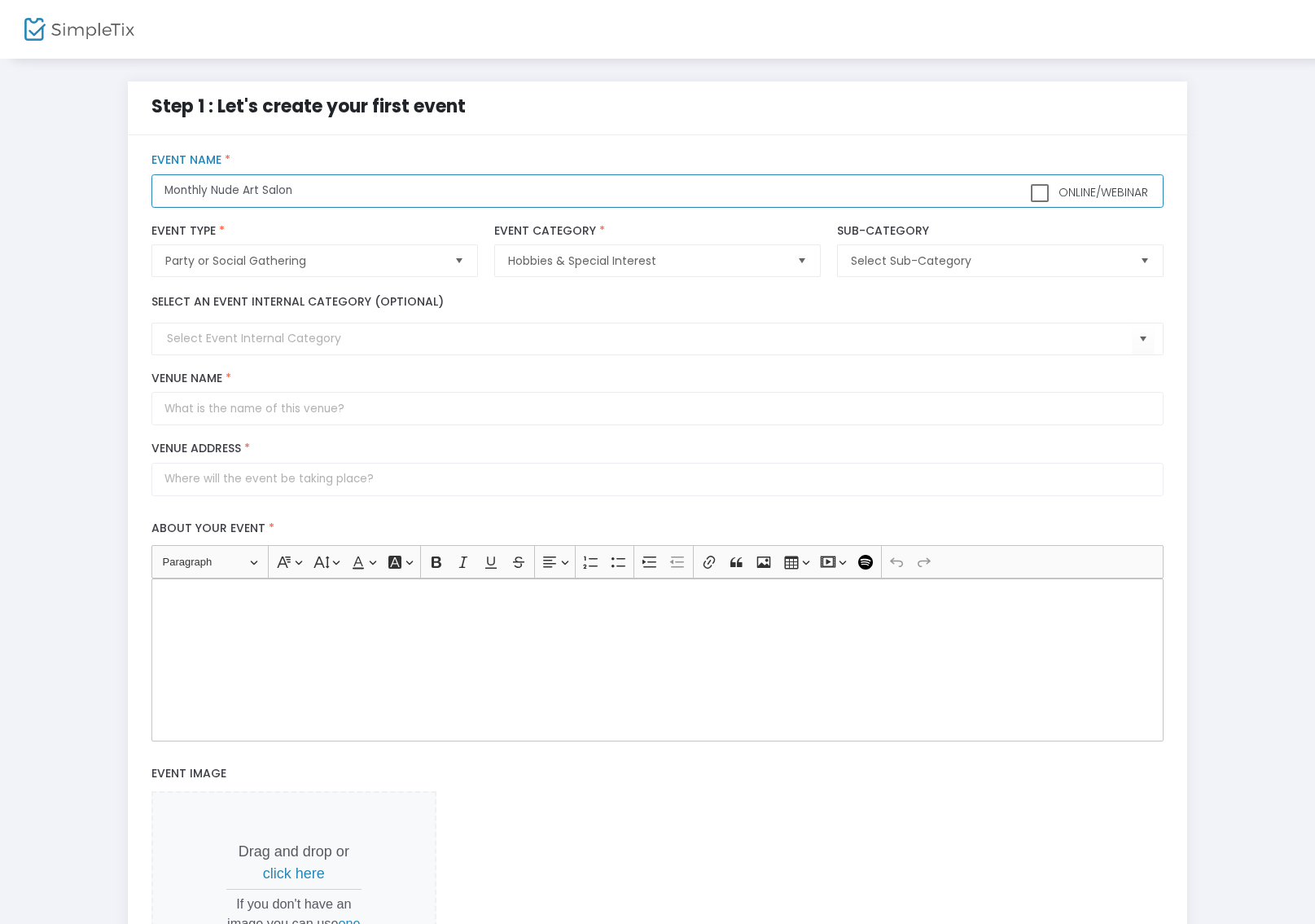
type input "Monthly Nude Art Salon"
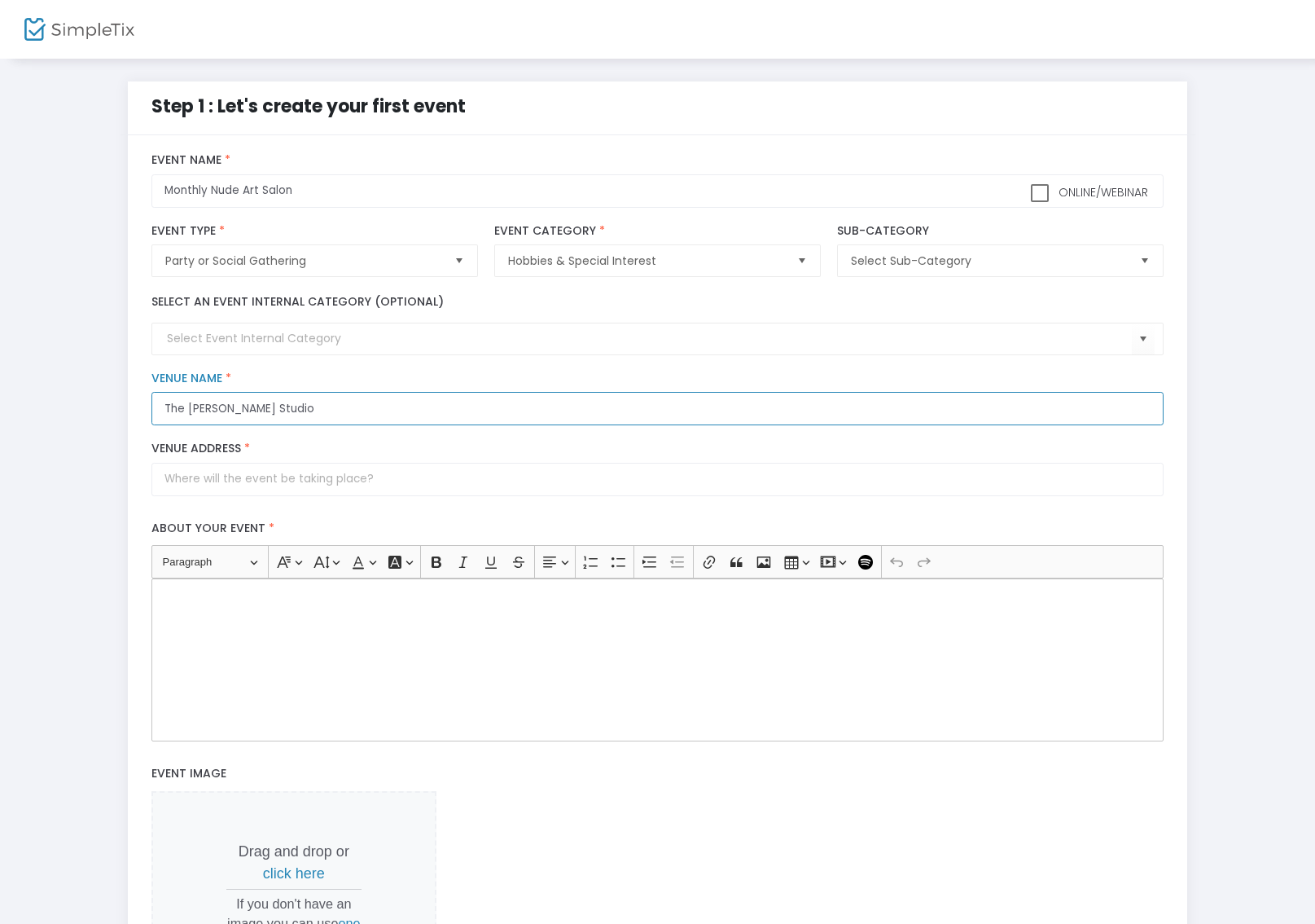
type input "The [PERSON_NAME] Studio"
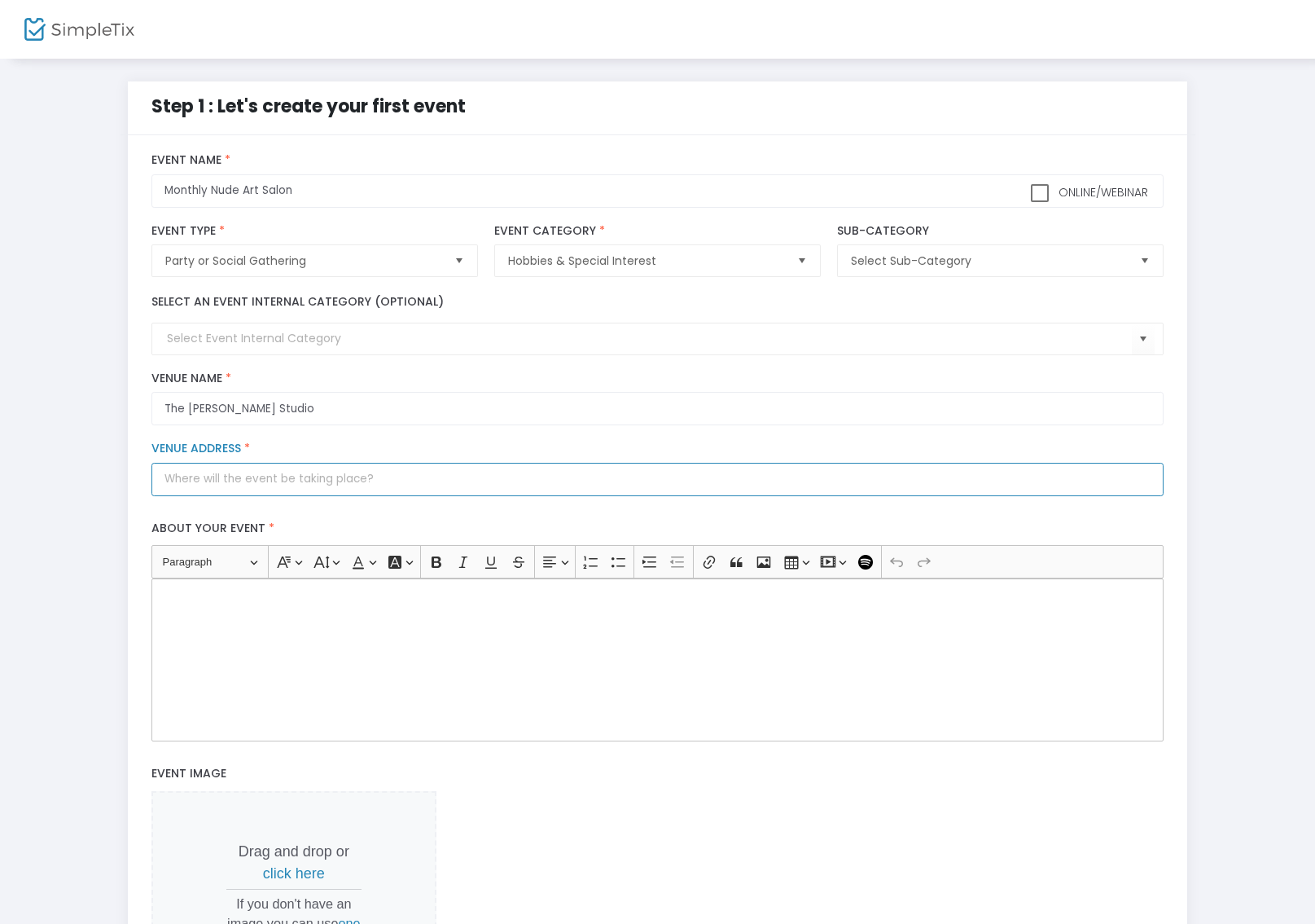
paste input "[DATE] 1:00 PM - 4:00 PM"
type input "[DATE] 1:00 PM - 4:00 PM"
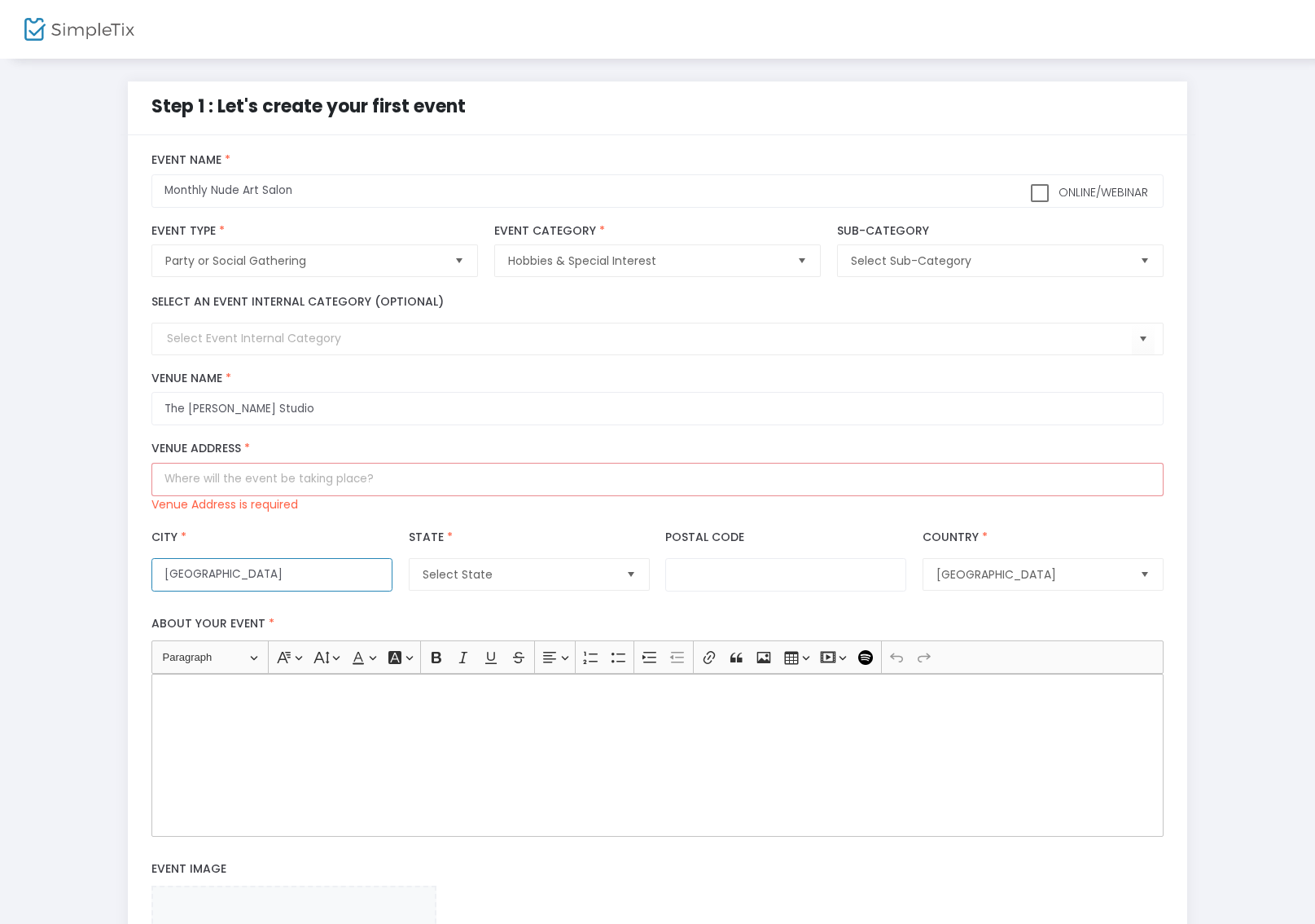
type input "[GEOGRAPHIC_DATA]"
click at [637, 583] on span "Select" at bounding box center [631, 574] width 27 height 27
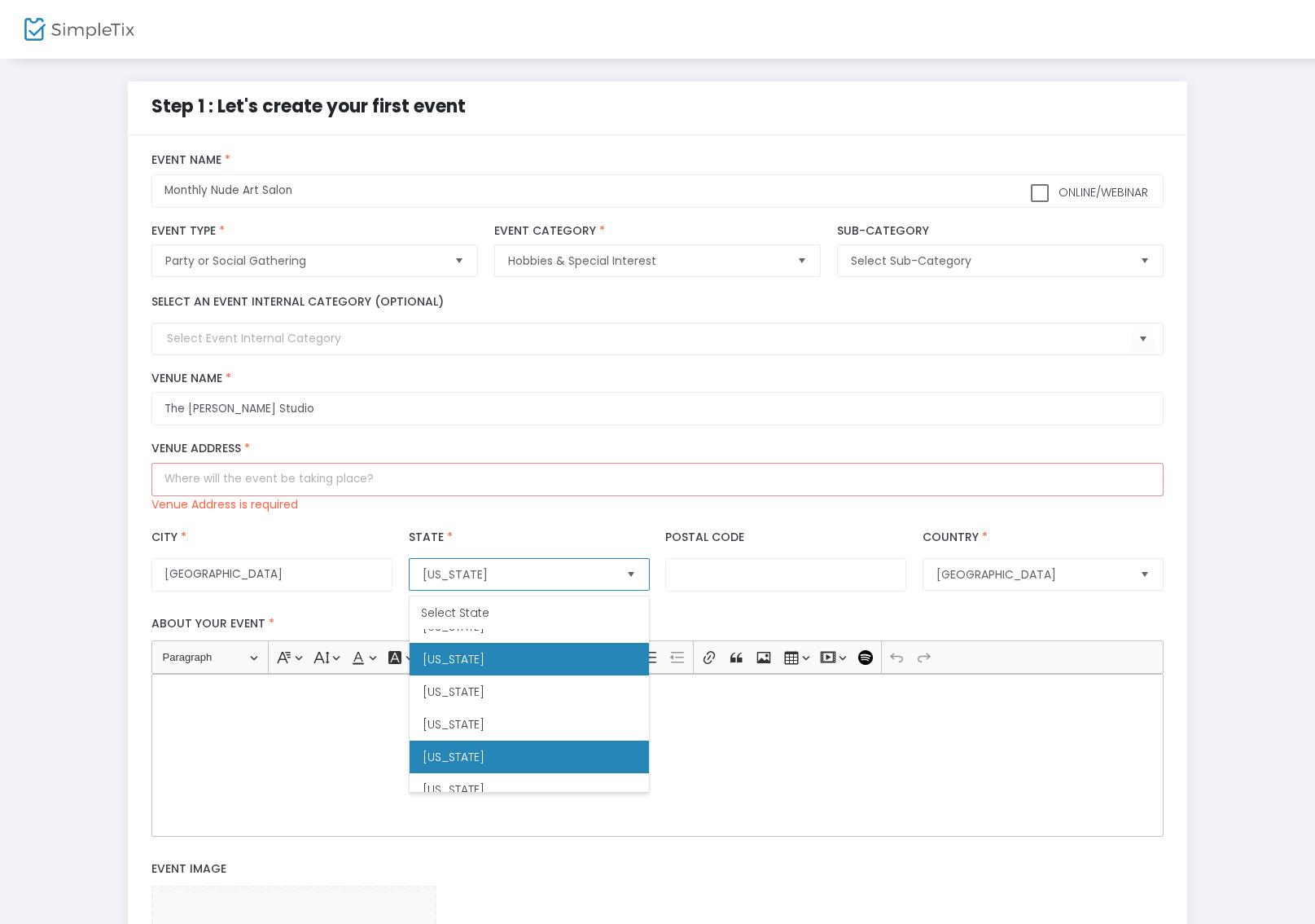
scroll to position [1261, 0]
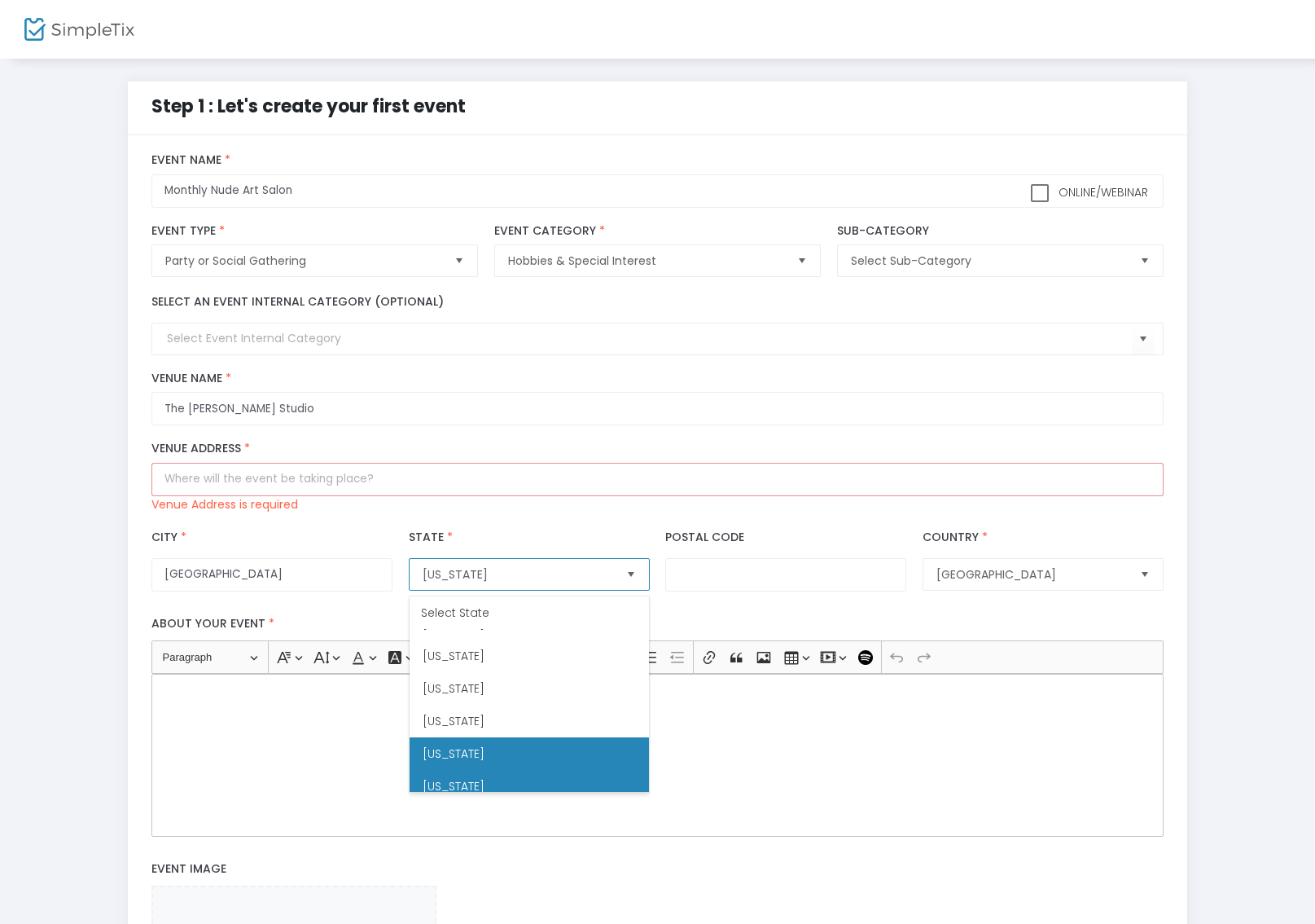
click at [501, 784] on li "[US_STATE]" at bounding box center [529, 786] width 239 height 32
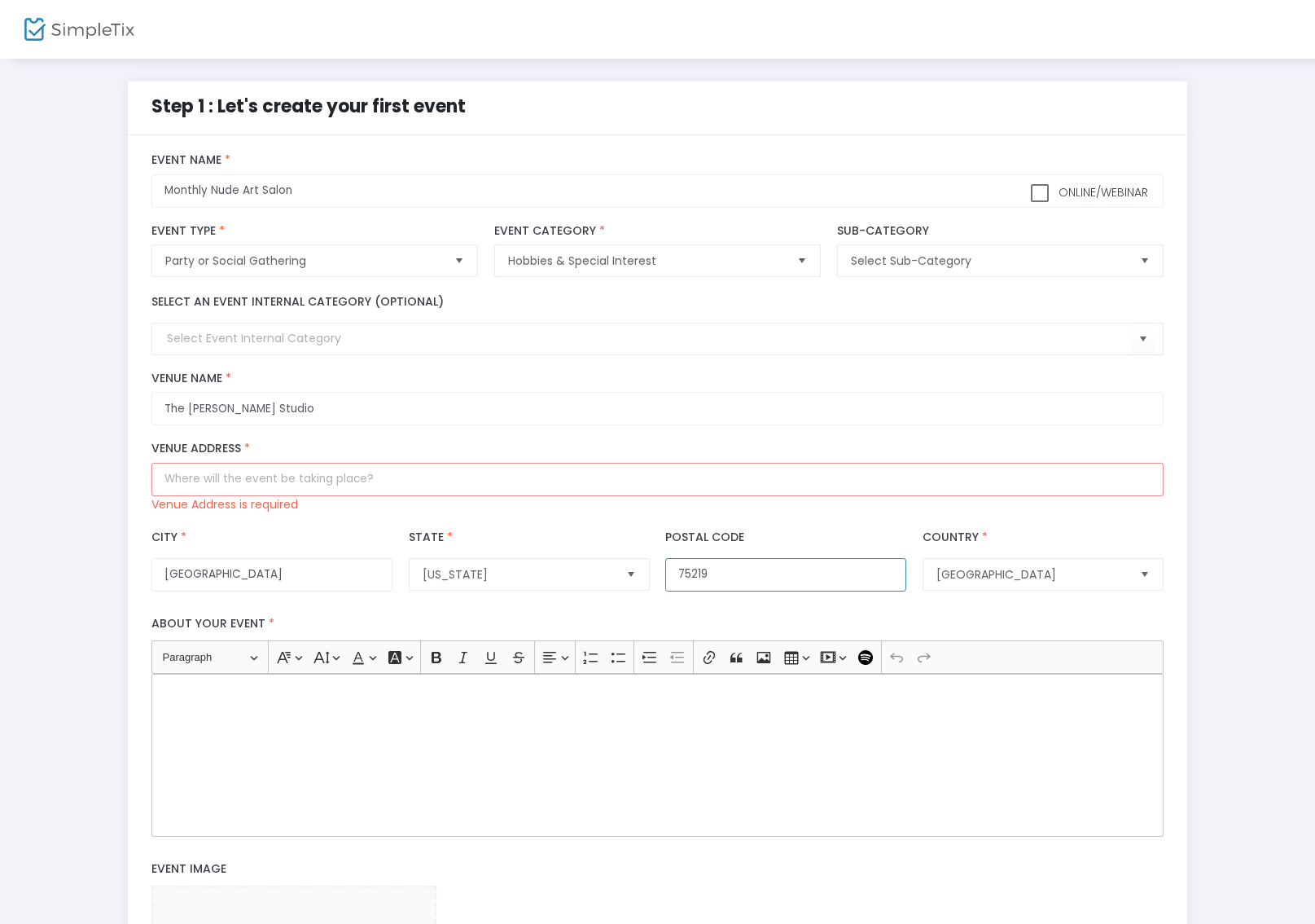
type input "75219"
click at [392, 478] on input "Venue Address *" at bounding box center [657, 479] width 1012 height 33
paste input "[STREET_ADDRESS][PERSON_NAME]"
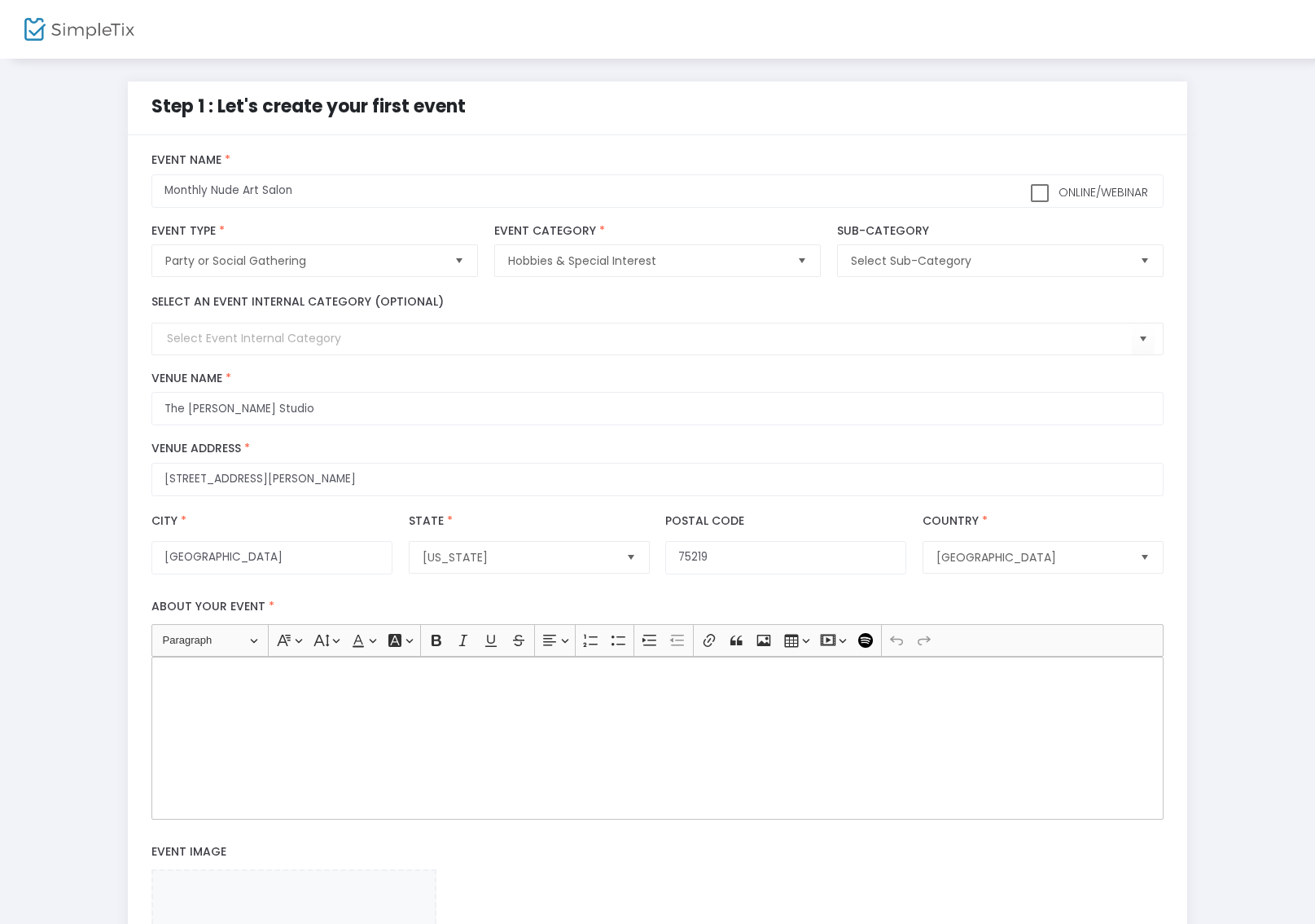
type input "[STREET_ADDRESS][PERSON_NAME]"
click at [373, 683] on p "Rich Text Editor, main" at bounding box center [657, 675] width 998 height 16
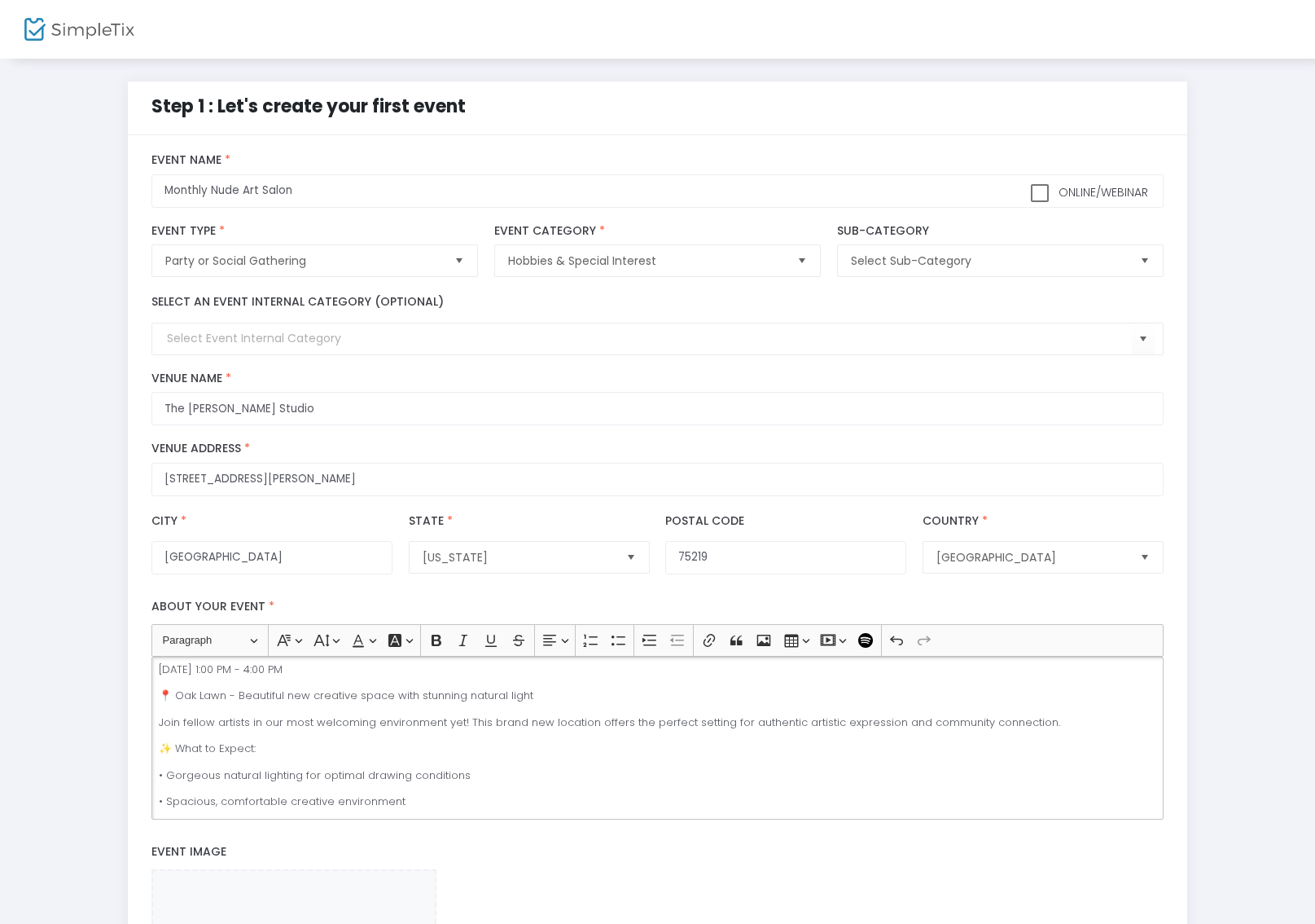
scroll to position [0, 0]
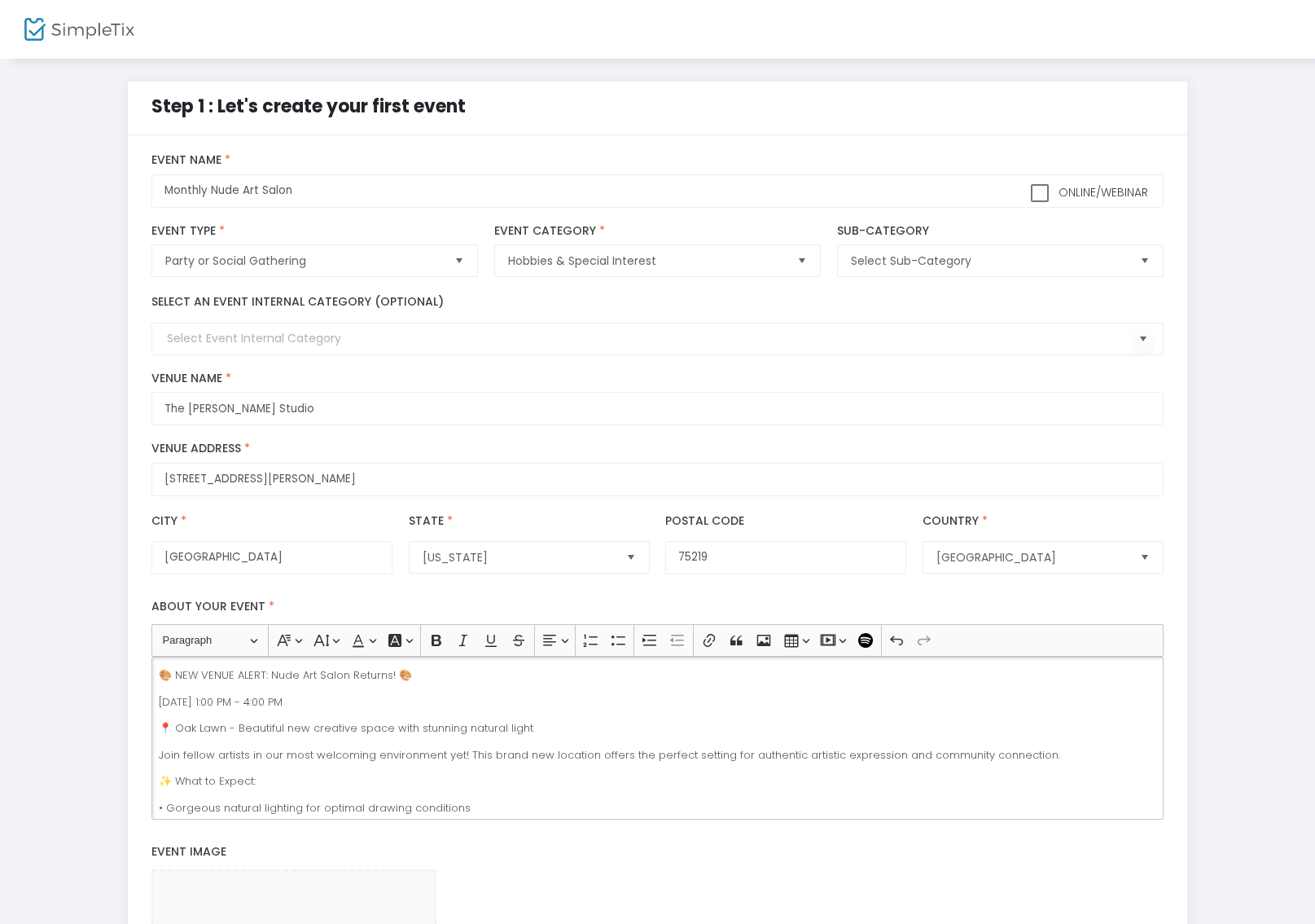
drag, startPoint x: 374, startPoint y: 712, endPoint x: 158, endPoint y: 709, distance: 216.0
click at [158, 709] on p "[DATE] 1:00 PM - 4:00 PM" at bounding box center [657, 702] width 998 height 16
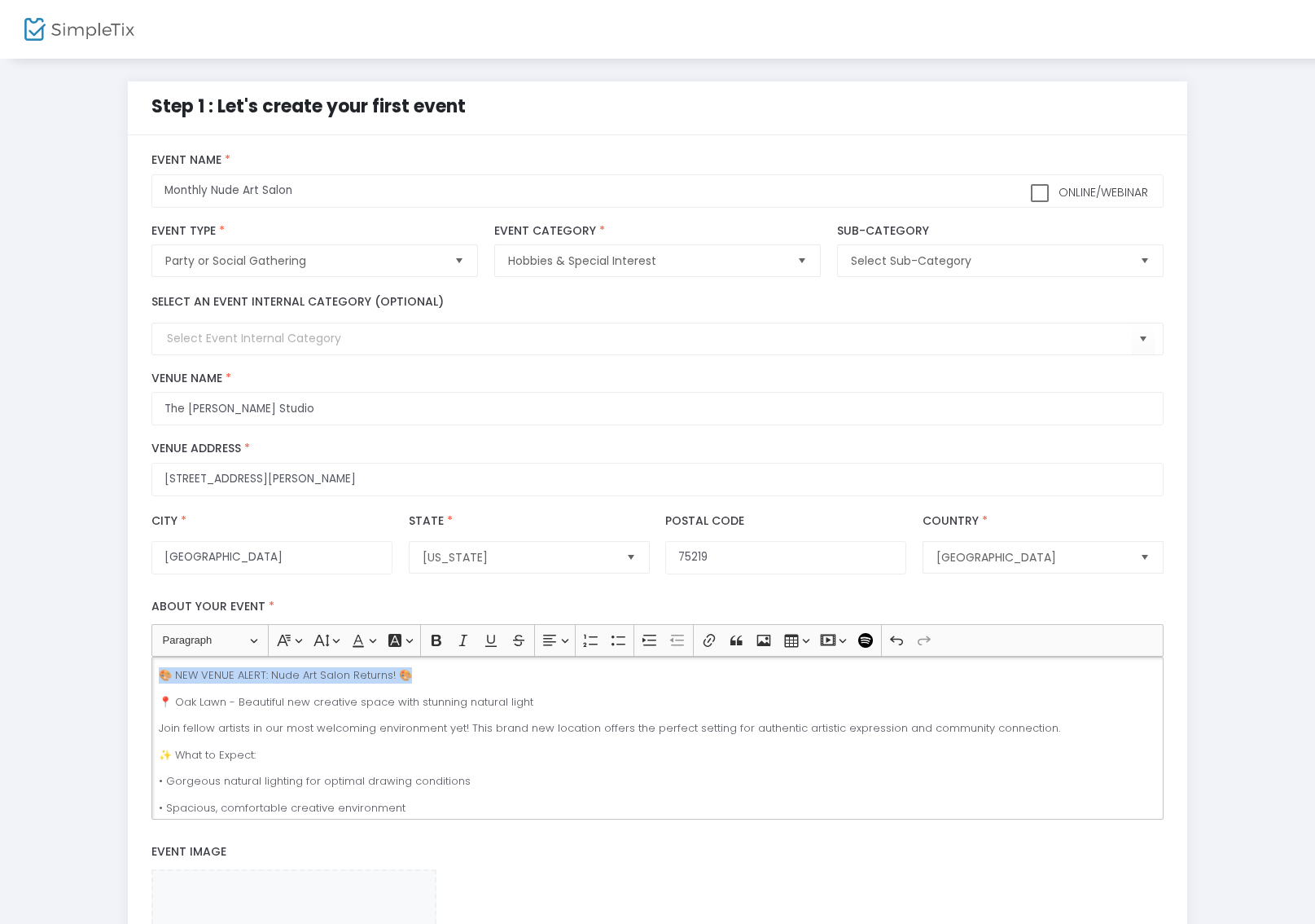
click at [495, 681] on p "🎨 NEW VENUE ALERT: Nude Art Salon Returns! 🎨" at bounding box center [657, 675] width 998 height 16
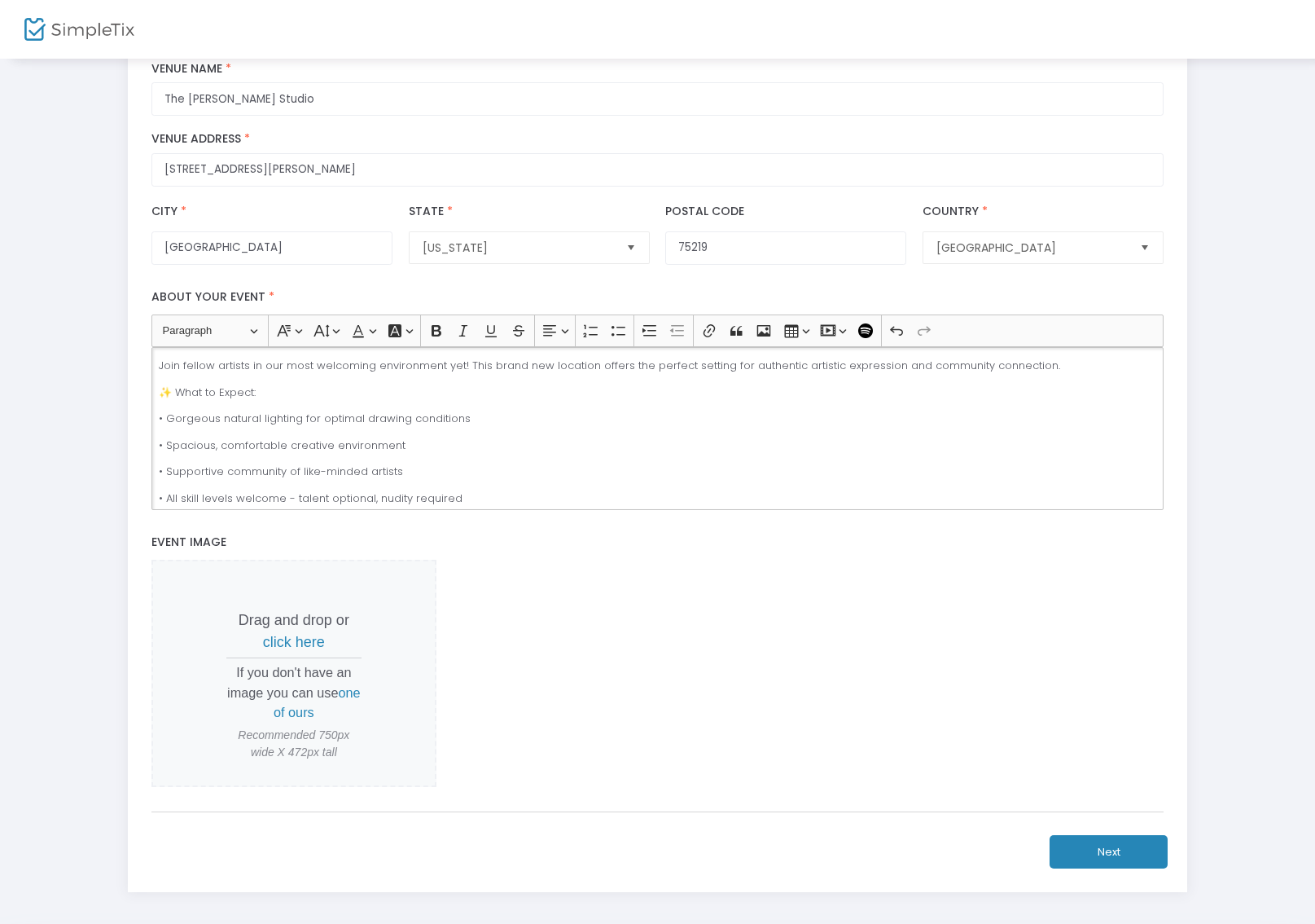
scroll to position [312, 0]
click at [311, 716] on span "one of ours" at bounding box center [317, 699] width 87 height 34
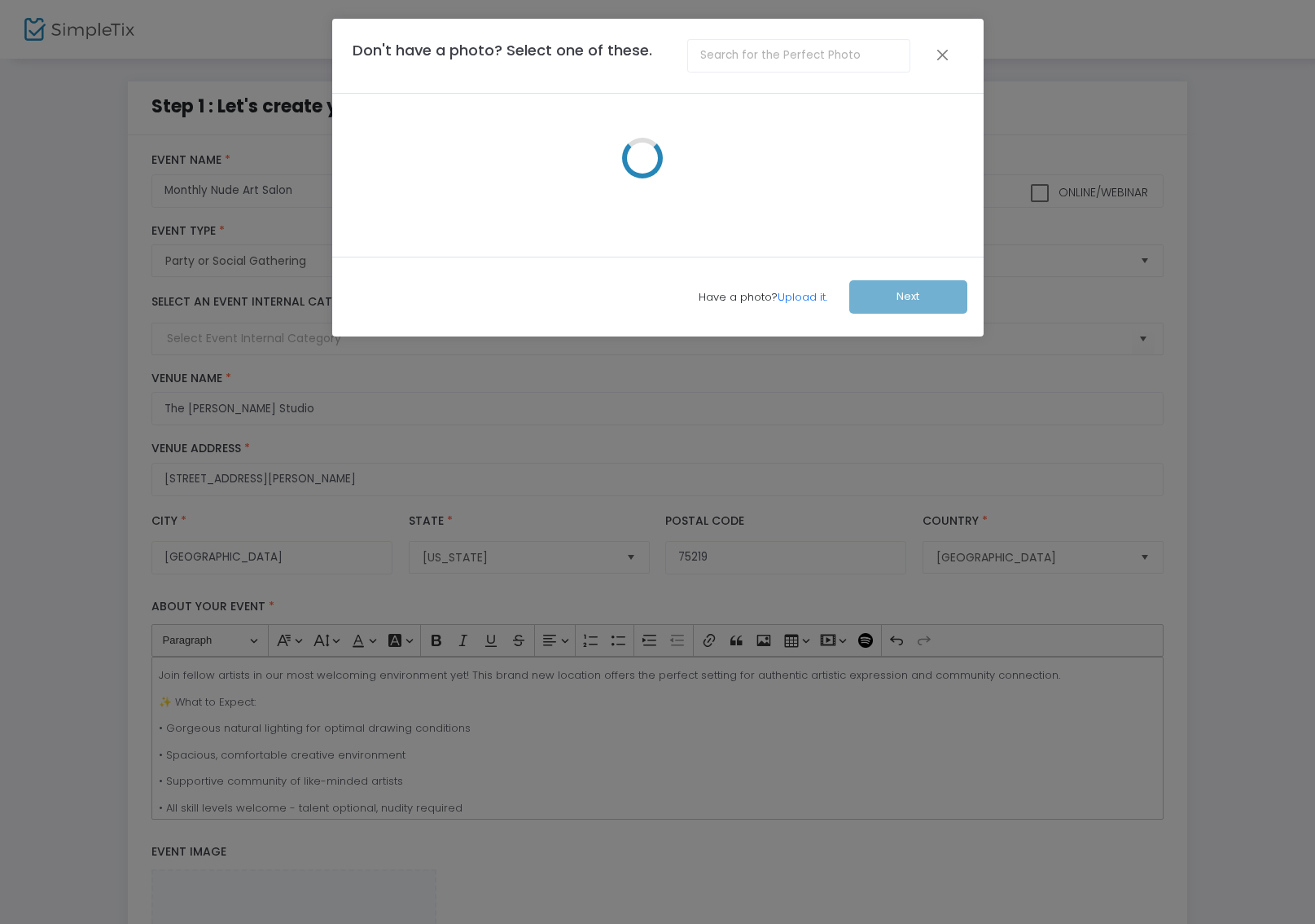
scroll to position [0, 0]
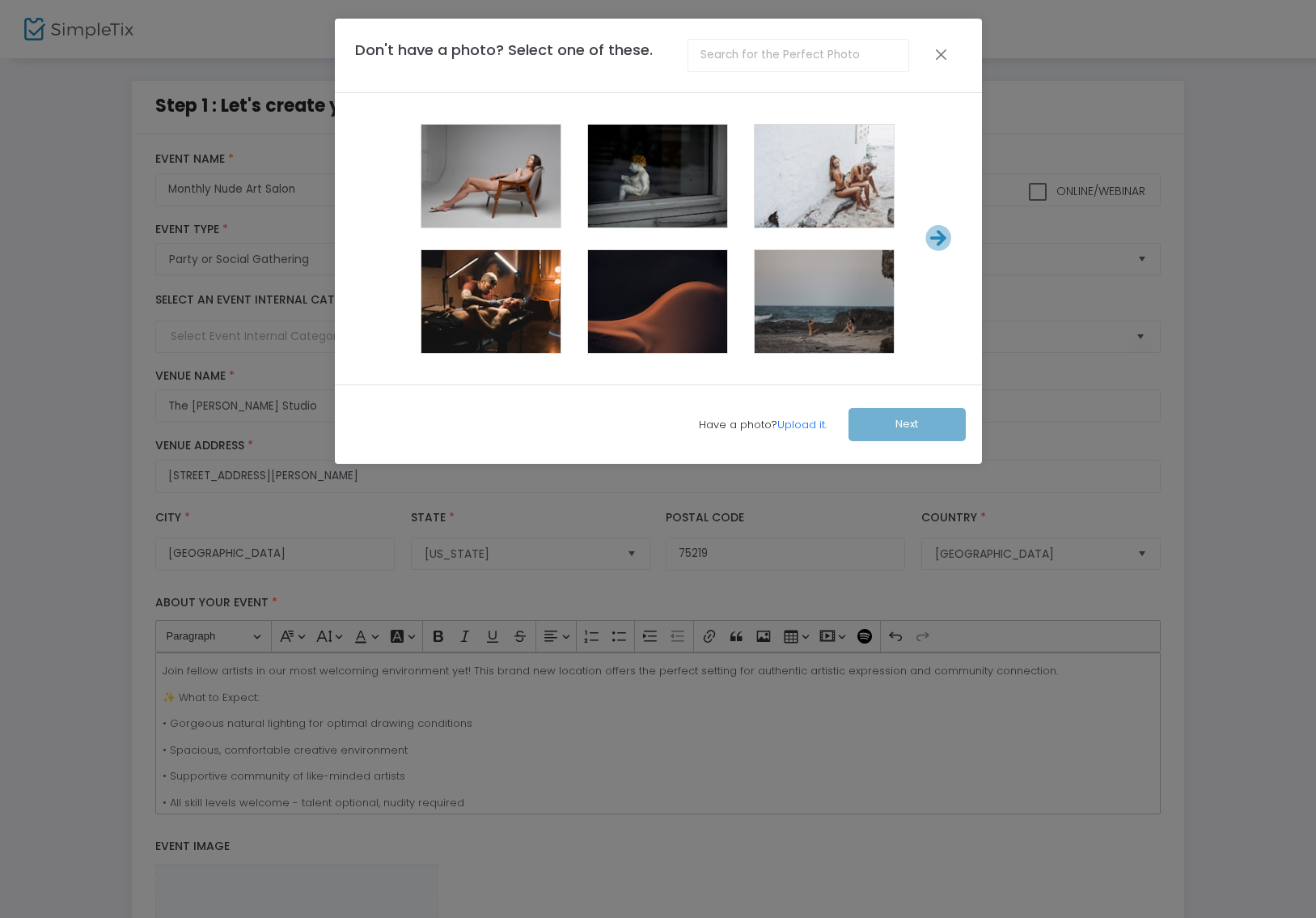
click at [508, 170] on span at bounding box center [491, 178] width 65 height 65
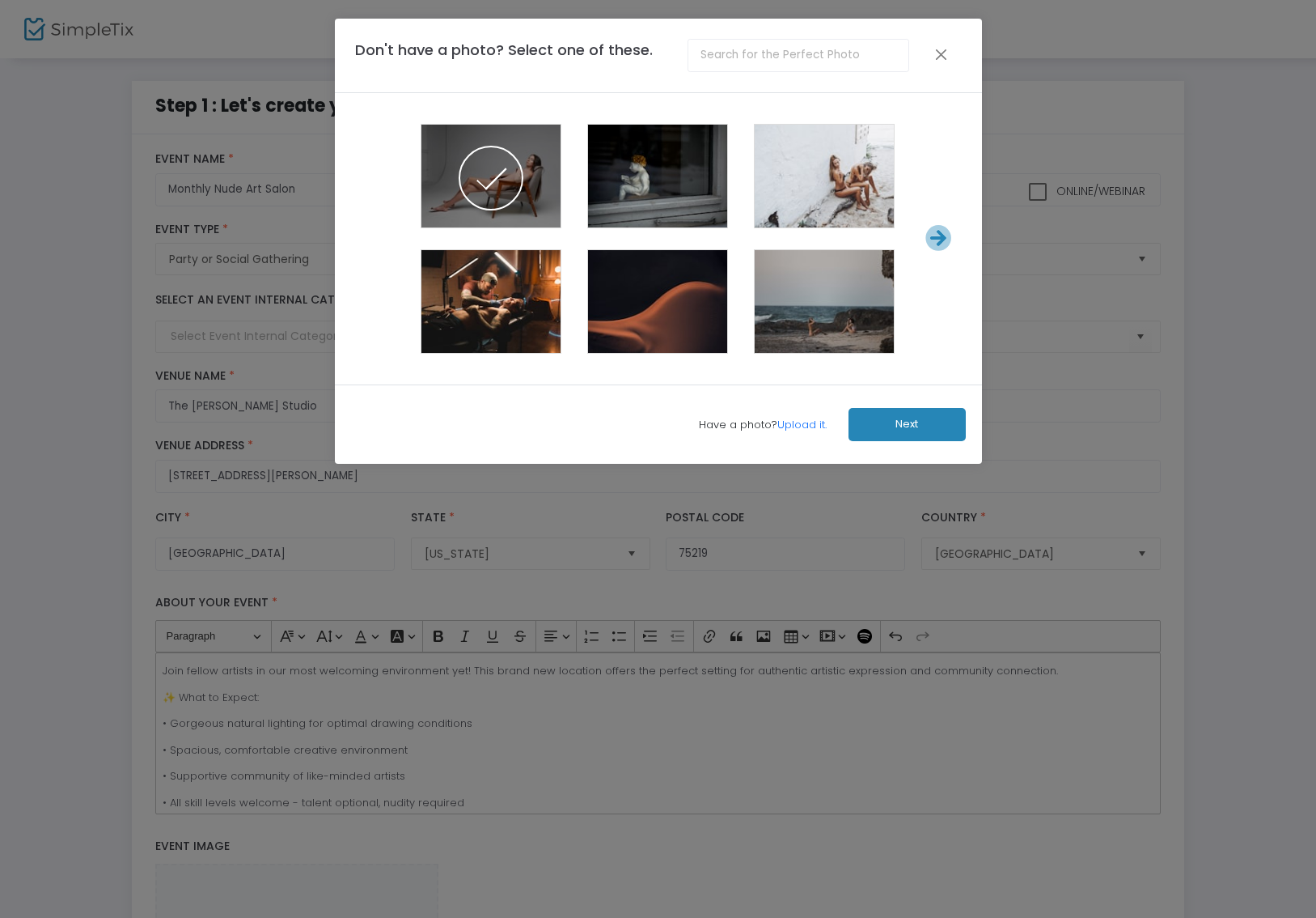
click at [508, 170] on span at bounding box center [491, 178] width 65 height 65
click at [781, 60] on input "text" at bounding box center [798, 55] width 221 height 33
type input "nude [DEMOGRAPHIC_DATA] model"
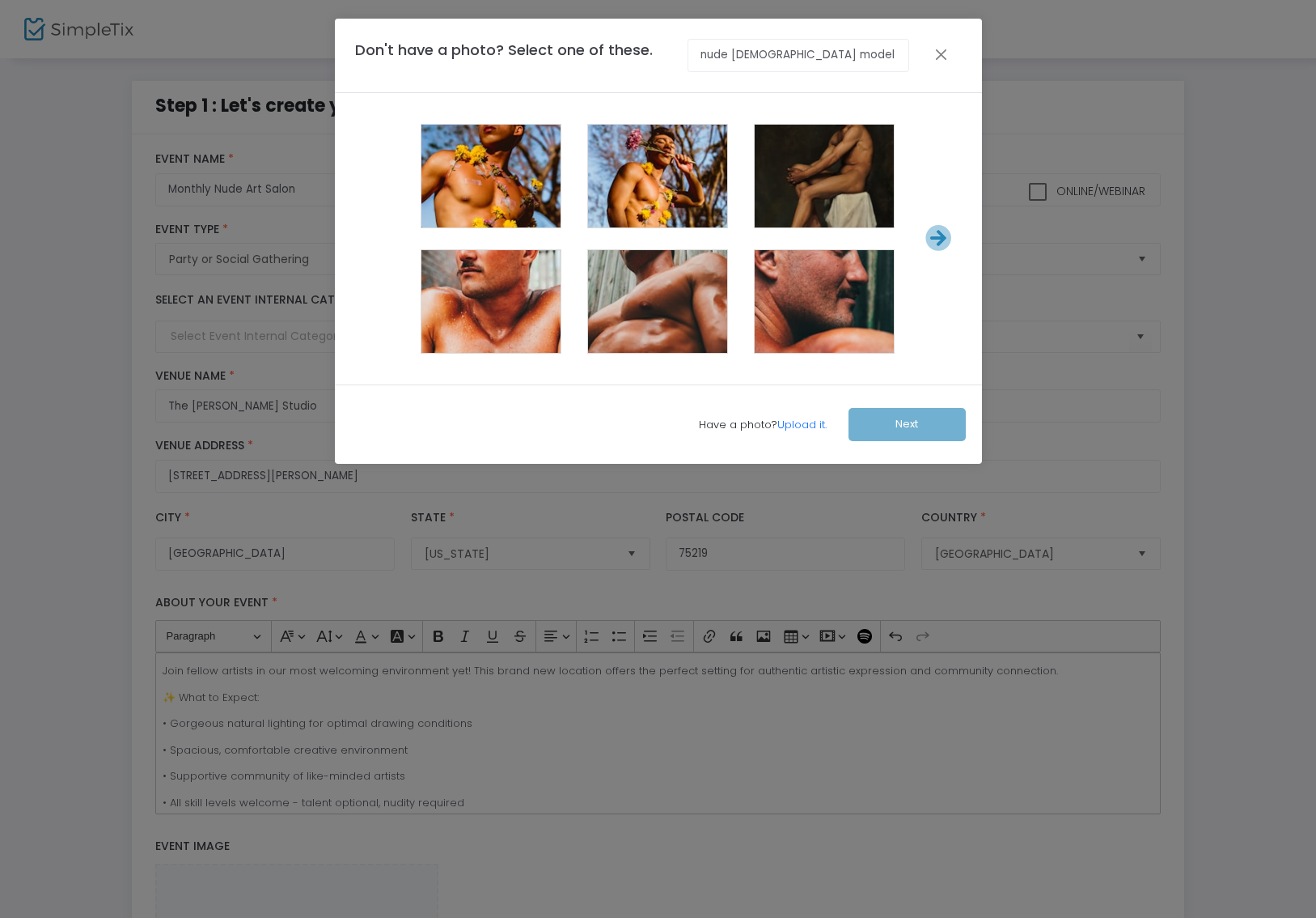
click at [806, 195] on span at bounding box center [824, 178] width 65 height 65
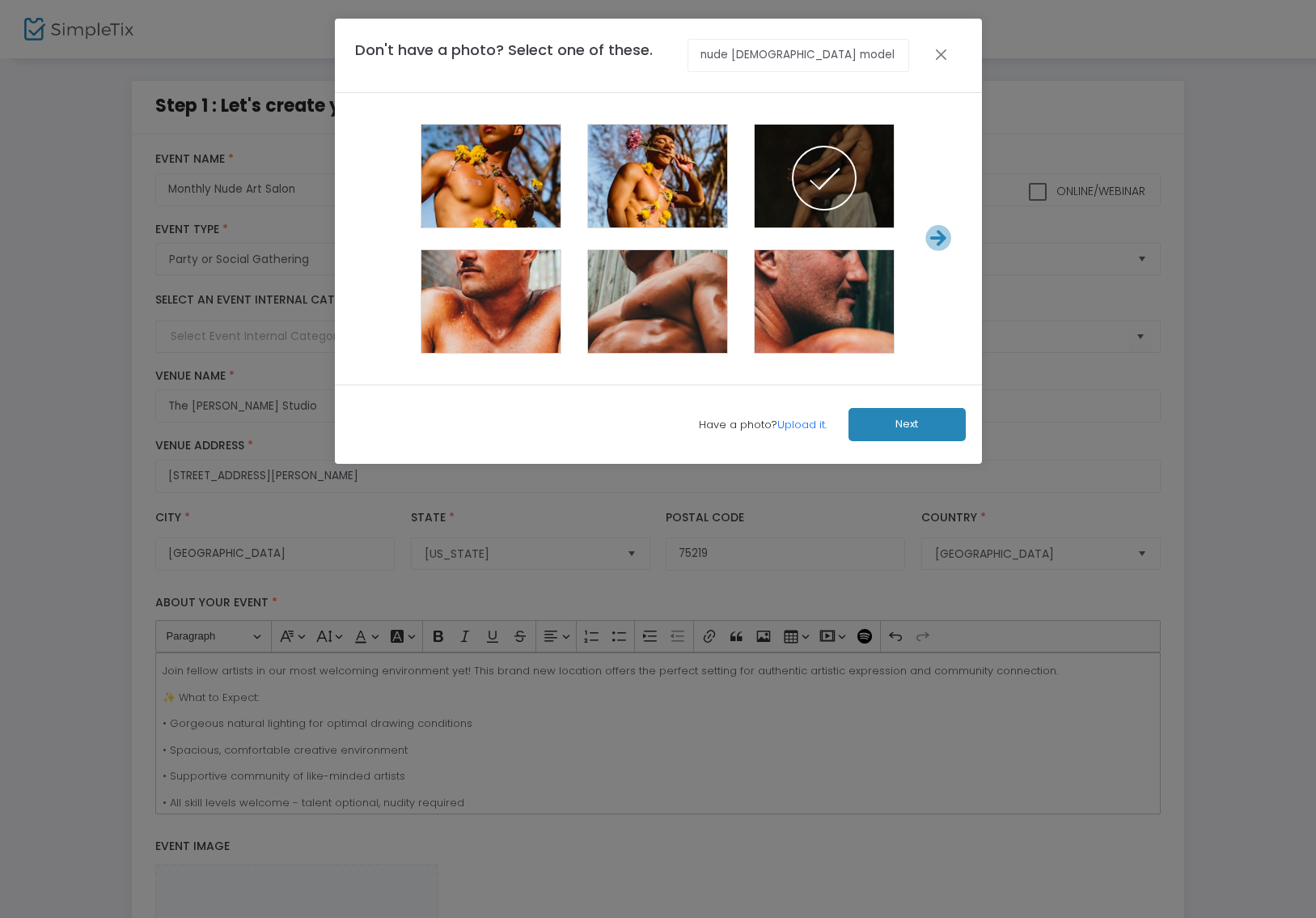
click at [913, 439] on button "Next" at bounding box center [907, 424] width 117 height 33
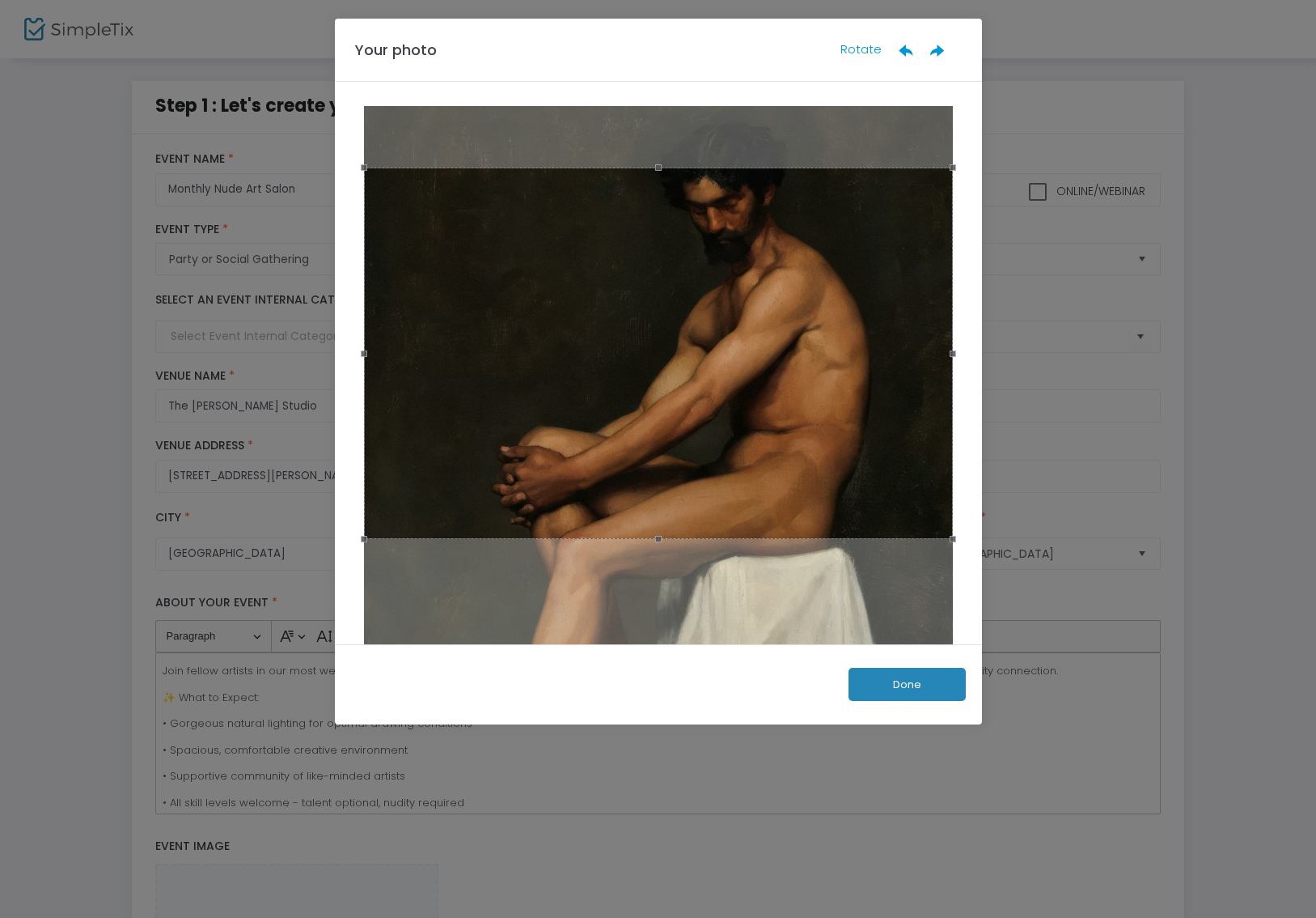
drag, startPoint x: 843, startPoint y: 435, endPoint x: 839, endPoint y: 314, distance: 121.1
click at [839, 314] on div at bounding box center [658, 352] width 589 height 371
click at [935, 675] on button "Done" at bounding box center [907, 684] width 117 height 33
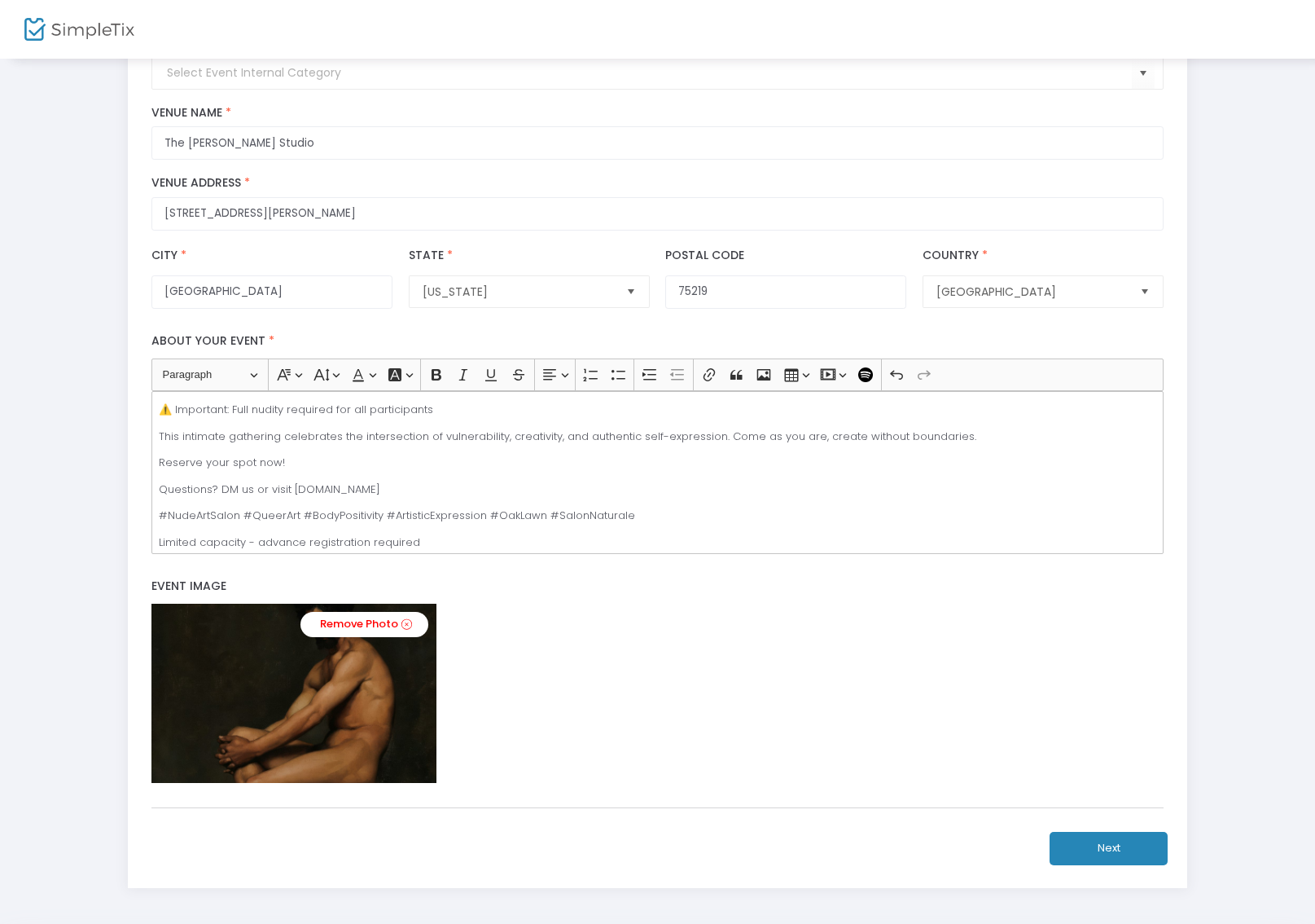
scroll to position [343, 0]
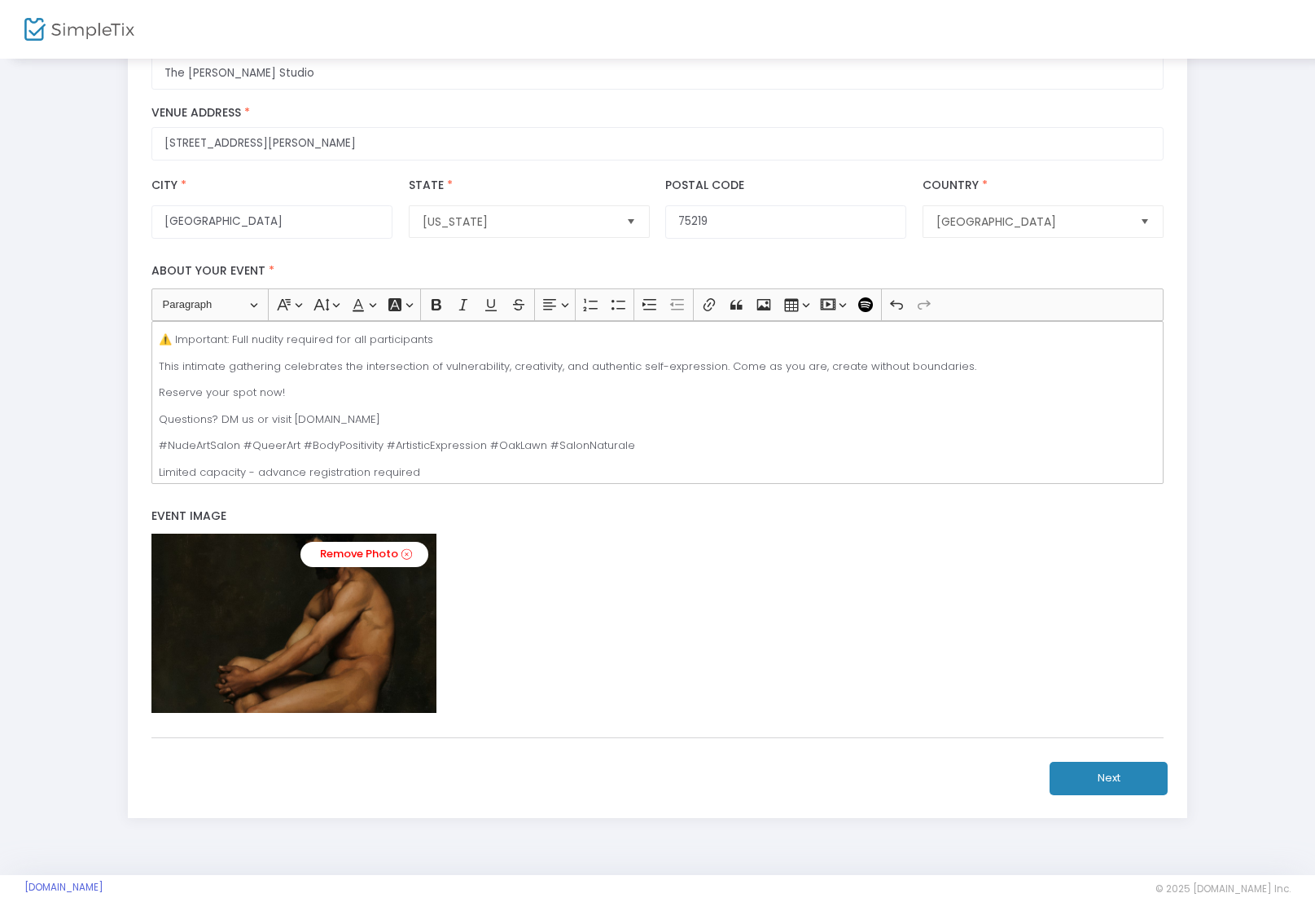
click at [1127, 769] on button "Next" at bounding box center [1109, 778] width 118 height 33
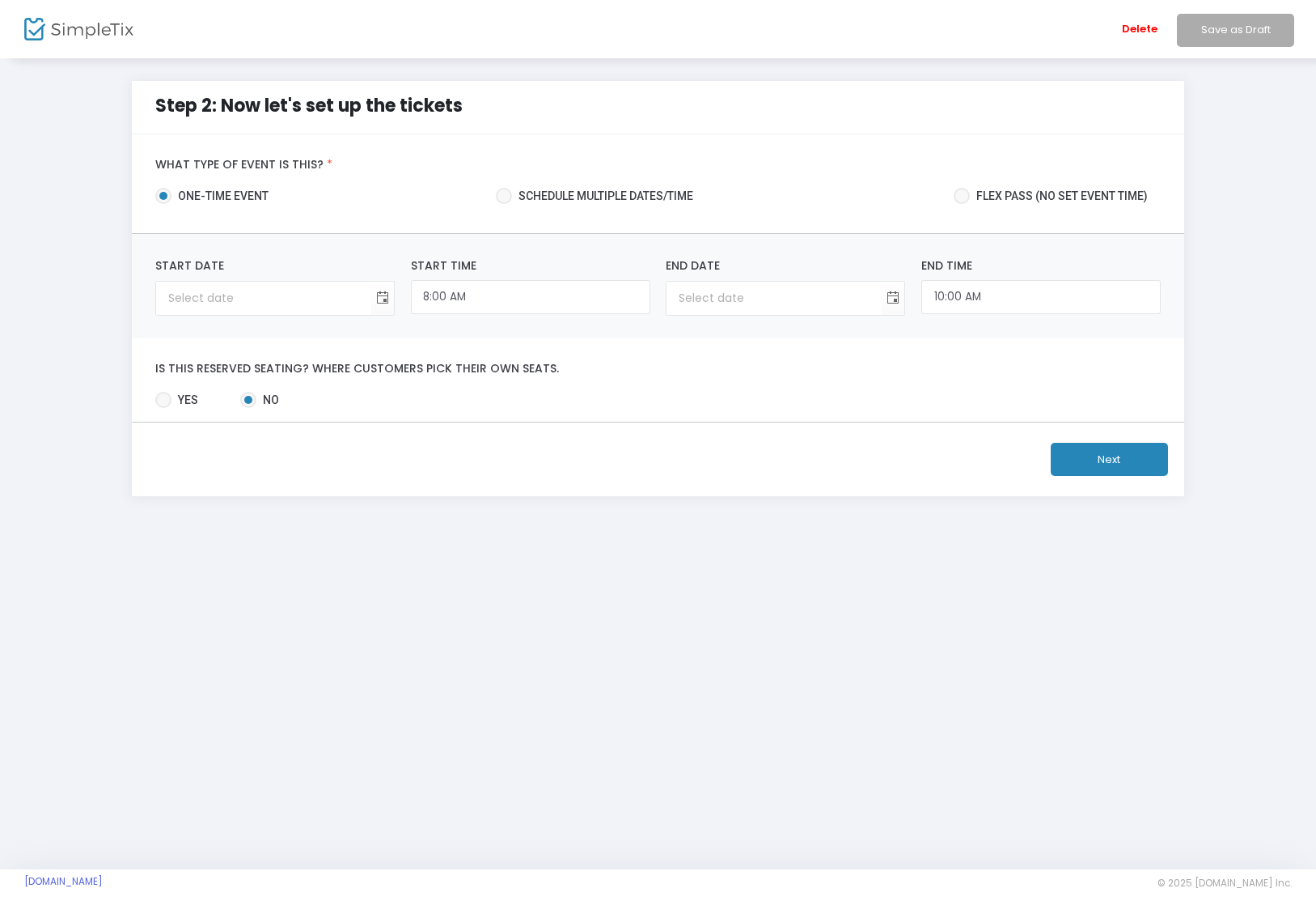
click at [630, 196] on span "Schedule multiple dates/time" at bounding box center [603, 196] width 181 height 17
click at [504, 204] on input "Schedule multiple dates/time" at bounding box center [503, 204] width 1 height 1
radio input "true"
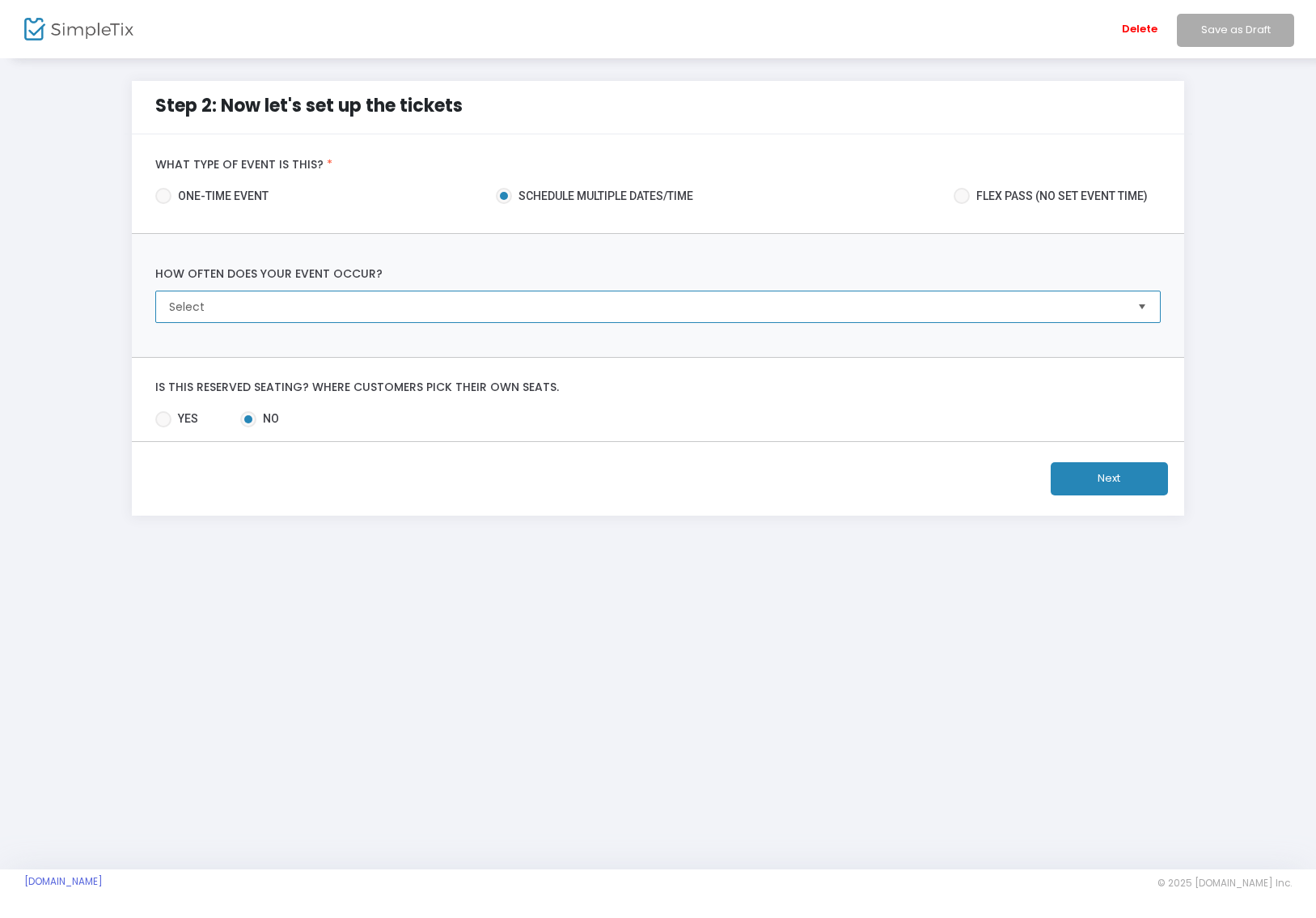
click at [420, 305] on span "Select" at bounding box center [646, 307] width 956 height 16
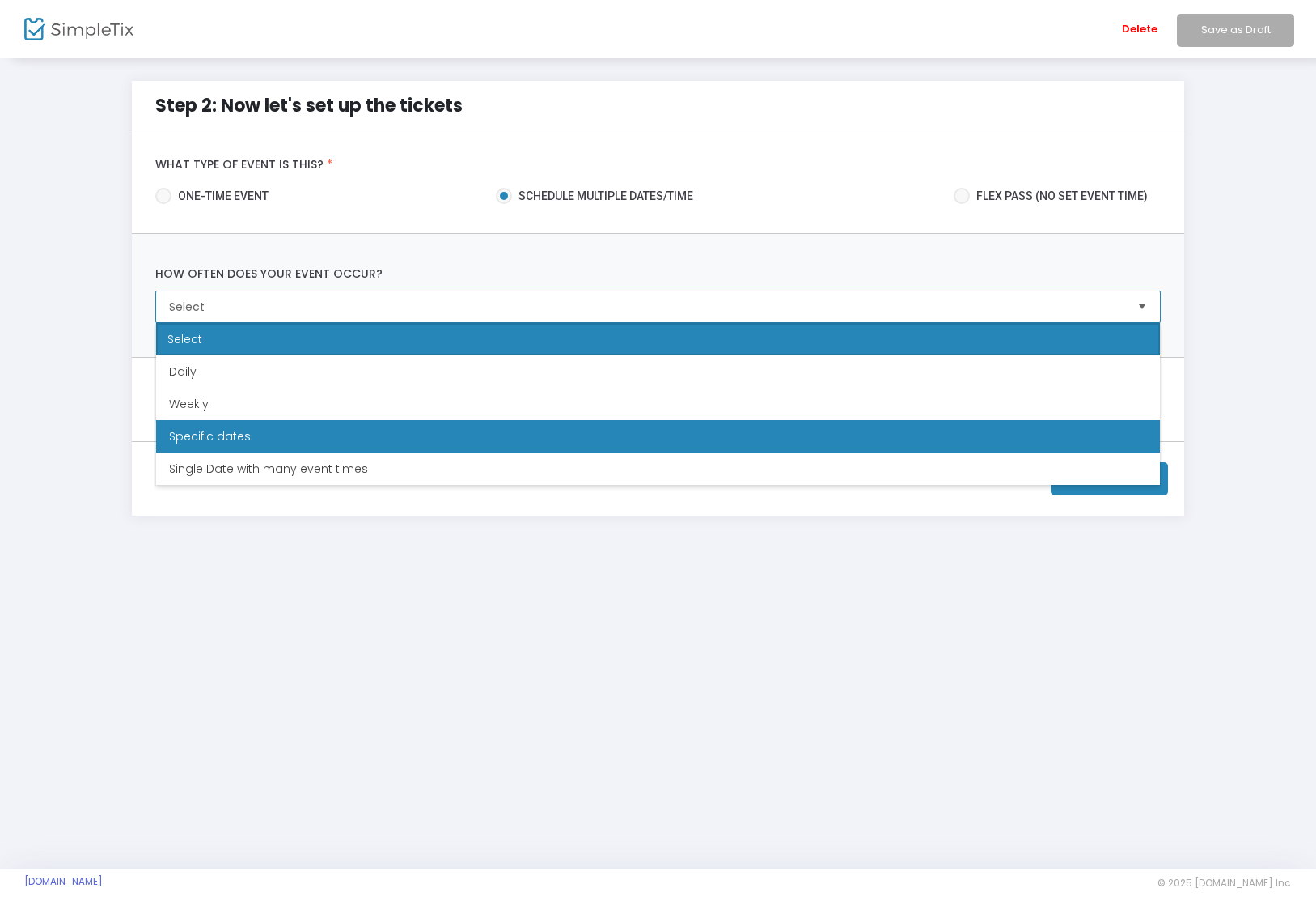
click at [365, 423] on li "Specific dates" at bounding box center [658, 436] width 1004 height 32
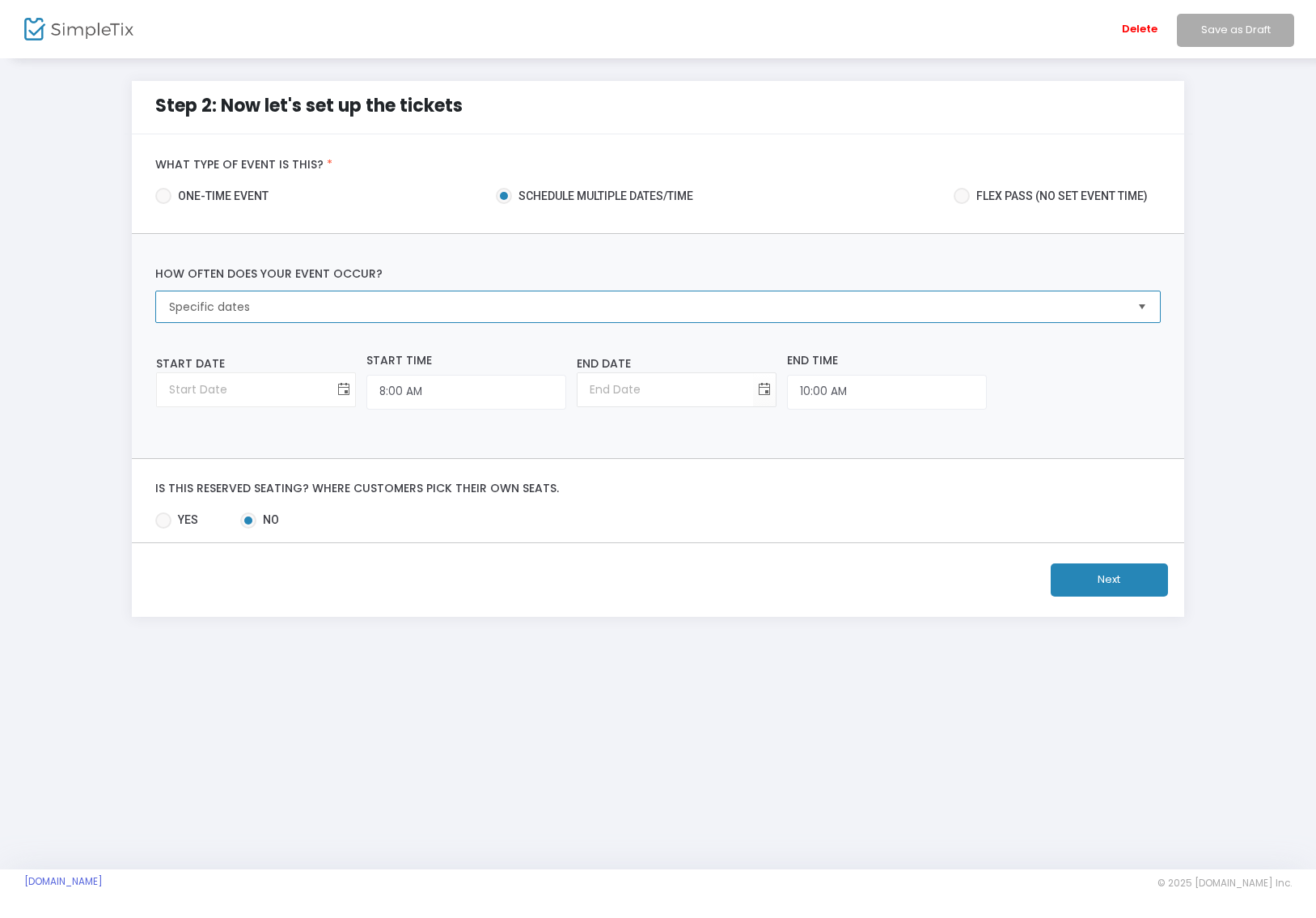
click at [346, 390] on span "Toggle calendar" at bounding box center [343, 390] width 27 height 27
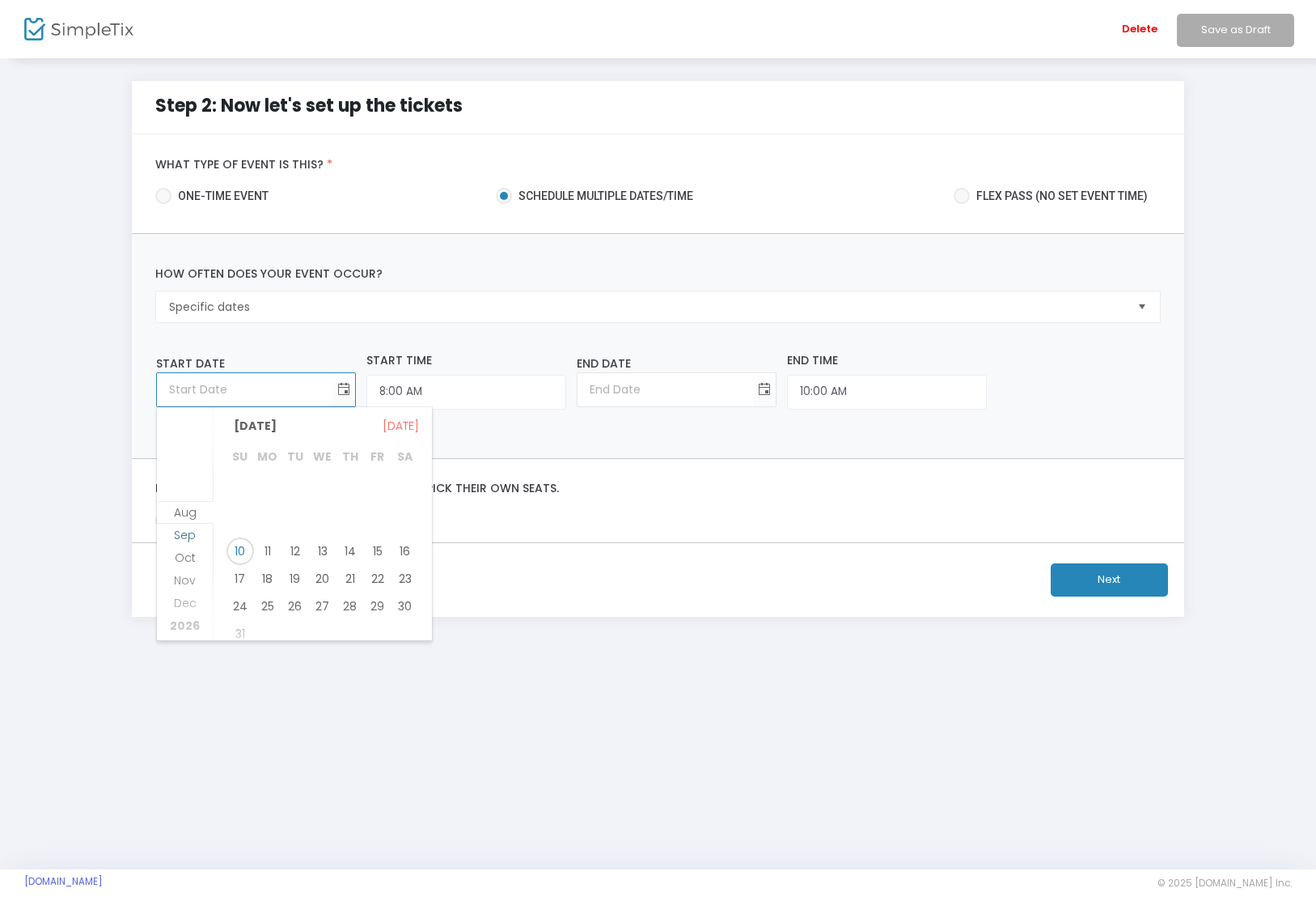
click at [186, 533] on span "Sep" at bounding box center [185, 535] width 22 height 16
click at [407, 510] on span "13" at bounding box center [405, 518] width 28 height 28
type input "[DATE]"
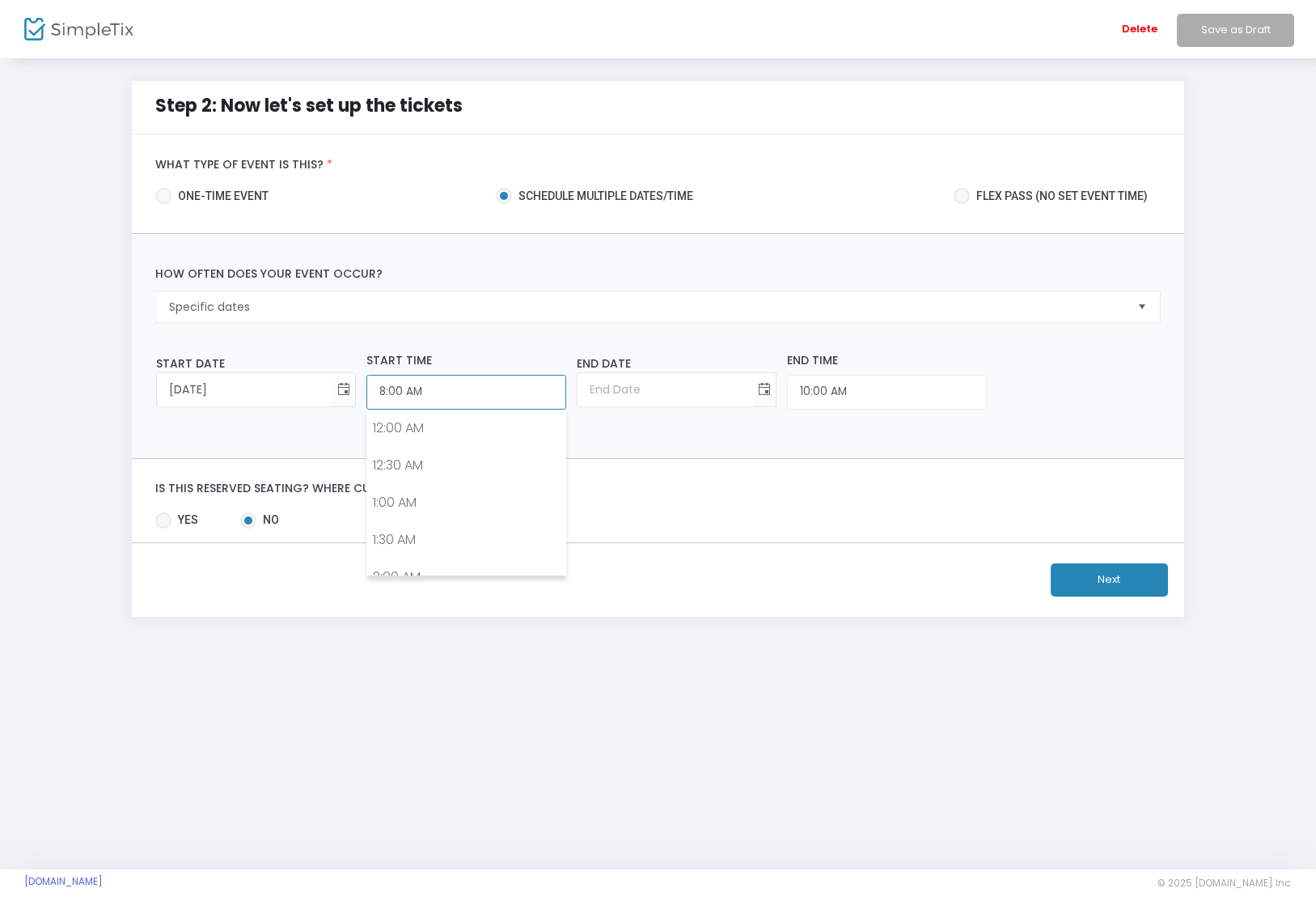
click at [440, 401] on input "8:00 AM" at bounding box center [466, 391] width 200 height 35
click at [469, 447] on link "1:00 PM" at bounding box center [466, 440] width 198 height 37
type input "1:00 PM"
type input "[DATE]"
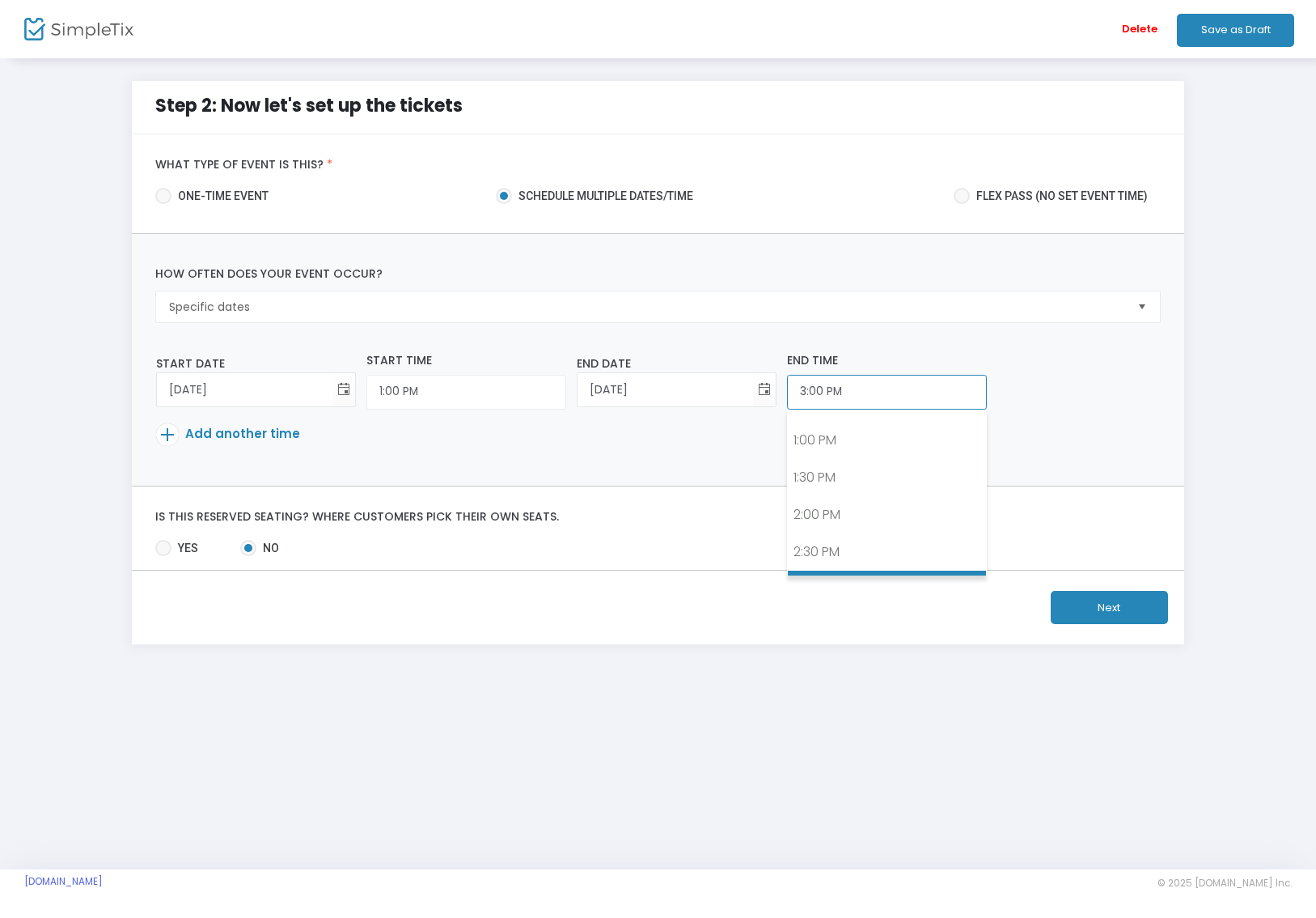
click at [566, 395] on input "3:00 PM" at bounding box center [466, 391] width 200 height 35
click at [869, 537] on link "4:00 PM" at bounding box center [887, 550] width 198 height 37
type input "4:00 PM"
click at [239, 434] on span "Add another time" at bounding box center [242, 433] width 115 height 17
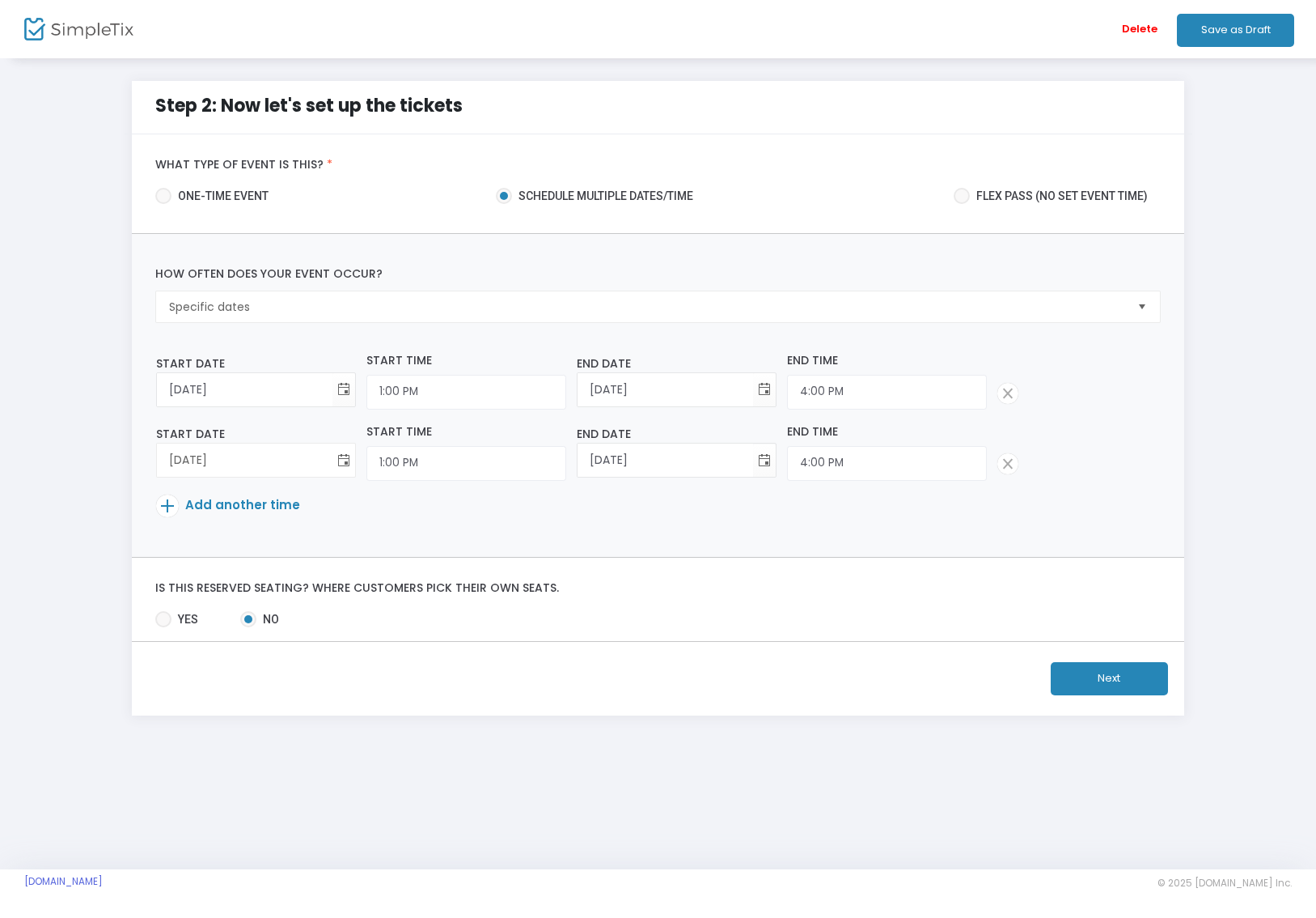
click at [346, 458] on span "Toggle calendar" at bounding box center [343, 461] width 27 height 27
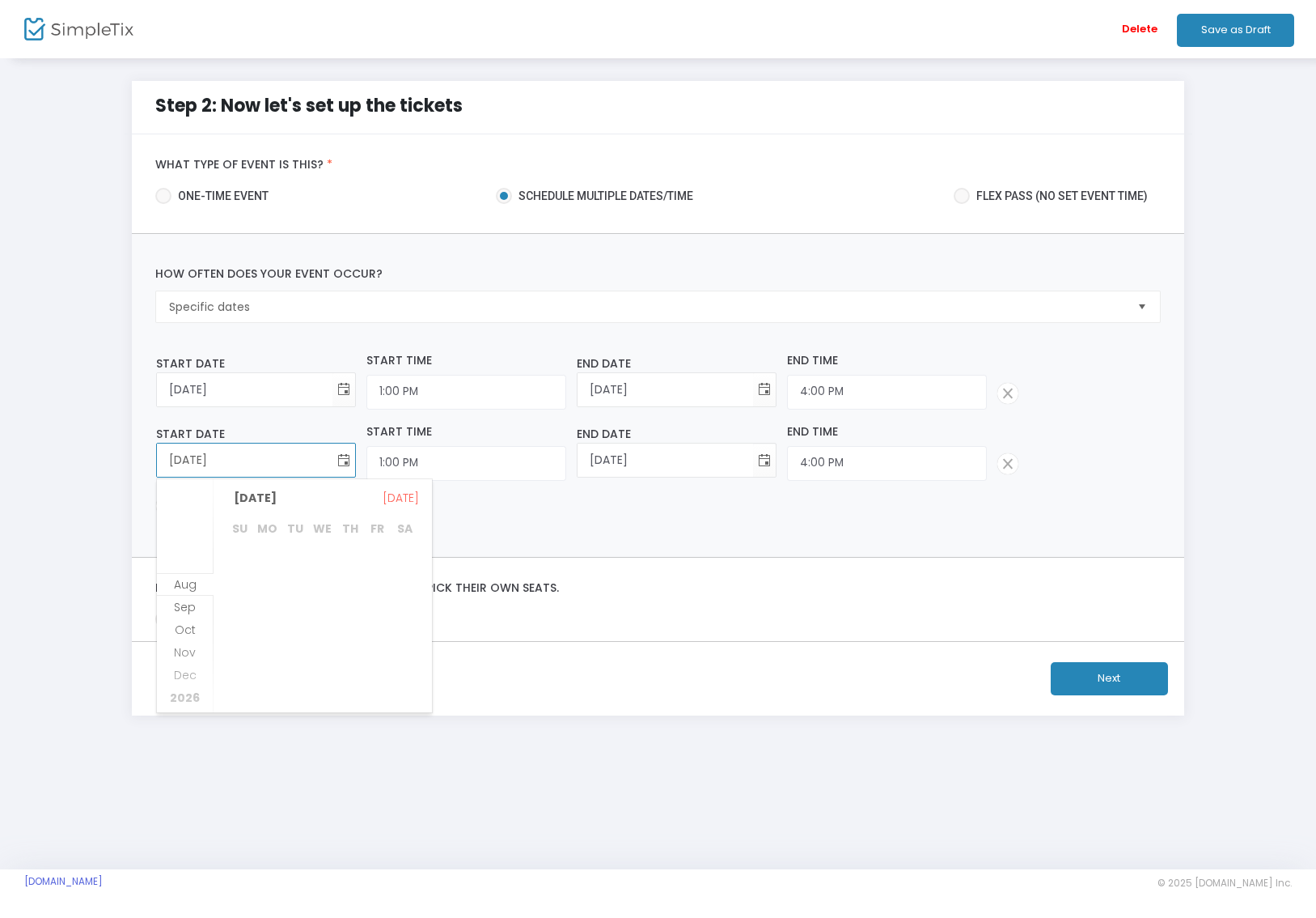
scroll to position [208, 0]
click at [192, 606] on span "Oct" at bounding box center [186, 607] width 21 height 16
click at [402, 584] on span "11" at bounding box center [405, 590] width 28 height 28
type input "[DATE]"
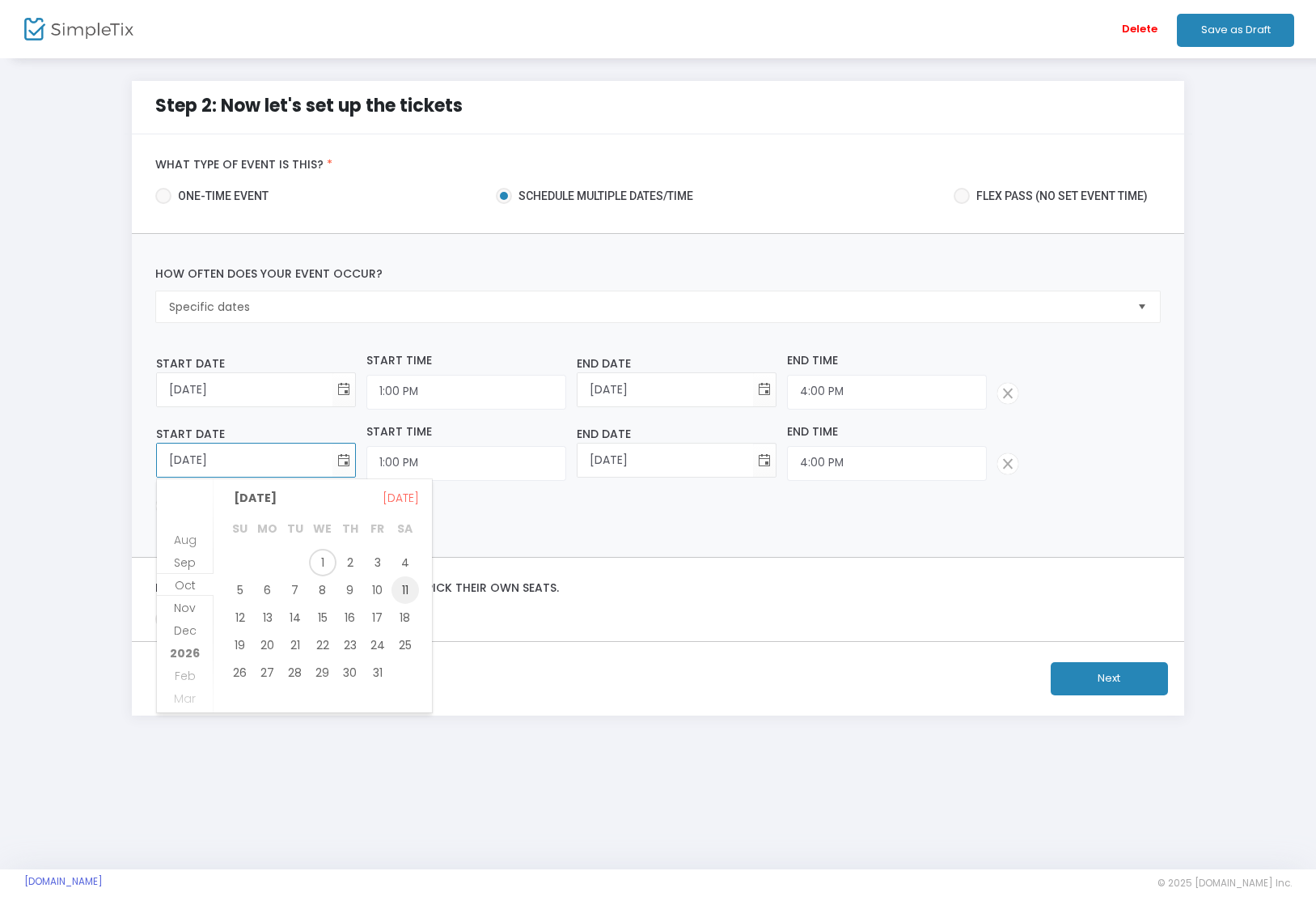
type input "[DATE]"
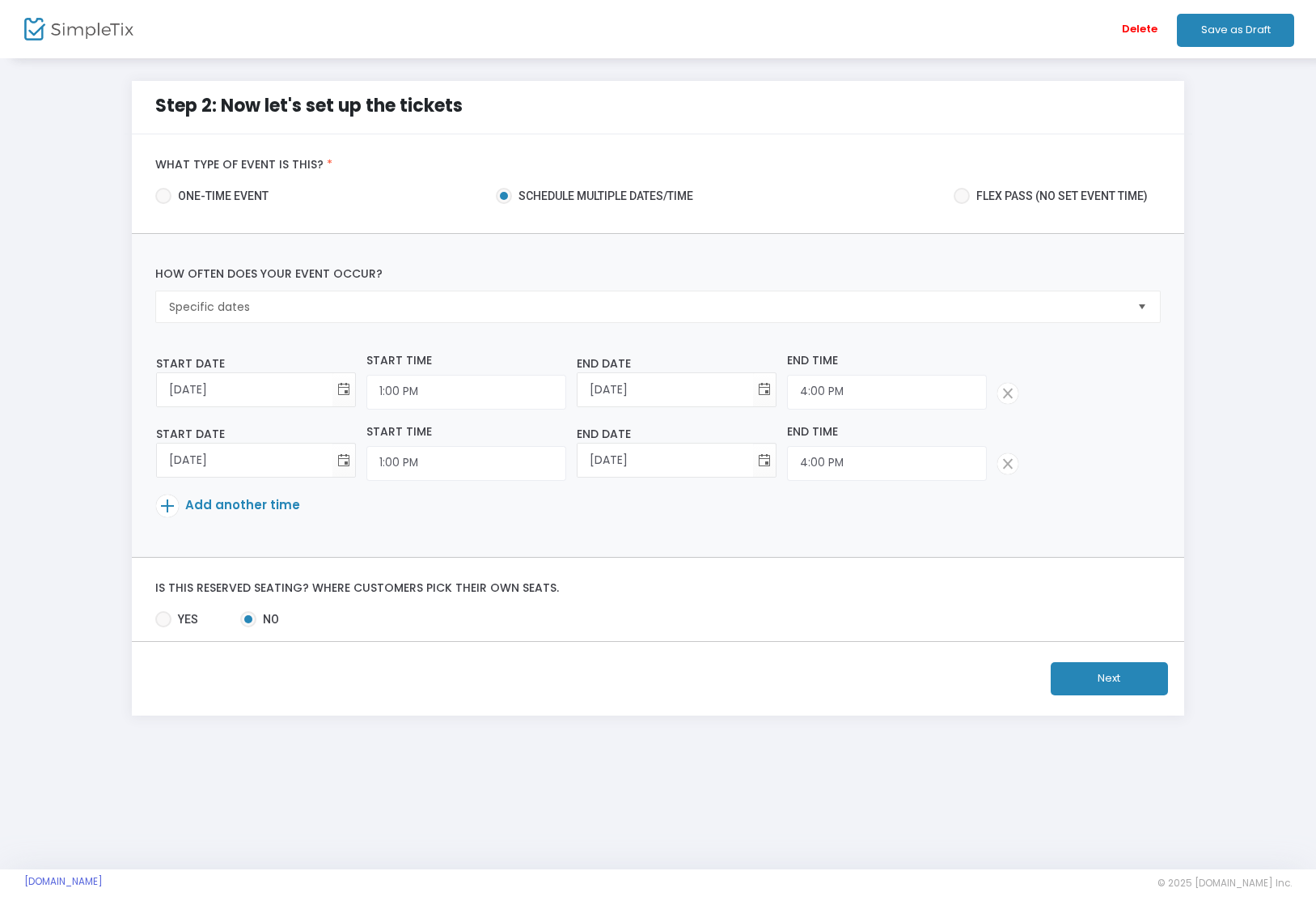
click at [195, 507] on span "Add another time" at bounding box center [242, 504] width 115 height 17
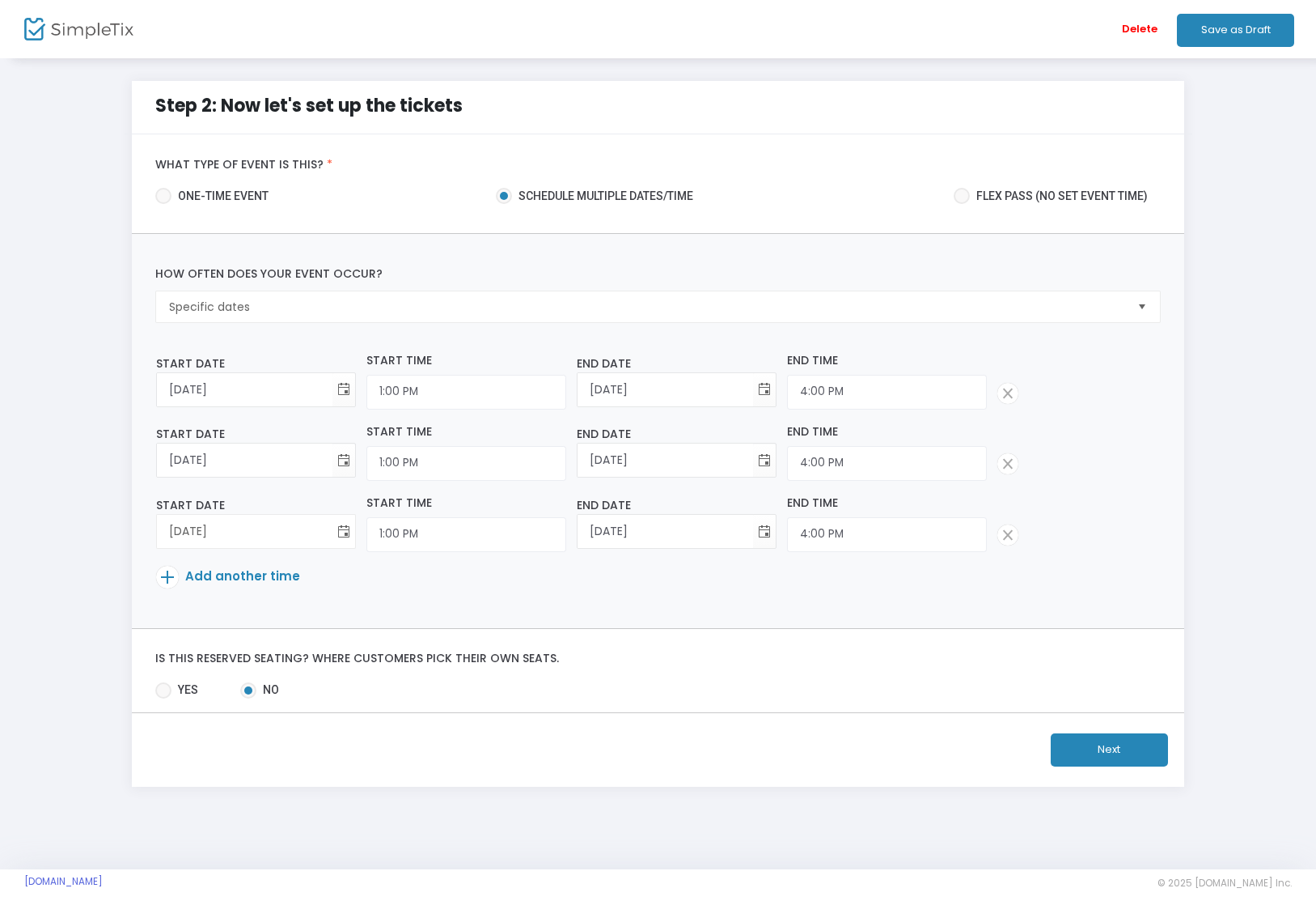
click at [344, 534] on span "Toggle calendar" at bounding box center [343, 531] width 27 height 27
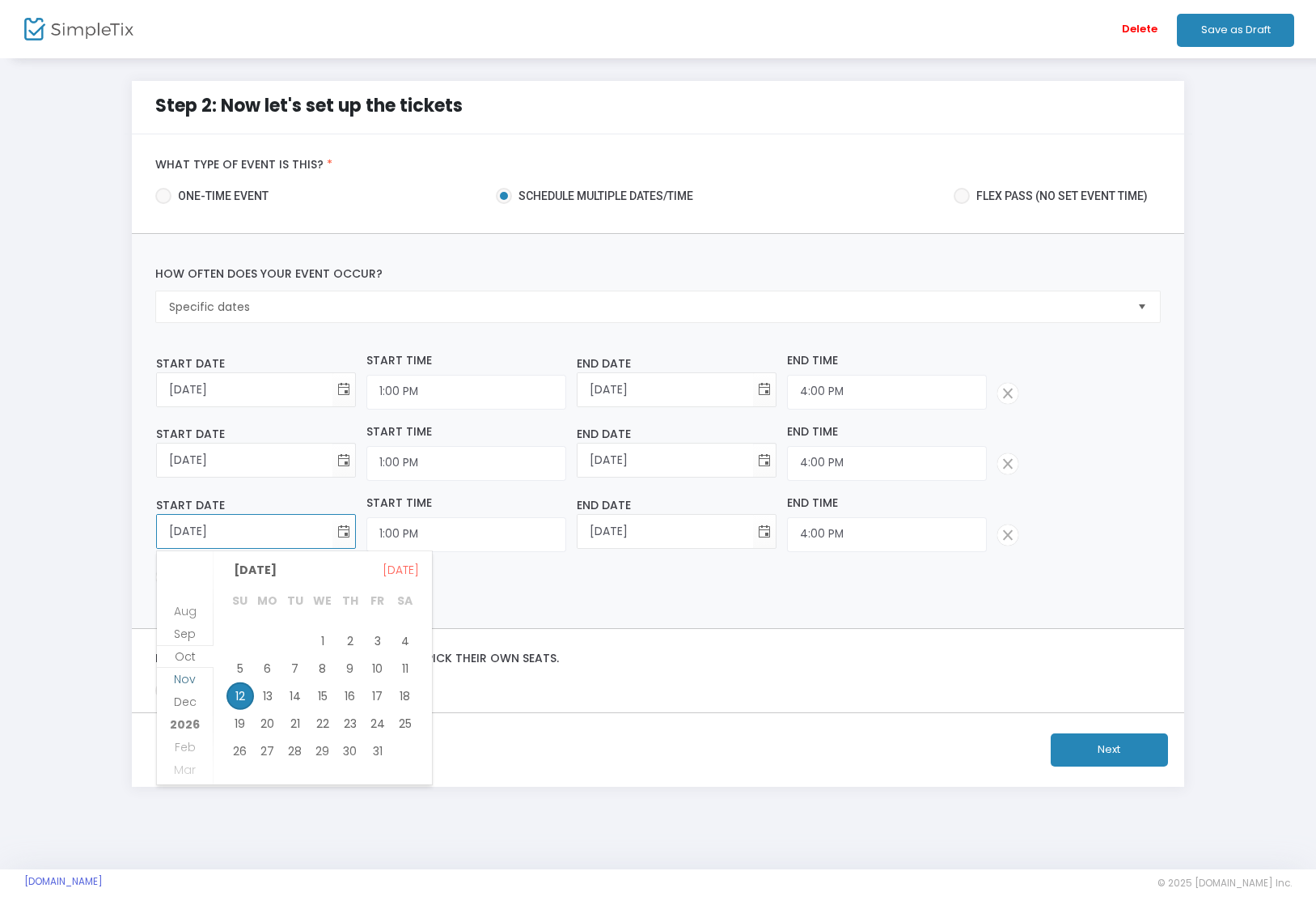
click at [193, 681] on span "Nov" at bounding box center [185, 679] width 22 height 16
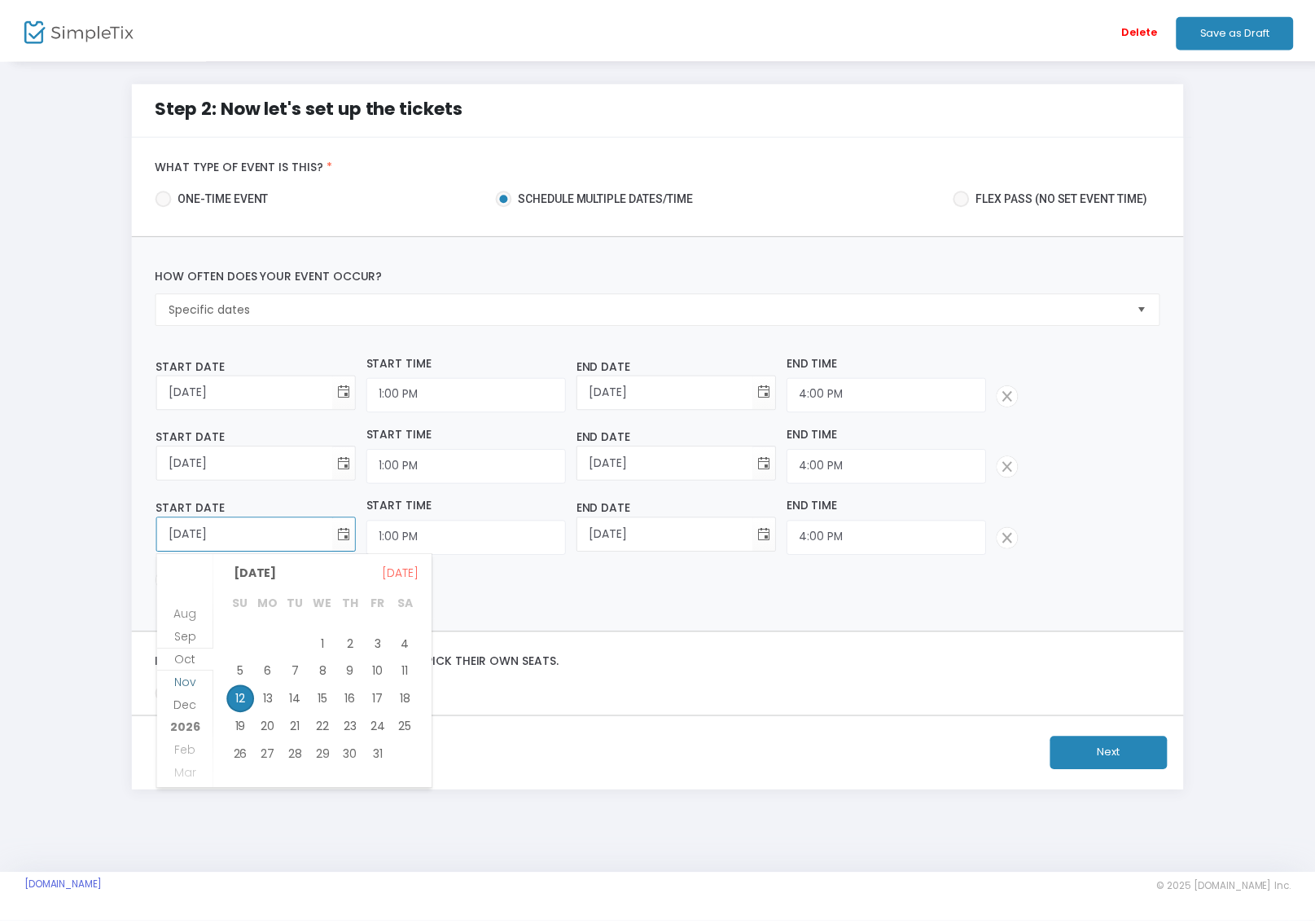
scroll to position [629, 0]
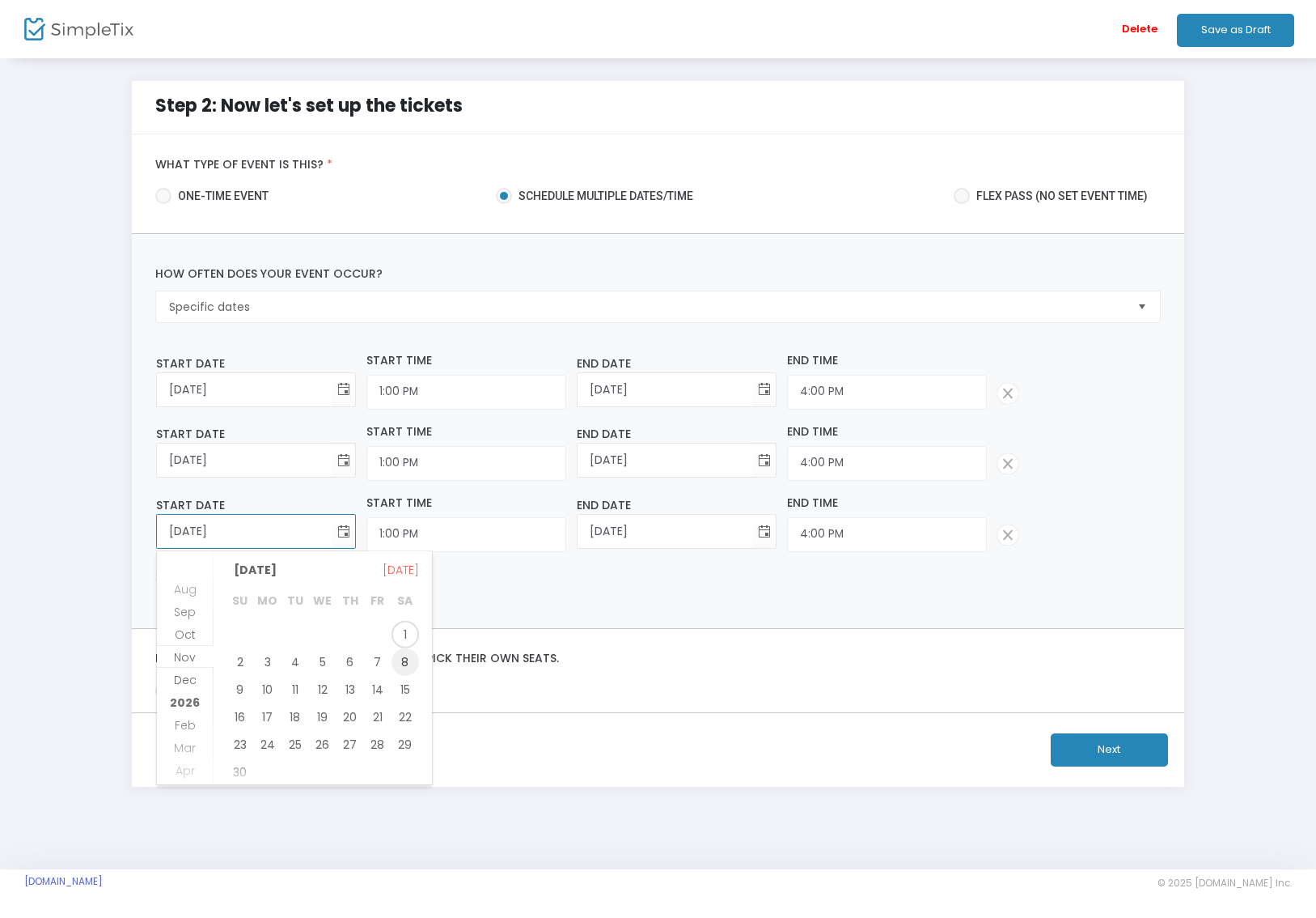
click at [403, 666] on span "8" at bounding box center [405, 662] width 28 height 28
type input "[DATE]"
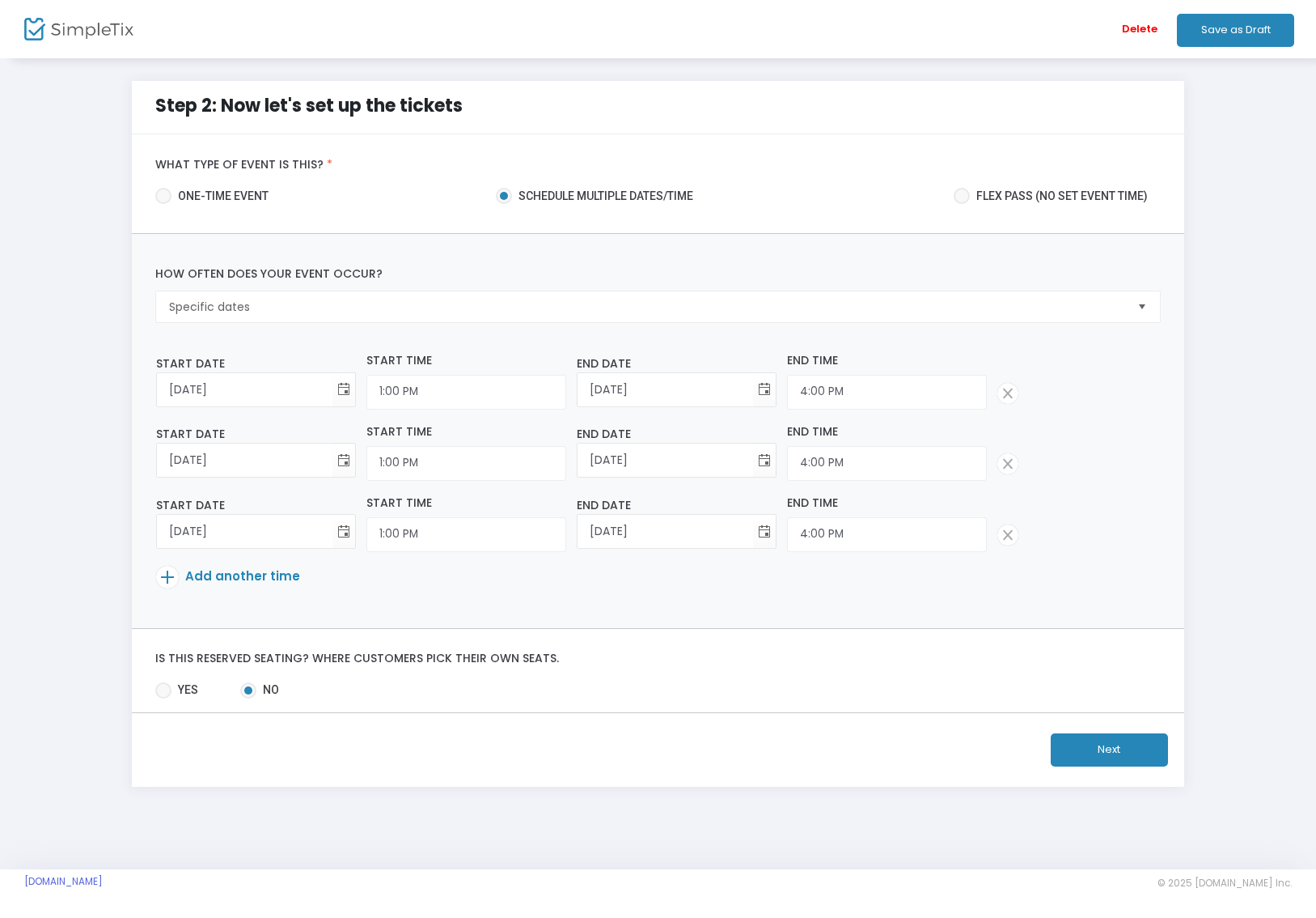
click at [214, 578] on span "Add another time" at bounding box center [242, 576] width 115 height 17
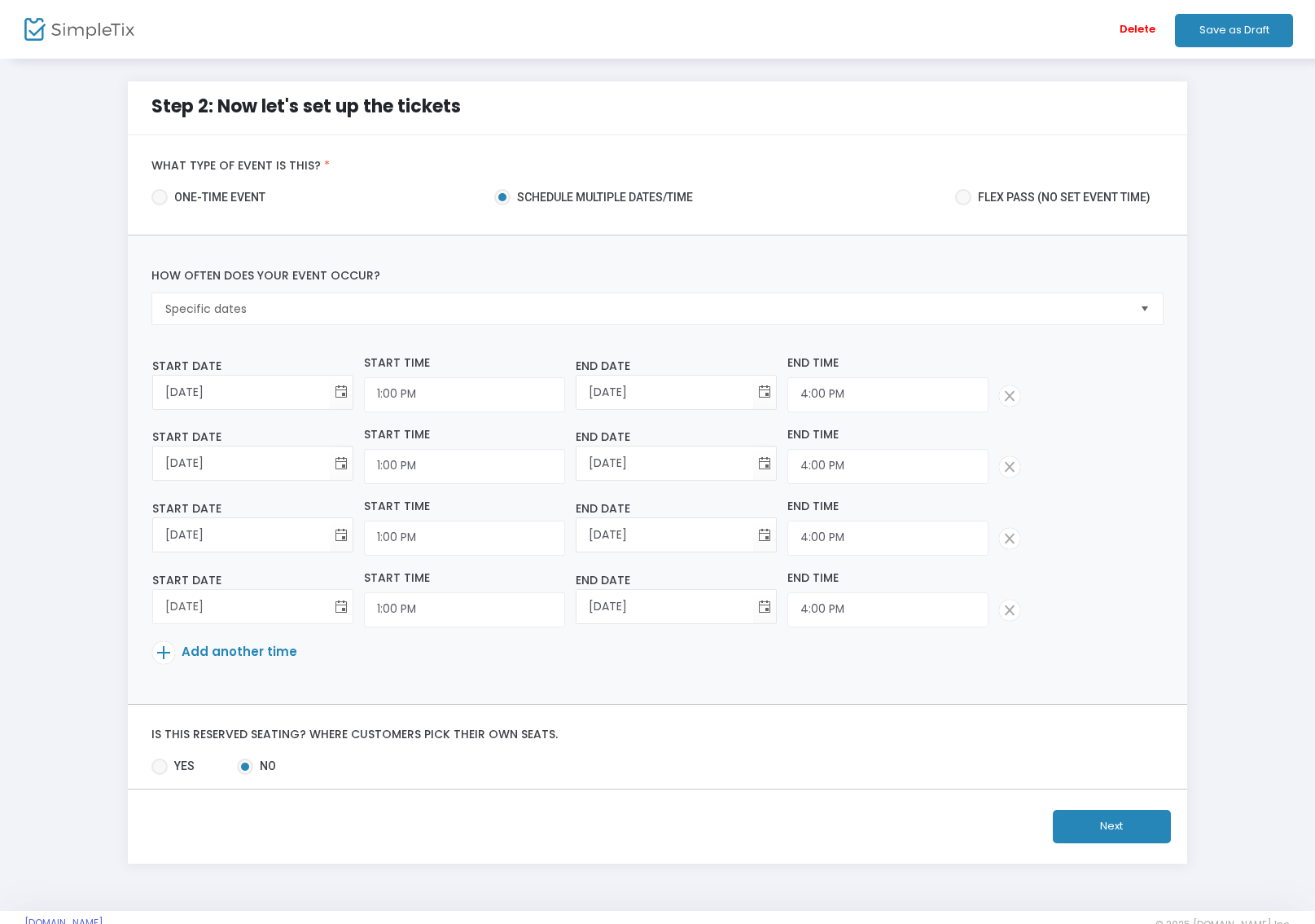
click at [341, 610] on span "Toggle calendar" at bounding box center [341, 606] width 27 height 27
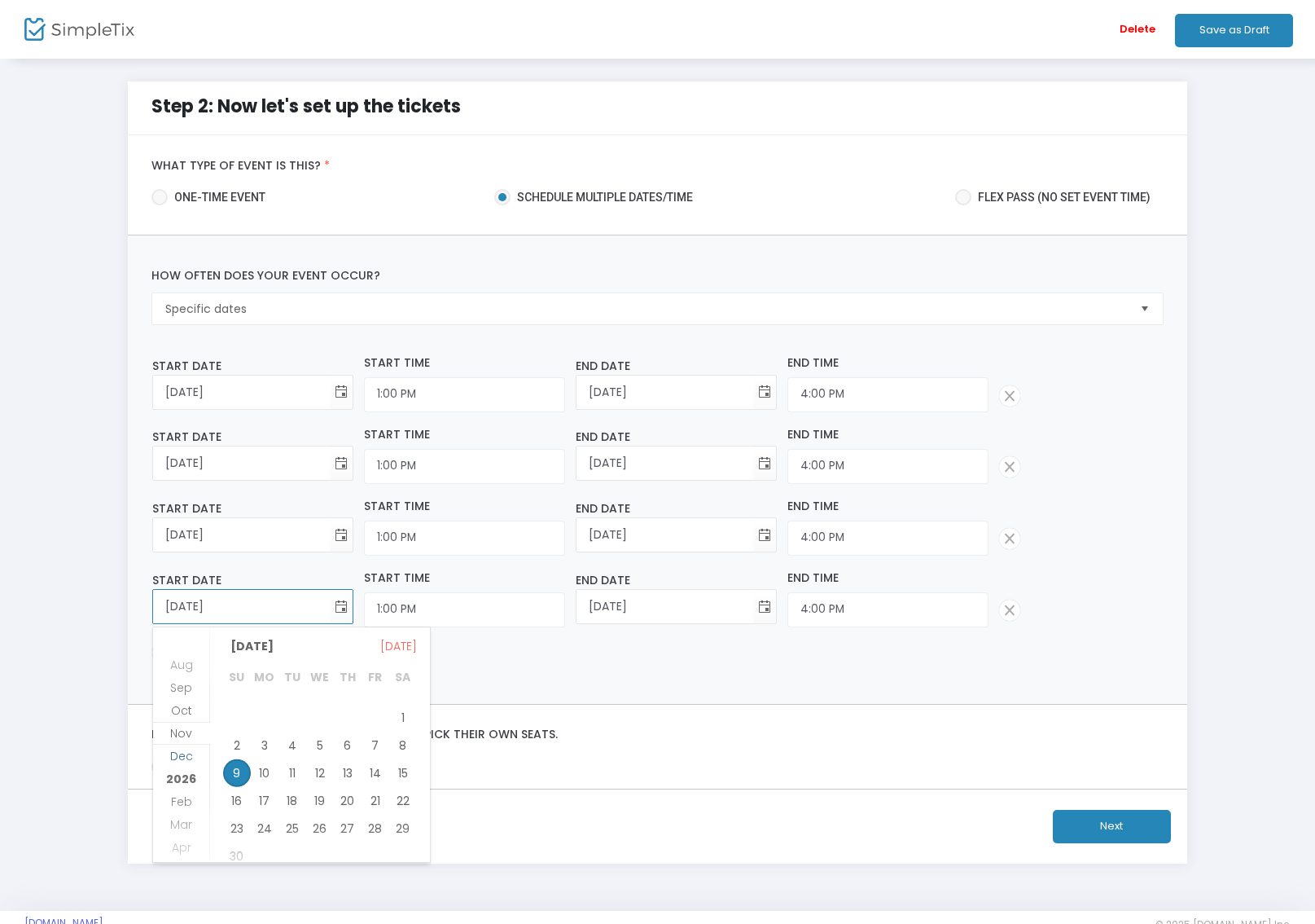
click at [188, 757] on span "Dec" at bounding box center [181, 756] width 22 height 16
click at [395, 740] on span "13" at bounding box center [403, 739] width 28 height 28
type input "[DATE]"
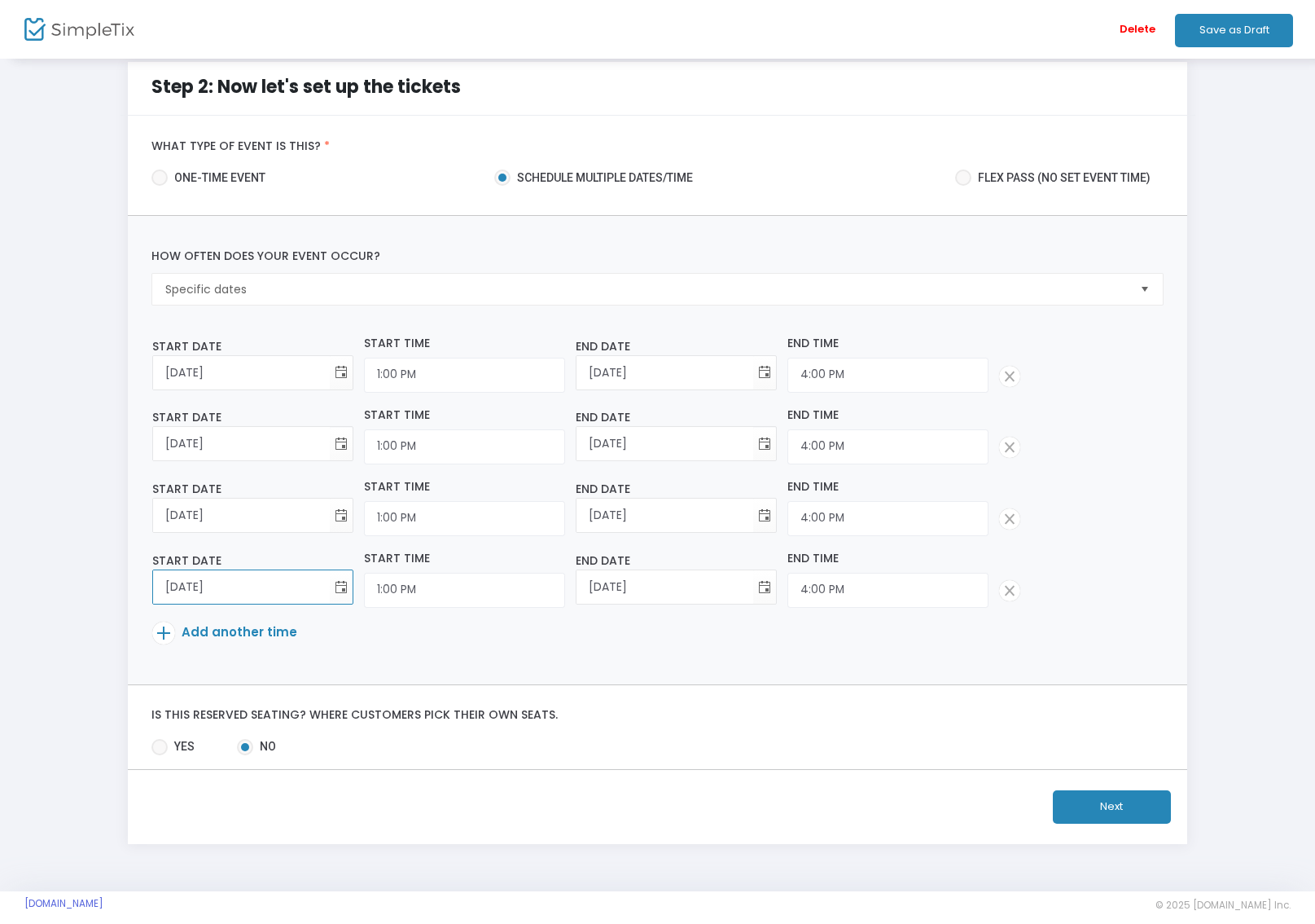
scroll to position [38, 0]
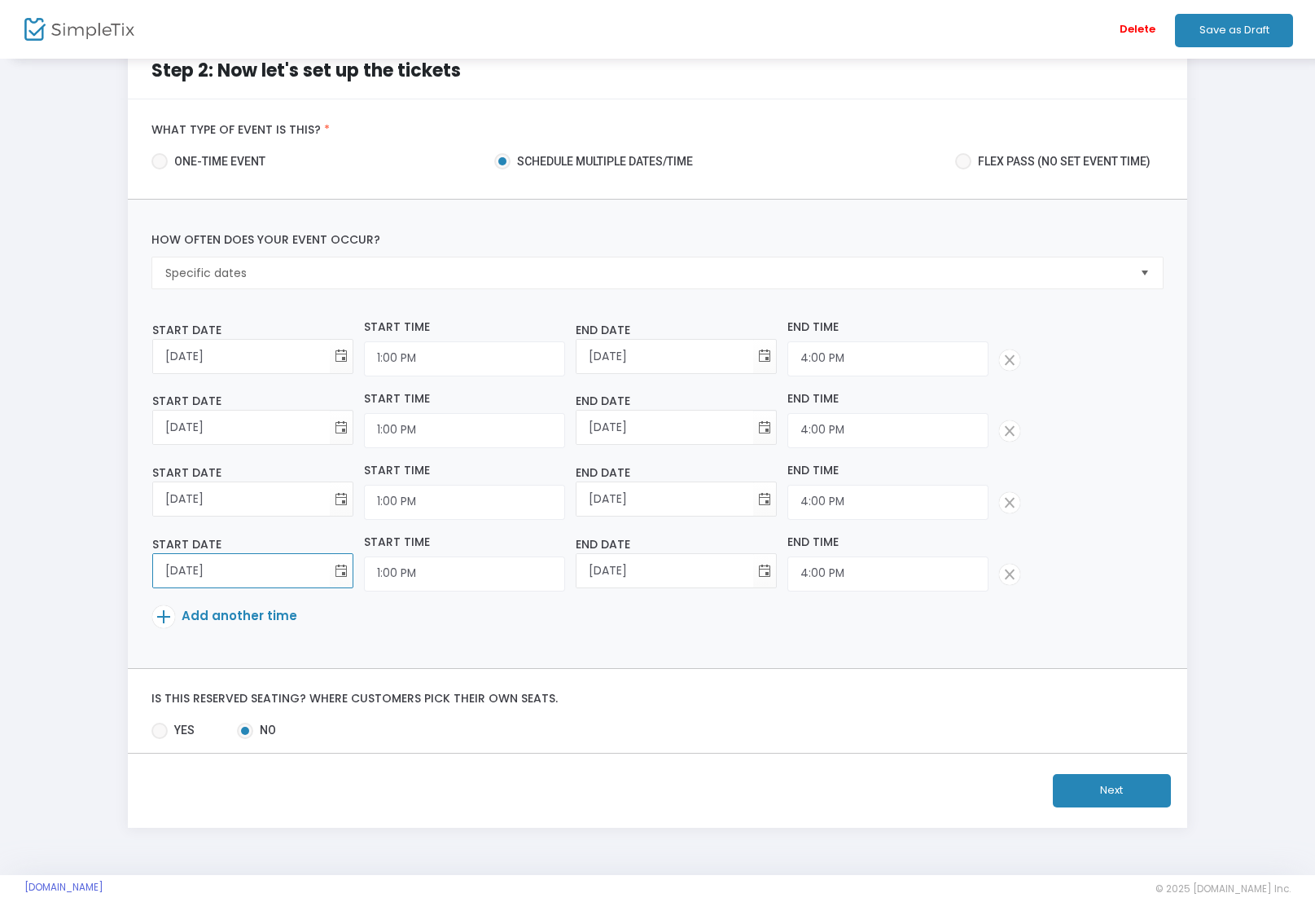
click at [1101, 798] on button "Next" at bounding box center [1112, 790] width 118 height 33
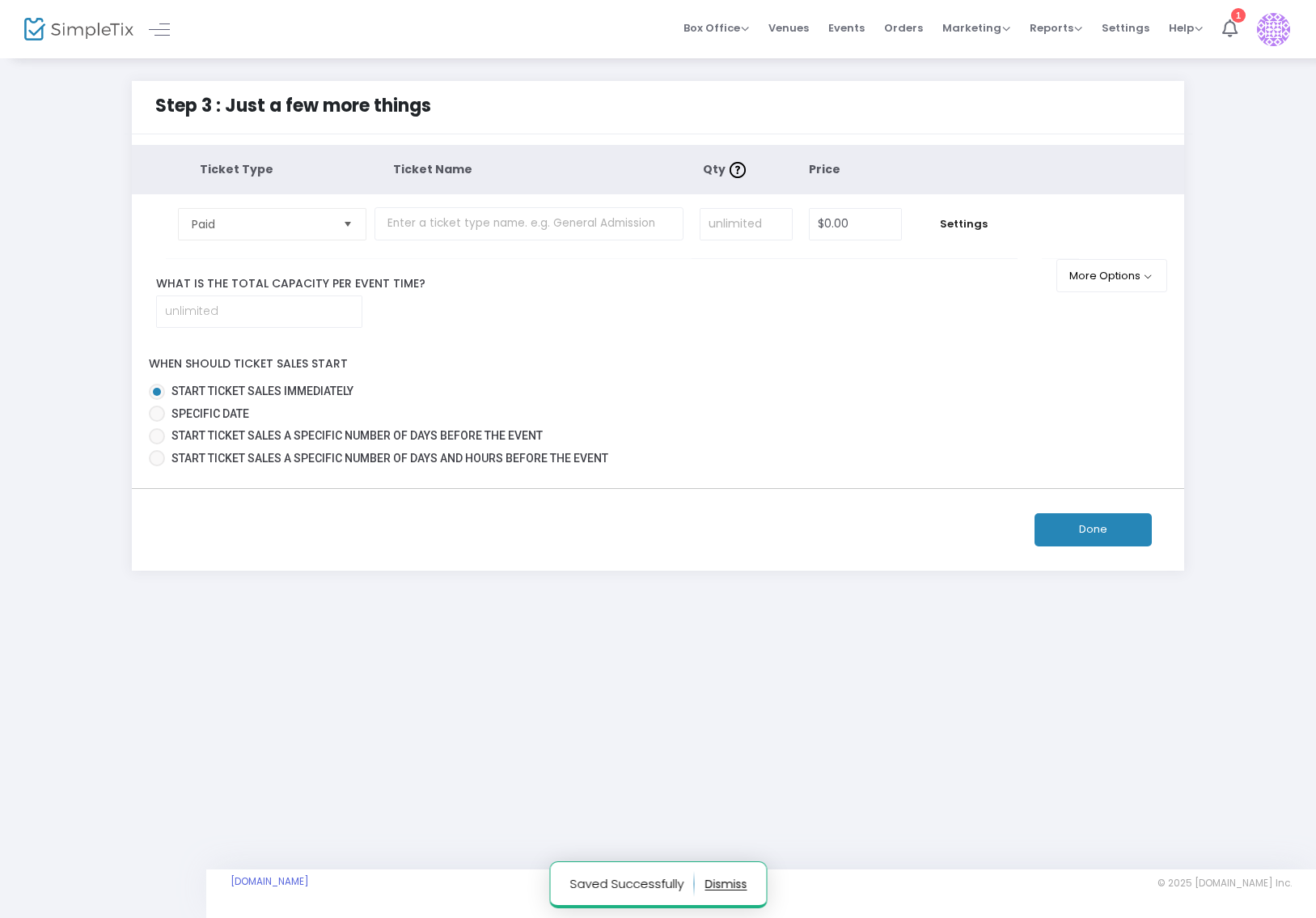
click at [355, 224] on span "Select" at bounding box center [348, 224] width 27 height 27
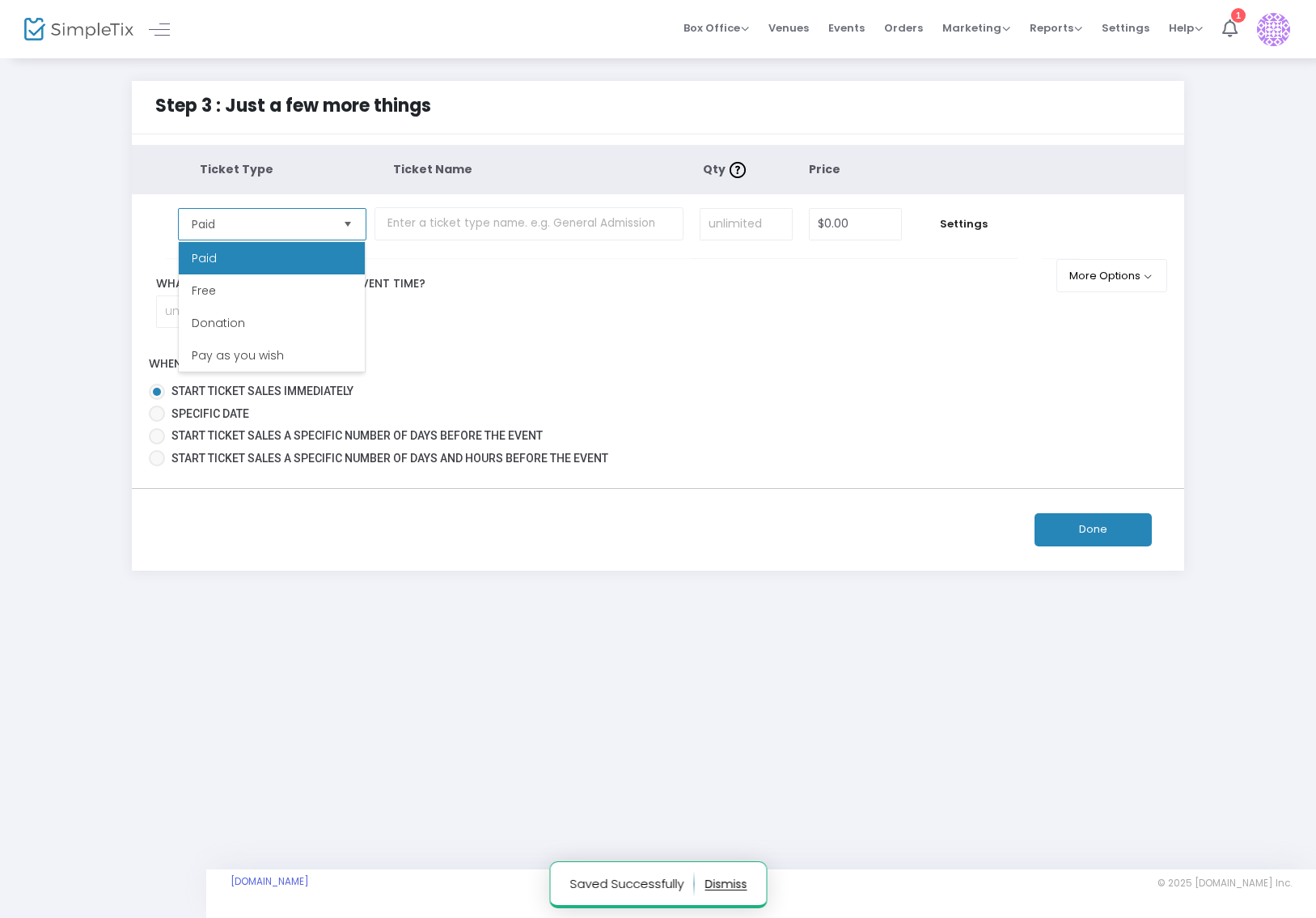
click at [355, 224] on span "Select" at bounding box center [348, 224] width 27 height 27
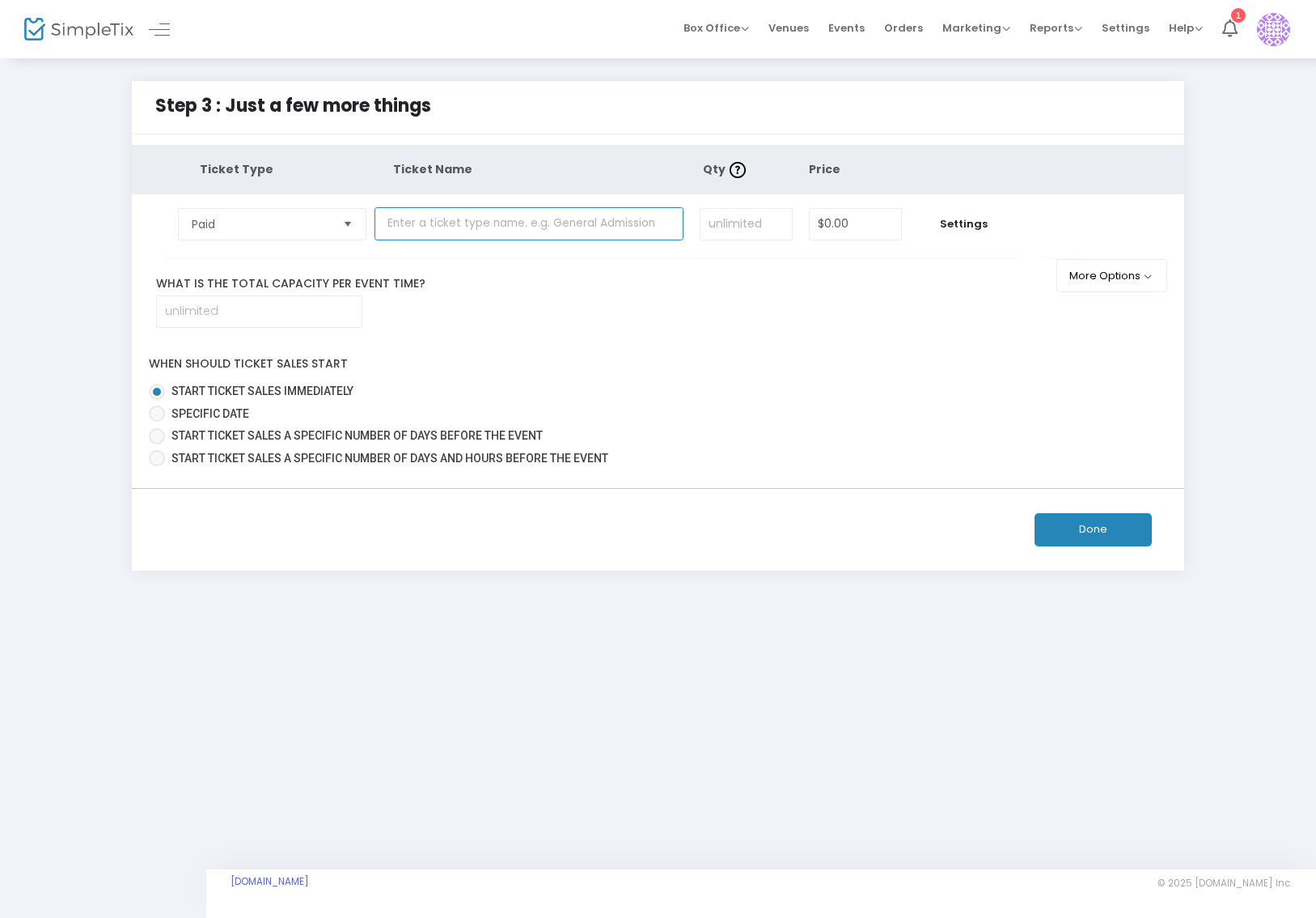
click at [431, 226] on input "text" at bounding box center [529, 223] width 309 height 33
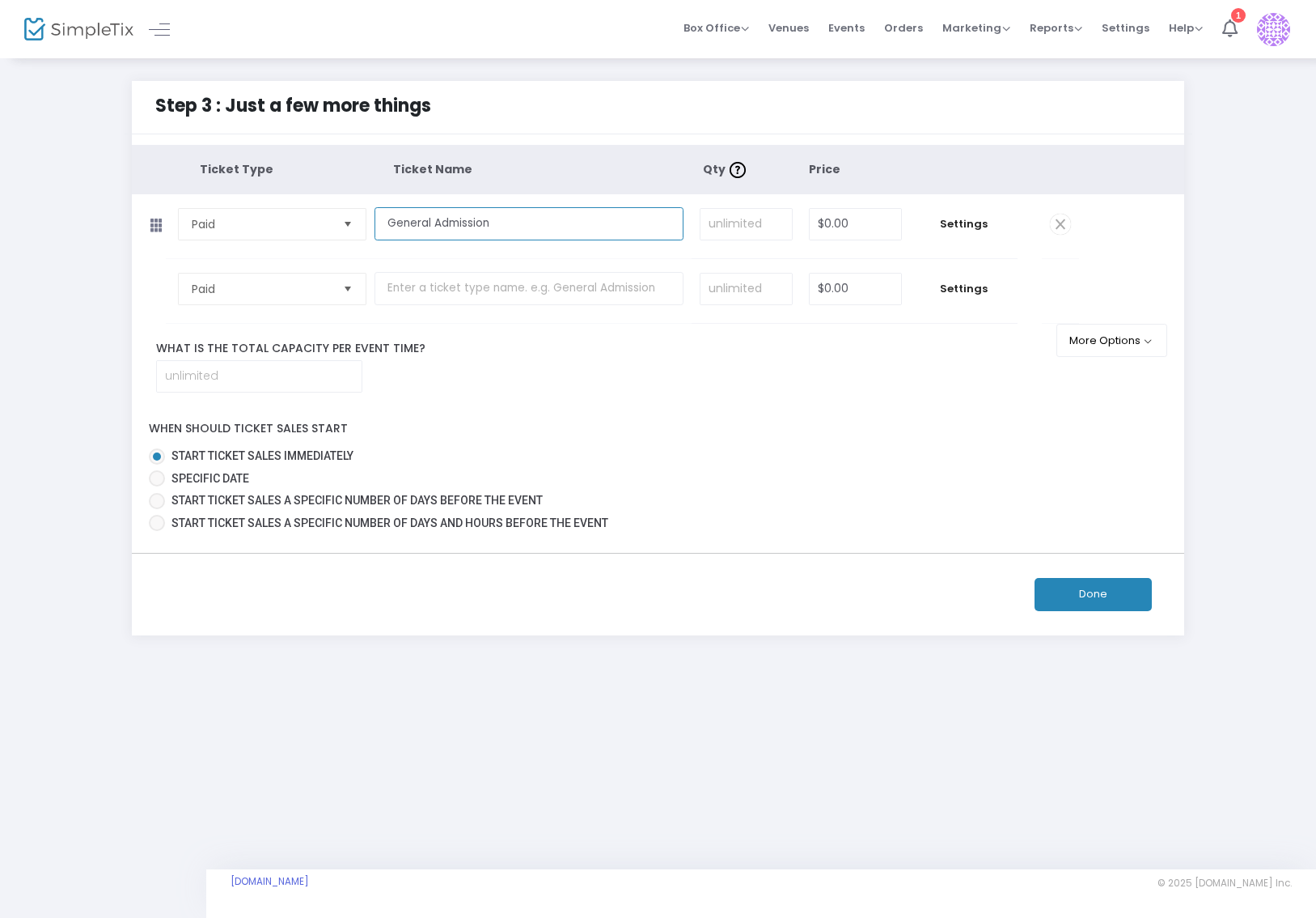
type input "General Admission"
click at [710, 229] on input at bounding box center [746, 224] width 92 height 31
type input "30"
type input "$25.00"
click at [1110, 611] on button "Done" at bounding box center [1094, 594] width 117 height 33
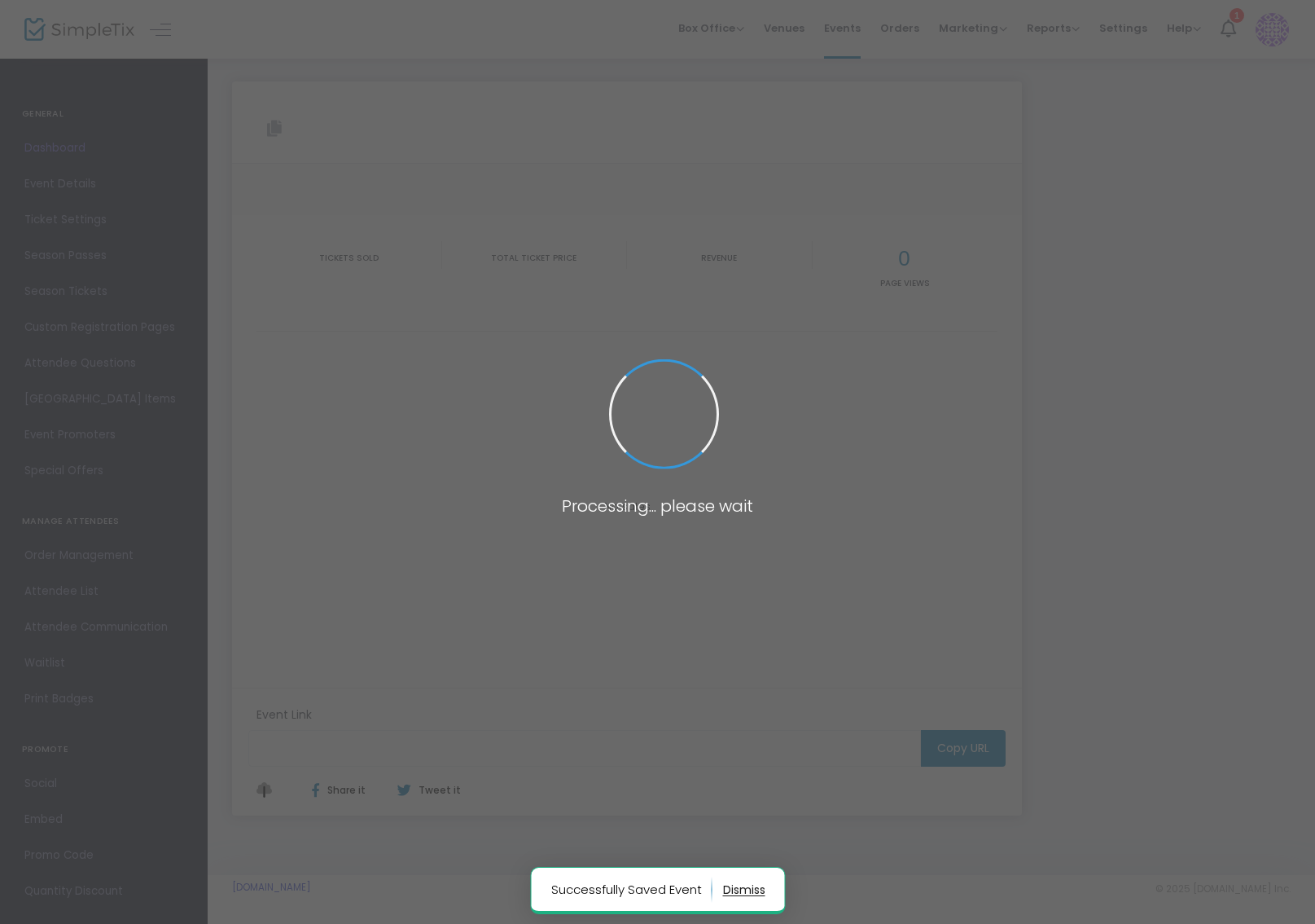
type input "[URL][DOMAIN_NAME]"
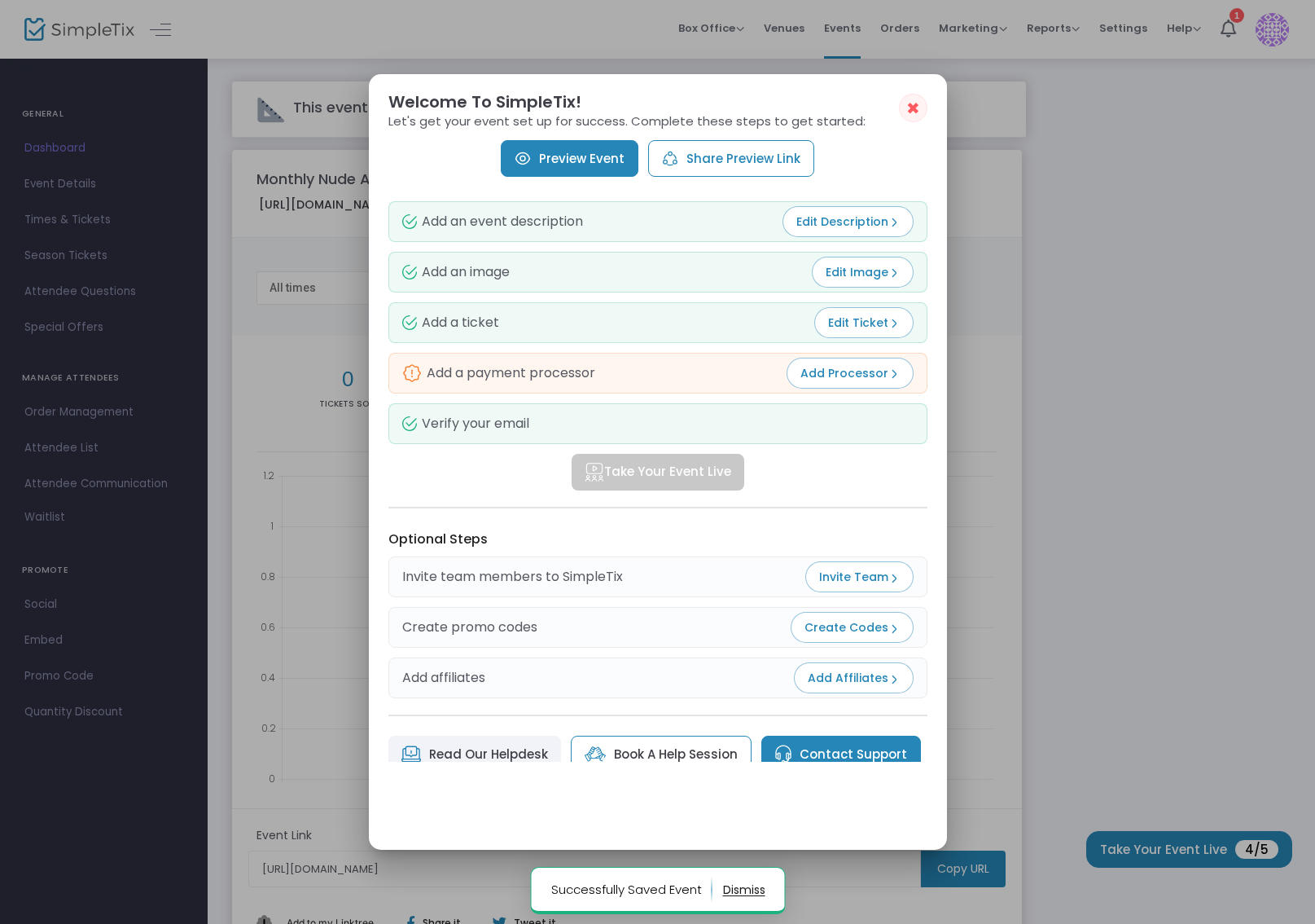
click at [889, 377] on img at bounding box center [894, 373] width 12 height 12
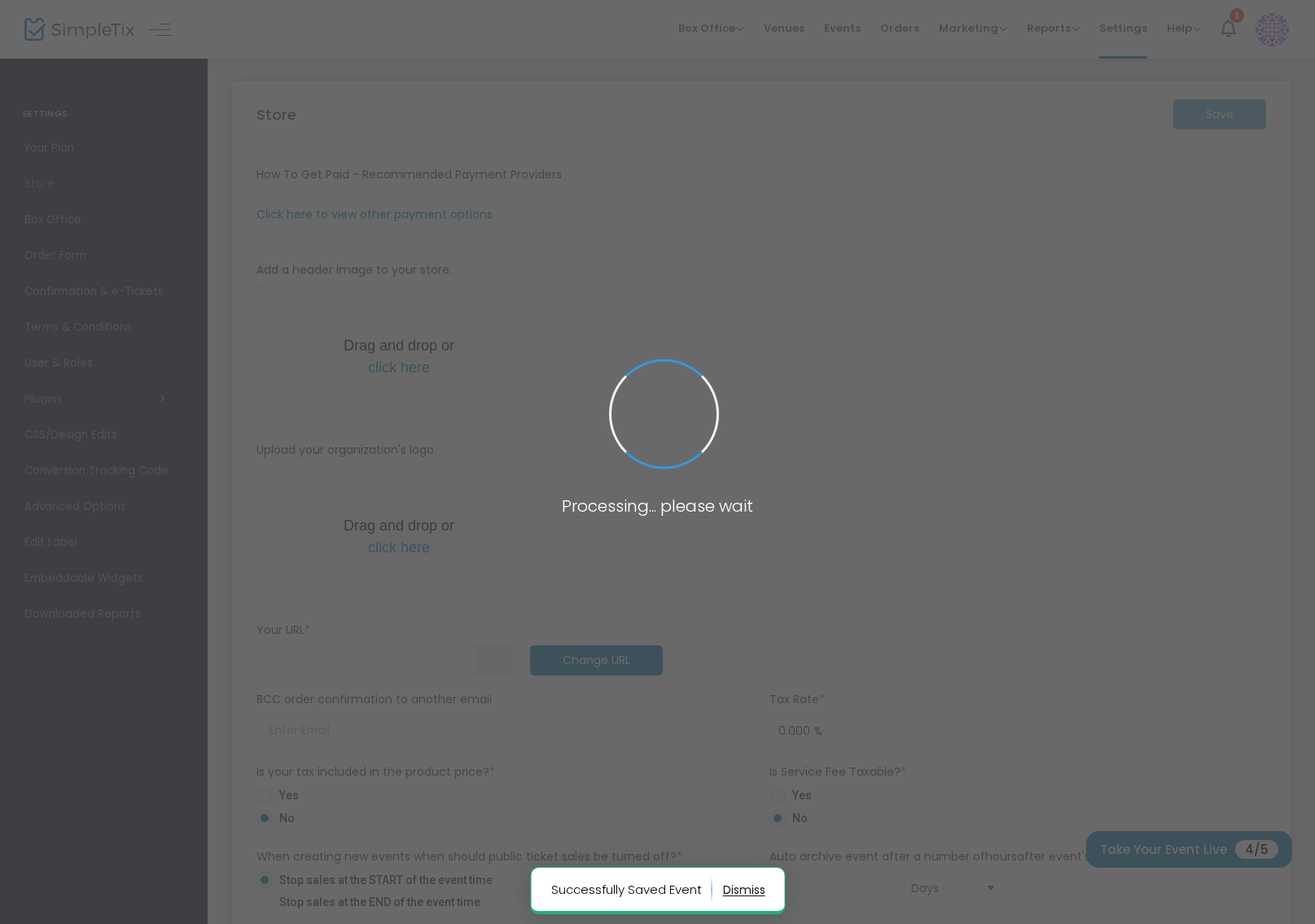
type input "[URL]"
radio input "false"
radio input "true"
type input "Salon Naturale"
type input "2149145077"
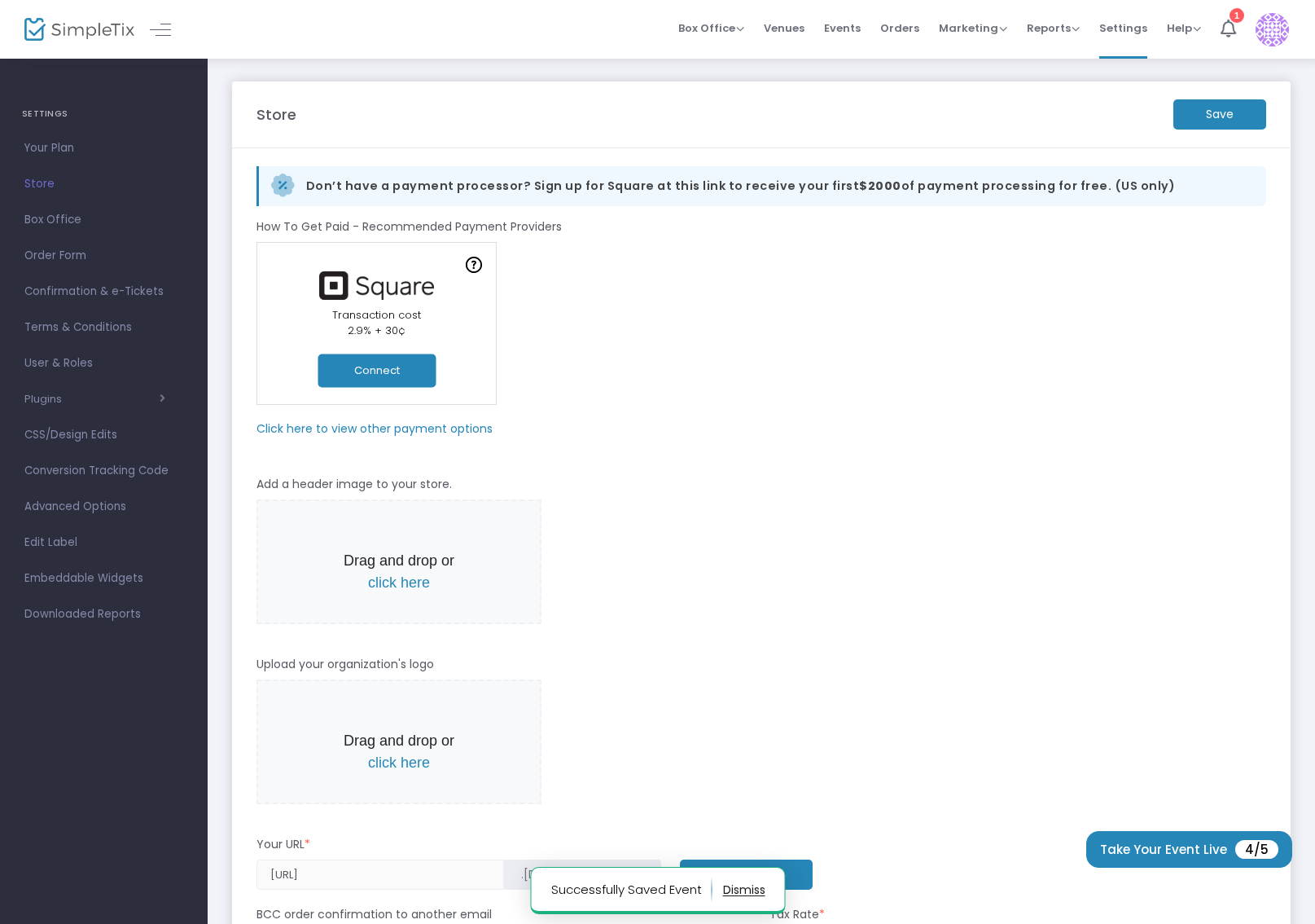
click at [367, 366] on button "Connect" at bounding box center [377, 370] width 118 height 33
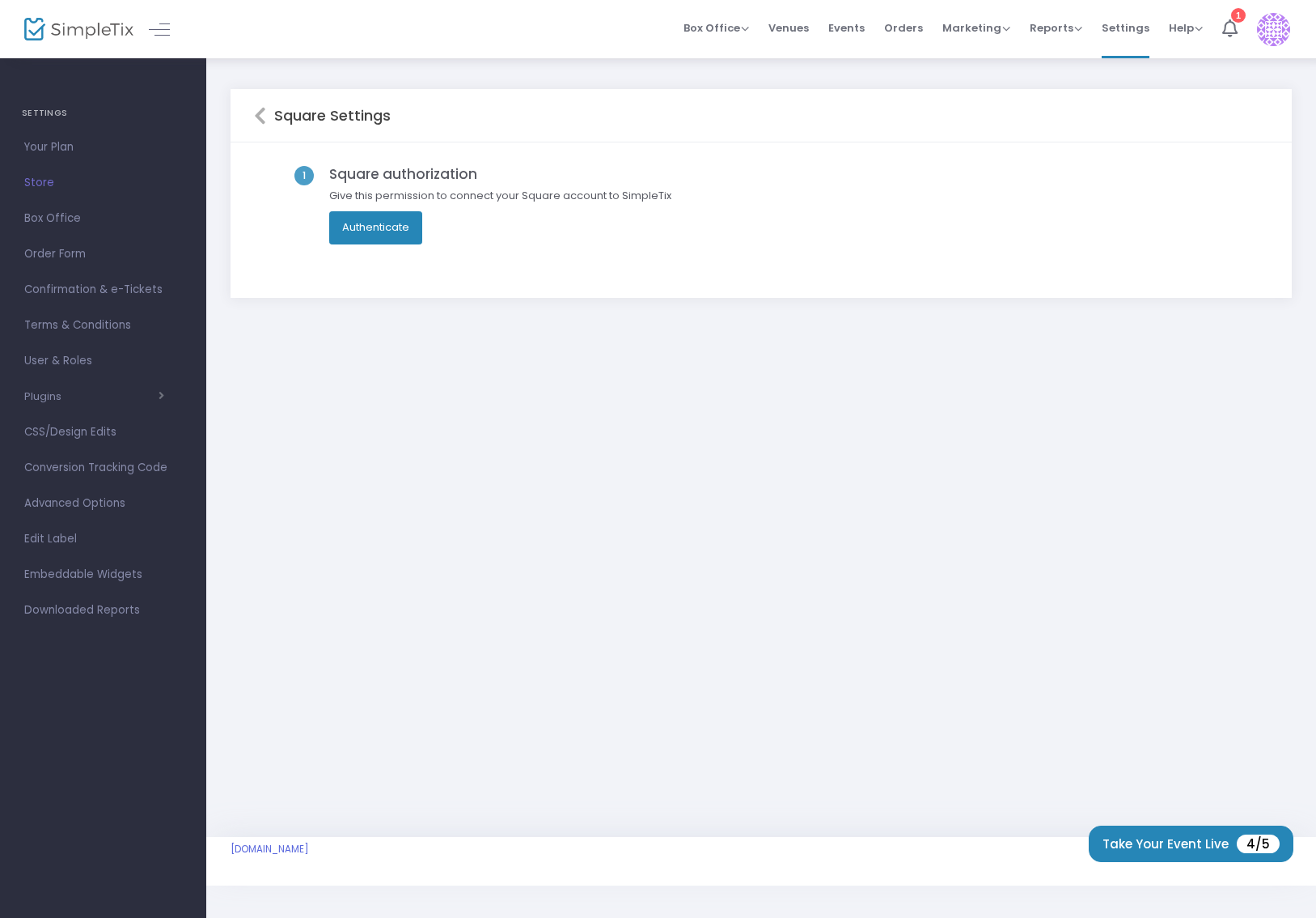
click at [394, 231] on button "Authenticate" at bounding box center [375, 227] width 93 height 32
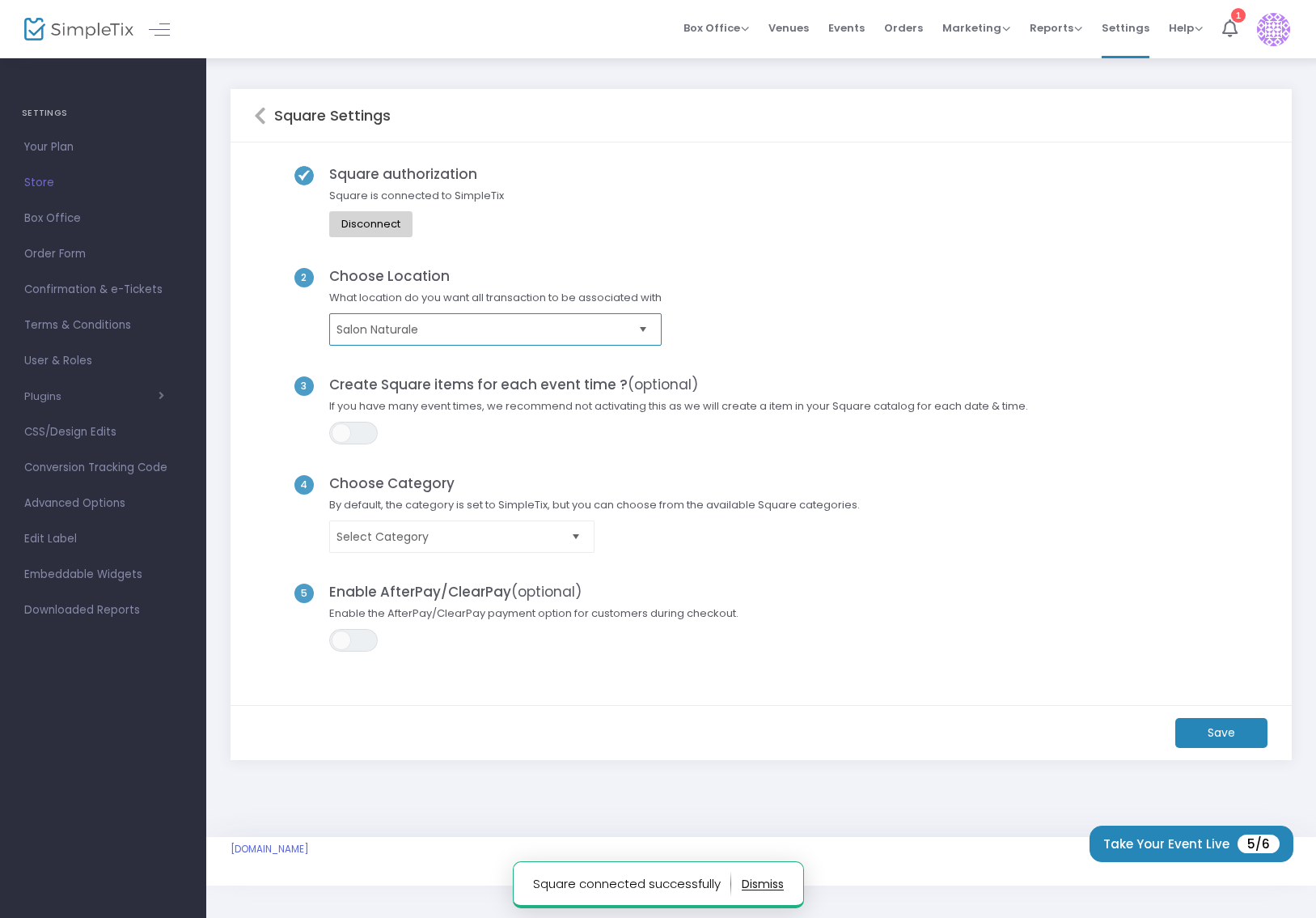
click at [606, 321] on span "Salon Naturale" at bounding box center [484, 329] width 295 height 16
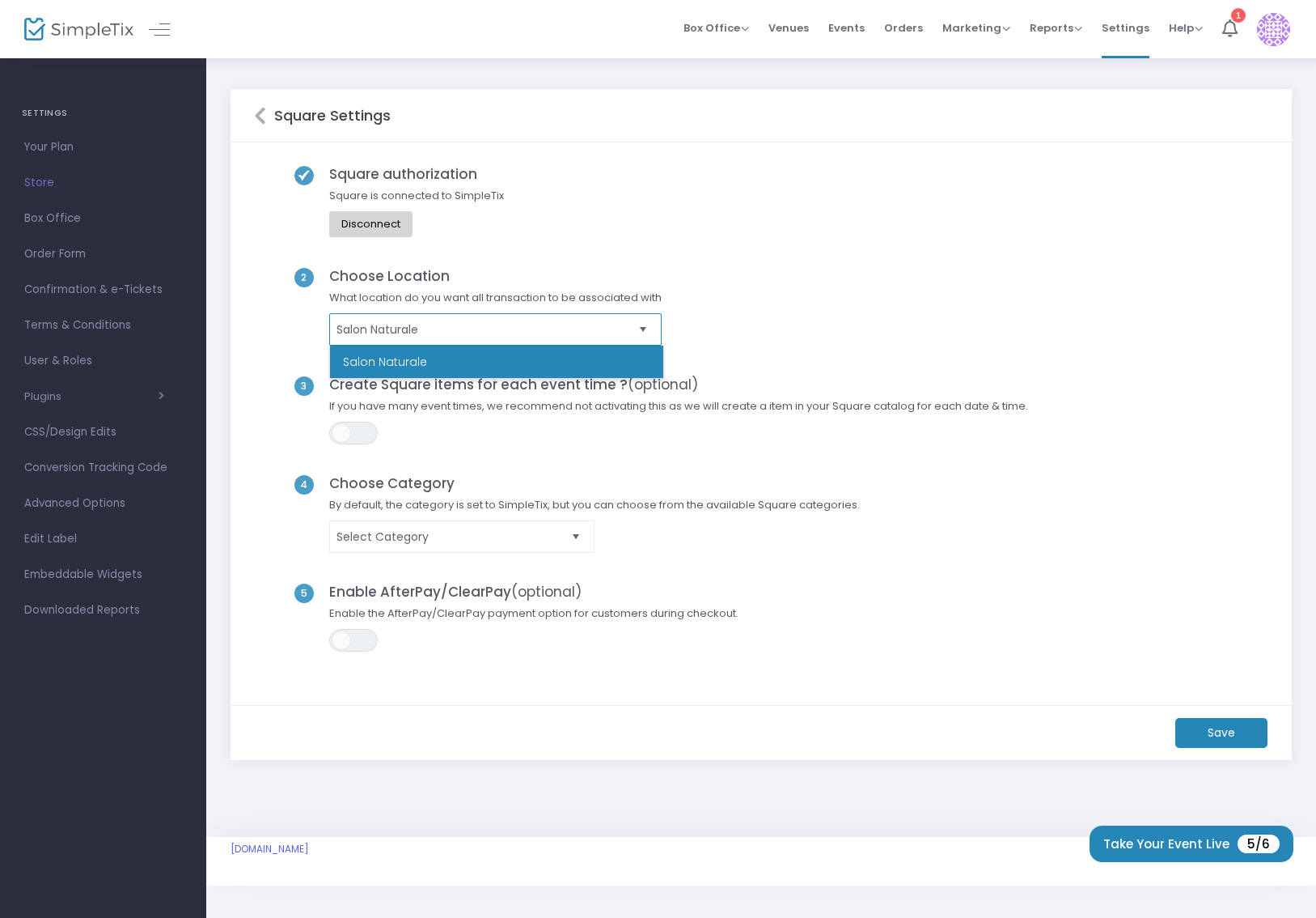
click at [606, 321] on span "Salon Naturale" at bounding box center [484, 329] width 295 height 16
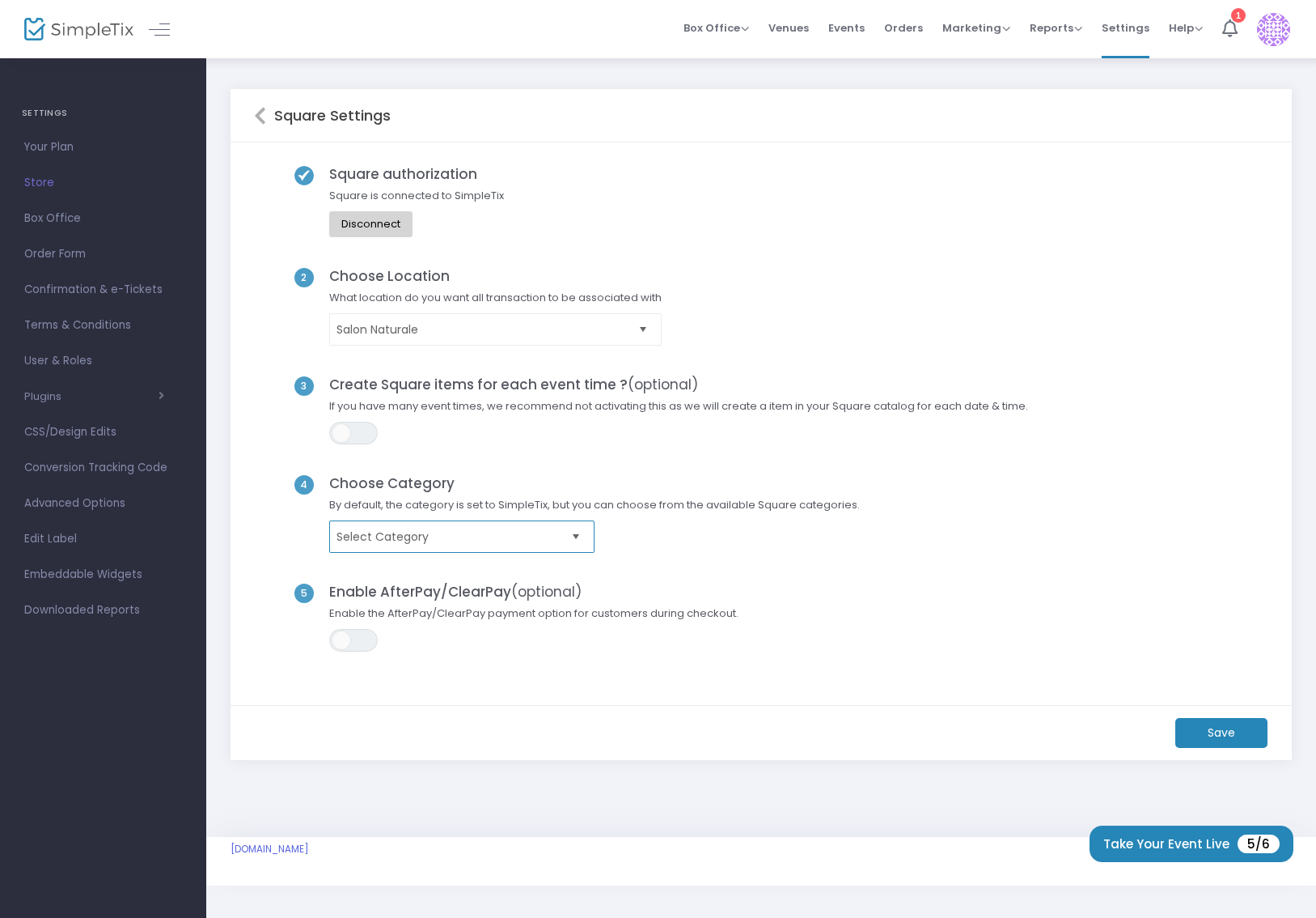
click at [461, 535] on span "Select Category" at bounding box center [450, 536] width 229 height 16
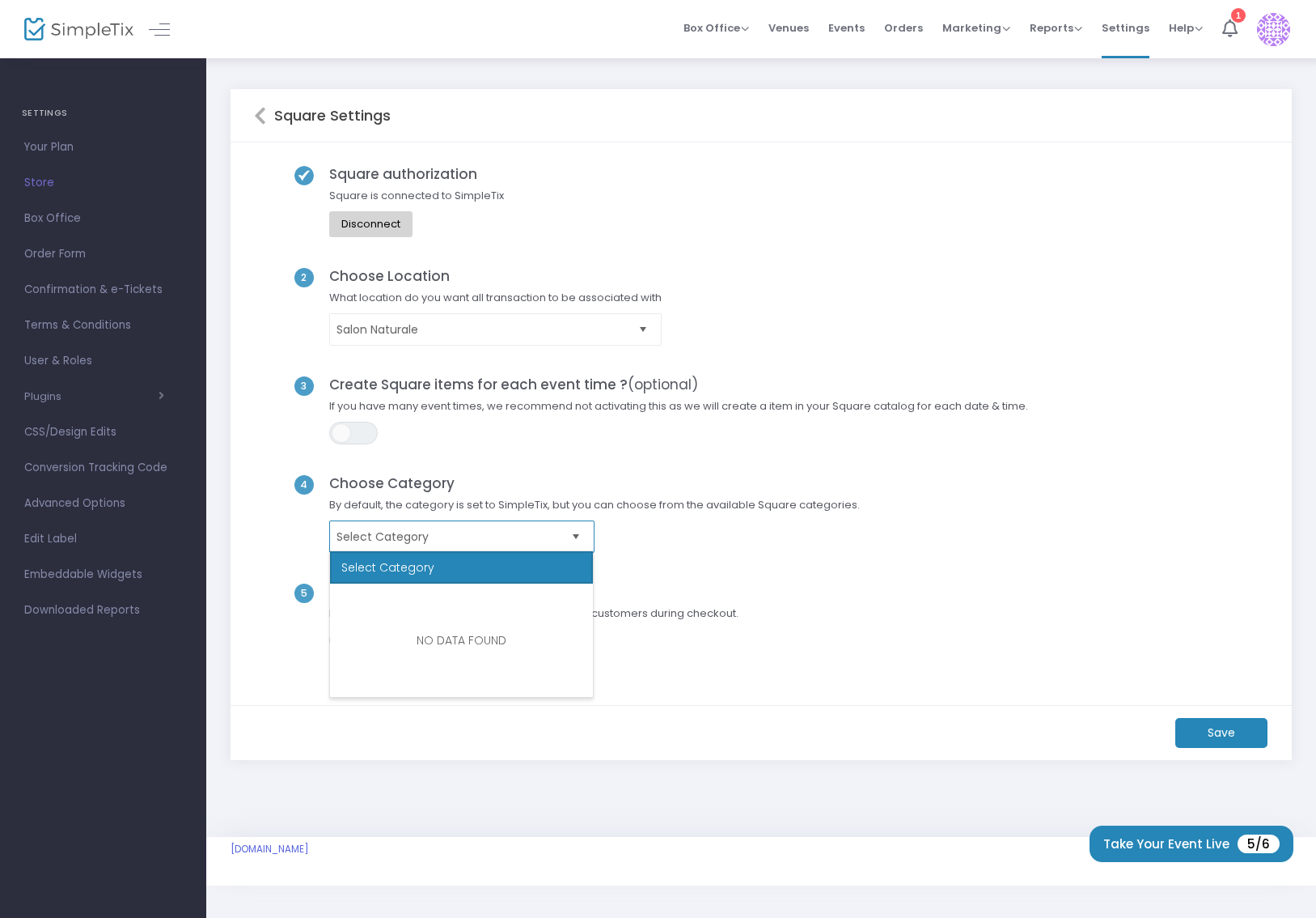
click at [461, 535] on span "Select Category" at bounding box center [450, 536] width 229 height 16
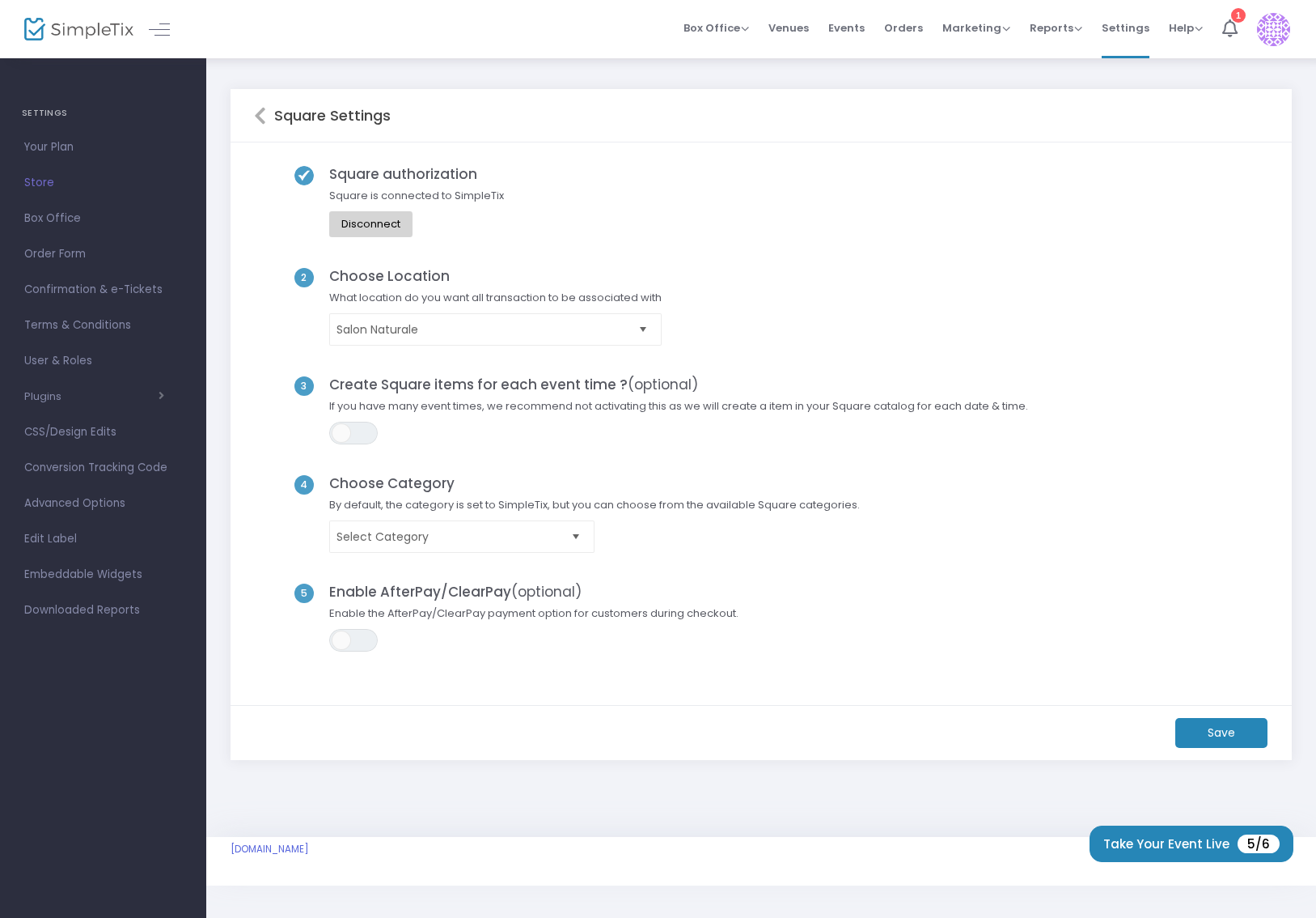
click at [1232, 732] on m-button "Save" at bounding box center [1222, 733] width 92 height 30
click at [263, 114] on icon at bounding box center [261, 116] width 12 height 20
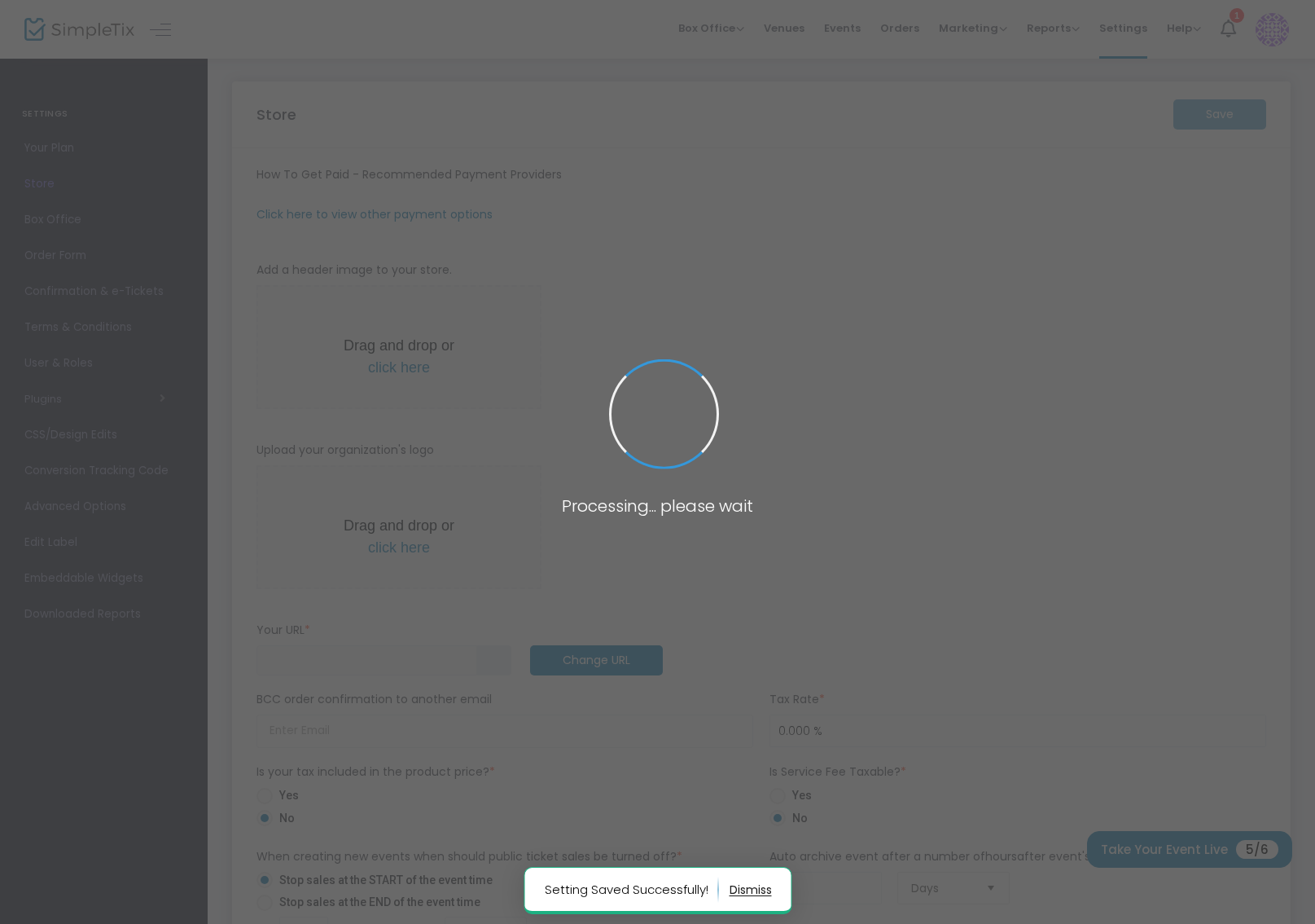
type input "[URL]"
radio input "false"
radio input "true"
type input "Salon Naturale"
type input "[PHONE_NUMBER]"
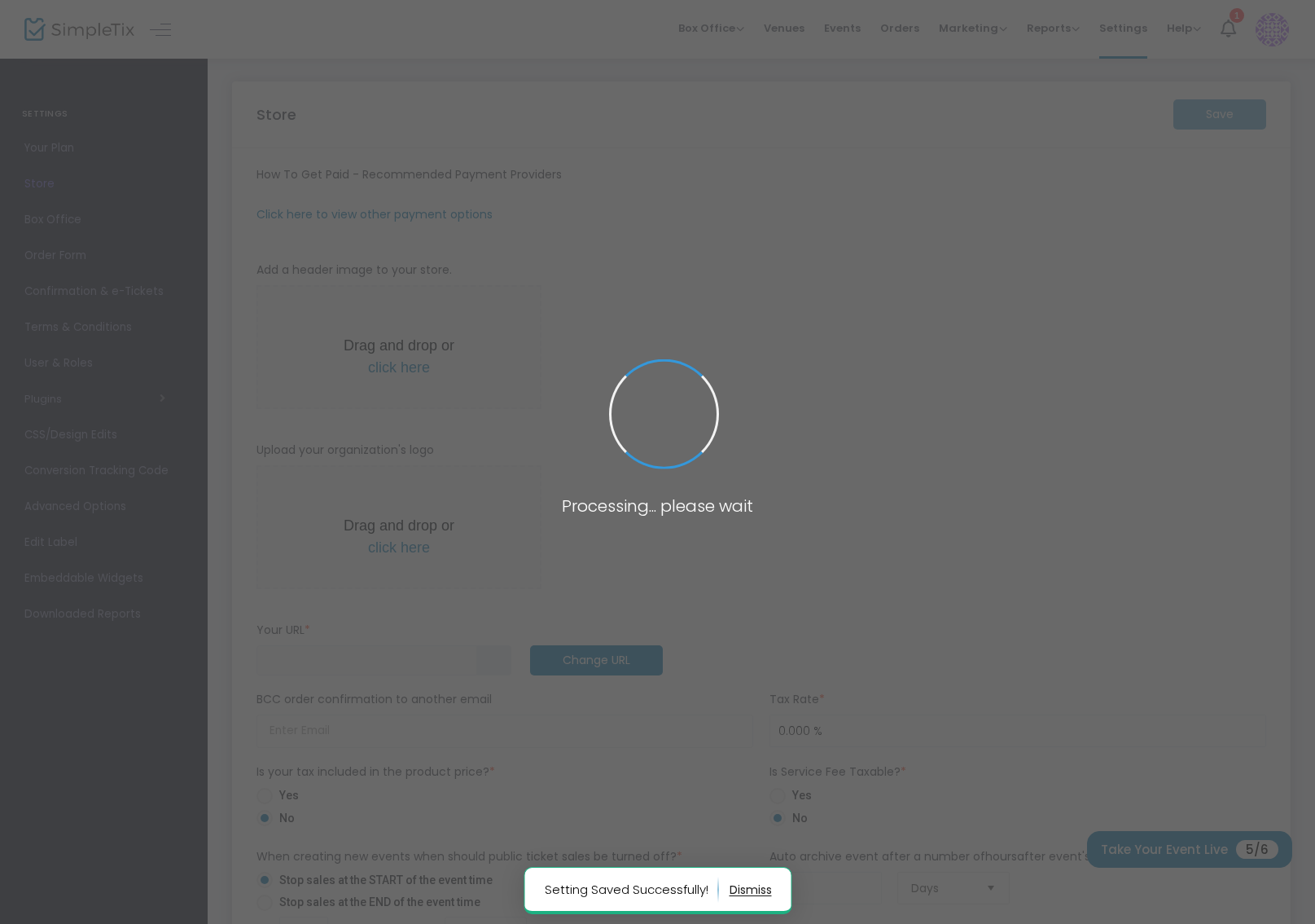
type input "[DOMAIN_NAME][URL]"
type input "salonnaturale"
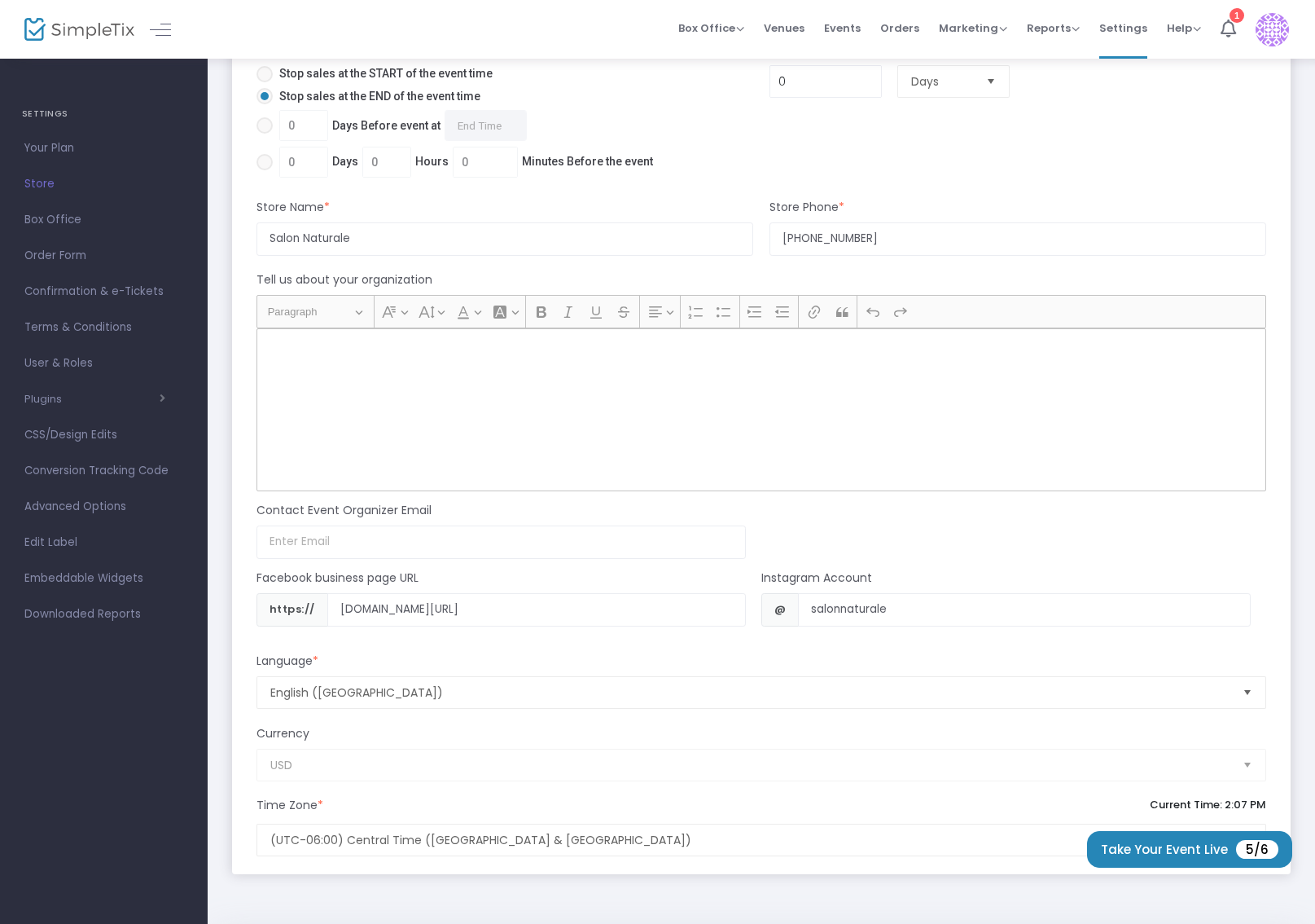
scroll to position [1134, 0]
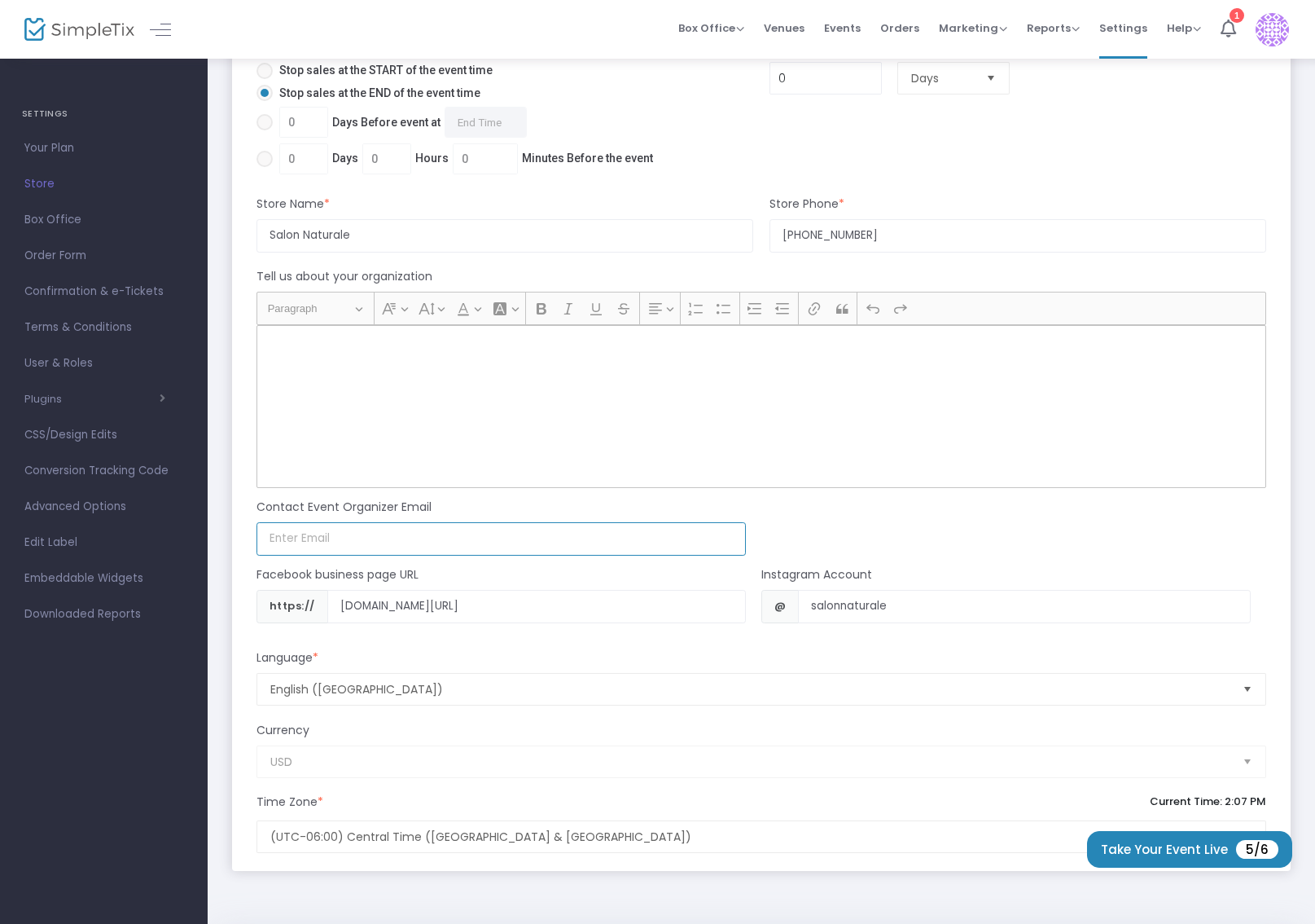
type input "[PERSON_NAME][EMAIL_ADDRESS][DOMAIN_NAME]"
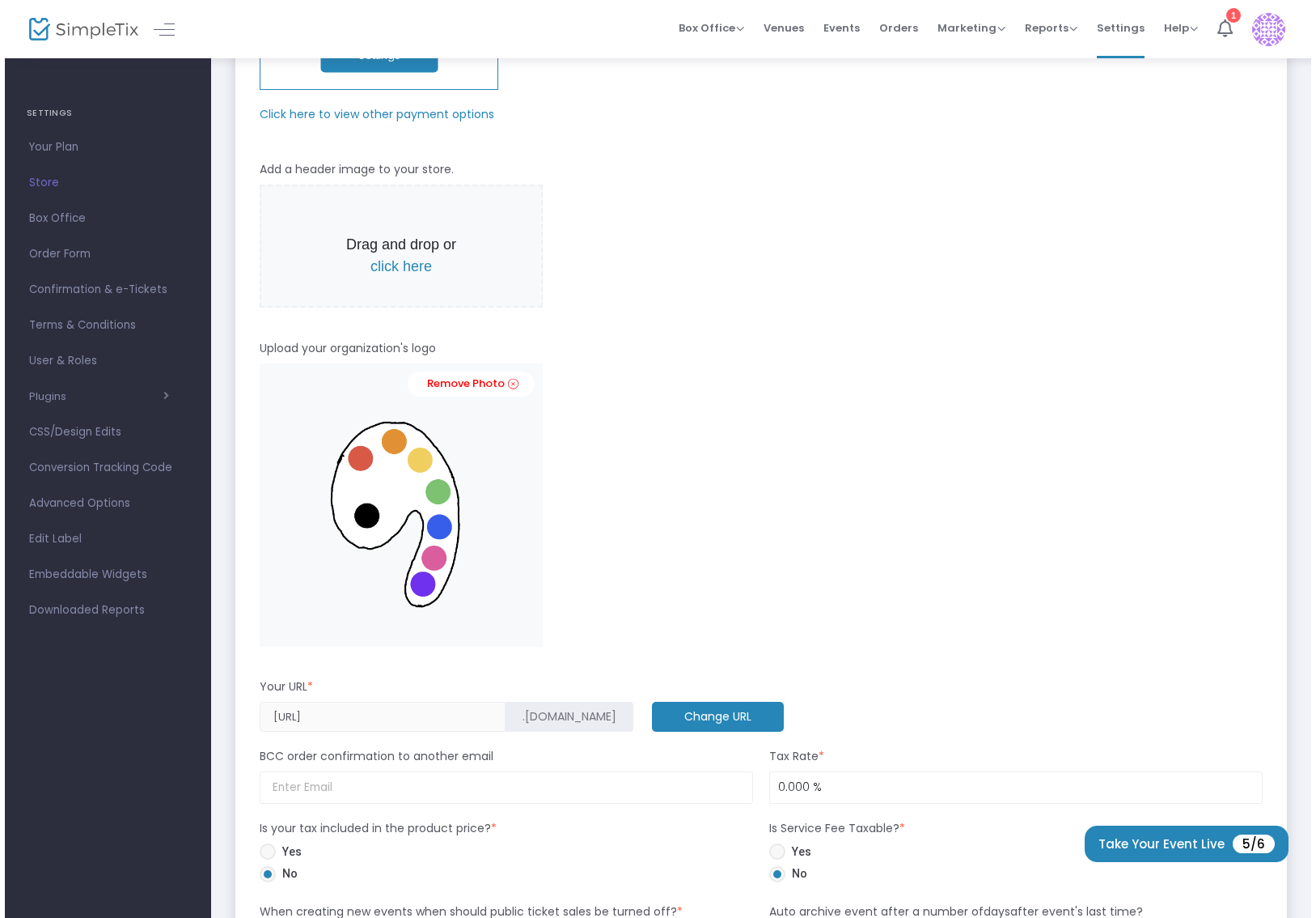
scroll to position [0, 0]
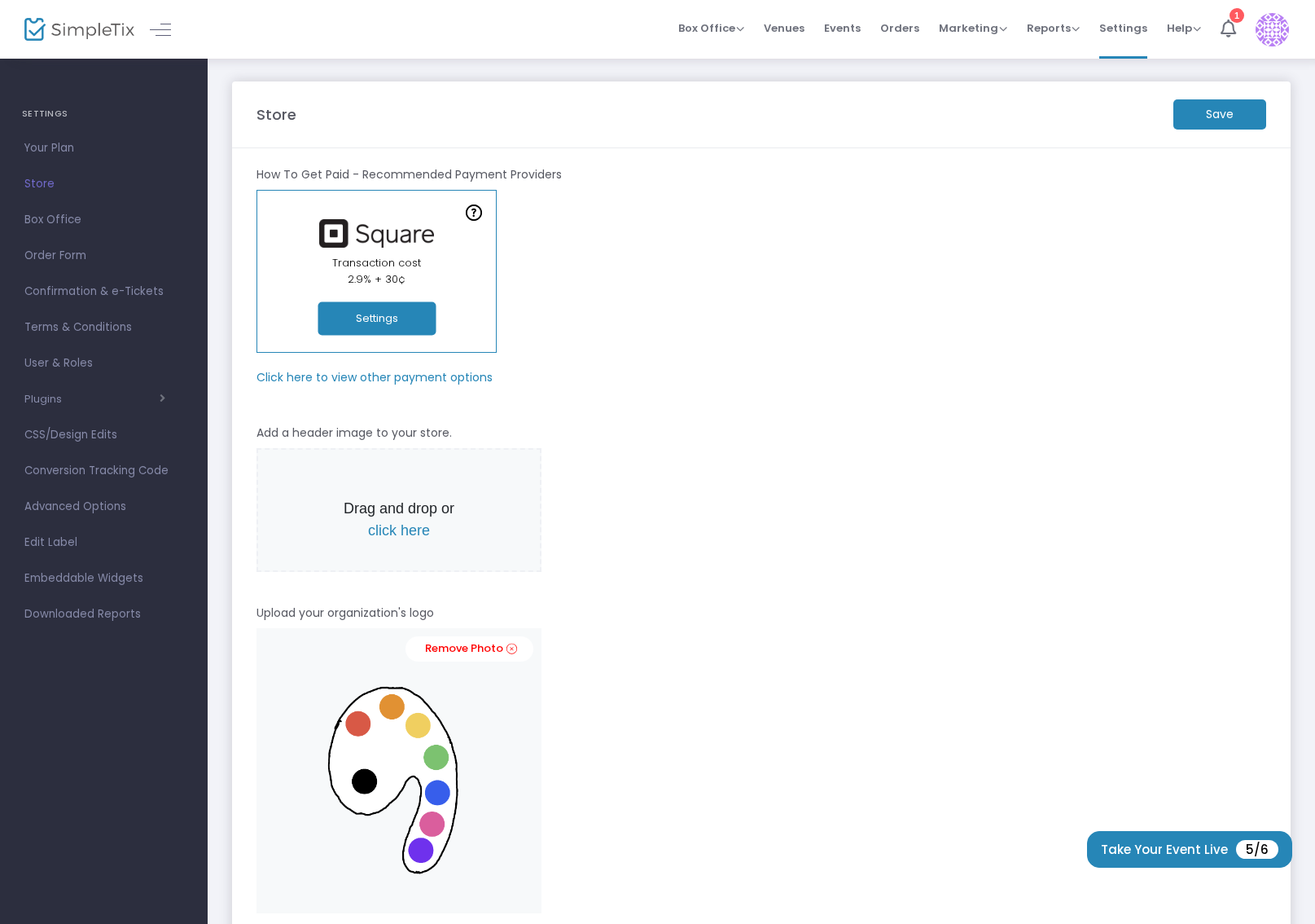
click at [1226, 113] on m-button "Save" at bounding box center [1220, 115] width 93 height 30
click at [40, 143] on span "Your Plan" at bounding box center [103, 149] width 158 height 21
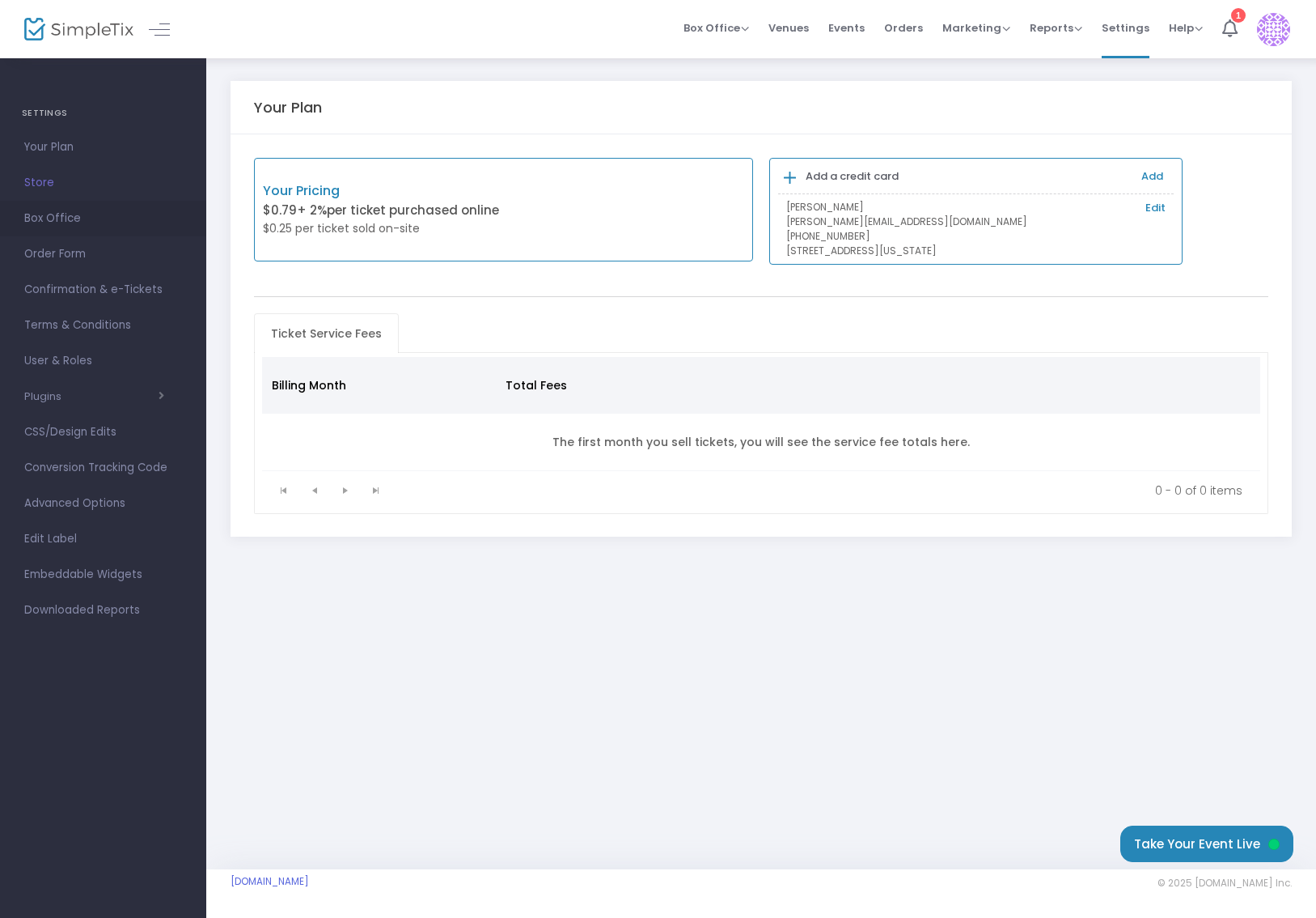
click at [137, 217] on span "Box Office" at bounding box center [102, 219] width 157 height 21
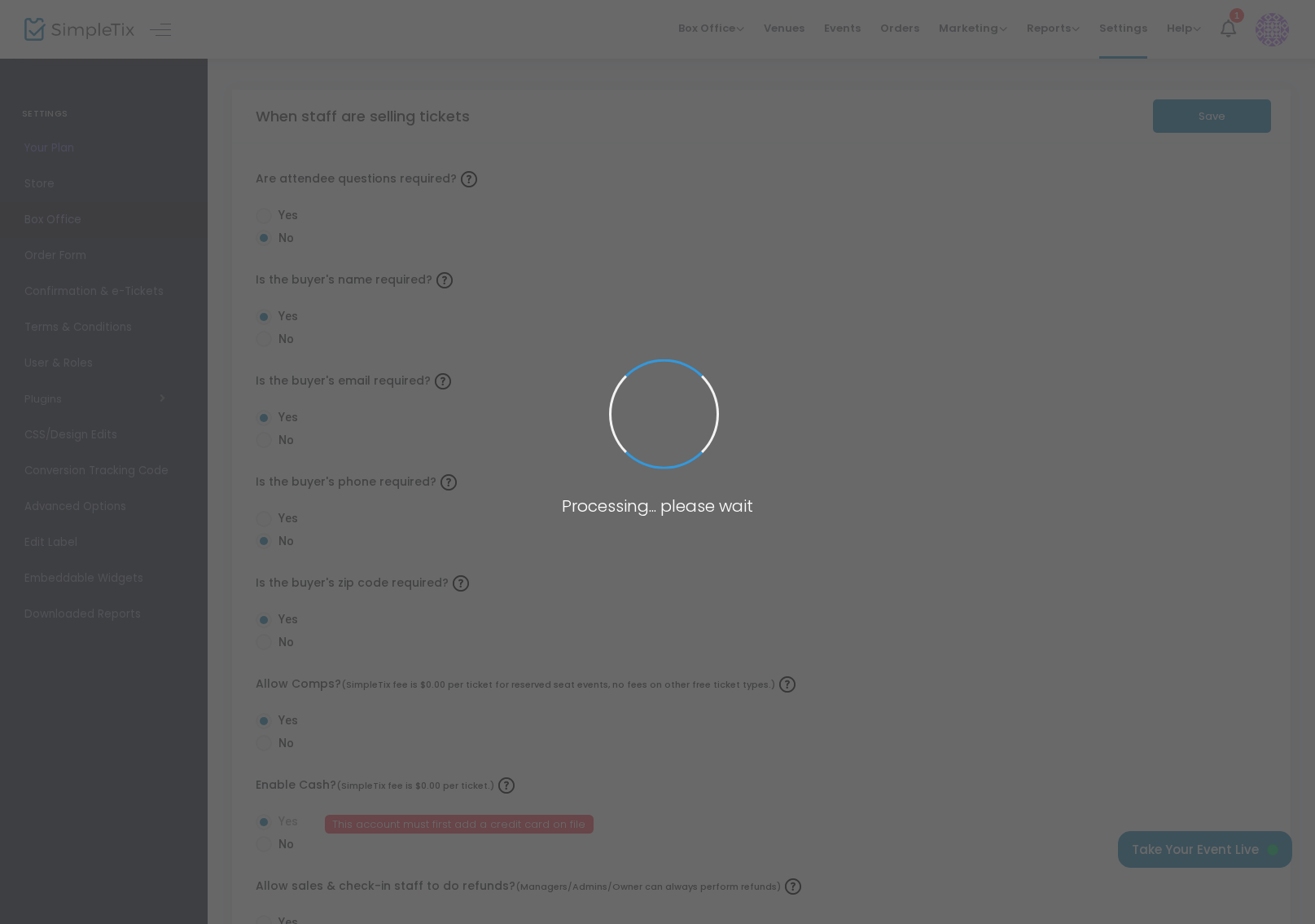
radio input "false"
radio input "true"
radio input "false"
radio input "true"
radio input "false"
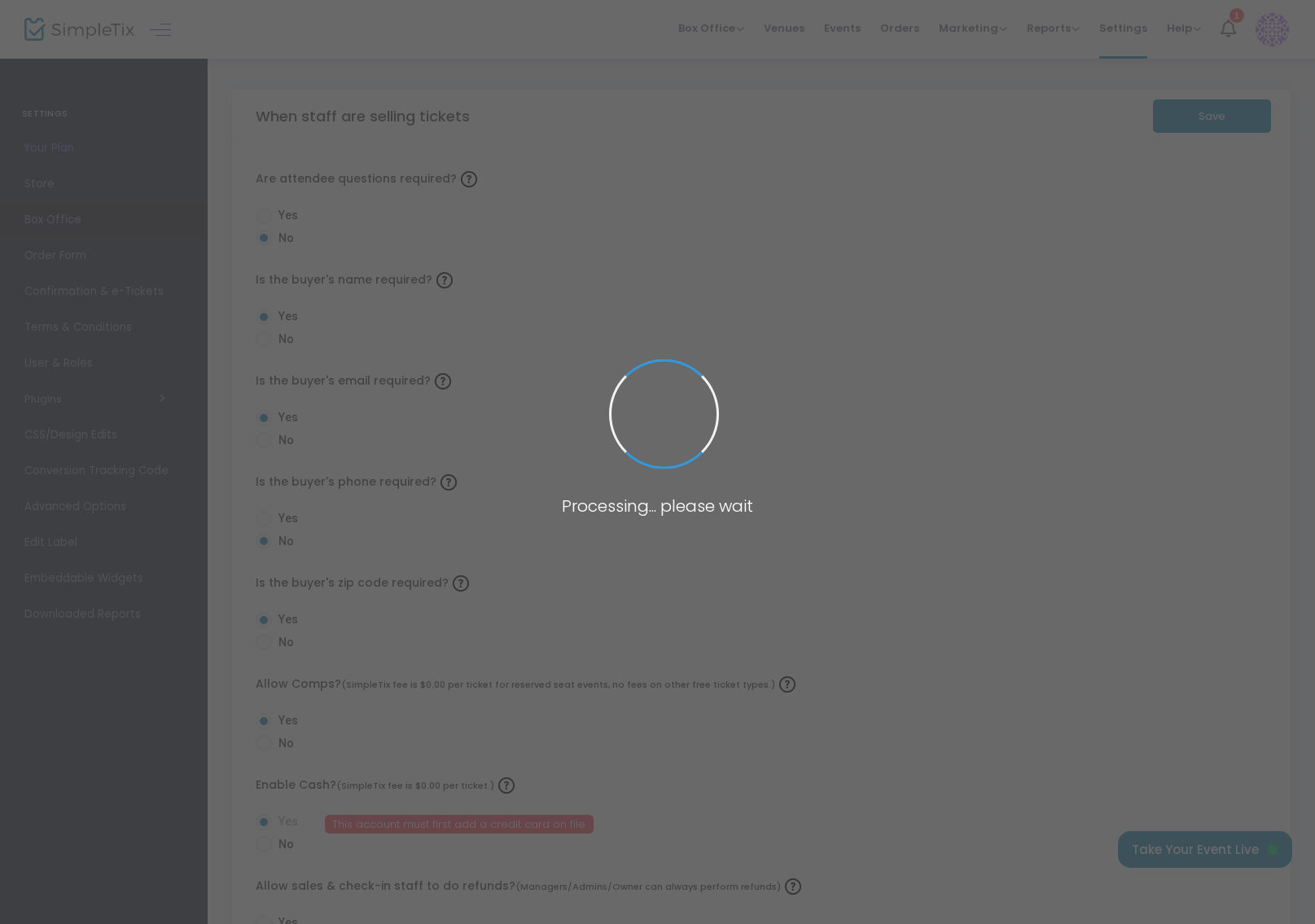
radio input "true"
radio input "false"
radio input "true"
radio input "false"
radio input "true"
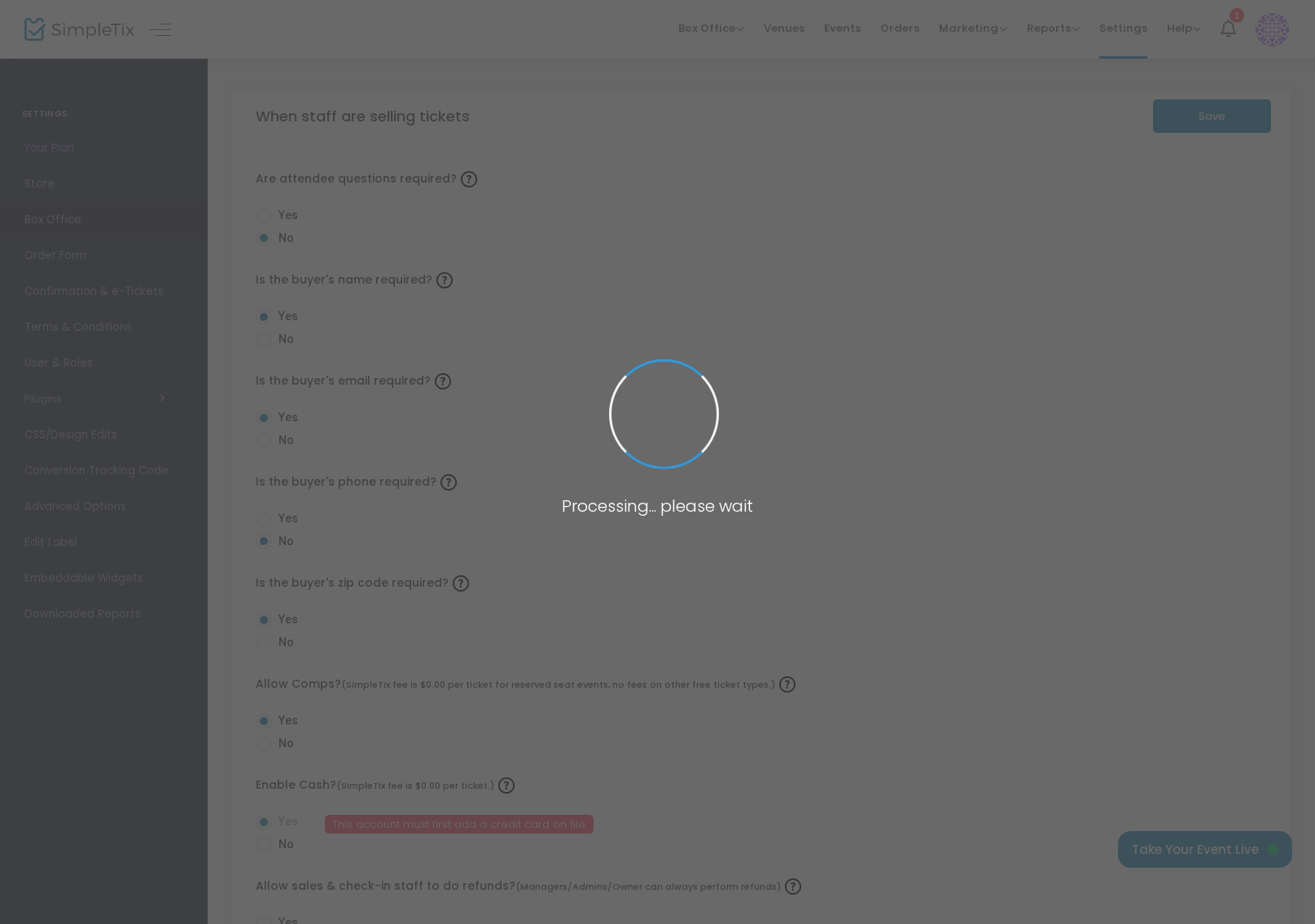
radio input "true"
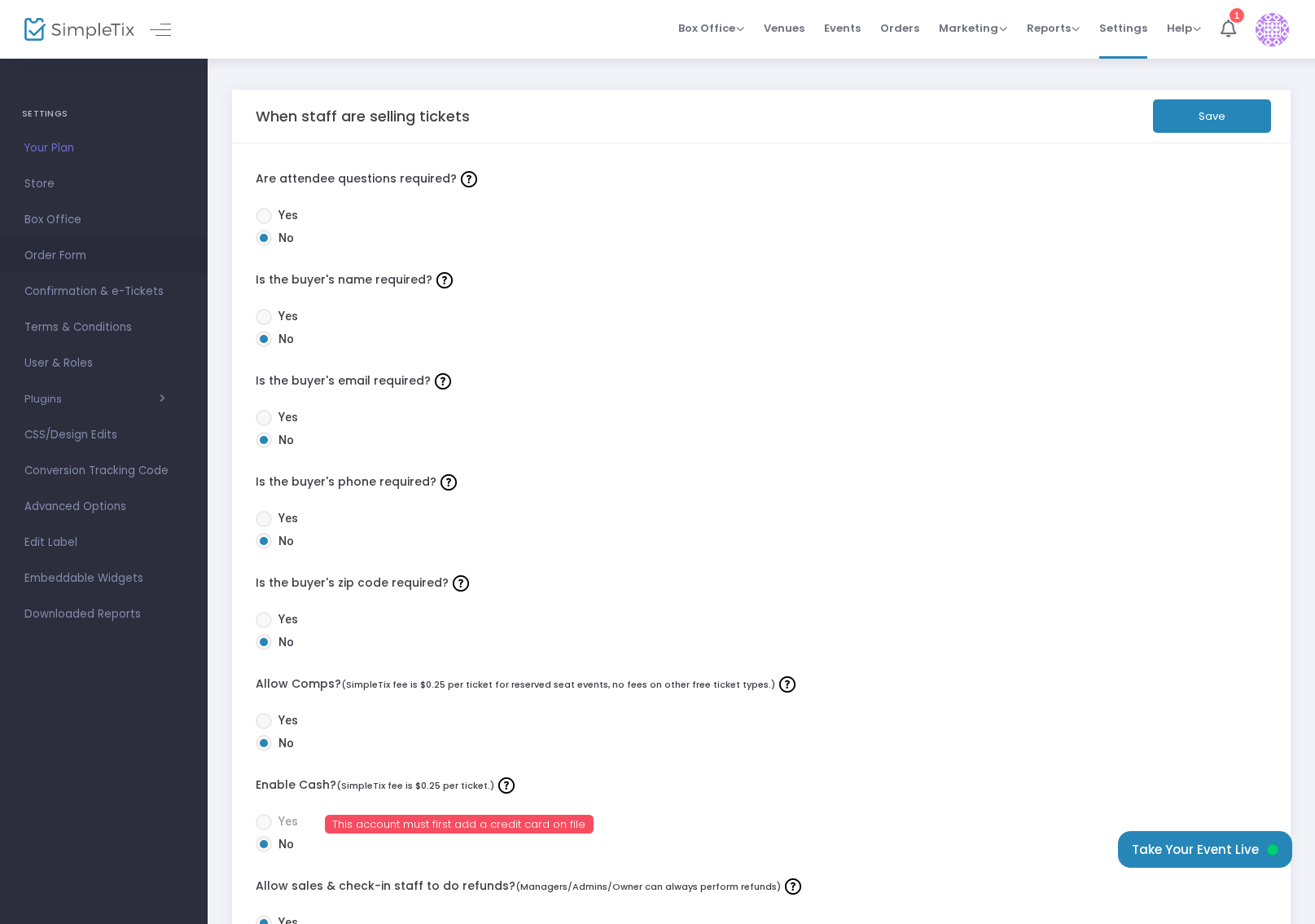
click at [107, 248] on span "Order Form" at bounding box center [103, 256] width 158 height 21
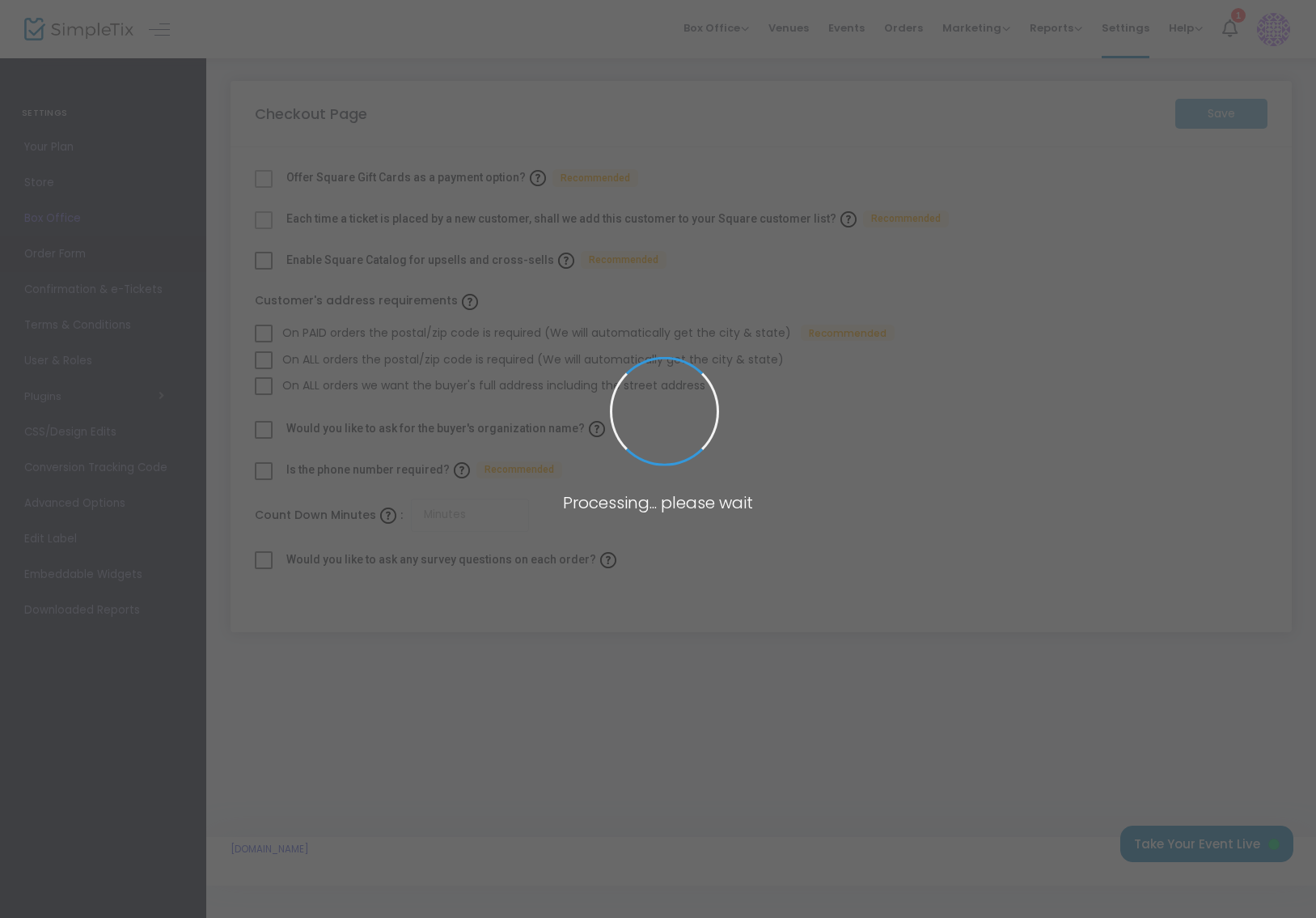
checkbox input "true"
type input "45"
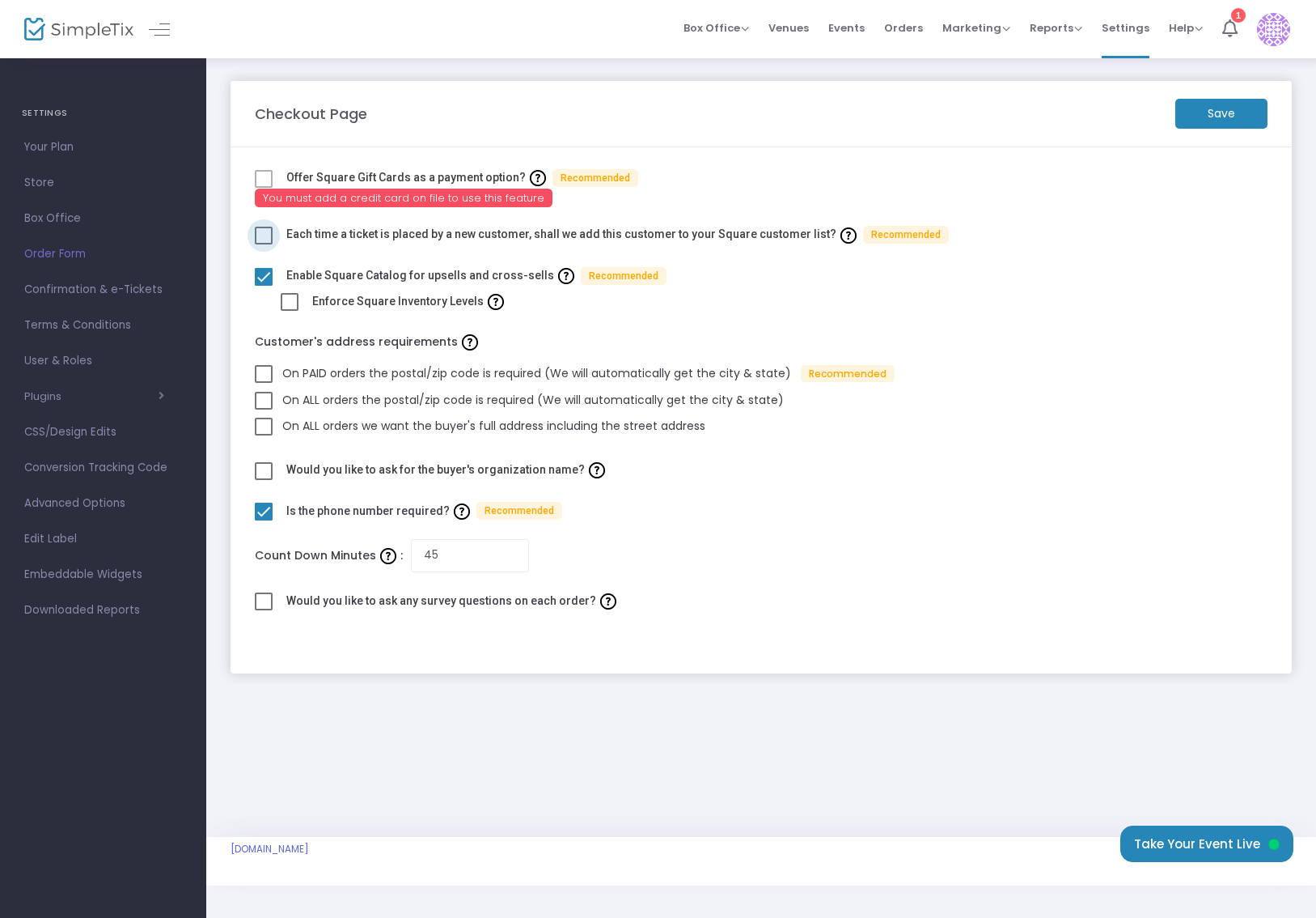
click at [262, 235] on span at bounding box center [264, 236] width 18 height 18
click at [263, 245] on input "checkbox" at bounding box center [263, 245] width 1 height 1
checkbox input "true"
click at [269, 371] on span at bounding box center [264, 374] width 18 height 18
click at [264, 382] on input "On PAID orders the postal/zip code is required (We will automatically get the c…" at bounding box center [263, 382] width 1 height 1
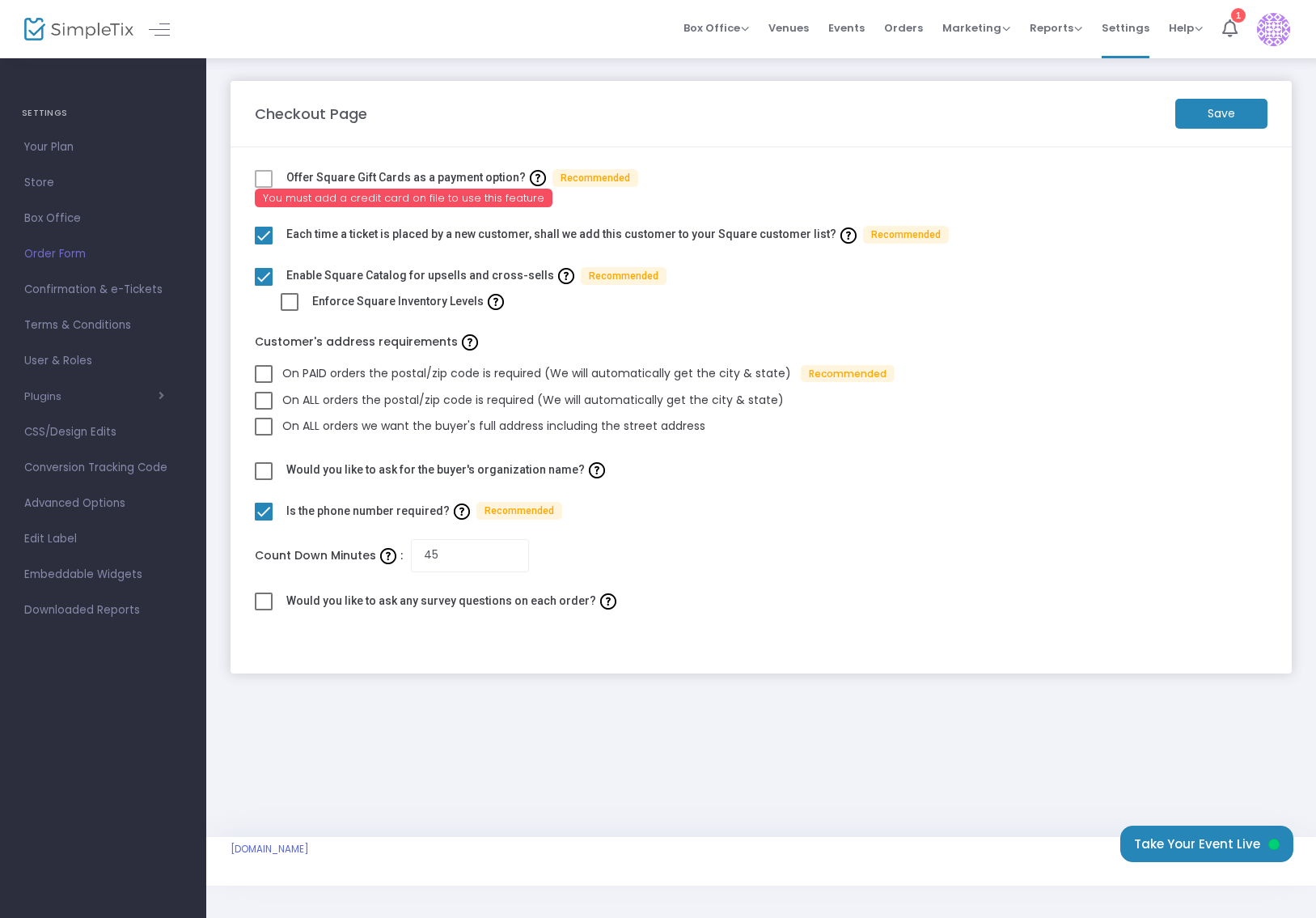
checkbox input "true"
click at [261, 597] on span at bounding box center [264, 601] width 18 height 18
click at [263, 610] on input "checkbox" at bounding box center [263, 610] width 1 height 1
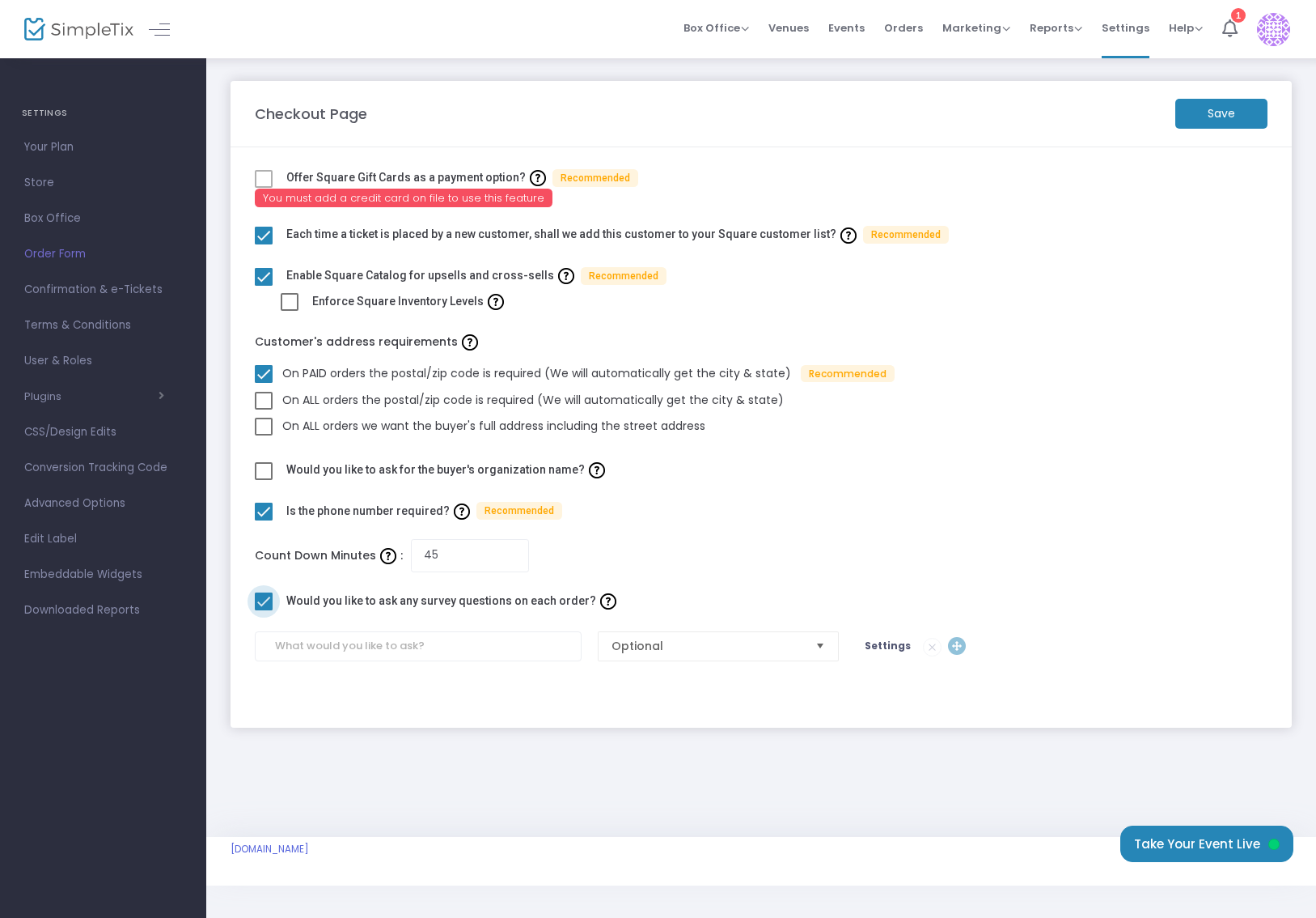
click at [261, 597] on span at bounding box center [264, 601] width 18 height 18
click at [263, 610] on input "checkbox" at bounding box center [263, 610] width 1 height 1
checkbox input "false"
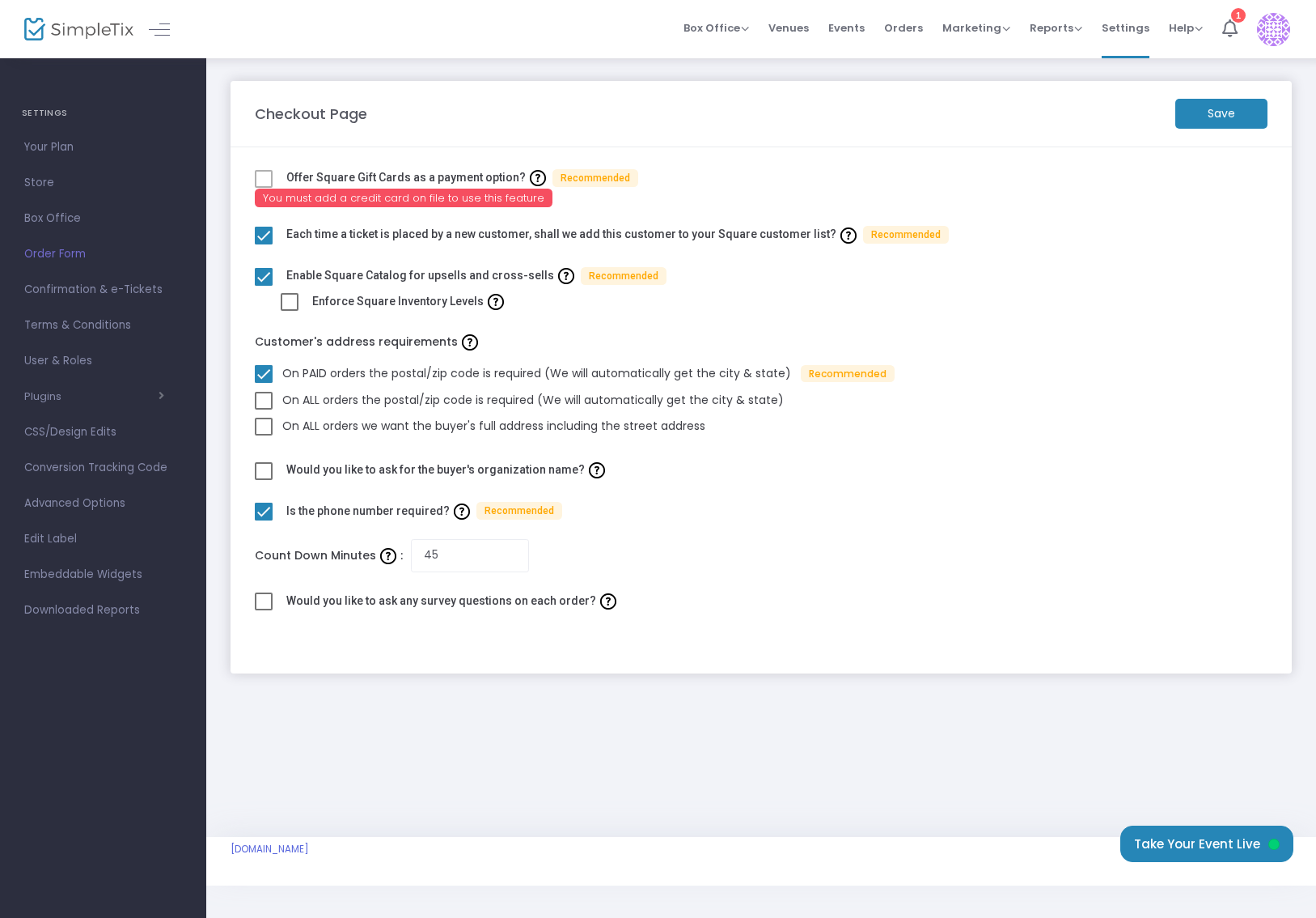
click at [1232, 109] on m-button "Save" at bounding box center [1222, 114] width 92 height 30
click at [96, 297] on span "Confirmation & e-Tickets" at bounding box center [102, 290] width 157 height 21
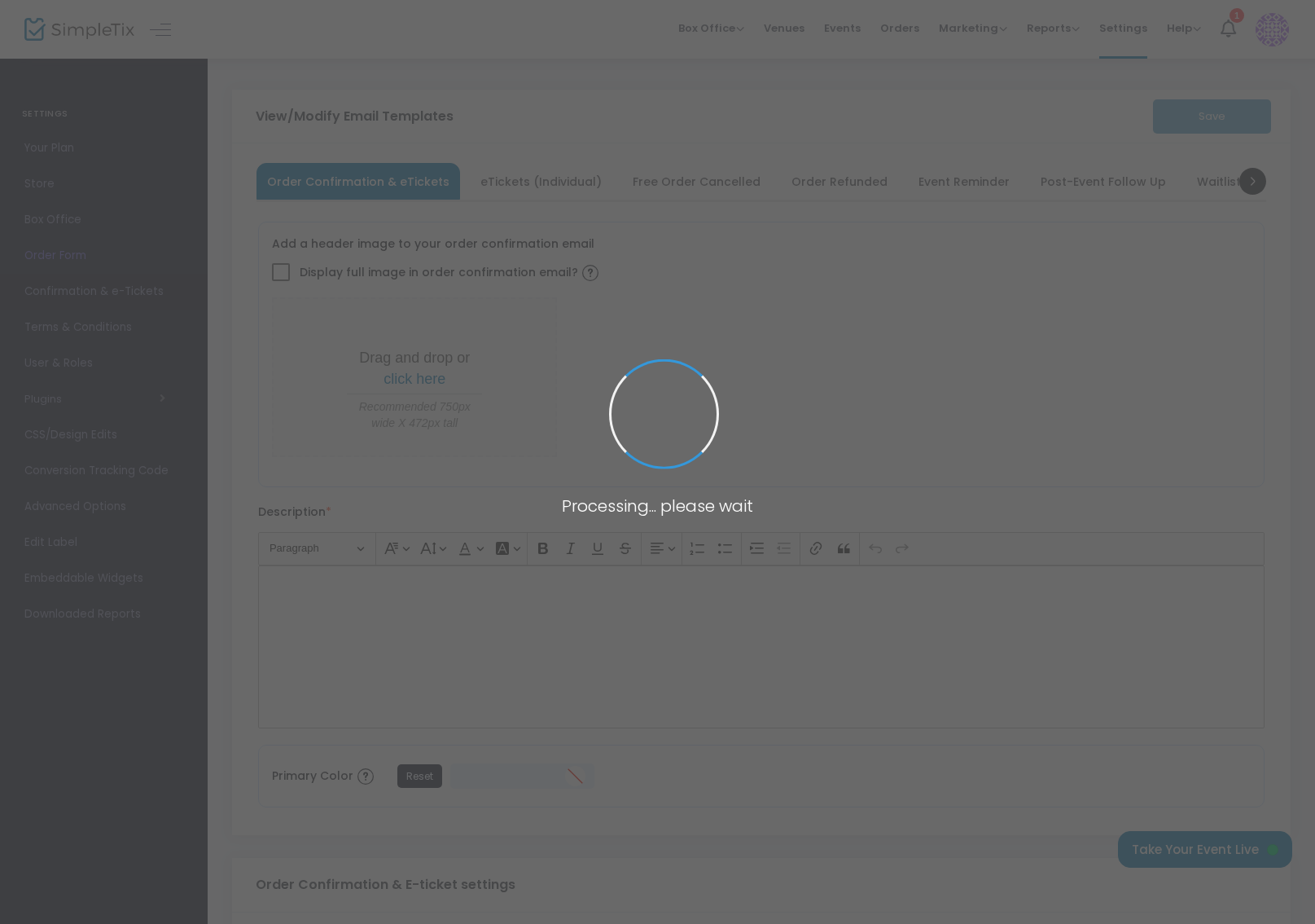
type input "[PERSON_NAME][EMAIL_ADDRESS][DOMAIN_NAME]"
type input "Print and bring this ticket with you"
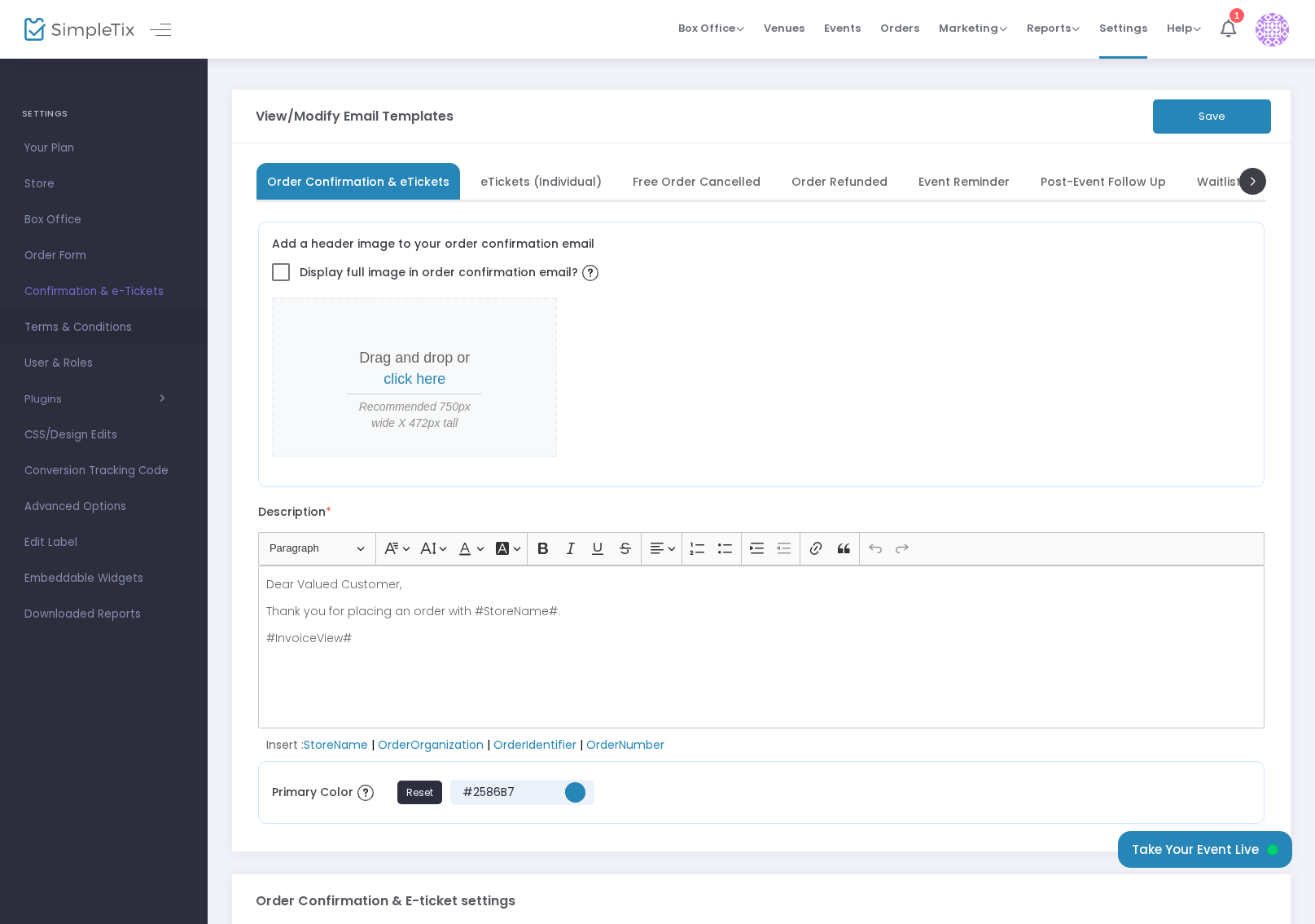
click at [114, 334] on span "Terms & Conditions" at bounding box center [103, 328] width 158 height 21
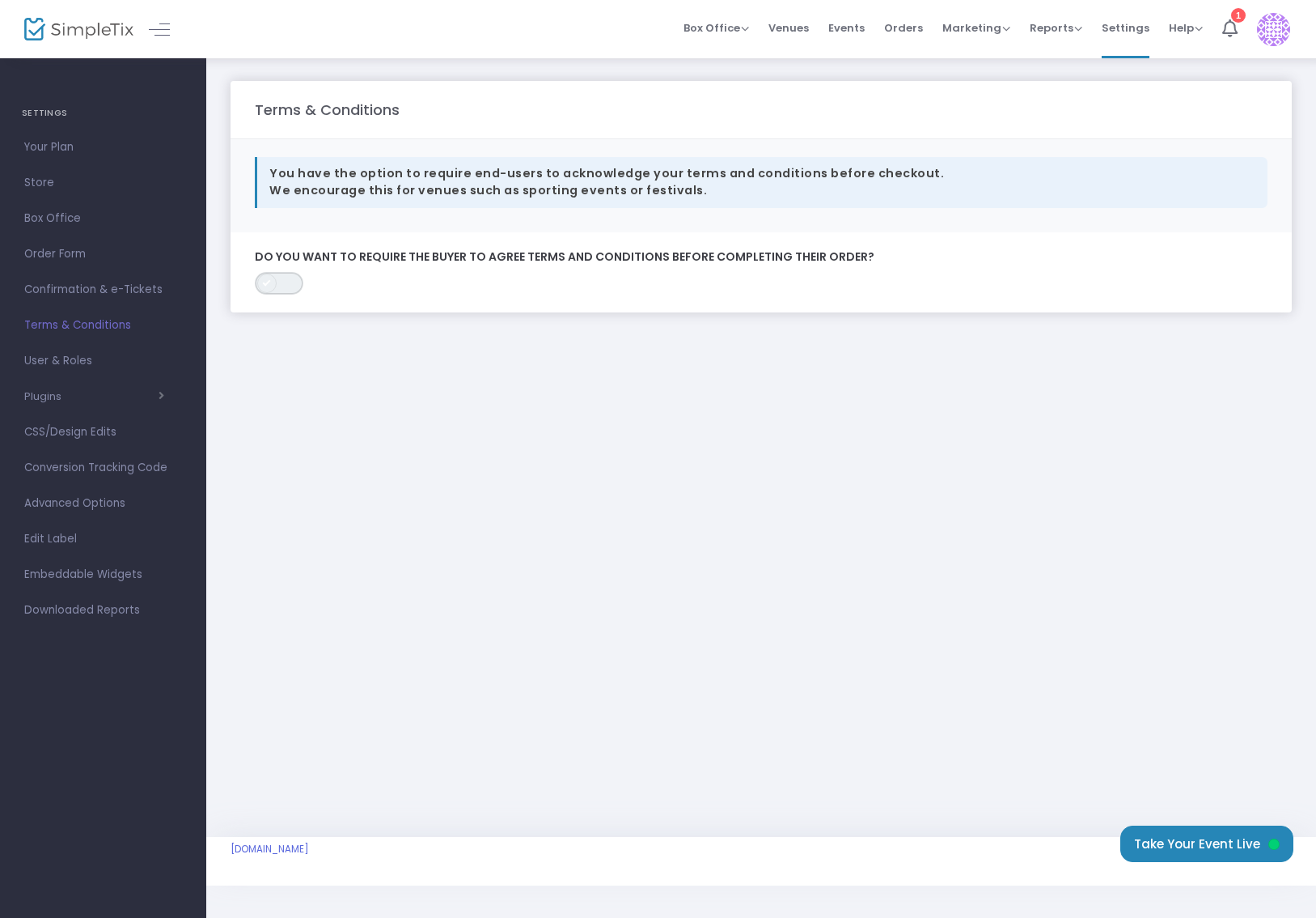
click at [286, 287] on span "ON OFF" at bounding box center [279, 283] width 49 height 22
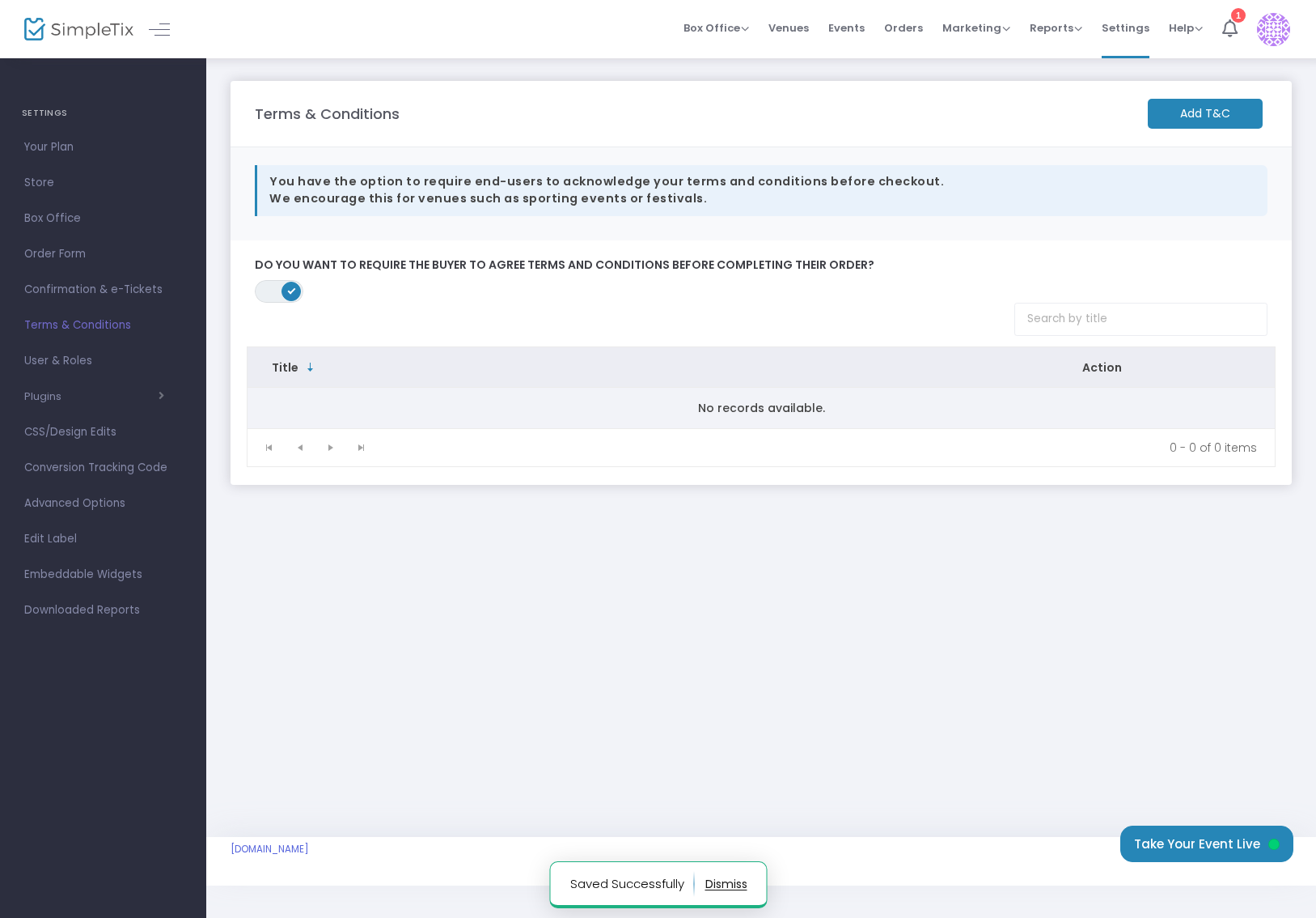
click at [725, 415] on td "No records available." at bounding box center [761, 407] width 1028 height 40
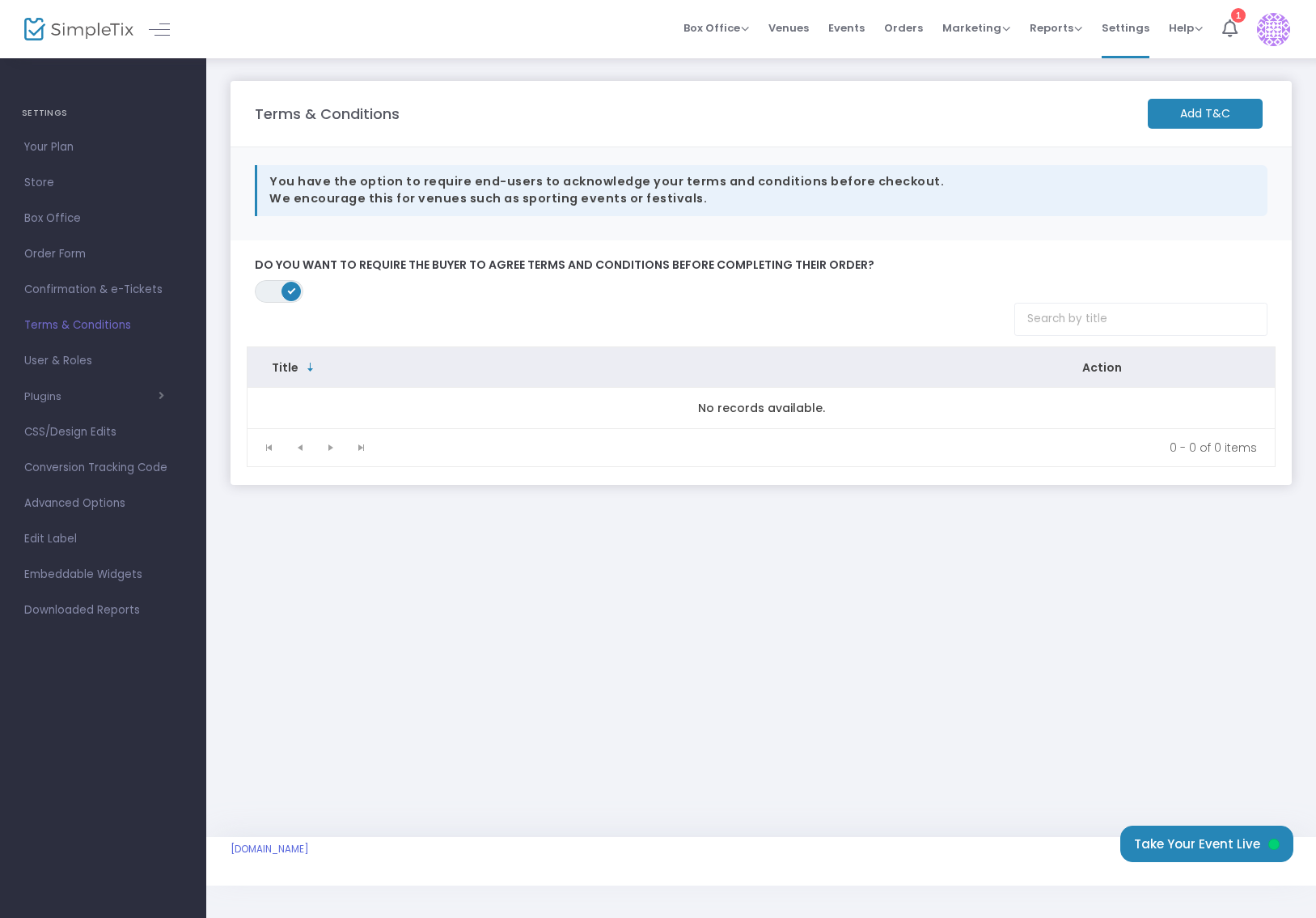
click at [1214, 111] on m-button "Add T&C" at bounding box center [1205, 114] width 115 height 30
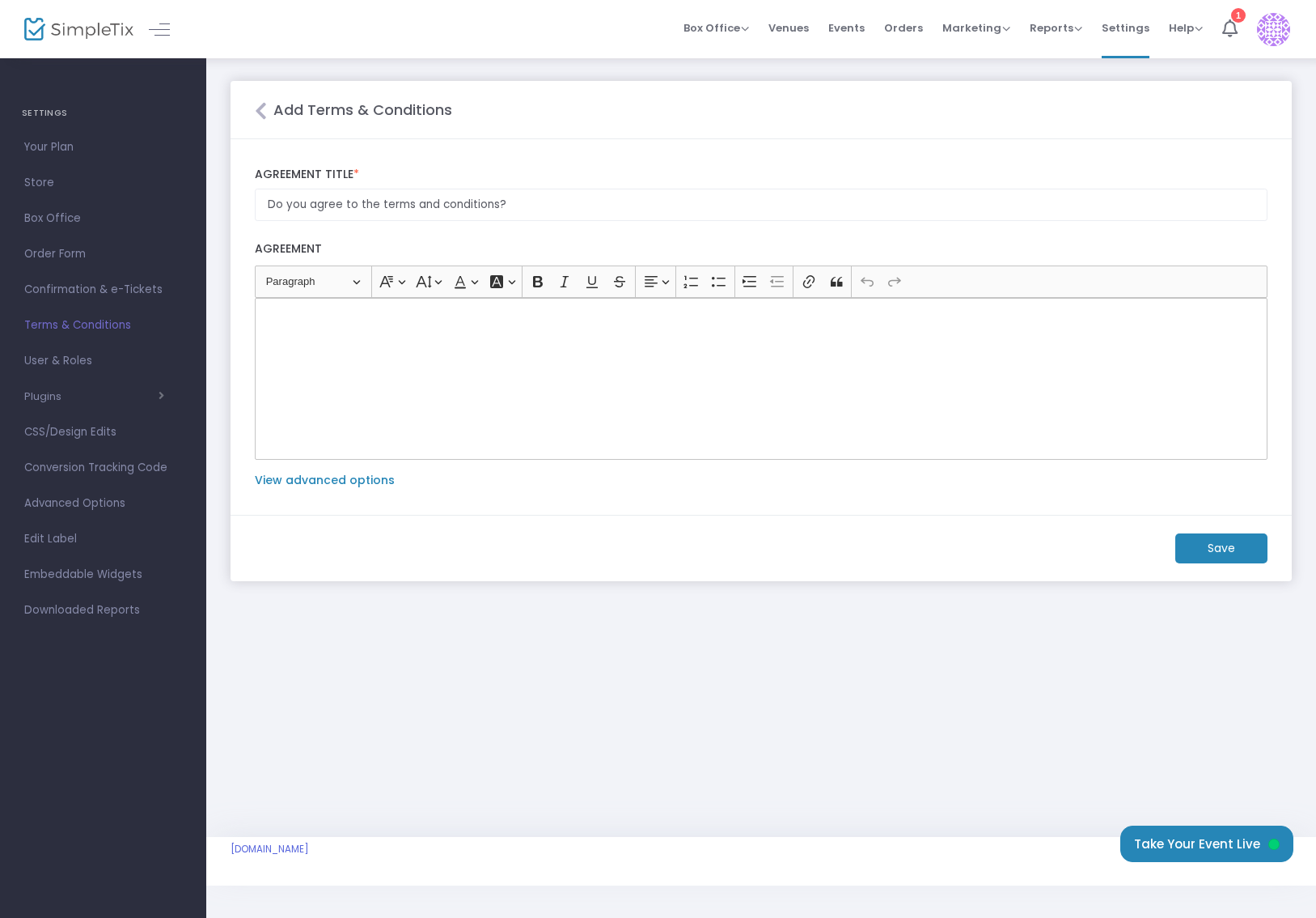
click at [632, 350] on div "Rich Text Editor, main" at bounding box center [761, 379] width 1013 height 162
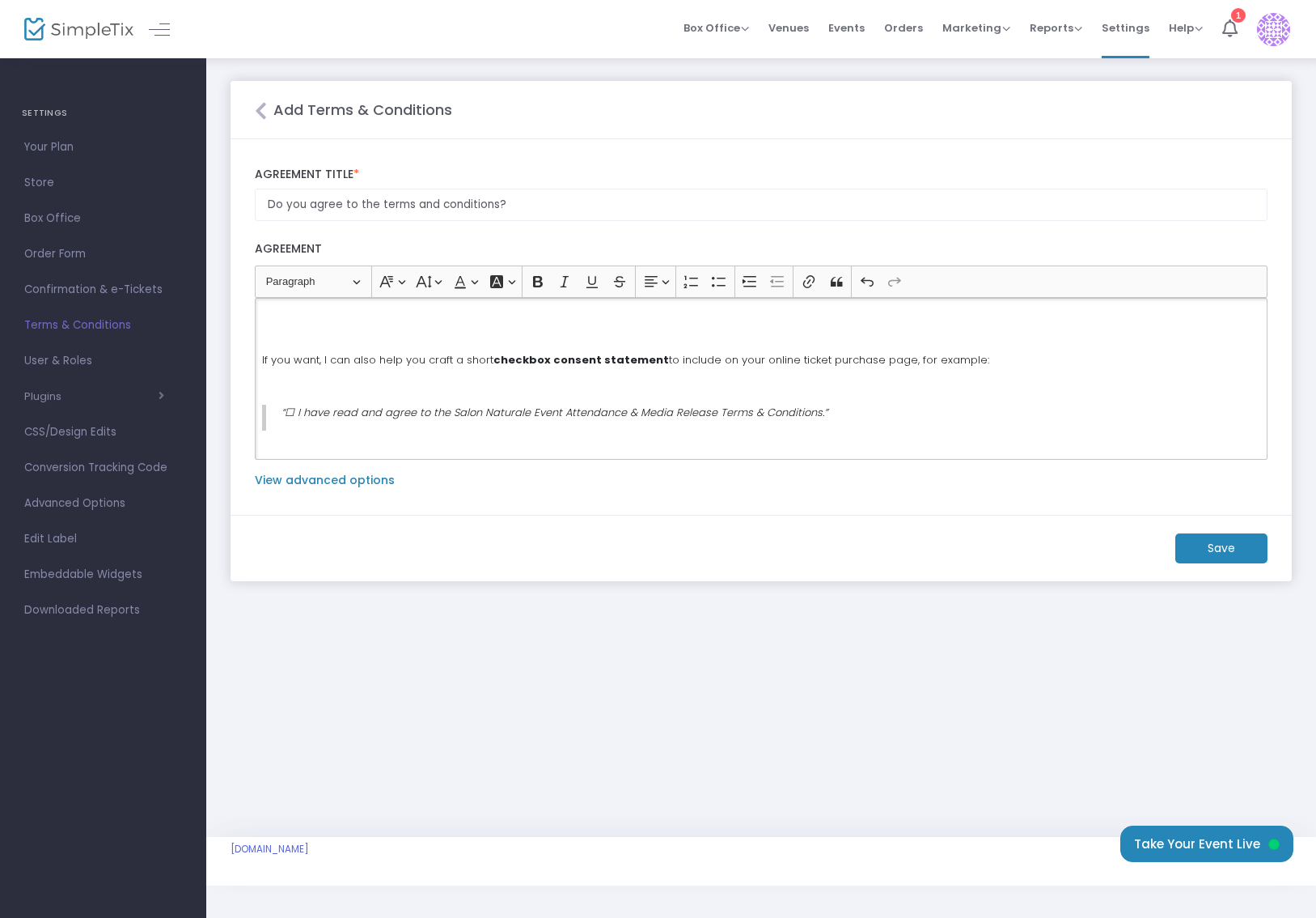
click at [537, 378] on p "Rich Text Editor, main" at bounding box center [761, 386] width 999 height 16
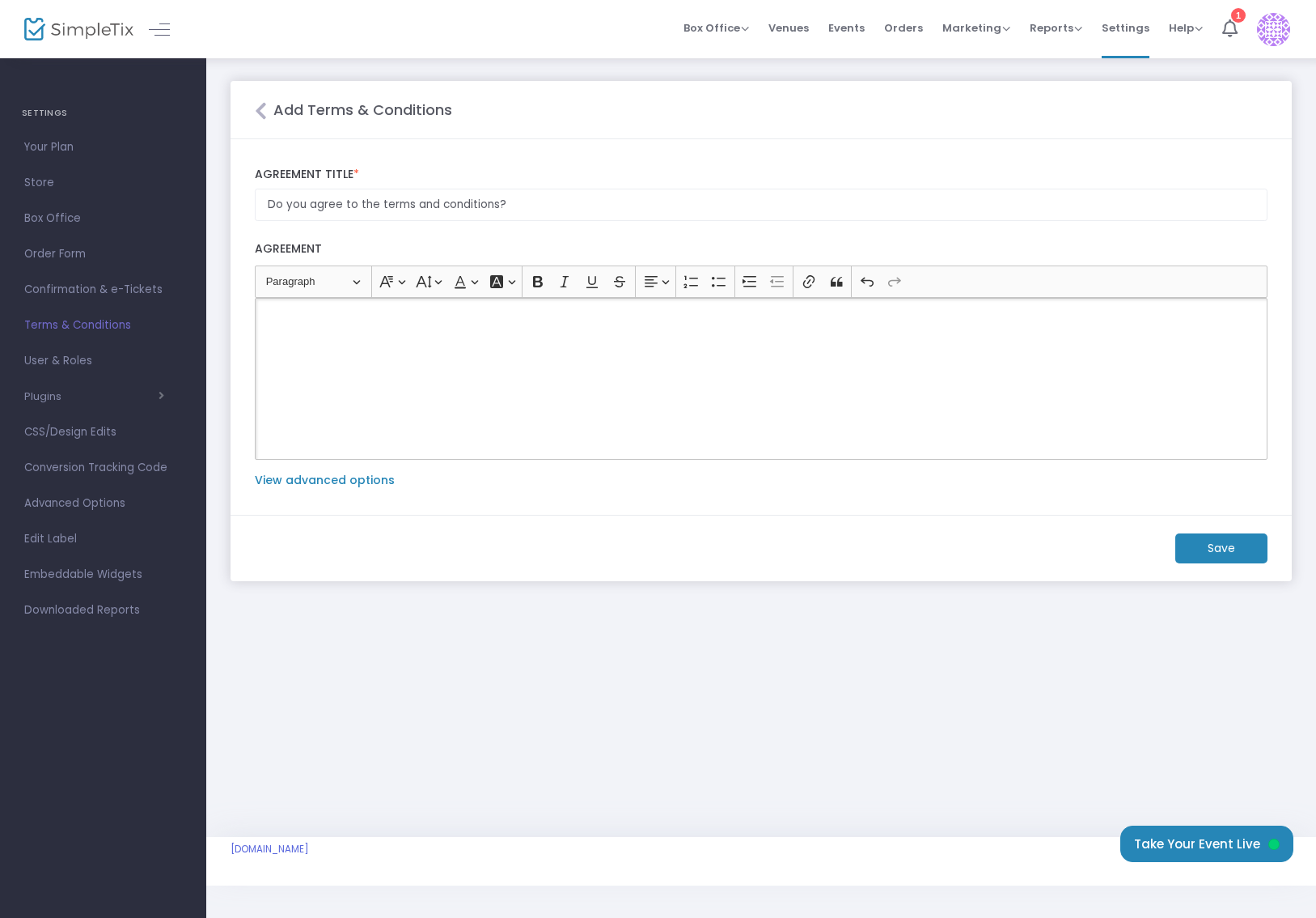
scroll to position [2294, 0]
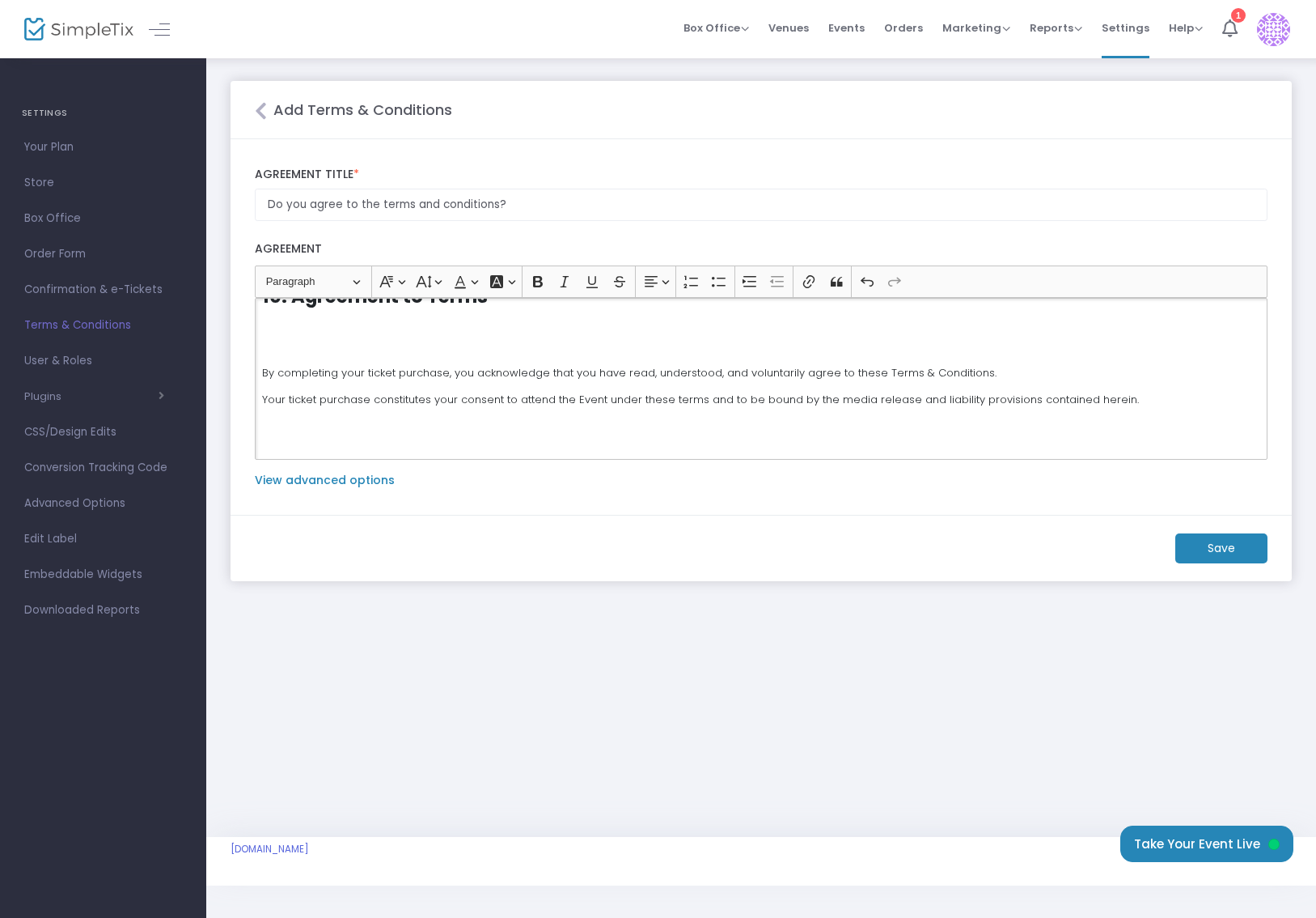
click at [381, 480] on label "View advanced options" at bounding box center [325, 479] width 140 height 17
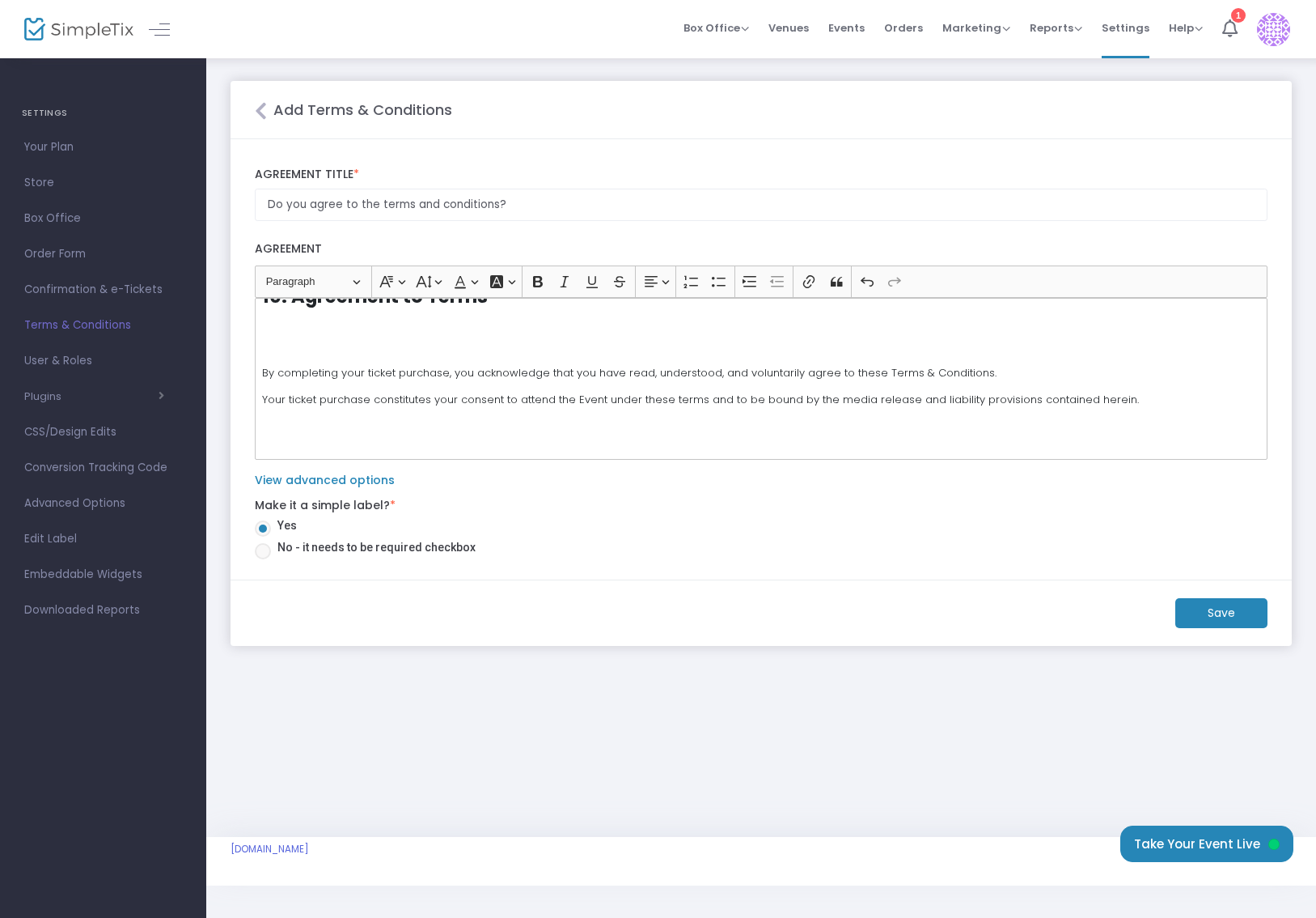
click at [365, 545] on span "No - it needs to be required checkbox" at bounding box center [373, 547] width 205 height 17
click at [263, 560] on input "No - it needs to be required checkbox" at bounding box center [262, 560] width 1 height 1
radio input "true"
click at [1135, 391] on p "Your ticket purchase constitutes your consent to attend the Event under these t…" at bounding box center [761, 399] width 999 height 16
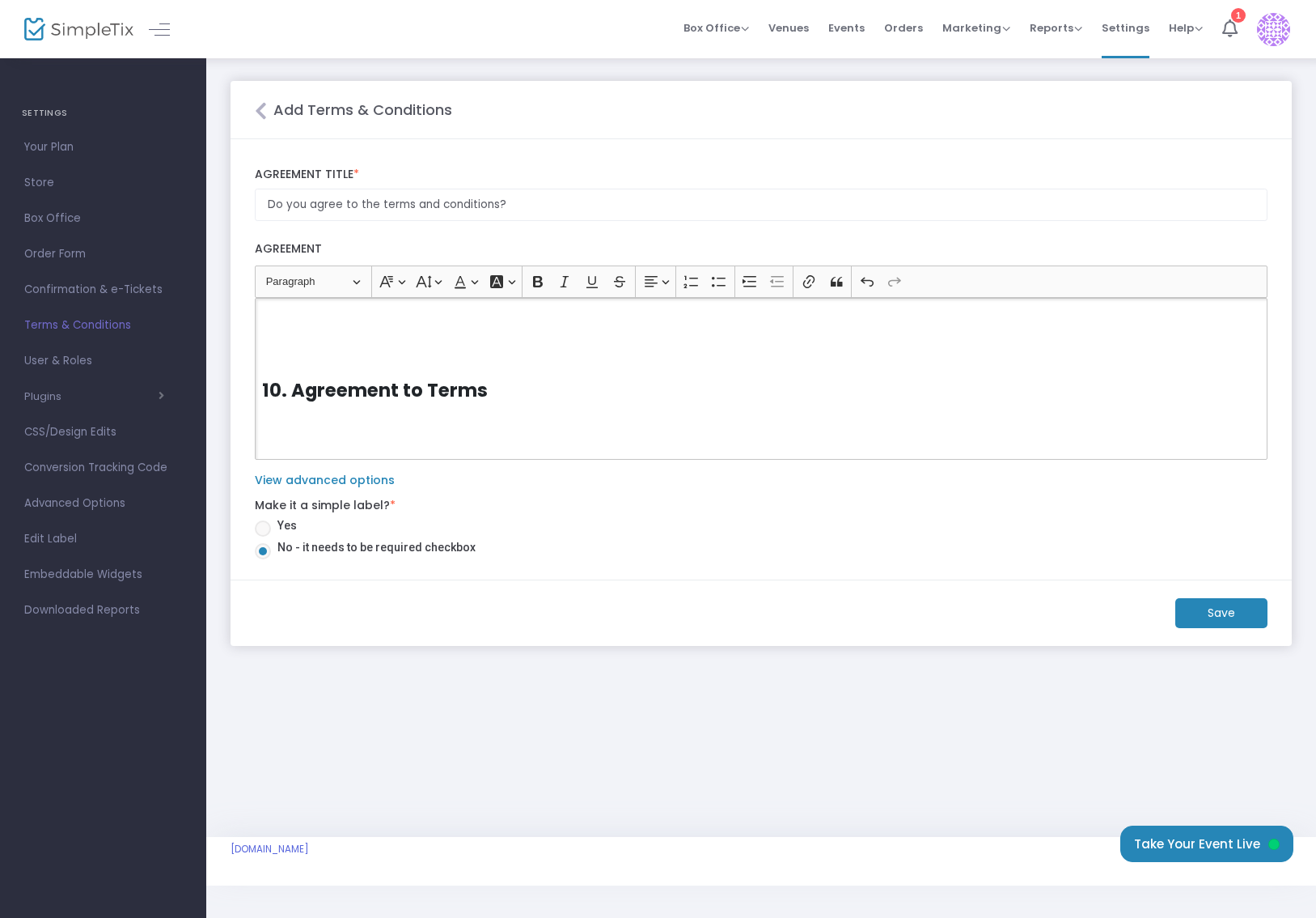
click at [707, 407] on p "Rich Text Editor, main" at bounding box center [761, 415] width 999 height 16
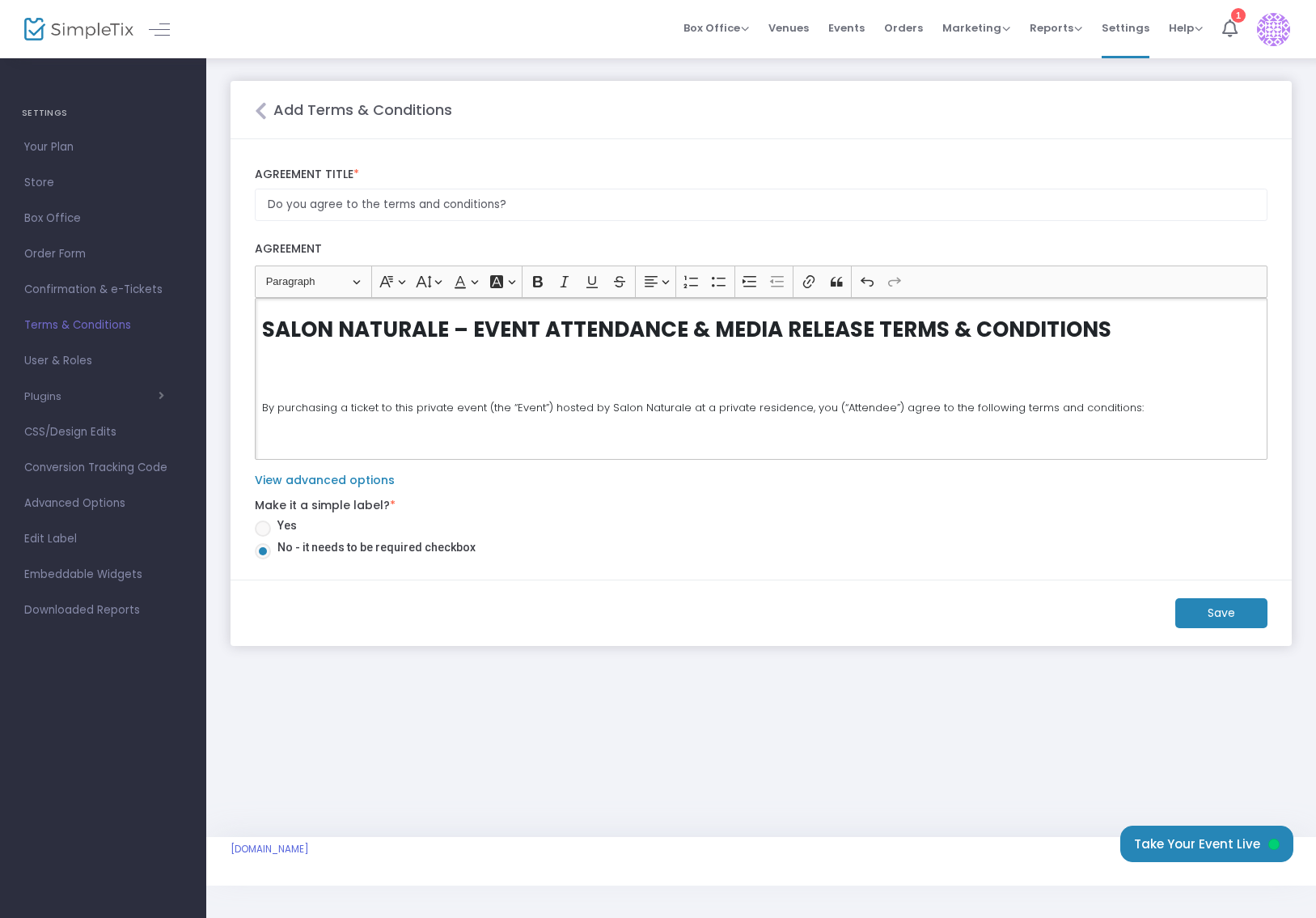
scroll to position [4, 0]
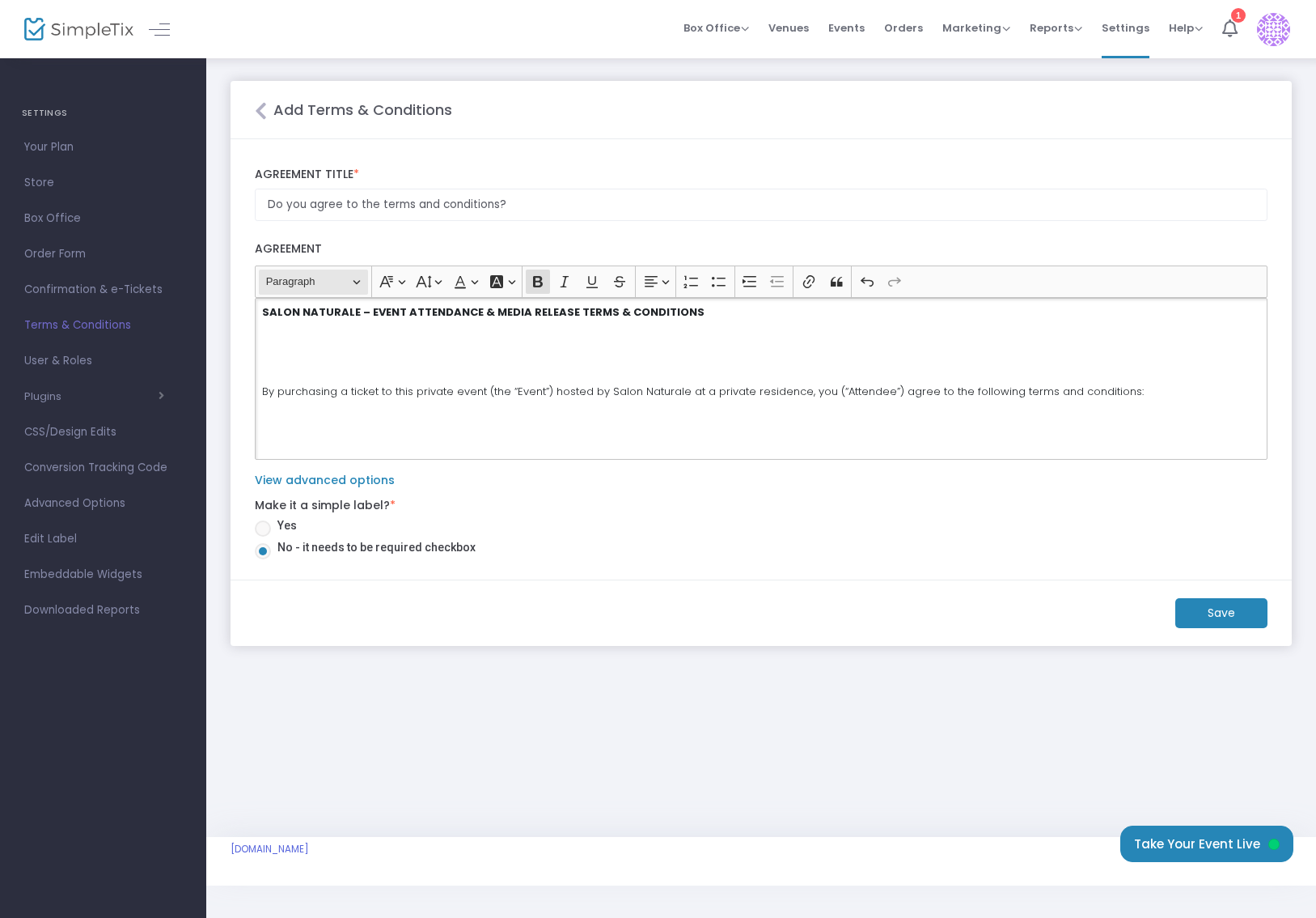
click at [367, 283] on button "Heading Paragraph" at bounding box center [313, 282] width 109 height 25
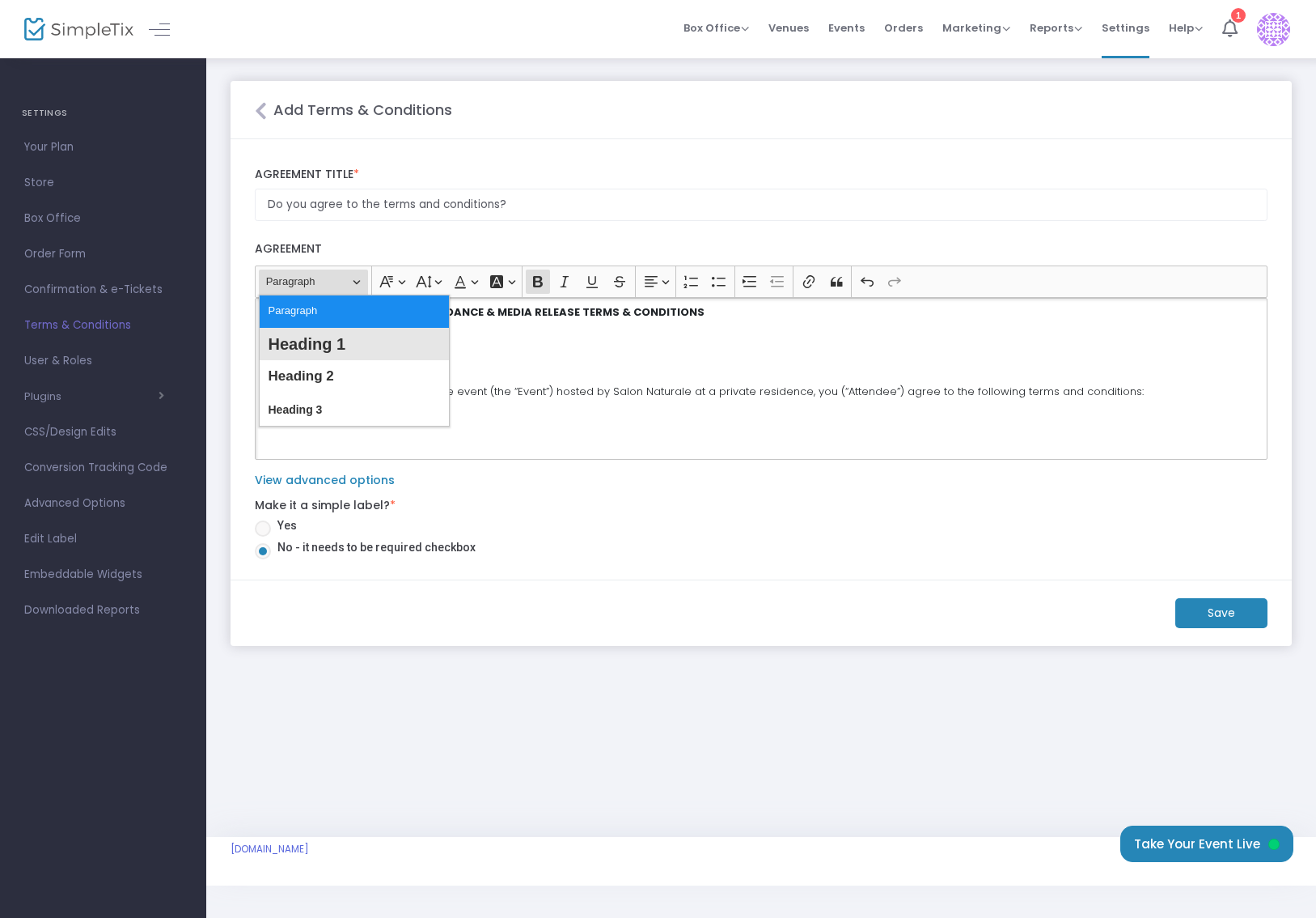
click at [341, 334] on span "Heading 1" at bounding box center [306, 344] width 77 height 23
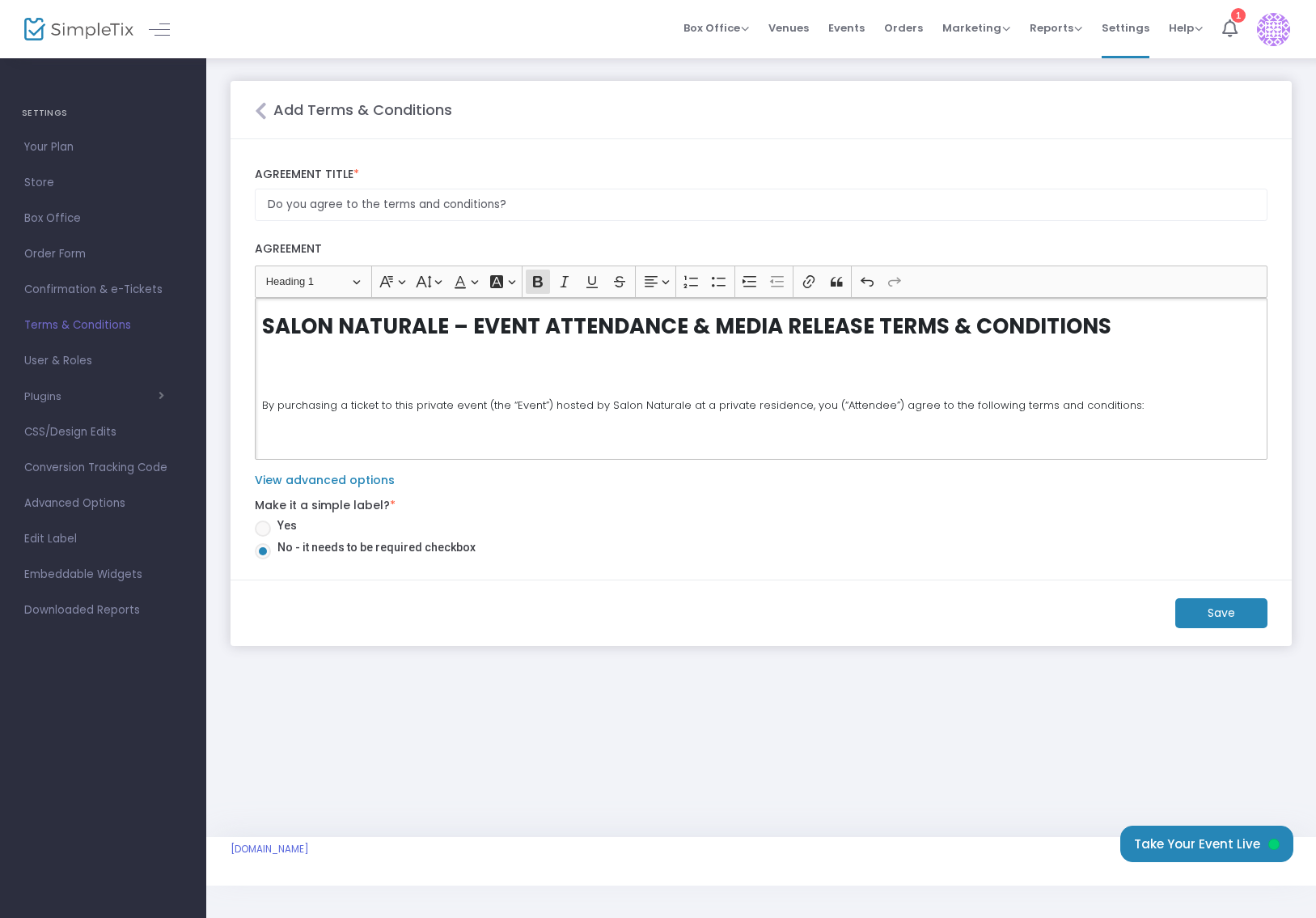
click at [336, 353] on p "Rich Text Editor, main" at bounding box center [761, 353] width 999 height 16
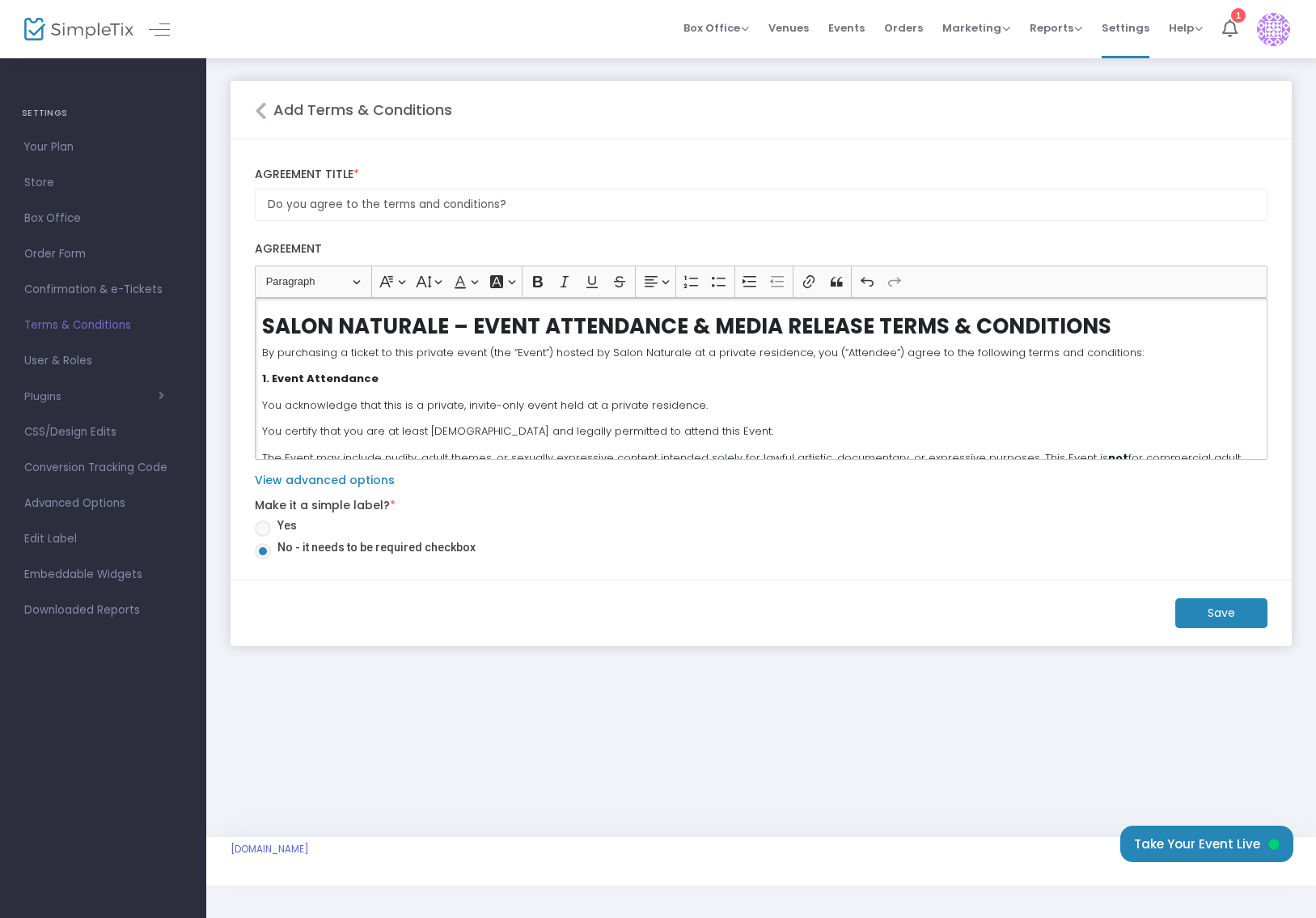
click at [335, 377] on strong "1. Event Attendance" at bounding box center [320, 378] width 116 height 15
click at [352, 279] on button "Heading Paragraph" at bounding box center [313, 282] width 109 height 25
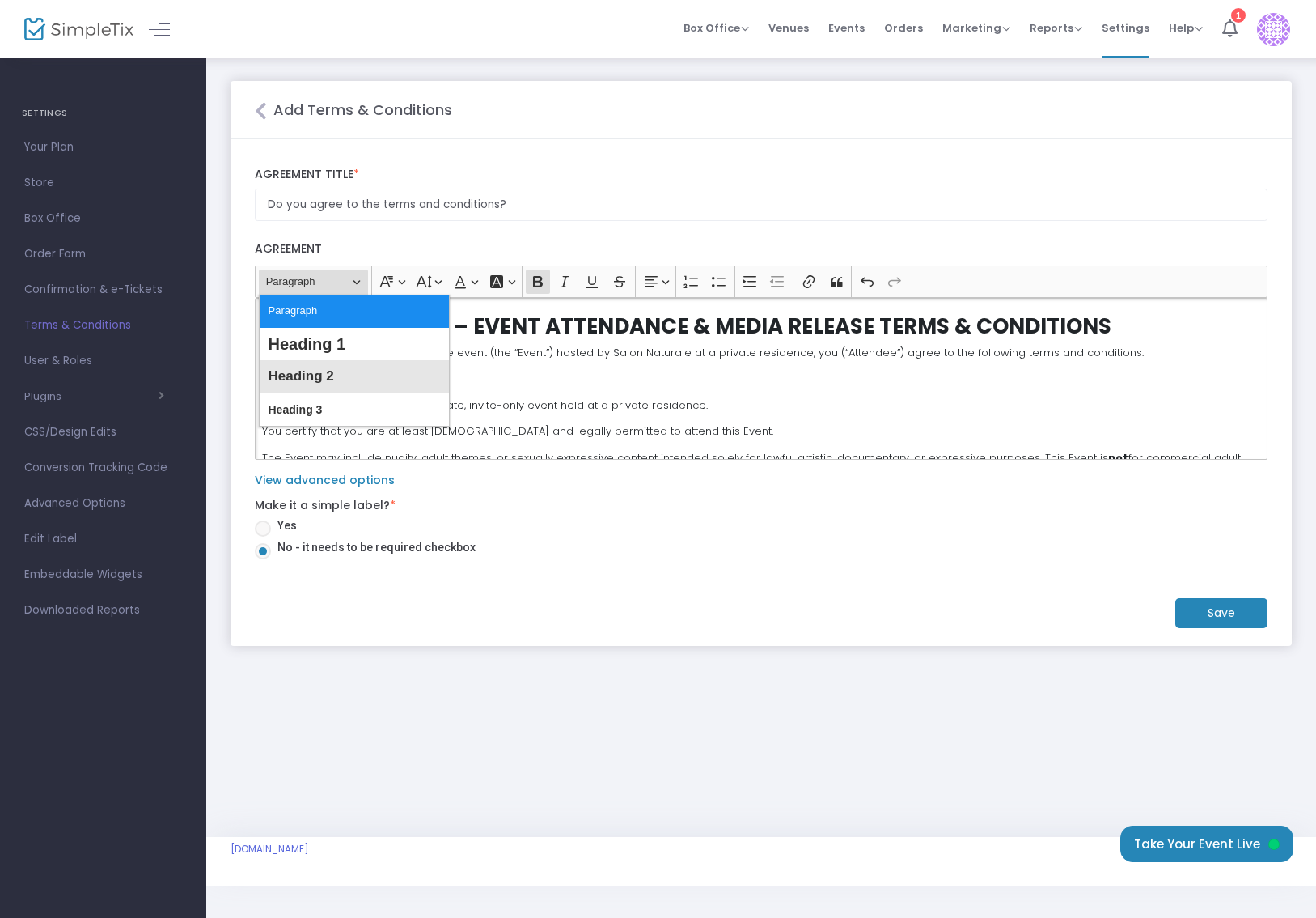
click at [341, 375] on button "Heading 2" at bounding box center [354, 376] width 189 height 32
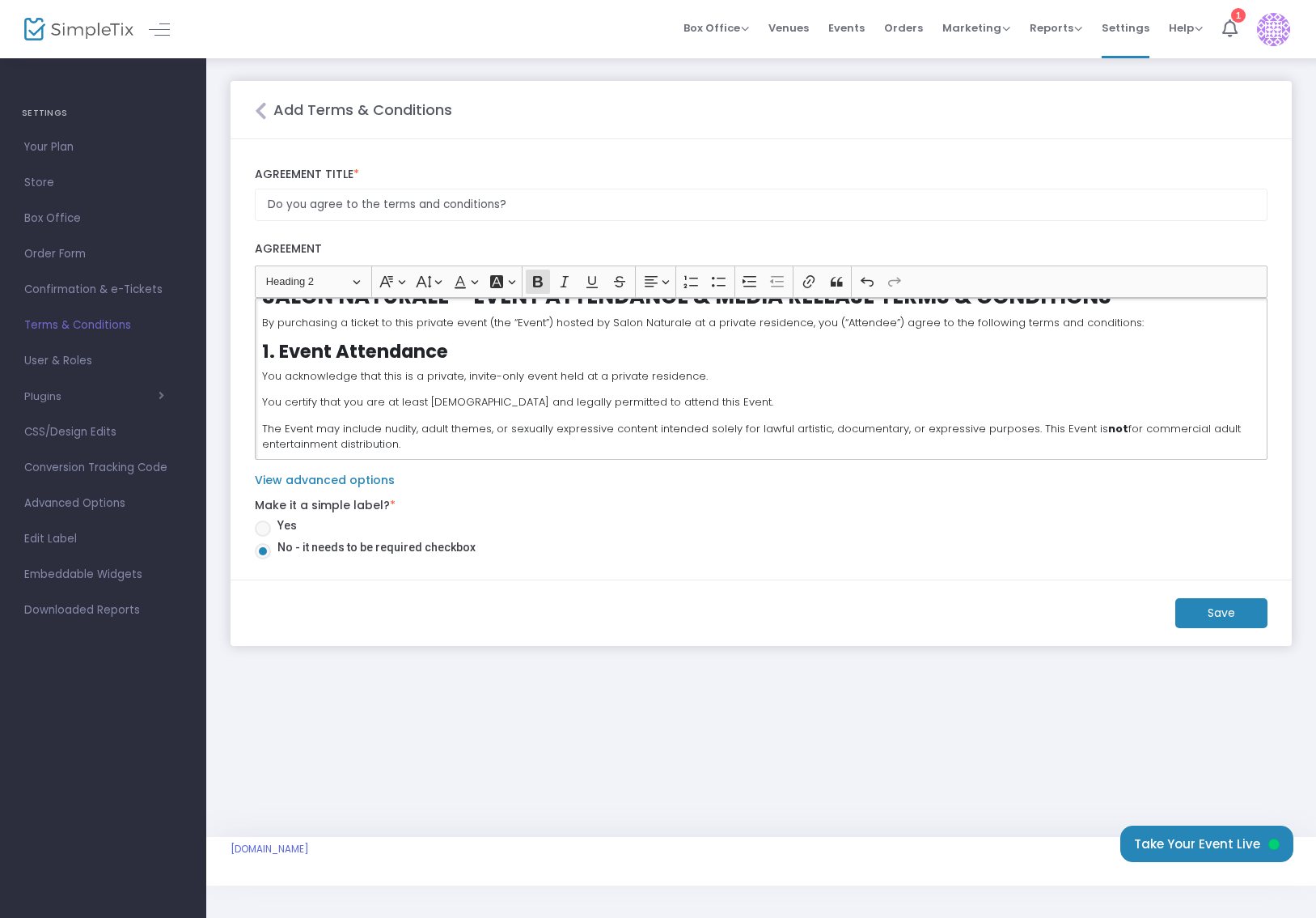
scroll to position [31, 0]
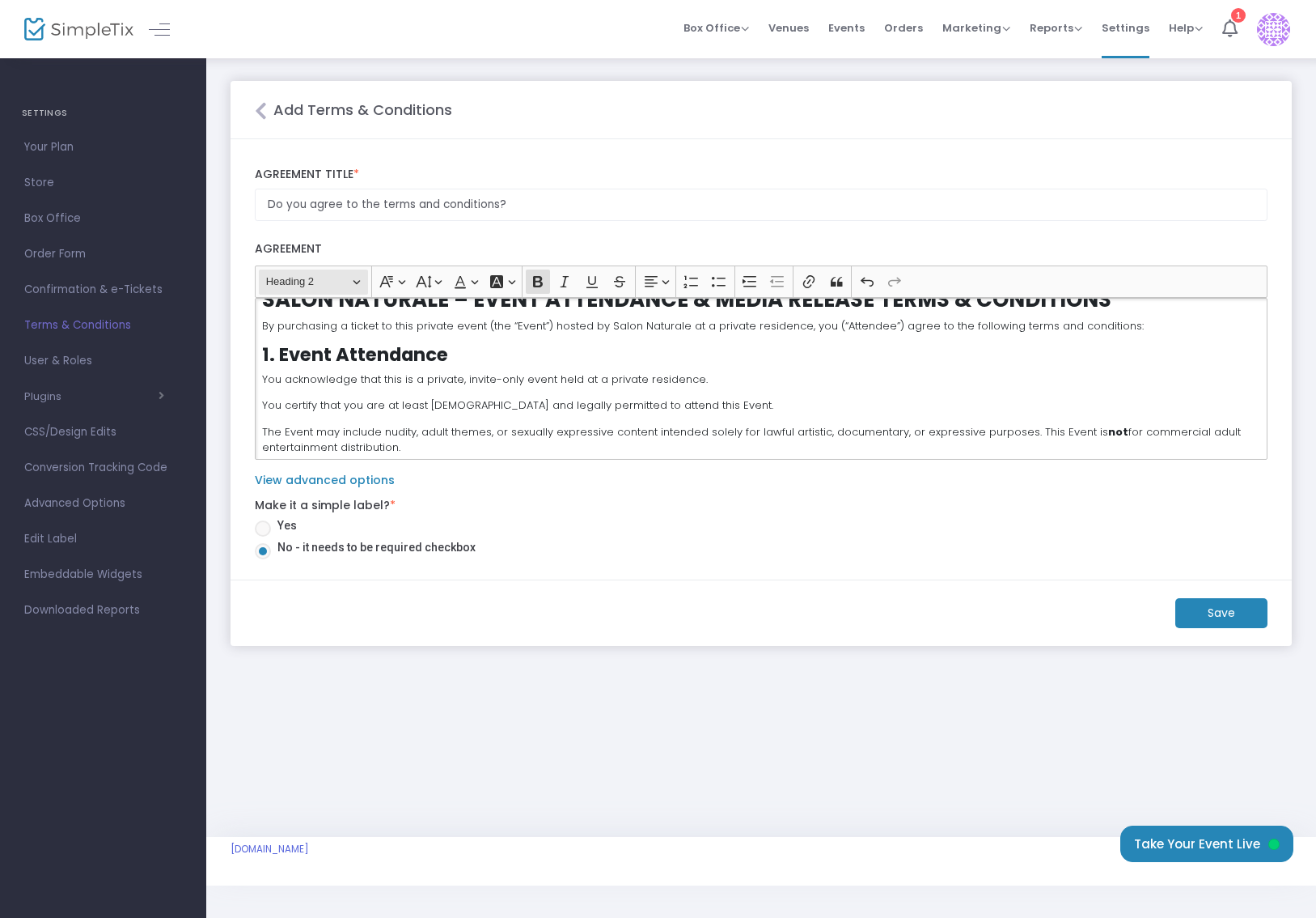
click at [334, 278] on span "Heading 2" at bounding box center [308, 282] width 84 height 20
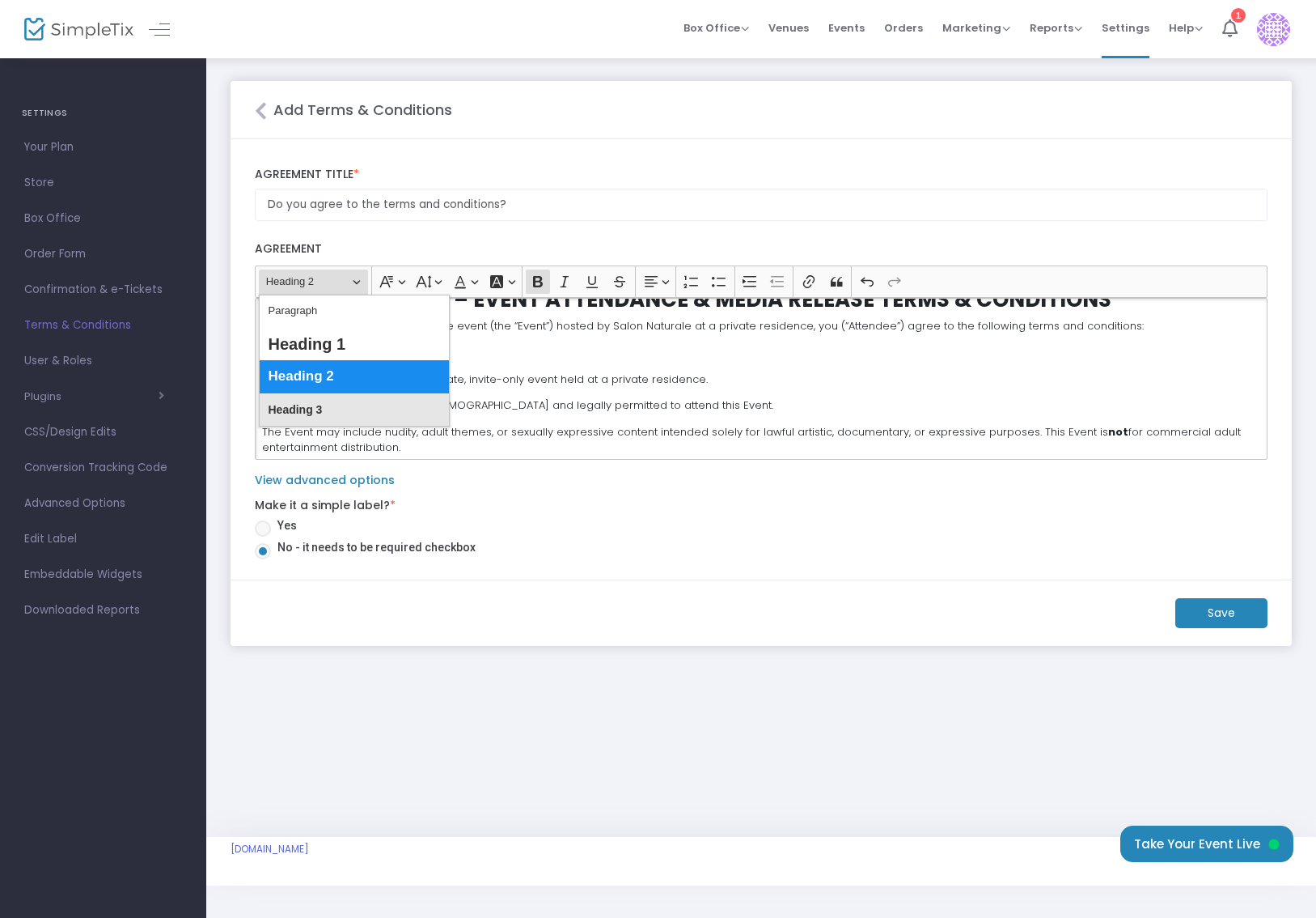
click at [327, 402] on button "Heading 3" at bounding box center [354, 409] width 189 height 32
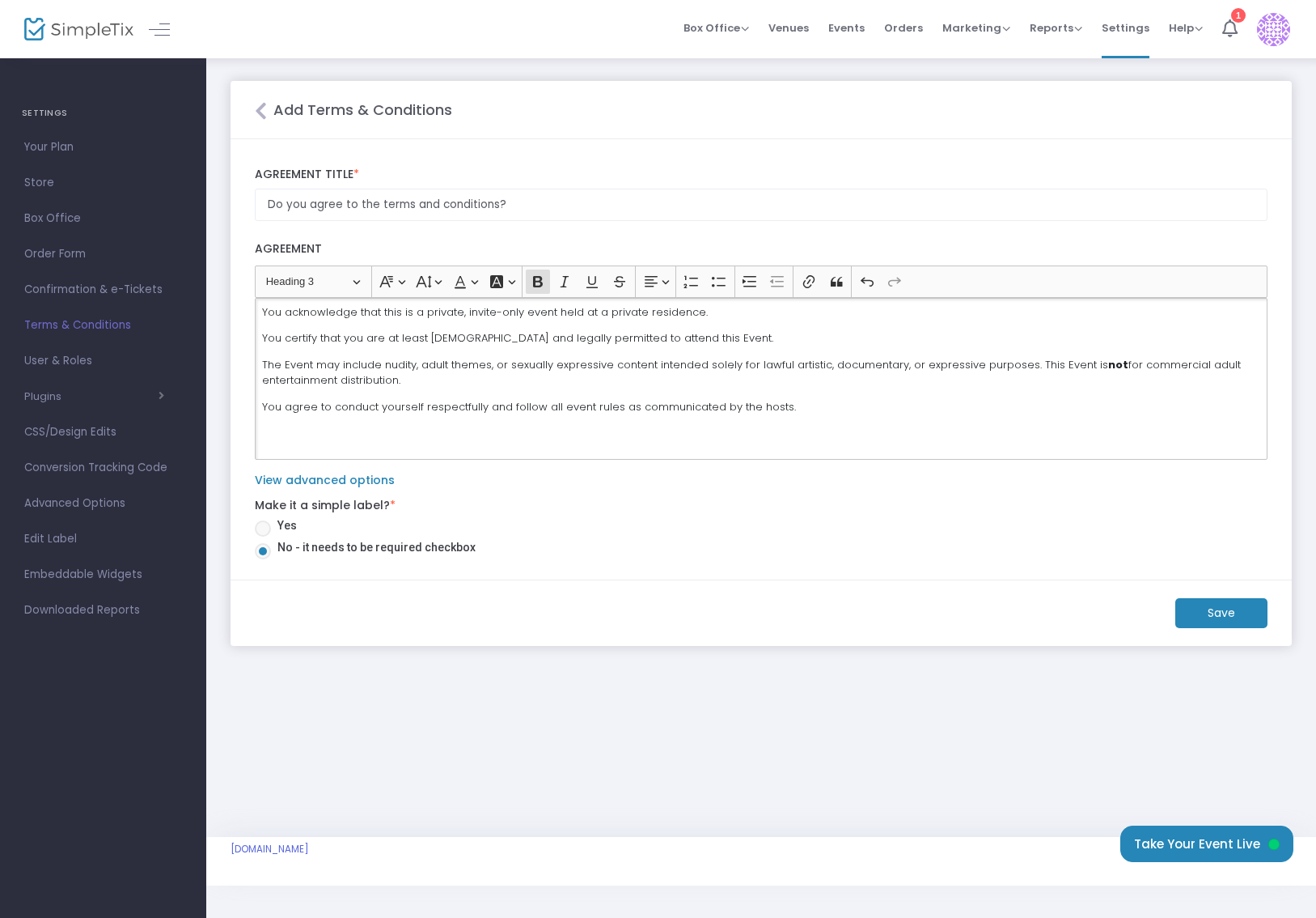
scroll to position [98, 0]
click at [397, 416] on div "SALON NATURALE – EVENT ATTENDANCE & MEDIA RELEASE TERMS & CONDITIONS By purchas…" at bounding box center [761, 379] width 1013 height 162
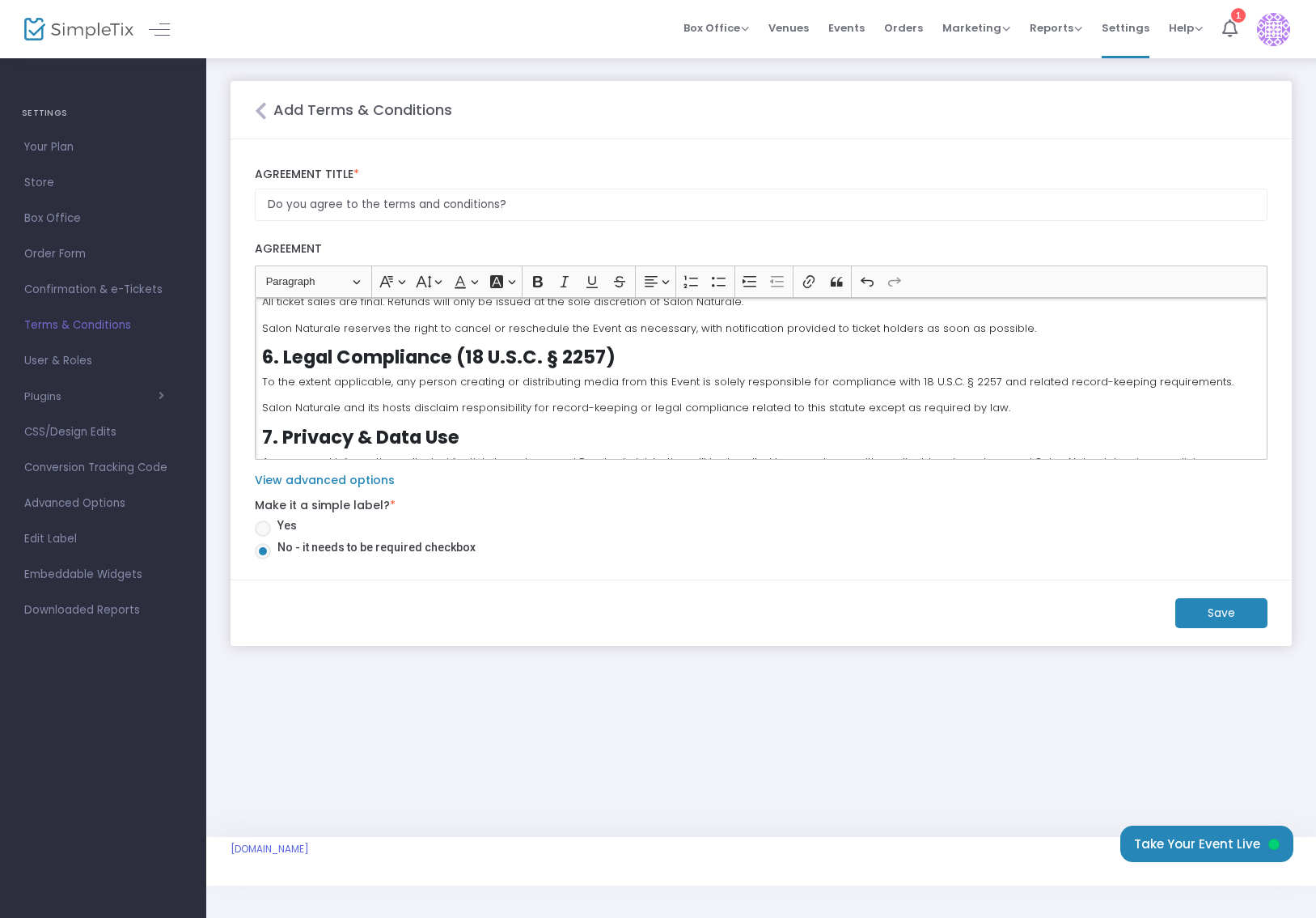
scroll to position [670, 0]
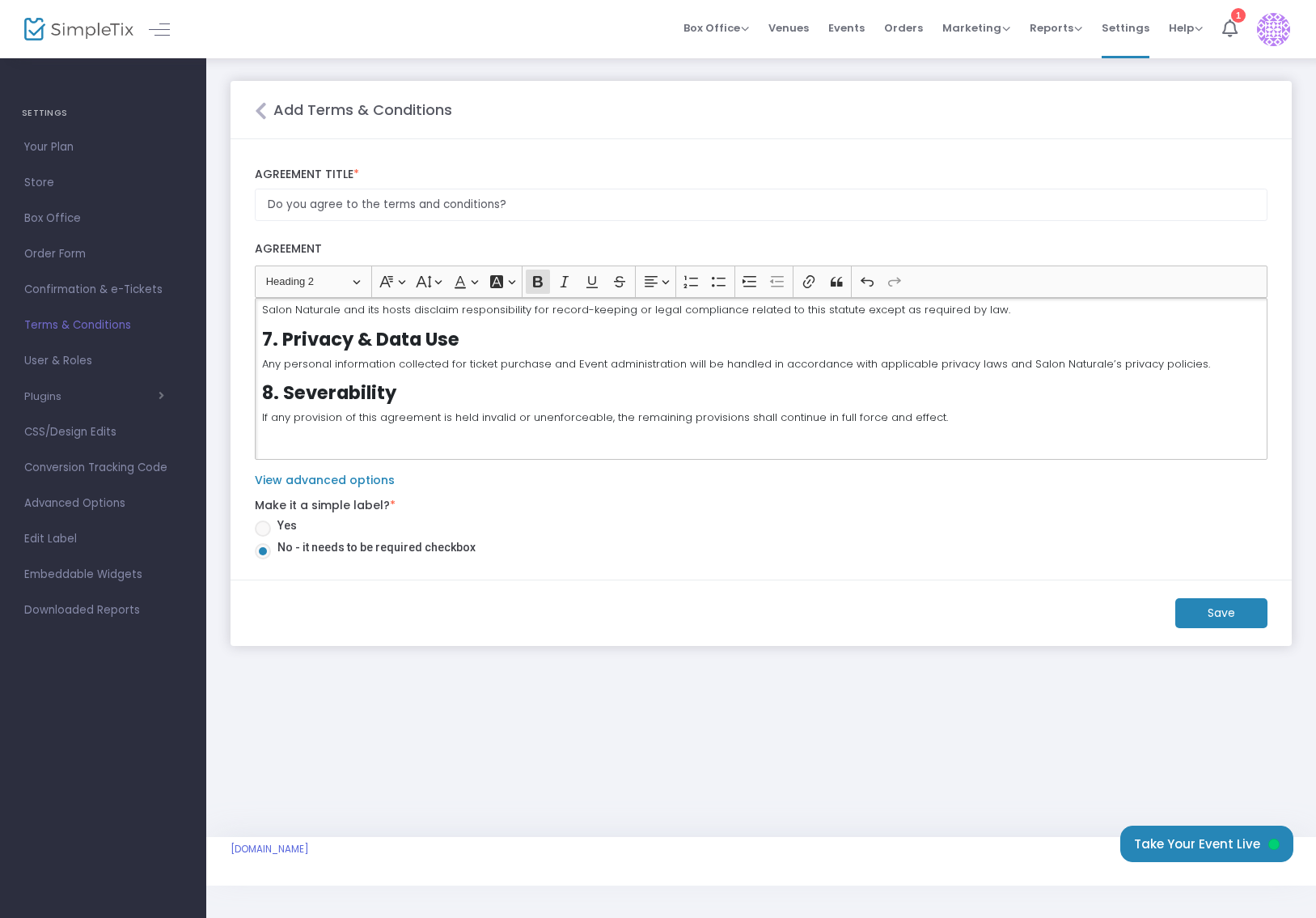
drag, startPoint x: 436, startPoint y: 400, endPoint x: 513, endPoint y: 391, distance: 77.5
click at [513, 391] on h3 "8. Severability" at bounding box center [761, 392] width 999 height 22
click at [343, 386] on strong "8. Sever ability" at bounding box center [332, 392] width 139 height 26
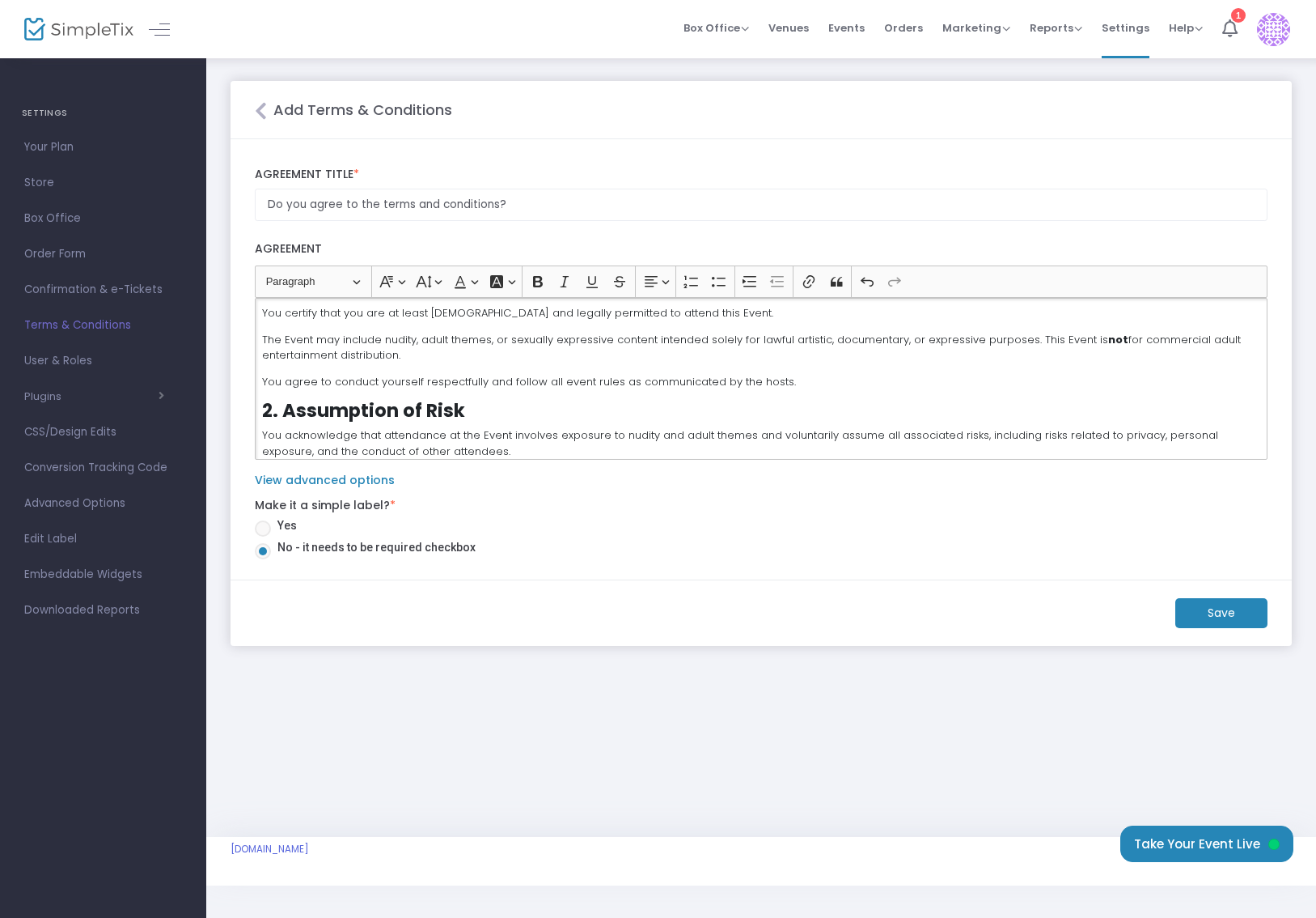
scroll to position [27, 0]
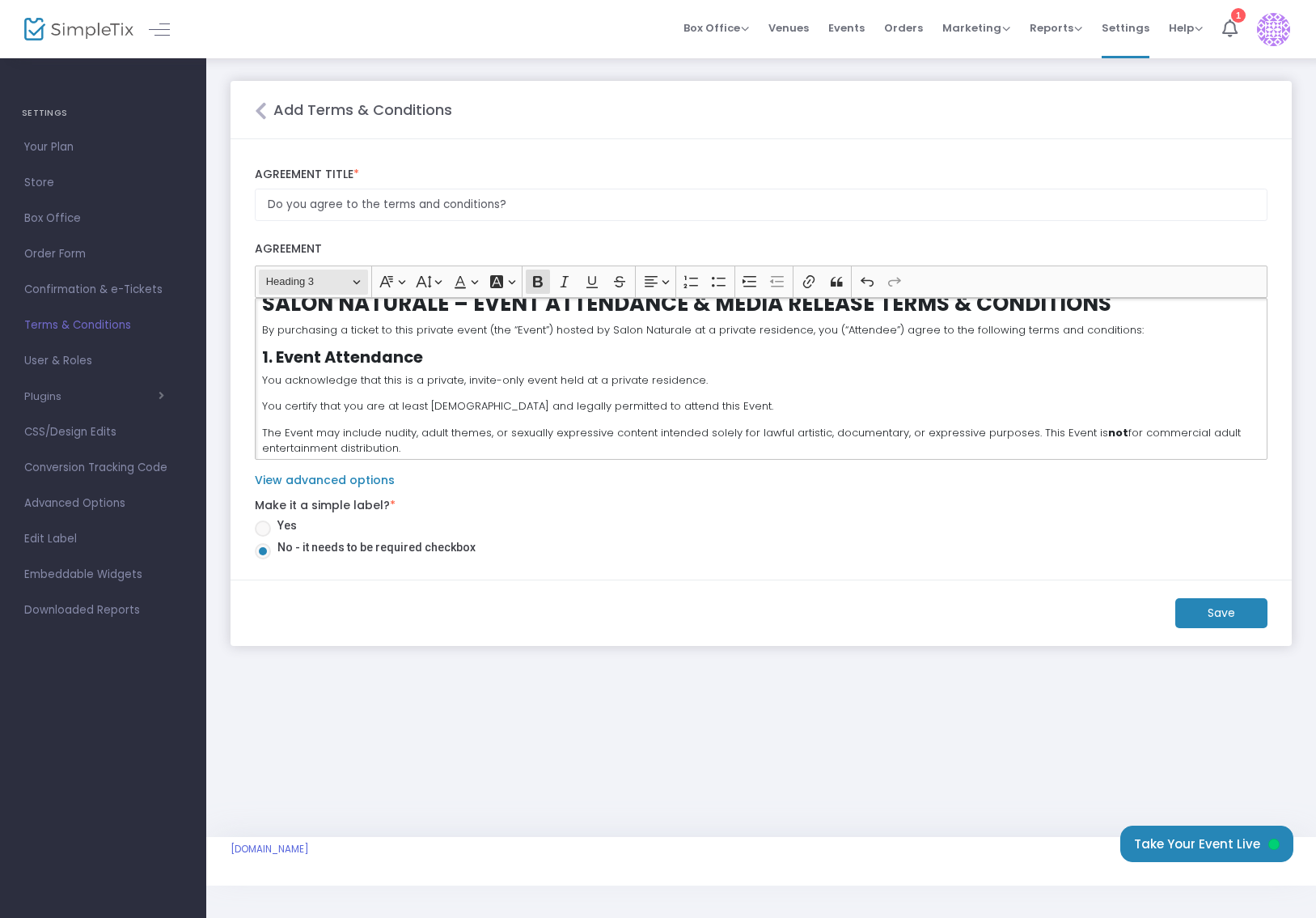
click at [356, 279] on button "Heading Heading 3" at bounding box center [313, 282] width 109 height 25
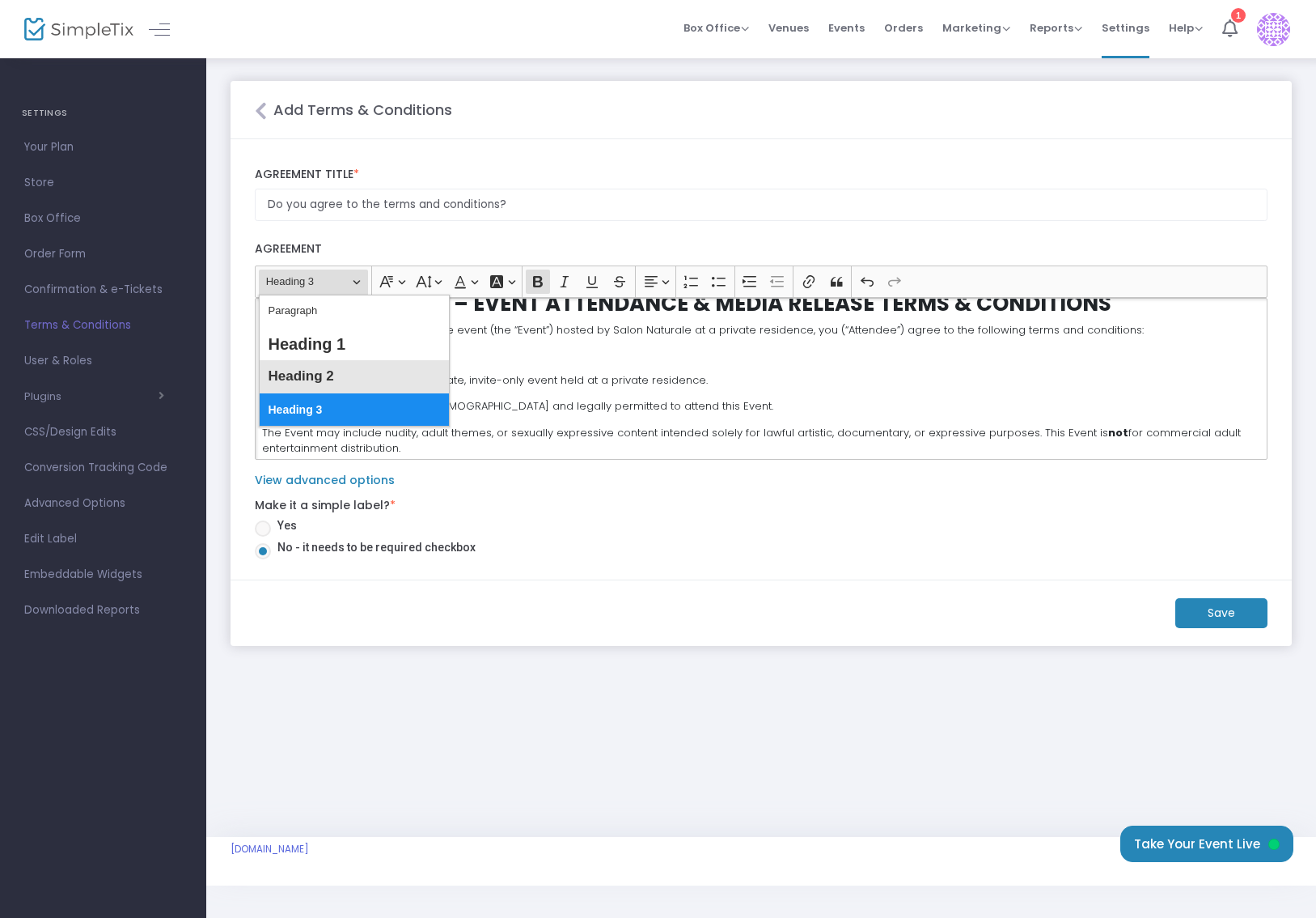
click at [309, 367] on span "Heading 2" at bounding box center [301, 376] width 66 height 23
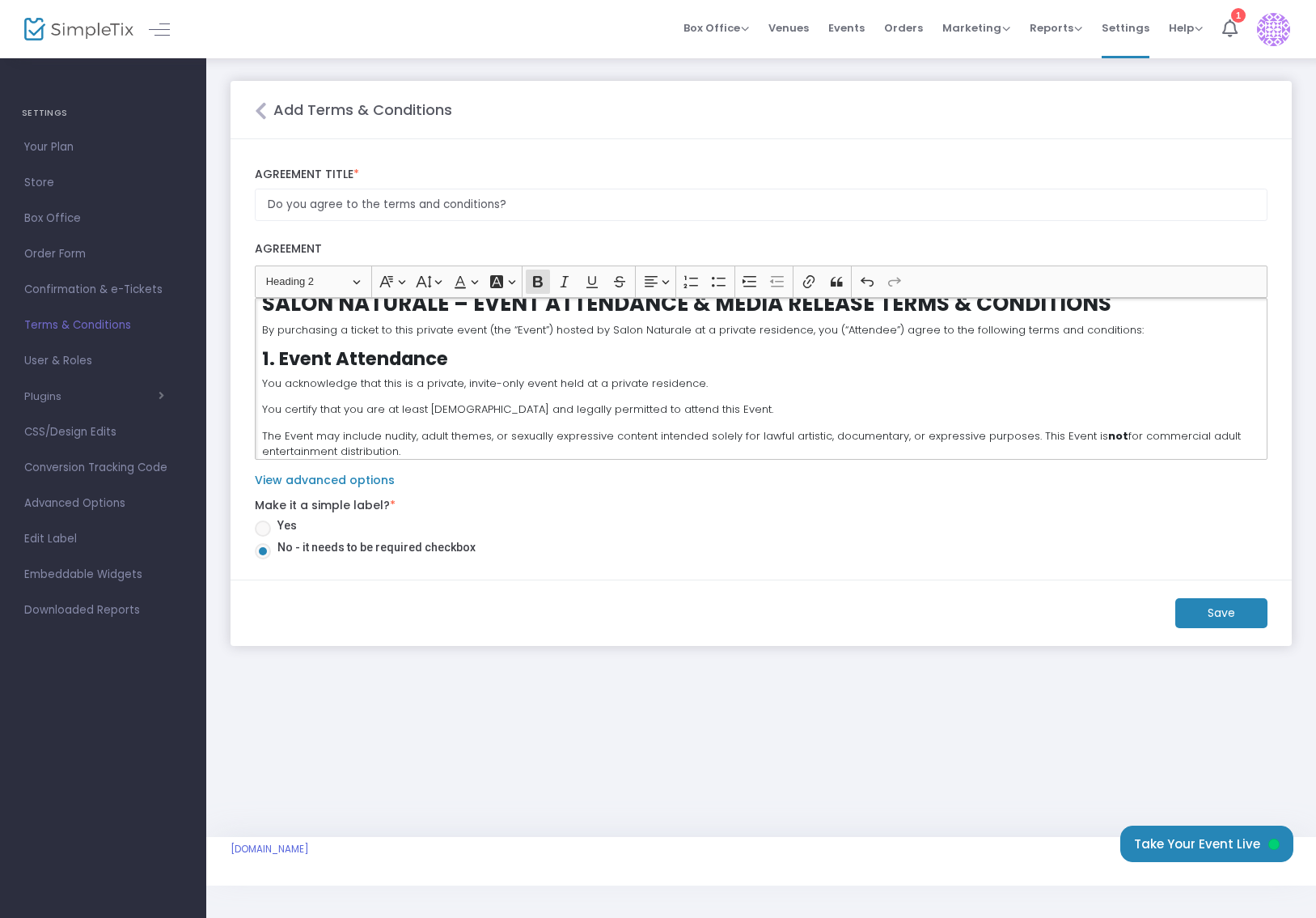
click at [467, 373] on div "SALON NATURALE – EVENT ATTENDANCE & MEDIA RELEASE TERMS & CONDITIONS By purchas…" at bounding box center [761, 379] width 1013 height 162
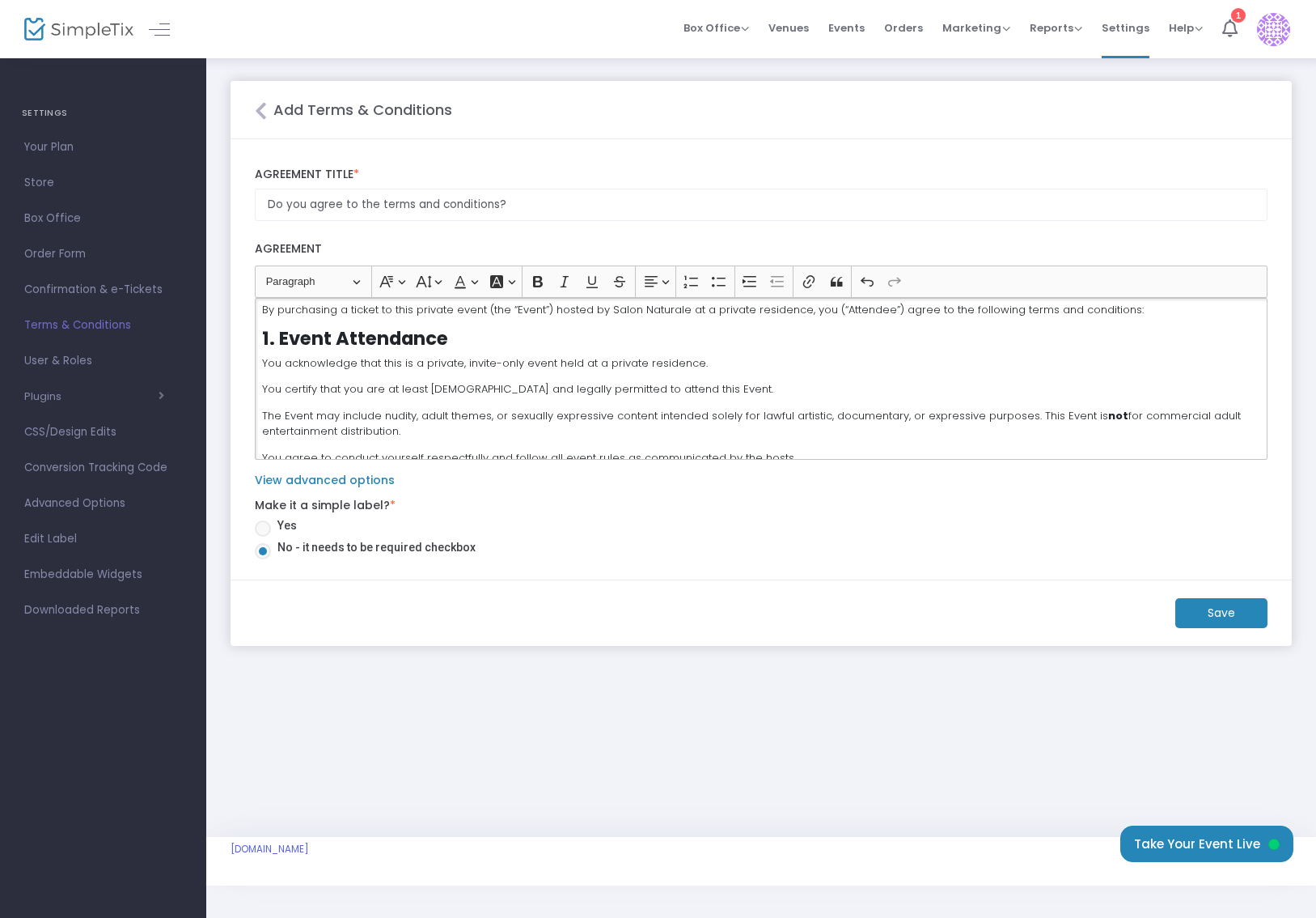
scroll to position [50, 0]
click at [655, 368] on div "SALON NATURALE – EVENT ATTENDANCE & MEDIA RELEASE TERMS & CONDITIONS By purchas…" at bounding box center [761, 379] width 1013 height 162
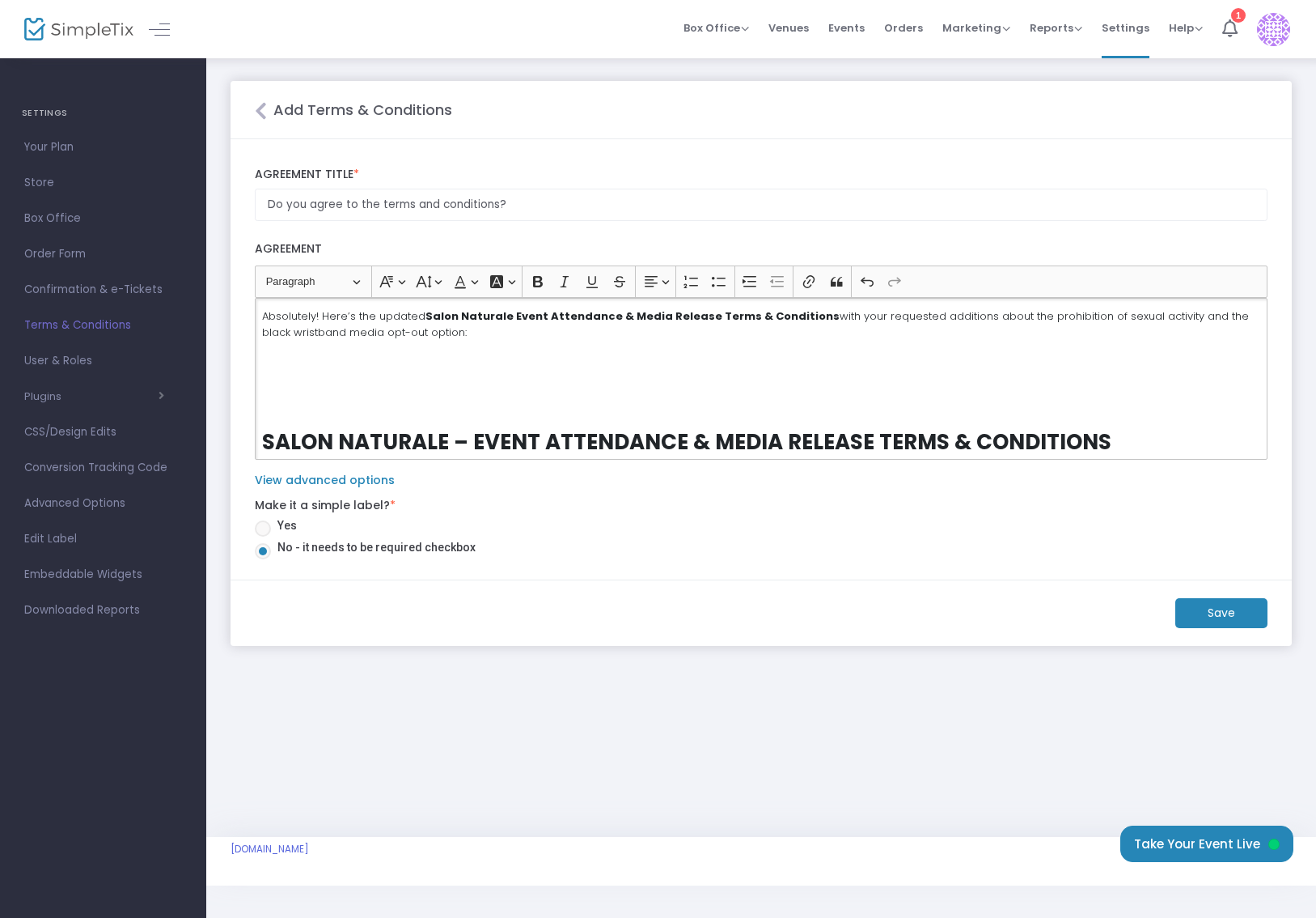
scroll to position [2742, 0]
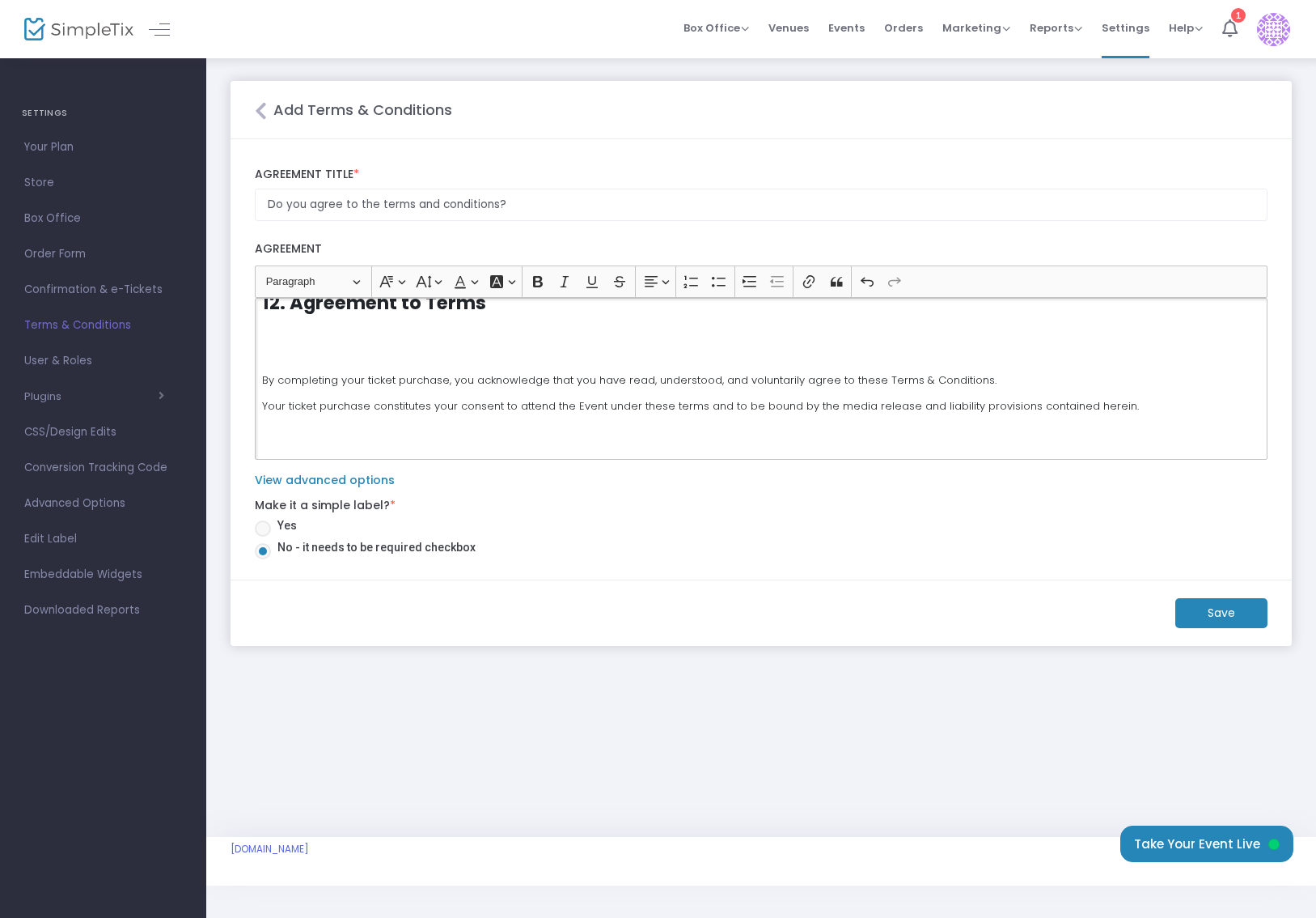
click at [357, 484] on label "View advanced options" at bounding box center [325, 479] width 140 height 17
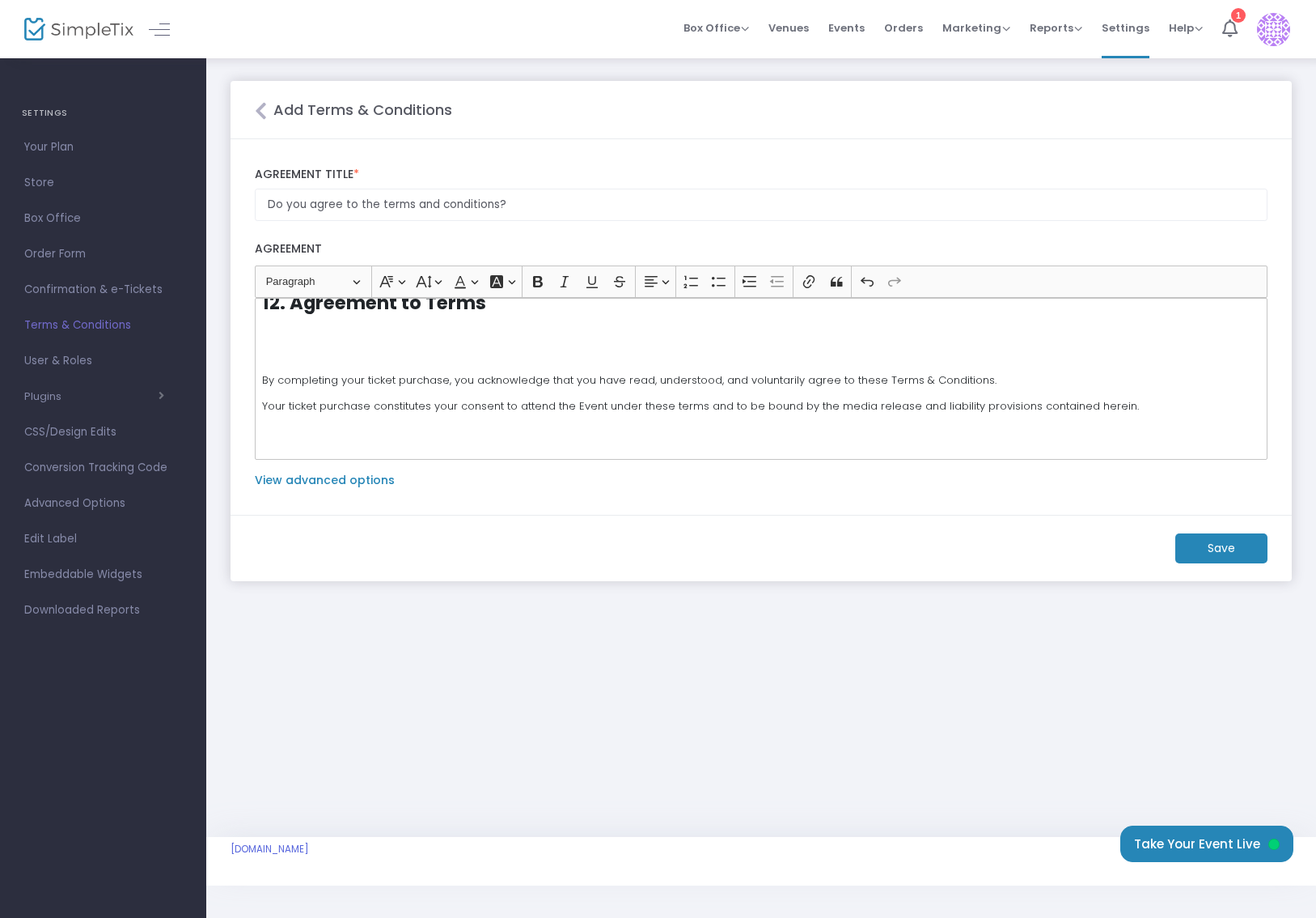
click at [357, 484] on label "View advanced options" at bounding box center [325, 479] width 140 height 17
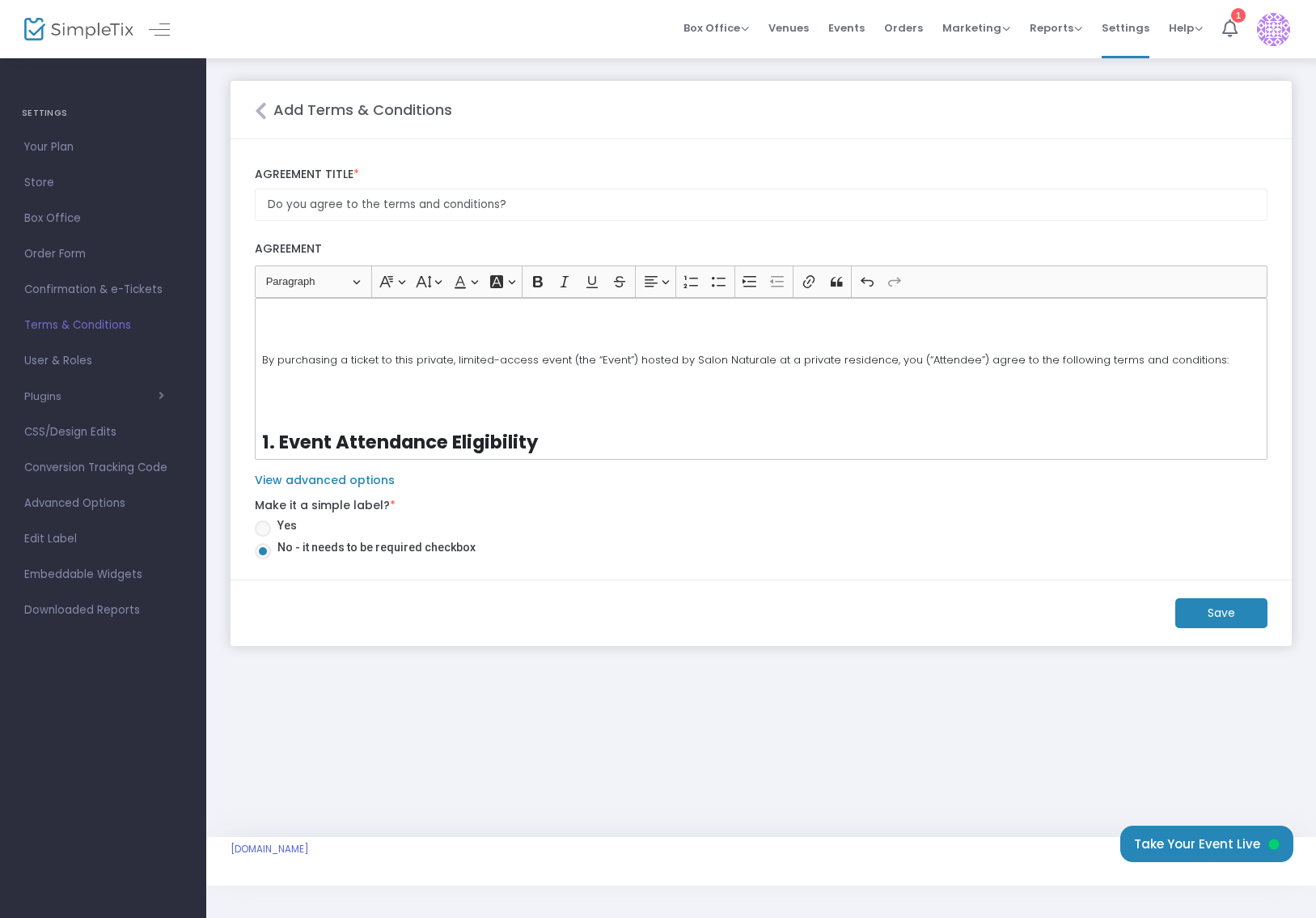
scroll to position [0, 0]
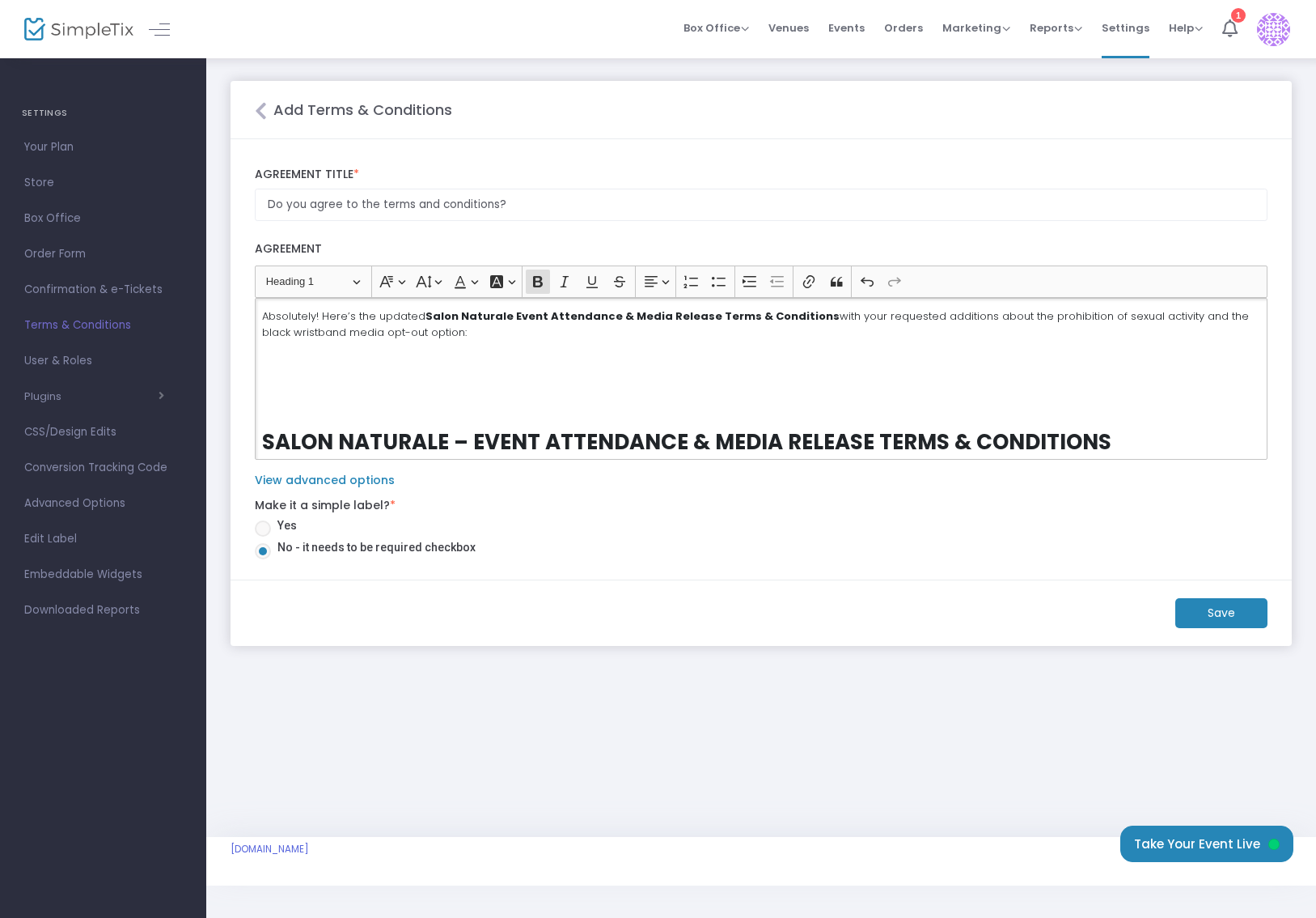
click at [262, 440] on strong "SALON NATURALE – EVENT ATTENDANCE & MEDIA RELEASE TERMS & CONDITIONS" at bounding box center [686, 441] width 849 height 29
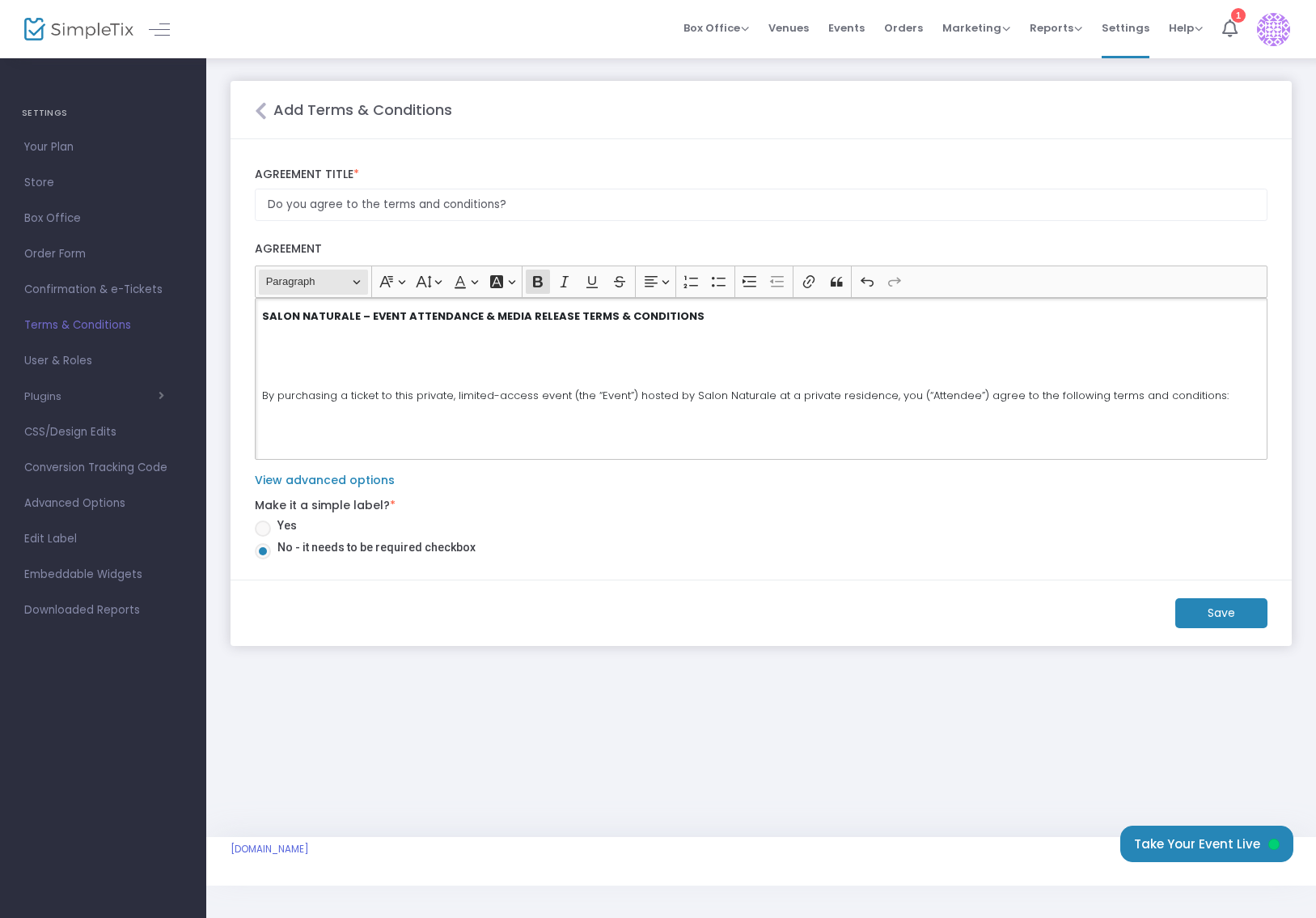
click at [362, 280] on button "Heading Paragraph" at bounding box center [313, 282] width 109 height 25
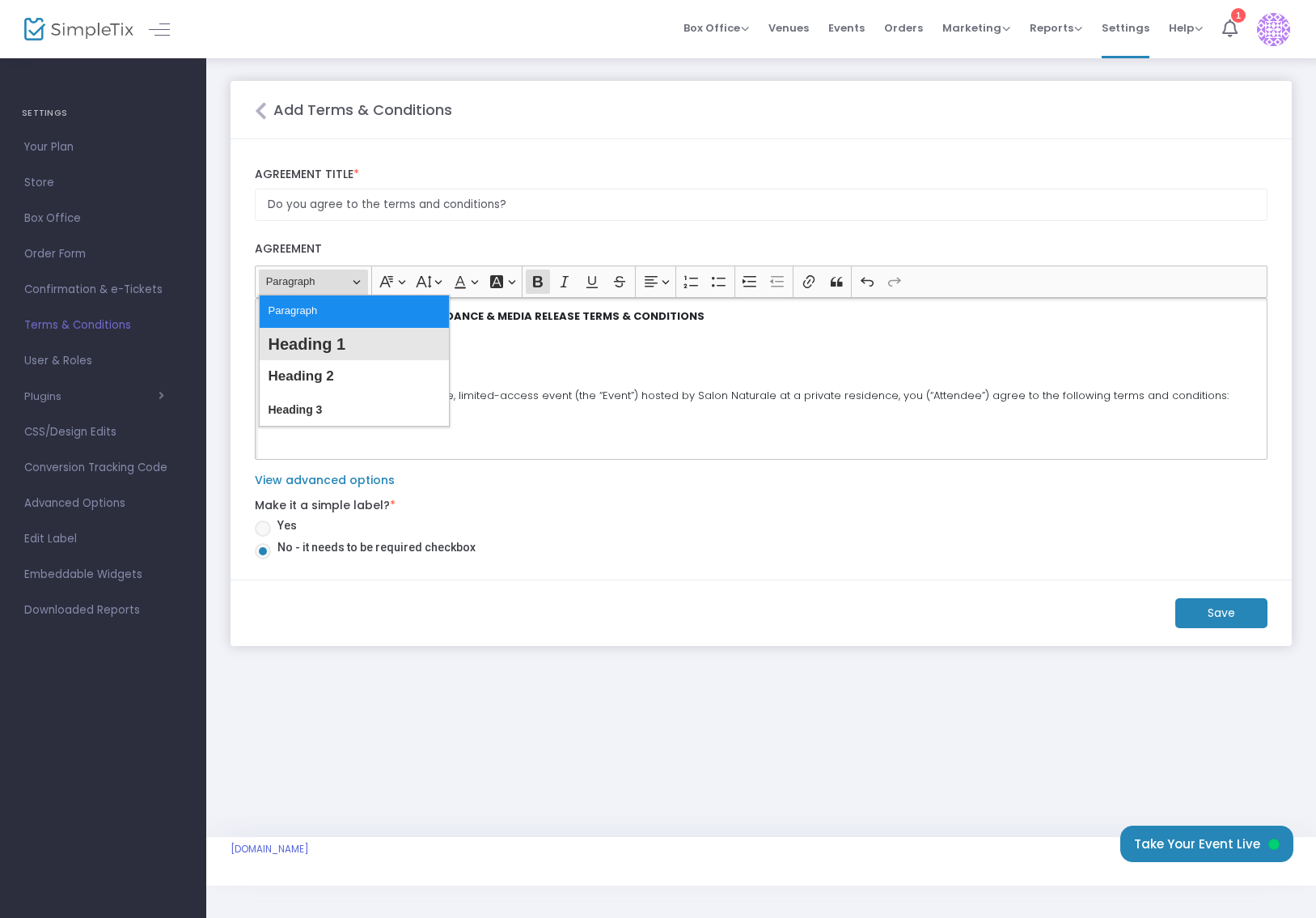
click at [331, 336] on span "Heading 1" at bounding box center [306, 344] width 77 height 23
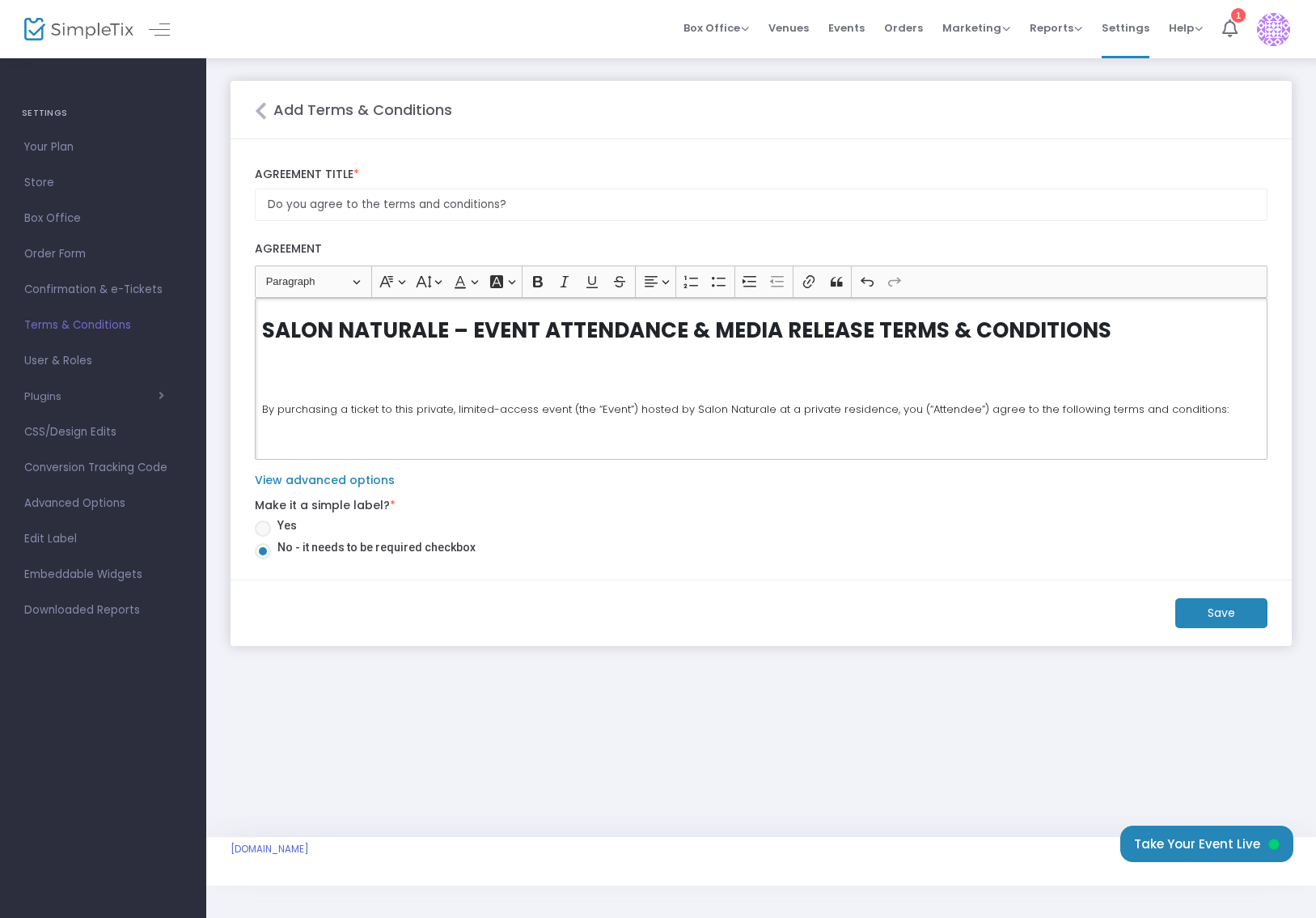
click at [333, 348] on div "SALON NATURALE – EVENT ATTENDANCE & MEDIA RELEASE TERMS & CONDITIONS By purchas…" at bounding box center [761, 379] width 1013 height 162
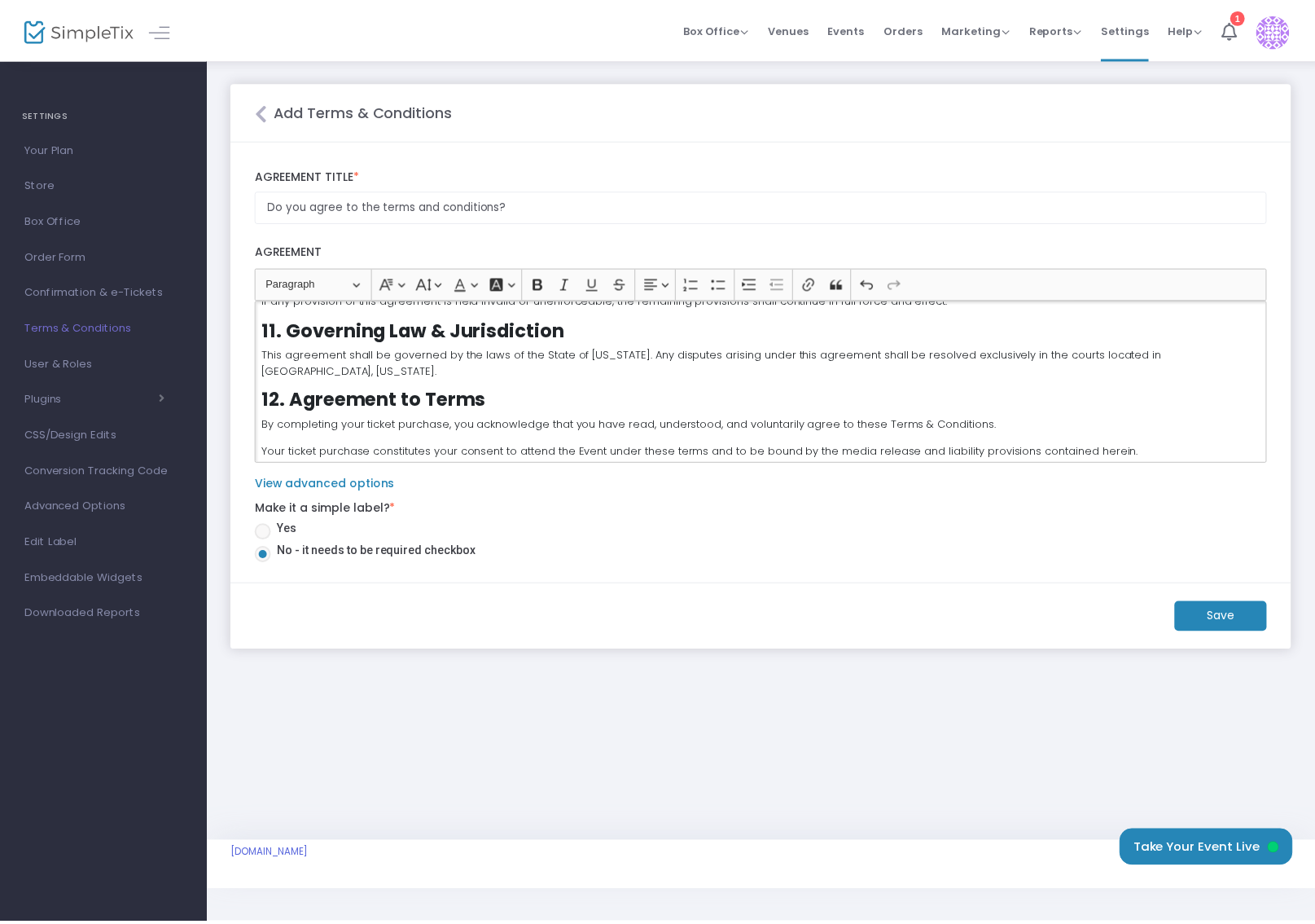
scroll to position [990, 0]
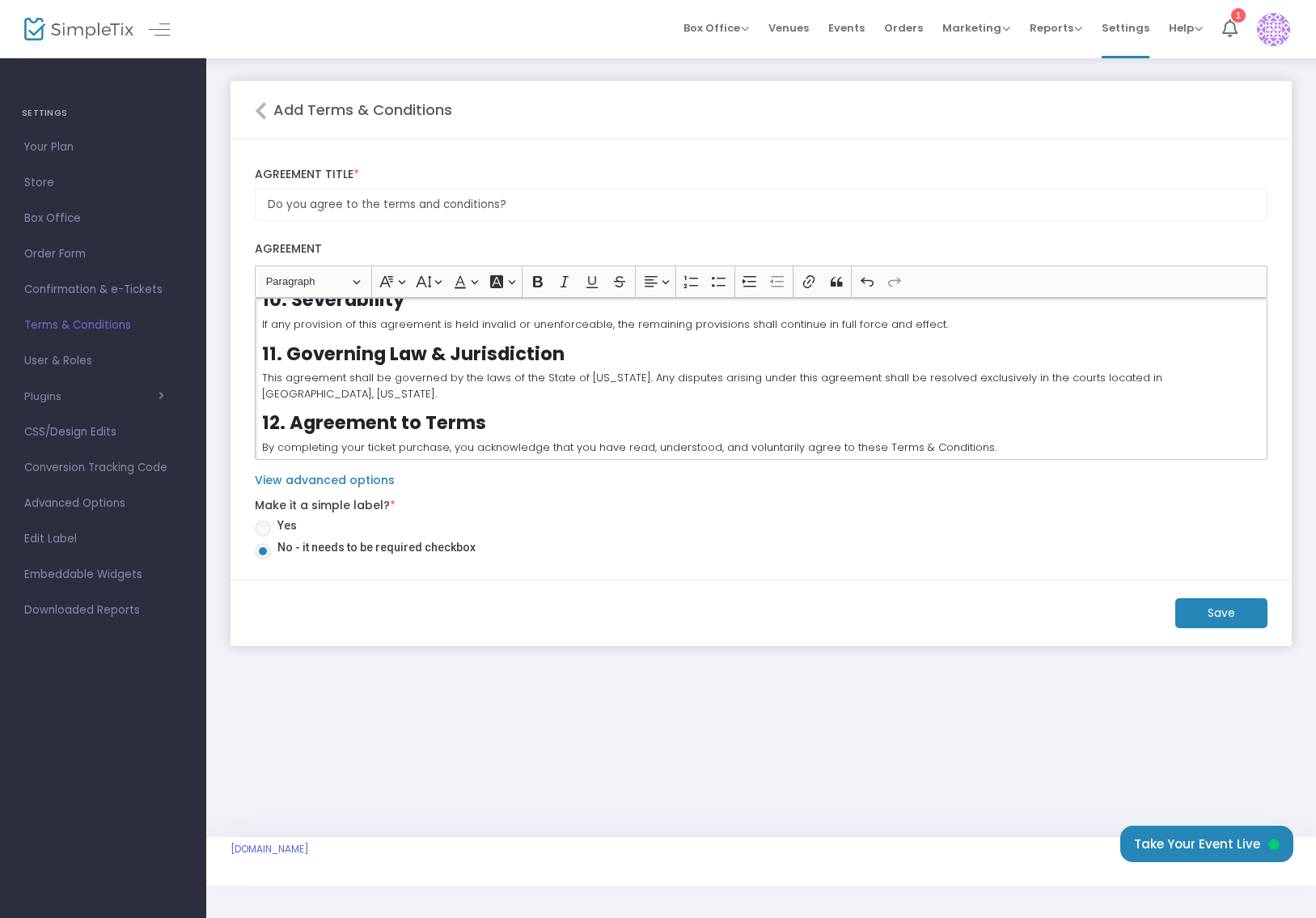
click at [1232, 606] on m-button "Save" at bounding box center [1222, 613] width 92 height 30
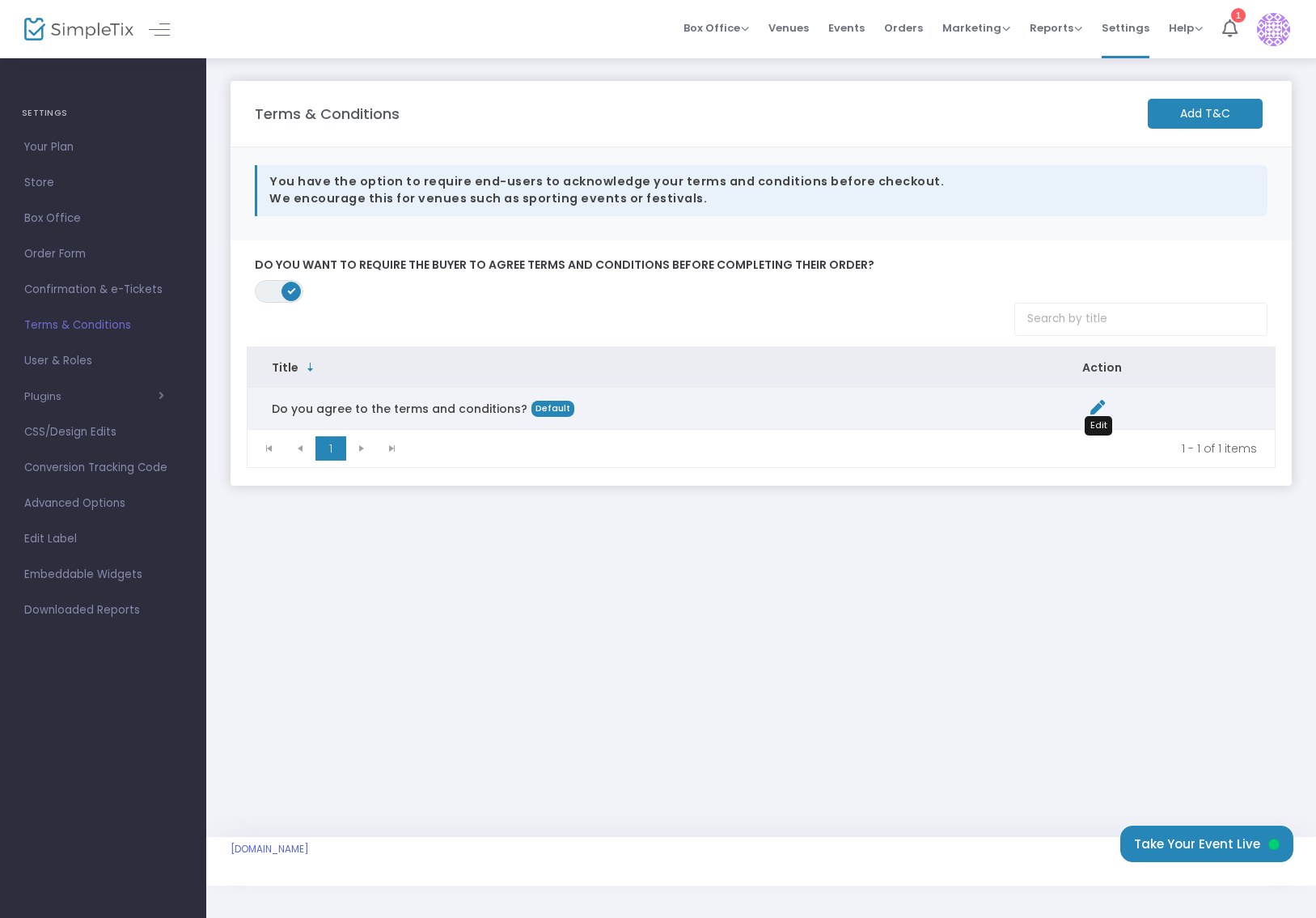
click at [1095, 410] on icon "Data table" at bounding box center [1097, 407] width 14 height 14
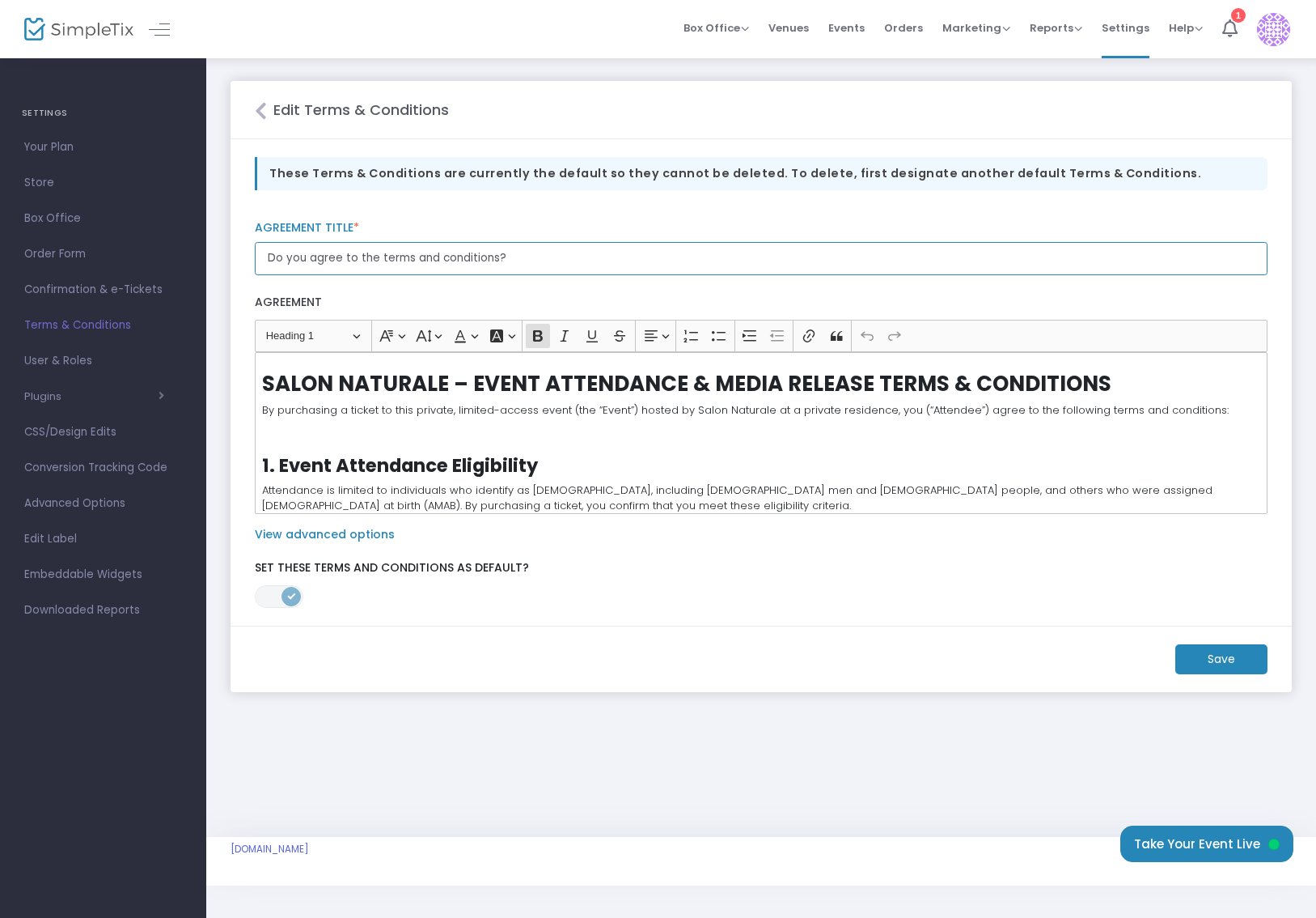
click at [629, 254] on input "Do you agree to the terms and conditions?" at bounding box center [761, 258] width 1013 height 33
paste input "I have read, understood, and agree to the Salon Naturale Event Attendance & Med…"
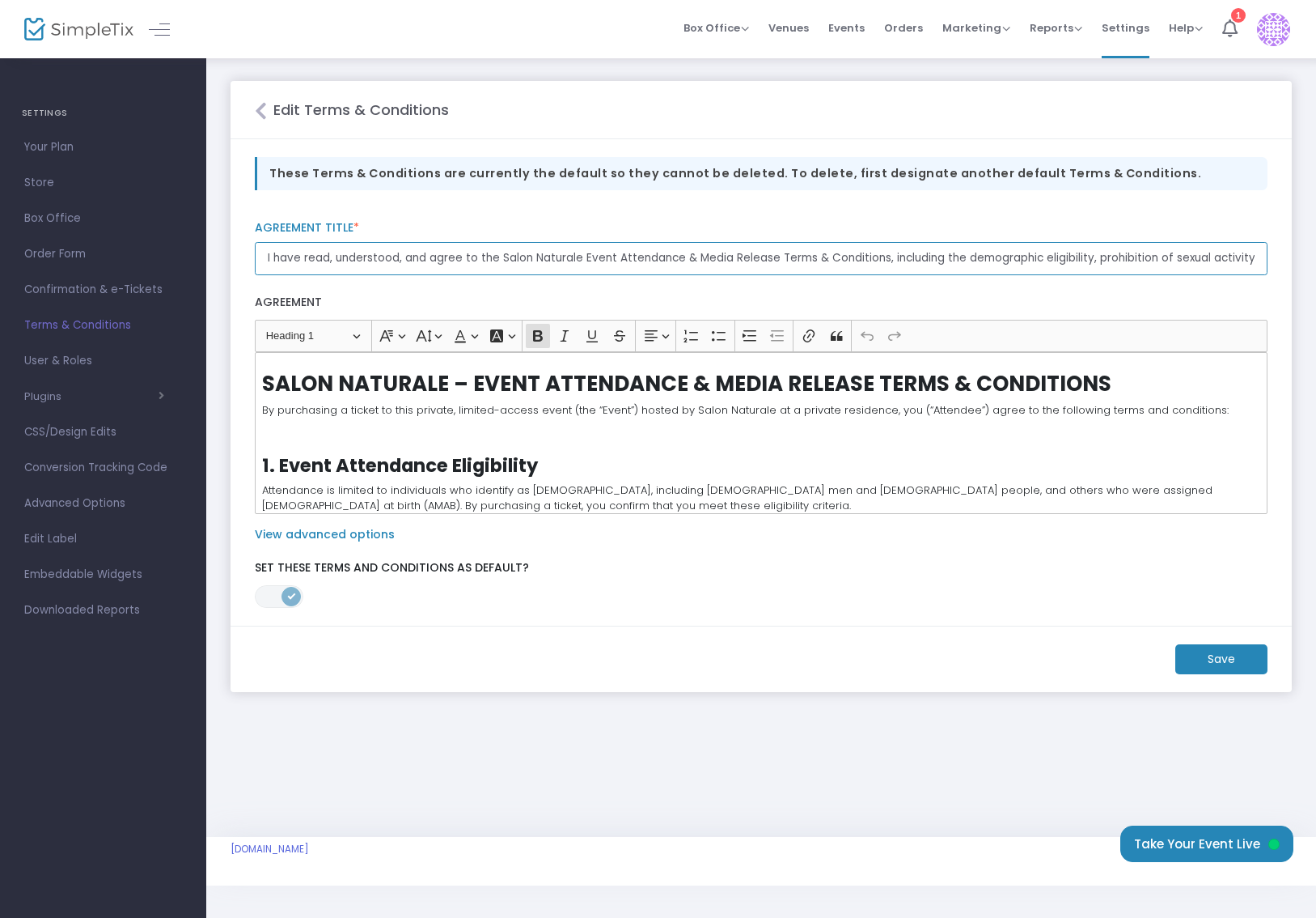
click at [742, 258] on input "I have read, understood, and agree to the Salon Naturale Event Attendance & Med…" at bounding box center [761, 258] width 1013 height 33
click at [588, 258] on input "I have read, understood, and agree to the Salon Naturale Event Attendance & Med…" at bounding box center [761, 258] width 1013 height 33
paste input "Got it — sounds like your web form field has a character limit or truncates at …"
type input "Got it — sounds like your web form field has a character limit or truncates at …"
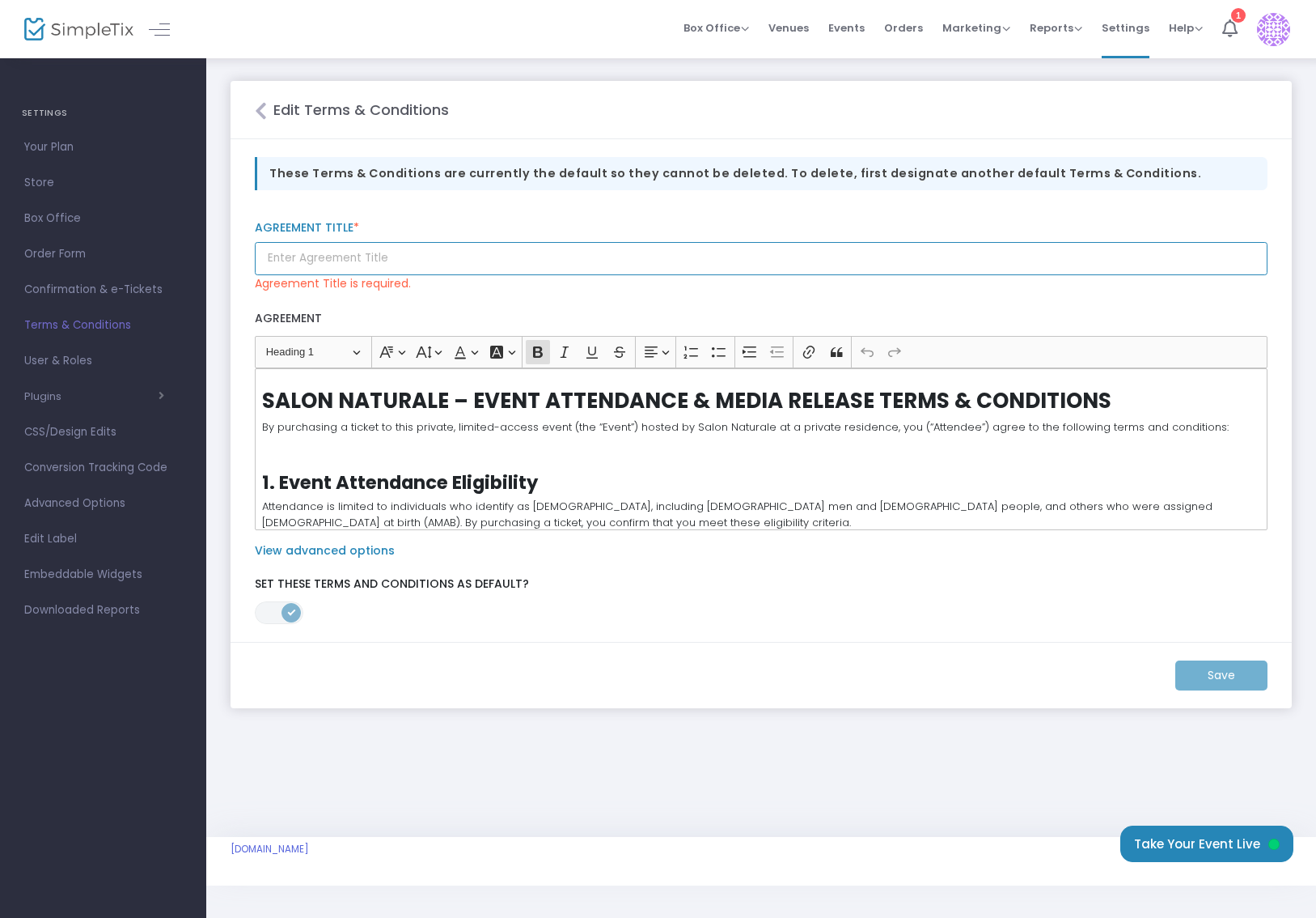
paste input "Got it — sounds like your web form field has a character limit or truncates at …"
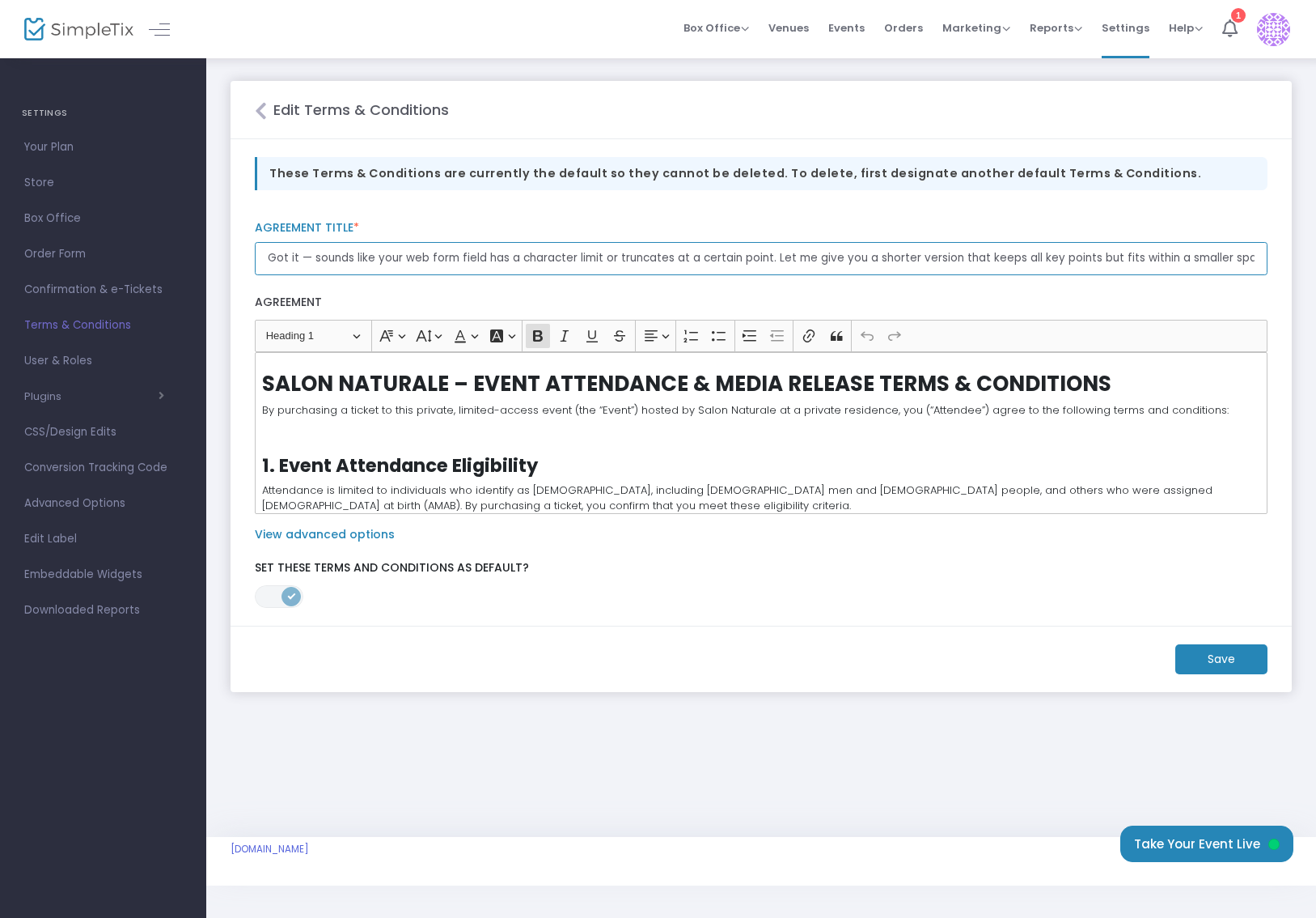
click at [619, 257] on input "Got it — sounds like your web form field has a character limit or truncates at …" at bounding box center [761, 258] width 1013 height 33
paste input "I agree to Salon Naturale’s Event Terms & Conditions, including eligibility, no…"
type input "I agree to Salon Naturale’s Event Terms & Conditions, including eligibility, no…"
click at [1236, 661] on m-button "Save" at bounding box center [1222, 659] width 92 height 30
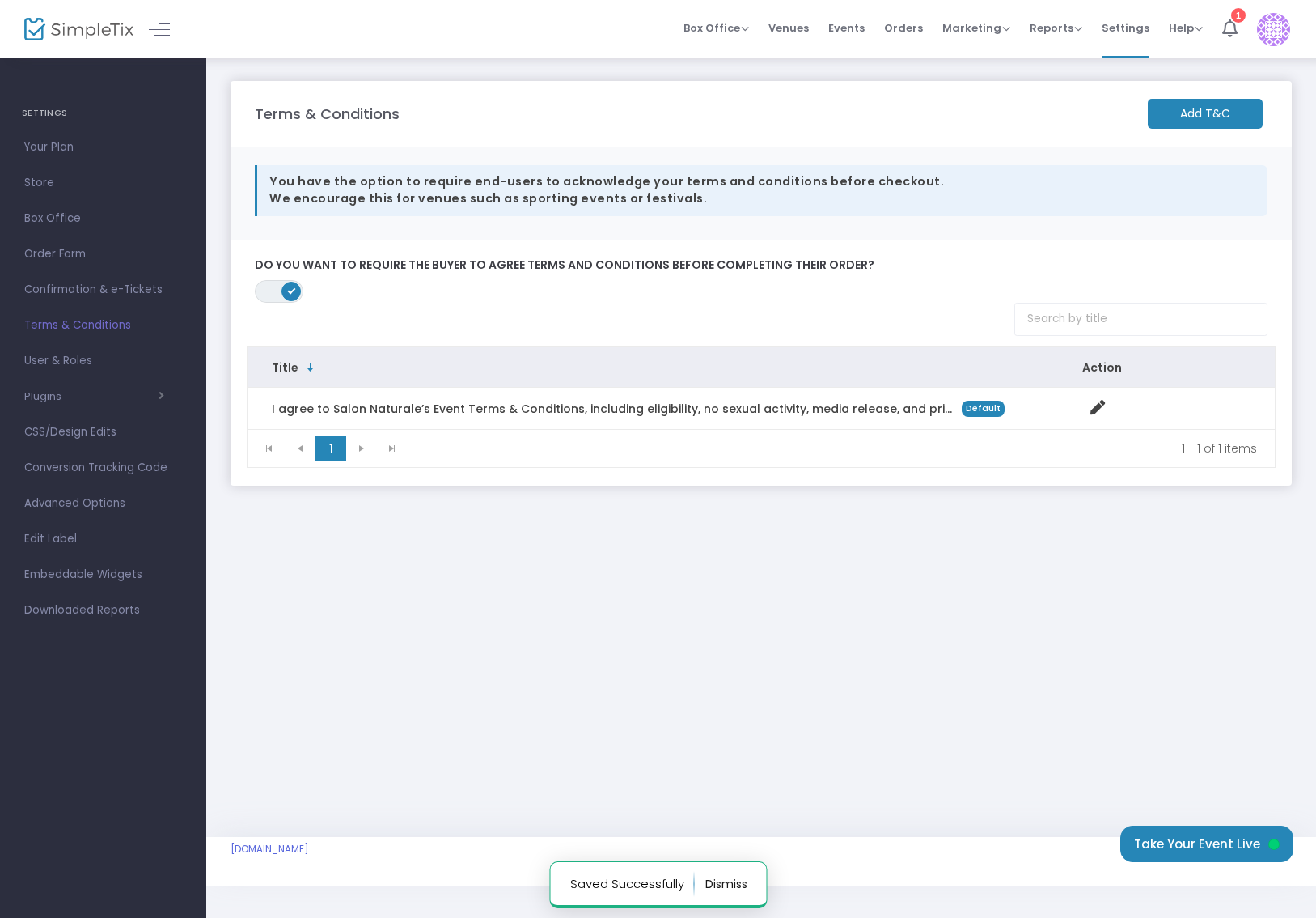
click at [730, 887] on button "button" at bounding box center [725, 883] width 42 height 26
click at [82, 366] on span "User & Roles" at bounding box center [102, 361] width 157 height 21
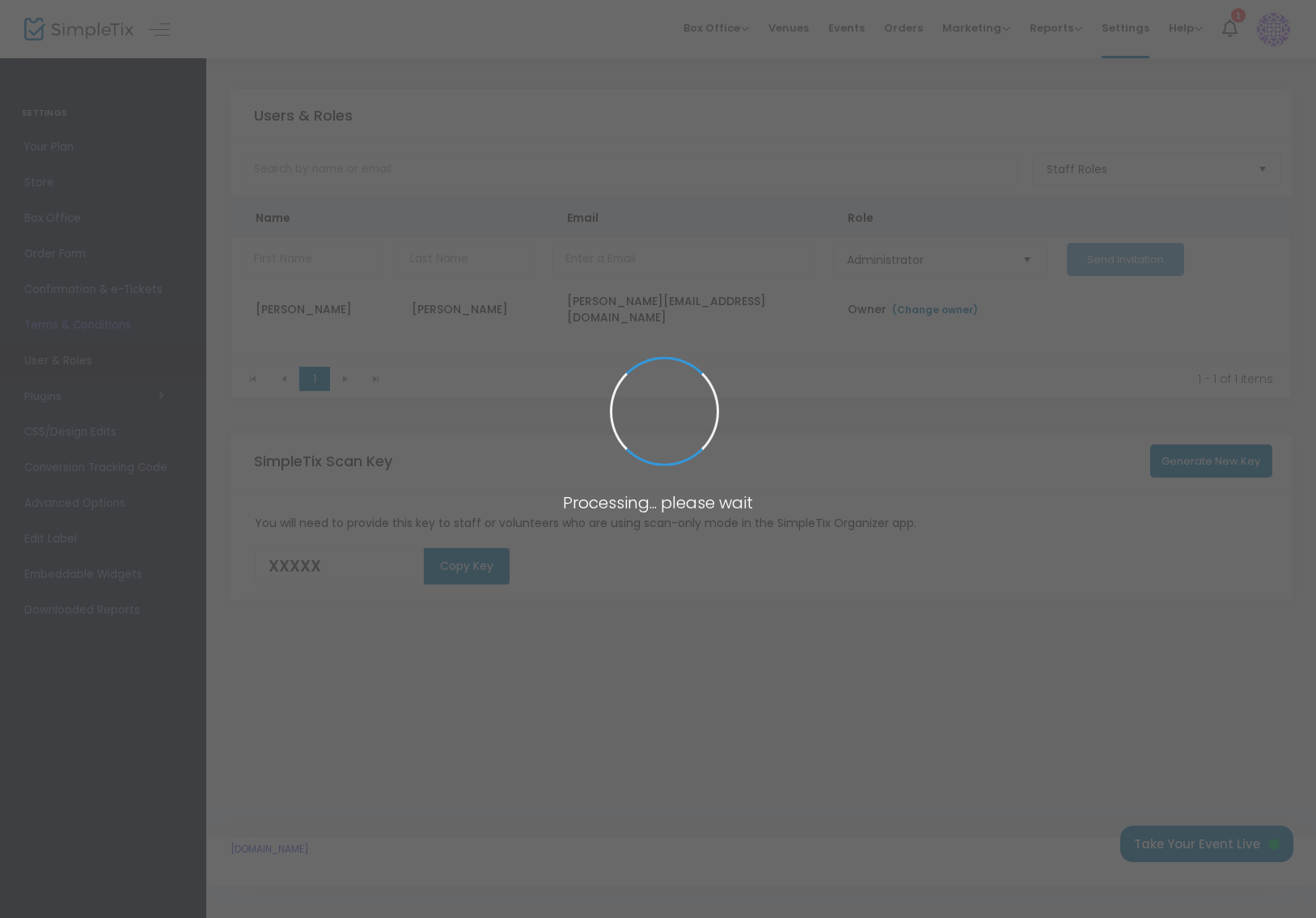
type input "AURG7"
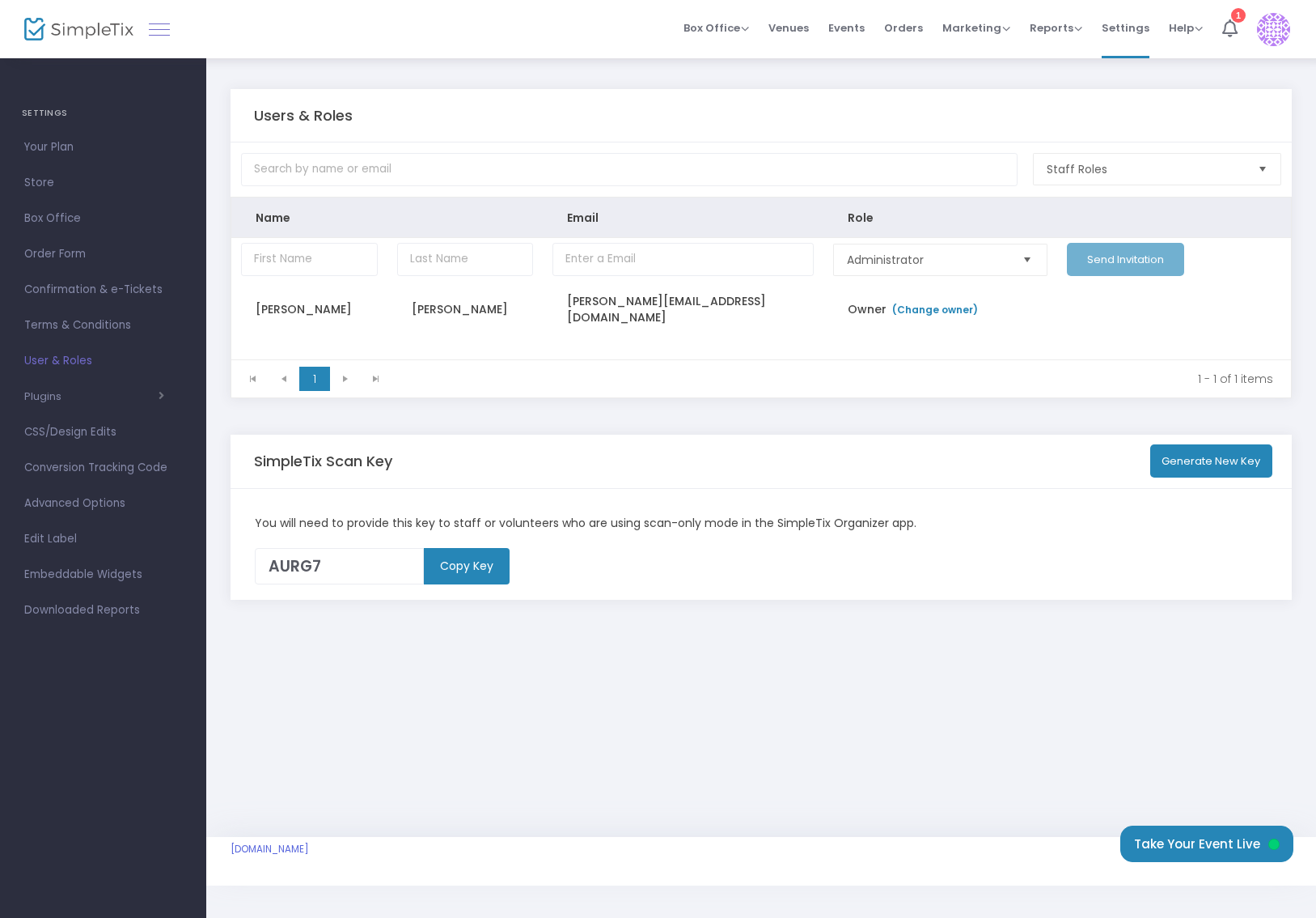
click at [164, 33] on link at bounding box center [159, 29] width 21 height 21
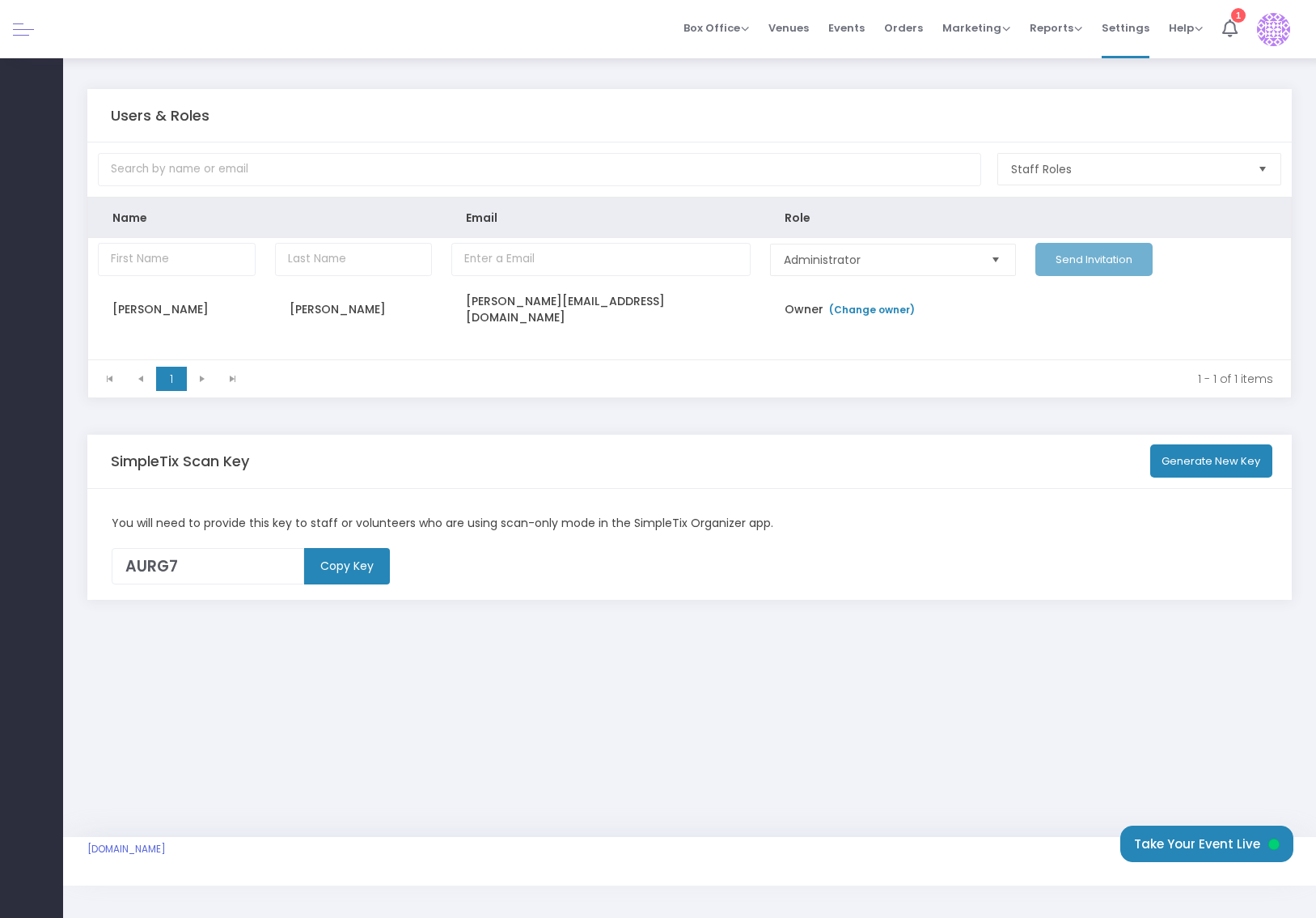
click at [22, 36] on link at bounding box center [24, 29] width 21 height 21
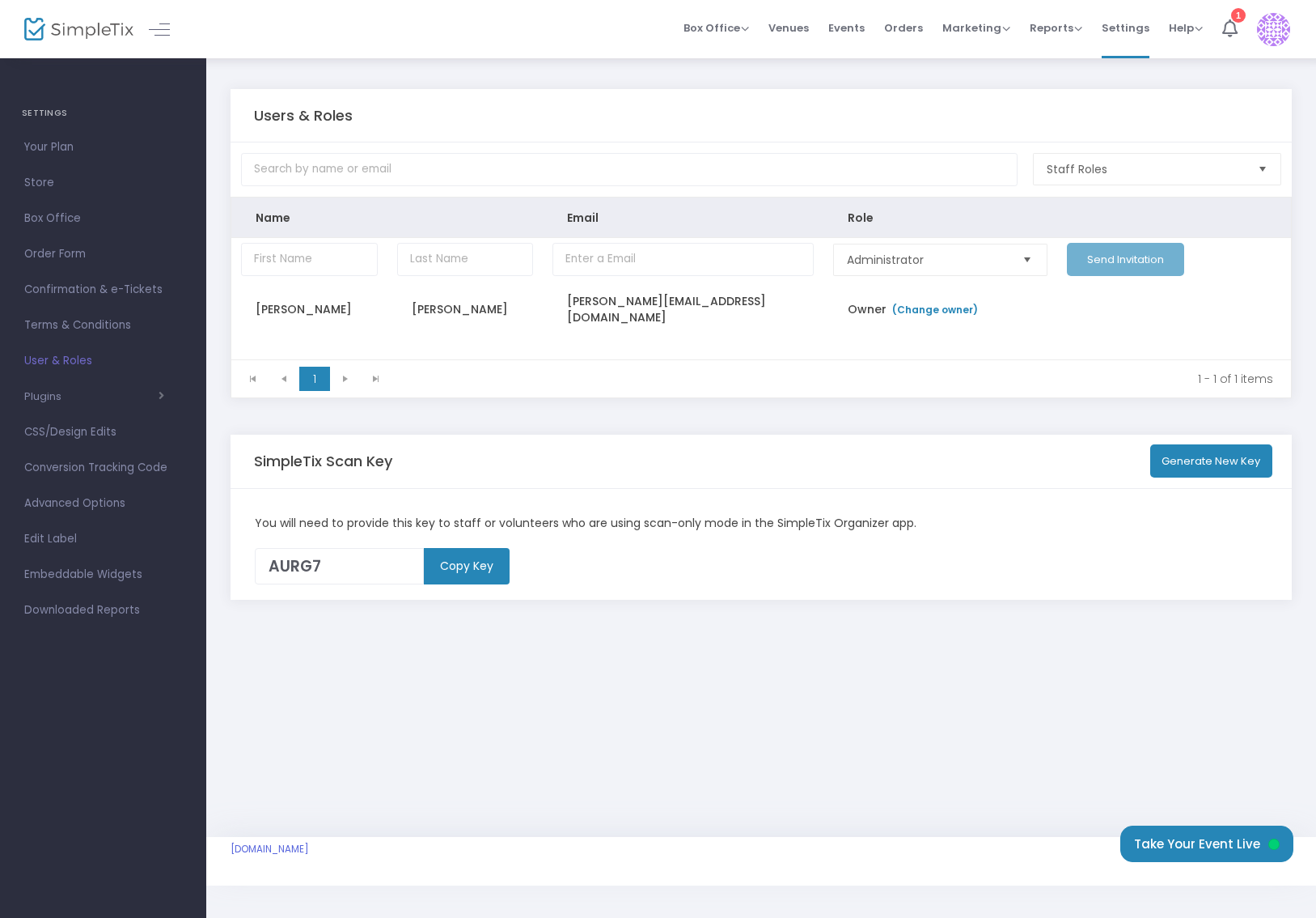
click at [25, 31] on img at bounding box center [78, 29] width 109 height 23
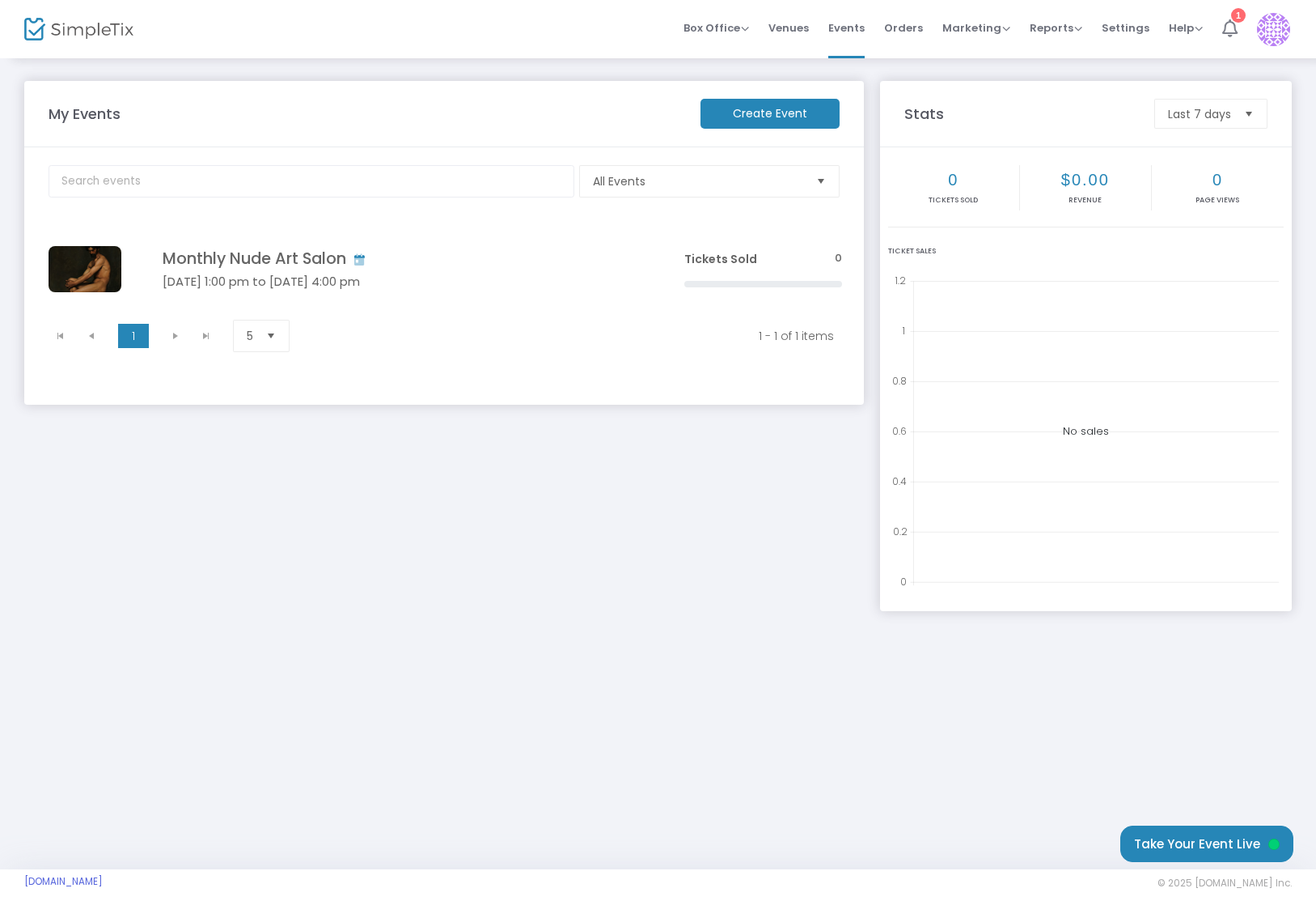
click at [1224, 30] on icon at bounding box center [1230, 28] width 15 height 18
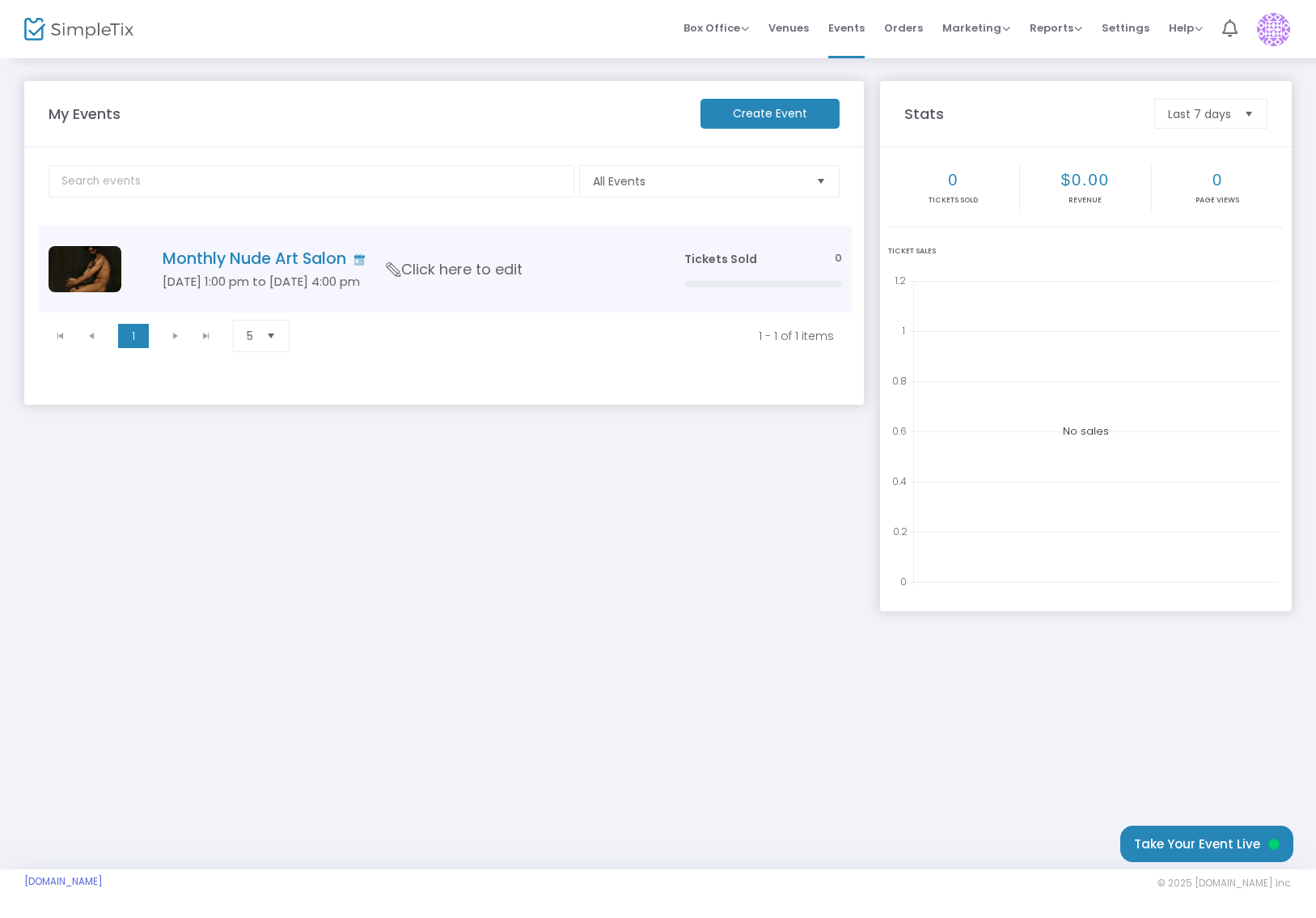
click at [256, 300] on td "Monthly Nude Art Salon [DATE] 1:00 pm to [DATE] 4:00 pm Click here to edit" at bounding box center [398, 269] width 550 height 86
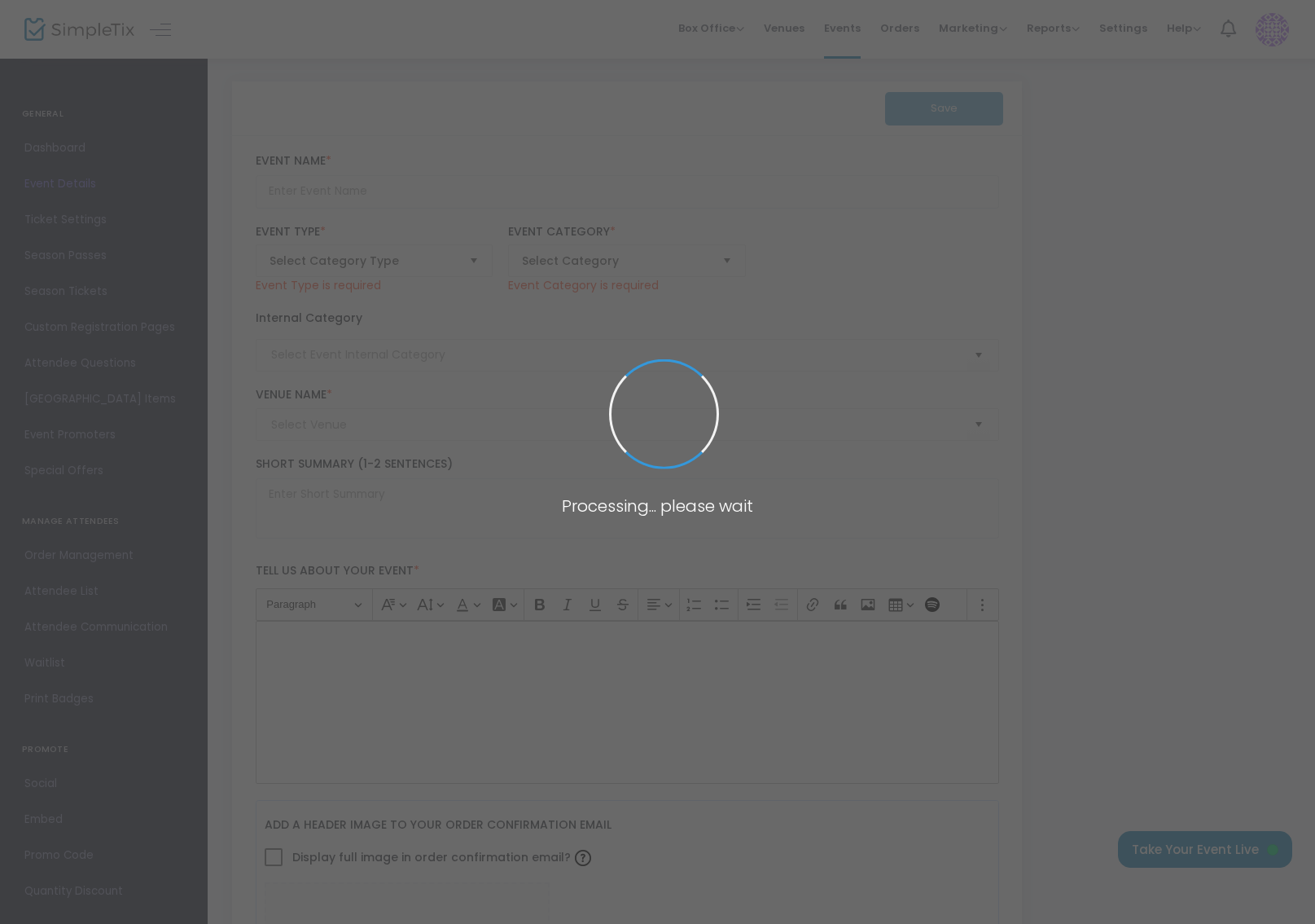
type input "Monthly Nude Art Salon"
type textarea "Join fellow artists in our most welcoming environment yet! This brand new locat…"
type input "Buy Tickets"
type input "The [PERSON_NAME] Studio"
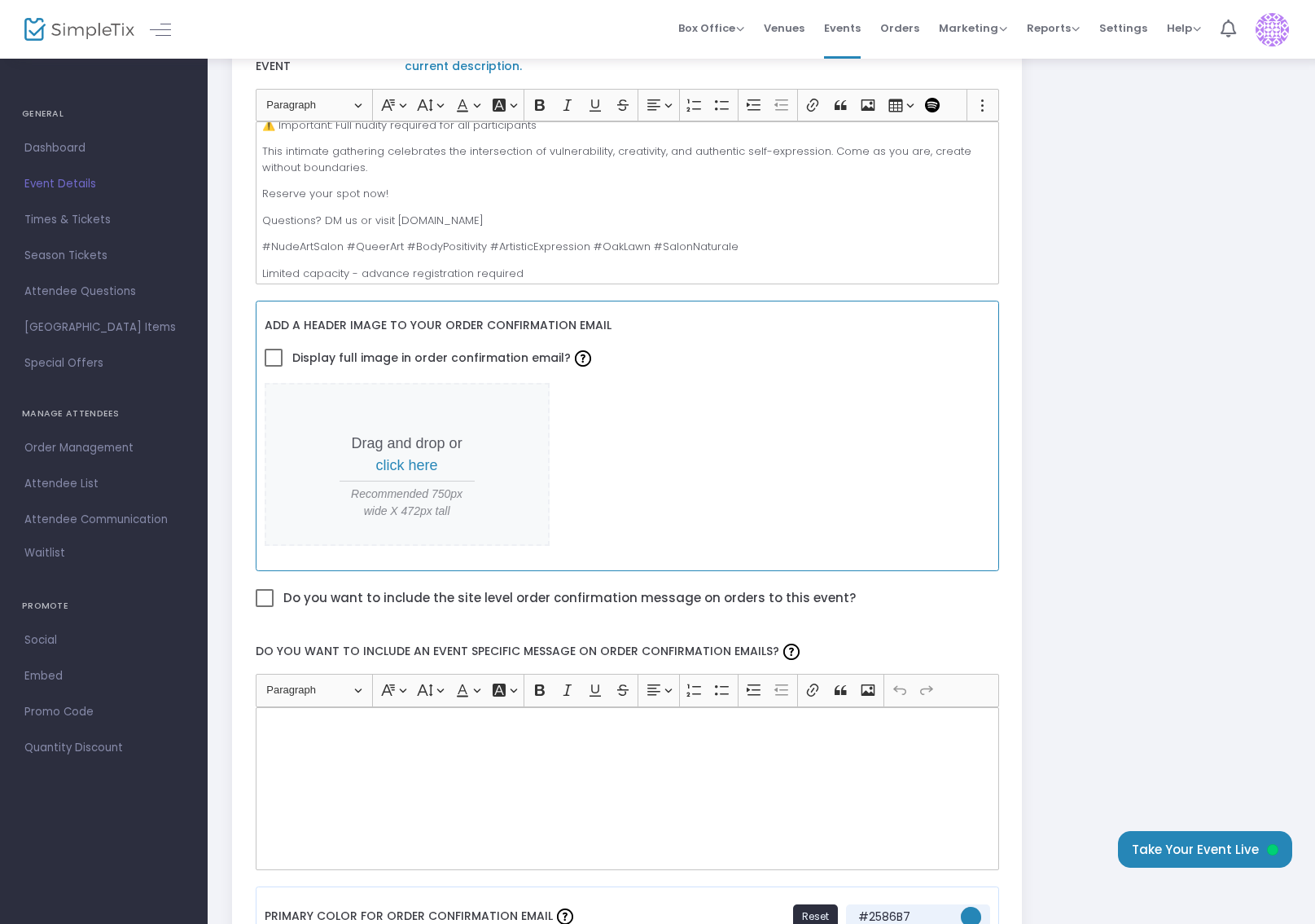
scroll to position [509, 0]
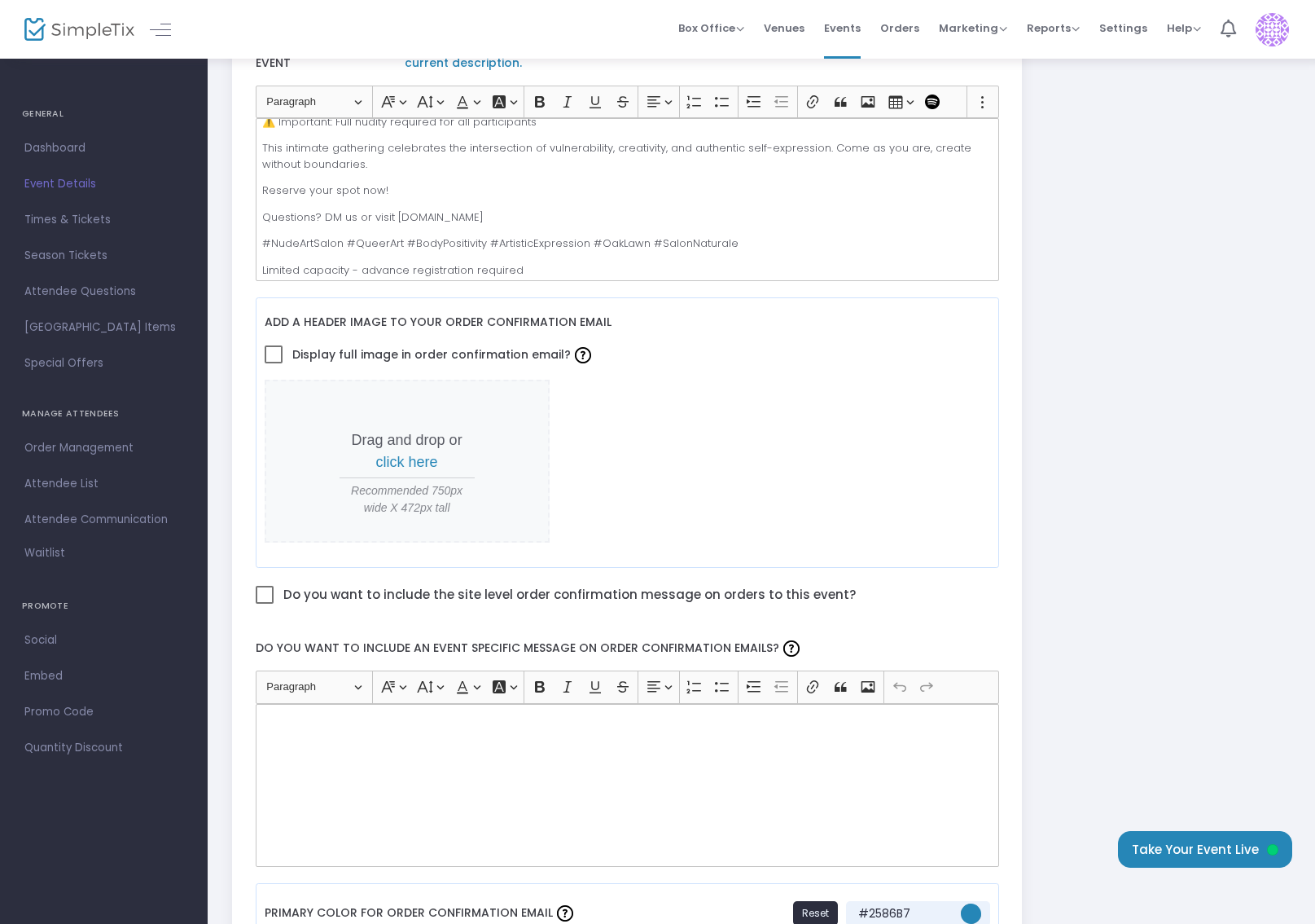
click at [510, 594] on span "Do you want to include the site level order confirmation message on orders to t…" at bounding box center [568, 595] width 576 height 21
click at [265, 603] on input "Do you want to include the site level order confirmation message on orders to t…" at bounding box center [264, 603] width 1 height 1
checkbox input "true"
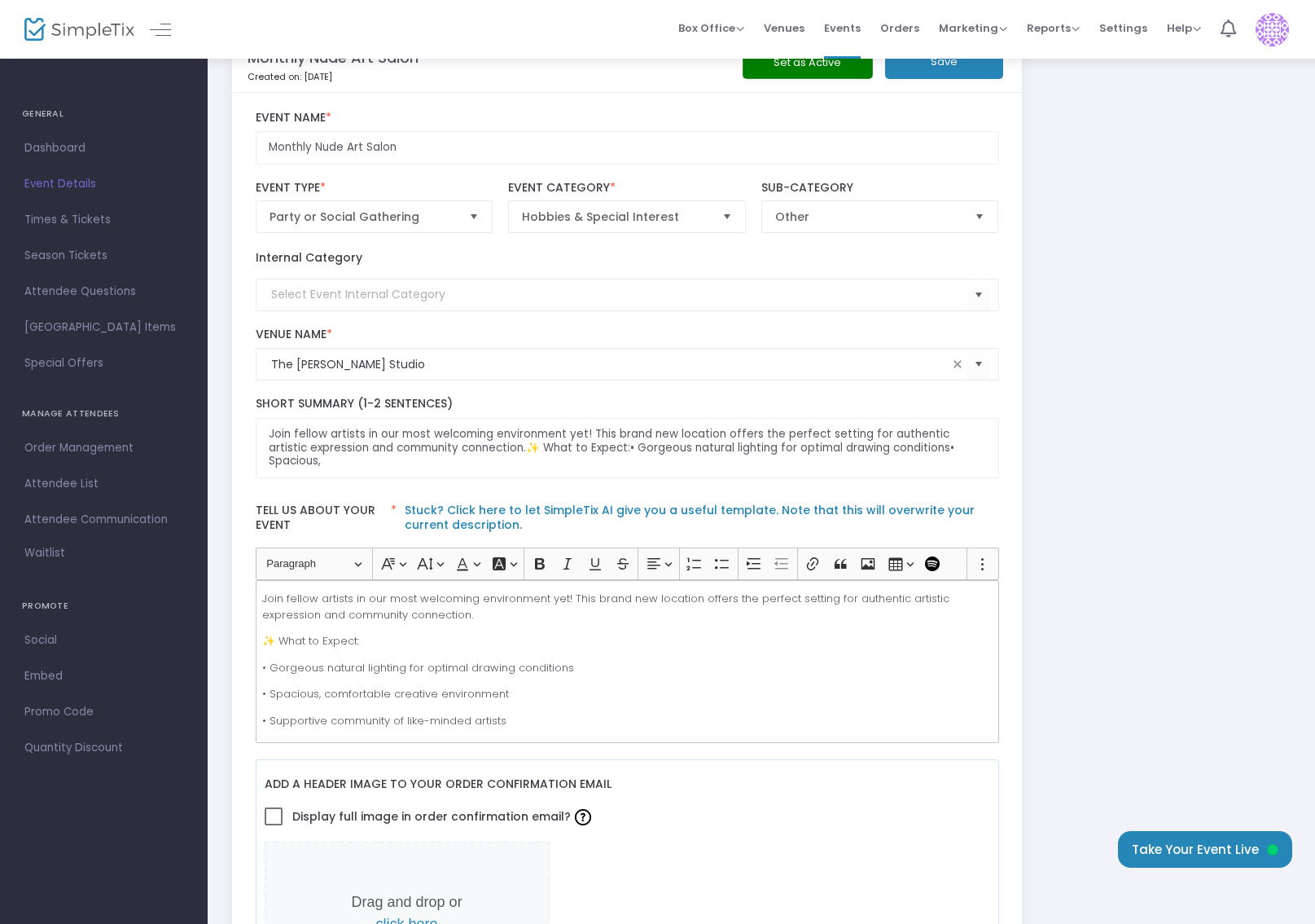
scroll to position [0, 0]
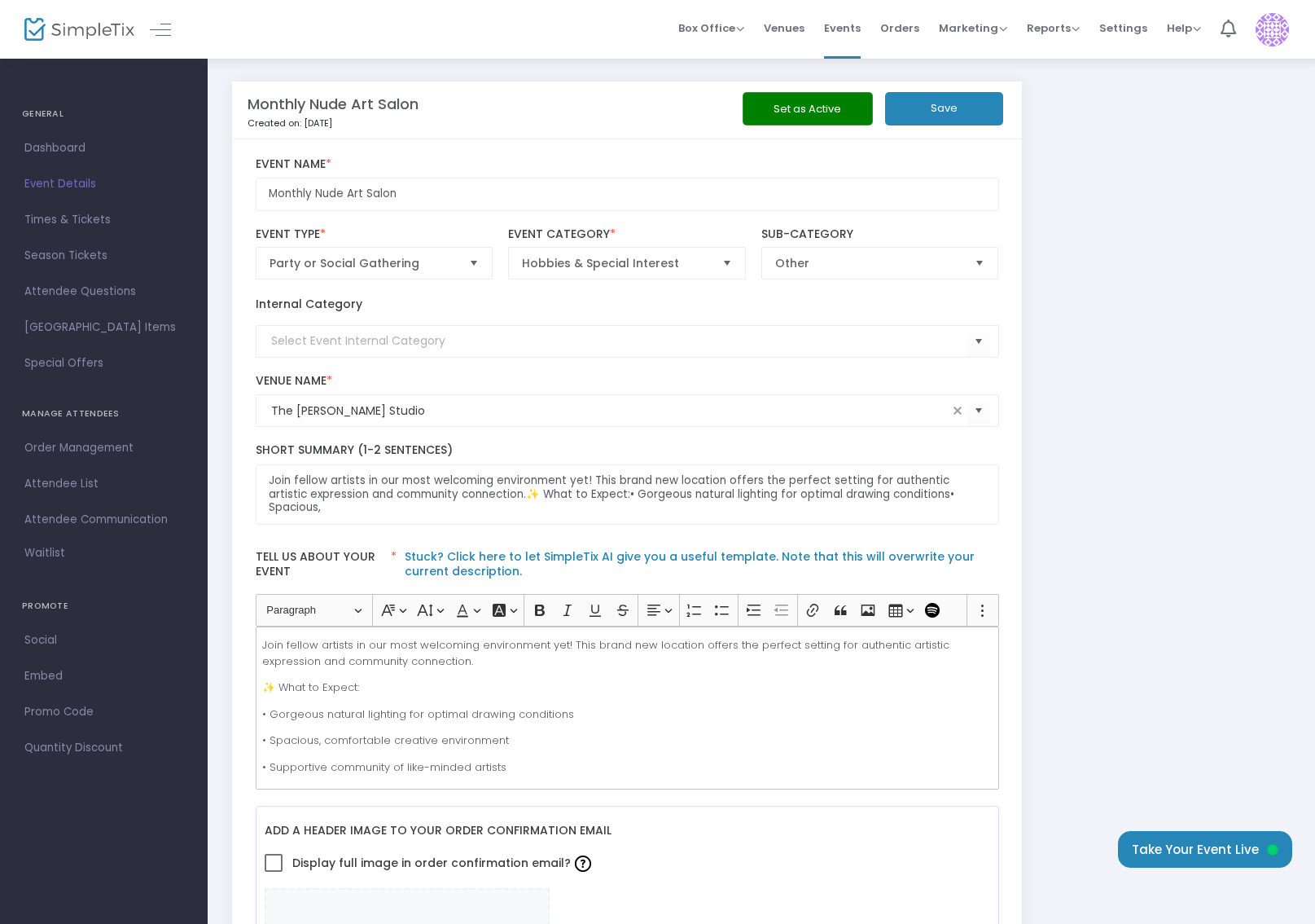
click at [815, 104] on button "Set as Active" at bounding box center [808, 108] width 131 height 33
click at [1250, 842] on button "Take Your Event Live" at bounding box center [1205, 849] width 175 height 37
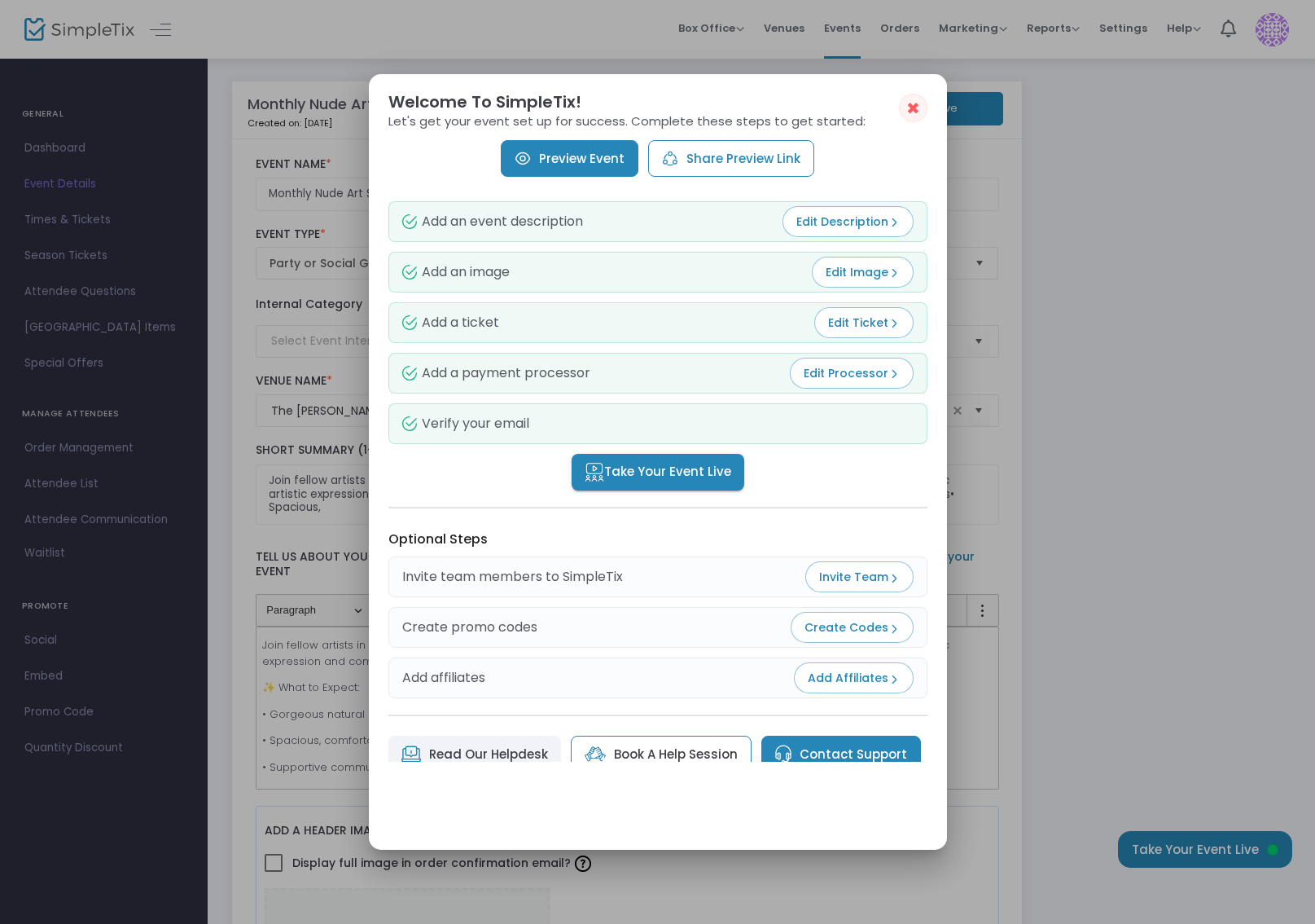
click at [697, 478] on span "Take Your Event Live" at bounding box center [658, 472] width 147 height 19
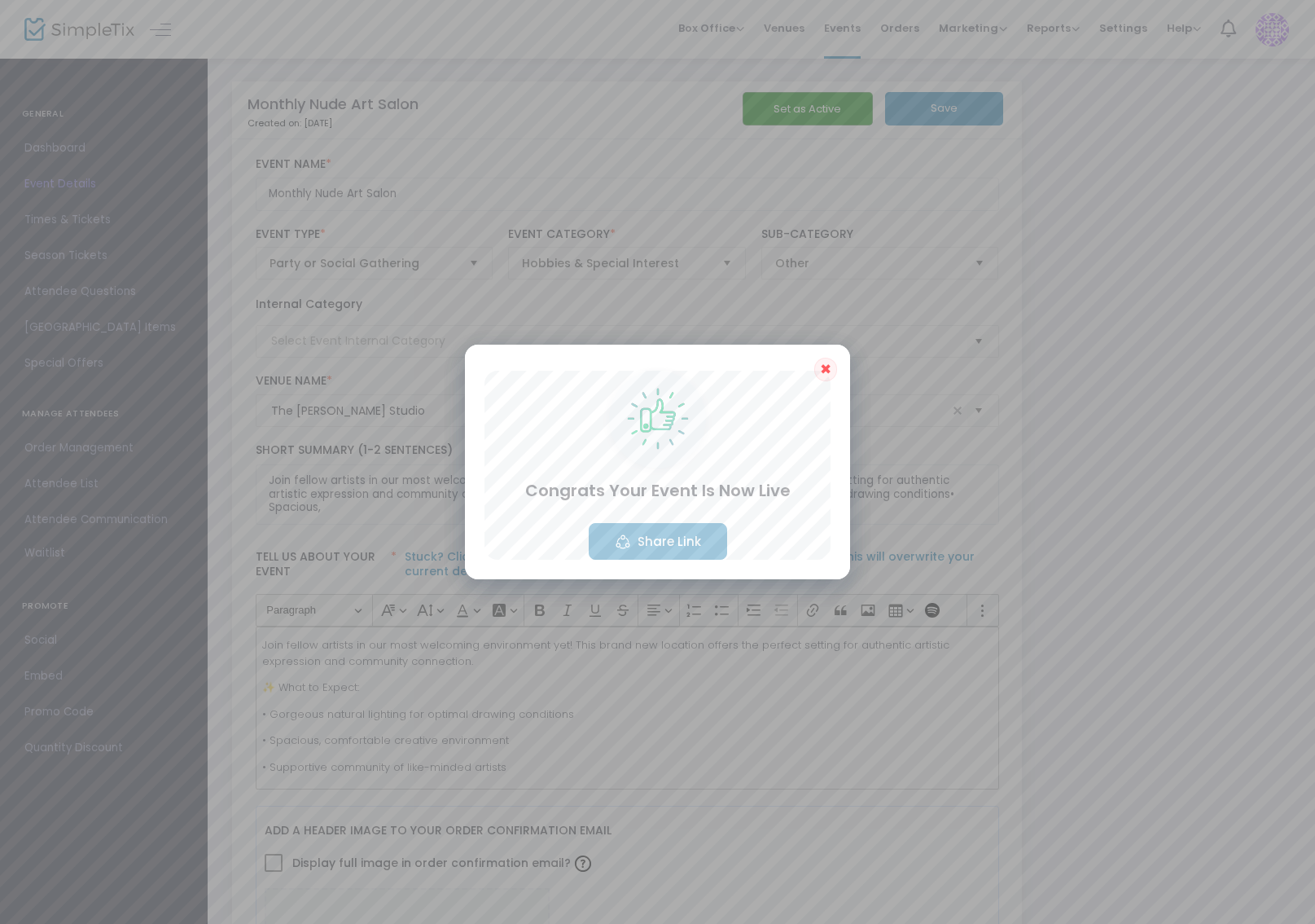
click at [682, 537] on button "Share Link" at bounding box center [658, 541] width 139 height 37
click at [834, 366] on button "✖" at bounding box center [825, 369] width 22 height 24
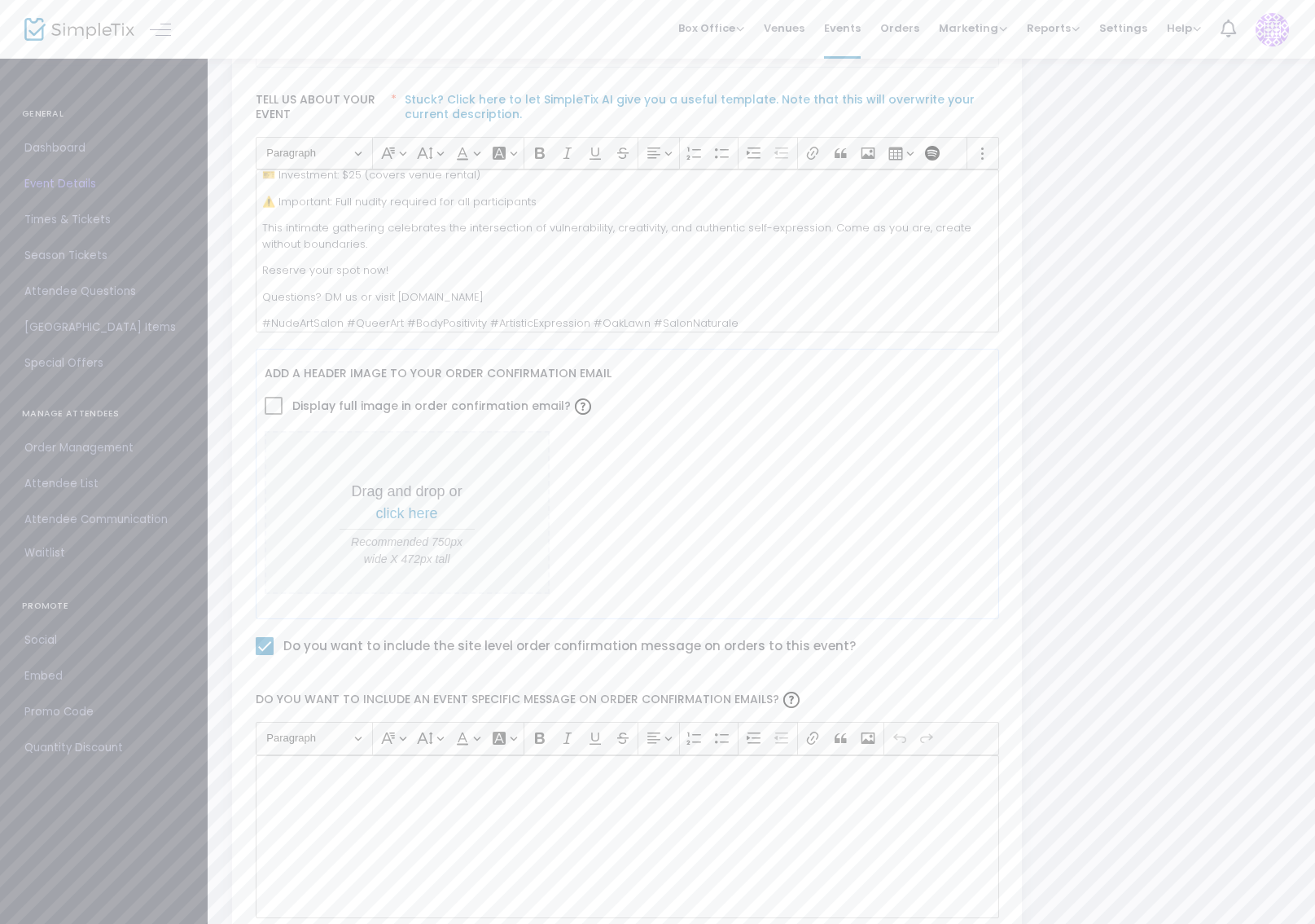
scroll to position [535, 0]
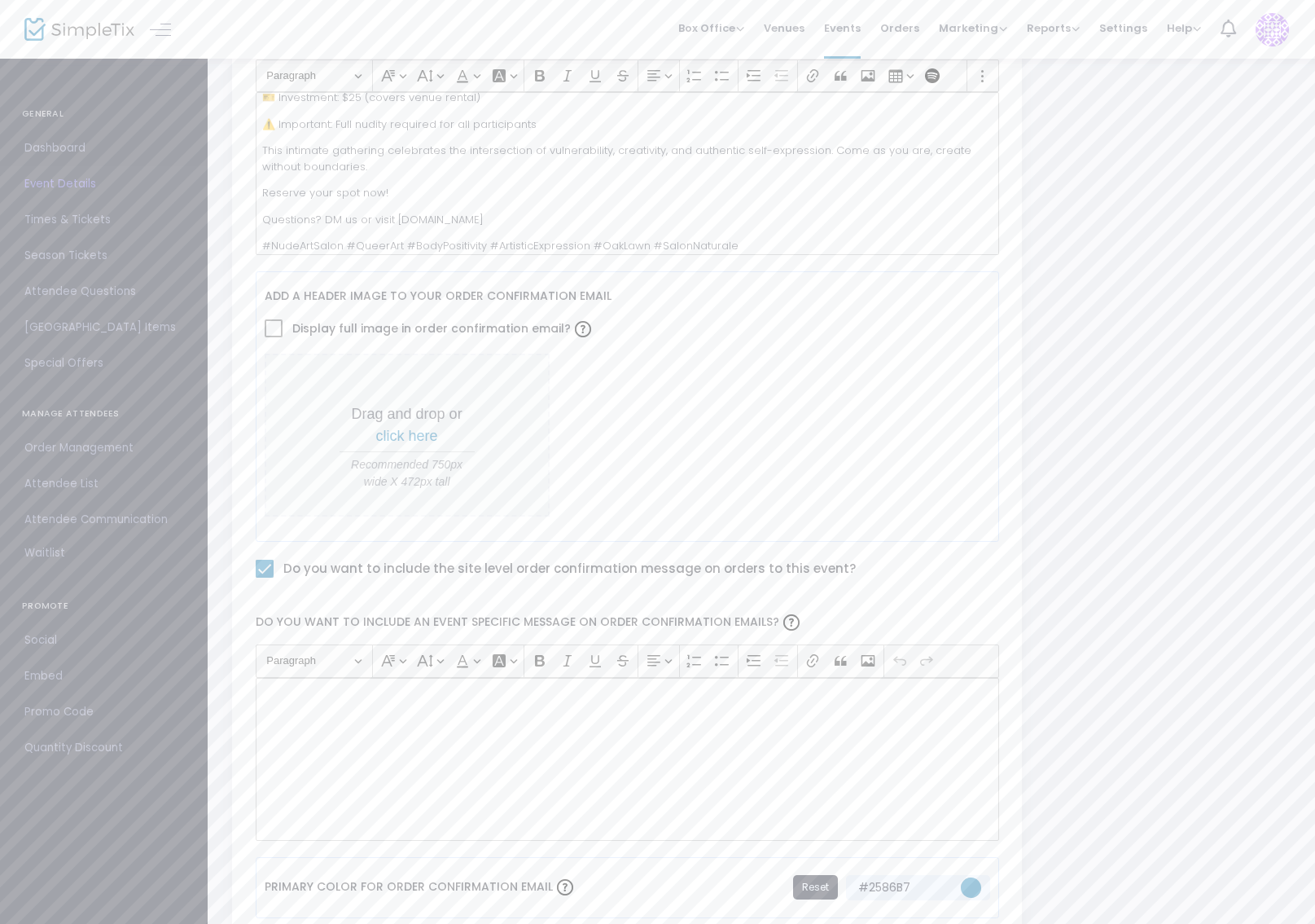
click at [60, 150] on span "Dashboard" at bounding box center [103, 149] width 158 height 21
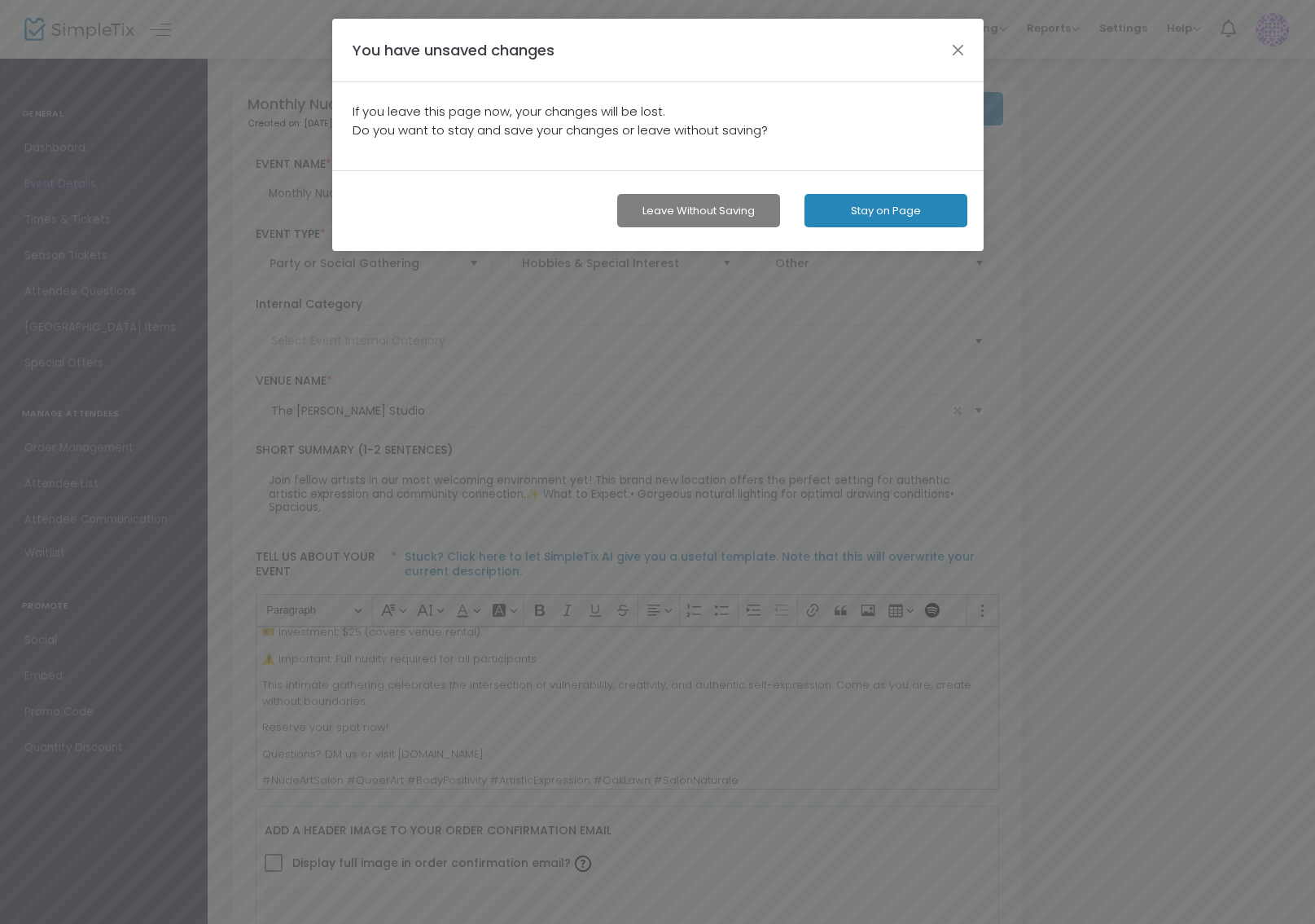
scroll to position [0, 0]
click at [736, 207] on button "Leave without Saving" at bounding box center [704, 210] width 163 height 33
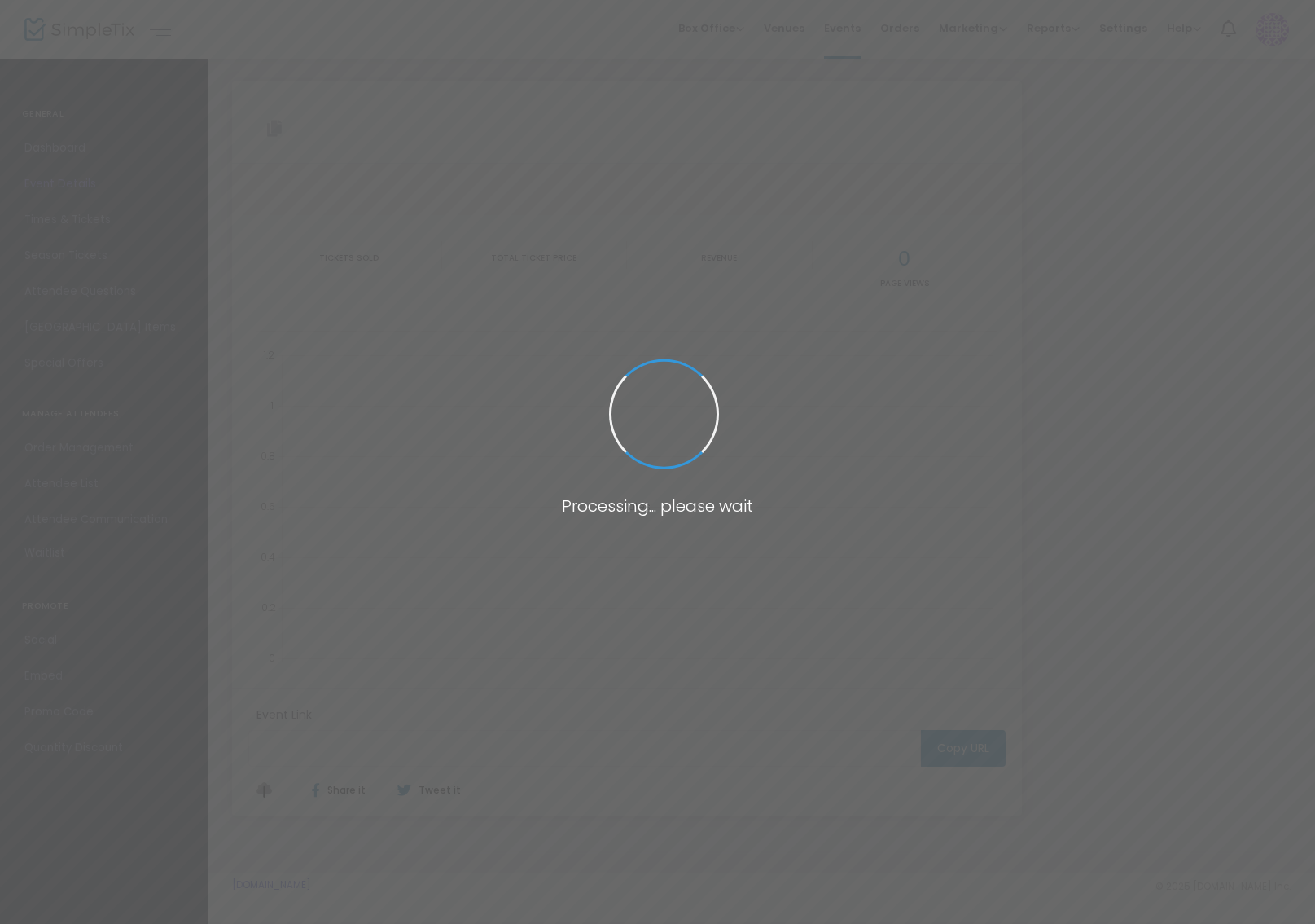
type input "[URL][DOMAIN_NAME]"
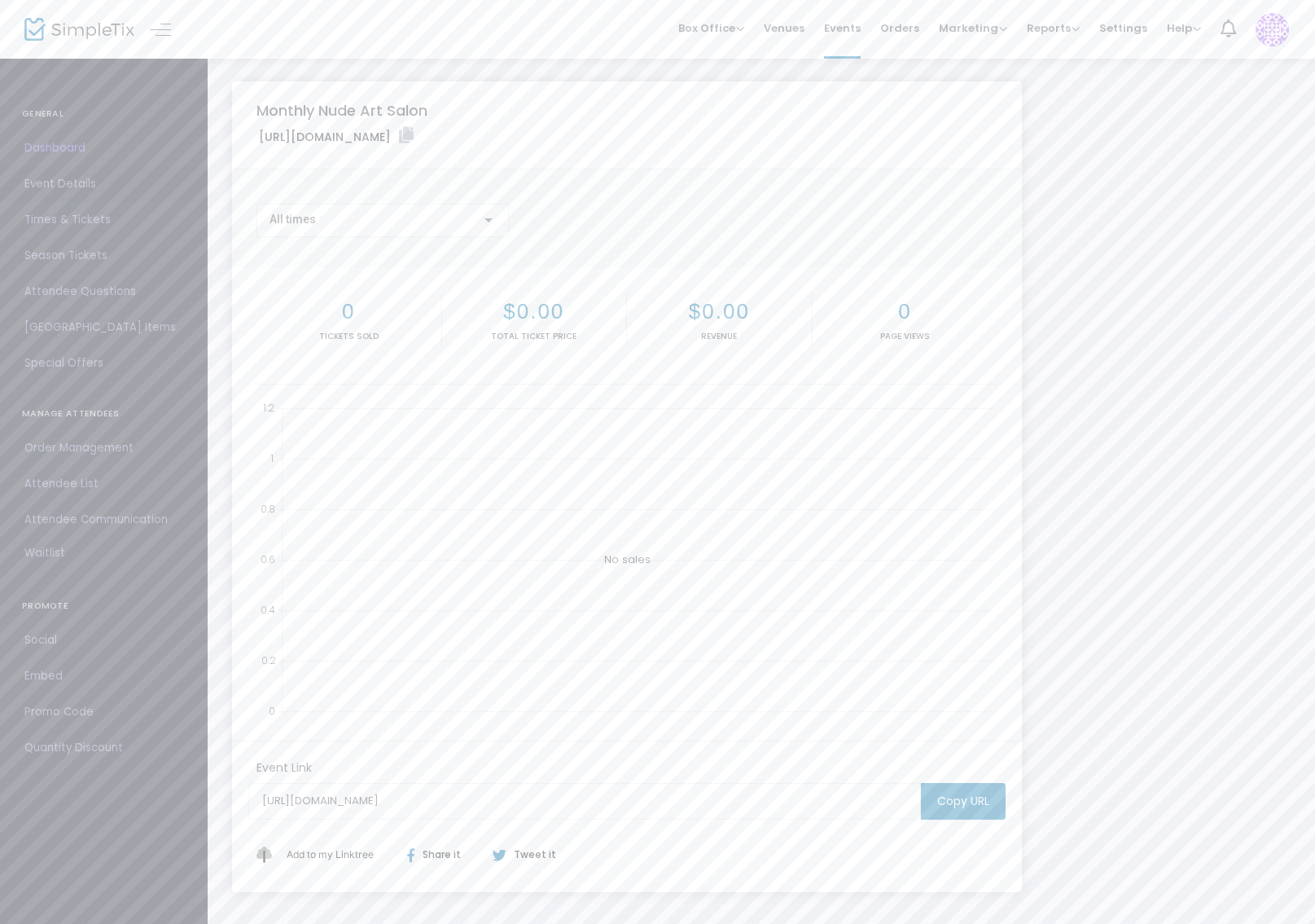
click at [79, 184] on span "Event Details" at bounding box center [103, 184] width 158 height 21
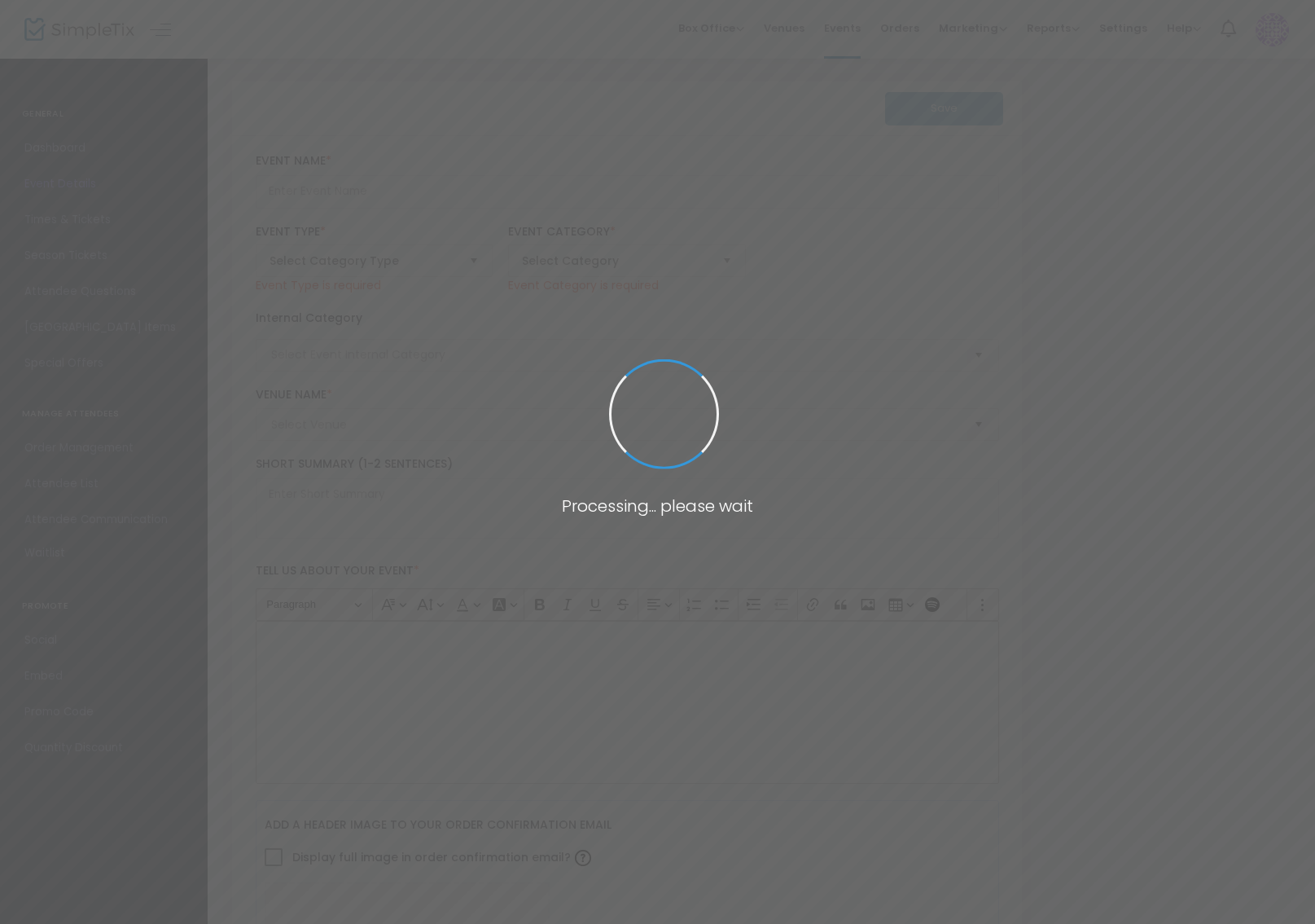
type input "Monthly Nude Art Salon"
type textarea "Join fellow artists in our most welcoming environment yet! This brand new locat…"
type input "Buy Tickets"
type input "The [PERSON_NAME] Studio"
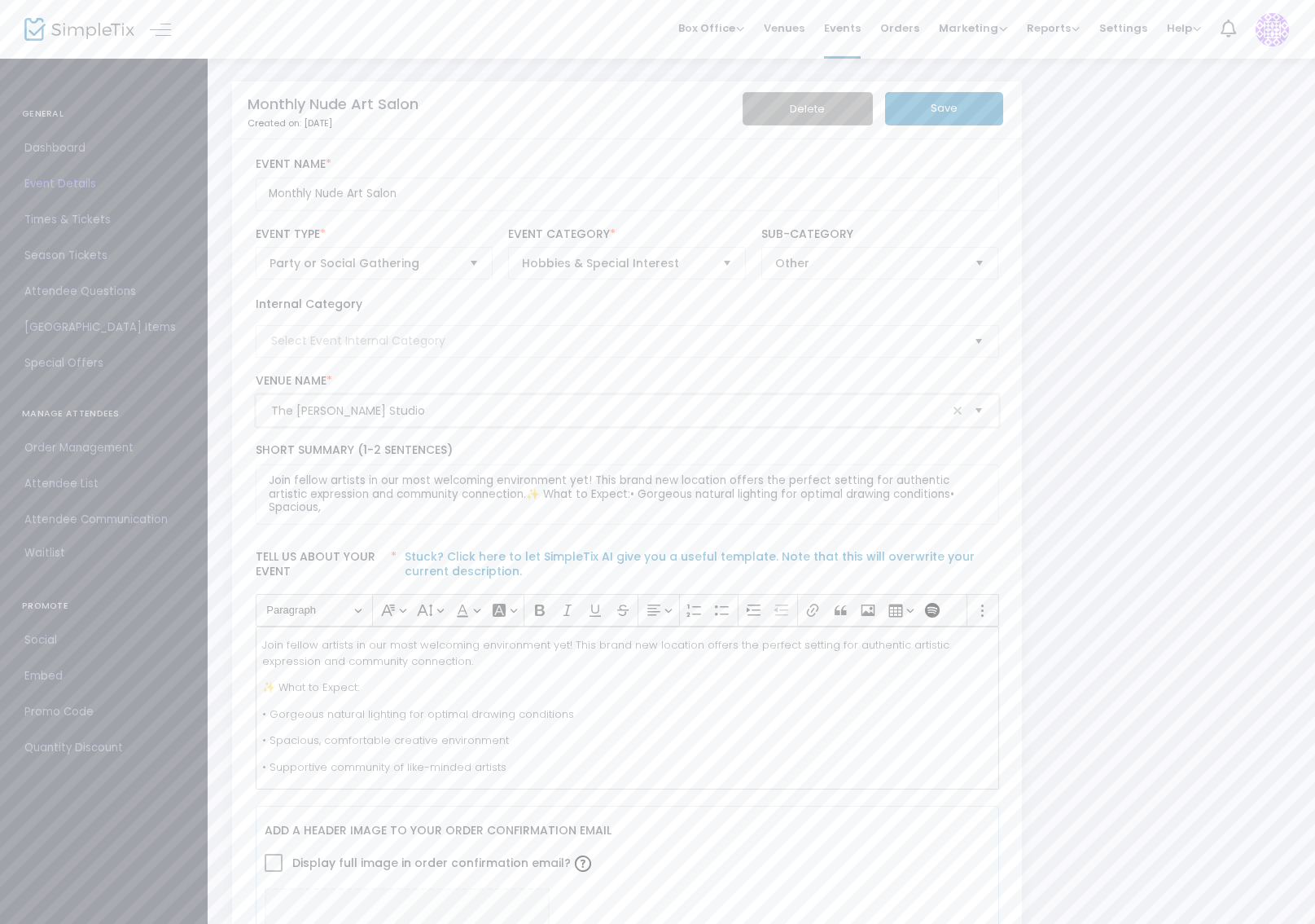
click at [432, 420] on input "The [PERSON_NAME] Studio" at bounding box center [610, 410] width 677 height 17
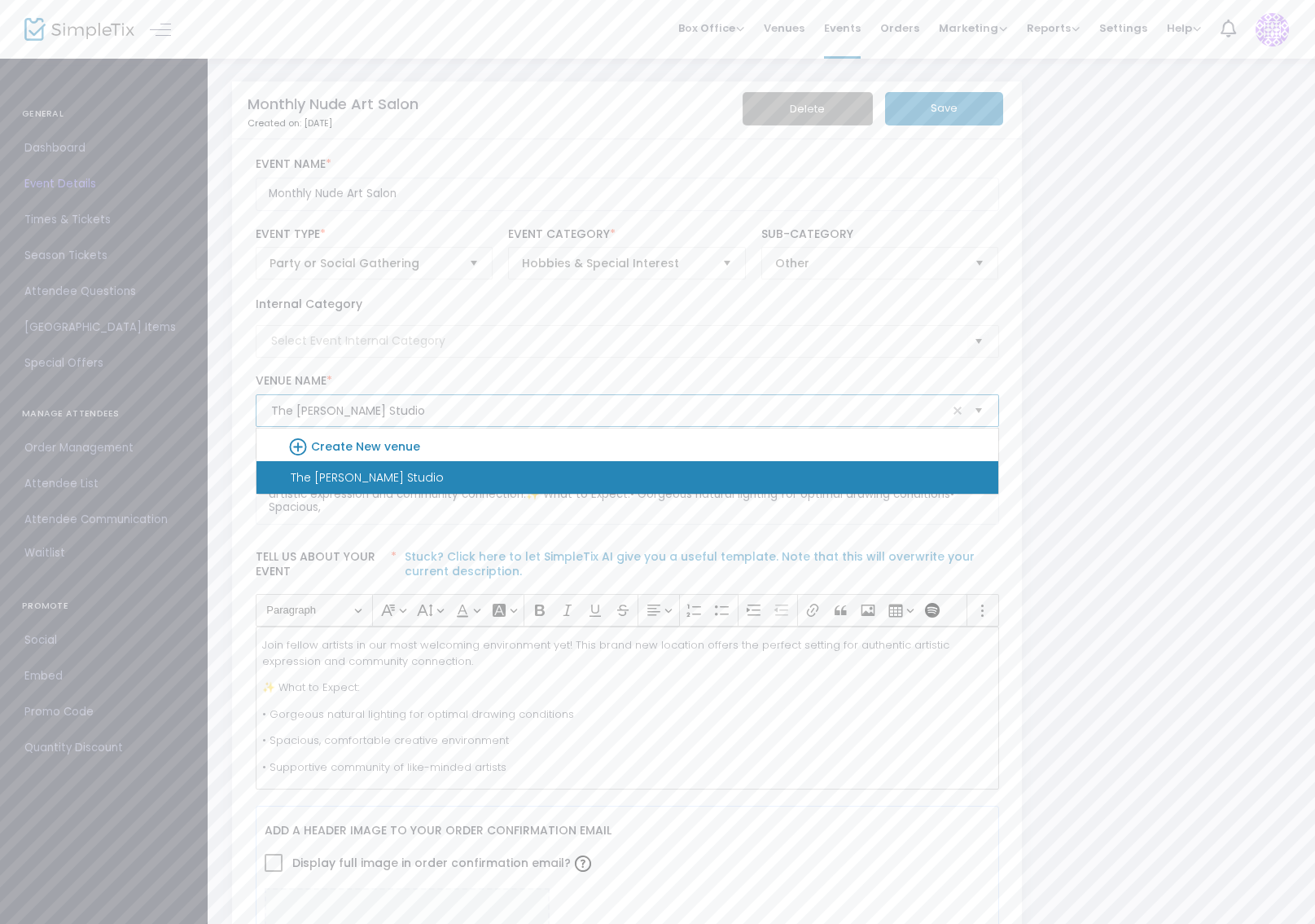
click at [979, 415] on span "Select" at bounding box center [978, 411] width 27 height 27
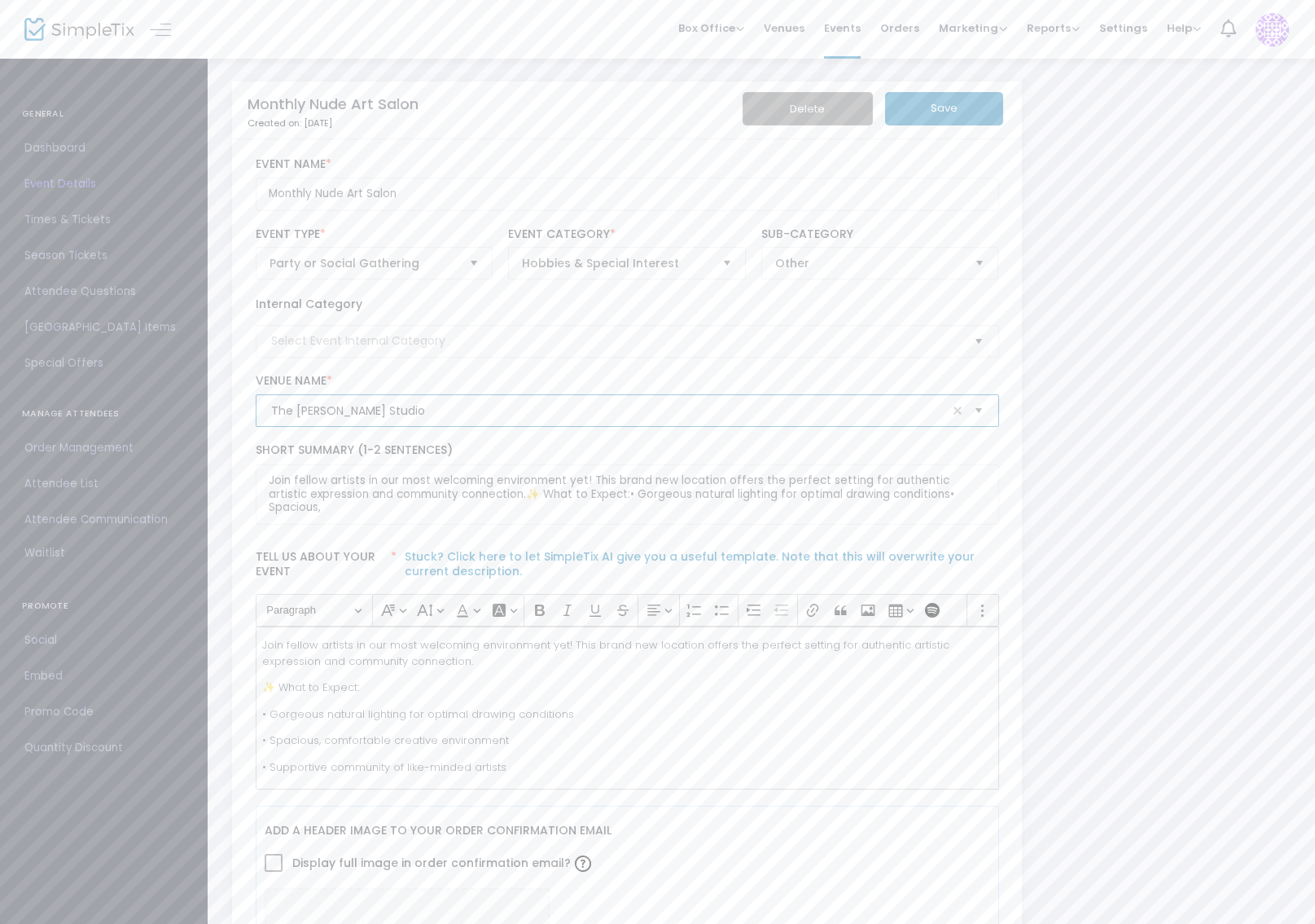
click at [979, 415] on span "Select" at bounding box center [978, 411] width 27 height 27
click at [68, 218] on span "Times & Tickets" at bounding box center [103, 220] width 158 height 21
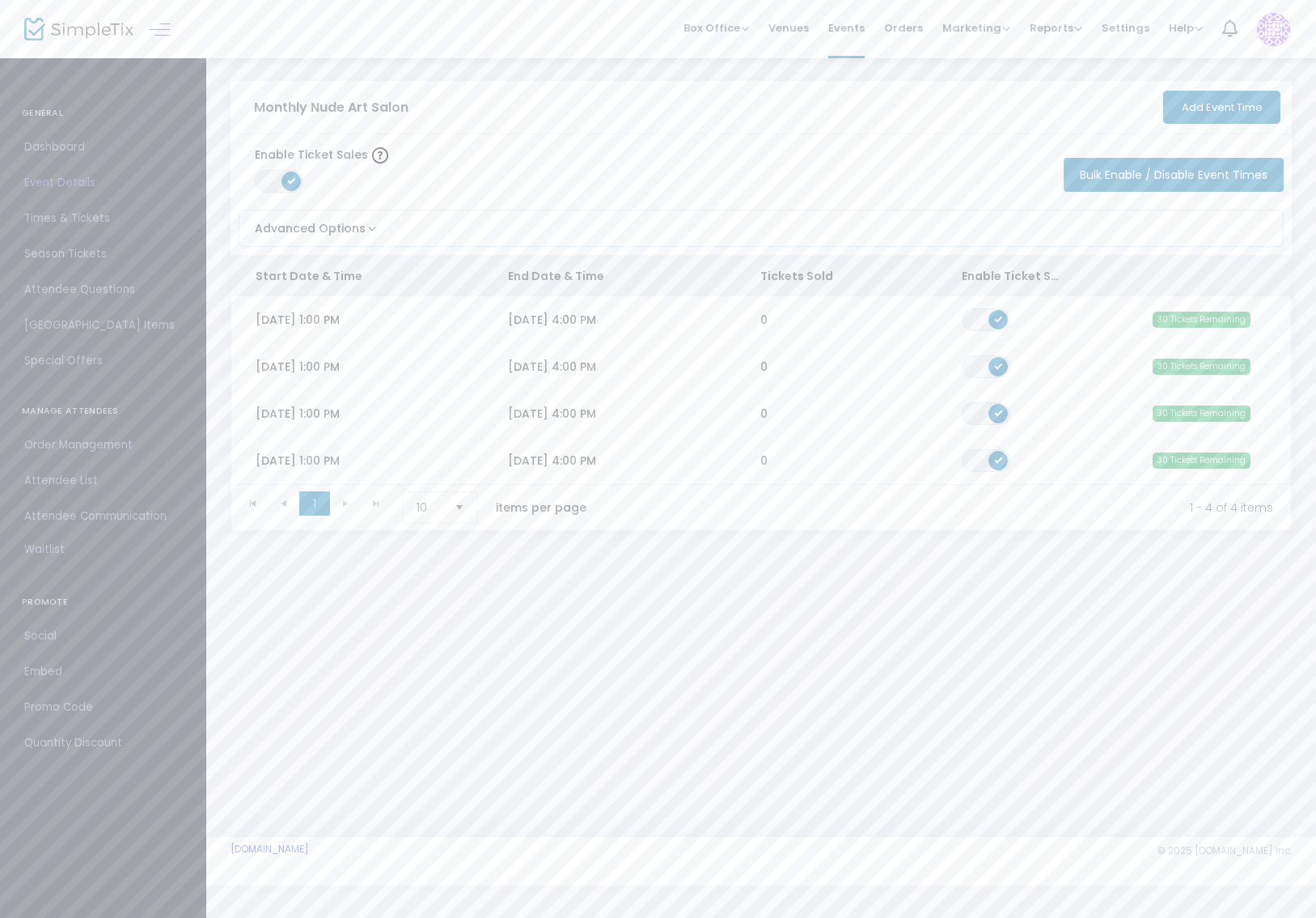
click at [65, 249] on span "Season Tickets" at bounding box center [102, 254] width 157 height 21
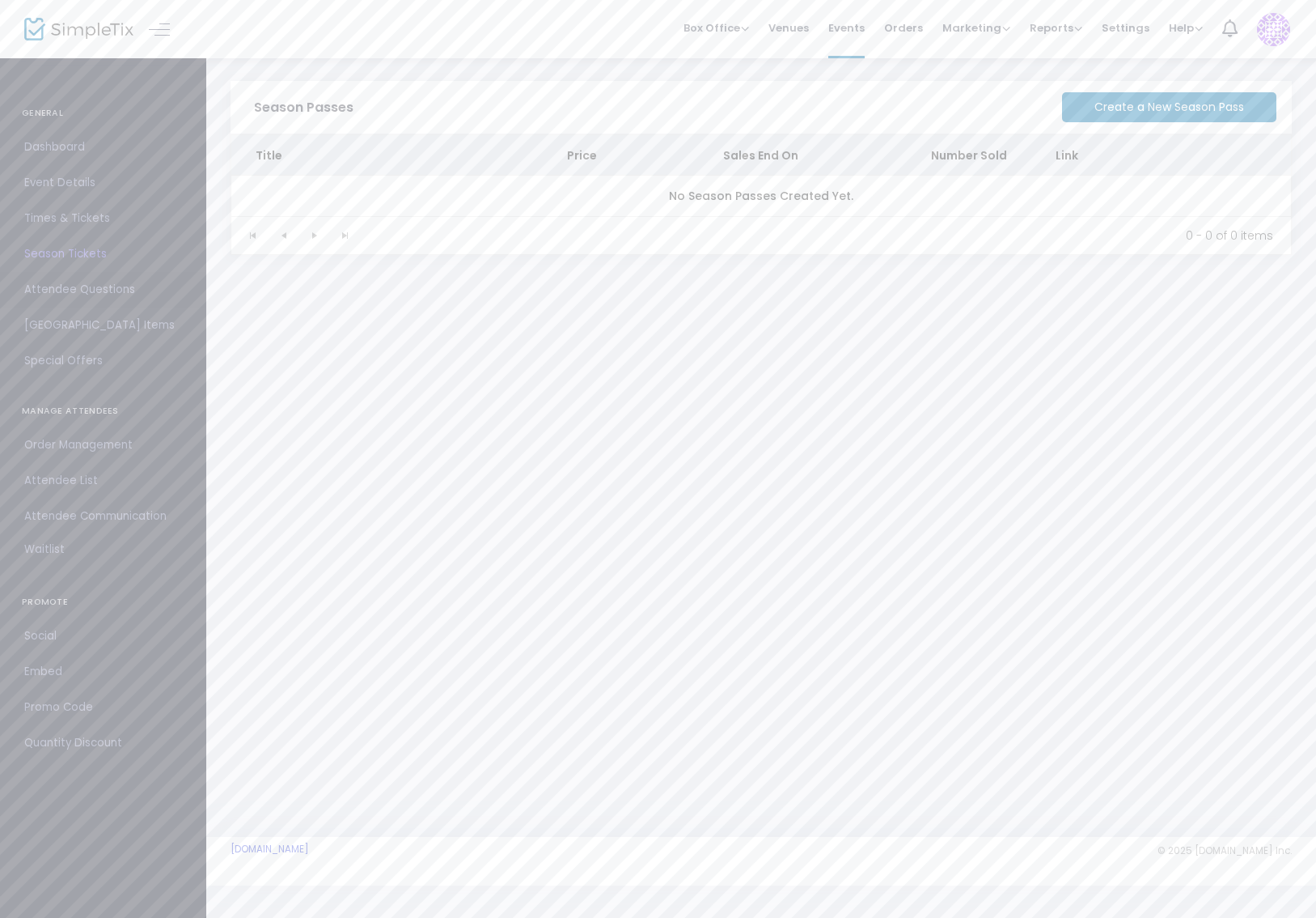
click at [73, 296] on span "Attendee Questions" at bounding box center [102, 290] width 157 height 21
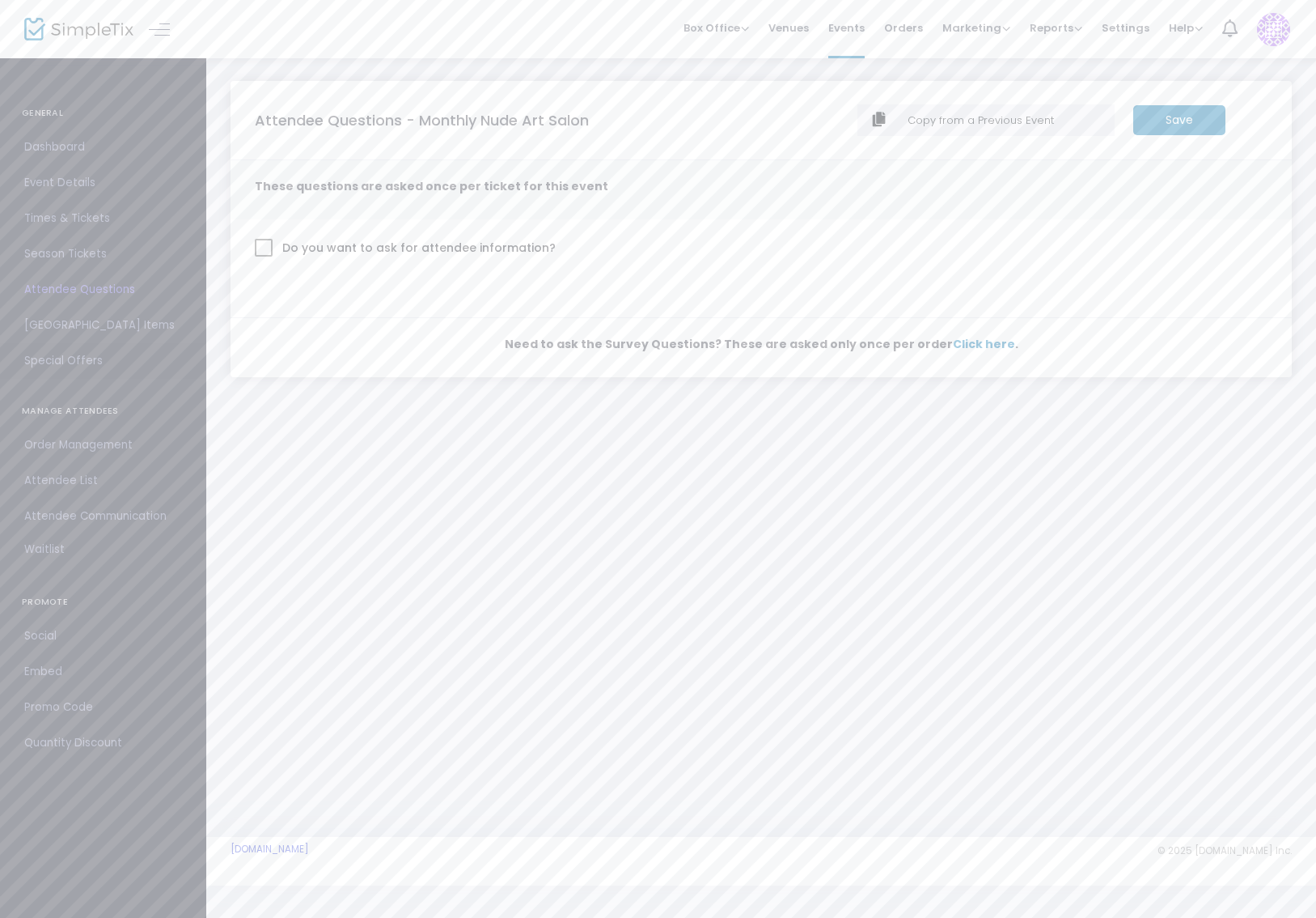
click at [73, 356] on span "Special Offers" at bounding box center [102, 361] width 157 height 21
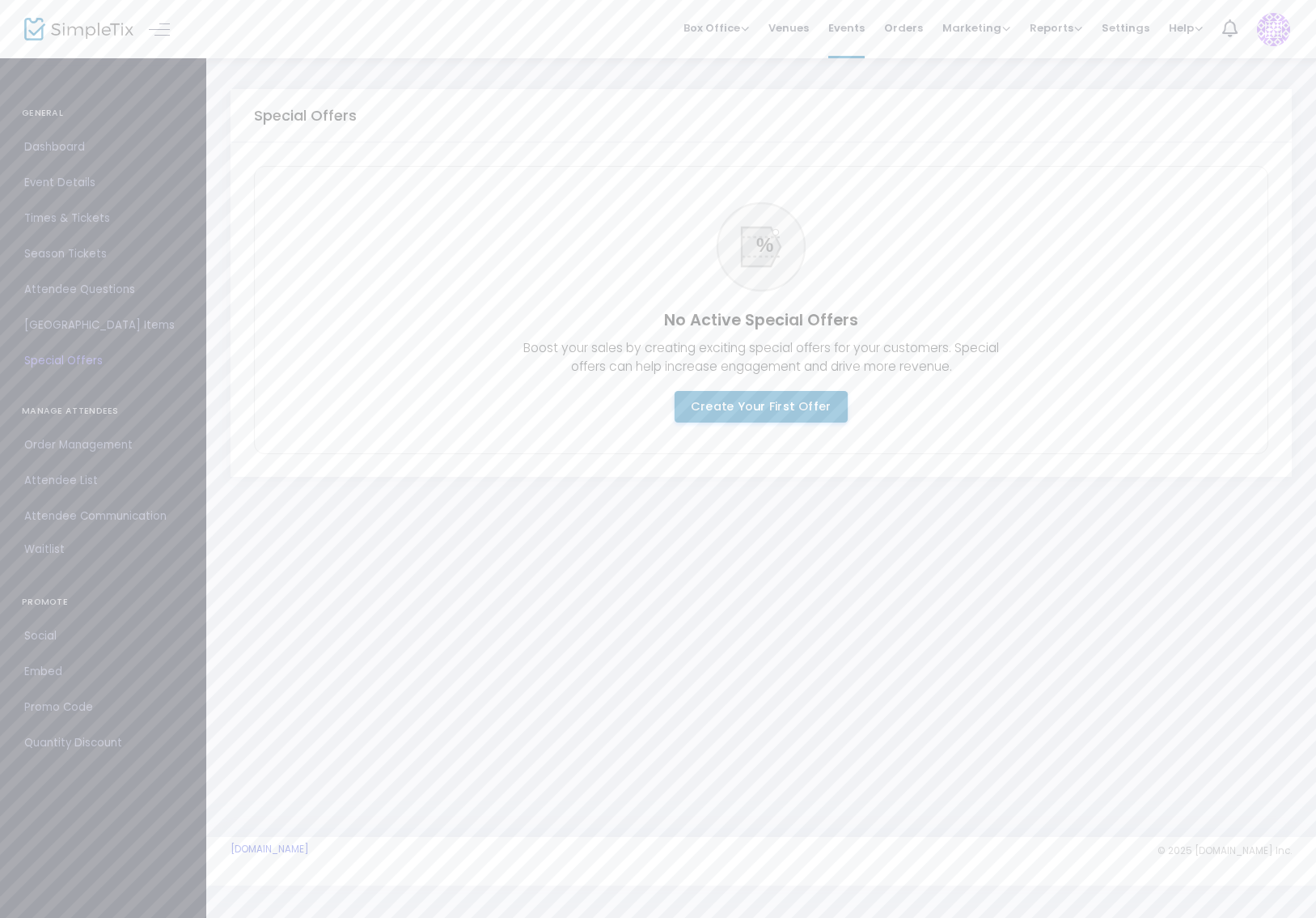
click at [783, 411] on m-button "Create Your First Offer" at bounding box center [761, 406] width 173 height 31
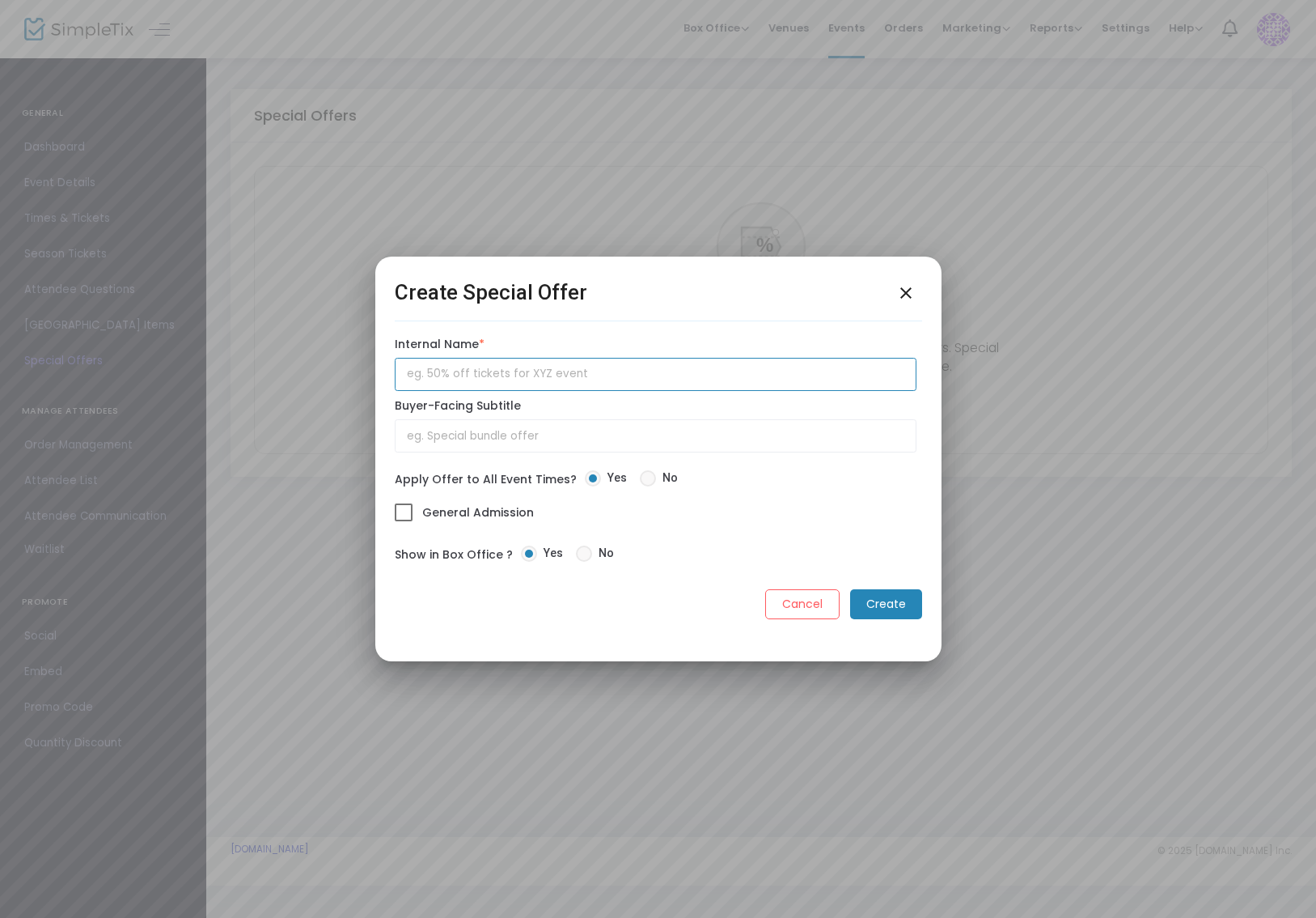
click at [571, 381] on input "text" at bounding box center [656, 374] width 523 height 33
type input "F"
type input "Nude Salon Virgin"
click at [525, 436] on input "text" at bounding box center [656, 435] width 523 height 33
paste input "Nude Salon Virgin"
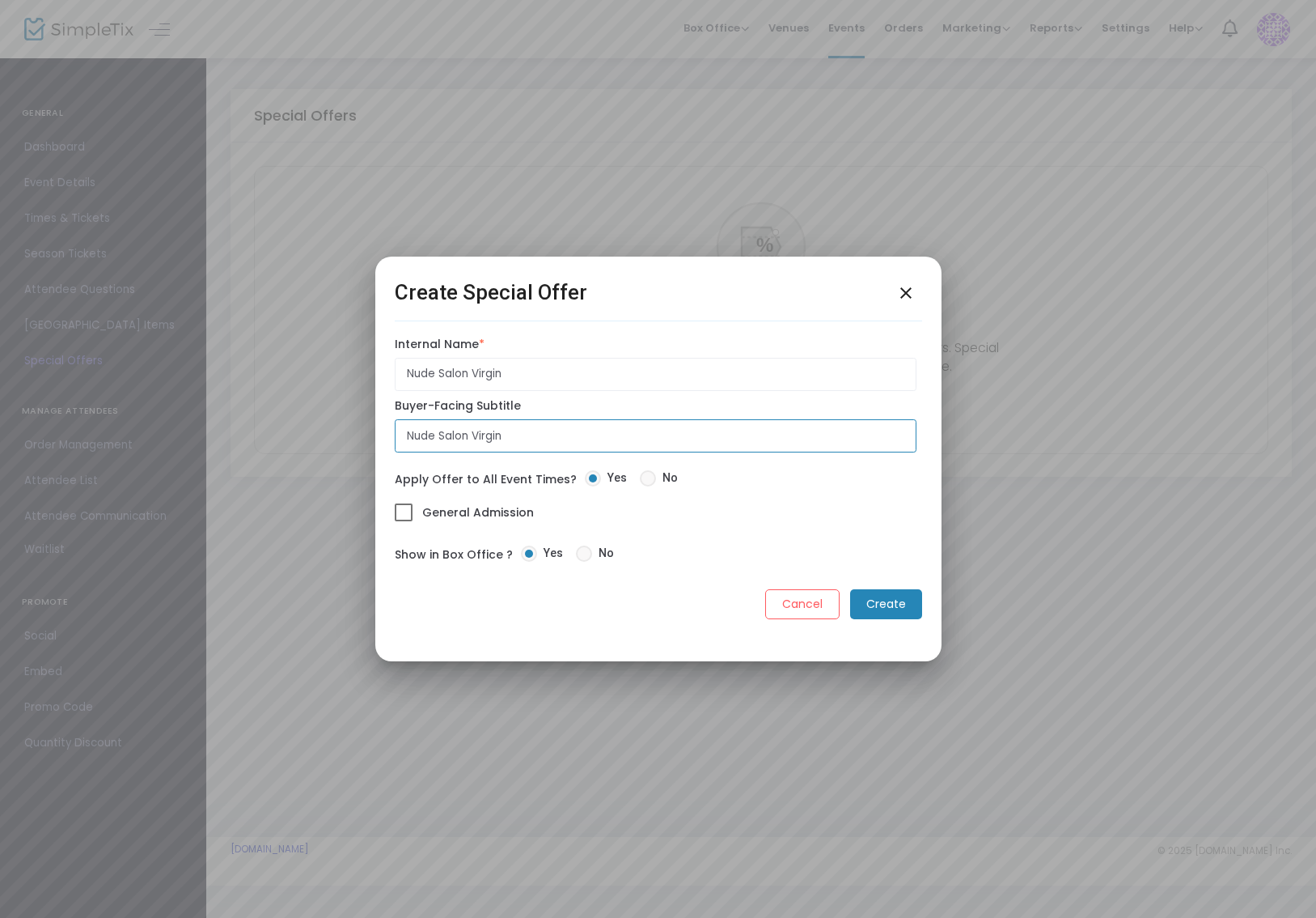
type input "Nude Salon Virgin"
click at [506, 516] on span "General Admission" at bounding box center [476, 512] width 115 height 21
click at [404, 521] on input "General Admission" at bounding box center [403, 521] width 1 height 1
checkbox input "true"
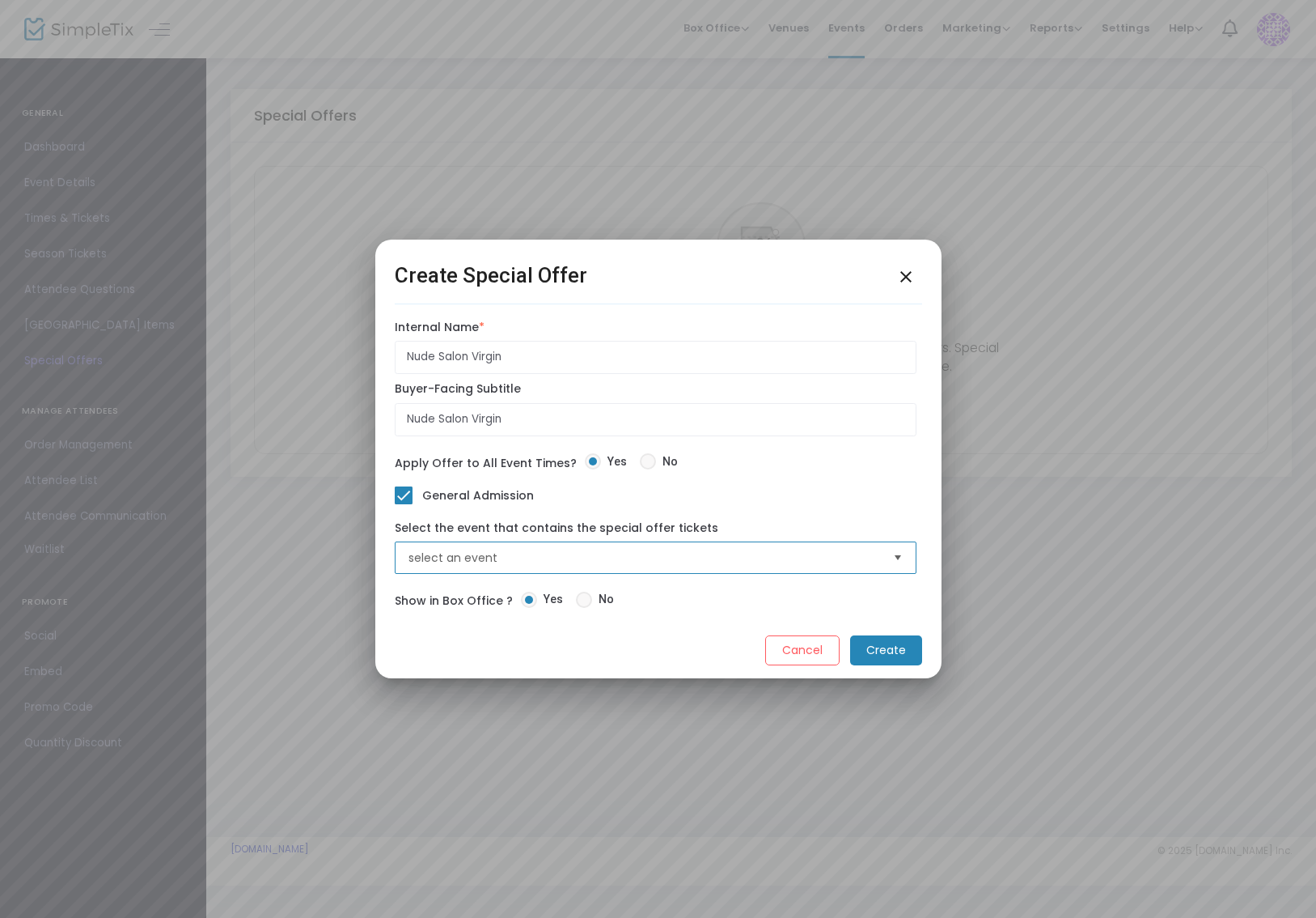
click at [534, 551] on span "select an event" at bounding box center [645, 558] width 485 height 31
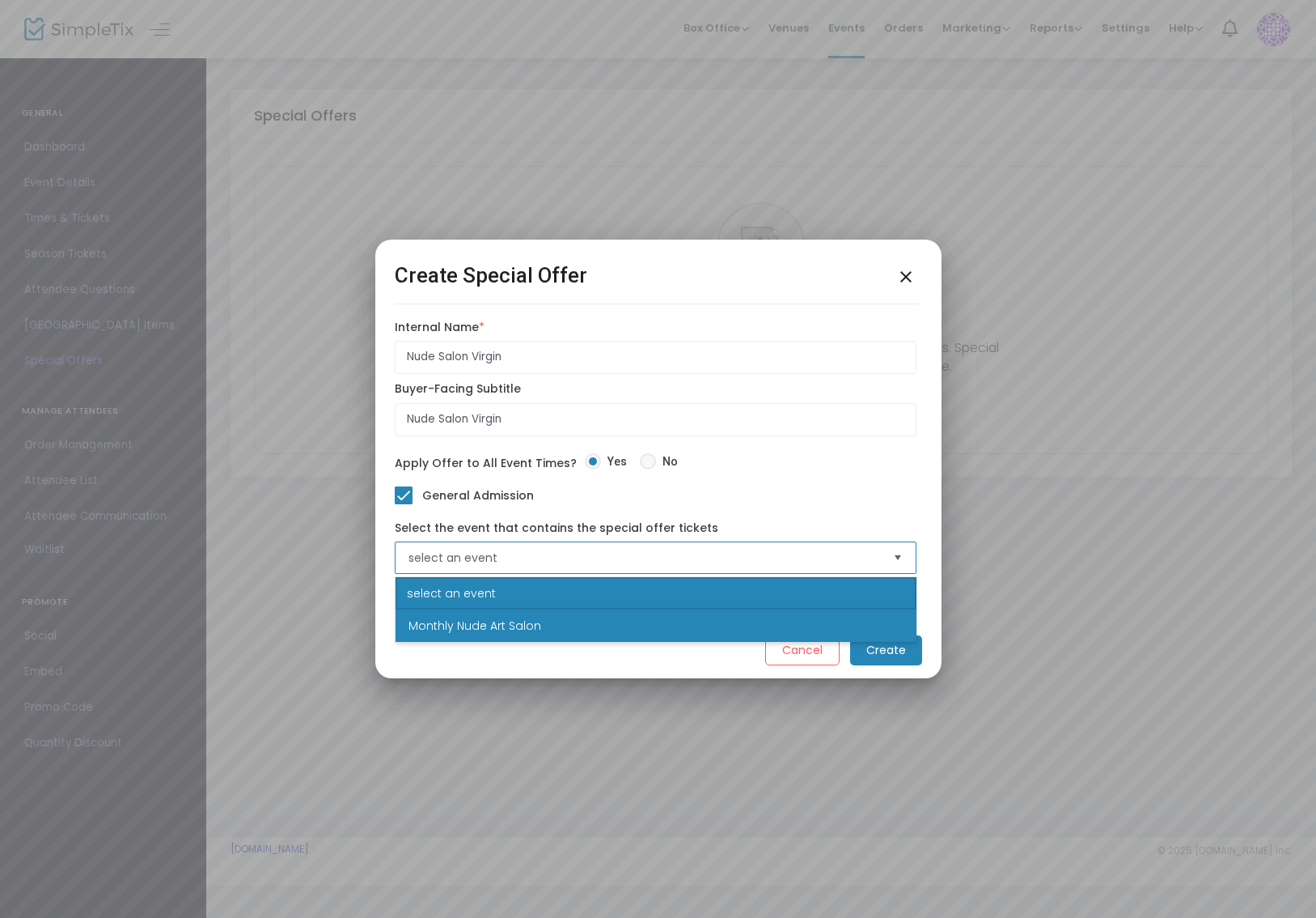
click at [504, 615] on li "Monthly Nude Art Salon" at bounding box center [656, 625] width 521 height 32
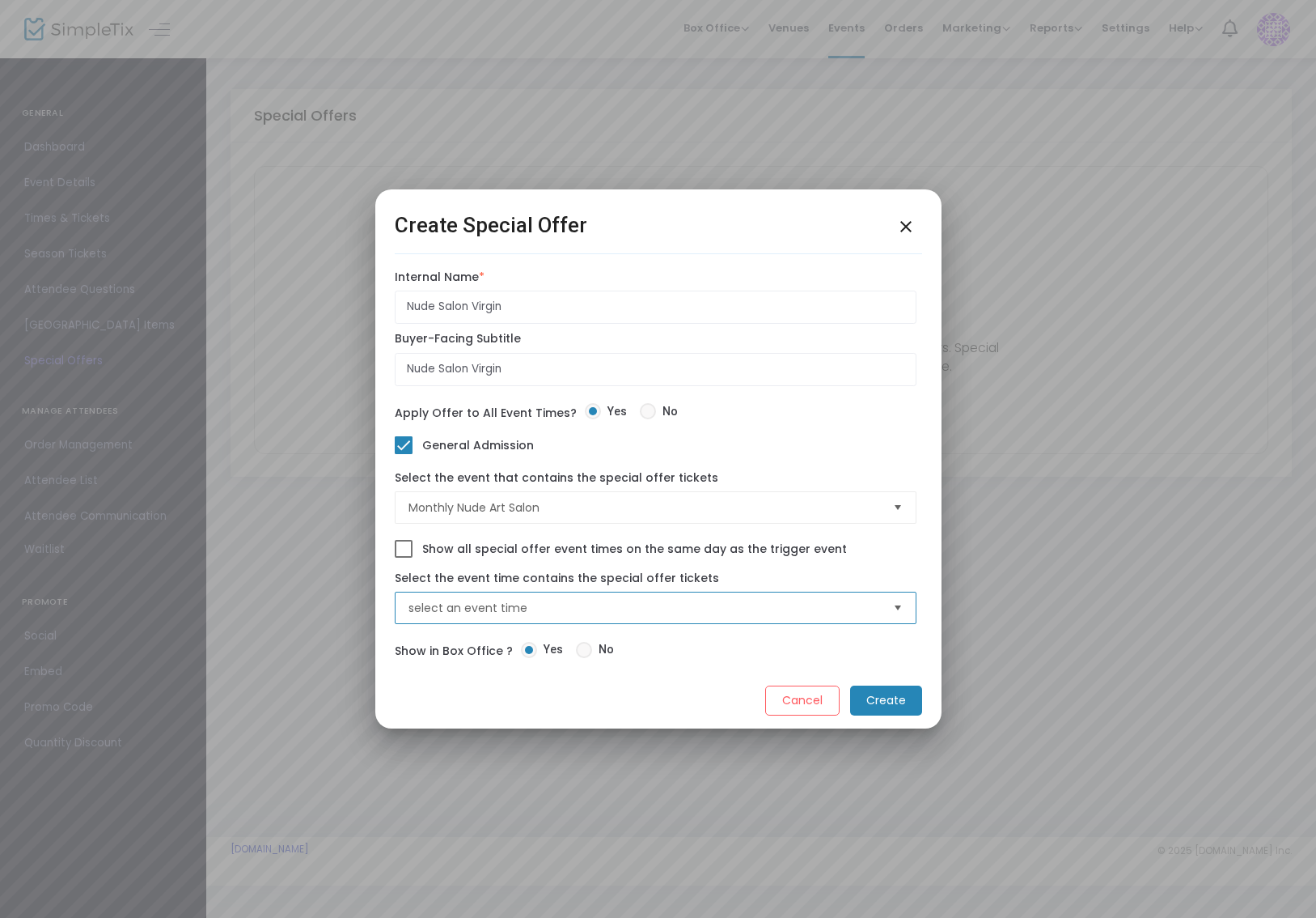
click at [797, 597] on span "select an event time" at bounding box center [645, 608] width 485 height 31
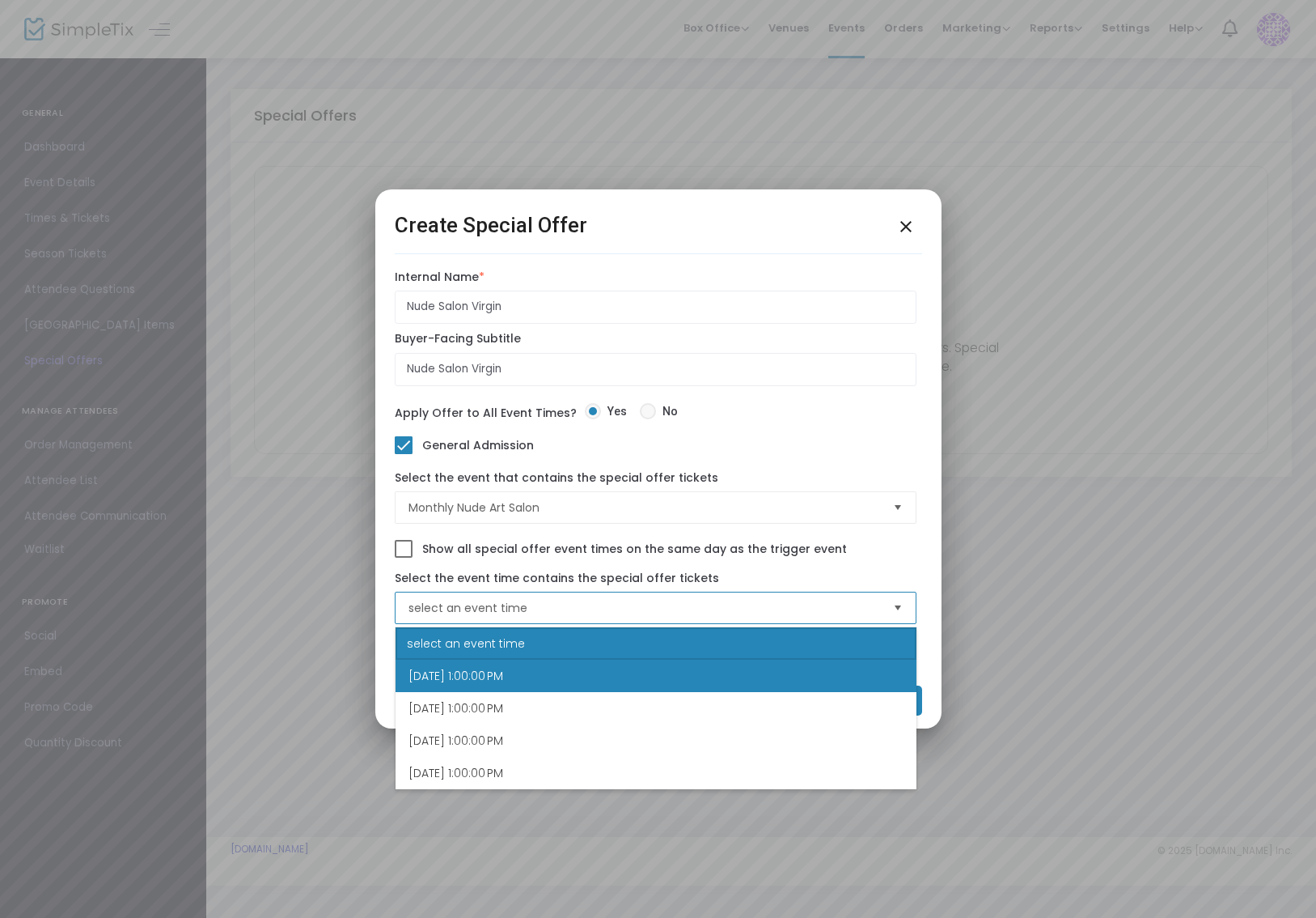
click at [590, 676] on li "[DATE] 1:00:00 PM" at bounding box center [656, 676] width 521 height 32
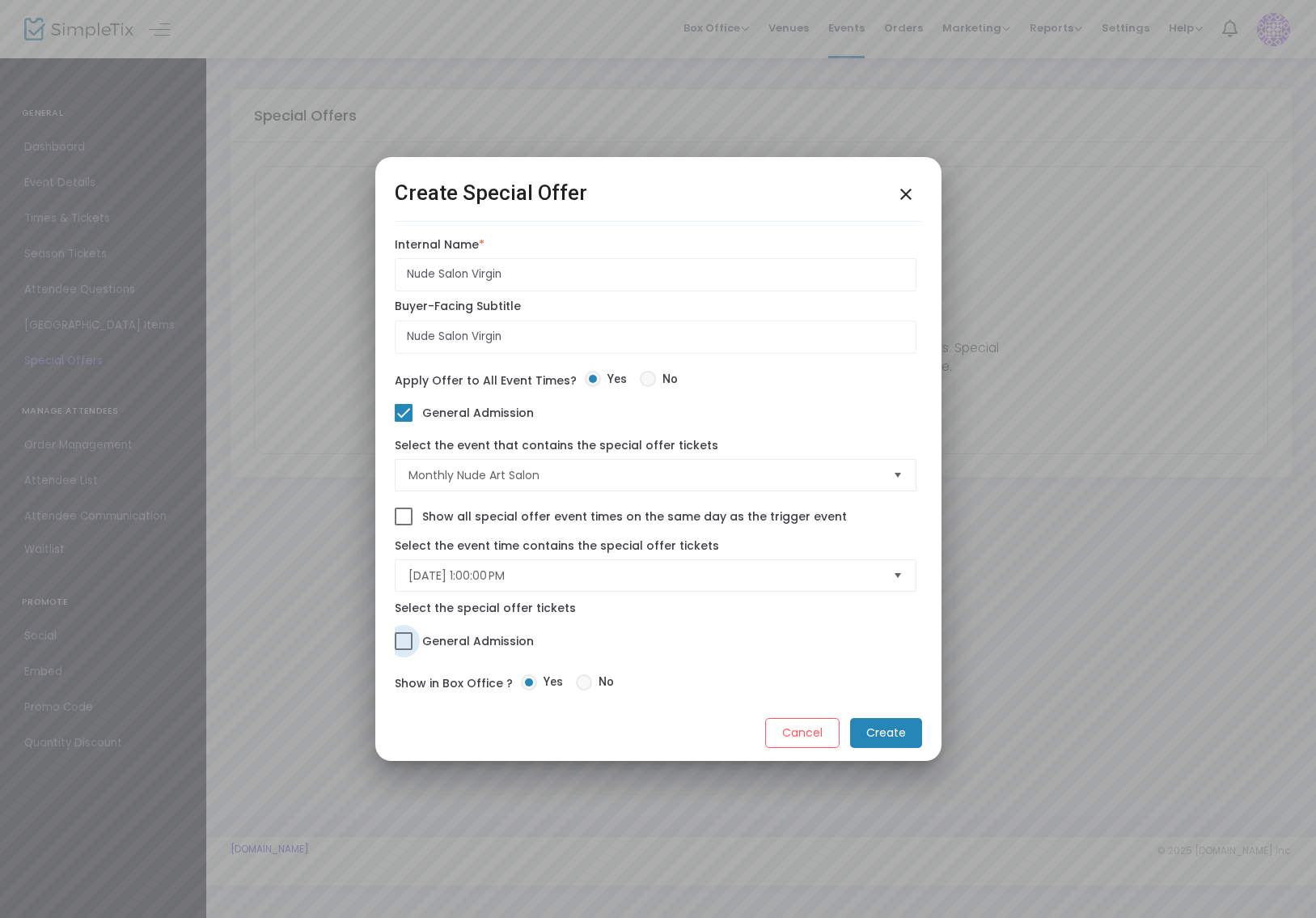
click at [514, 649] on span "General Admission" at bounding box center [476, 641] width 115 height 21
click at [404, 650] on input "General Admission" at bounding box center [403, 650] width 1 height 1
checkbox input "true"
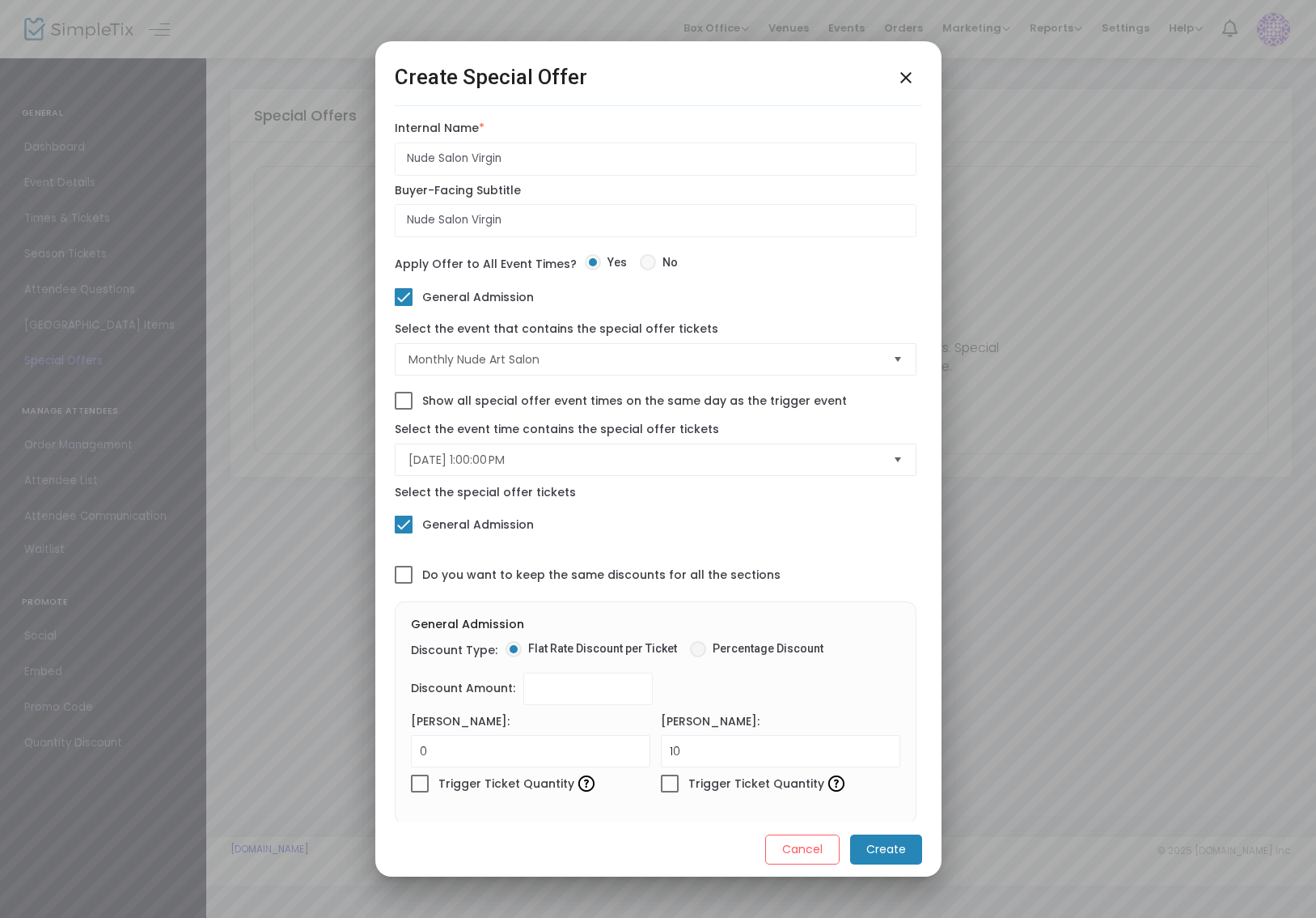
click at [690, 655] on span at bounding box center [698, 649] width 16 height 16
click at [697, 657] on input "Percentage Discount" at bounding box center [697, 657] width 1 height 1
radio input "true"
drag, startPoint x: 566, startPoint y: 696, endPoint x: 507, endPoint y: 697, distance: 59.0
click at [507, 697] on div "Discount Amount: 0 Discount amount is required." at bounding box center [655, 688] width 489 height 32
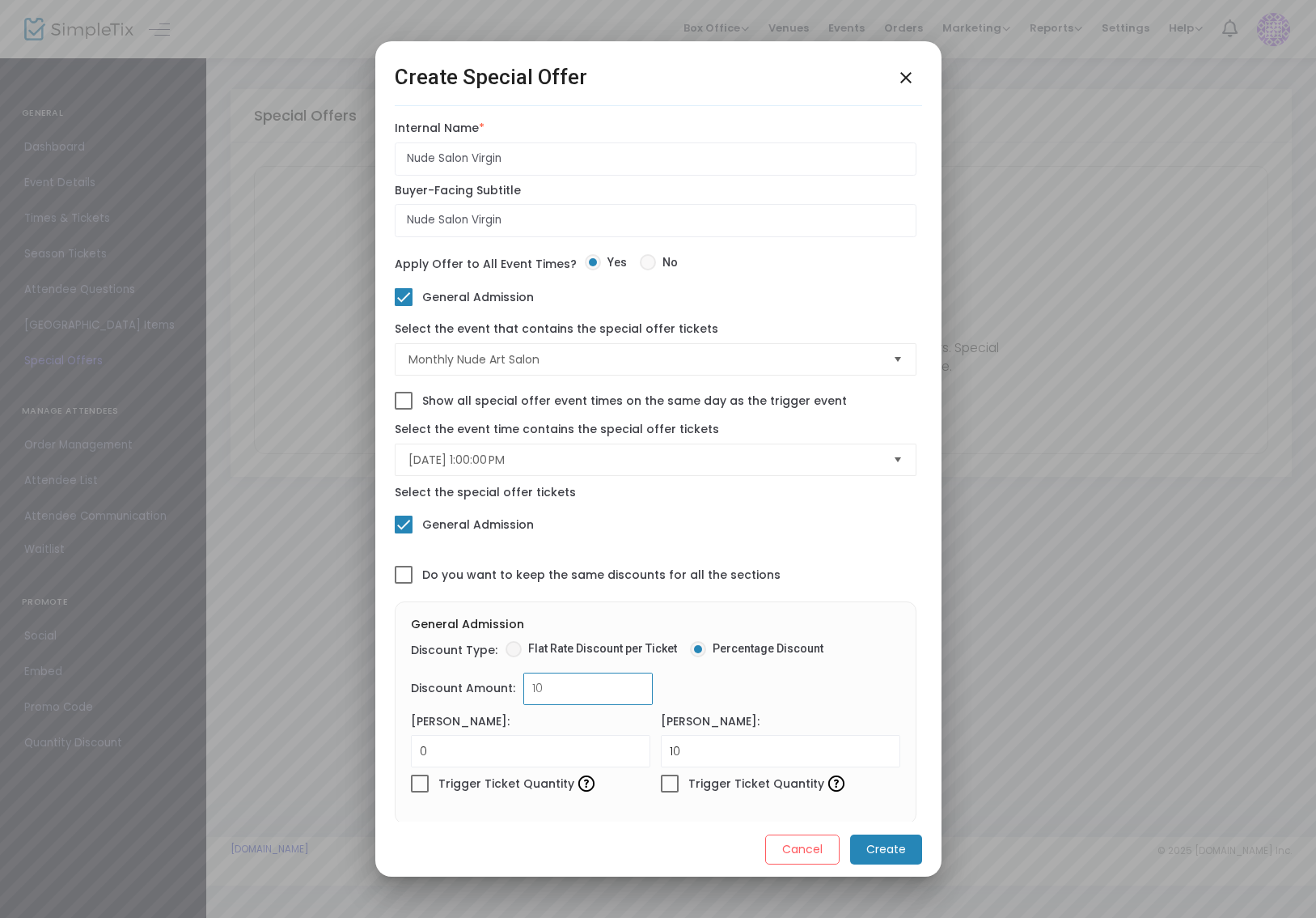
type input "1"
type input "20.00%"
click at [869, 858] on m-button "Create" at bounding box center [886, 850] width 72 height 30
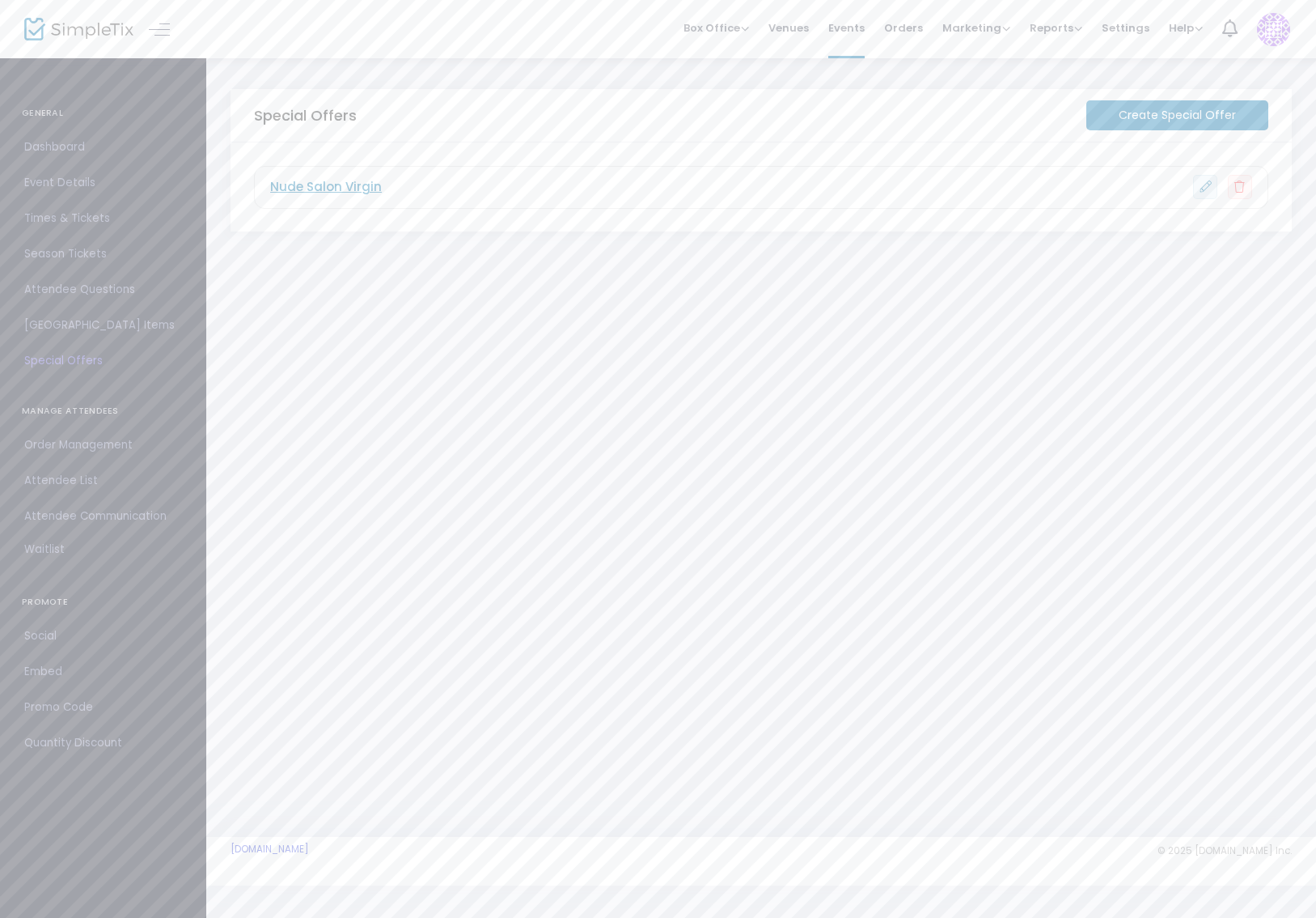
click at [352, 184] on span "Nude Salon Virgin" at bounding box center [326, 187] width 112 height 19
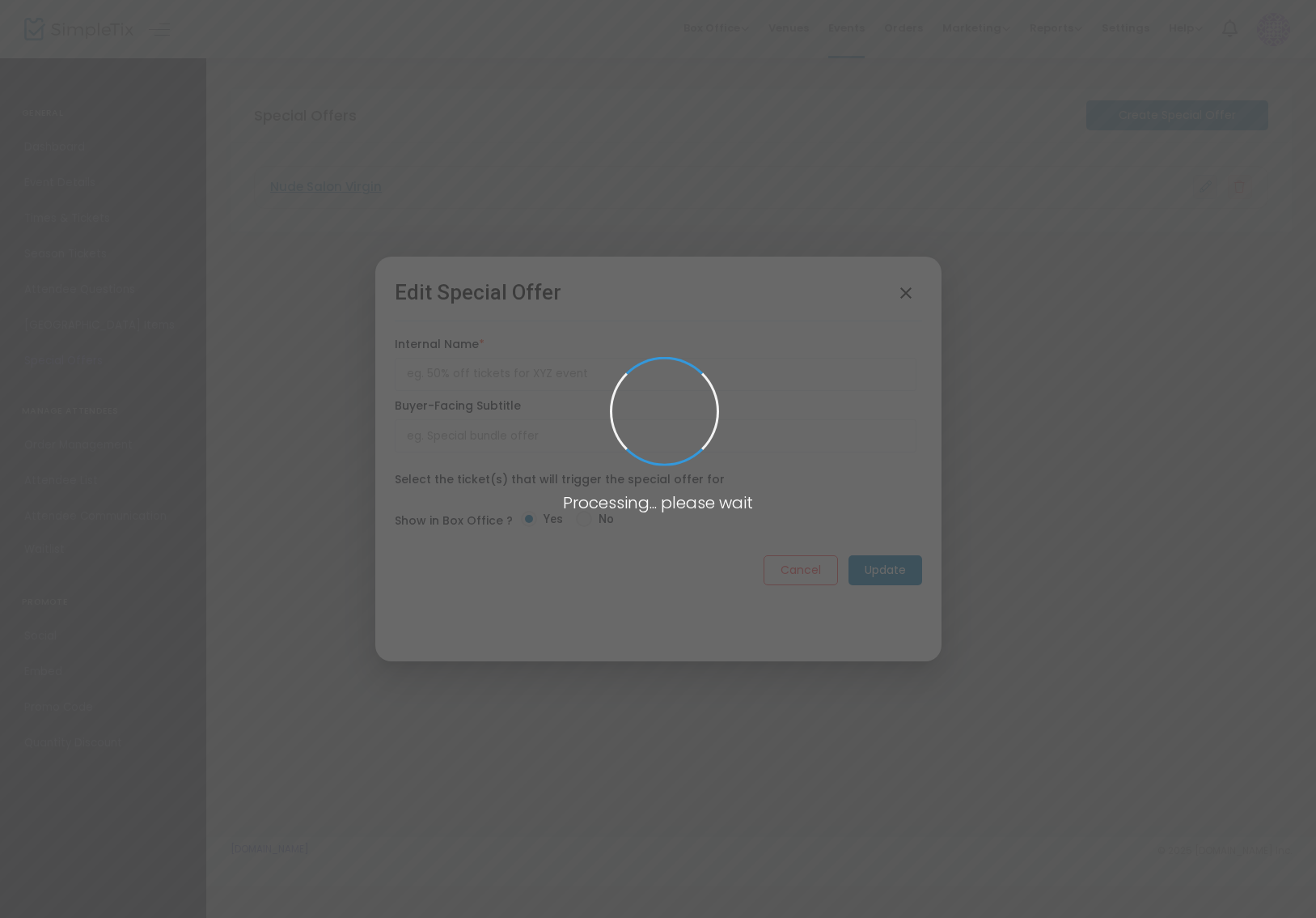
type input "Nude Salon Virgin"
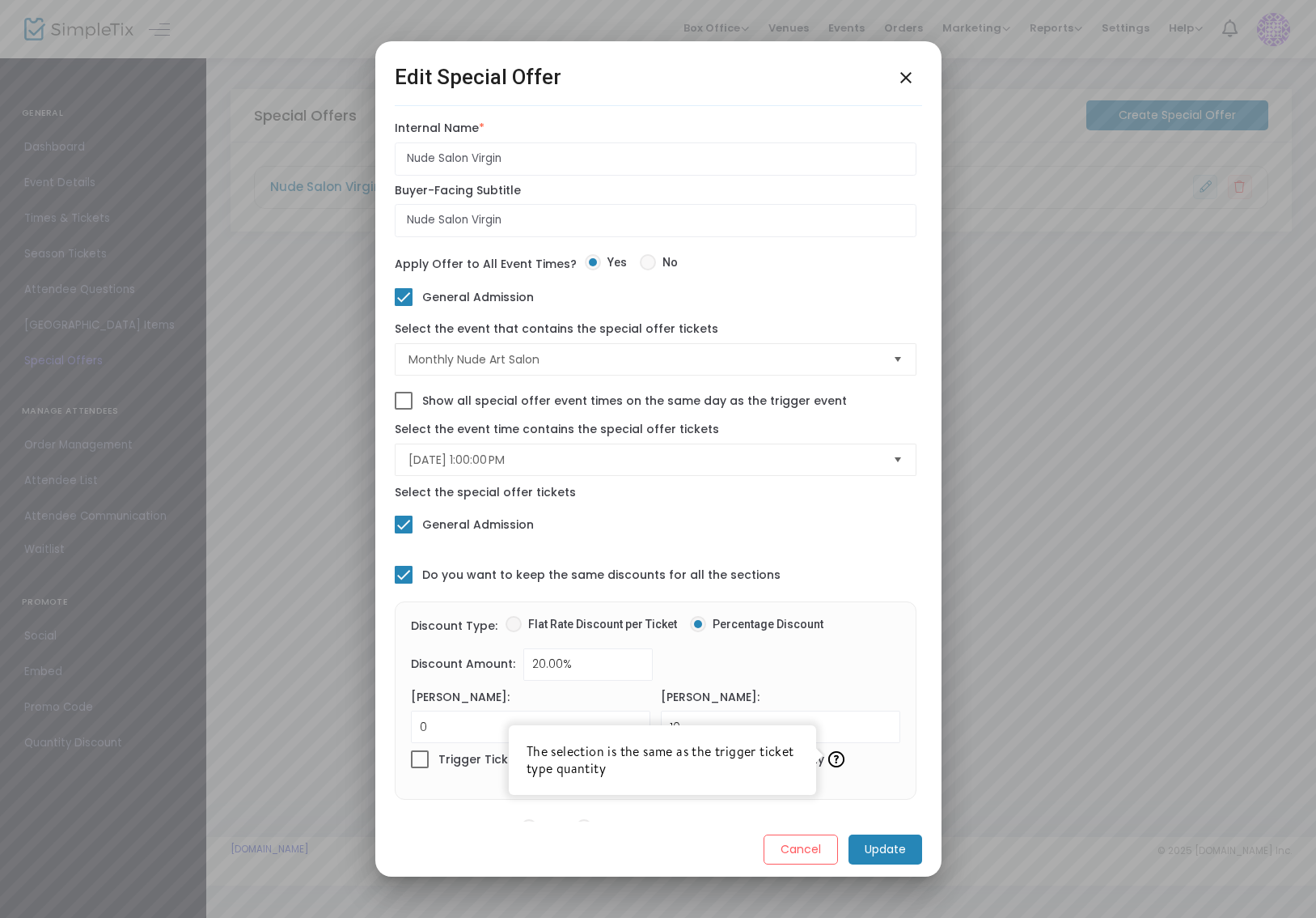
scroll to position [33, 0]
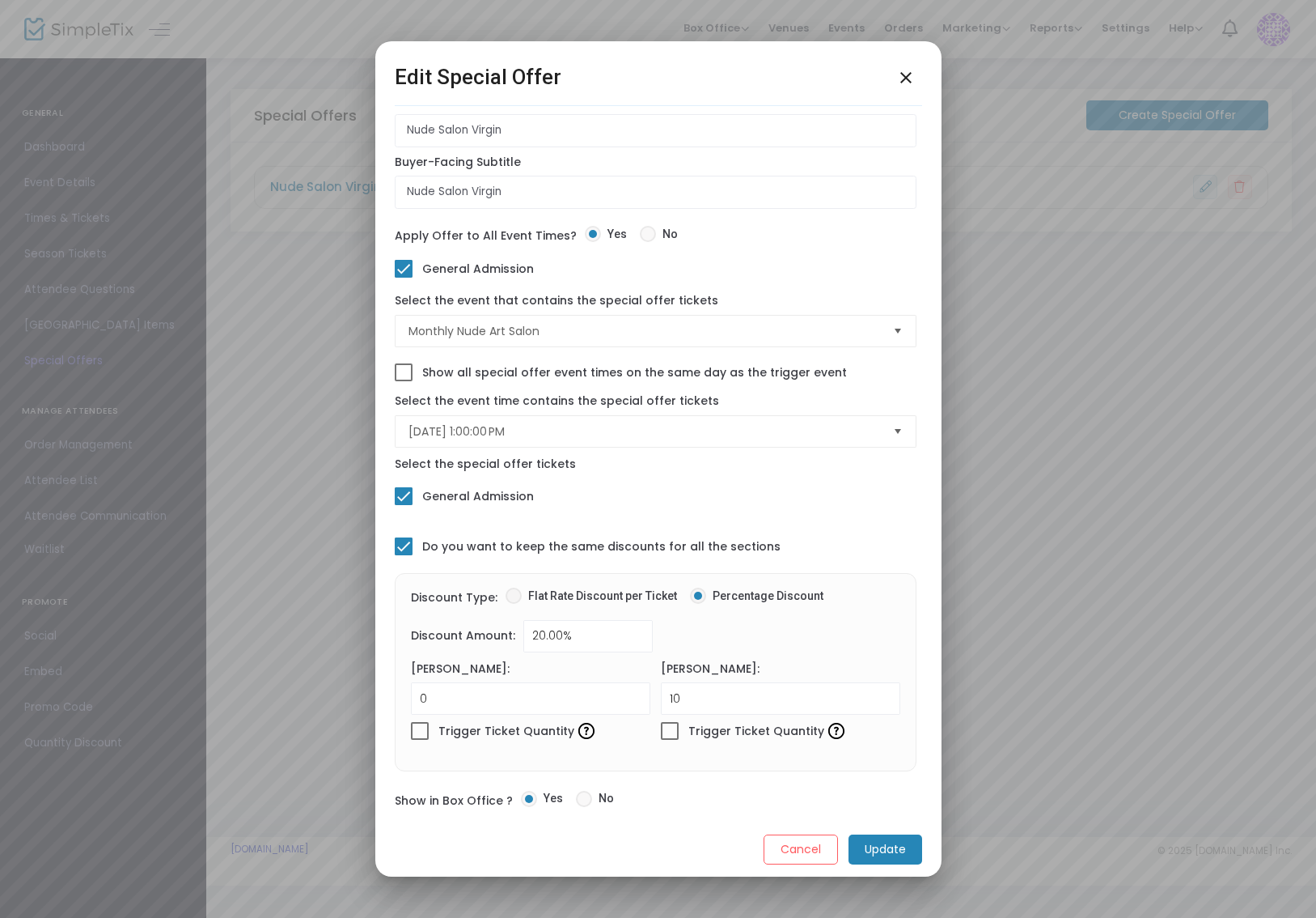
click at [796, 842] on m-button "Cancel" at bounding box center [801, 850] width 75 height 30
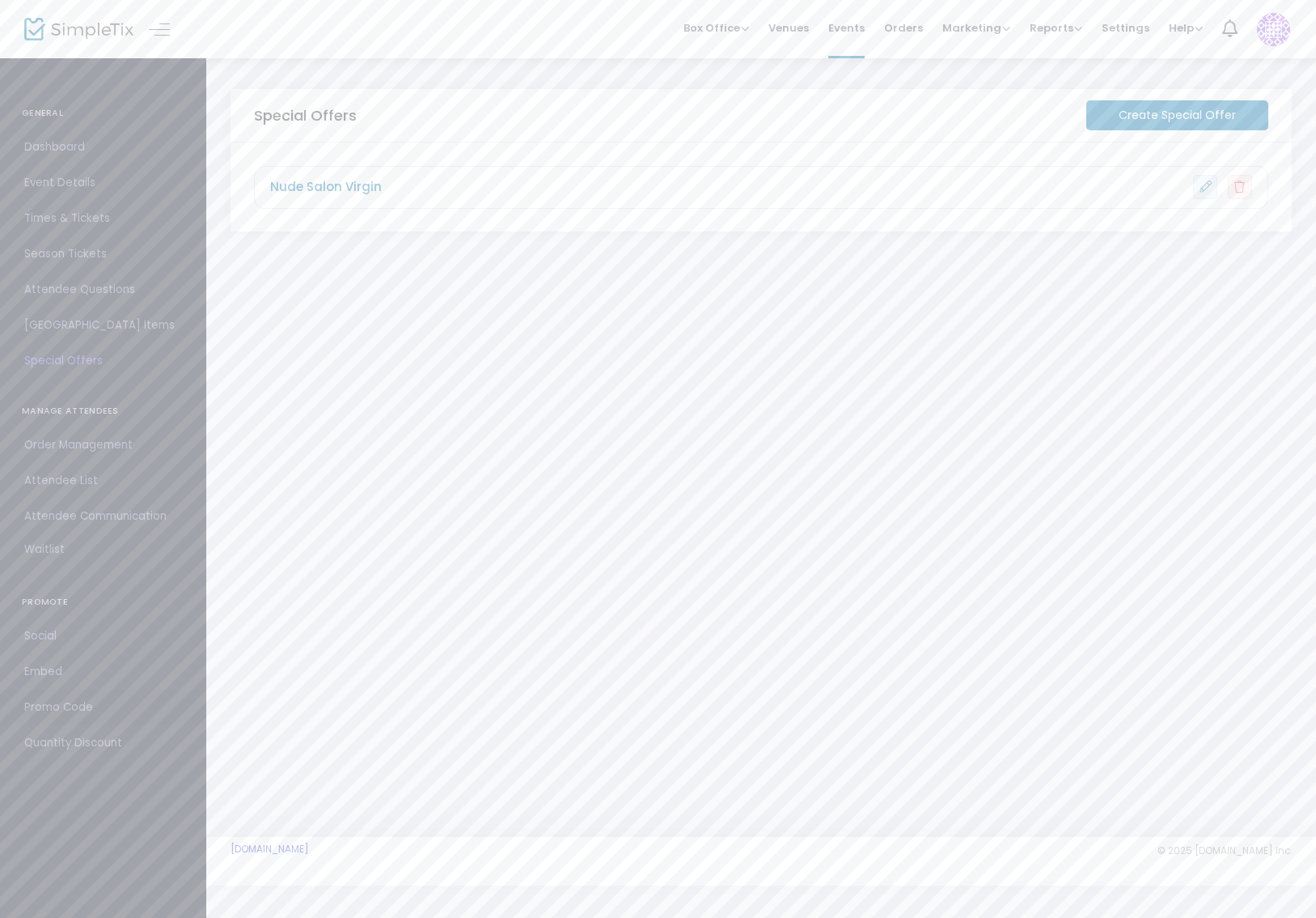
click at [85, 709] on span "Promo Code" at bounding box center [102, 707] width 157 height 21
click at [1246, 184] on icon at bounding box center [1240, 187] width 12 height 13
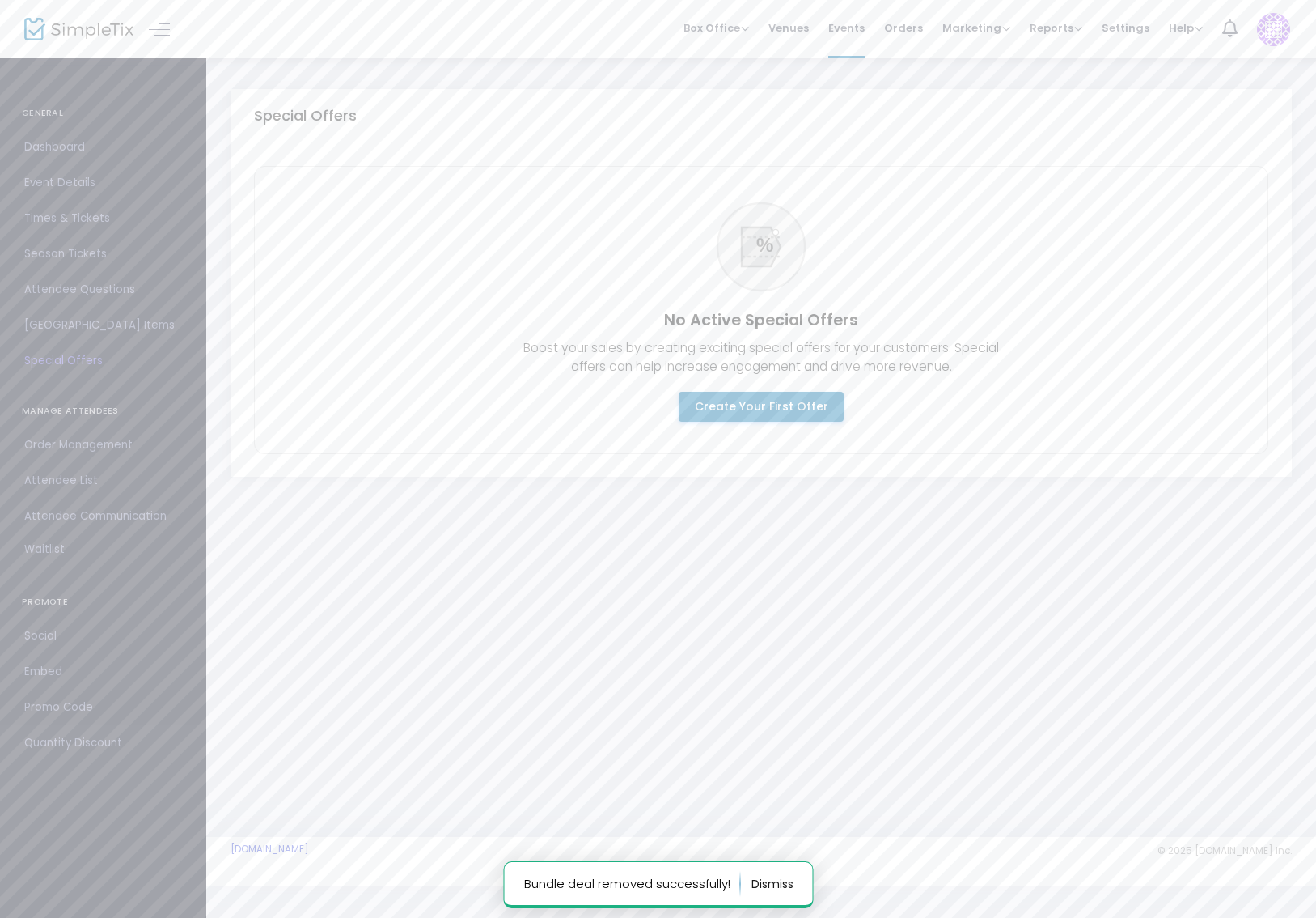
click at [98, 704] on span "Promo Code" at bounding box center [102, 707] width 157 height 21
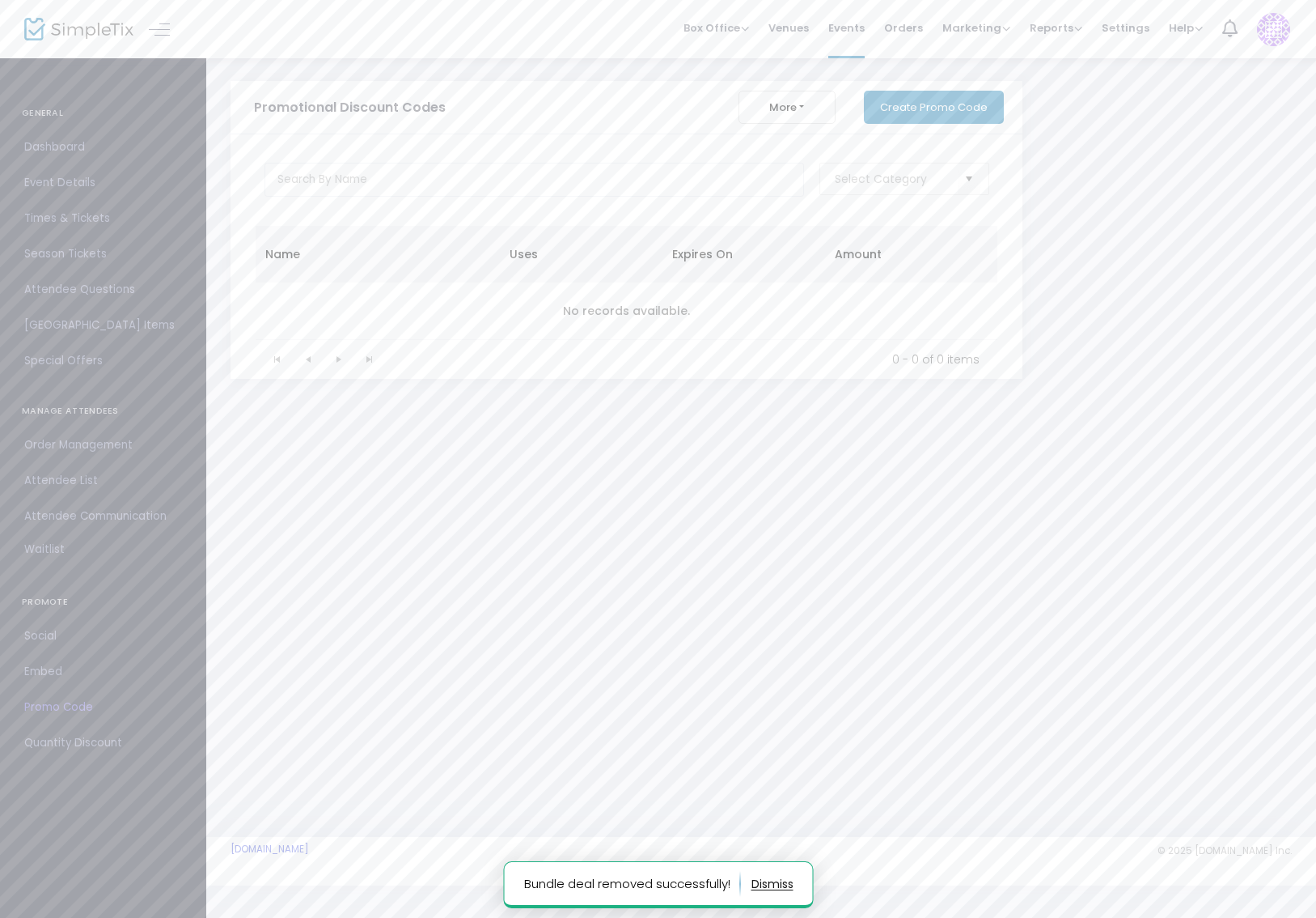
click at [961, 103] on button "Create Promo Code" at bounding box center [934, 107] width 140 height 33
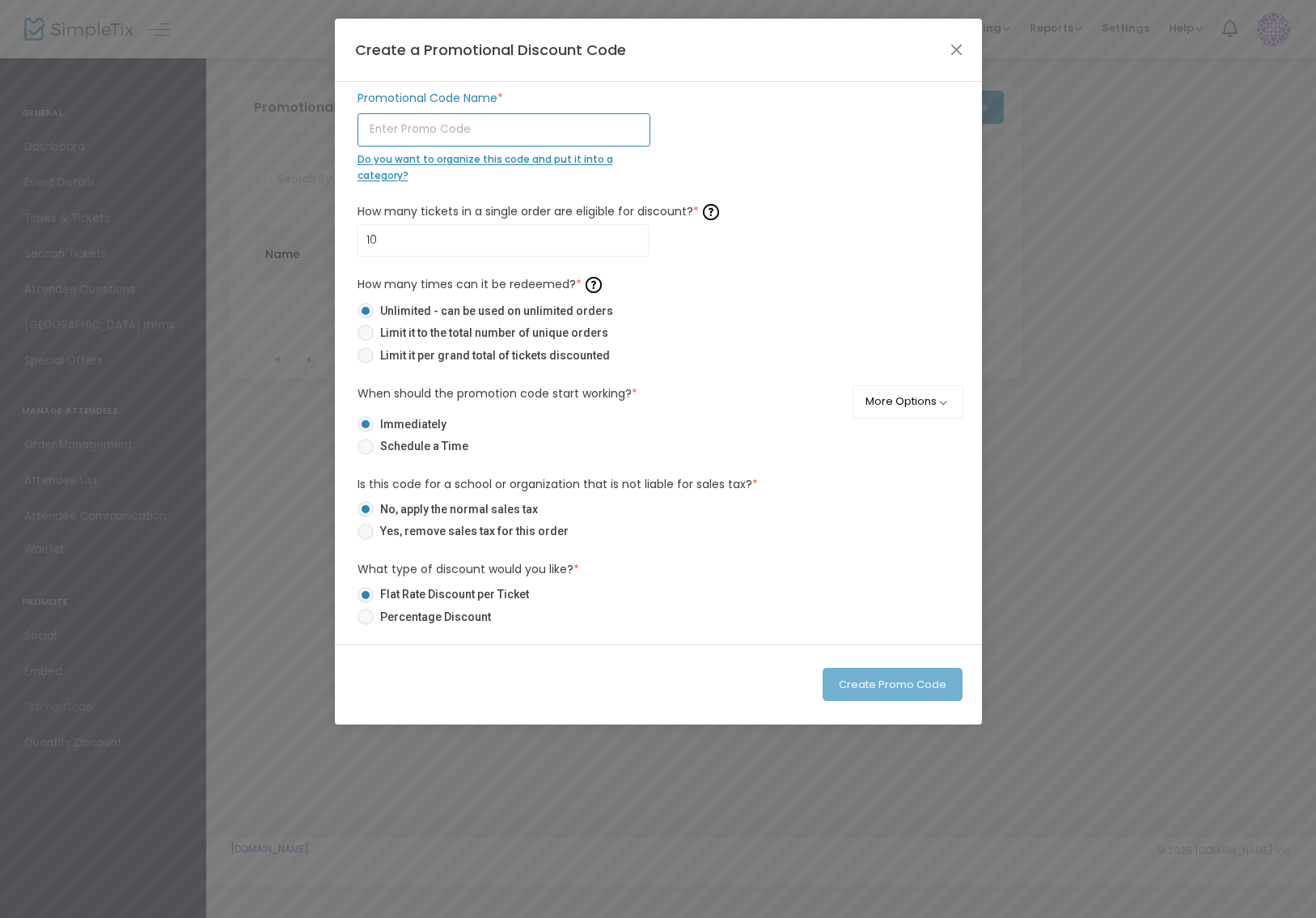
click at [526, 134] on input "text" at bounding box center [503, 129] width 293 height 33
type input "NudeArtVirgin"
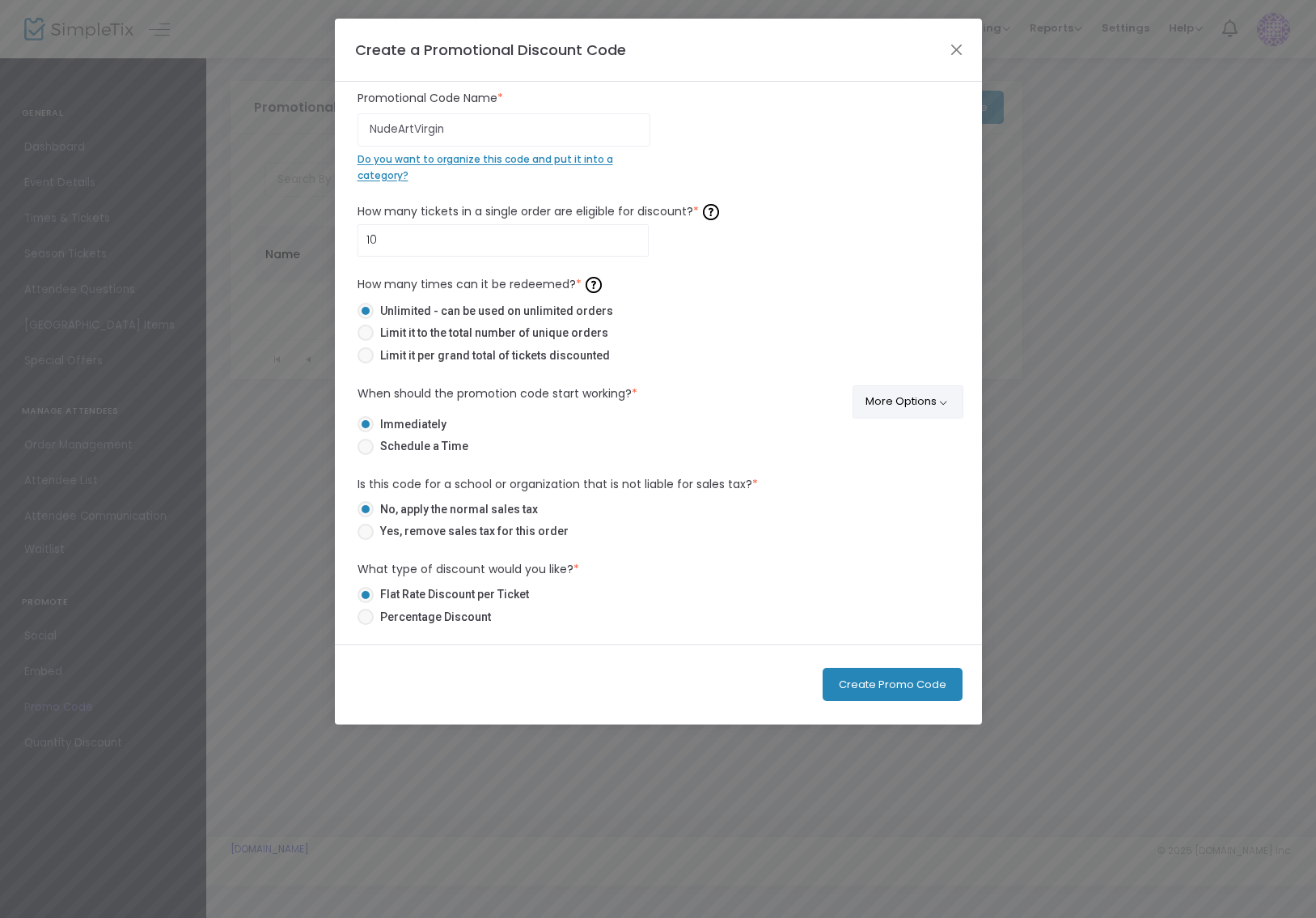
click at [911, 411] on button "More Options" at bounding box center [908, 401] width 111 height 33
click at [915, 687] on button "Create Promo Code" at bounding box center [892, 684] width 140 height 33
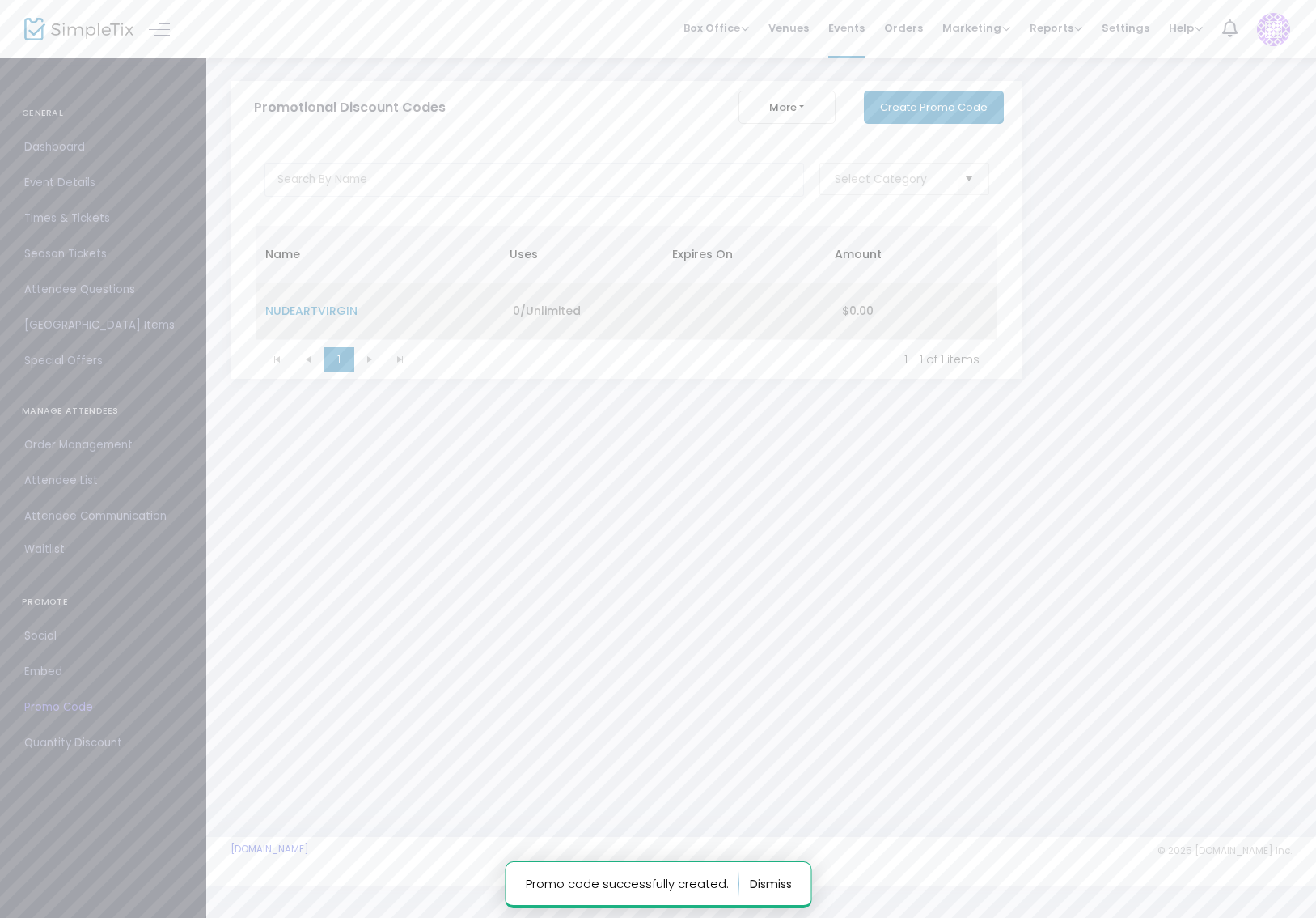
click at [322, 311] on span "NUDEARTVIRGIN" at bounding box center [311, 310] width 92 height 16
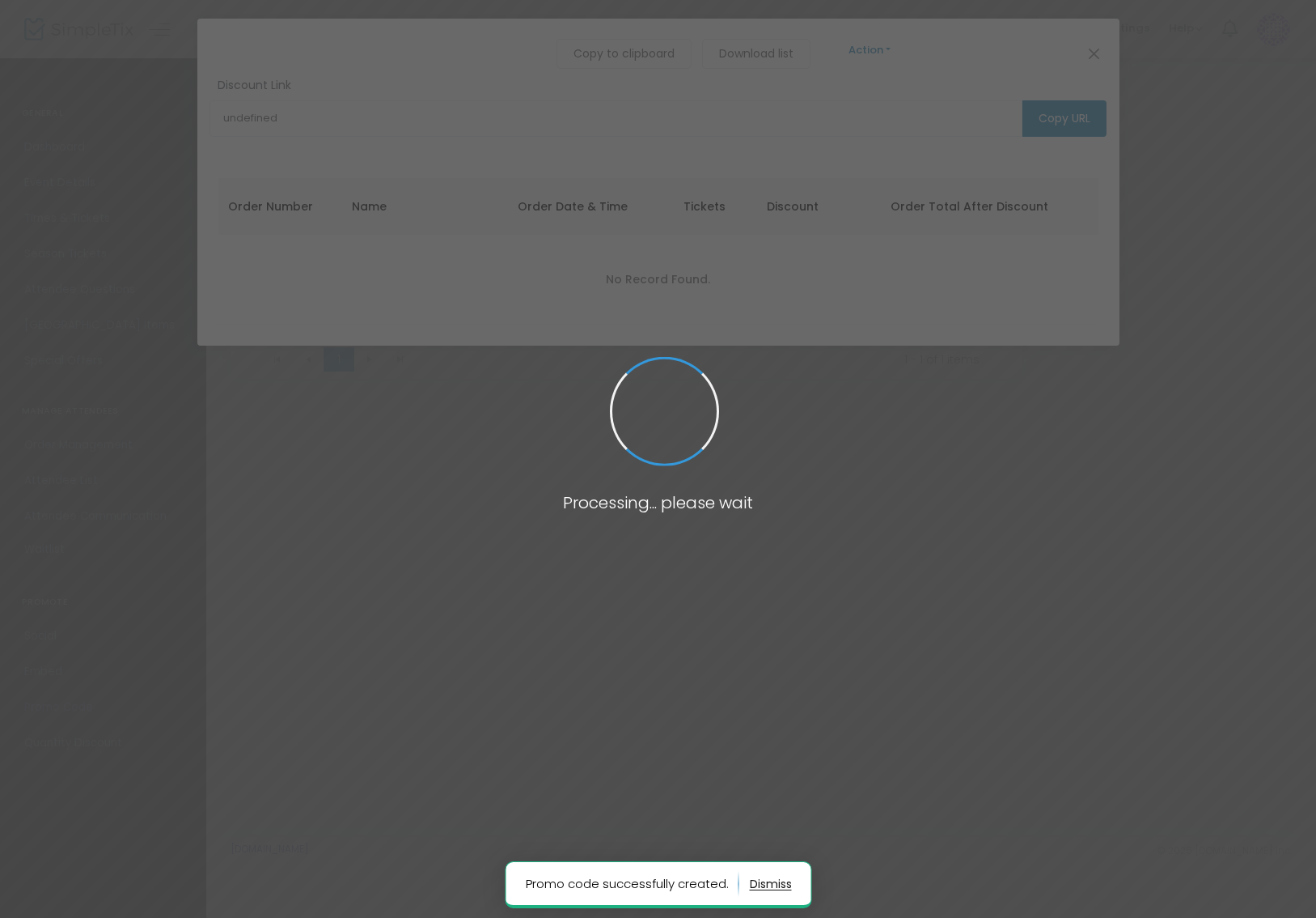
type input "[URL][DOMAIN_NAME]"
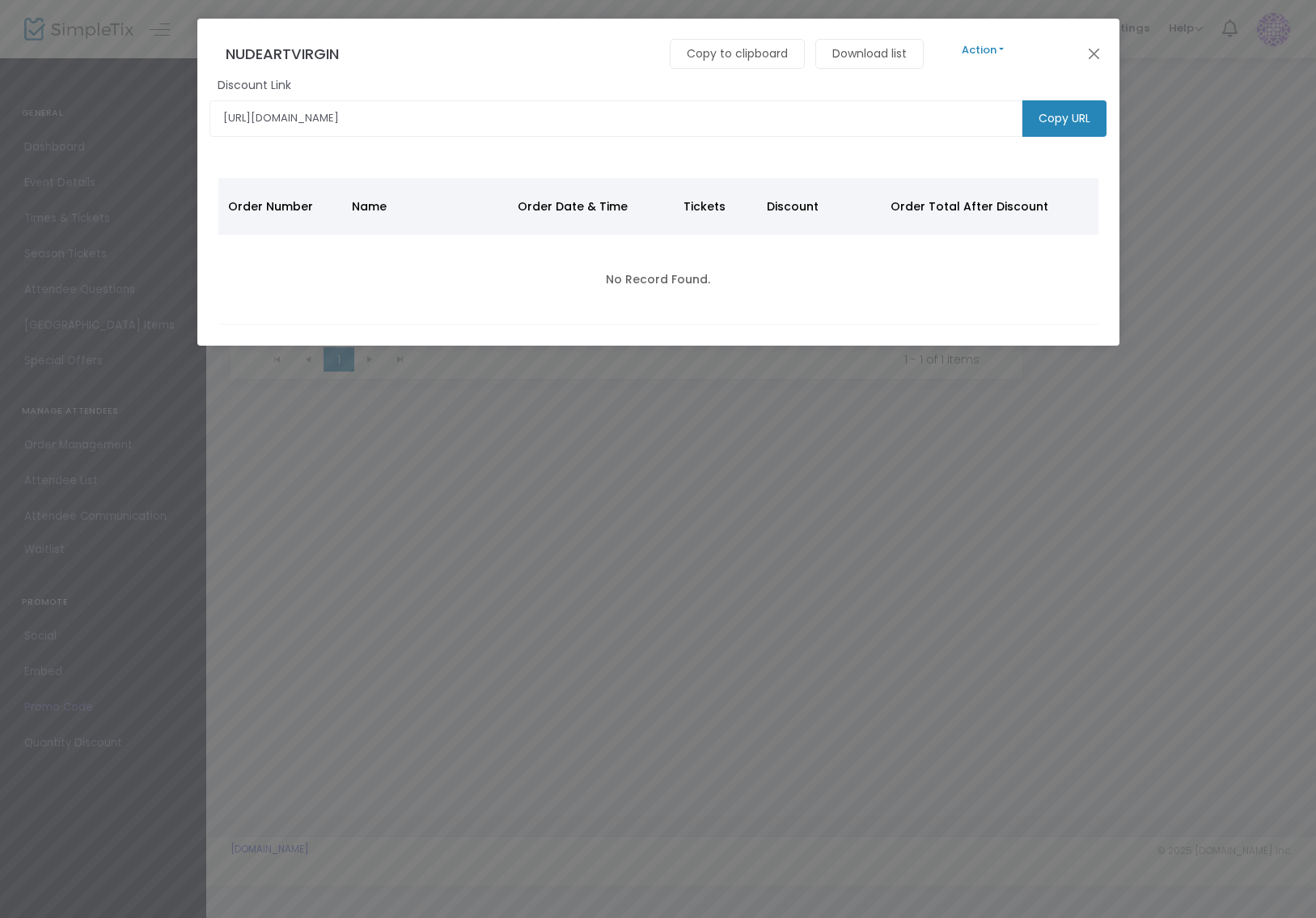
click at [989, 52] on button "Action" at bounding box center [983, 50] width 97 height 18
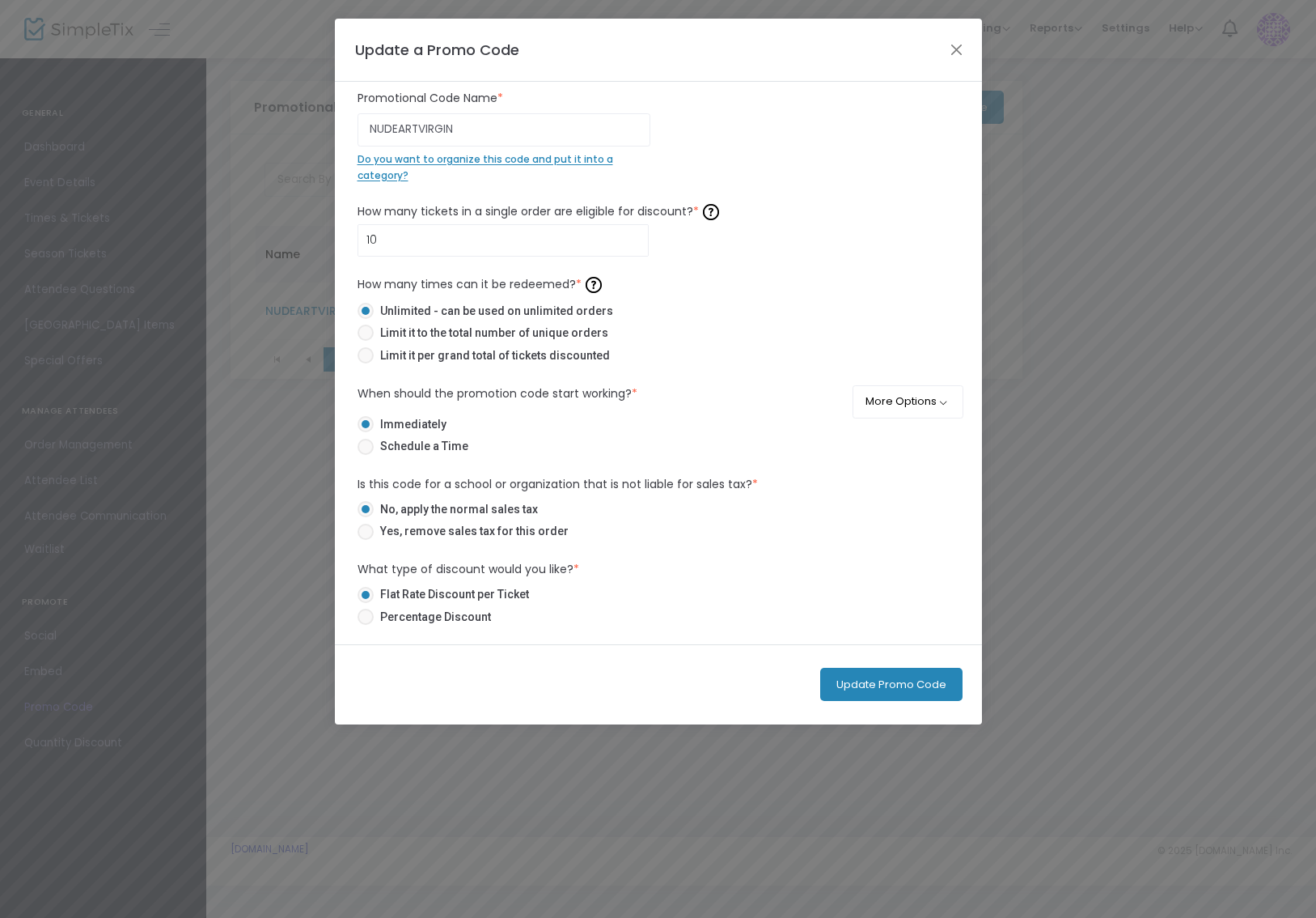
click at [492, 598] on span "Flat Rate Discount per Ticket" at bounding box center [451, 594] width 156 height 17
click at [365, 603] on input "Flat Rate Discount per Ticket" at bounding box center [365, 603] width 1 height 1
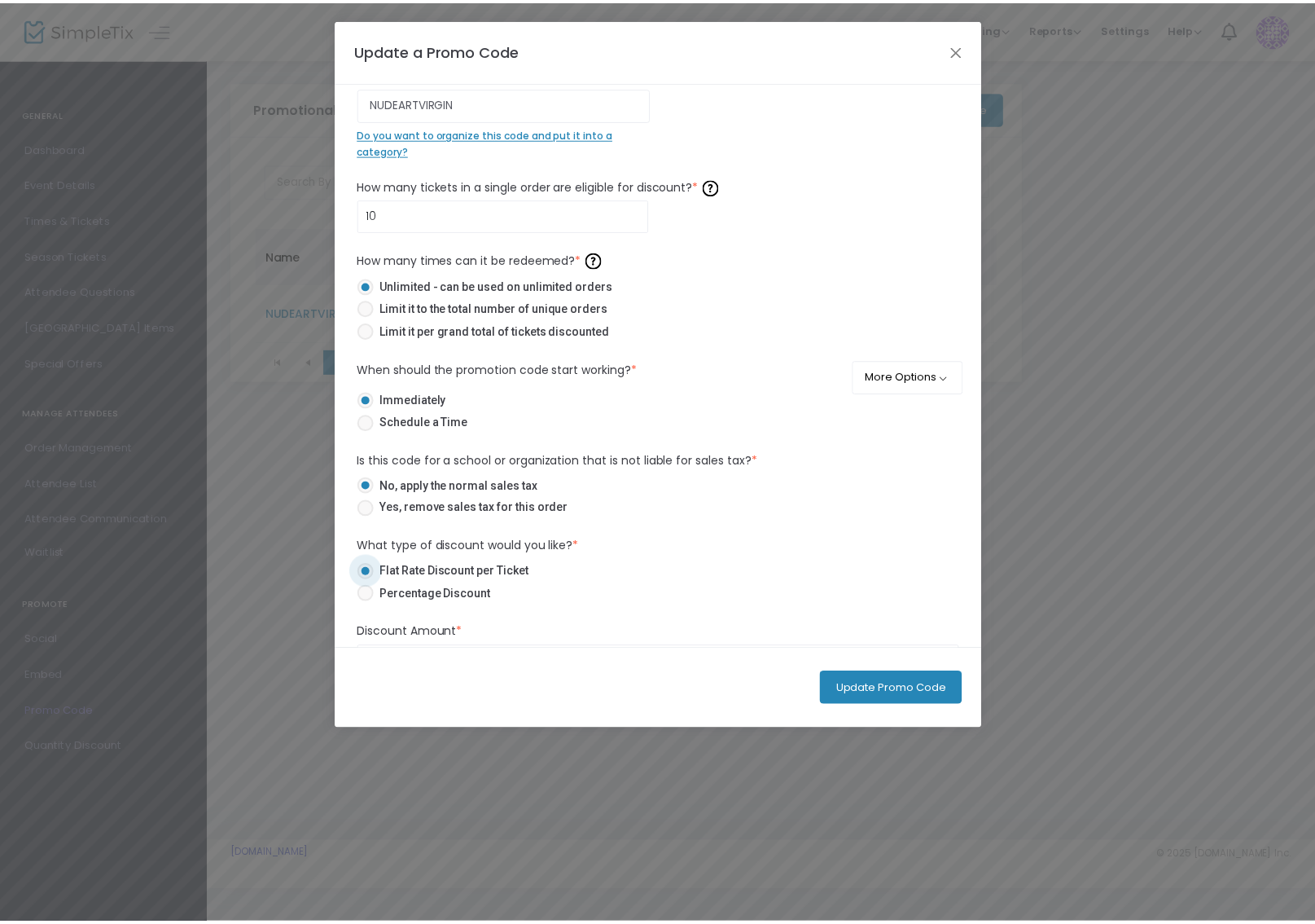
scroll to position [198, 0]
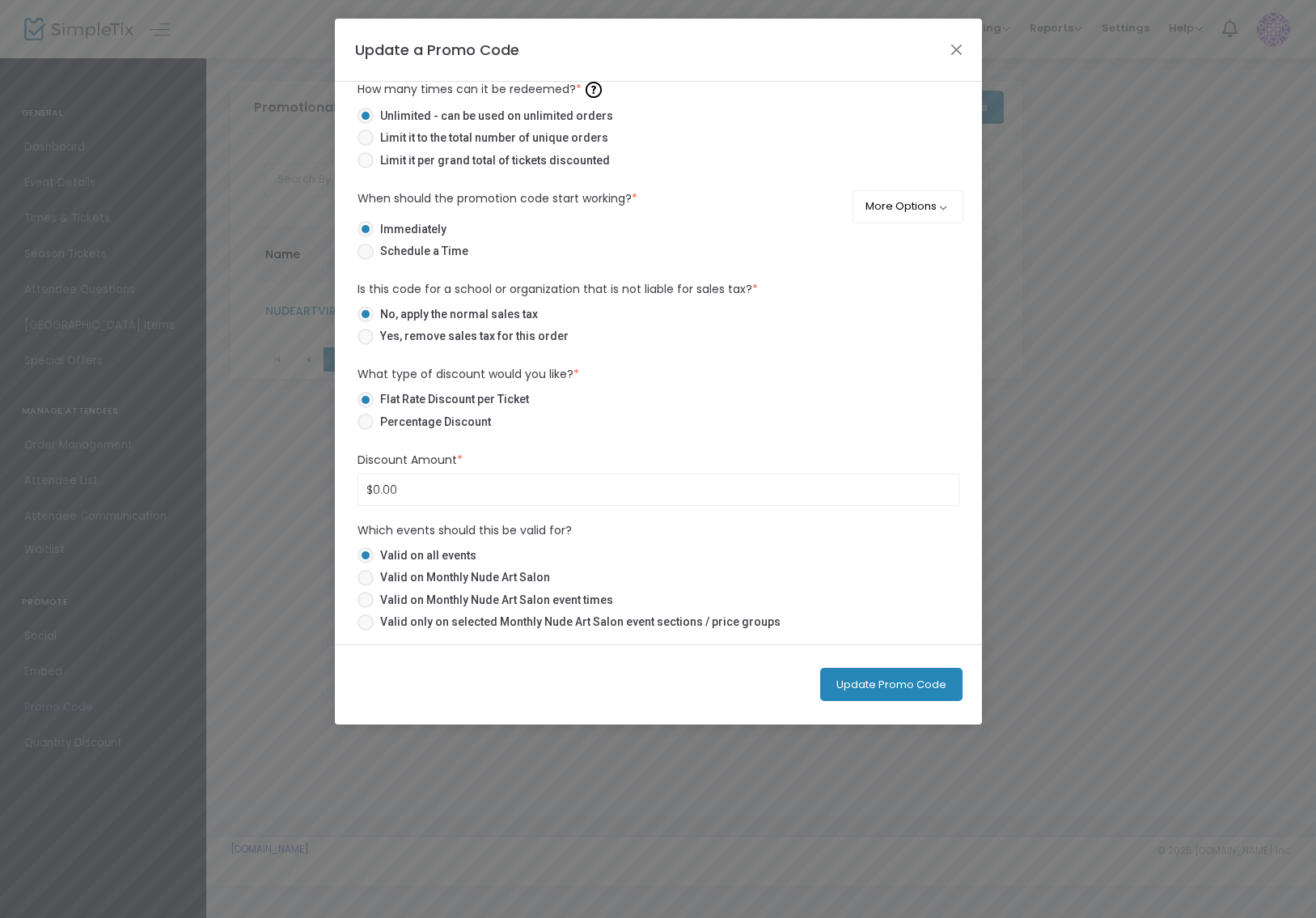
click at [426, 417] on span "Percentage Discount" at bounding box center [432, 422] width 117 height 17
click at [365, 430] on input "Percentage Discount" at bounding box center [365, 430] width 1 height 1
radio input "true"
type input "0.00%"
click at [431, 401] on span "Flat Rate Discount per Ticket" at bounding box center [451, 399] width 156 height 17
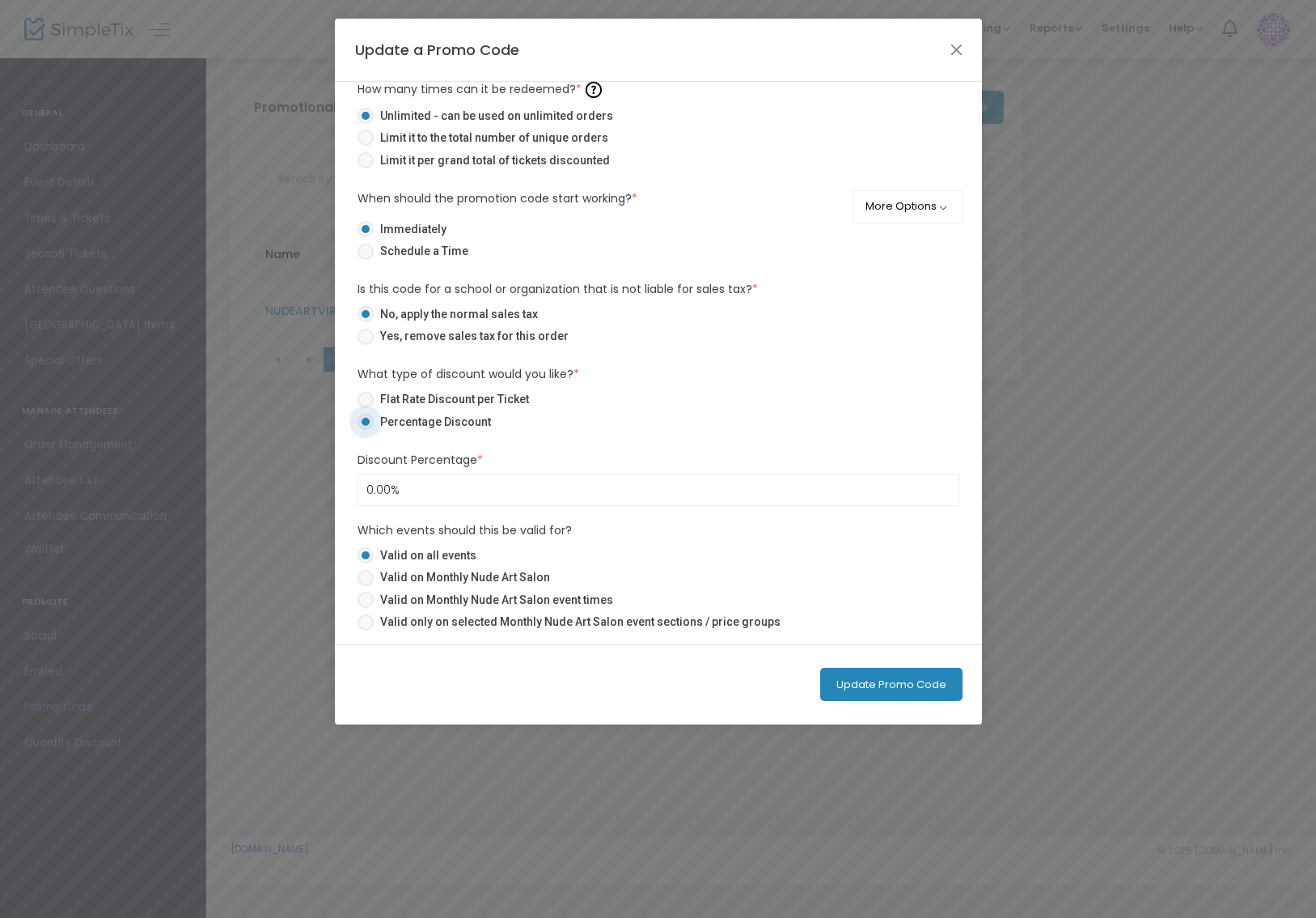
click at [365, 408] on input "Flat Rate Discount per Ticket" at bounding box center [365, 408] width 1 height 1
radio input "true"
drag, startPoint x: 396, startPoint y: 489, endPoint x: 318, endPoint y: 494, distance: 78.2
click at [318, 494] on ngb-modal-window "Update a Promo Code NUDEARTVIRGIN Promotional Code Name * Do you want to organi…" at bounding box center [658, 459] width 1316 height 918
type input "$10.00"
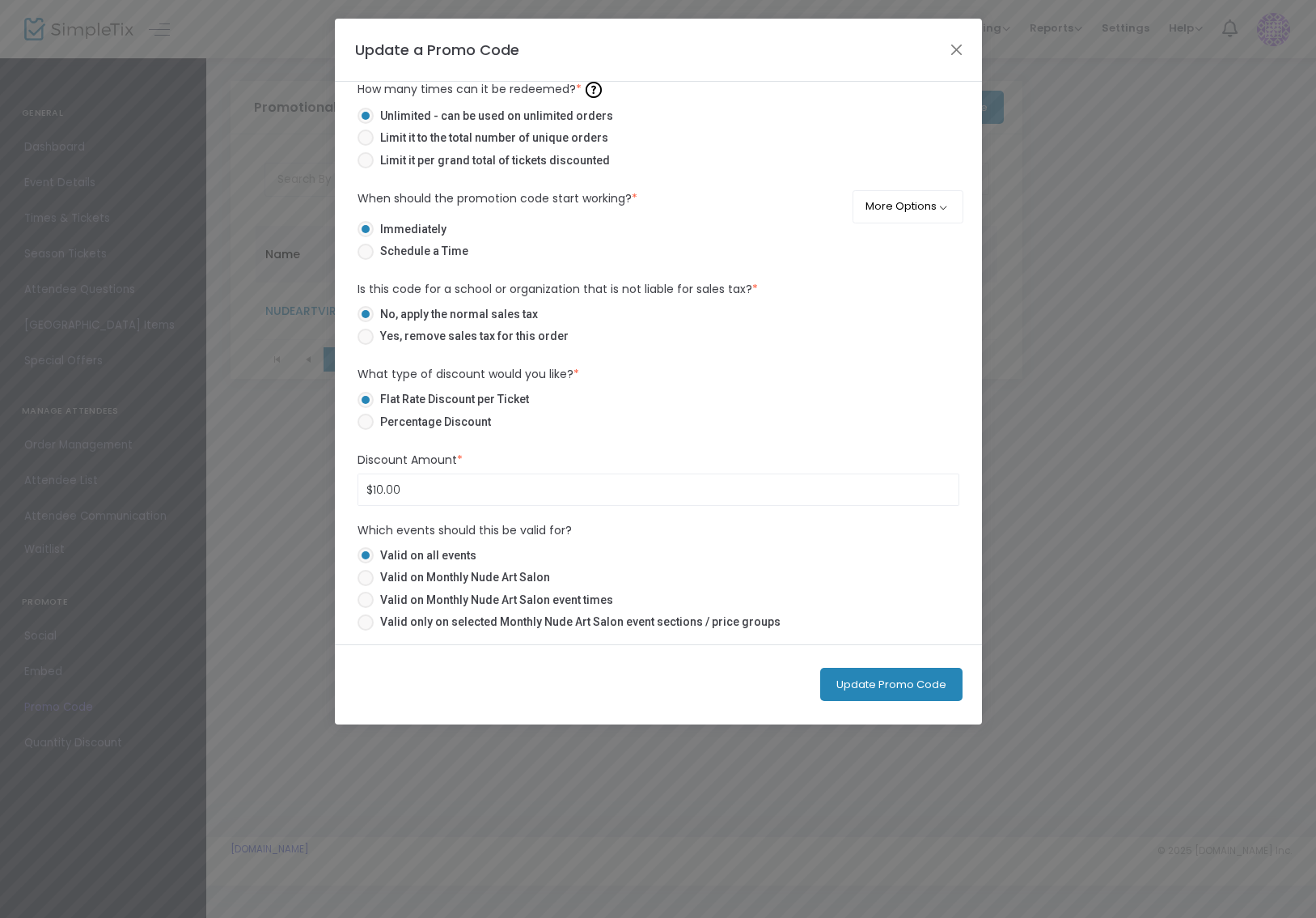
click at [371, 426] on span at bounding box center [365, 422] width 16 height 16
click at [365, 430] on input "Percentage Discount" at bounding box center [365, 430] width 1 height 1
radio input "true"
drag, startPoint x: 417, startPoint y: 497, endPoint x: 354, endPoint y: 489, distance: 63.5
click at [354, 489] on div "Discount Percentage * 0.1 Discount is required." at bounding box center [658, 479] width 618 height 55
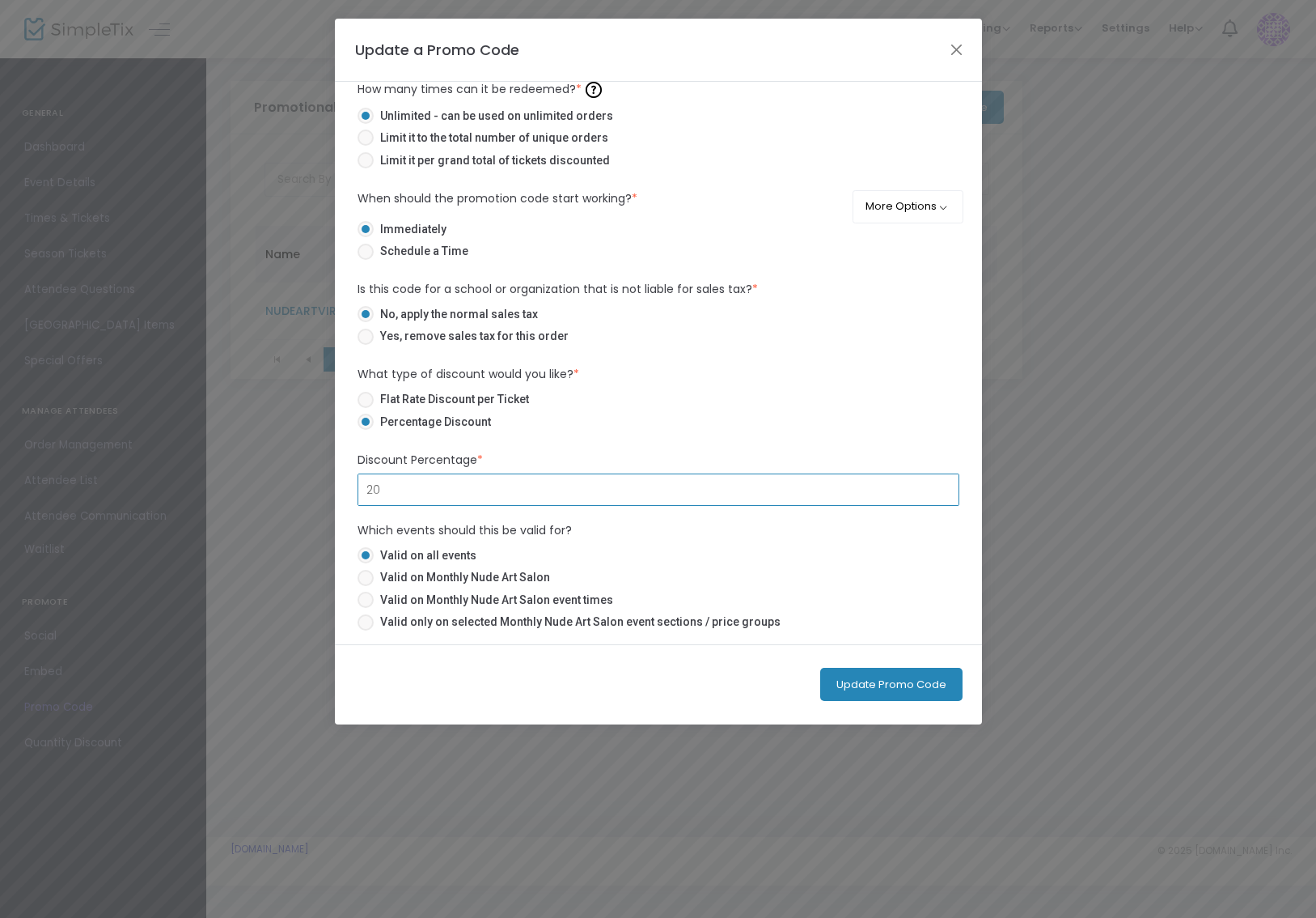
type input "20.00%"
click at [459, 576] on span "Valid on Monthly Nude Art Salon" at bounding box center [461, 577] width 176 height 17
click at [365, 586] on input "Valid on Monthly Nude Art Salon" at bounding box center [365, 586] width 1 height 1
radio input "true"
click at [869, 677] on button "Update Promo Code" at bounding box center [892, 684] width 142 height 33
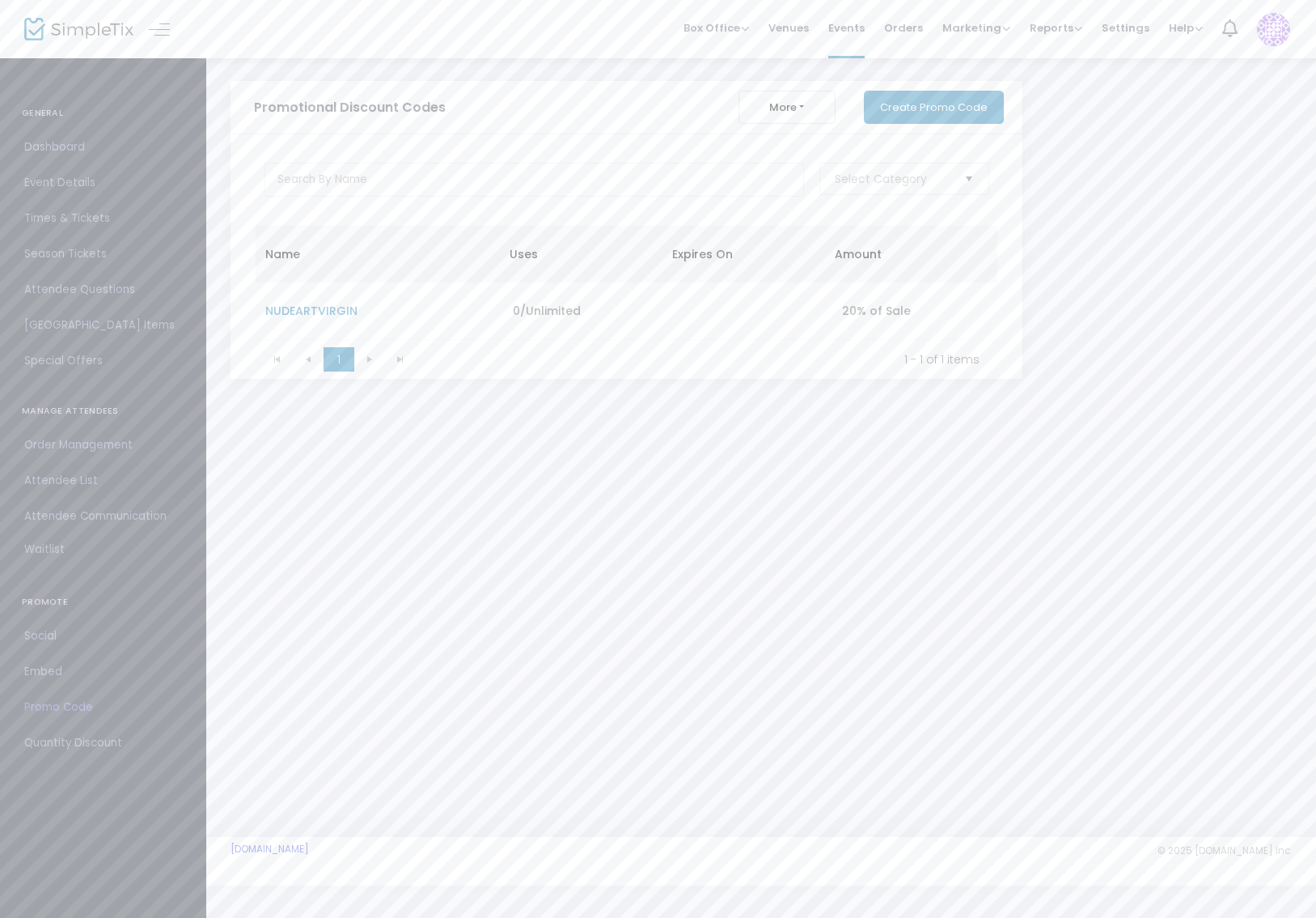
click at [77, 480] on span "Attendee List" at bounding box center [102, 481] width 157 height 21
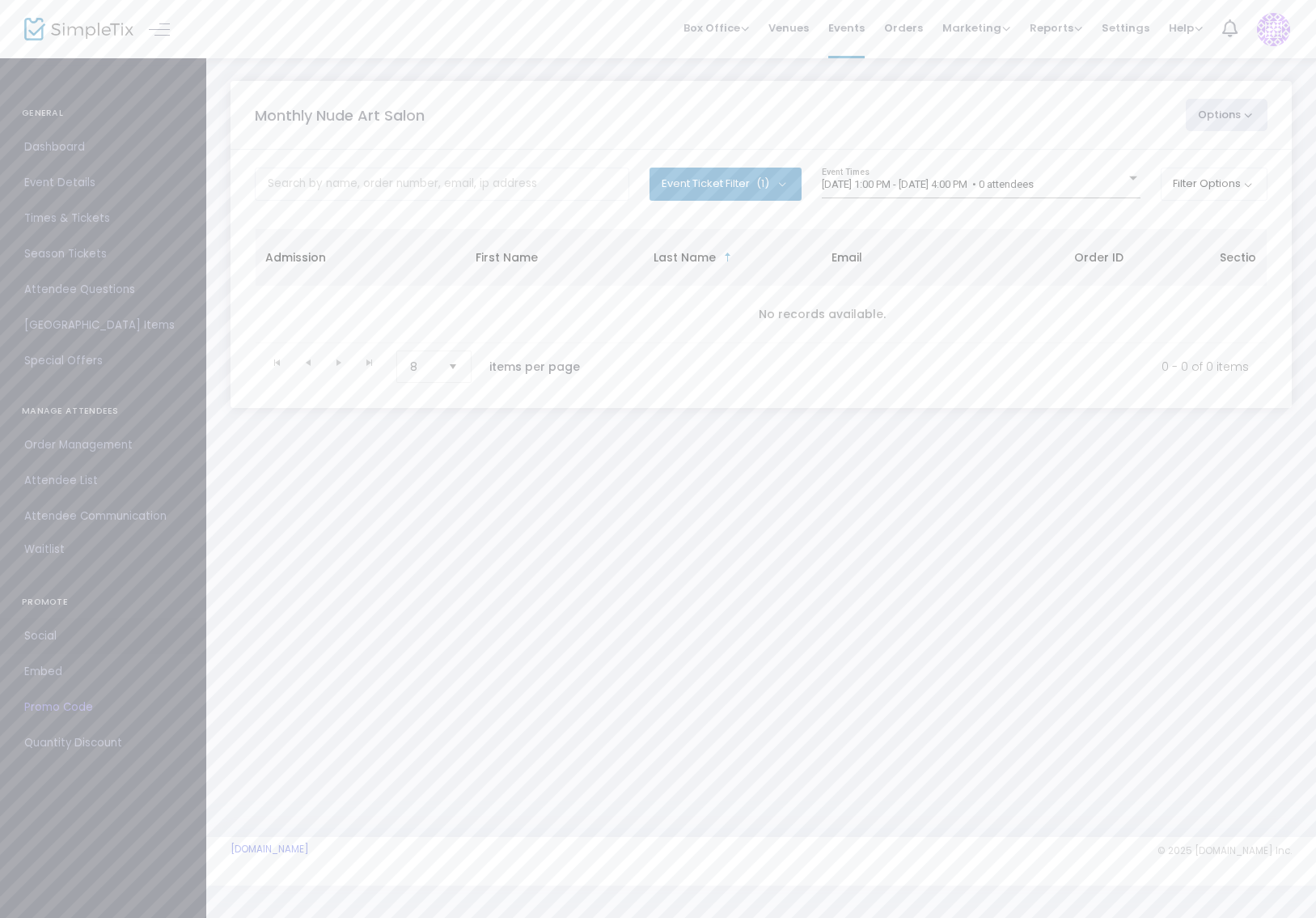
click at [58, 641] on span "Social" at bounding box center [102, 636] width 157 height 21
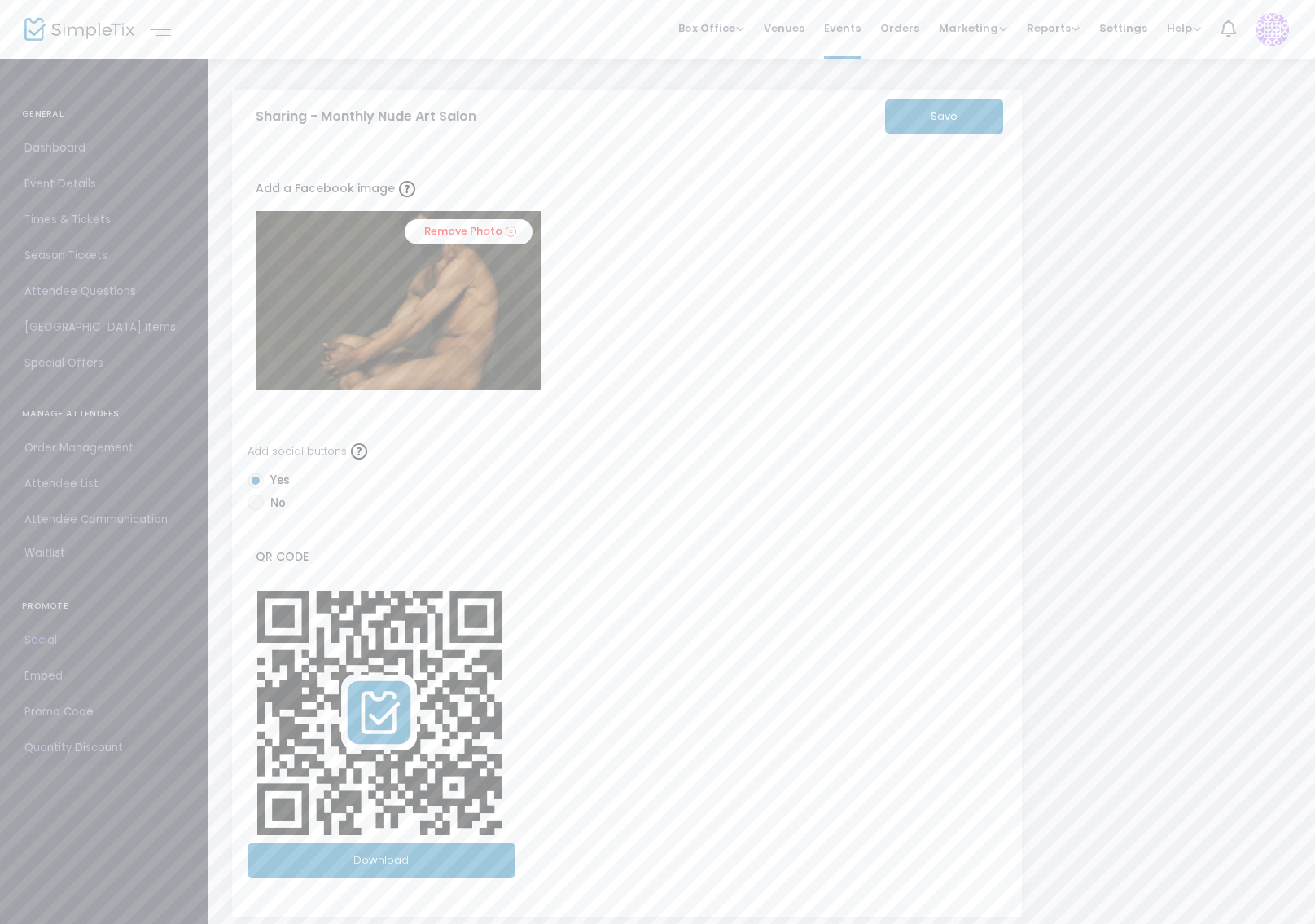
click at [59, 740] on span "Quantity Discount" at bounding box center [103, 748] width 158 height 21
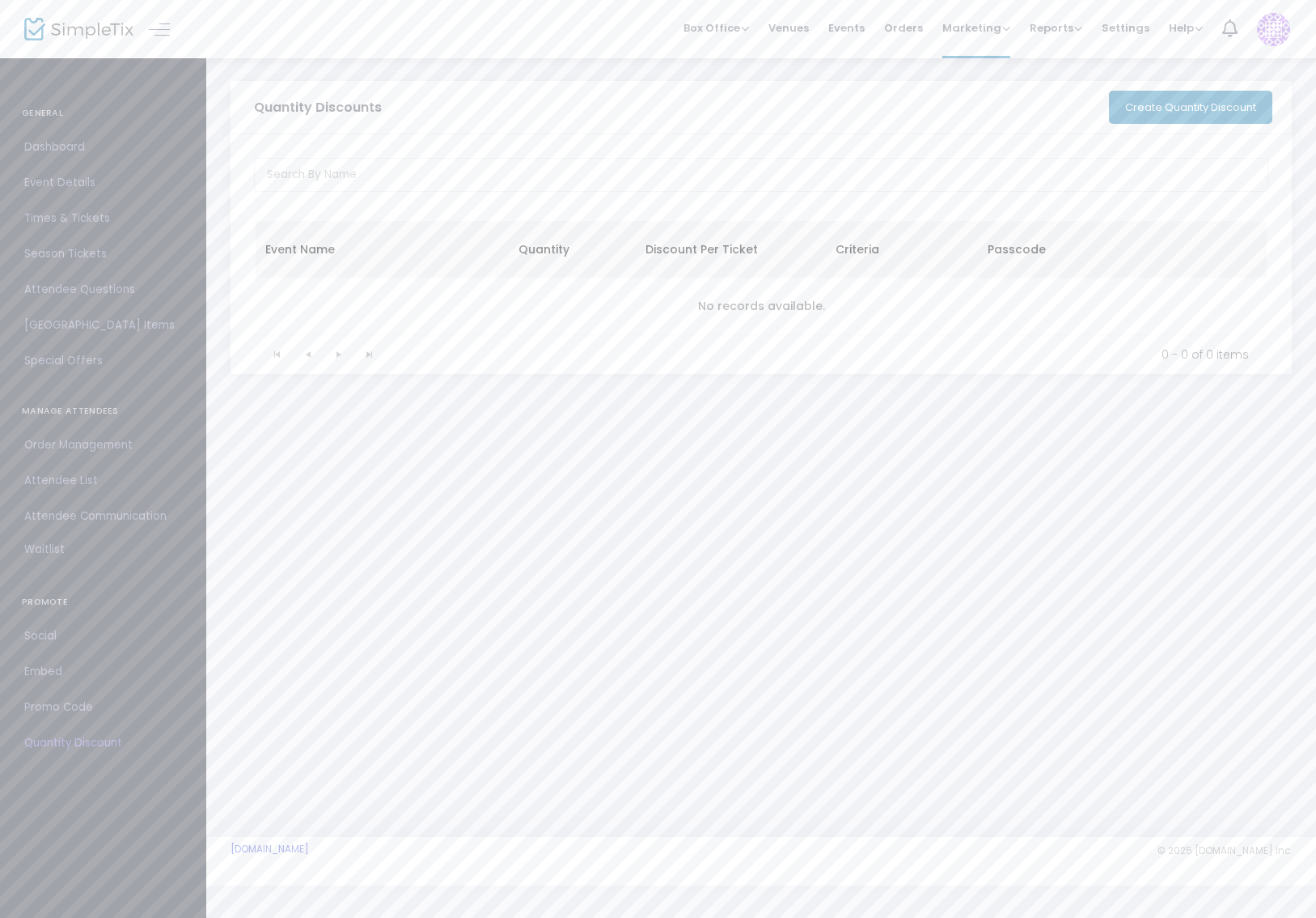
click at [1277, 38] on img at bounding box center [1273, 29] width 33 height 33
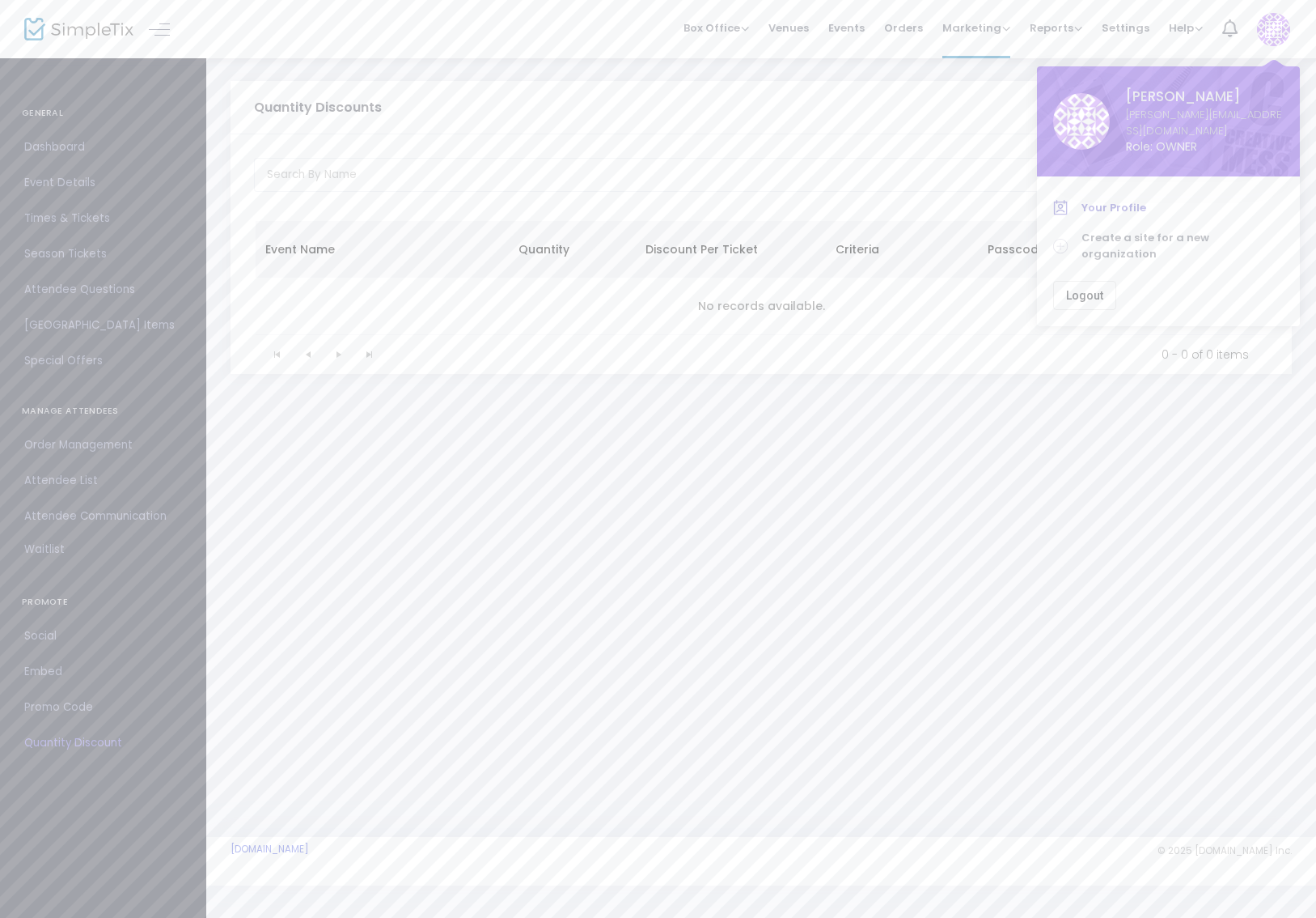
click at [1118, 200] on span "Your Profile" at bounding box center [1182, 208] width 202 height 16
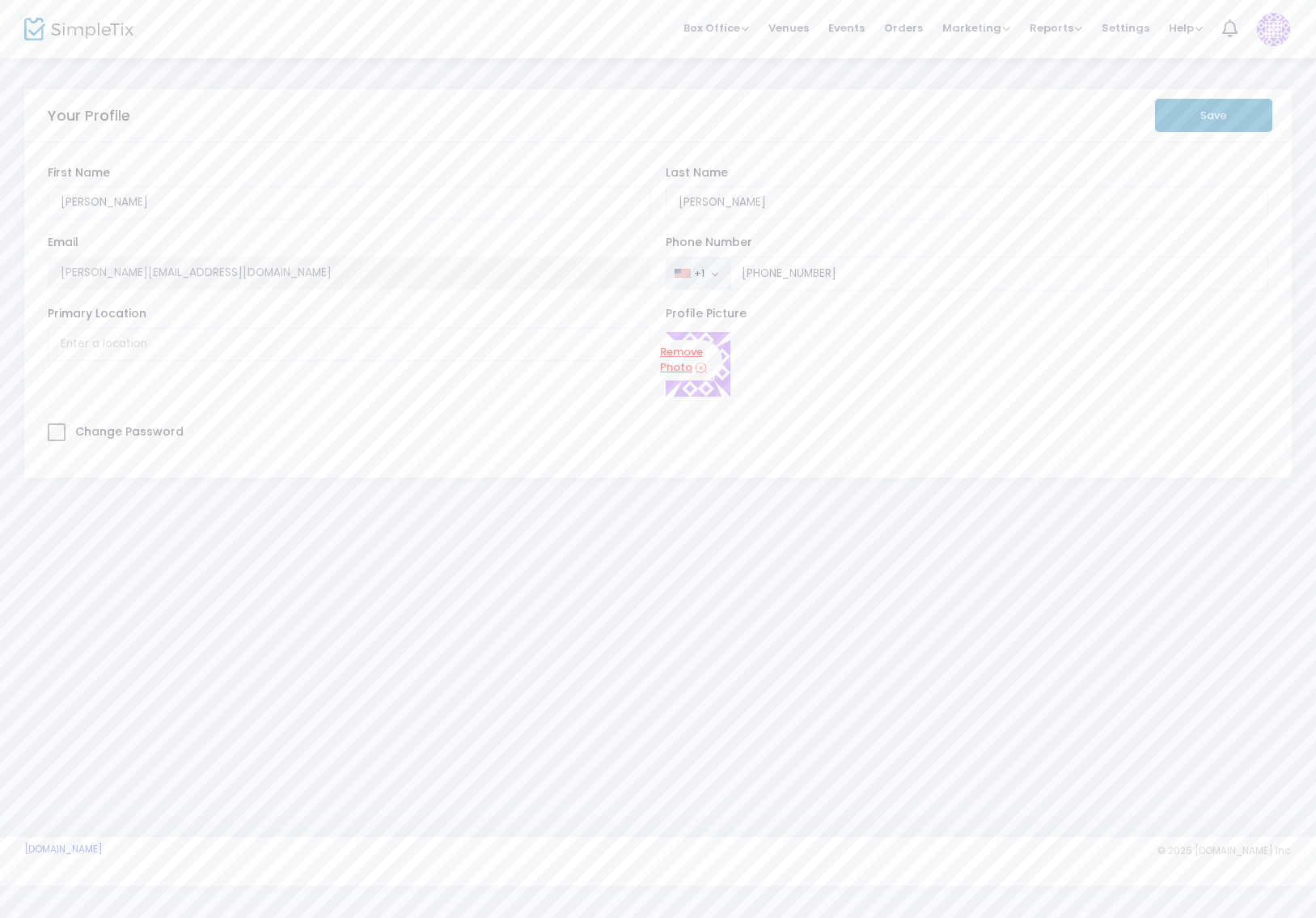
click at [694, 358] on link "Remove Photo" at bounding box center [682, 360] width 82 height 41
click at [786, 418] on span "click here" at bounding box center [795, 414] width 61 height 16
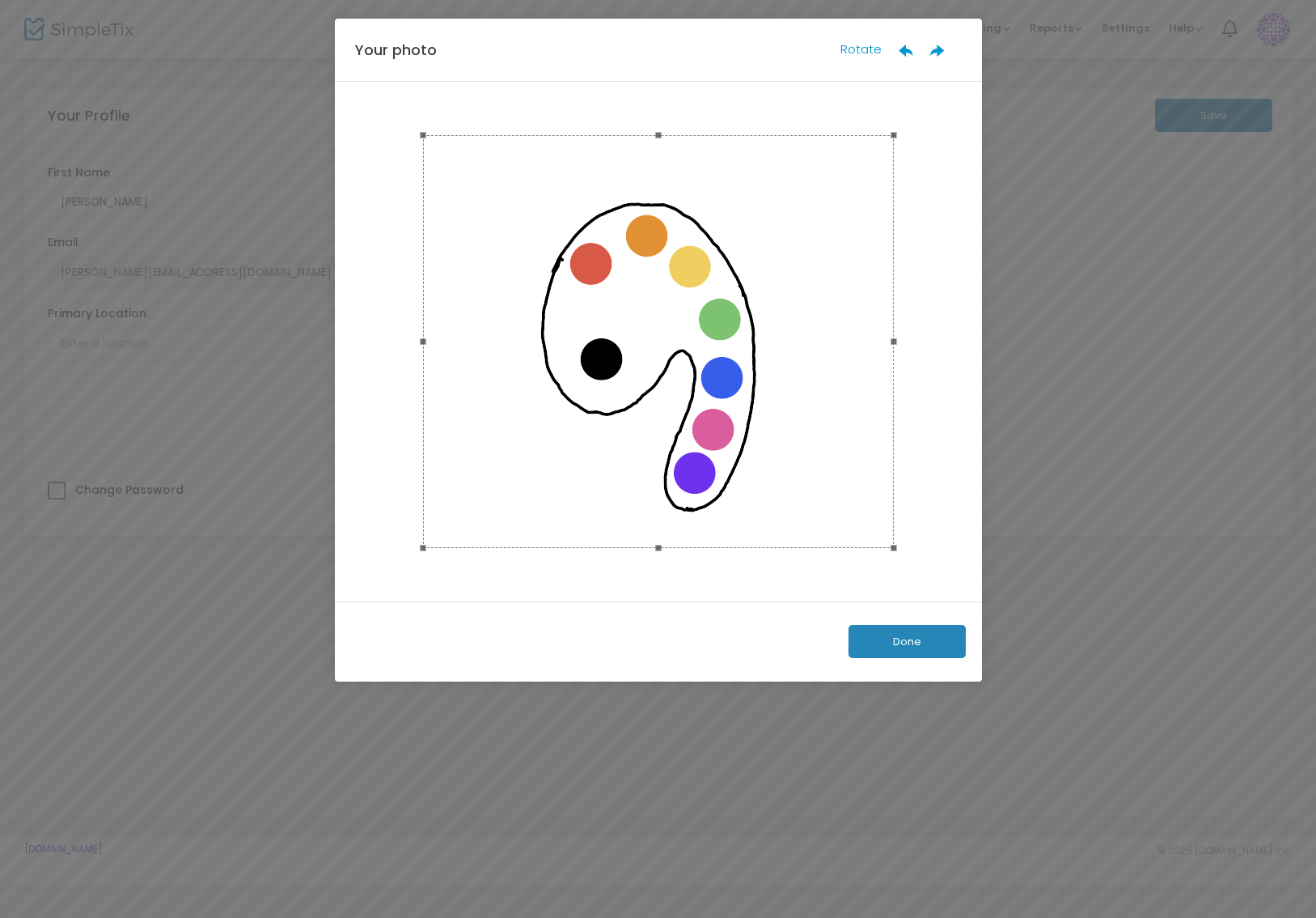
click at [927, 638] on button "Done" at bounding box center [907, 640] width 117 height 33
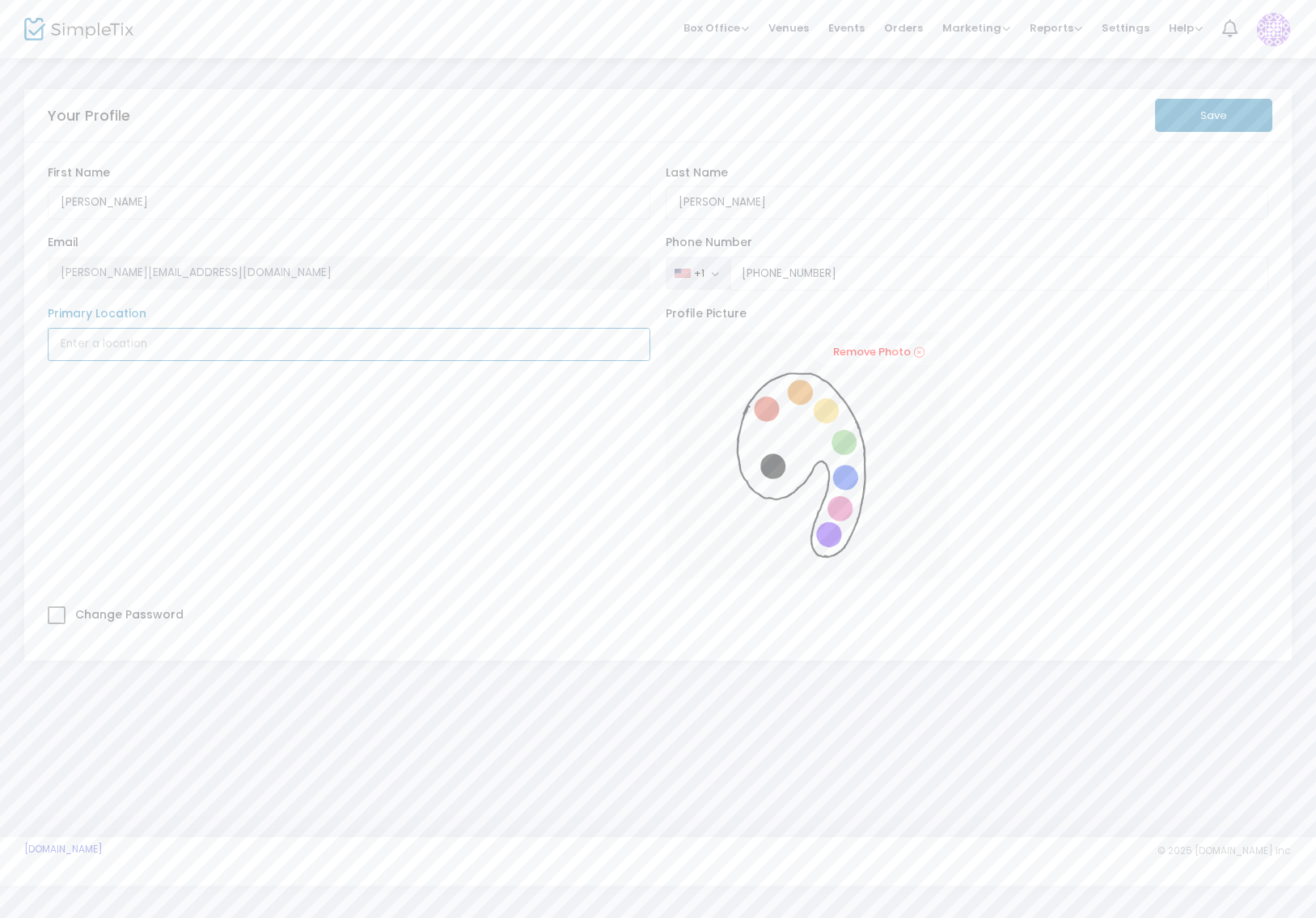
click at [237, 343] on input "Primary Location" at bounding box center [349, 343] width 603 height 33
type input "[GEOGRAPHIC_DATA], [GEOGRAPHIC_DATA]"
click at [120, 209] on input "[PERSON_NAME]" at bounding box center [349, 202] width 603 height 33
type input "Salon"
type input "Naturale"
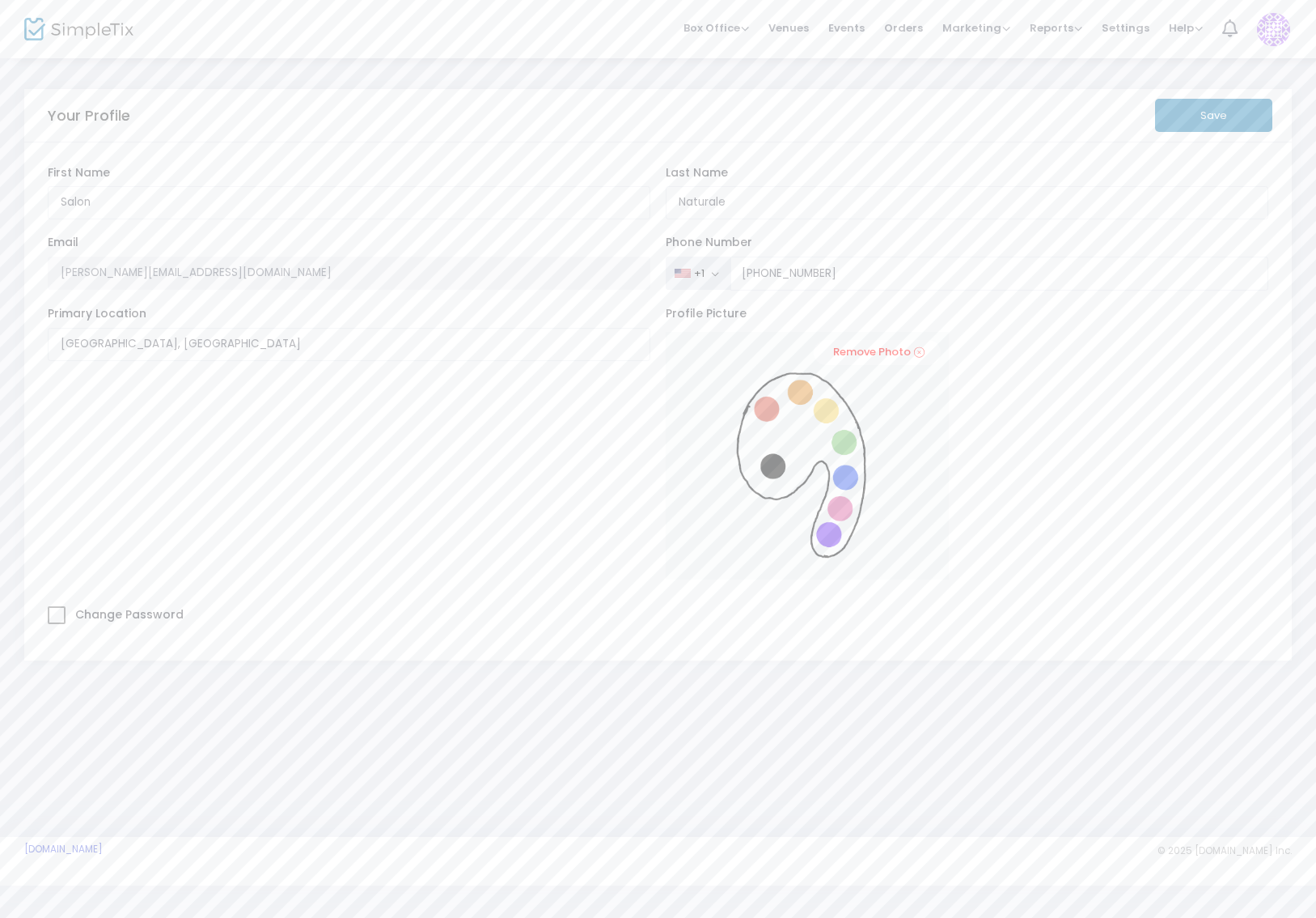
click at [1202, 109] on button "Save" at bounding box center [1214, 115] width 117 height 33
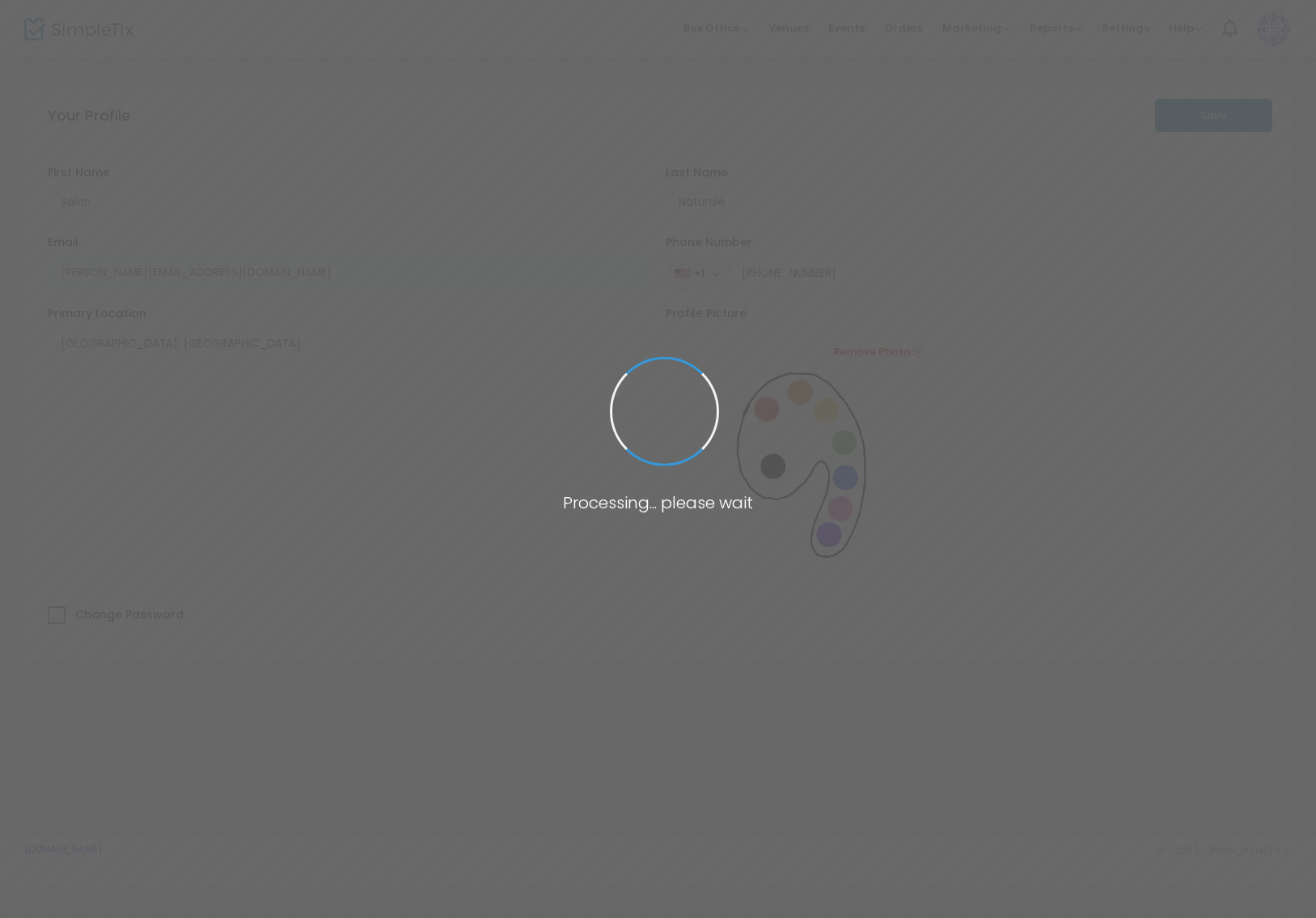
type input "[PHONE_NUMBER]"
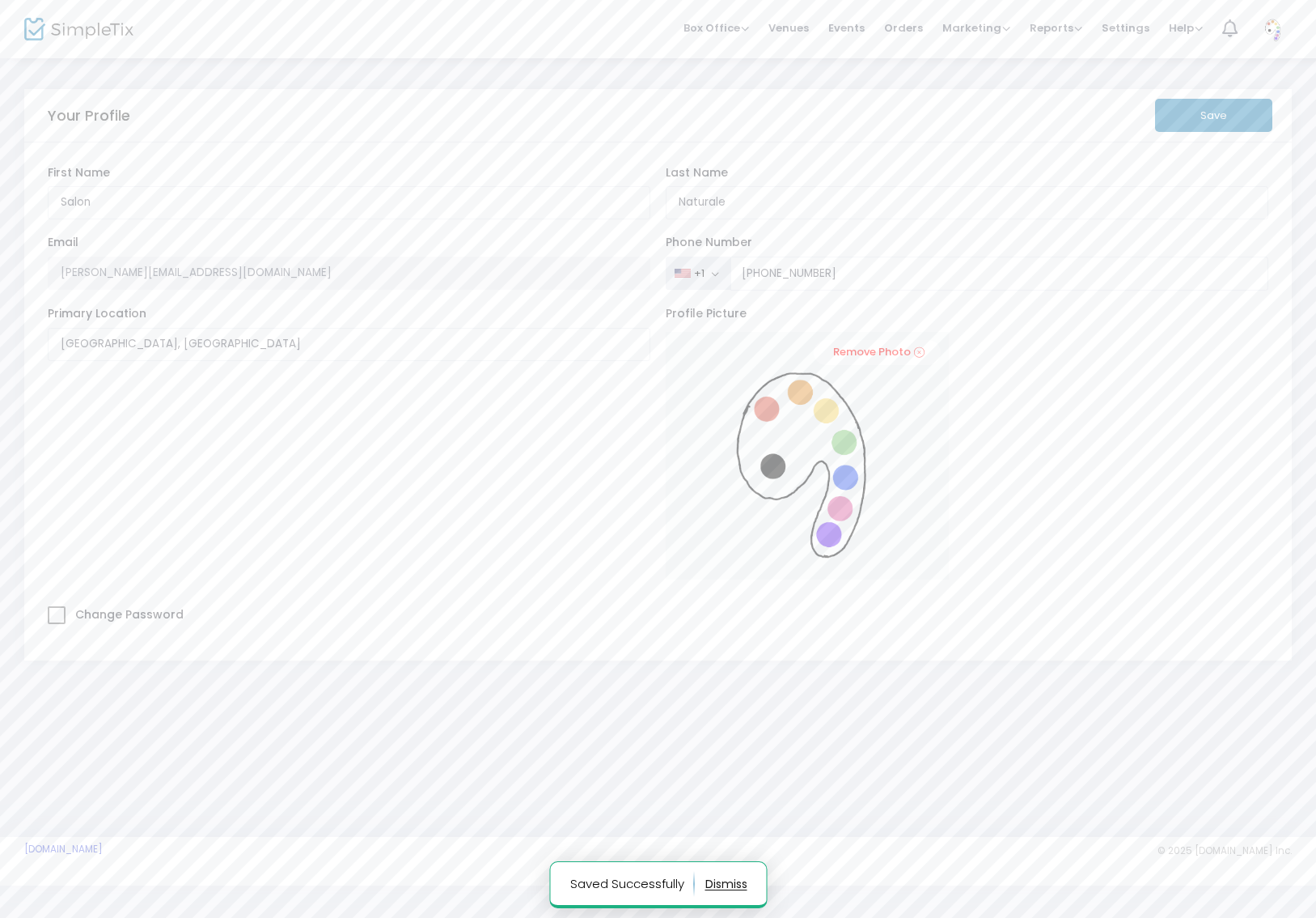
click at [1269, 30] on img at bounding box center [1273, 28] width 33 height 29
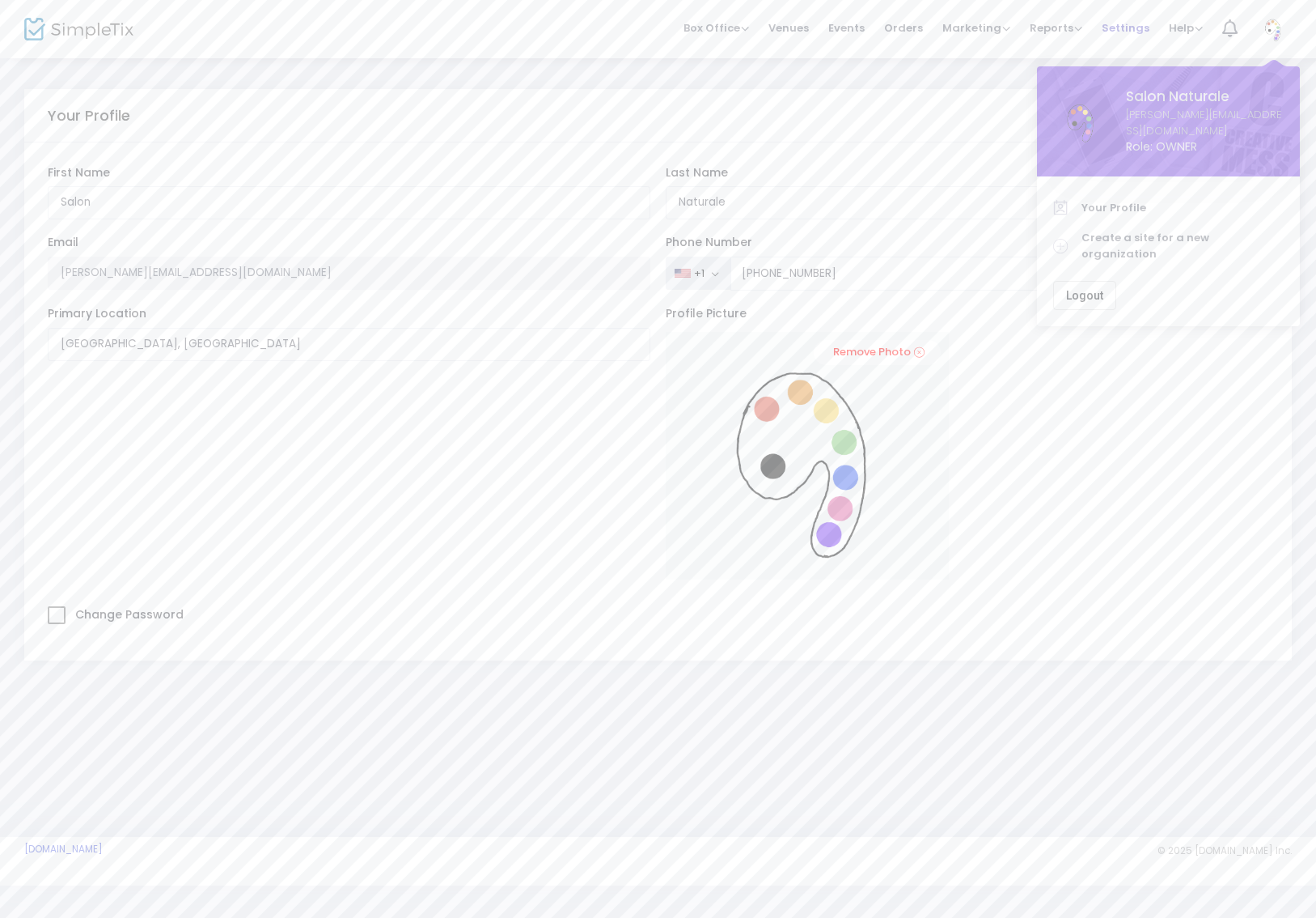
click at [1116, 25] on span "Settings" at bounding box center [1126, 28] width 48 height 41
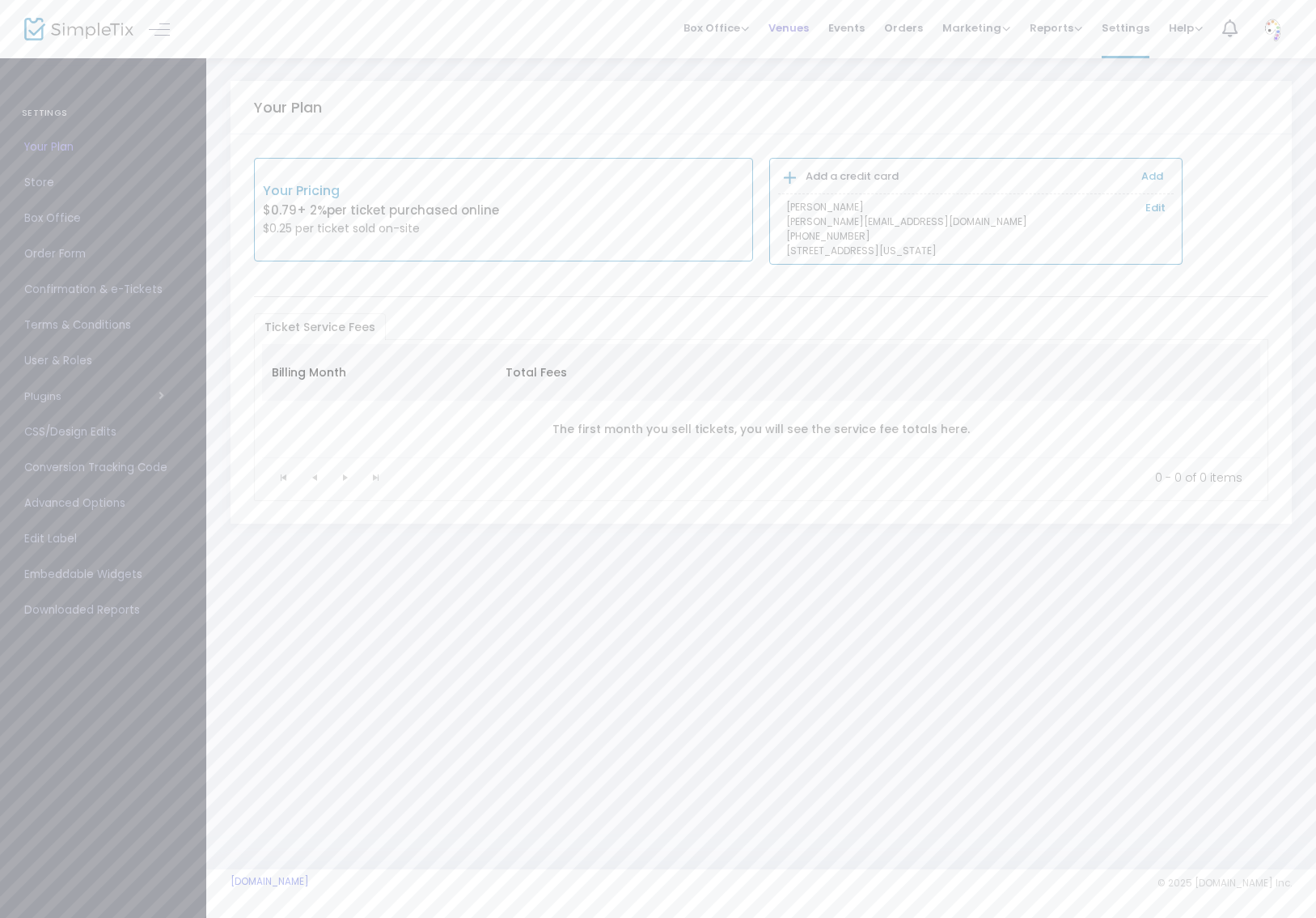
click at [794, 26] on span "Venues" at bounding box center [788, 28] width 40 height 41
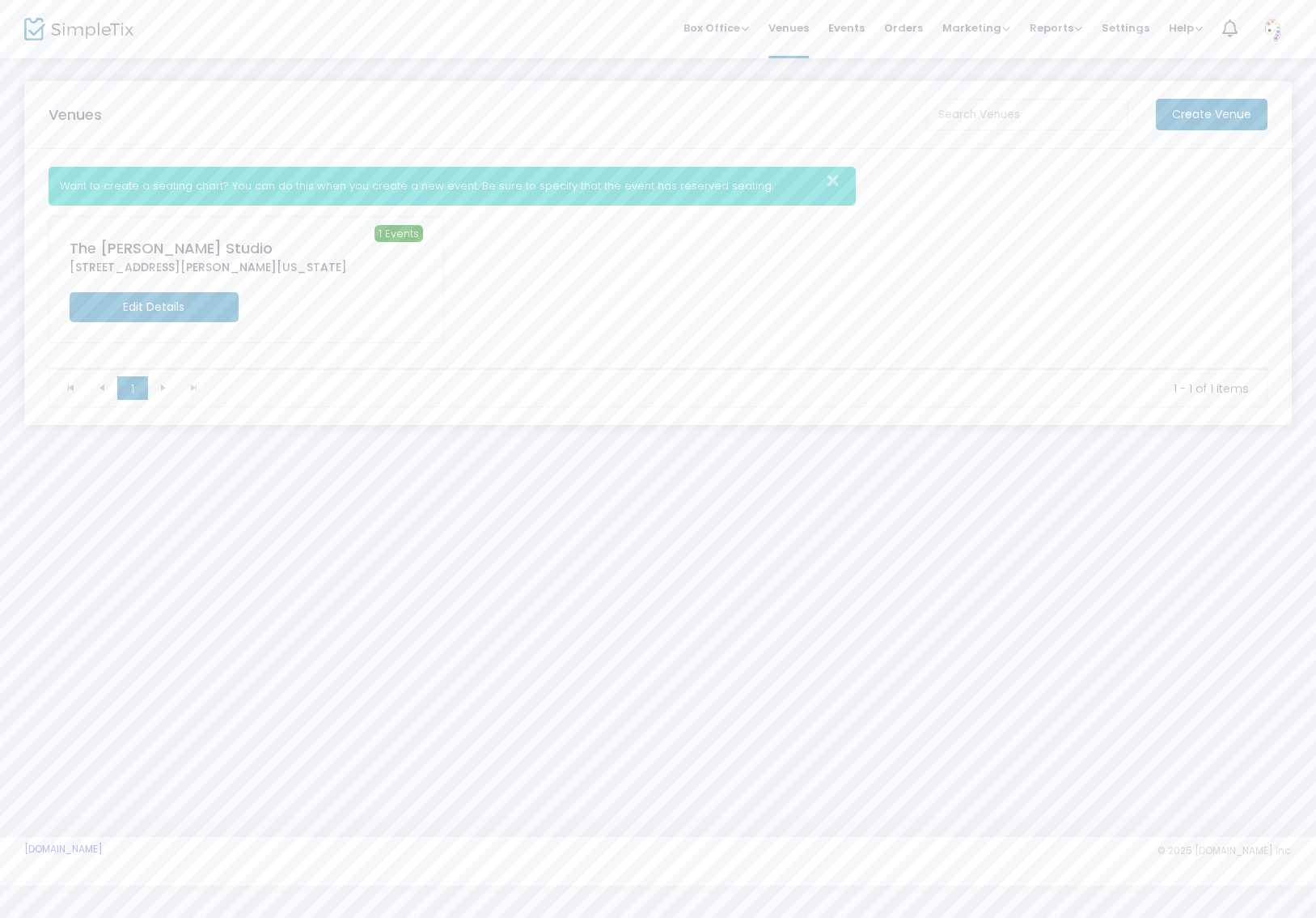
click at [165, 307] on m-button "Edit Details" at bounding box center [154, 307] width 169 height 30
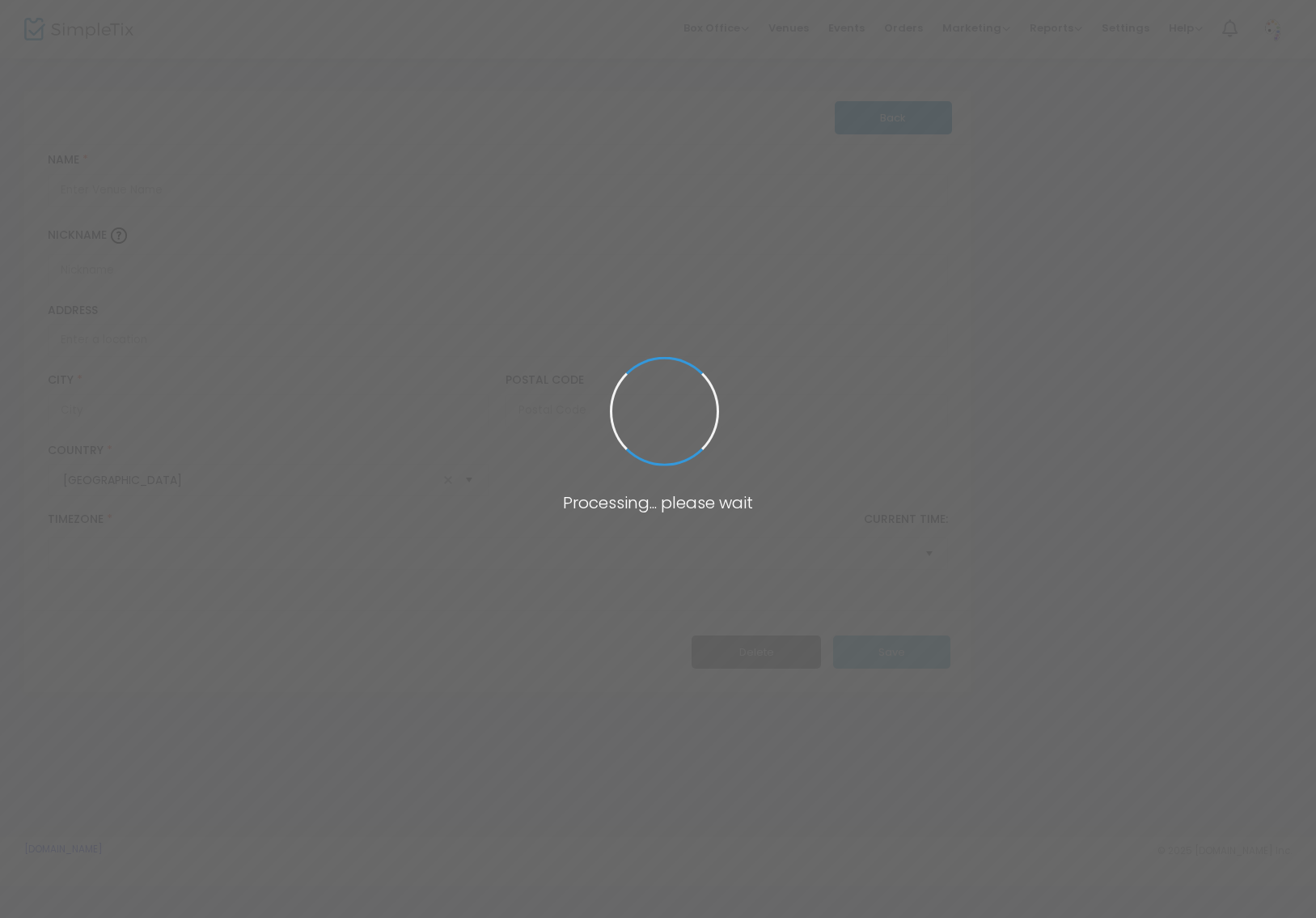
type input "The [PERSON_NAME] Studio"
type input "[STREET_ADDRESS][PERSON_NAME]"
type input "[GEOGRAPHIC_DATA]"
type input "75219"
type input "[GEOGRAPHIC_DATA]"
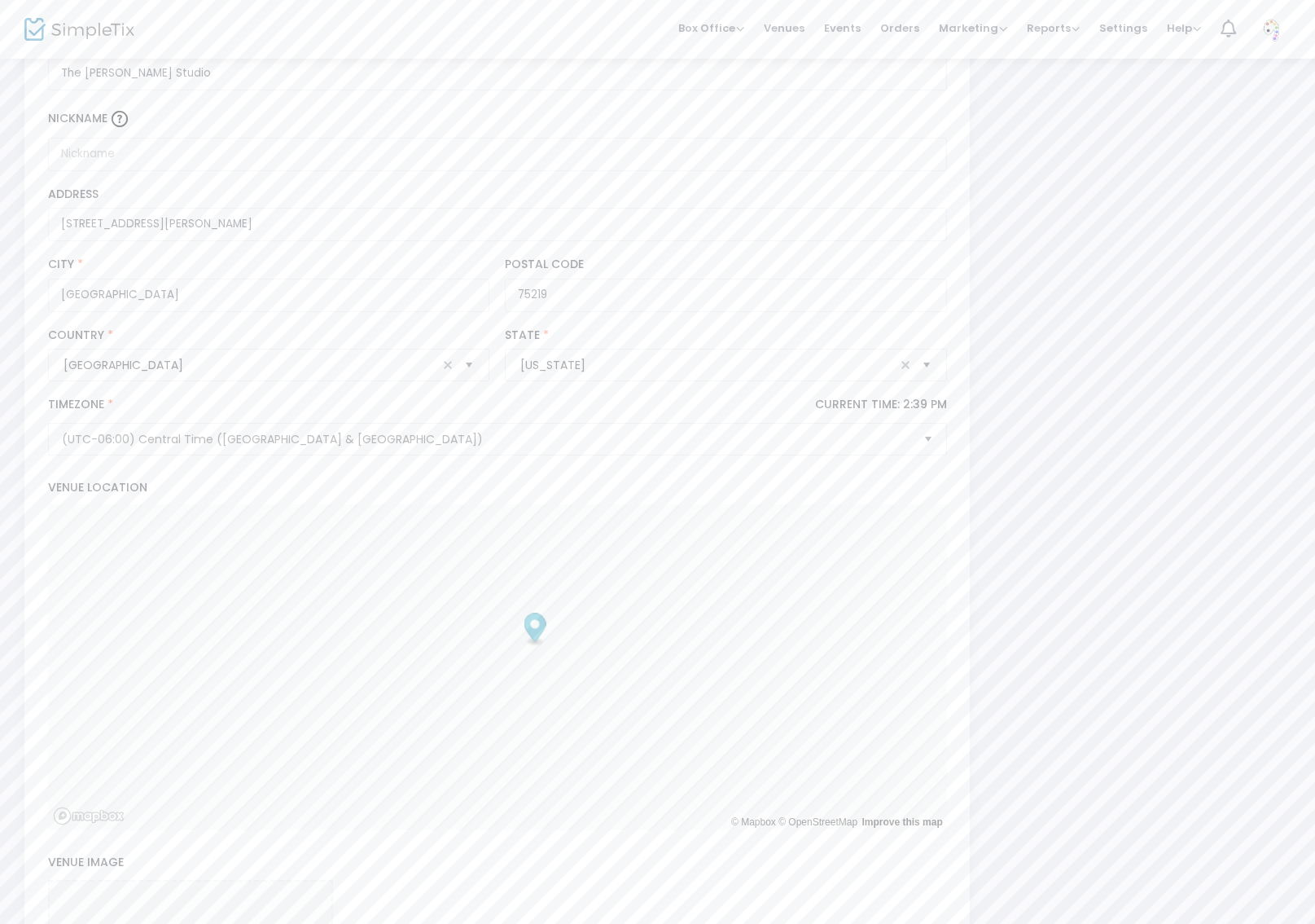
scroll to position [512, 0]
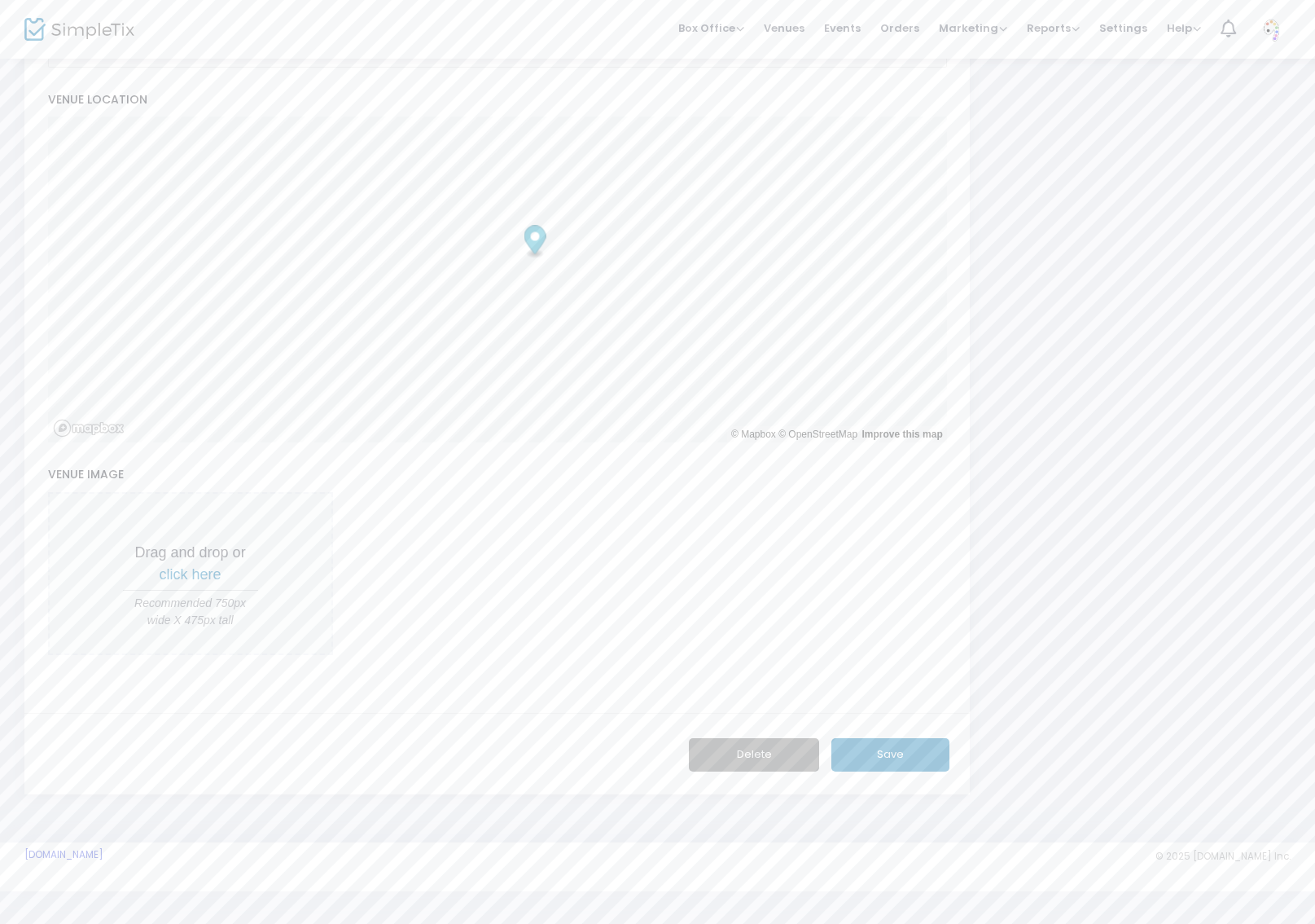
click at [1114, 538] on div "The [PERSON_NAME] Studio Back The [PERSON_NAME] Studio Name * Nickname [STREET_…" at bounding box center [657, 197] width 1283 height 1243
click at [201, 569] on span "click here" at bounding box center [190, 574] width 62 height 16
click at [175, 574] on span "click here" at bounding box center [190, 574] width 62 height 16
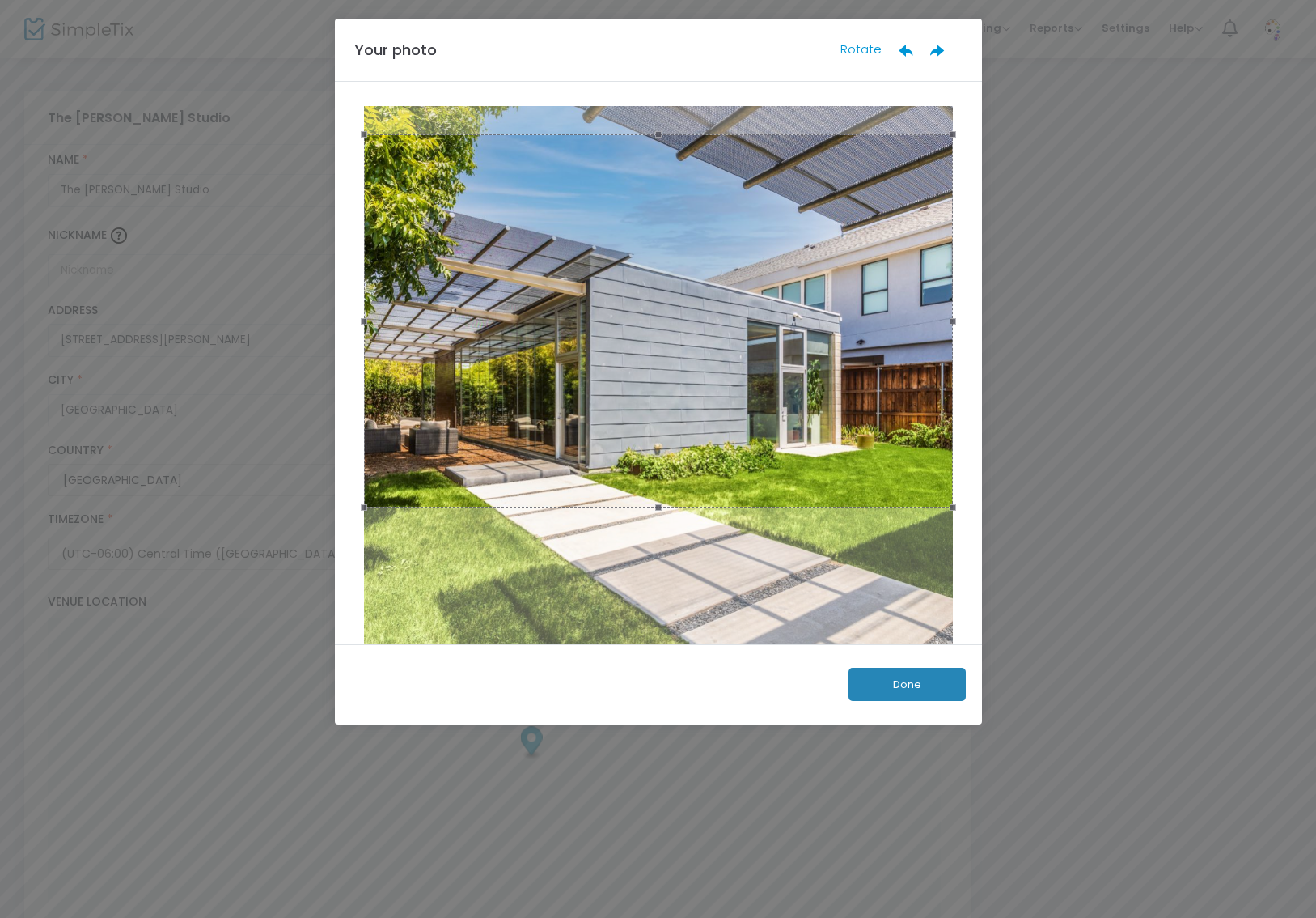
drag, startPoint x: 830, startPoint y: 519, endPoint x: 820, endPoint y: 440, distance: 79.6
click at [820, 440] on div at bounding box center [658, 320] width 589 height 373
click at [938, 684] on button "Done" at bounding box center [907, 684] width 117 height 33
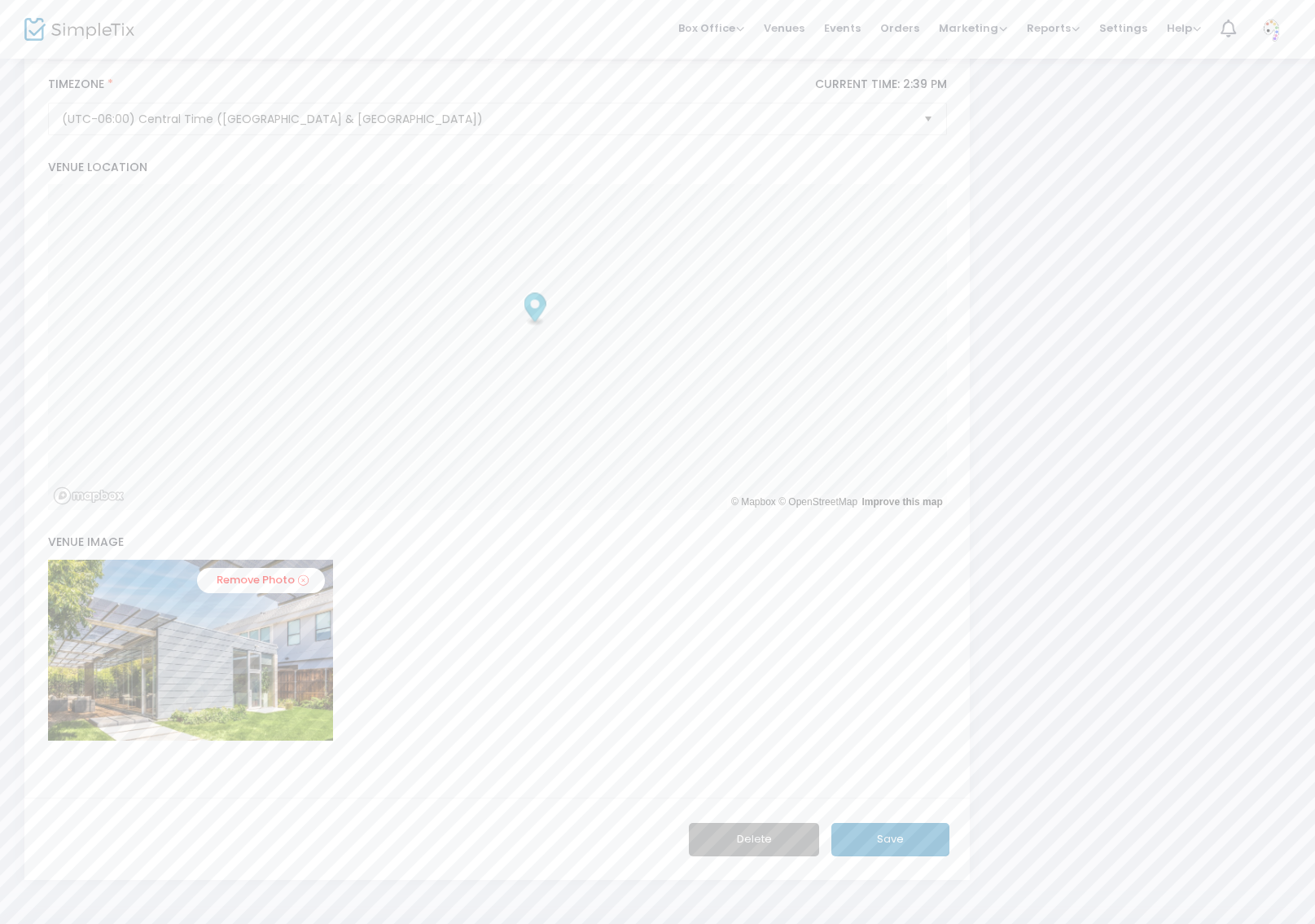
scroll to position [530, 0]
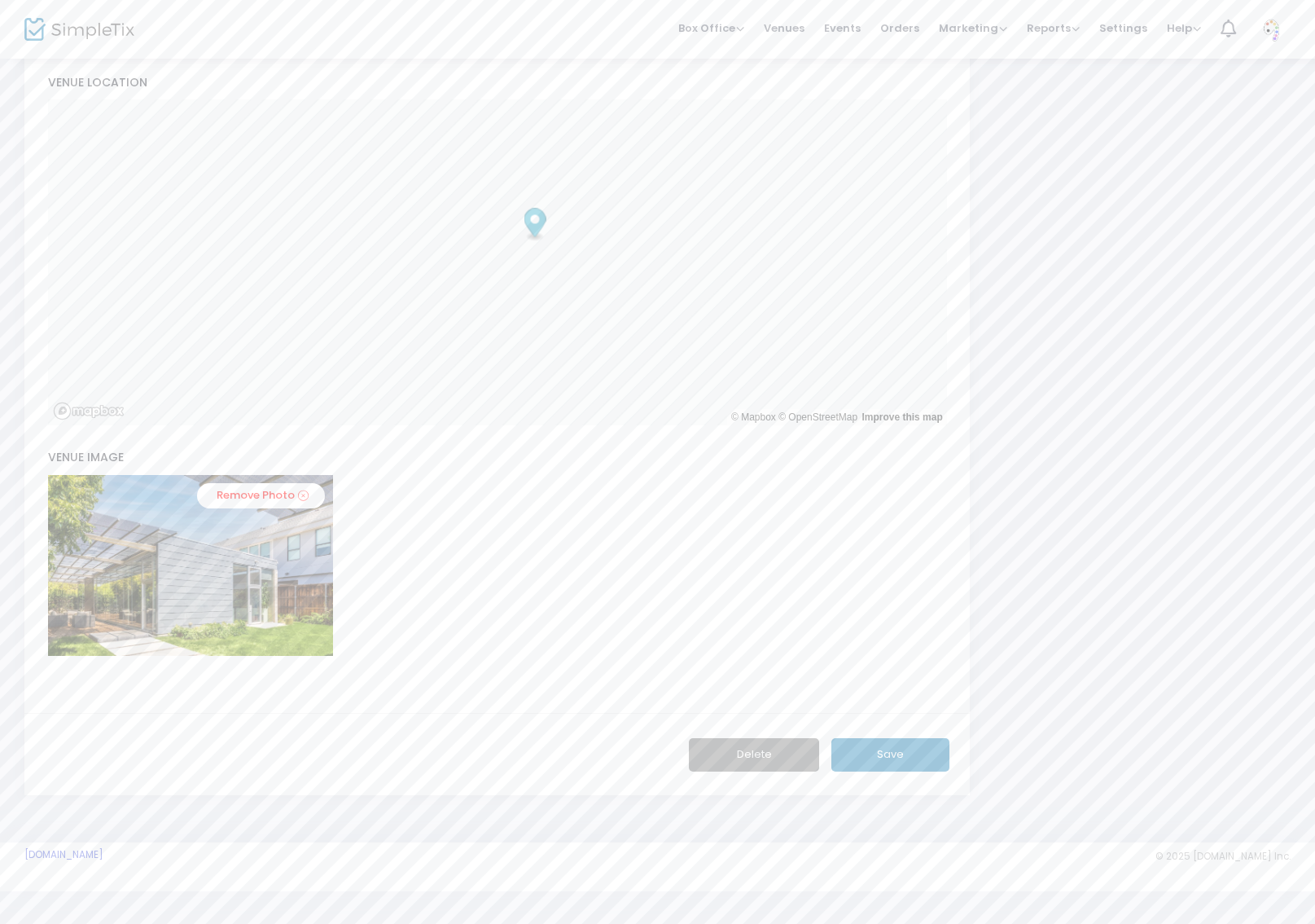
click at [919, 748] on button "Save" at bounding box center [891, 754] width 118 height 33
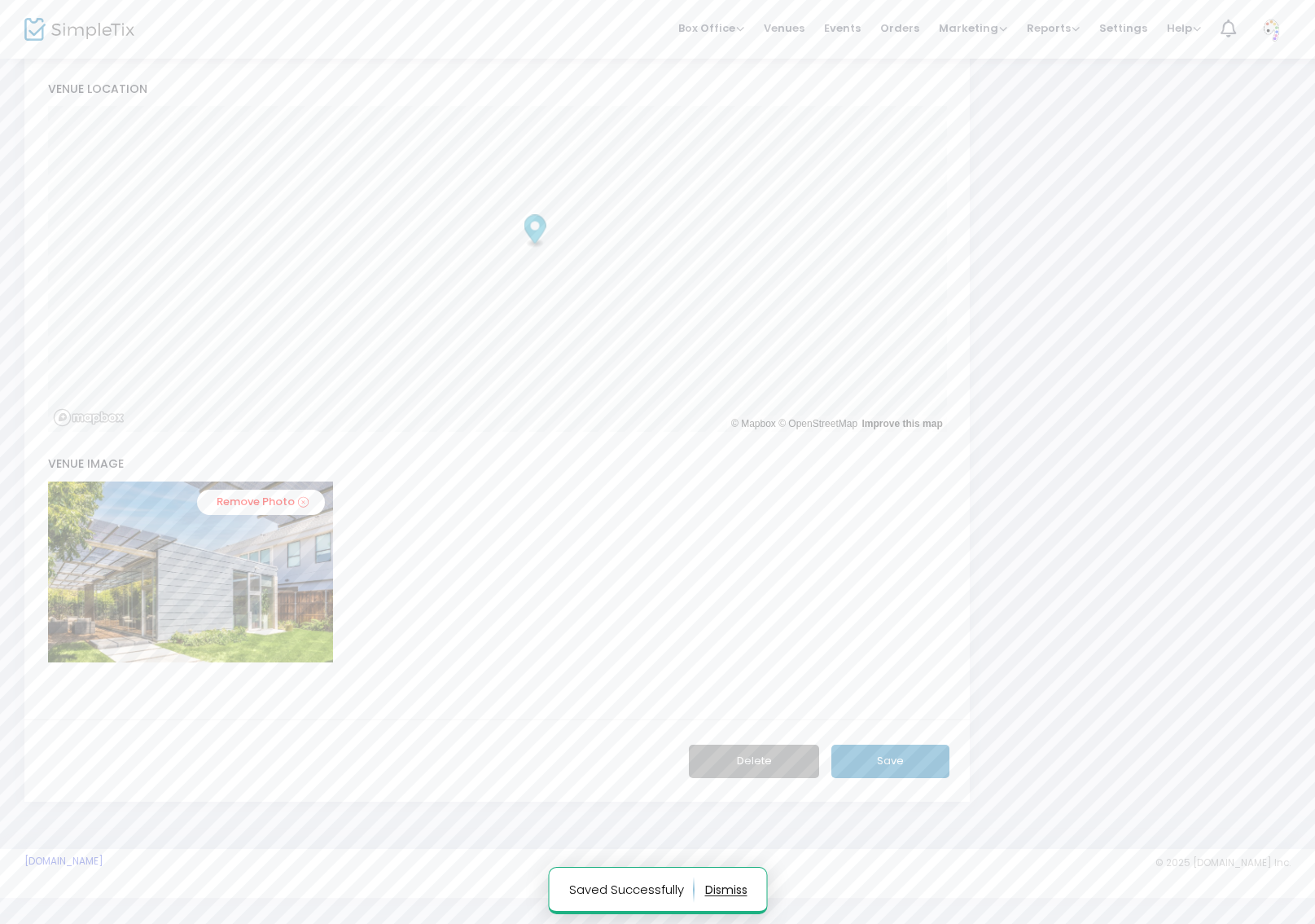
scroll to position [319, 0]
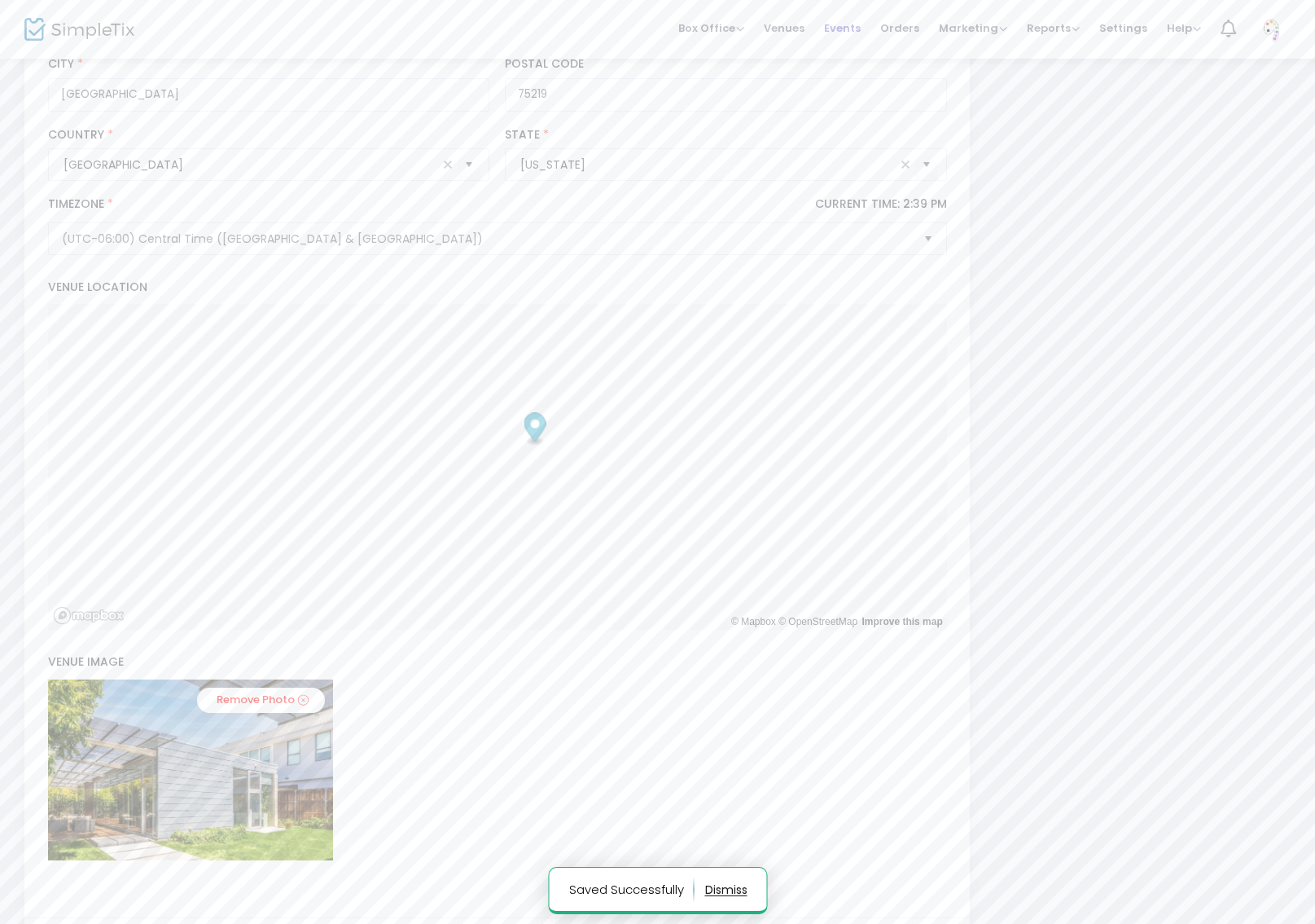
click at [855, 22] on span "Events" at bounding box center [842, 28] width 37 height 41
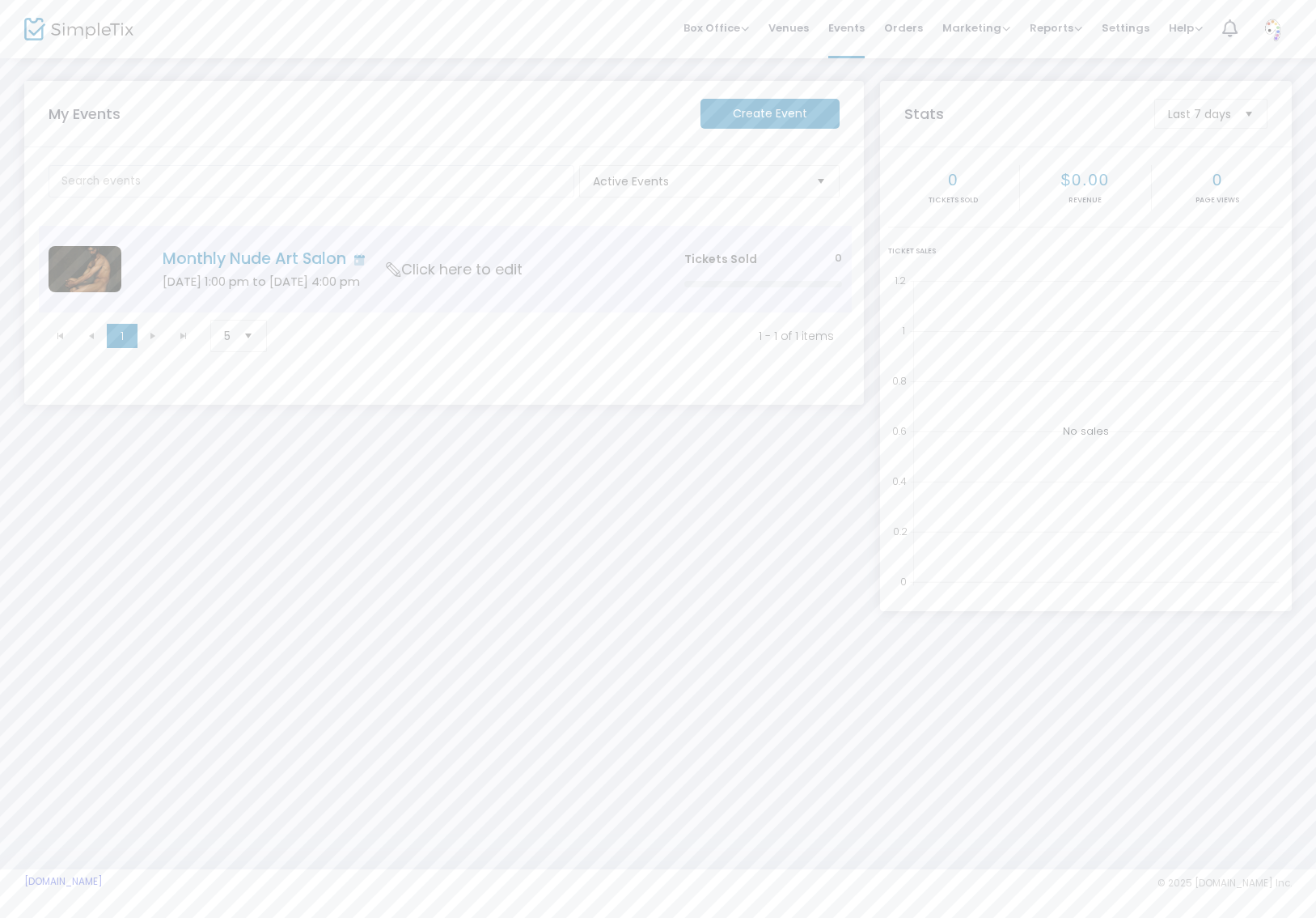
click at [561, 278] on h5 "[DATE] 1:00 pm to [DATE] 4:00 pm" at bounding box center [399, 281] width 473 height 14
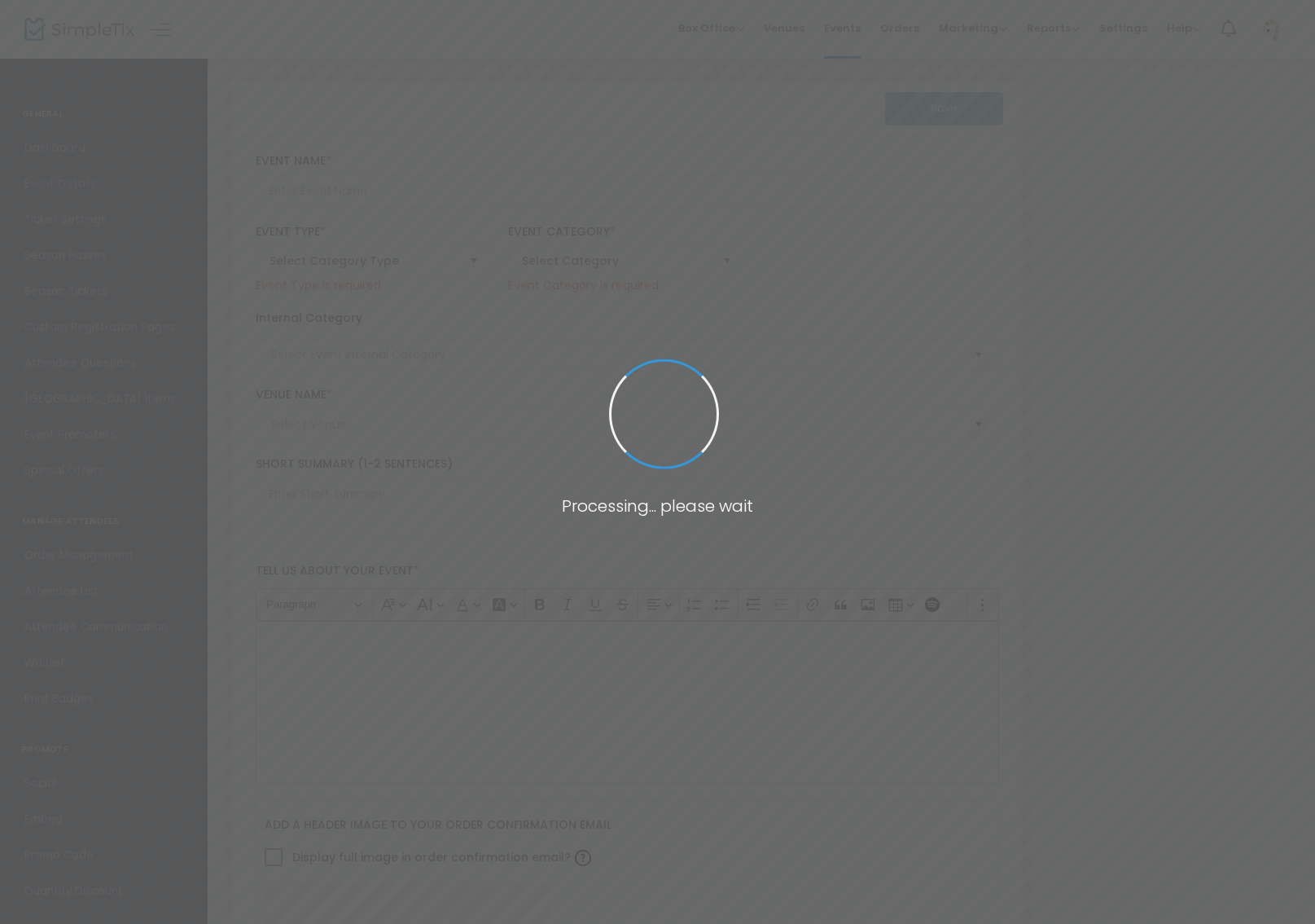
type input "Monthly Nude Art Salon"
type textarea "Join fellow artists in our most welcoming environment yet! This brand new locat…"
type input "Buy Tickets"
type input "The [PERSON_NAME] Studio"
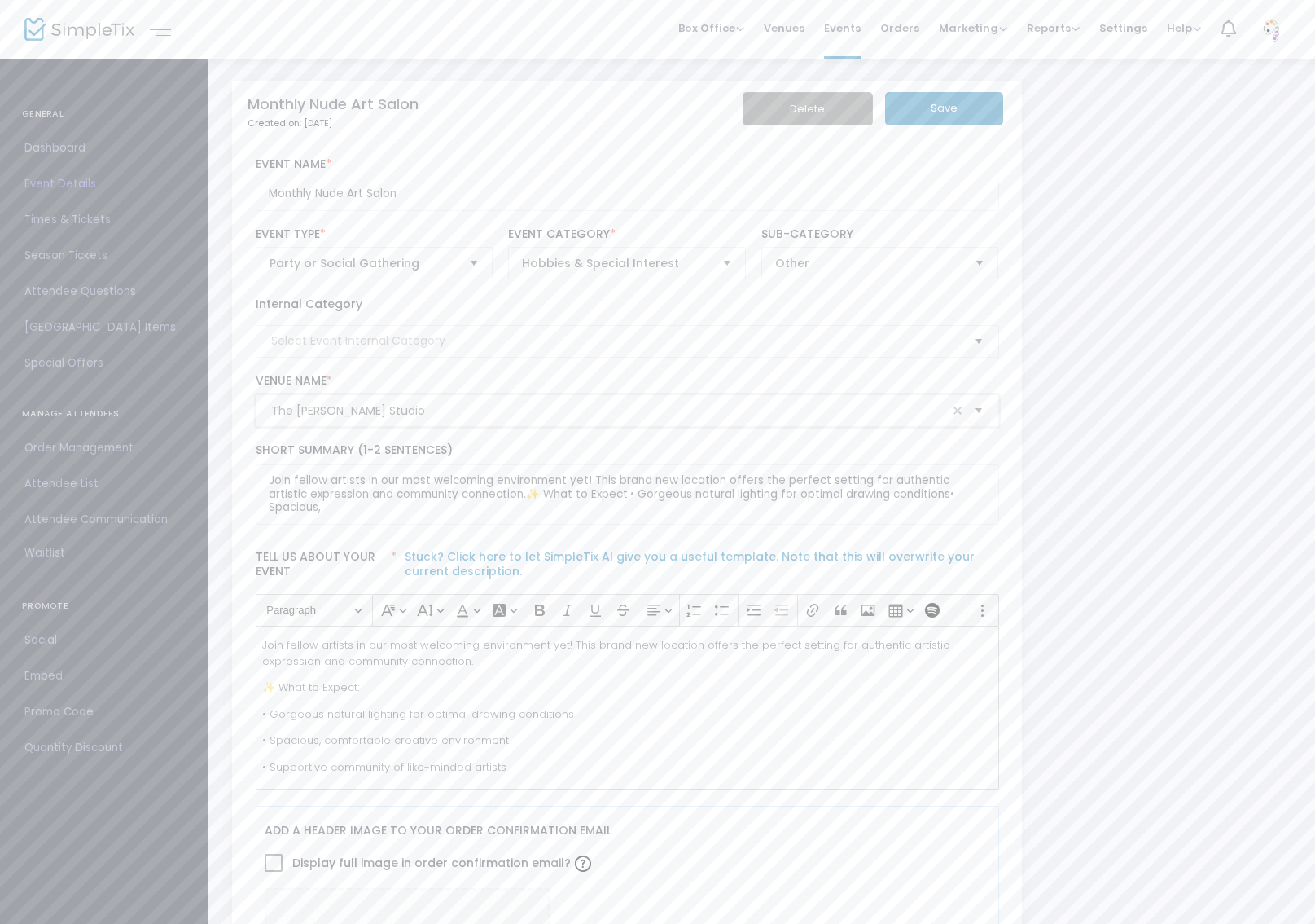
click at [926, 415] on input "The [PERSON_NAME] Studio" at bounding box center [610, 410] width 677 height 17
click at [958, 415] on span at bounding box center [958, 410] width 13 height 13
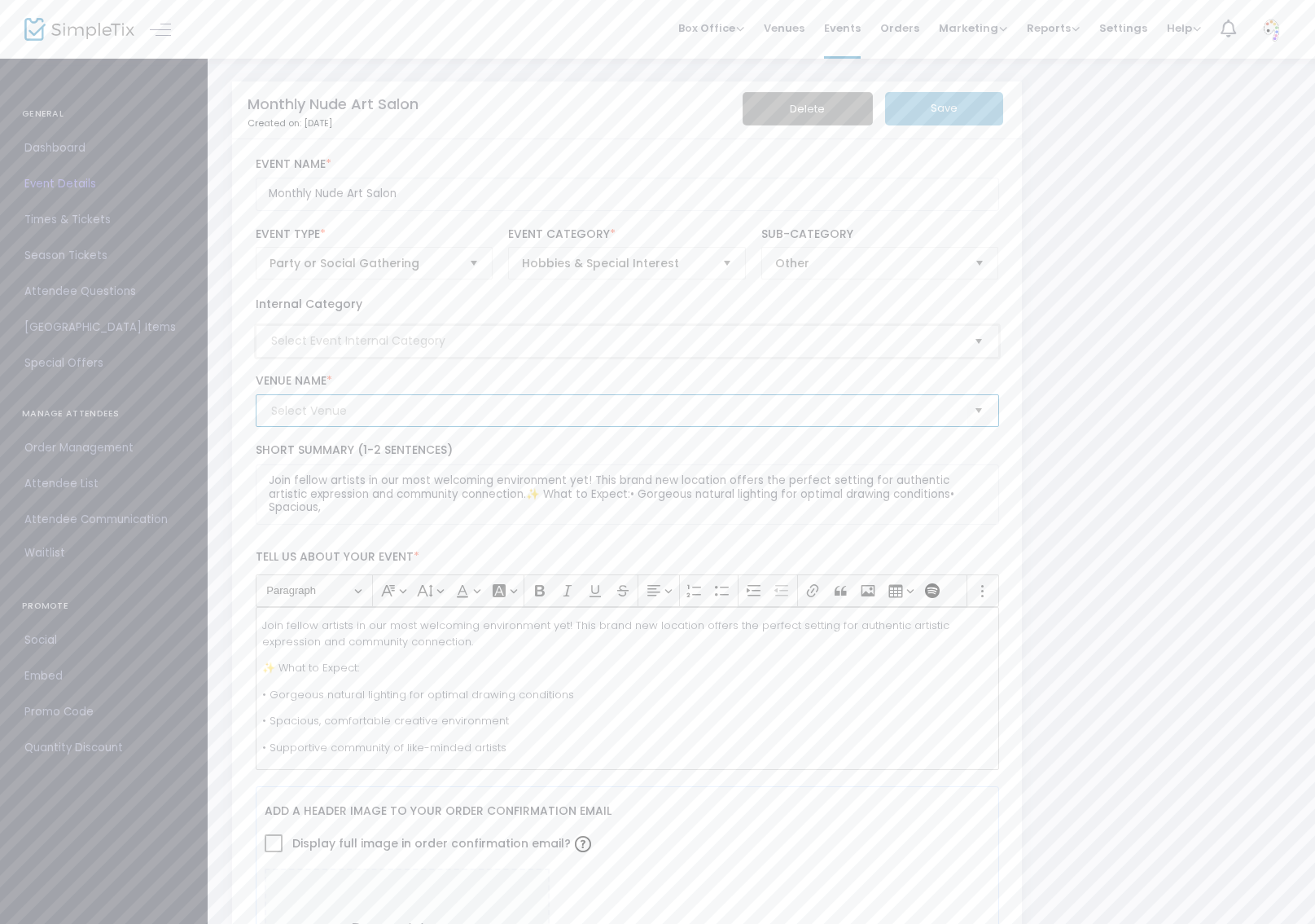
click at [983, 344] on span "Select" at bounding box center [978, 341] width 27 height 27
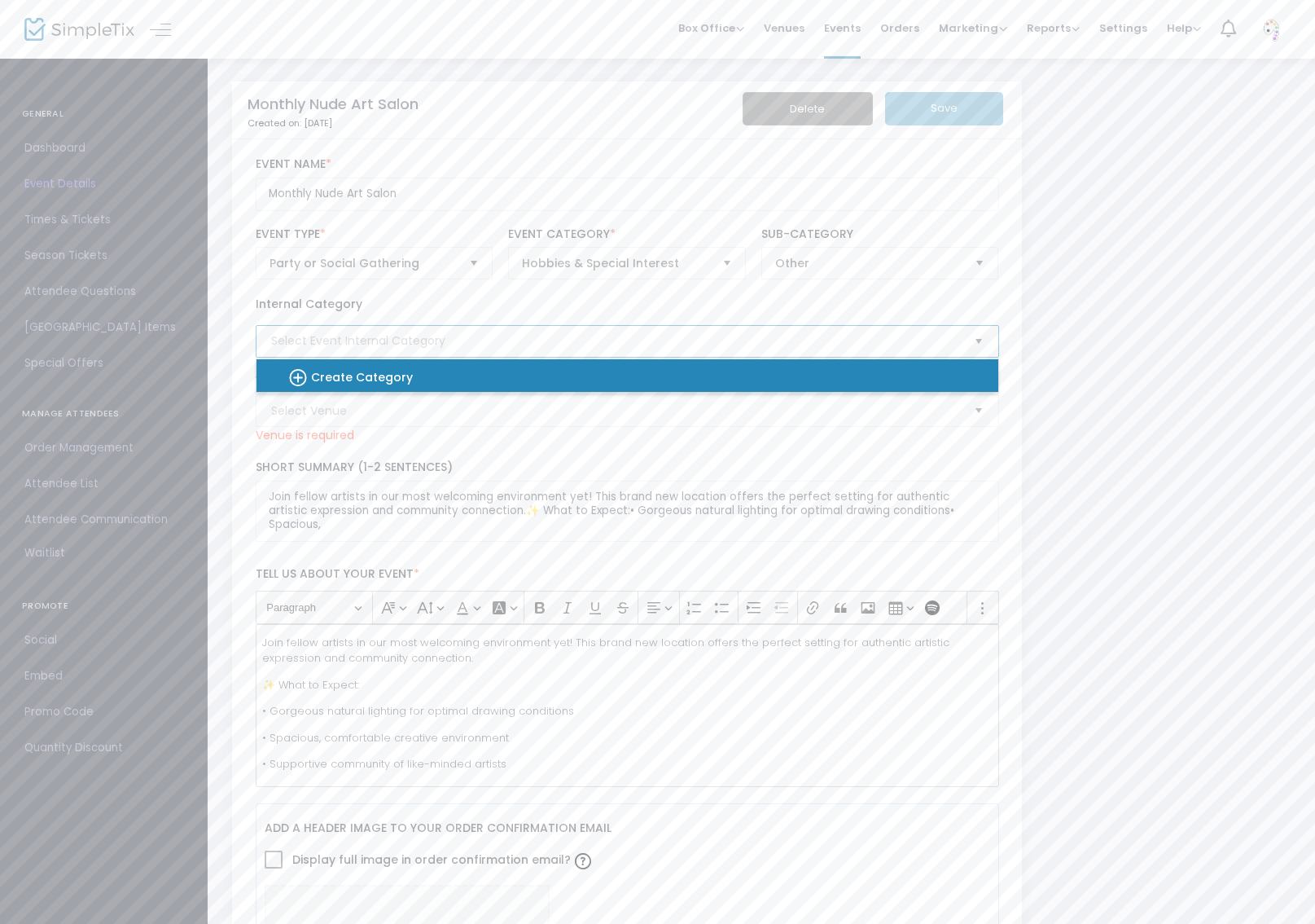
click at [450, 371] on div "Create Category" at bounding box center [619, 375] width 716 height 32
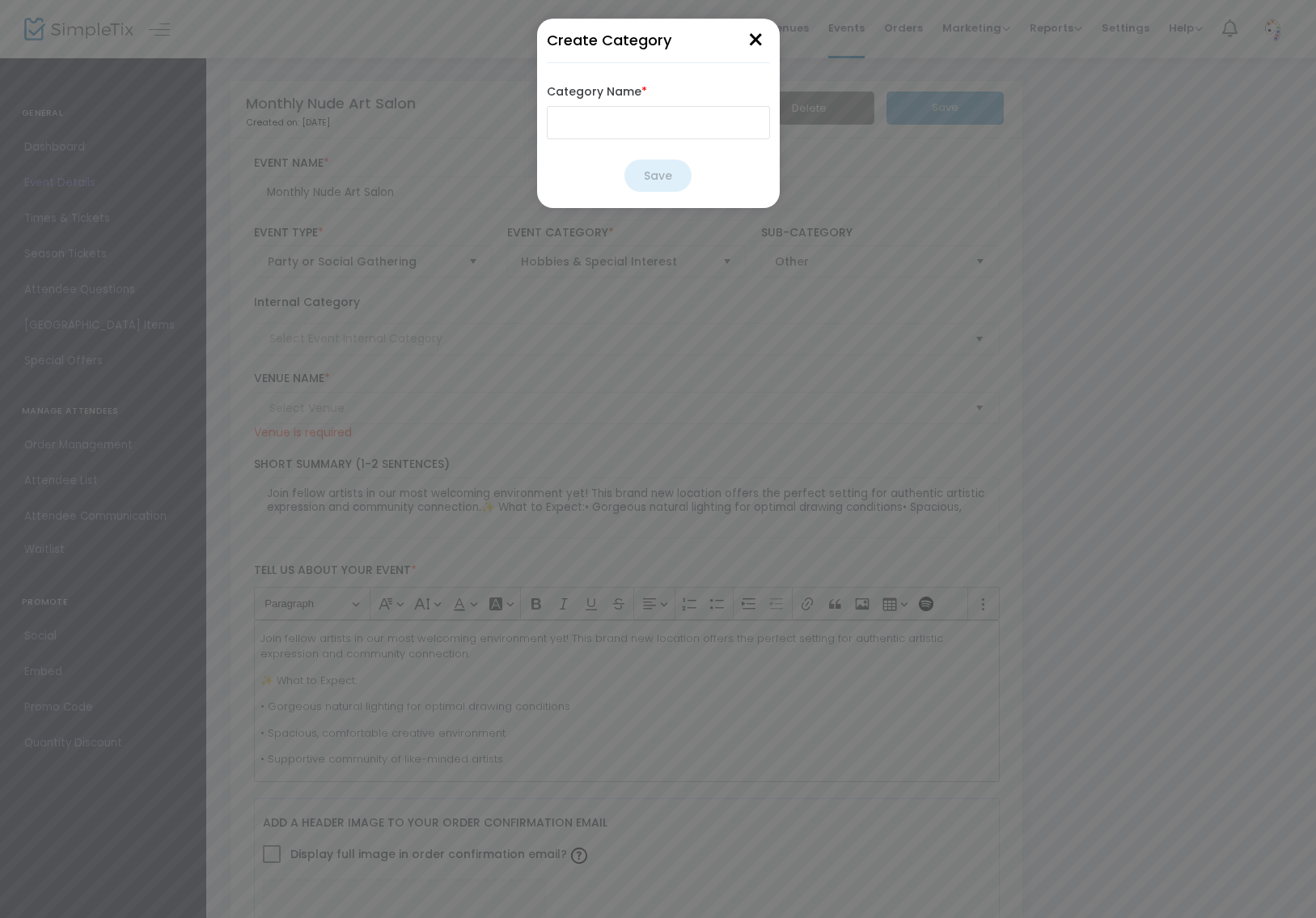
click at [587, 133] on input "Category Name *" at bounding box center [658, 122] width 223 height 33
type input "Nude Art Salon"
click at [668, 192] on button "Save" at bounding box center [658, 175] width 68 height 32
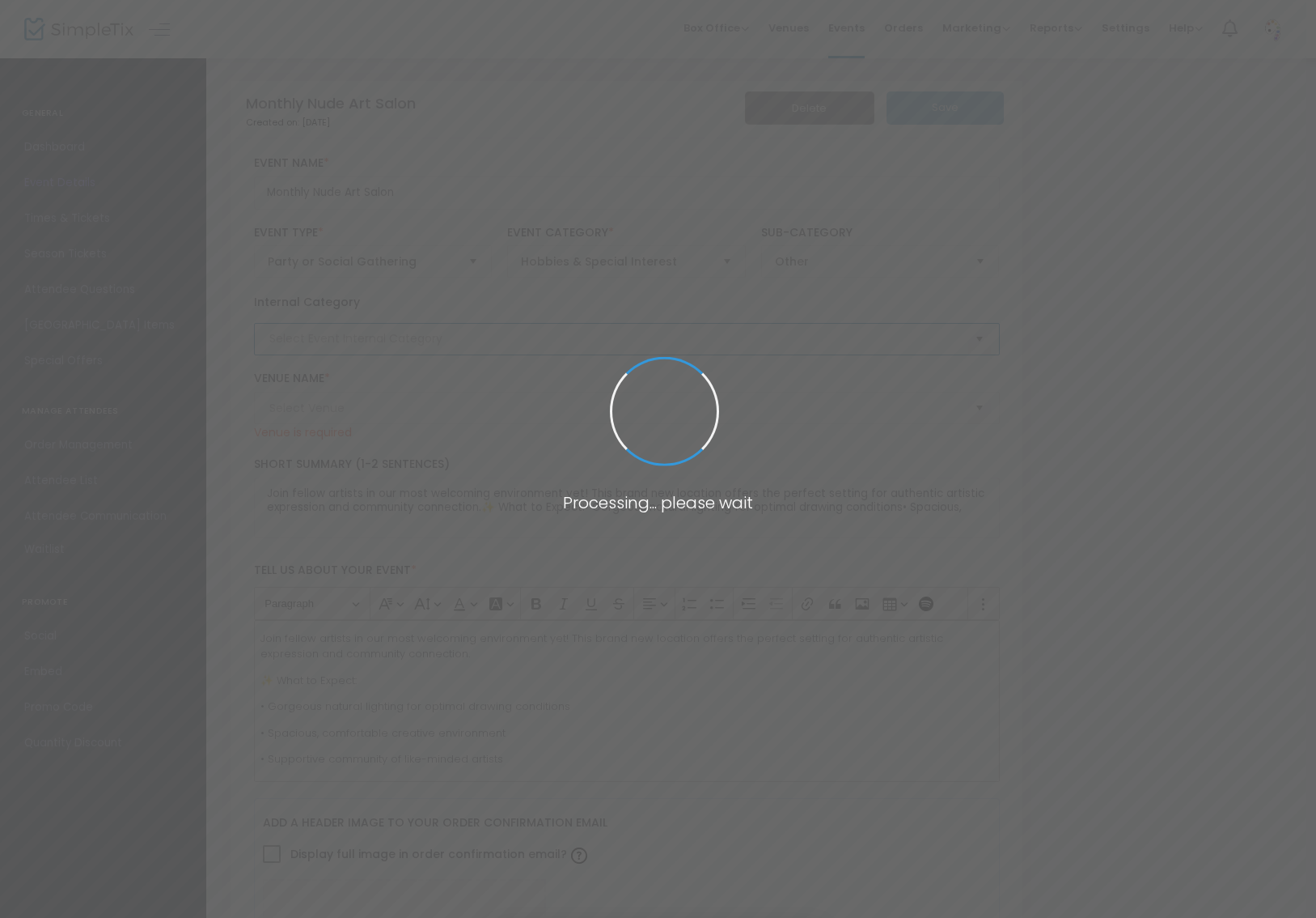
type input "Nude Art Salon"
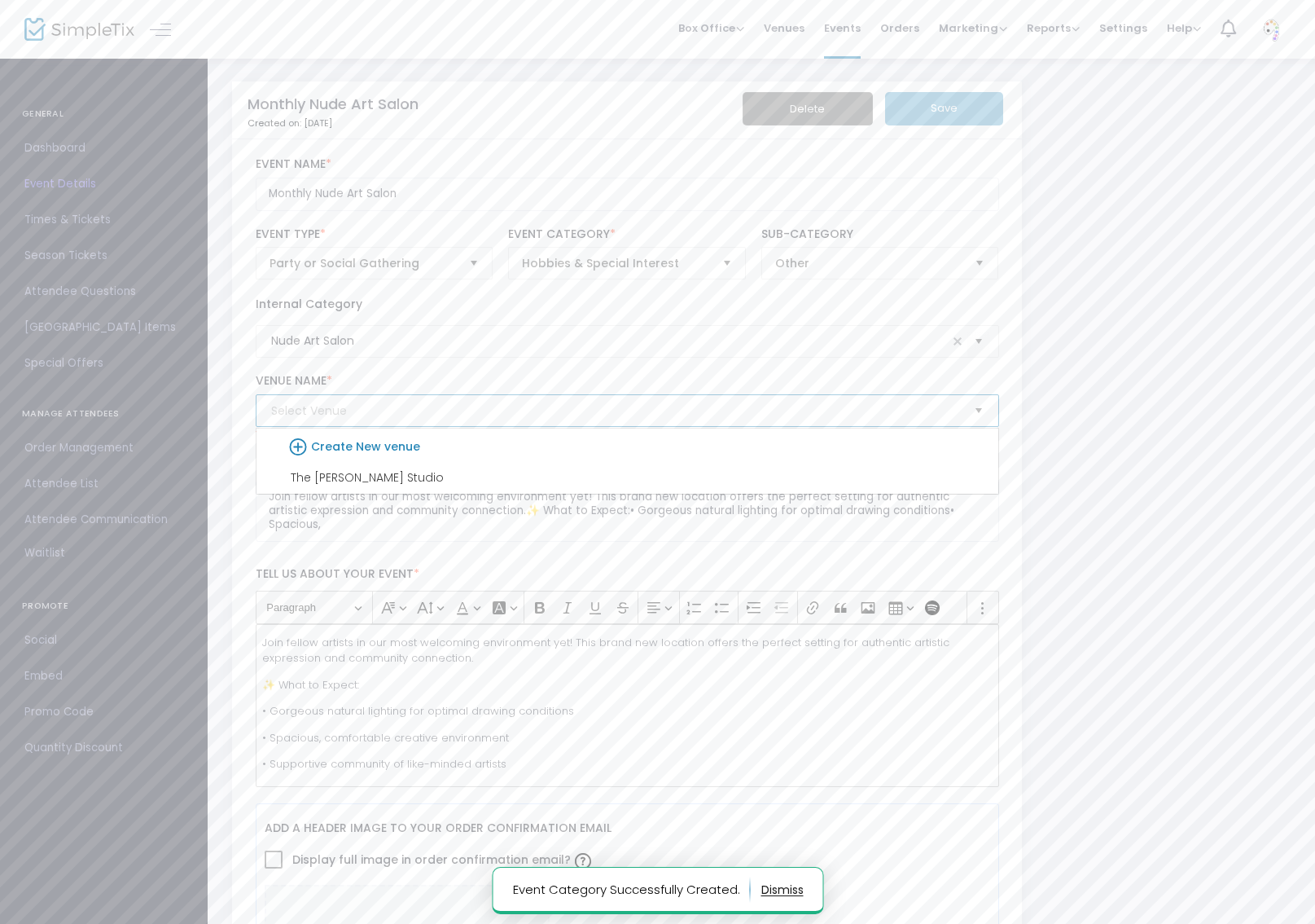
click at [977, 403] on span "Select" at bounding box center [978, 411] width 27 height 27
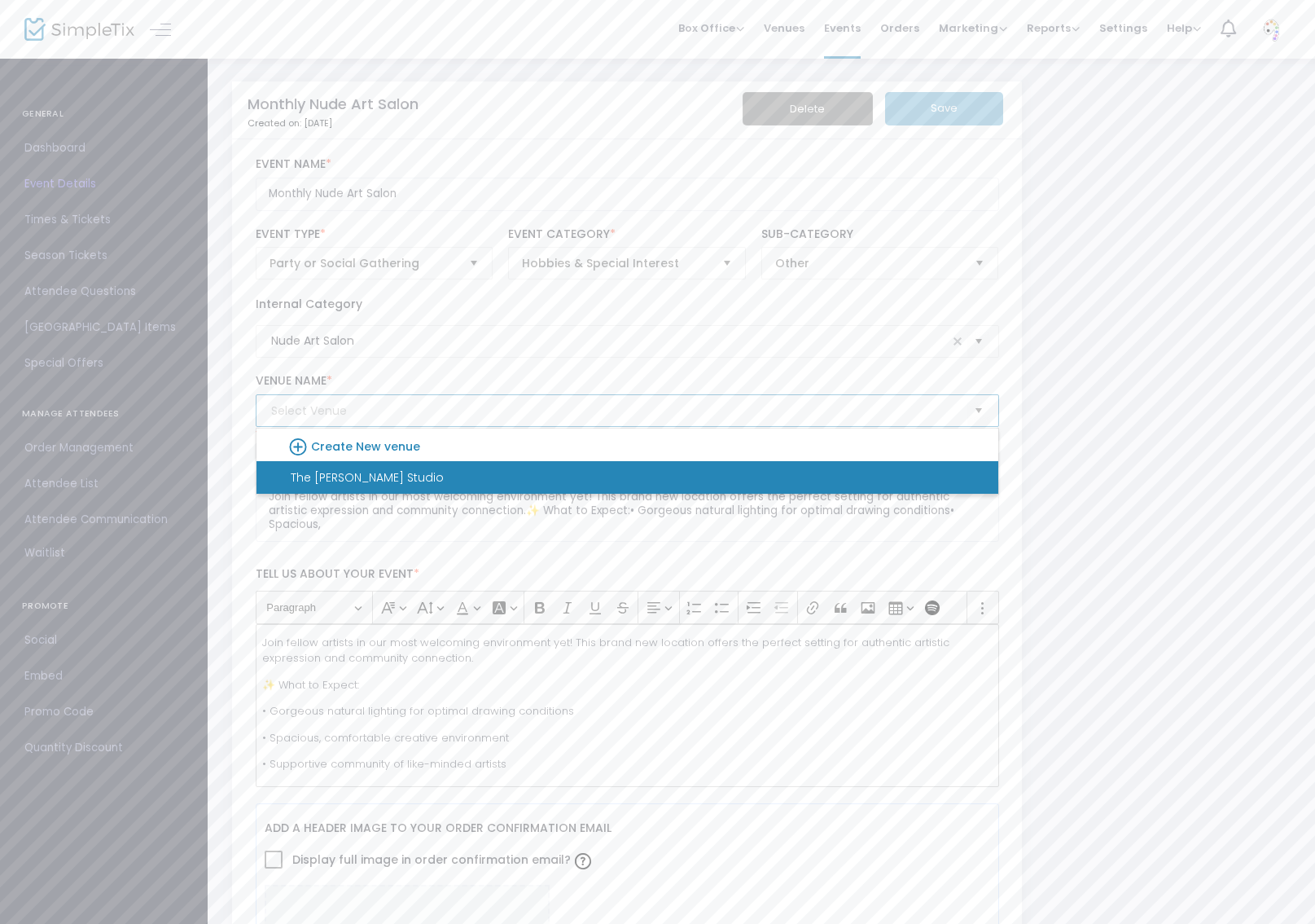
click at [810, 466] on li "The [PERSON_NAME] Studio" at bounding box center [628, 477] width 742 height 32
type input "The [PERSON_NAME] Studio"
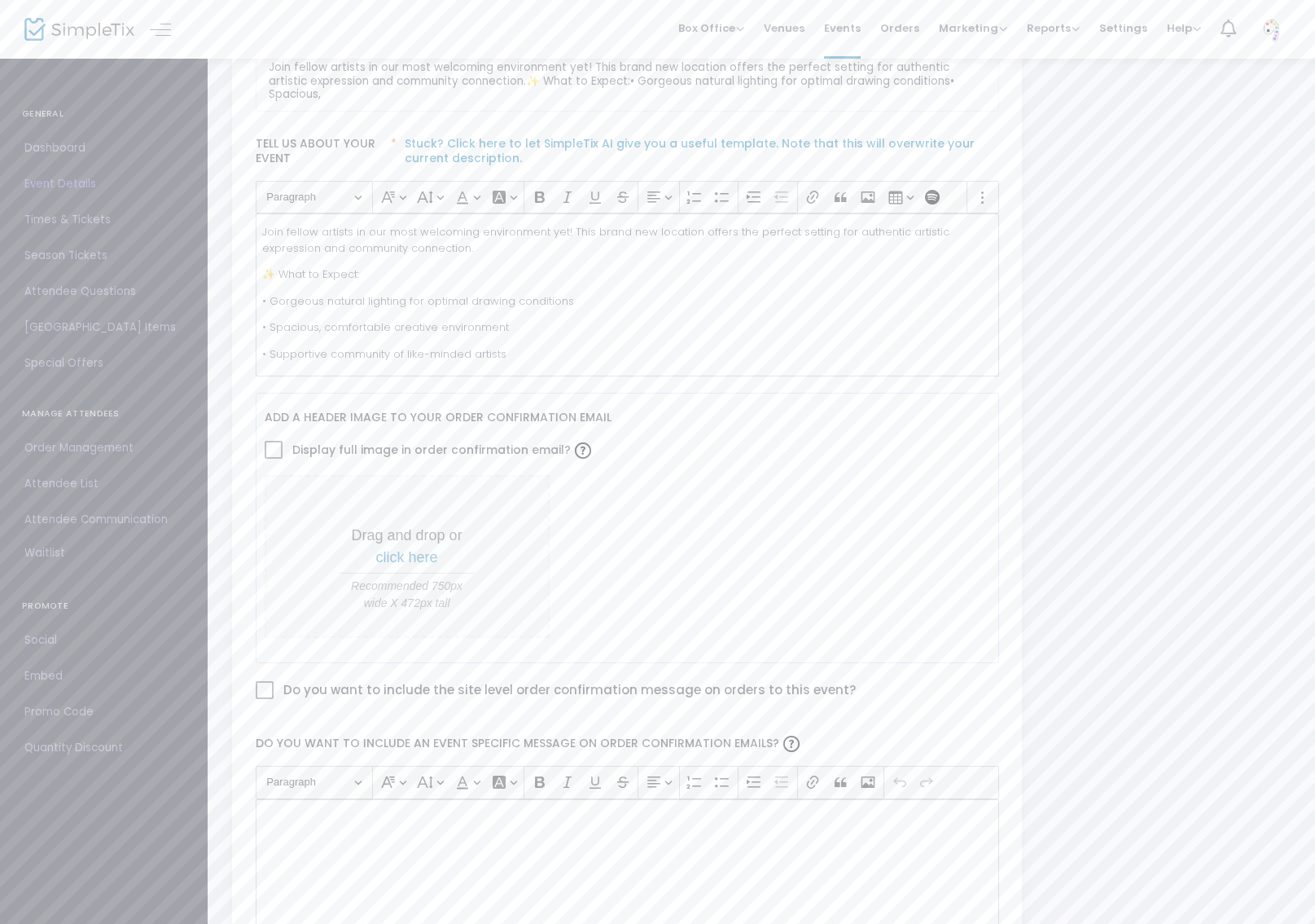
scroll to position [462, 0]
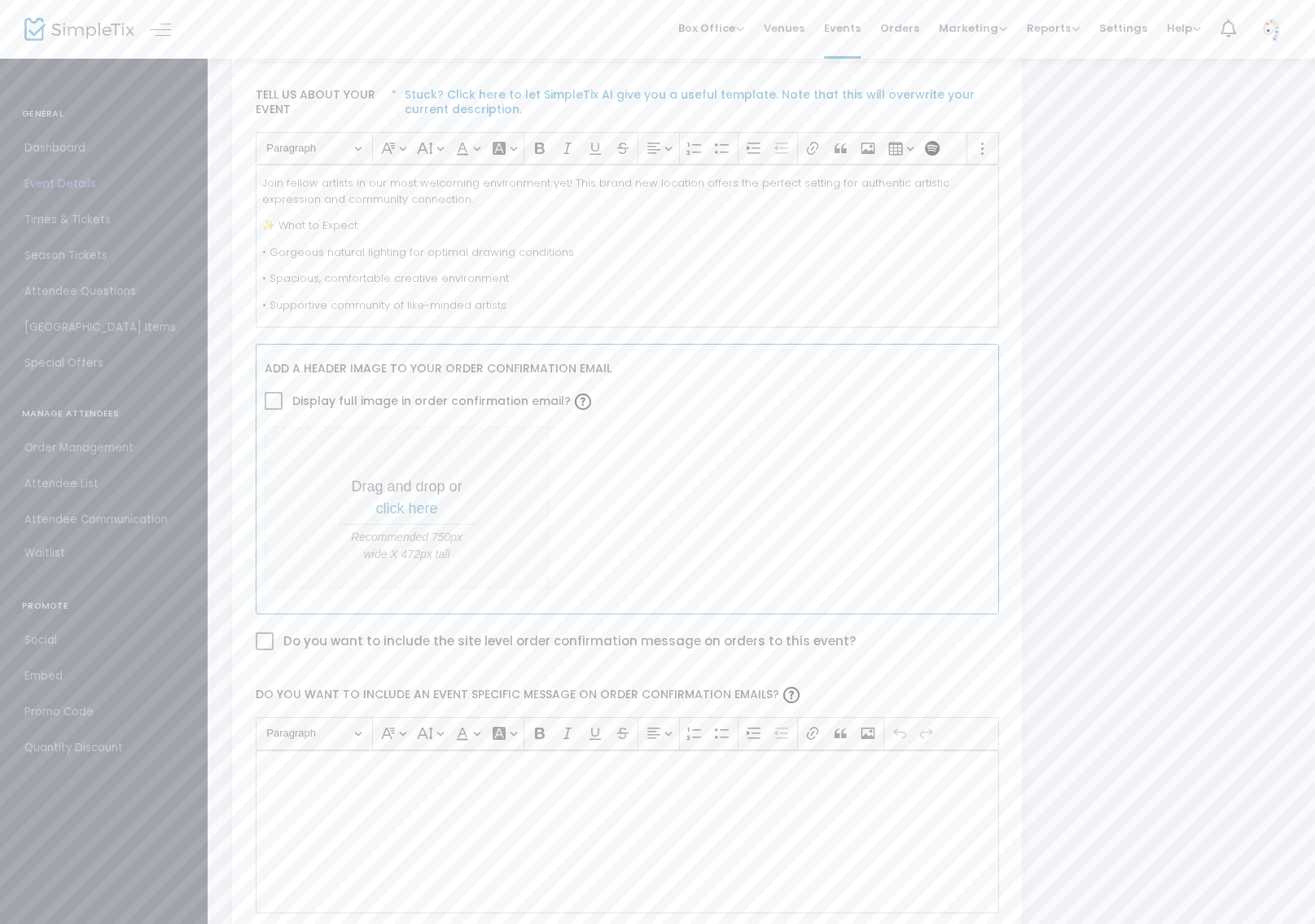
click at [421, 501] on span "click here" at bounding box center [406, 509] width 62 height 16
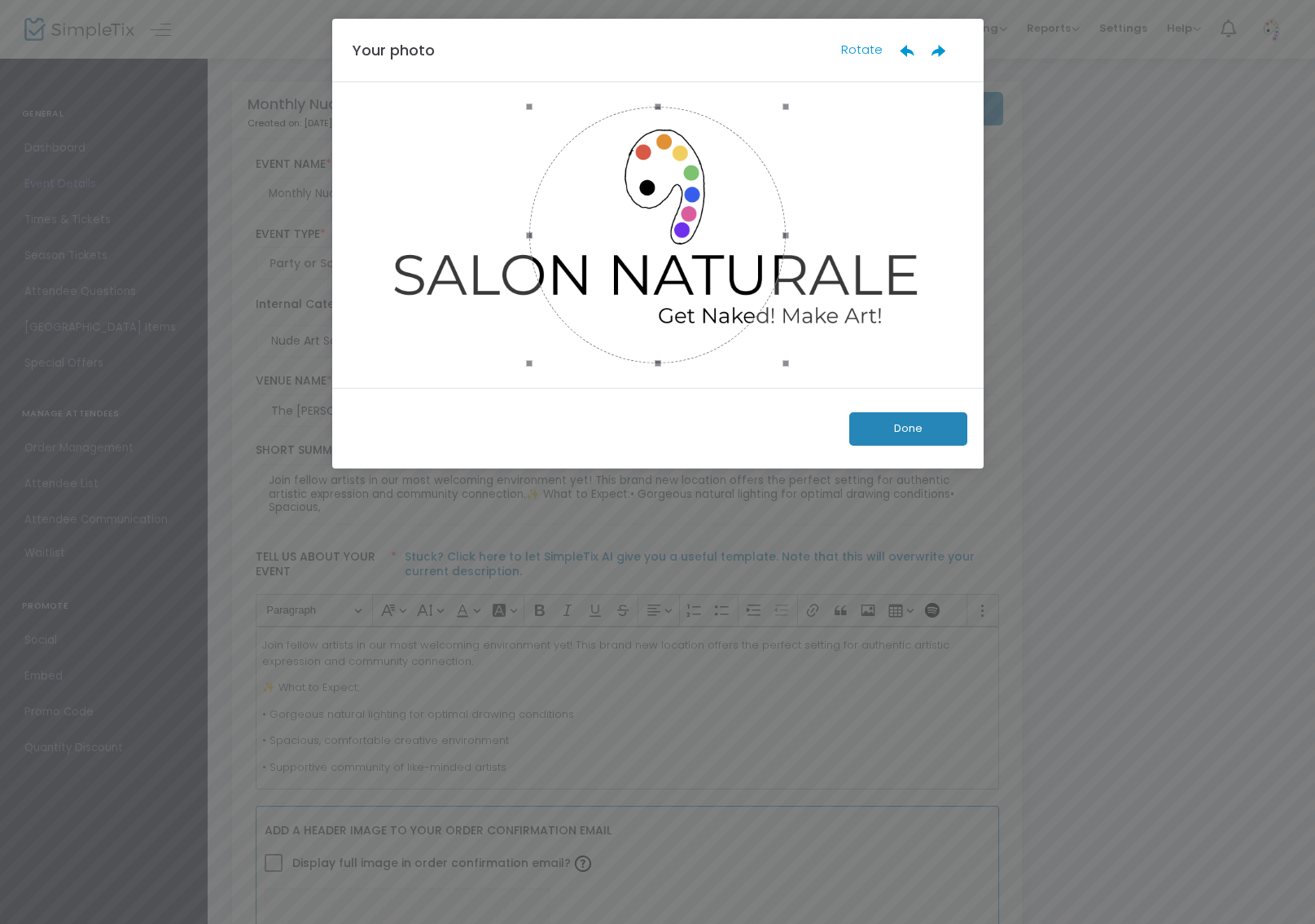
scroll to position [0, 0]
drag, startPoint x: 796, startPoint y: 363, endPoint x: 844, endPoint y: 320, distance: 64.4
click at [887, 372] on div at bounding box center [663, 235] width 652 height 305
drag, startPoint x: 792, startPoint y: 234, endPoint x: 909, endPoint y: 303, distance: 135.8
click at [909, 303] on div at bounding box center [662, 235] width 602 height 257
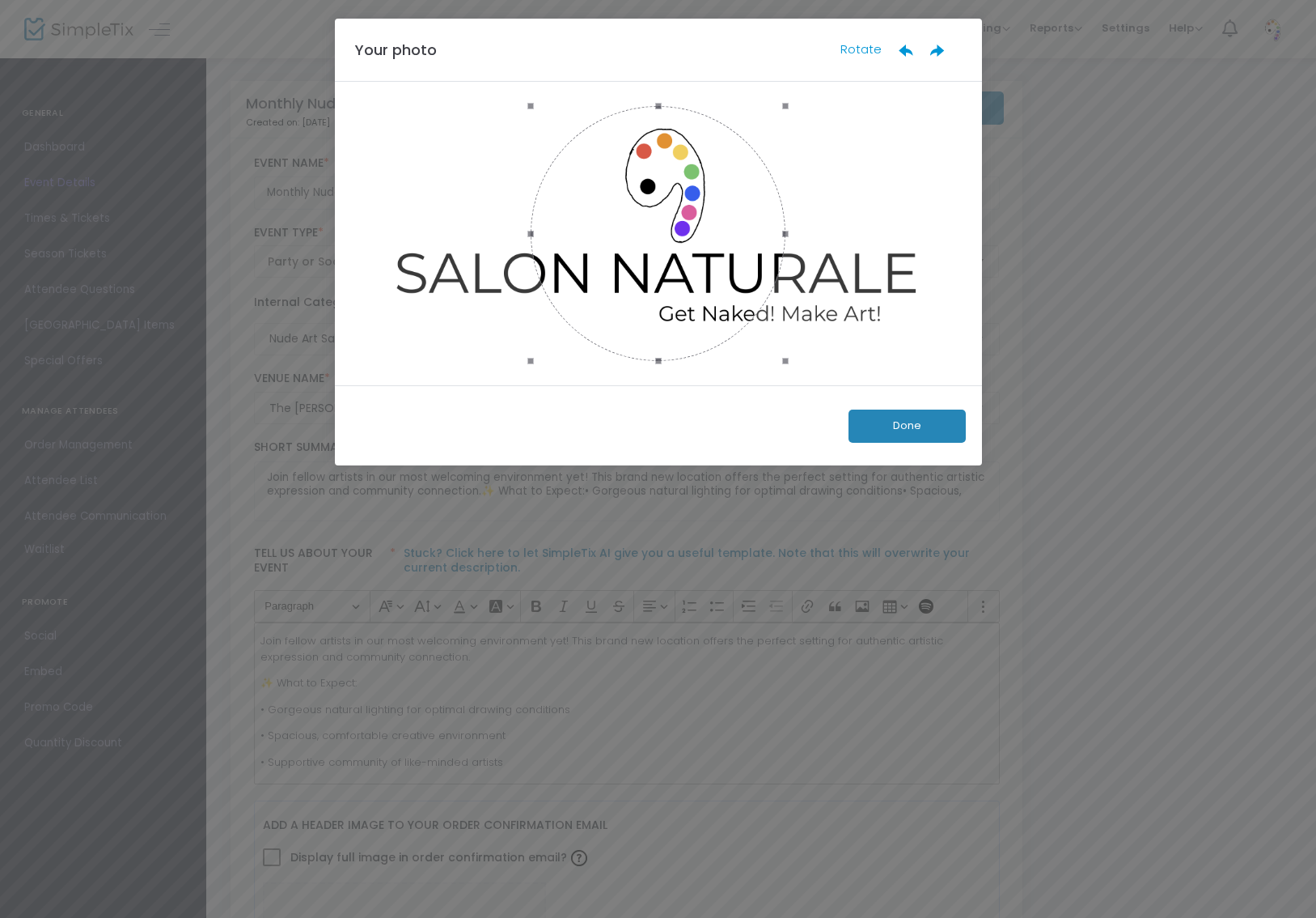
click at [928, 433] on button "Done" at bounding box center [907, 425] width 117 height 33
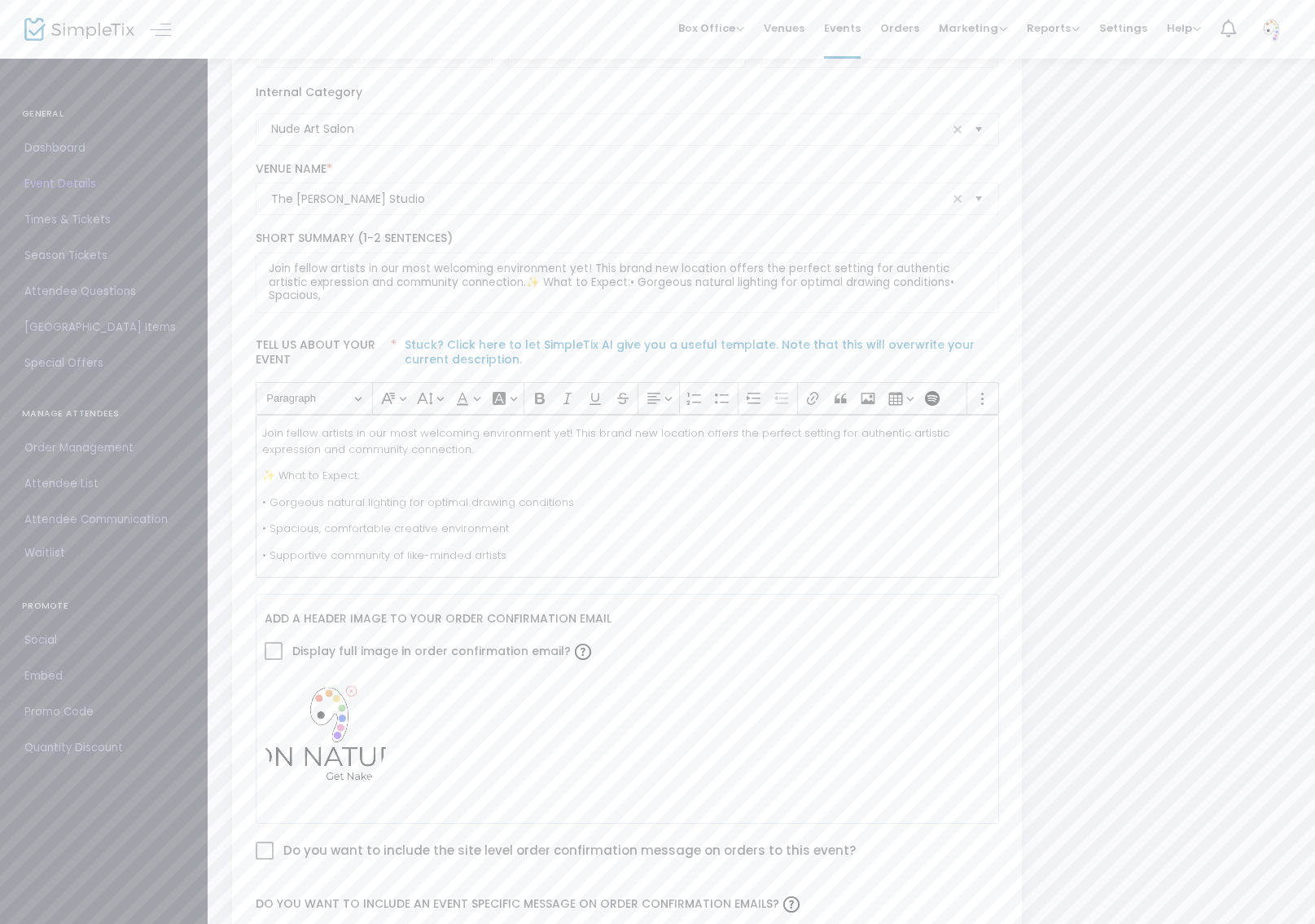
scroll to position [521, 0]
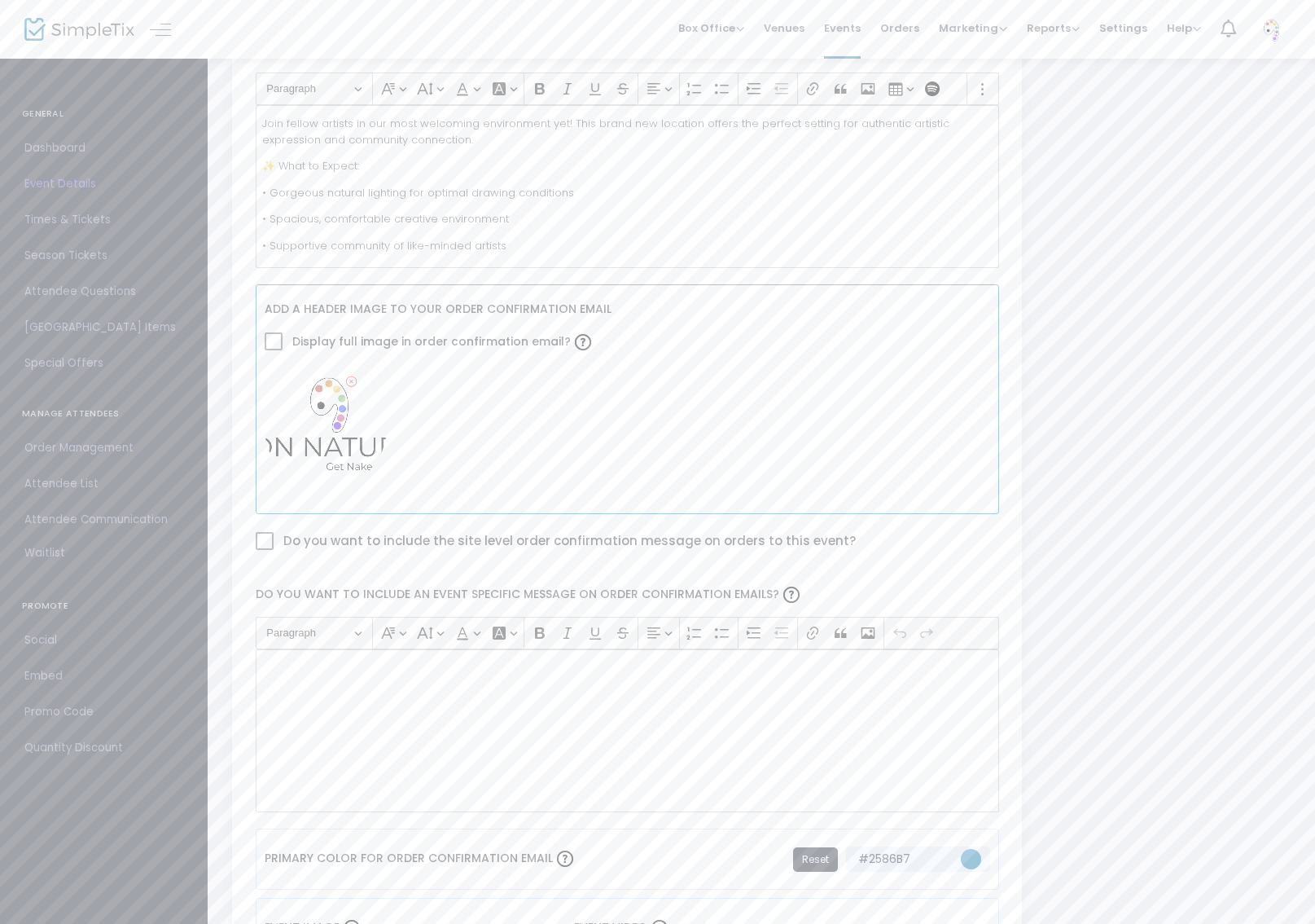
click at [363, 342] on span "Display full image in order confirmation email?" at bounding box center [442, 341] width 306 height 30
click at [274, 350] on input "Display full image in order confirmation email?" at bounding box center [273, 350] width 1 height 1
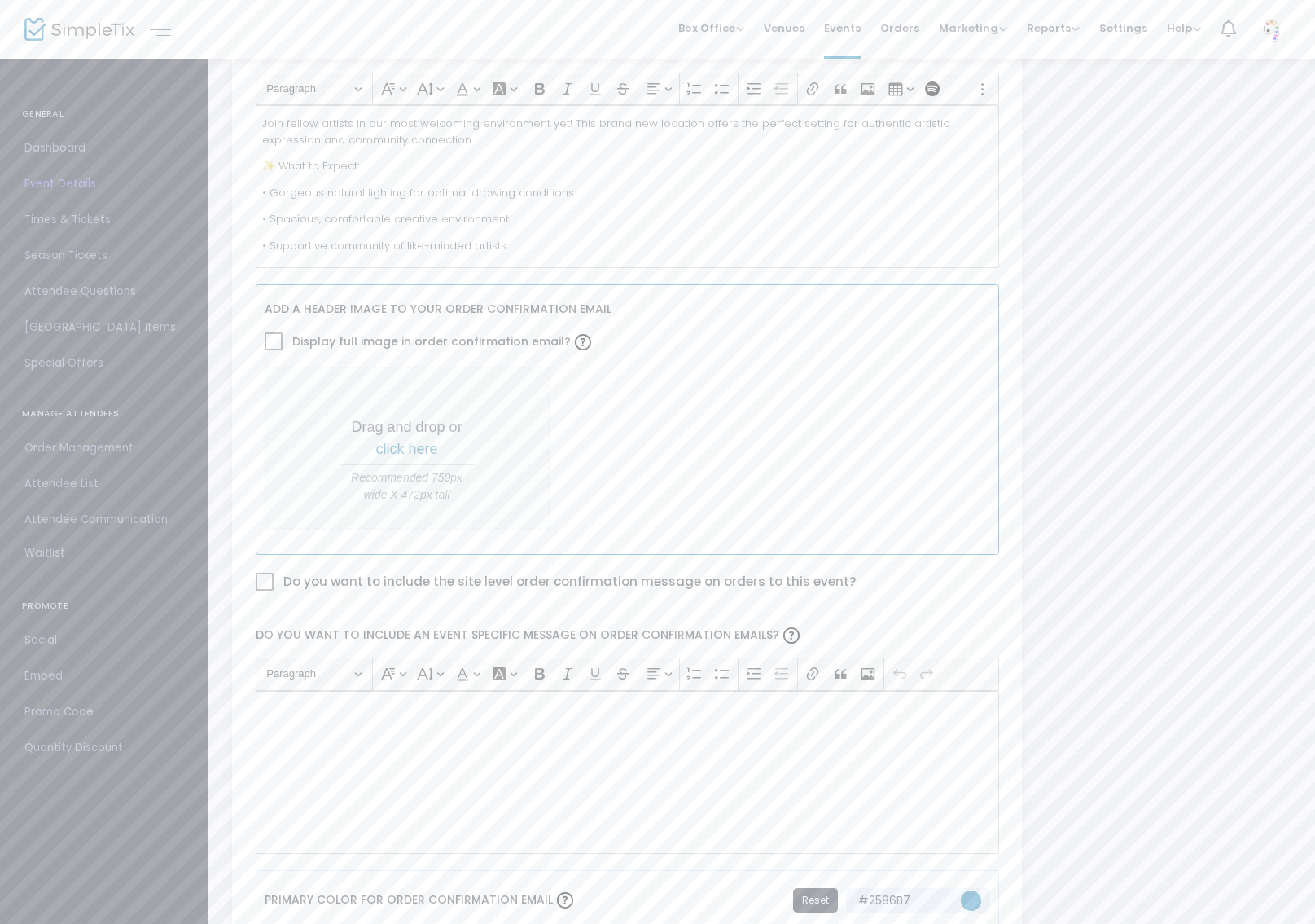
click at [277, 337] on span at bounding box center [274, 341] width 18 height 18
click at [274, 350] on input "Display full image in order confirmation email?" at bounding box center [273, 350] width 1 height 1
checkbox input "true"
click at [420, 444] on span "click here" at bounding box center [406, 449] width 62 height 16
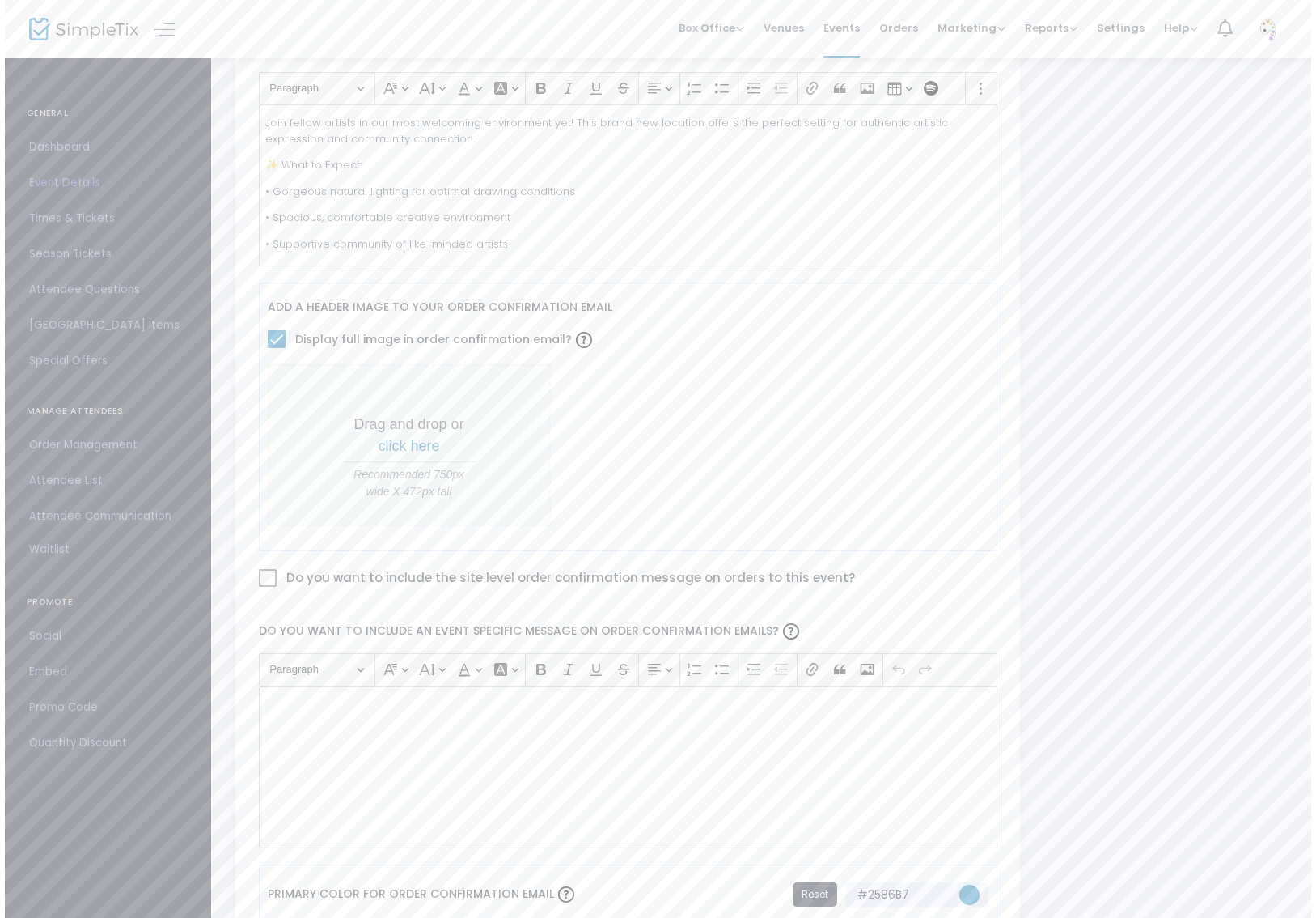
scroll to position [0, 0]
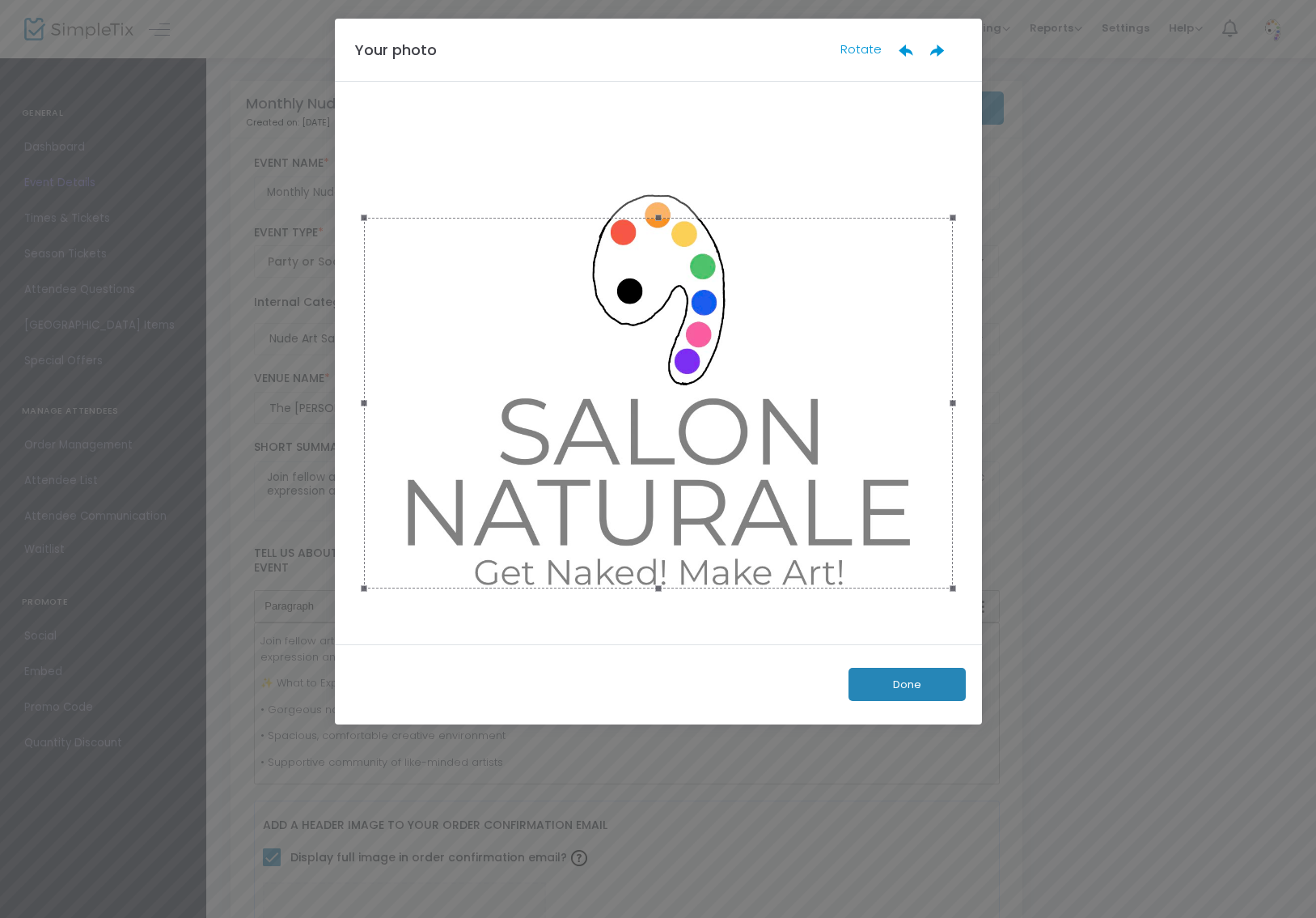
click at [766, 384] on div at bounding box center [658, 403] width 589 height 371
drag, startPoint x: 654, startPoint y: 213, endPoint x: 655, endPoint y: 194, distance: 19.0
click at [655, 194] on div at bounding box center [658, 405] width 598 height 599
drag, startPoint x: 947, startPoint y: 215, endPoint x: 971, endPoint y: 197, distance: 30.0
click at [971, 197] on div at bounding box center [659, 363] width 647 height 562
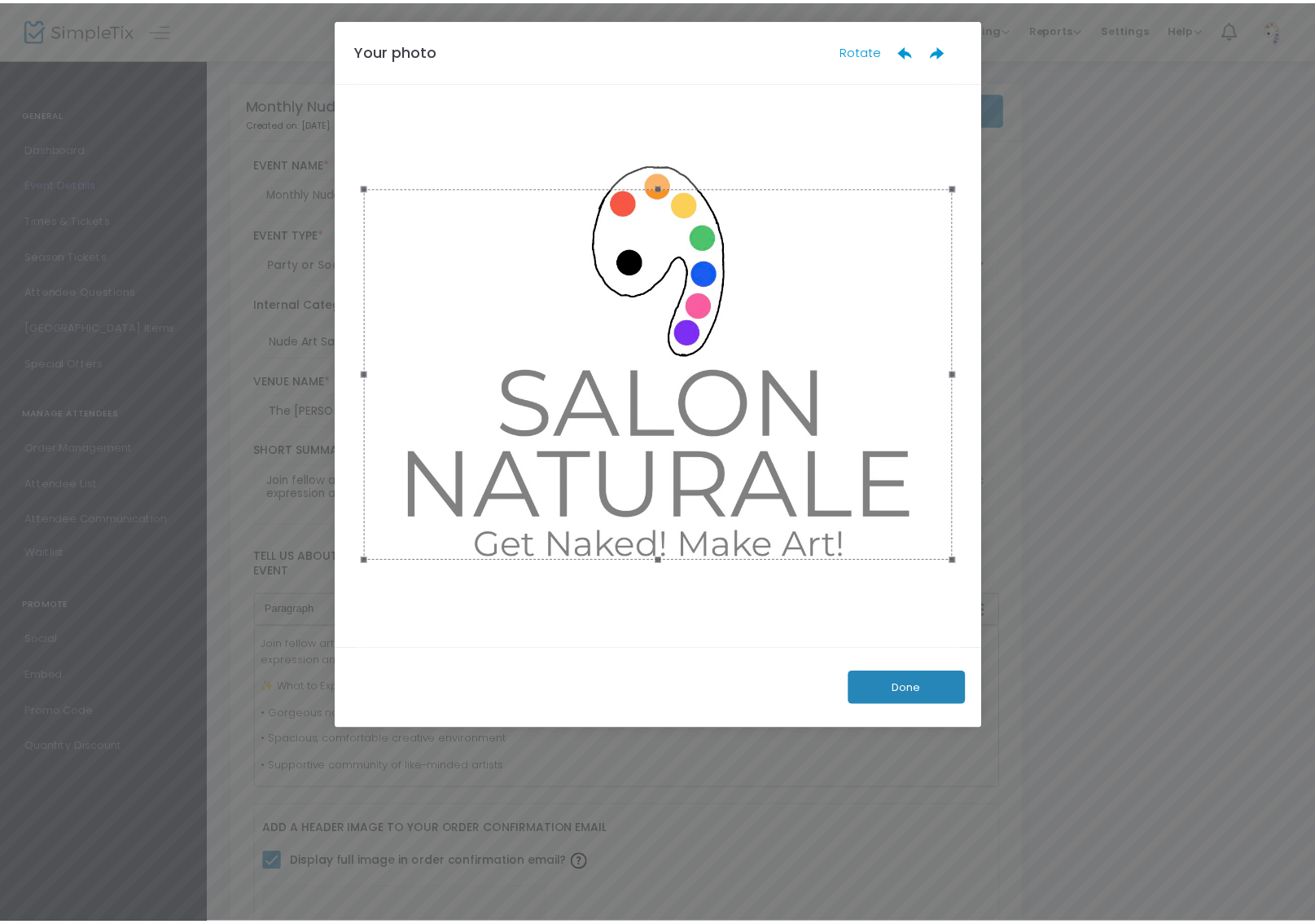
scroll to position [35, 0]
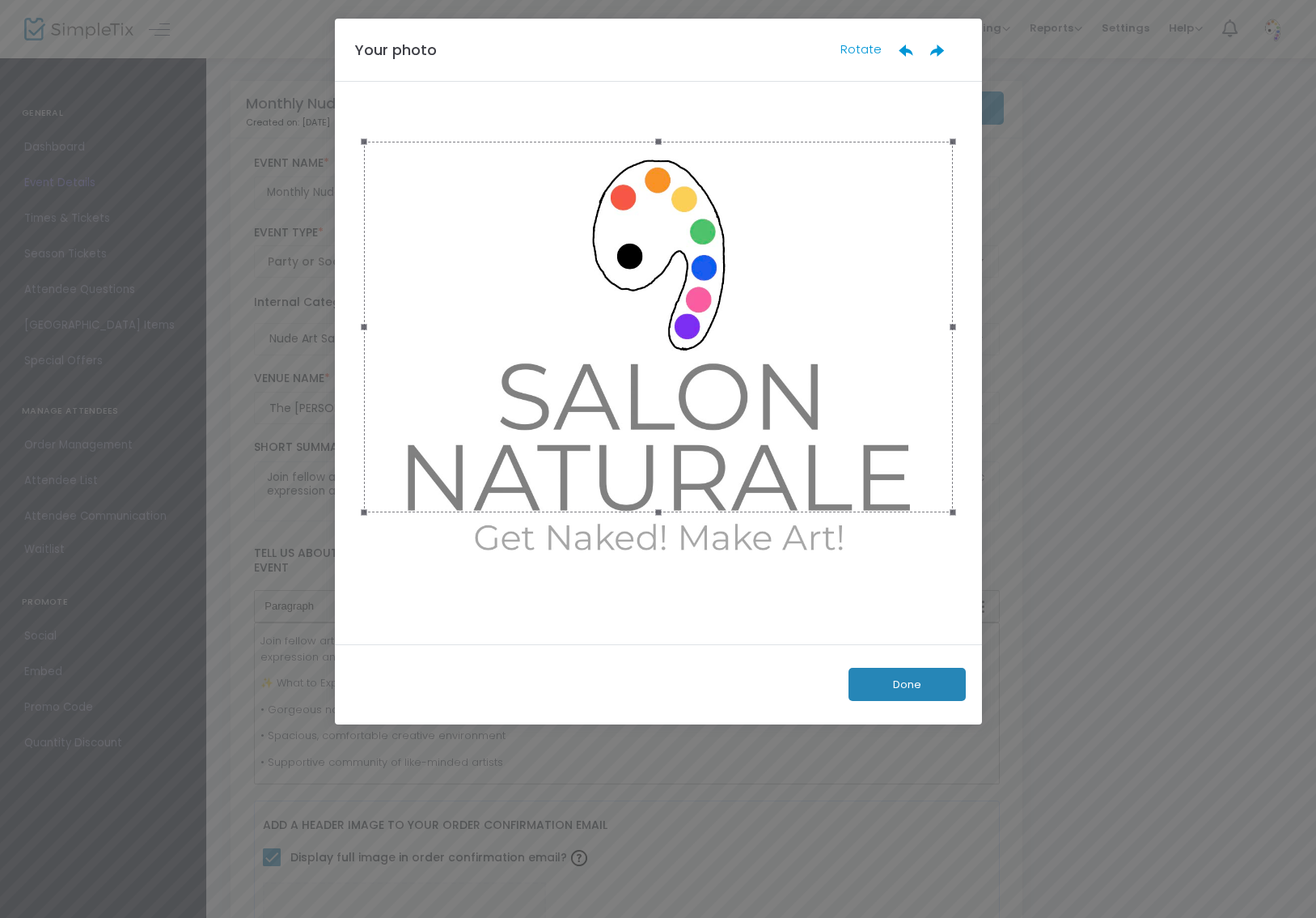
drag, startPoint x: 724, startPoint y: 413, endPoint x: 723, endPoint y: 372, distance: 41.0
click at [723, 372] on div at bounding box center [658, 326] width 589 height 371
click at [921, 683] on button "Done" at bounding box center [907, 684] width 117 height 33
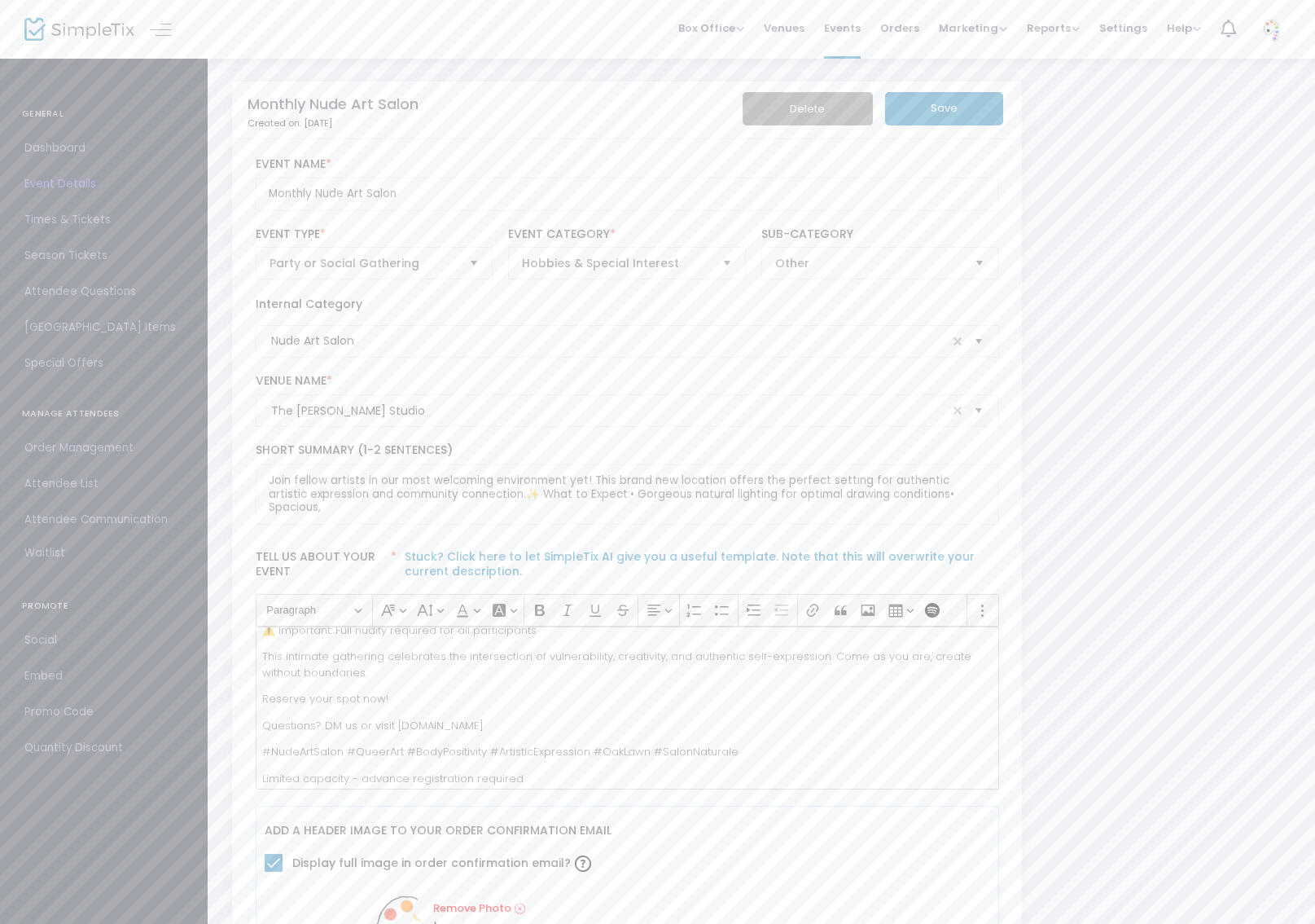
scroll to position [68, 0]
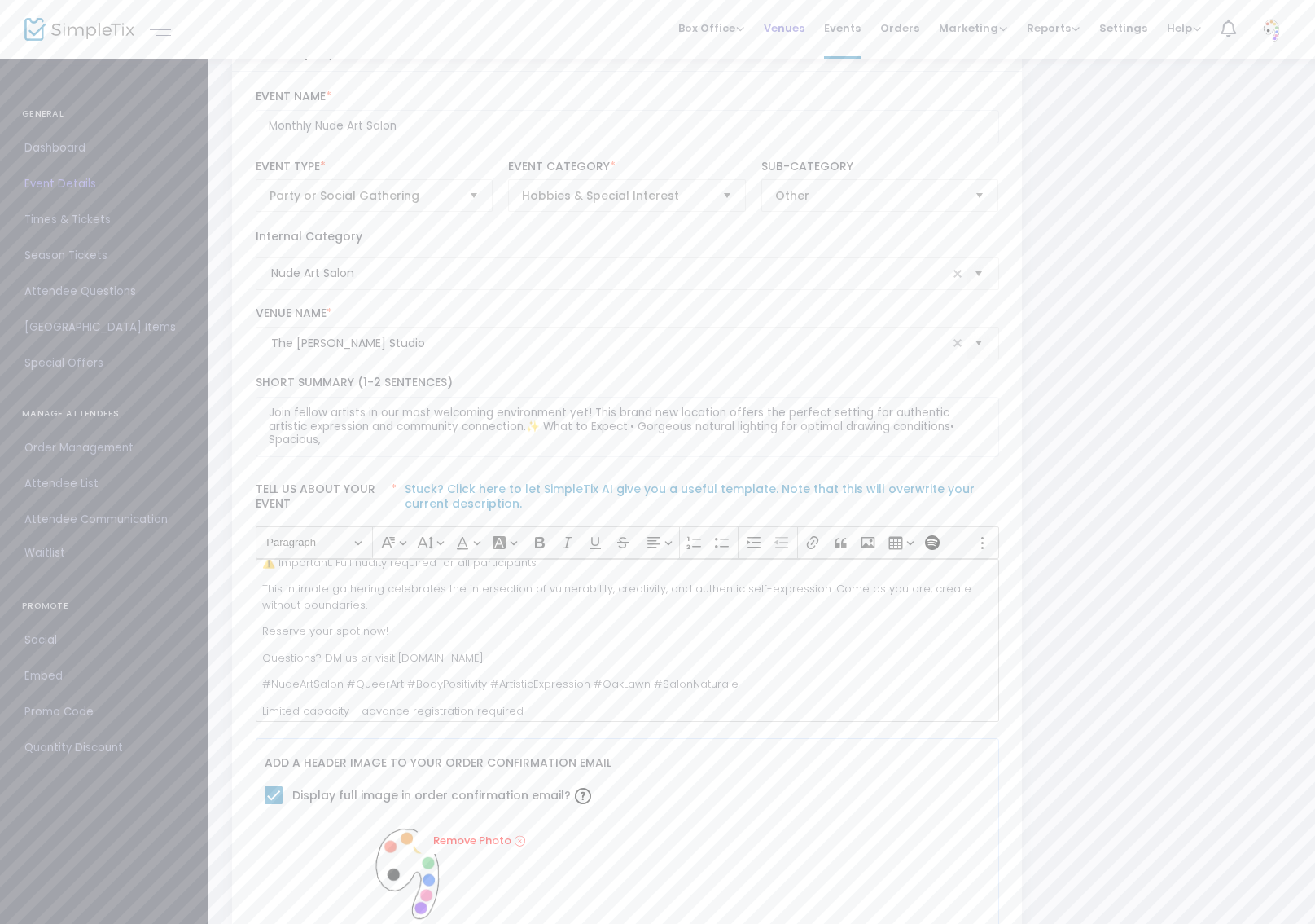
click at [790, 26] on span "Venues" at bounding box center [783, 28] width 40 height 41
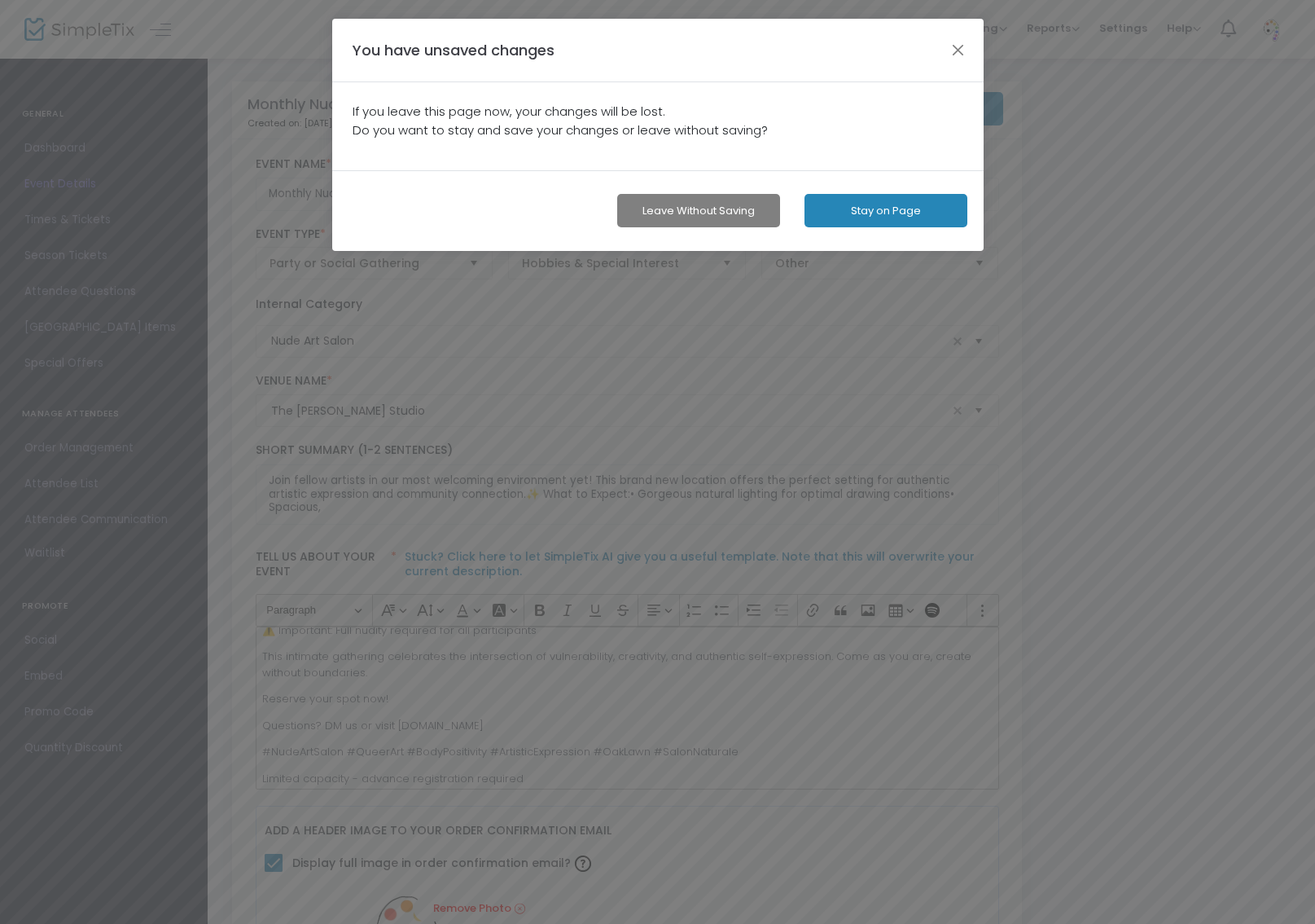
scroll to position [0, 0]
click at [966, 47] on button "button" at bounding box center [963, 50] width 21 height 21
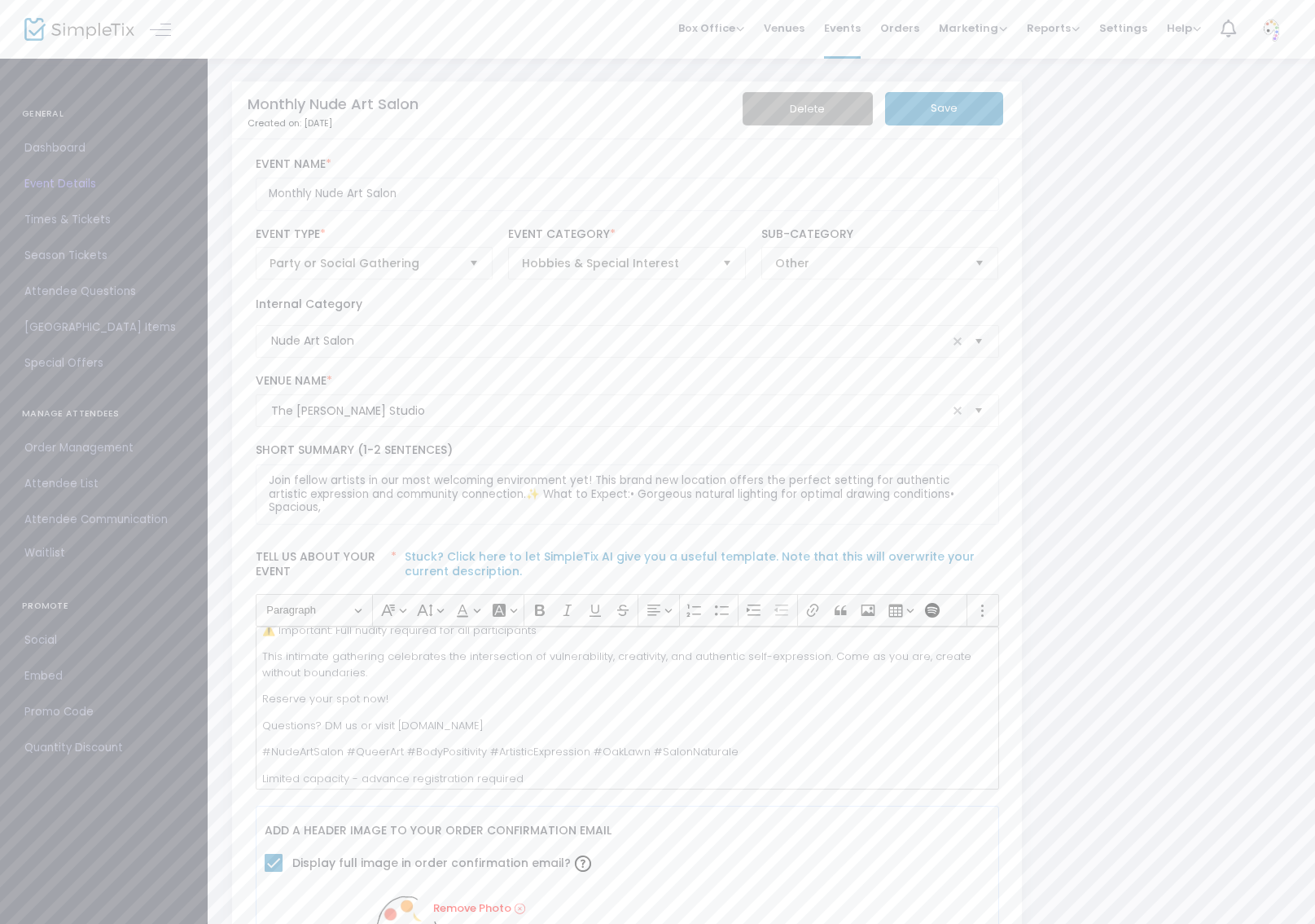
click at [950, 102] on button "Save" at bounding box center [944, 108] width 118 height 33
click at [799, 31] on span "Venues" at bounding box center [783, 28] width 40 height 41
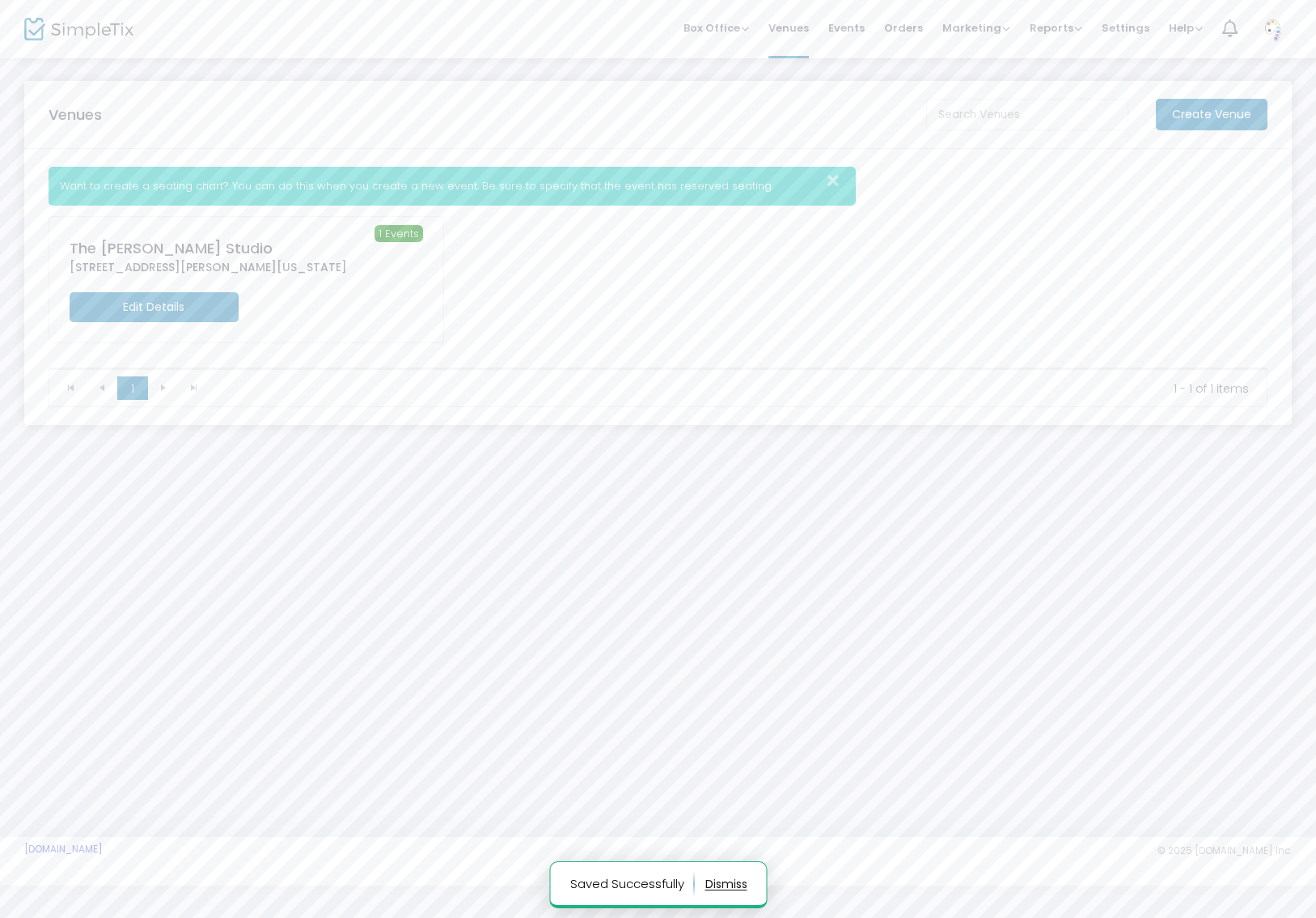
click at [191, 305] on m-button "Edit Details" at bounding box center [154, 307] width 169 height 30
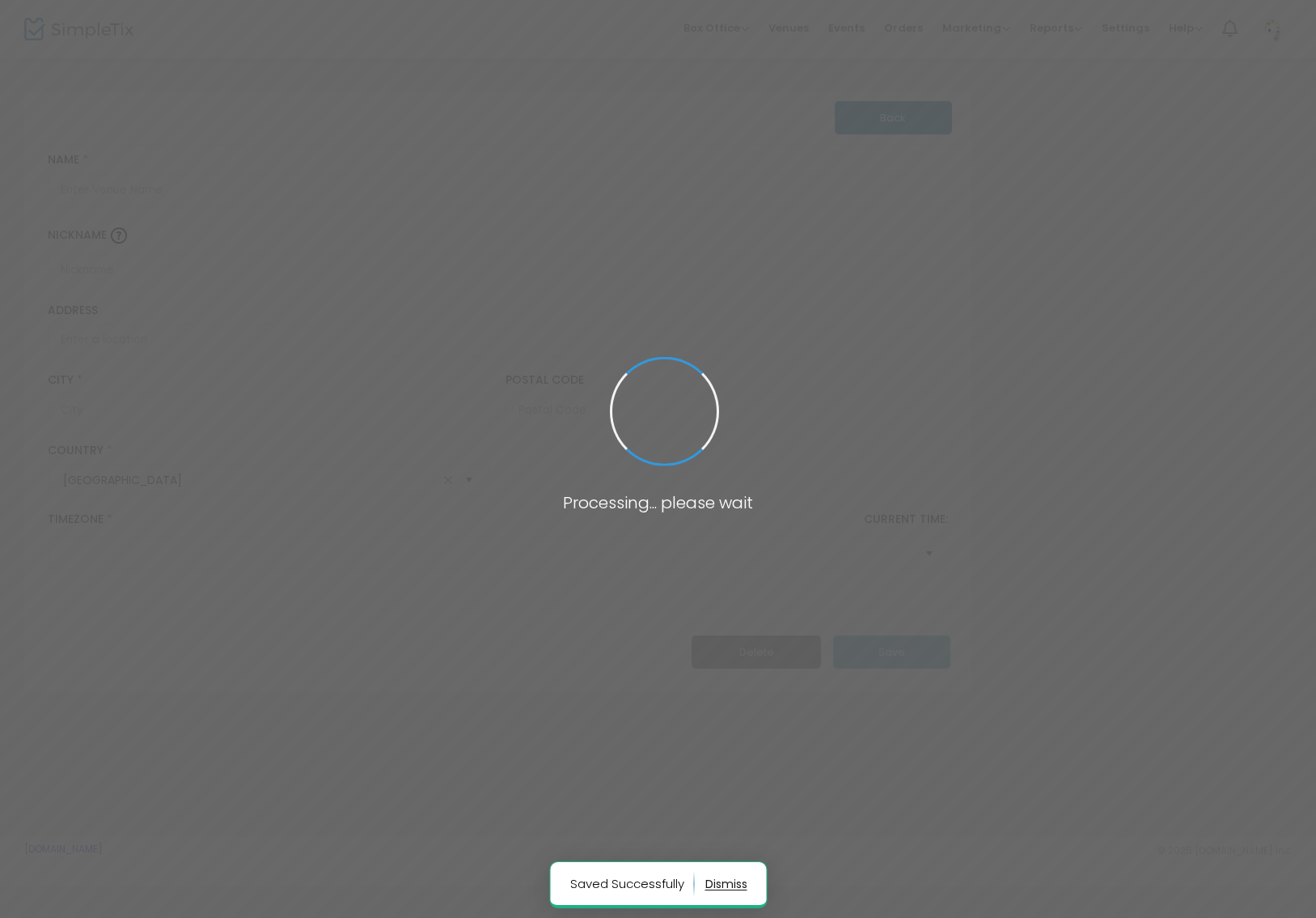
type input "The [PERSON_NAME] Studio"
type input "[STREET_ADDRESS][PERSON_NAME]"
type input "[GEOGRAPHIC_DATA]"
type input "75219"
type input "[GEOGRAPHIC_DATA]"
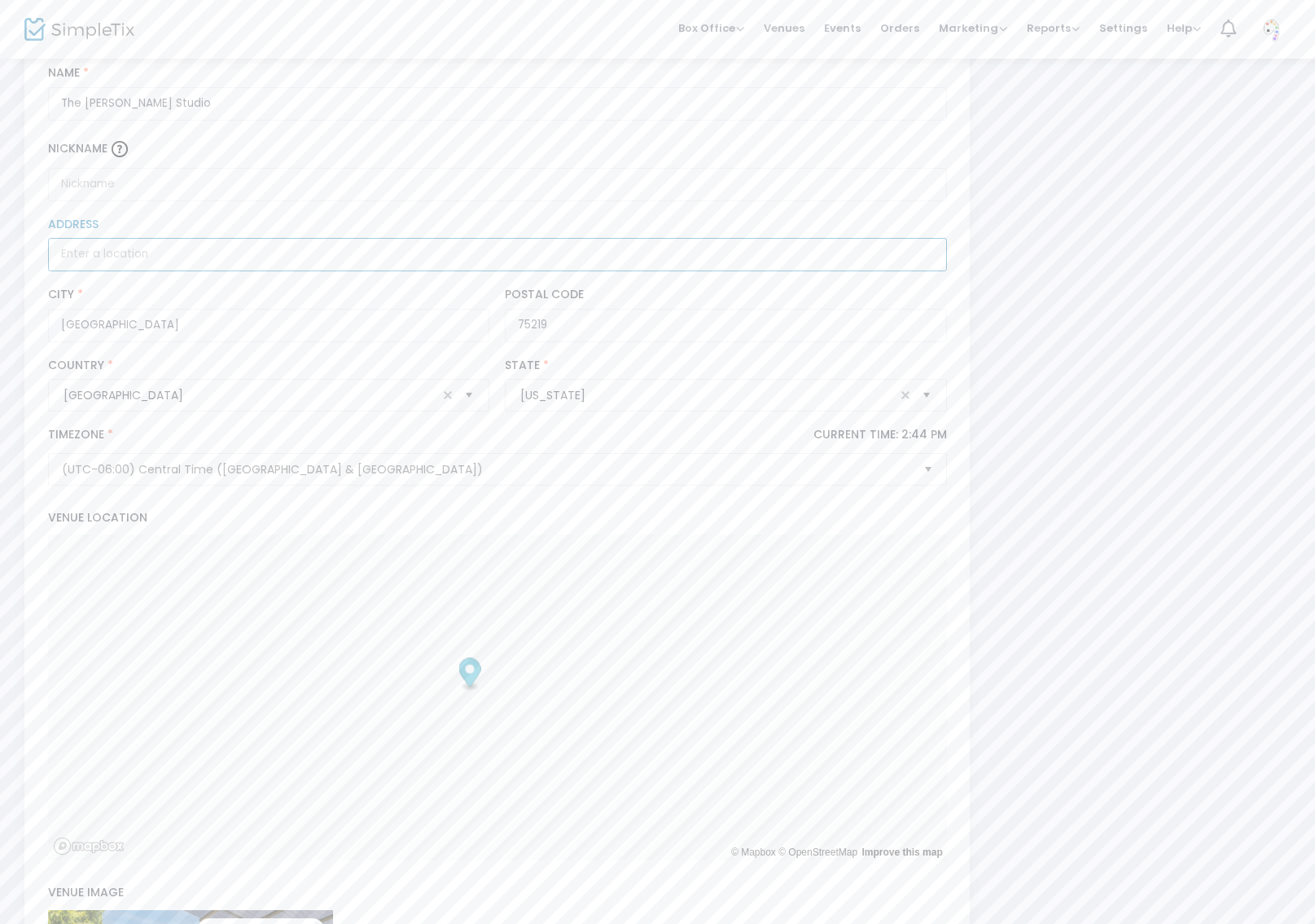
scroll to position [438, 0]
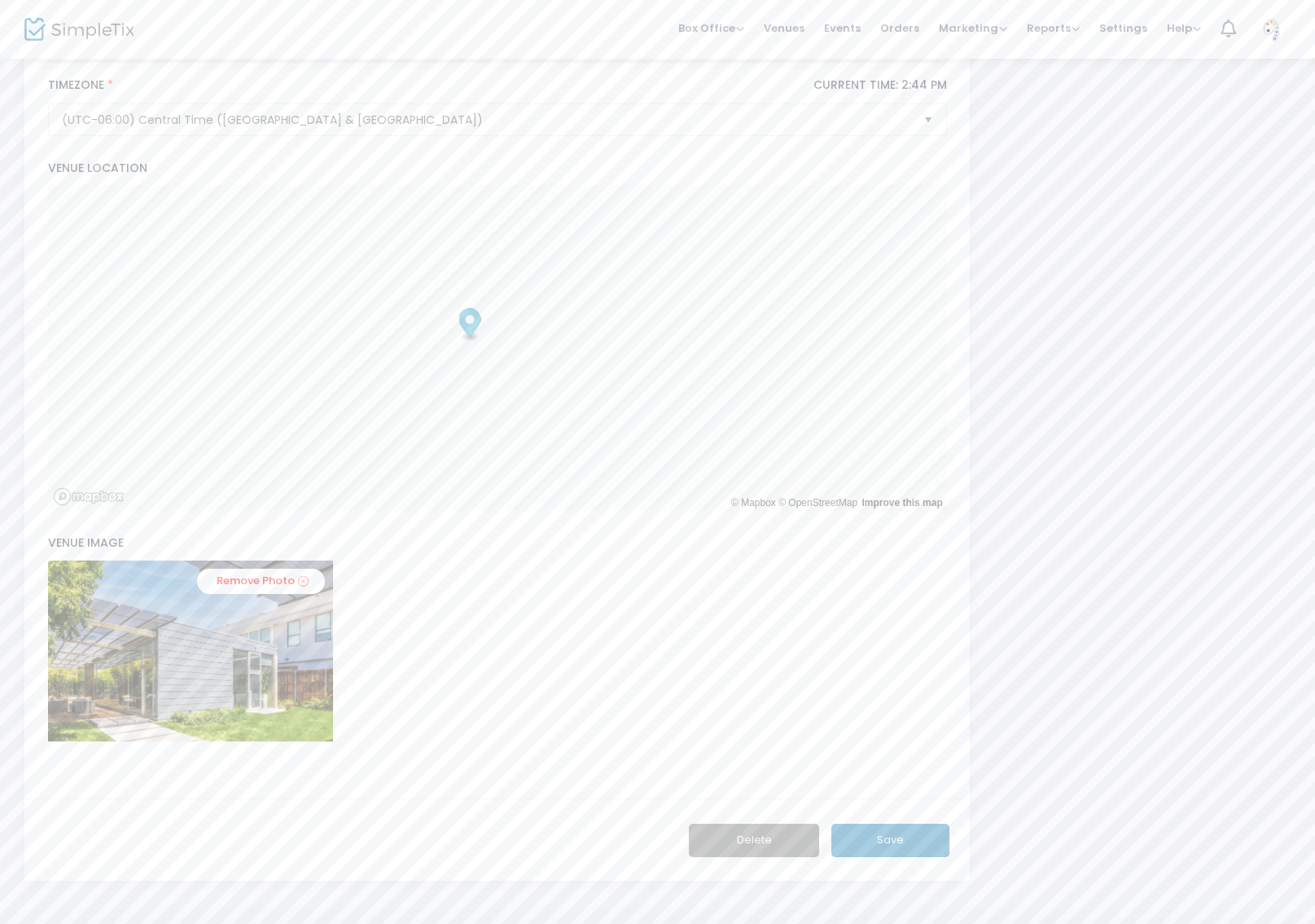
click at [898, 853] on button "Save" at bounding box center [891, 840] width 118 height 33
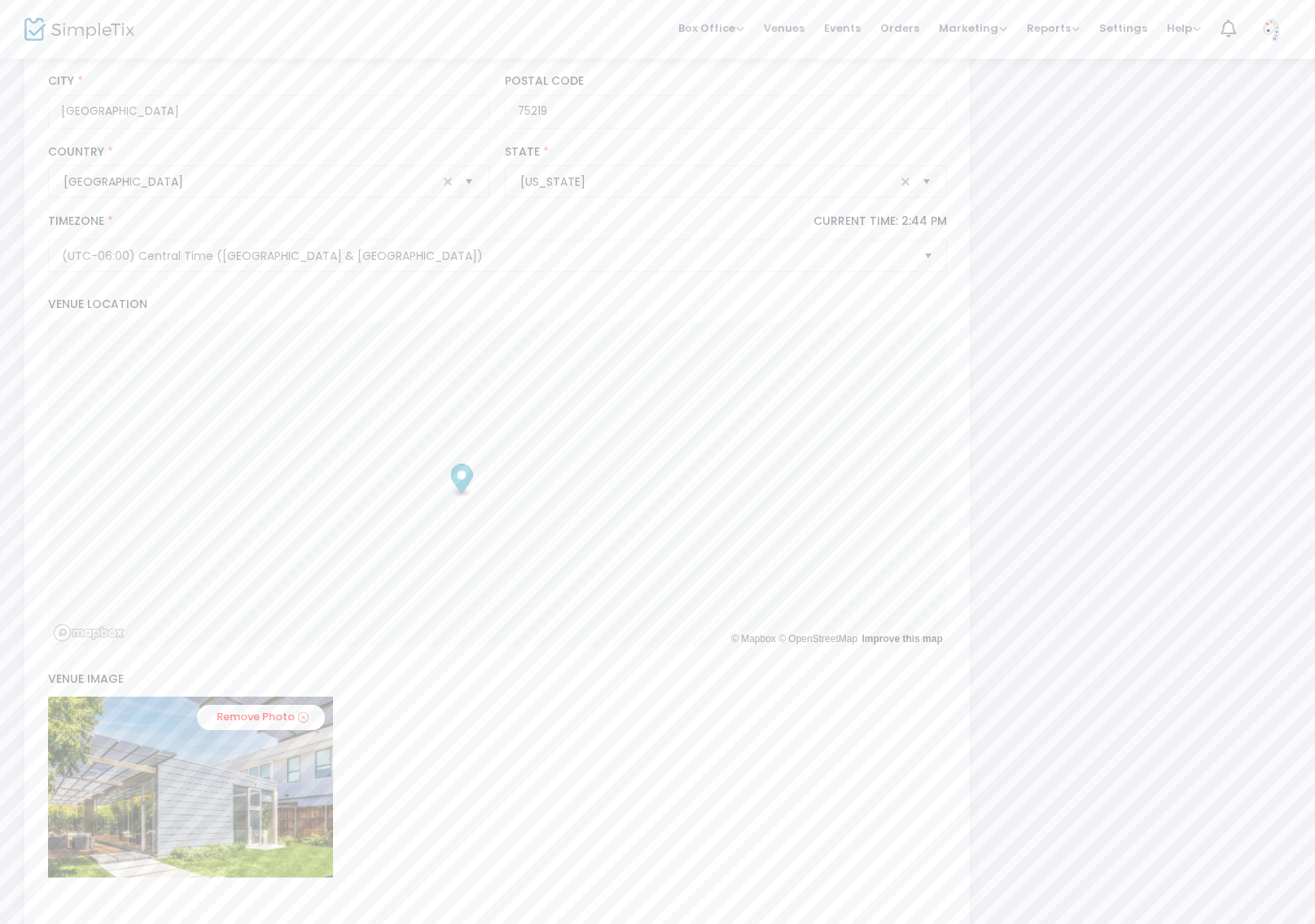
scroll to position [530, 0]
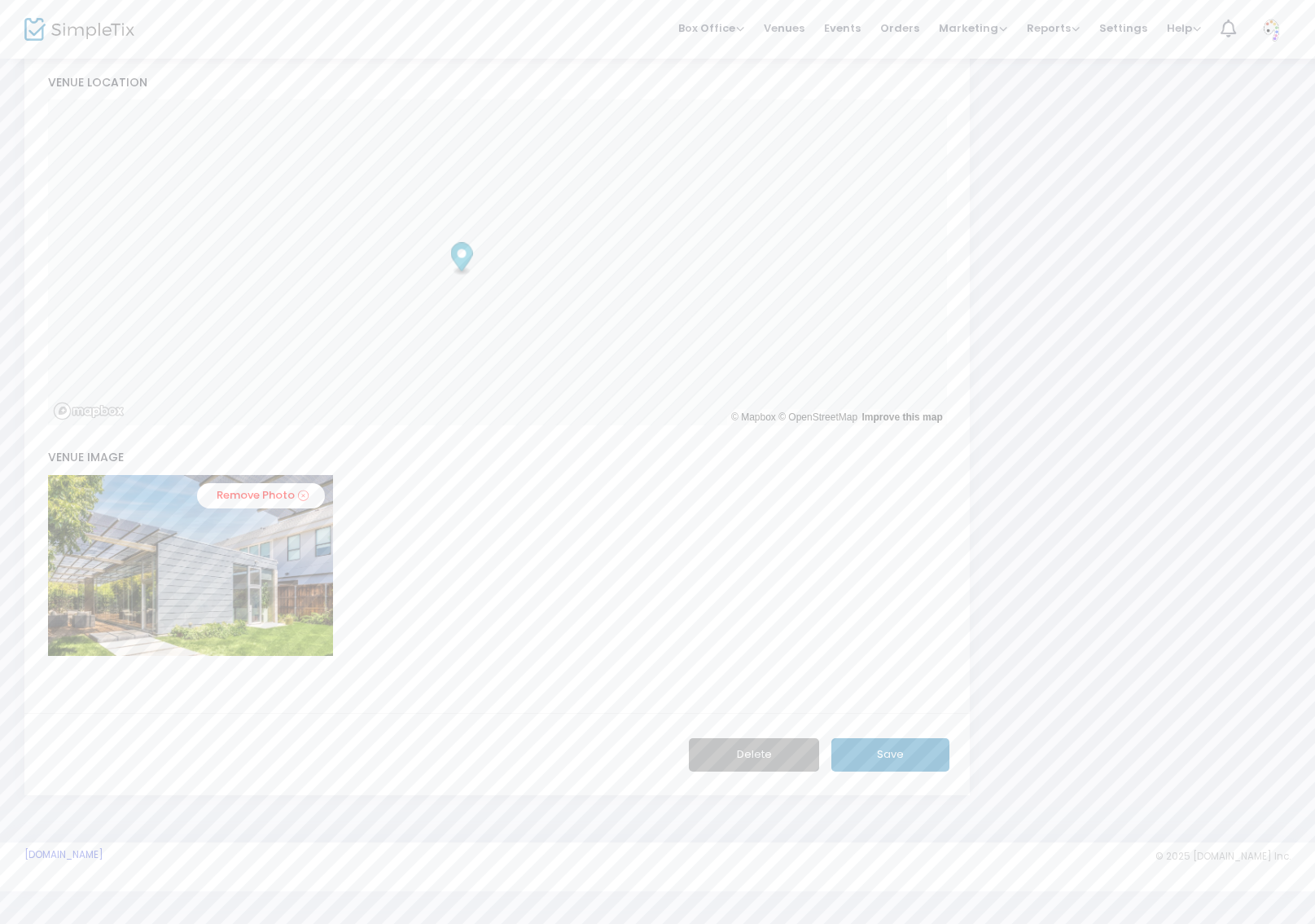
click at [747, 757] on button "Delete" at bounding box center [755, 754] width 131 height 33
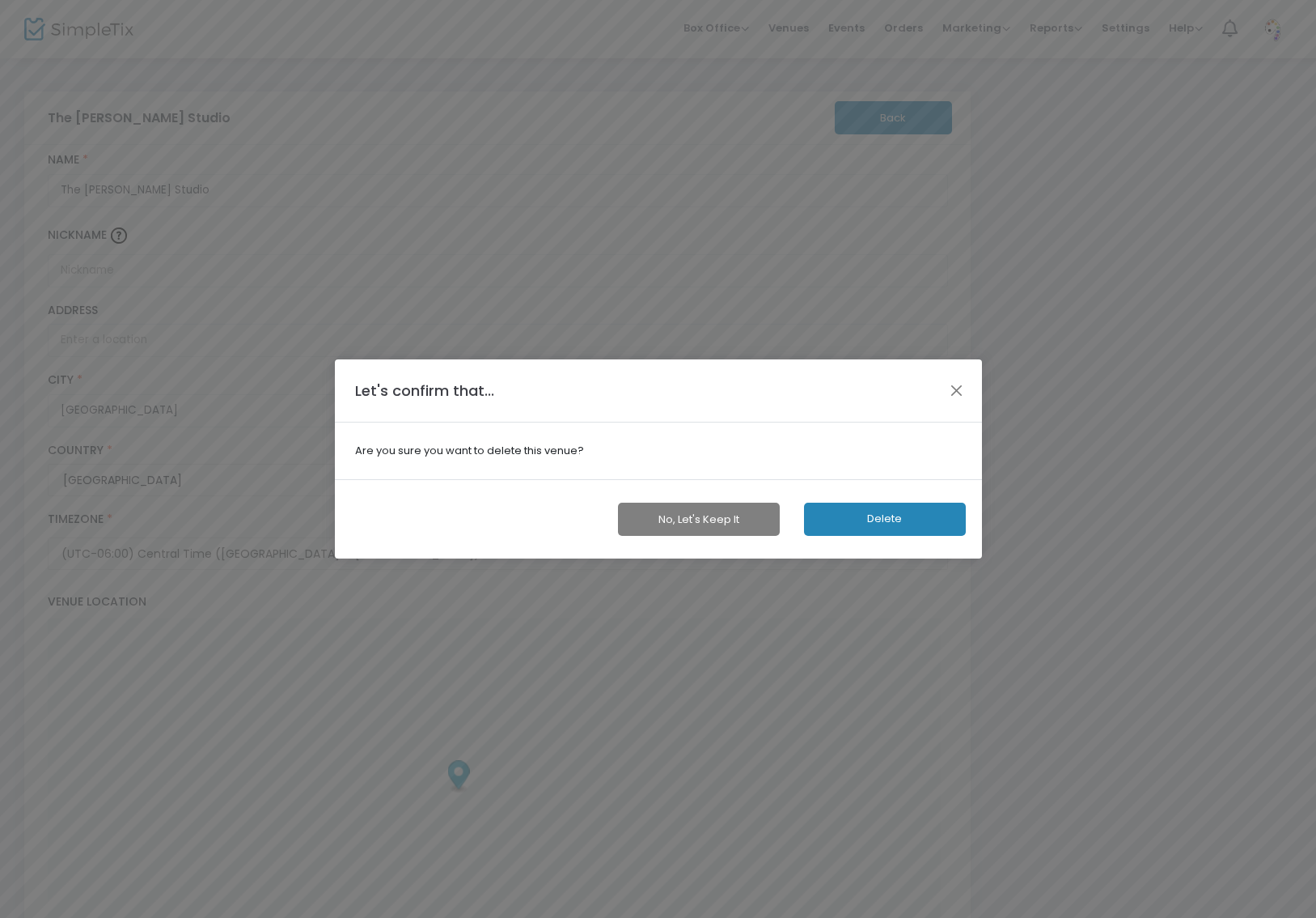
click at [852, 517] on button "Delete" at bounding box center [885, 519] width 162 height 33
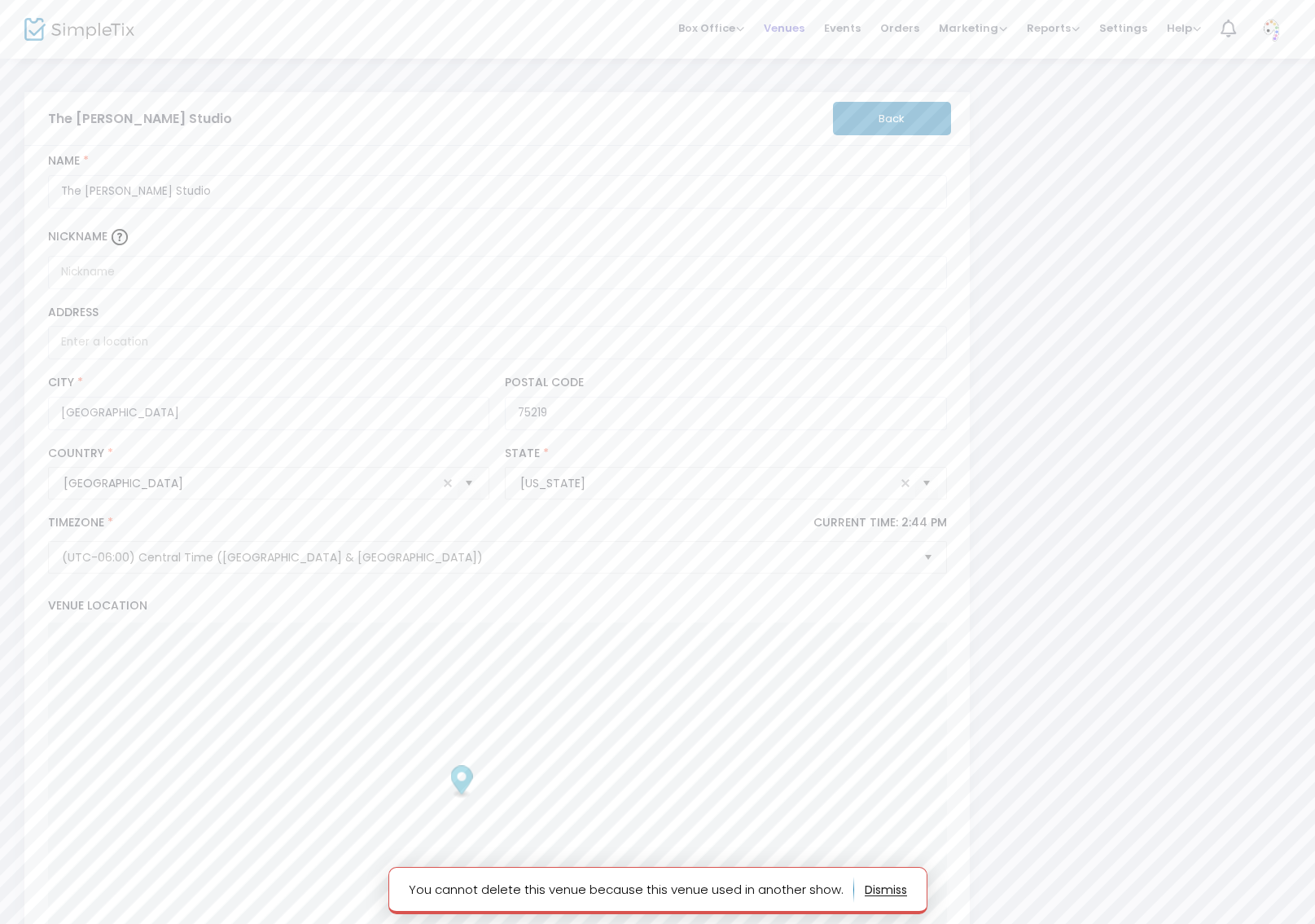
click at [796, 27] on span "Venues" at bounding box center [783, 28] width 40 height 41
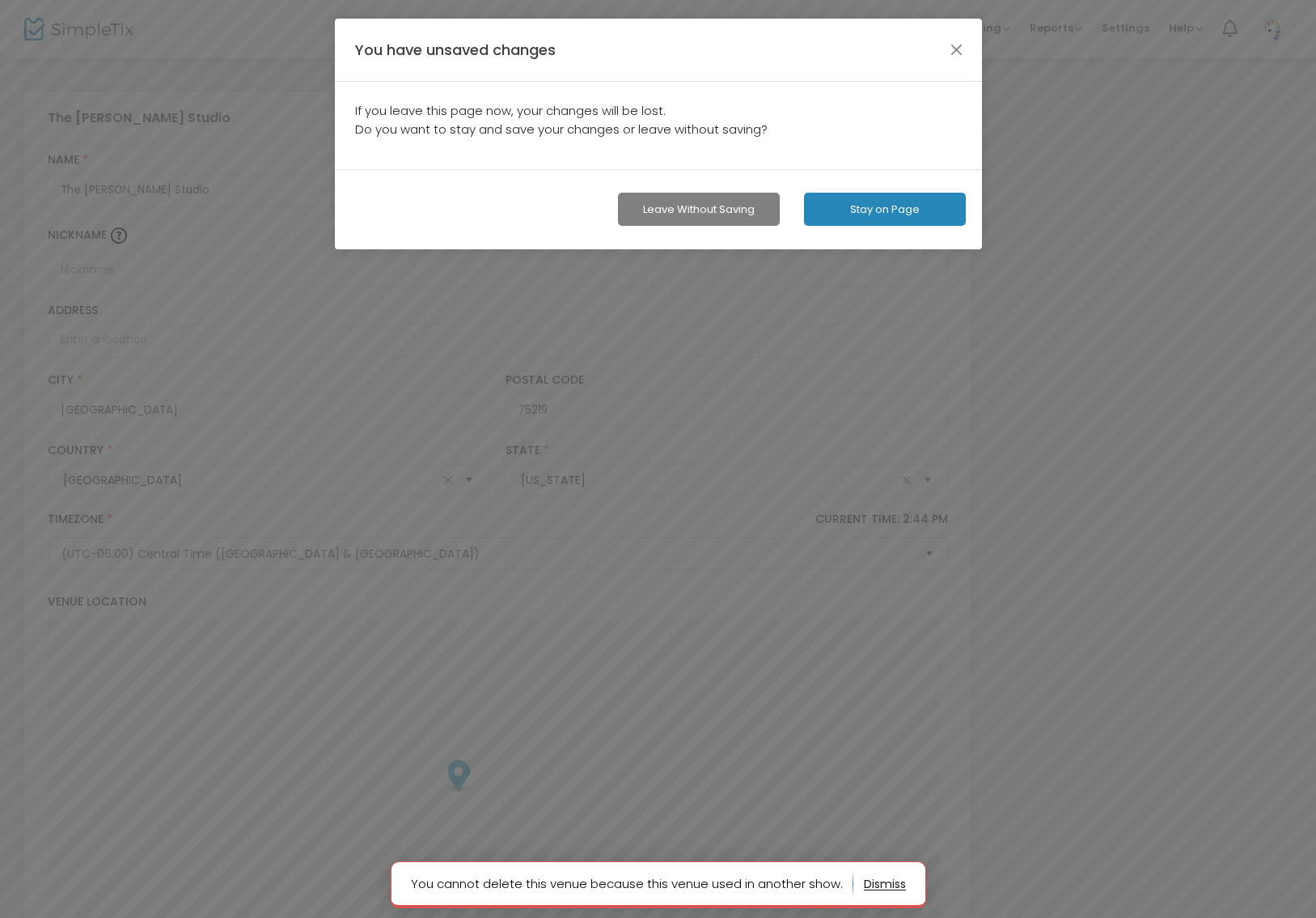
click at [866, 206] on button "Stay on Page" at bounding box center [885, 209] width 162 height 33
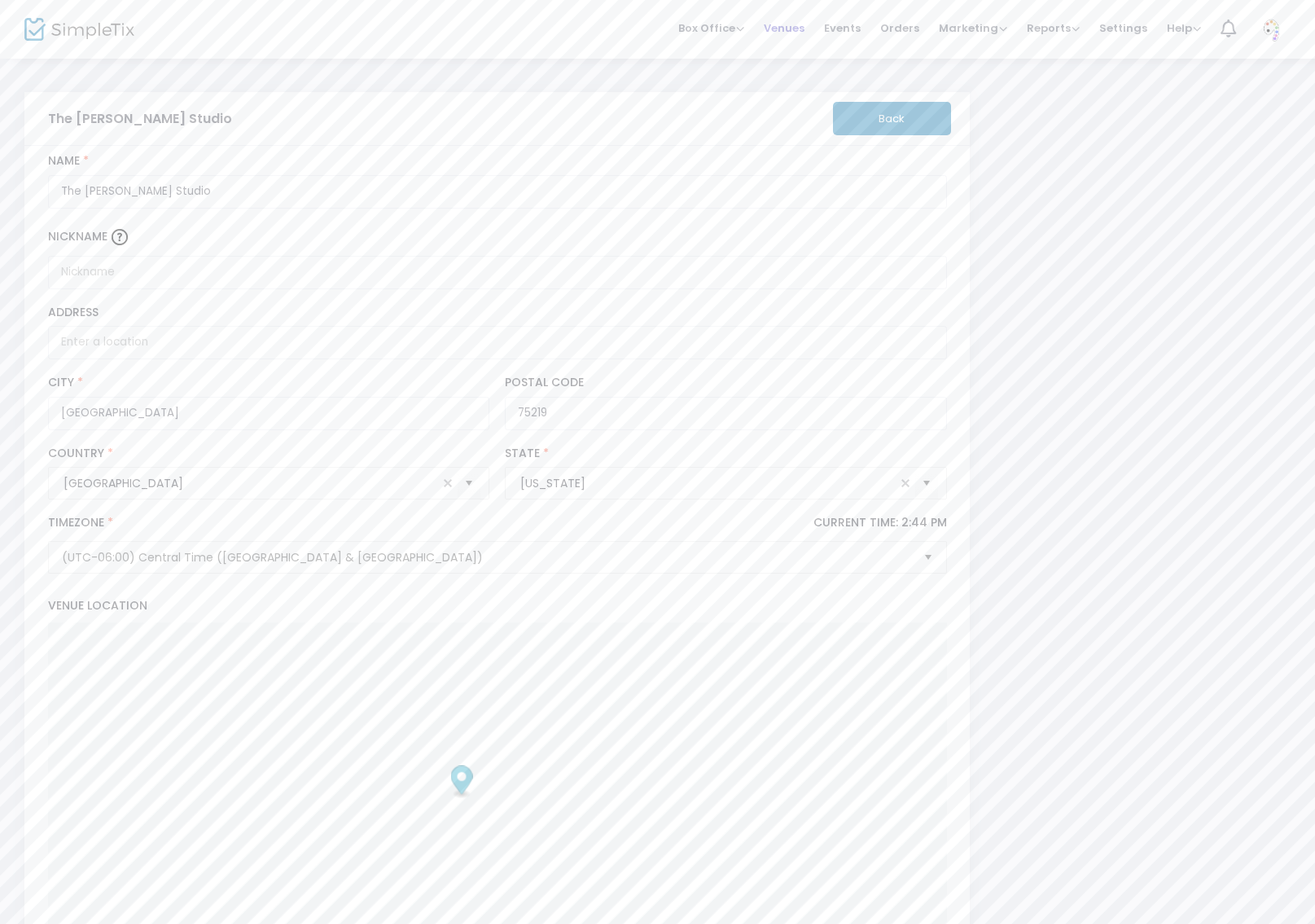
click at [783, 25] on span "Venues" at bounding box center [783, 28] width 40 height 41
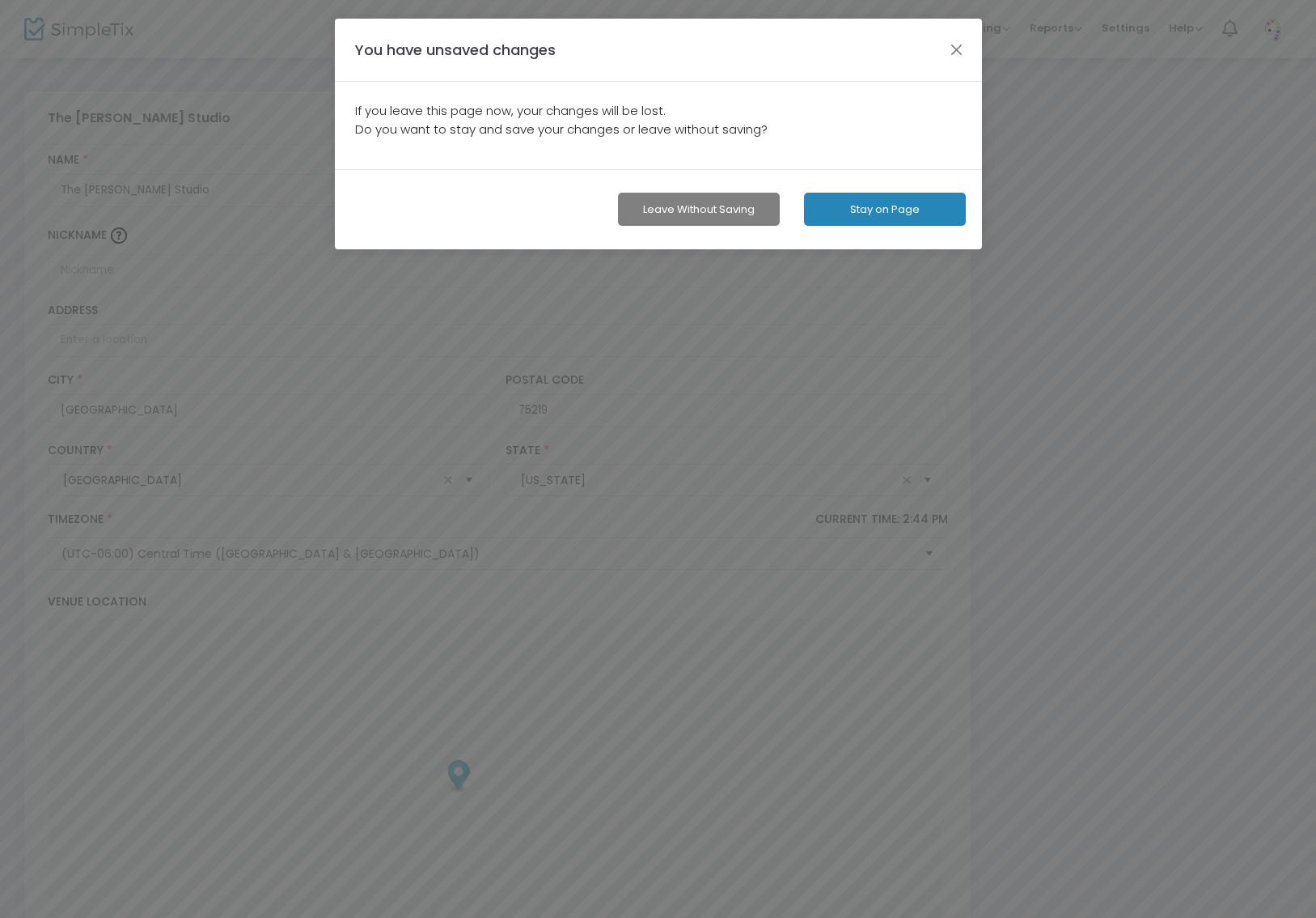
click at [706, 203] on button "Leave without Saving" at bounding box center [699, 209] width 162 height 33
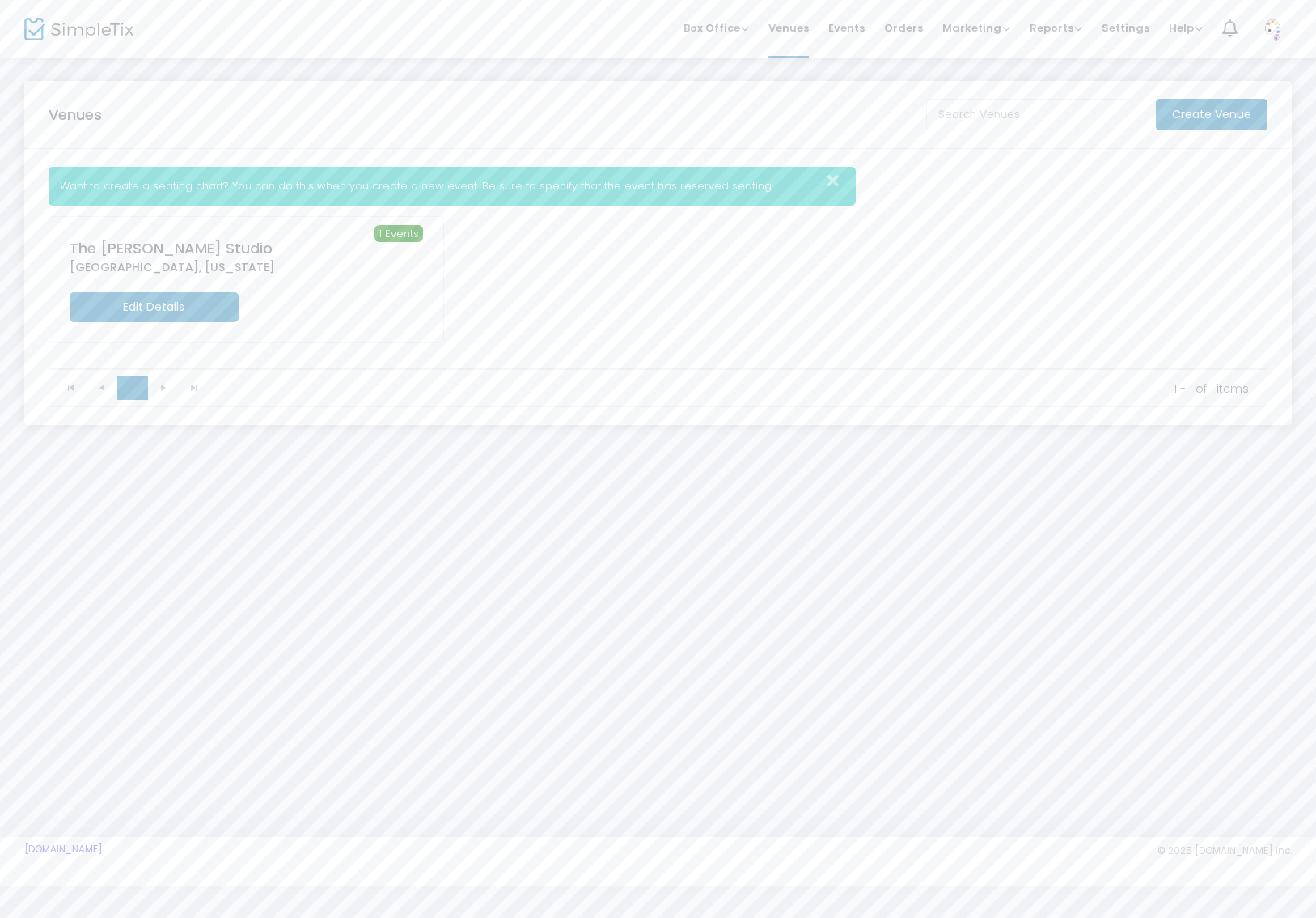
click at [155, 302] on m-button "Edit Details" at bounding box center [154, 307] width 169 height 30
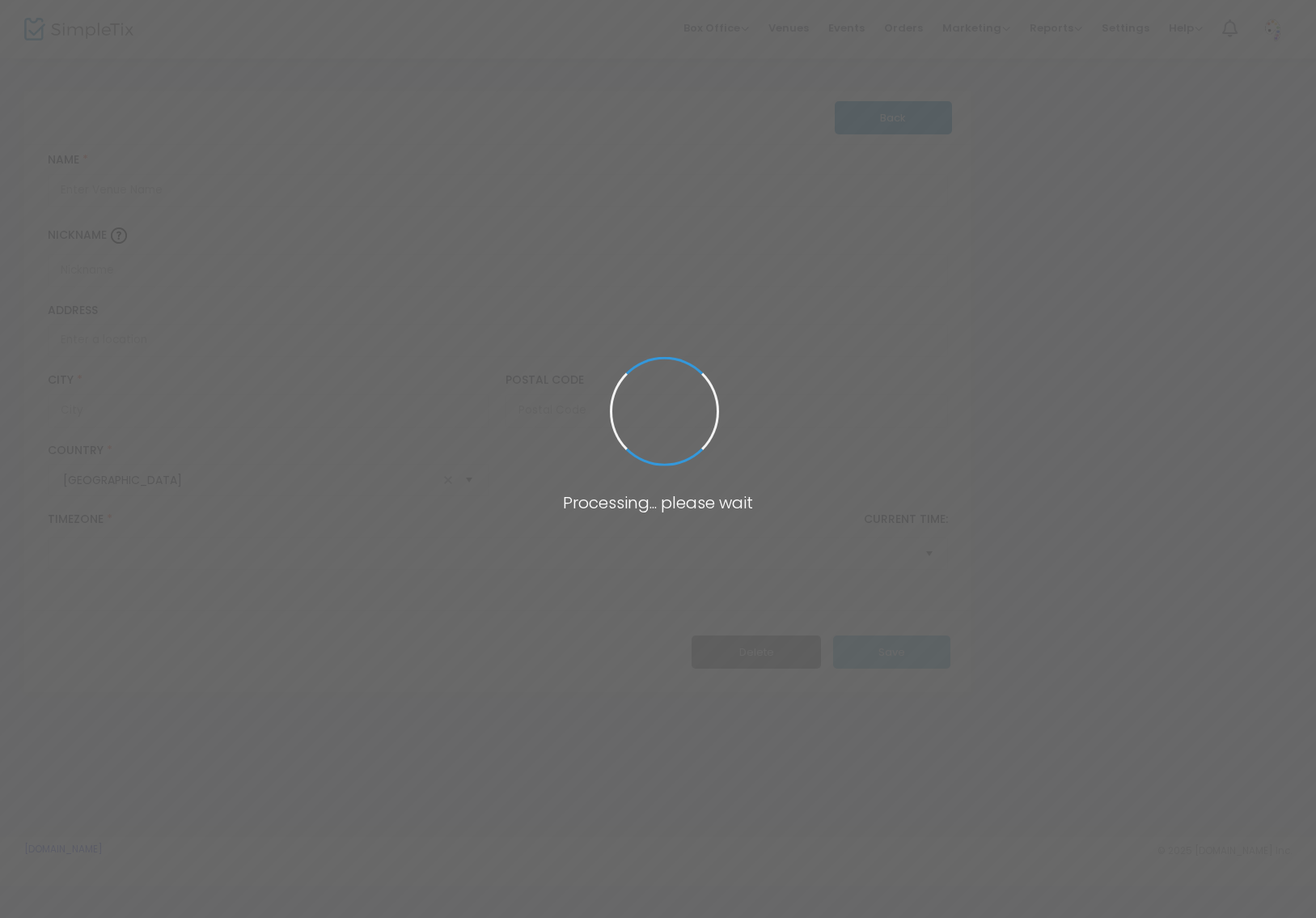
type input "The [PERSON_NAME] Studio"
type input "[GEOGRAPHIC_DATA]"
type input "75219"
type input "[GEOGRAPHIC_DATA]"
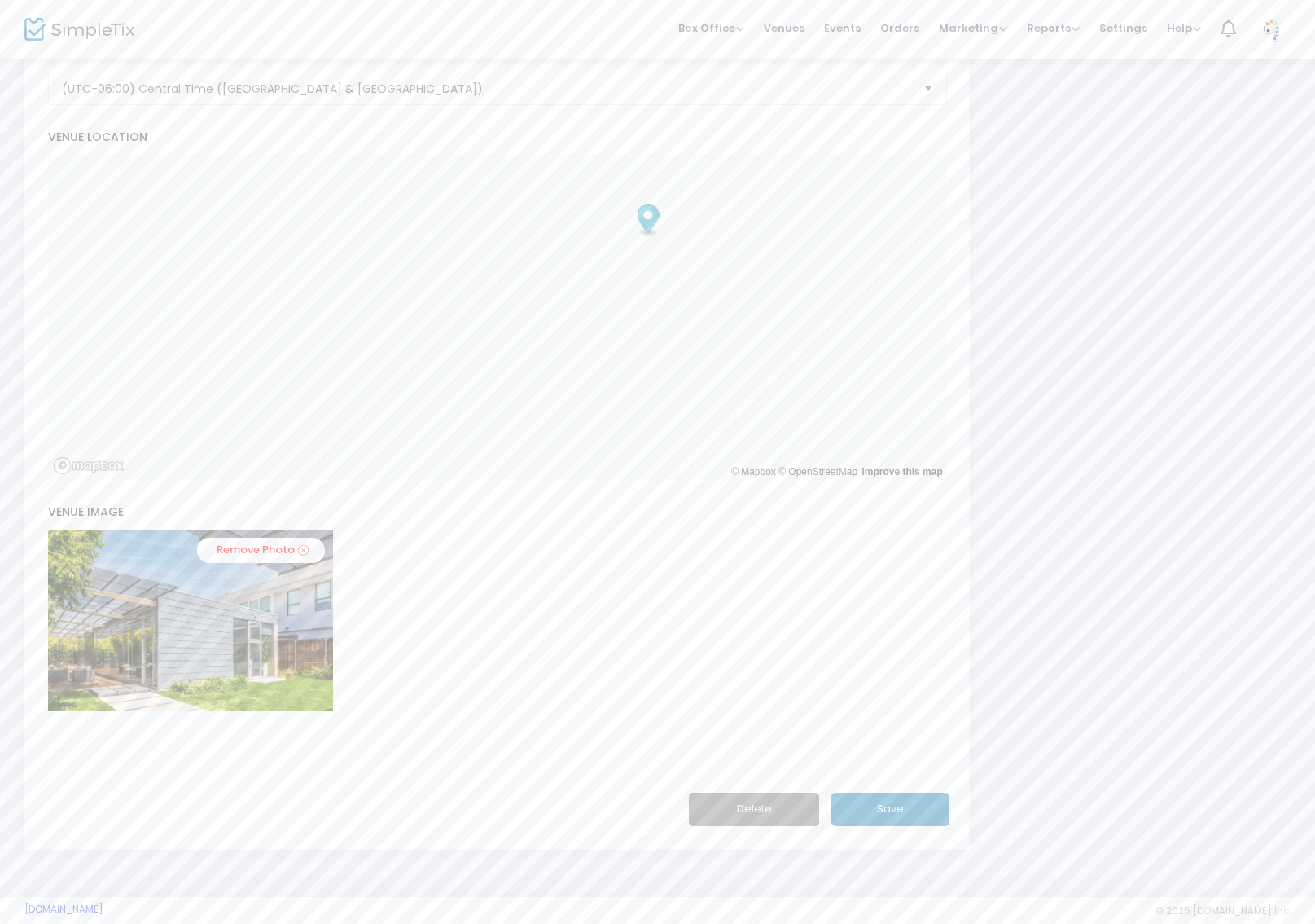
scroll to position [530, 0]
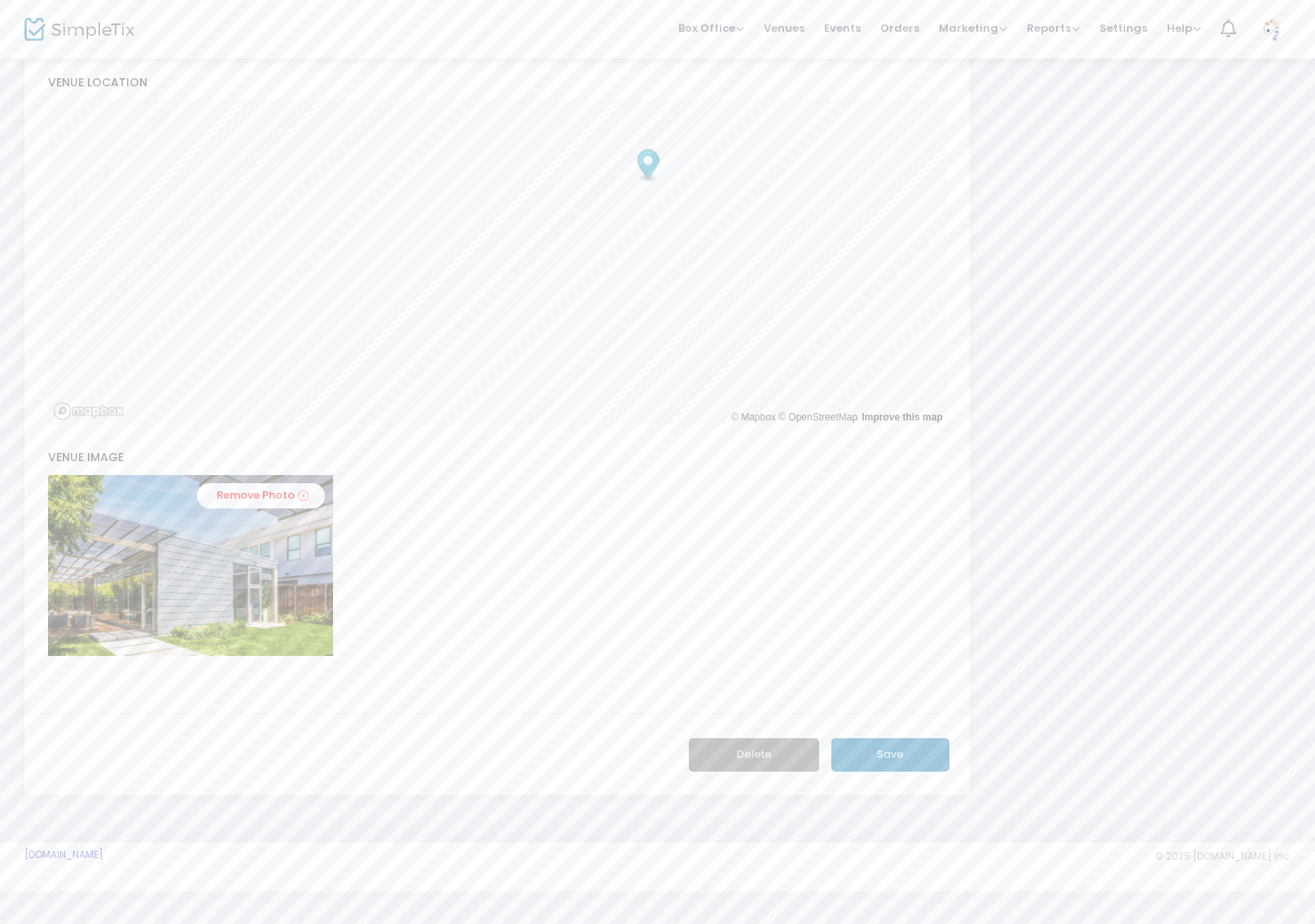
click at [777, 752] on button "Delete" at bounding box center [755, 754] width 131 height 33
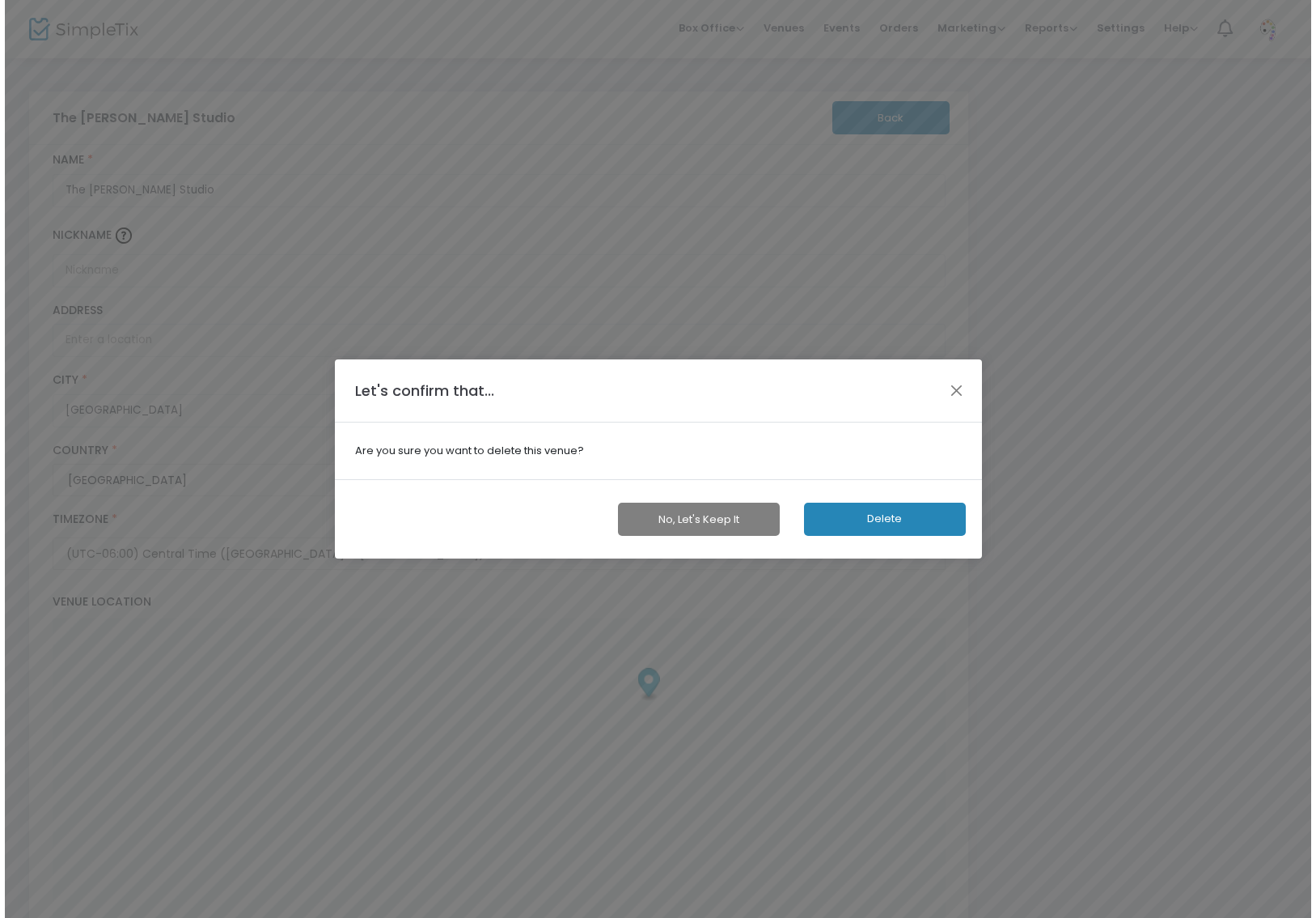
scroll to position [0, 0]
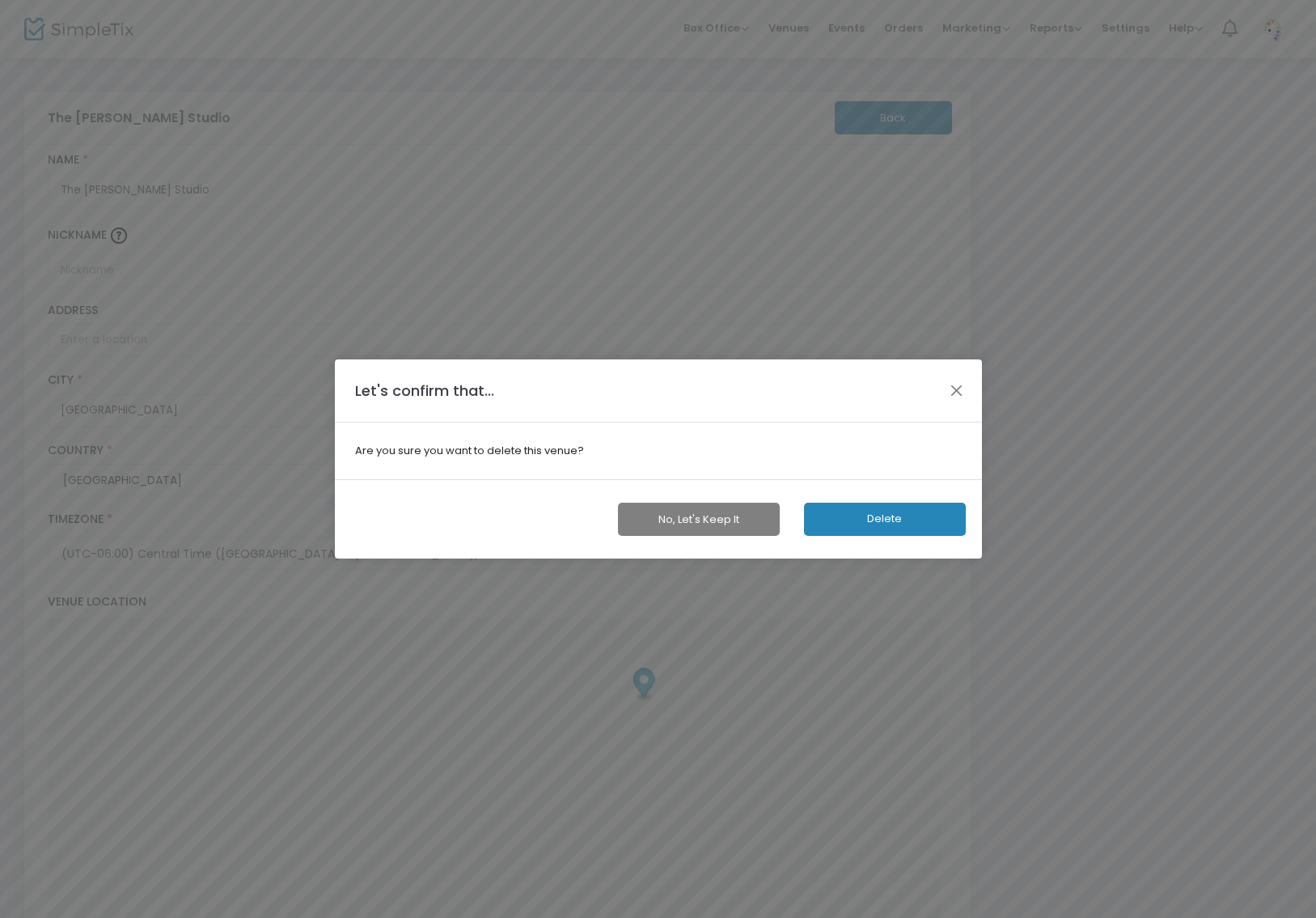
click at [871, 512] on button "Delete" at bounding box center [885, 519] width 162 height 33
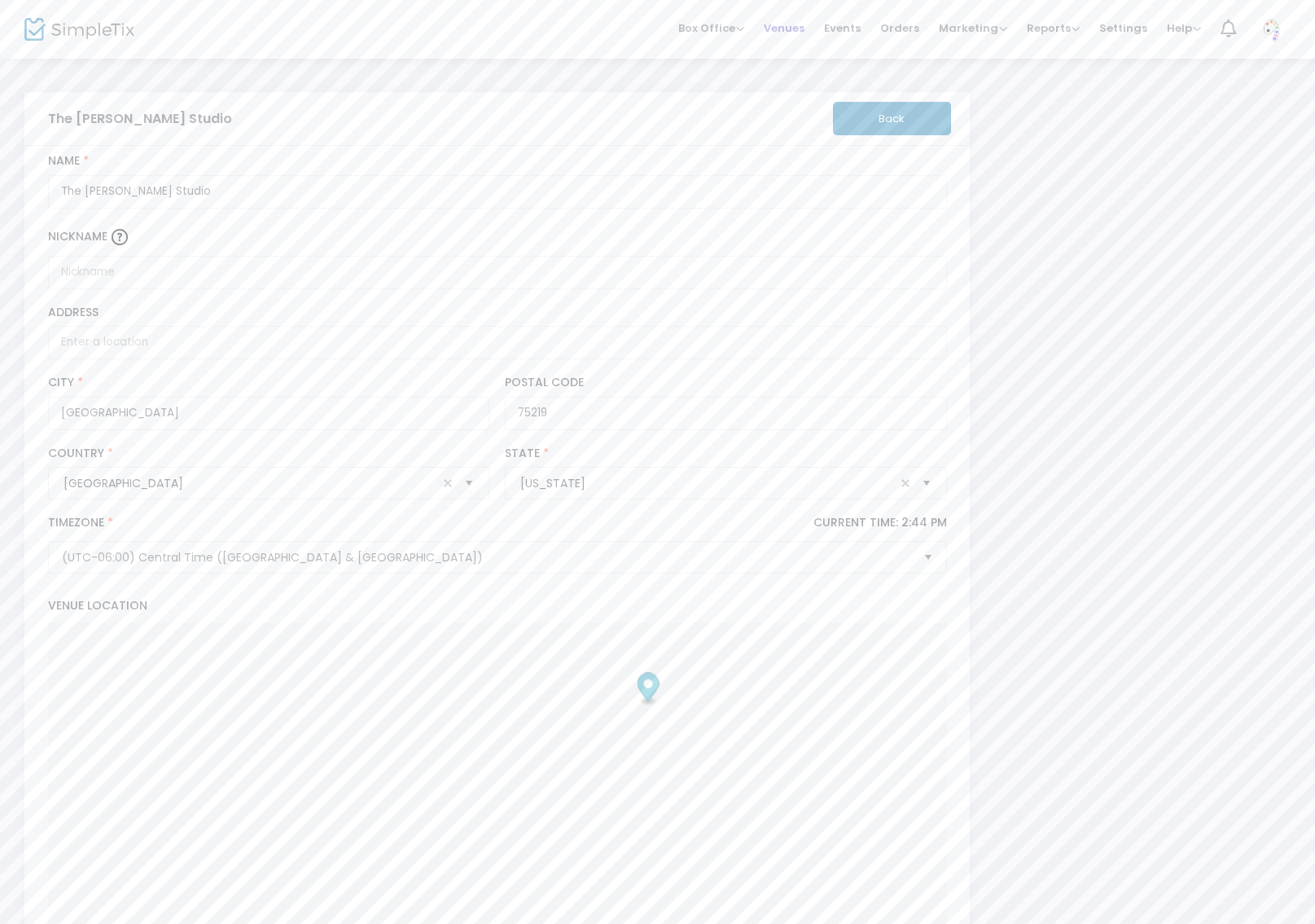
click at [804, 35] on span "Venues" at bounding box center [783, 28] width 40 height 41
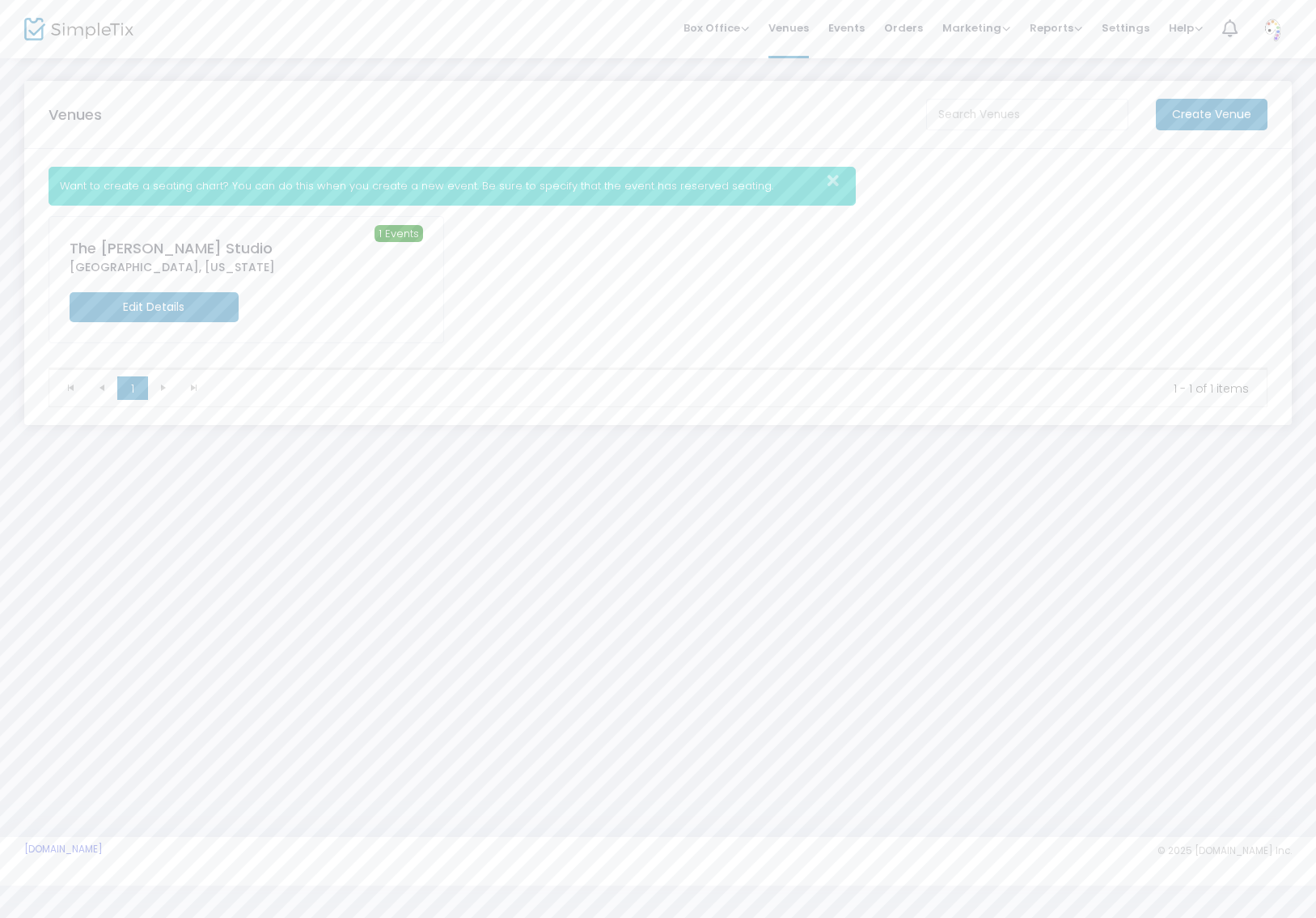
click at [1195, 108] on m-button "Create Venue" at bounding box center [1212, 114] width 112 height 31
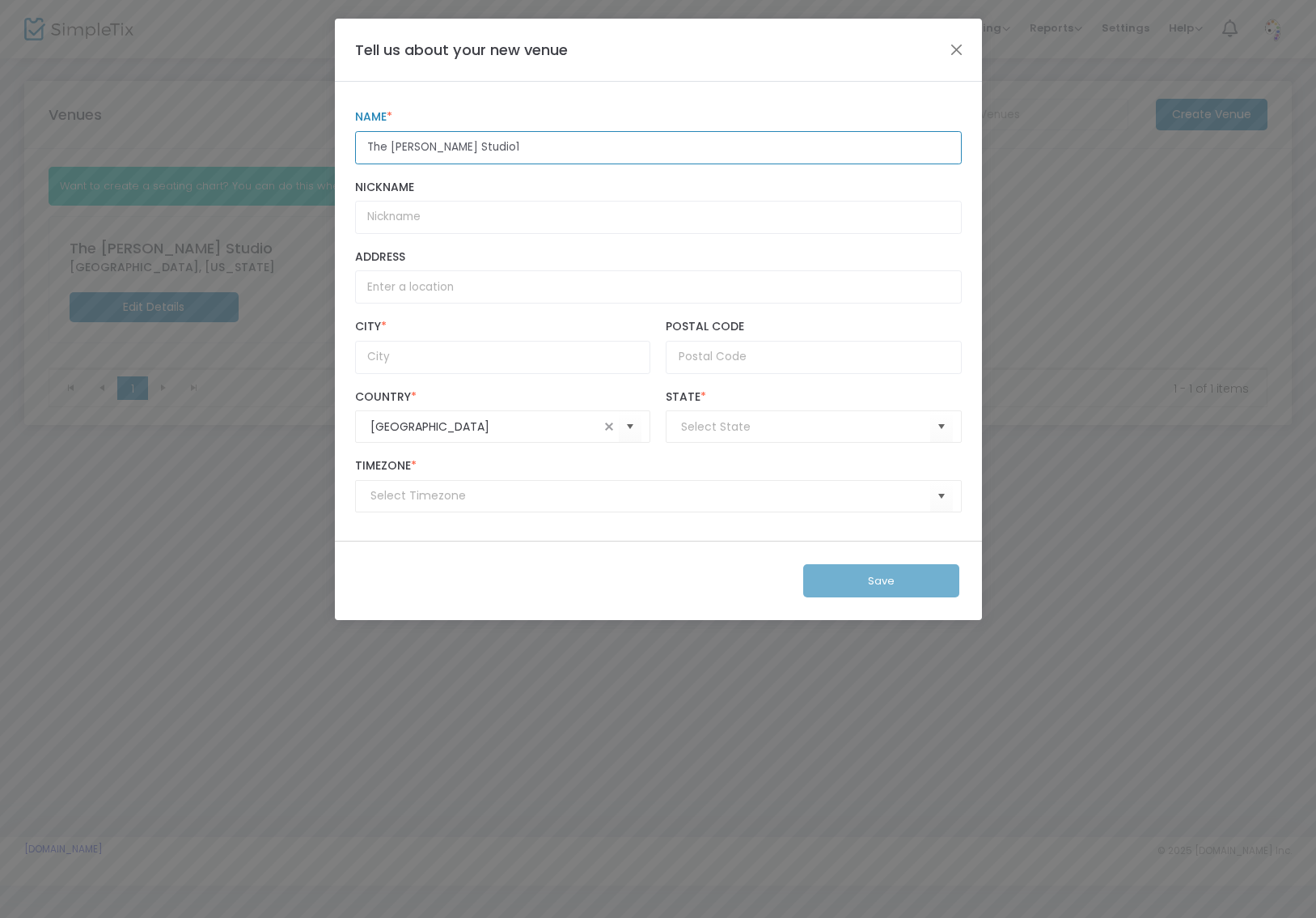
type input "The [PERSON_NAME] Studio1"
type input "[GEOGRAPHIC_DATA]"
type input "75219"
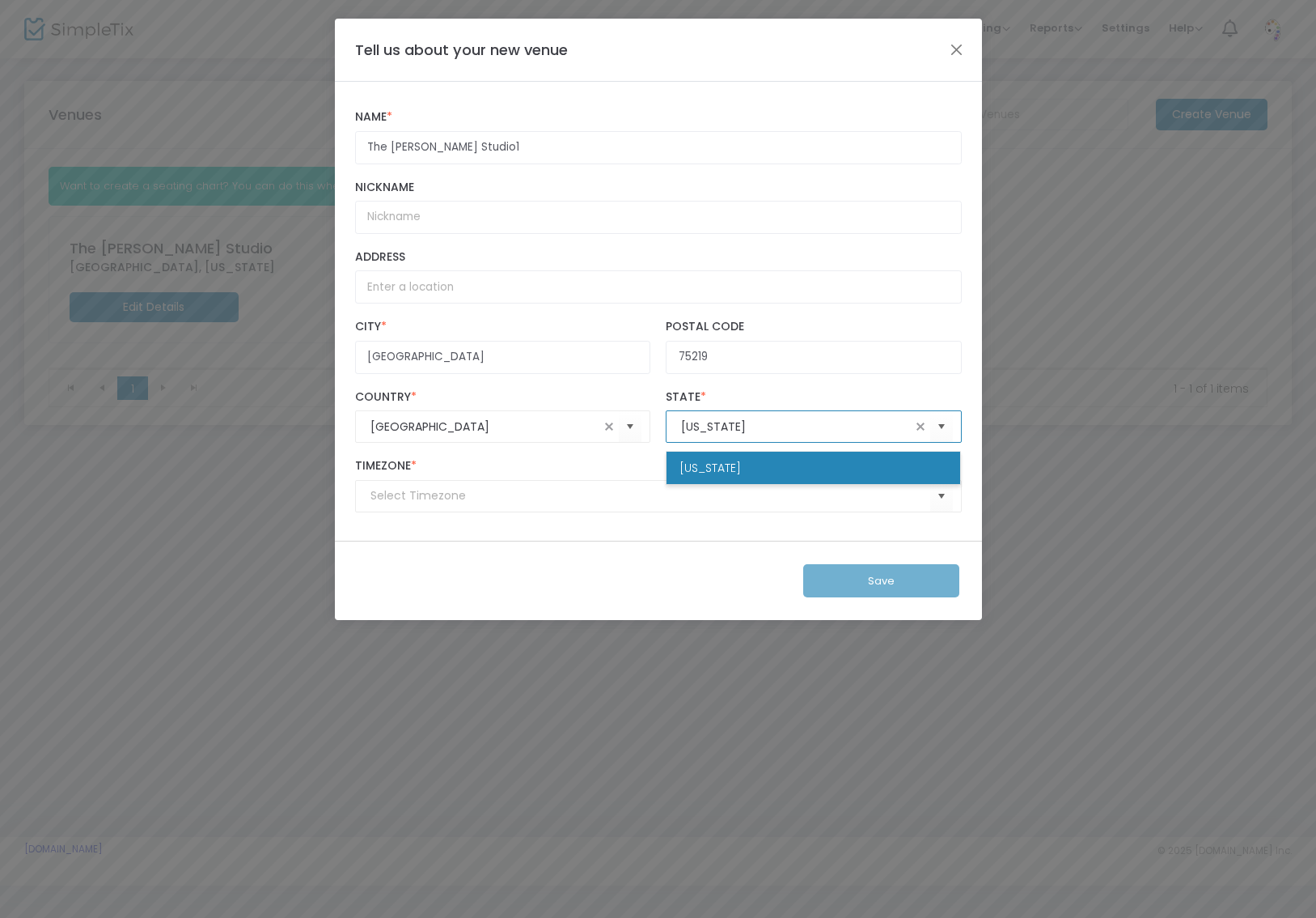
click at [711, 466] on span "[US_STATE]" at bounding box center [710, 468] width 61 height 16
type input "[US_STATE]"
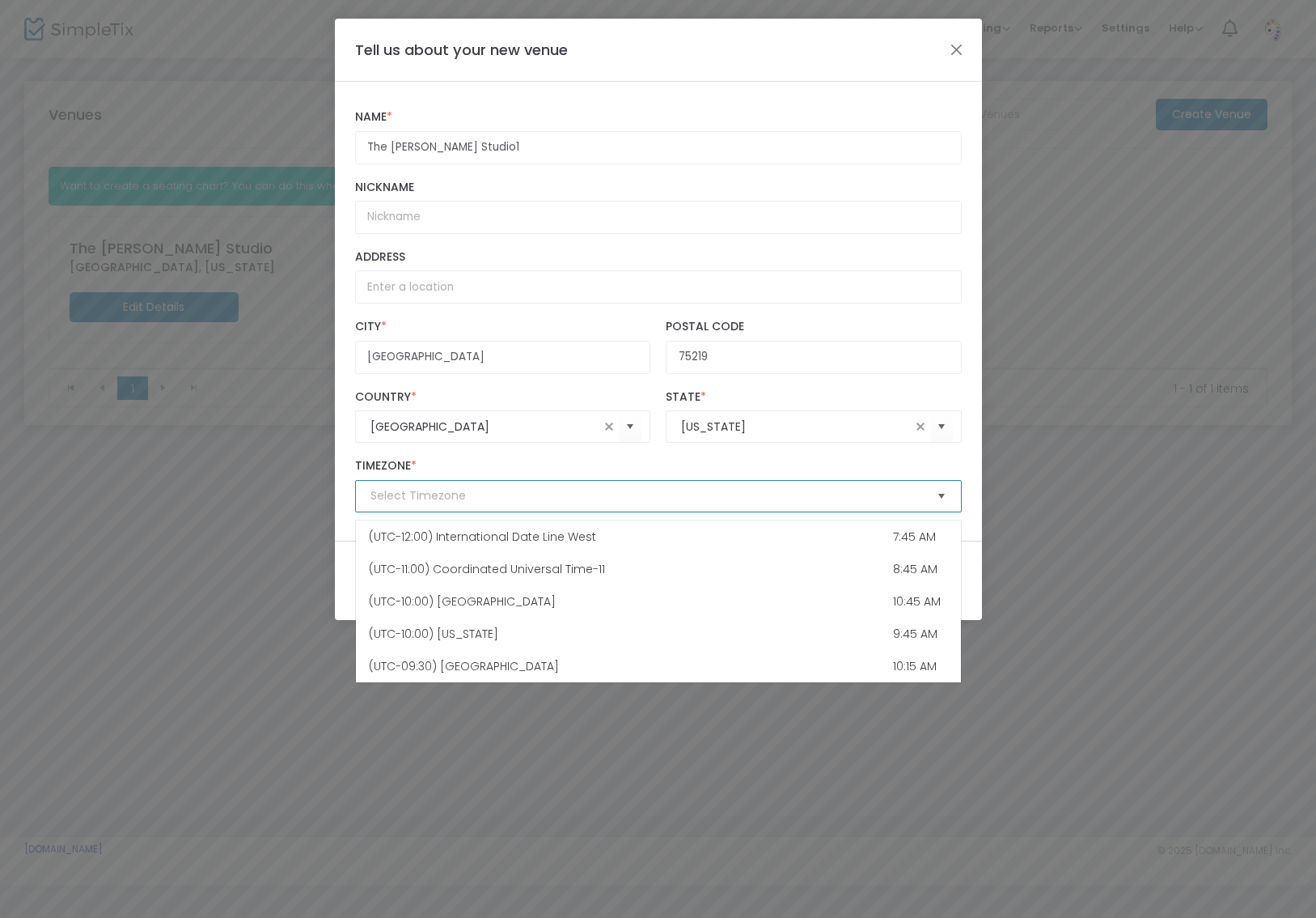
click at [936, 503] on span "Select" at bounding box center [942, 496] width 27 height 27
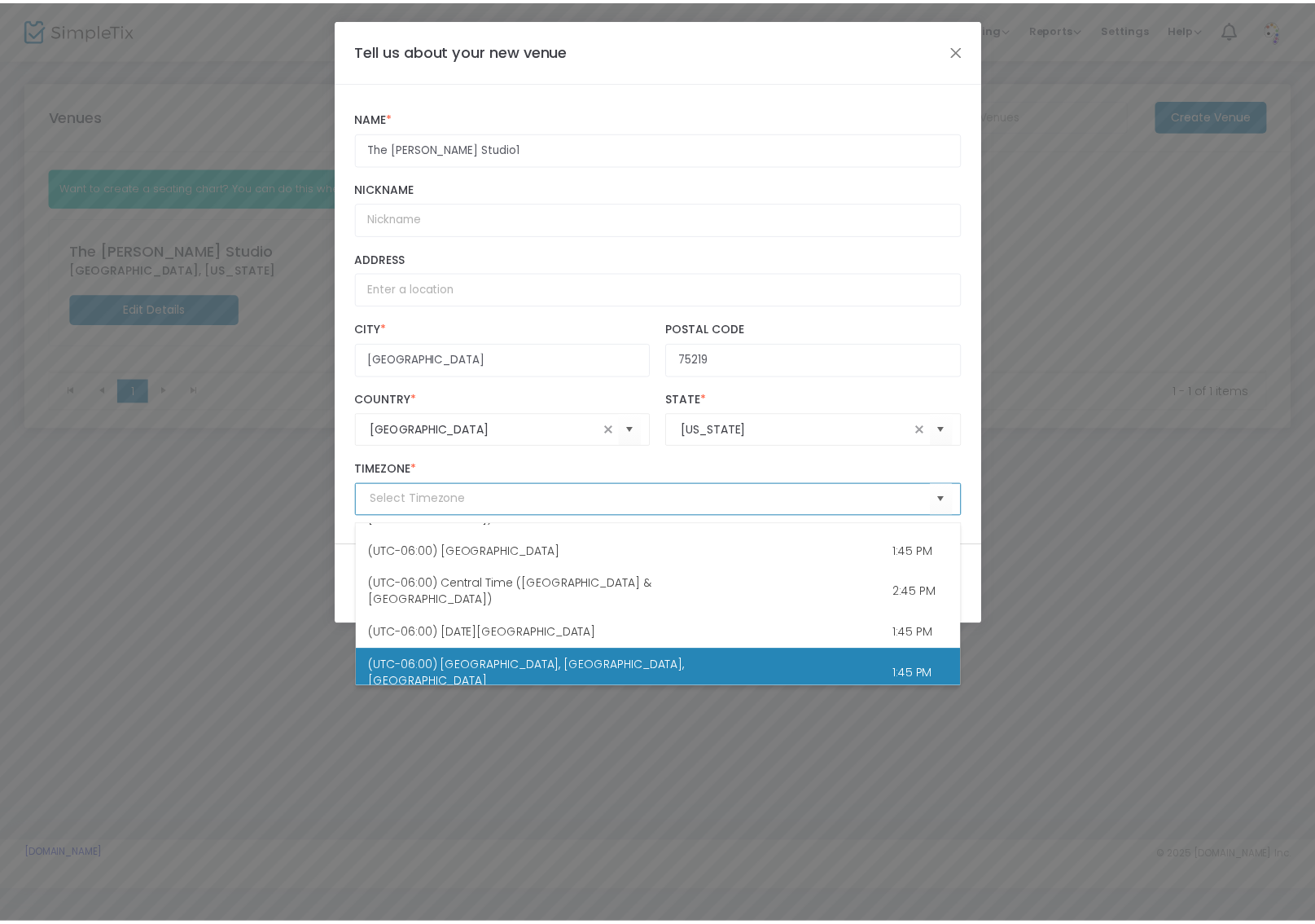
scroll to position [458, 0]
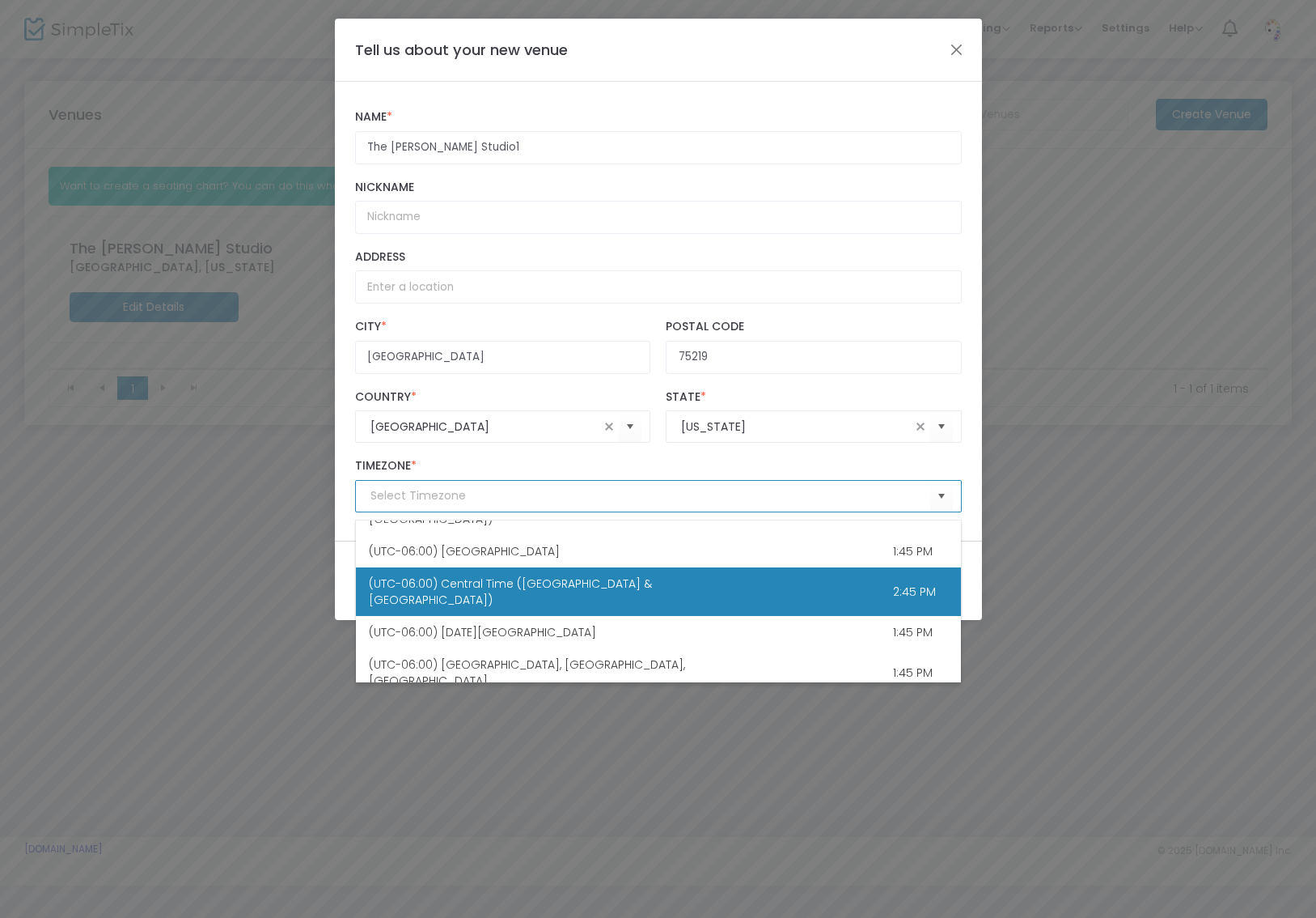
click at [550, 576] on span "(UTC-06:00) Central Time ([GEOGRAPHIC_DATA] & [GEOGRAPHIC_DATA])" at bounding box center [510, 592] width 283 height 32
type input "(UTC-06:00) Central Time ([GEOGRAPHIC_DATA] & [GEOGRAPHIC_DATA])"
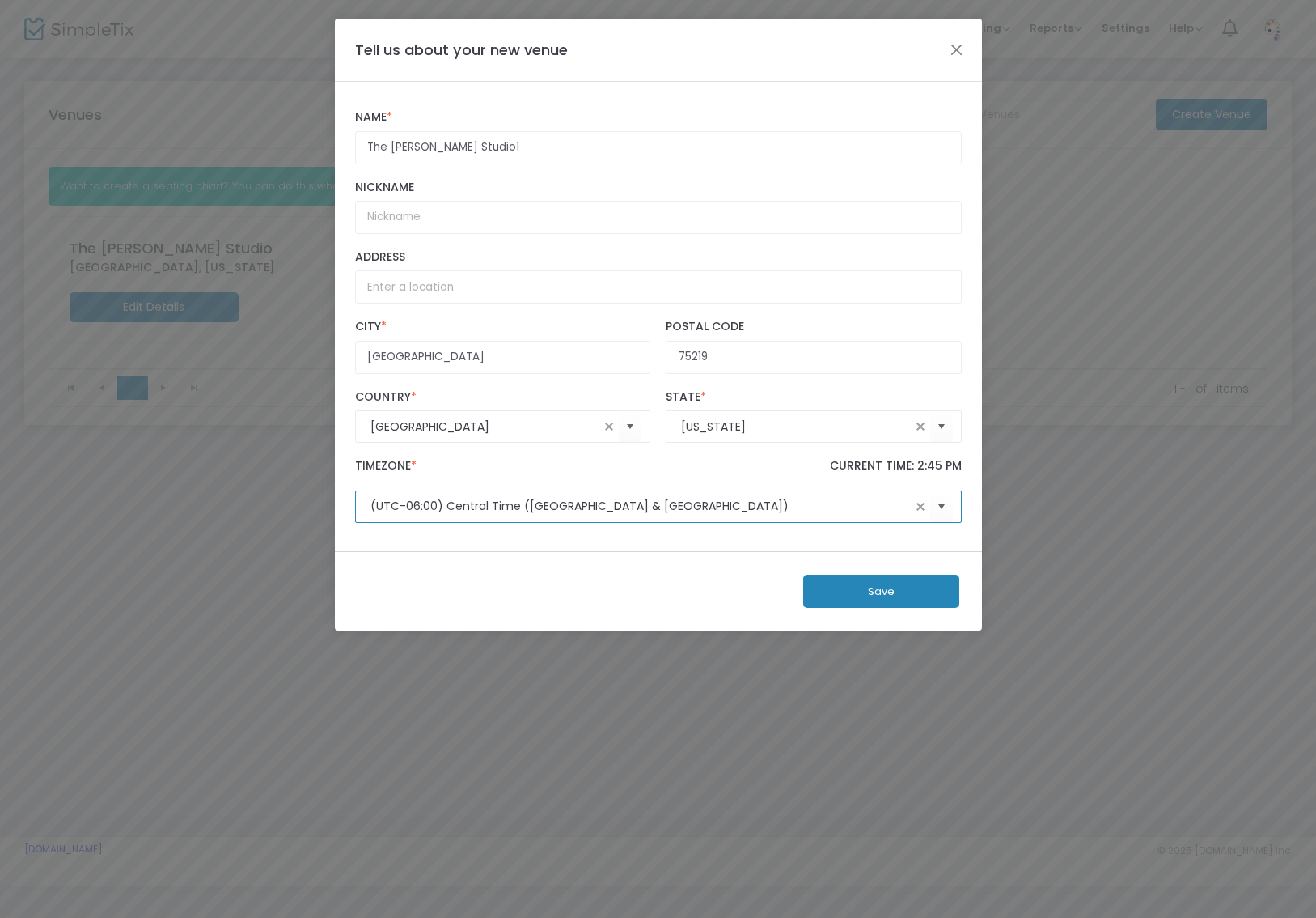
click at [873, 597] on button "Save" at bounding box center [881, 591] width 156 height 33
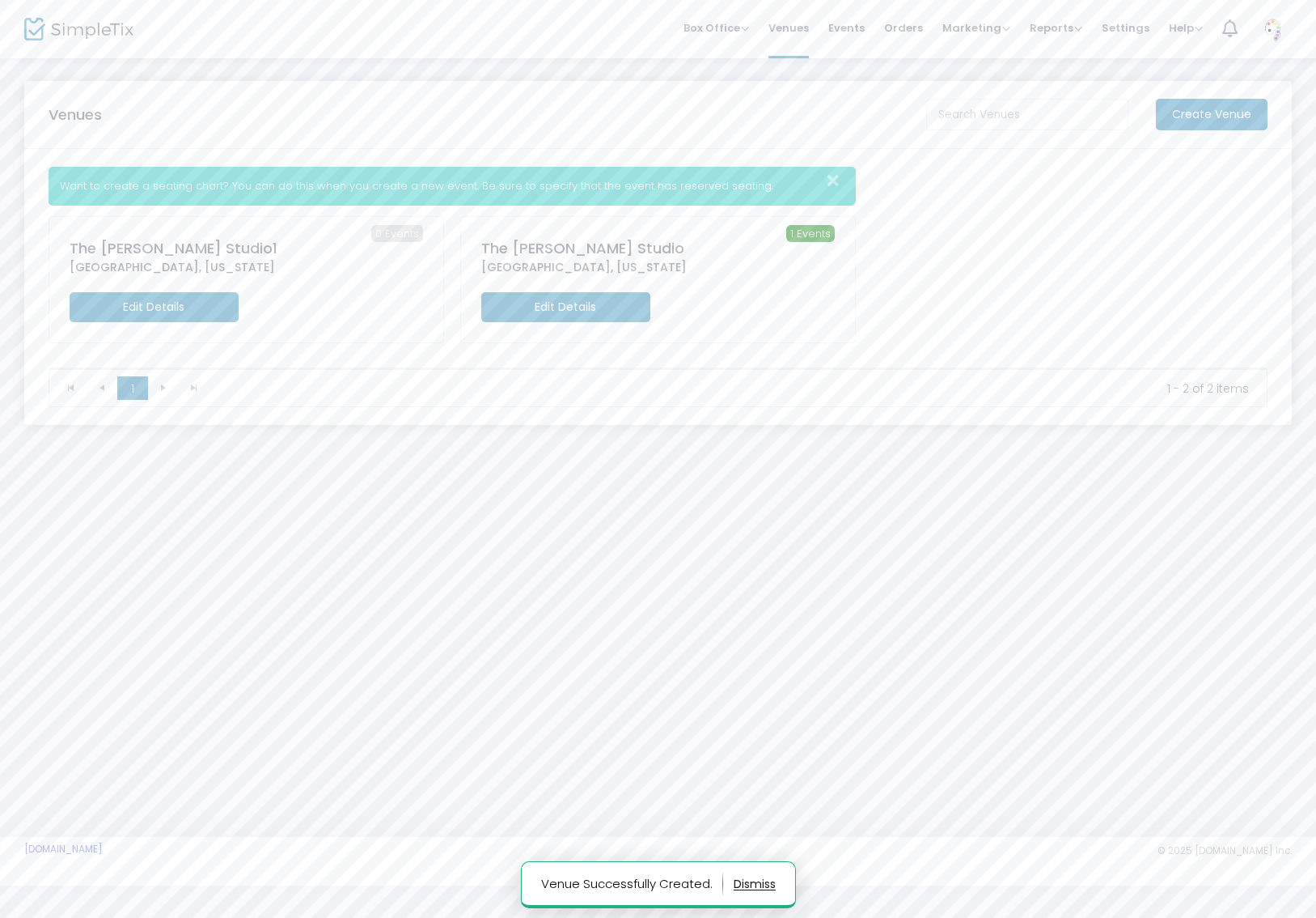
click at [848, 26] on span "Events" at bounding box center [847, 28] width 36 height 41
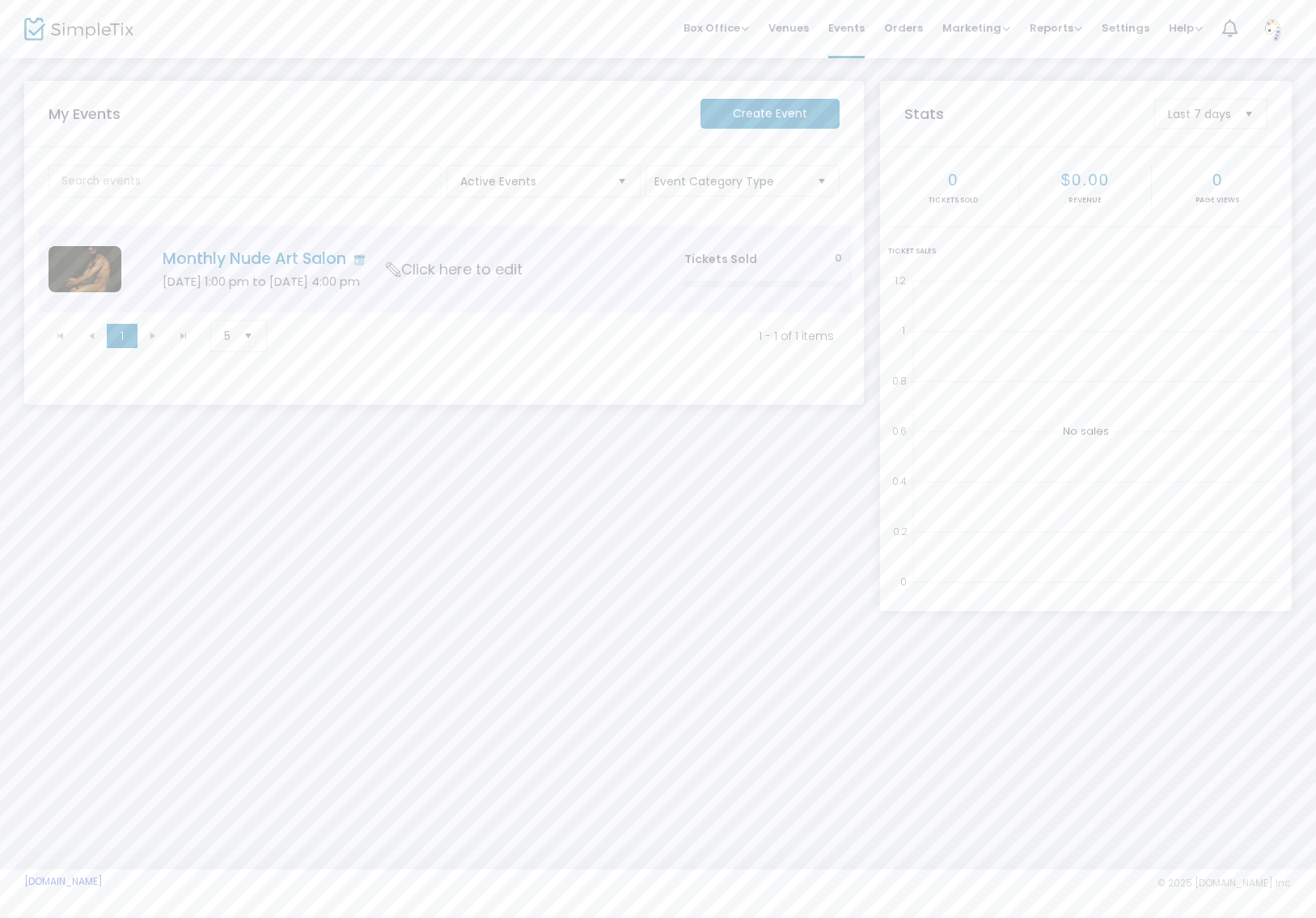
click at [444, 276] on span "Click here to edit" at bounding box center [454, 270] width 136 height 21
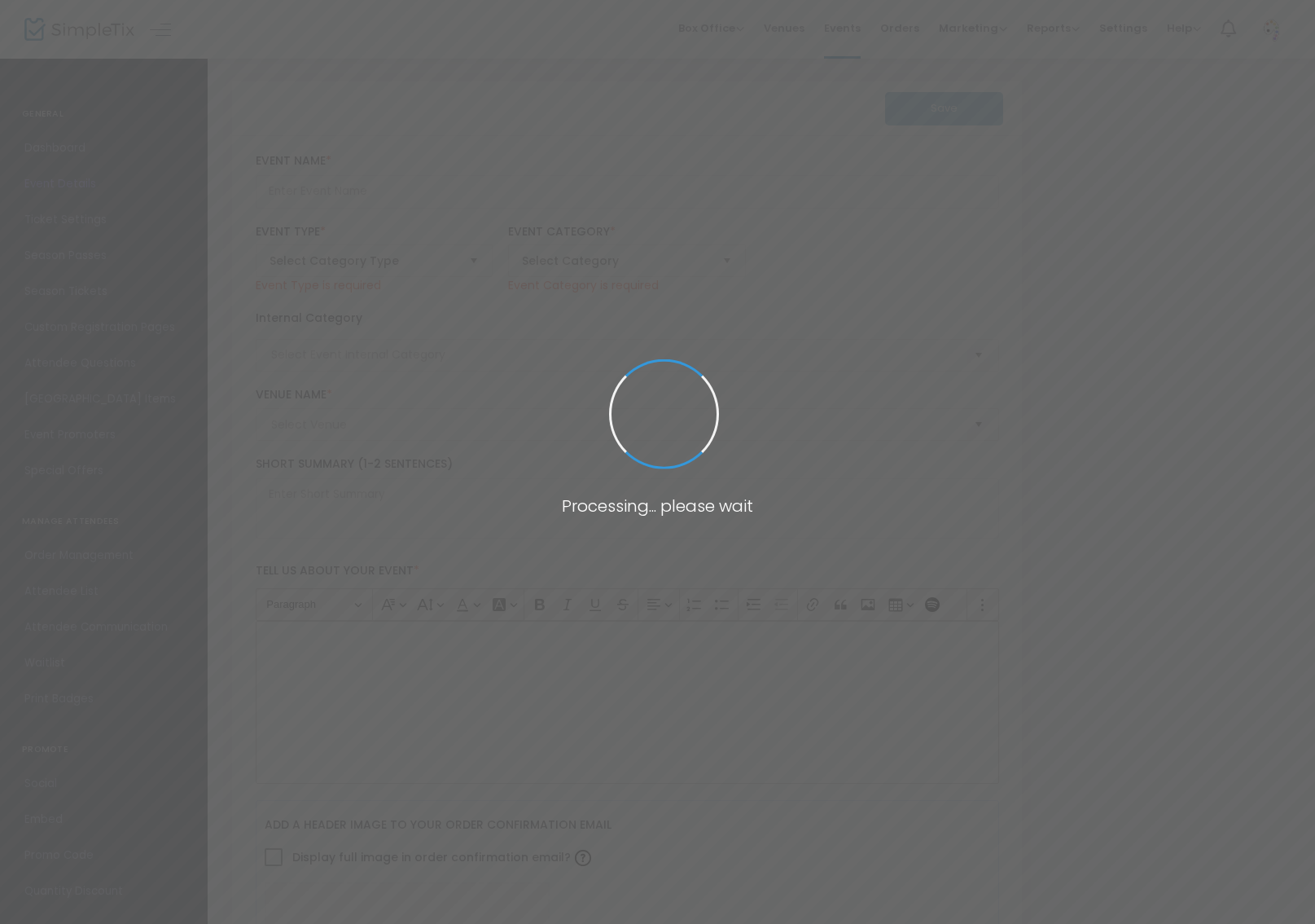
type input "Monthly Nude Art Salon"
type textarea "Join fellow artists in our most welcoming environment yet! This brand new locat…"
checkbox input "true"
type input "Buy Tickets"
type input "Nude Art Salon"
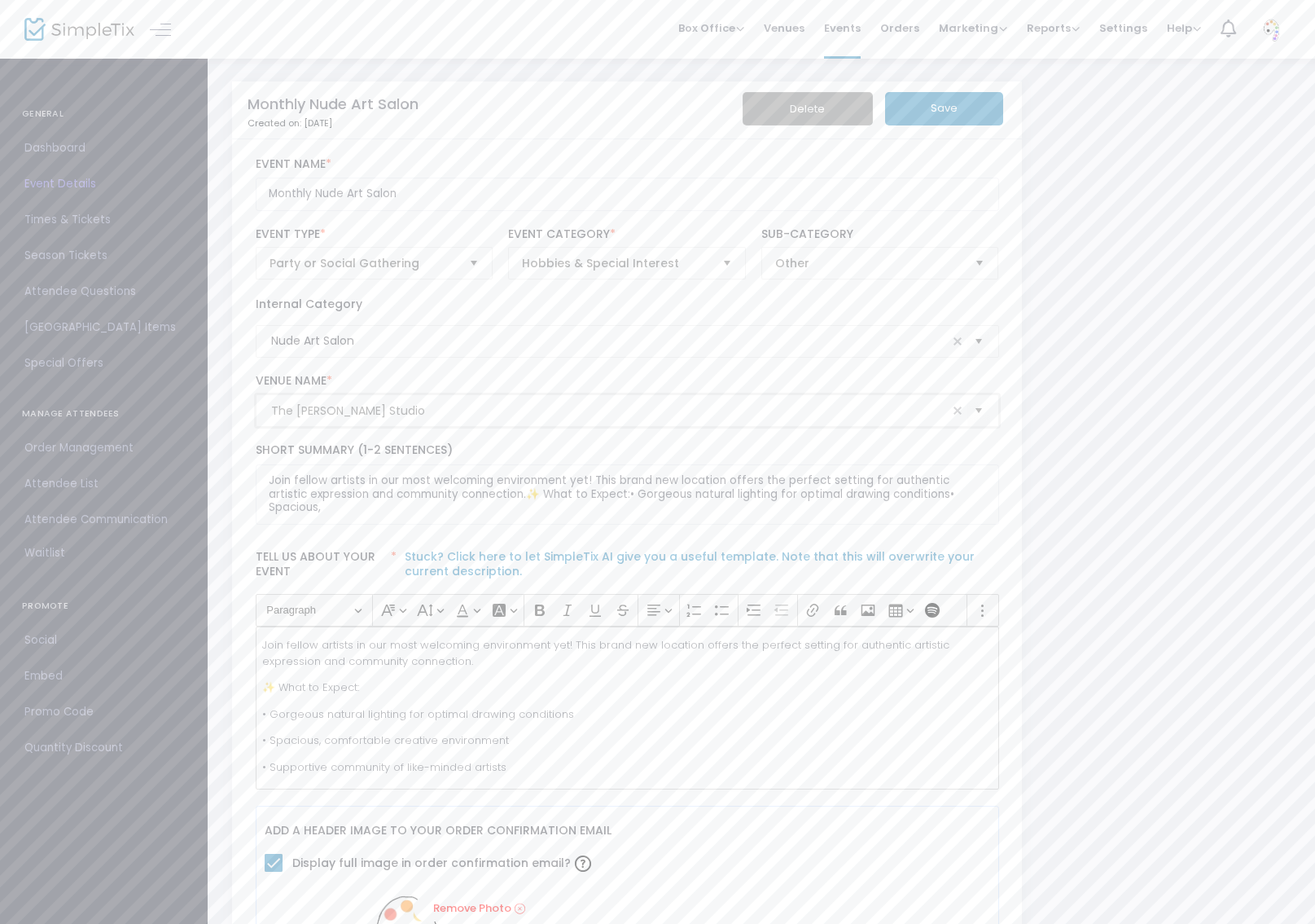
click at [428, 409] on input "The [PERSON_NAME] Studio" at bounding box center [610, 410] width 677 height 17
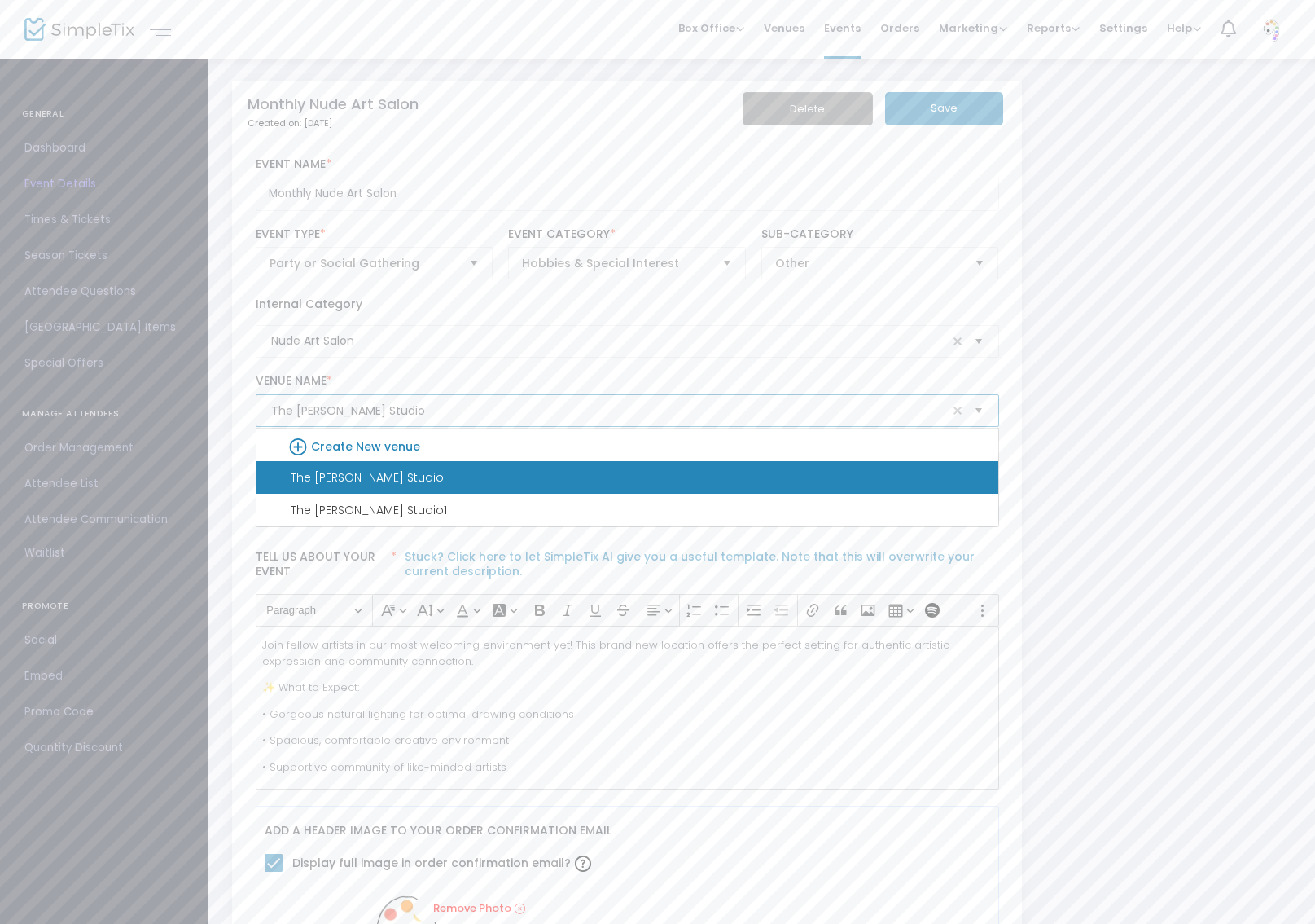
click at [979, 411] on span "Select" at bounding box center [978, 411] width 27 height 27
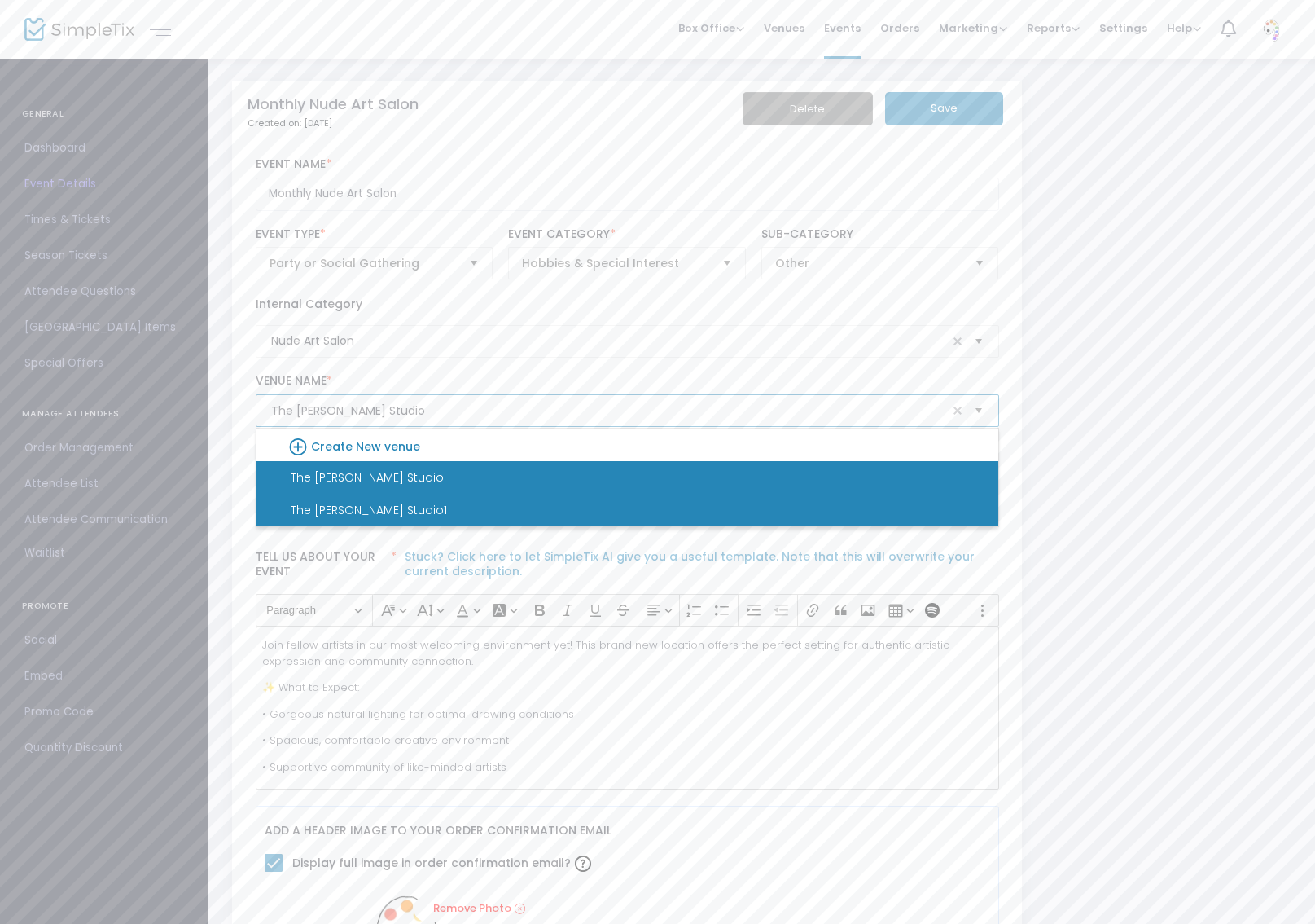
click at [784, 501] on li "The [PERSON_NAME] Studio1" at bounding box center [628, 509] width 742 height 32
type input "The [PERSON_NAME] Studio1"
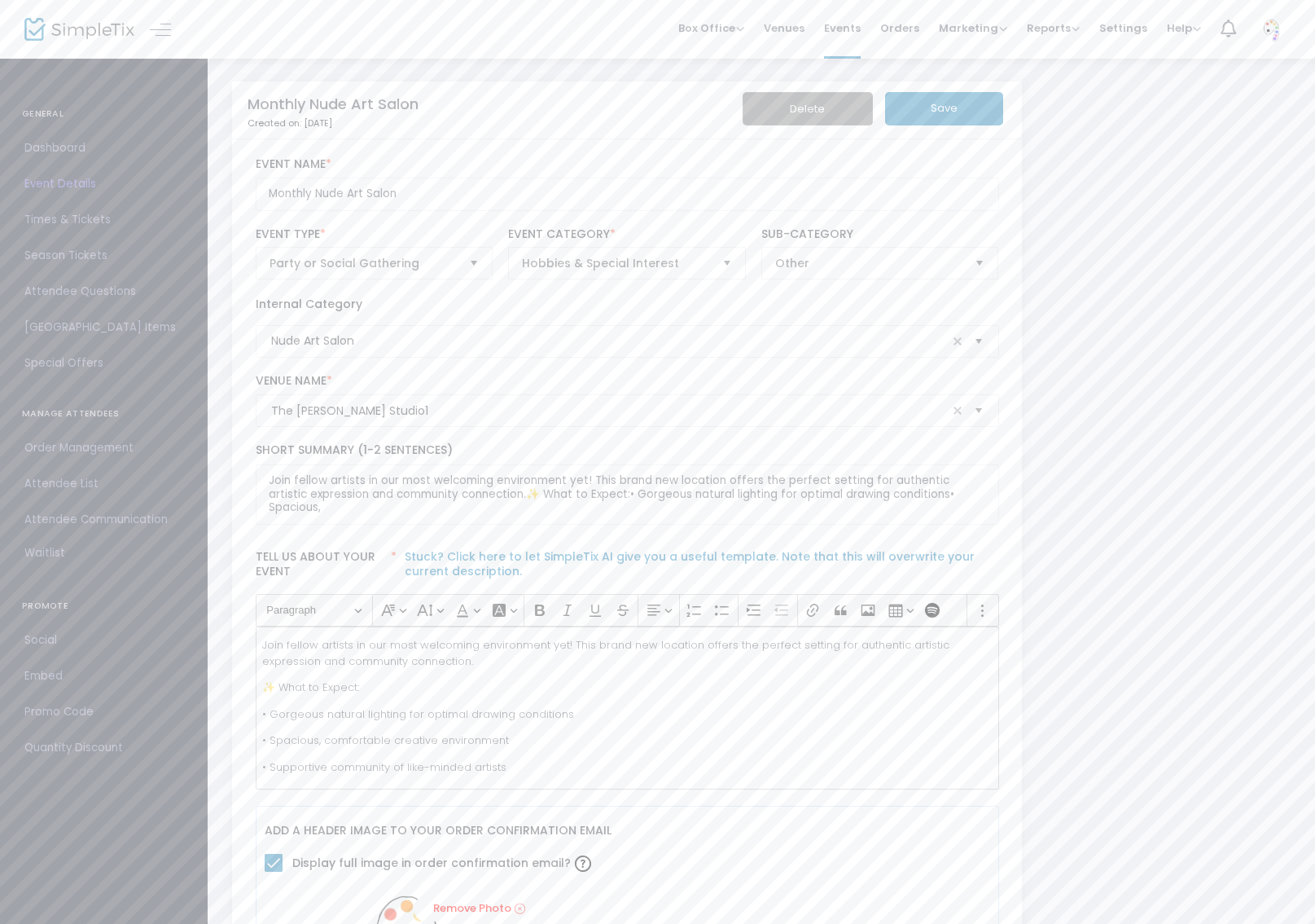
click at [946, 101] on button "Save" at bounding box center [944, 108] width 118 height 33
click at [790, 30] on span "Venues" at bounding box center [783, 28] width 40 height 41
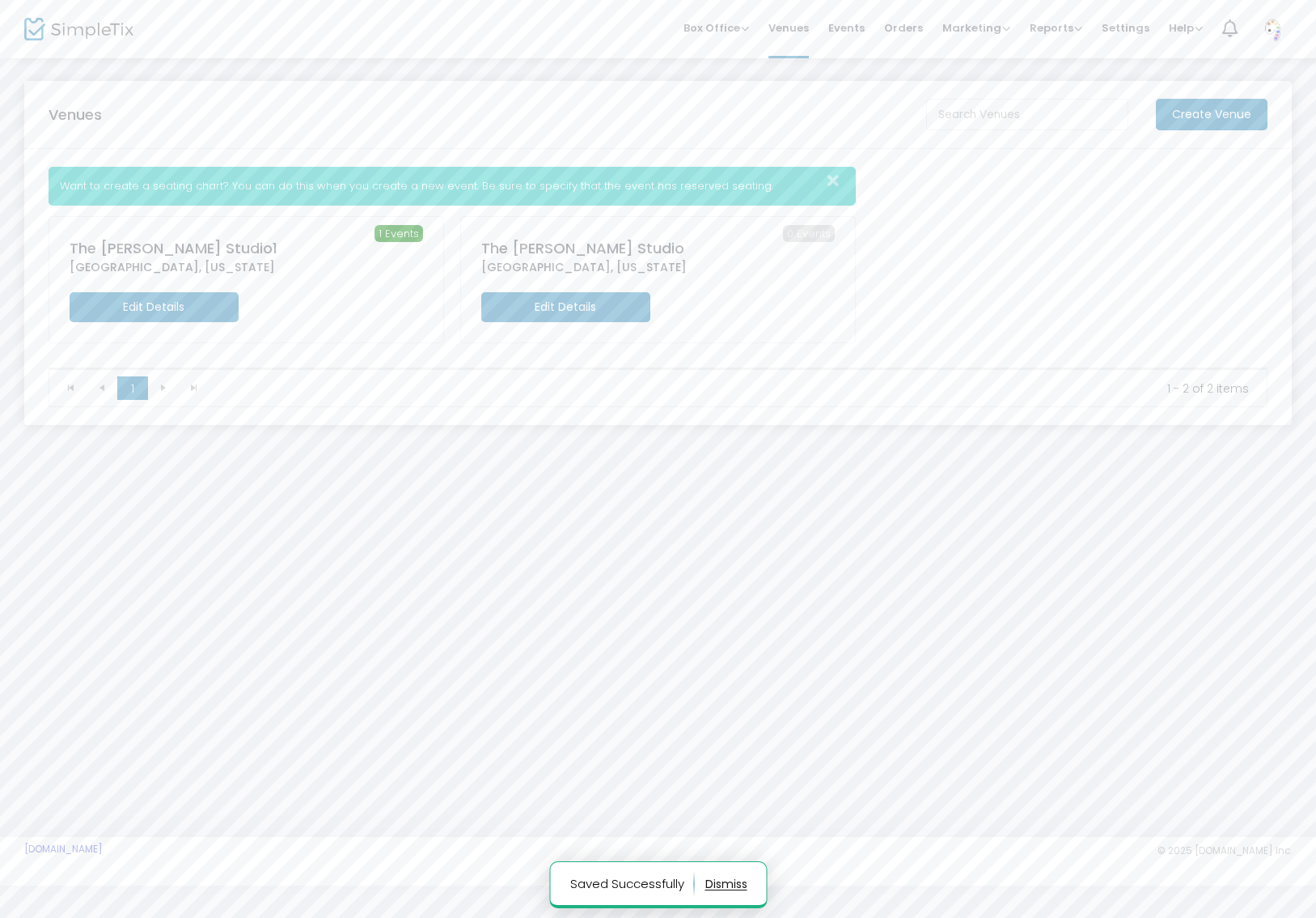
click at [552, 310] on m-button "Edit Details" at bounding box center [566, 307] width 169 height 30
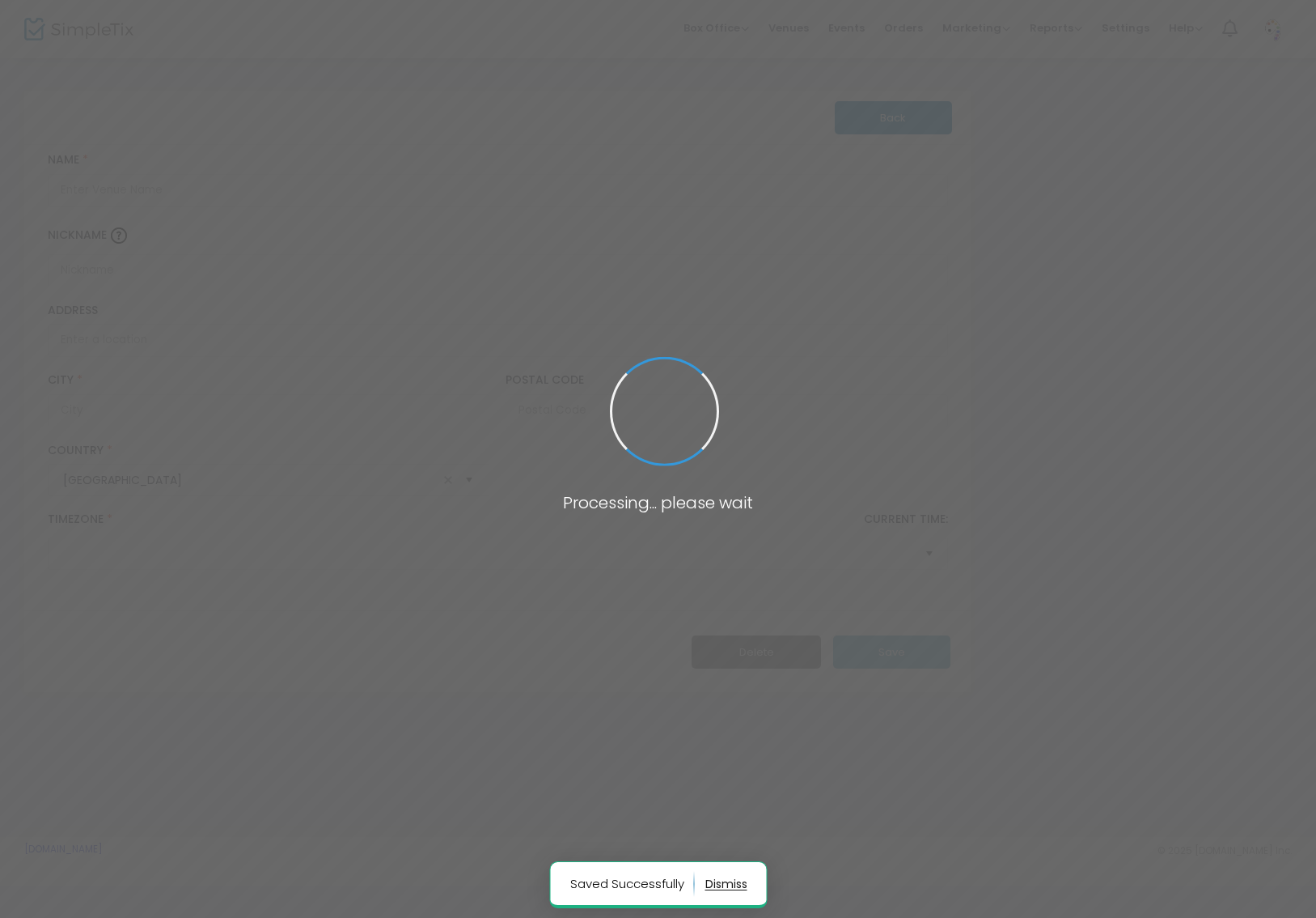
type input "The [PERSON_NAME] Studio"
type input "[GEOGRAPHIC_DATA]"
type input "75219"
type input "[GEOGRAPHIC_DATA]"
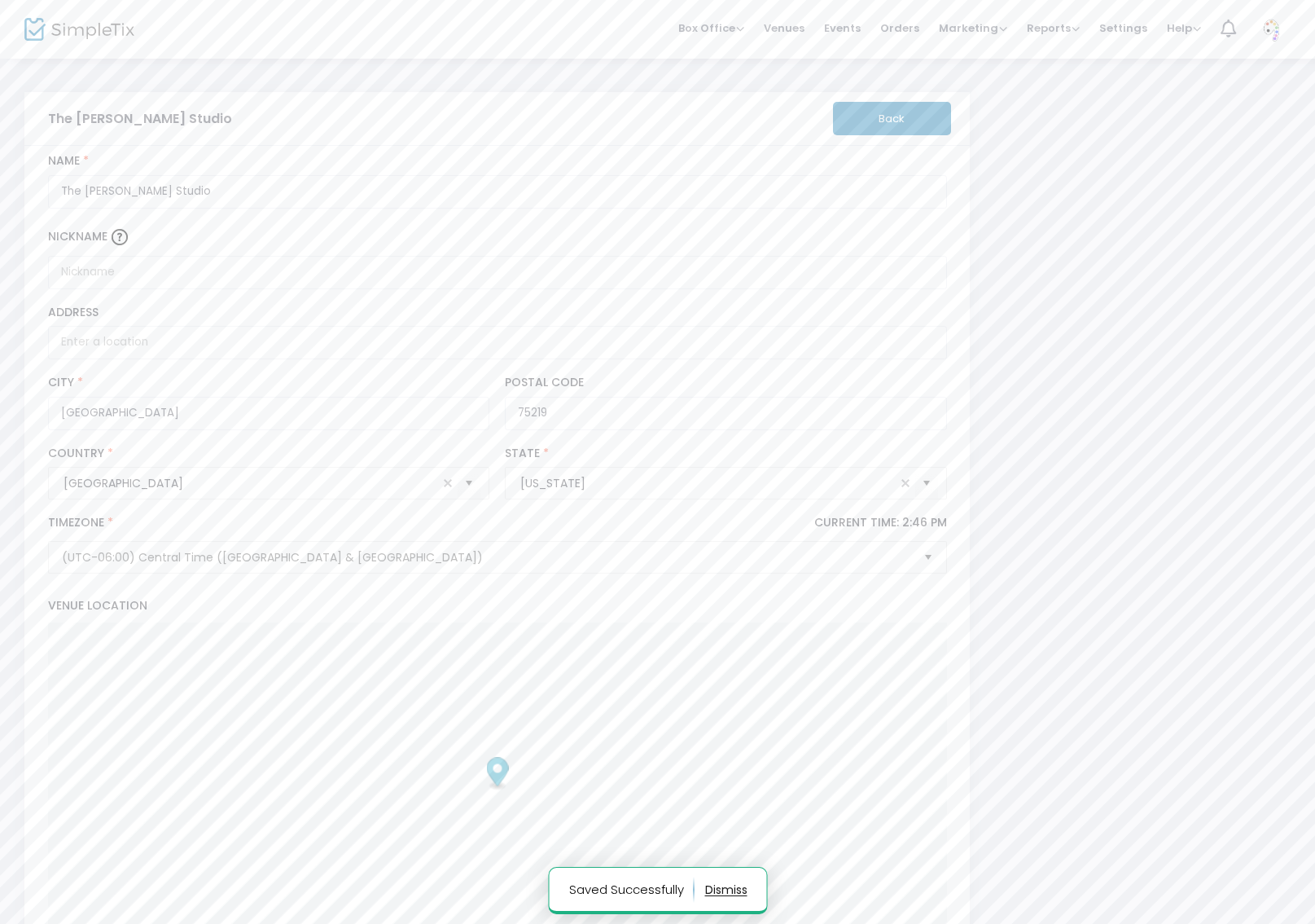
scroll to position [530, 0]
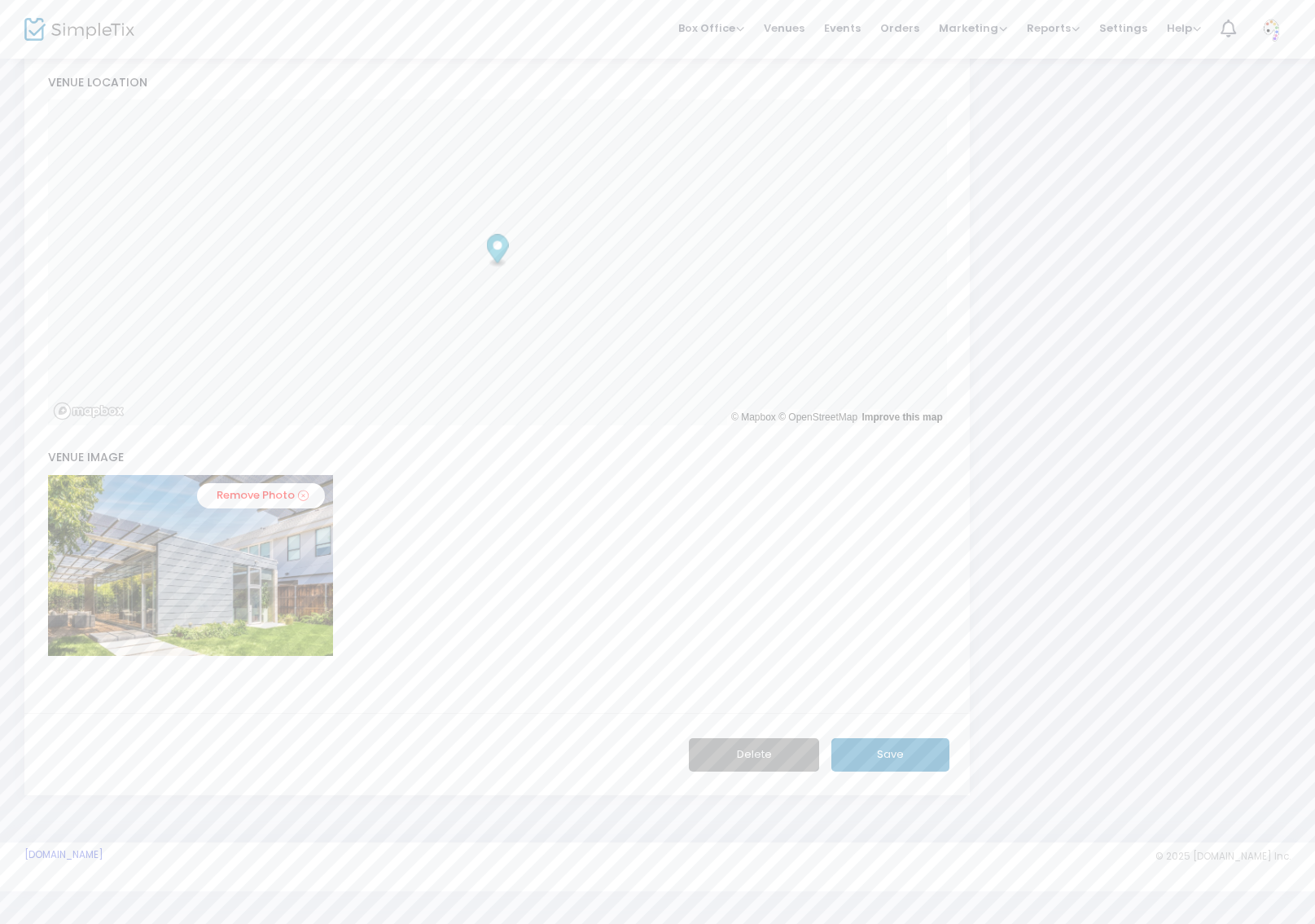
click at [759, 758] on button "Delete" at bounding box center [755, 754] width 131 height 33
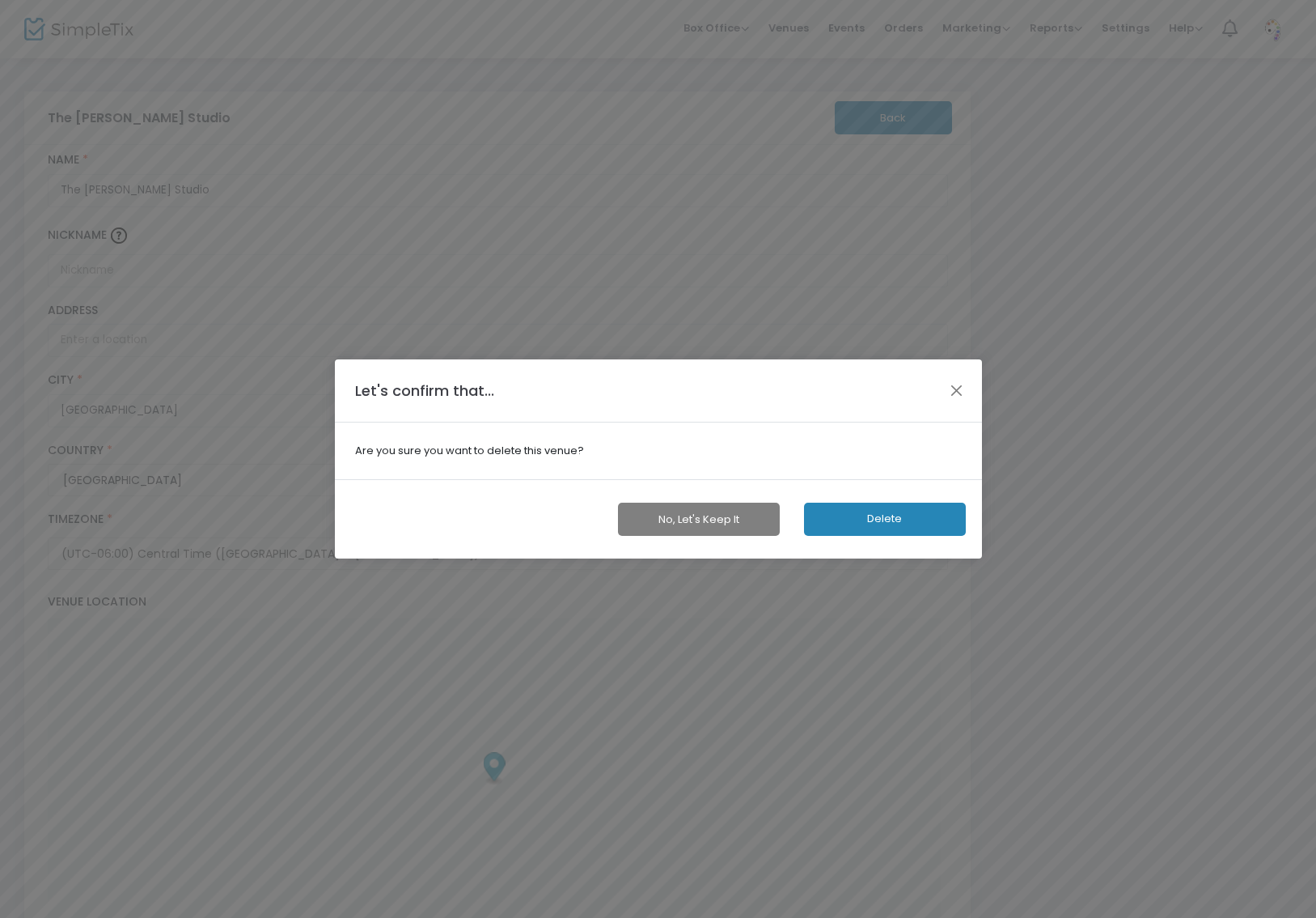
click at [906, 527] on button "Delete" at bounding box center [885, 519] width 162 height 33
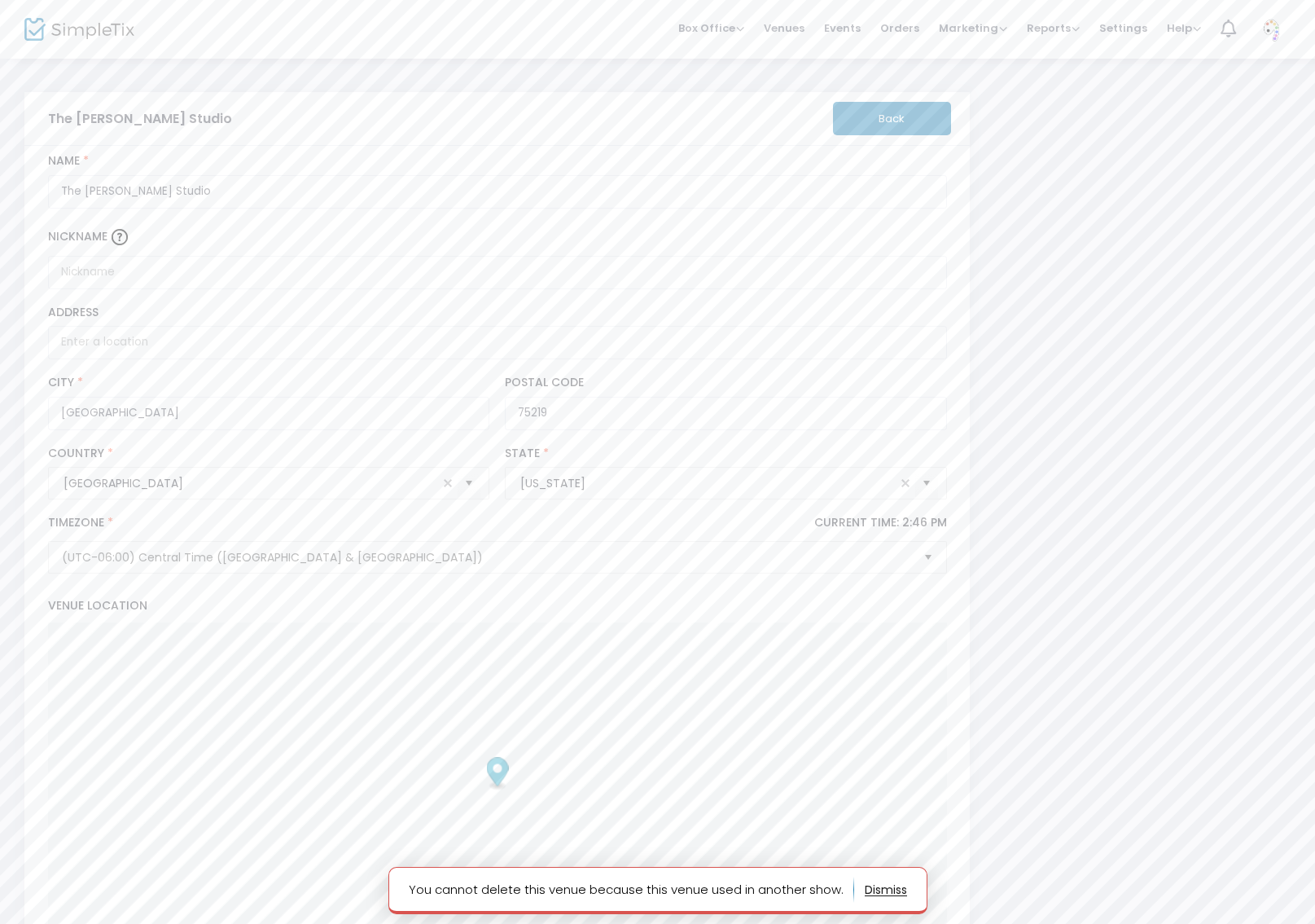
click at [883, 886] on button "button" at bounding box center [885, 889] width 42 height 26
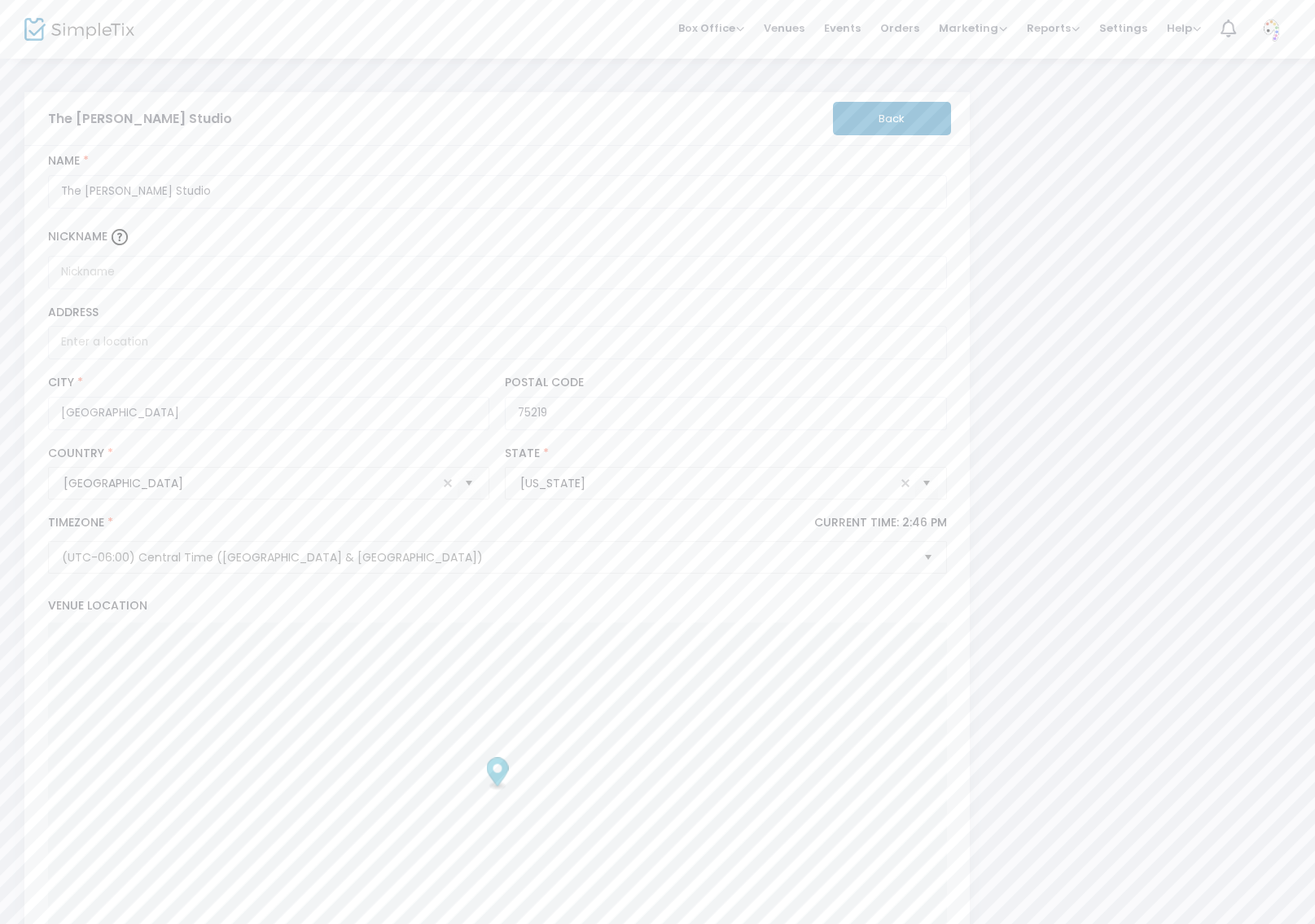
click at [842, 26] on span "Events" at bounding box center [842, 28] width 37 height 41
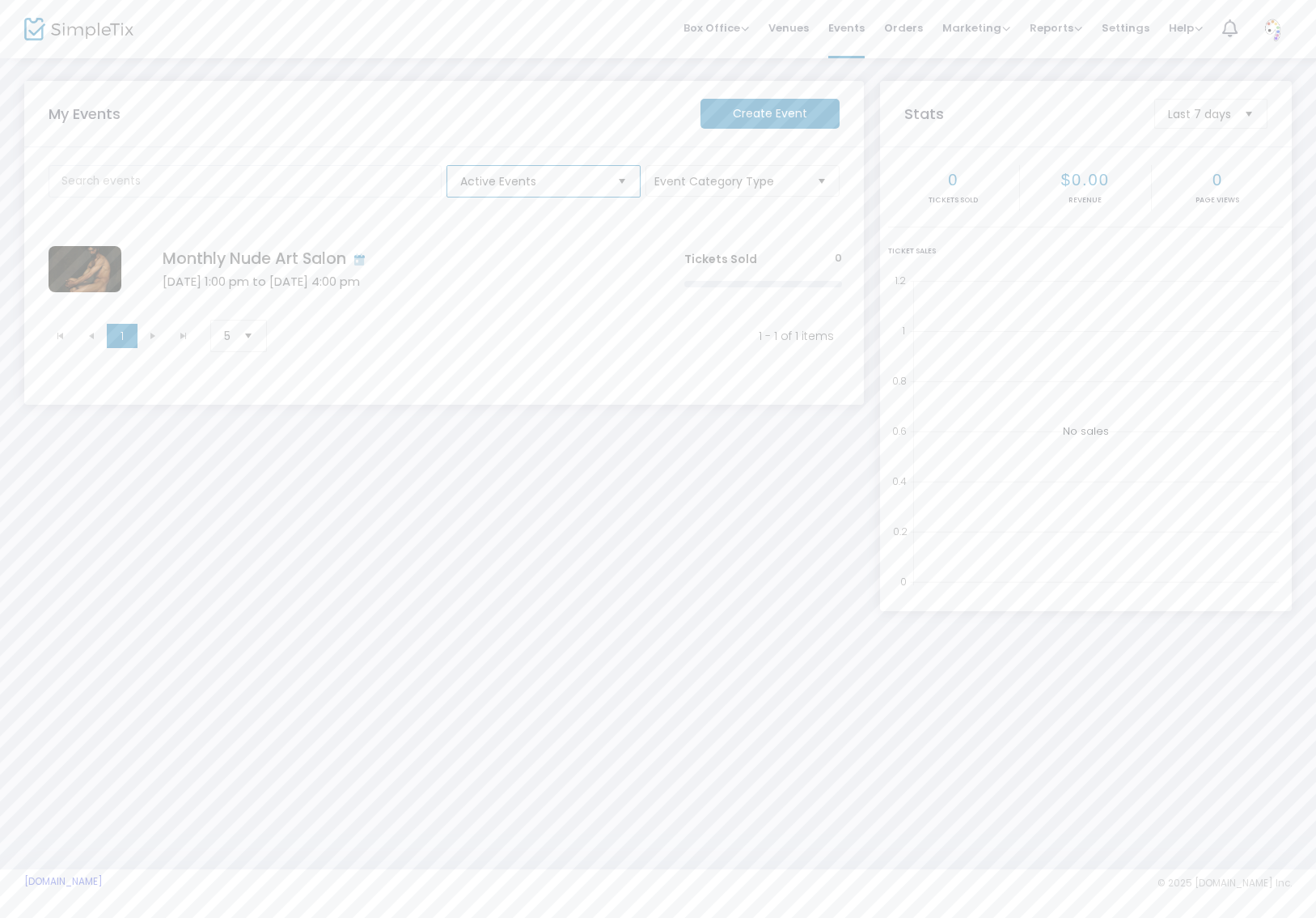
click at [602, 175] on span "Active Events" at bounding box center [533, 181] width 144 height 16
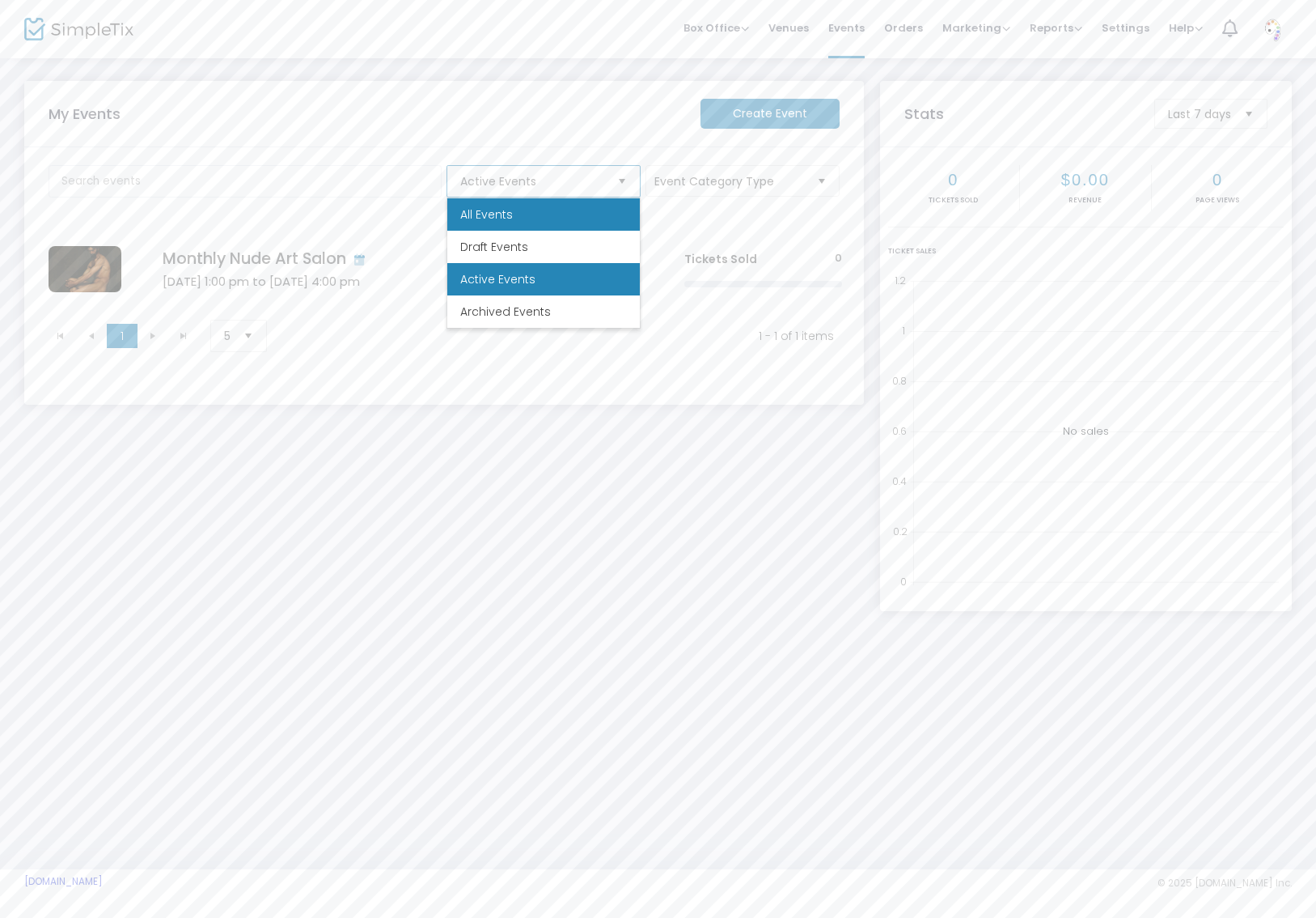
click at [534, 220] on li "All Events" at bounding box center [543, 214] width 193 height 32
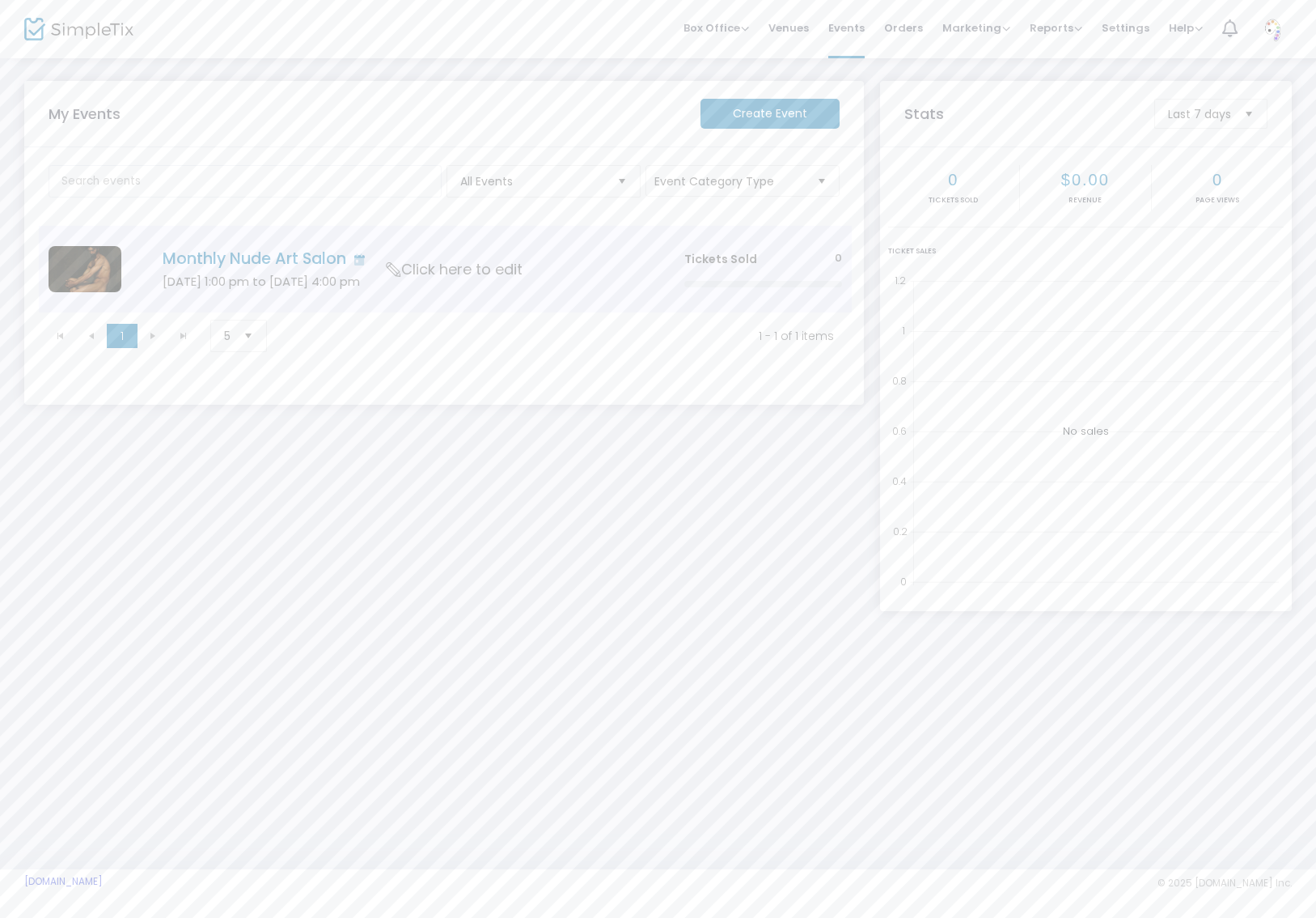
click at [511, 265] on span "Click here to edit" at bounding box center [454, 270] width 136 height 21
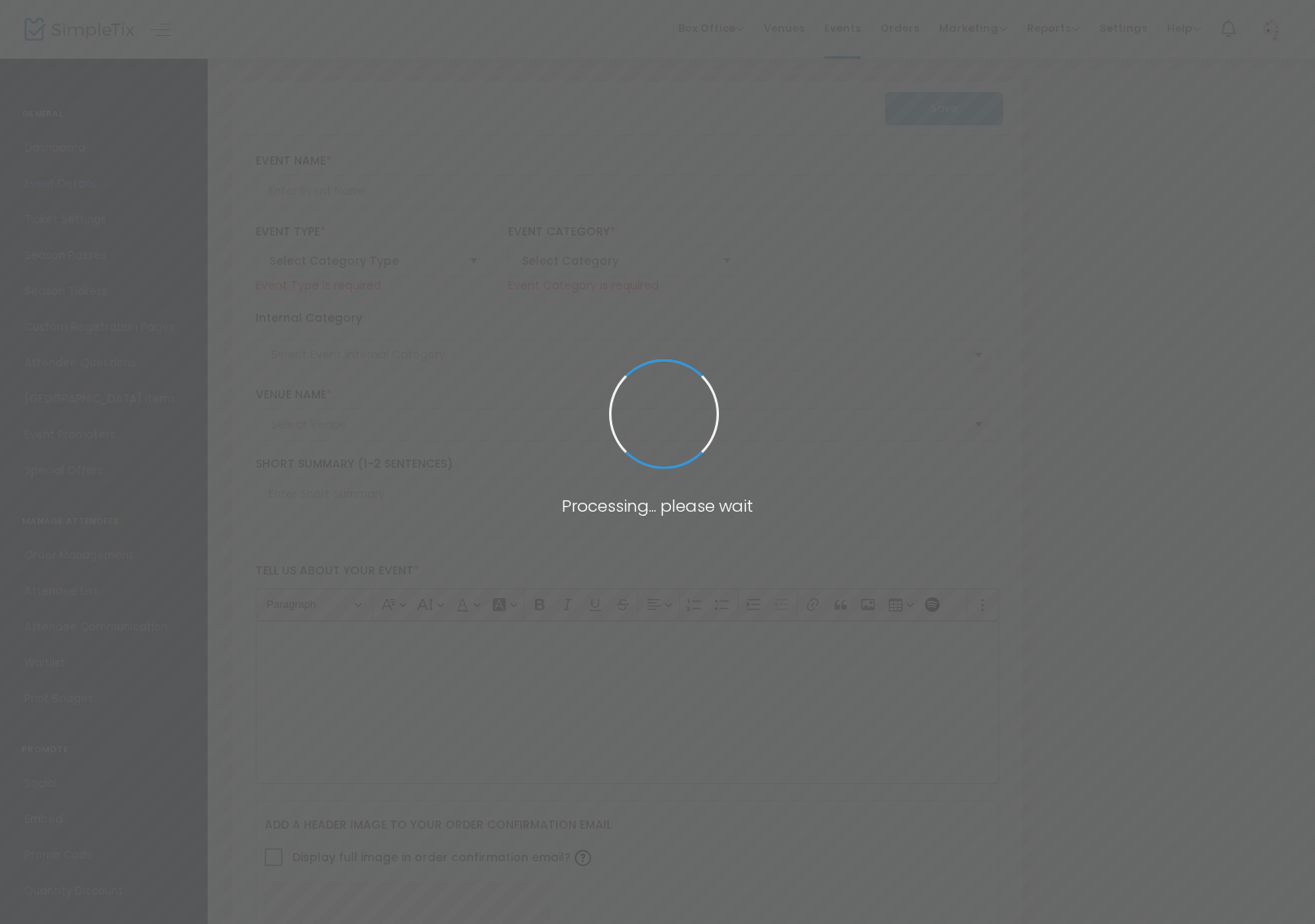
type input "Monthly Nude Art Salon"
type textarea "Join fellow artists in our most welcoming environment yet! This brand new locat…"
checkbox input "true"
type input "Buy Tickets"
type input "Nude Art Salon"
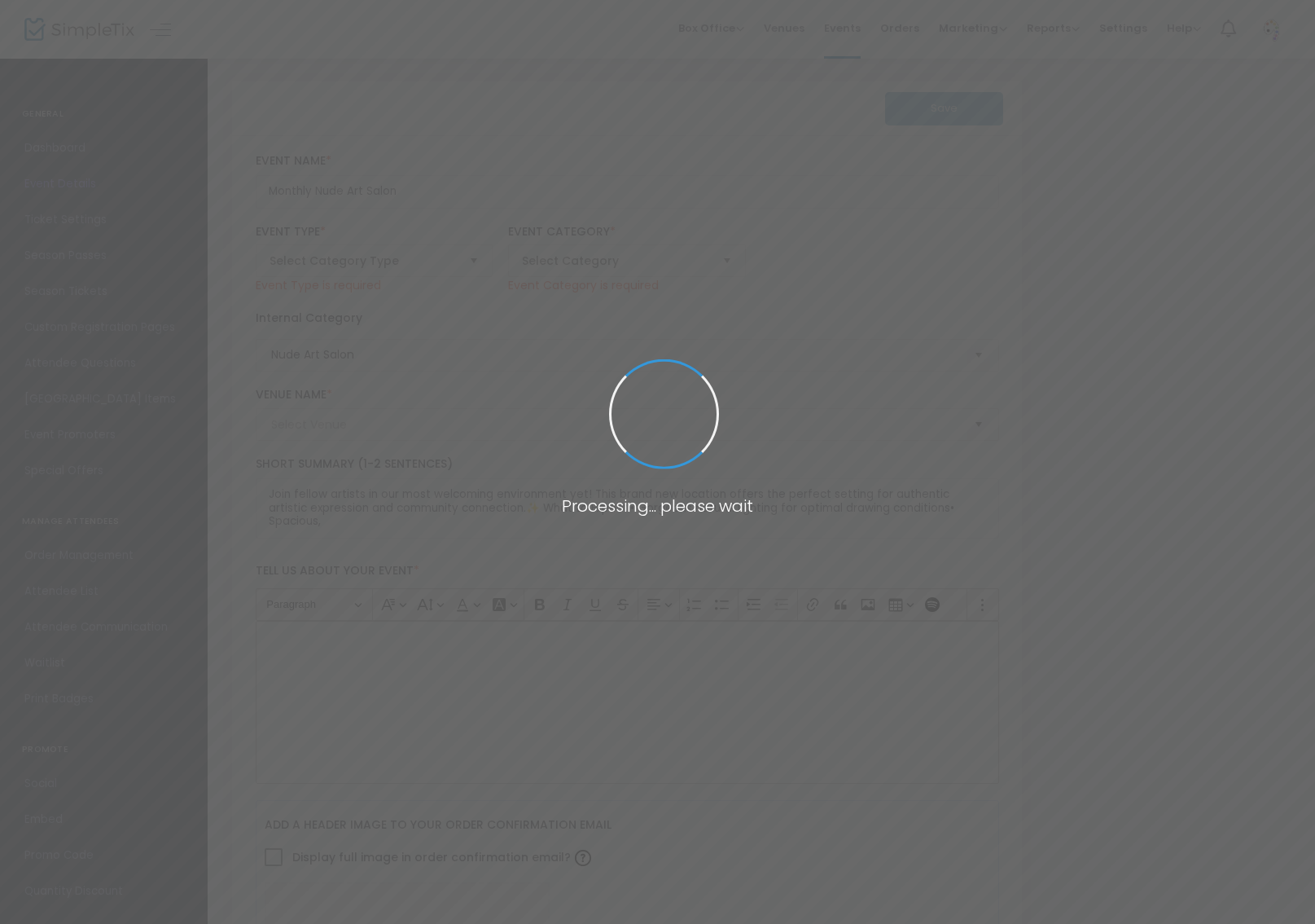
type input "The [PERSON_NAME] Studio1"
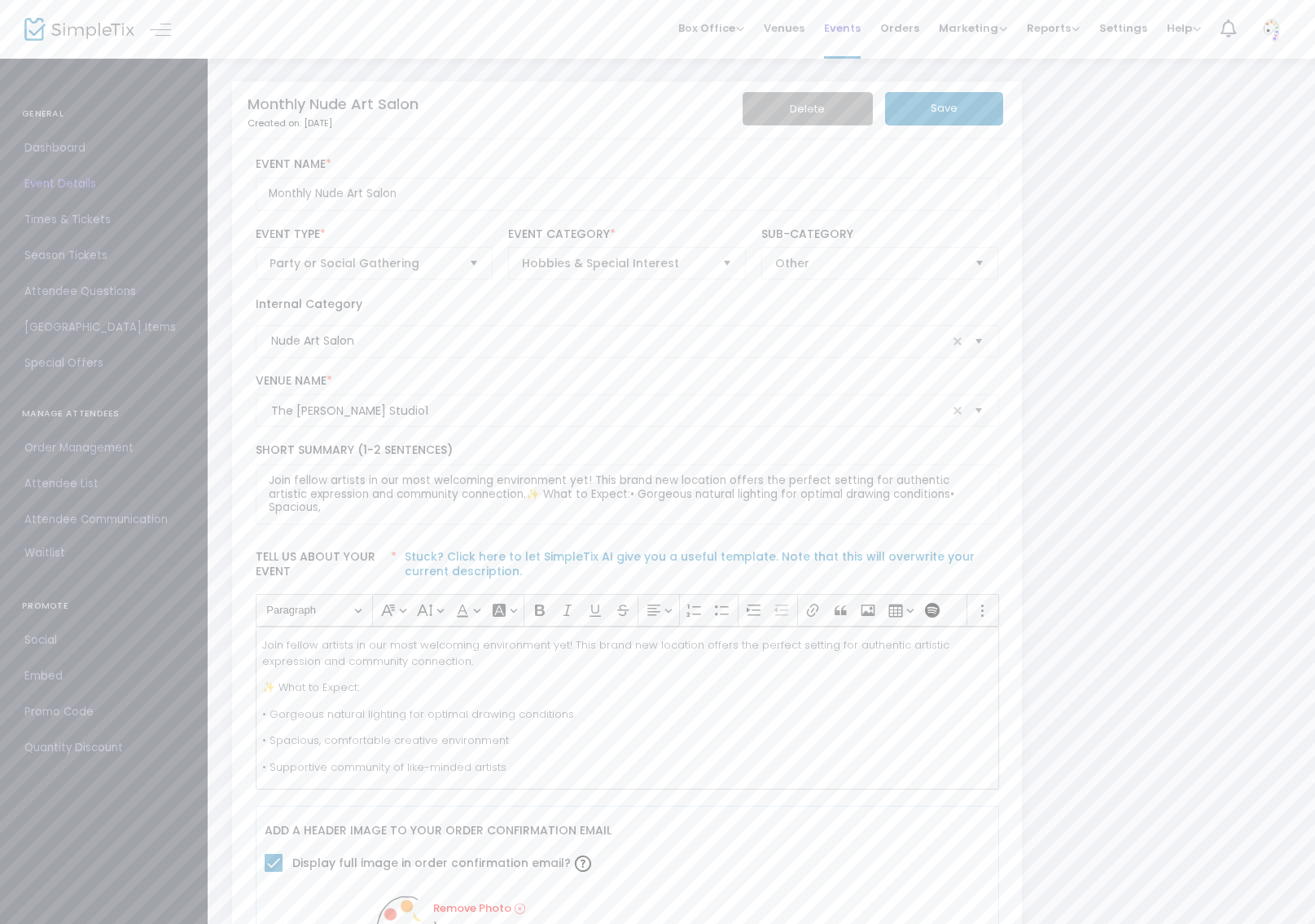
click at [833, 30] on span "Events" at bounding box center [842, 28] width 37 height 41
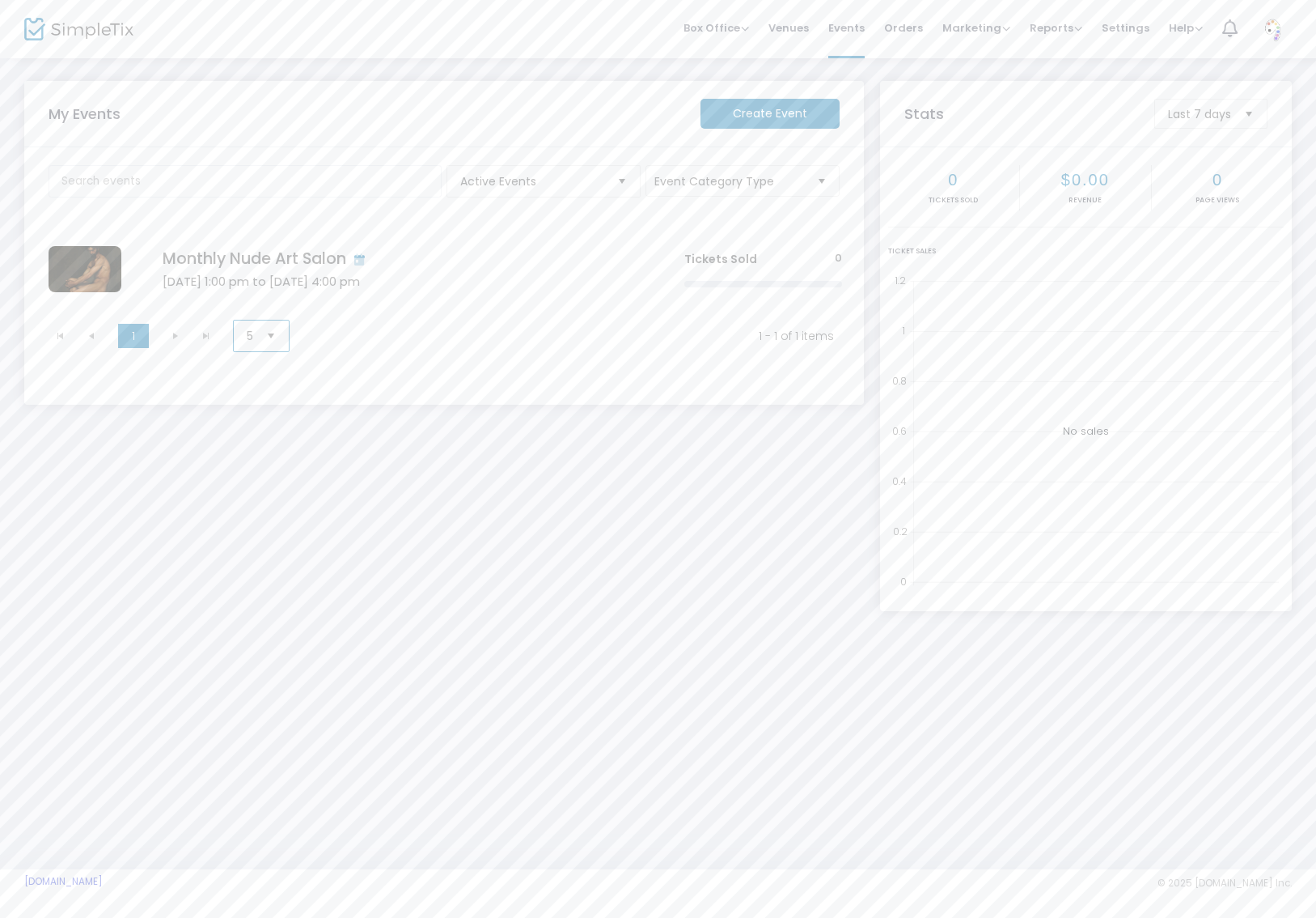
click at [260, 331] on span "5" at bounding box center [250, 335] width 20 height 31
click at [265, 398] on li "10" at bounding box center [261, 401] width 56 height 32
click at [430, 265] on span "Click here to edit" at bounding box center [454, 270] width 136 height 21
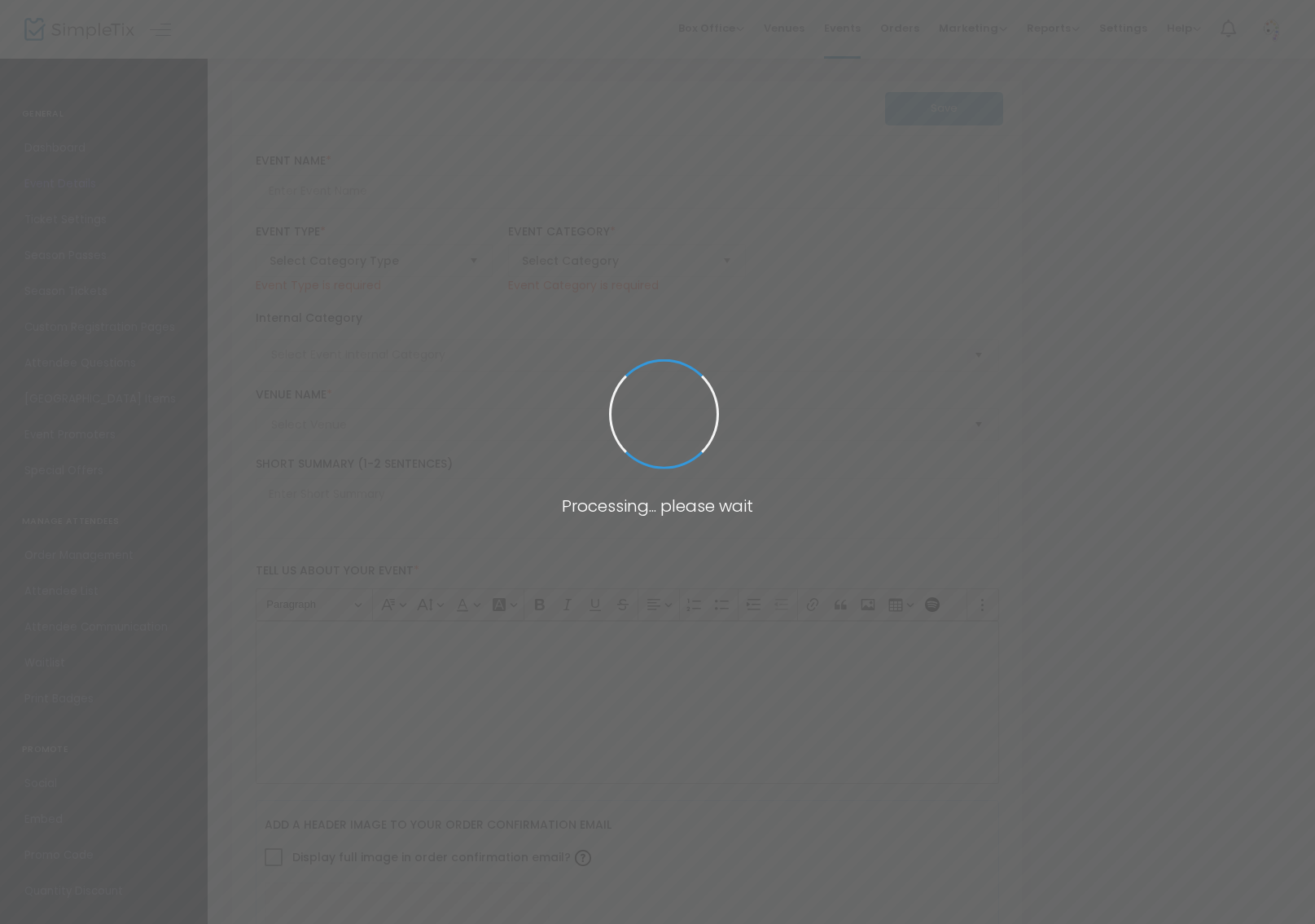
type input "Monthly Nude Art Salon"
type textarea "Join fellow artists in our most welcoming environment yet! This brand new locat…"
checkbox input "true"
type input "Buy Tickets"
type input "Nude Art Salon"
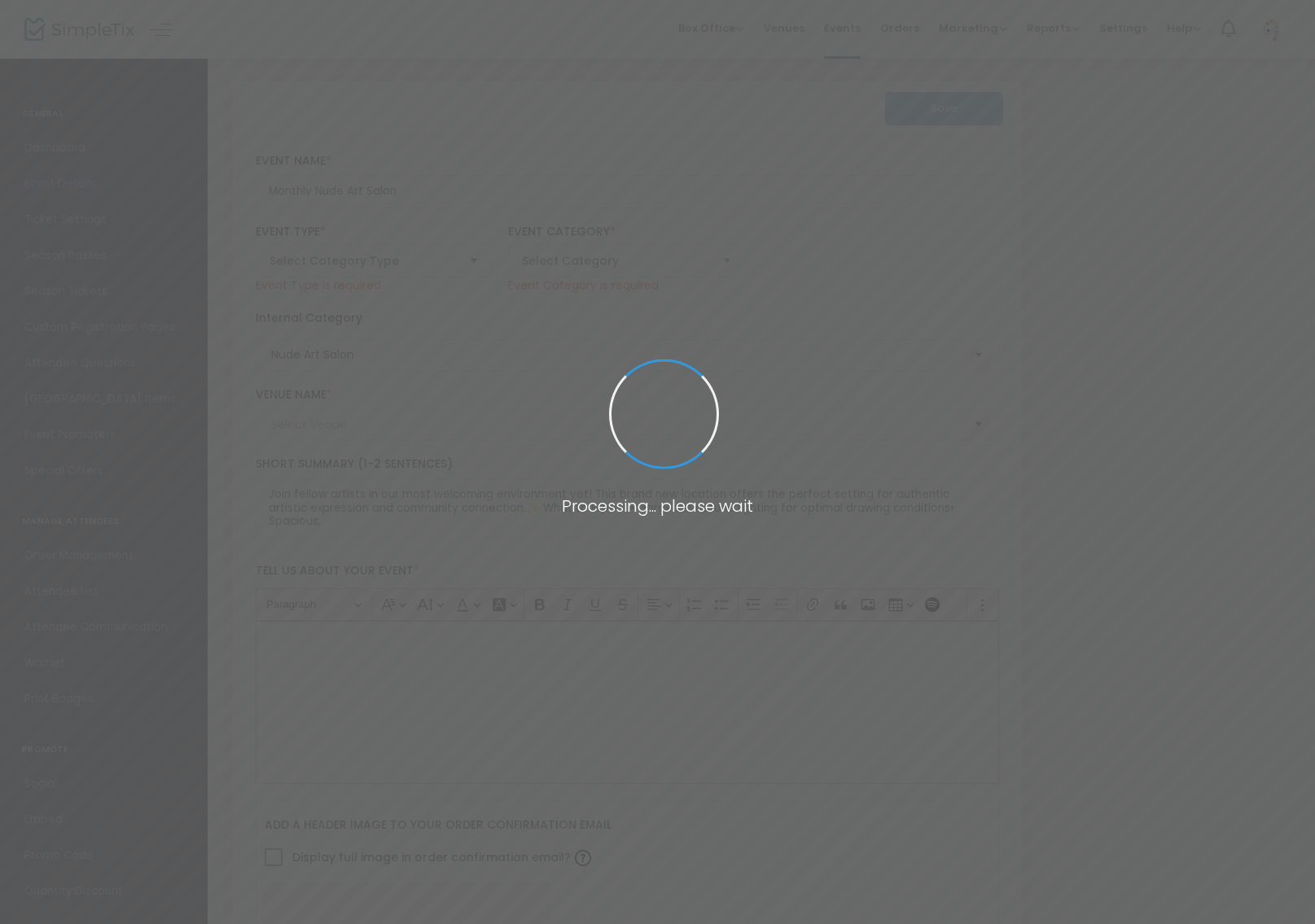
type input "The [PERSON_NAME] Studio1"
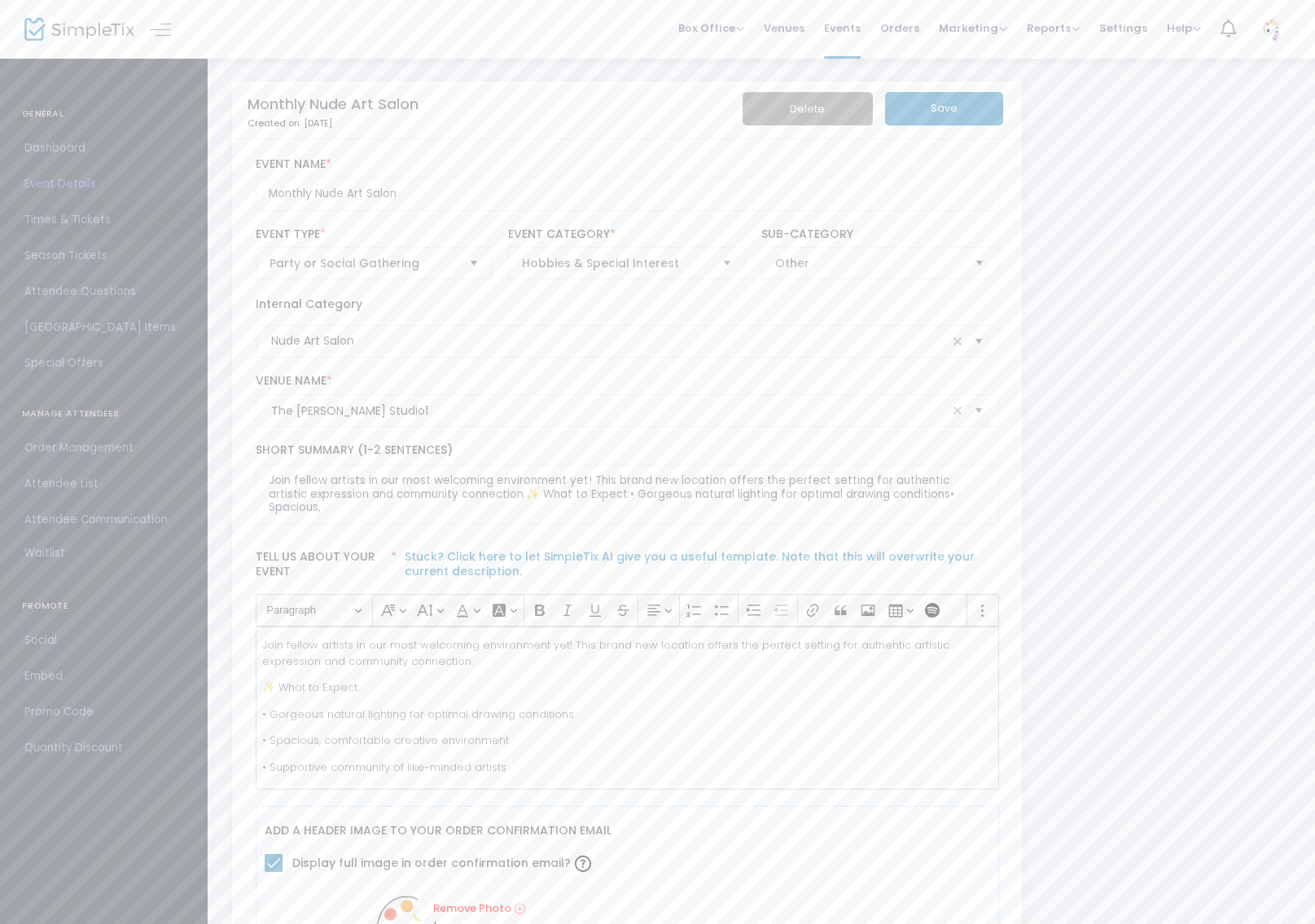
click at [75, 216] on span "Times & Tickets" at bounding box center [103, 220] width 158 height 21
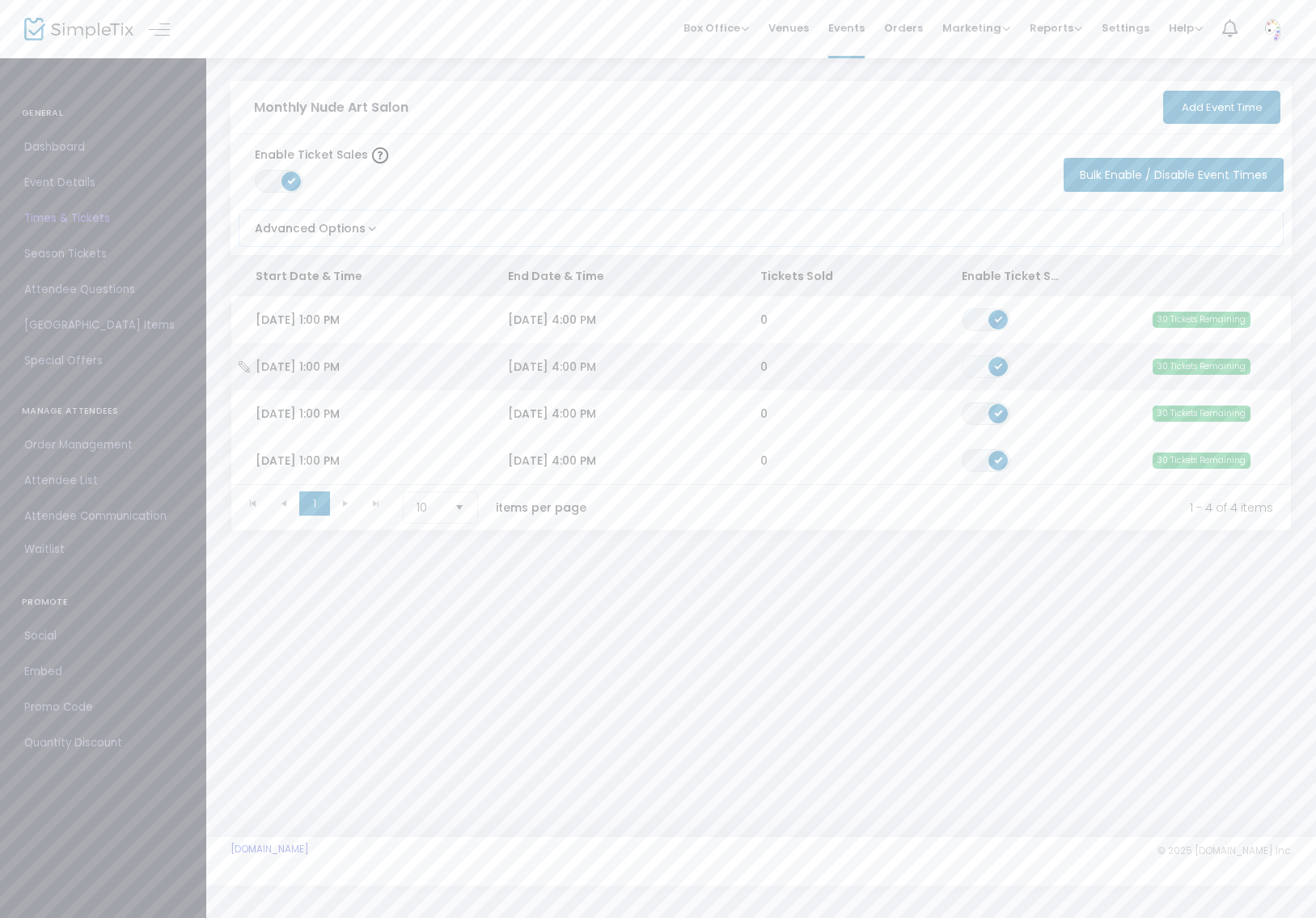
click at [975, 364] on span "ON OFF" at bounding box center [986, 366] width 49 height 22
click at [985, 404] on span "ON OFF" at bounding box center [986, 413] width 49 height 22
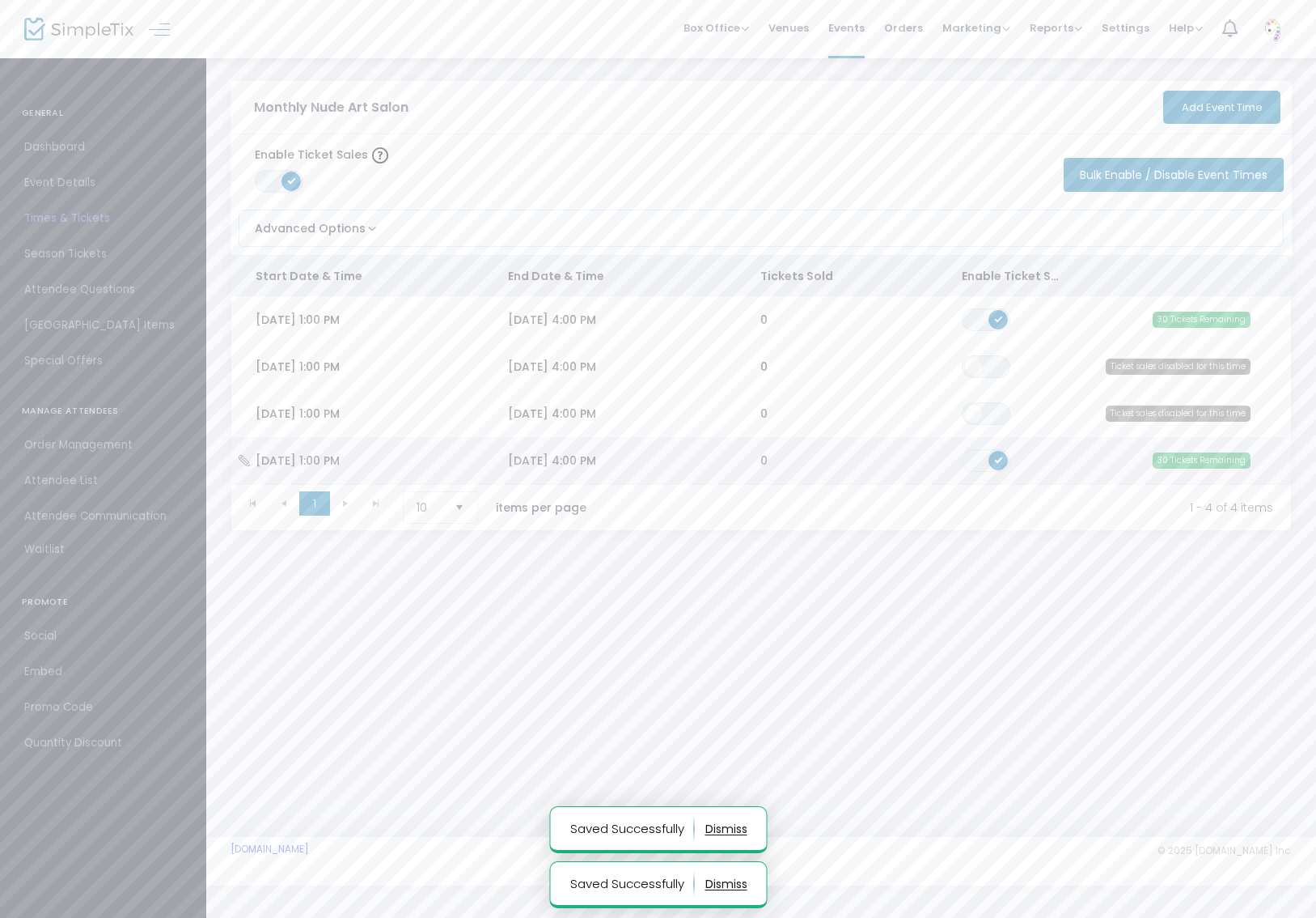
click at [975, 460] on span "ON OFF" at bounding box center [986, 460] width 49 height 22
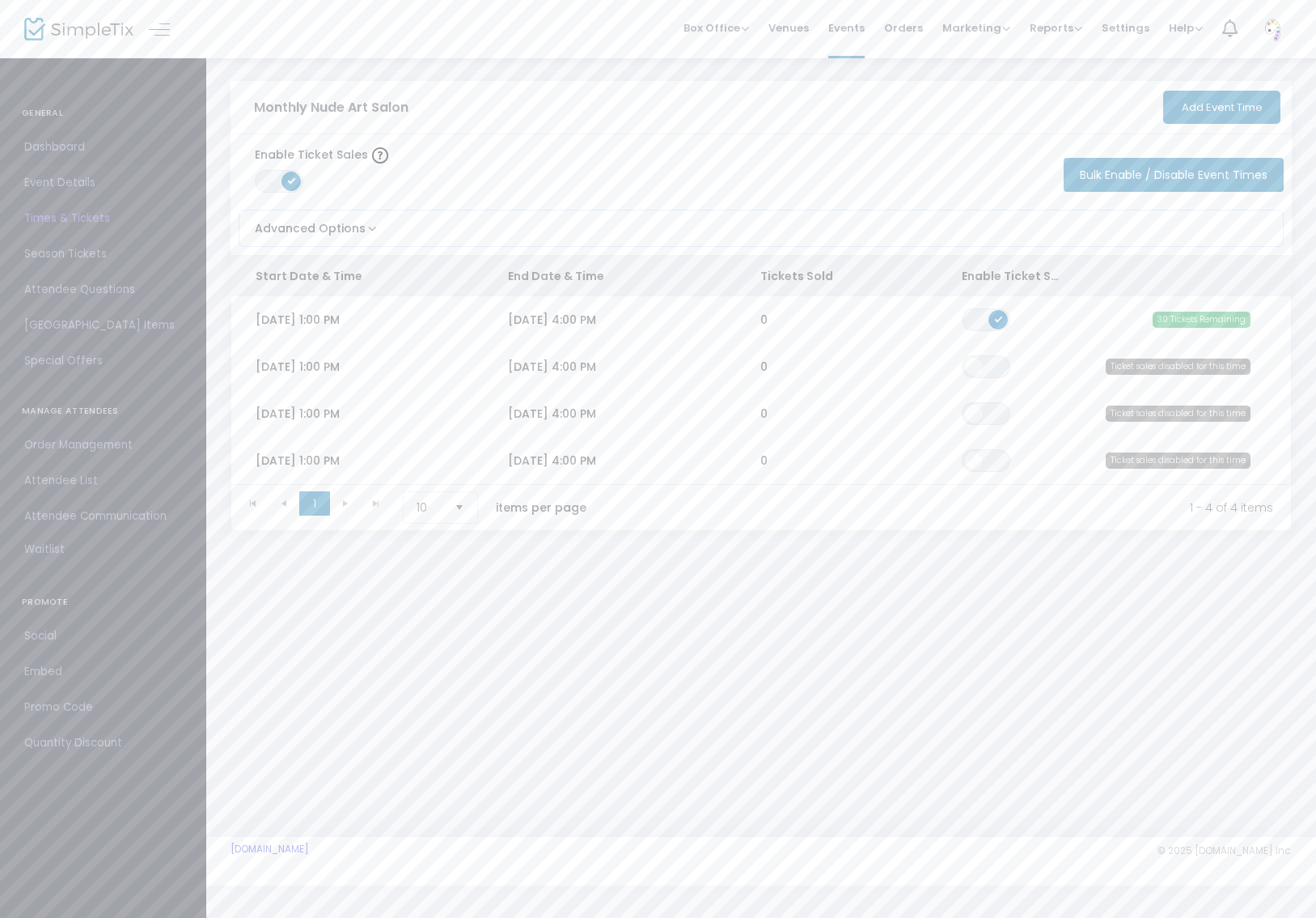
click at [78, 151] on span "Dashboard" at bounding box center [102, 148] width 157 height 21
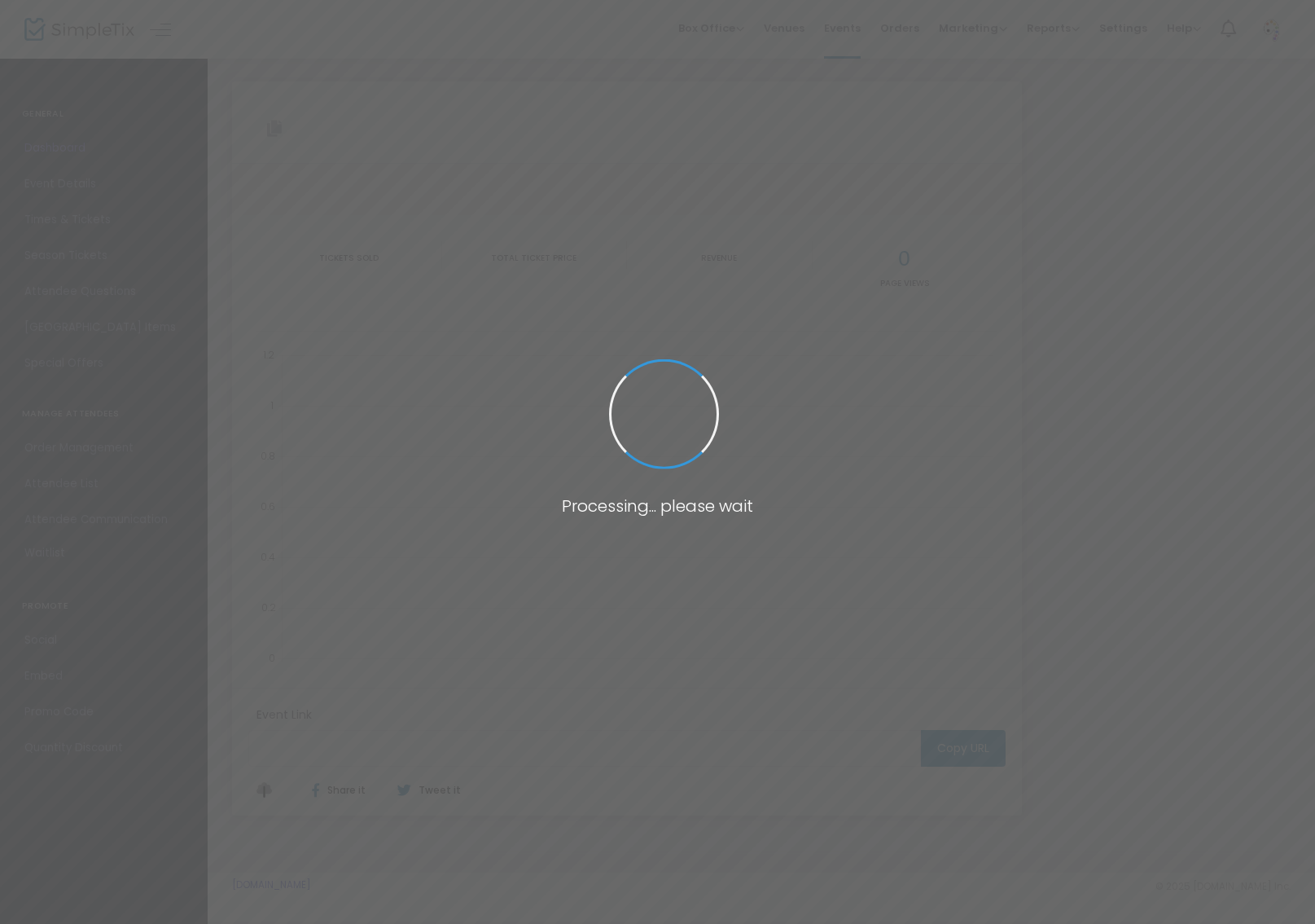
type input "[URL][DOMAIN_NAME]"
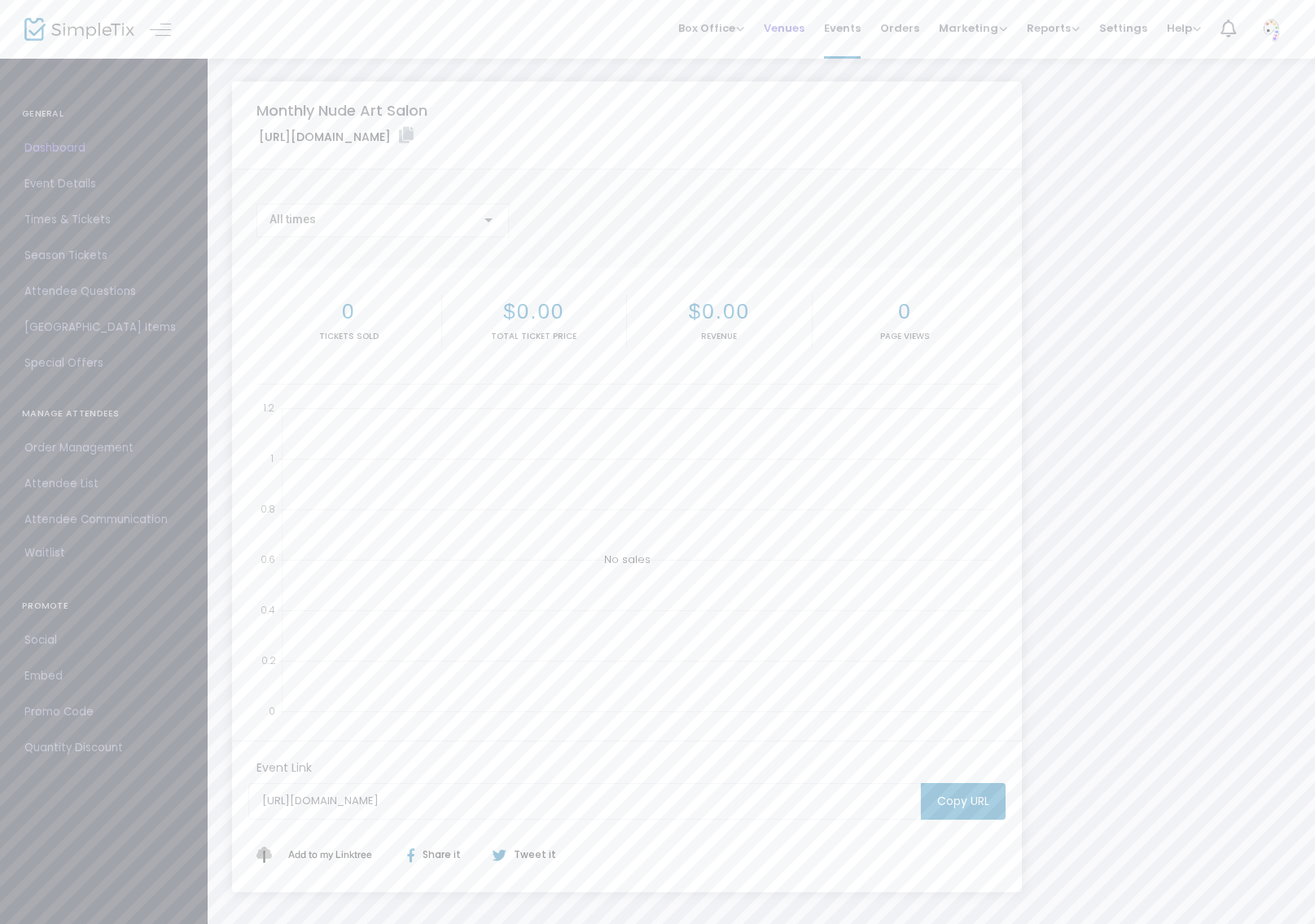
click at [813, 29] on li "Venues" at bounding box center [784, 30] width 60 height 59
click at [799, 30] on span "Venues" at bounding box center [783, 28] width 40 height 41
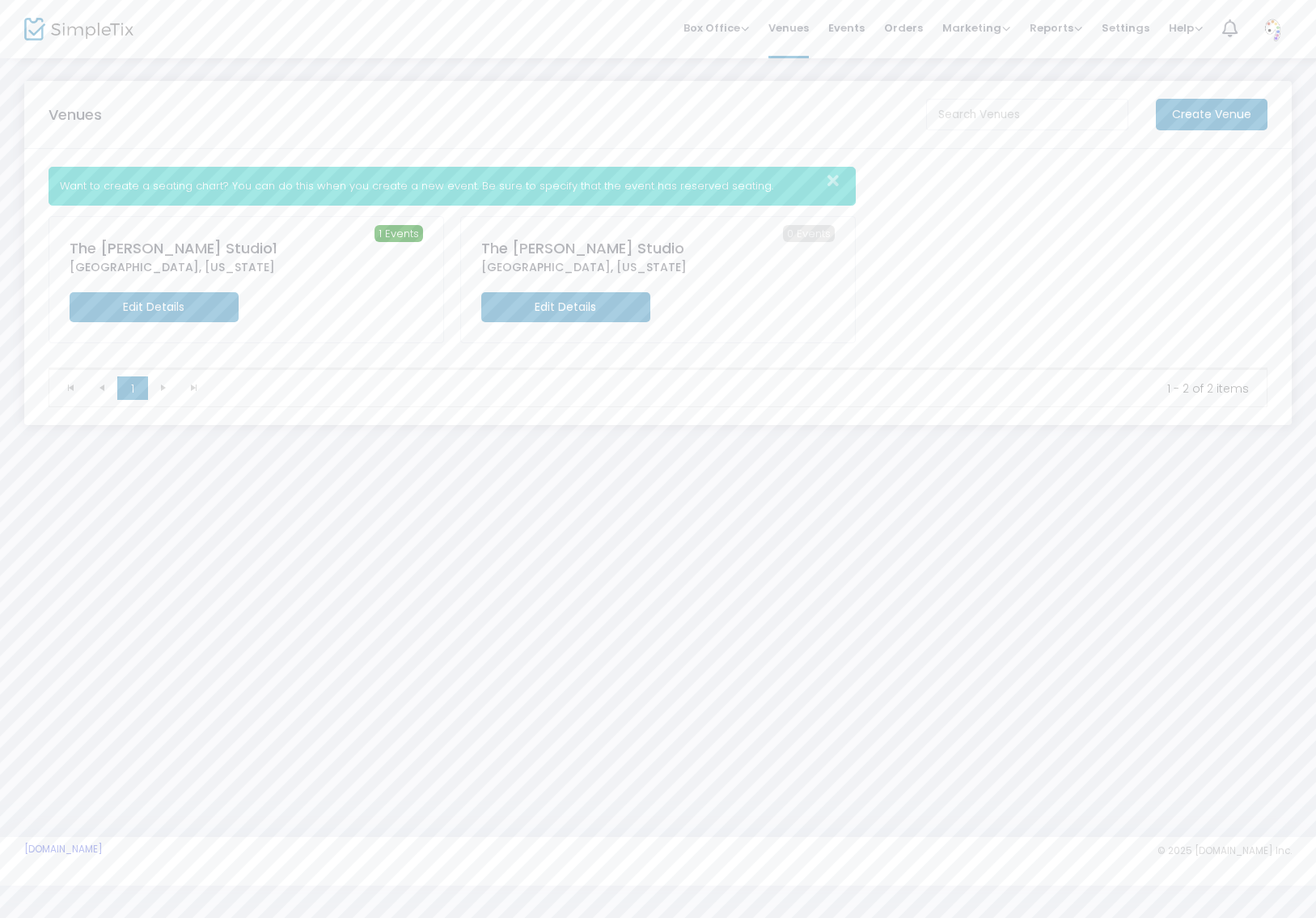
click at [573, 309] on m-button "Edit Details" at bounding box center [566, 307] width 169 height 30
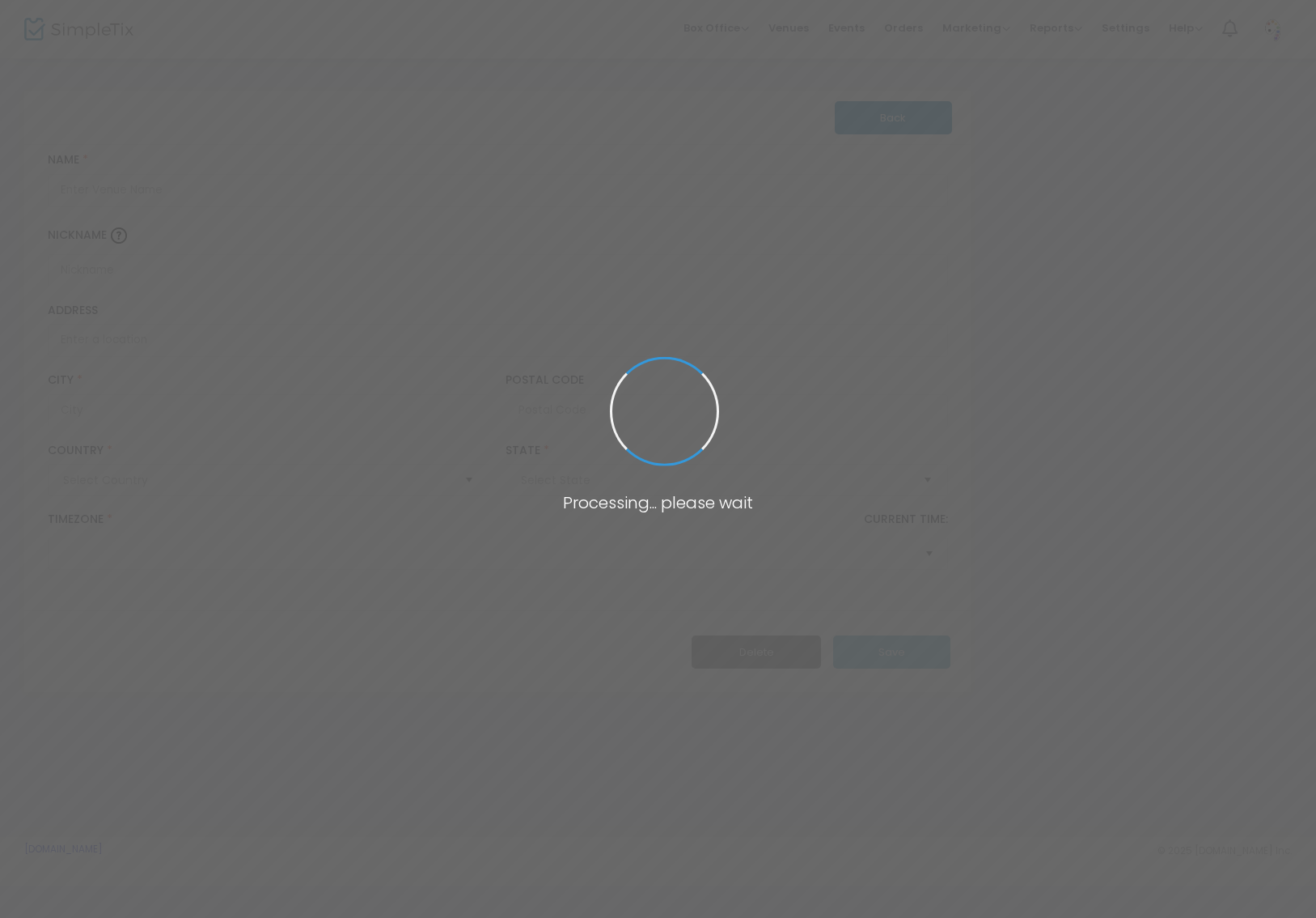
type input "[GEOGRAPHIC_DATA]"
type input "The [PERSON_NAME] Studio"
type input "[GEOGRAPHIC_DATA]"
type input "75219"
type input "[GEOGRAPHIC_DATA]"
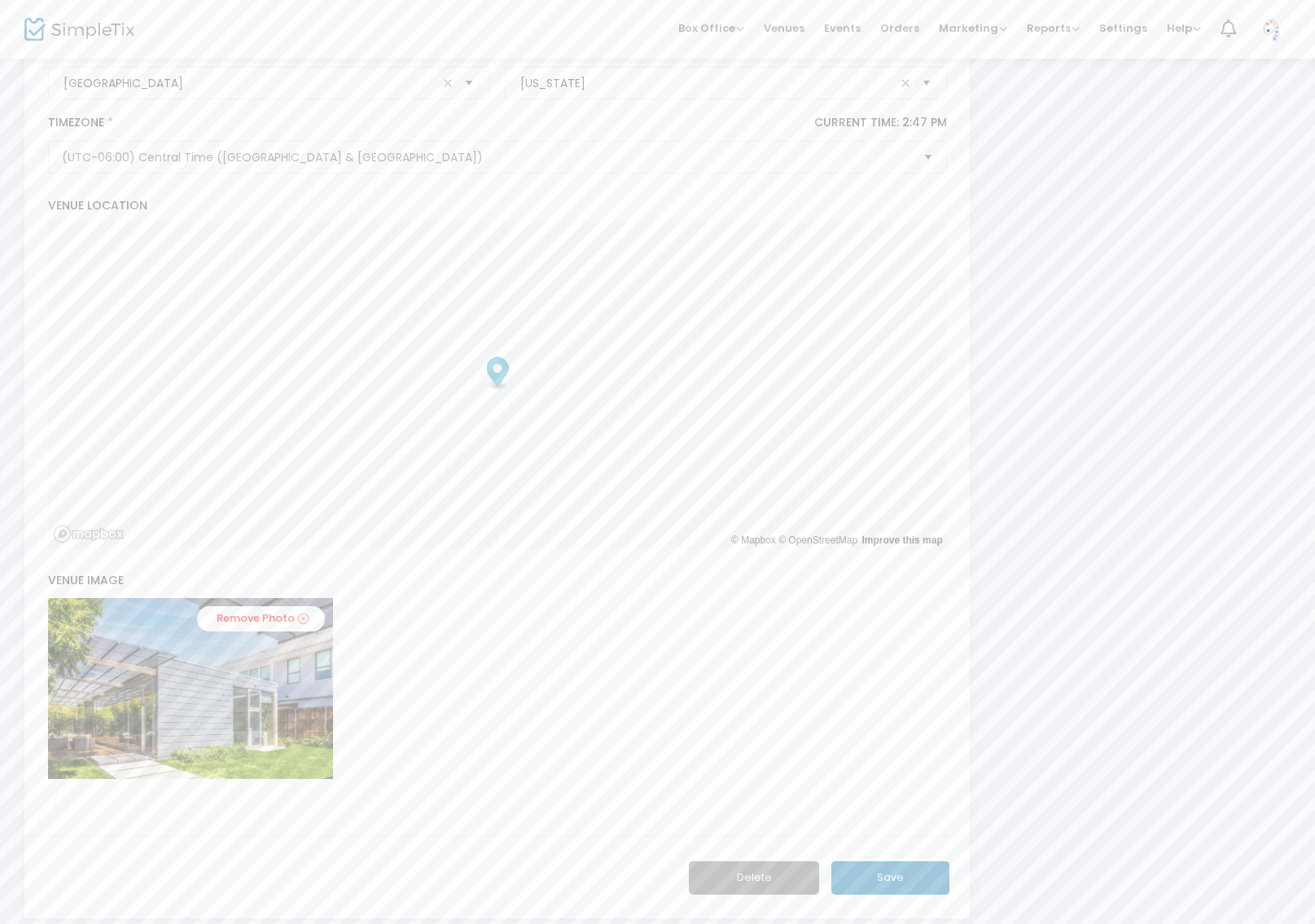
scroll to position [530, 0]
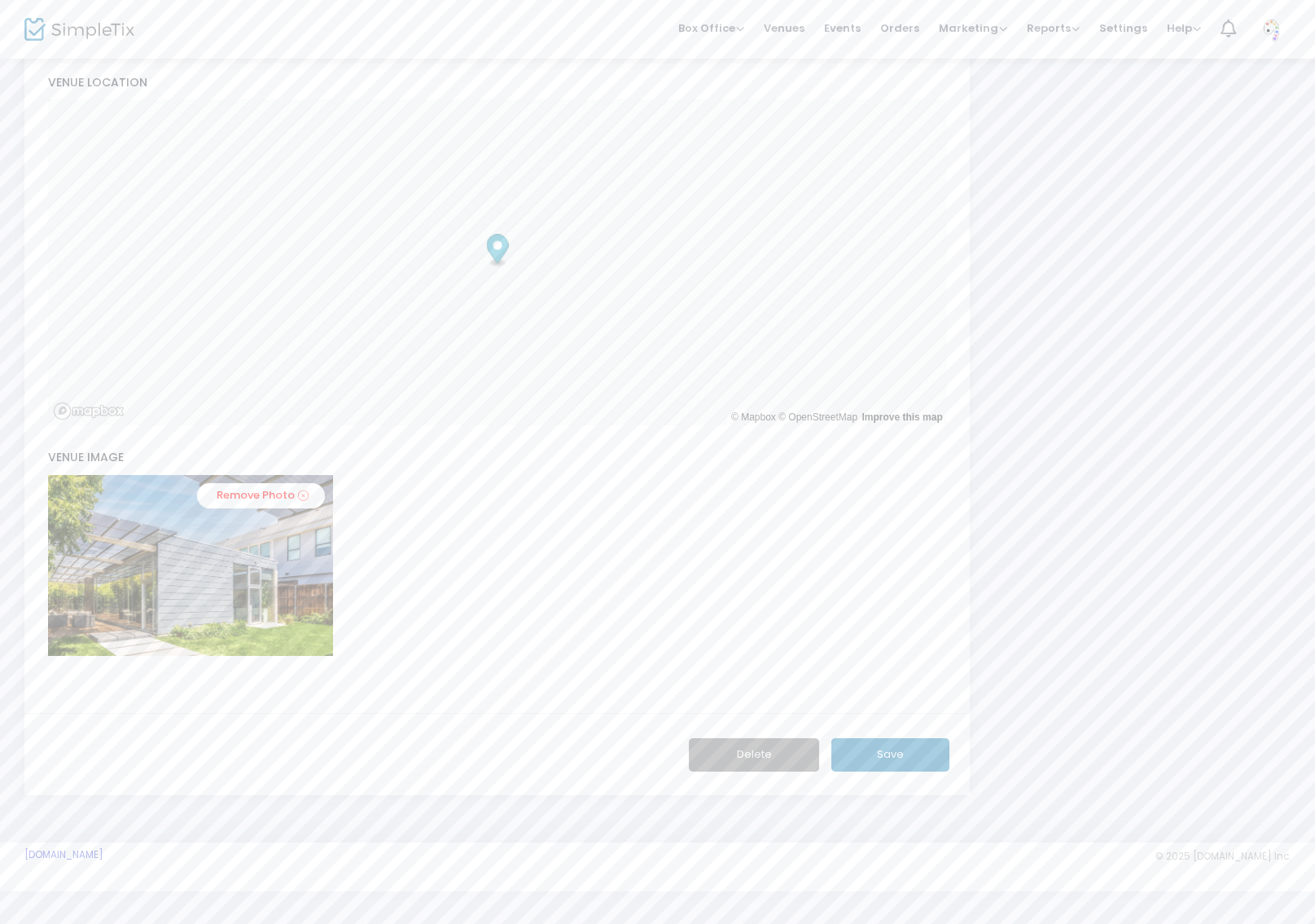
click at [803, 750] on button "Delete" at bounding box center [755, 754] width 131 height 33
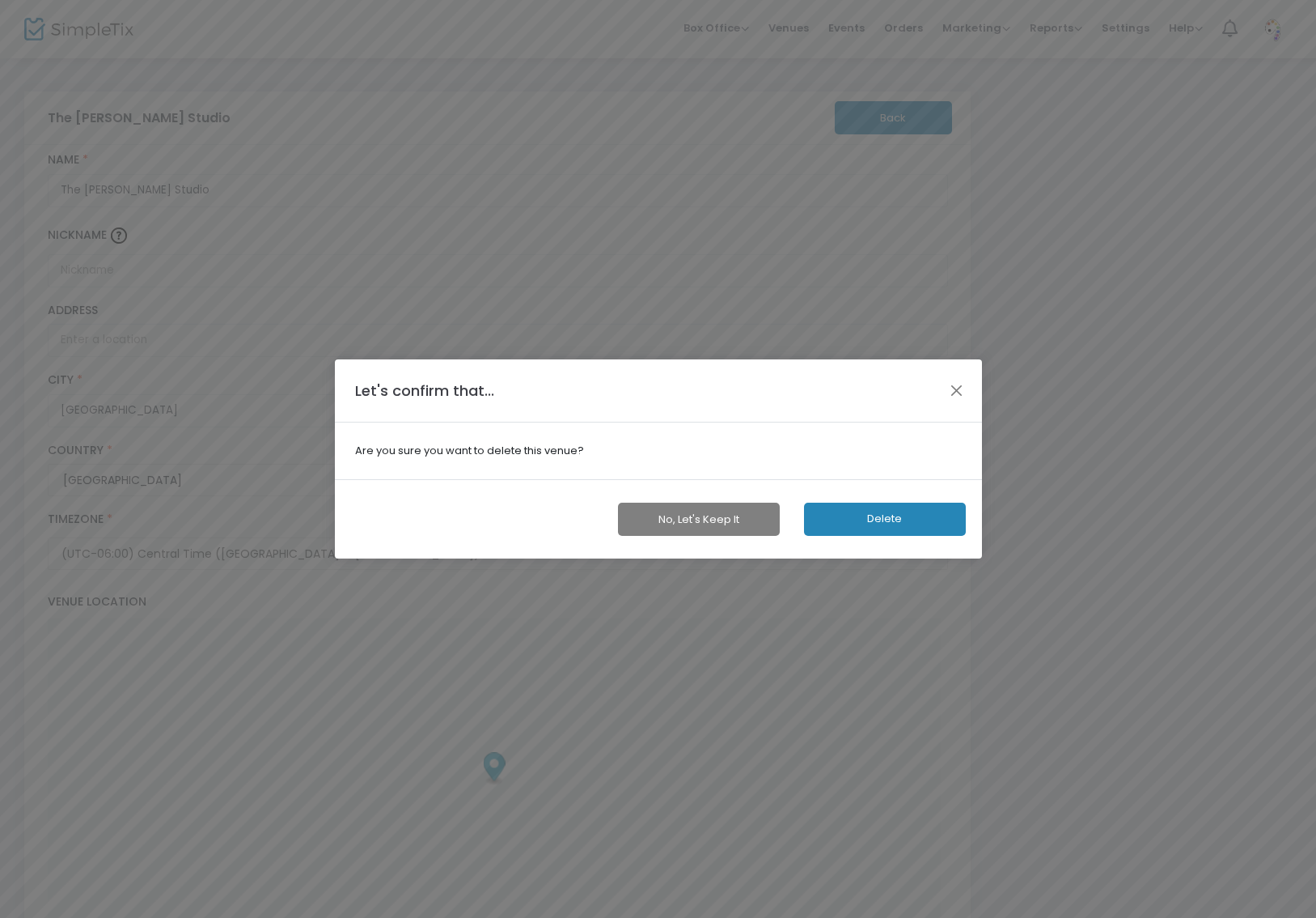
click at [902, 513] on button "Delete" at bounding box center [885, 519] width 162 height 33
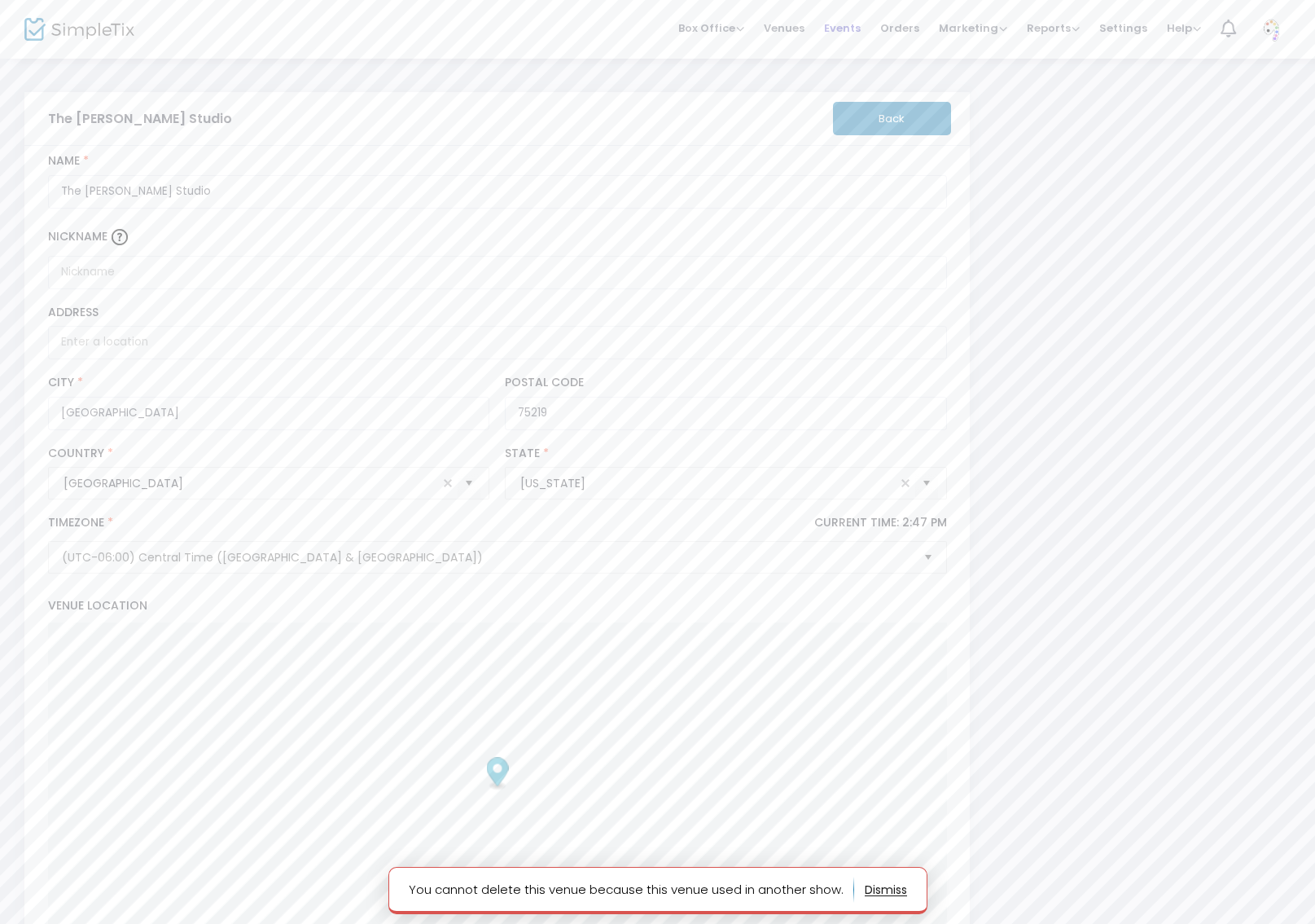
click at [849, 25] on span "Events" at bounding box center [842, 28] width 37 height 41
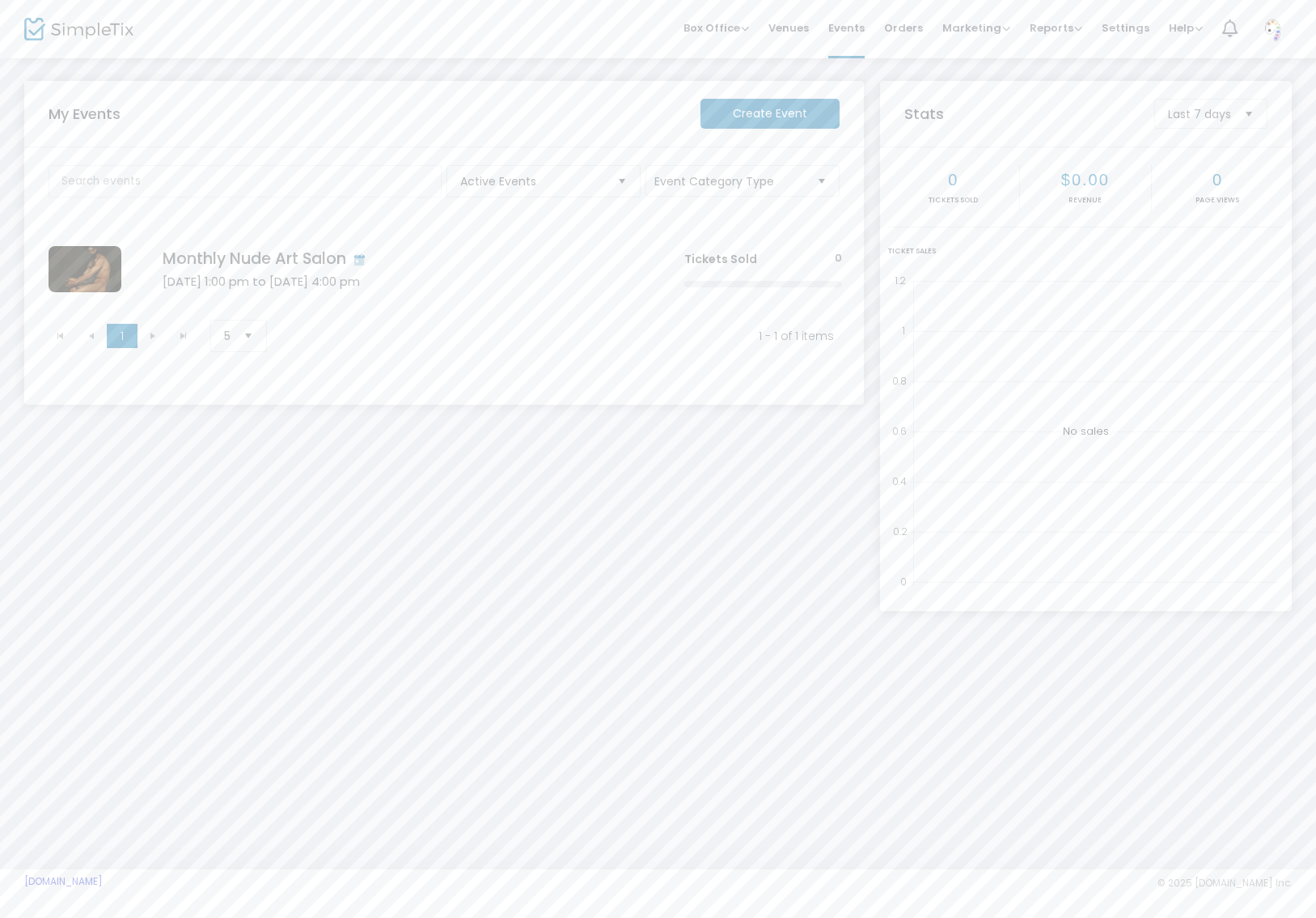
click at [151, 338] on kendo-pager-next-buttons at bounding box center [168, 335] width 61 height 24
click at [453, 265] on span "Click here to edit" at bounding box center [454, 270] width 136 height 21
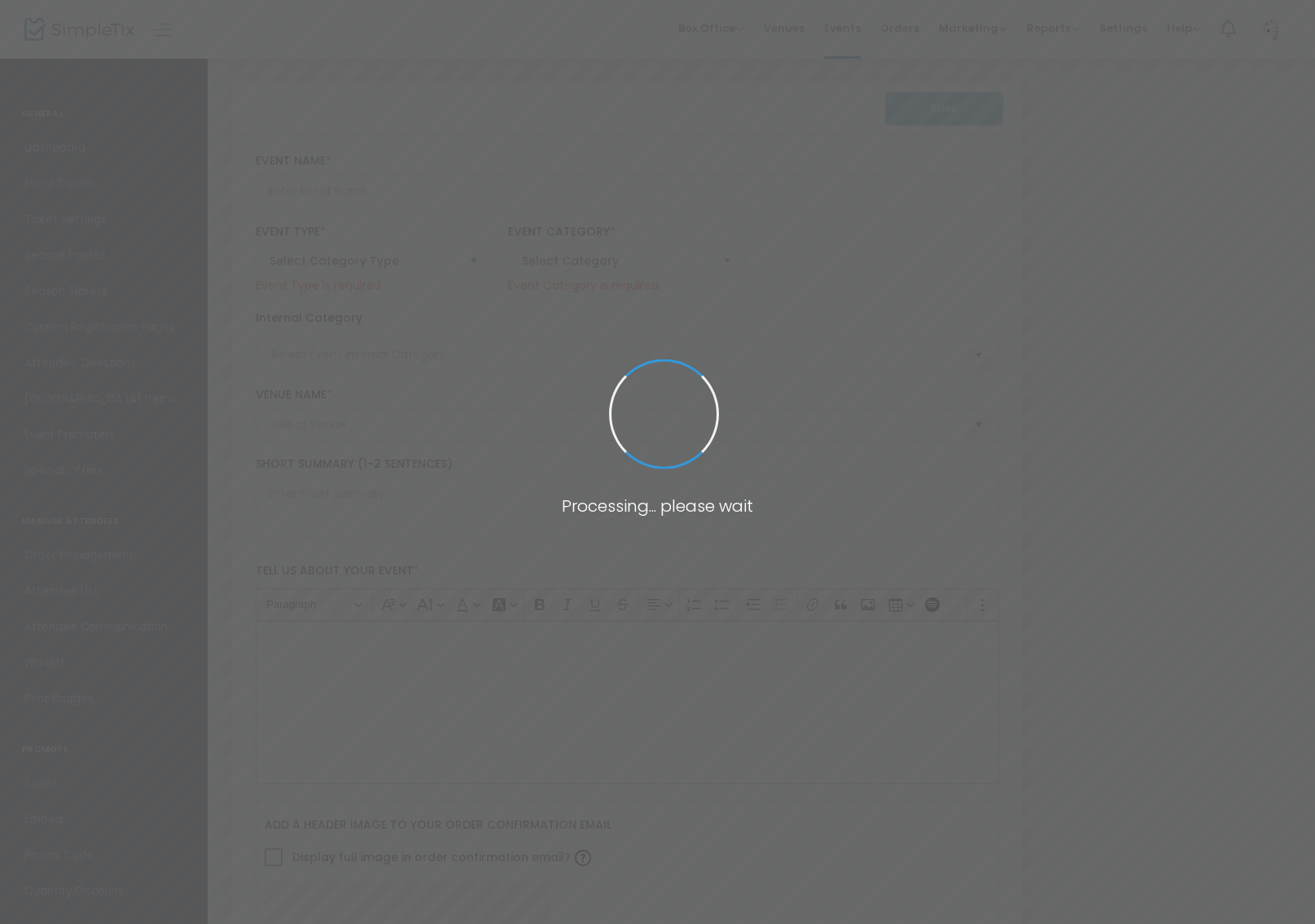
type input "Monthly Nude Art Salon"
type textarea "Join fellow artists in our most welcoming environment yet! This brand new locat…"
checkbox input "true"
type input "Buy Tickets"
type input "Nude Art Salon"
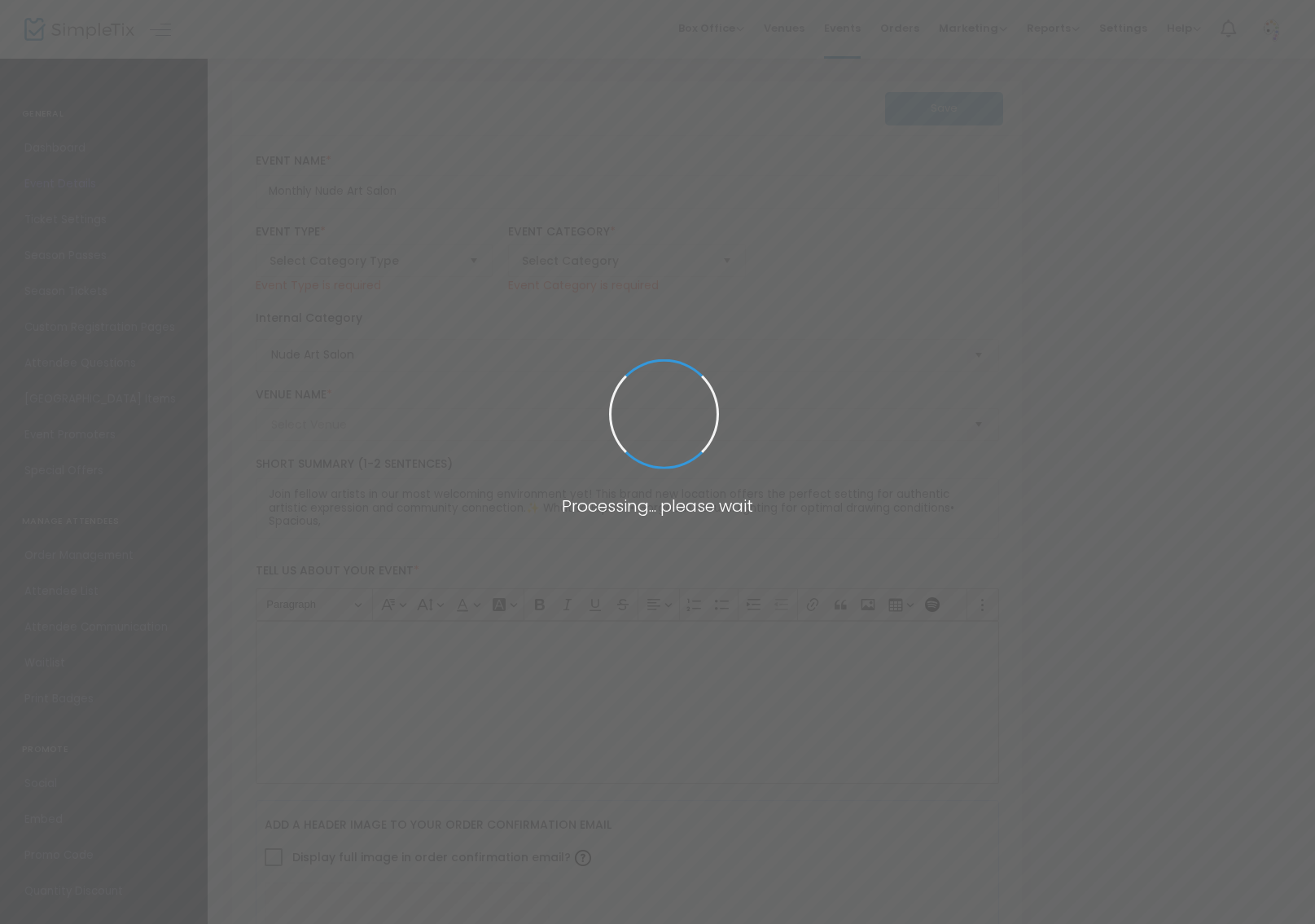
type input "The [PERSON_NAME] Studio1"
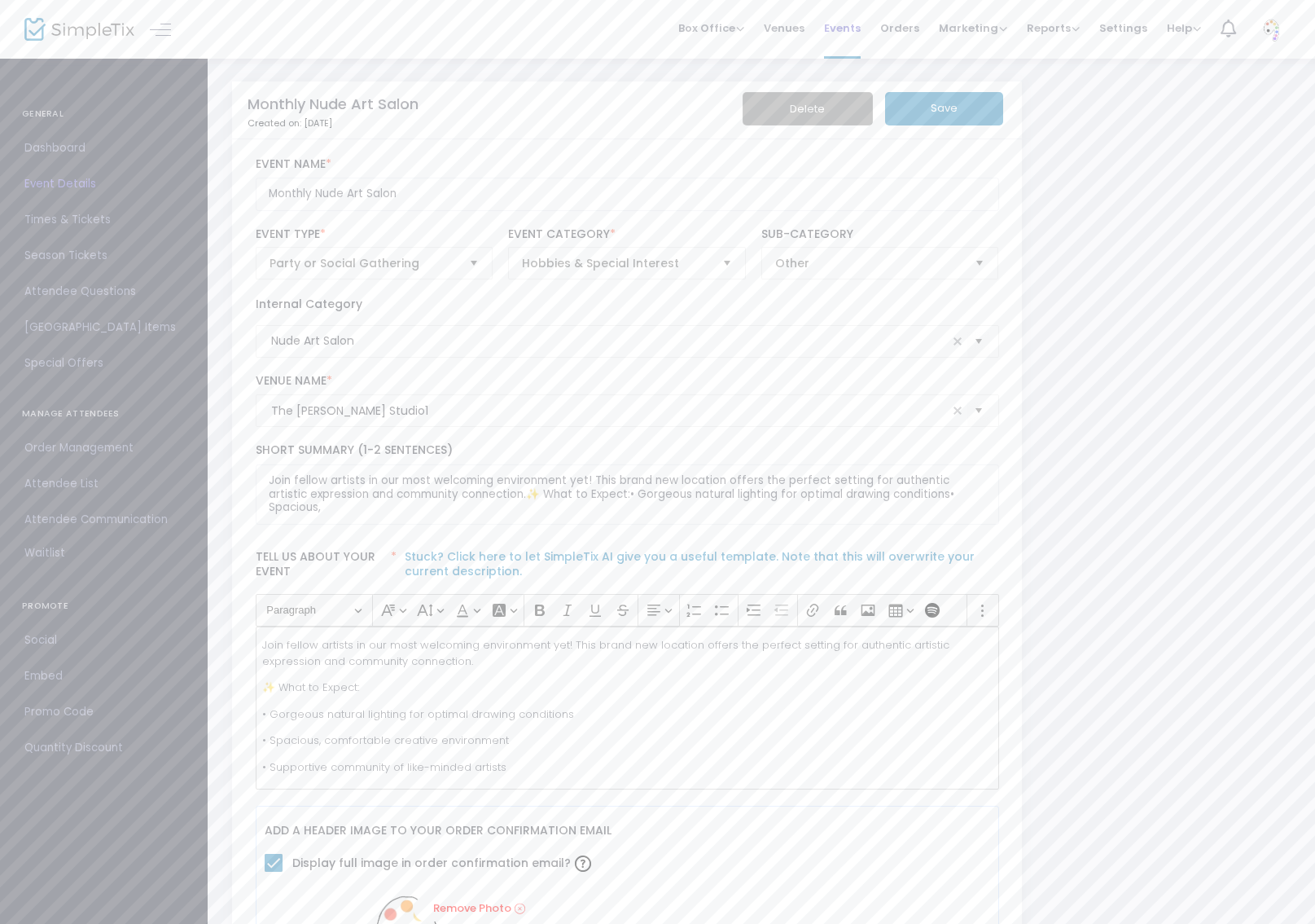
click at [861, 25] on span "Events" at bounding box center [842, 28] width 37 height 41
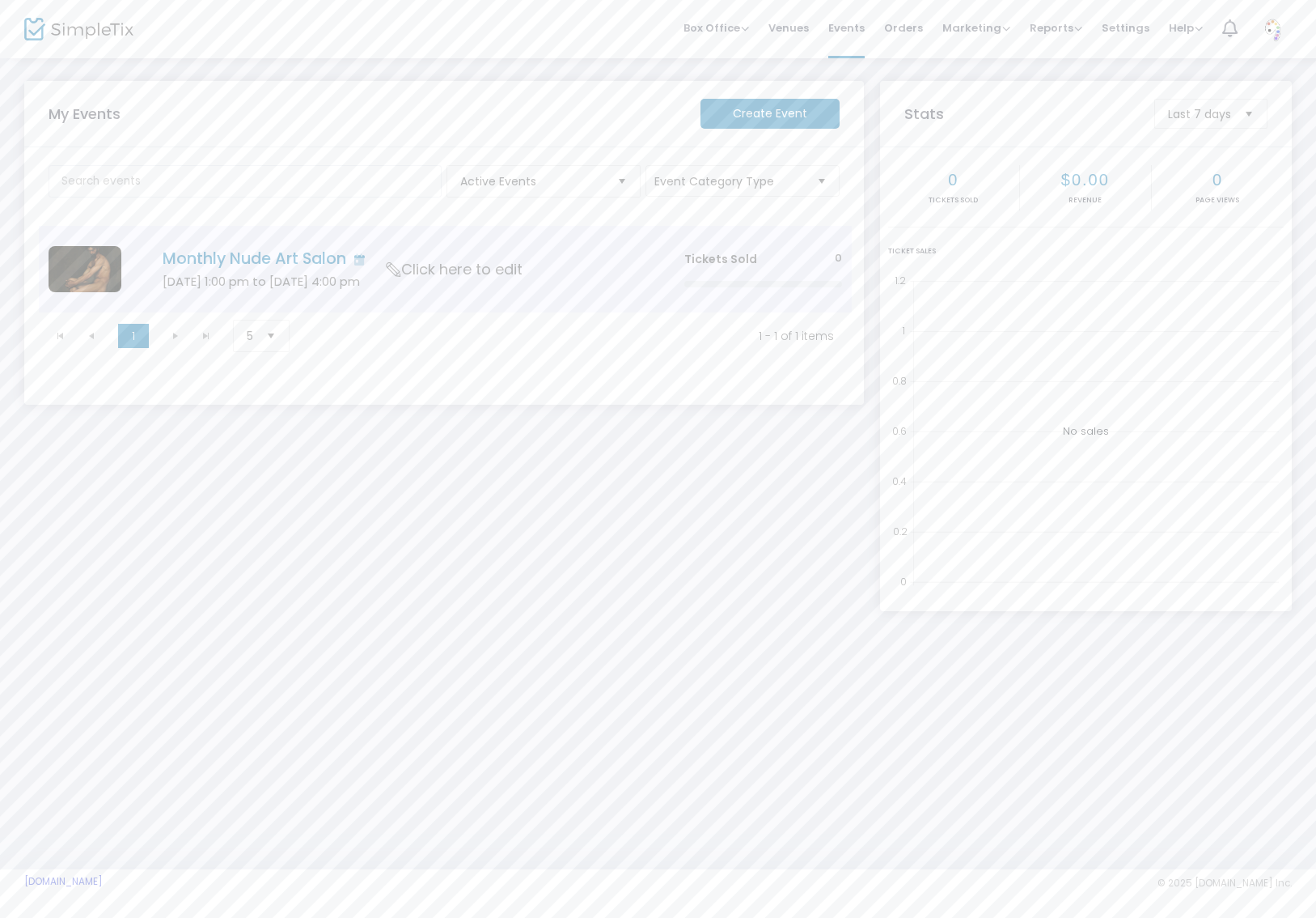
click at [565, 247] on td "Monthly Nude Art Salon [DATE] 1:00 pm to [DATE] 4:00 pm Click here to edit" at bounding box center [398, 269] width 550 height 86
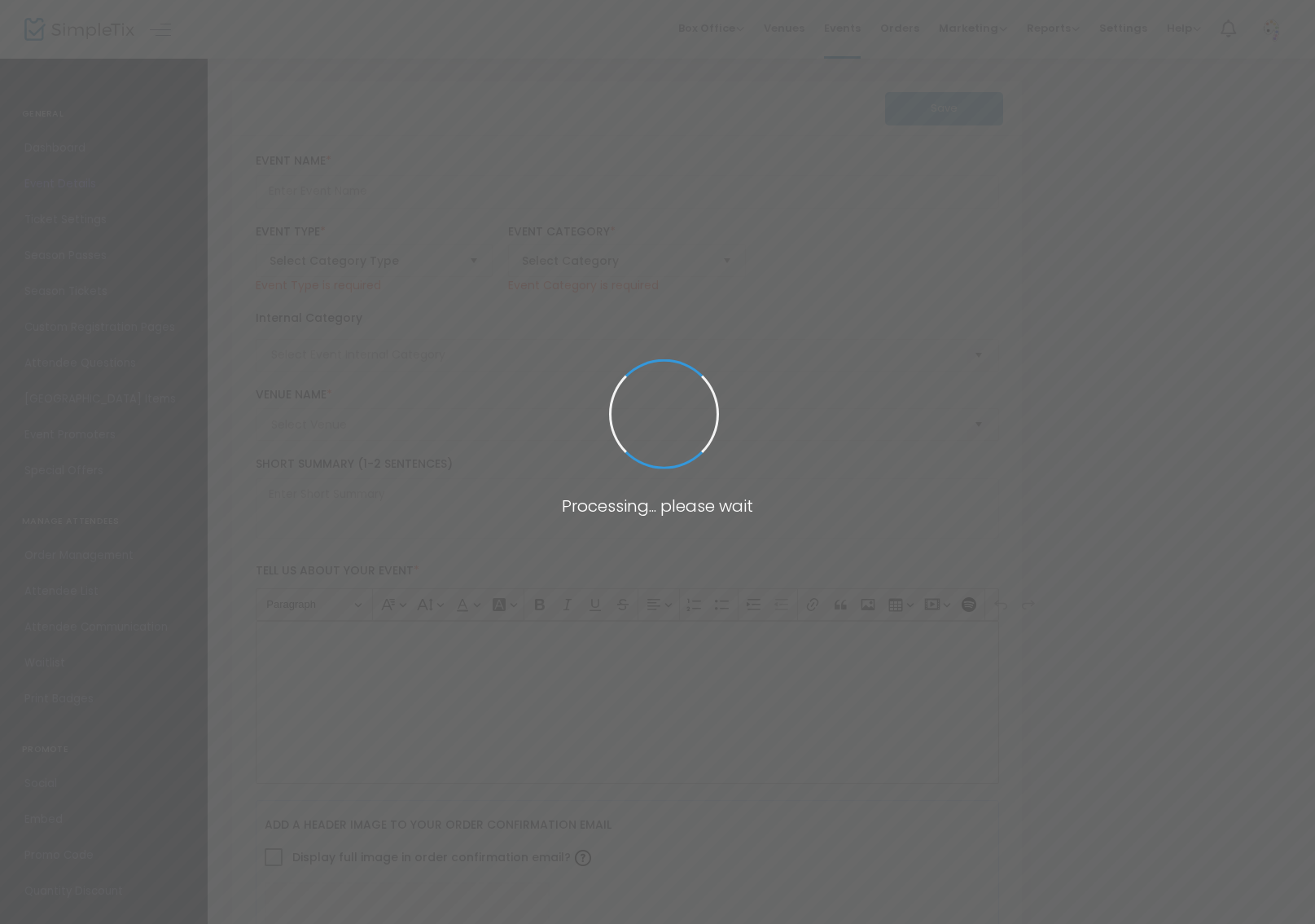
type input "Monthly Nude Art Salon"
type textarea "Join fellow artists in our most welcoming environment yet! This brand new locat…"
checkbox input "true"
type input "Buy Tickets"
type input "Nude Art Salon"
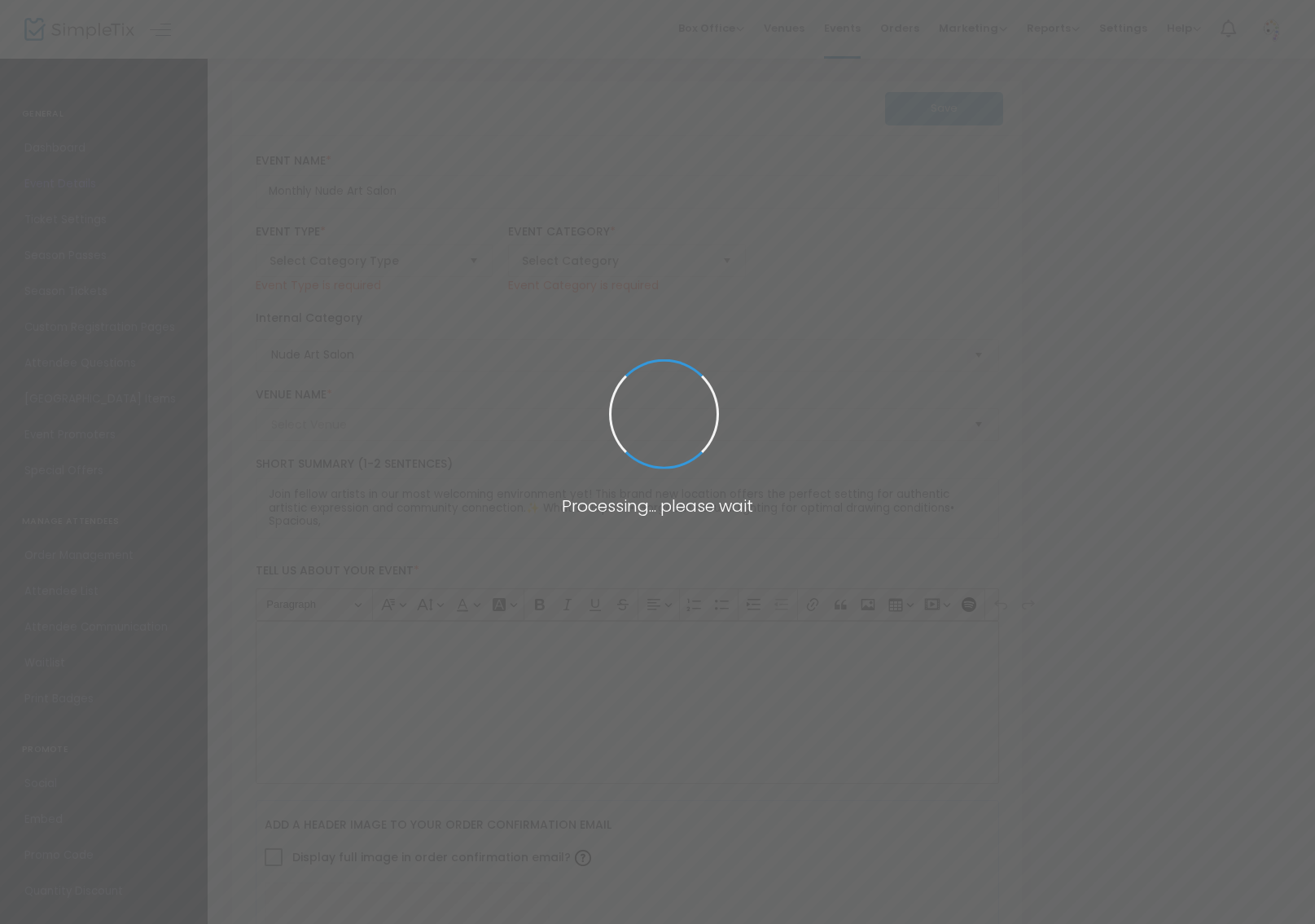
type input "The [PERSON_NAME] Studio1"
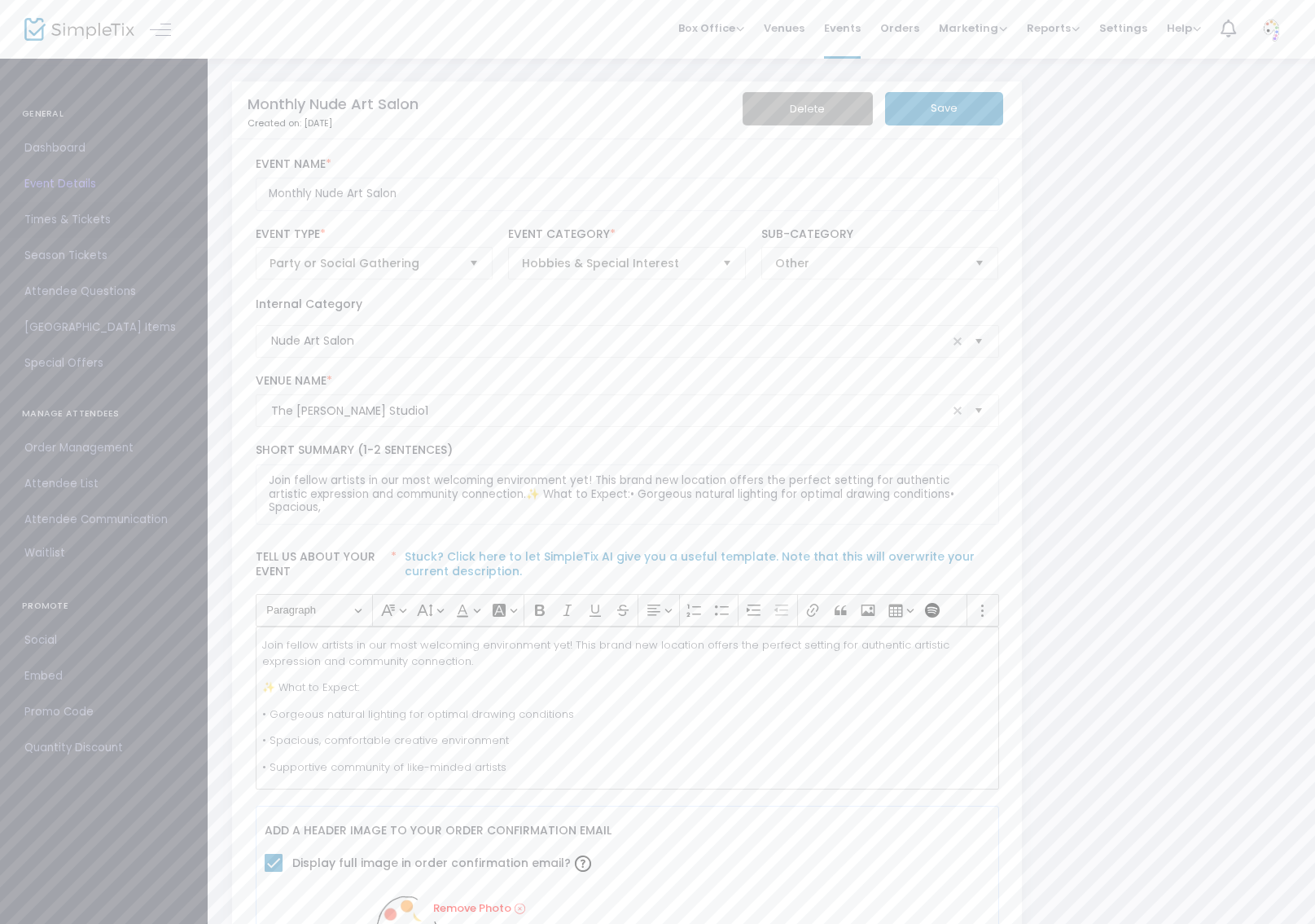
click at [104, 220] on span "Times & Tickets" at bounding box center [103, 220] width 158 height 21
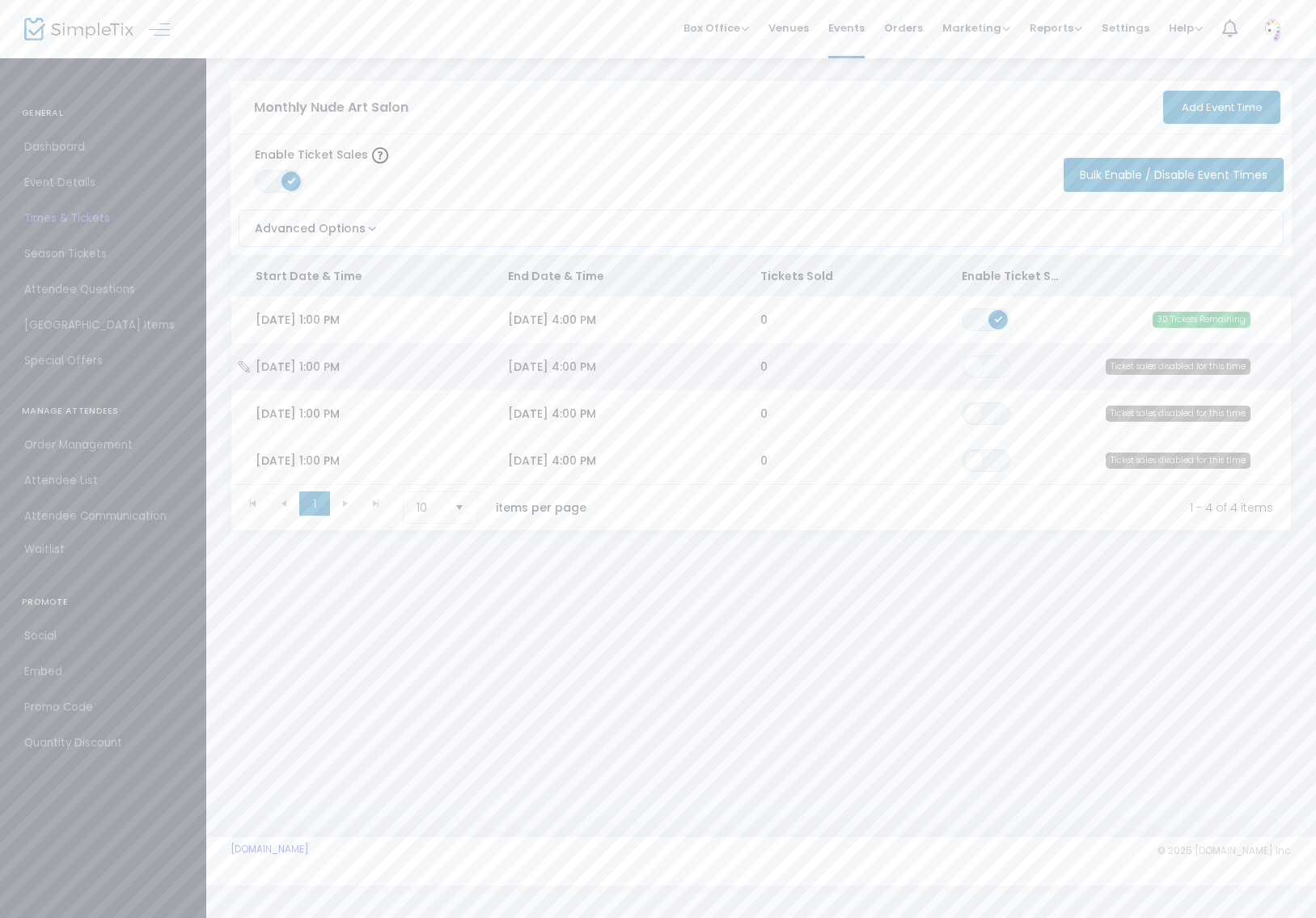
click at [241, 368] on icon "Data table" at bounding box center [245, 366] width 16 height 12
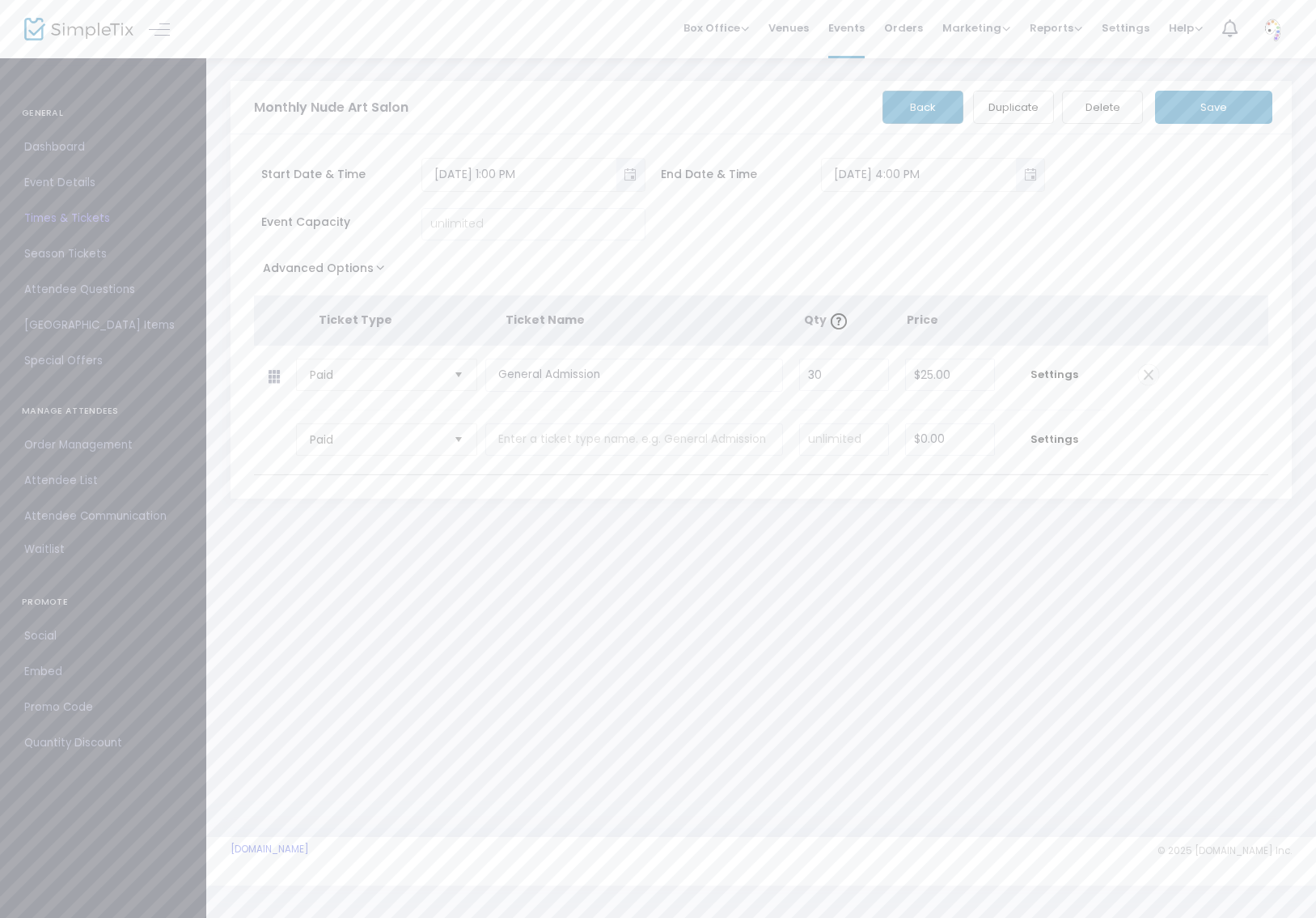
click at [1154, 375] on span at bounding box center [1149, 374] width 21 height 21
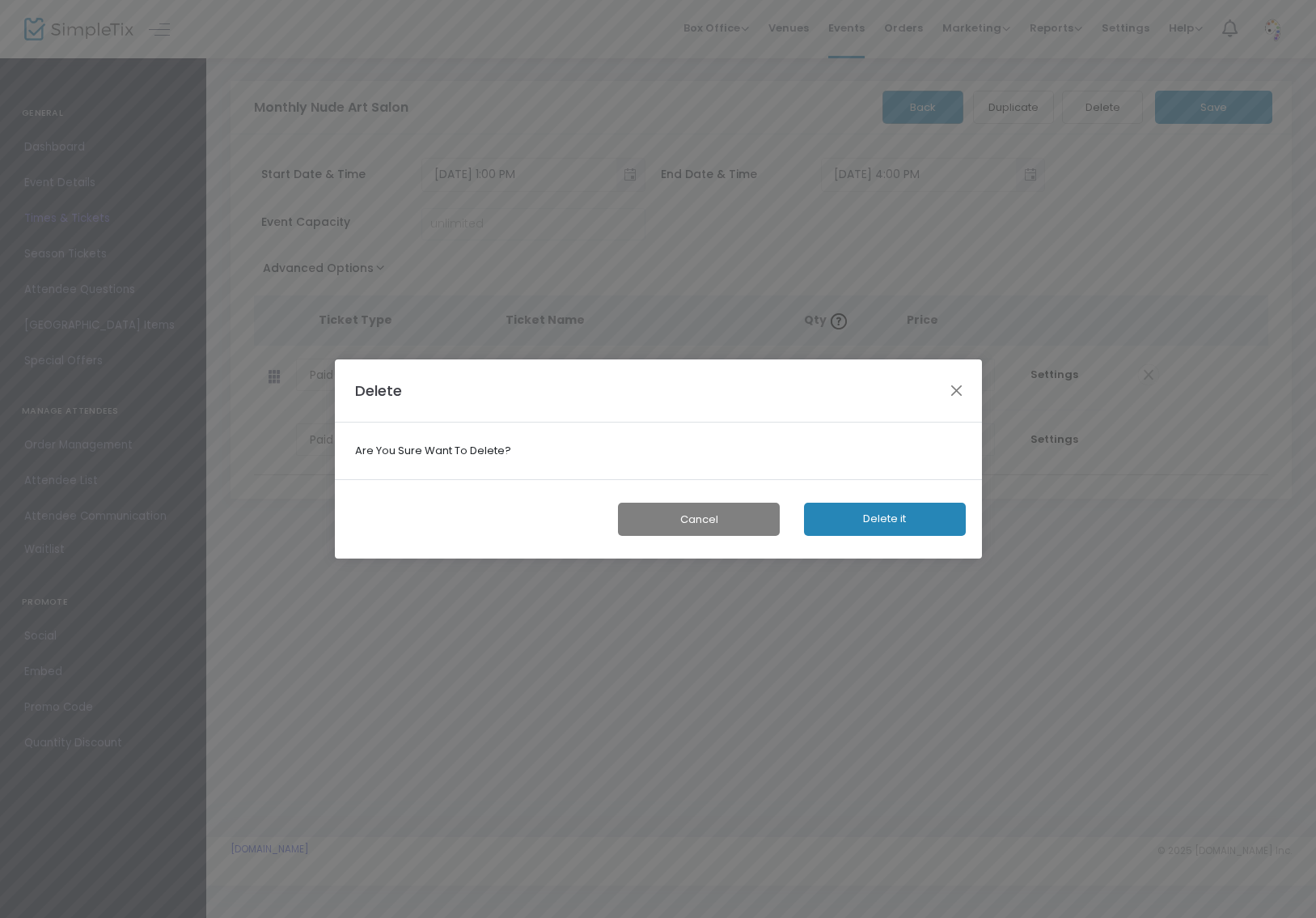
click at [917, 523] on button "Delete it" at bounding box center [885, 519] width 162 height 33
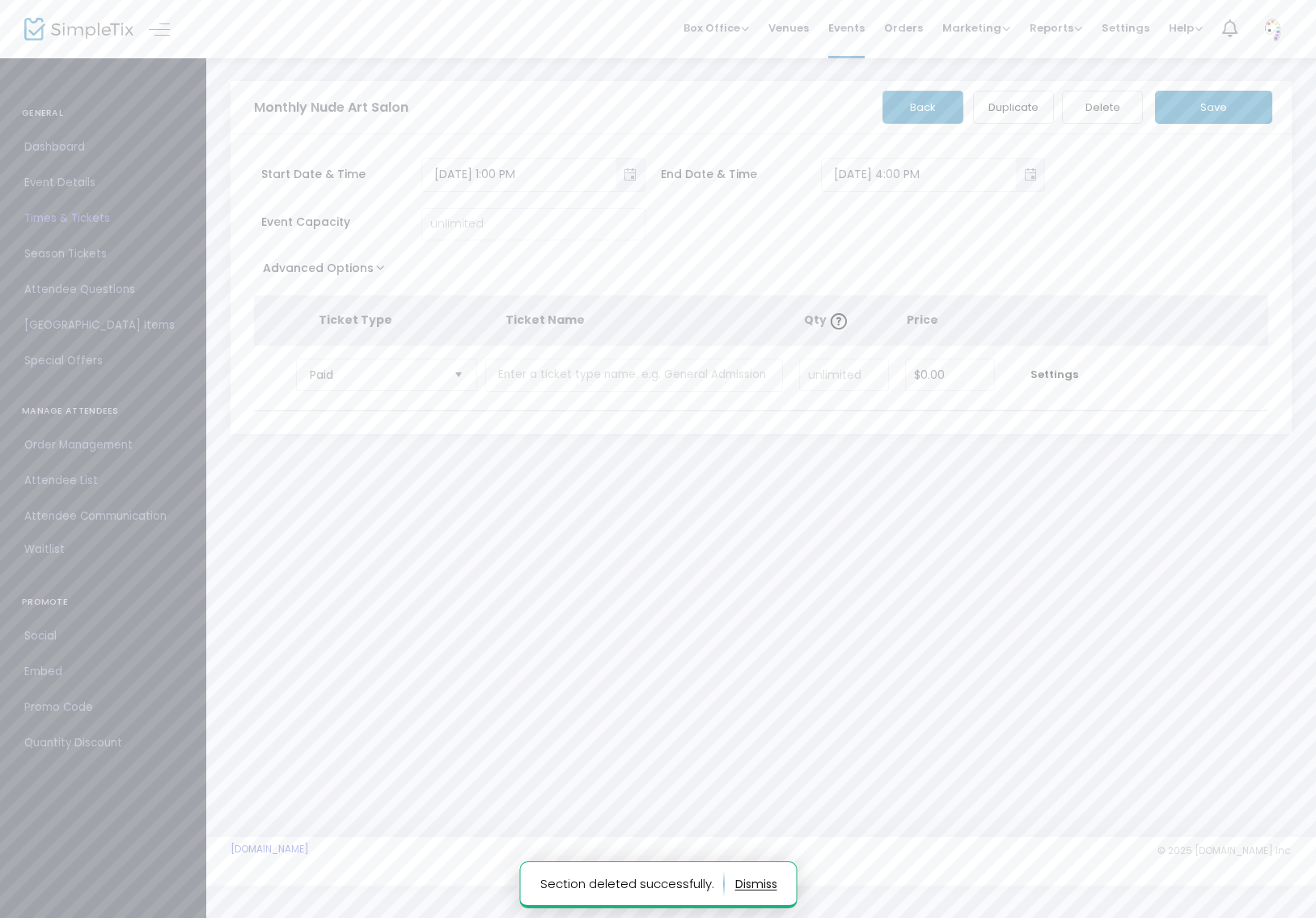
click at [1214, 113] on button "Save" at bounding box center [1214, 107] width 117 height 33
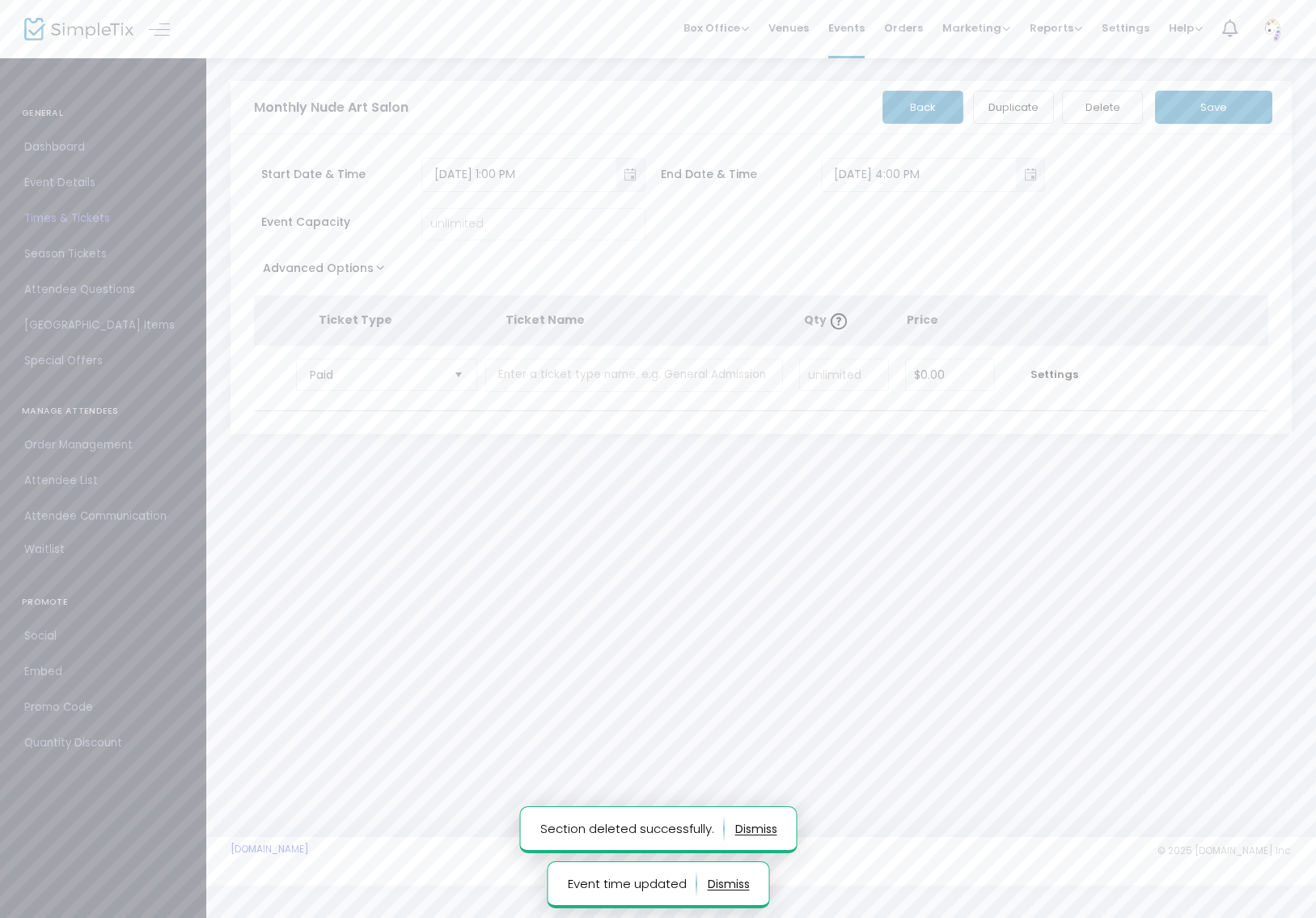
click at [934, 104] on button "Back" at bounding box center [923, 107] width 81 height 33
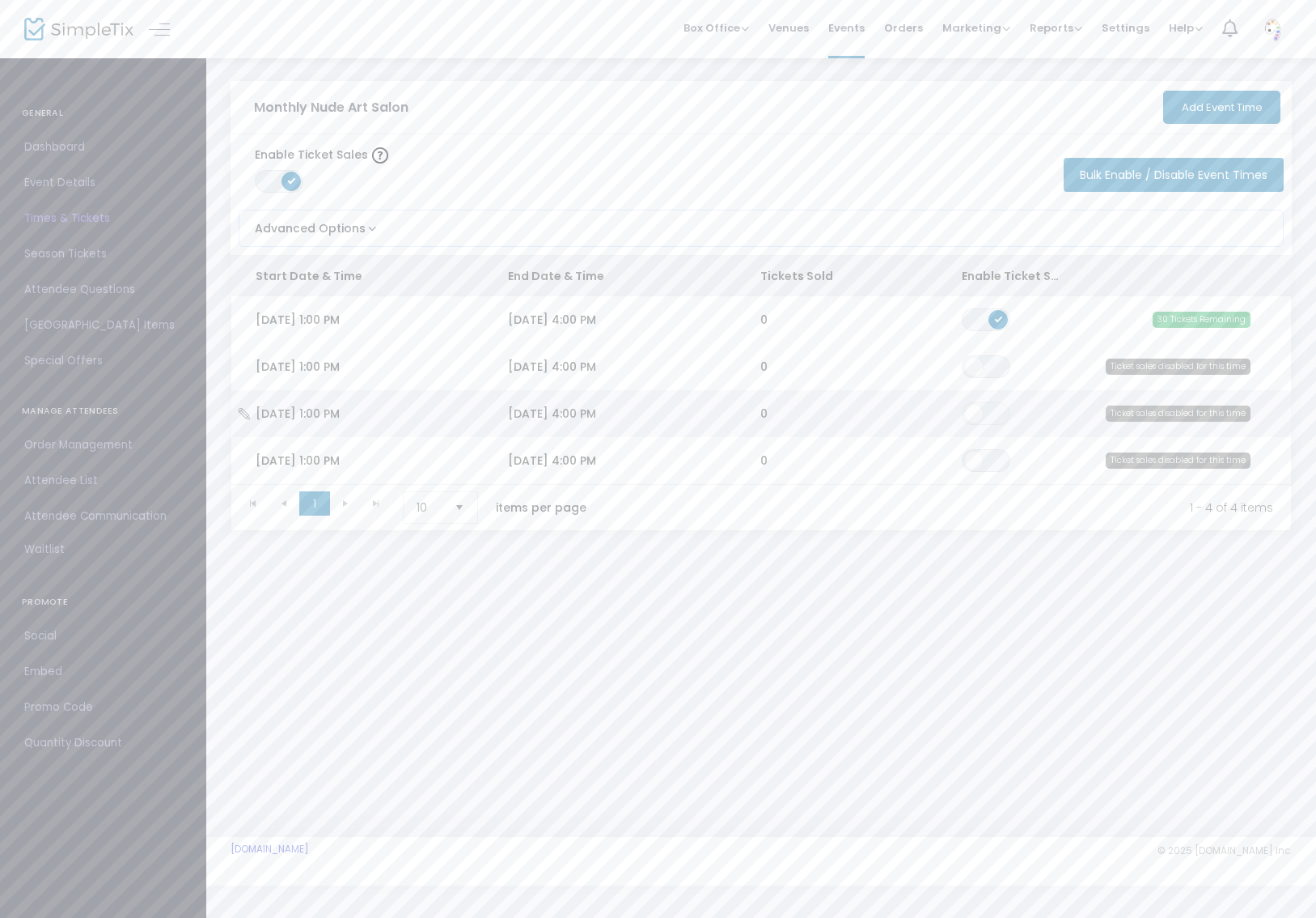
click at [245, 414] on icon "Data table" at bounding box center [245, 414] width 16 height 12
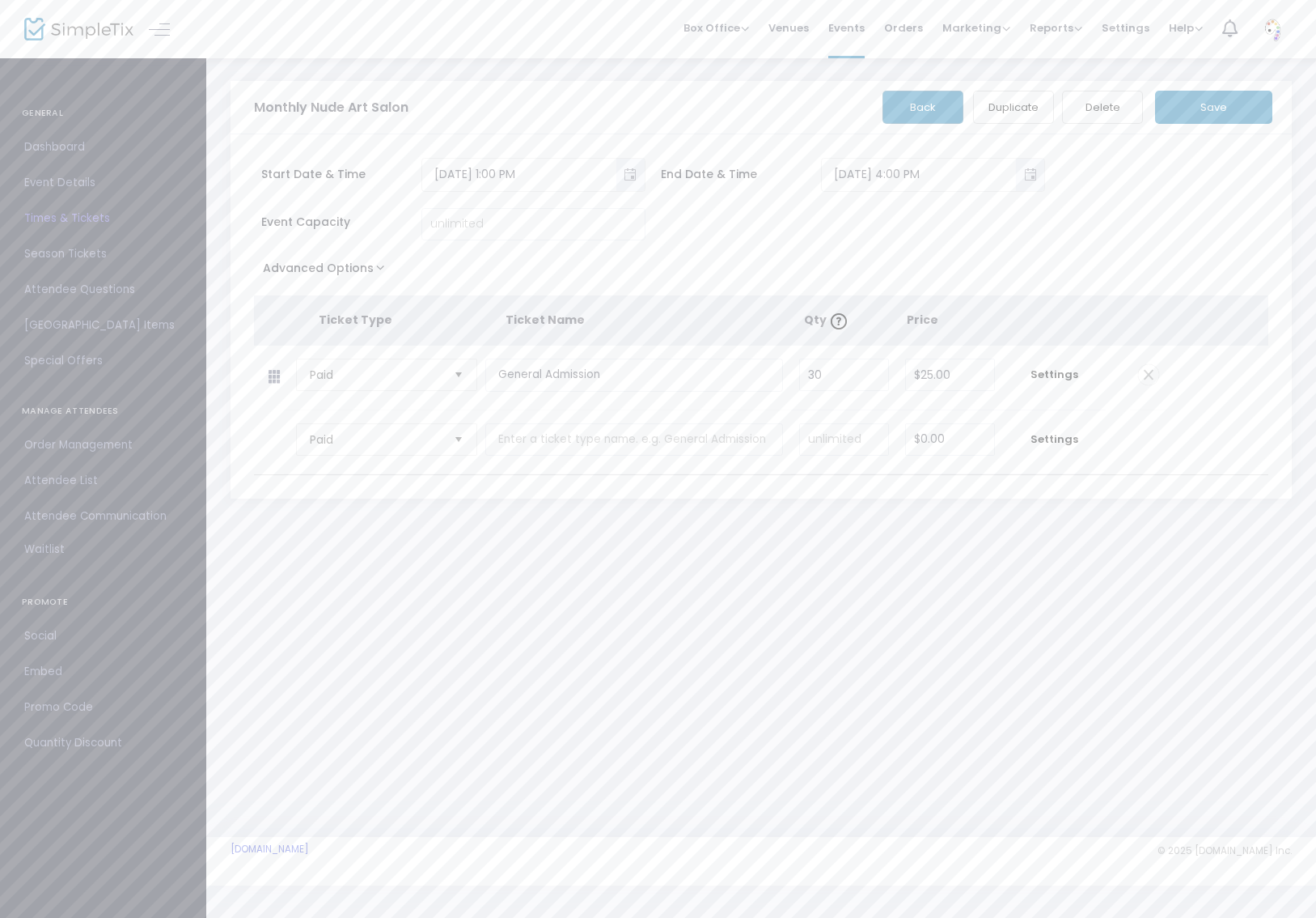
click at [1143, 377] on span at bounding box center [1149, 374] width 21 height 21
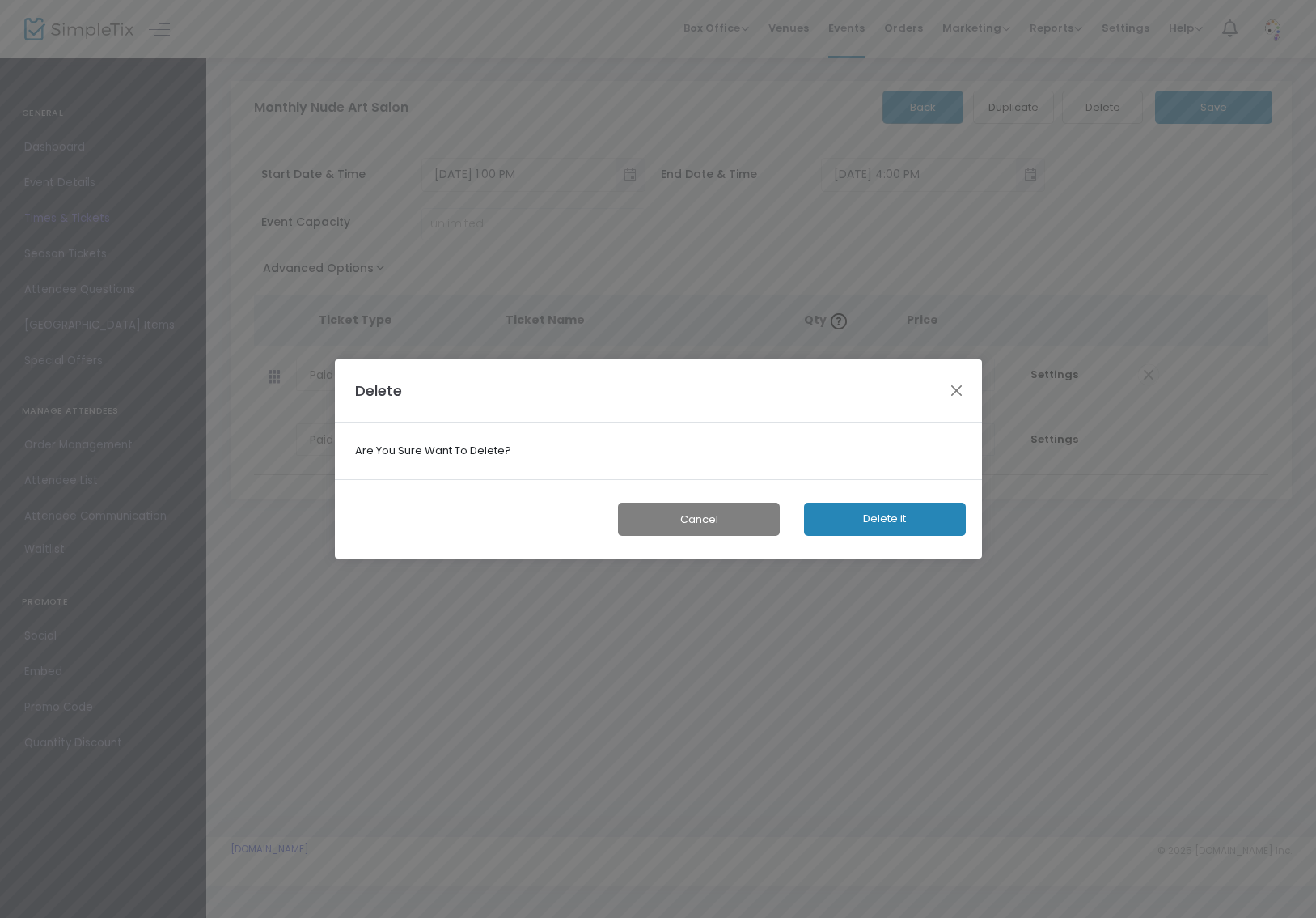
click at [940, 516] on button "Delete it" at bounding box center [885, 519] width 162 height 33
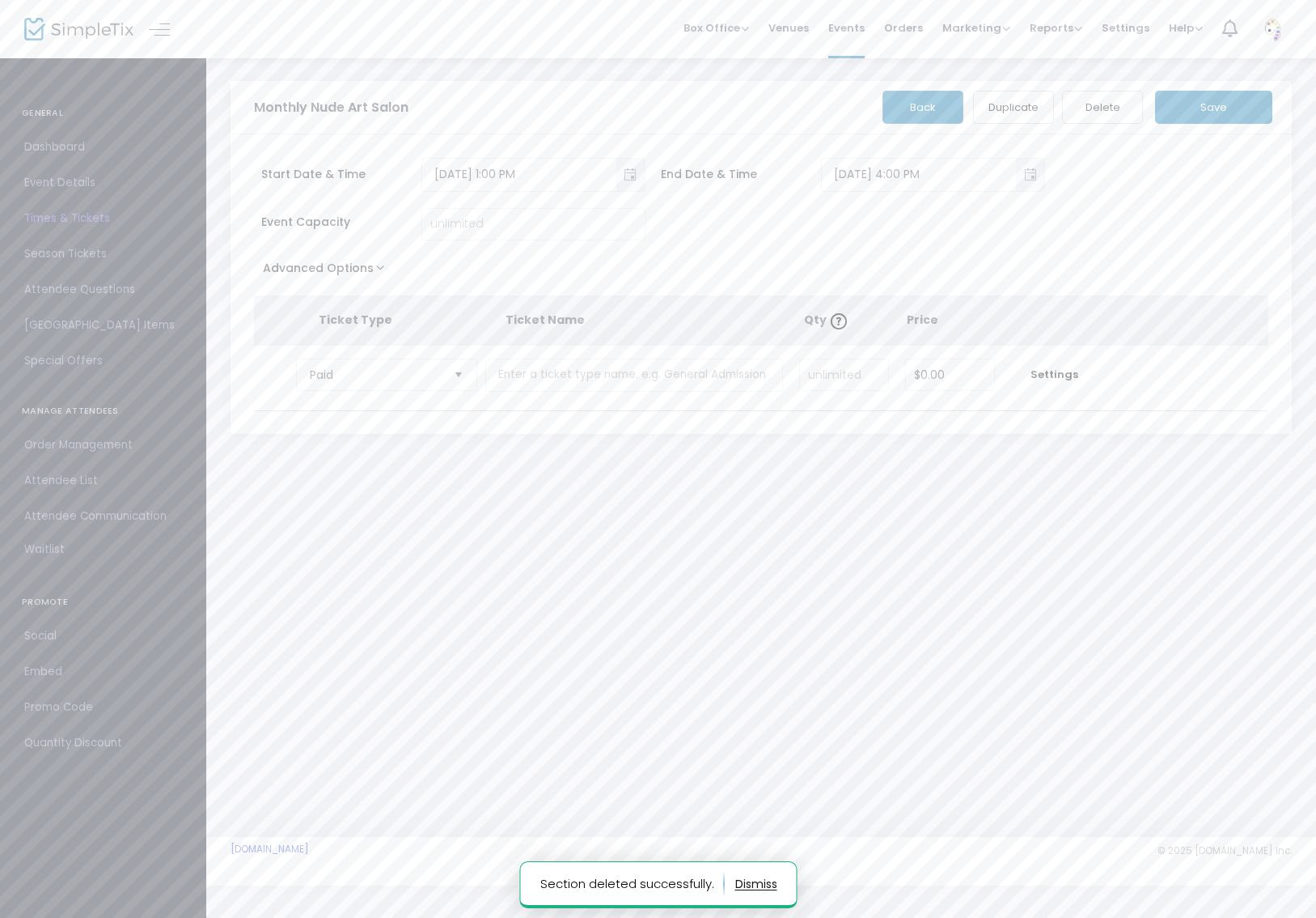
click at [1211, 97] on button "Save" at bounding box center [1214, 107] width 117 height 33
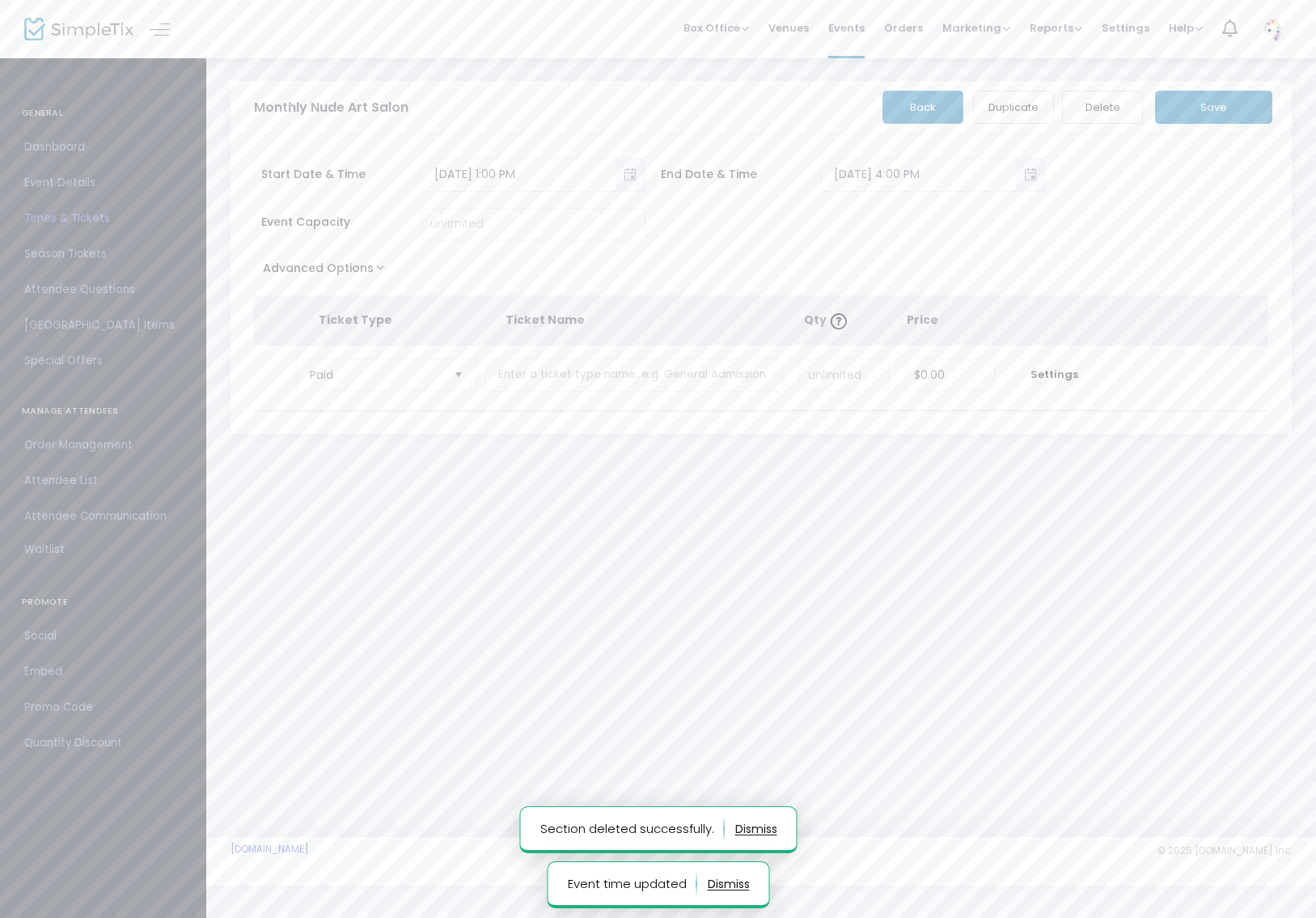
click at [919, 106] on button "Back" at bounding box center [923, 107] width 81 height 33
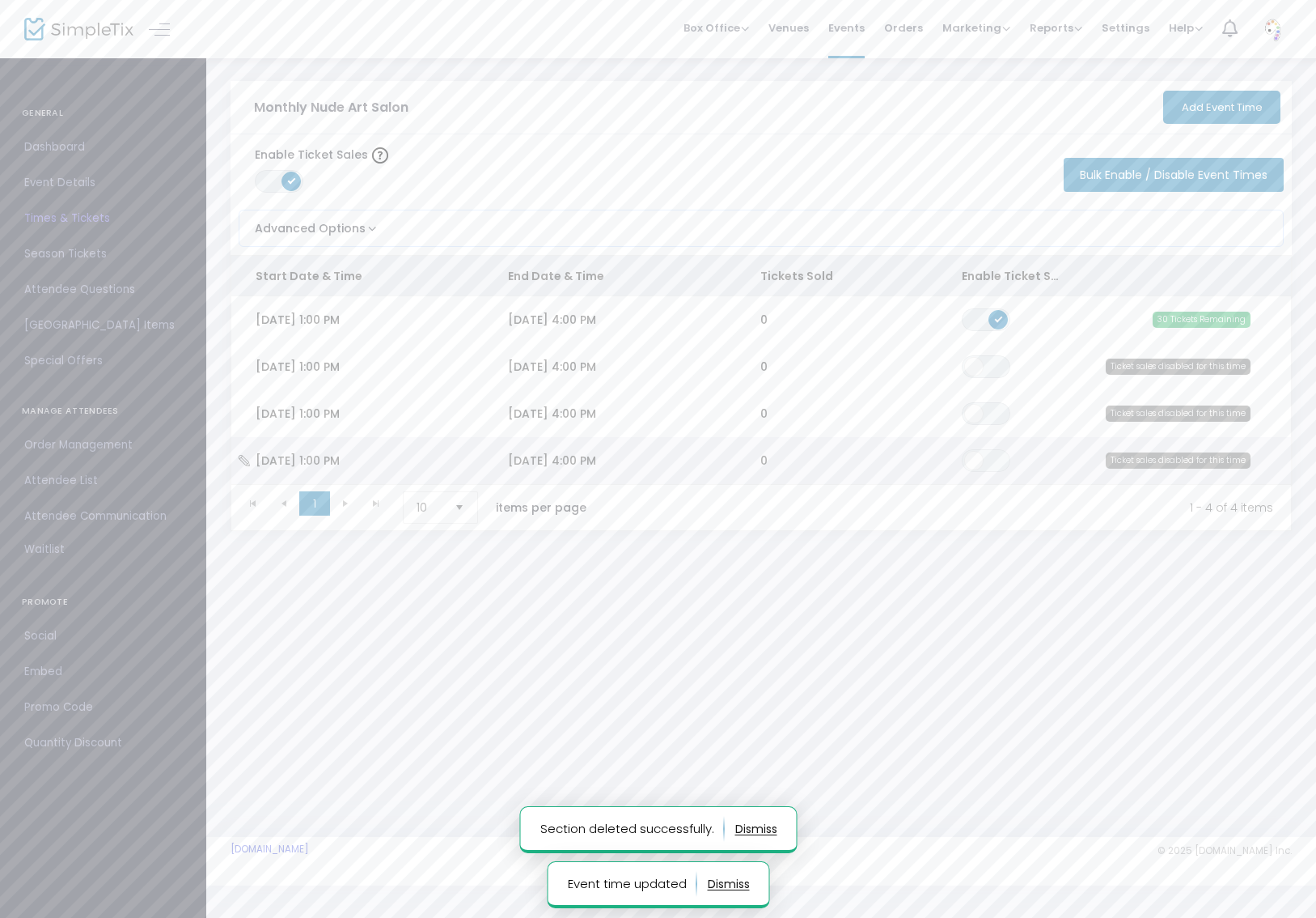
click at [247, 459] on icon "Data table" at bounding box center [245, 460] width 16 height 12
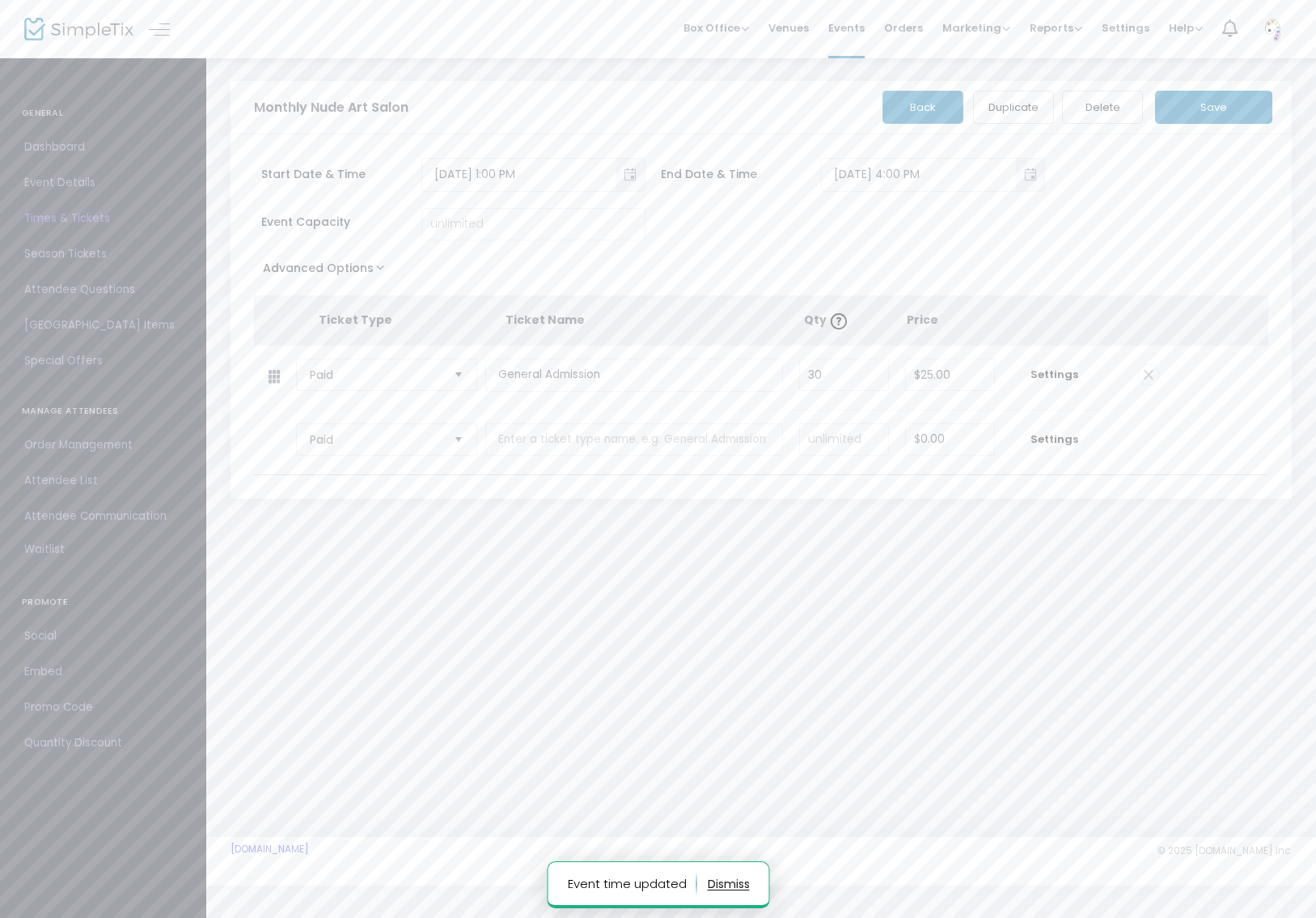
click at [1143, 372] on span at bounding box center [1149, 374] width 21 height 21
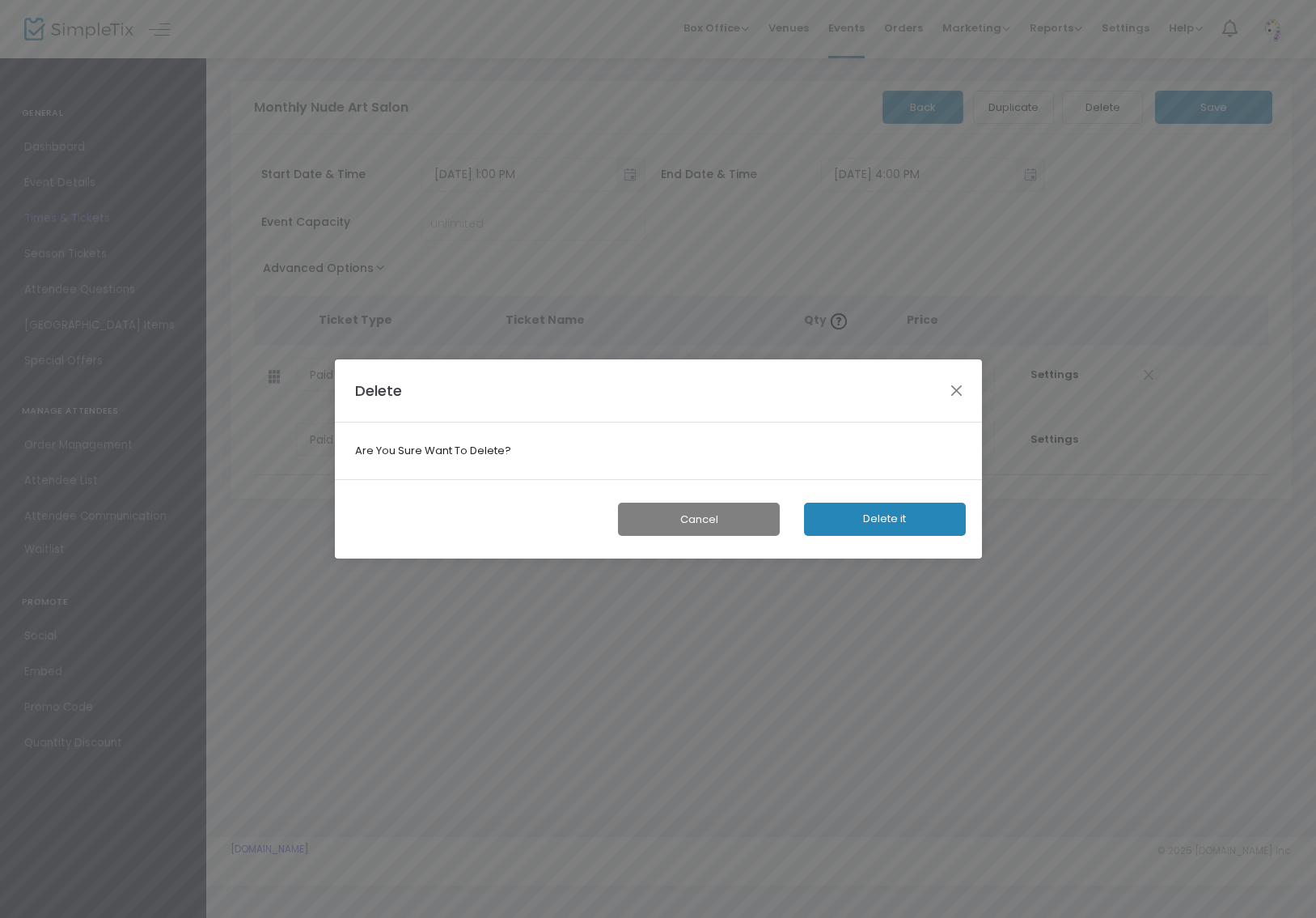
click at [949, 523] on button "Delete it" at bounding box center [885, 519] width 162 height 33
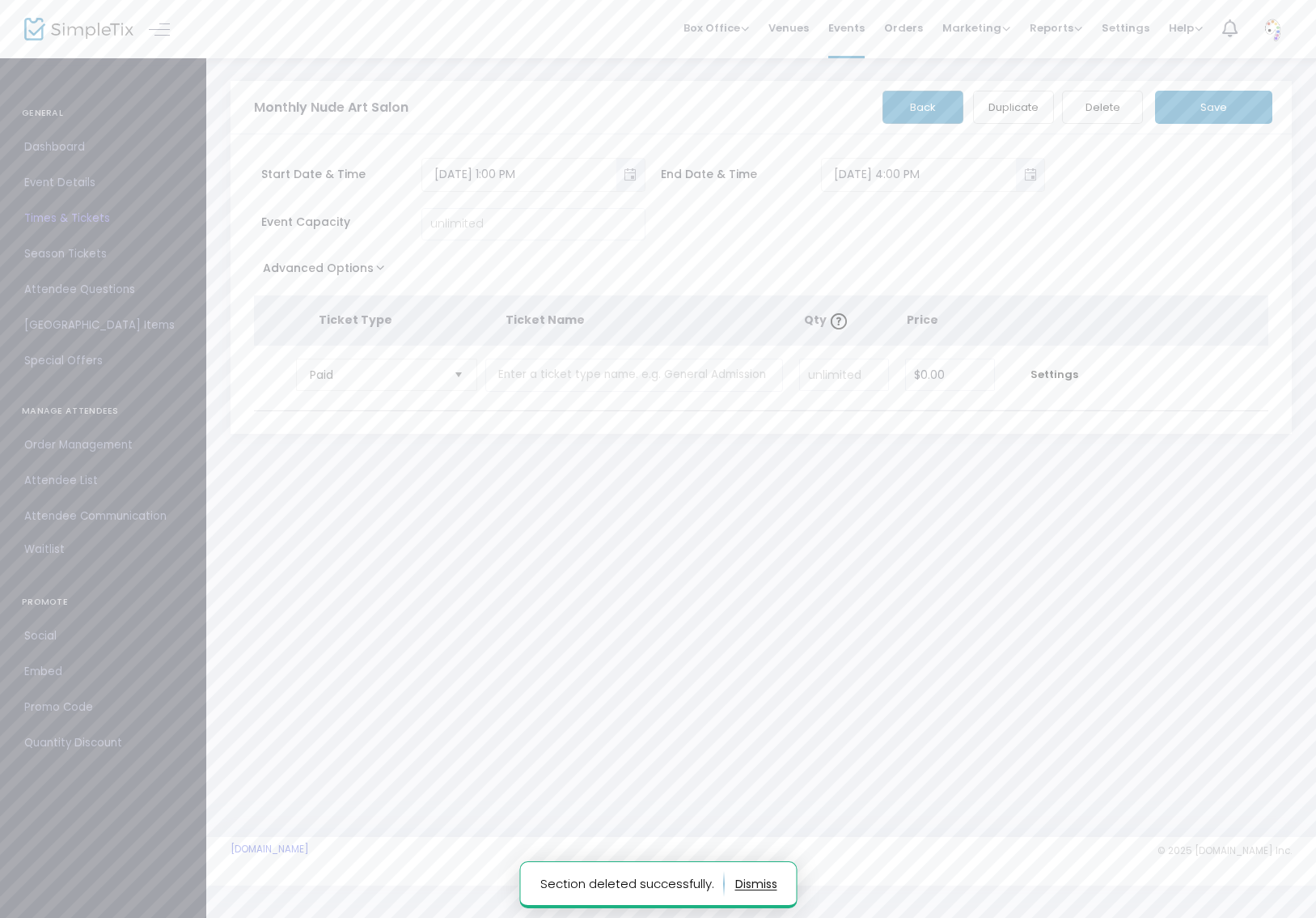
click at [1221, 109] on button "Save" at bounding box center [1214, 107] width 117 height 33
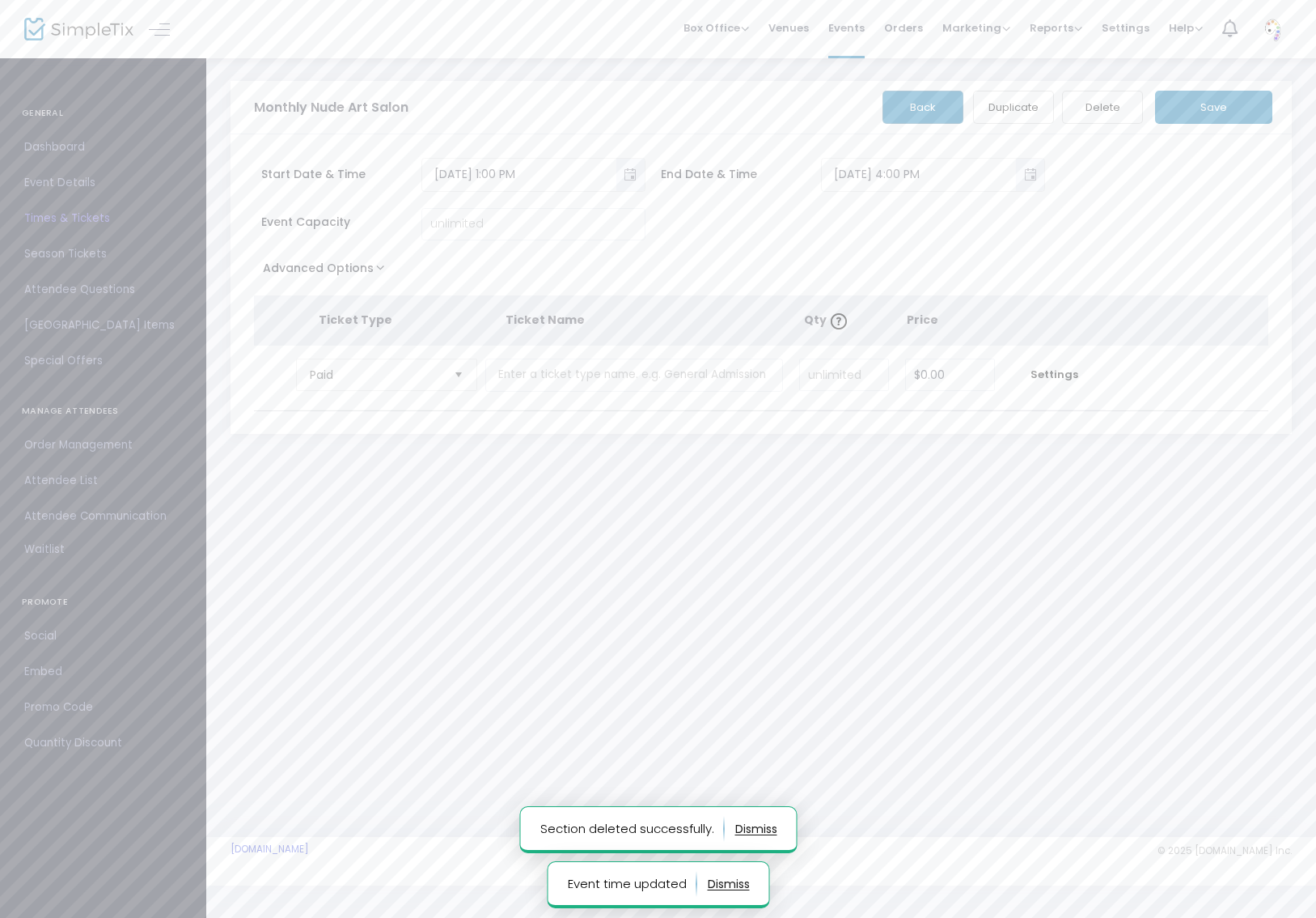
click at [931, 105] on button "Back" at bounding box center [923, 107] width 81 height 33
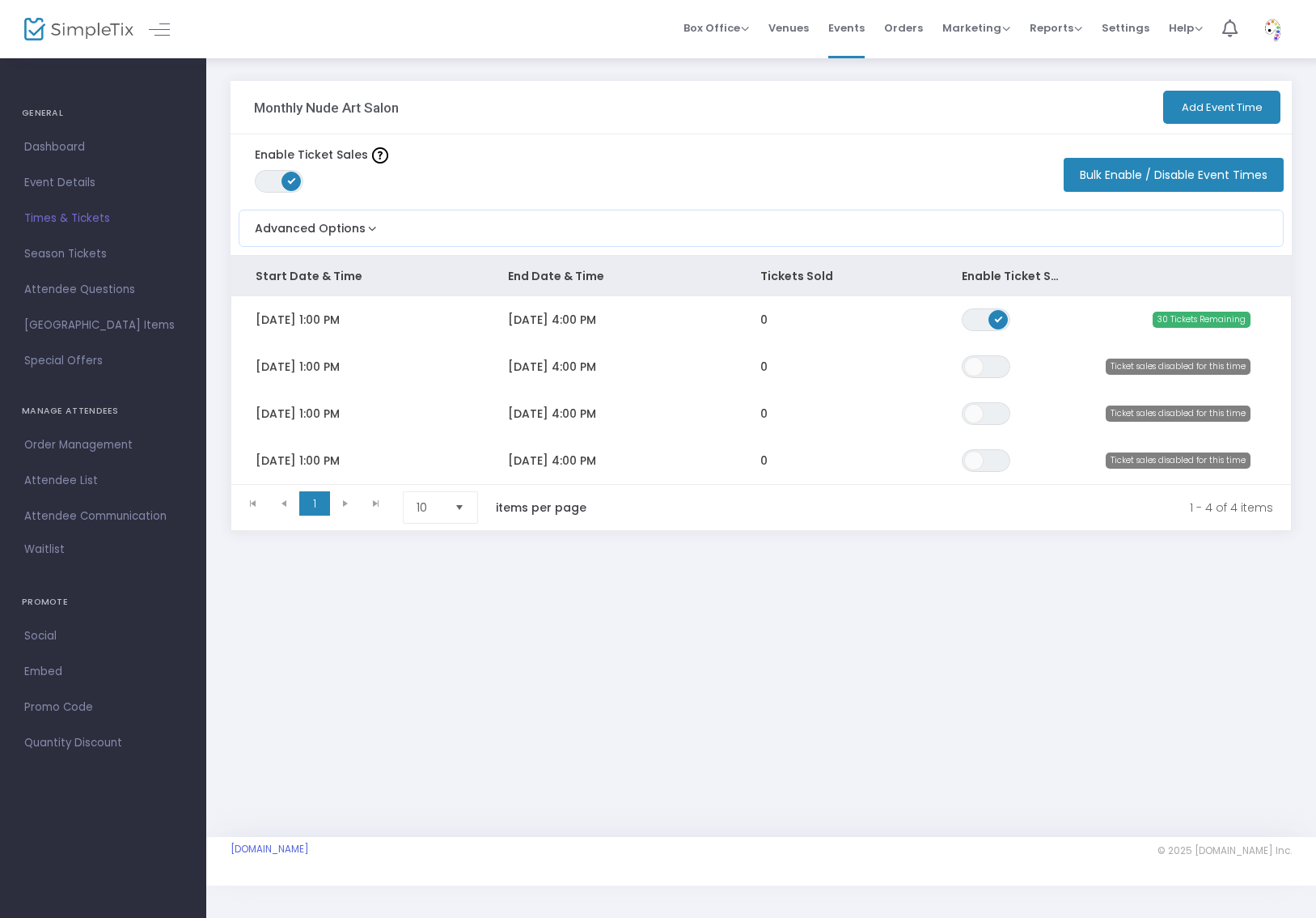
click at [50, 216] on span "Times & Tickets" at bounding box center [102, 219] width 157 height 21
click at [347, 237] on div "Advanced Options Limit the total number of orders per event time ON OFF Save" at bounding box center [761, 229] width 1046 height 37
click at [365, 229] on button "Advanced Options" at bounding box center [309, 224] width 140 height 27
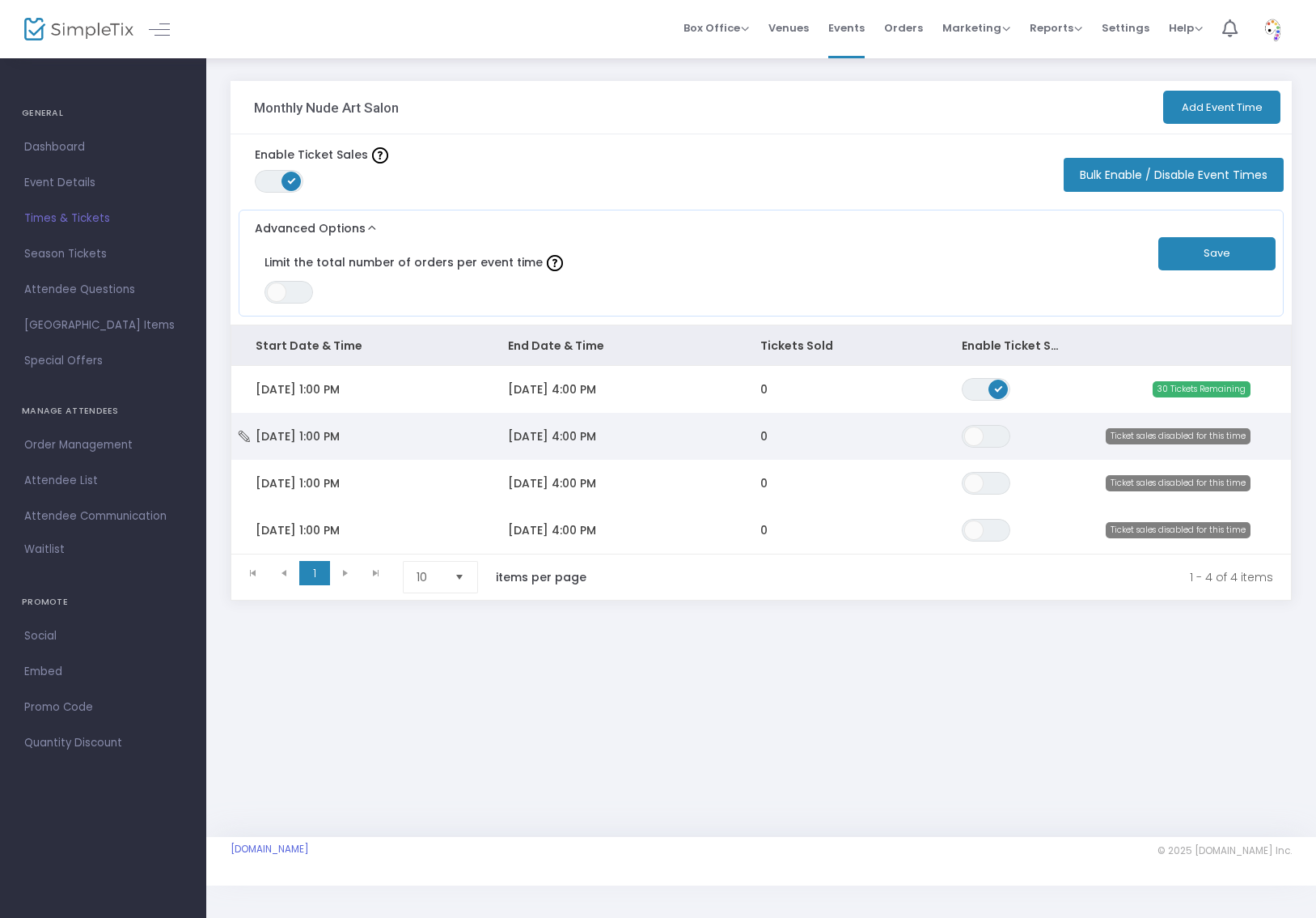
click at [328, 426] on td "[DATE] 1:00 PM" at bounding box center [357, 436] width 253 height 47
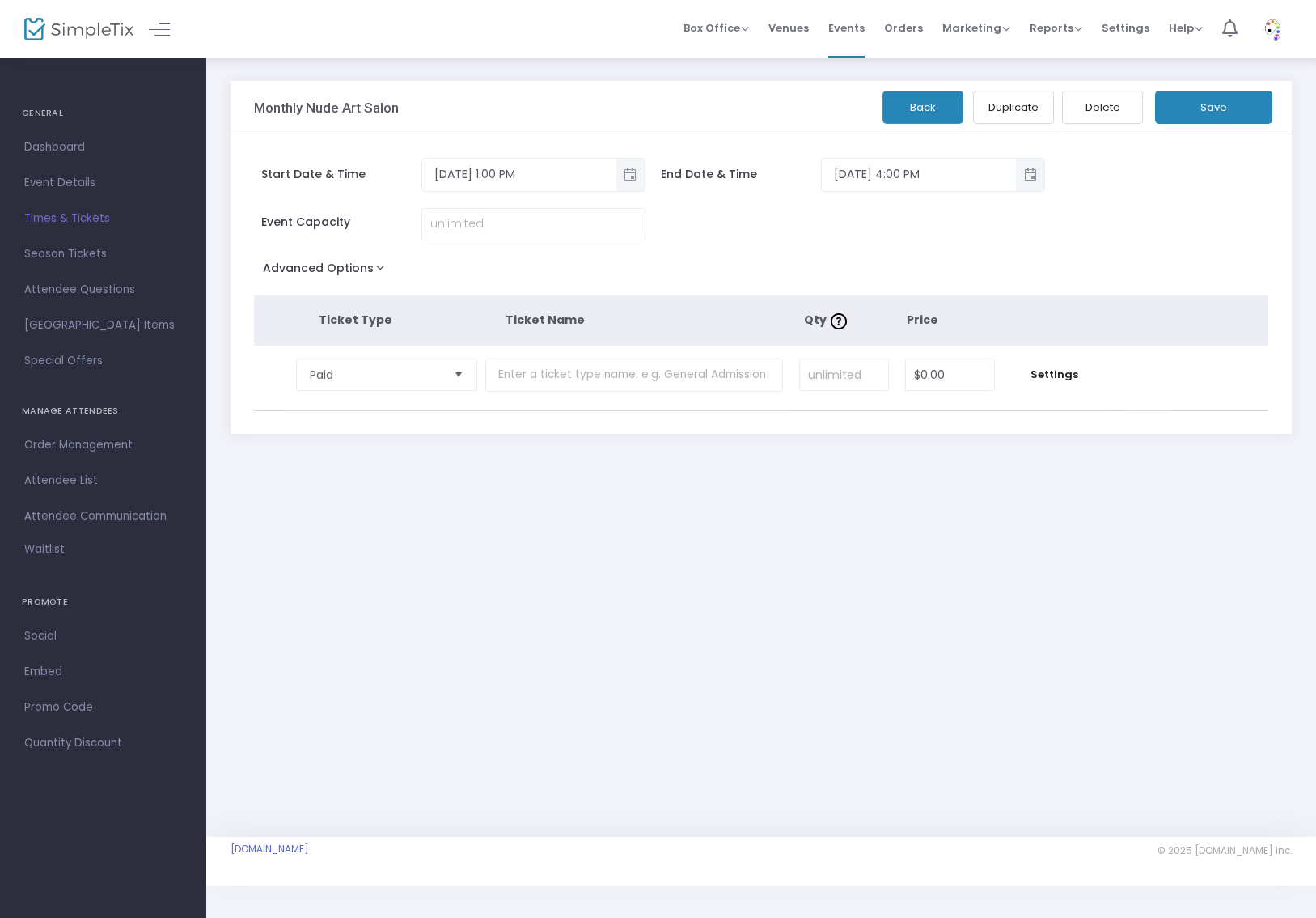
click at [1100, 117] on button "Delete" at bounding box center [1103, 107] width 81 height 33
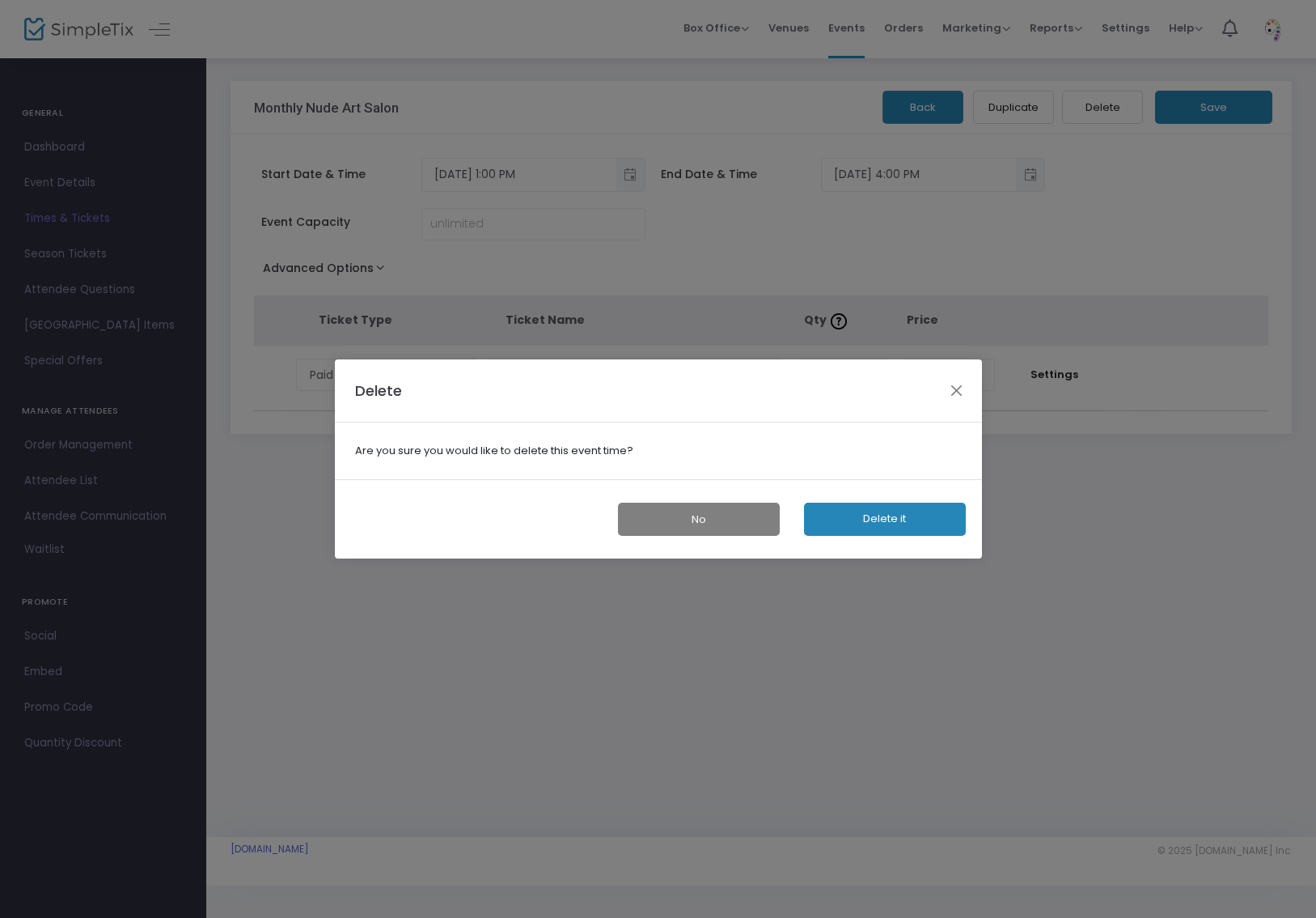
click at [929, 503] on button "Delete it" at bounding box center [885, 519] width 162 height 33
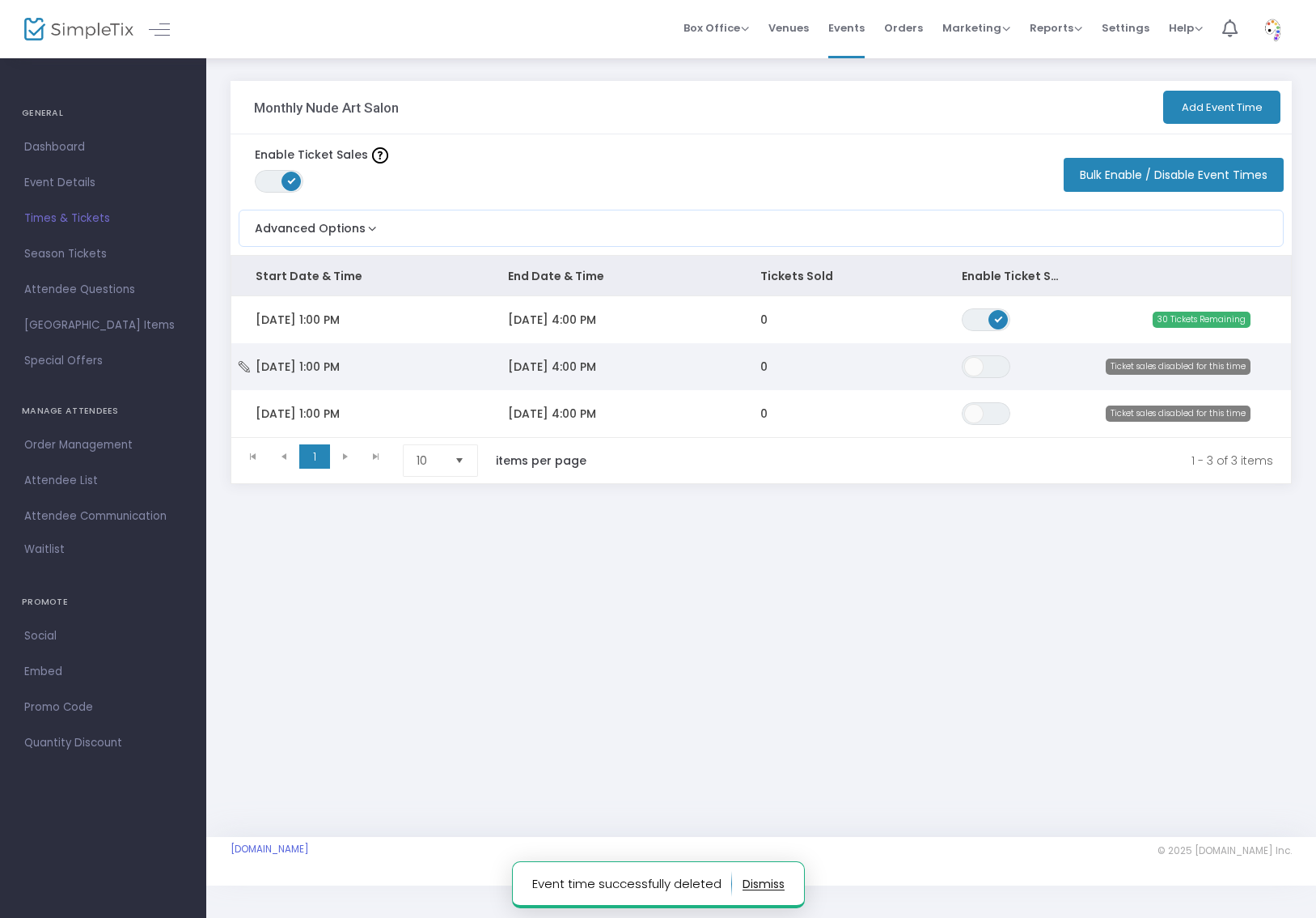
click at [324, 369] on span "[DATE] 1:00 PM" at bounding box center [298, 366] width 84 height 16
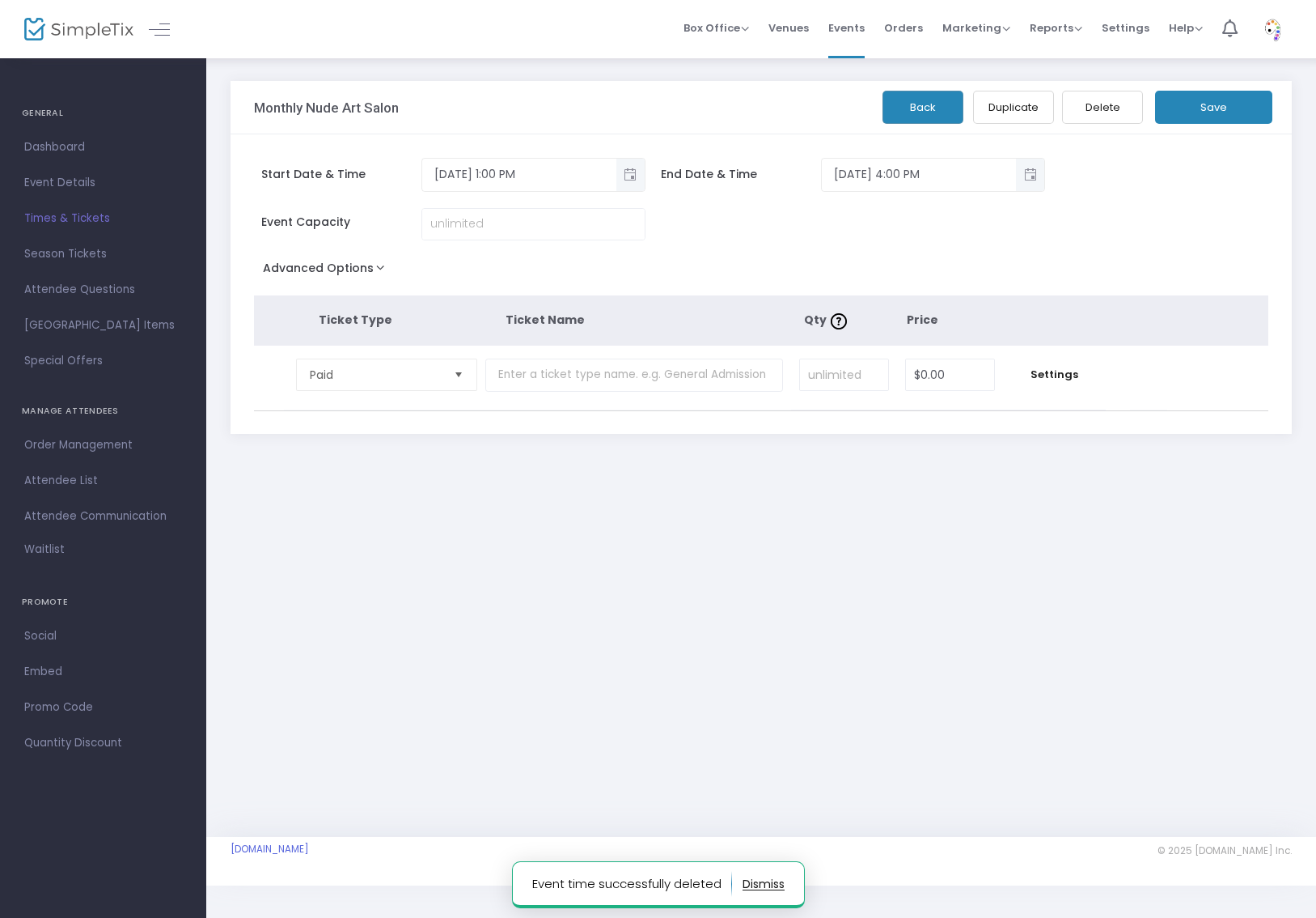
click at [1108, 110] on button "Delete" at bounding box center [1103, 107] width 81 height 33
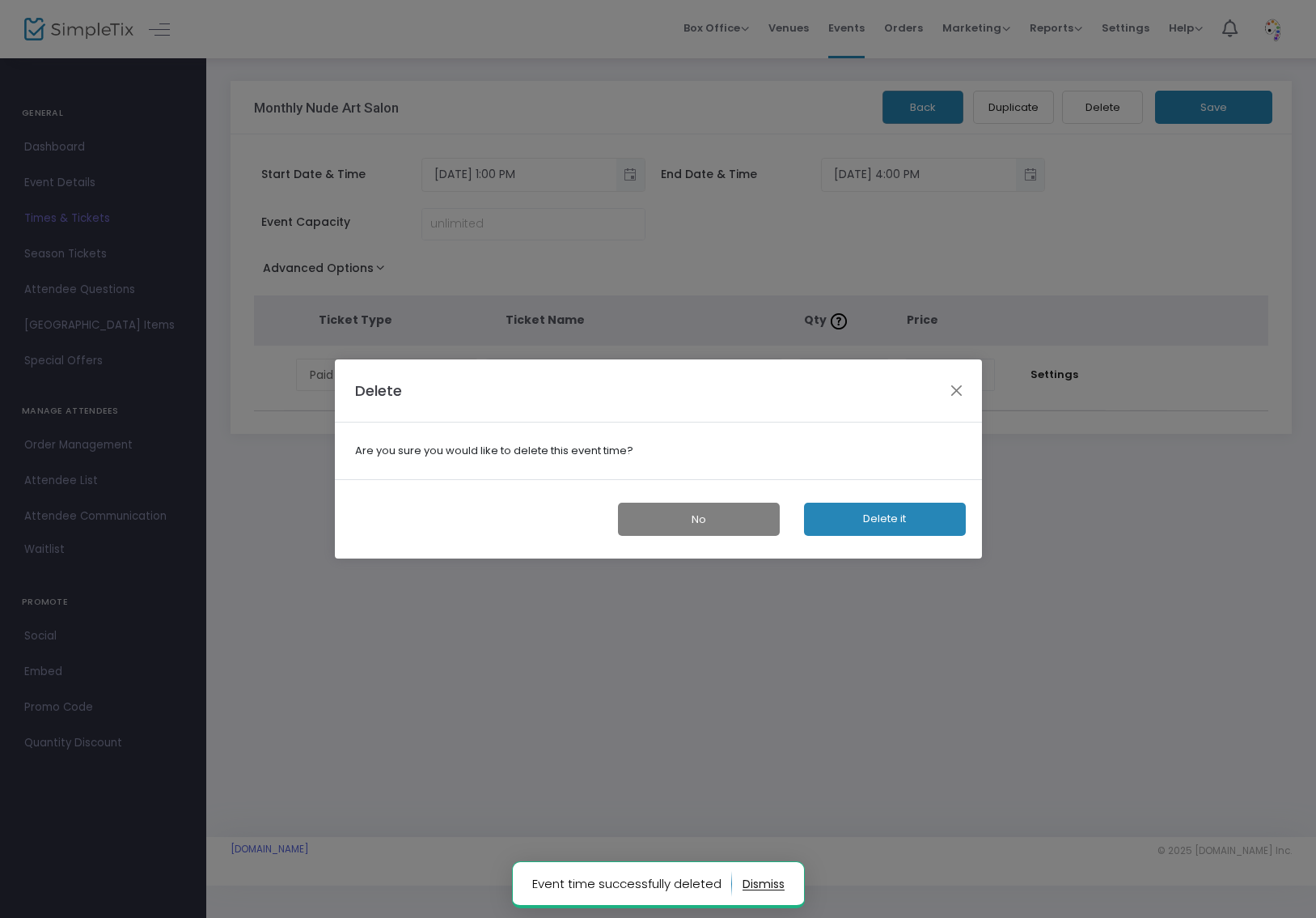
click at [890, 523] on button "Delete it" at bounding box center [885, 519] width 162 height 33
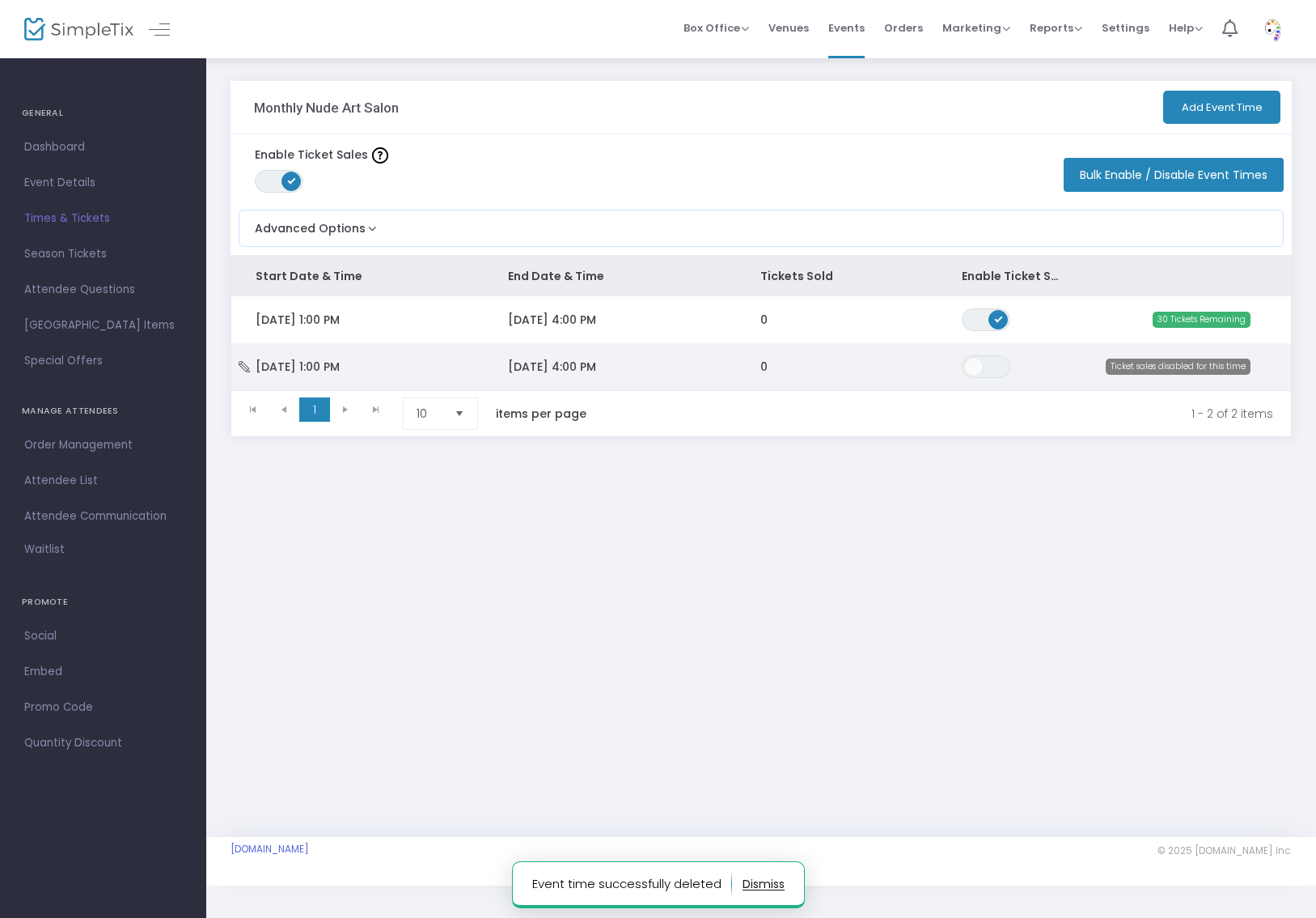
click at [329, 367] on span "[DATE] 1:00 PM" at bounding box center [298, 366] width 84 height 16
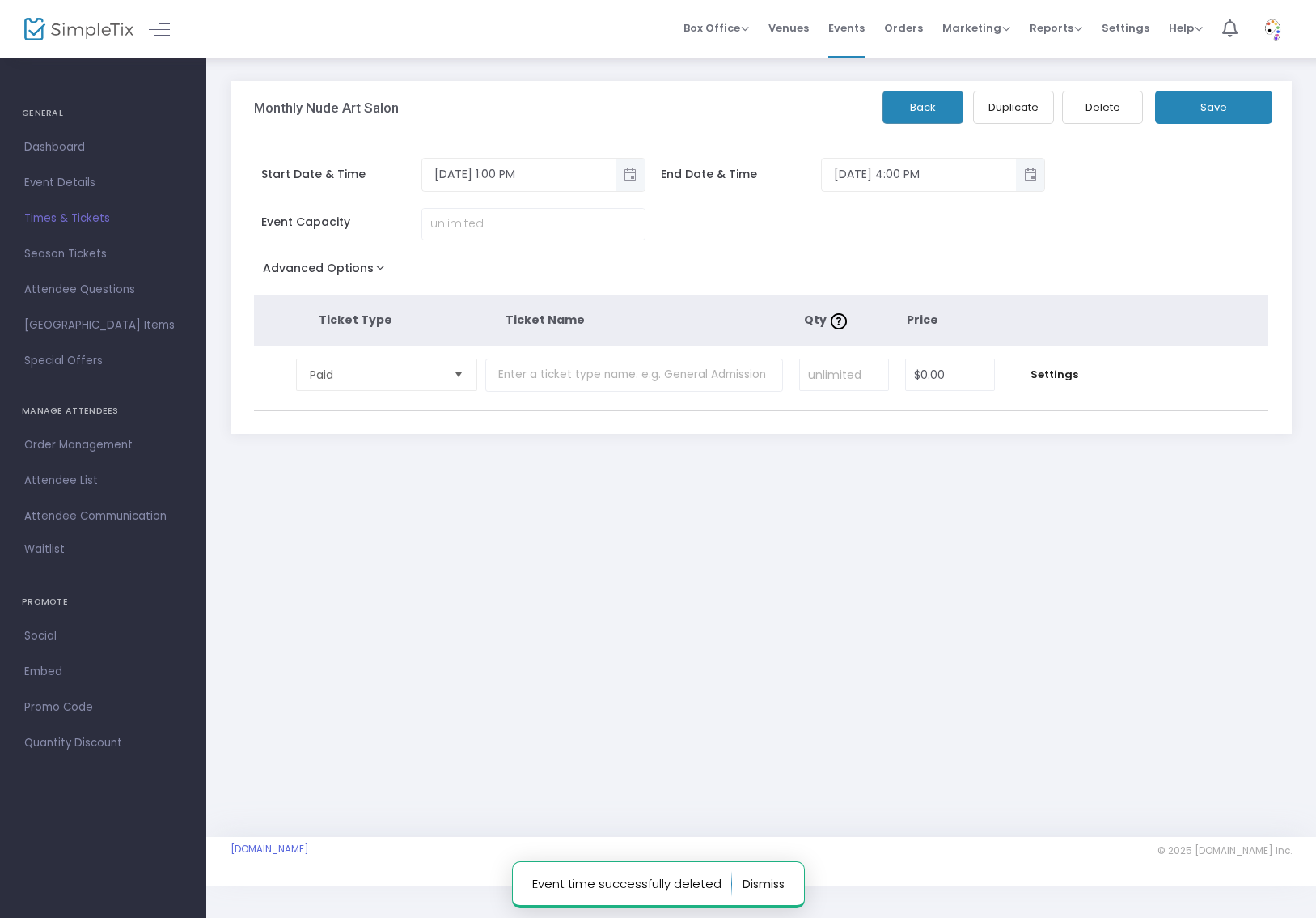
click at [1115, 109] on button "Delete" at bounding box center [1103, 107] width 81 height 33
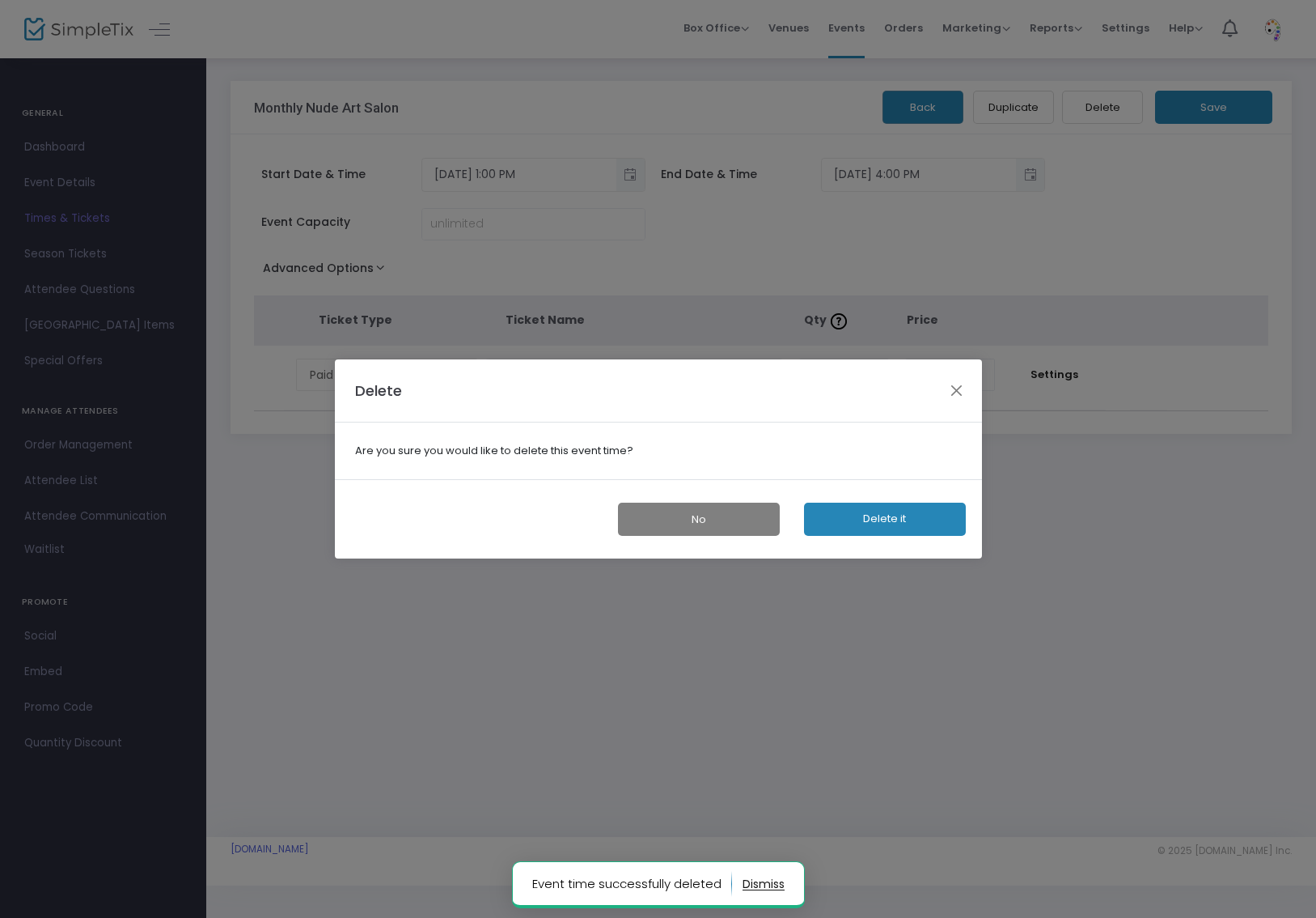
click at [889, 516] on button "Delete it" at bounding box center [885, 519] width 162 height 33
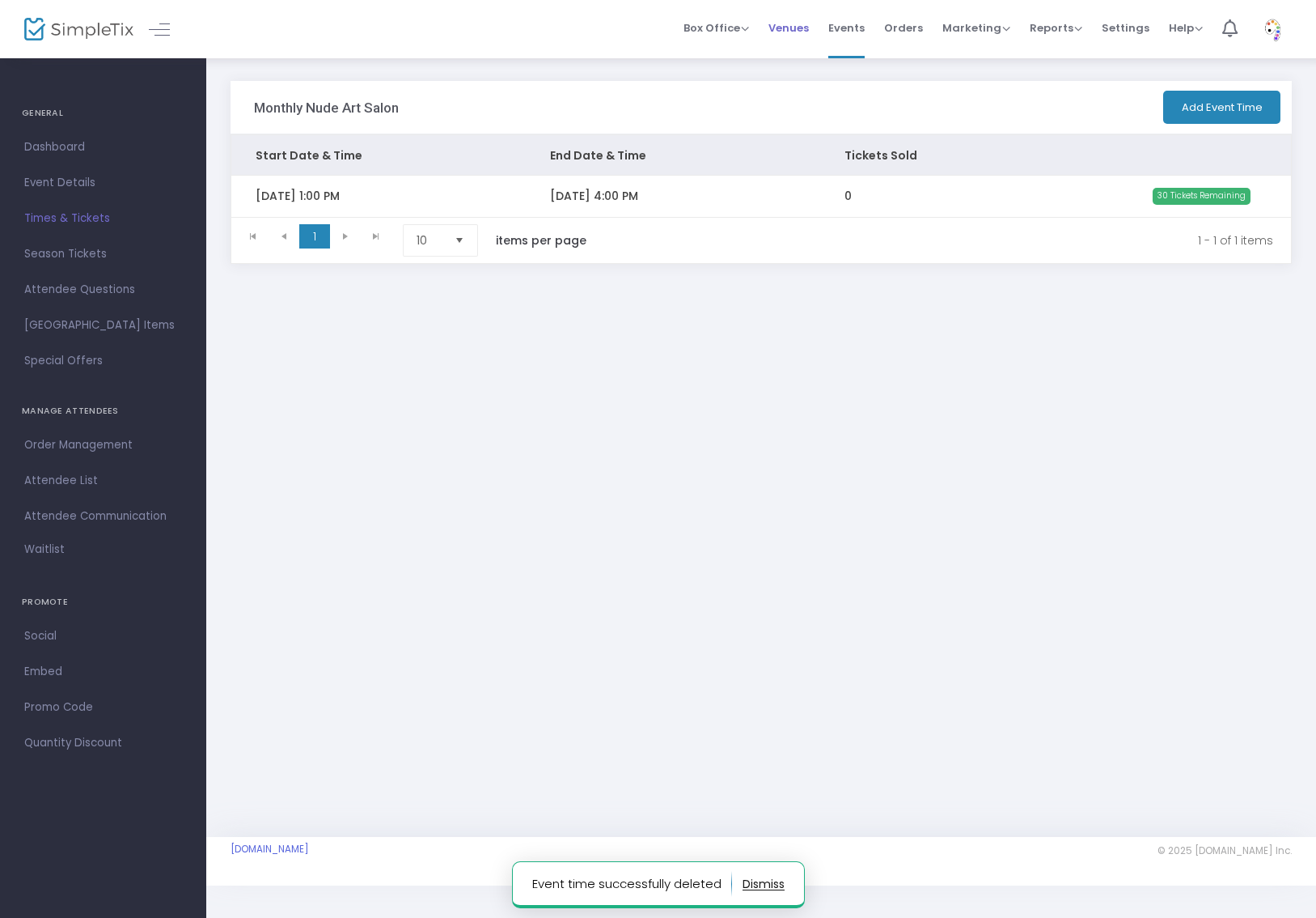
click at [798, 24] on span "Venues" at bounding box center [788, 28] width 40 height 41
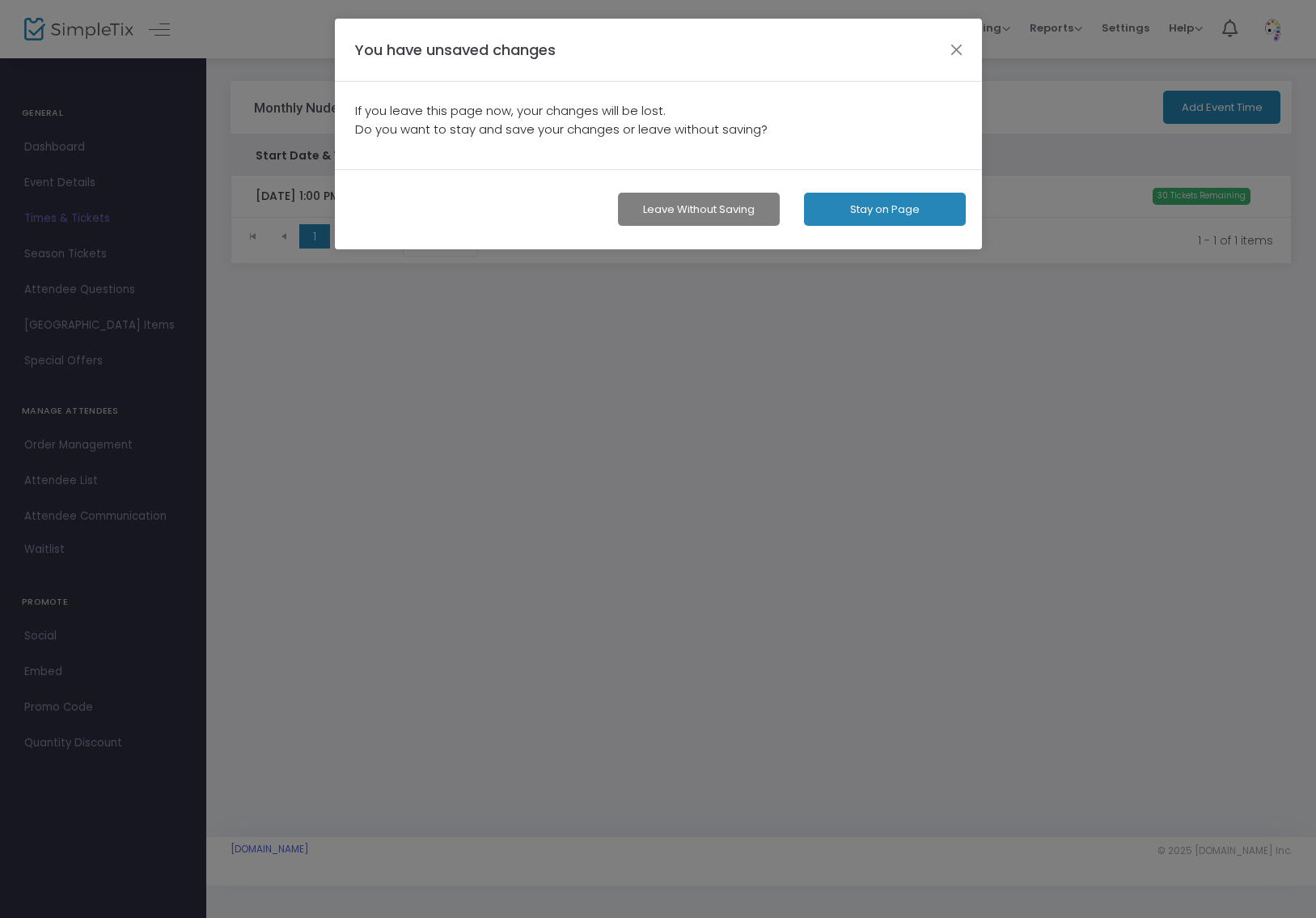
click at [872, 211] on button "Stay on Page" at bounding box center [885, 209] width 162 height 33
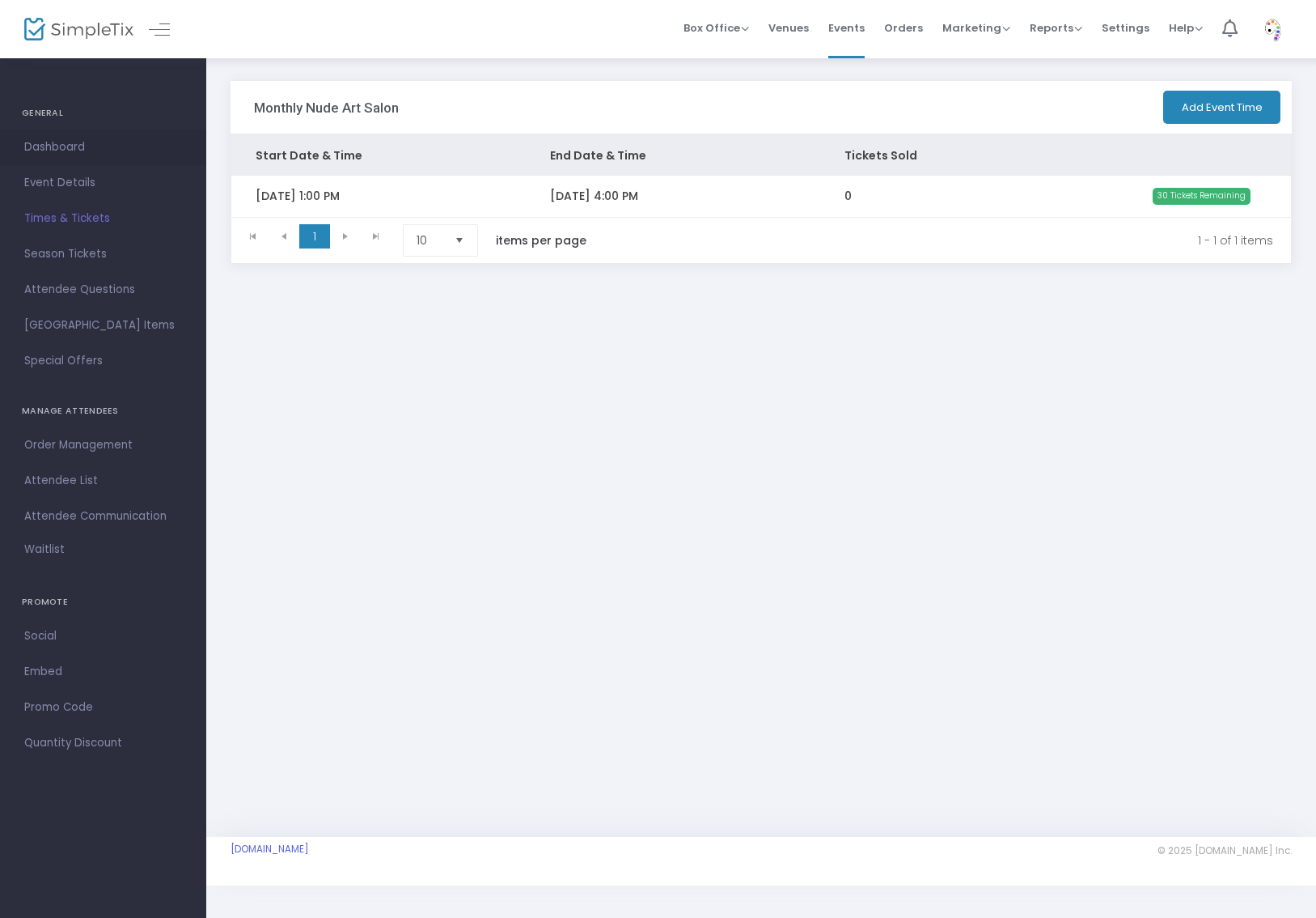
click at [94, 155] on span "Dashboard" at bounding box center [102, 148] width 157 height 21
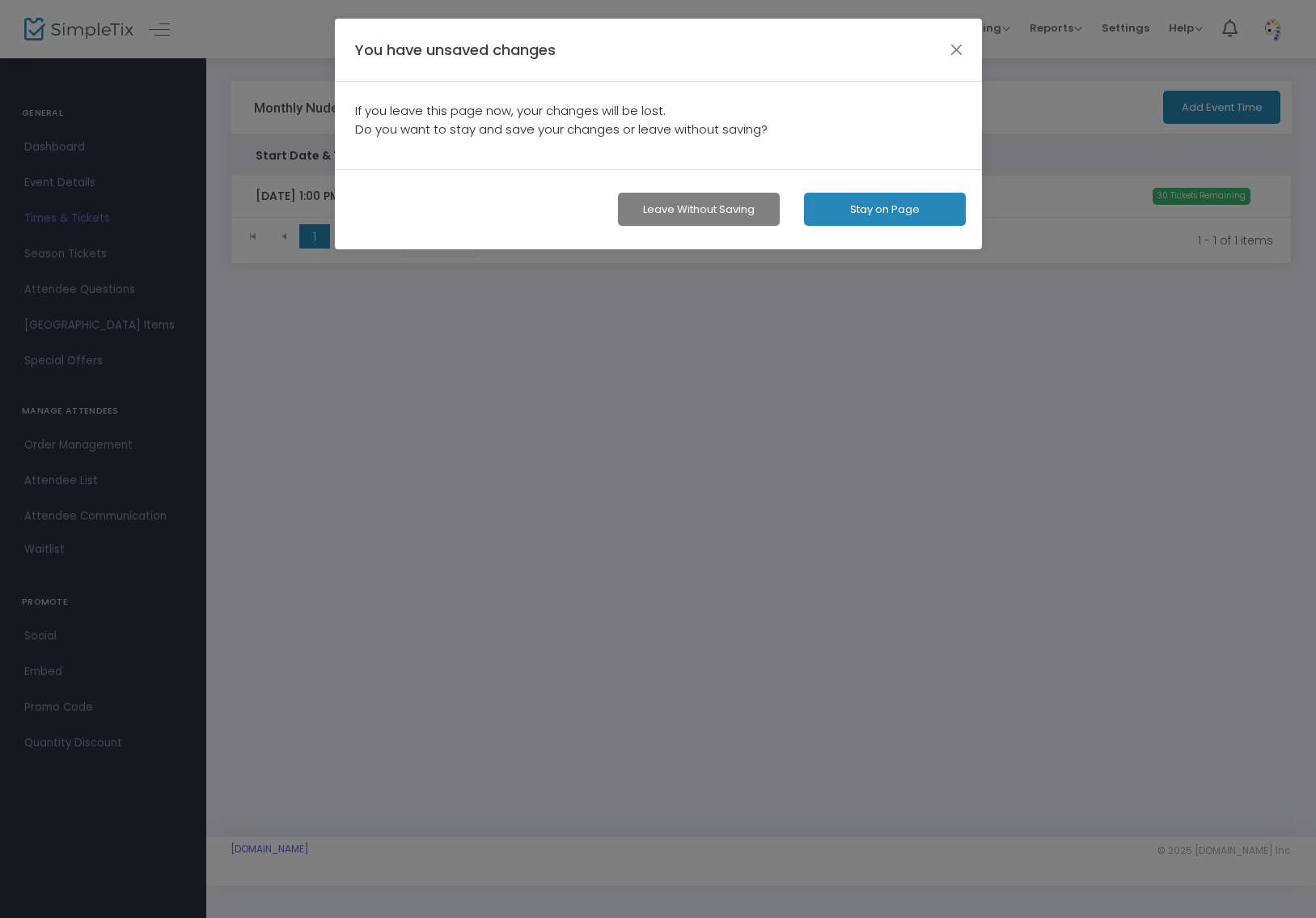
click at [871, 208] on button "Stay on Page" at bounding box center [885, 209] width 162 height 33
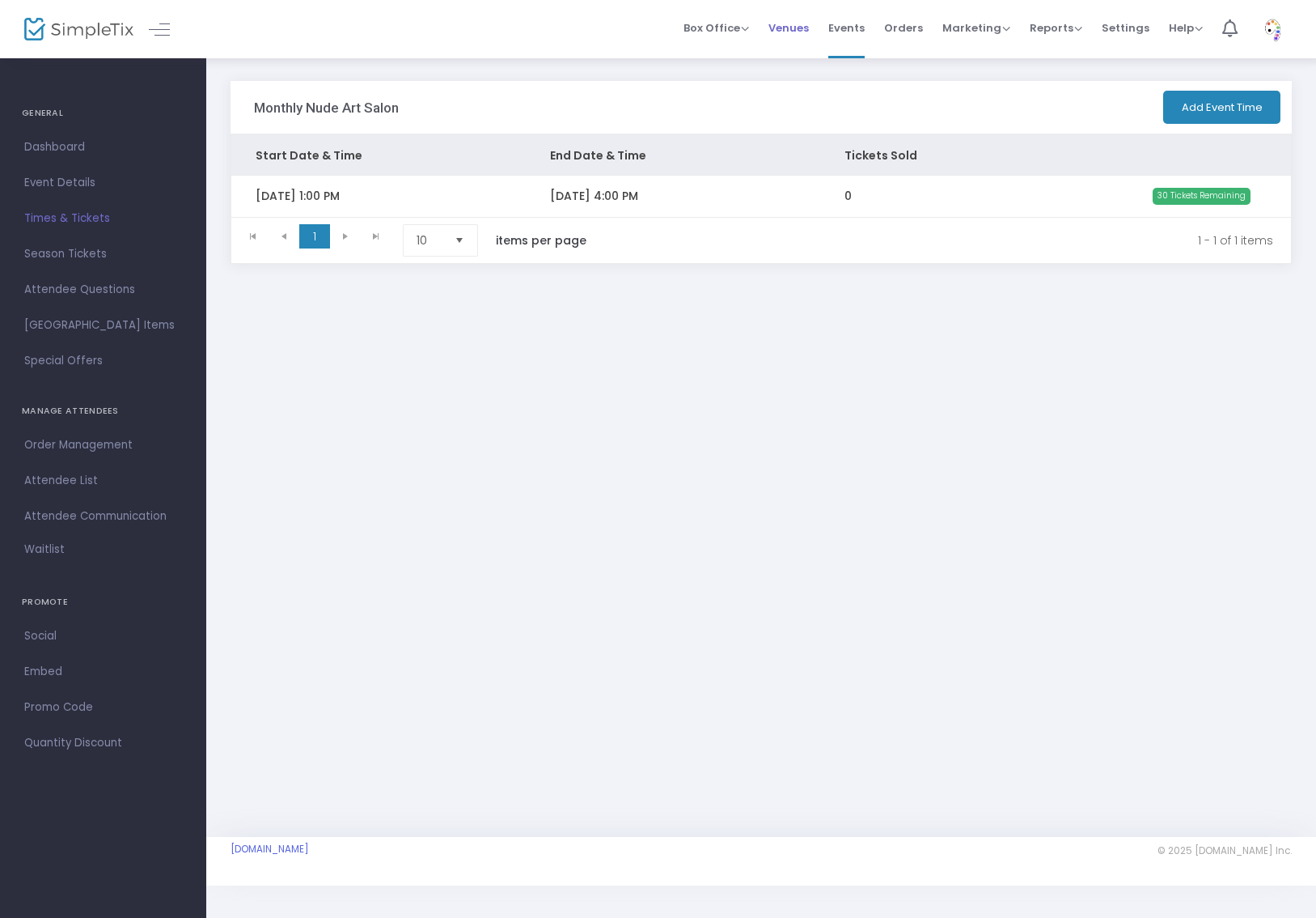
click at [809, 35] on span "Venues" at bounding box center [788, 28] width 40 height 41
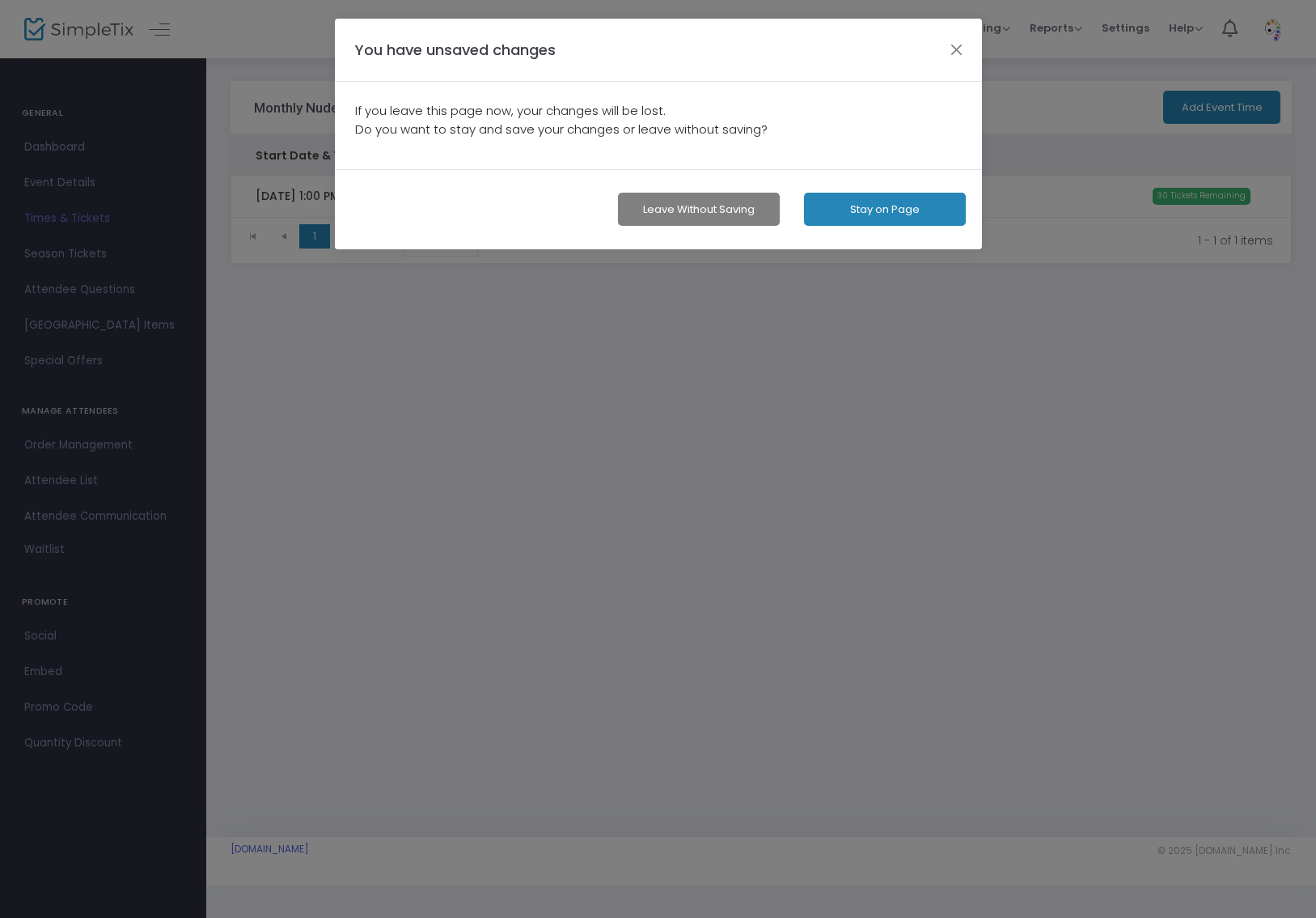
click at [715, 210] on button "Leave without Saving" at bounding box center [699, 209] width 162 height 33
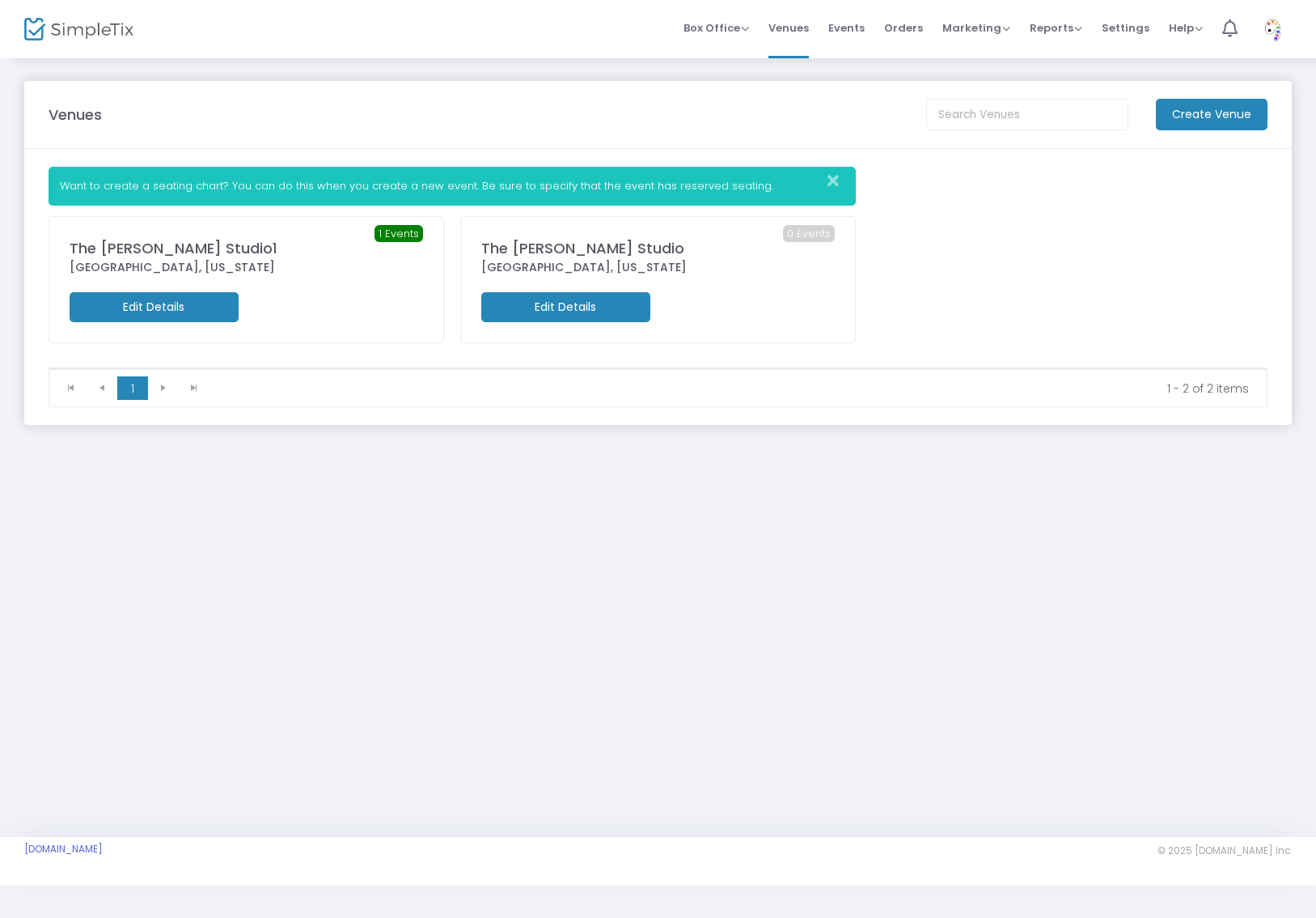
click at [532, 310] on m-button "Edit Details" at bounding box center [566, 307] width 169 height 30
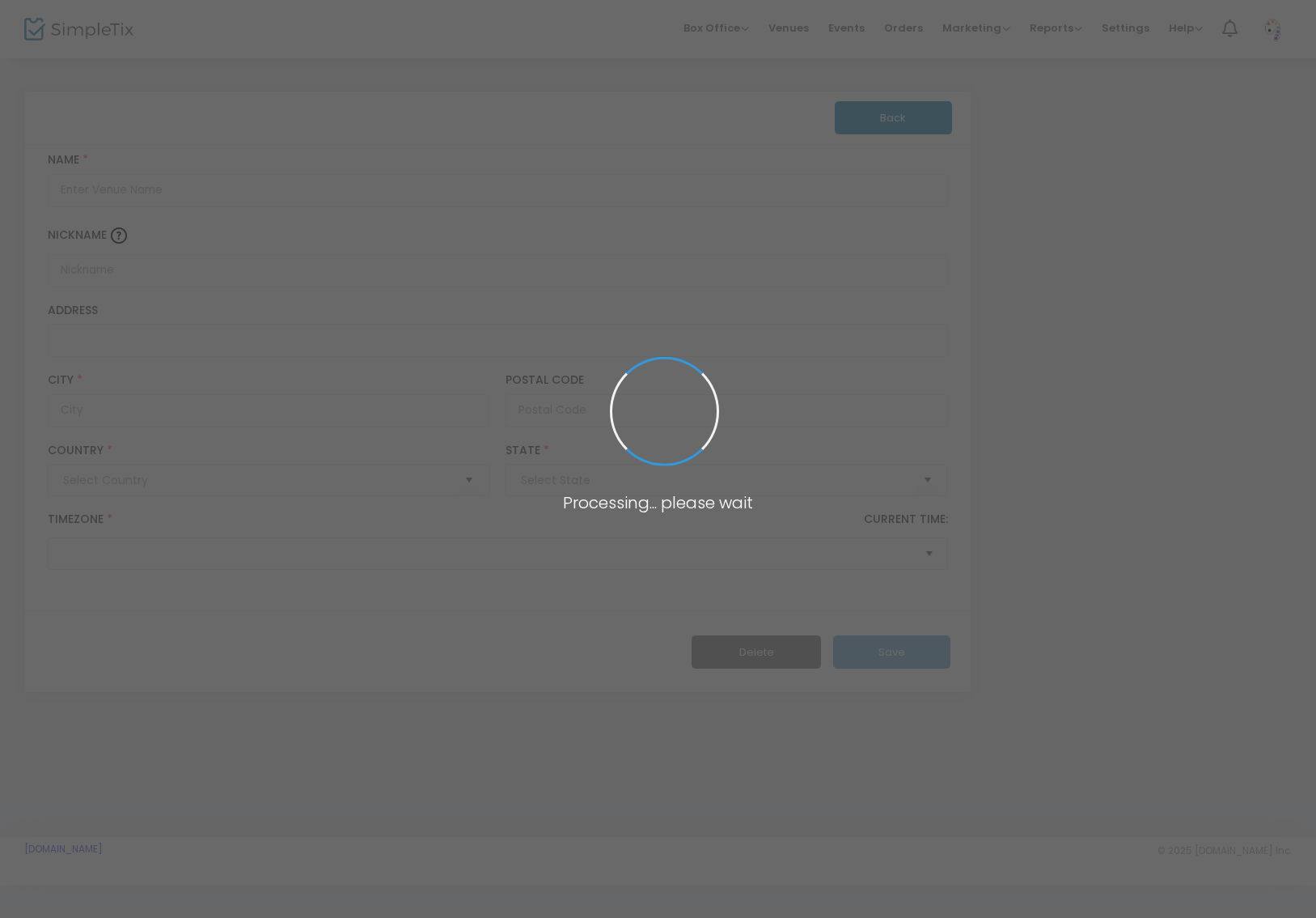
type input "[GEOGRAPHIC_DATA]"
type input "The [PERSON_NAME] Studio"
type input "[GEOGRAPHIC_DATA]"
type input "75219"
type input "[GEOGRAPHIC_DATA]"
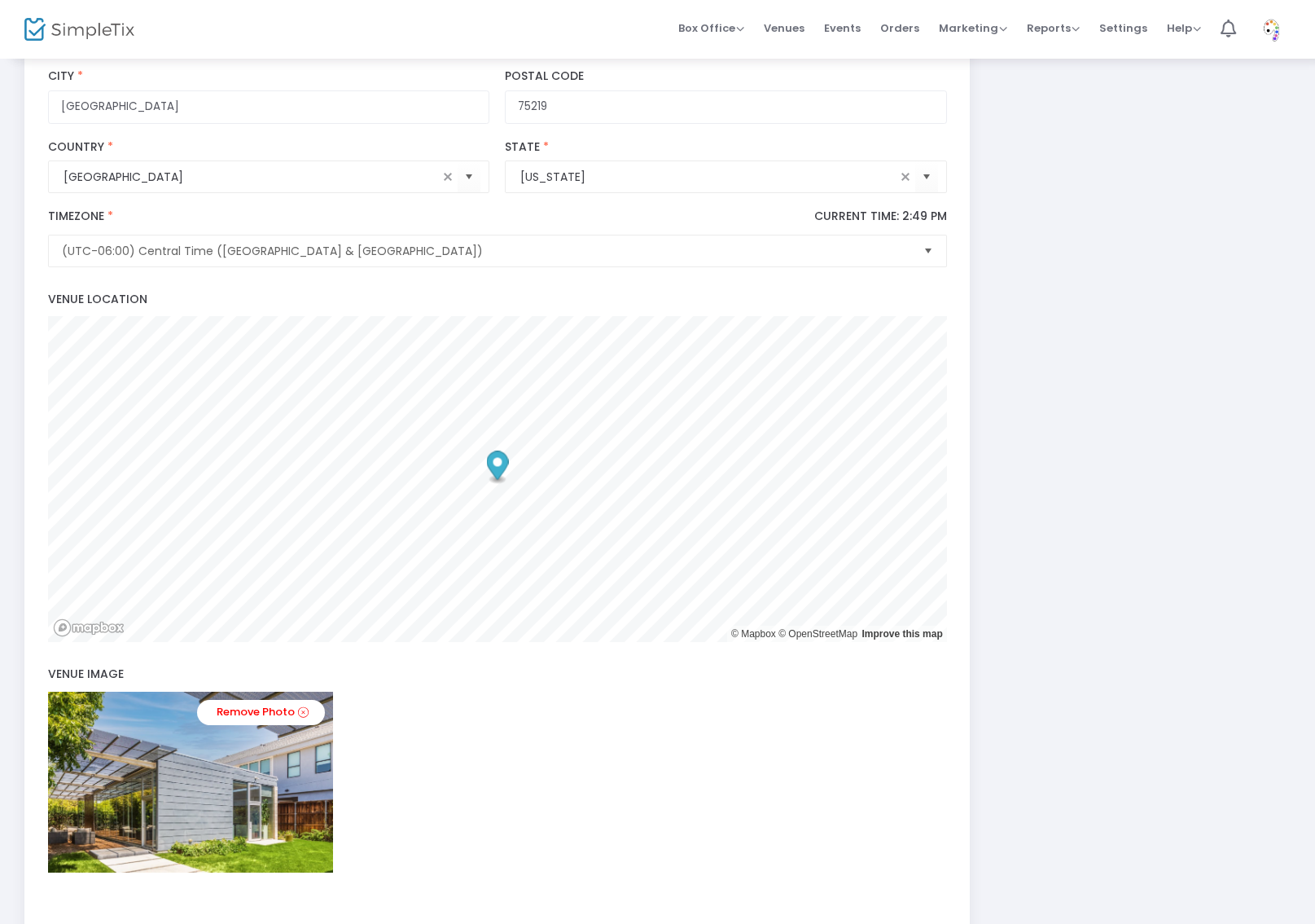
scroll to position [530, 0]
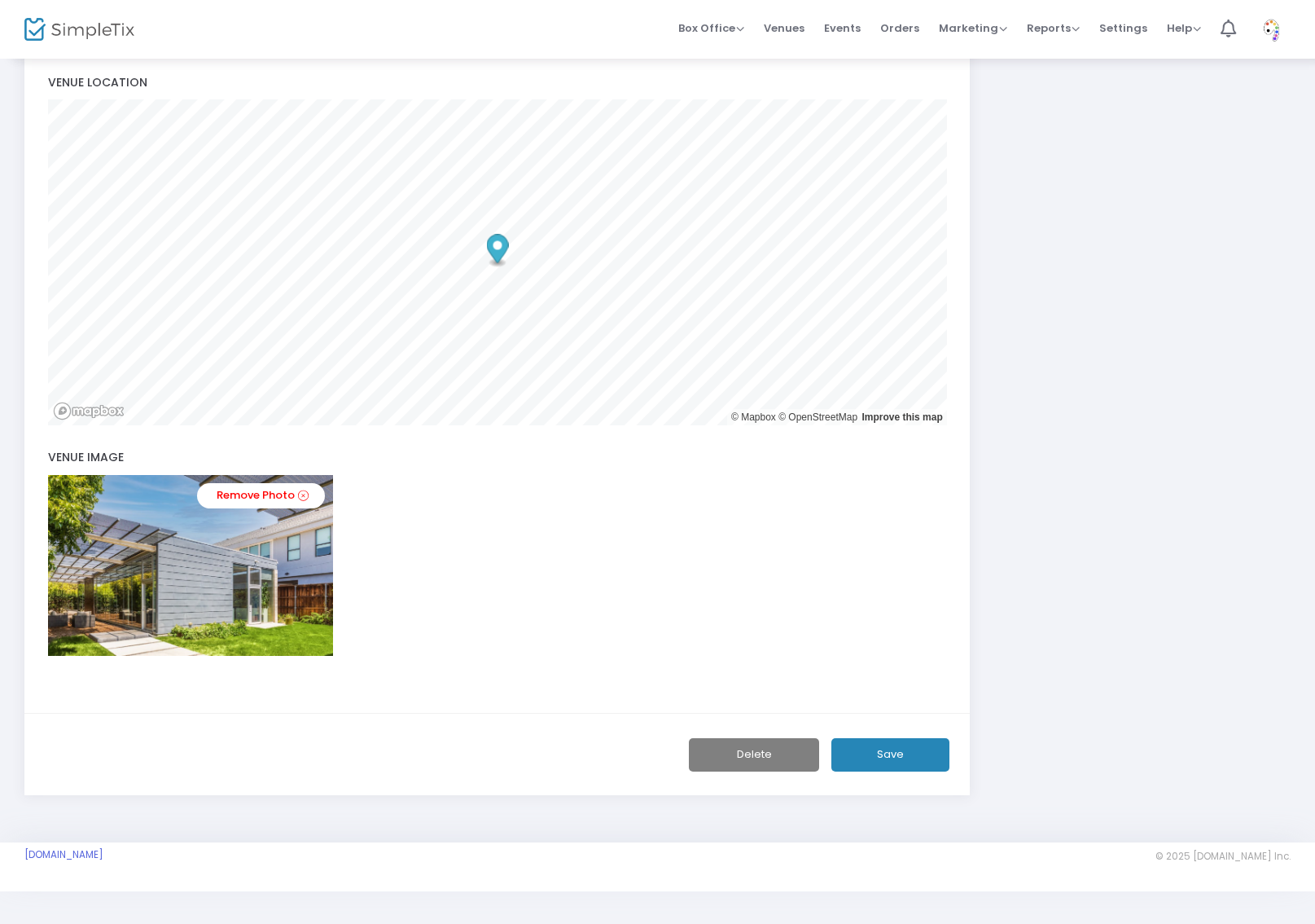
click at [752, 757] on button "Delete" at bounding box center [755, 754] width 131 height 33
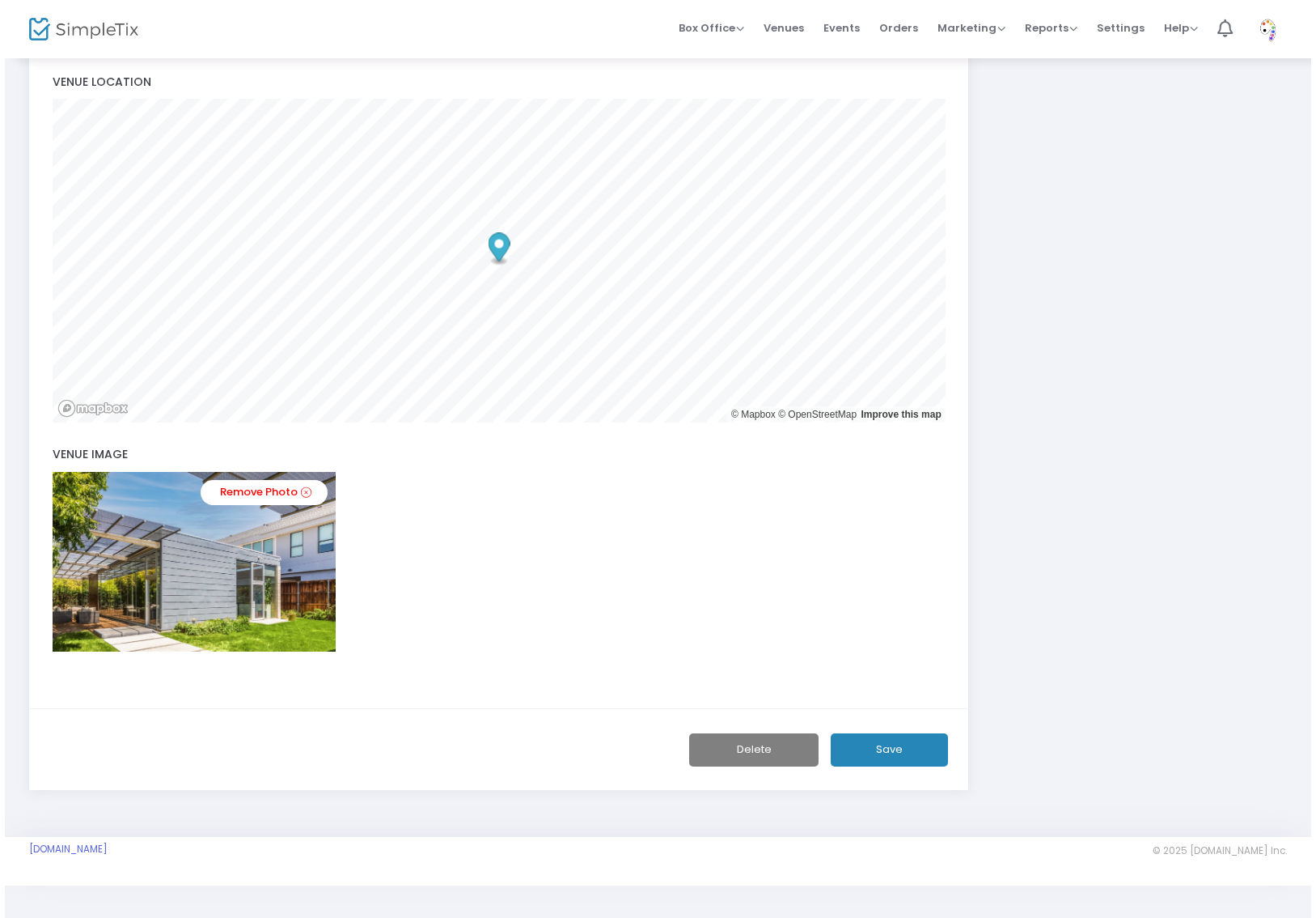
scroll to position [0, 0]
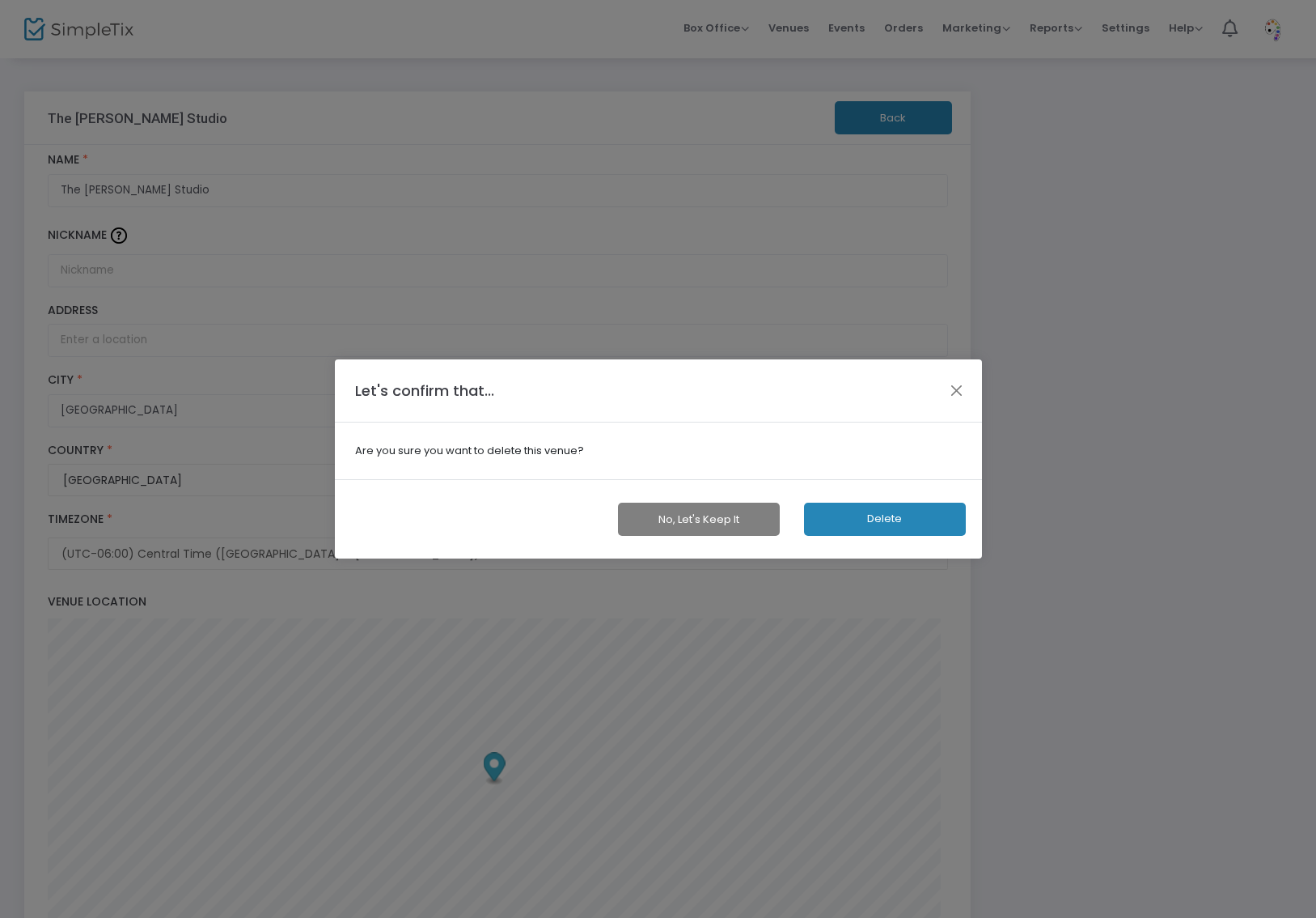
click at [874, 516] on button "Delete" at bounding box center [885, 519] width 162 height 33
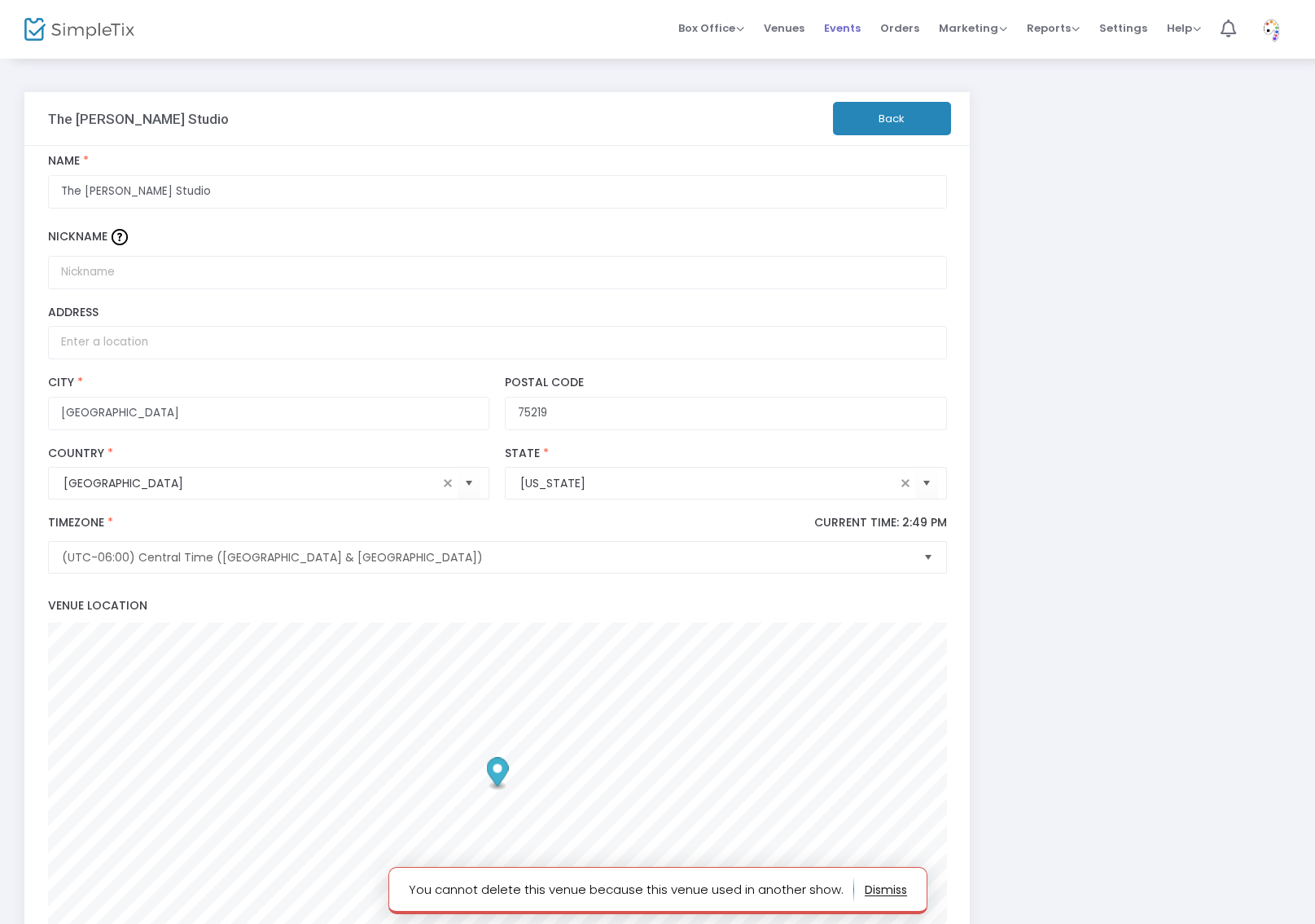
click at [833, 28] on span "Events" at bounding box center [842, 28] width 37 height 41
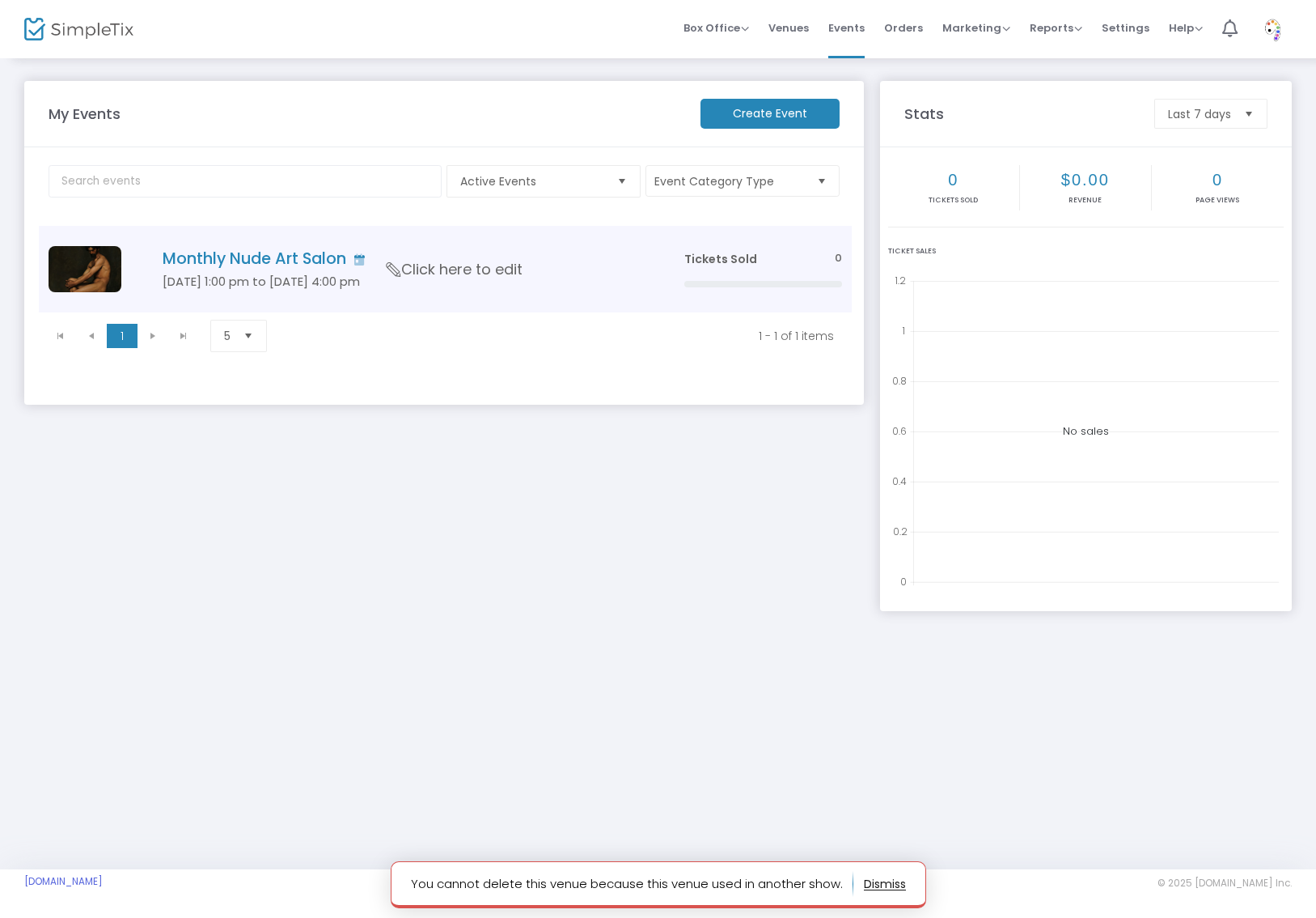
click at [274, 265] on h4 "Monthly Nude Art Salon" at bounding box center [399, 258] width 473 height 19
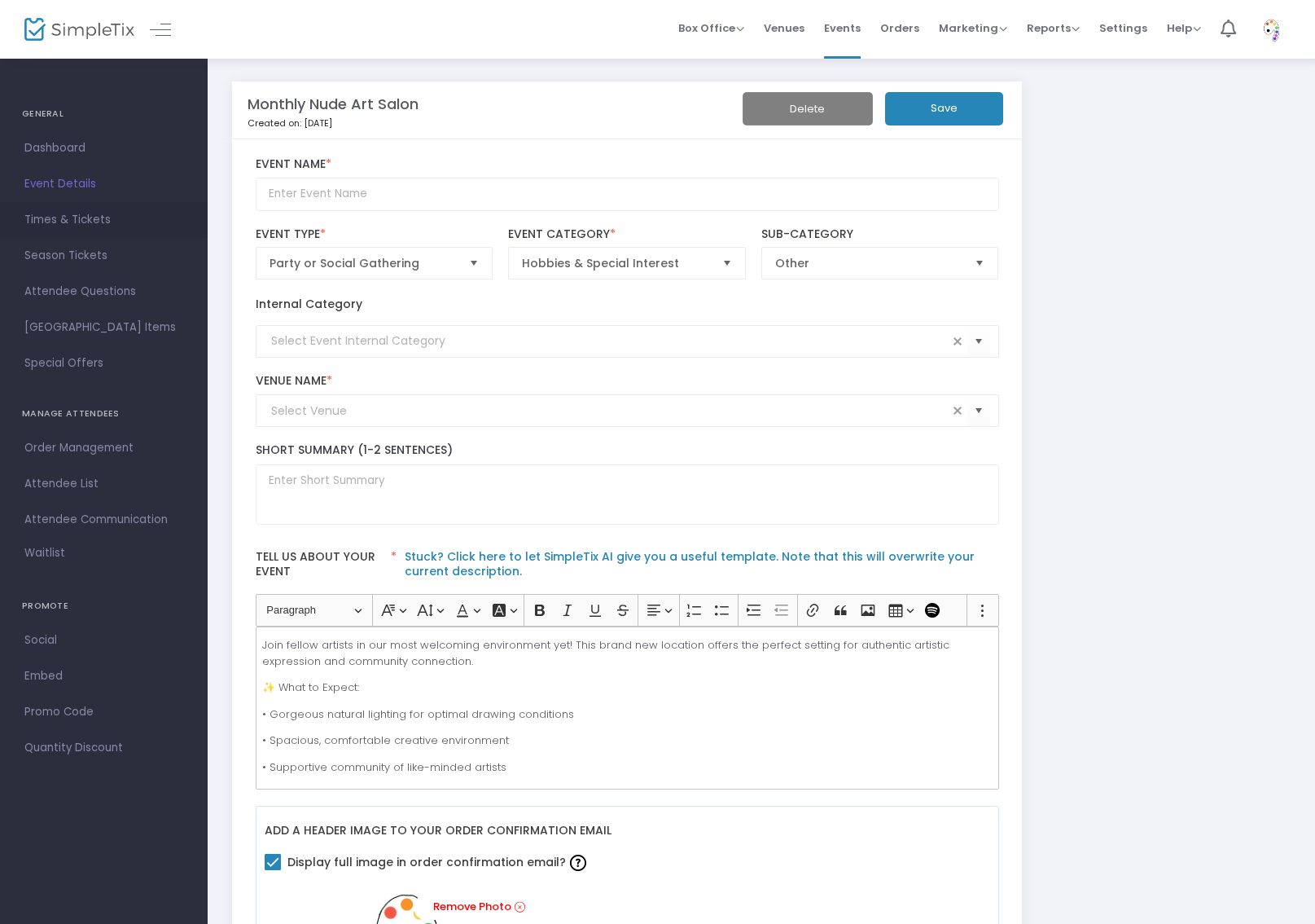
click at [104, 223] on span "Times & Tickets" at bounding box center [103, 220] width 158 height 21
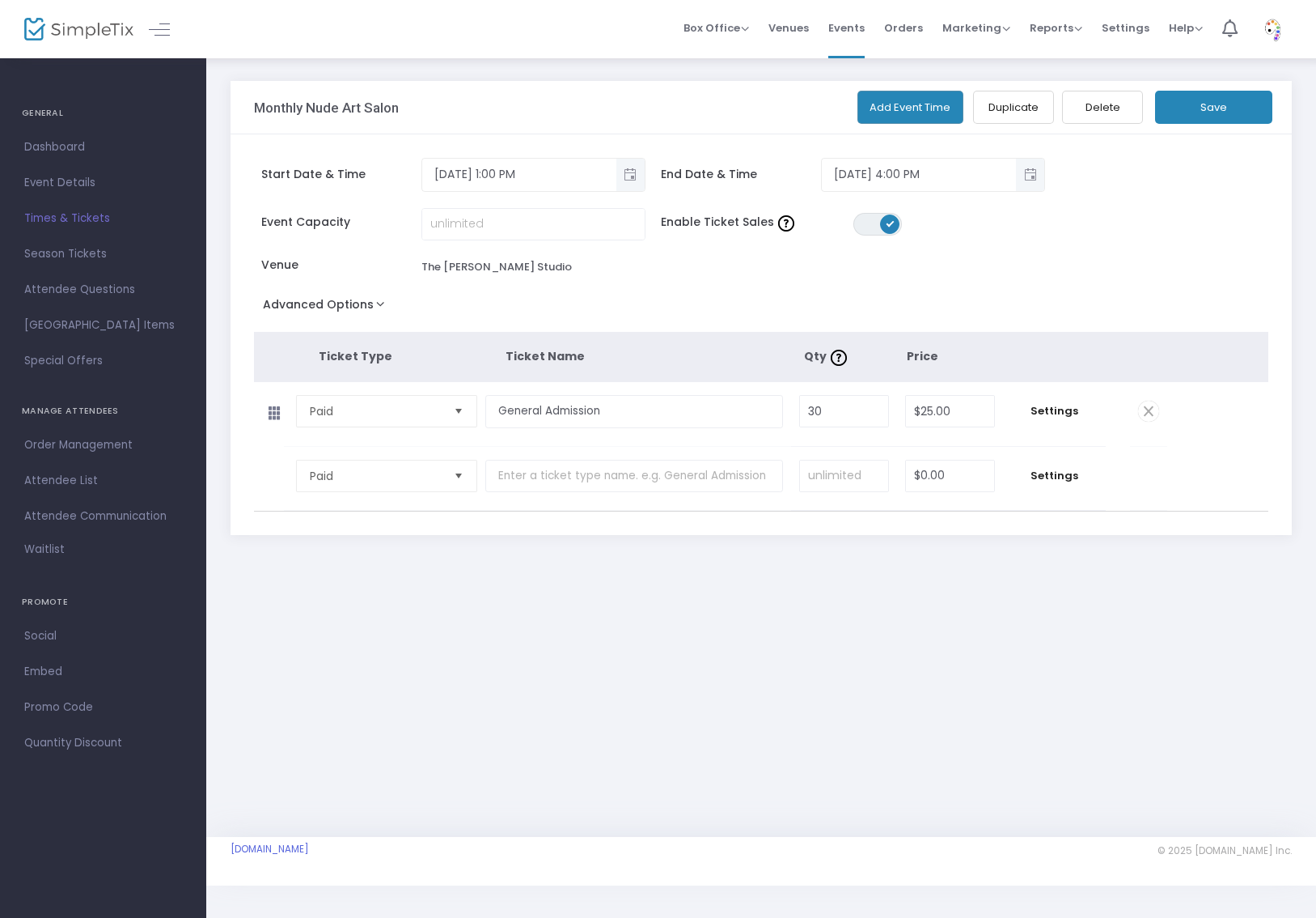
click at [1127, 103] on button "Delete" at bounding box center [1103, 107] width 81 height 33
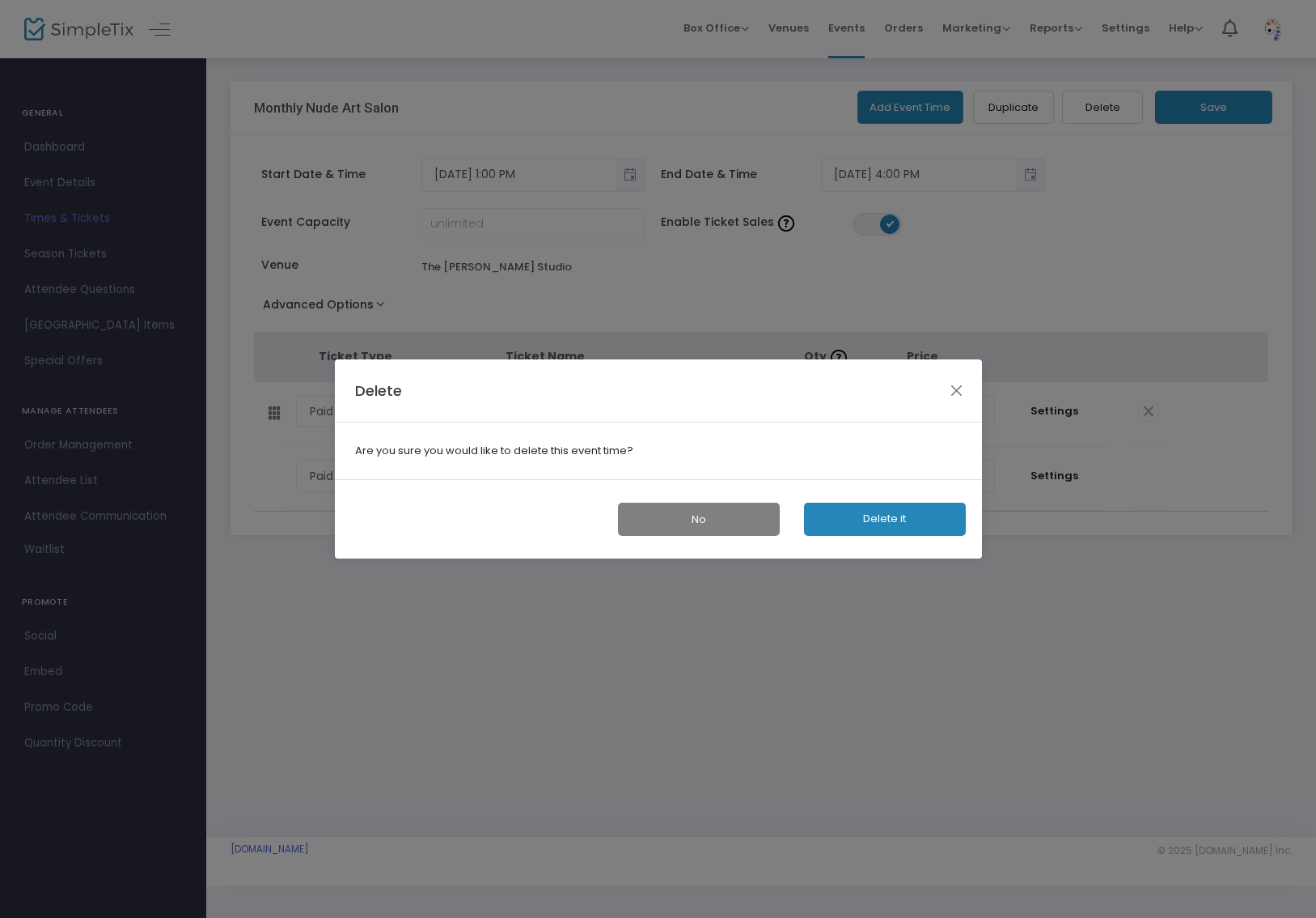
click at [934, 509] on button "Delete it" at bounding box center [885, 519] width 162 height 33
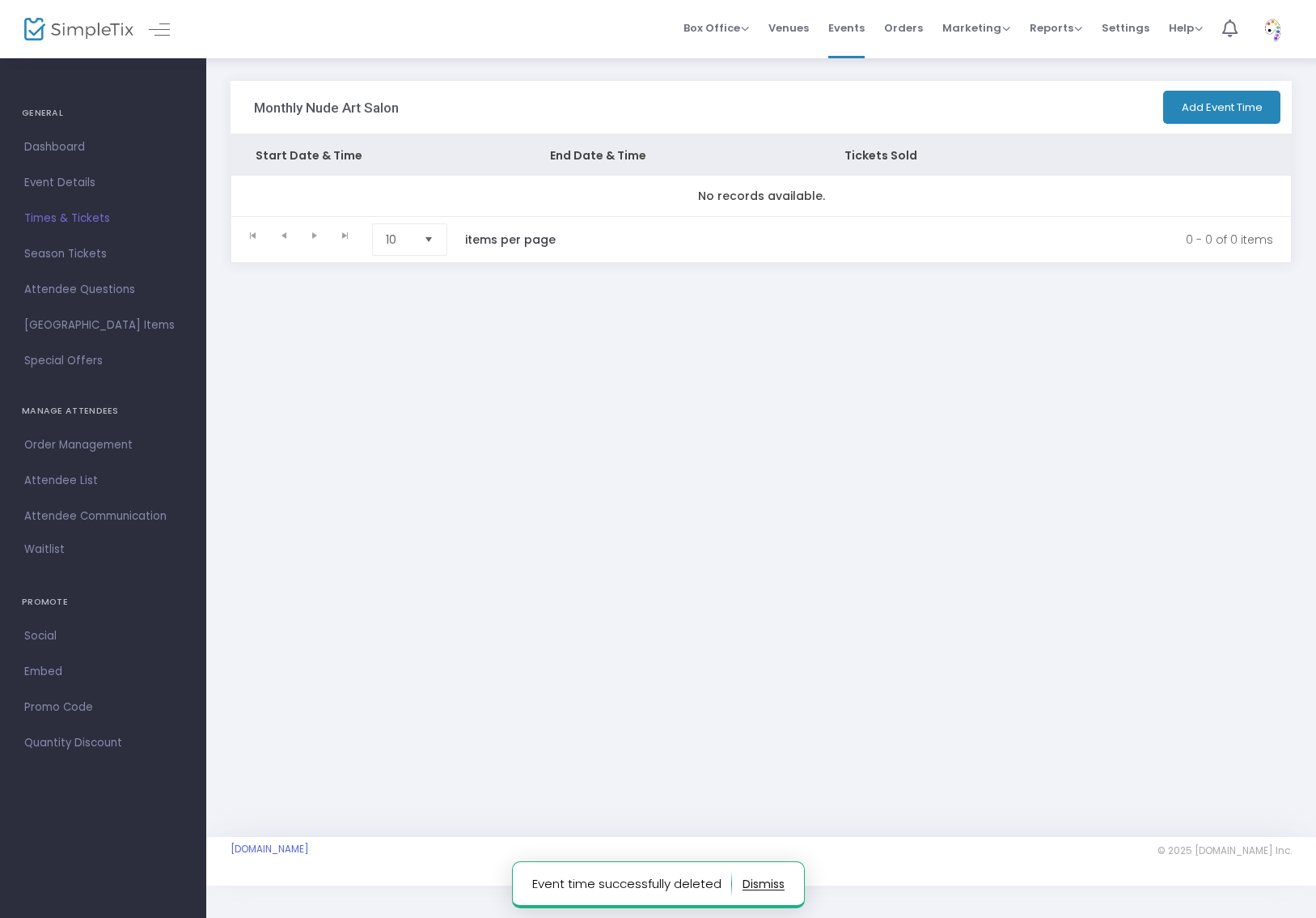
click at [1262, 103] on button "Add Event Time" at bounding box center [1222, 107] width 117 height 33
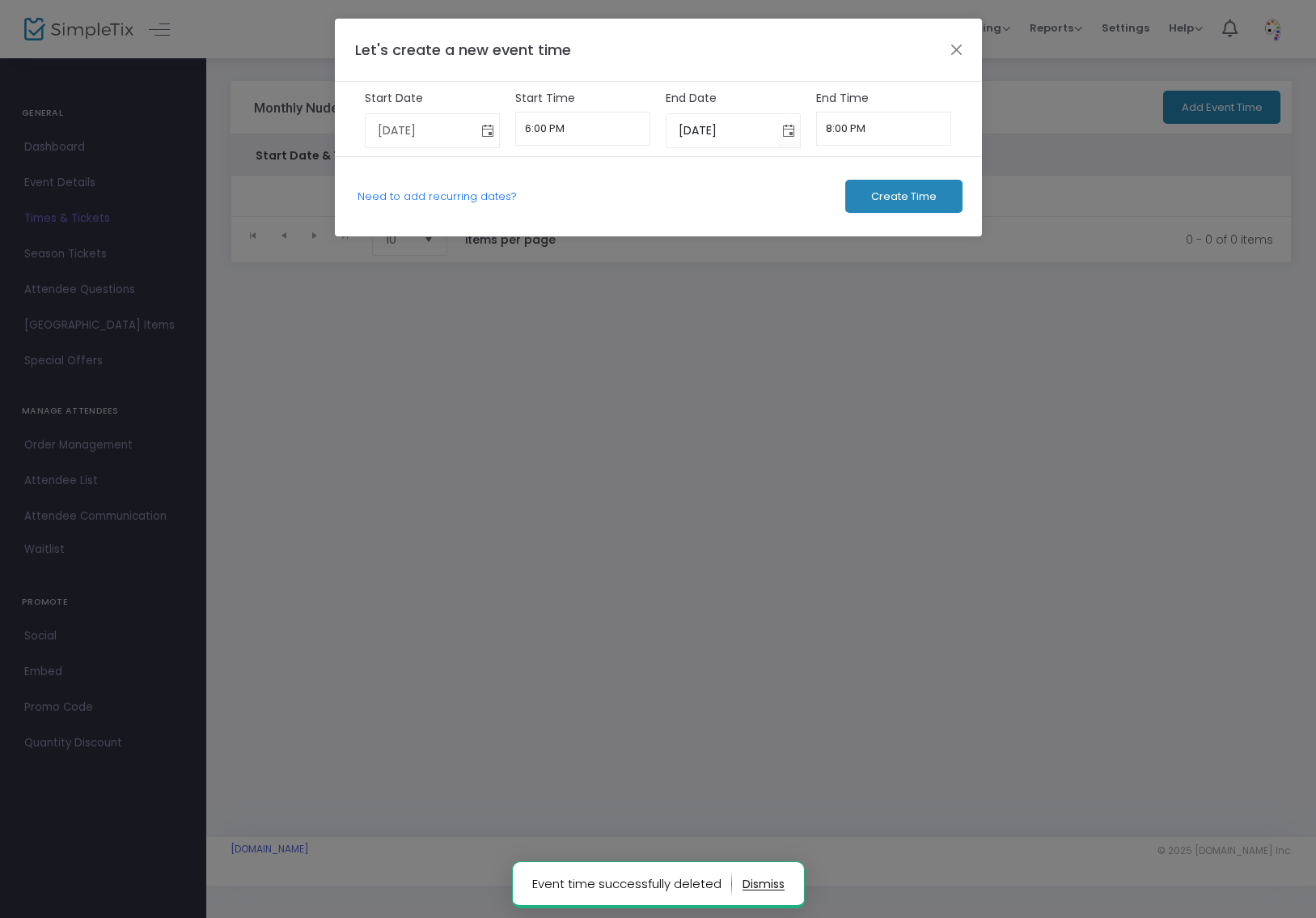
click at [492, 133] on span "Toggle calendar" at bounding box center [487, 131] width 27 height 27
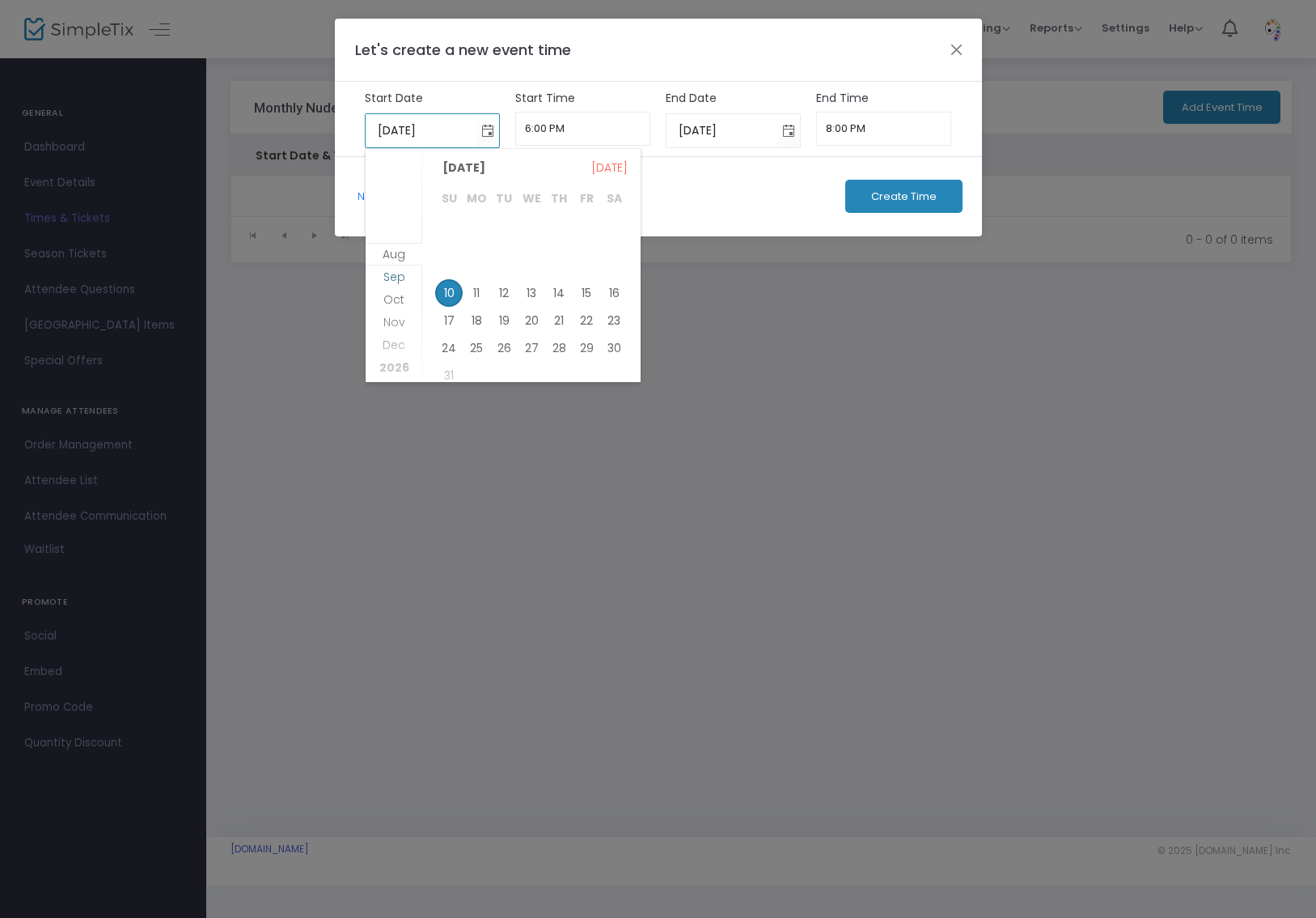
click at [382, 279] on li "Sep" at bounding box center [394, 287] width 57 height 22
click at [618, 251] on span "13" at bounding box center [614, 260] width 28 height 28
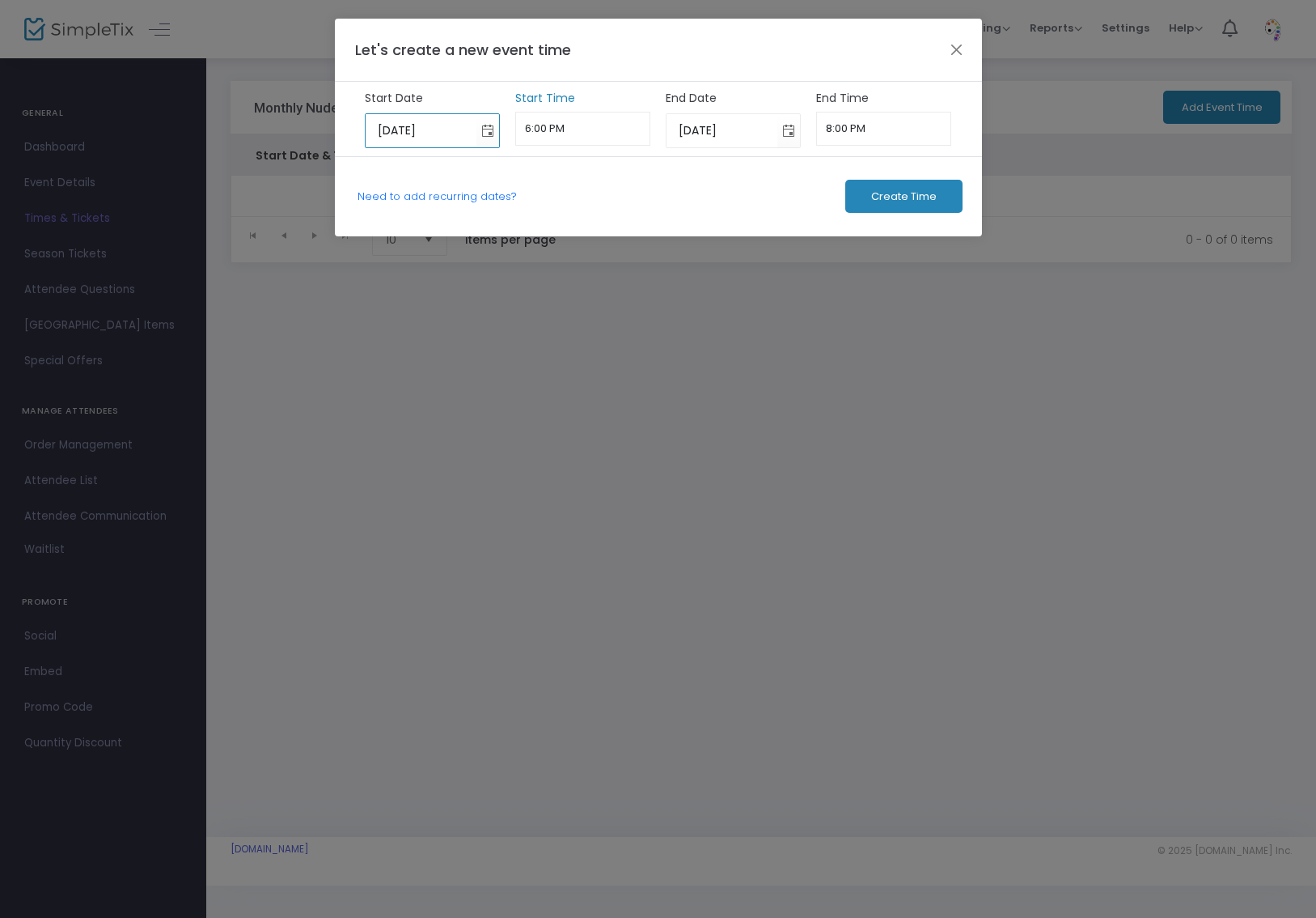
click at [609, 138] on input "6:00 PM" at bounding box center [583, 129] width 135 height 34
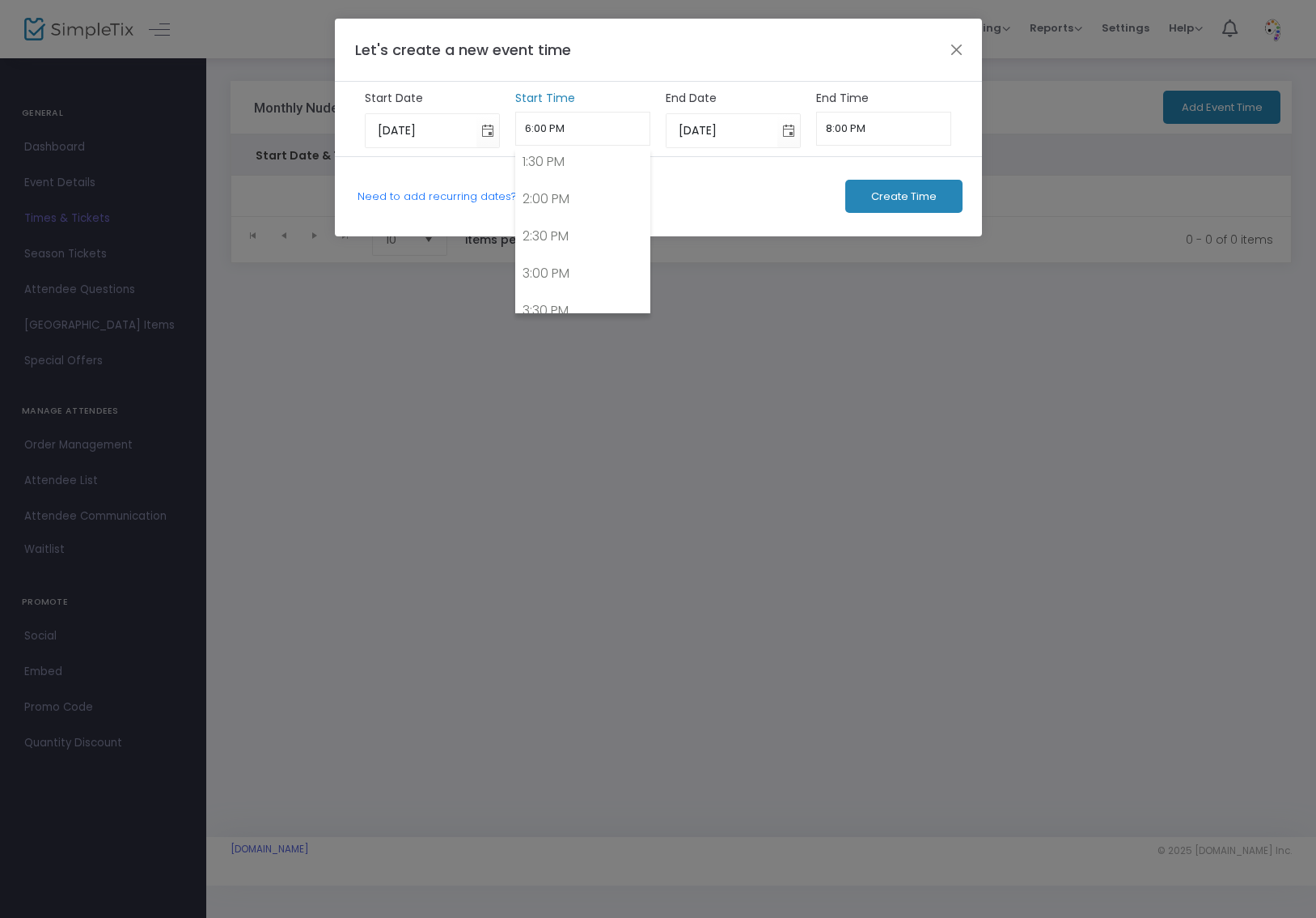
scroll to position [875, 0]
click at [589, 255] on link "1:00 PM" at bounding box center [582, 258] width 133 height 37
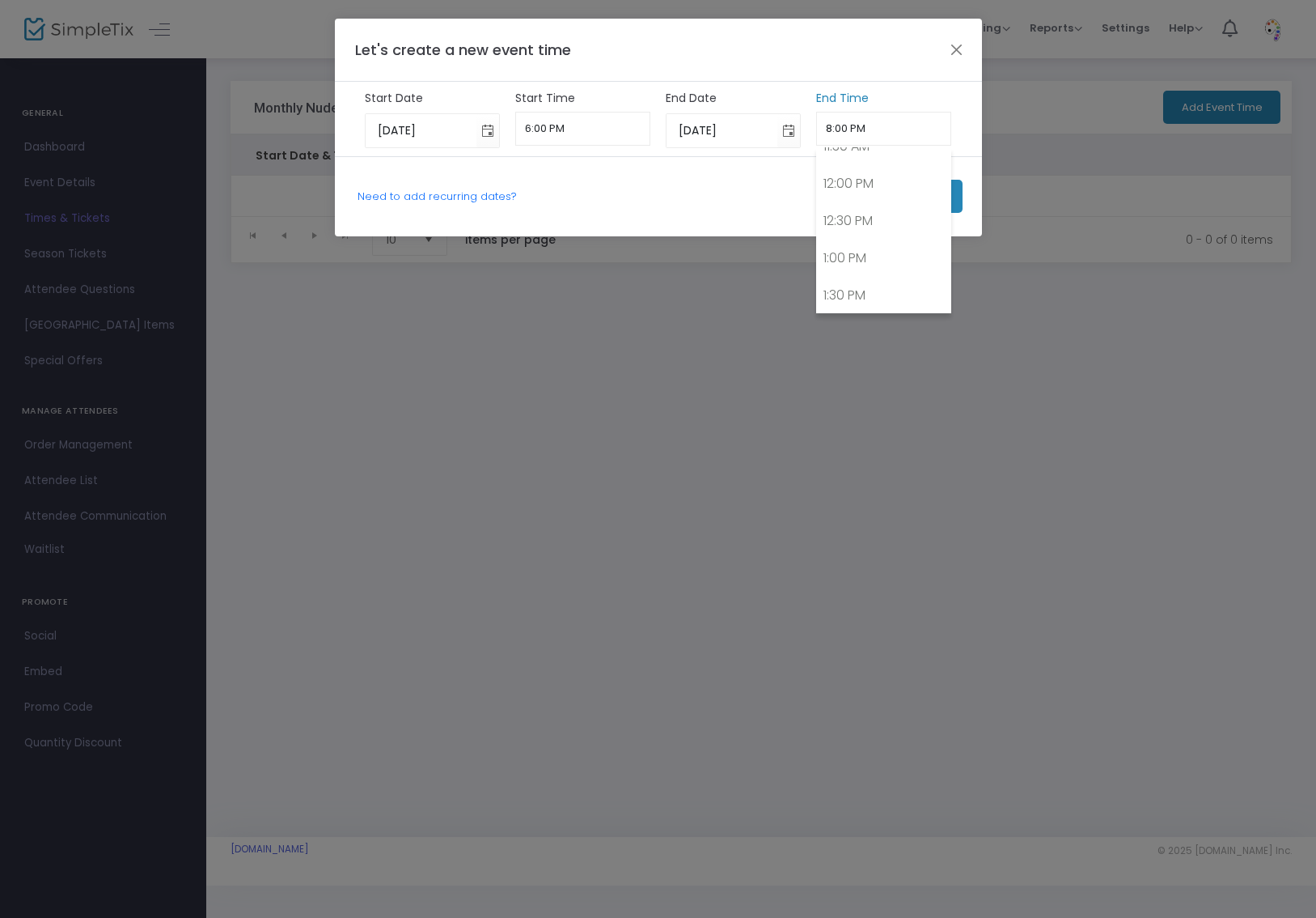
click at [857, 126] on input "8:00 PM" at bounding box center [884, 129] width 135 height 34
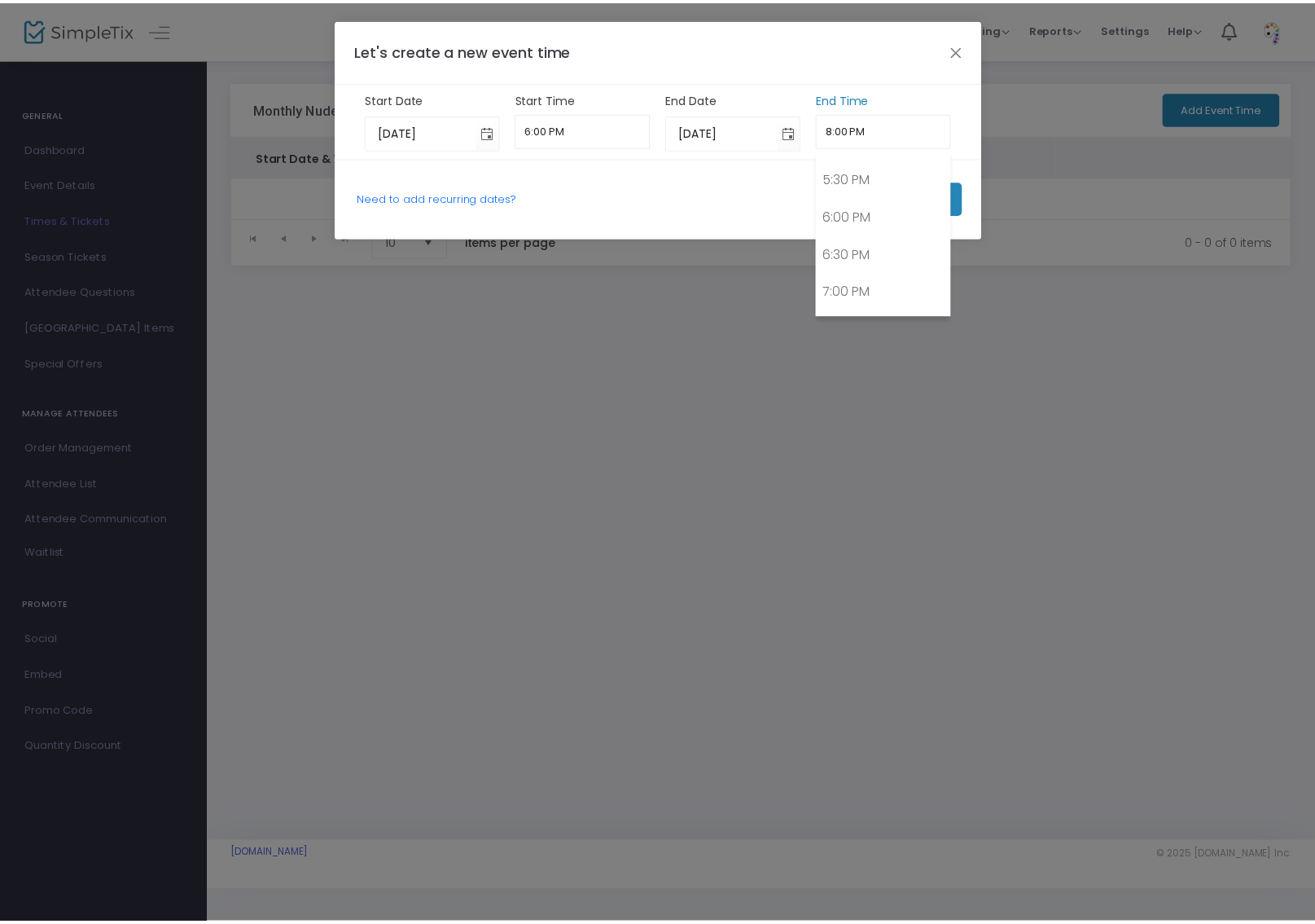
scroll to position [1166, 0]
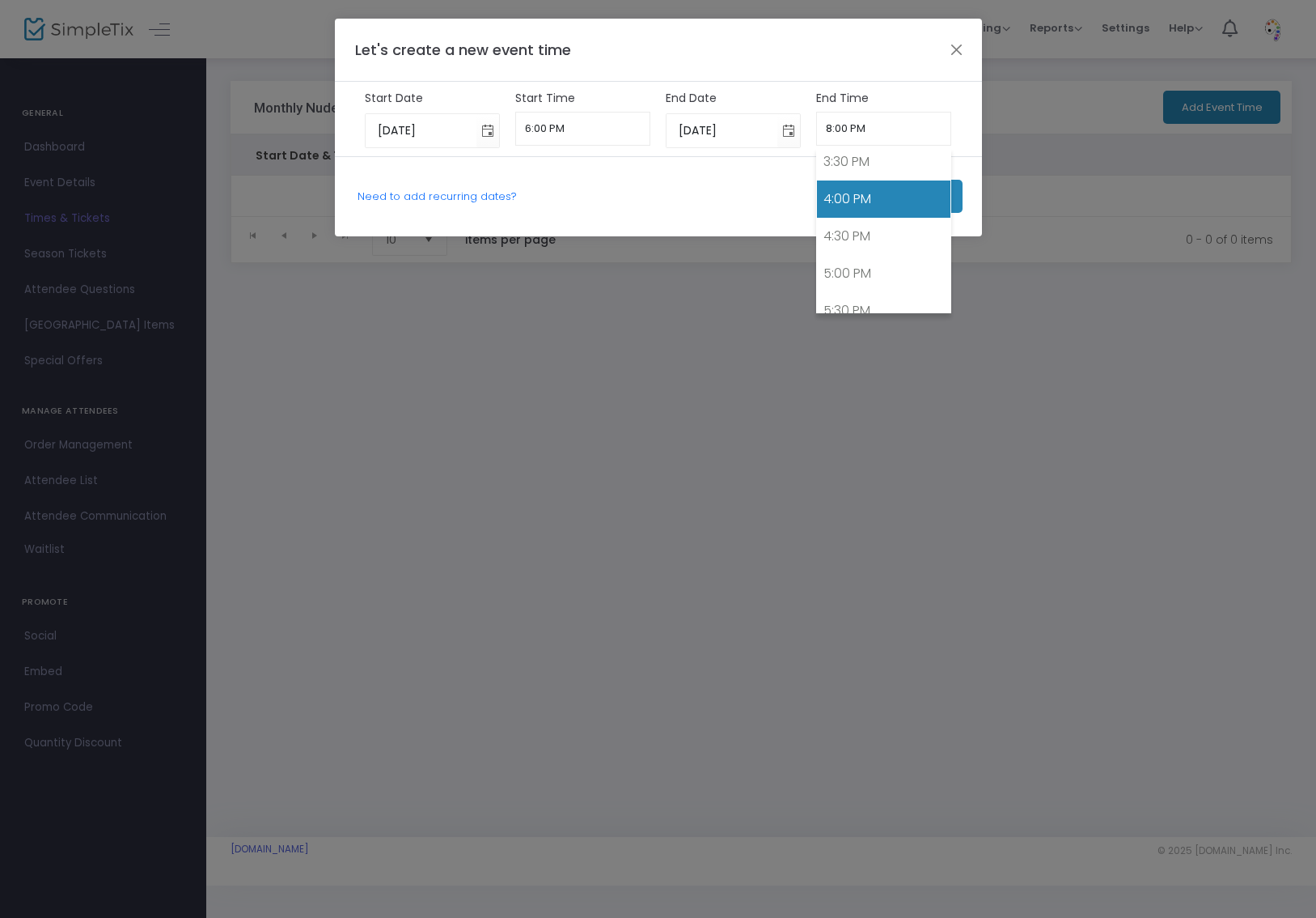
click at [887, 190] on link "4:00 PM" at bounding box center [884, 199] width 133 height 37
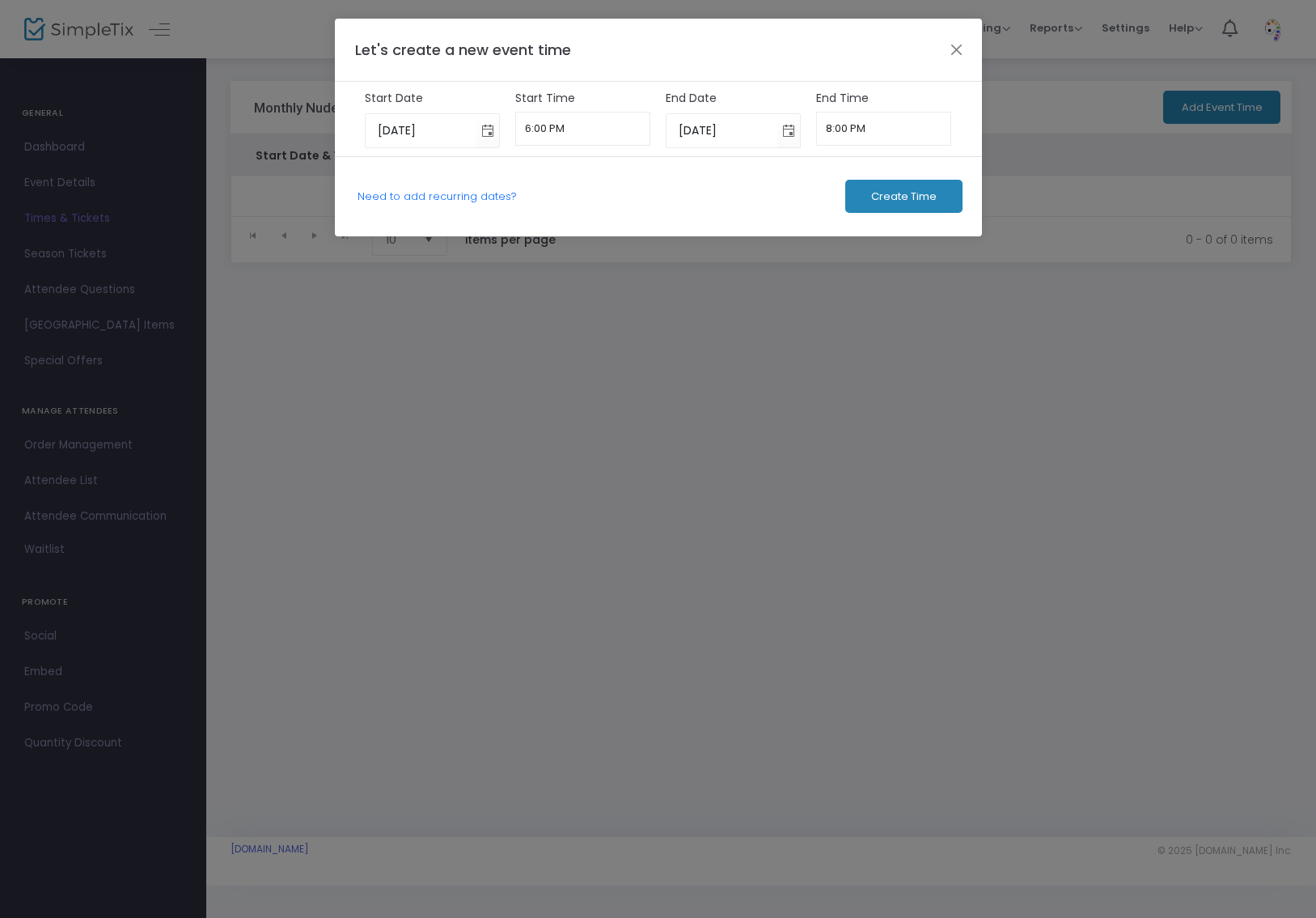
click at [905, 202] on span "Create Time" at bounding box center [904, 197] width 66 height 13
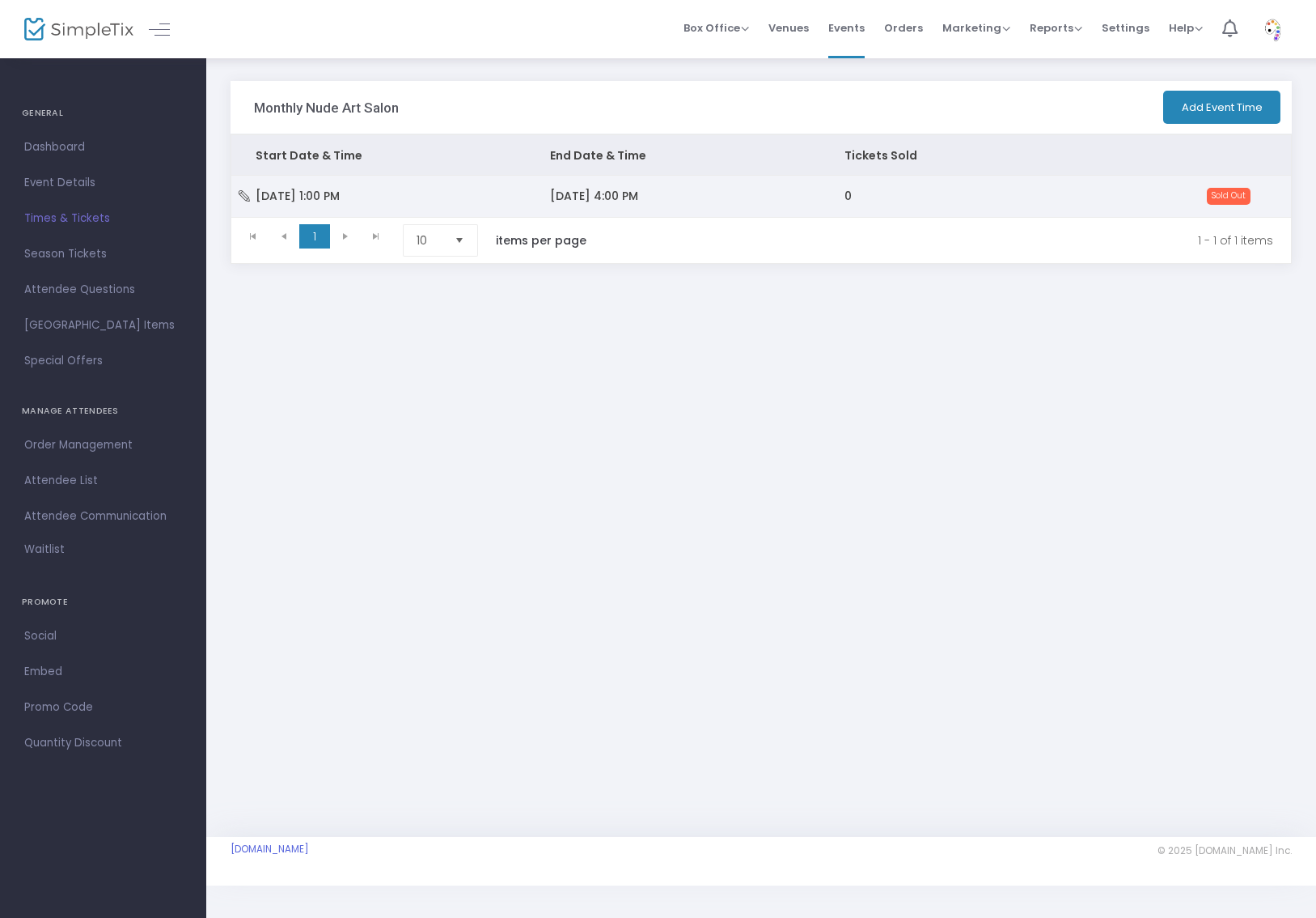
click at [1231, 193] on span "Sold Out" at bounding box center [1229, 196] width 44 height 16
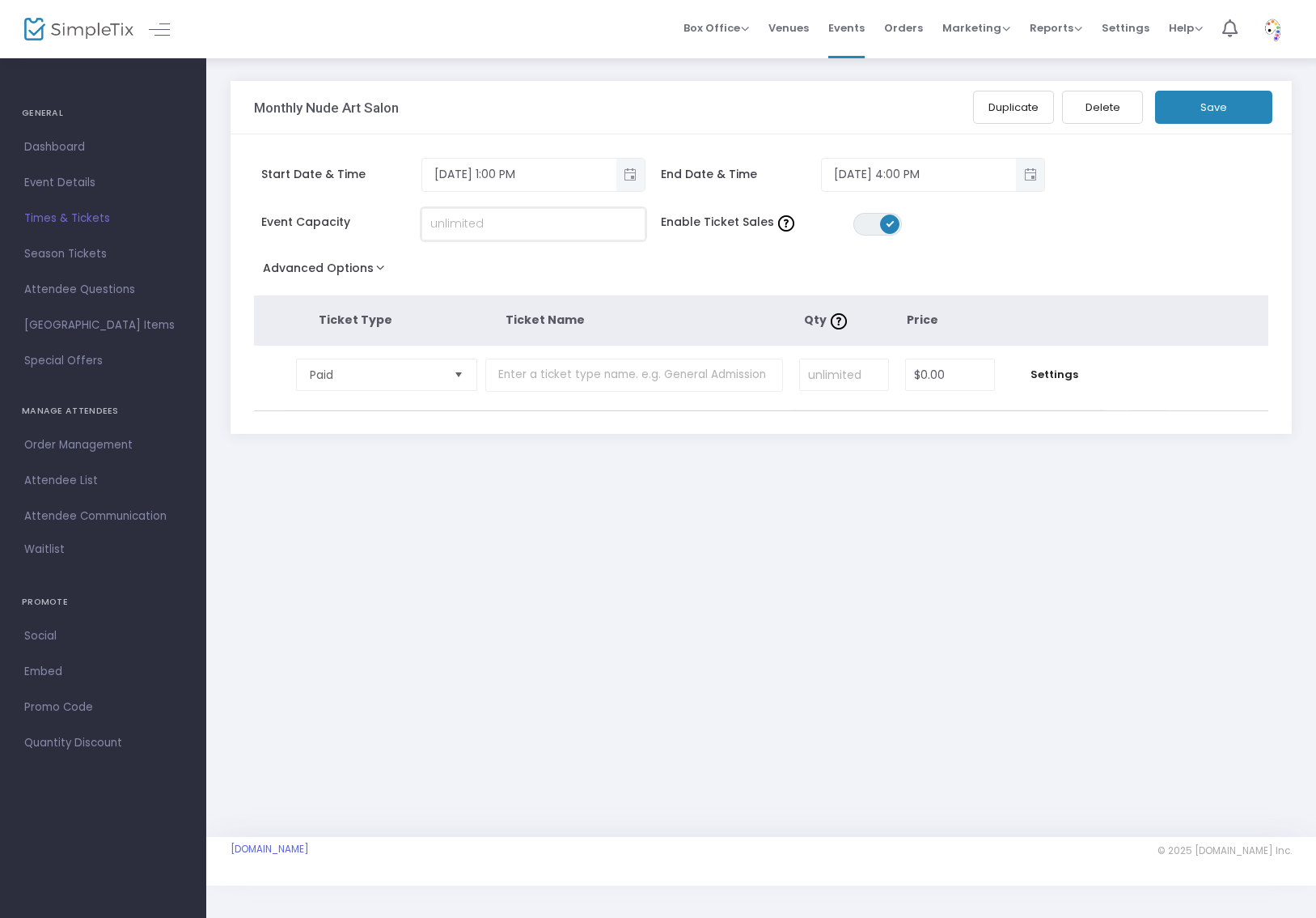
click at [588, 217] on input at bounding box center [534, 224] width 222 height 31
type input "30"
click at [695, 381] on input "text" at bounding box center [634, 374] width 298 height 33
click at [837, 382] on input at bounding box center [844, 374] width 88 height 31
type input "30"
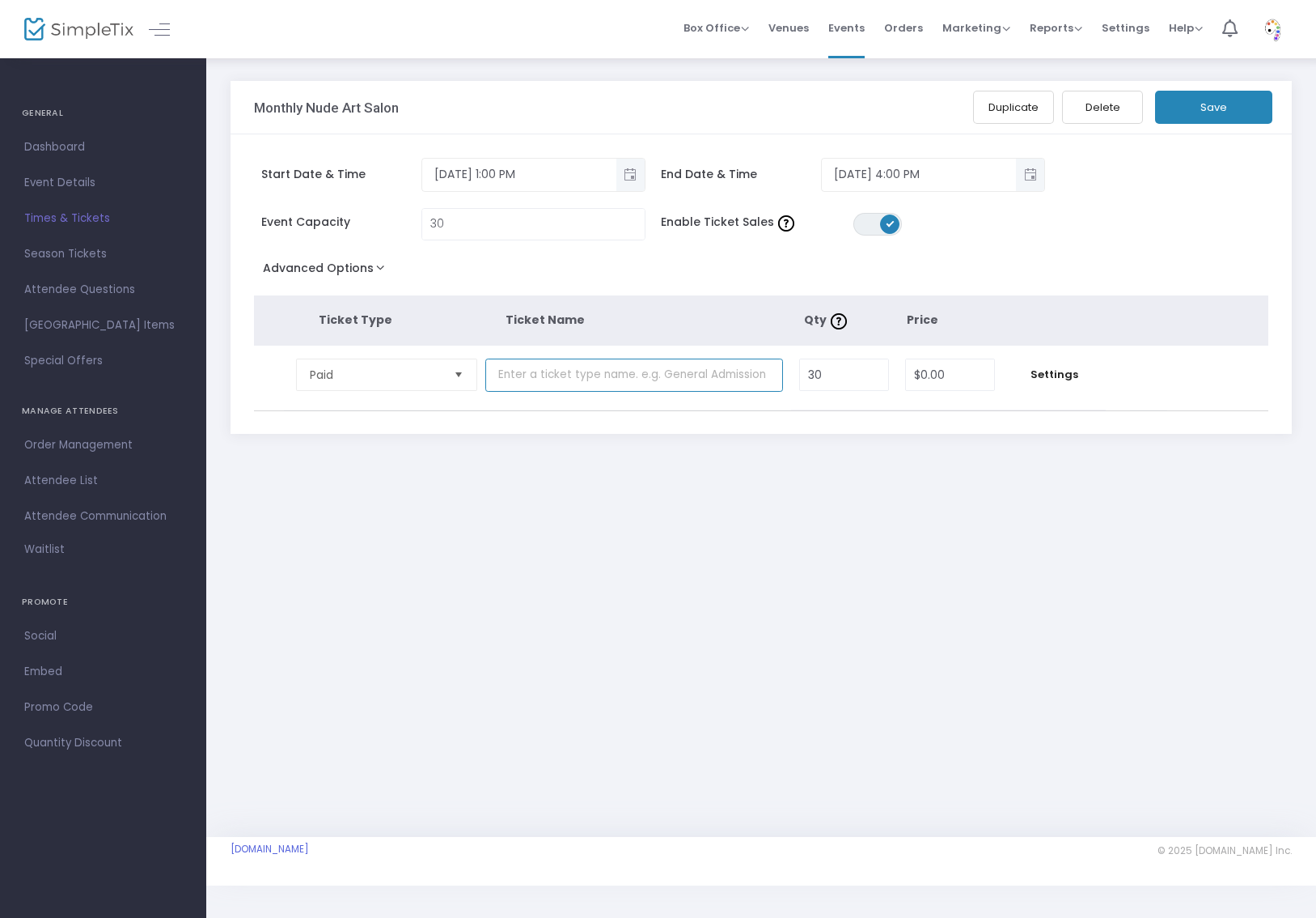
click at [687, 380] on input "text" at bounding box center [634, 374] width 298 height 33
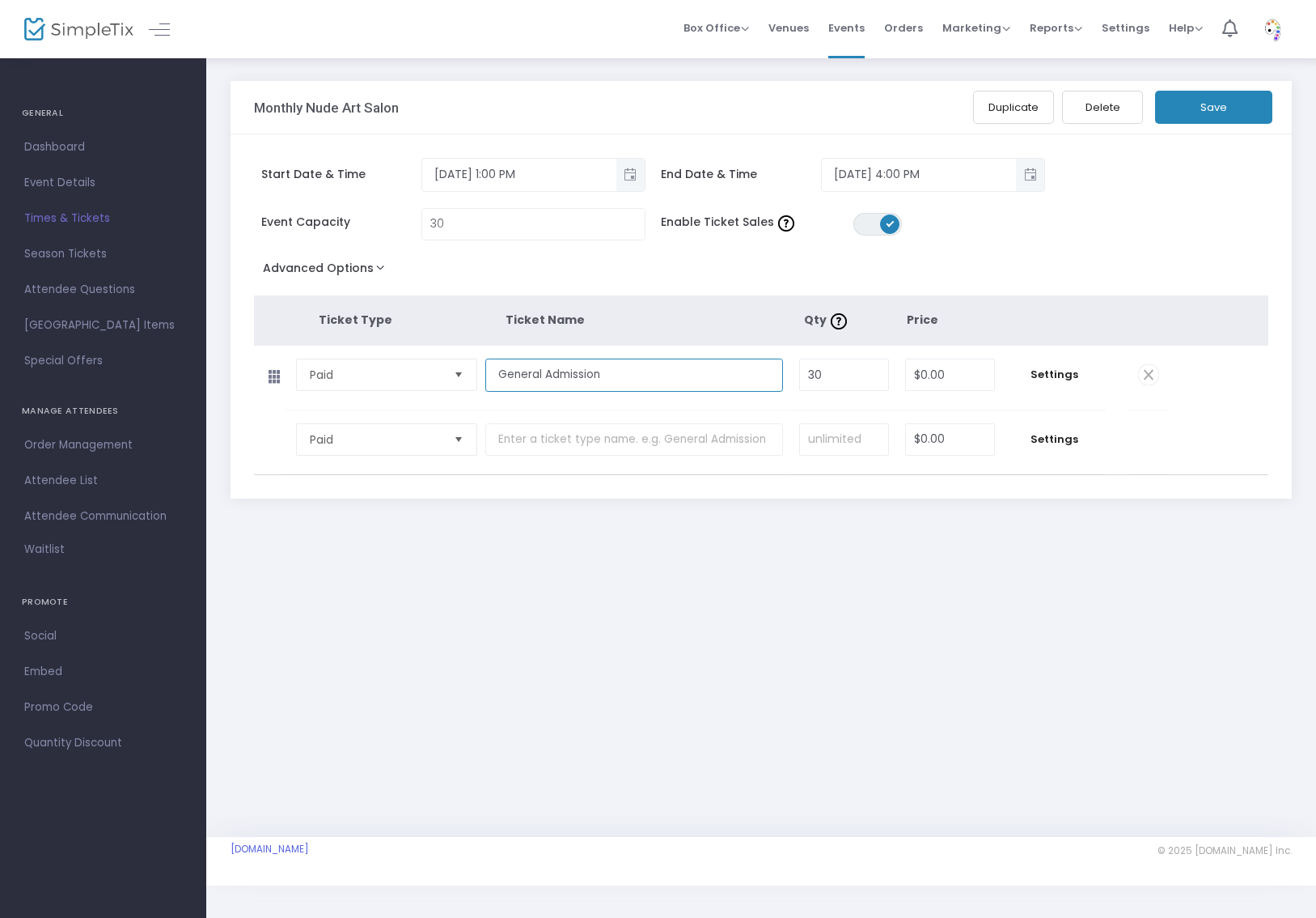
type input "General Admission"
type input "25"
click at [1062, 372] on span "Settings" at bounding box center [1054, 374] width 86 height 16
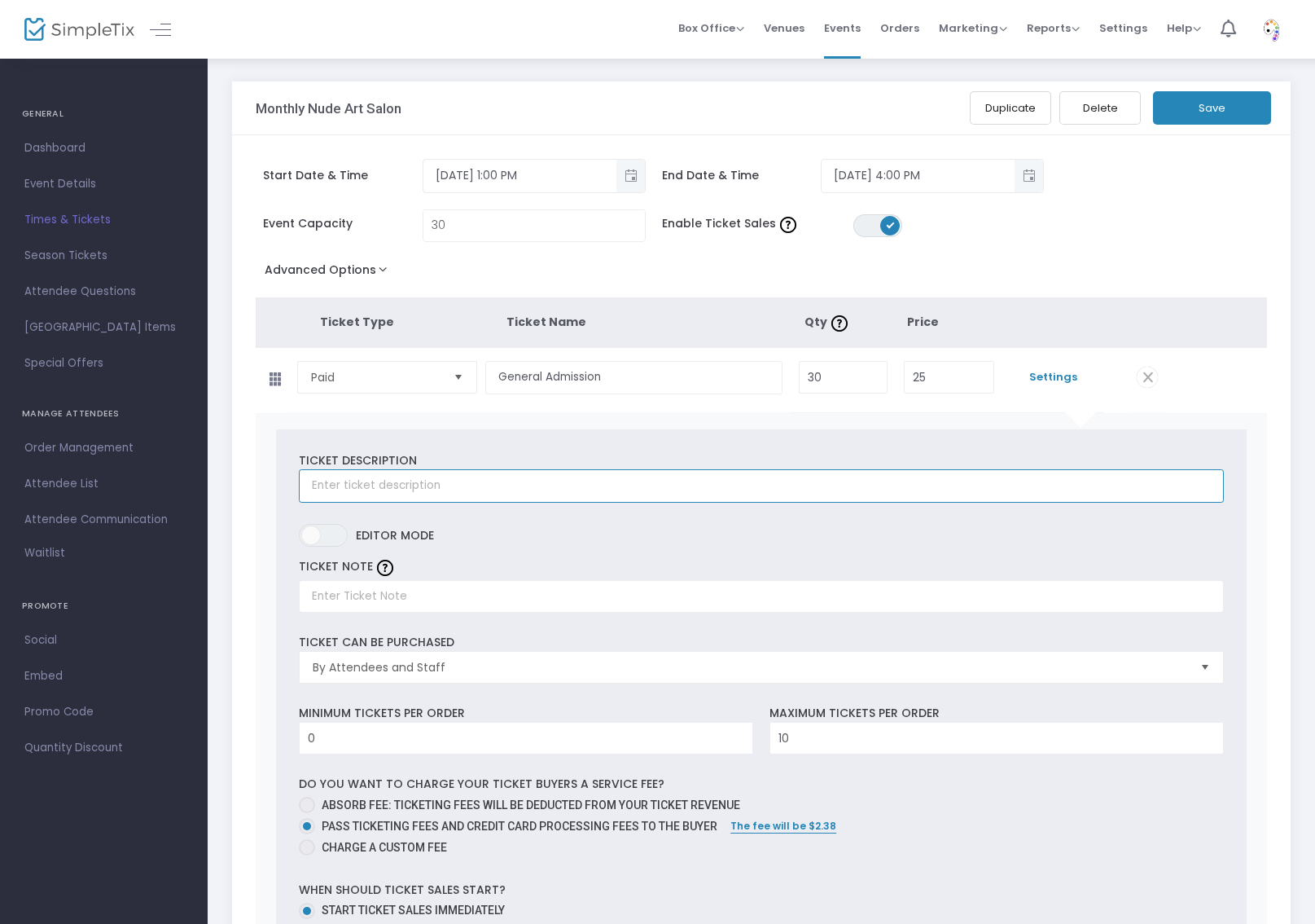
click at [781, 492] on input "text" at bounding box center [762, 485] width 926 height 33
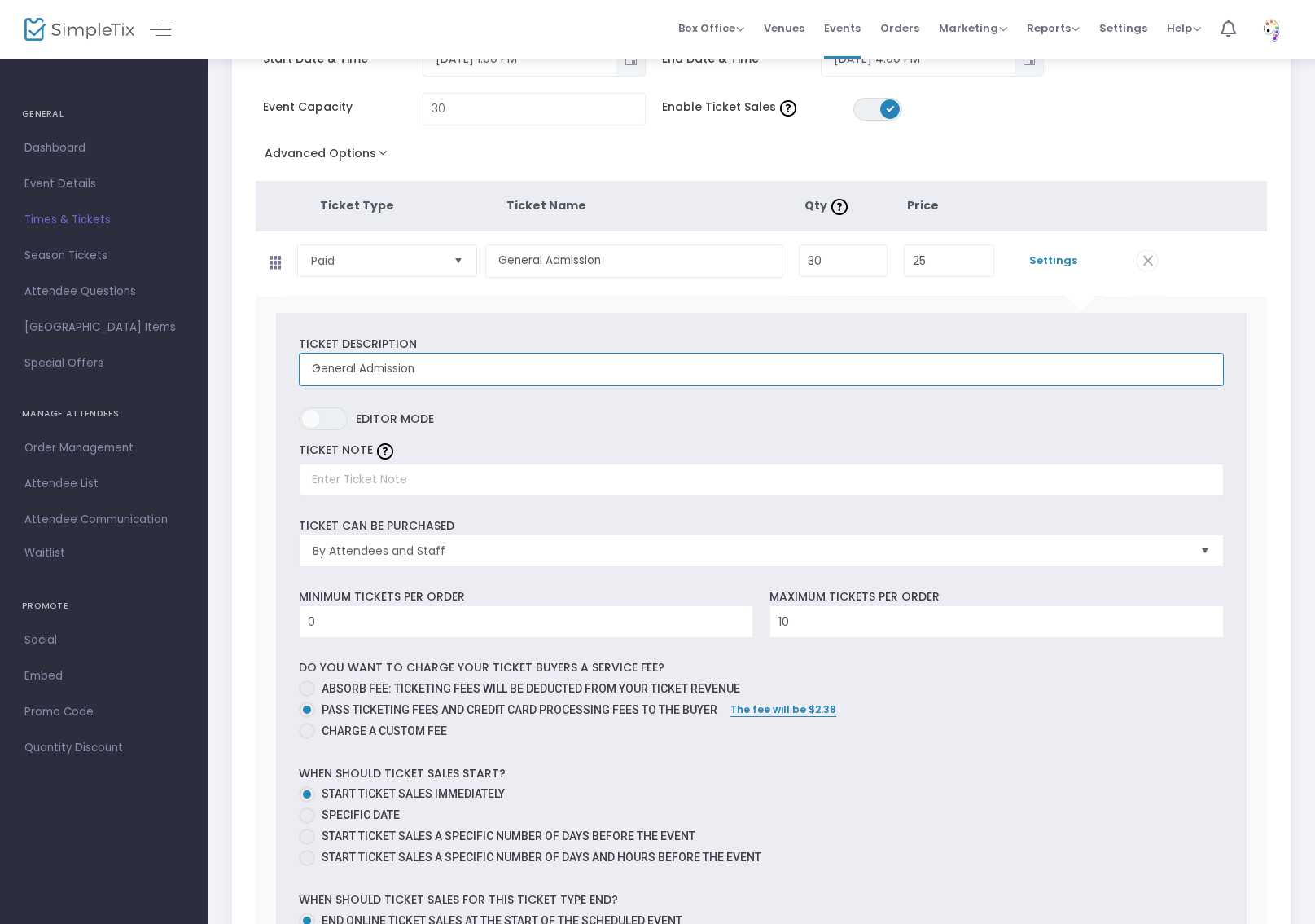
scroll to position [209, 0]
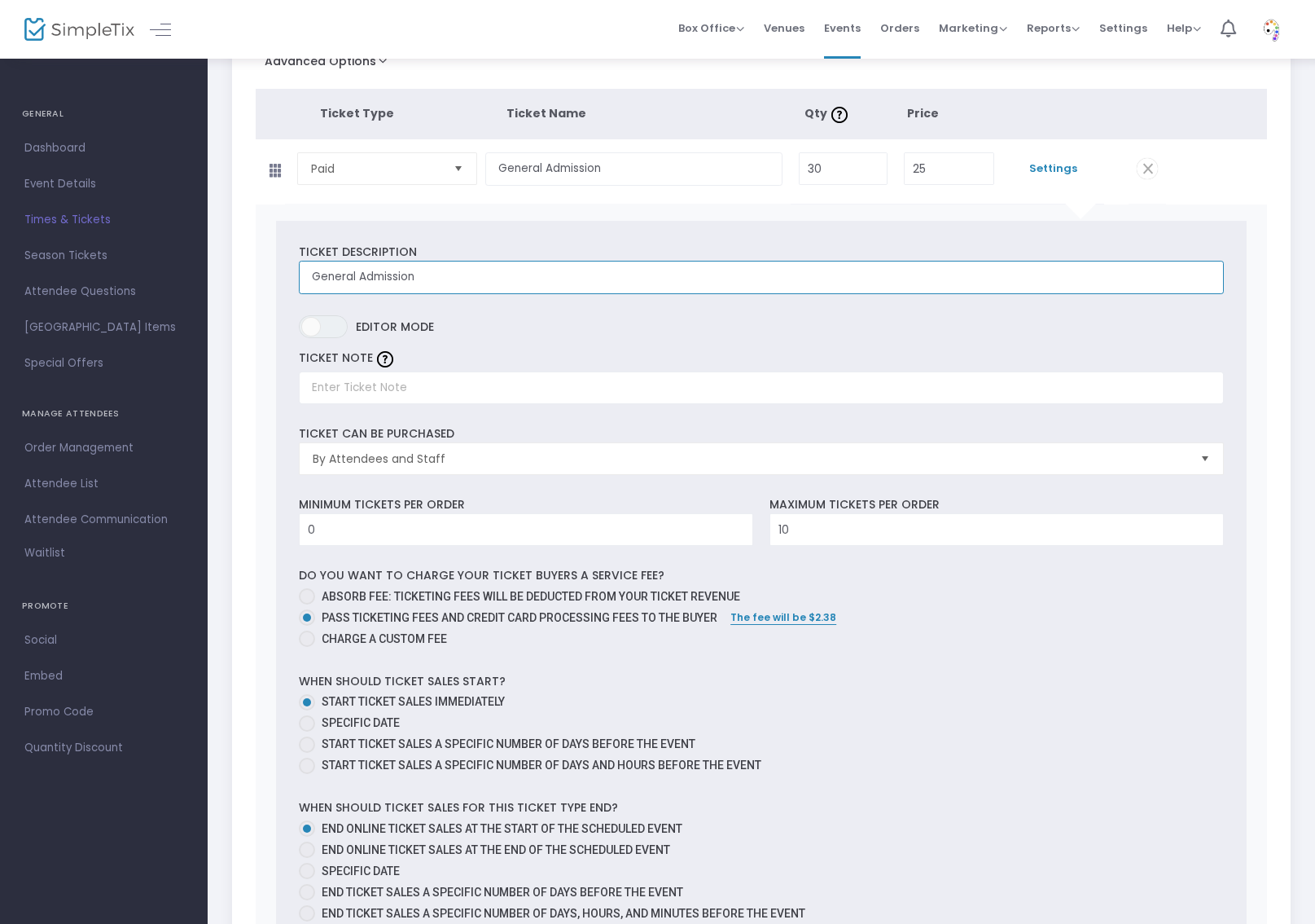
type input "General Admission"
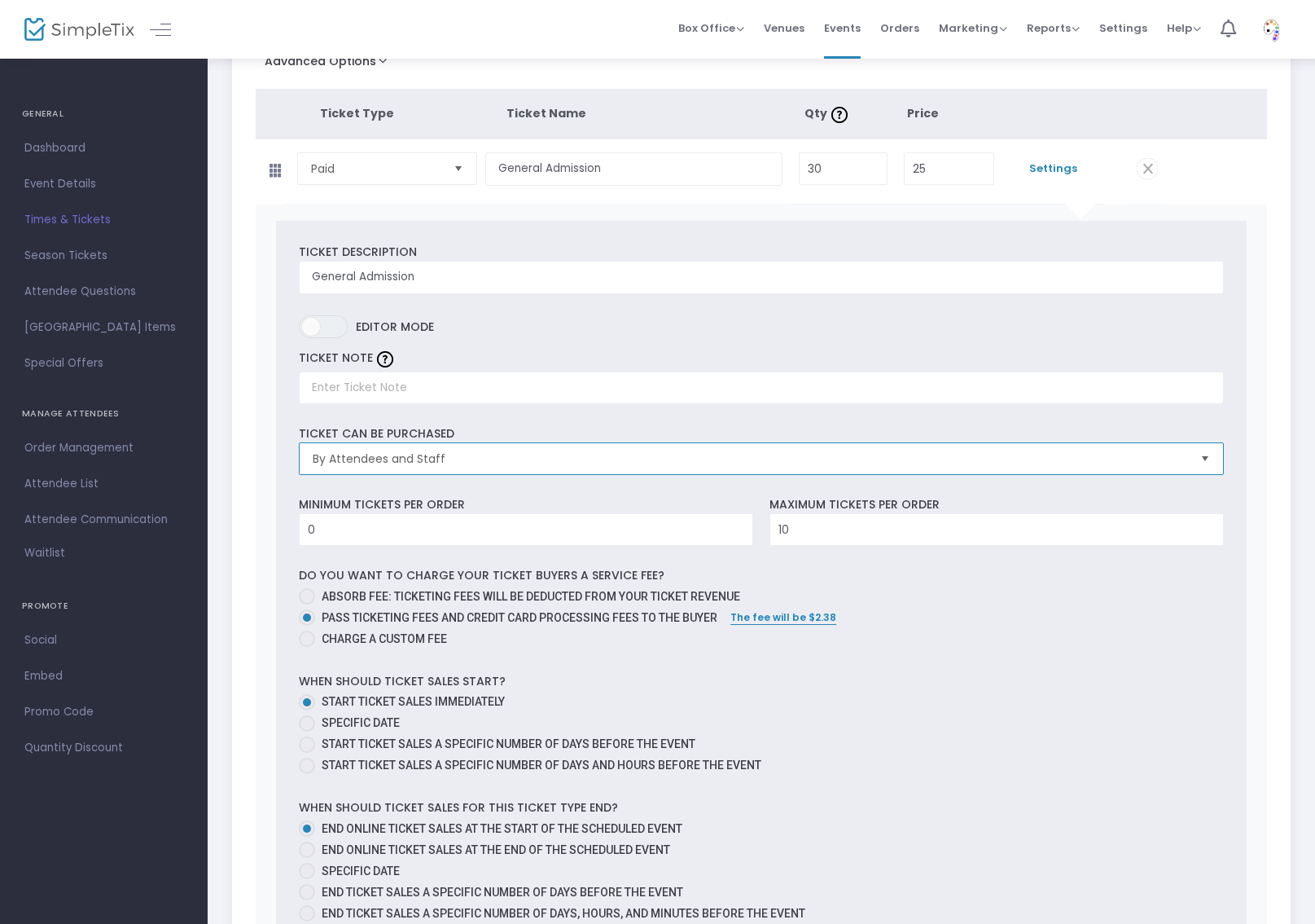
click at [393, 459] on span "By Attendees and Staff" at bounding box center [749, 458] width 875 height 16
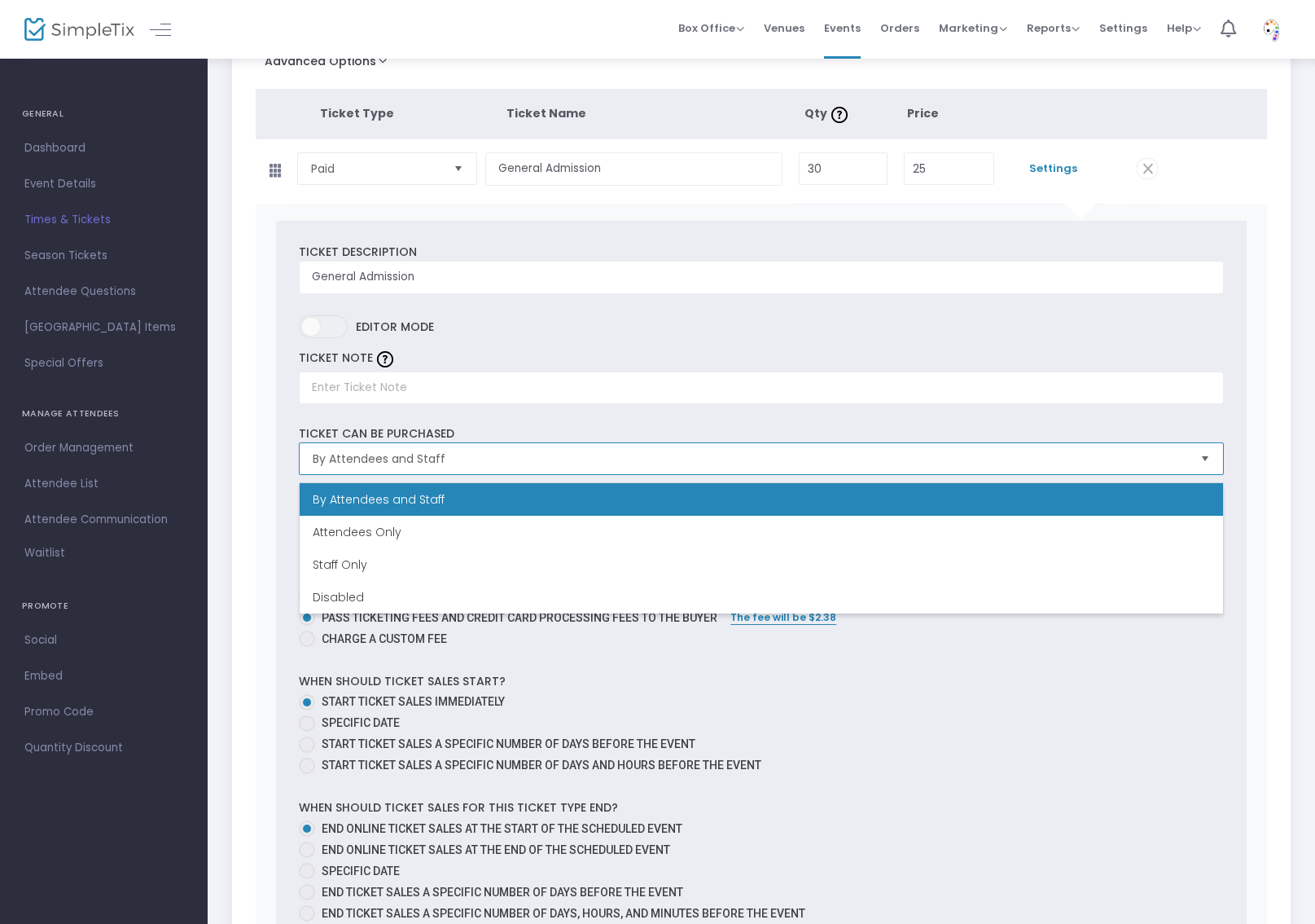
click at [393, 460] on span "By Attendees and Staff" at bounding box center [749, 458] width 875 height 16
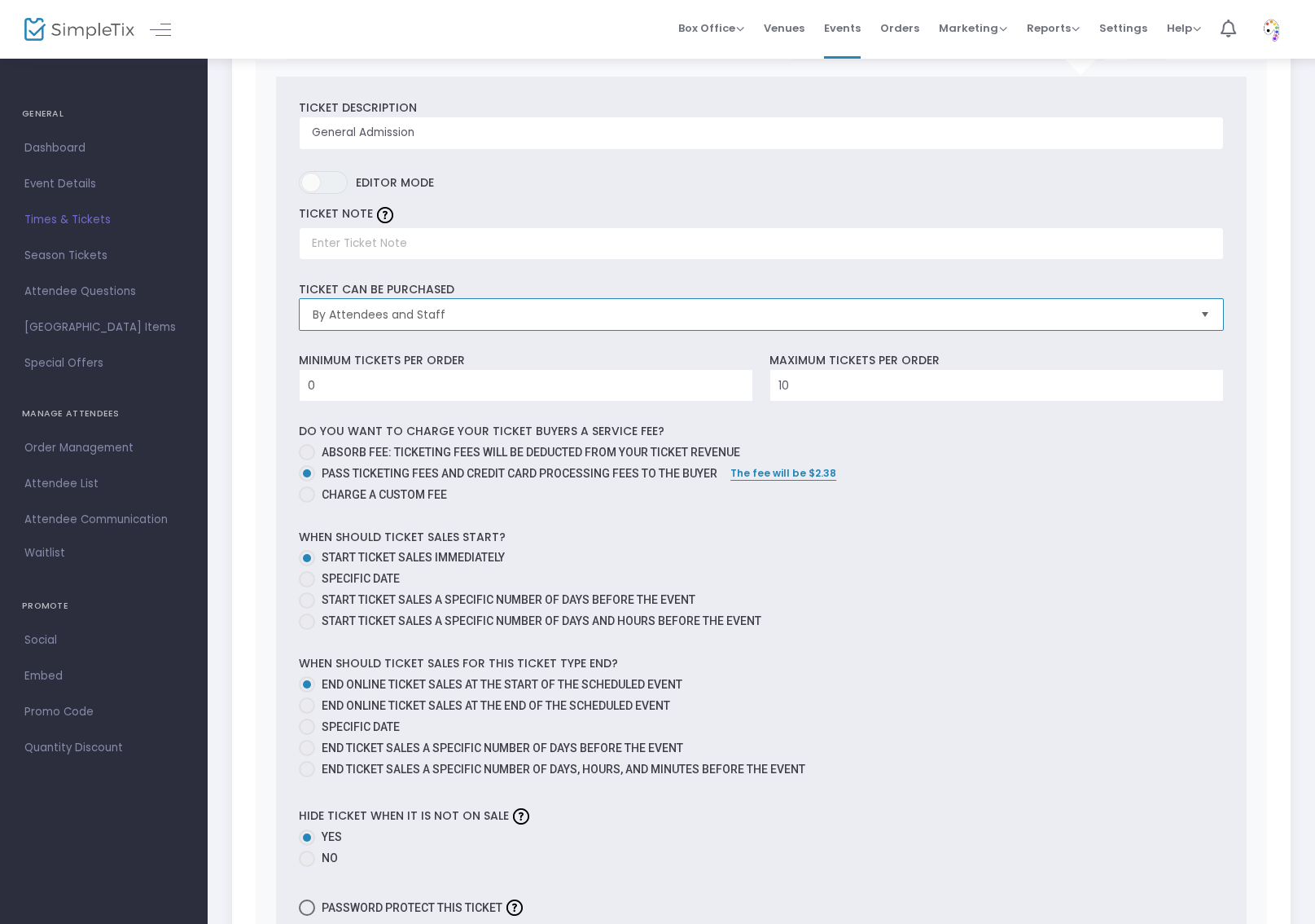
scroll to position [420, 0]
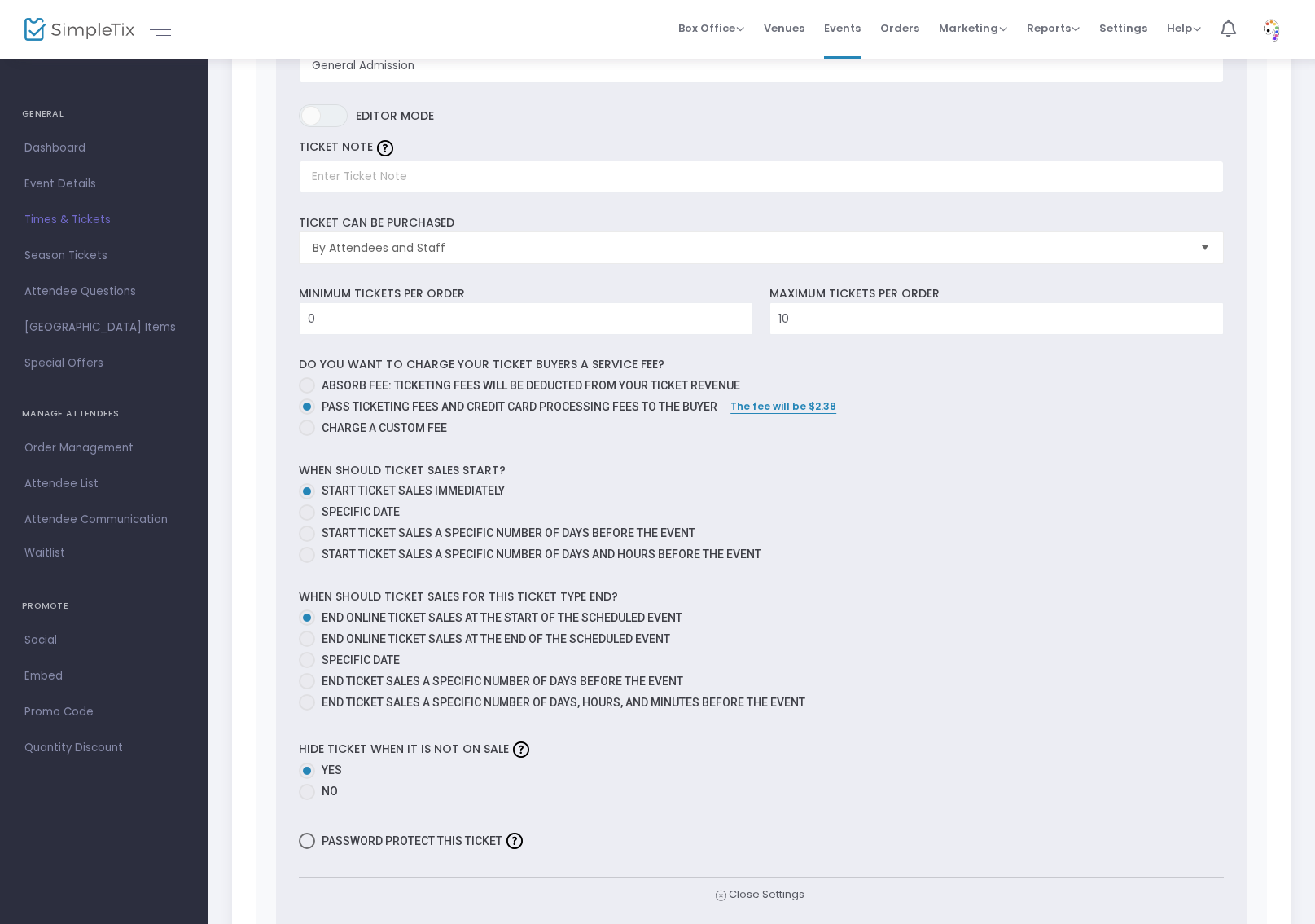
click at [361, 510] on span "Specific Date" at bounding box center [360, 511] width 78 height 13
click at [307, 520] on input "Specific Date" at bounding box center [306, 520] width 1 height 1
radio input "true"
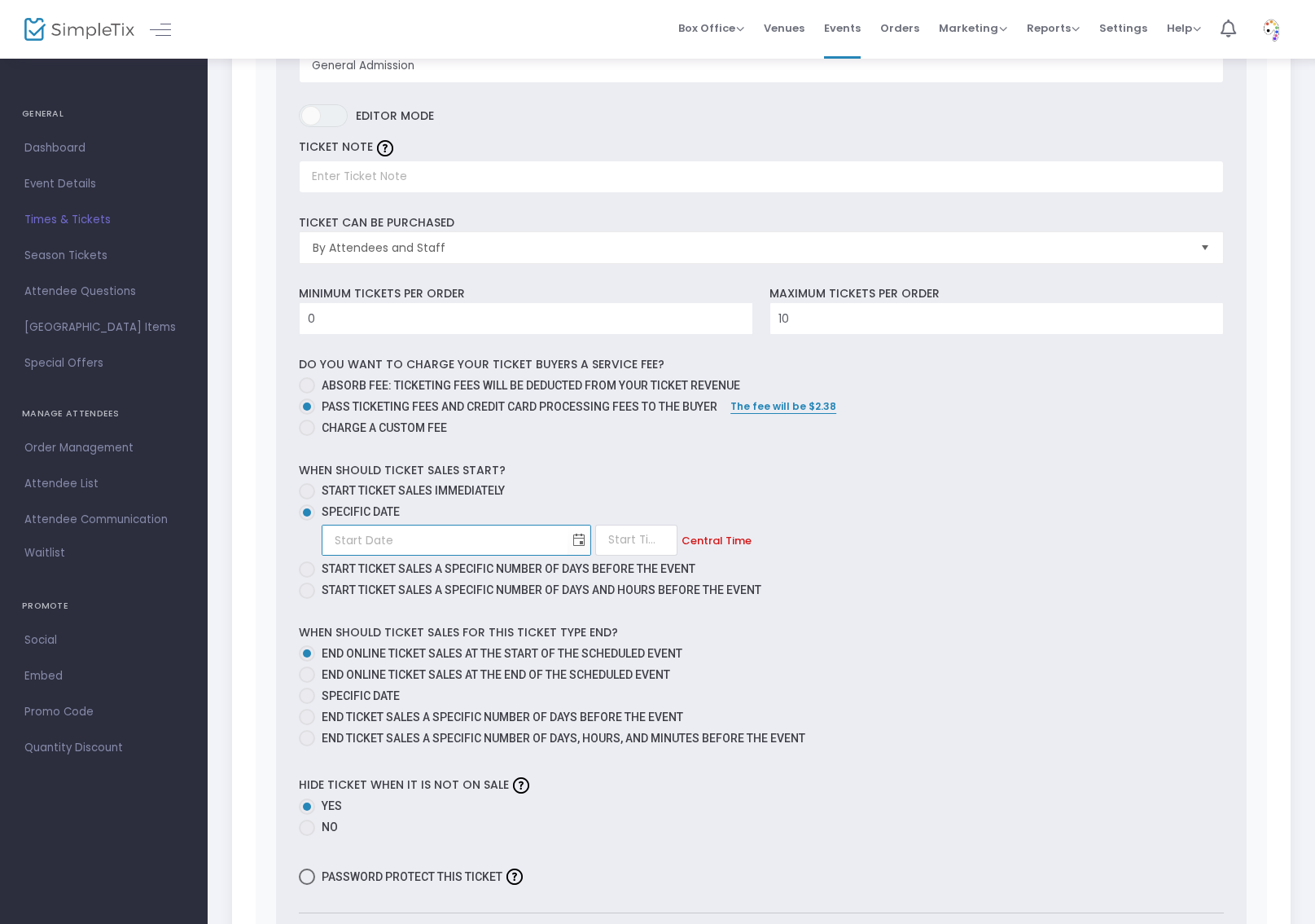
click at [457, 538] on input at bounding box center [445, 540] width 245 height 33
click at [588, 544] on span "Toggle calendar" at bounding box center [579, 541] width 27 height 27
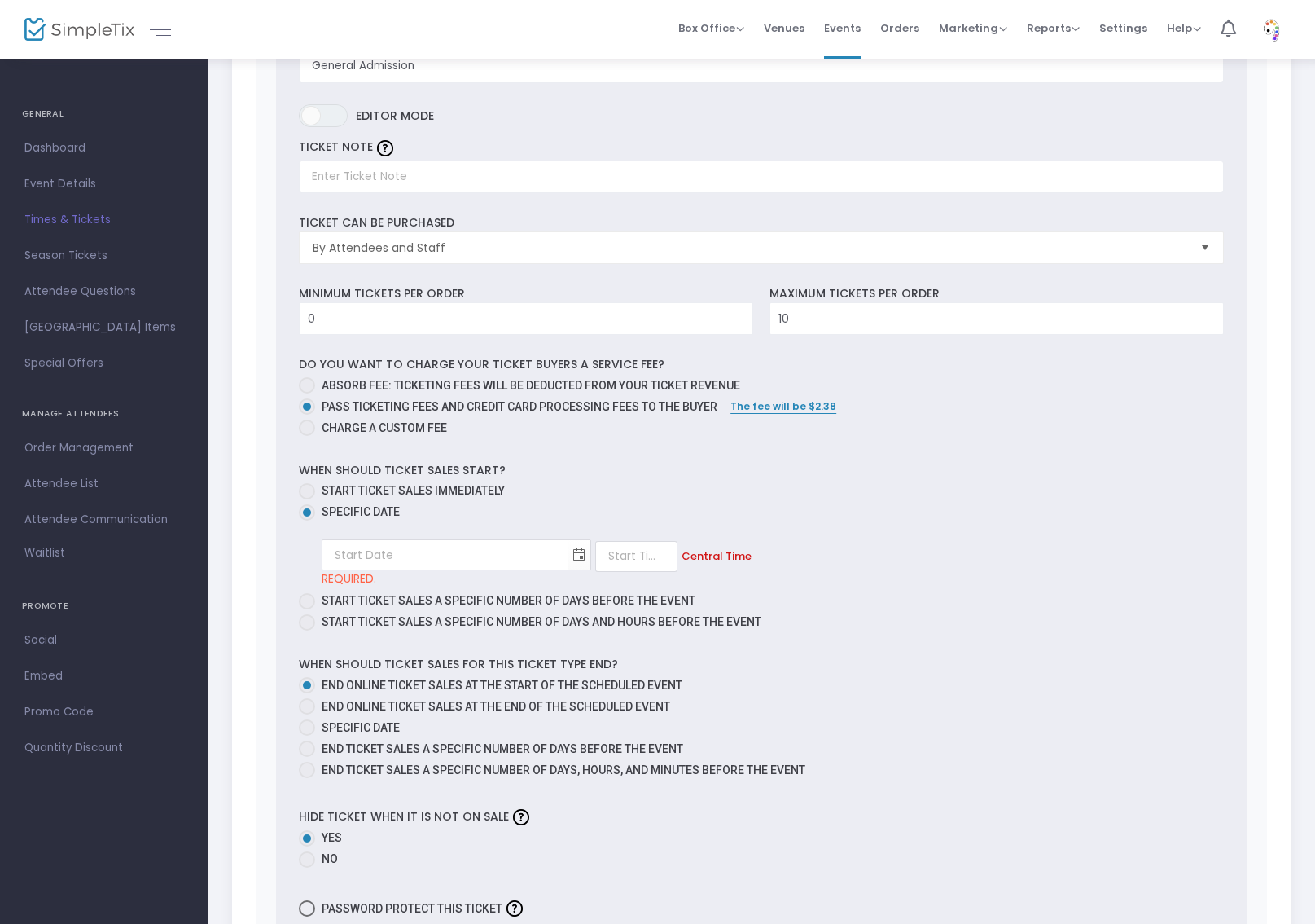
click at [310, 494] on span at bounding box center [307, 492] width 16 height 16
click at [307, 500] on input "Start ticket sales immediately" at bounding box center [306, 500] width 1 height 1
radio input "true"
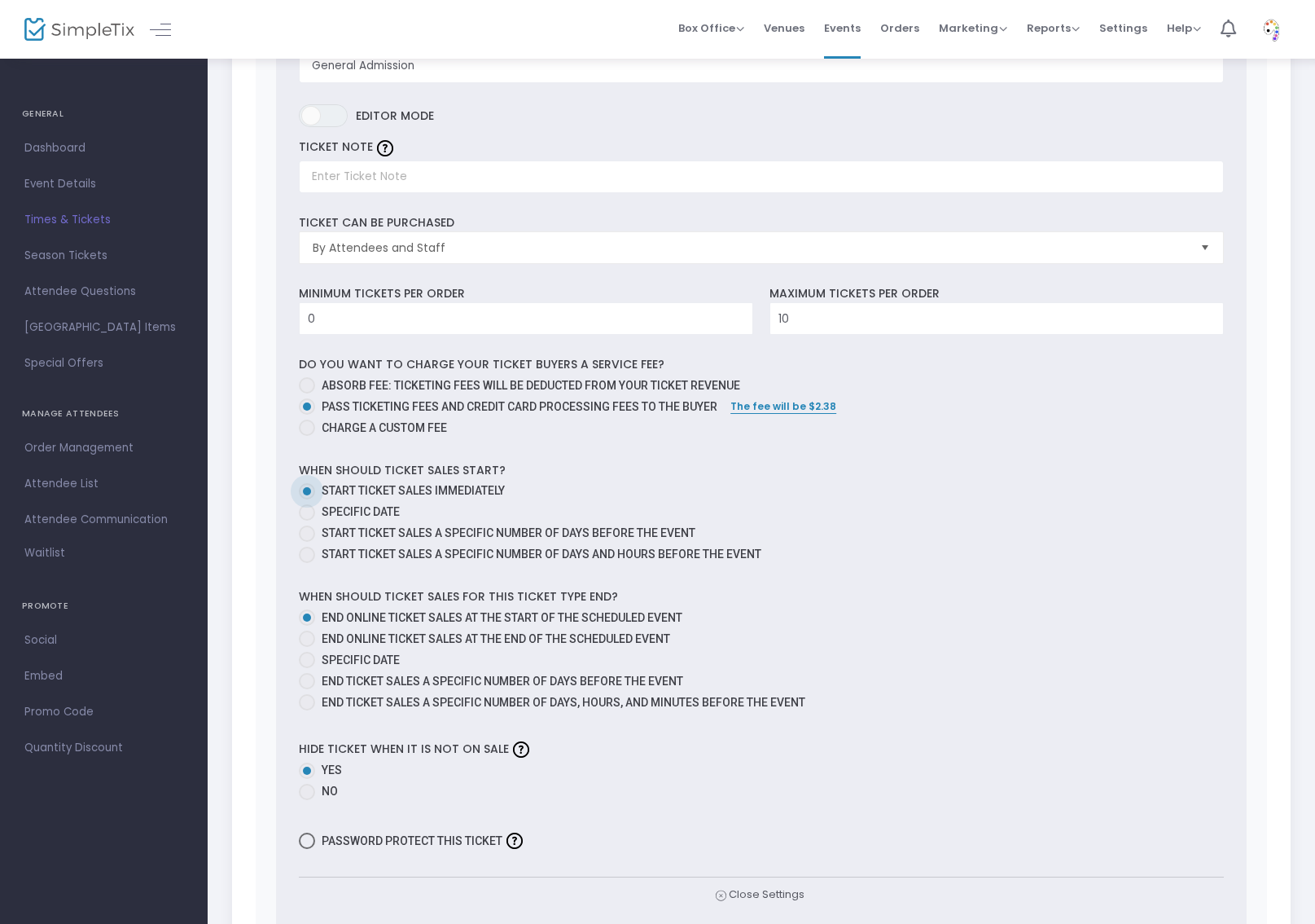
click at [312, 697] on span at bounding box center [307, 702] width 16 height 16
click at [307, 710] on input "End ticket sales a specific number of days, hours, and minutes before the event" at bounding box center [306, 710] width 1 height 1
radio input "true"
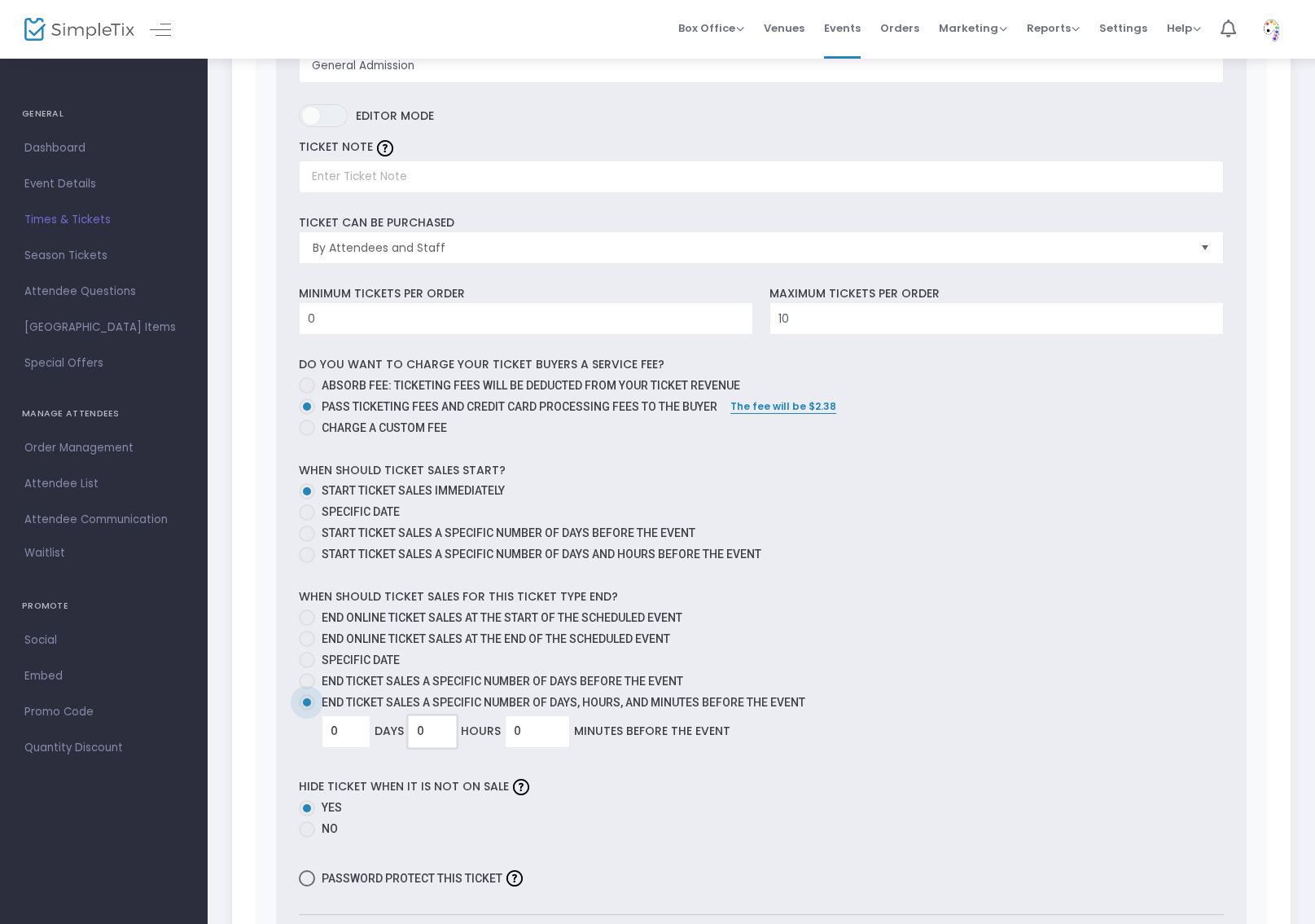
click at [429, 729] on input "0" at bounding box center [432, 732] width 47 height 31
click at [312, 620] on span at bounding box center [307, 618] width 16 height 16
click at [307, 626] on input "End online ticket sales at the start of the scheduled event" at bounding box center [306, 626] width 1 height 1
radio input "true"
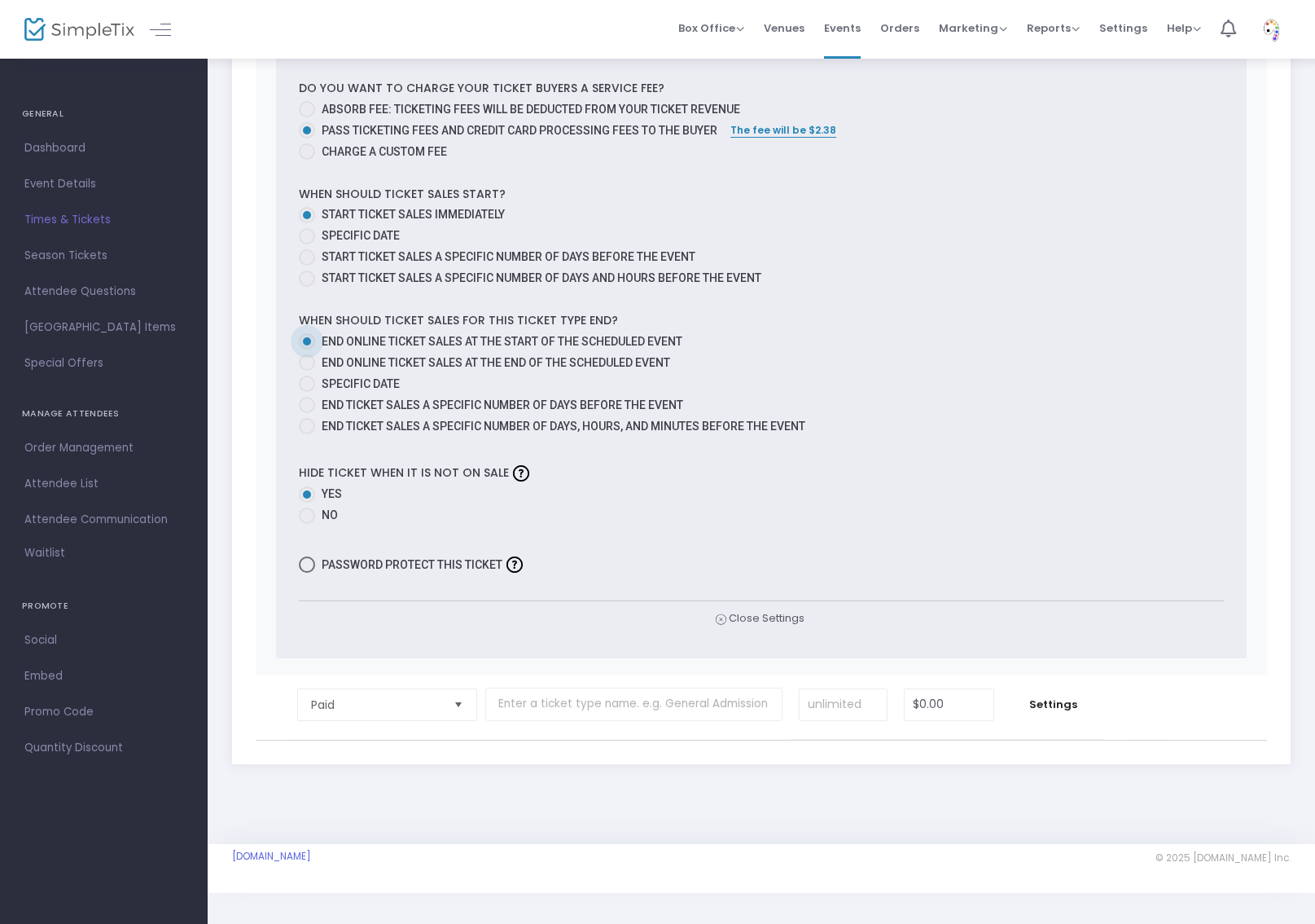
scroll to position [673, 0]
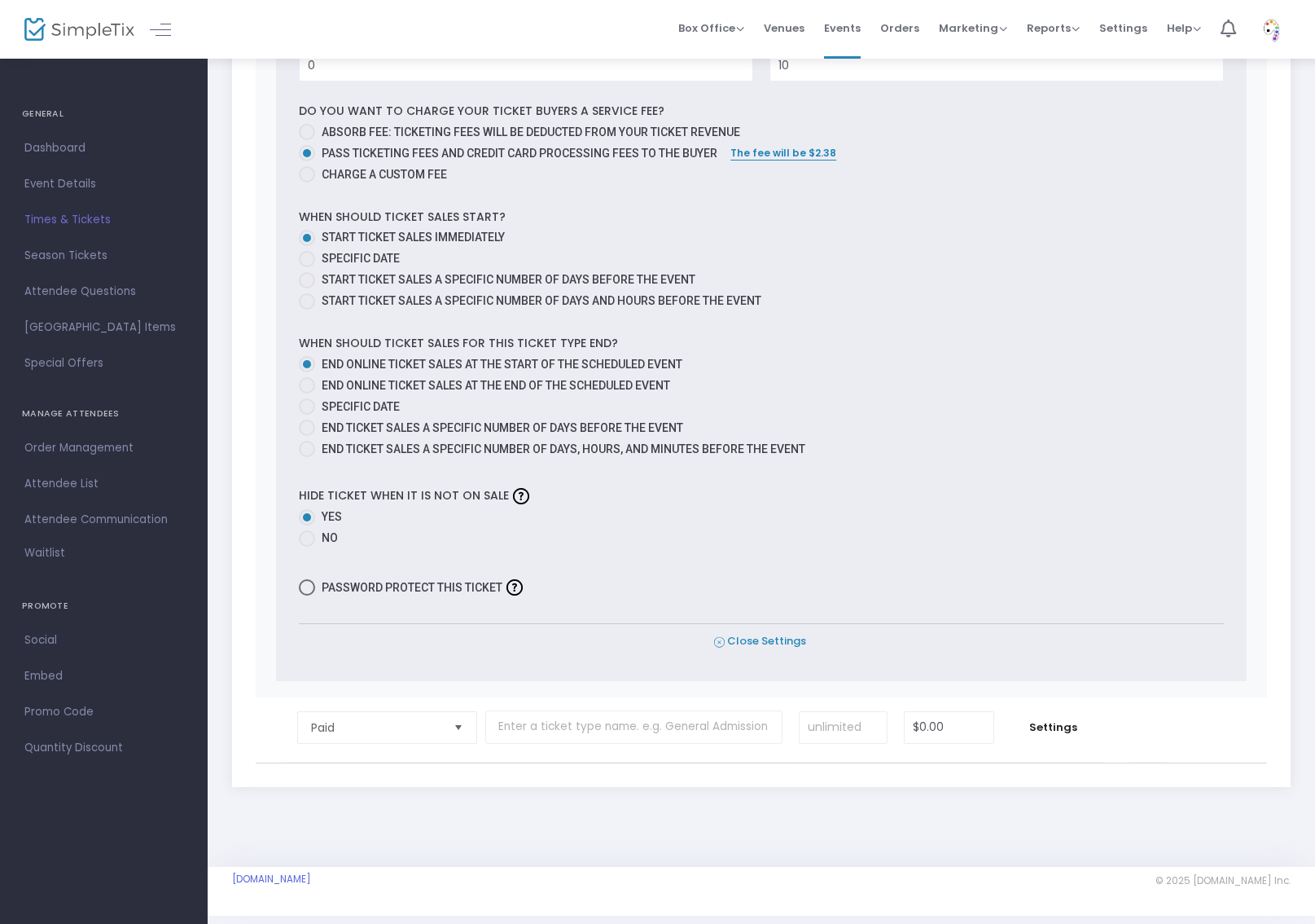
click at [770, 637] on span "Close Settings" at bounding box center [760, 641] width 92 height 17
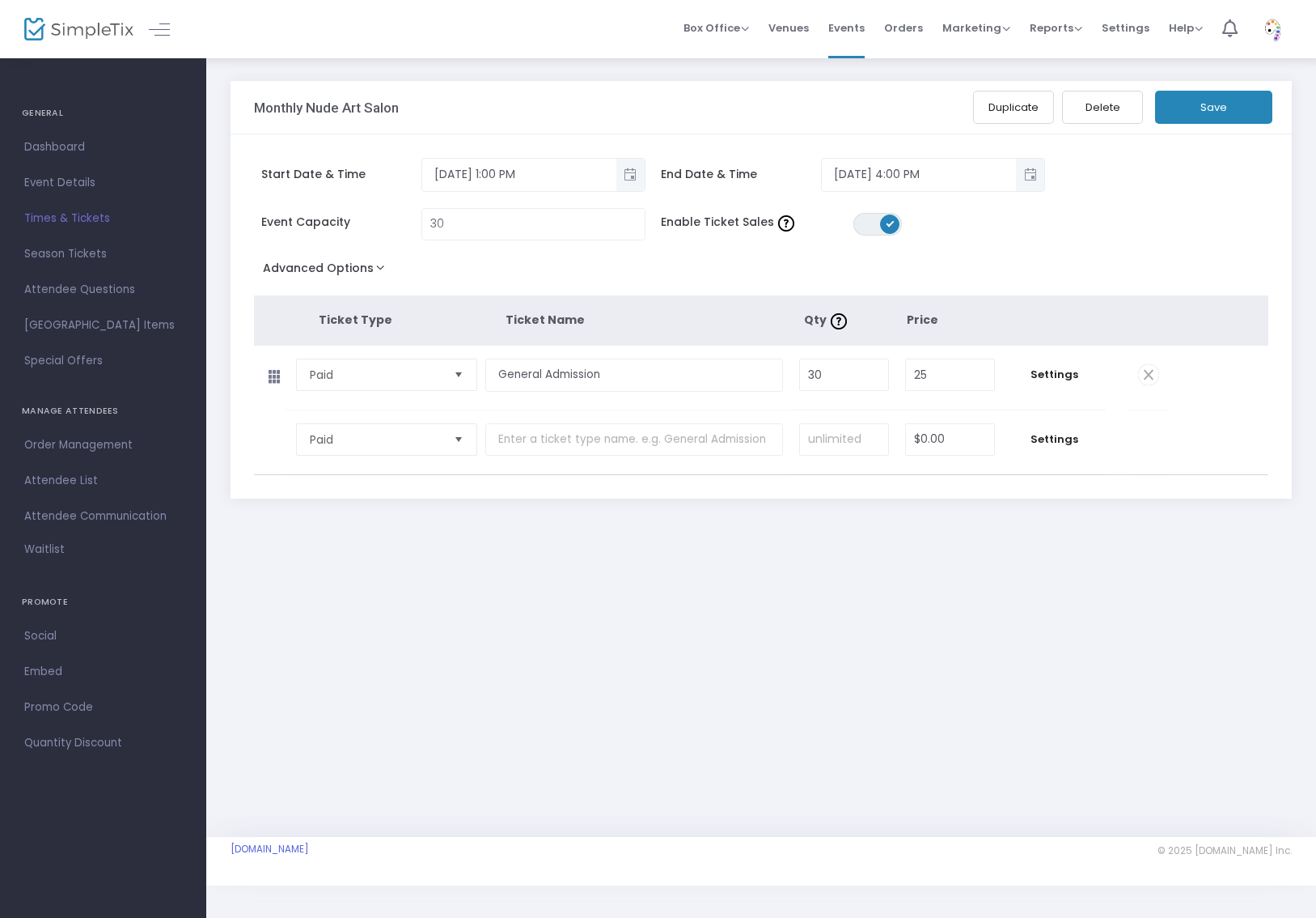
click at [360, 273] on button "Advanced Options" at bounding box center [327, 270] width 147 height 29
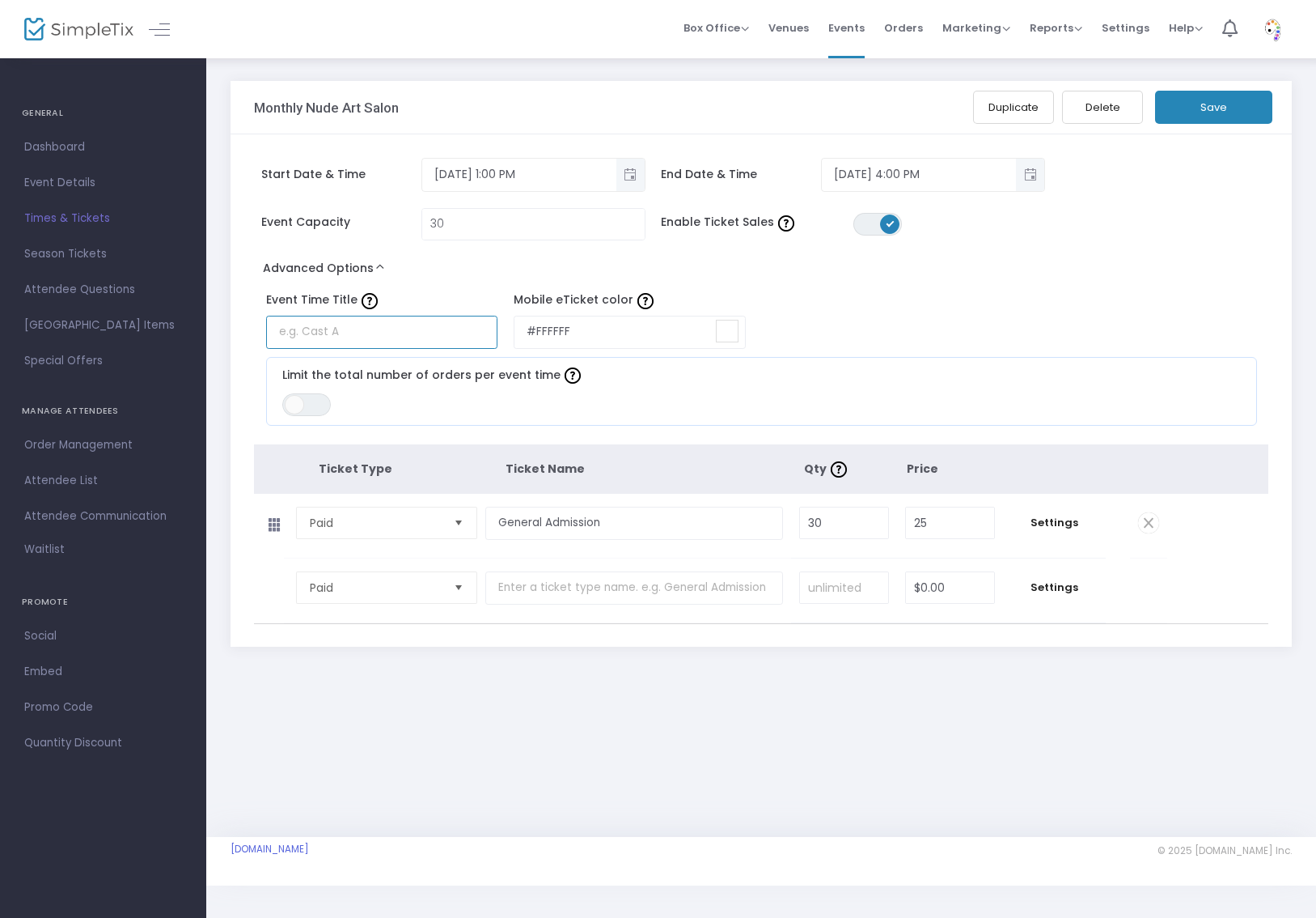
click at [334, 342] on input "text" at bounding box center [381, 332] width 232 height 33
click at [1207, 106] on button "Save" at bounding box center [1214, 107] width 117 height 33
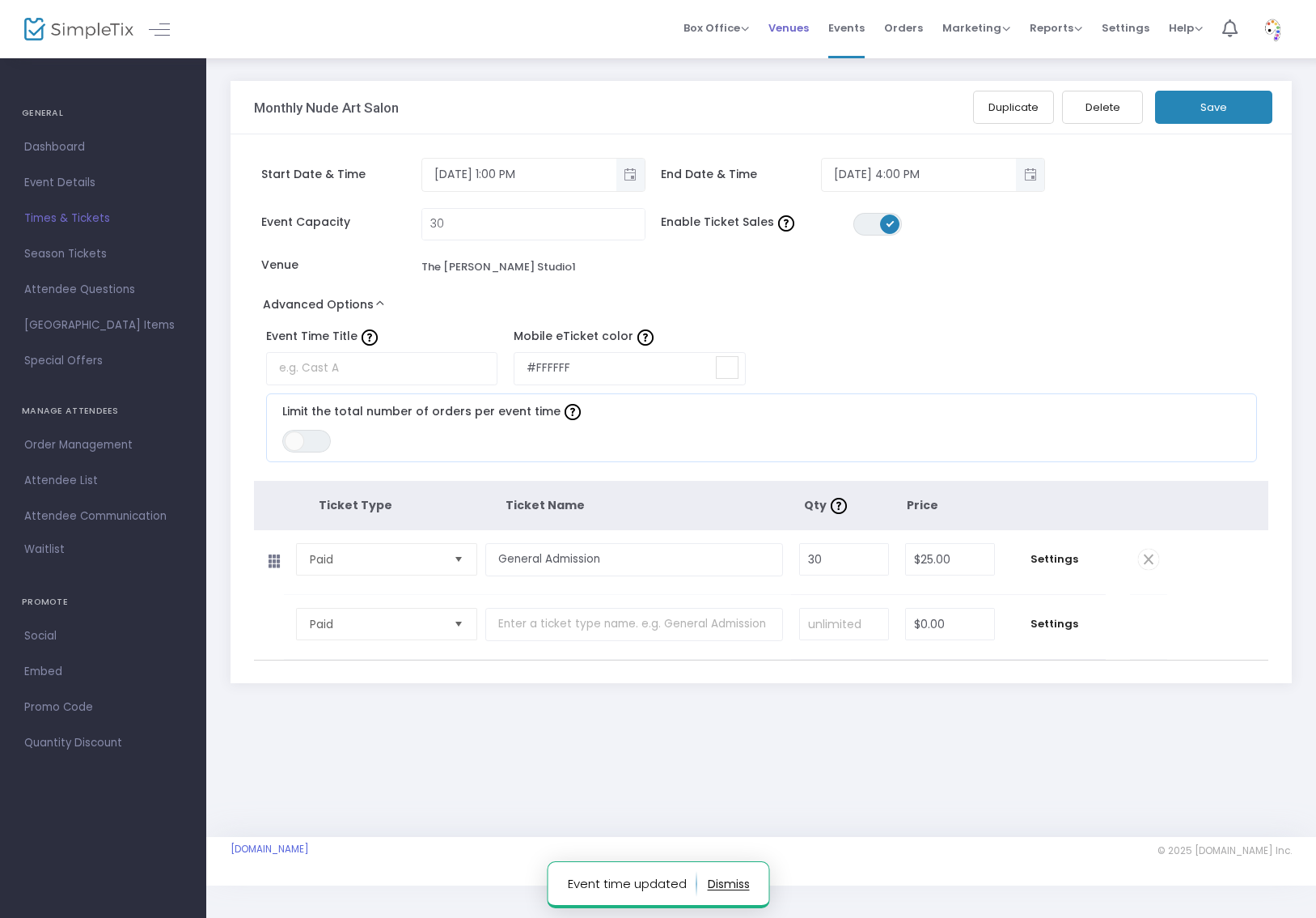
click at [786, 30] on span "Venues" at bounding box center [788, 28] width 40 height 41
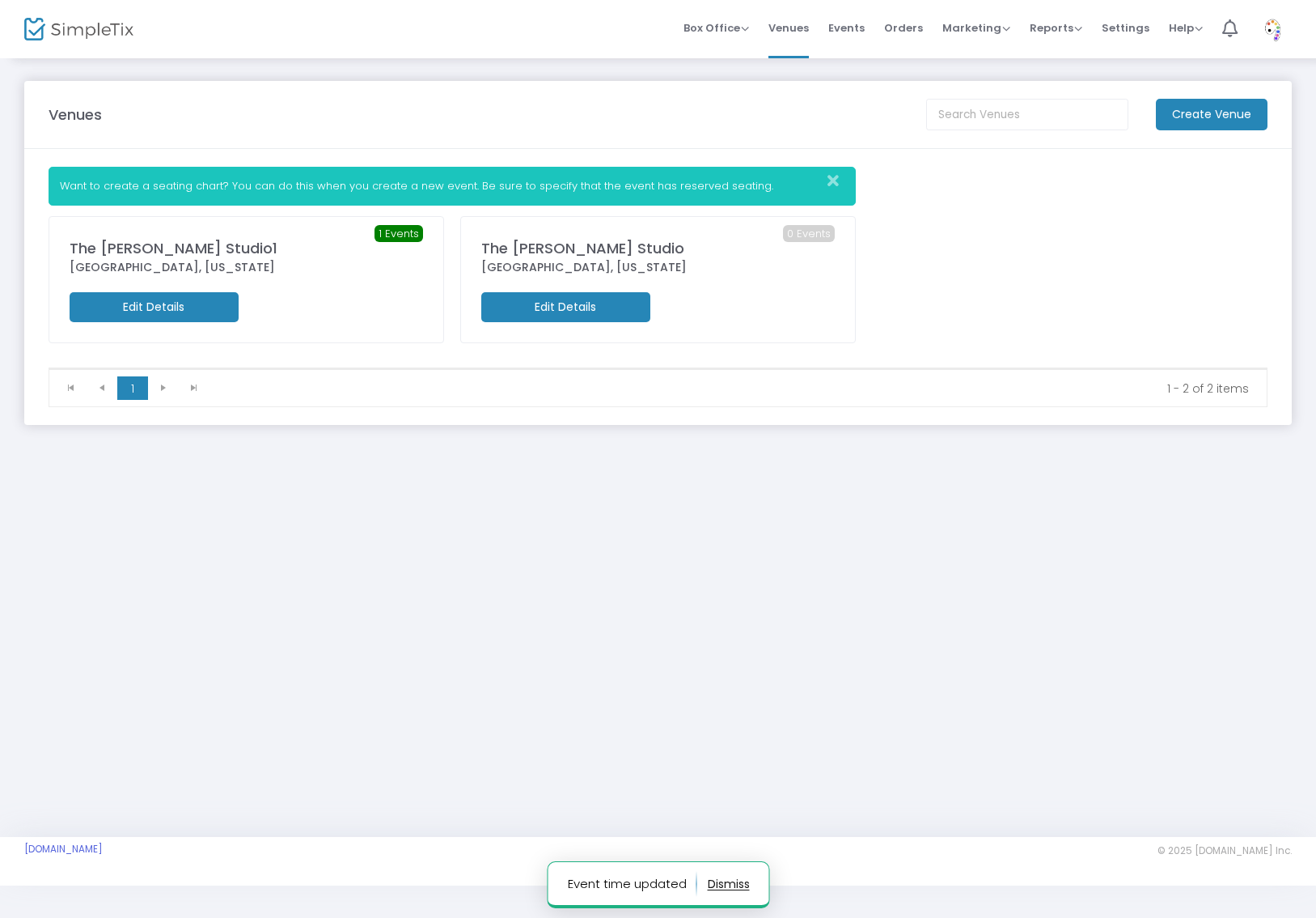
click at [577, 303] on m-button "Edit Details" at bounding box center [566, 307] width 169 height 30
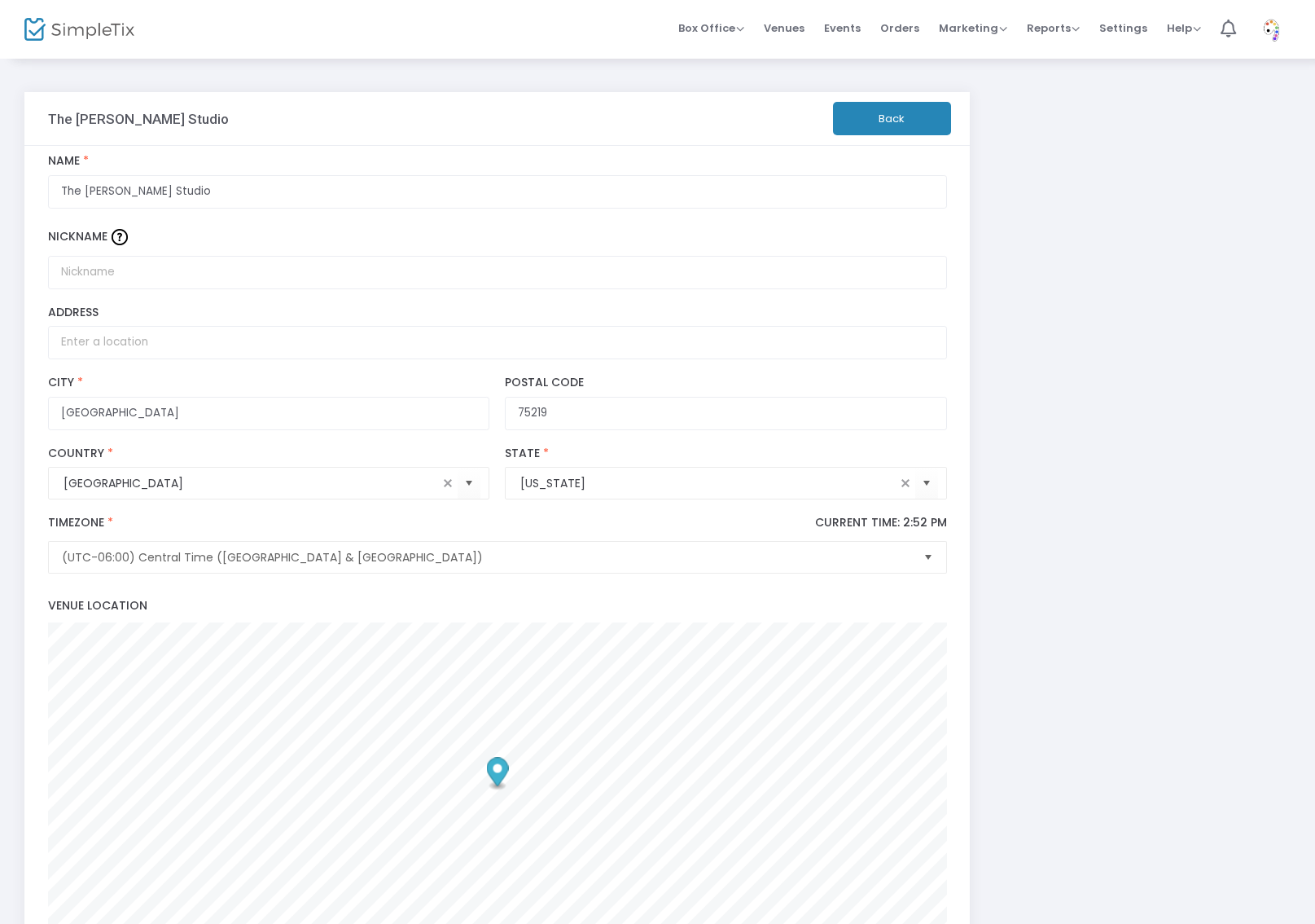
scroll to position [530, 0]
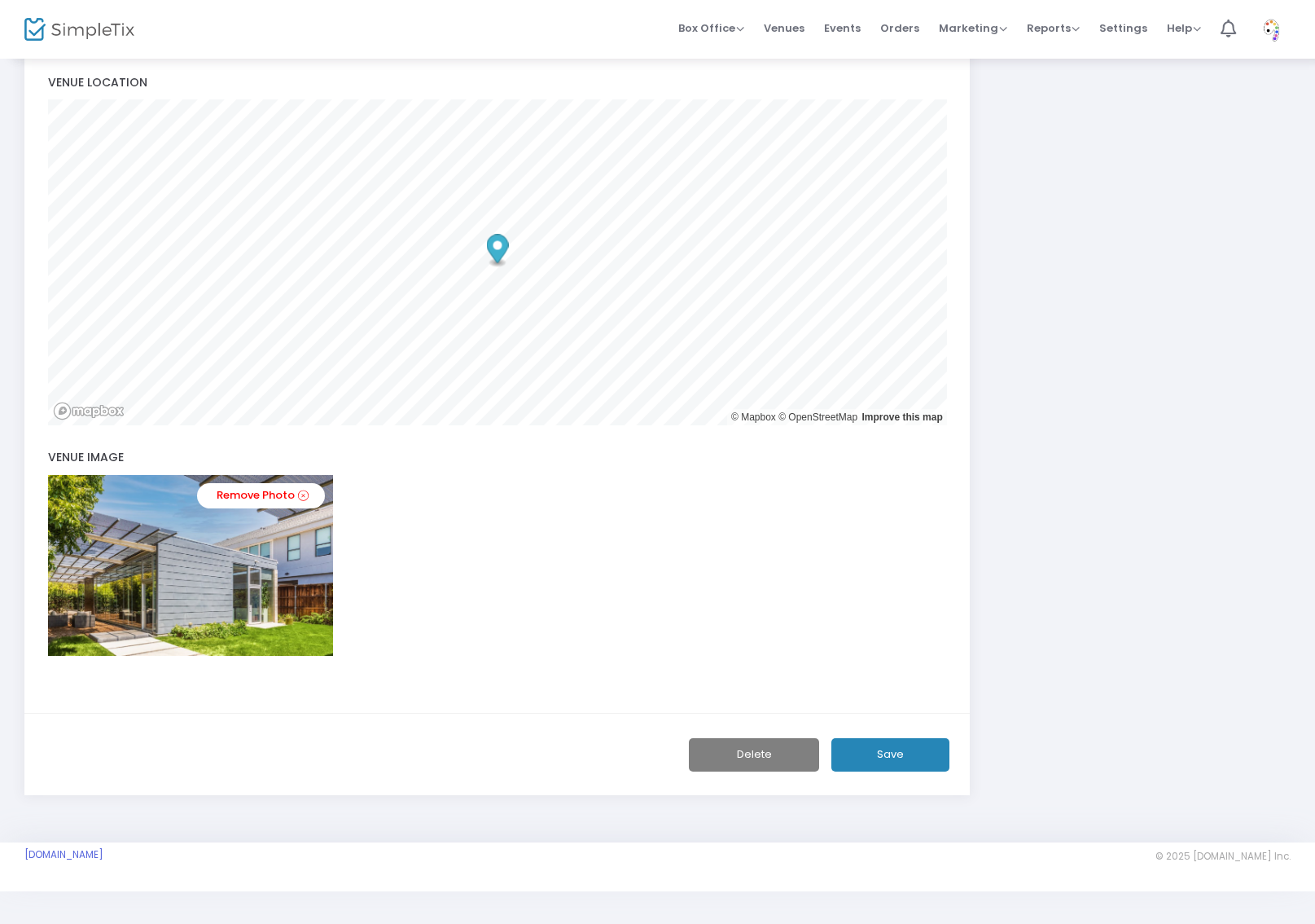
click at [763, 749] on button "Delete" at bounding box center [755, 754] width 131 height 33
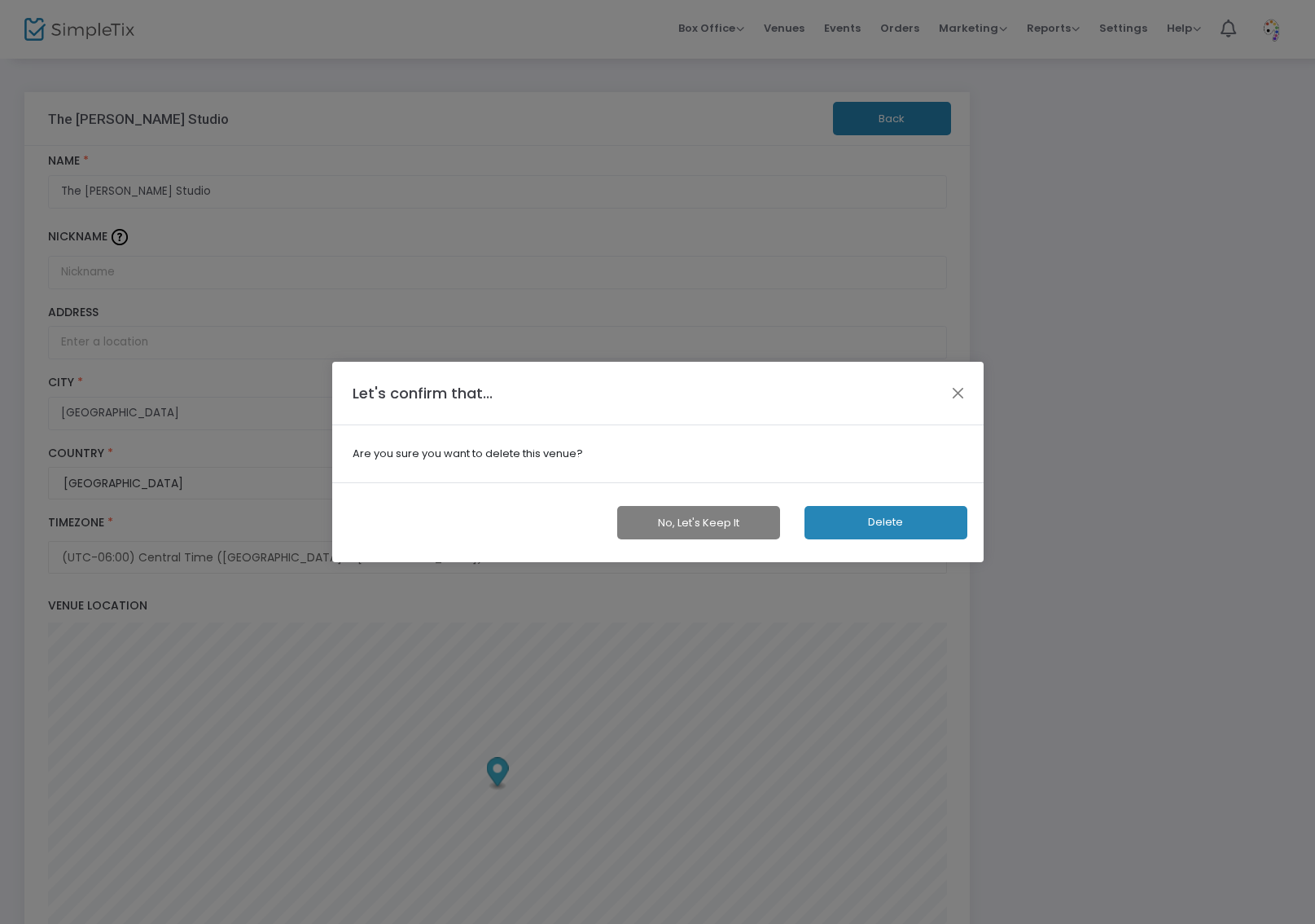
scroll to position [0, 0]
click at [882, 522] on button "Delete" at bounding box center [891, 522] width 163 height 33
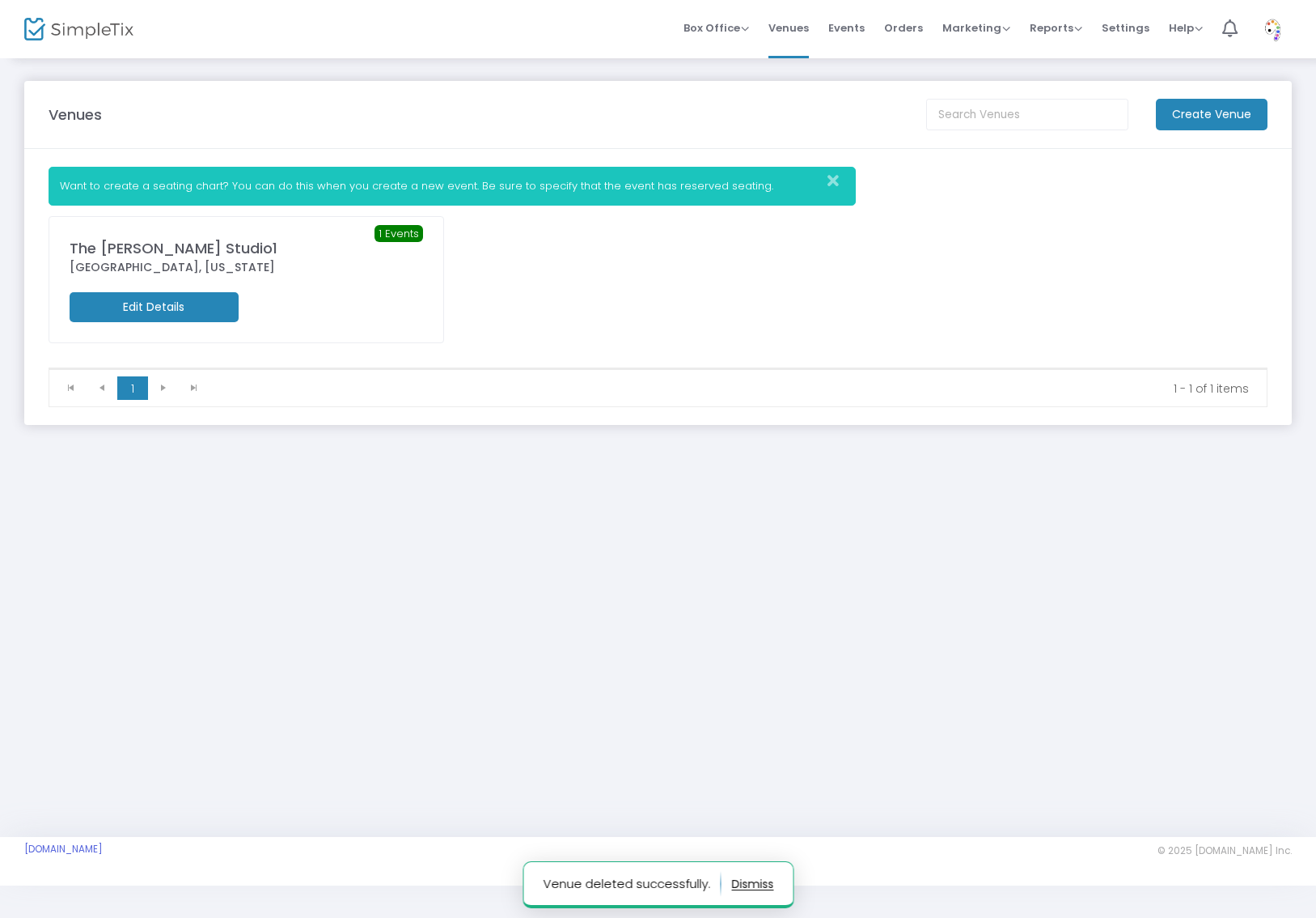
click at [168, 314] on m-button "Edit Details" at bounding box center [154, 307] width 169 height 30
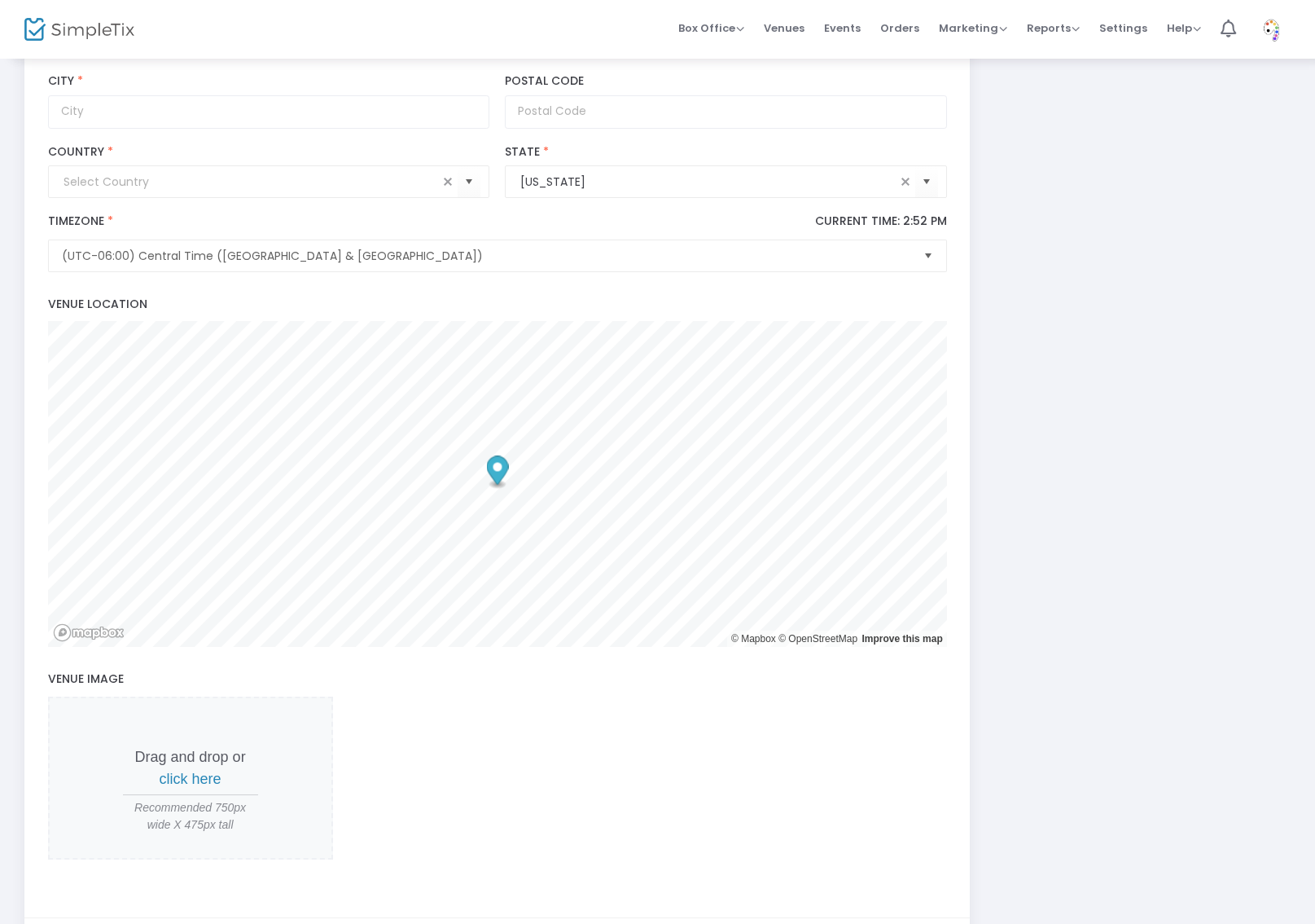
scroll to position [512, 0]
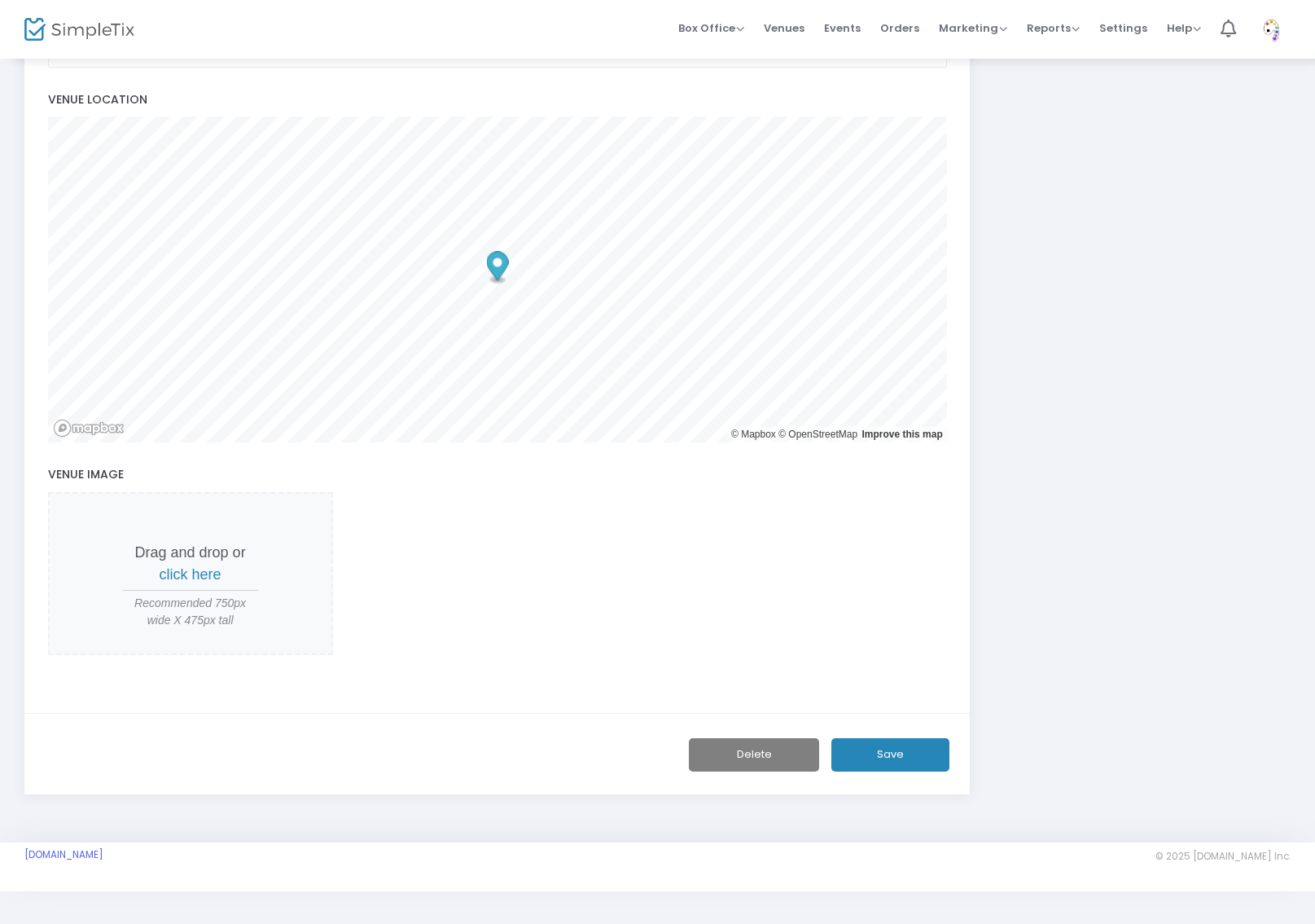
type input "The [PERSON_NAME] Studio"
click at [904, 761] on button "Save" at bounding box center [891, 754] width 118 height 33
click at [192, 574] on span "click here" at bounding box center [190, 574] width 62 height 16
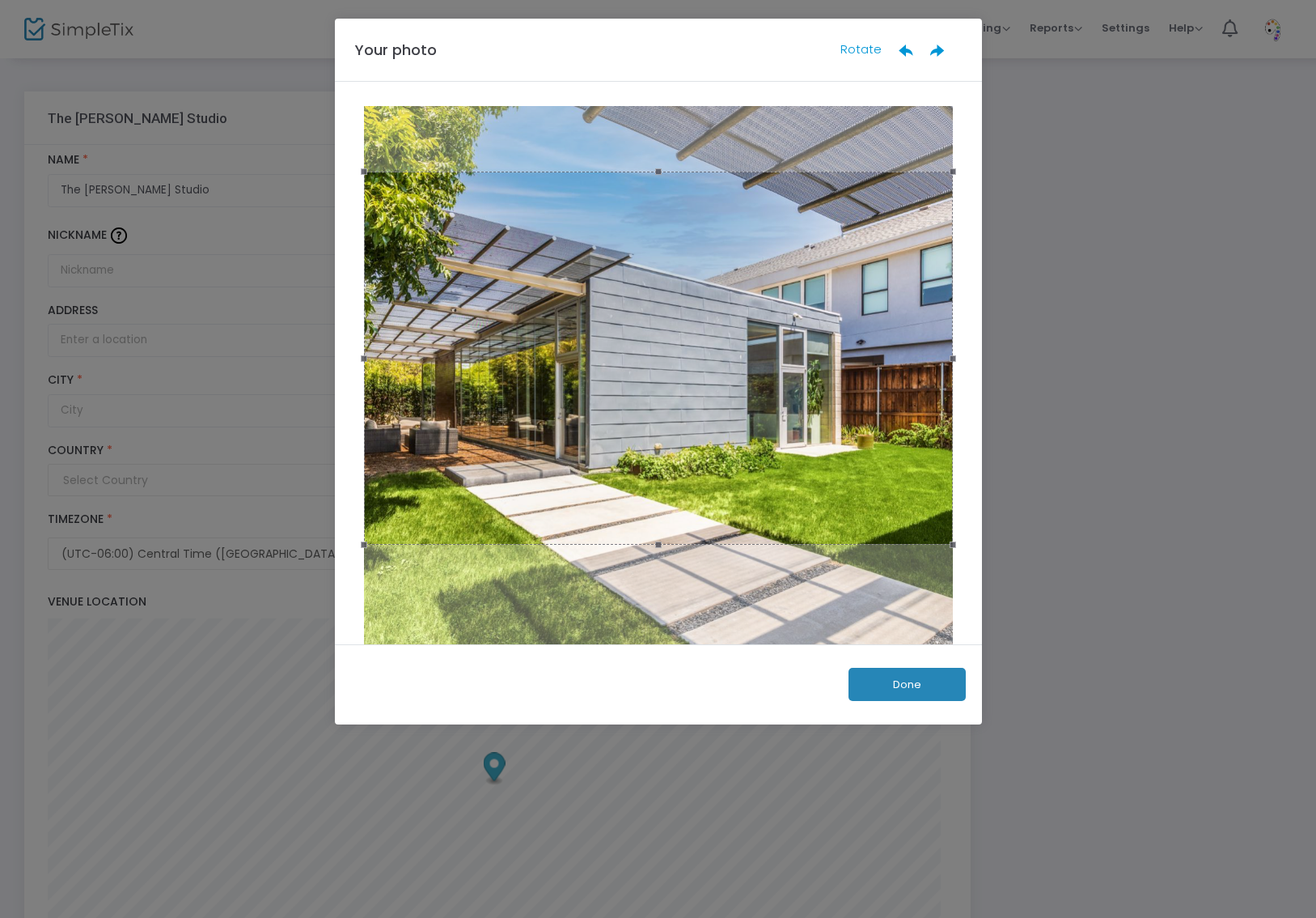
drag, startPoint x: 811, startPoint y: 502, endPoint x: 810, endPoint y: 460, distance: 42.0
click at [810, 460] on div at bounding box center [658, 358] width 589 height 373
click at [911, 688] on button "Done" at bounding box center [907, 684] width 117 height 33
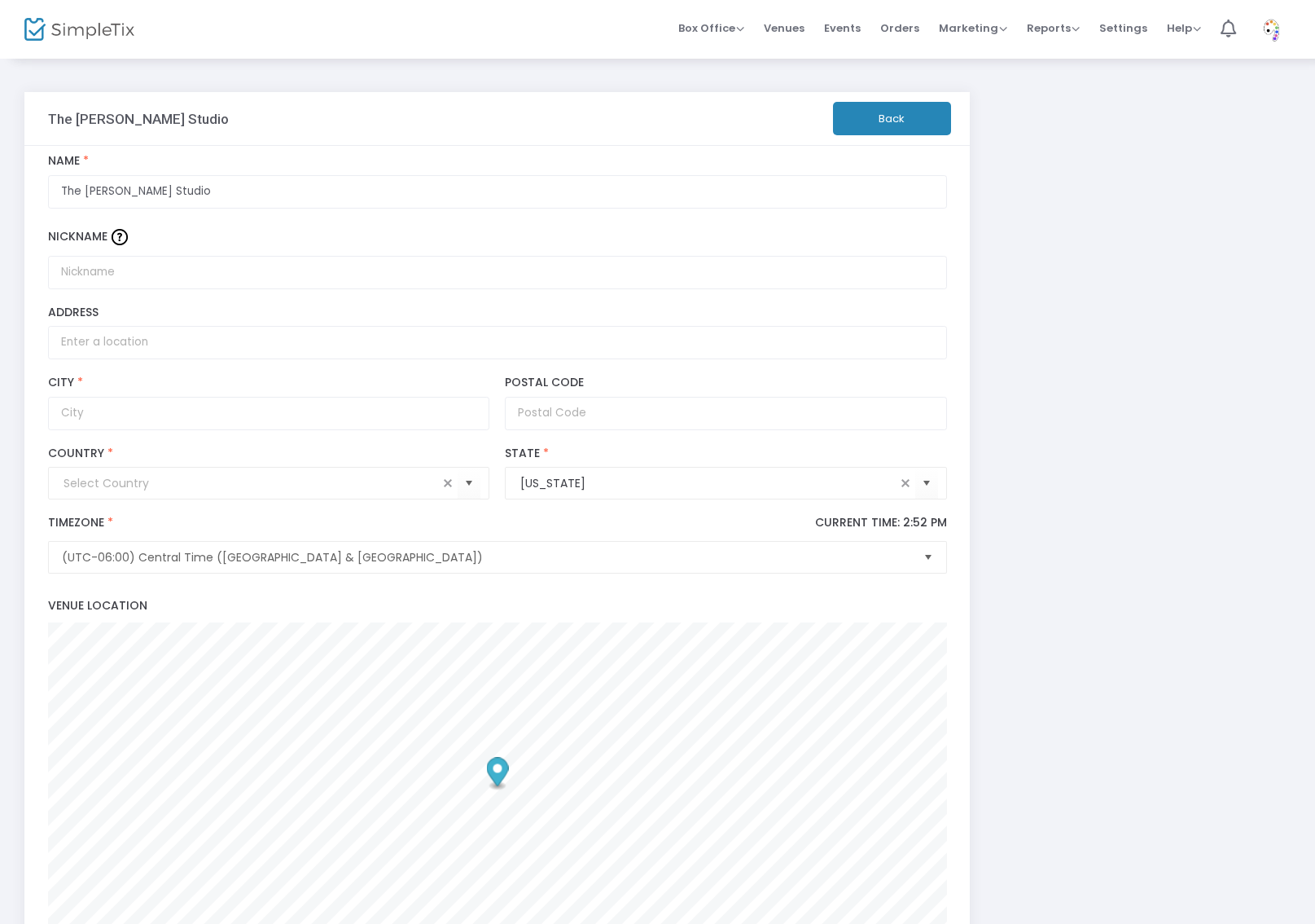
scroll to position [530, 0]
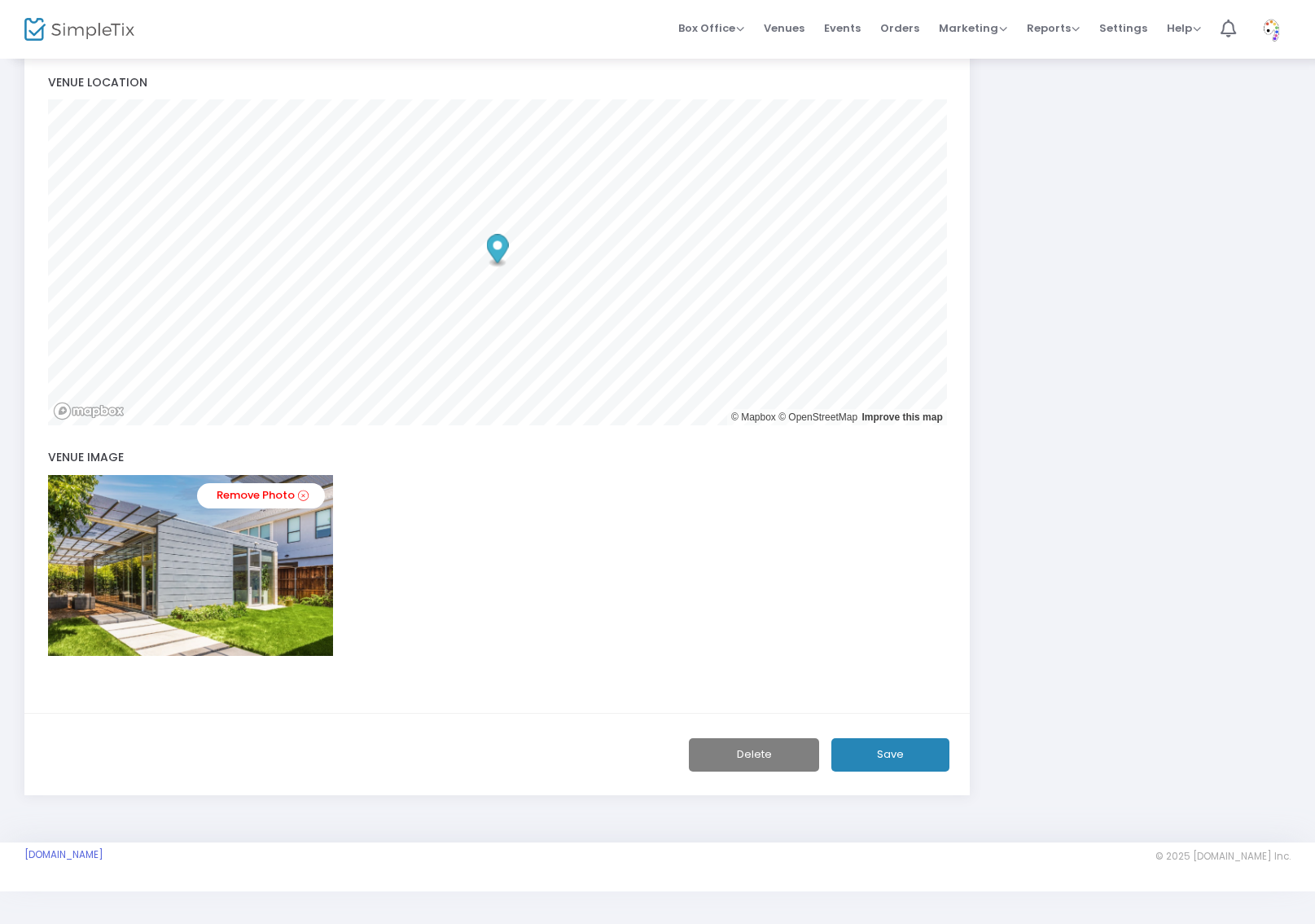
click at [918, 756] on button "Save" at bounding box center [891, 754] width 118 height 33
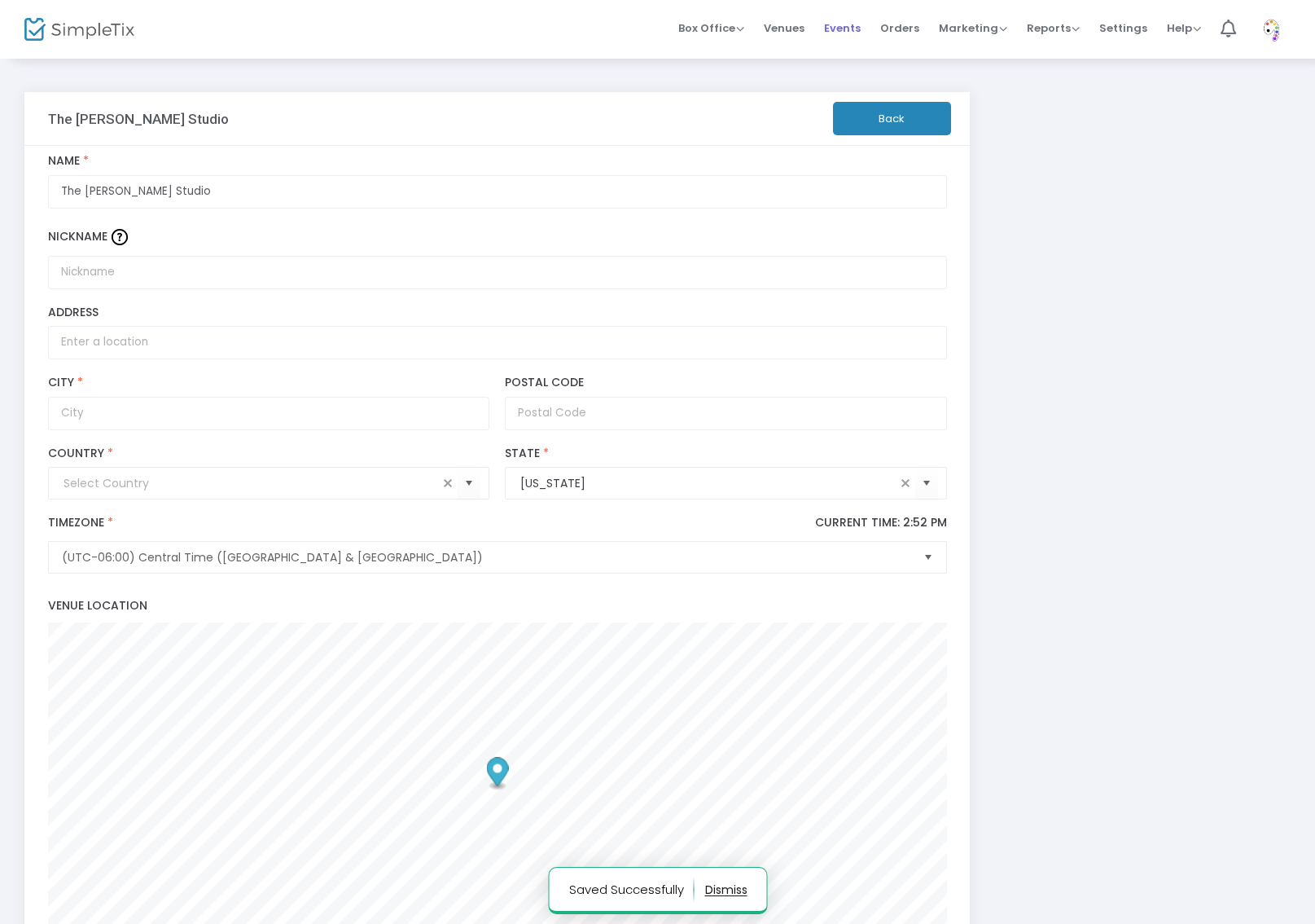
click at [850, 27] on span "Events" at bounding box center [842, 28] width 37 height 41
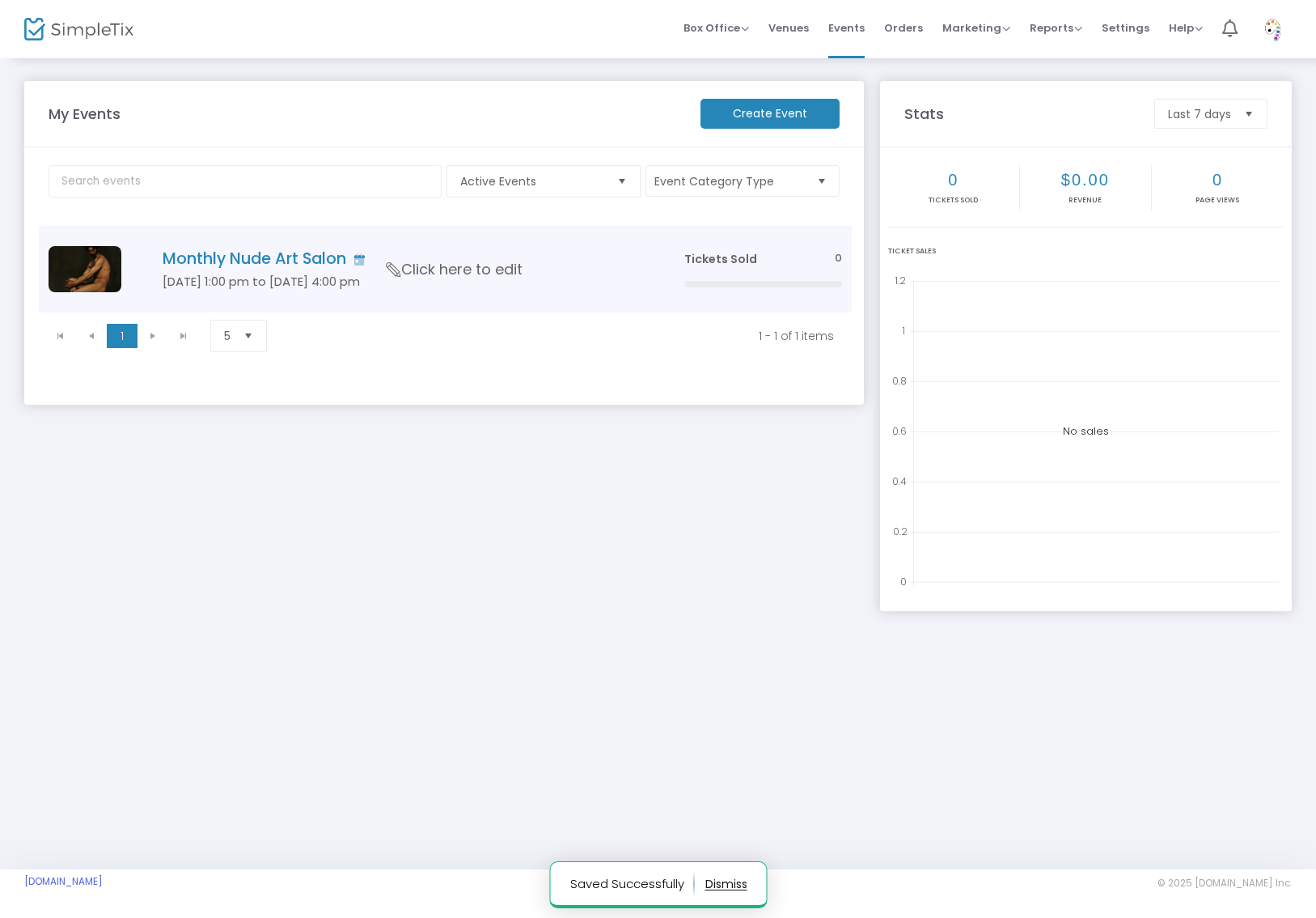
click at [514, 276] on span "Click here to edit" at bounding box center [454, 270] width 136 height 21
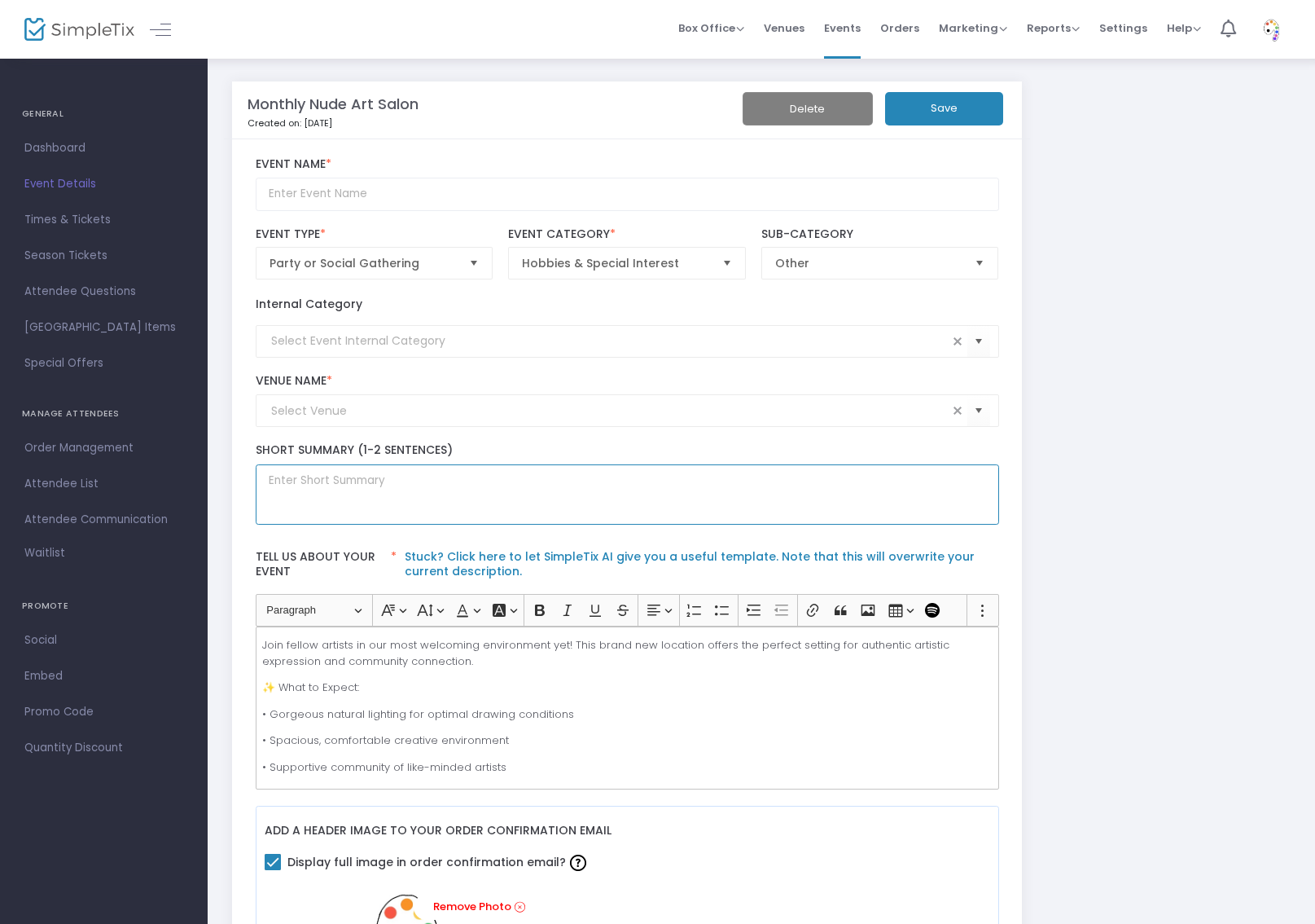
drag, startPoint x: 616, startPoint y: 478, endPoint x: 673, endPoint y: 478, distance: 57.0
click at [673, 478] on textarea at bounding box center [628, 495] width 744 height 61
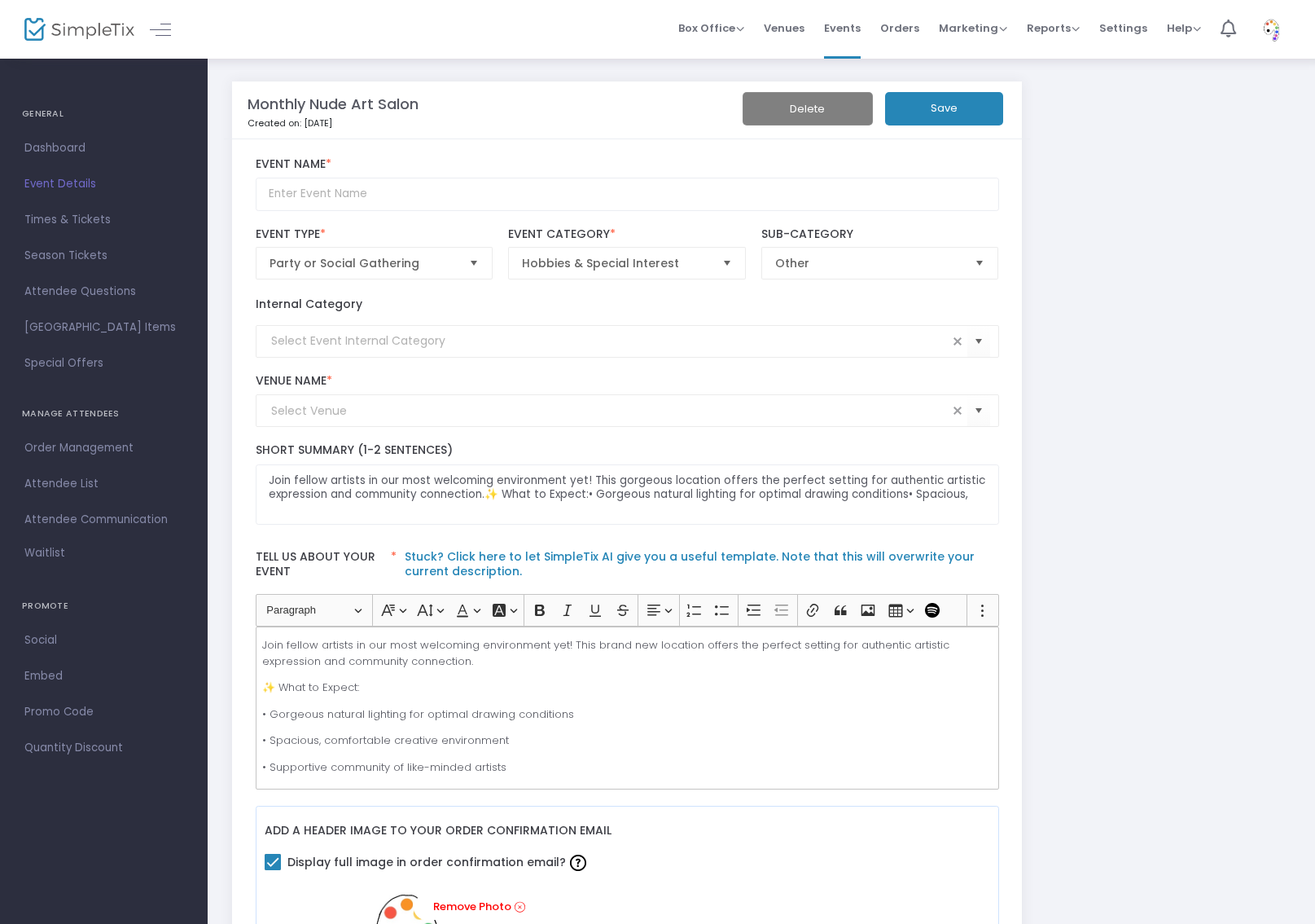
click at [619, 692] on p "✨ What to Expect:" at bounding box center [627, 688] width 729 height 16
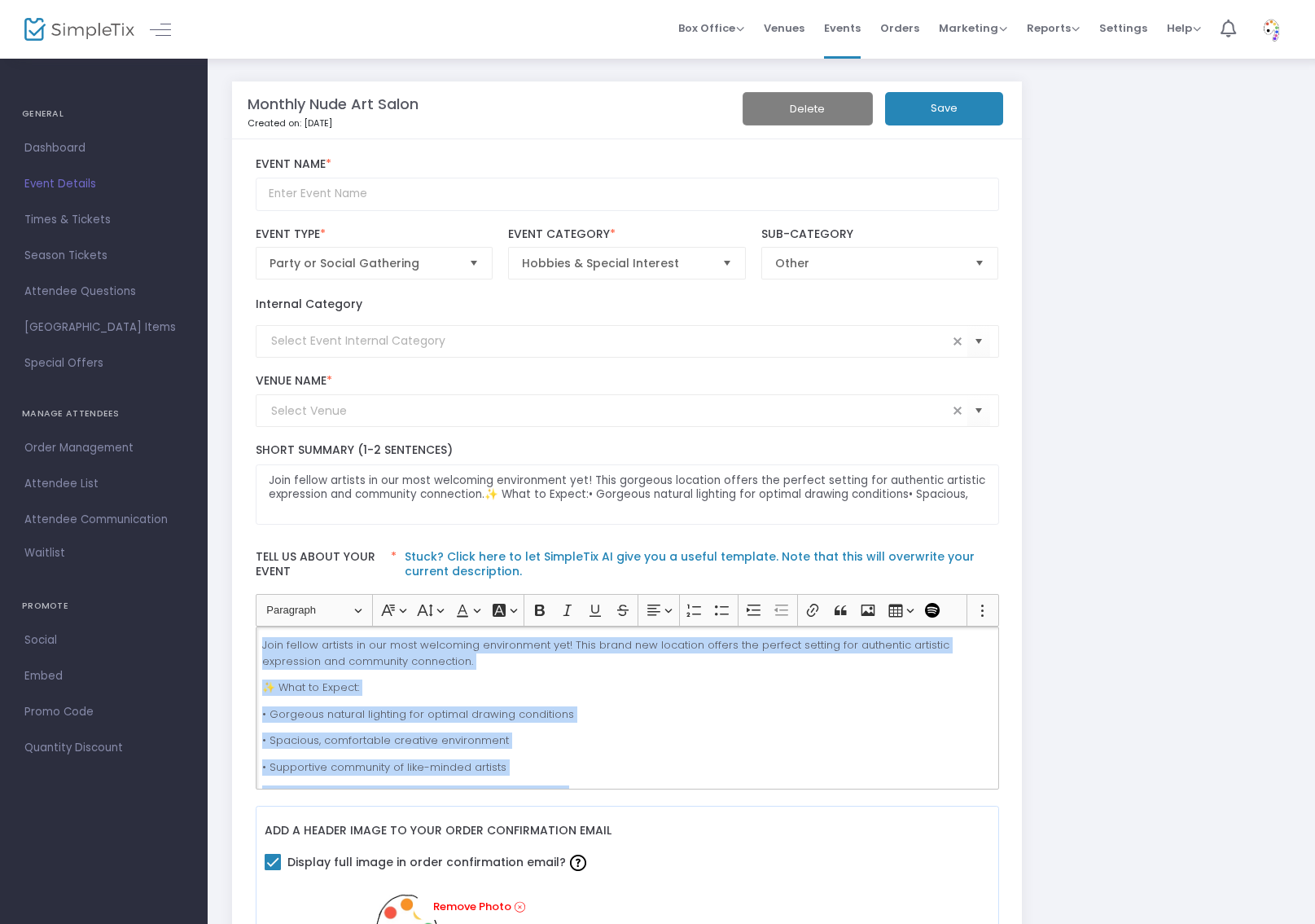
copy div "Join fellow artists in our most welcoming environment yet! This brand new locat…"
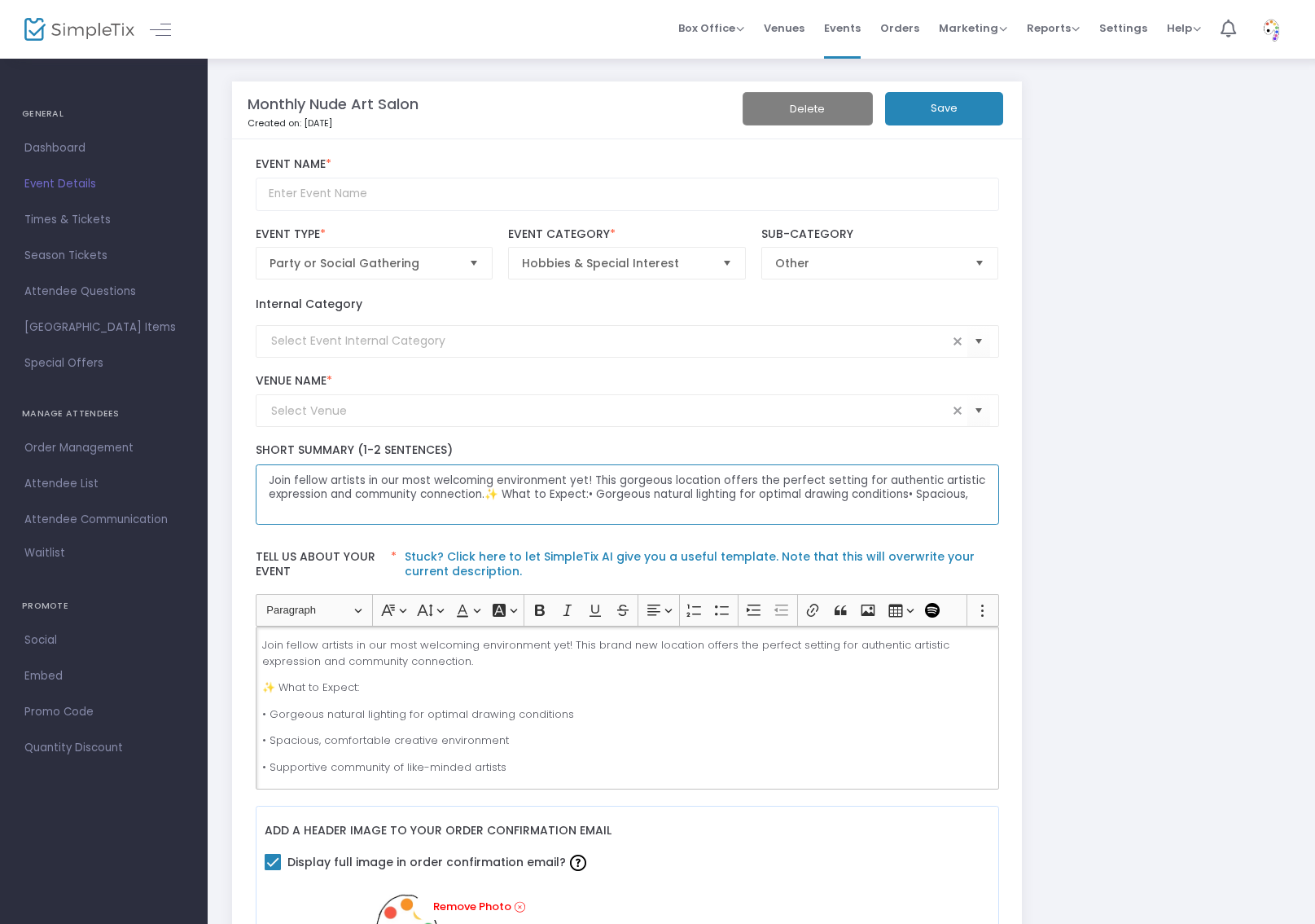
click at [804, 477] on textarea "Join fellow artists in our most welcoming environment yet! This gorgeous locati…" at bounding box center [628, 495] width 744 height 61
paste textarea "men, trans men, and AMAB artists in a welcoming, spacious space with gorgeous n…"
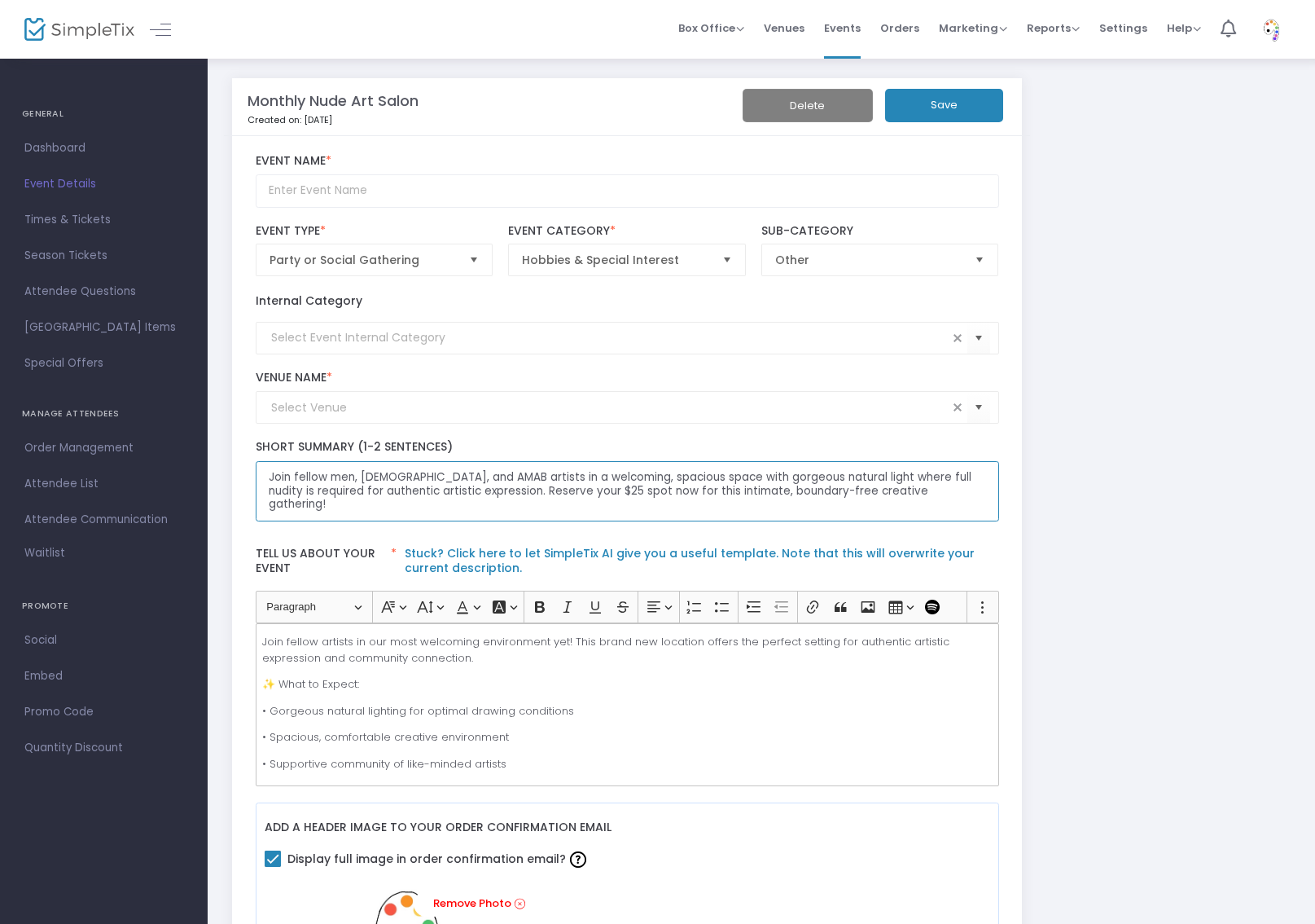
scroll to position [6, 0]
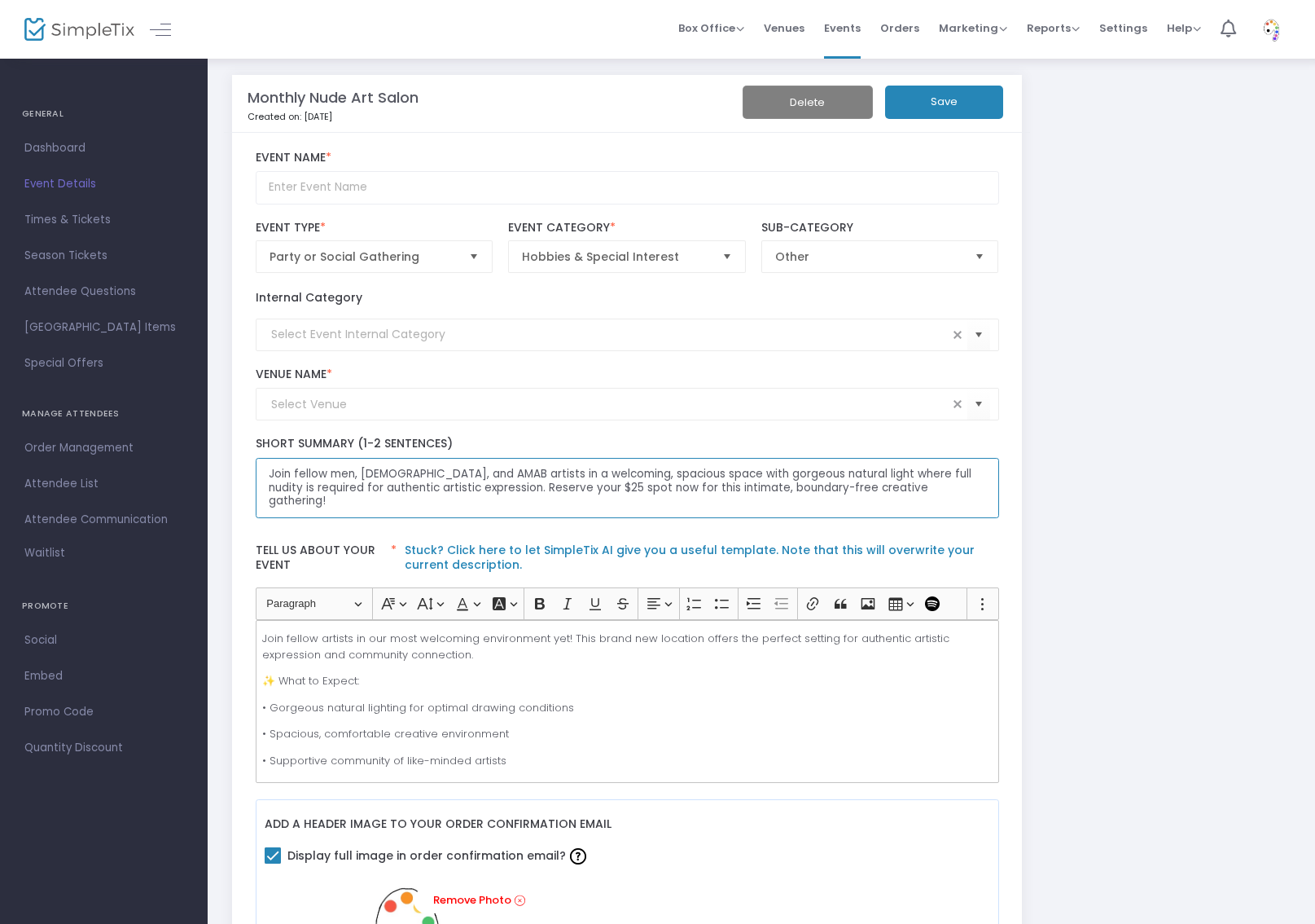
click at [984, 252] on span "Select" at bounding box center [980, 257] width 27 height 27
type textarea "Join fellow men, trans men, and AMAB artists in a welcoming, spacious space wit…"
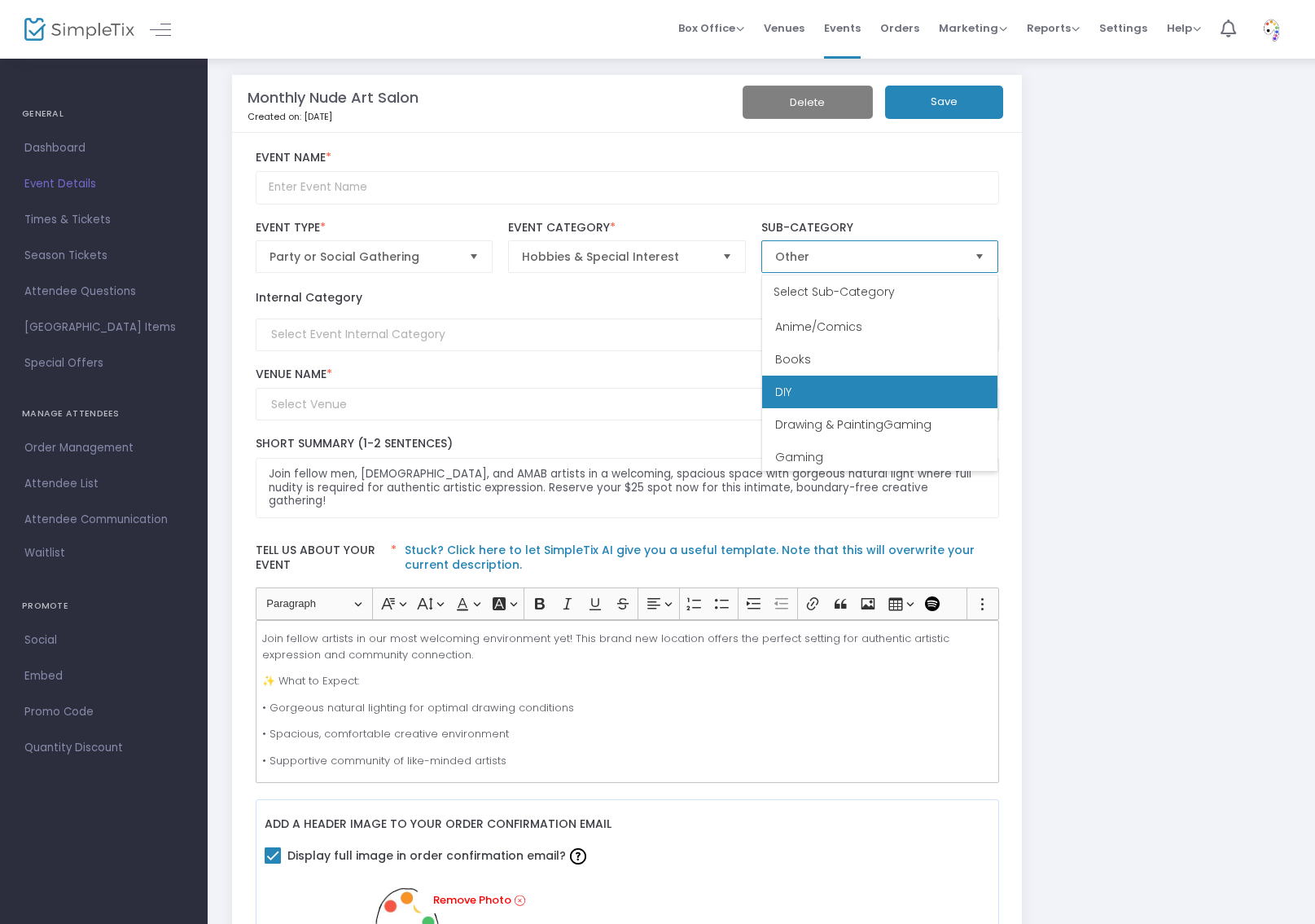
scroll to position [0, 0]
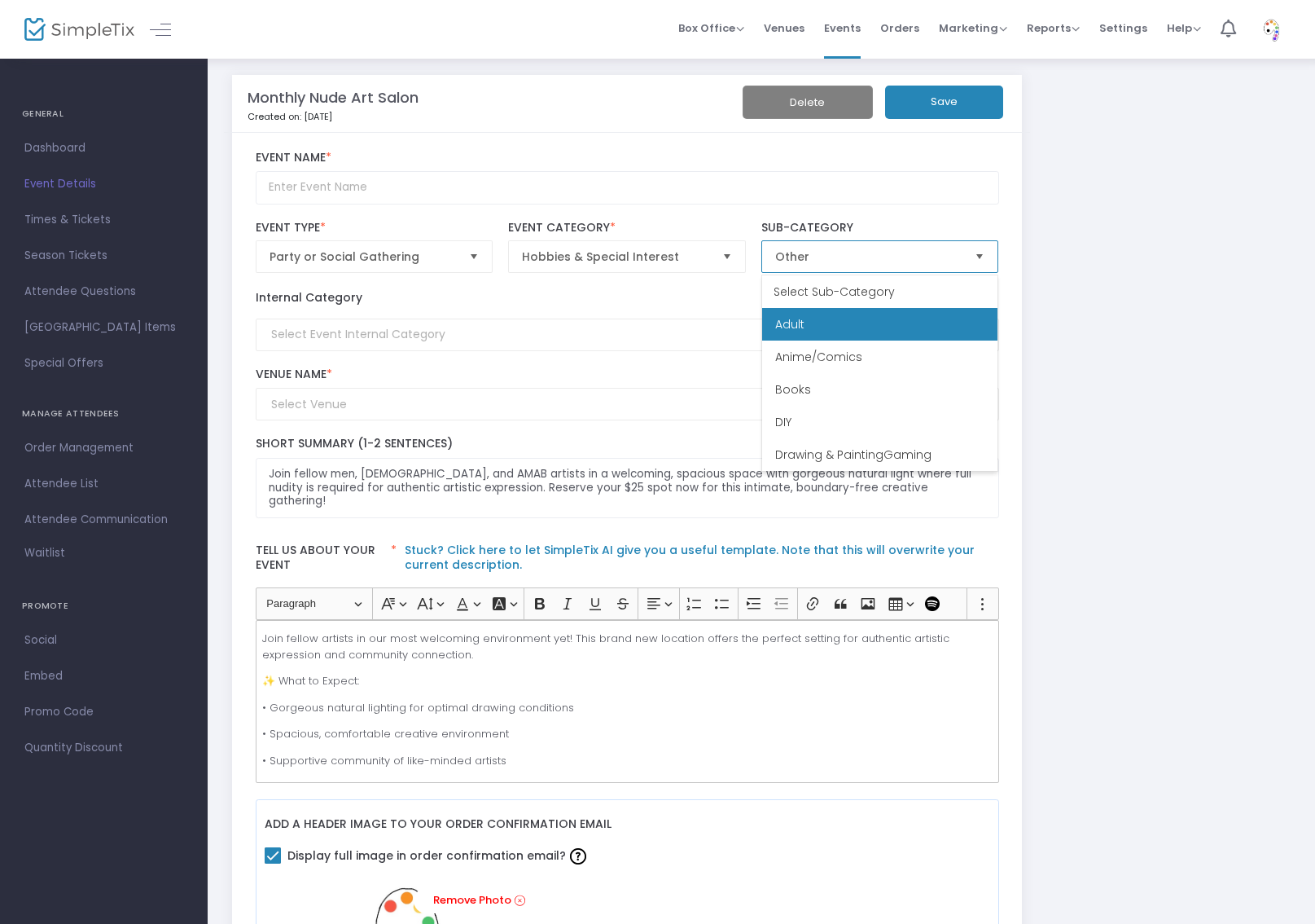
click at [871, 321] on li "Adult" at bounding box center [880, 324] width 235 height 32
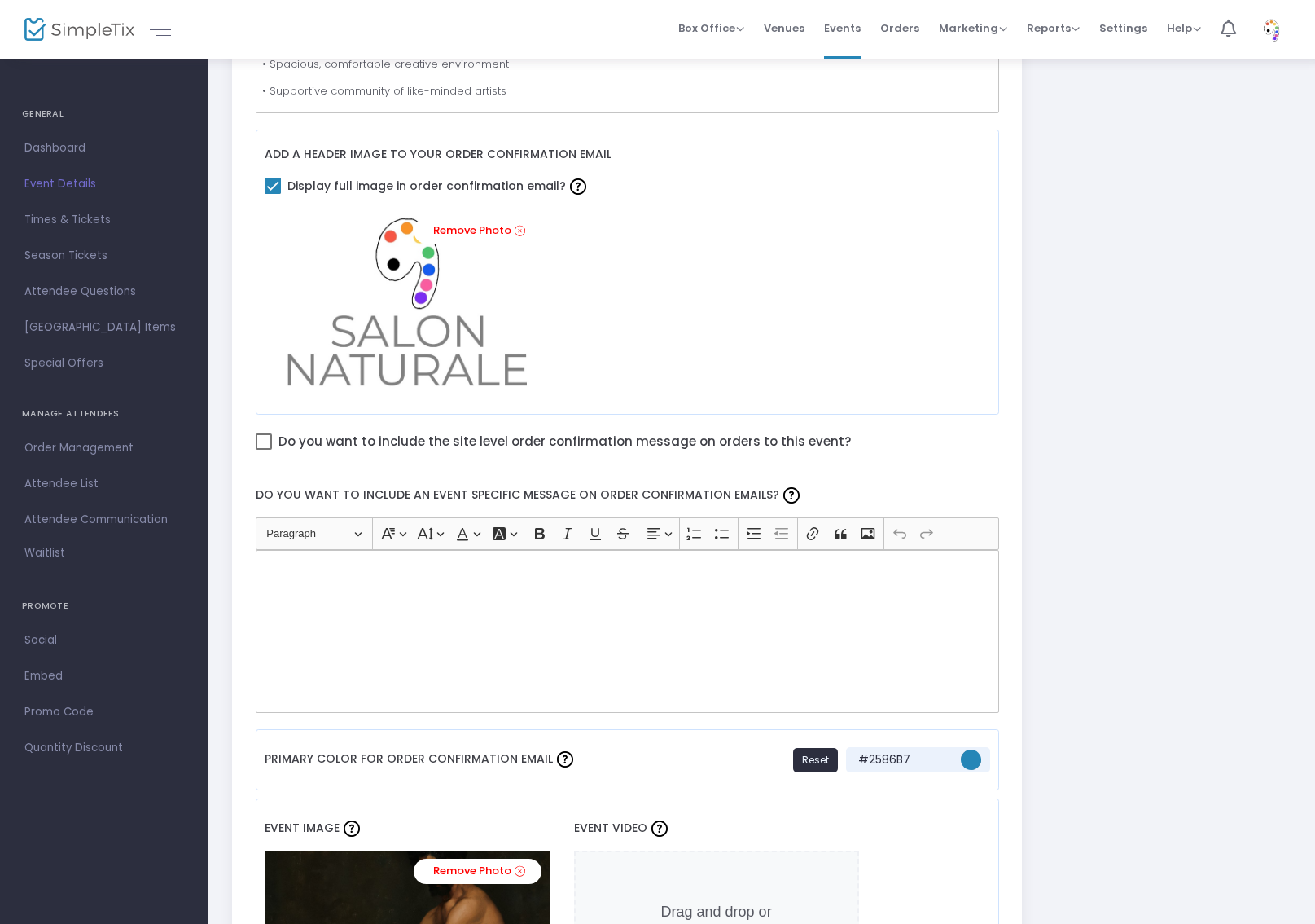
scroll to position [680, 0]
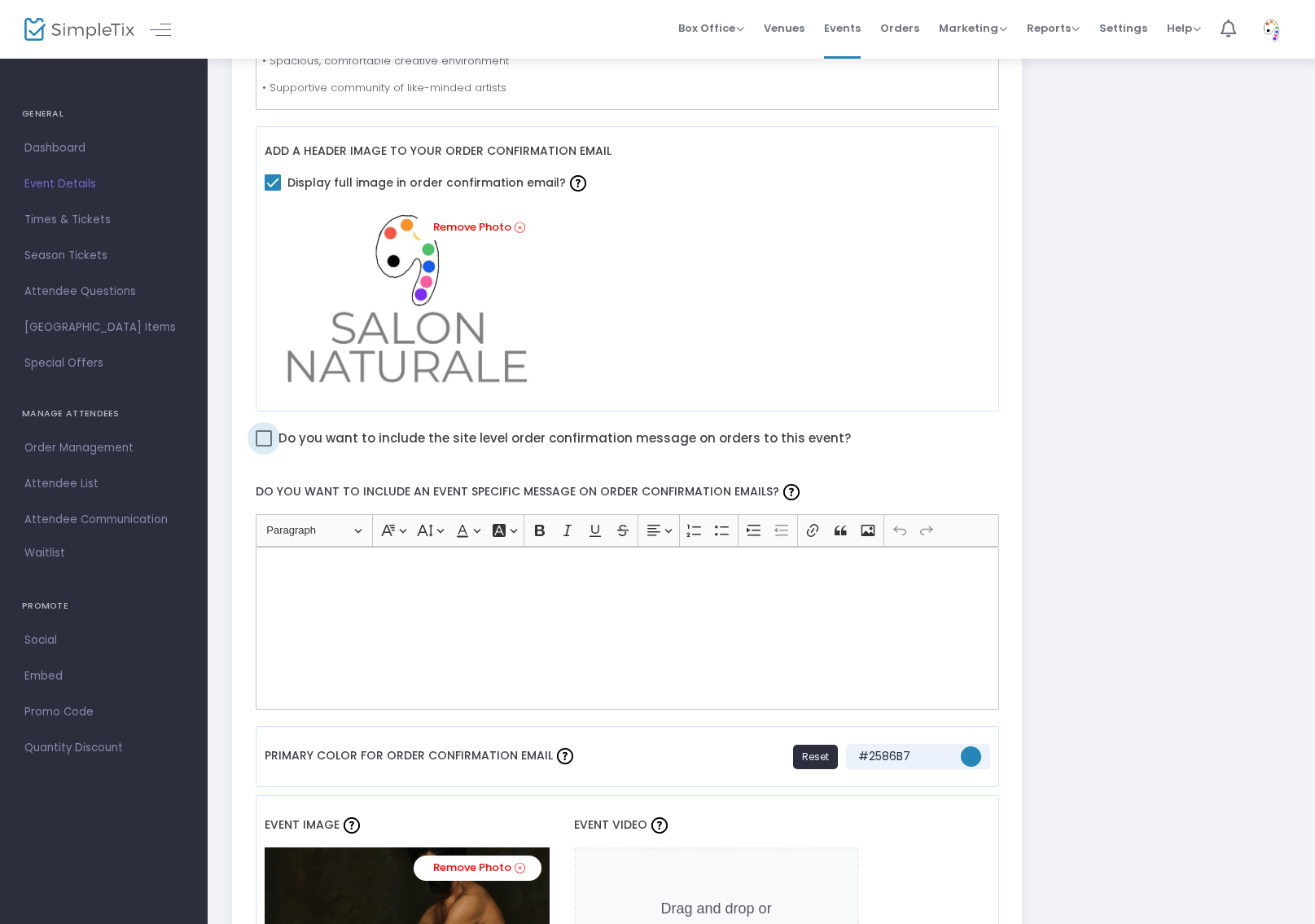
click at [662, 441] on span "Do you want to include the site level order confirmation message on orders to t…" at bounding box center [565, 439] width 573 height 21
click at [264, 447] on input "Do you want to include the site level order confirmation message on orders to t…" at bounding box center [263, 447] width 1 height 1
checkbox input "true"
drag, startPoint x: 423, startPoint y: 489, endPoint x: 744, endPoint y: 504, distance: 321.4
click at [761, 489] on label "Do you want to include an event specific message on order confirmation emails?" at bounding box center [628, 492] width 759 height 43
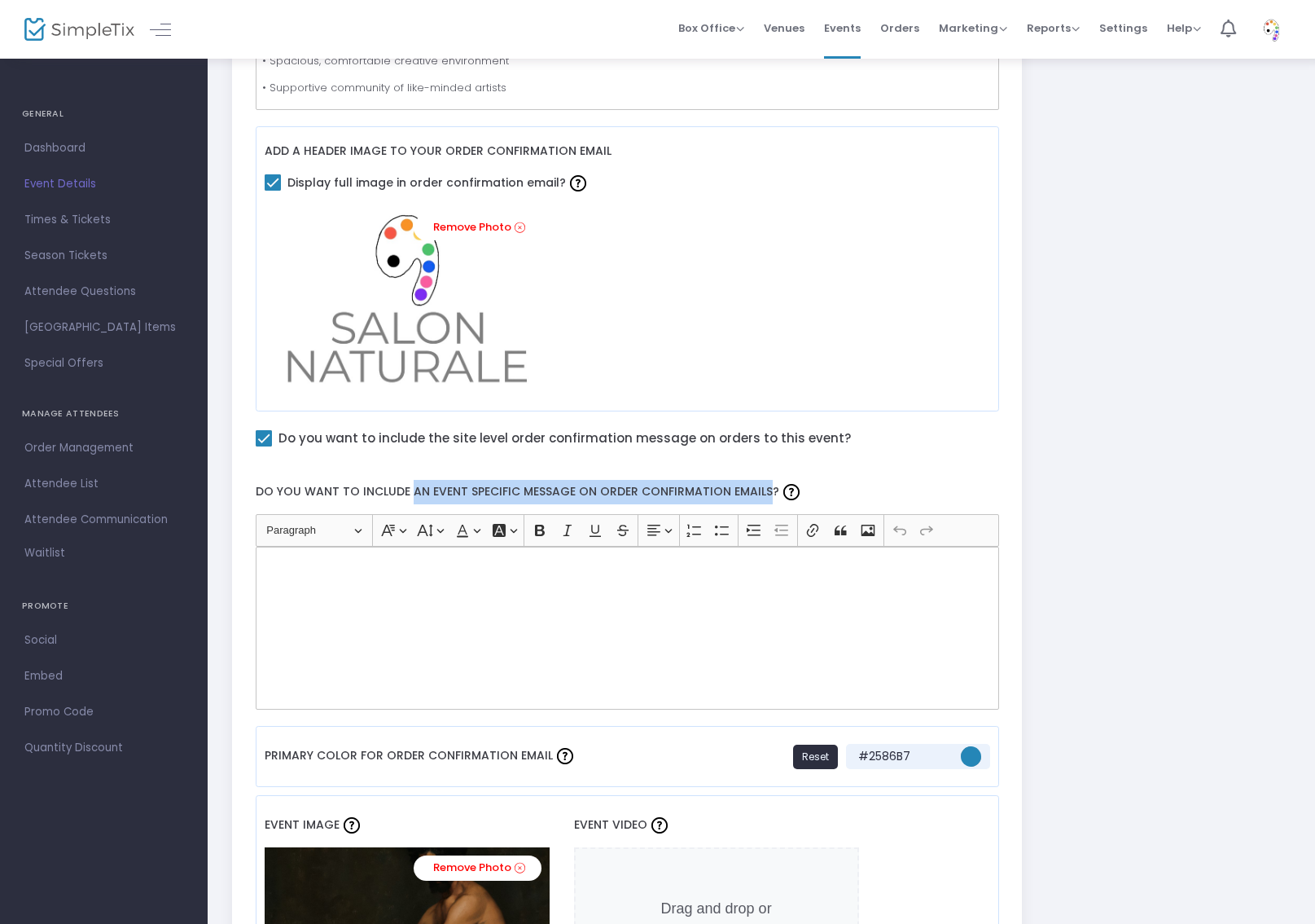
copy label "an event specific message on order confirmation emails"
click at [850, 593] on div "Rich Text Editor, main" at bounding box center [628, 629] width 744 height 163
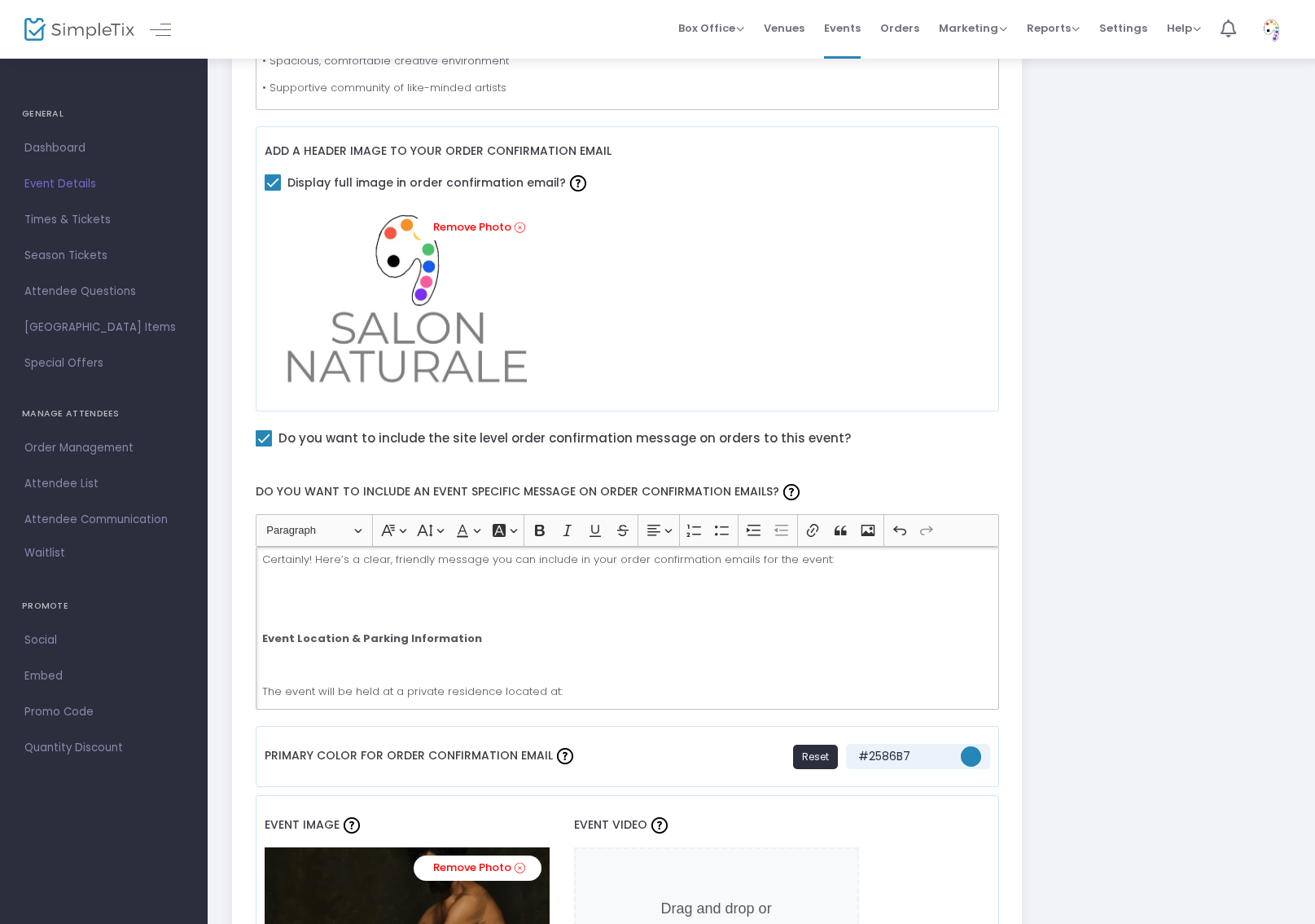
scroll to position [0, 0]
click at [443, 664] on p "Rich Text Editor, main" at bounding box center [627, 672] width 729 height 16
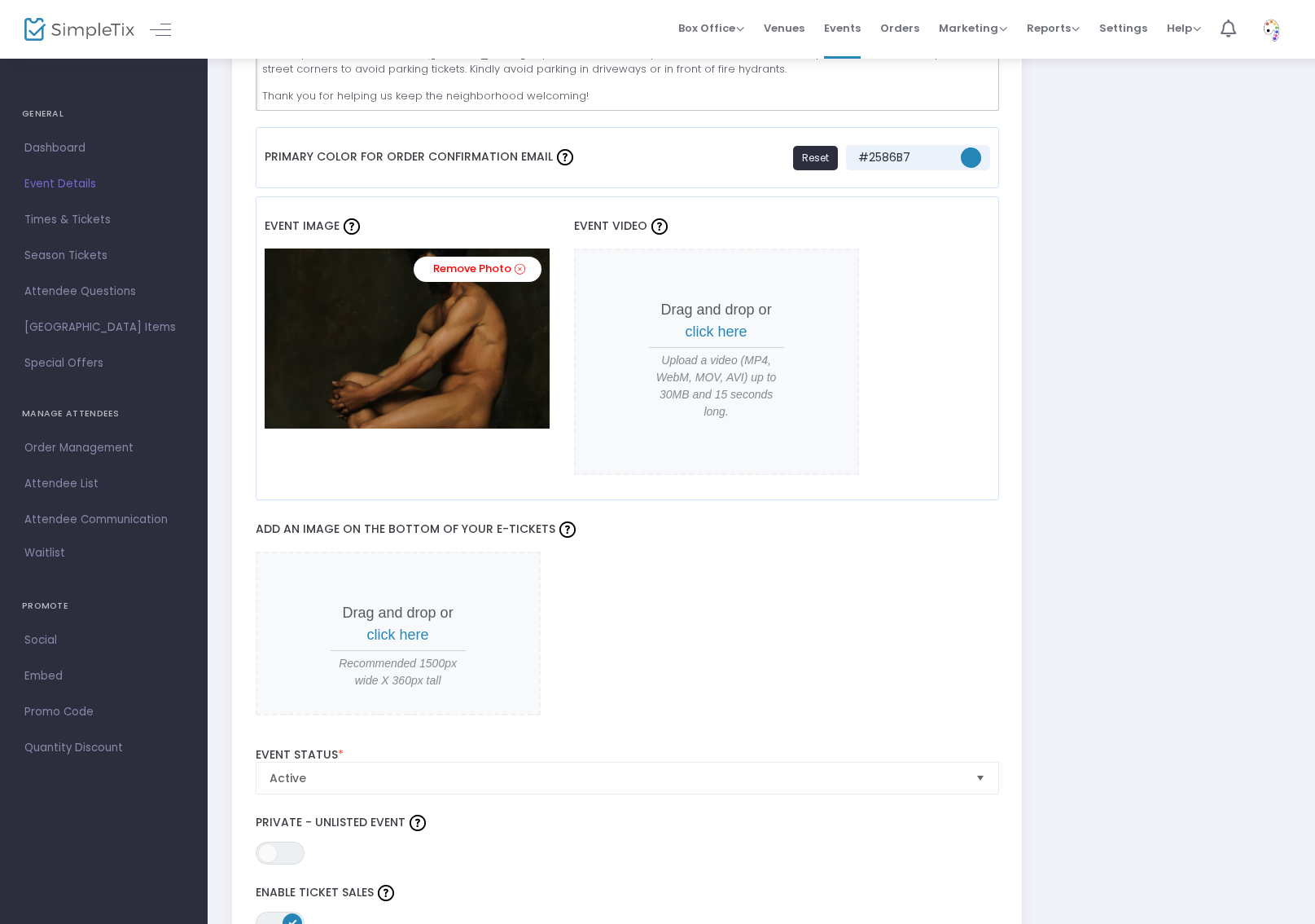
scroll to position [1356, 0]
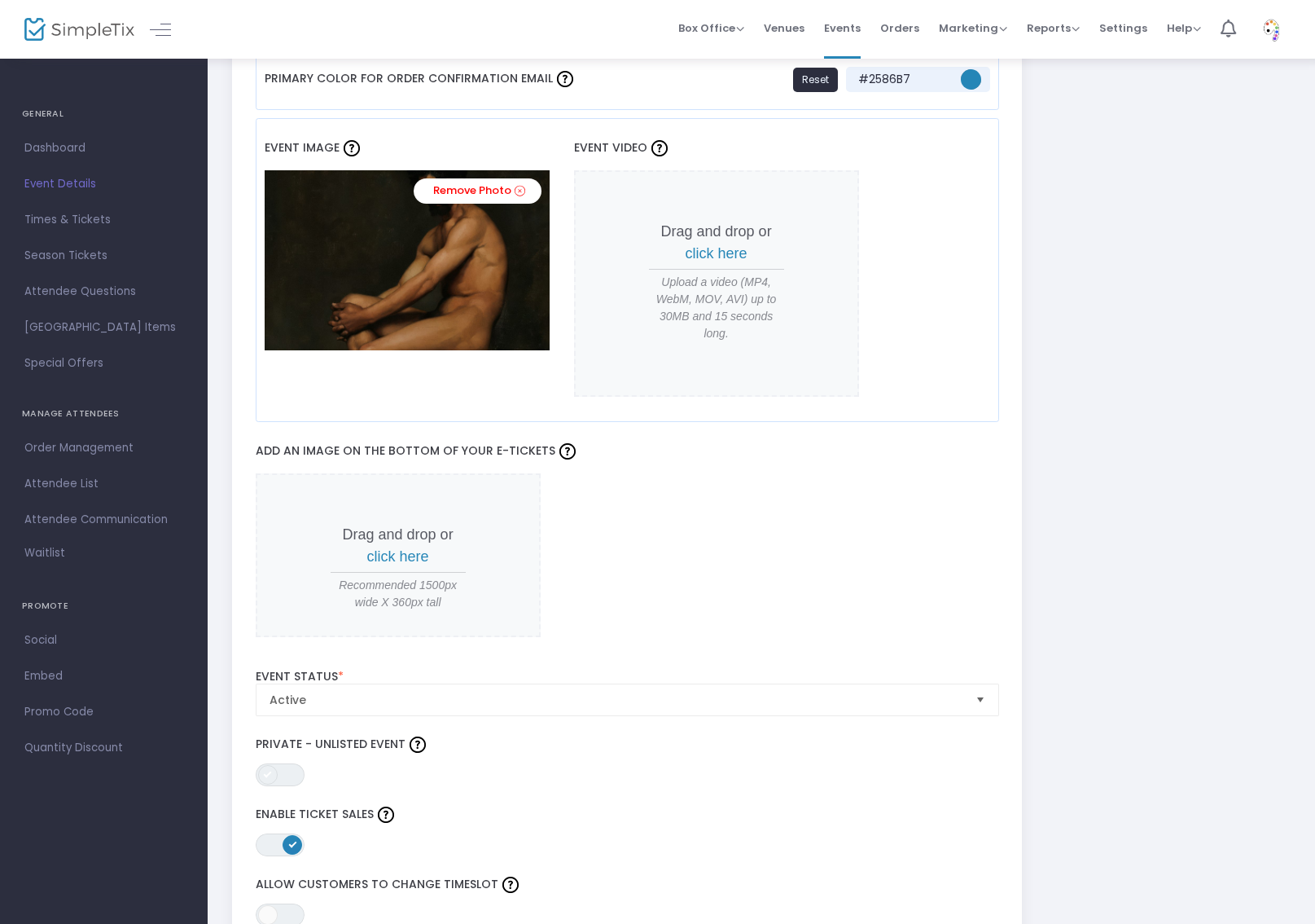
click at [275, 770] on span at bounding box center [268, 774] width 20 height 20
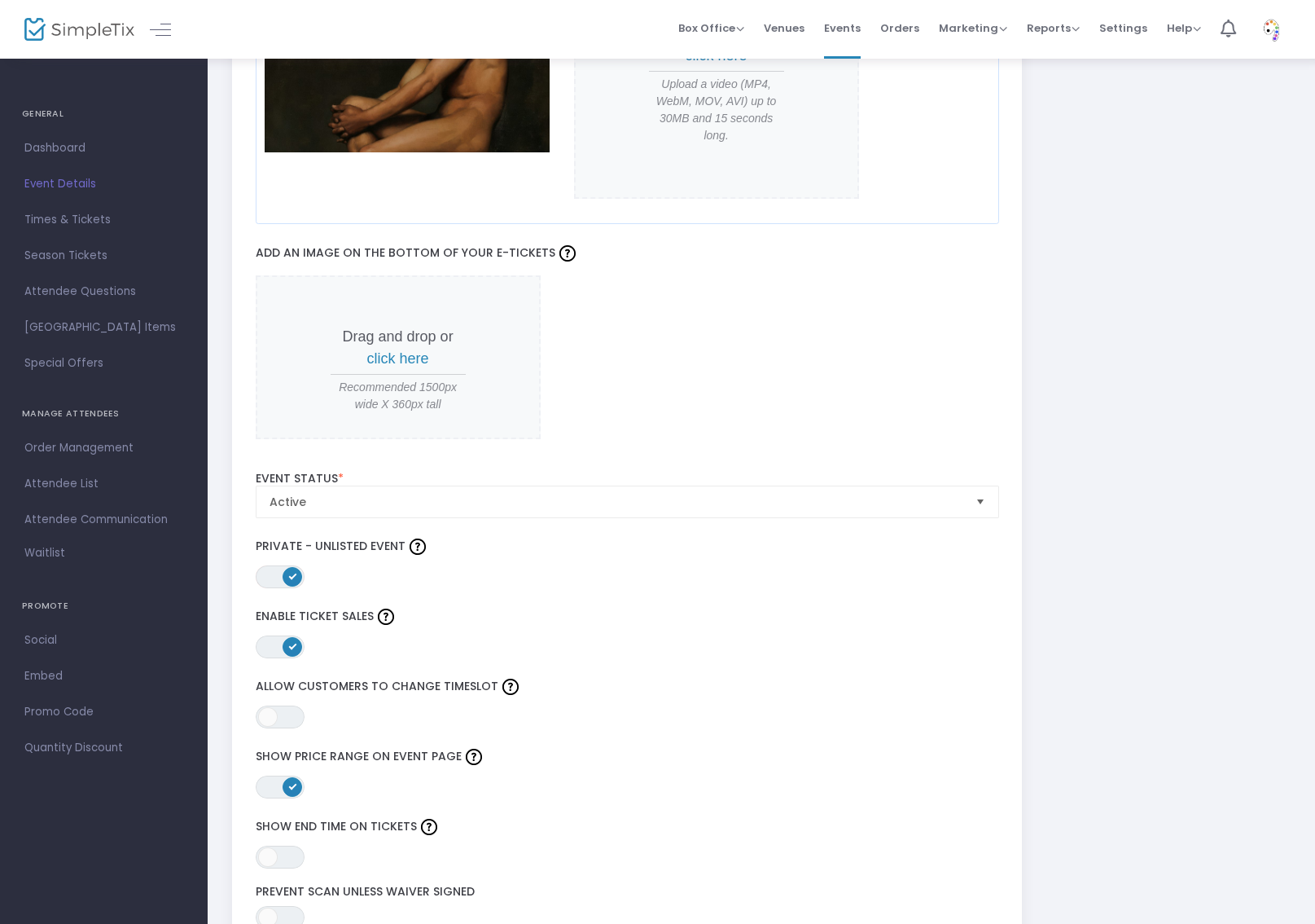
scroll to position [1613, 0]
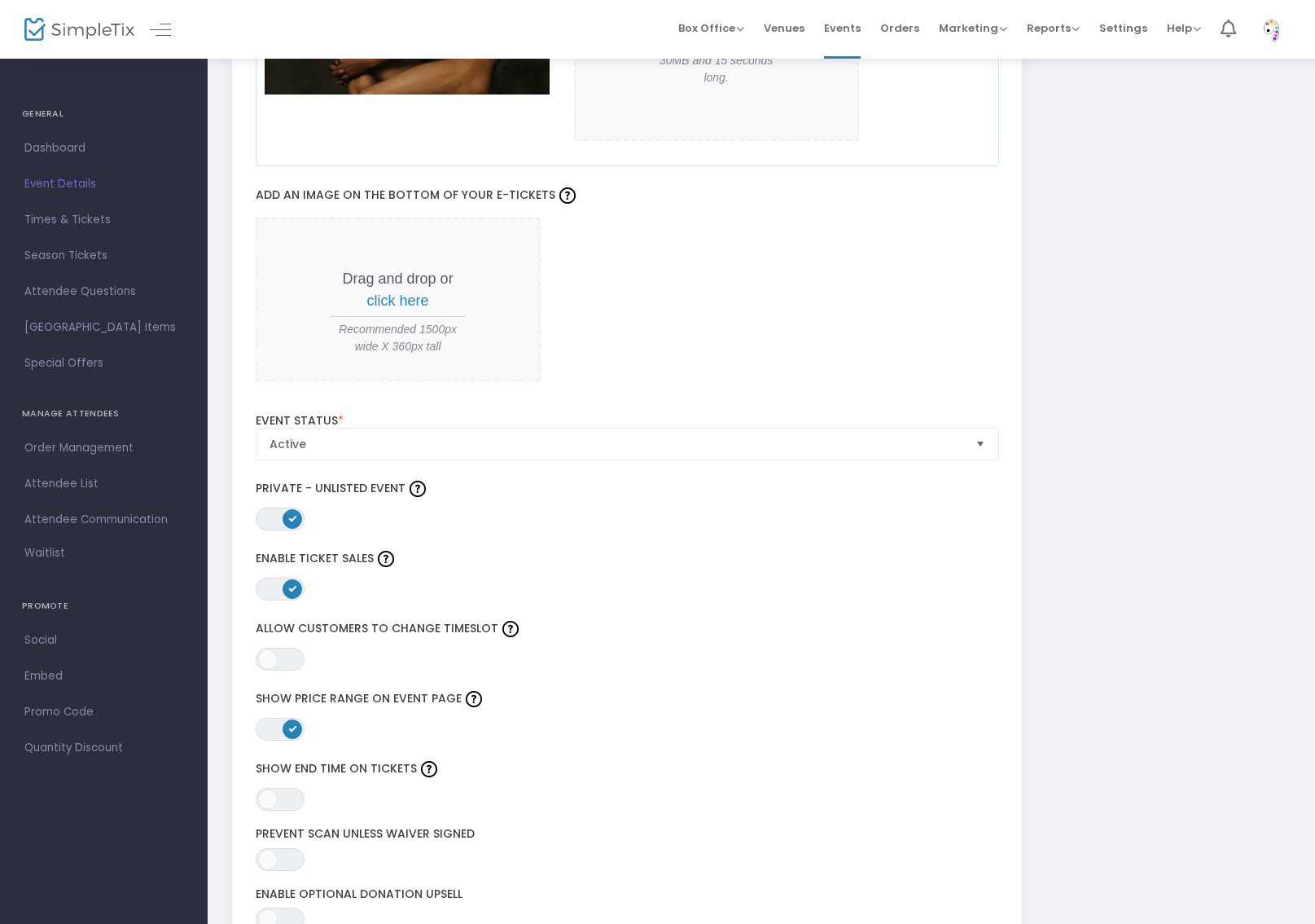
click at [286, 727] on span at bounding box center [293, 729] width 20 height 20
click at [286, 796] on span "ON OFF" at bounding box center [280, 799] width 49 height 22
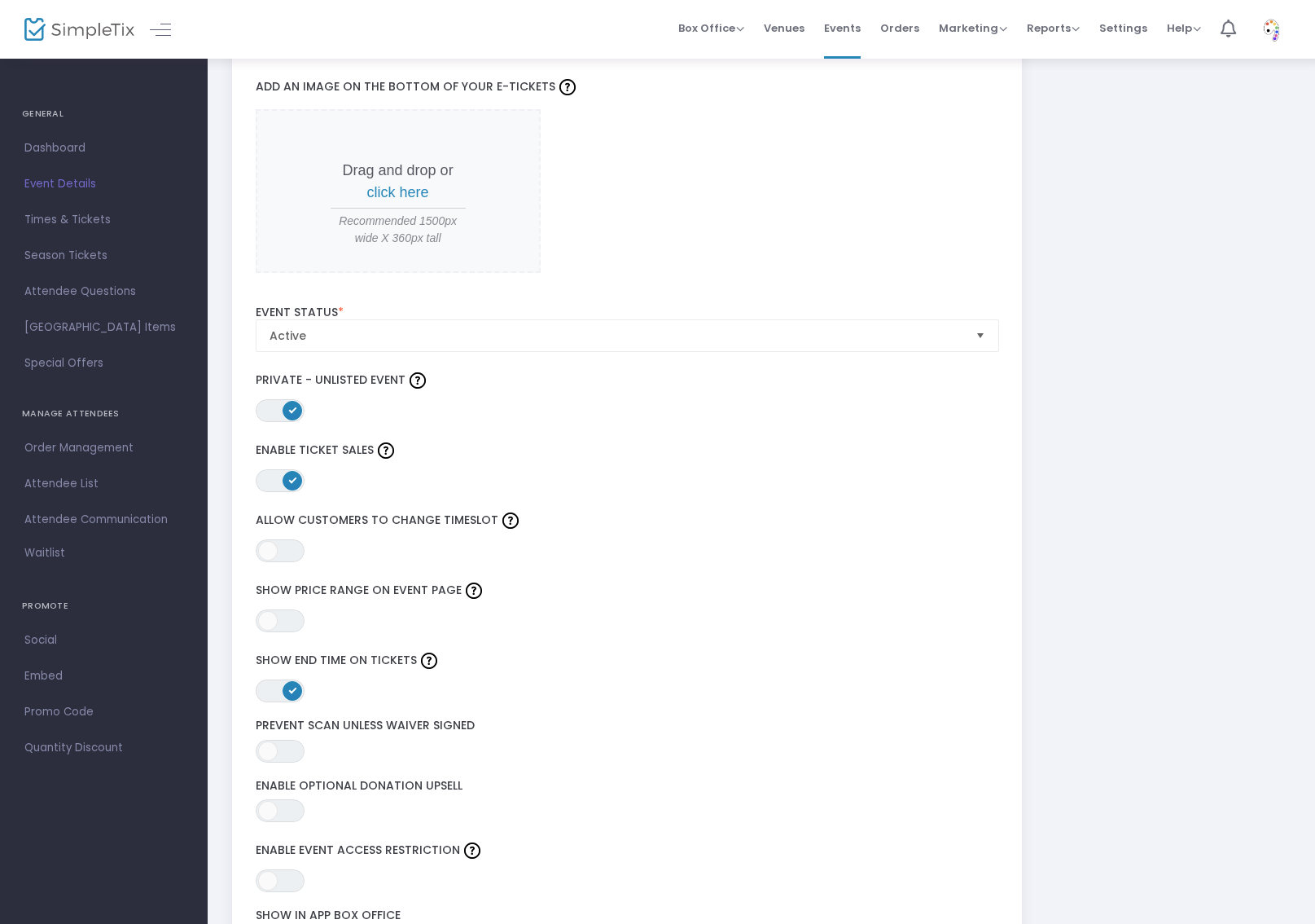
scroll to position [1775, 0]
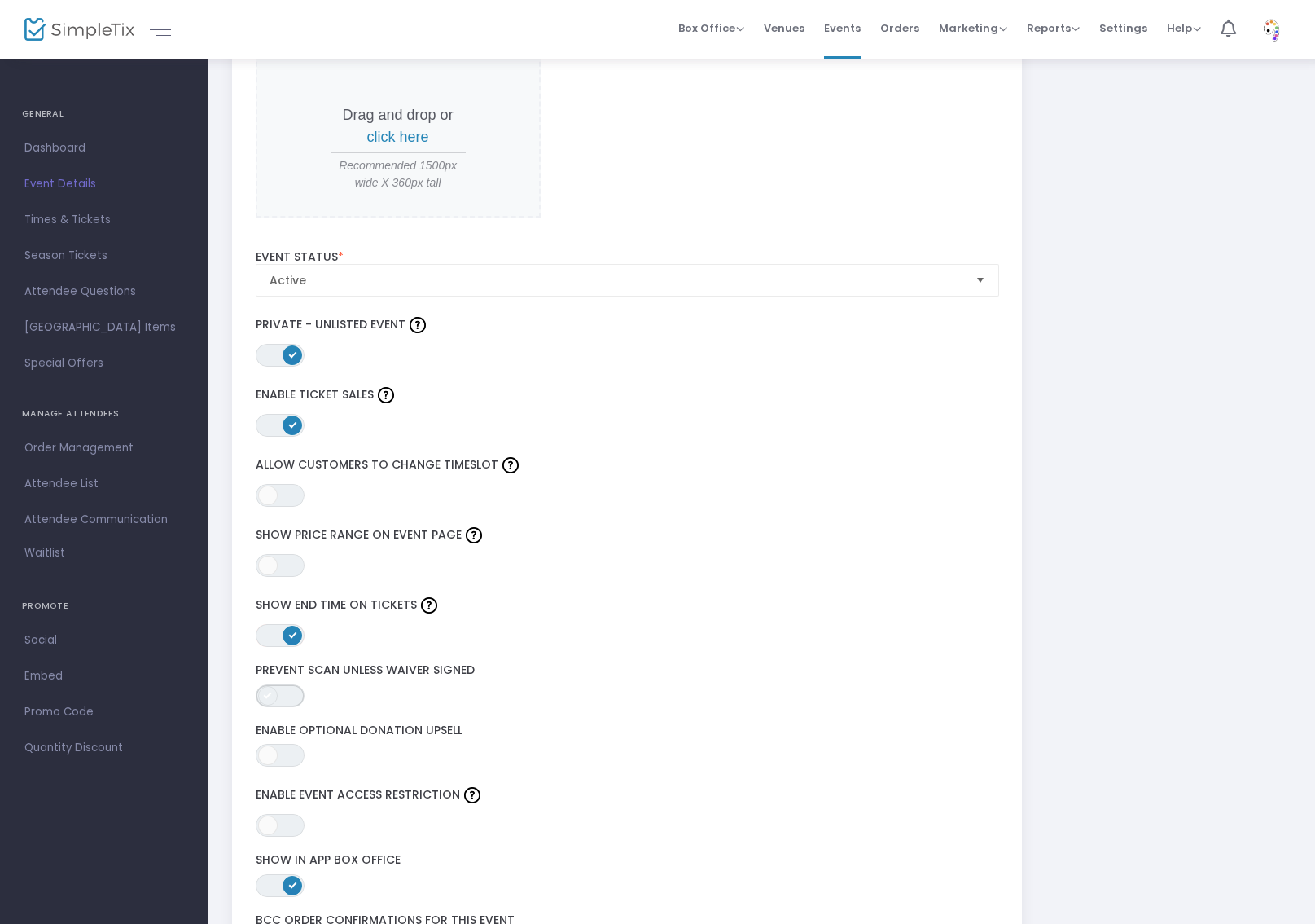
click at [298, 693] on span "ON OFF" at bounding box center [280, 695] width 49 height 22
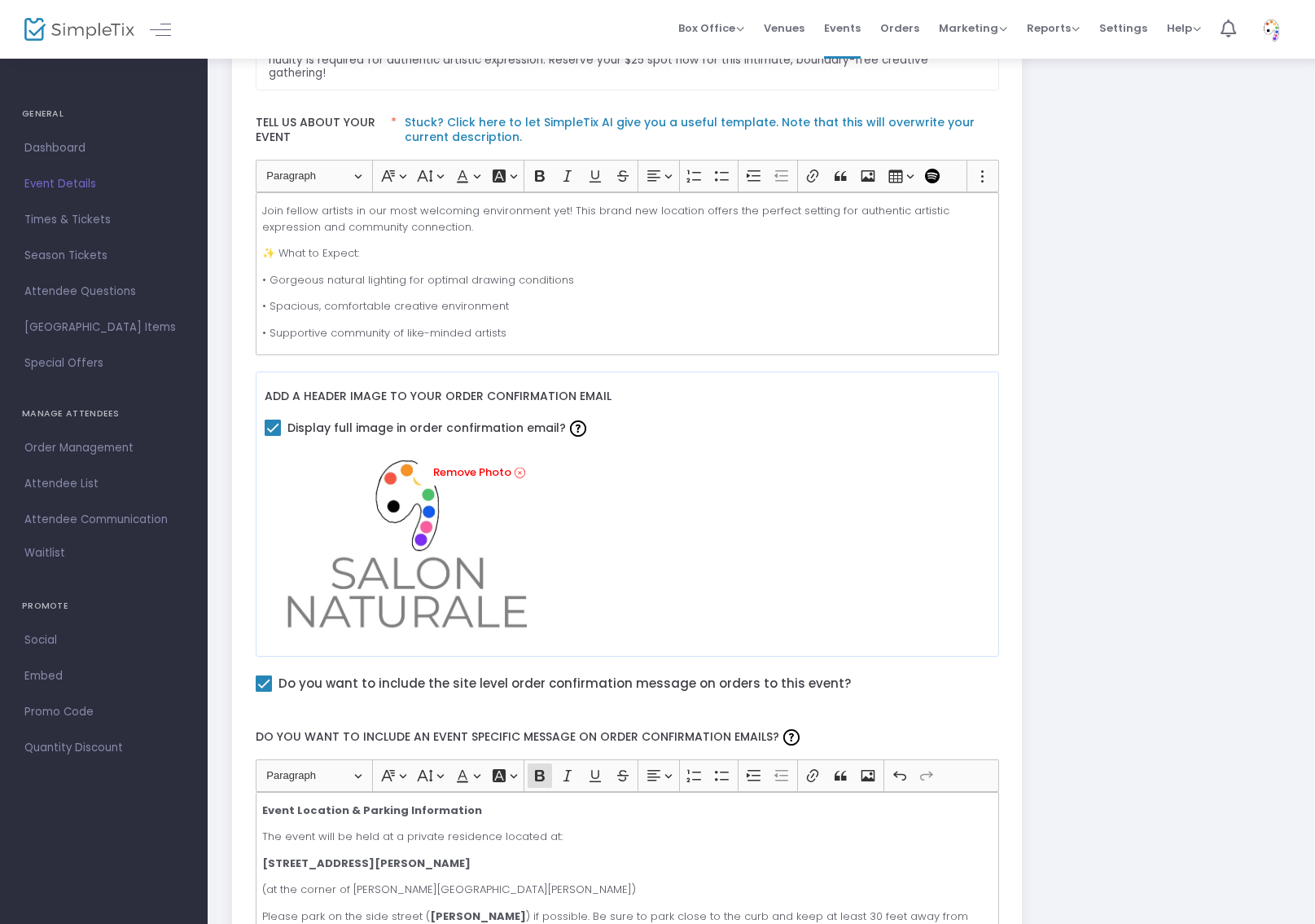
scroll to position [0, 0]
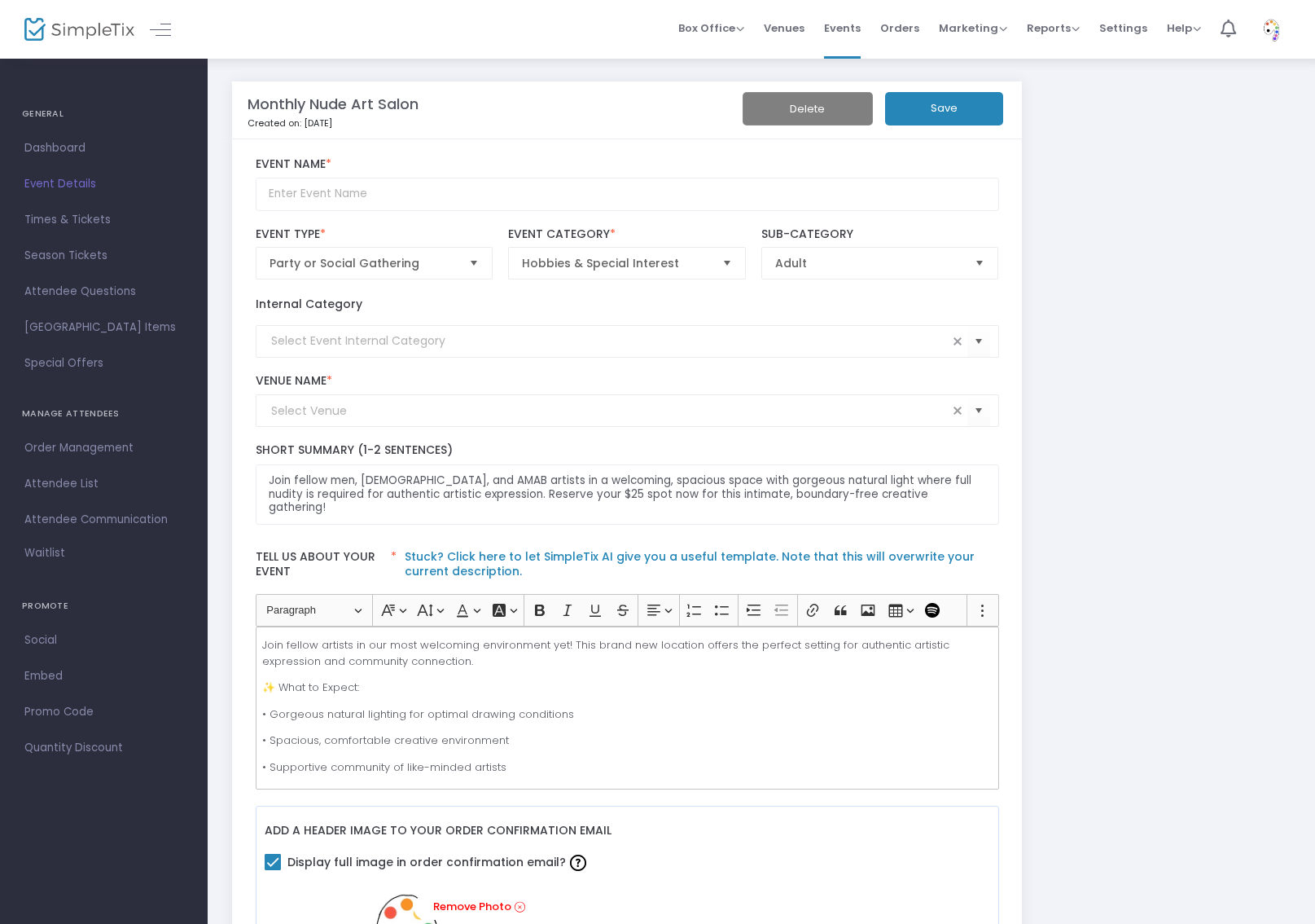
click at [952, 109] on button "Save" at bounding box center [944, 108] width 118 height 33
click at [855, 27] on span "Events" at bounding box center [842, 28] width 37 height 41
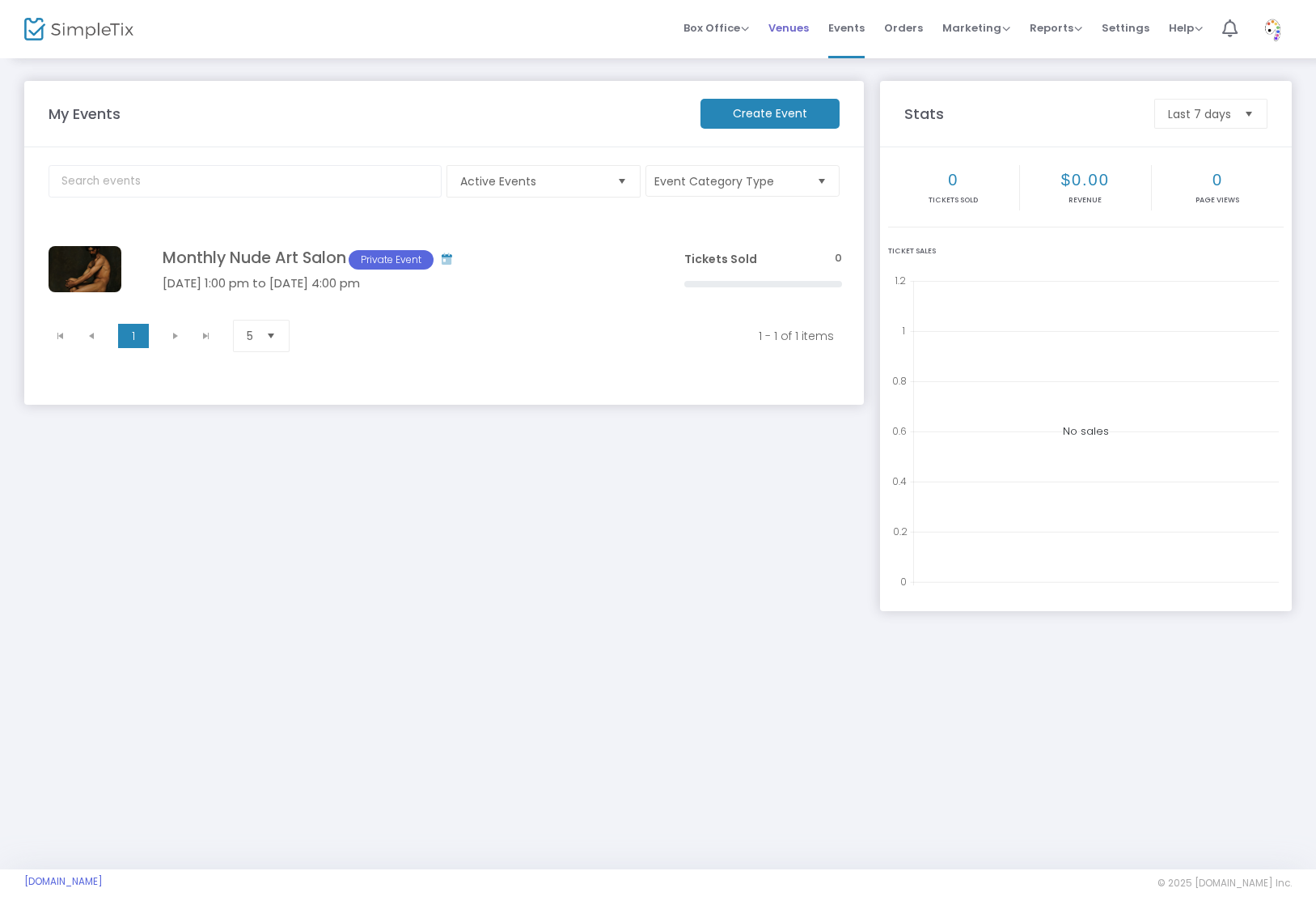
click at [798, 32] on span "Venues" at bounding box center [788, 28] width 40 height 41
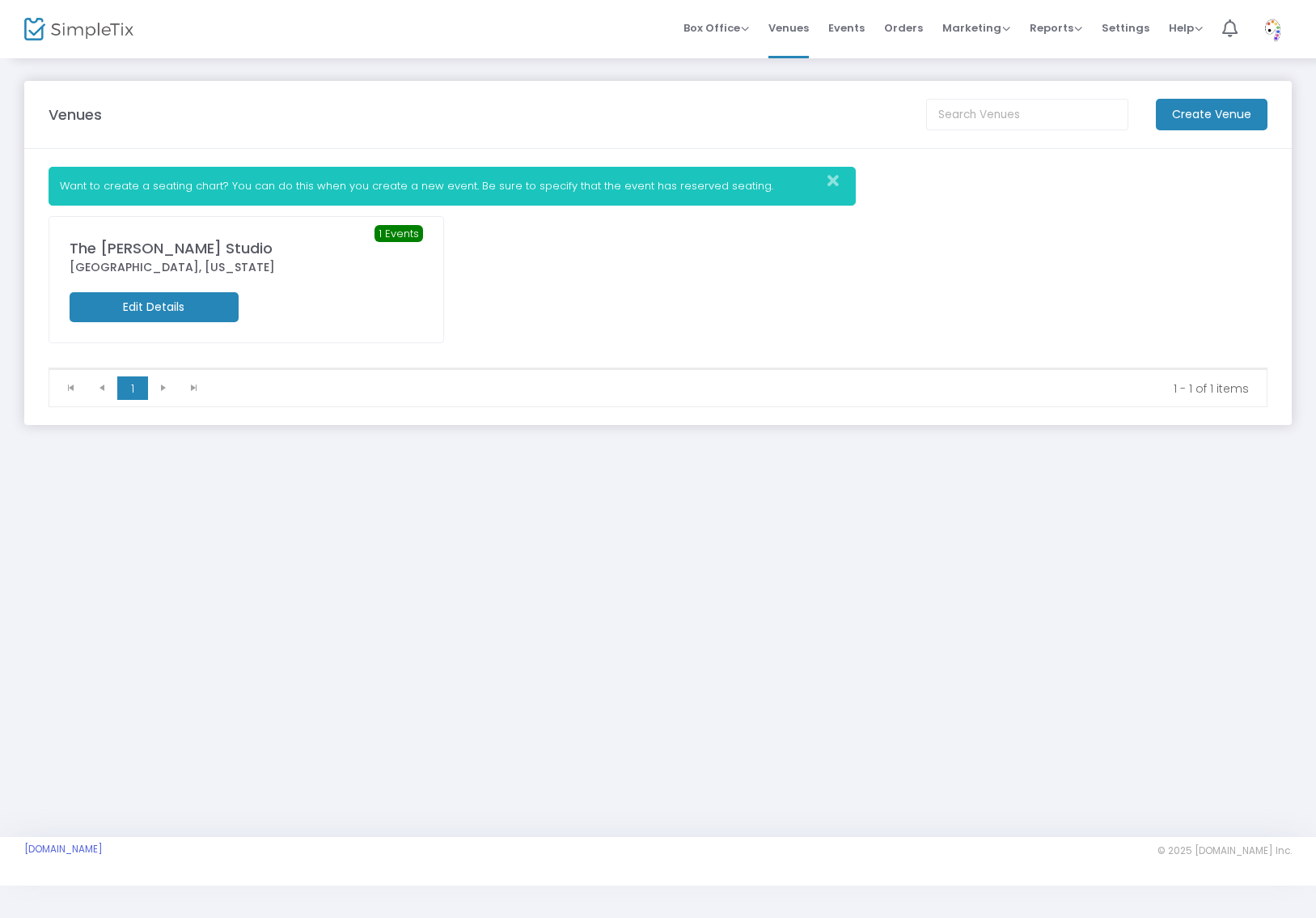
click at [157, 310] on m-button "Edit Details" at bounding box center [154, 307] width 169 height 30
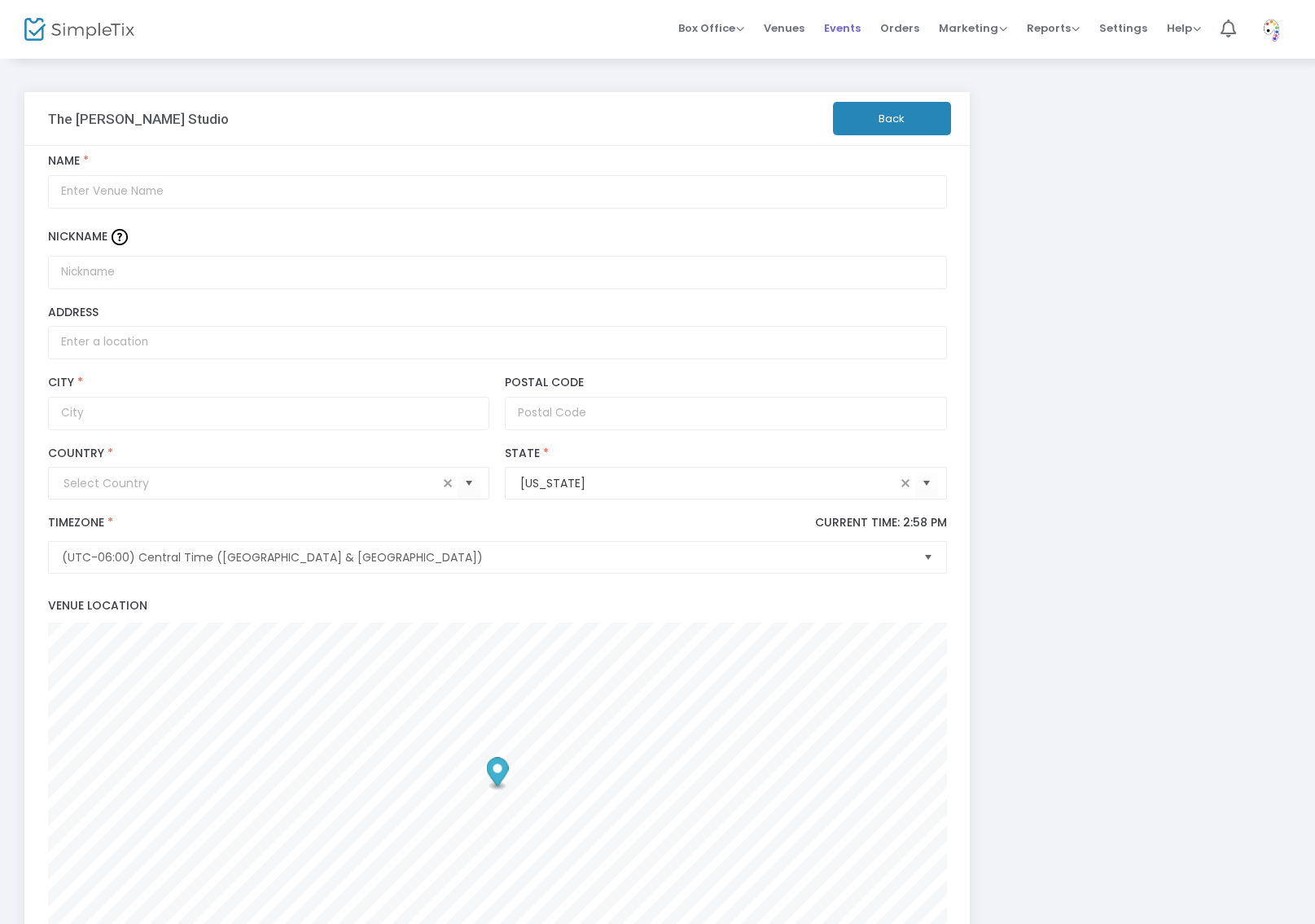
click at [844, 31] on span "Events" at bounding box center [842, 28] width 37 height 41
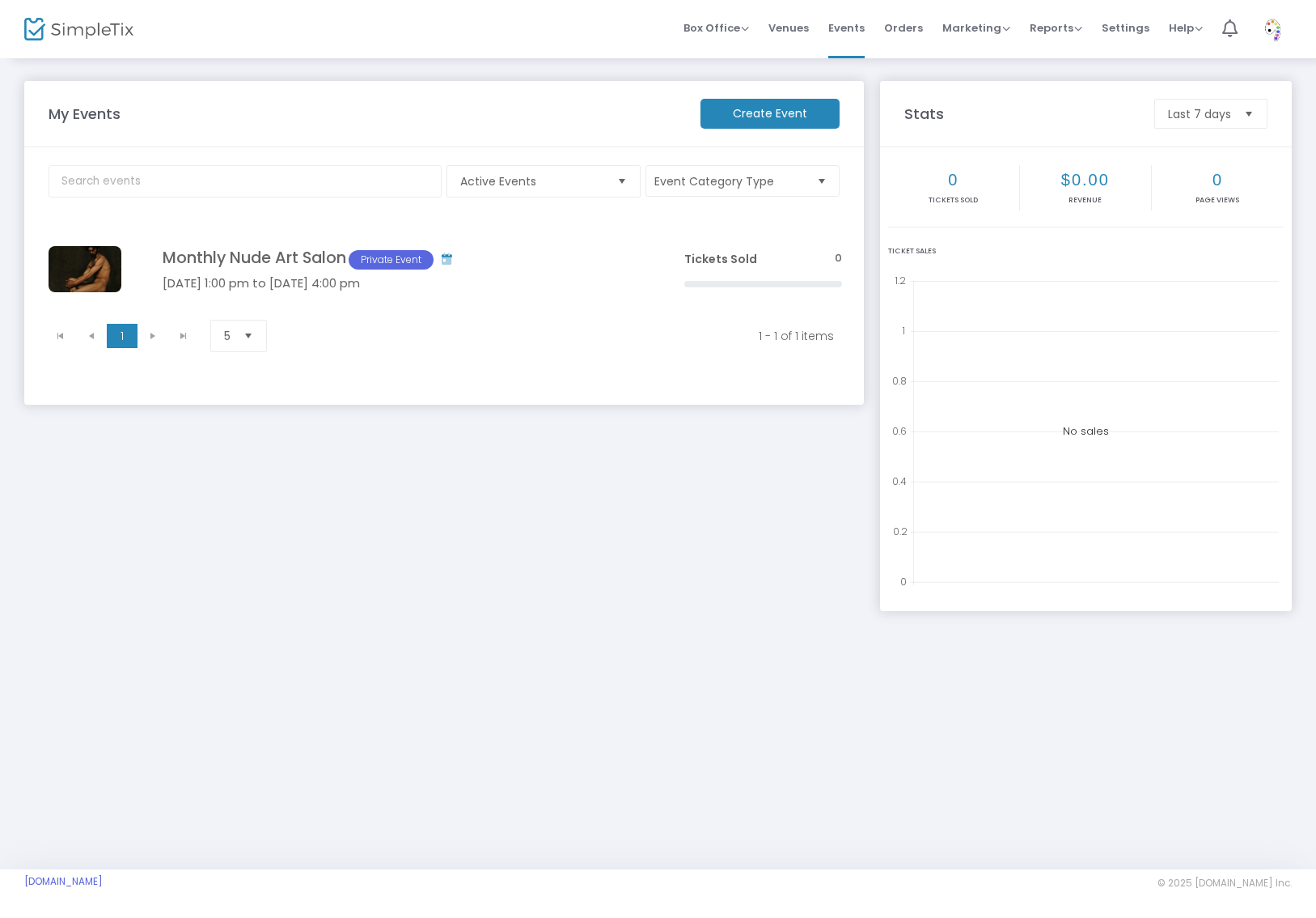
click at [1280, 33] on img at bounding box center [1273, 28] width 33 height 29
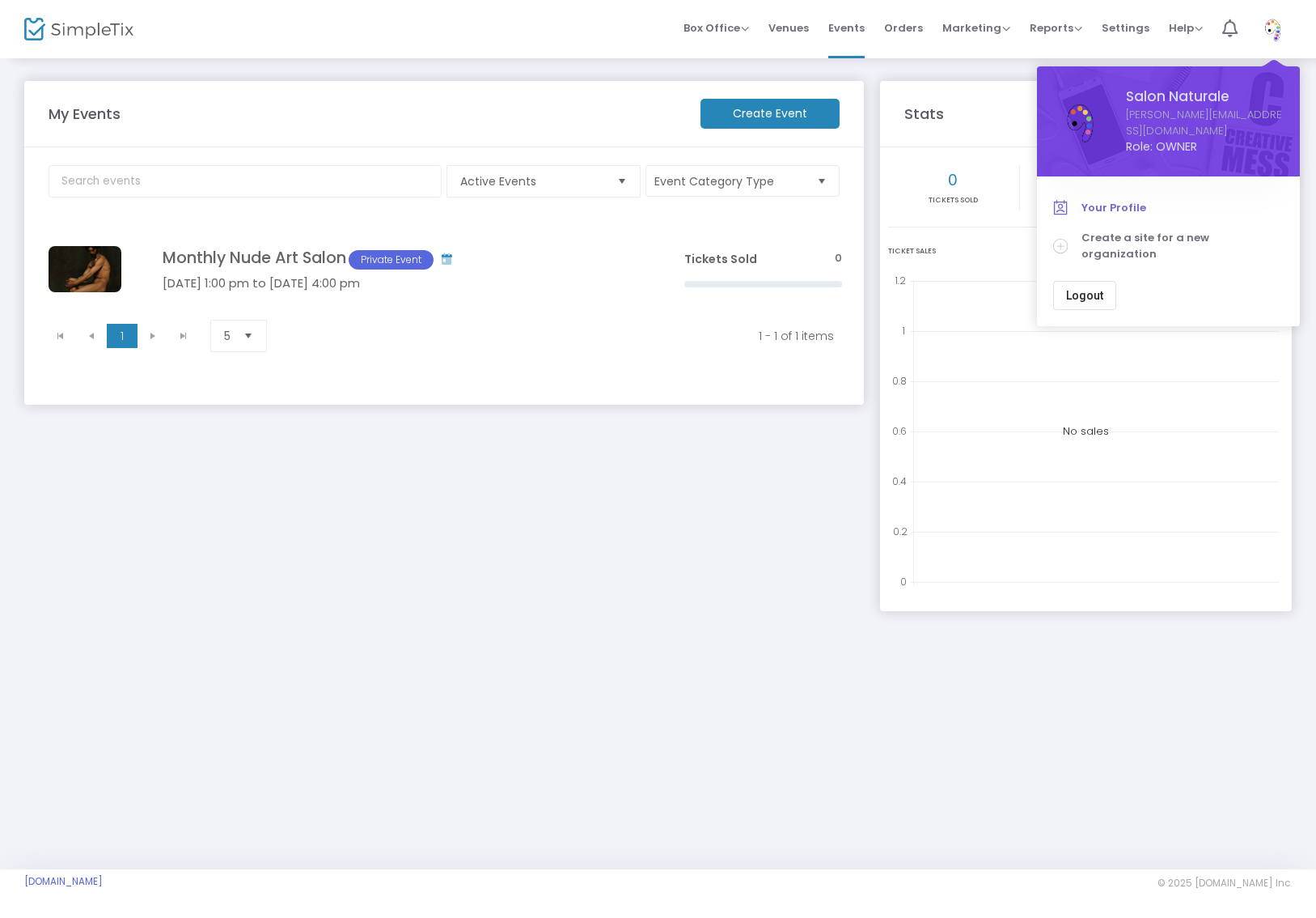
click at [1103, 200] on span "Your Profile" at bounding box center [1182, 208] width 202 height 16
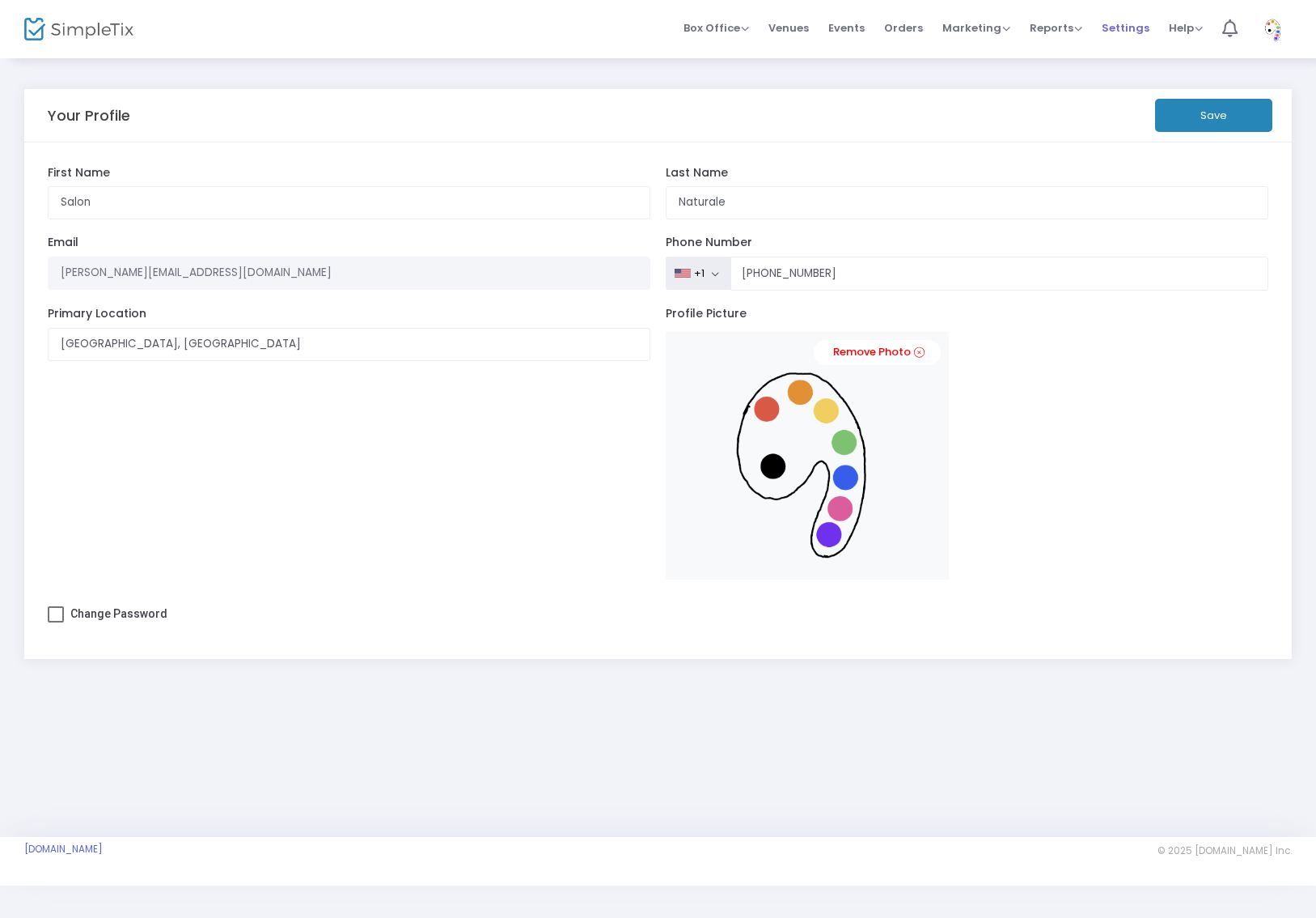
click at [1110, 30] on span "Settings" at bounding box center [1126, 28] width 48 height 41
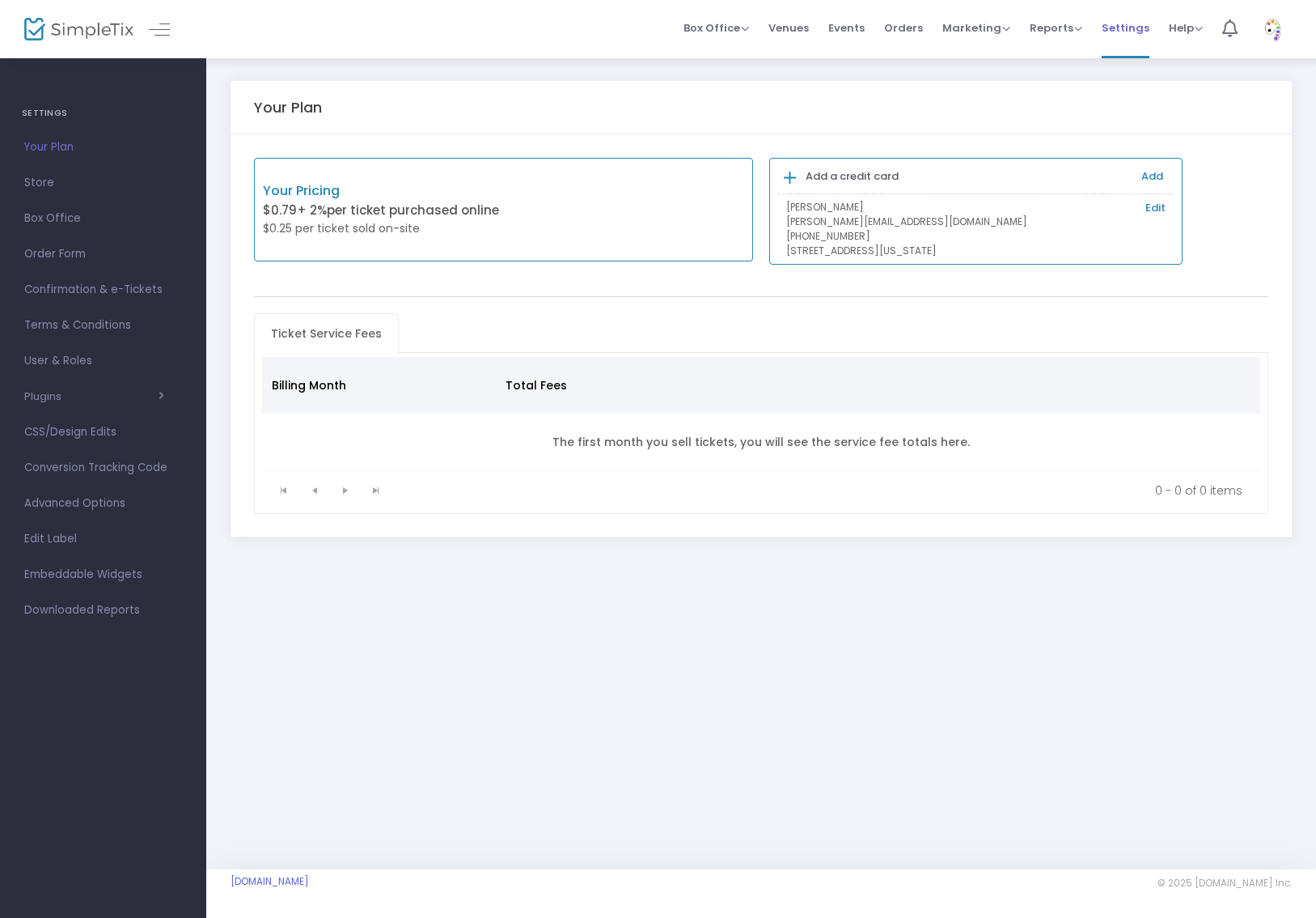
click at [1128, 31] on span "Settings" at bounding box center [1126, 28] width 48 height 41
click at [42, 182] on span "Store" at bounding box center [102, 183] width 157 height 21
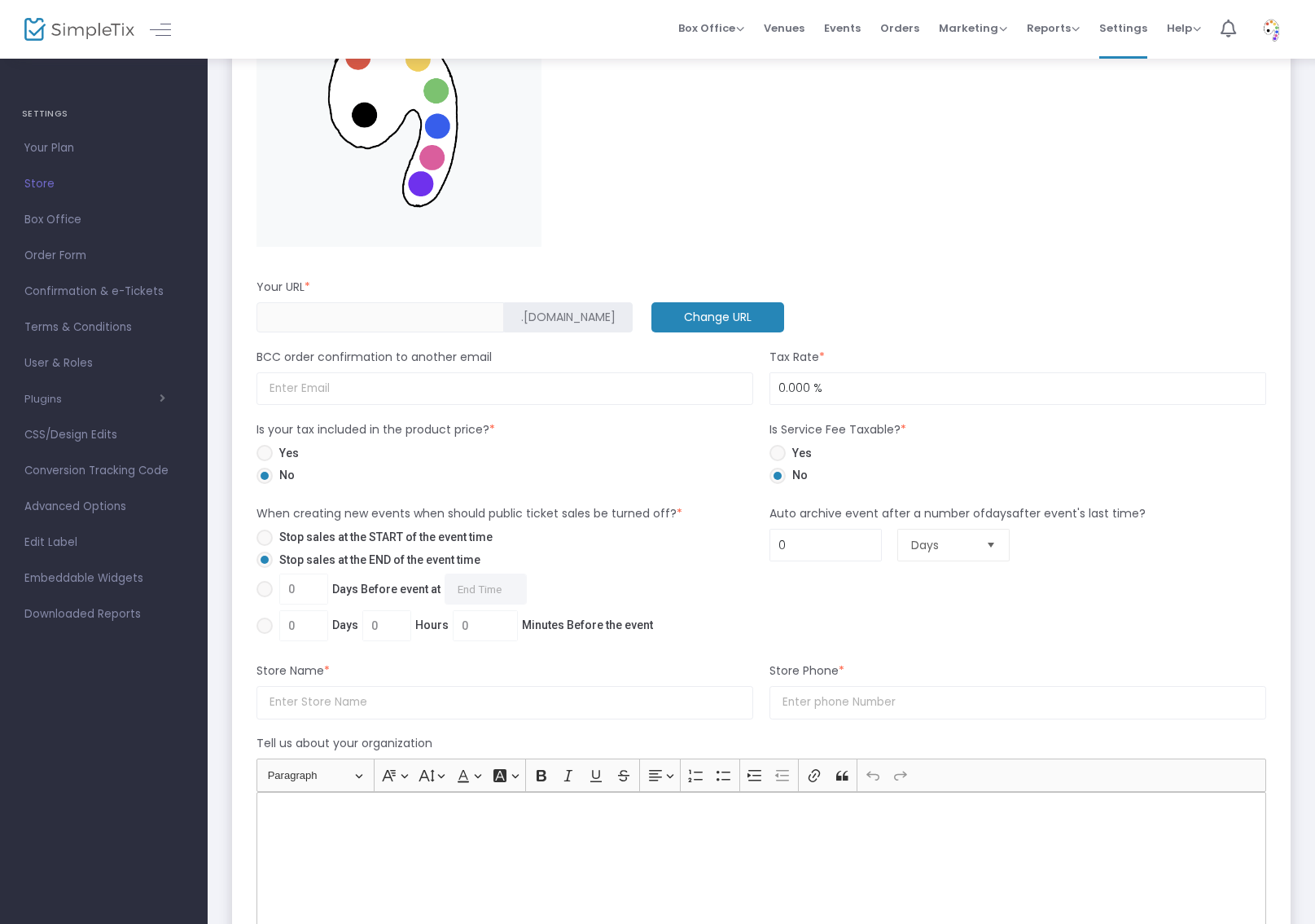
scroll to position [702, 0]
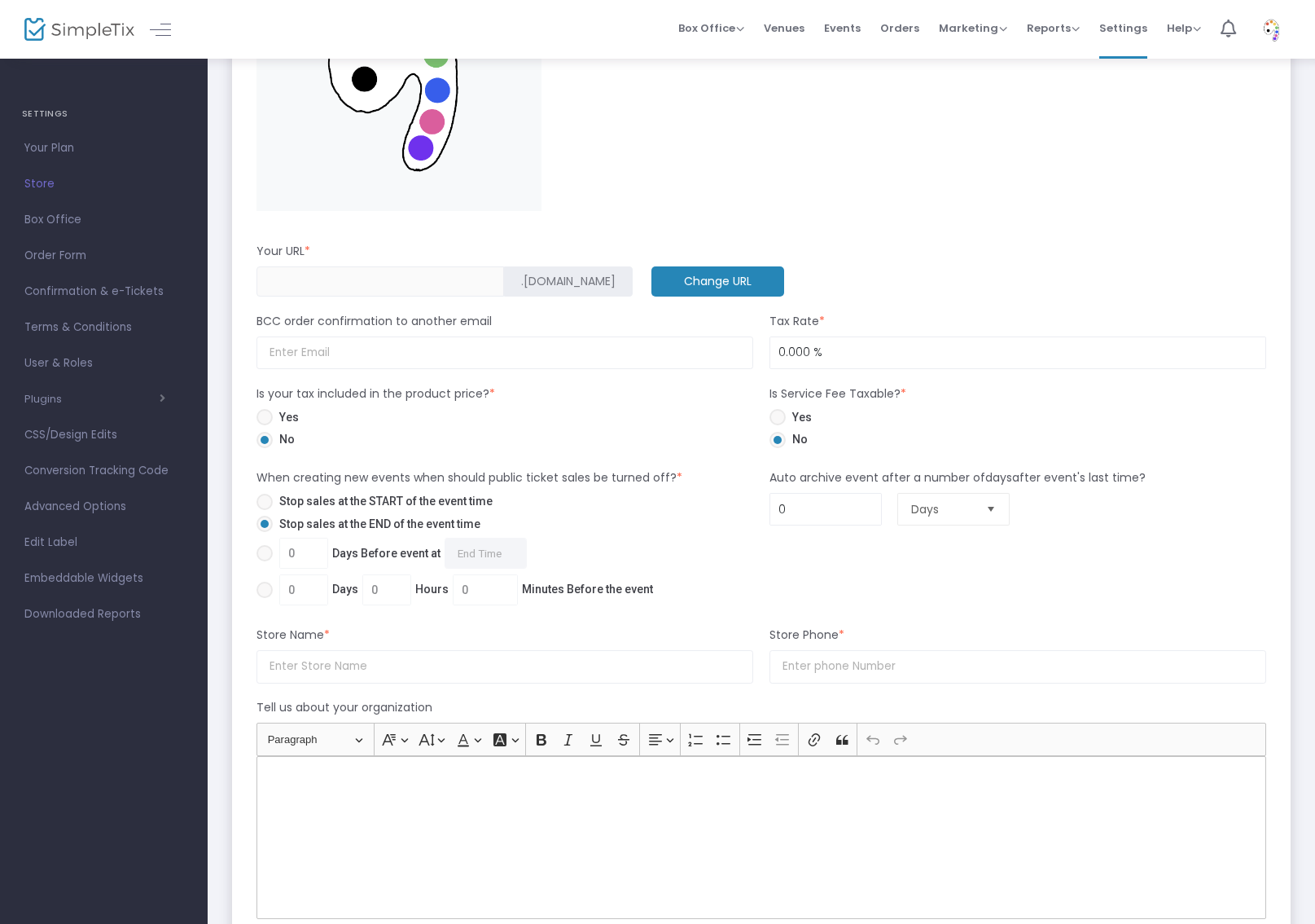
click at [263, 420] on span at bounding box center [265, 417] width 16 height 16
click at [264, 425] on input "Yes" at bounding box center [264, 425] width 1 height 1
radio input "true"
click at [276, 499] on span "Stop sales at the START of the event time" at bounding box center [383, 500] width 220 height 17
click at [265, 510] on input "Stop sales at the START of the event time" at bounding box center [264, 510] width 1 height 1
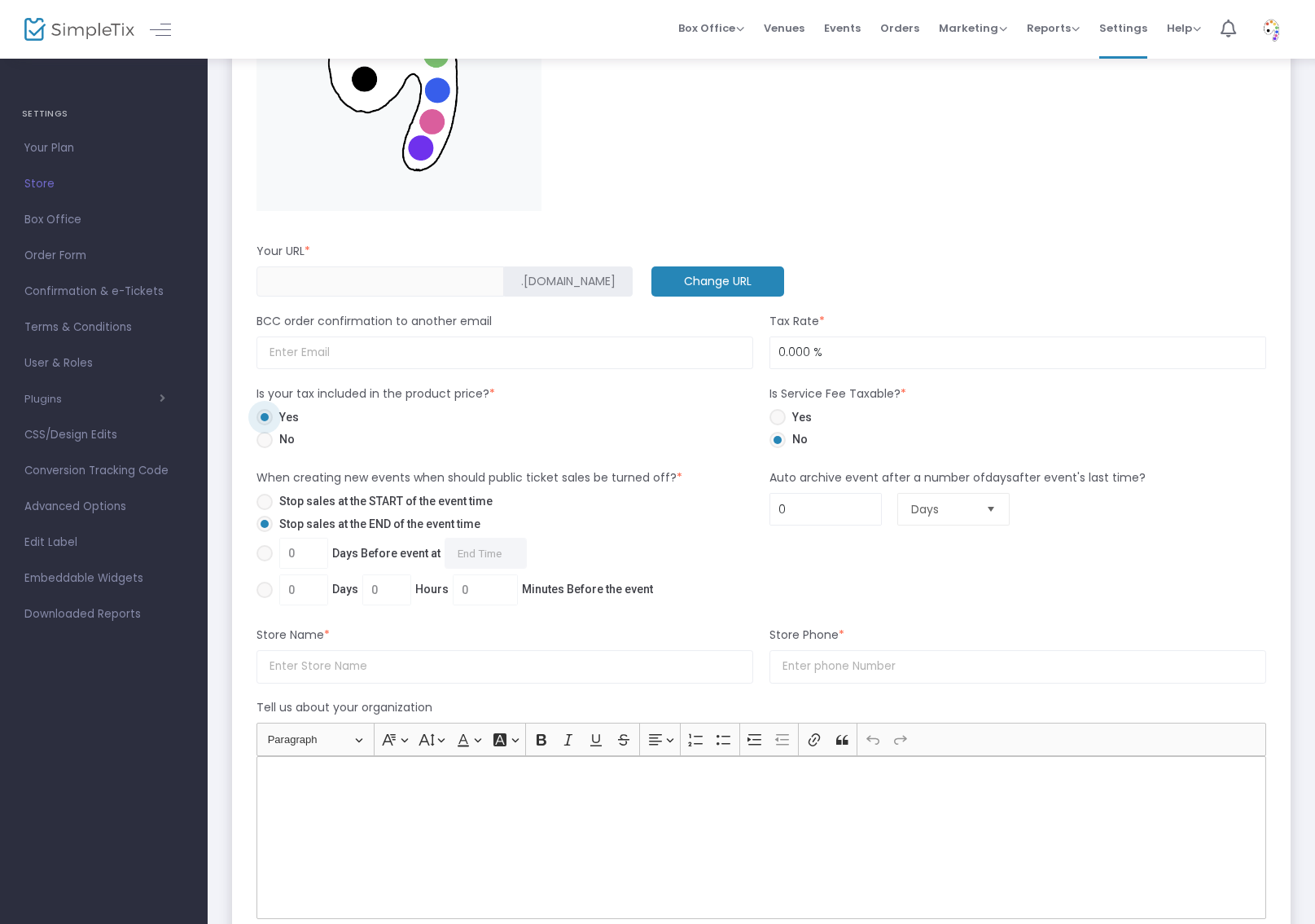
radio input "true"
click at [269, 589] on span at bounding box center [265, 590] width 16 height 16
click at [265, 598] on input "0 Days 0 Hours 0 Minutes Before the event" at bounding box center [264, 598] width 1 height 1
radio input "true"
drag, startPoint x: 500, startPoint y: 592, endPoint x: 450, endPoint y: 589, distance: 50.1
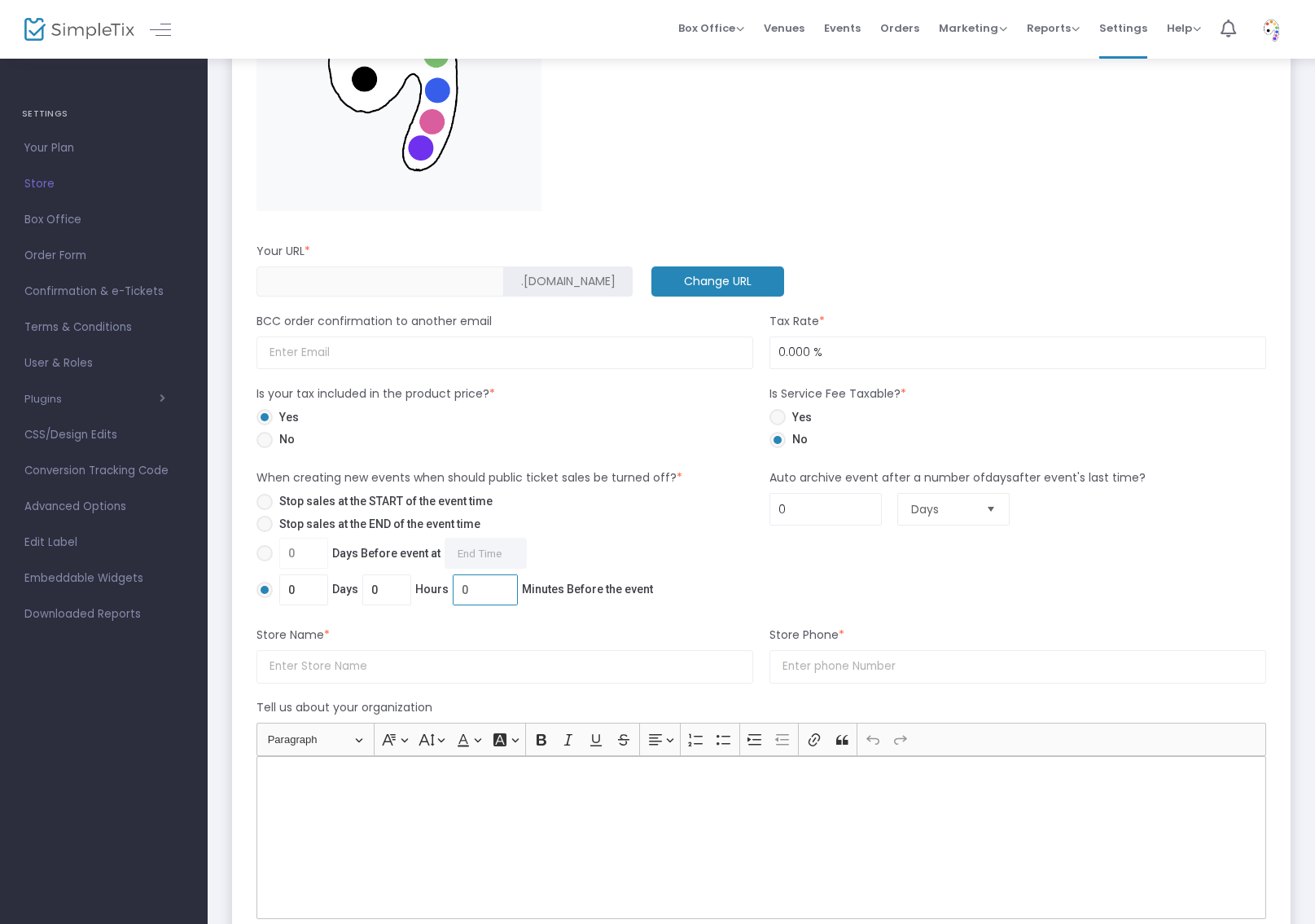
click at [454, 589] on input "0" at bounding box center [485, 589] width 64 height 31
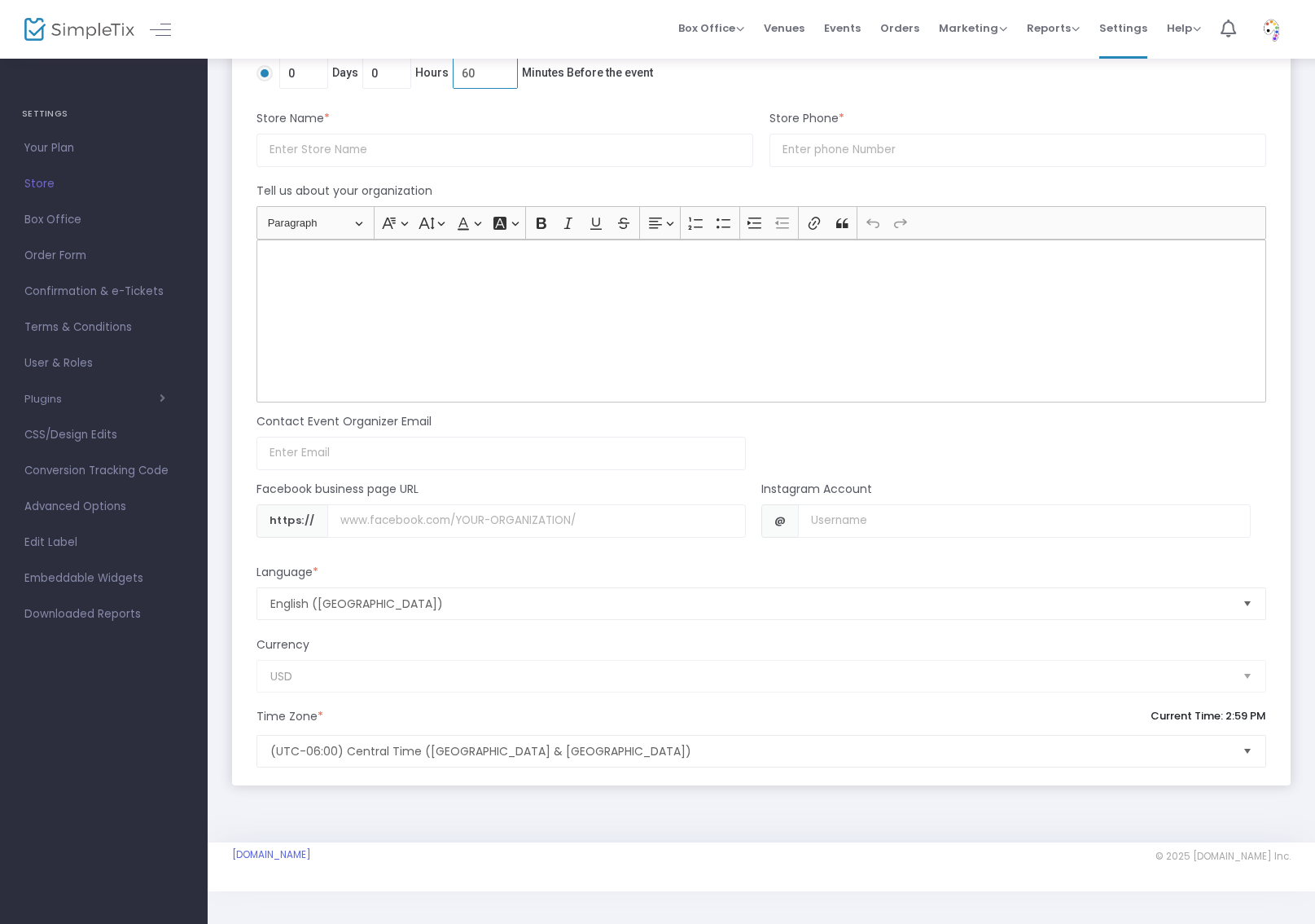
scroll to position [1219, 0]
type input "60"
click at [589, 271] on div "Rich Text Editor, main" at bounding box center [762, 321] width 1010 height 163
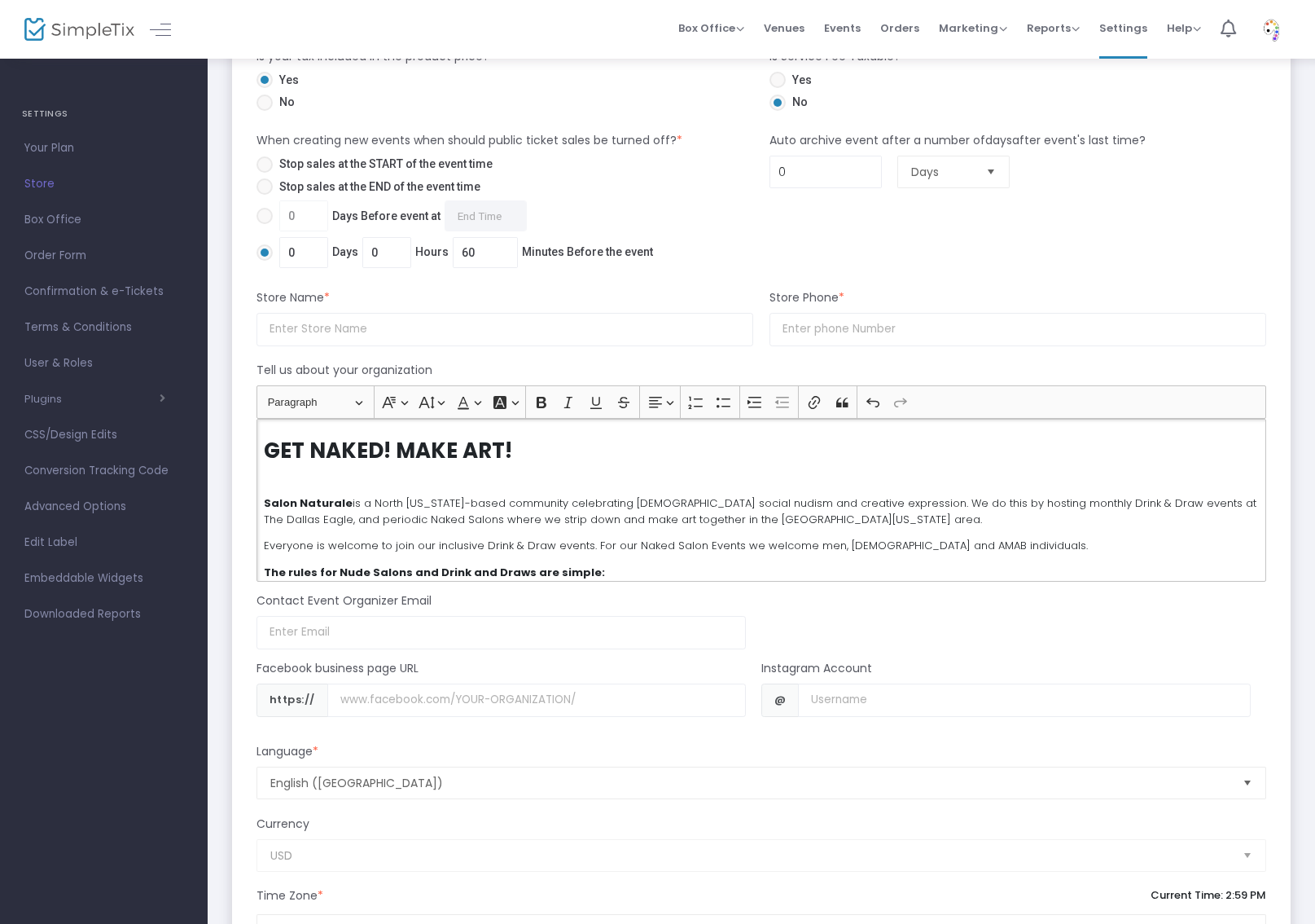
scroll to position [1048, 0]
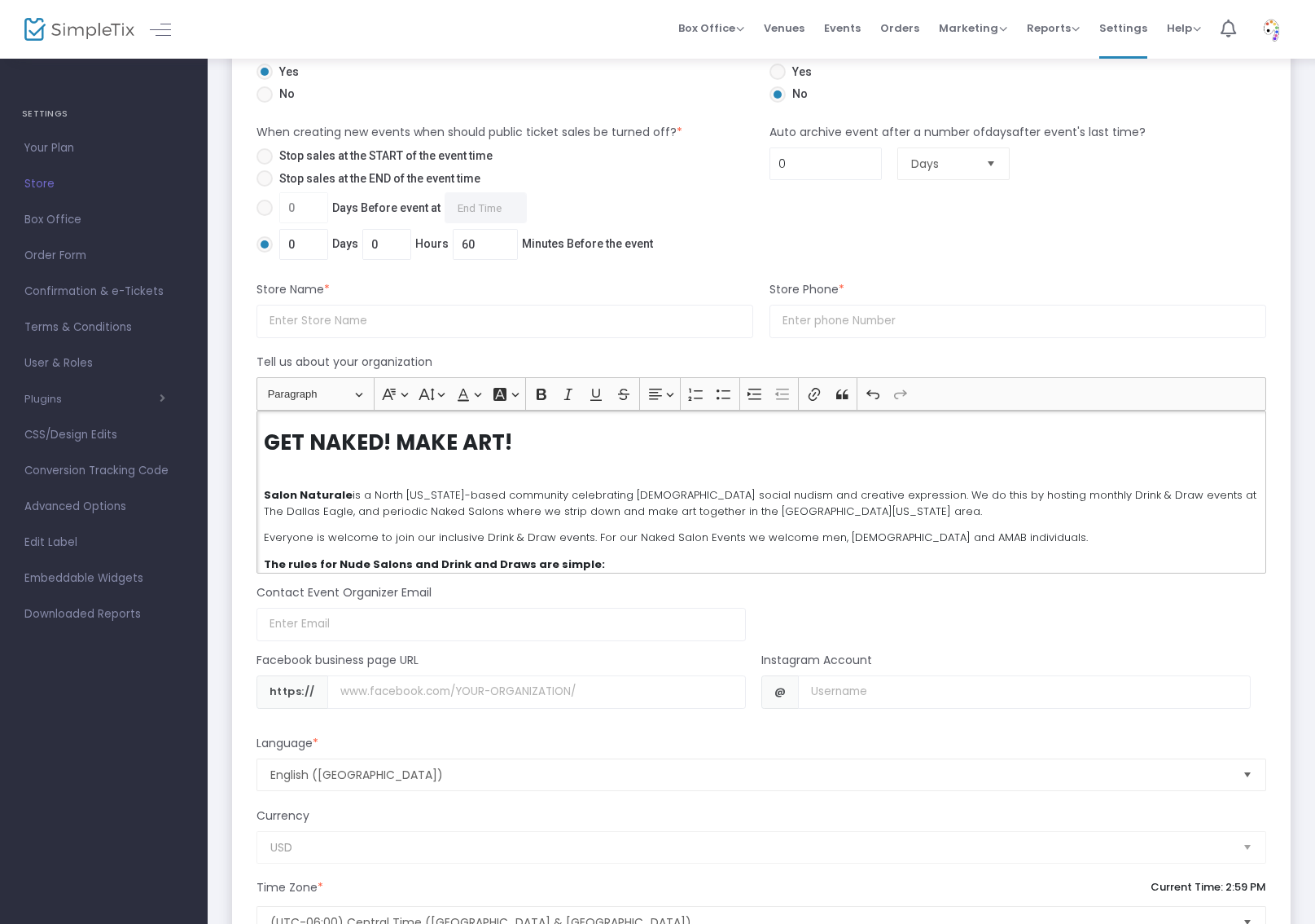
click at [572, 459] on div "GET NAKED! MAKE ART! Salon Naturale is a North Texas-based community celebratin…" at bounding box center [762, 492] width 1010 height 163
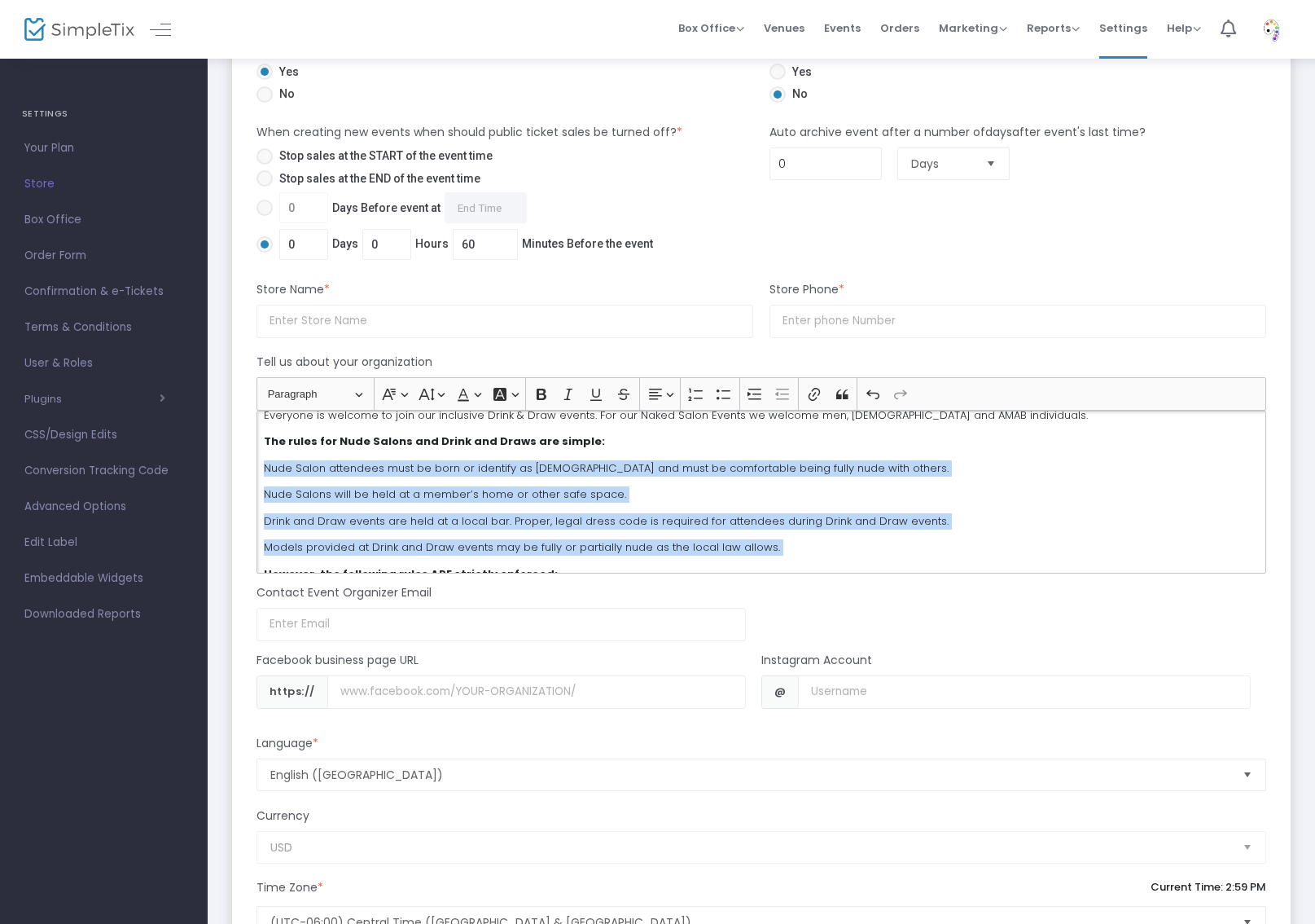
scroll to position [102, 0]
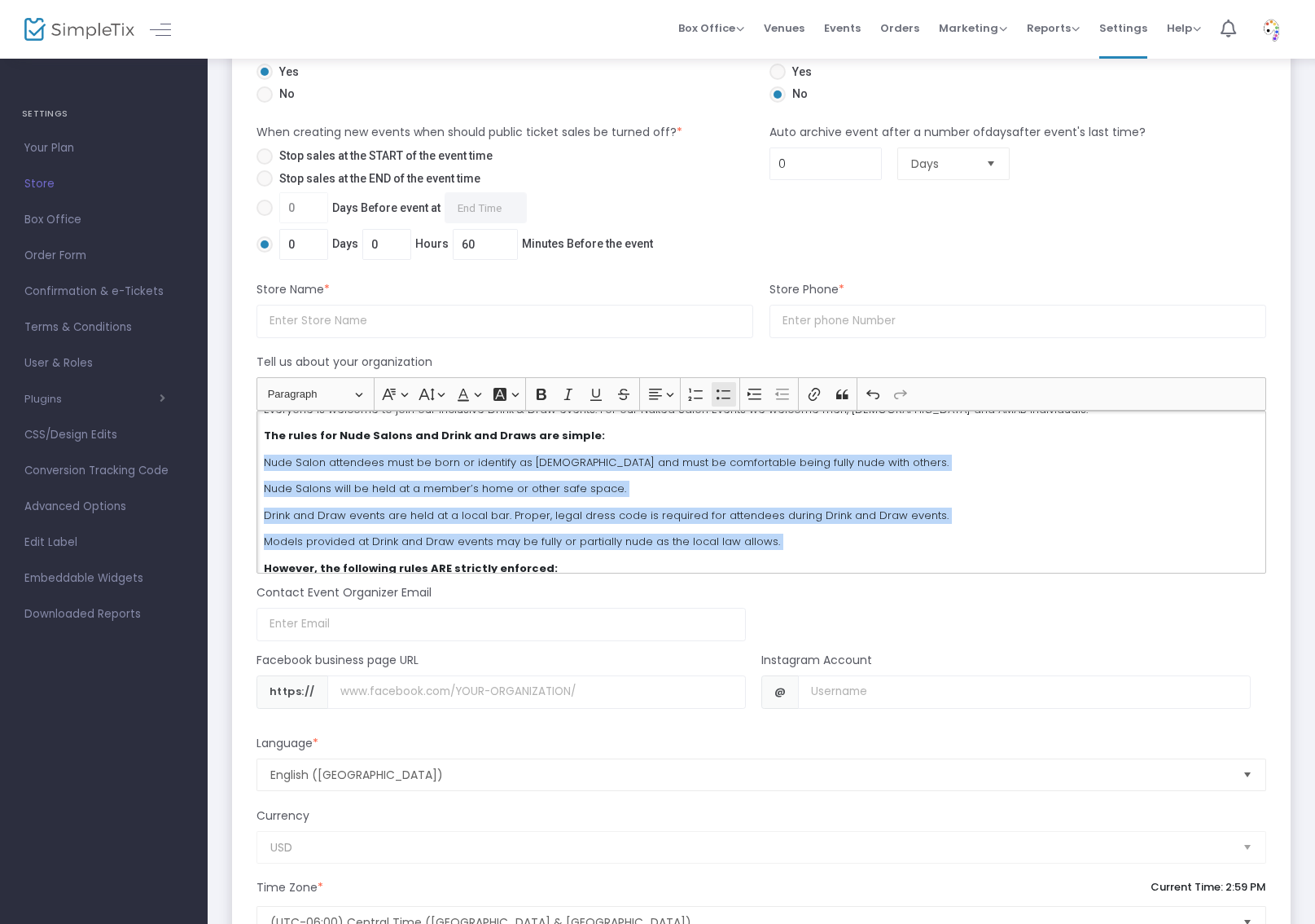
click at [726, 402] on icon "Editor toolbar" at bounding box center [724, 394] width 16 height 16
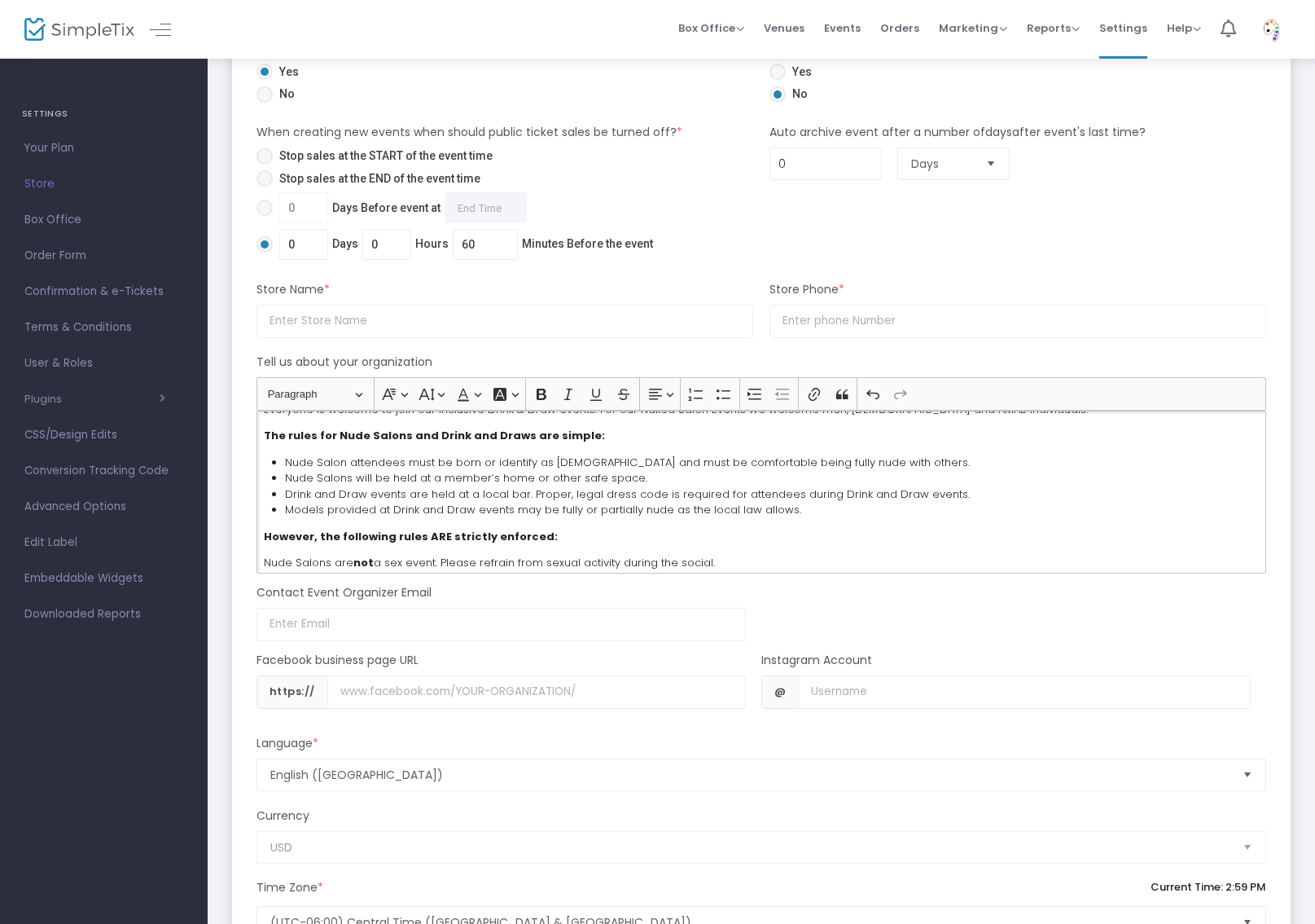
click at [468, 562] on p "Nude Salons are not a sex event. Please refrain from sexual activity during the…" at bounding box center [762, 563] width 995 height 16
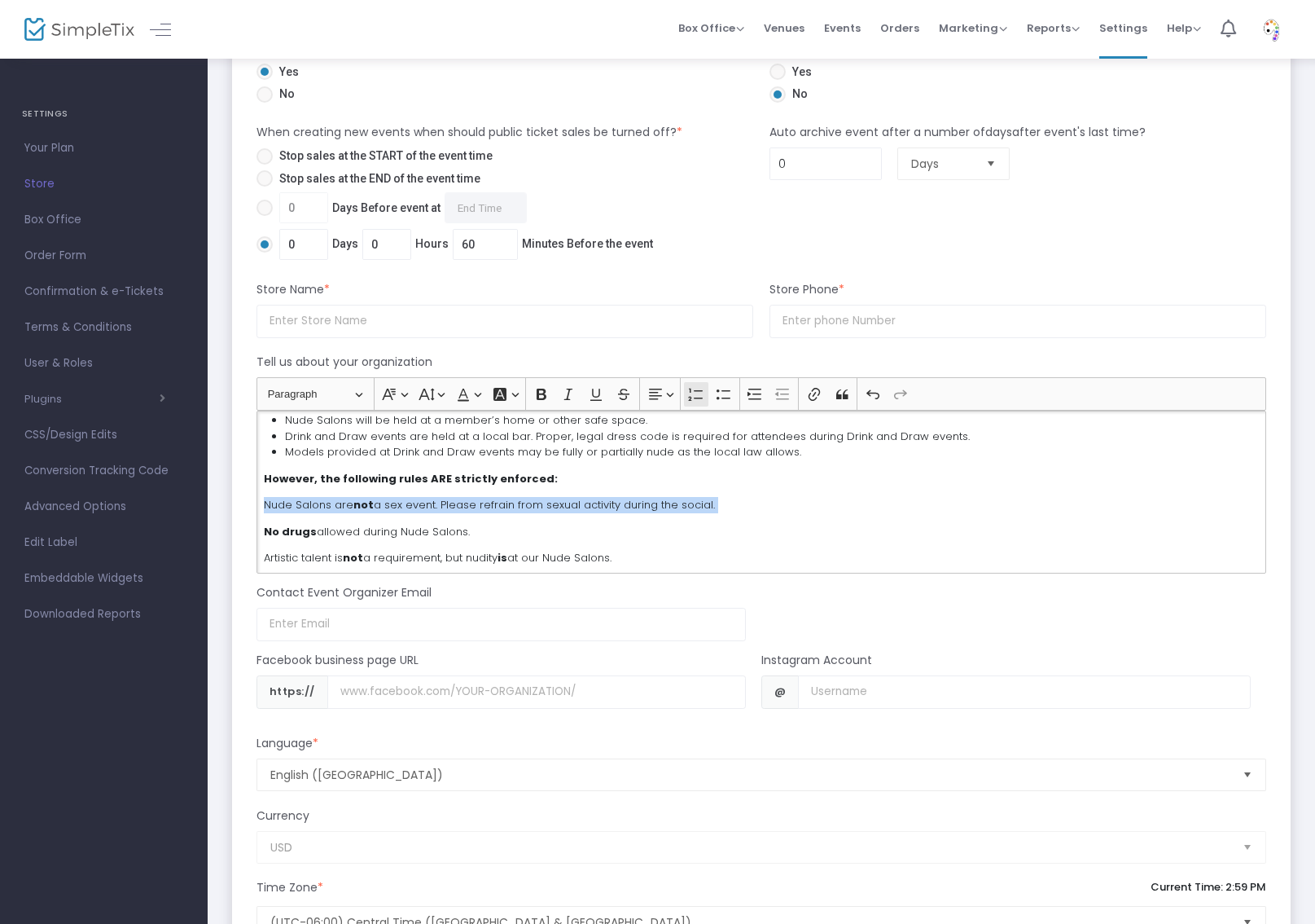
click at [695, 395] on icon "Editor toolbar" at bounding box center [696, 394] width 16 height 16
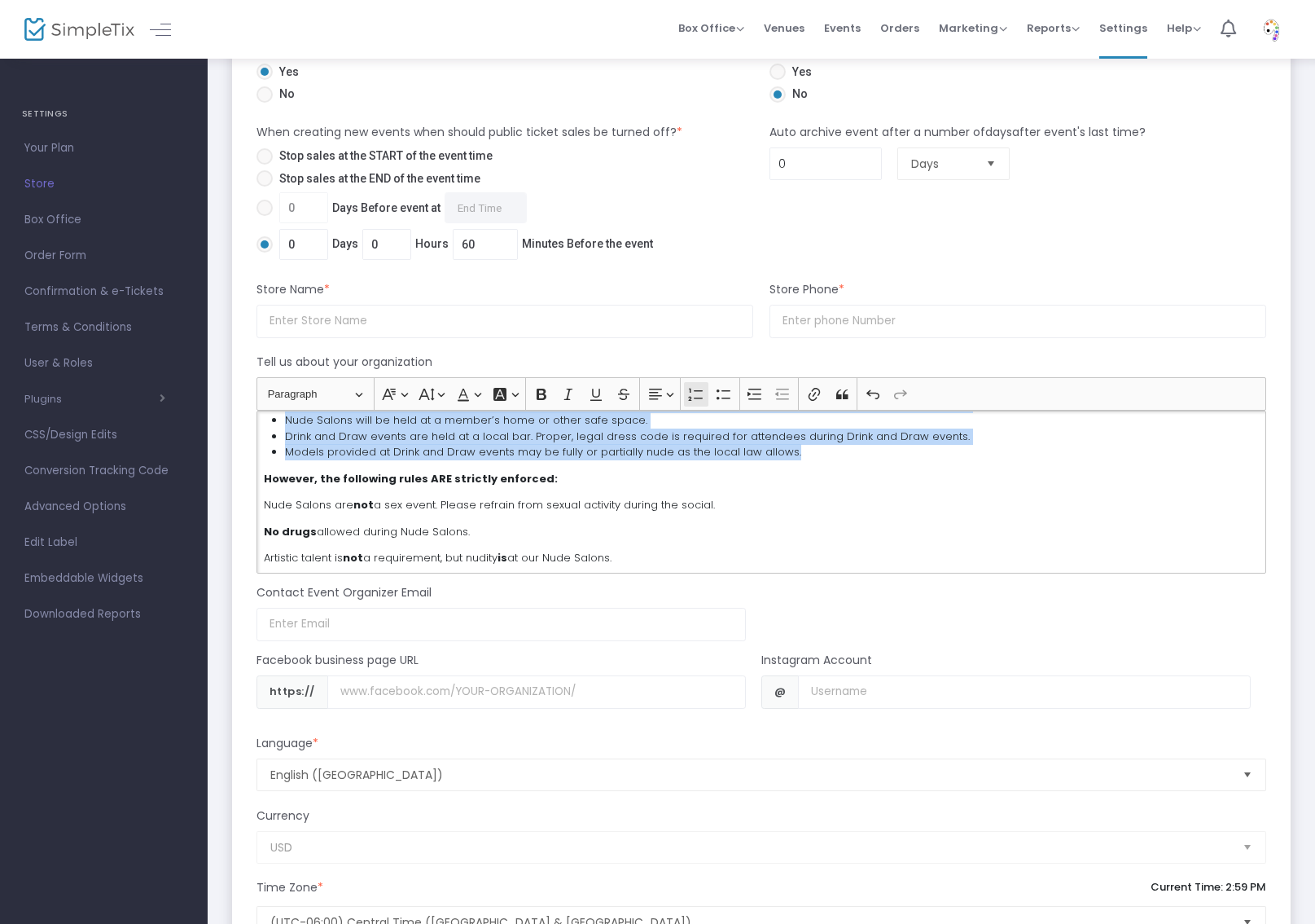
scroll to position [140, 0]
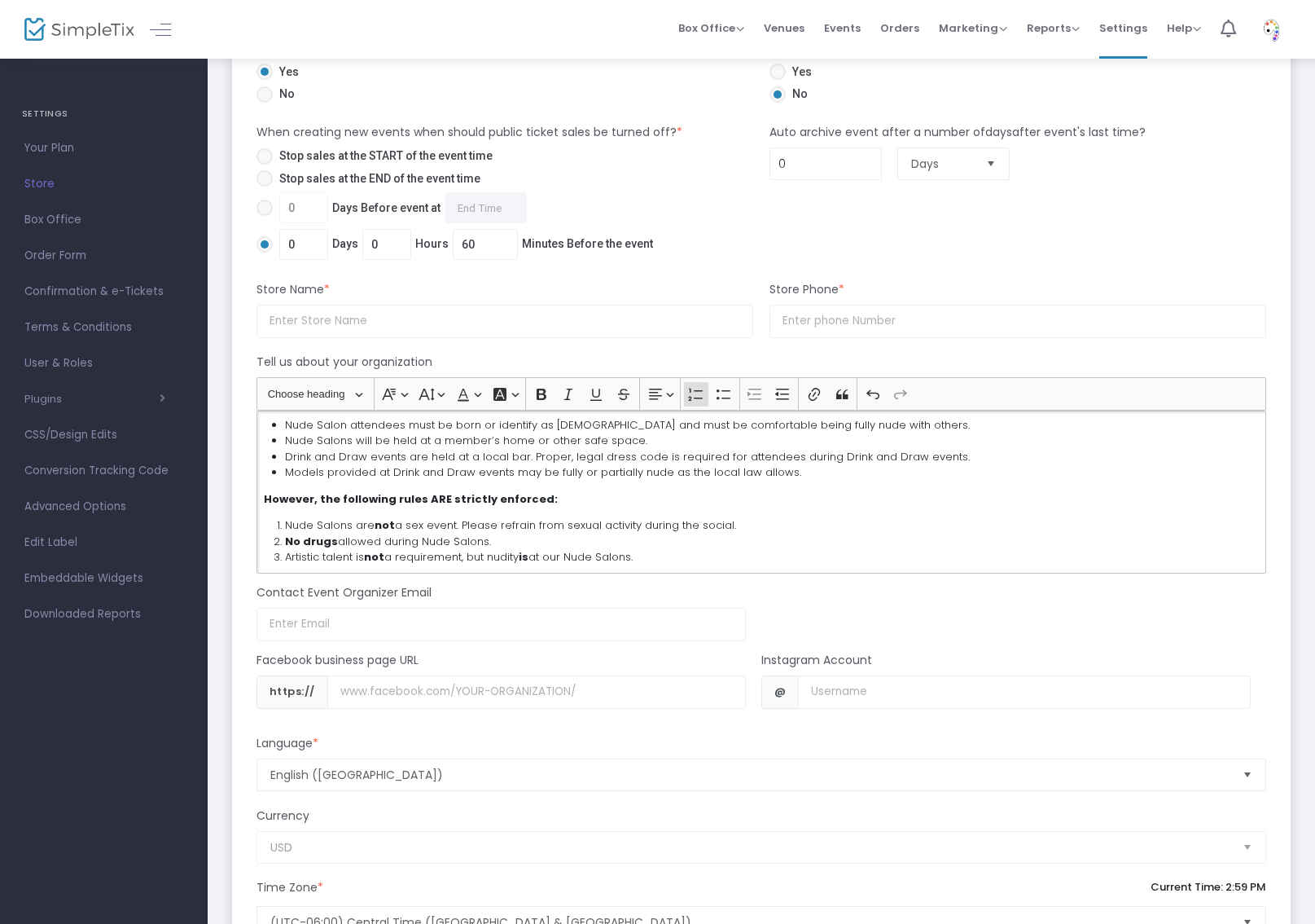
click at [676, 468] on li "Models provided at Drink and Draw events may be fully or partially nude as the …" at bounding box center [772, 473] width 974 height 16
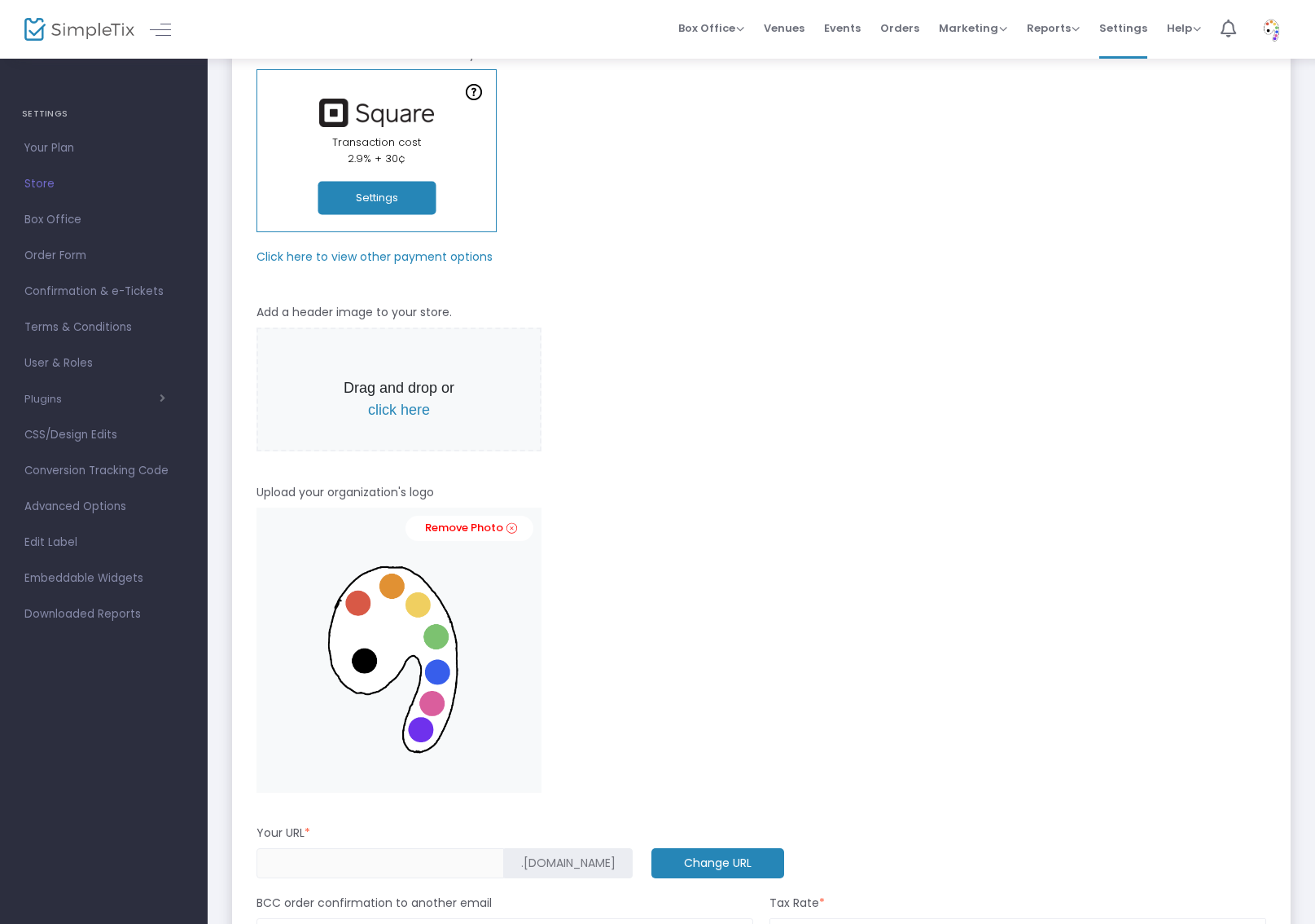
scroll to position [0, 0]
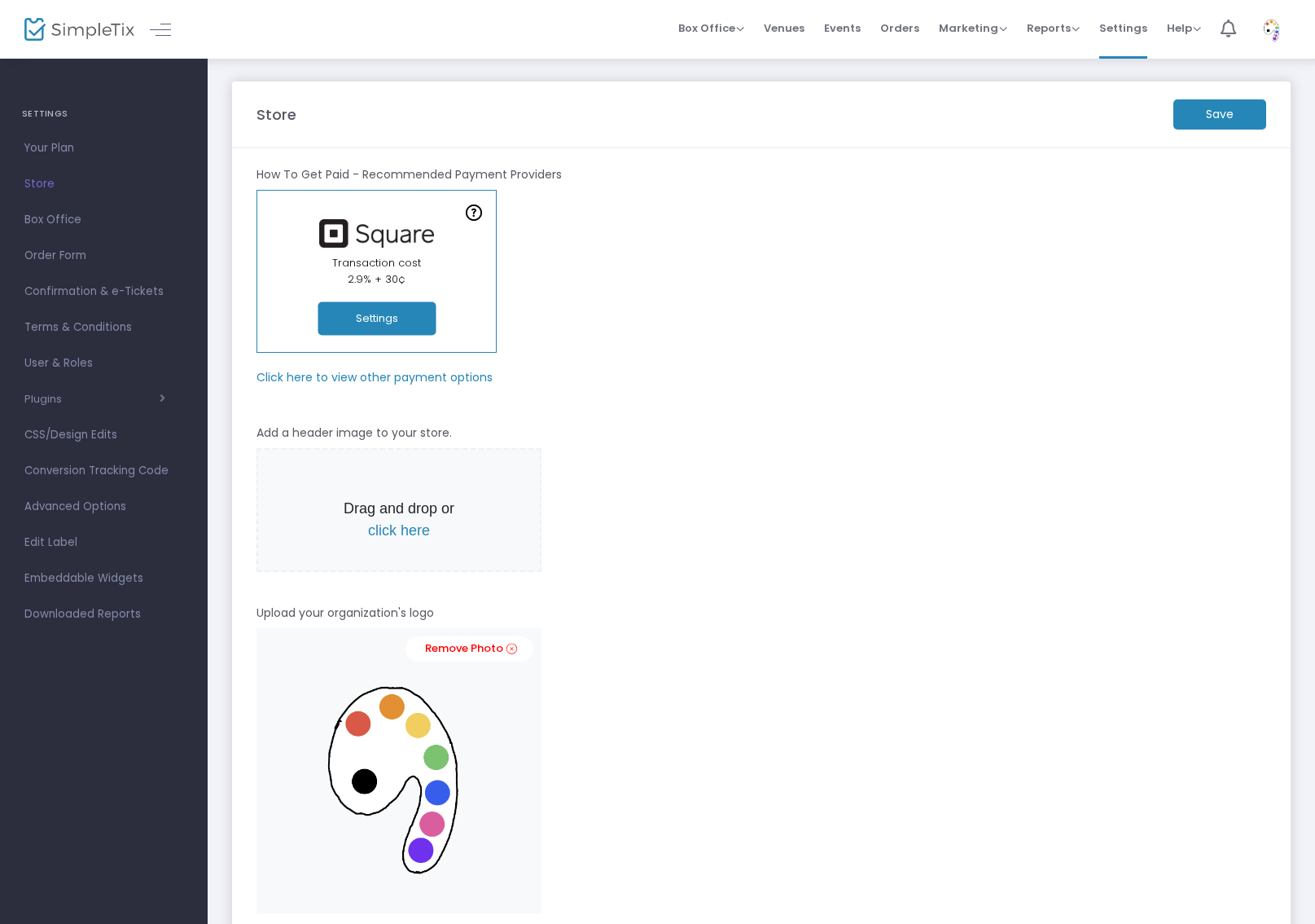
click at [1233, 119] on m-button "Save" at bounding box center [1220, 115] width 93 height 30
click at [411, 532] on span "click here" at bounding box center [398, 530] width 62 height 16
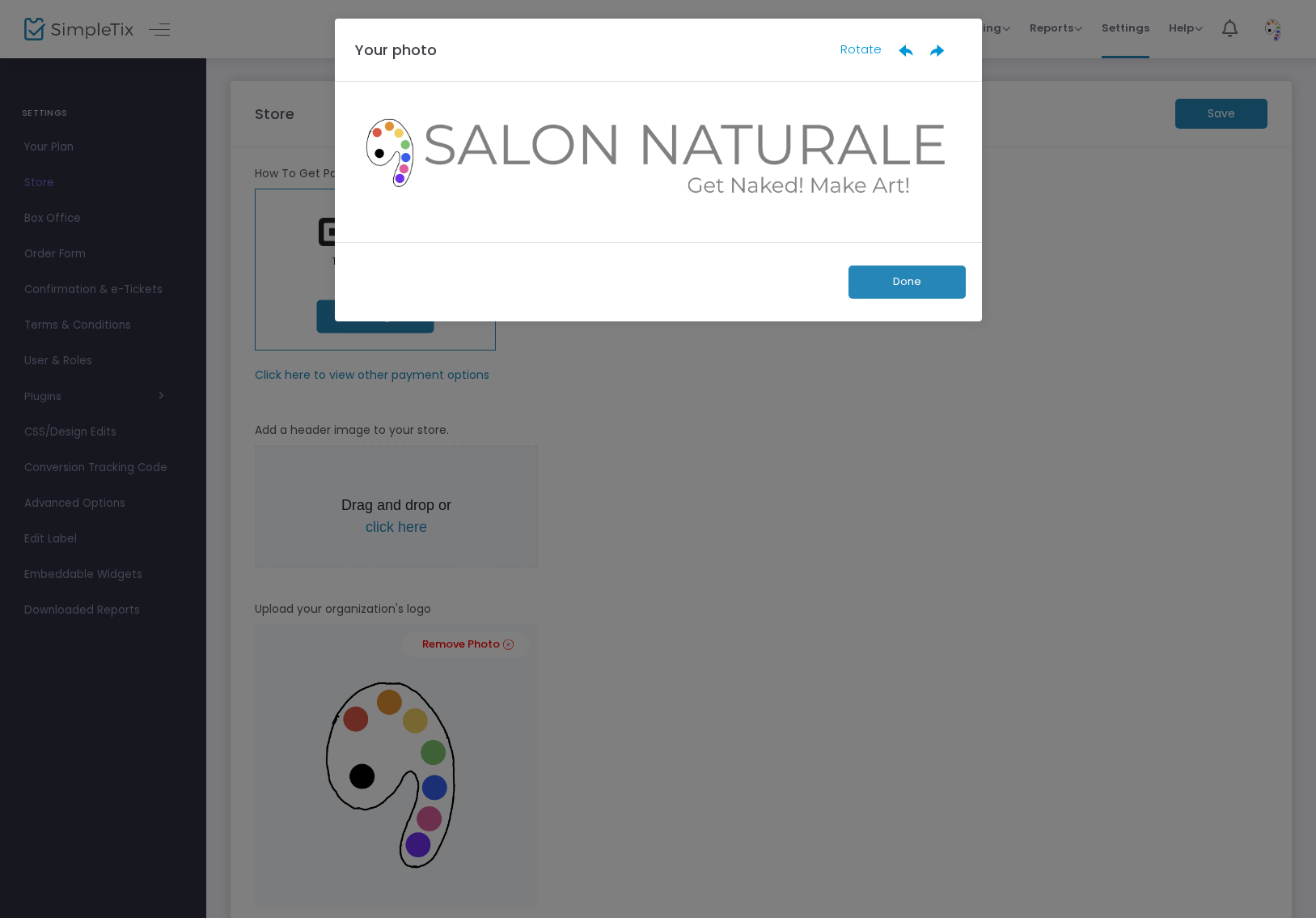
click at [923, 283] on button "Done" at bounding box center [907, 281] width 117 height 33
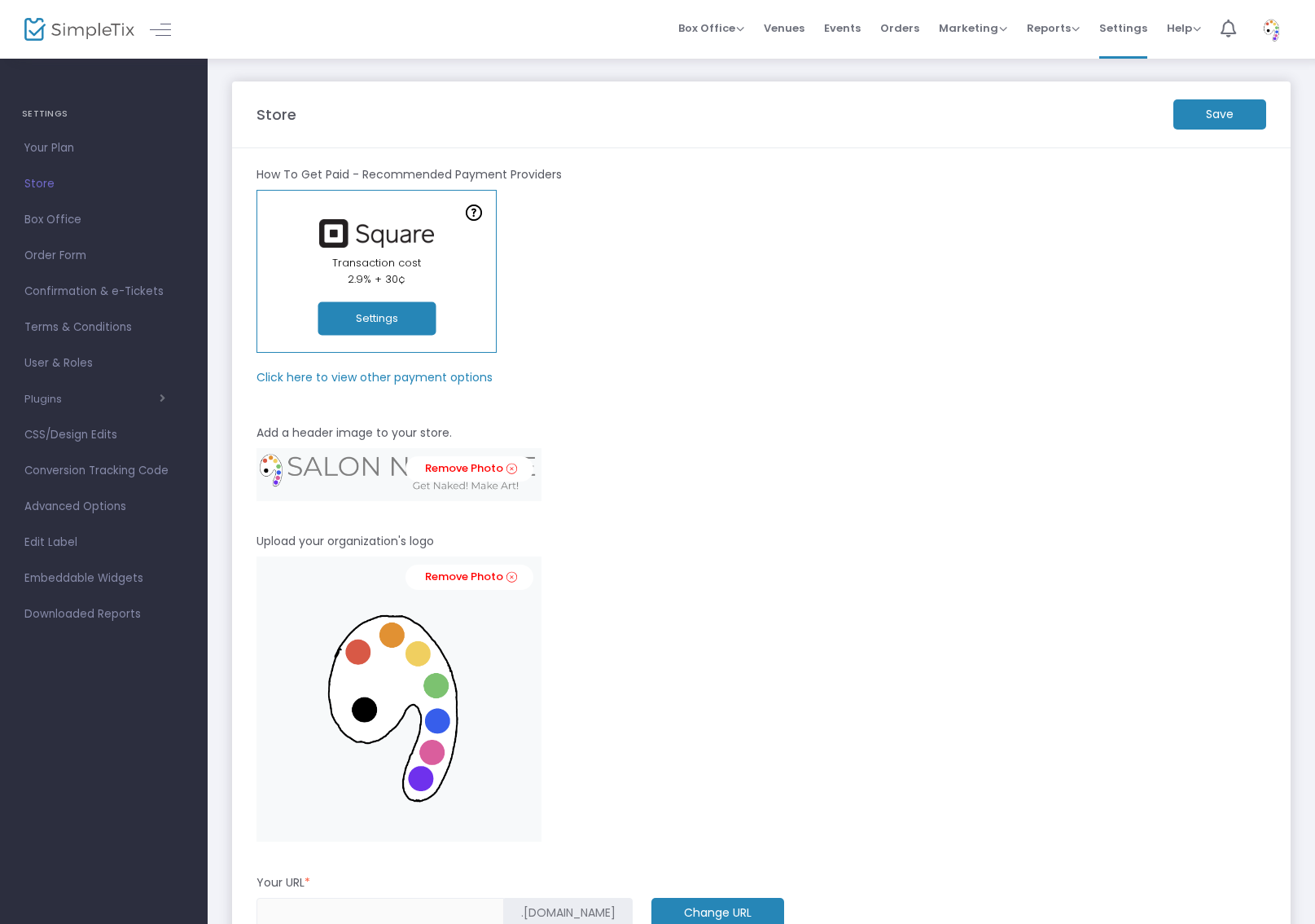
click at [1214, 119] on m-button "Save" at bounding box center [1220, 115] width 93 height 30
click at [718, 23] on span "Box Office" at bounding box center [712, 28] width 66 height 15
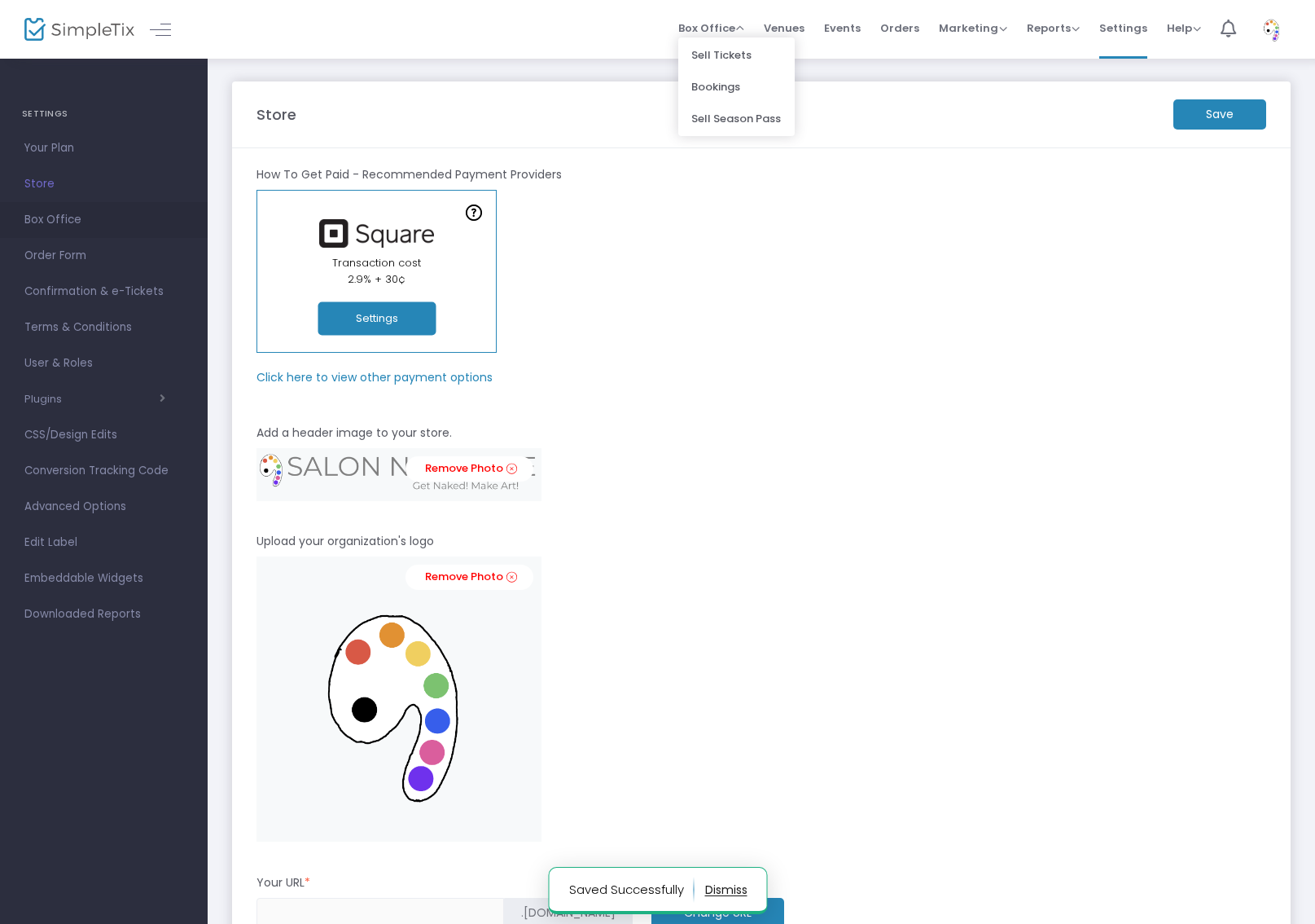
click at [36, 226] on span "Box Office" at bounding box center [103, 220] width 158 height 21
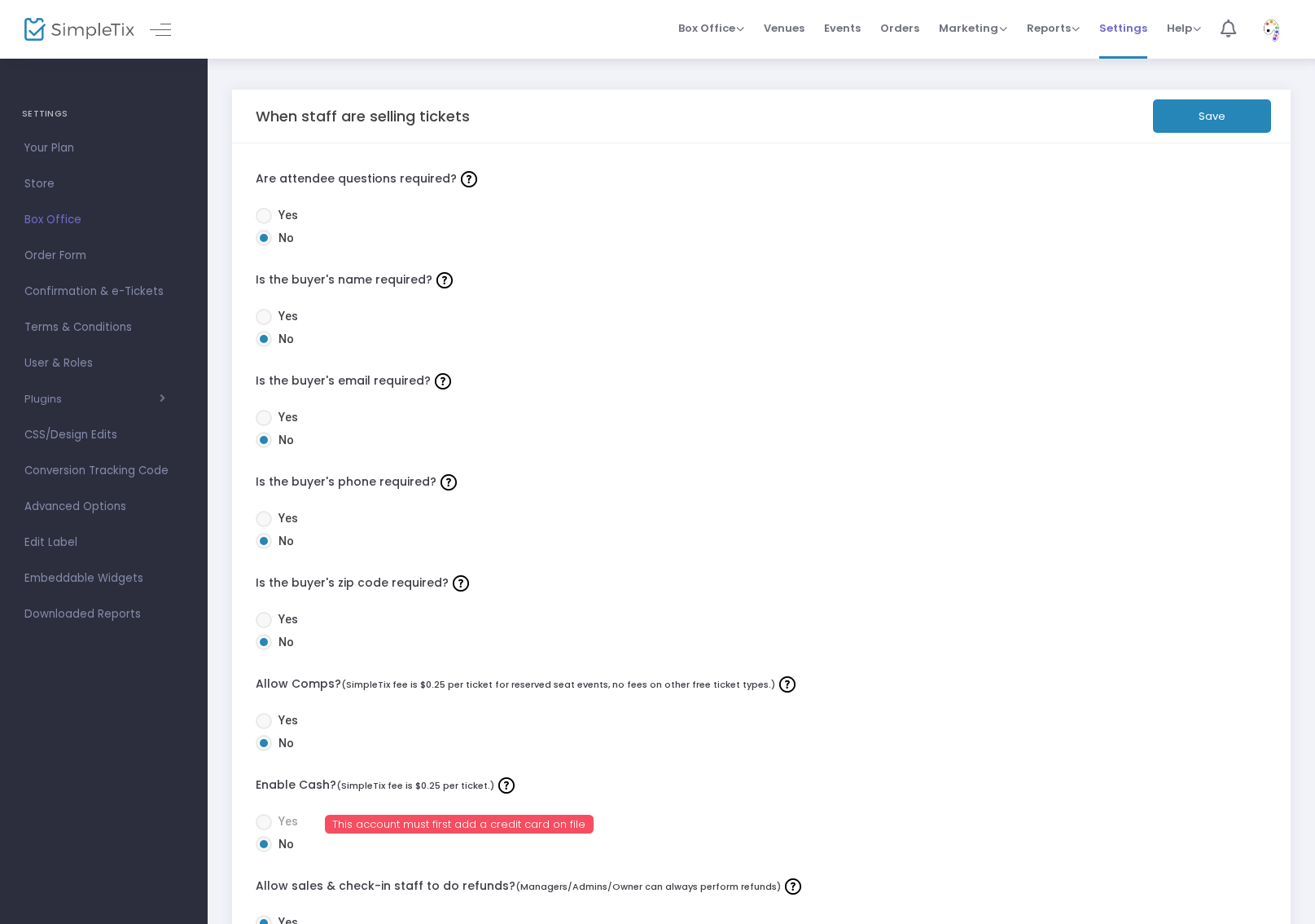
click at [1136, 31] on span "Settings" at bounding box center [1123, 28] width 48 height 41
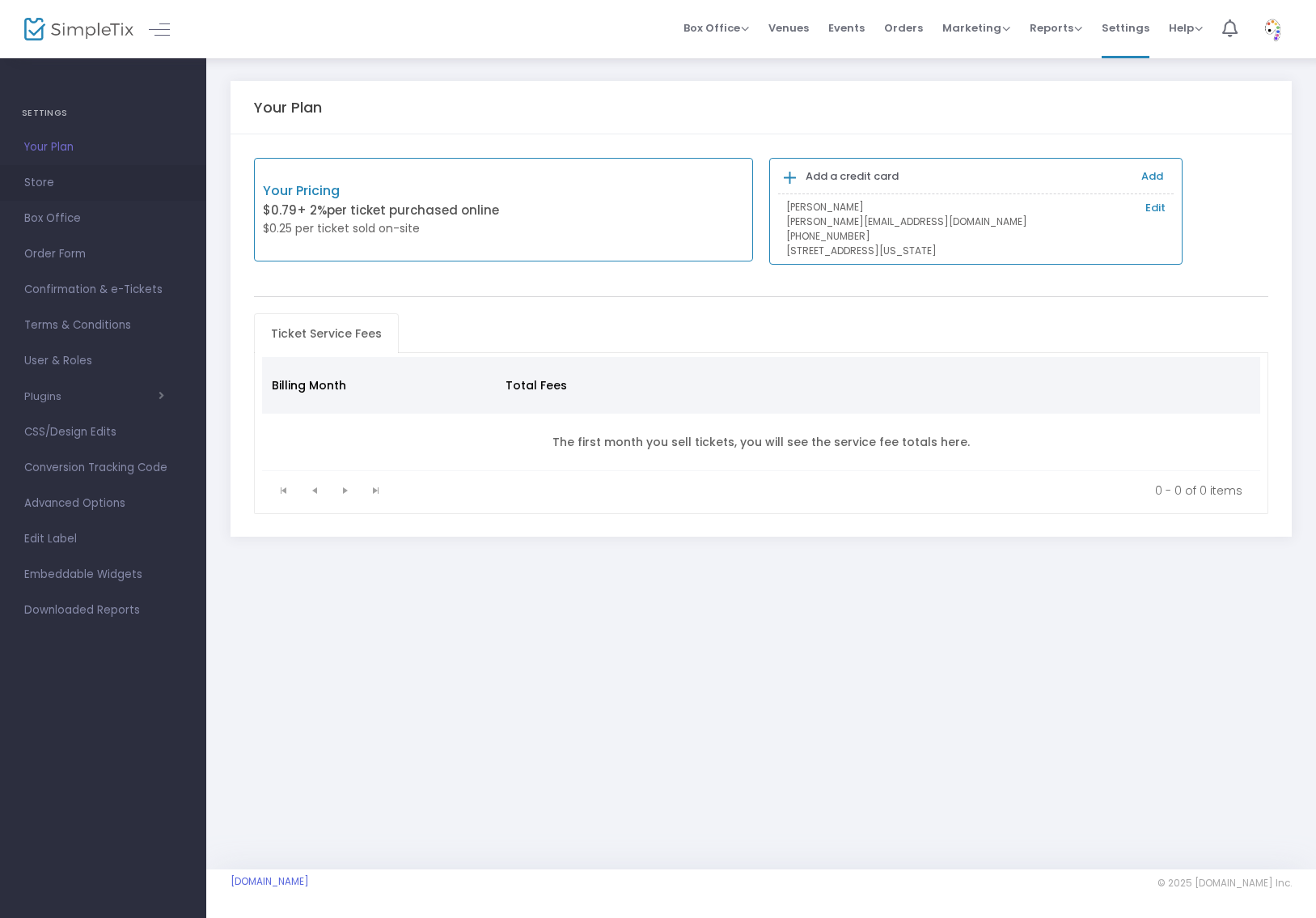
click at [50, 189] on span "Store" at bounding box center [102, 183] width 157 height 21
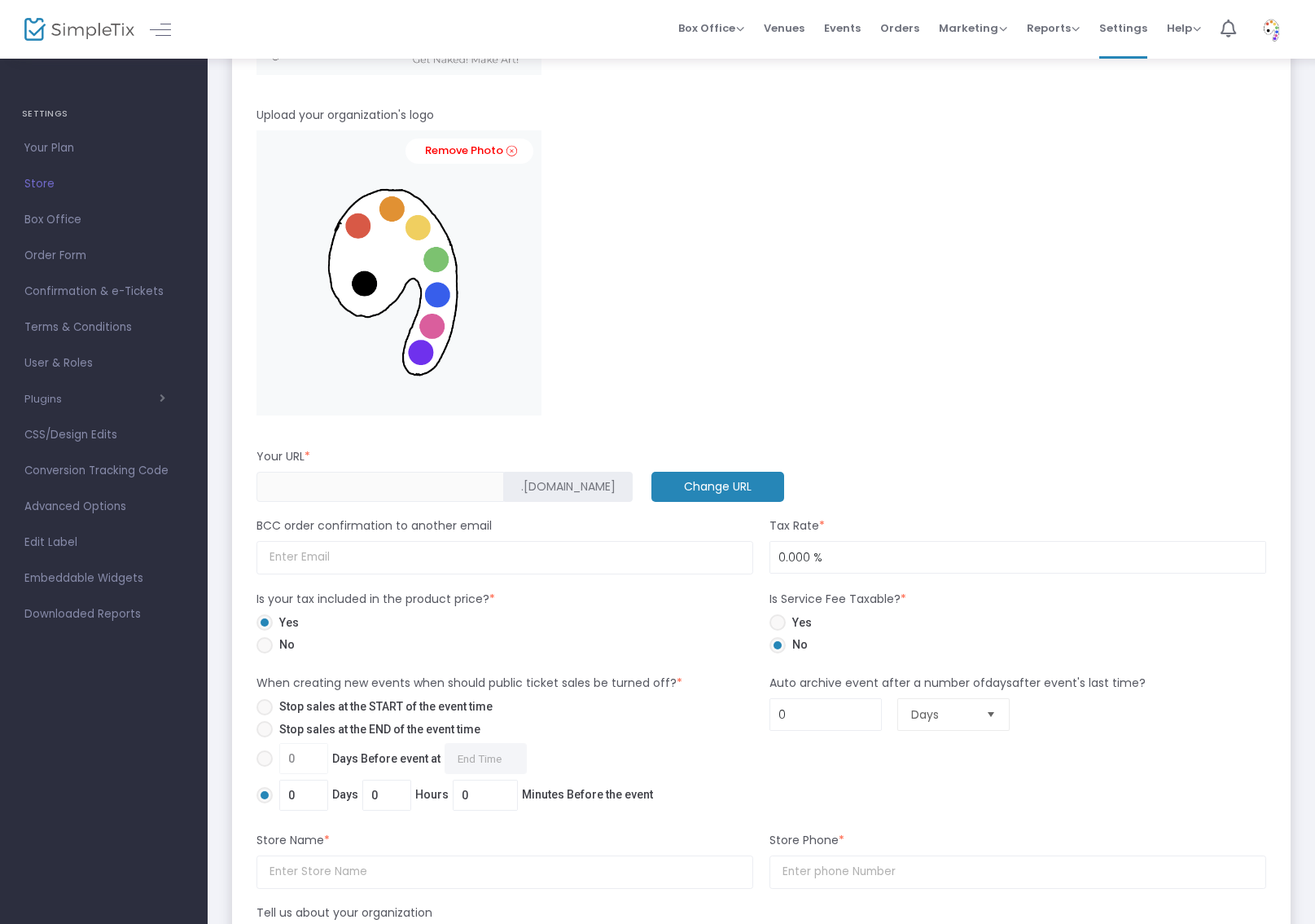
scroll to position [540, 0]
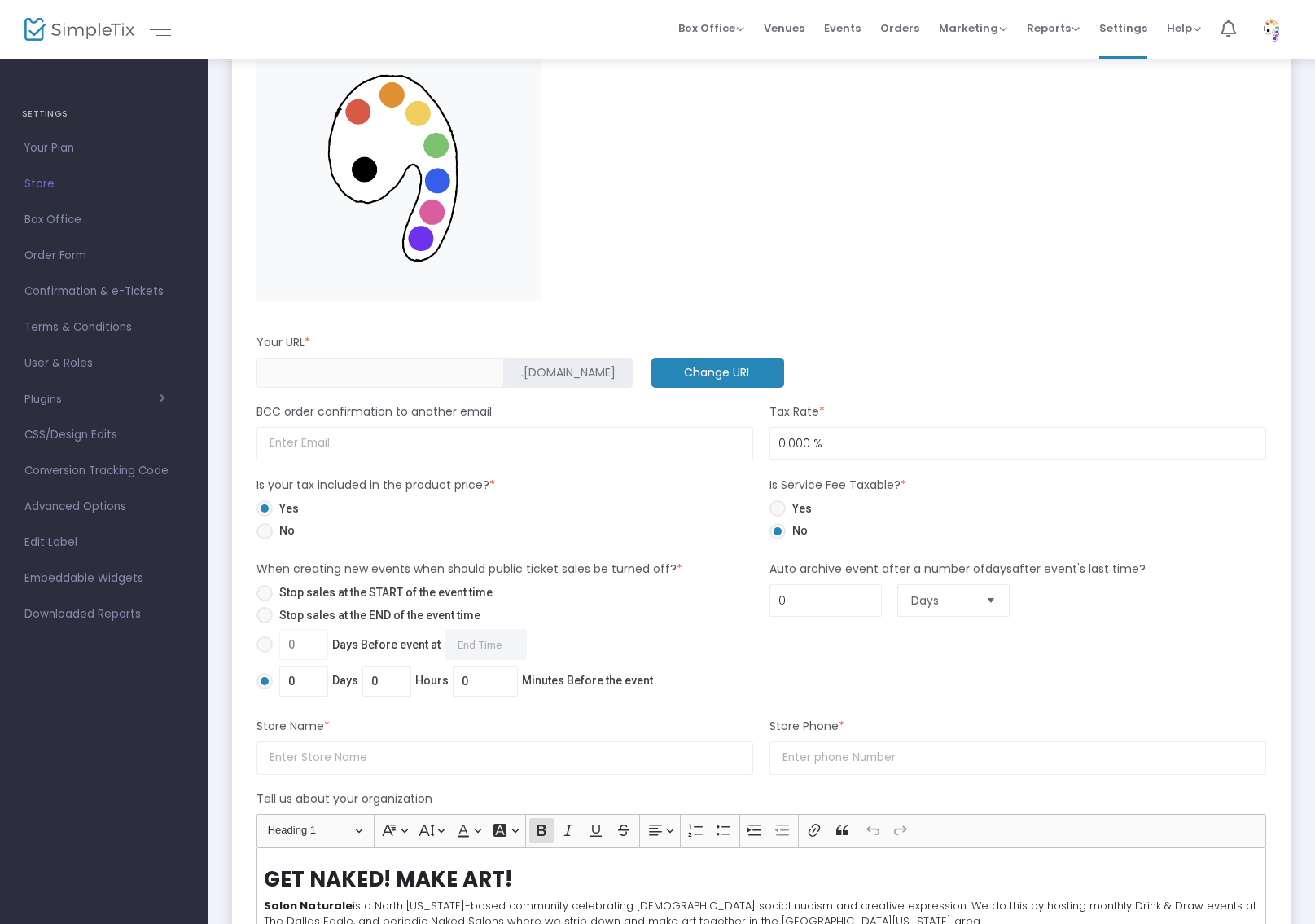
click at [734, 373] on m-button "Change URL" at bounding box center [718, 372] width 132 height 30
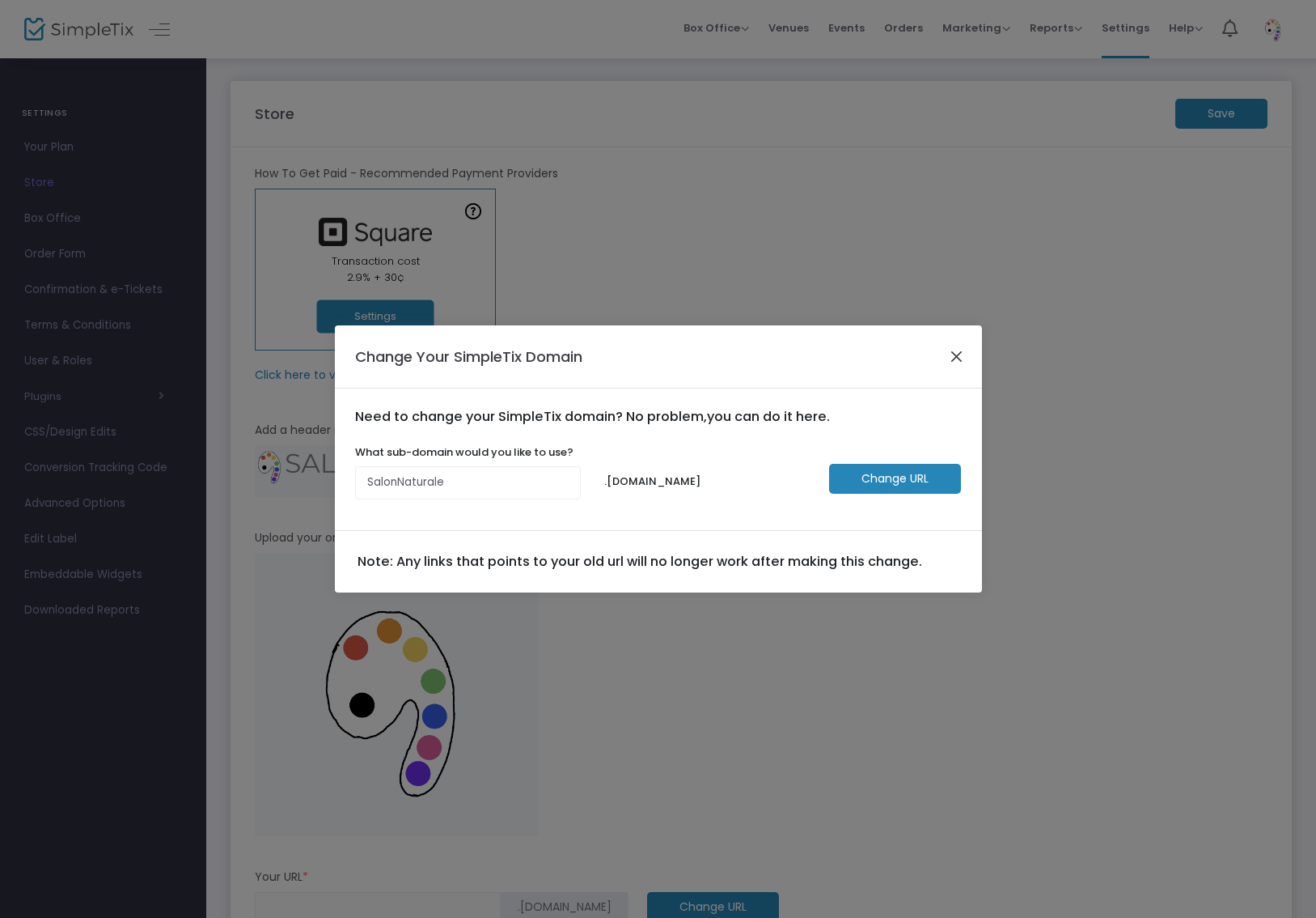
click at [966, 354] on button "Close" at bounding box center [957, 357] width 21 height 21
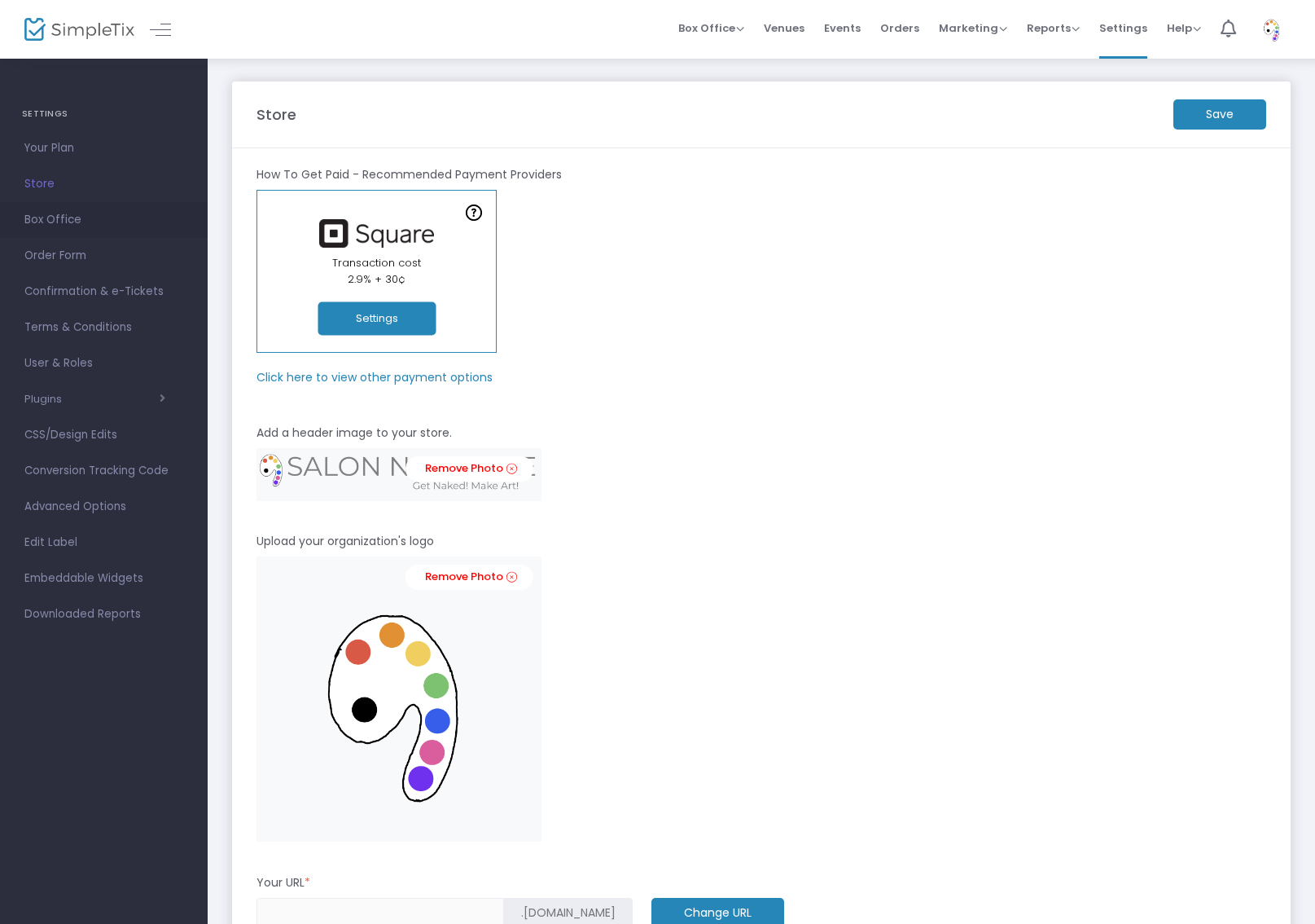
click at [38, 223] on span "Box Office" at bounding box center [103, 220] width 158 height 21
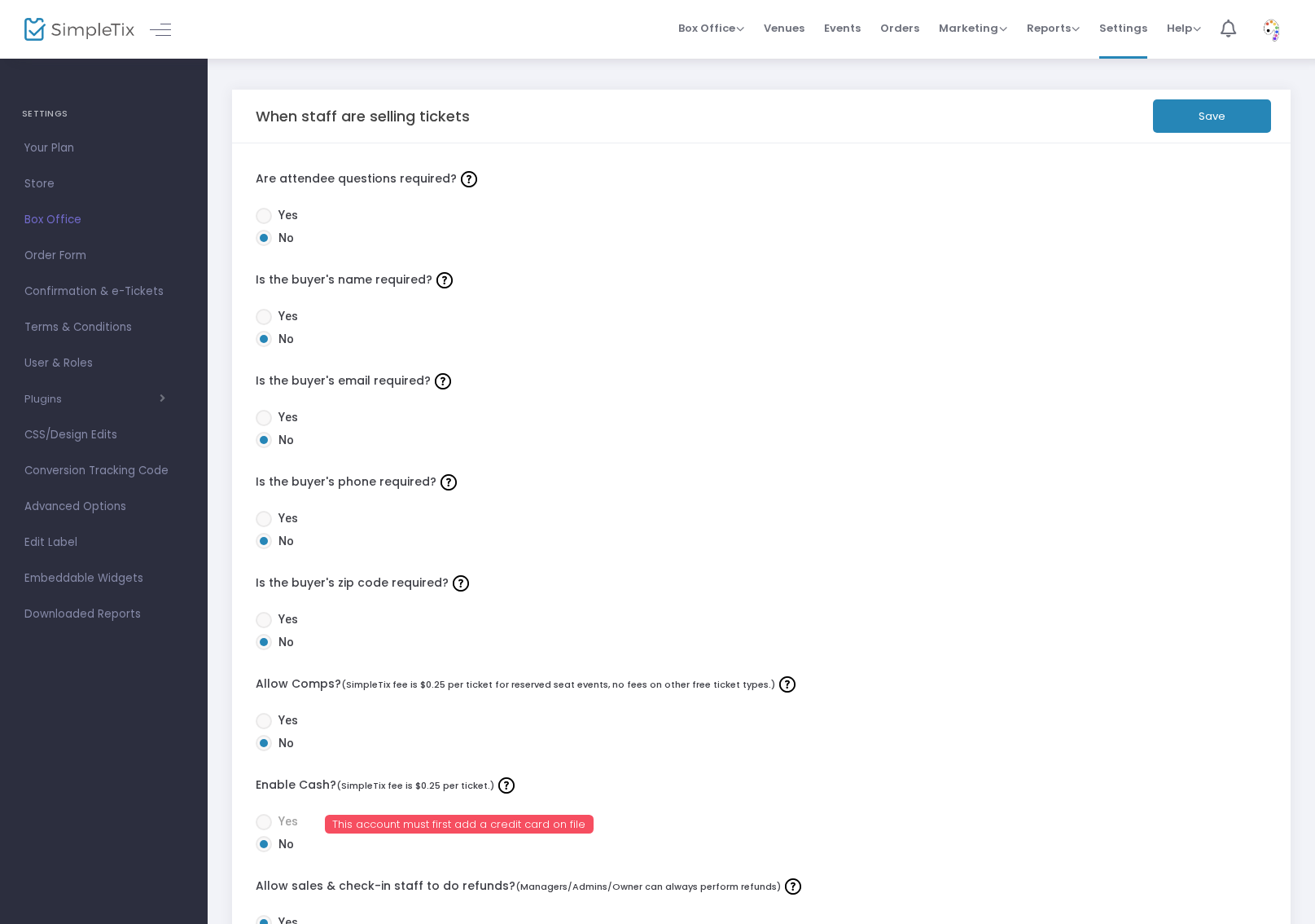
click at [260, 315] on span at bounding box center [264, 317] width 16 height 16
click at [263, 325] on input "Yes" at bounding box center [263, 325] width 1 height 1
radio input "true"
click at [286, 415] on span "Yes" at bounding box center [285, 417] width 26 height 17
click at [264, 426] on input "Yes" at bounding box center [263, 426] width 1 height 1
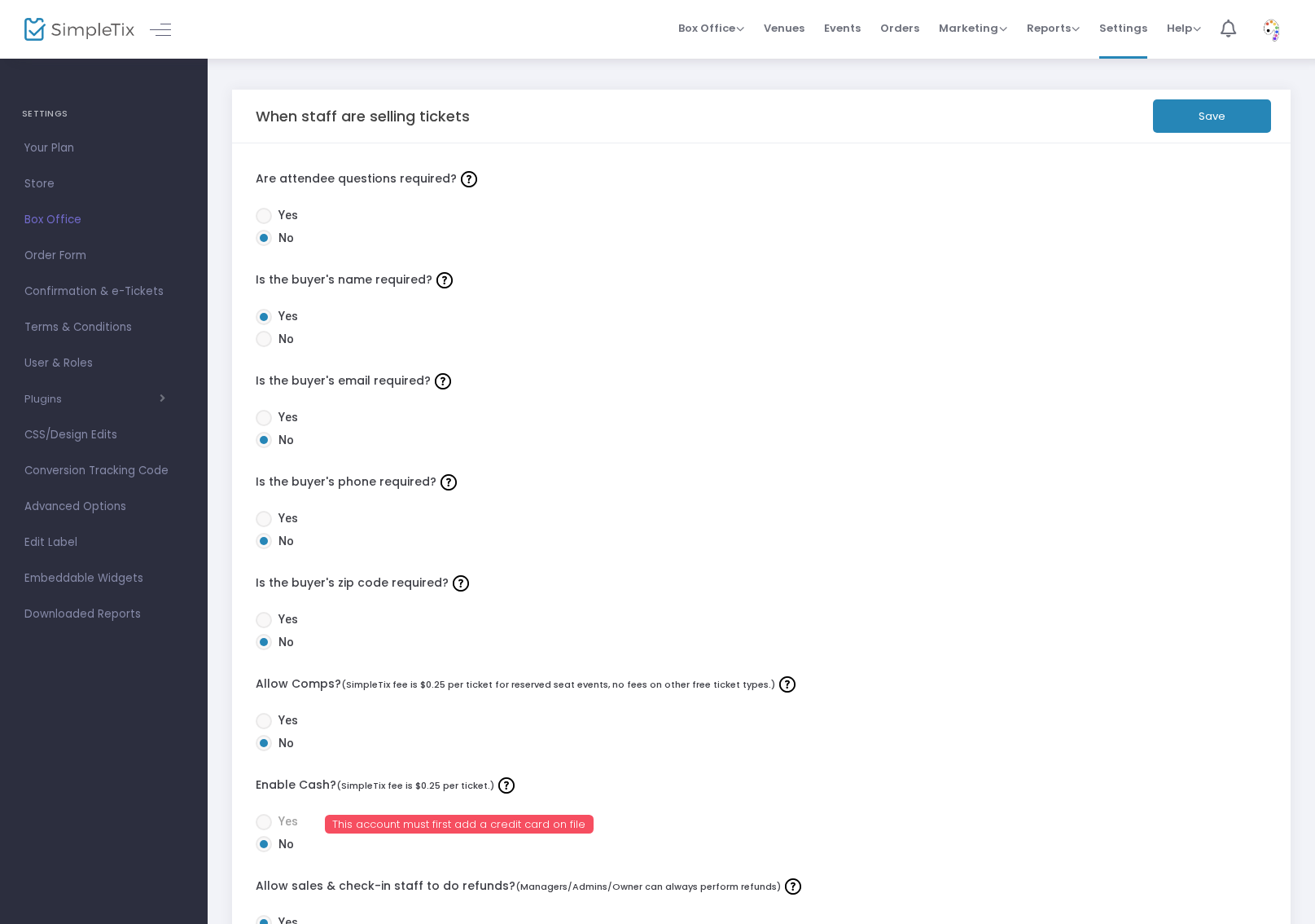
radio input "true"
click at [283, 615] on span "Yes" at bounding box center [285, 619] width 26 height 17
click at [264, 628] on input "Yes" at bounding box center [263, 628] width 1 height 1
radio input "true"
click at [1223, 107] on button "Save" at bounding box center [1212, 116] width 118 height 33
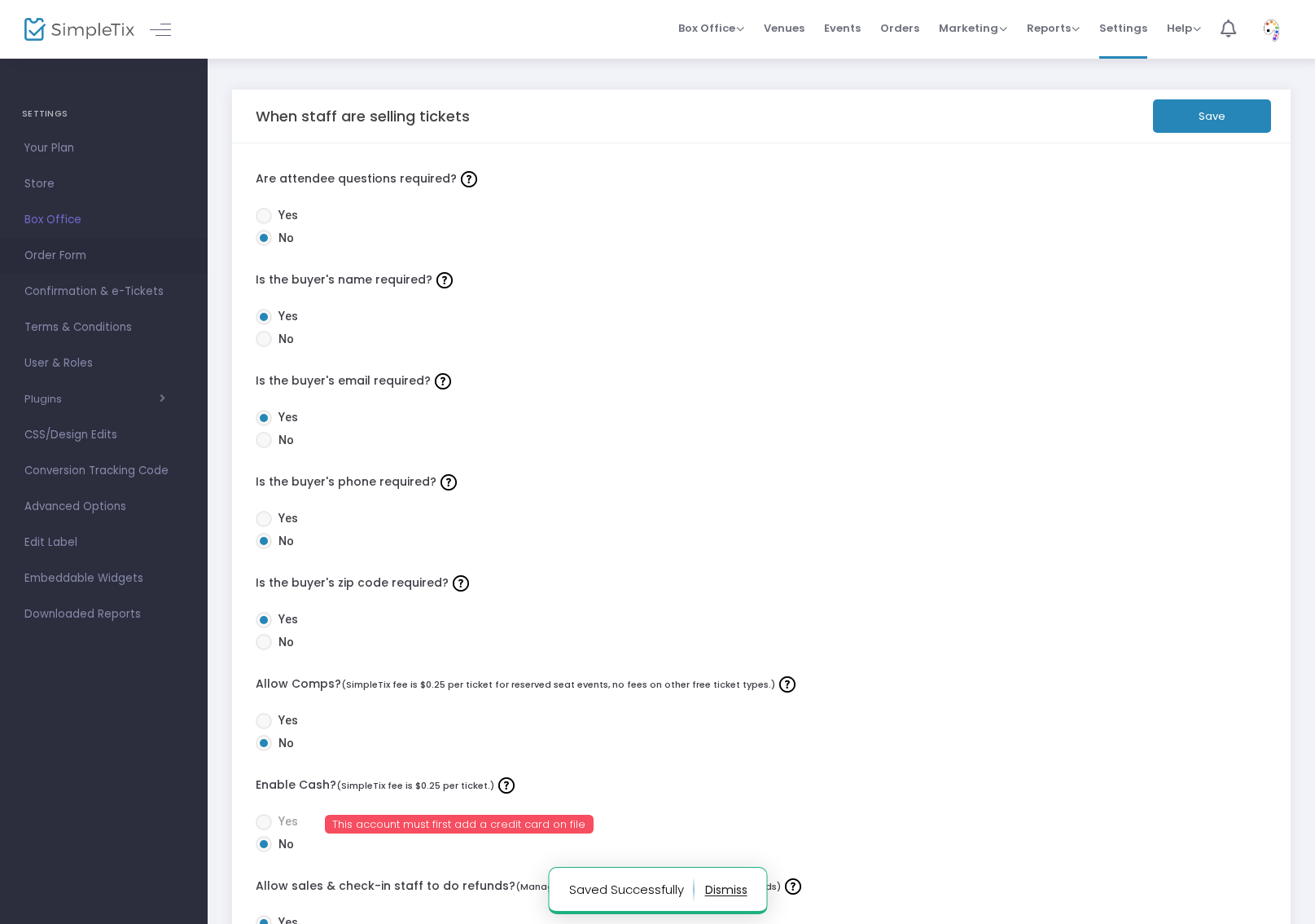
click at [89, 259] on span "Order Form" at bounding box center [103, 256] width 158 height 21
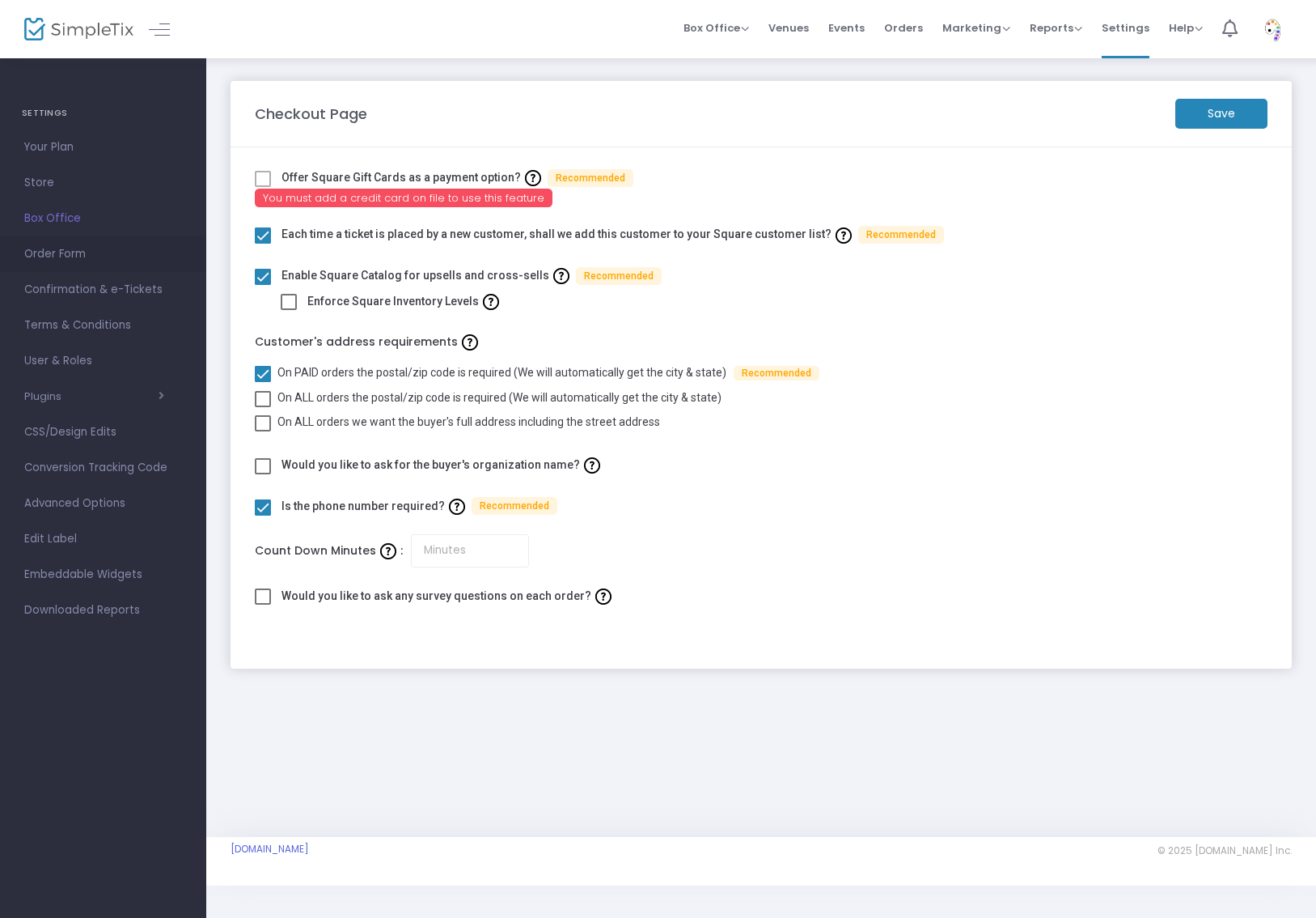
click at [59, 256] on span "Order Form" at bounding box center [102, 254] width 157 height 21
click at [59, 286] on span "Confirmation & e-Tickets" at bounding box center [102, 290] width 157 height 21
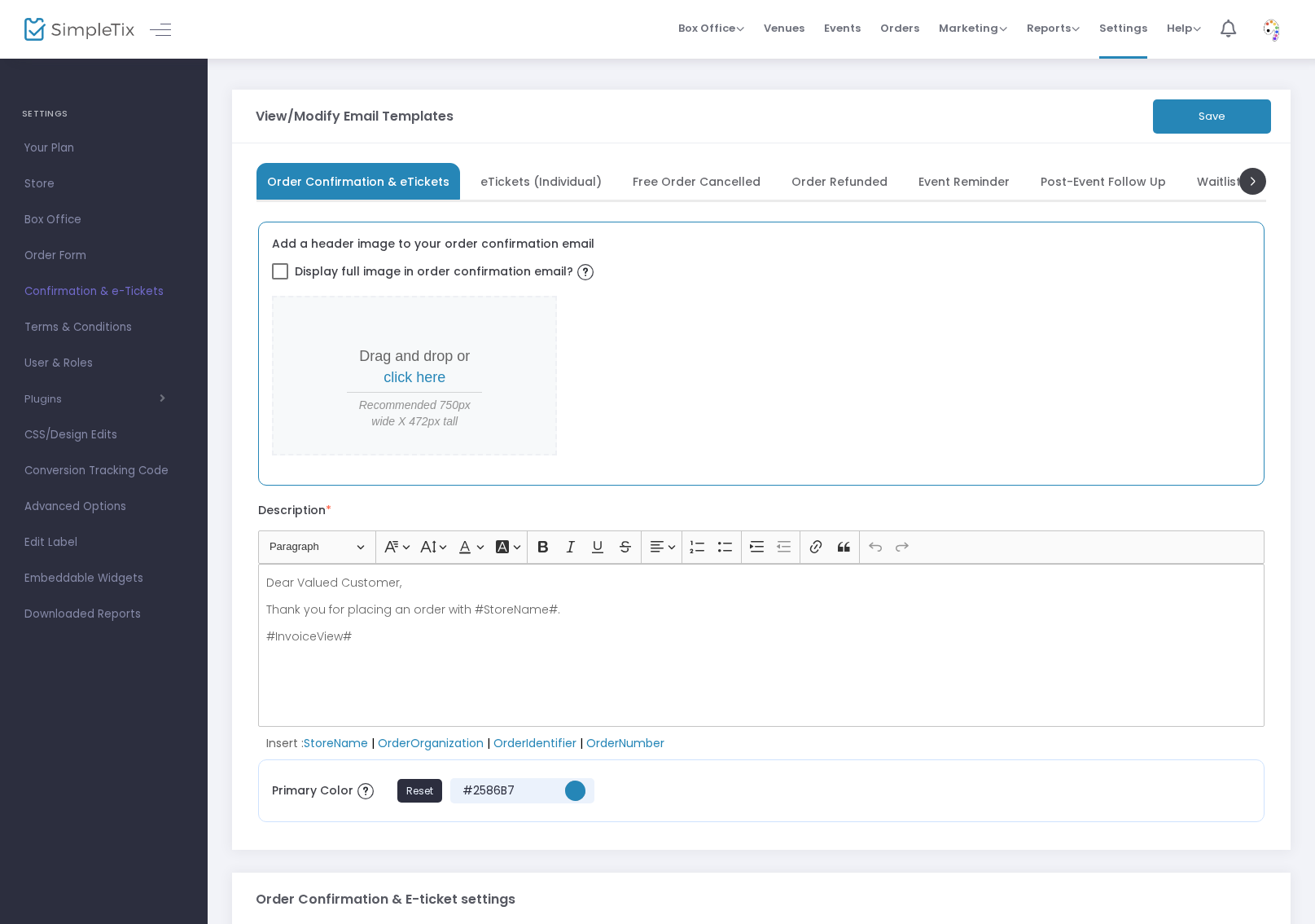
click at [427, 375] on span "click here" at bounding box center [414, 377] width 62 height 16
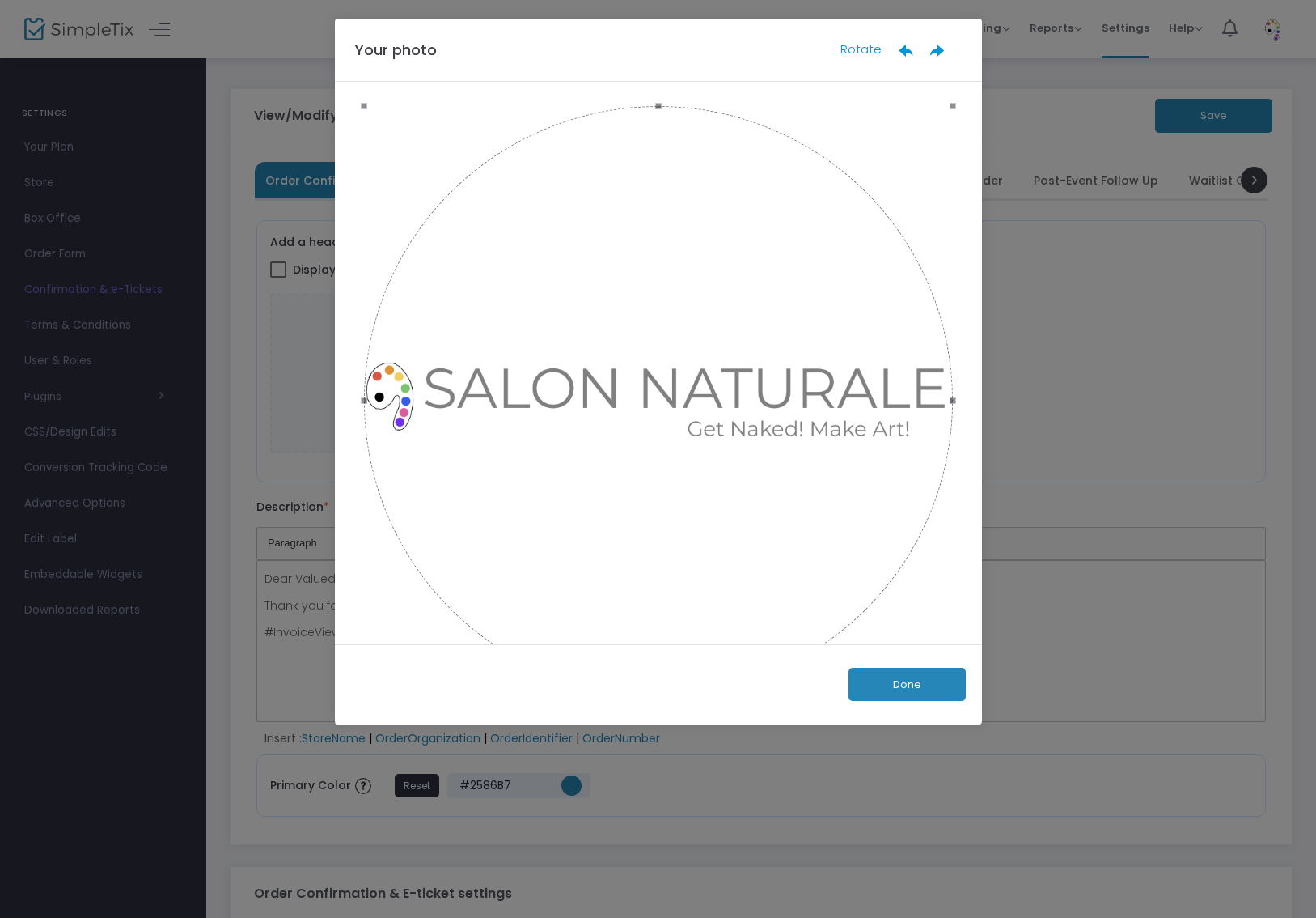
click at [922, 676] on button "Done" at bounding box center [907, 684] width 117 height 33
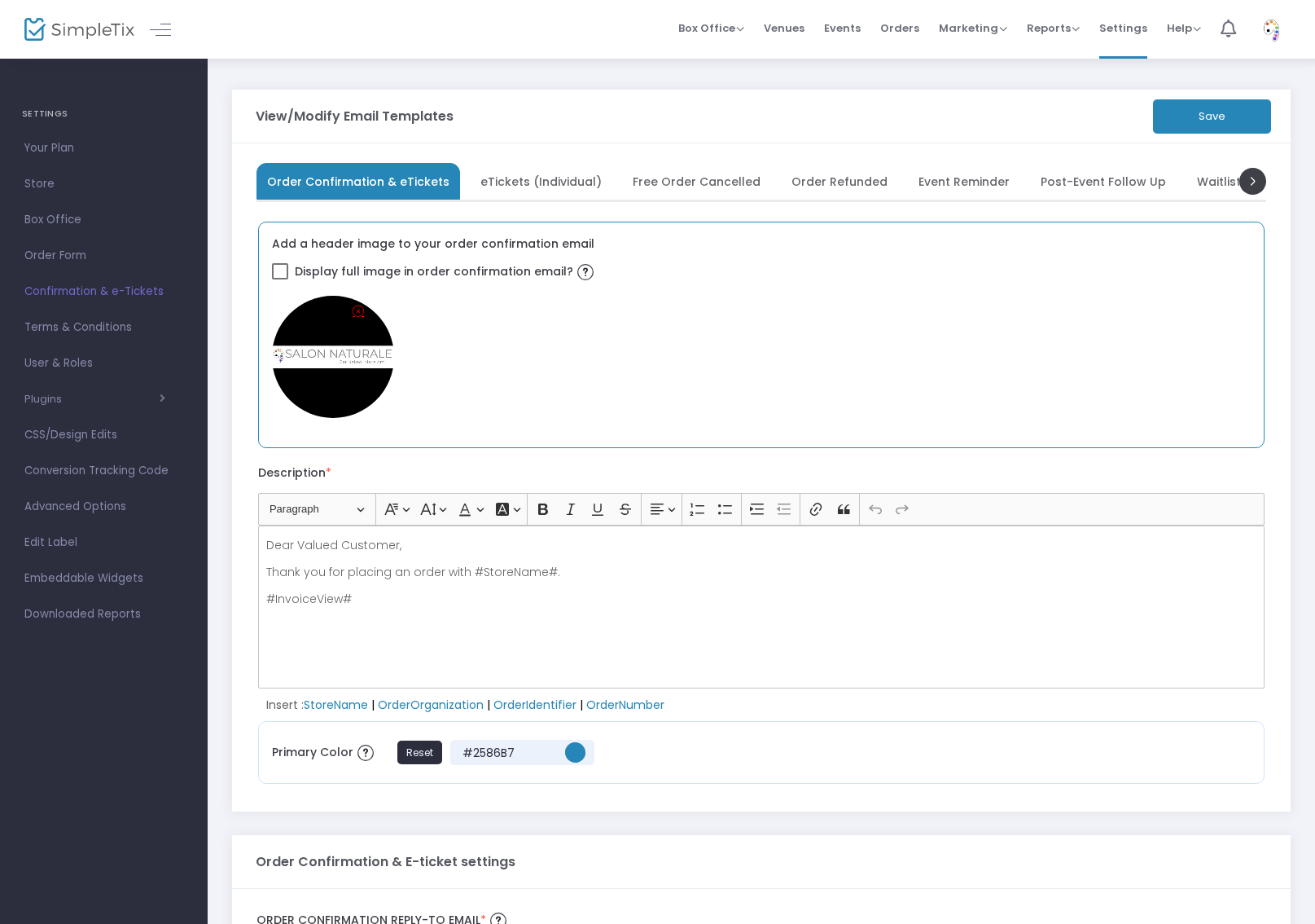
click at [363, 312] on icon at bounding box center [358, 311] width 12 height 16
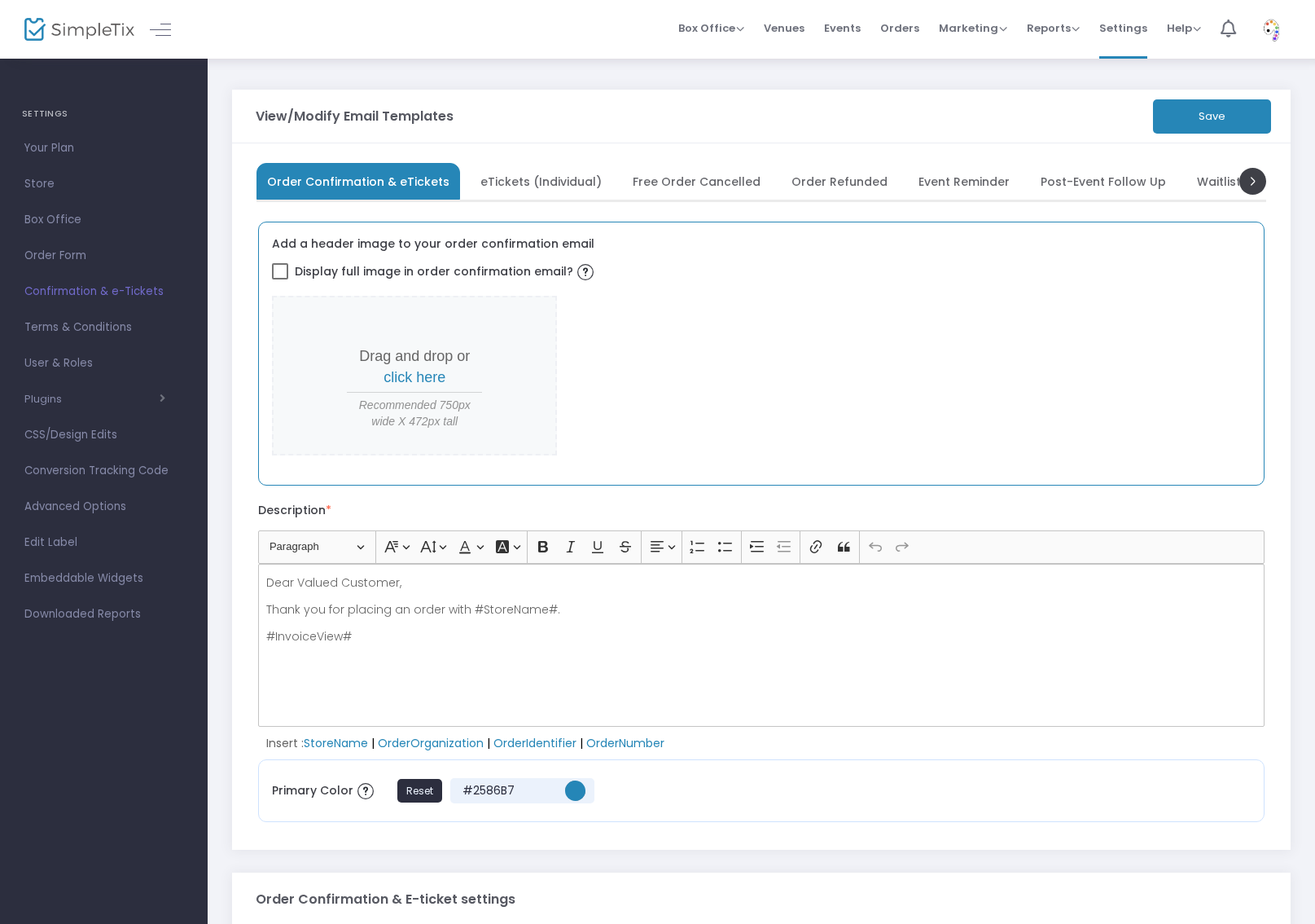
click at [427, 364] on p "Drag and drop or click here" at bounding box center [414, 367] width 135 height 41
click at [428, 372] on span "click here" at bounding box center [414, 377] width 62 height 16
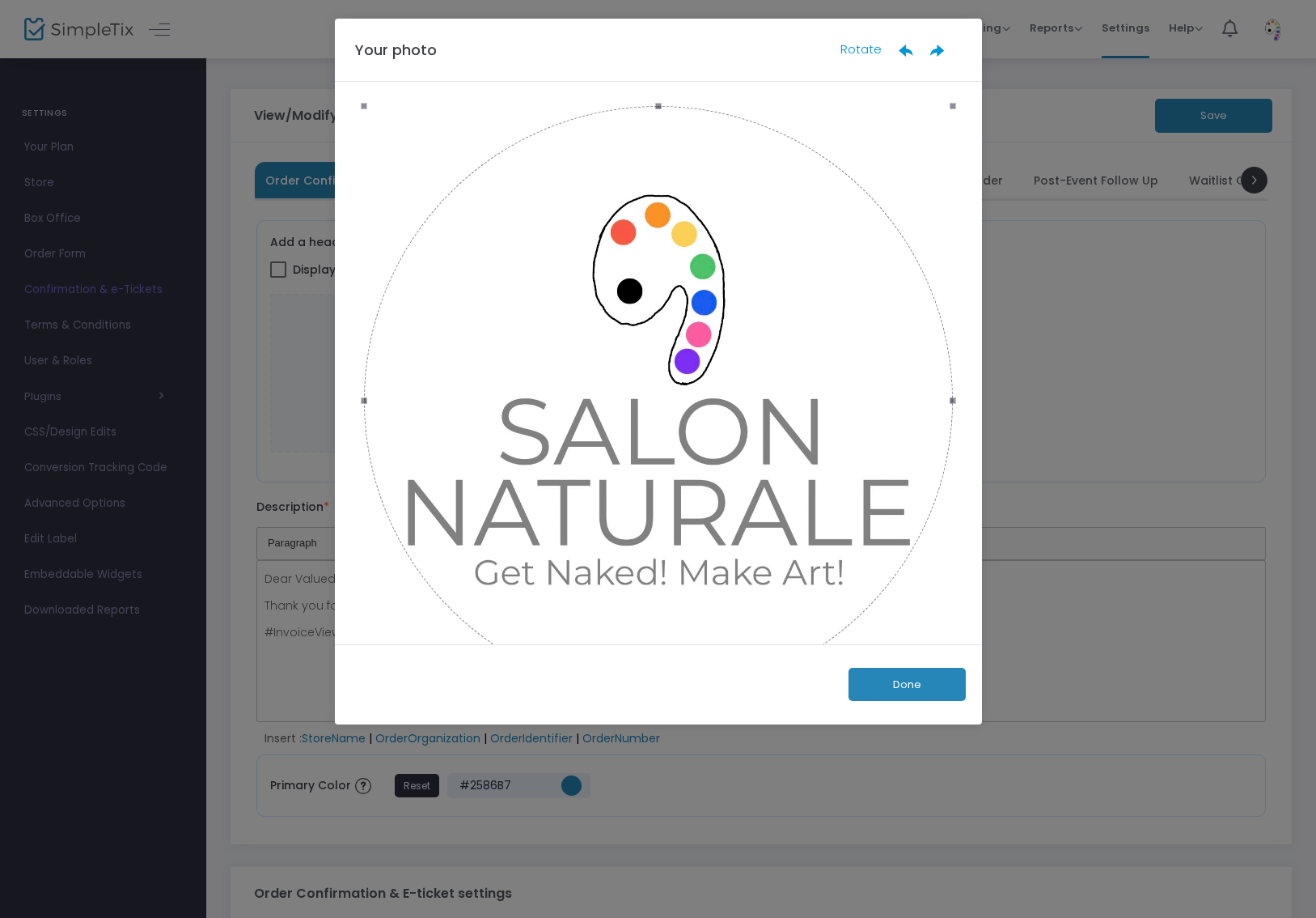
click at [919, 688] on button "Done" at bounding box center [907, 684] width 117 height 33
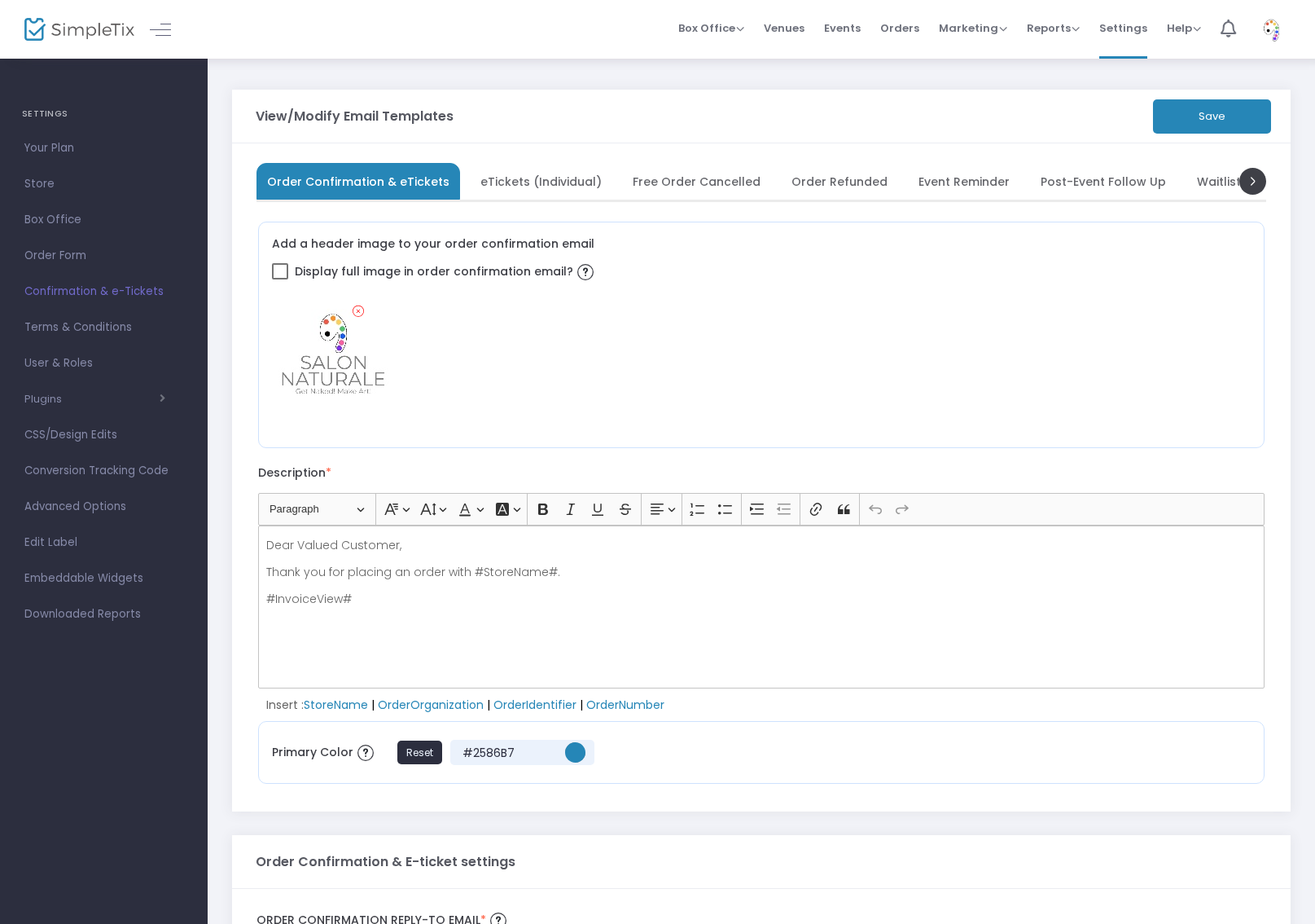
click at [554, 185] on span "eTickets (Individual)" at bounding box center [542, 181] width 122 height 9
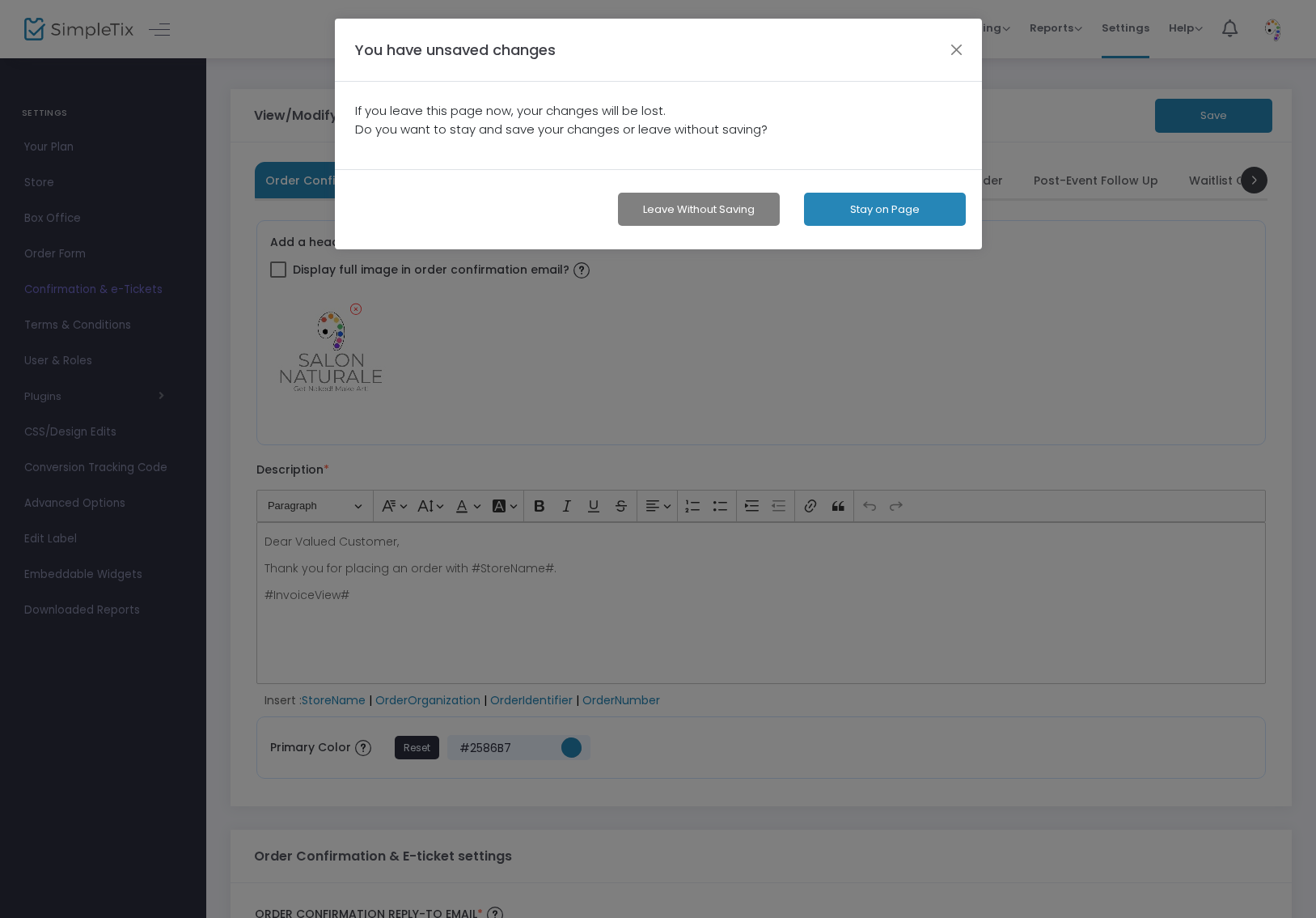
click at [831, 208] on button "Stay on Page" at bounding box center [885, 209] width 162 height 33
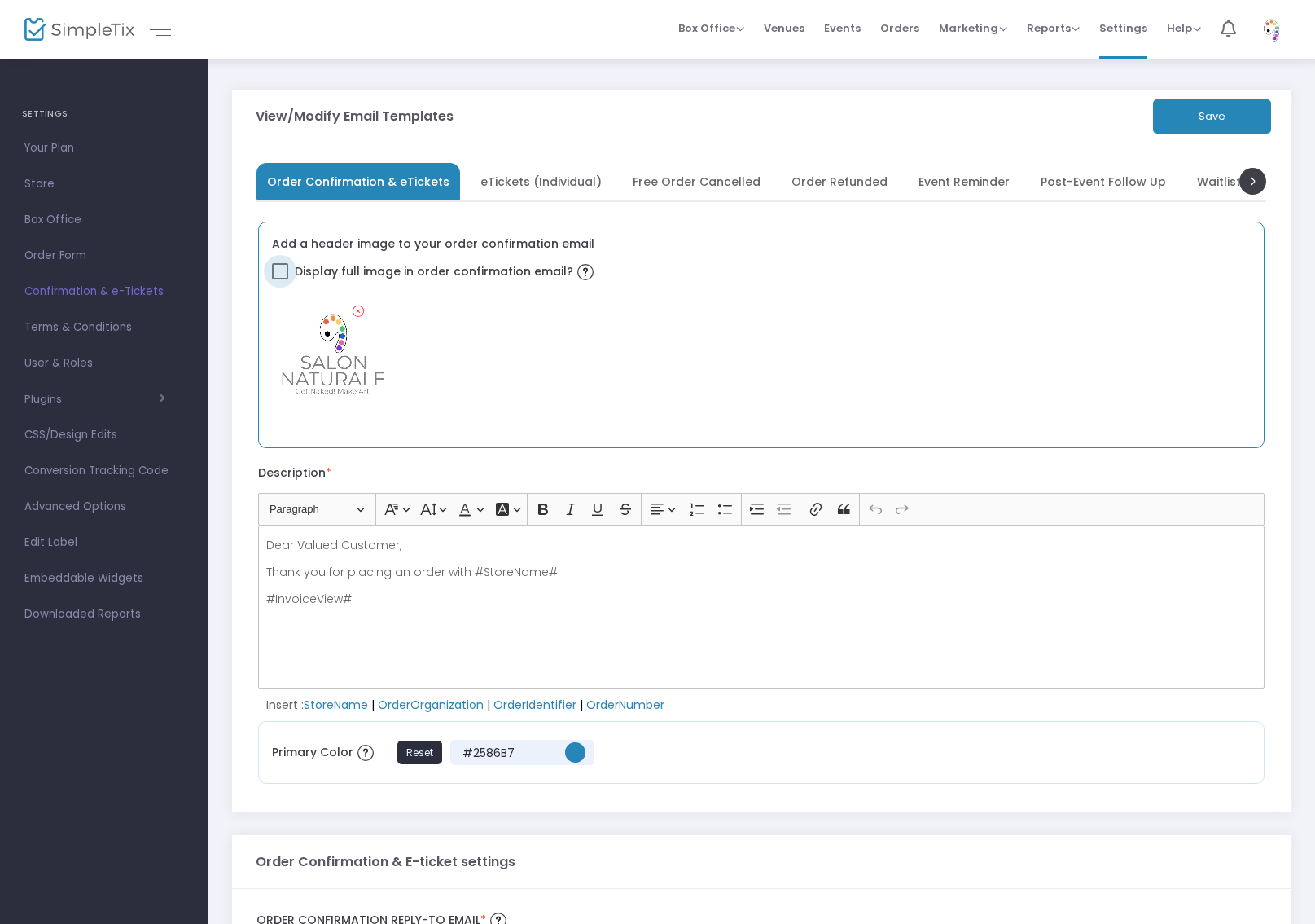
click at [285, 276] on span at bounding box center [280, 271] width 16 height 16
click at [280, 279] on input "Display full image in order confirmation email?" at bounding box center [279, 279] width 1 height 1
checkbox input "true"
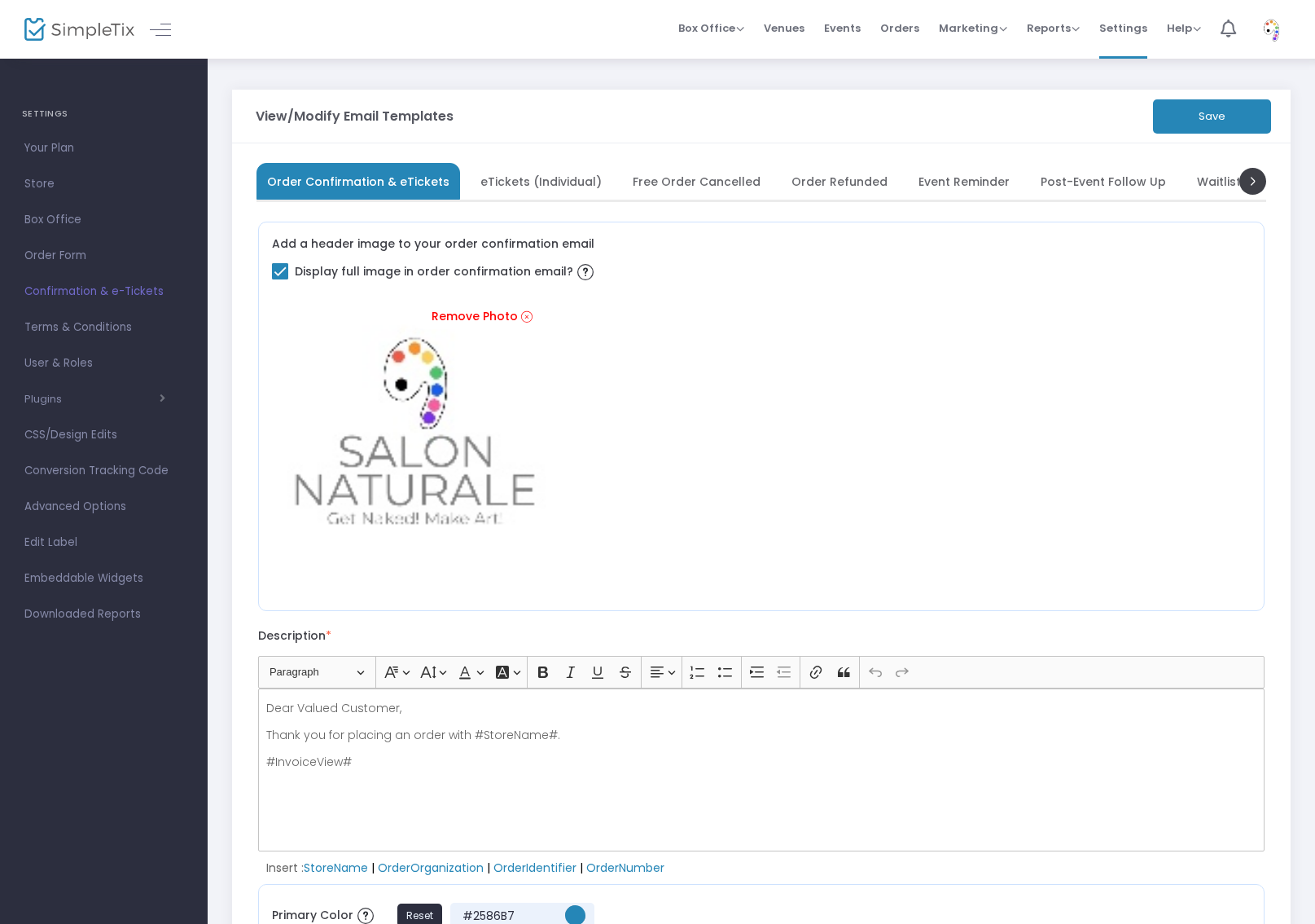
click at [1207, 114] on button "Save" at bounding box center [1212, 116] width 118 height 34
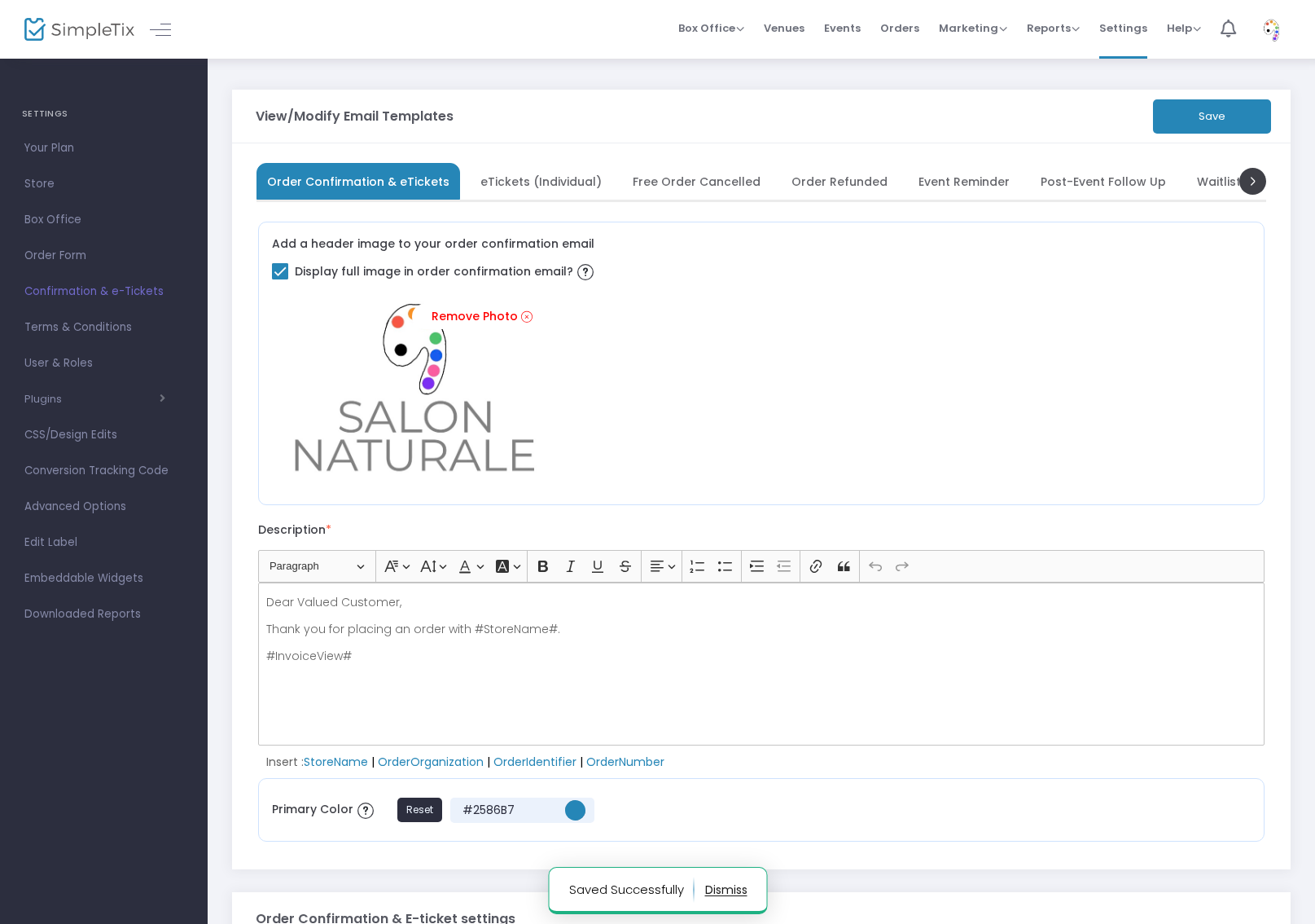
click at [522, 179] on span "eTickets (Individual)" at bounding box center [542, 181] width 122 height 9
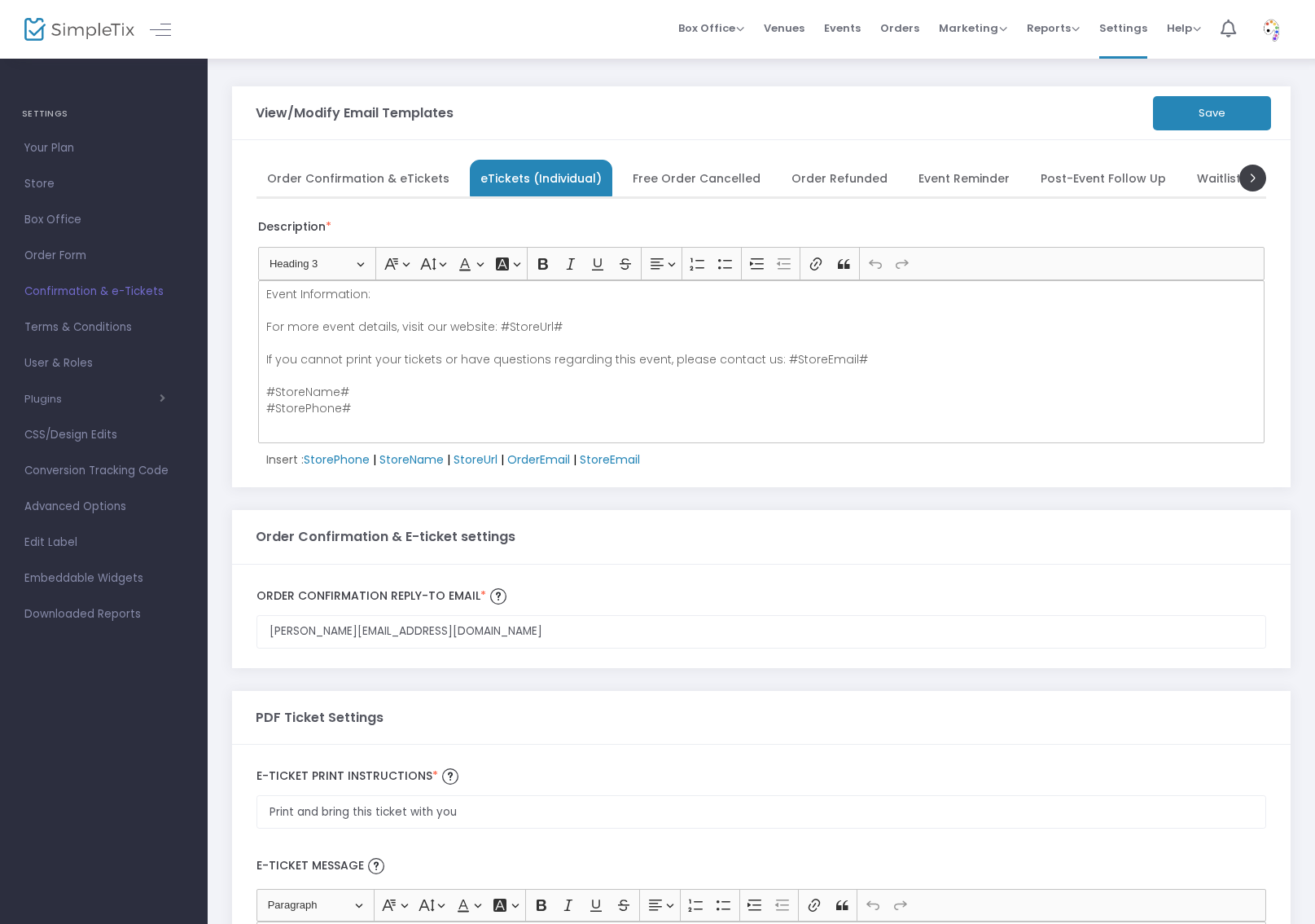
scroll to position [6, 0]
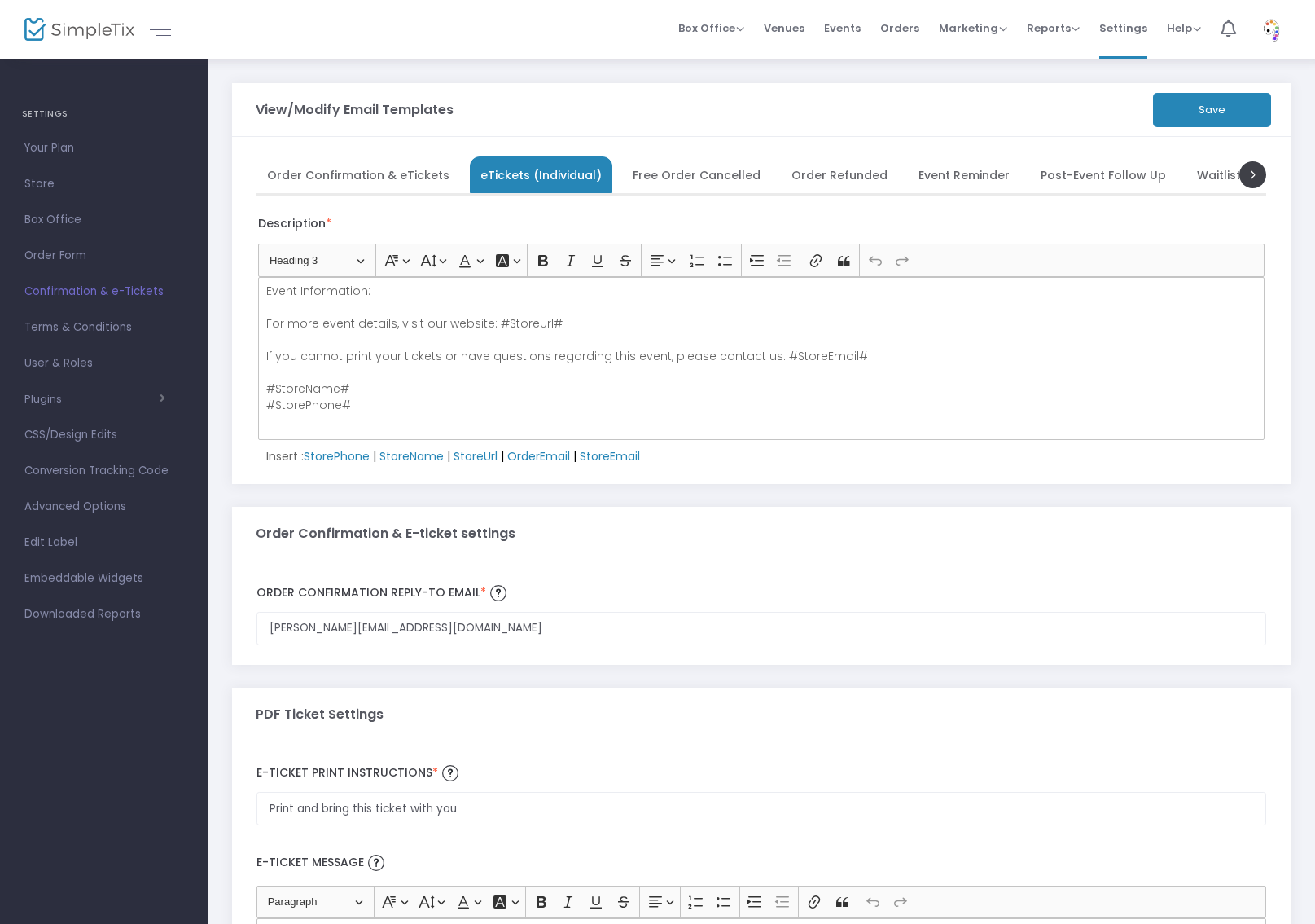
click at [667, 178] on span "Free Order Cancelled" at bounding box center [696, 175] width 128 height 9
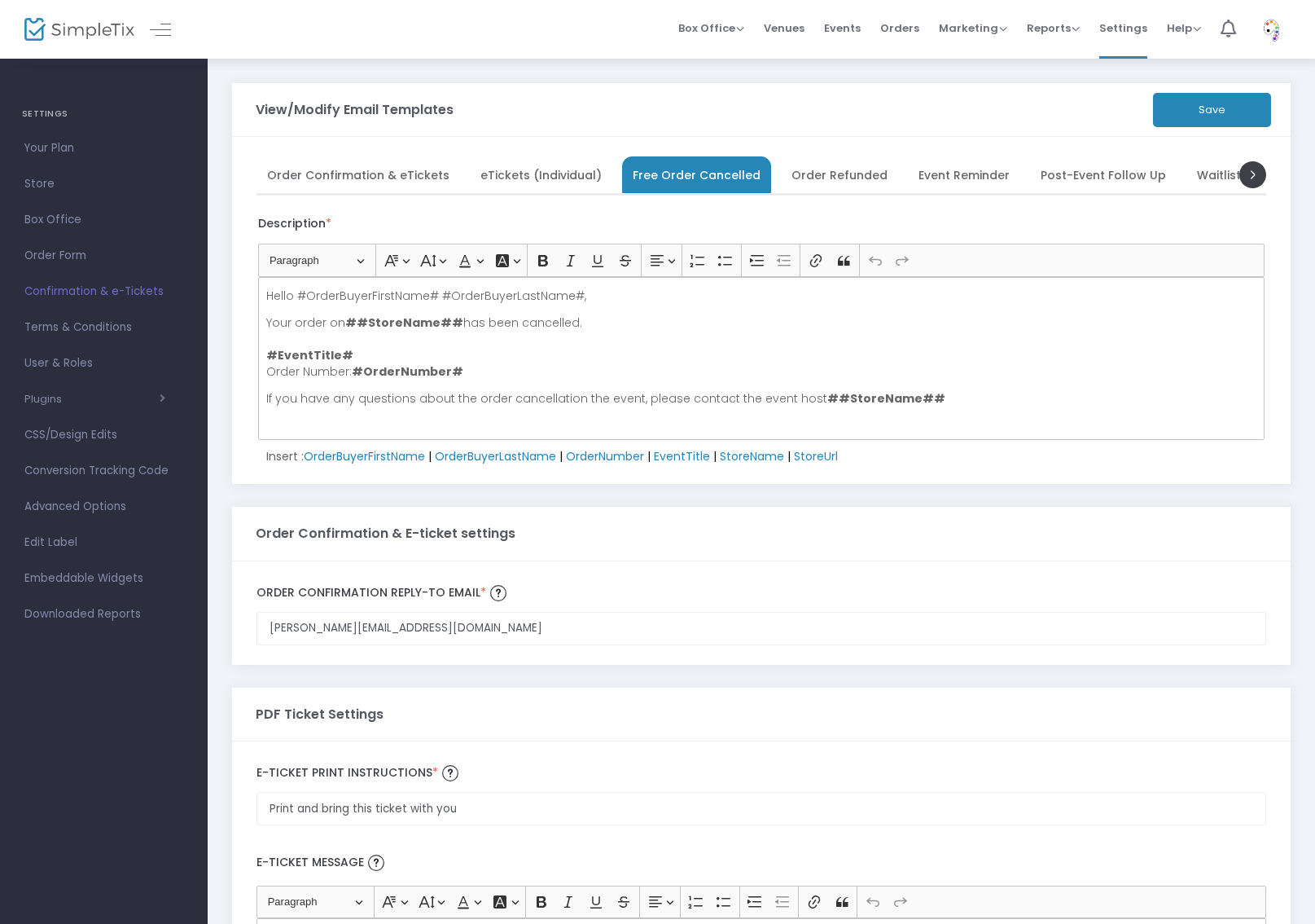
click at [812, 173] on span "Order Refunded" at bounding box center [839, 175] width 96 height 9
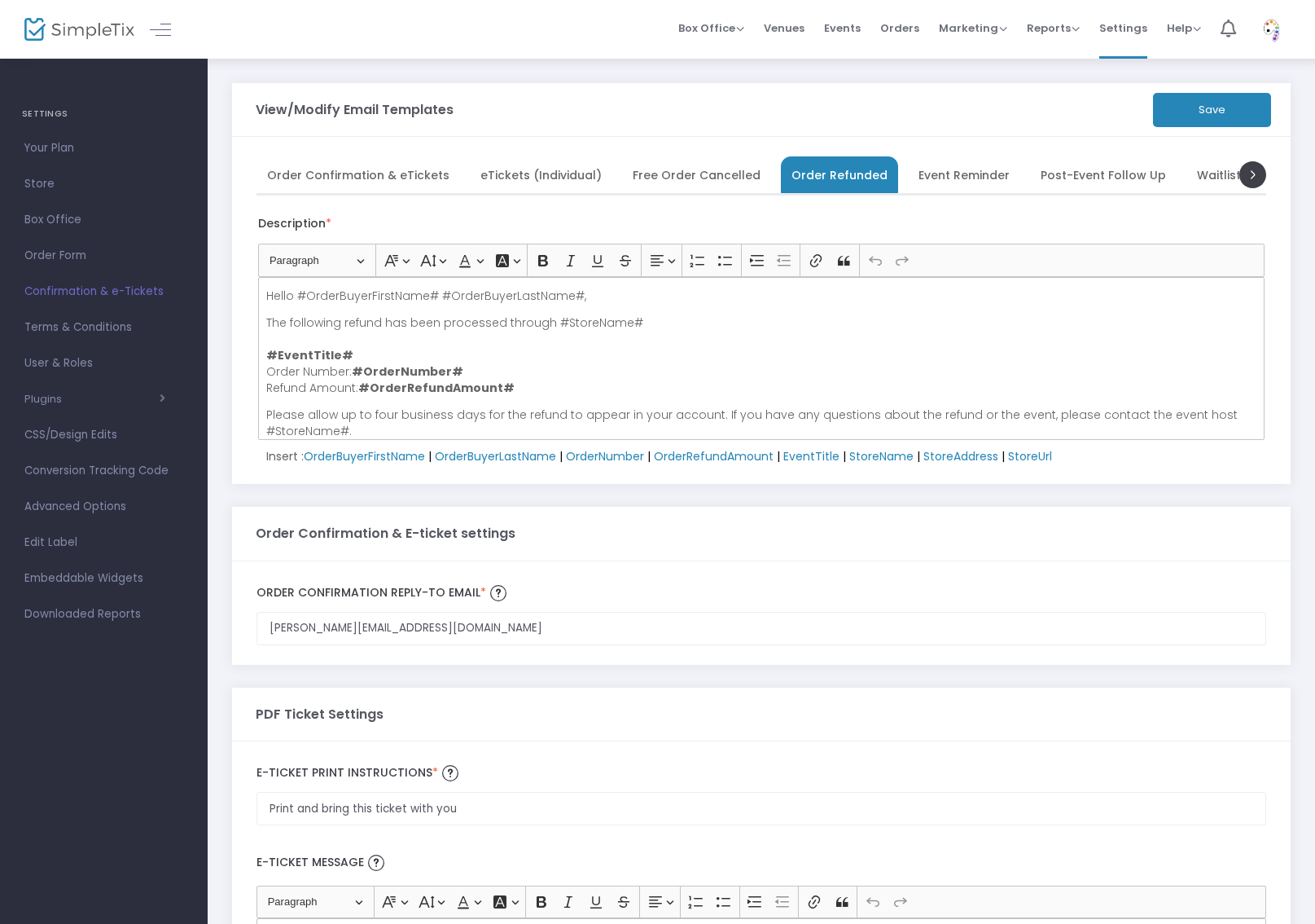
click at [918, 175] on span "Event Reminder" at bounding box center [964, 175] width 91 height 9
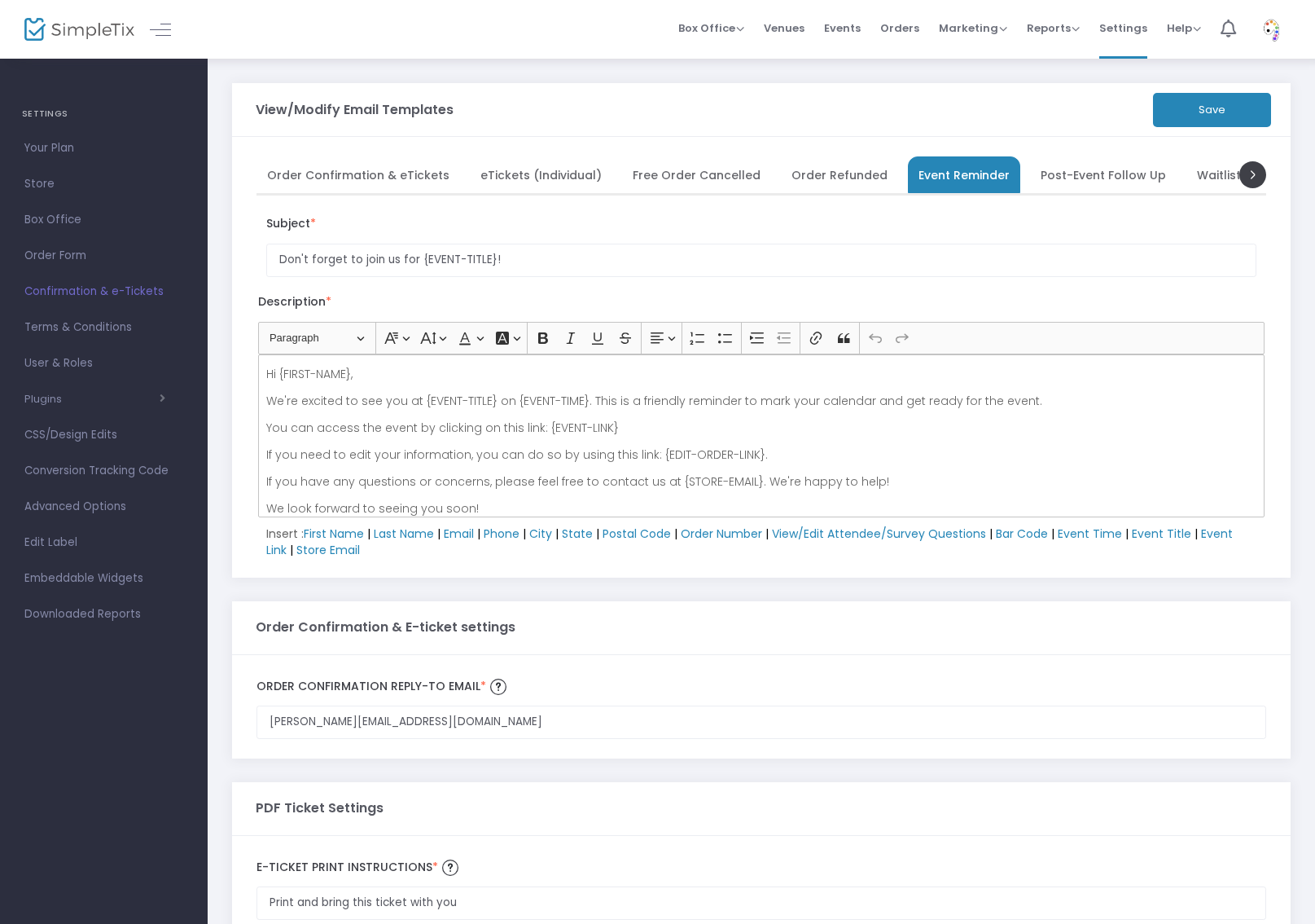
click at [1047, 172] on span "Post-Event Follow Up" at bounding box center [1104, 175] width 125 height 9
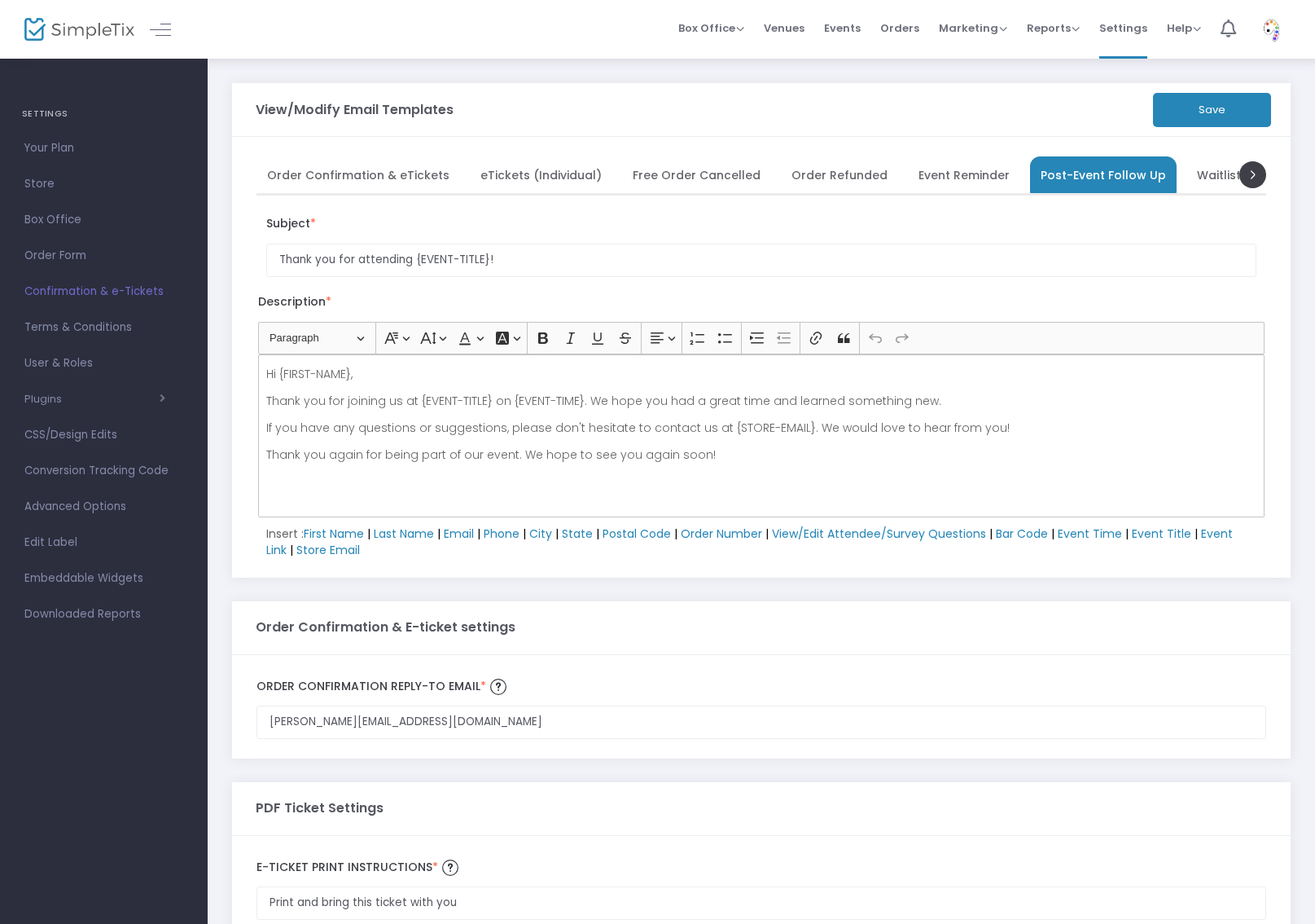
click at [1215, 177] on span "Waitlist Confirmation" at bounding box center [1259, 175] width 126 height 9
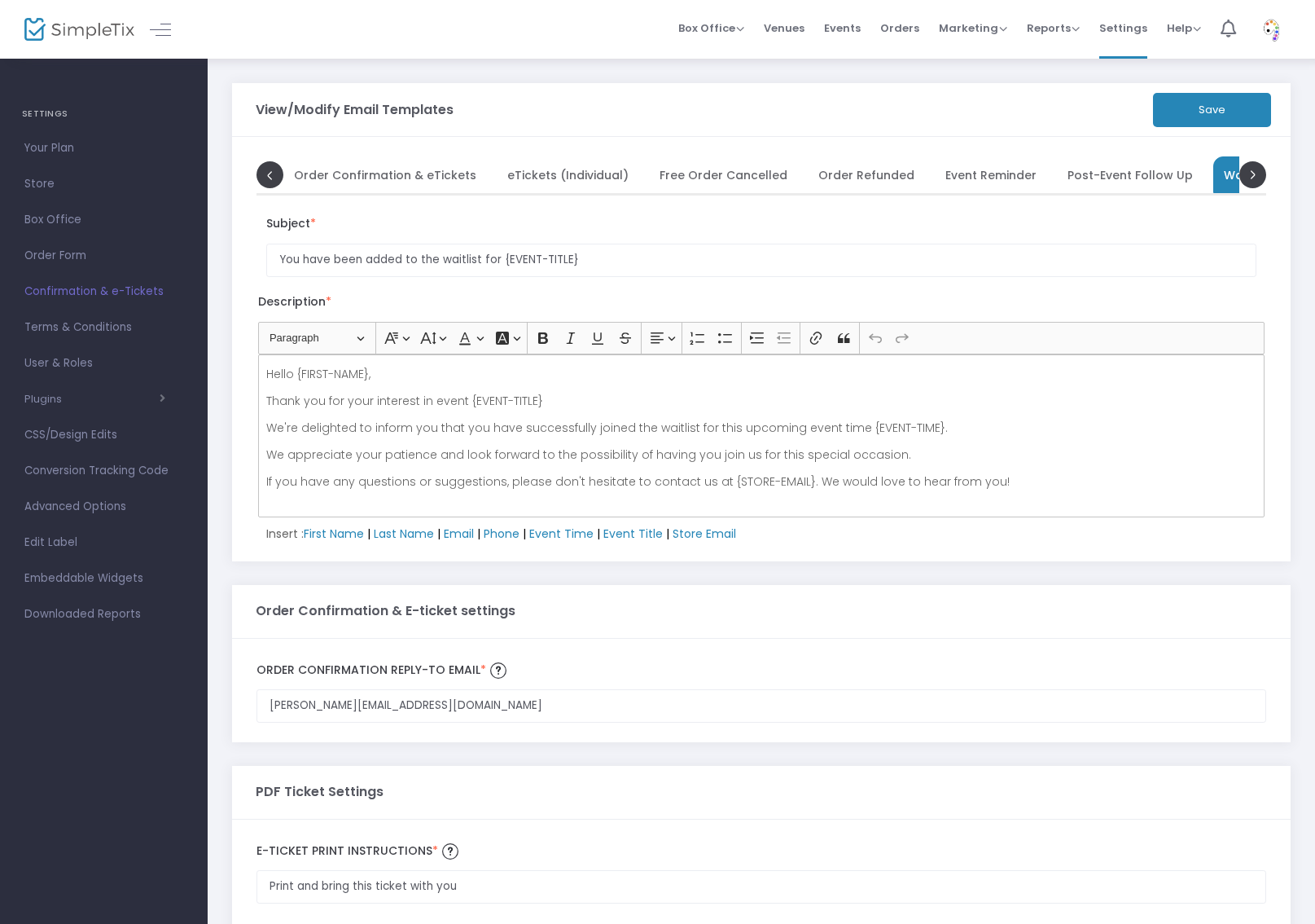
scroll to position [0, 59]
click at [1251, 175] on span at bounding box center [1253, 174] width 27 height 27
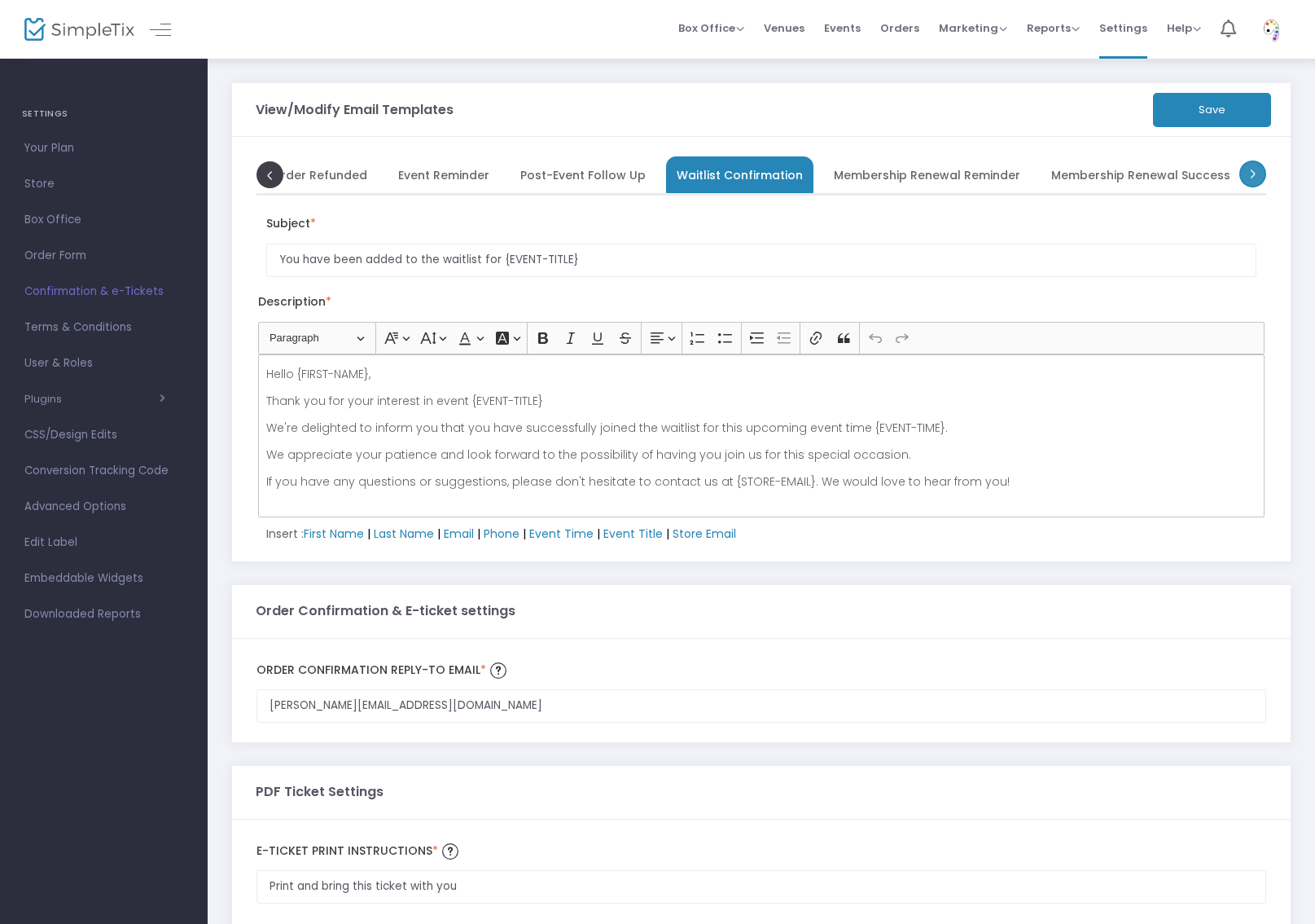
click at [1251, 175] on span at bounding box center [1253, 174] width 27 height 27
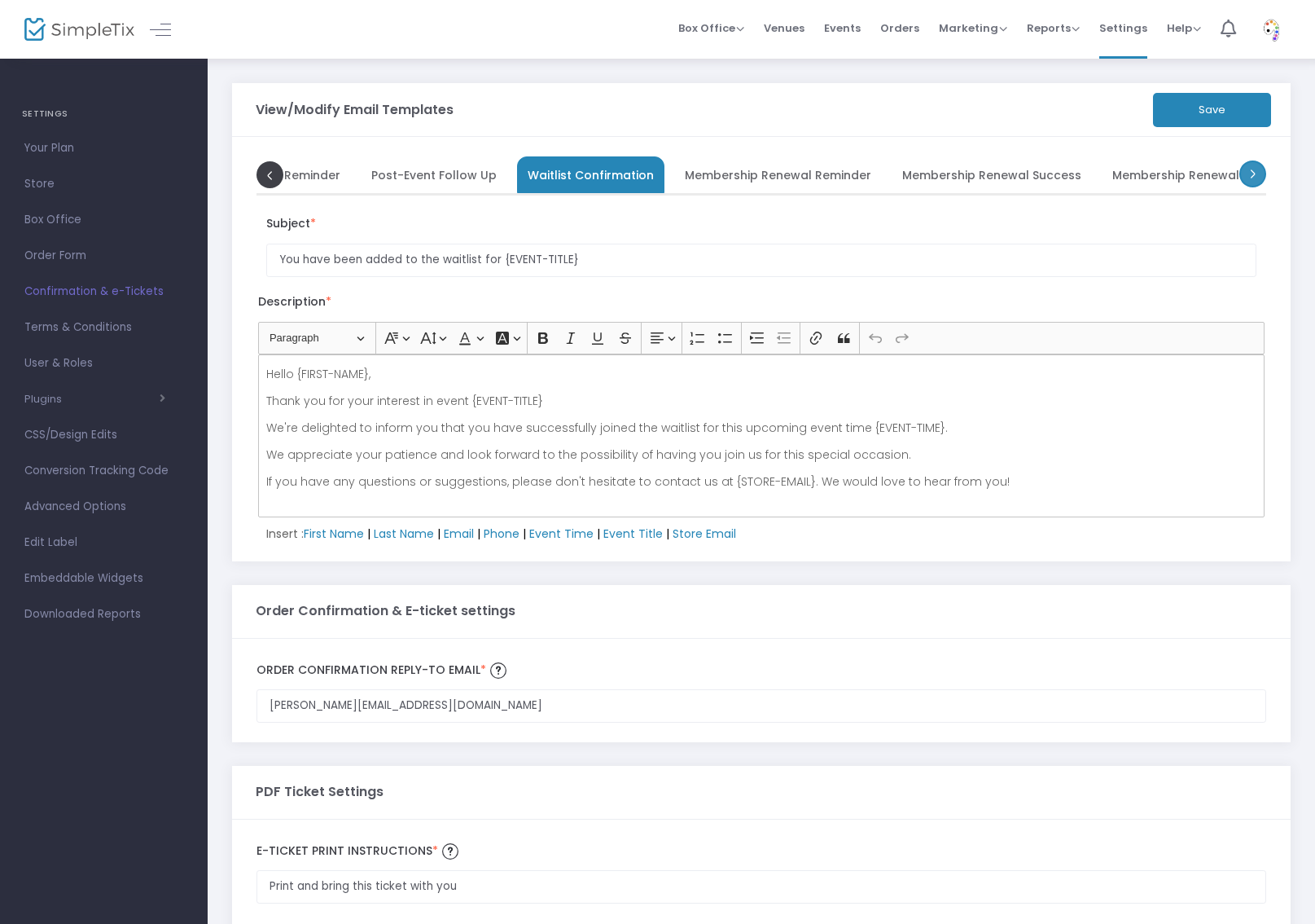
click at [1251, 175] on span at bounding box center [1253, 174] width 27 height 27
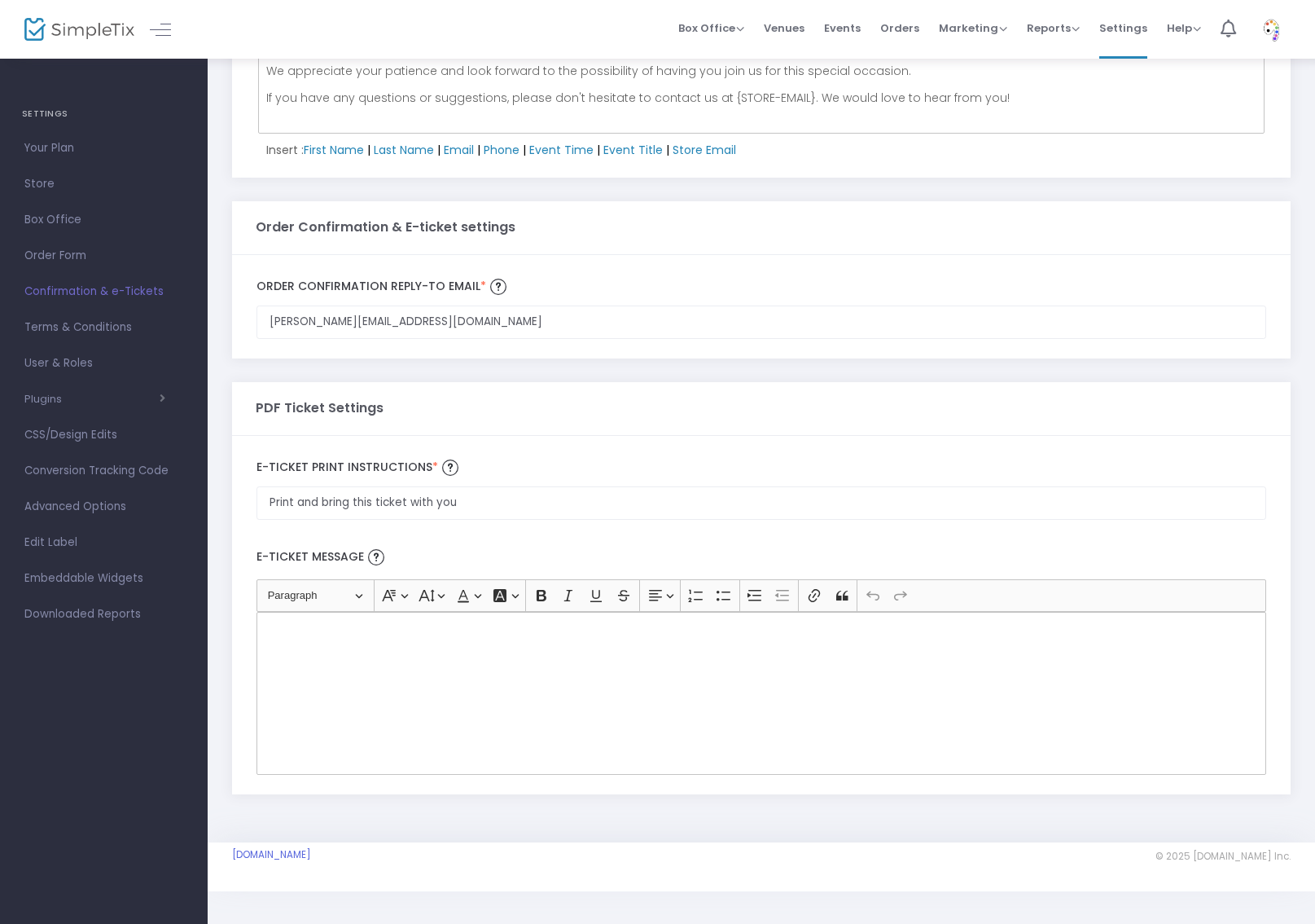
scroll to position [397, 0]
click at [111, 319] on span "Terms & Conditions" at bounding box center [103, 328] width 158 height 21
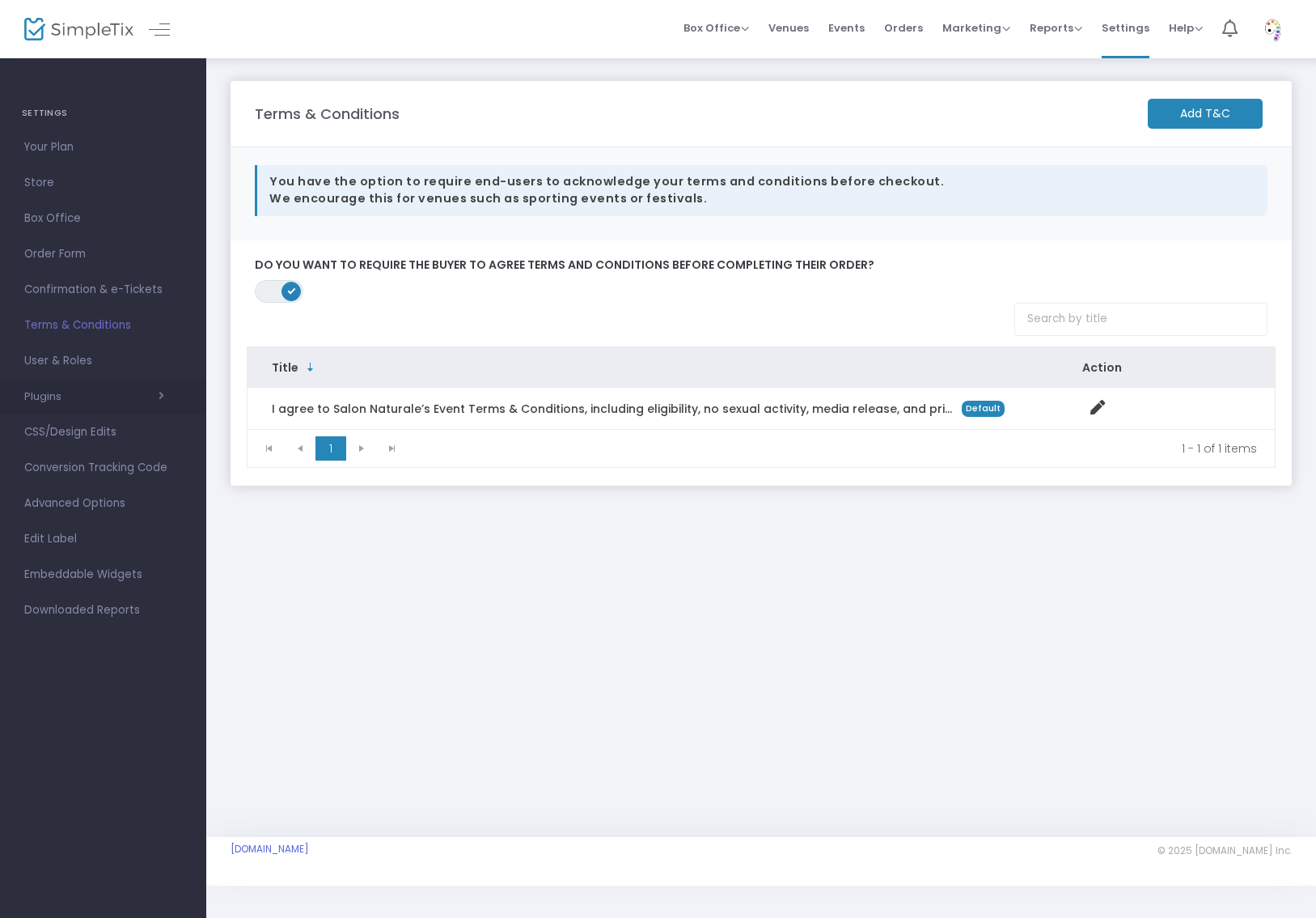
click at [74, 393] on span "button" at bounding box center [113, 396] width 103 height 15
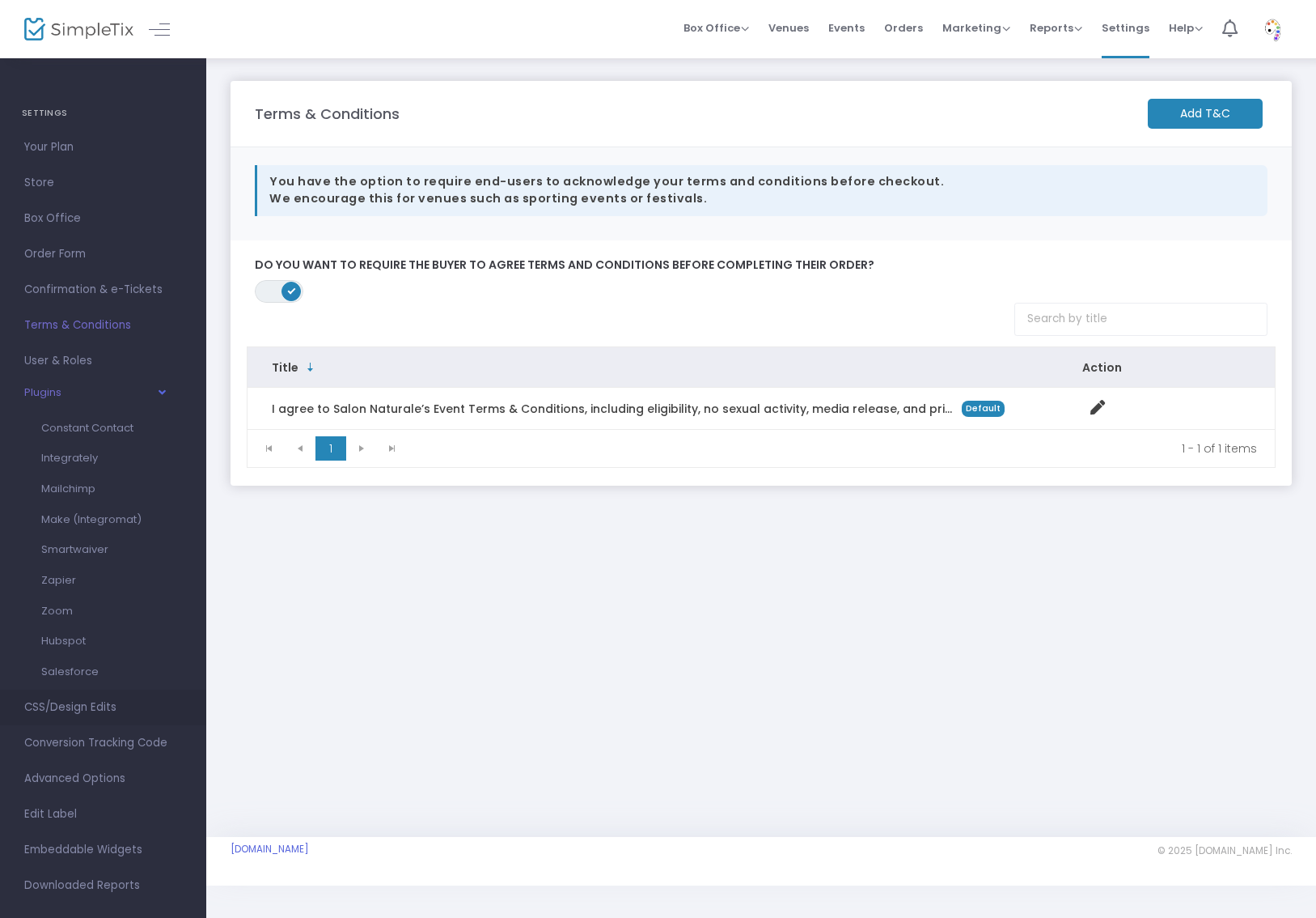
click at [117, 705] on span "CSS/Design Edits" at bounding box center [102, 707] width 157 height 21
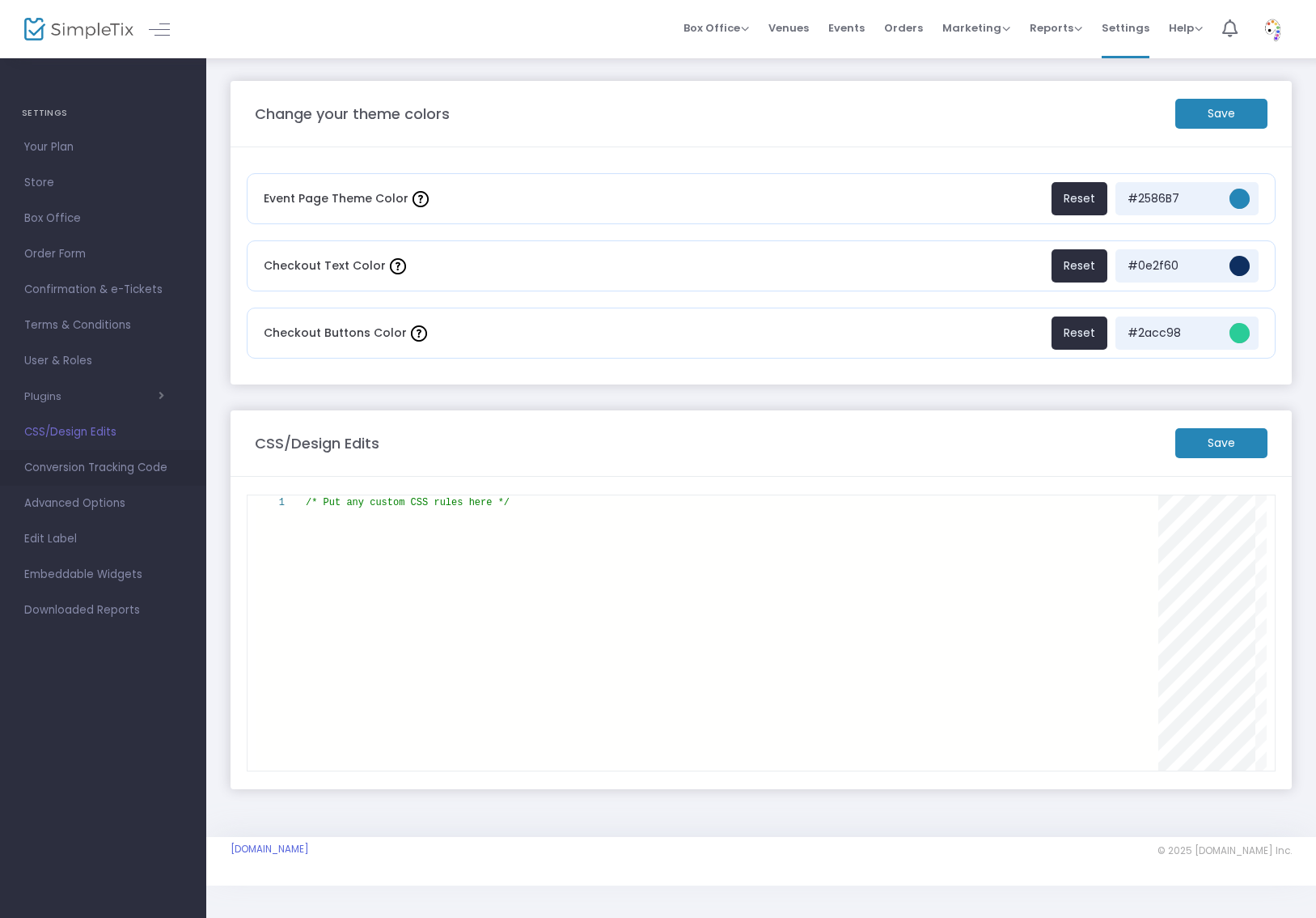
click at [80, 469] on span "Conversion Tracking Code" at bounding box center [102, 468] width 157 height 21
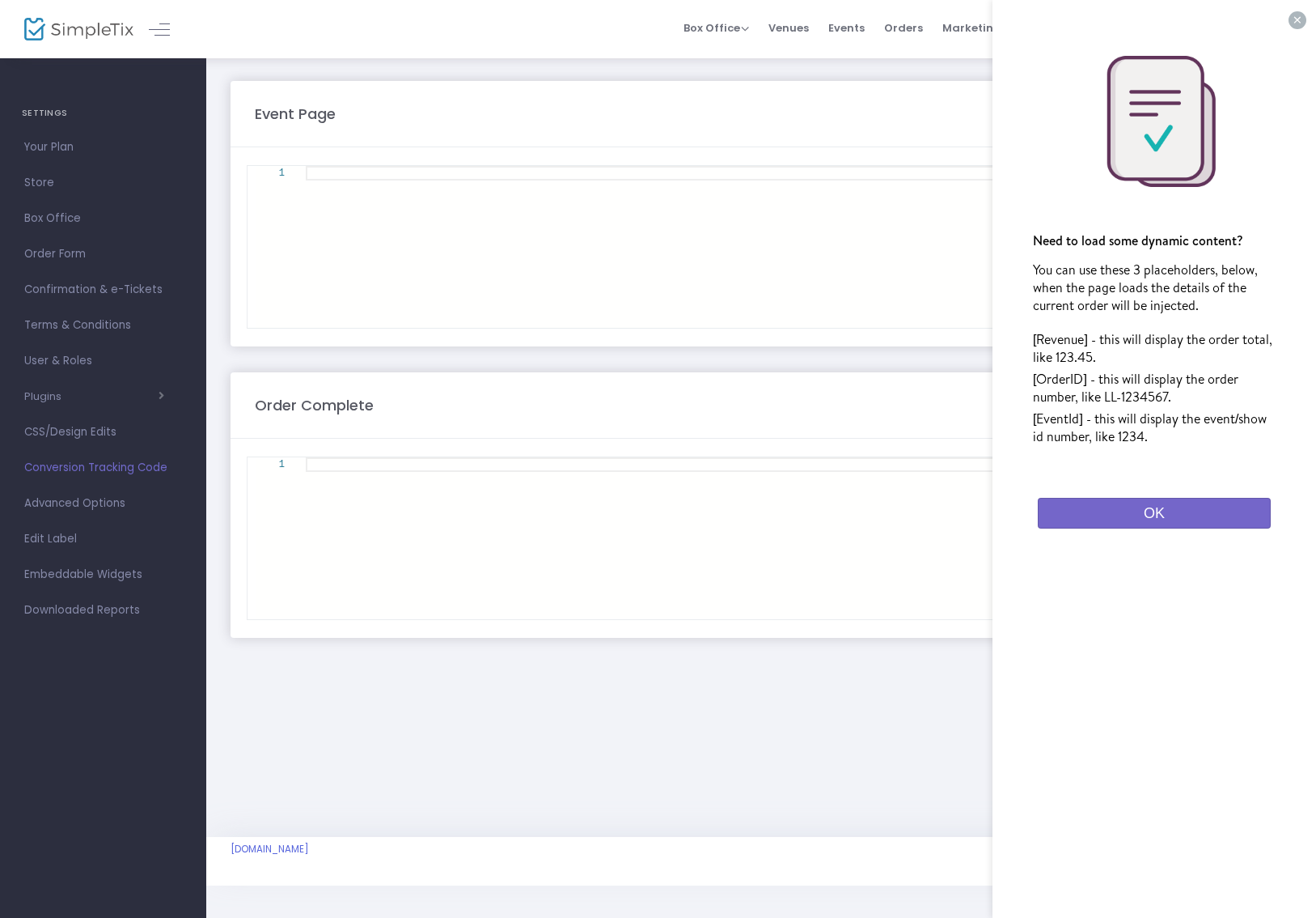
click at [1190, 517] on button "OK" at bounding box center [1154, 513] width 233 height 31
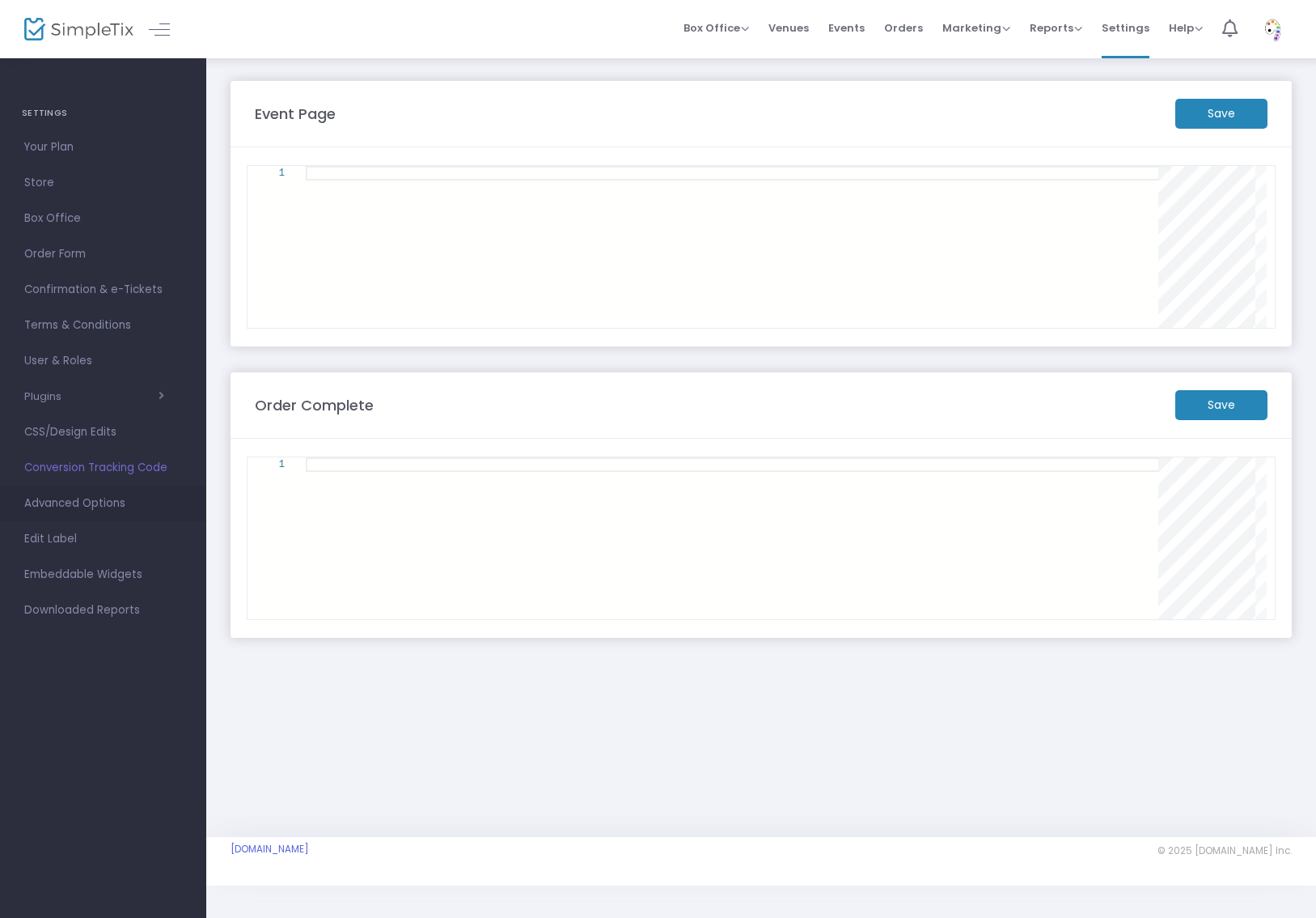
click at [100, 504] on span "Advanced Options" at bounding box center [102, 503] width 157 height 21
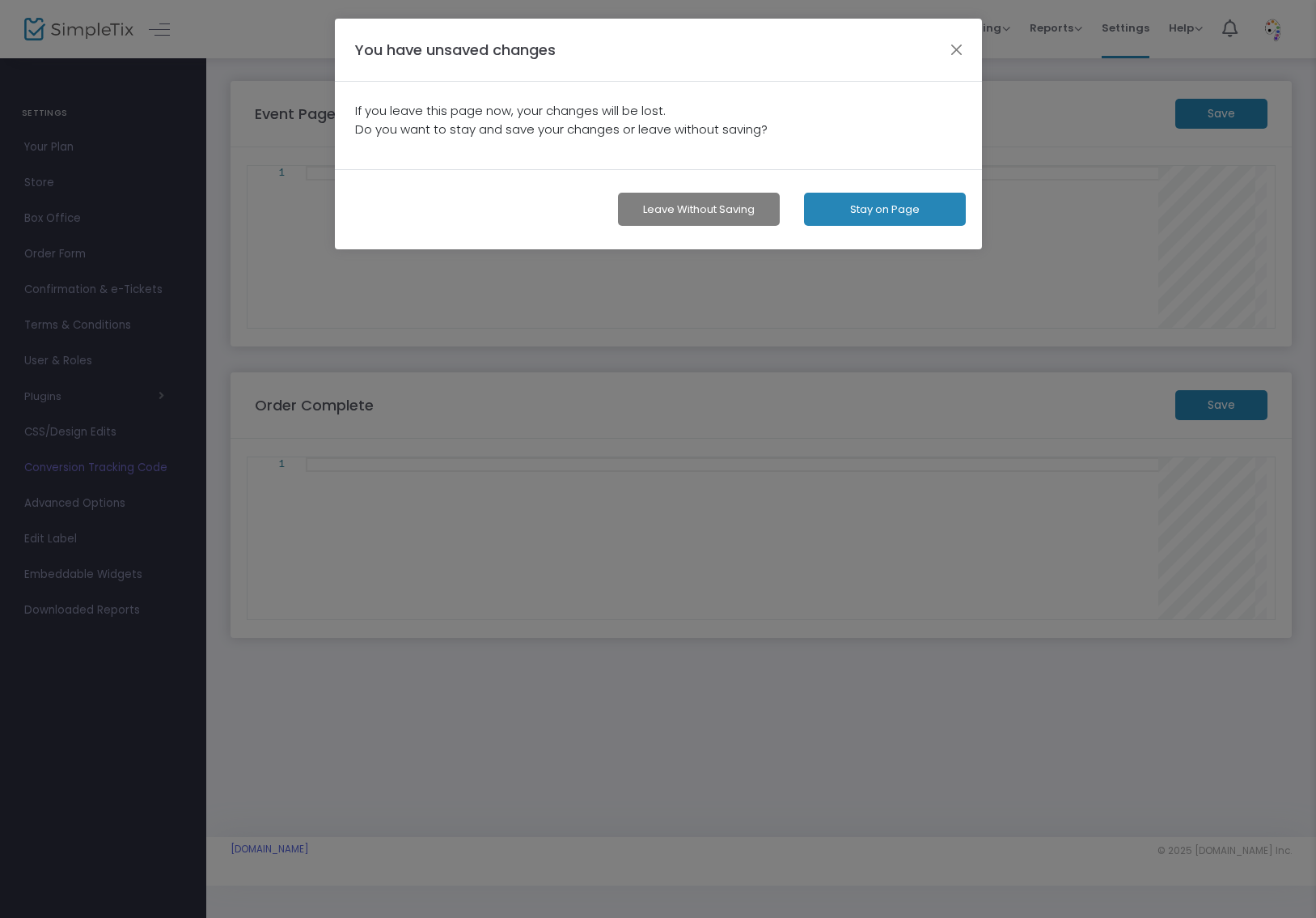
click at [726, 211] on button "Leave without Saving" at bounding box center [699, 209] width 162 height 33
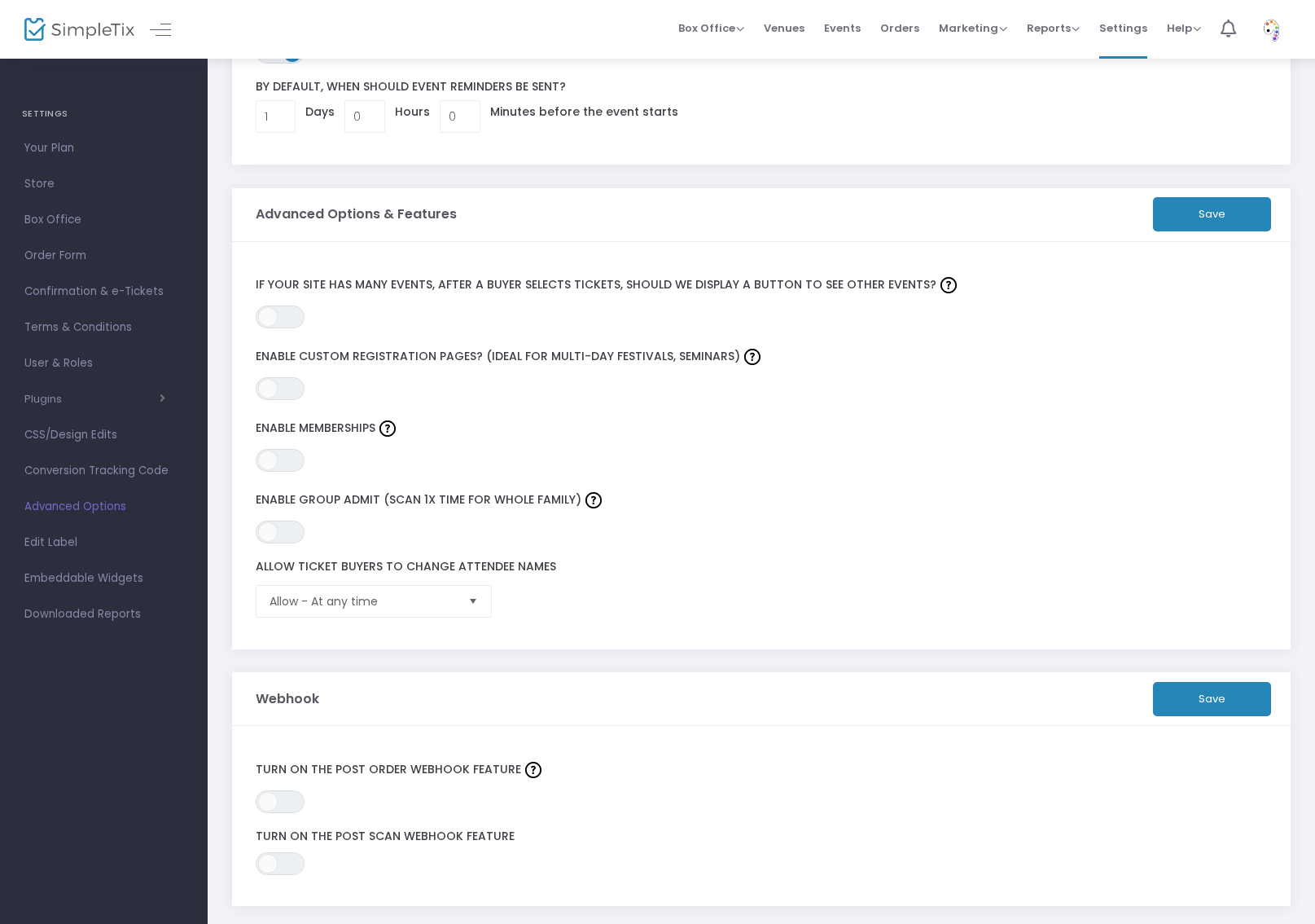
scroll to position [277, 0]
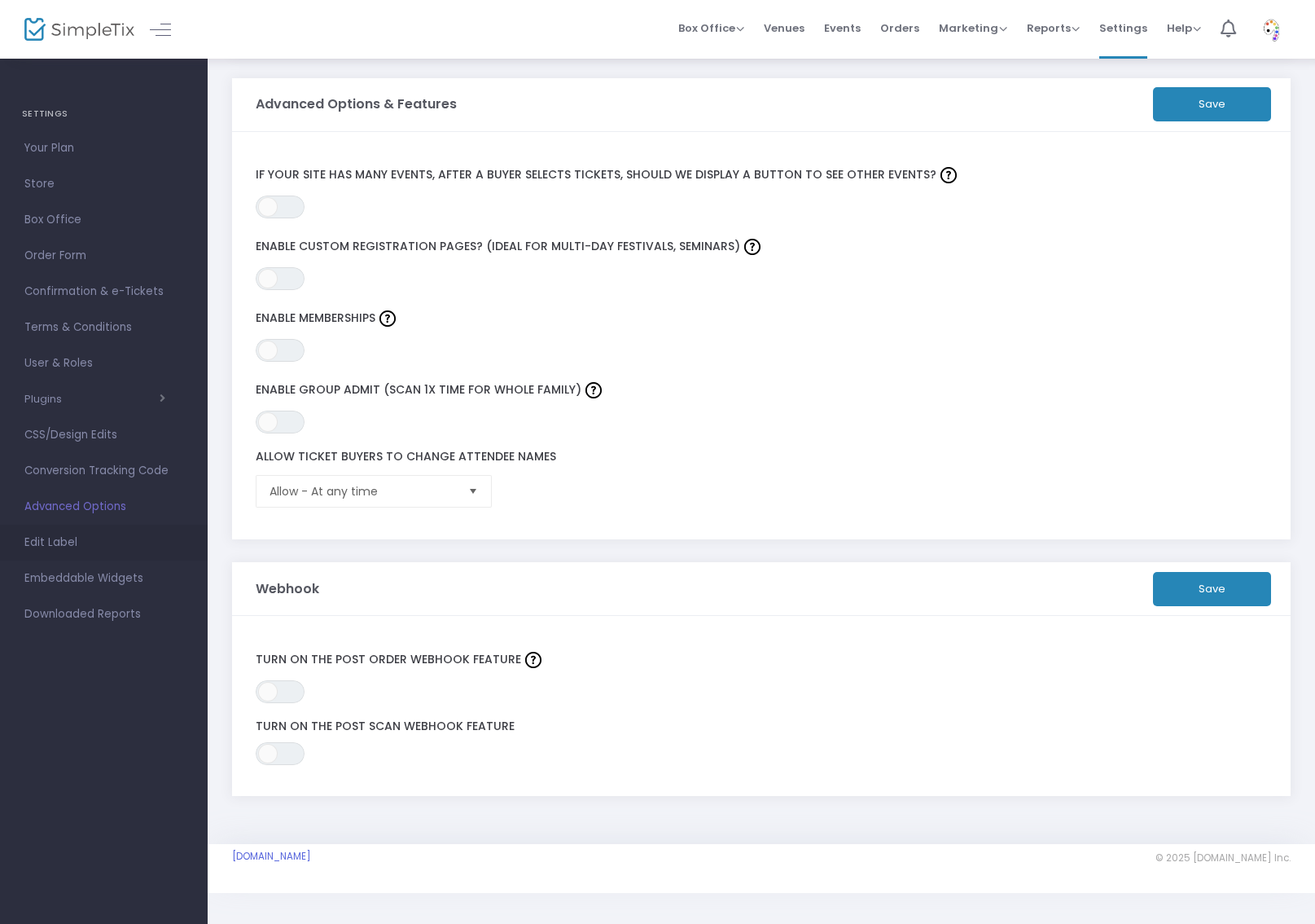
click at [57, 544] on span "Edit Label" at bounding box center [103, 543] width 158 height 21
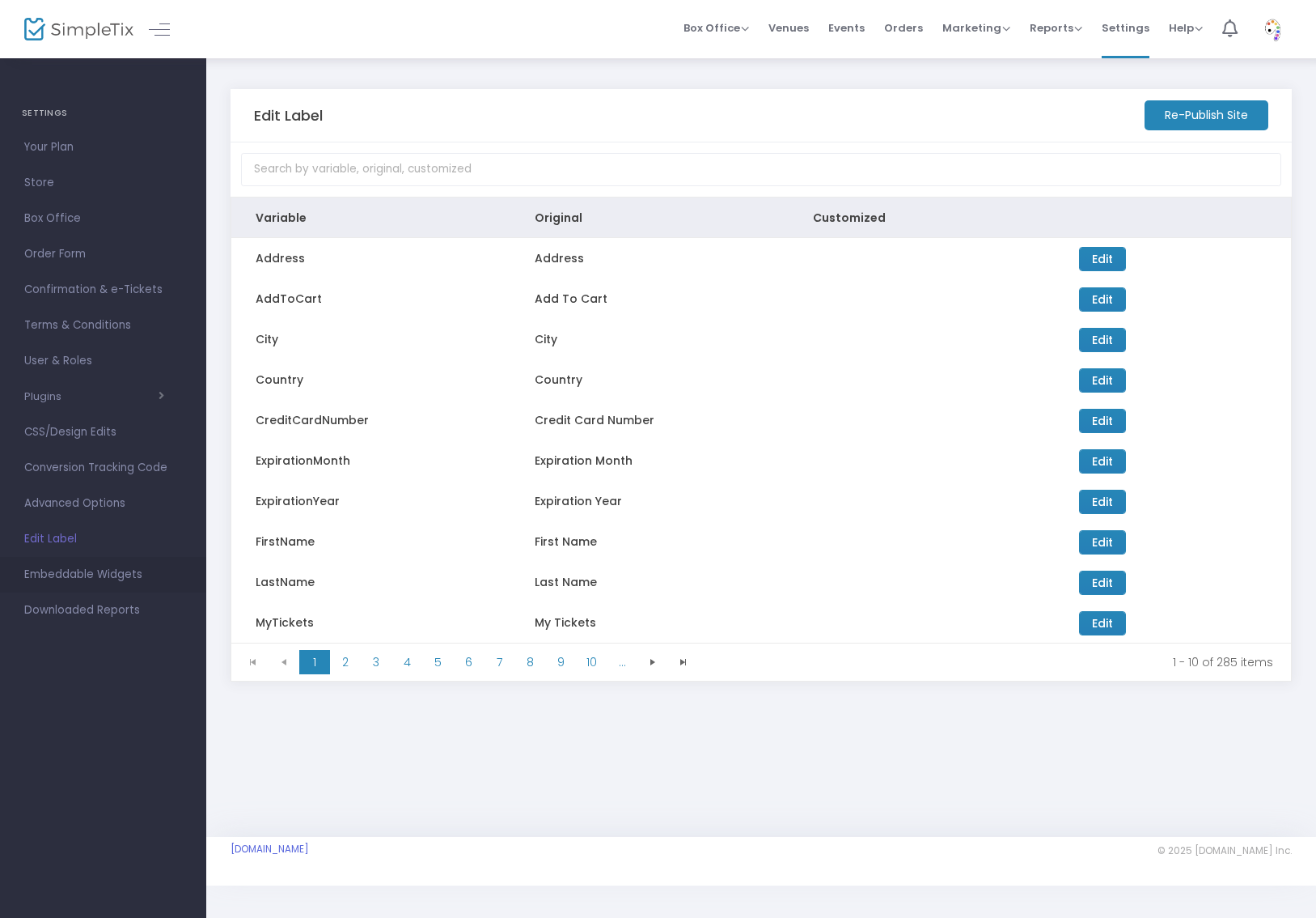
click at [64, 567] on span "Embeddable Widgets" at bounding box center [102, 575] width 157 height 21
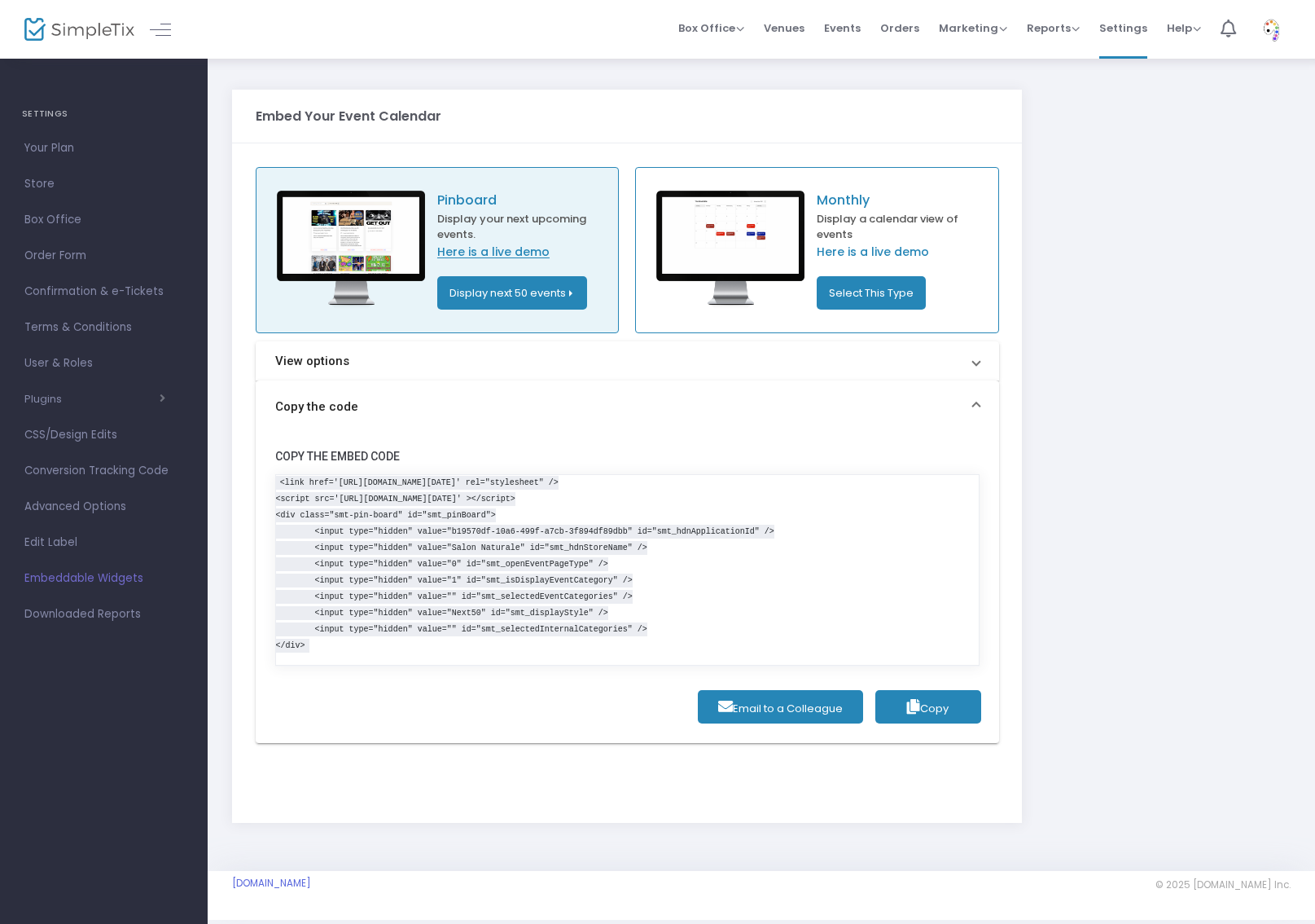
click at [504, 254] on link "Here is a live demo" at bounding box center [524, 252] width 173 height 17
click at [886, 254] on link "Here is a live demo" at bounding box center [903, 252] width 173 height 17
click at [850, 285] on button "Select This Type" at bounding box center [872, 292] width 109 height 33
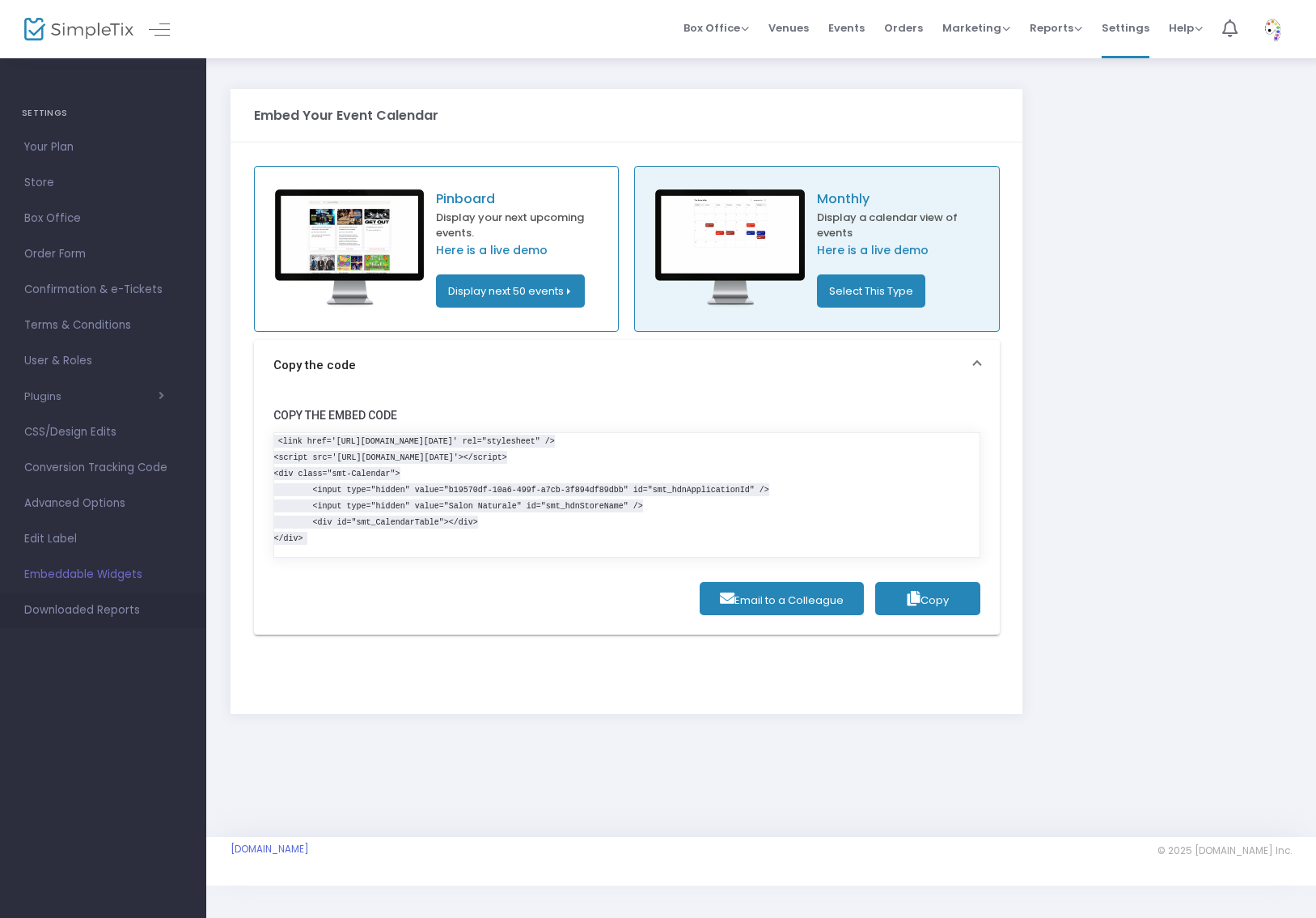
click at [106, 605] on span "Downloaded Reports" at bounding box center [102, 610] width 157 height 21
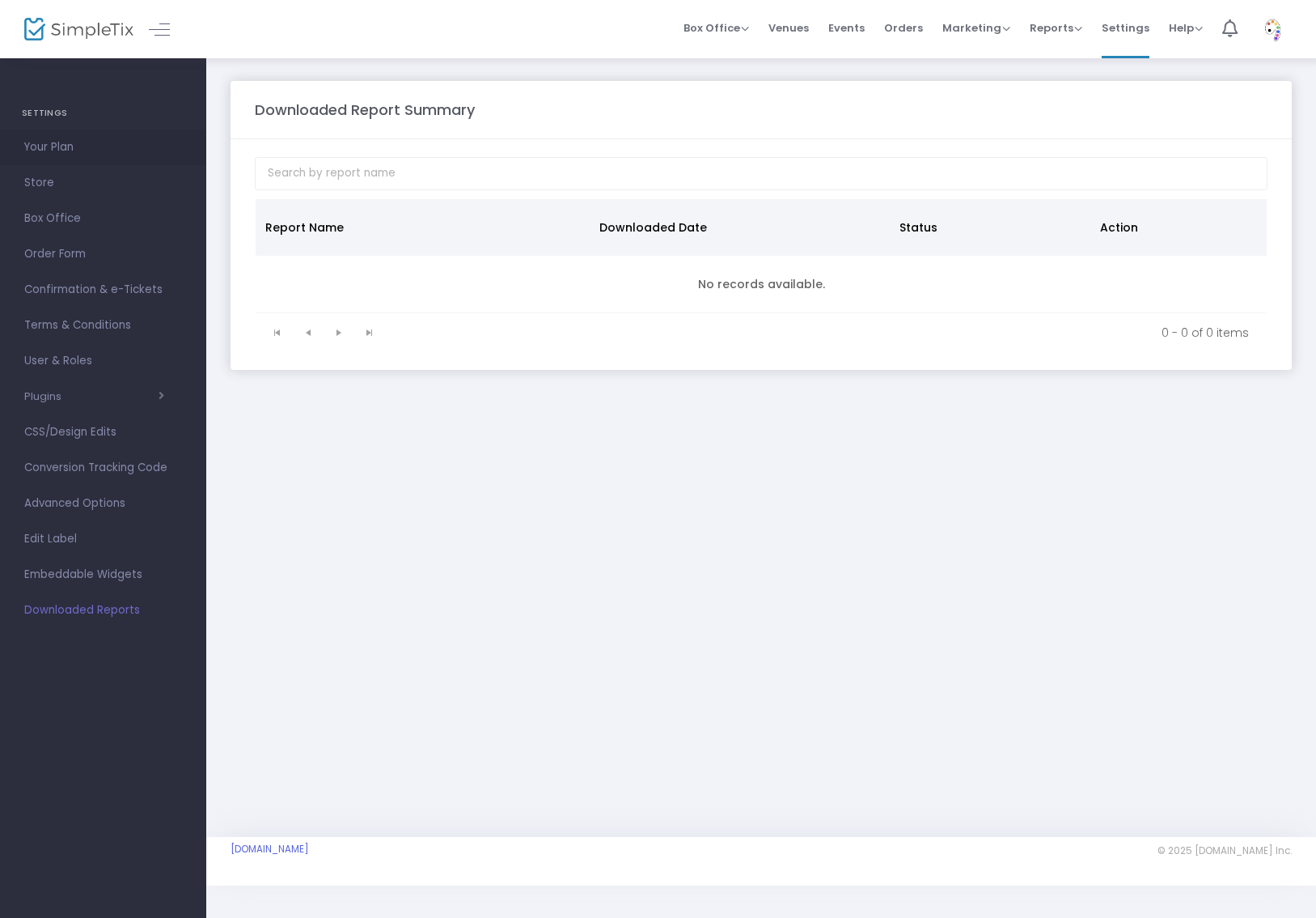
click at [40, 147] on span "Your Plan" at bounding box center [102, 148] width 157 height 21
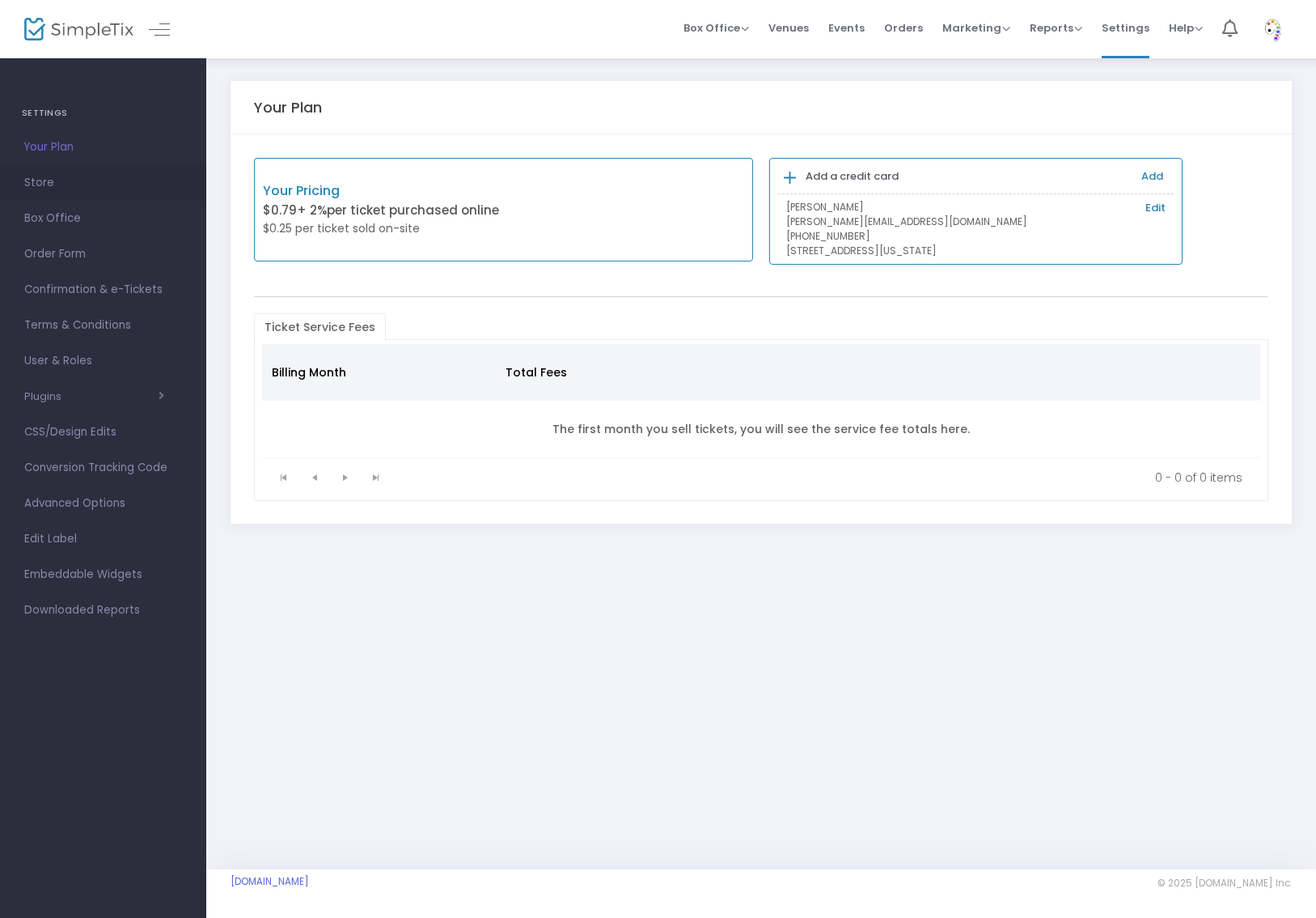
click at [57, 185] on span "Store" at bounding box center [102, 183] width 157 height 21
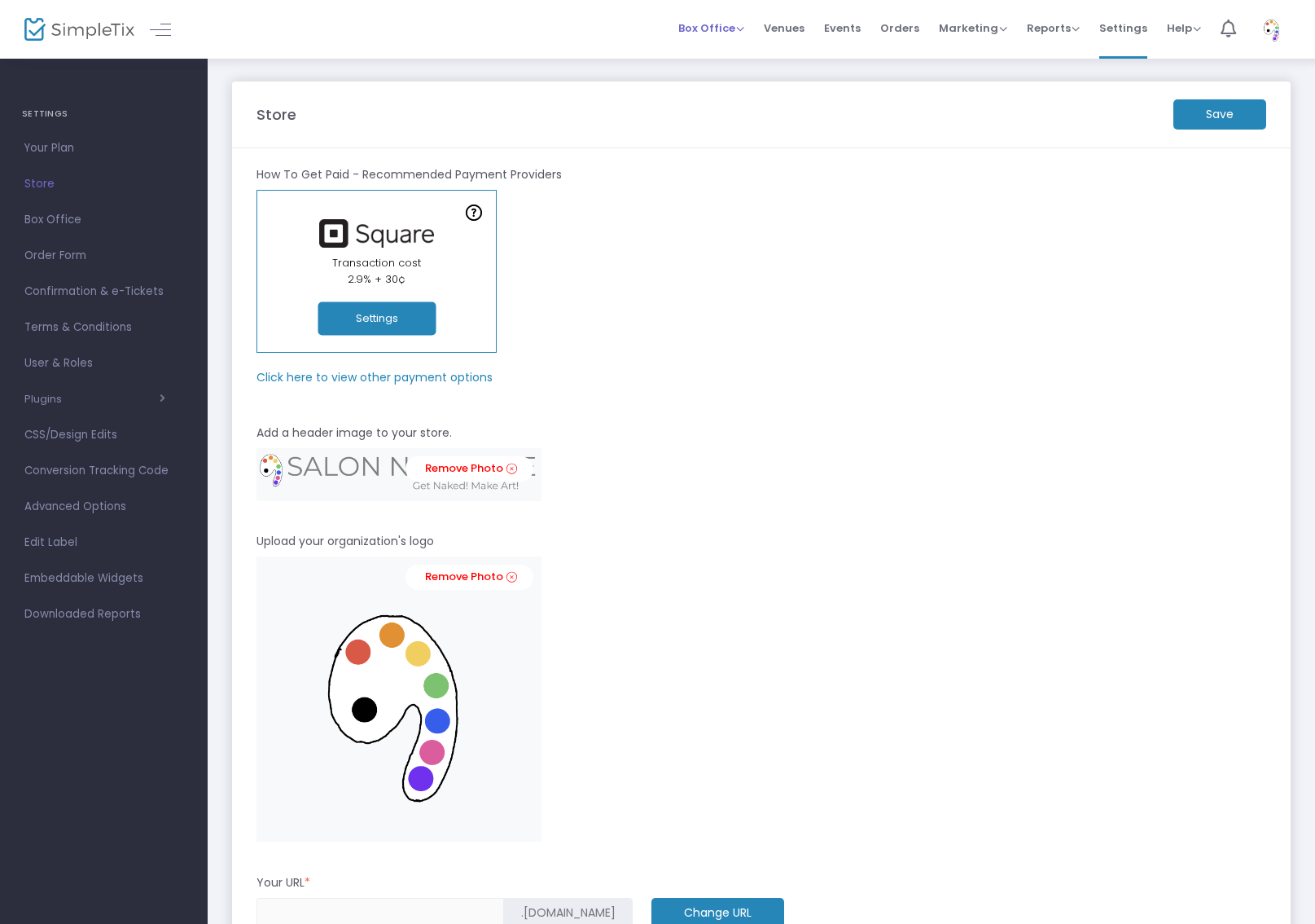
click at [687, 28] on span "Box Office" at bounding box center [712, 28] width 66 height 15
click at [835, 30] on span "Events" at bounding box center [842, 28] width 37 height 41
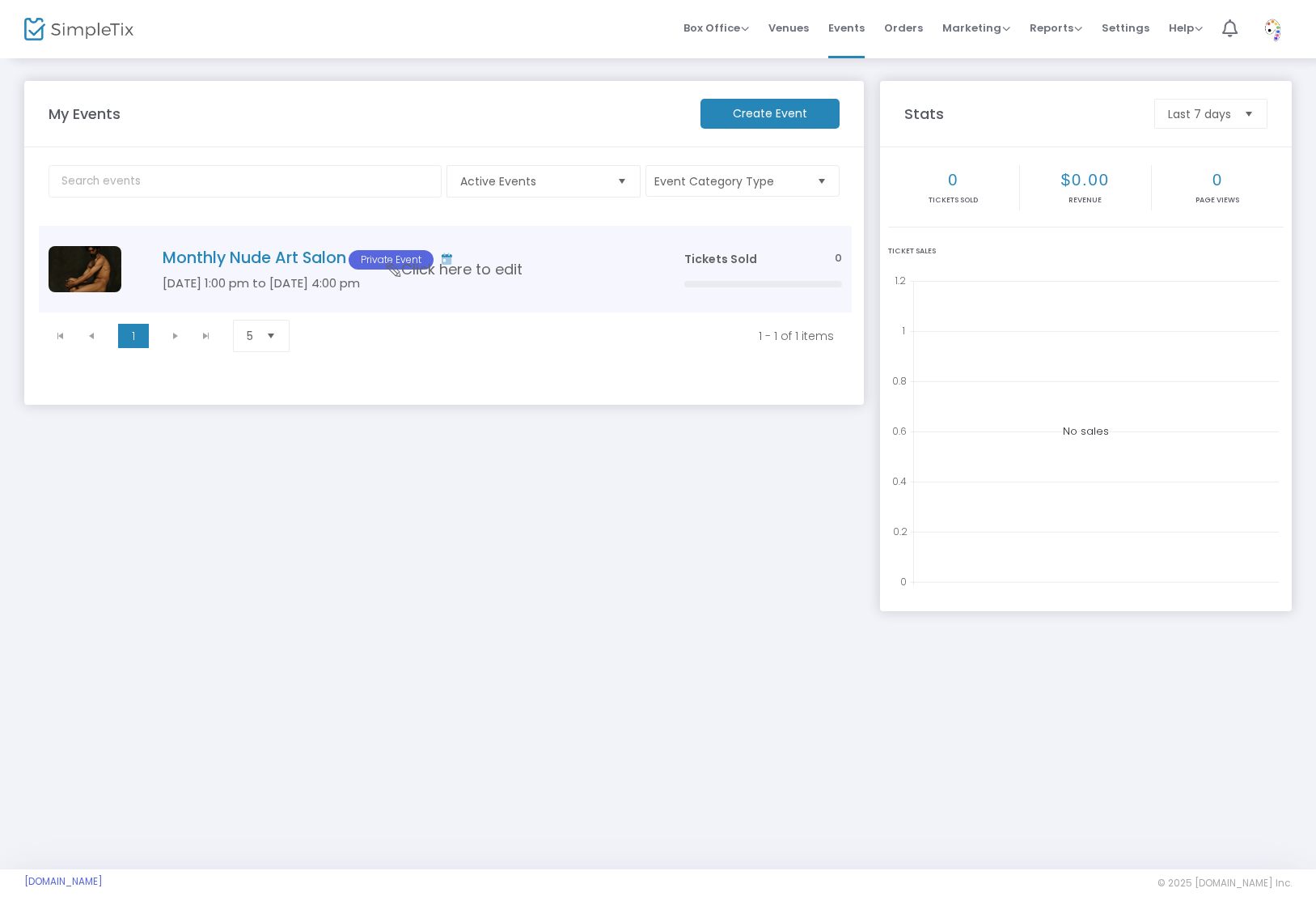
click at [467, 264] on span "Click here to edit" at bounding box center [454, 270] width 136 height 21
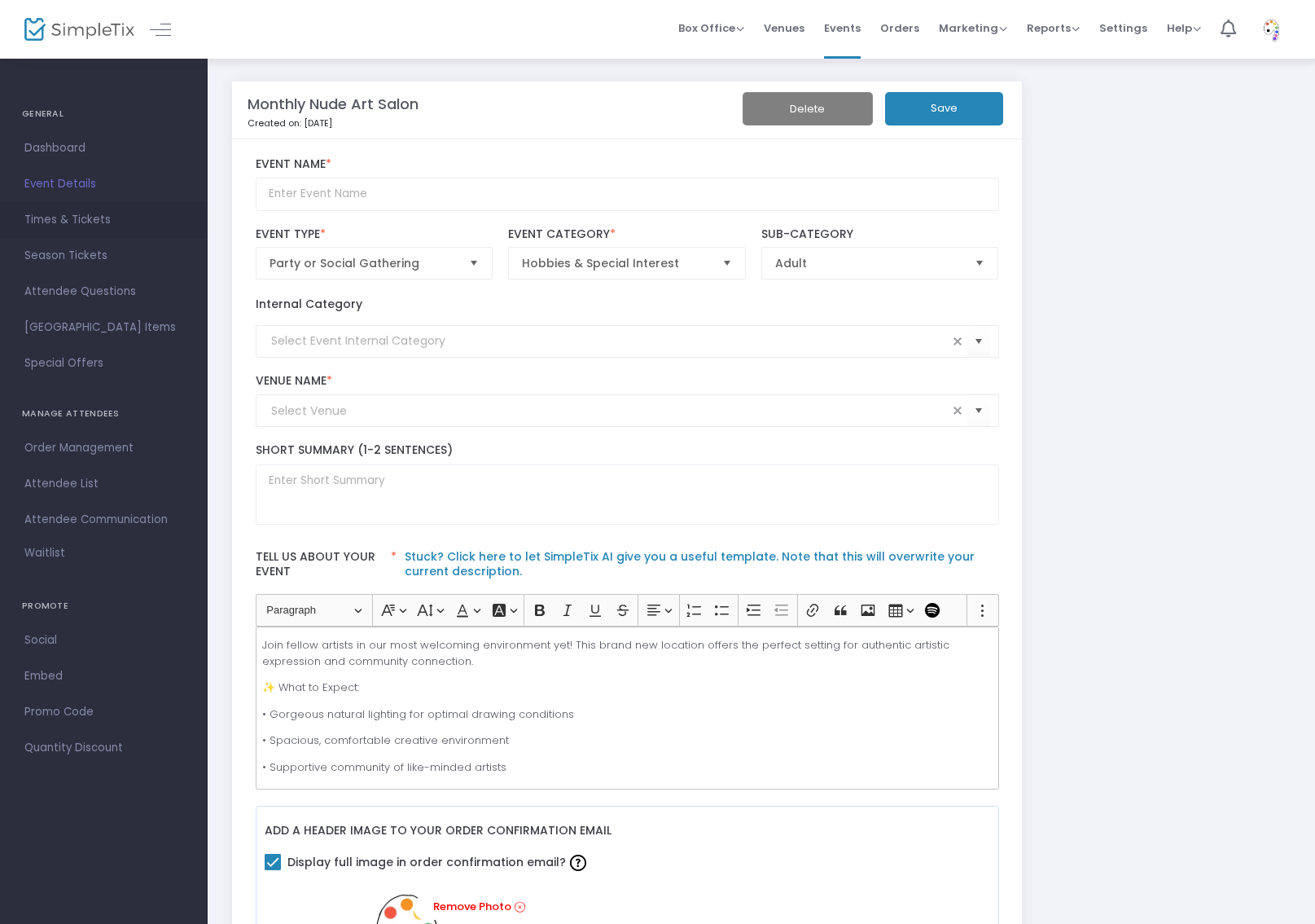
click at [105, 219] on span "Times & Tickets" at bounding box center [103, 220] width 158 height 21
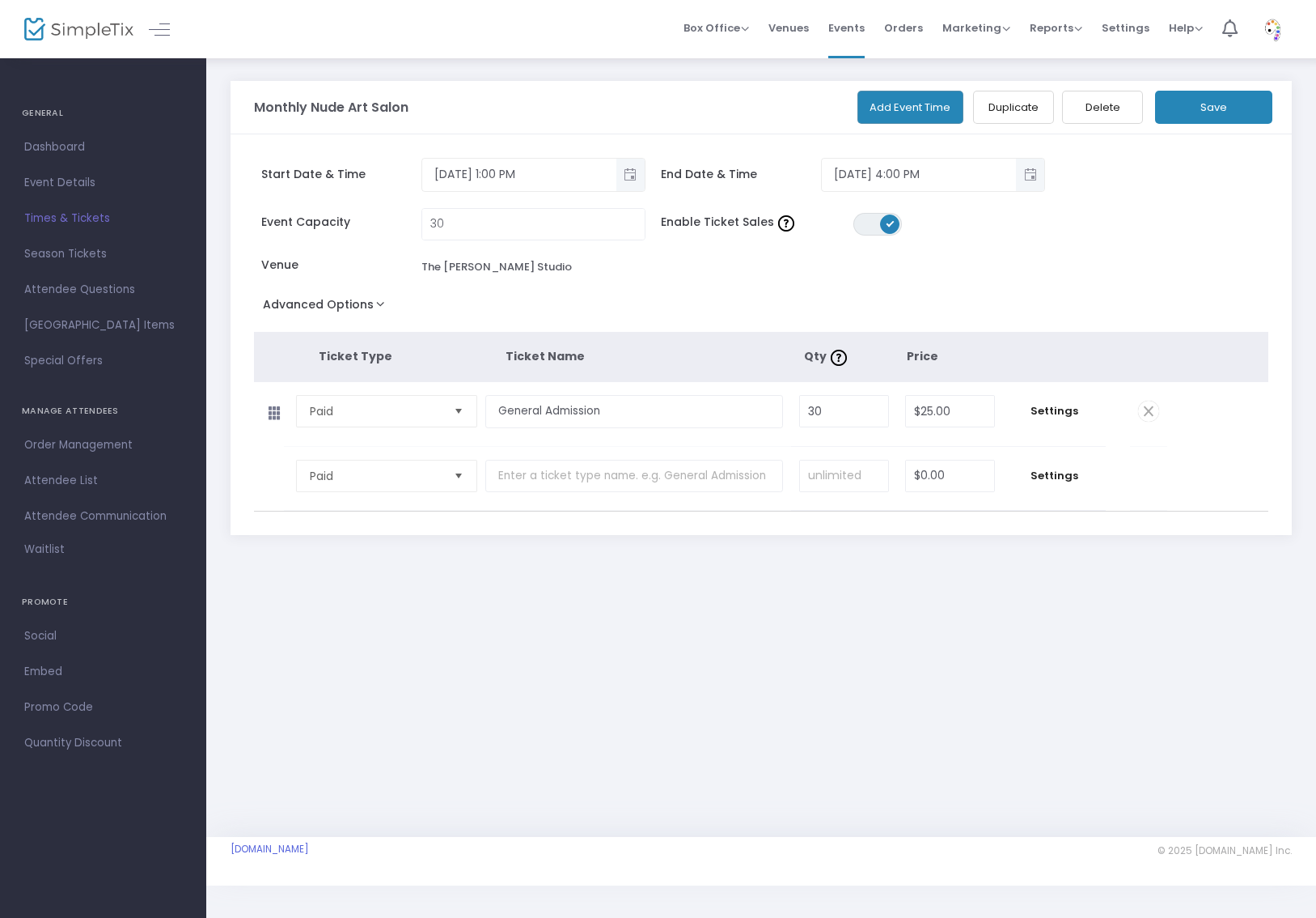
click at [1208, 101] on button "Save" at bounding box center [1214, 107] width 117 height 33
click at [856, 35] on span "Events" at bounding box center [847, 28] width 36 height 41
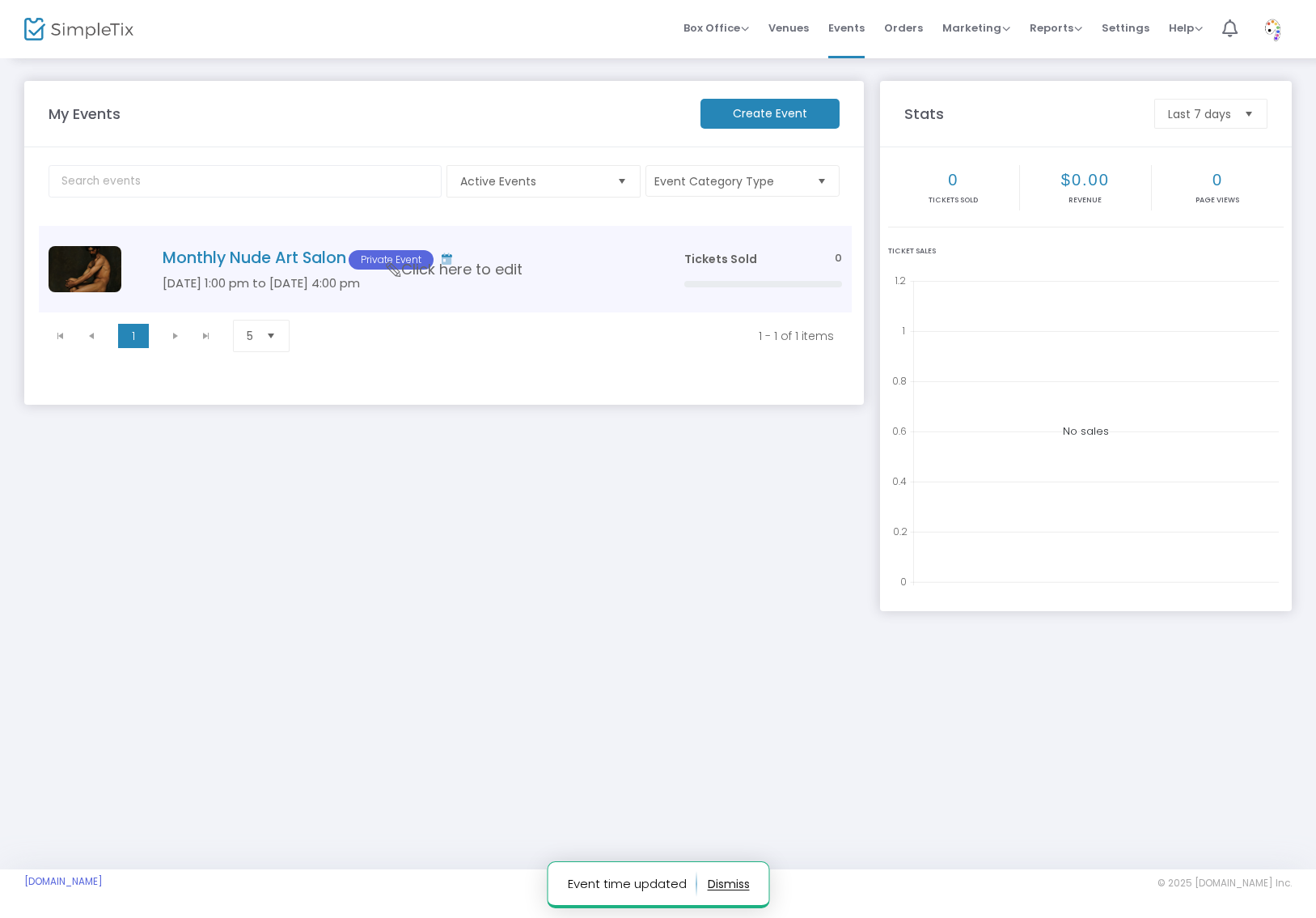
click at [504, 273] on span "Click here to edit" at bounding box center [454, 270] width 136 height 21
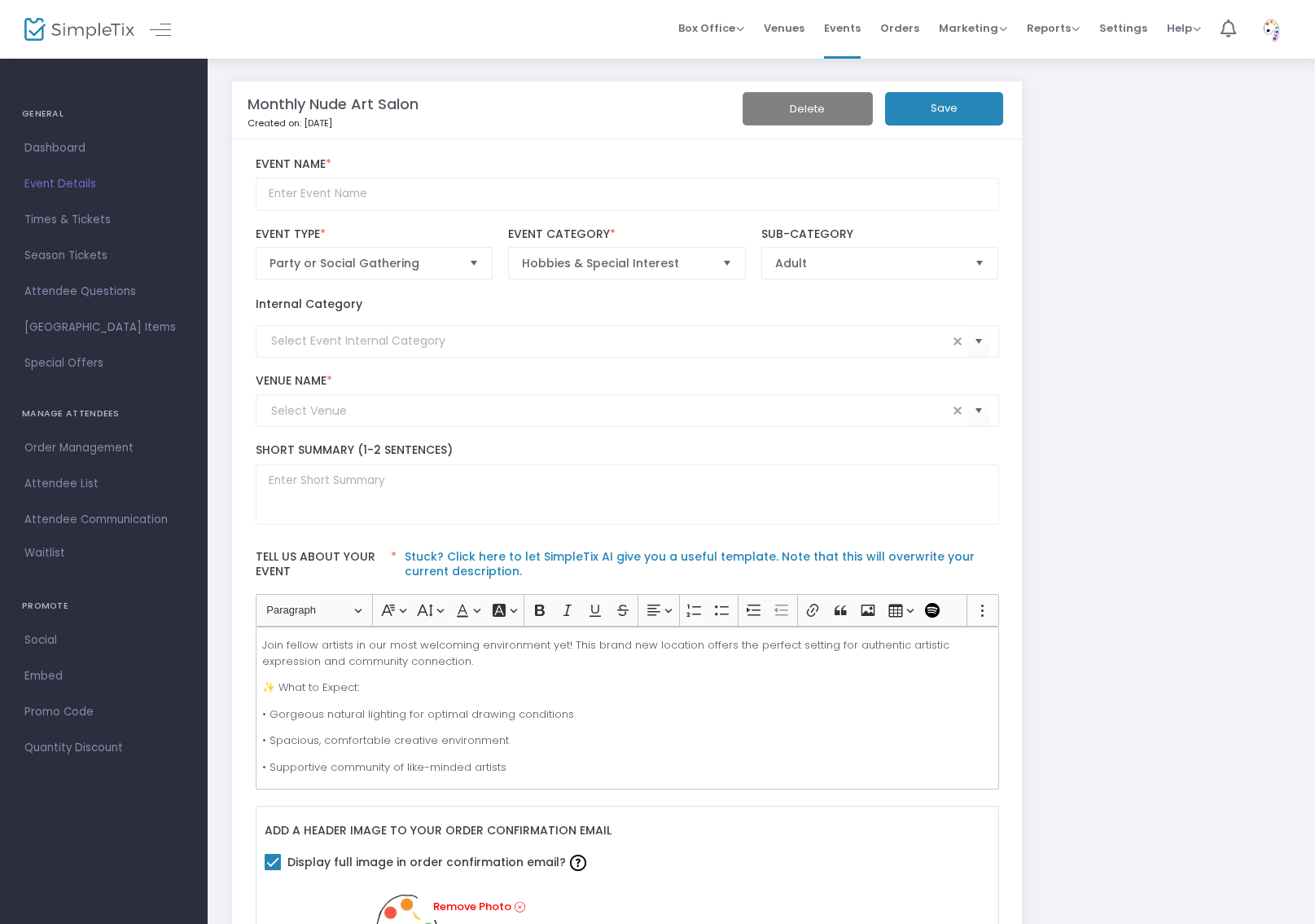
click at [908, 115] on button "Save" at bounding box center [944, 108] width 118 height 33
click at [131, 212] on span "Times & Tickets" at bounding box center [103, 220] width 158 height 21
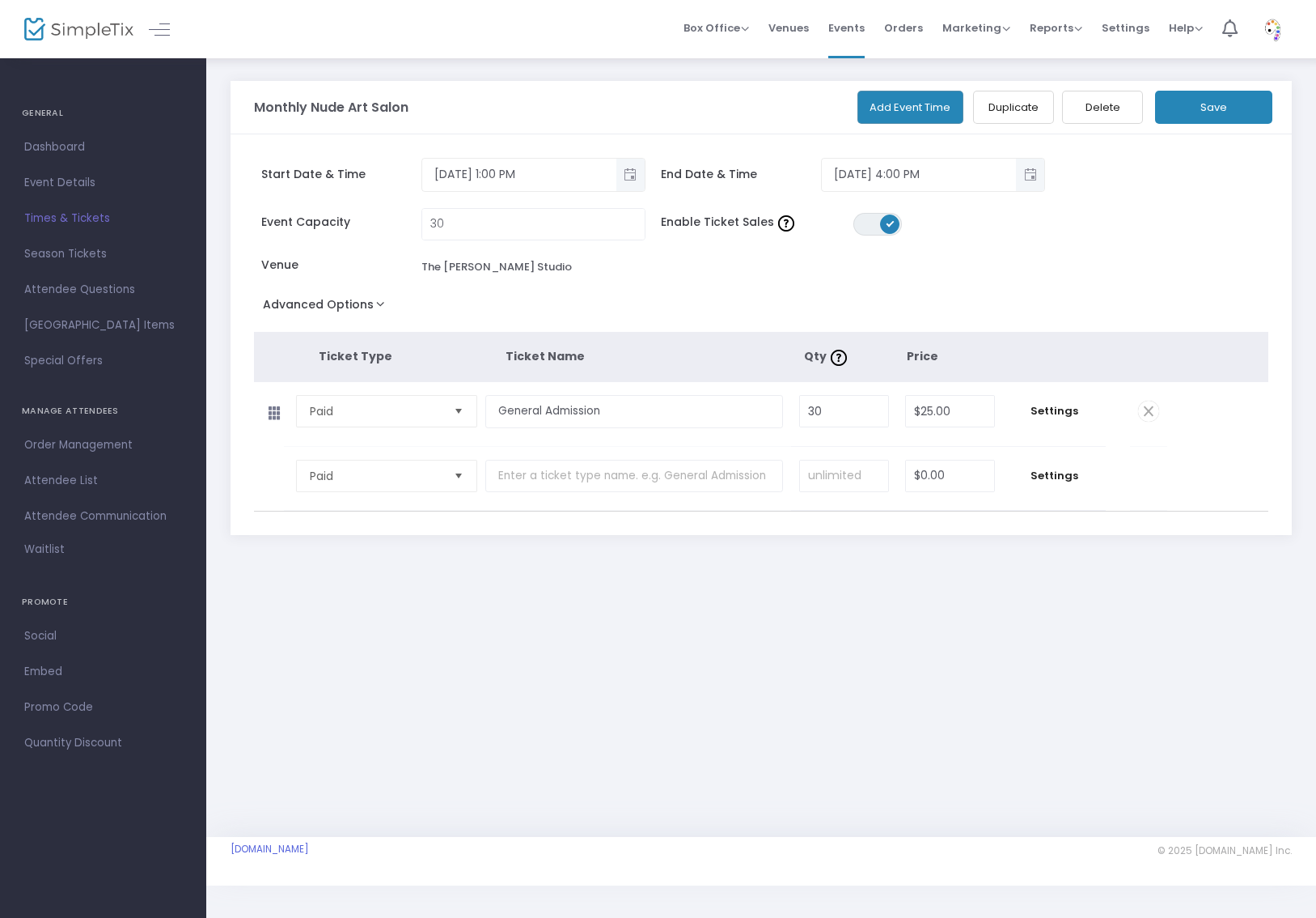
click at [920, 111] on button "Add Event Time" at bounding box center [911, 107] width 107 height 33
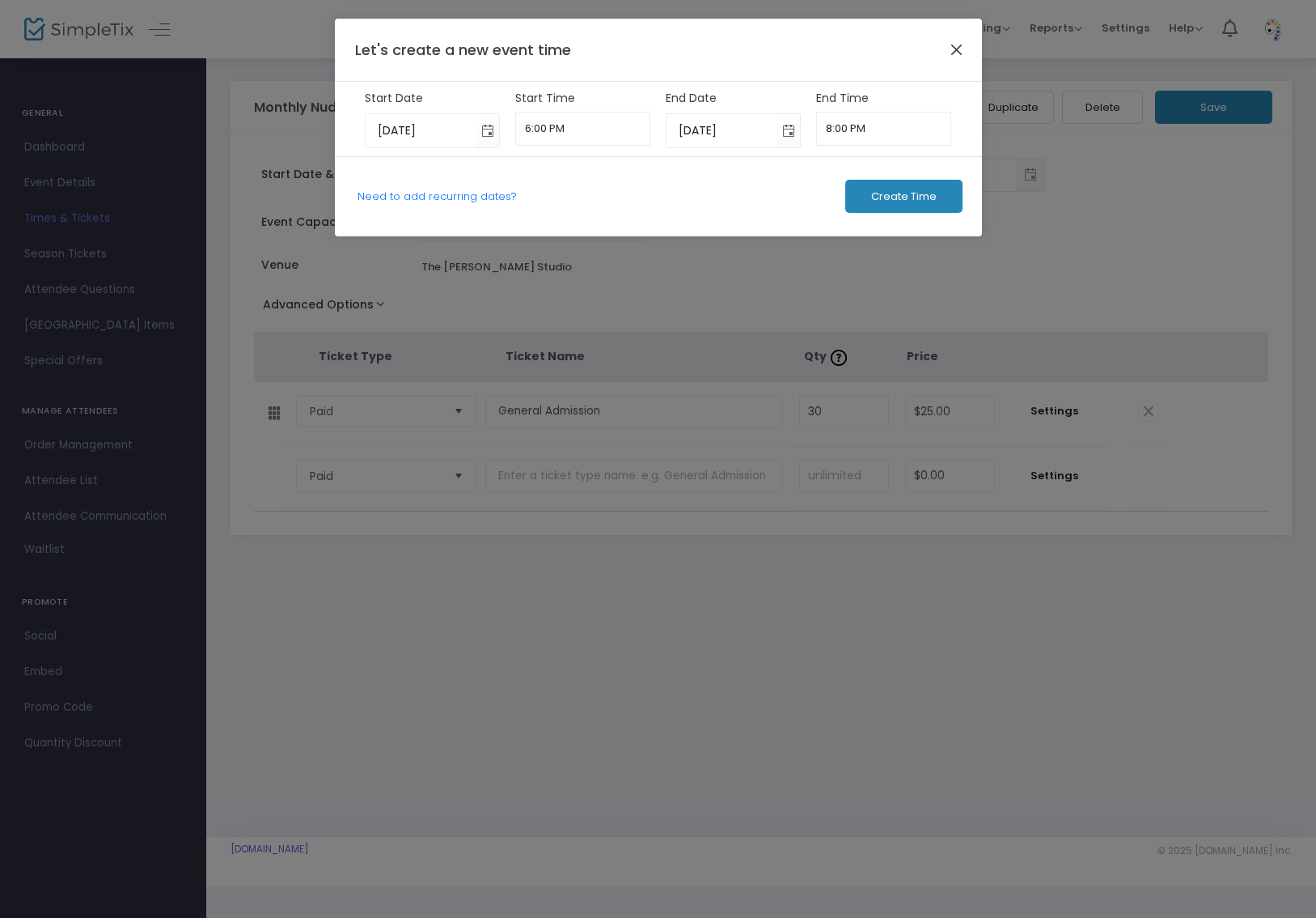
click at [949, 56] on button "Close" at bounding box center [957, 50] width 21 height 21
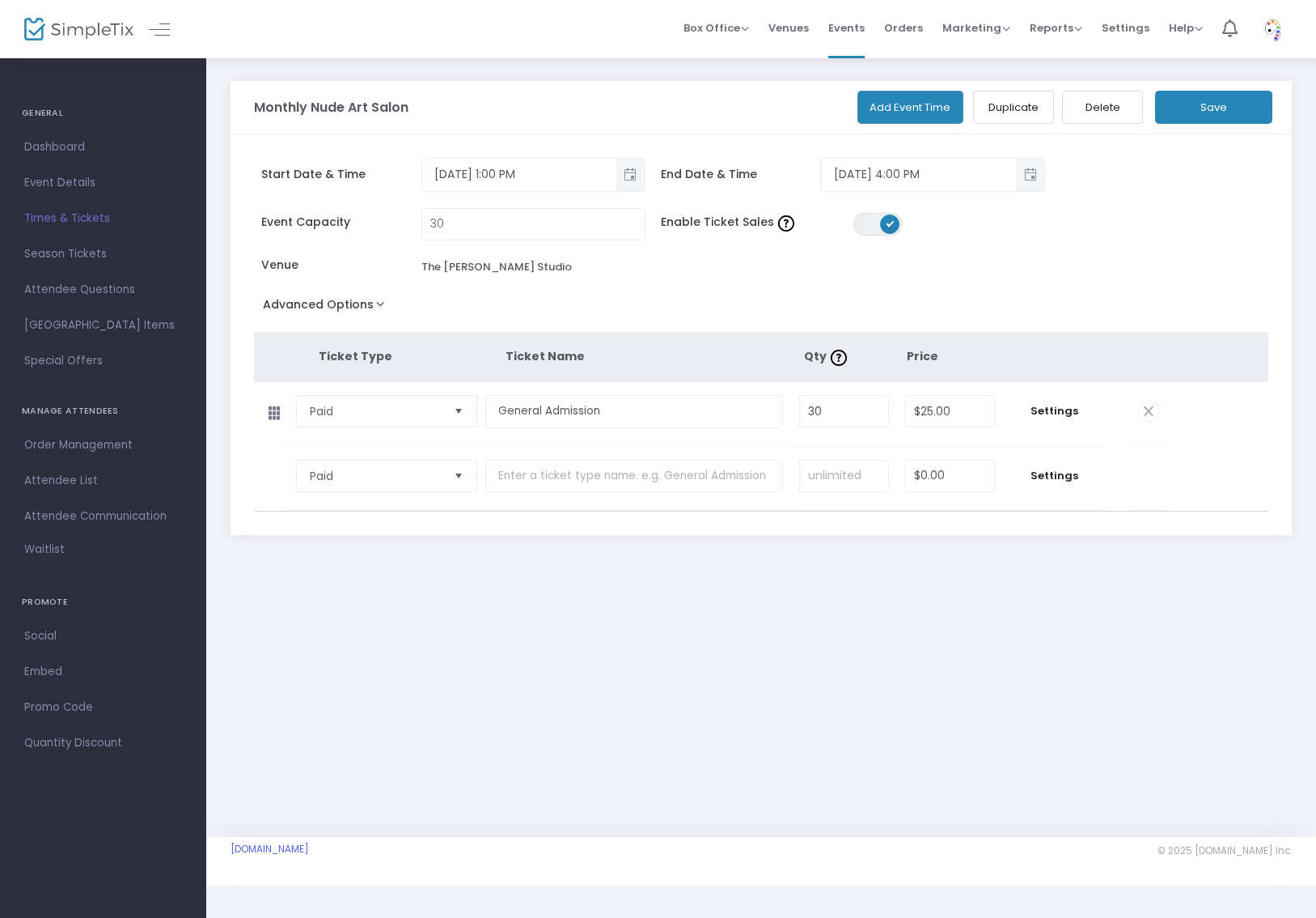
click at [99, 229] on span "Times & Tickets" at bounding box center [102, 219] width 157 height 21
click at [445, 482] on span "Paid" at bounding box center [374, 476] width 143 height 31
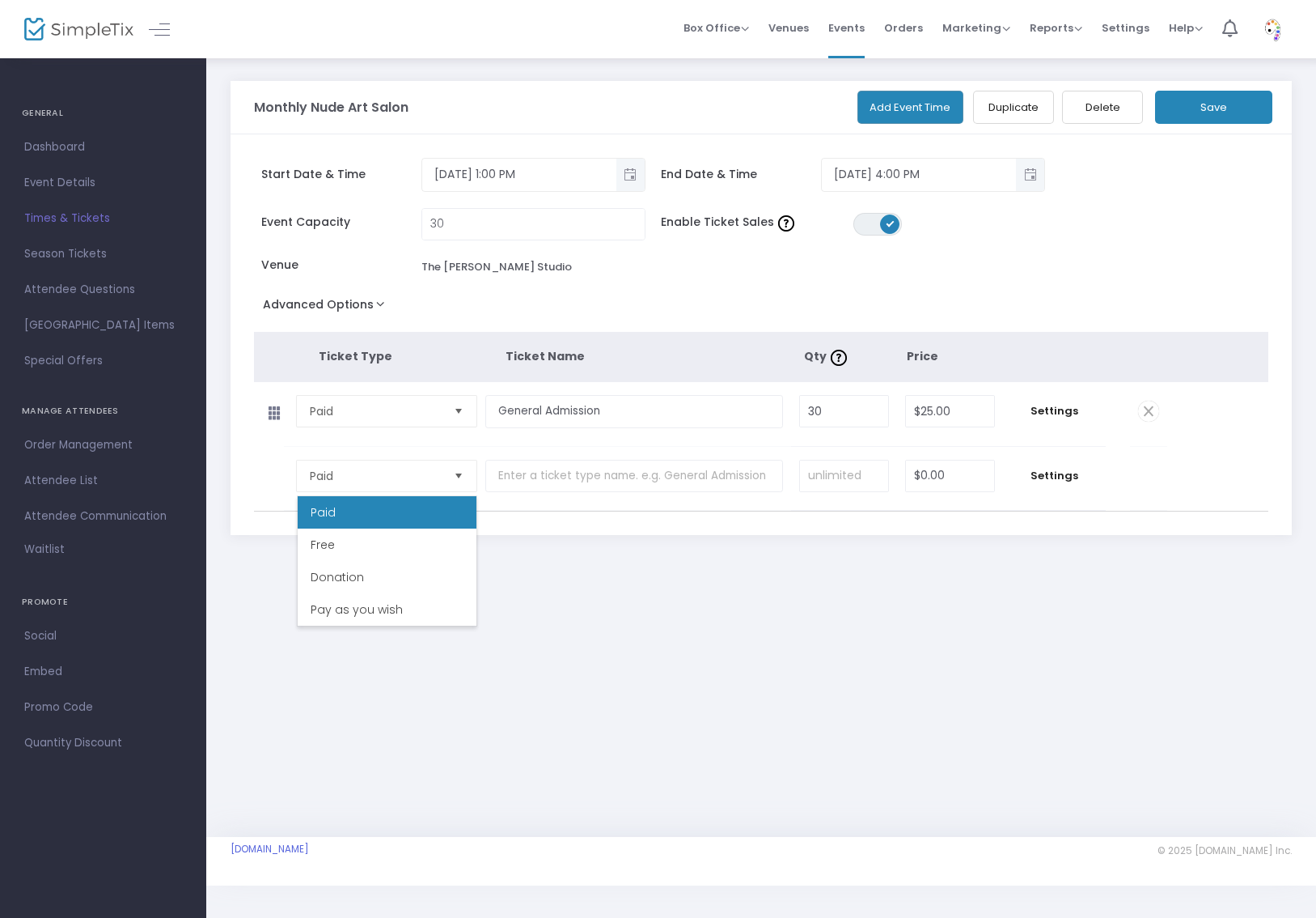
click at [818, 589] on div "Monthly Nude Art Salon Add Event Time Duplicate Delete Save Start Date & Time 9…" at bounding box center [761, 336] width 1110 height 559
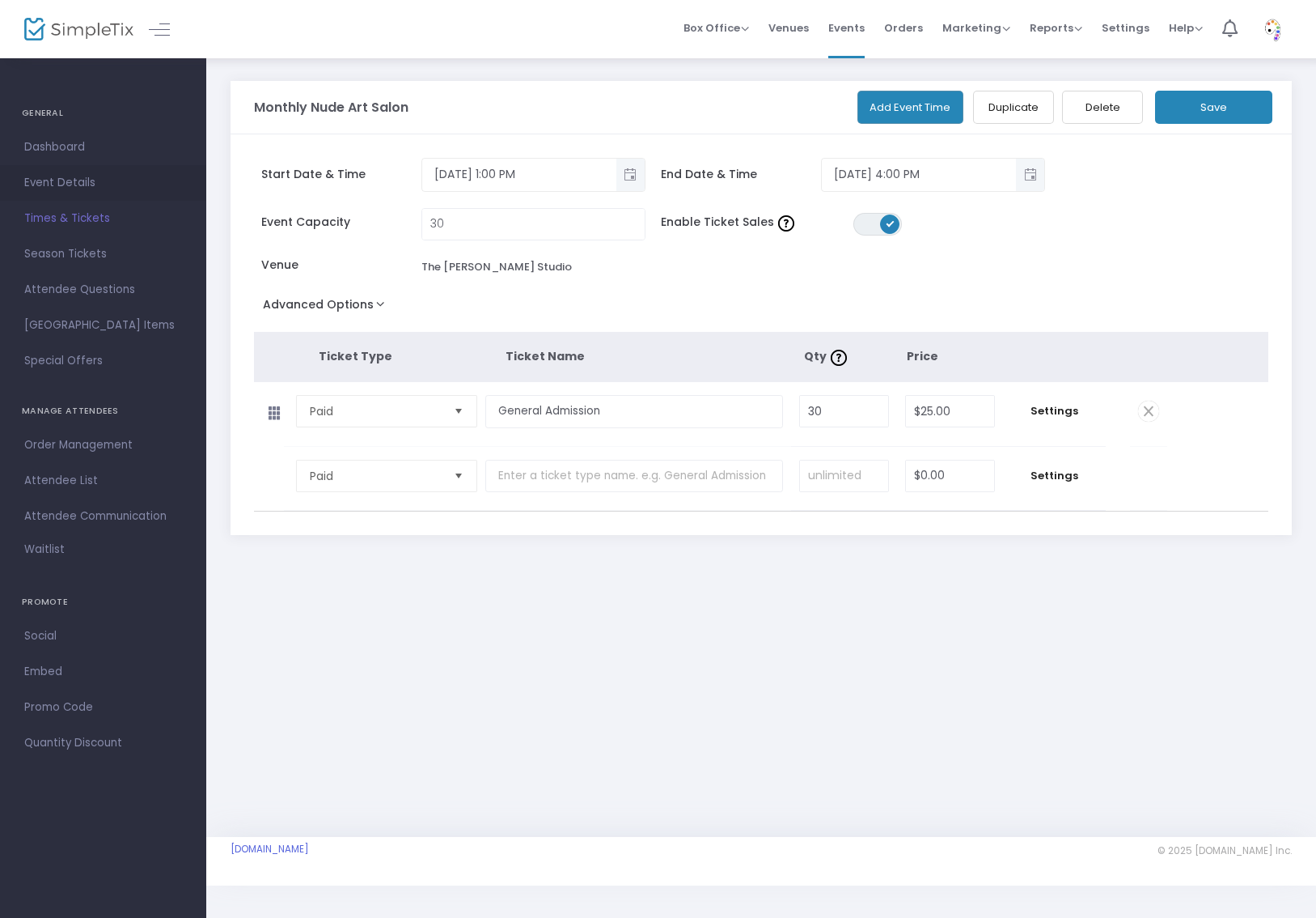
click at [68, 188] on span "Event Details" at bounding box center [102, 183] width 157 height 21
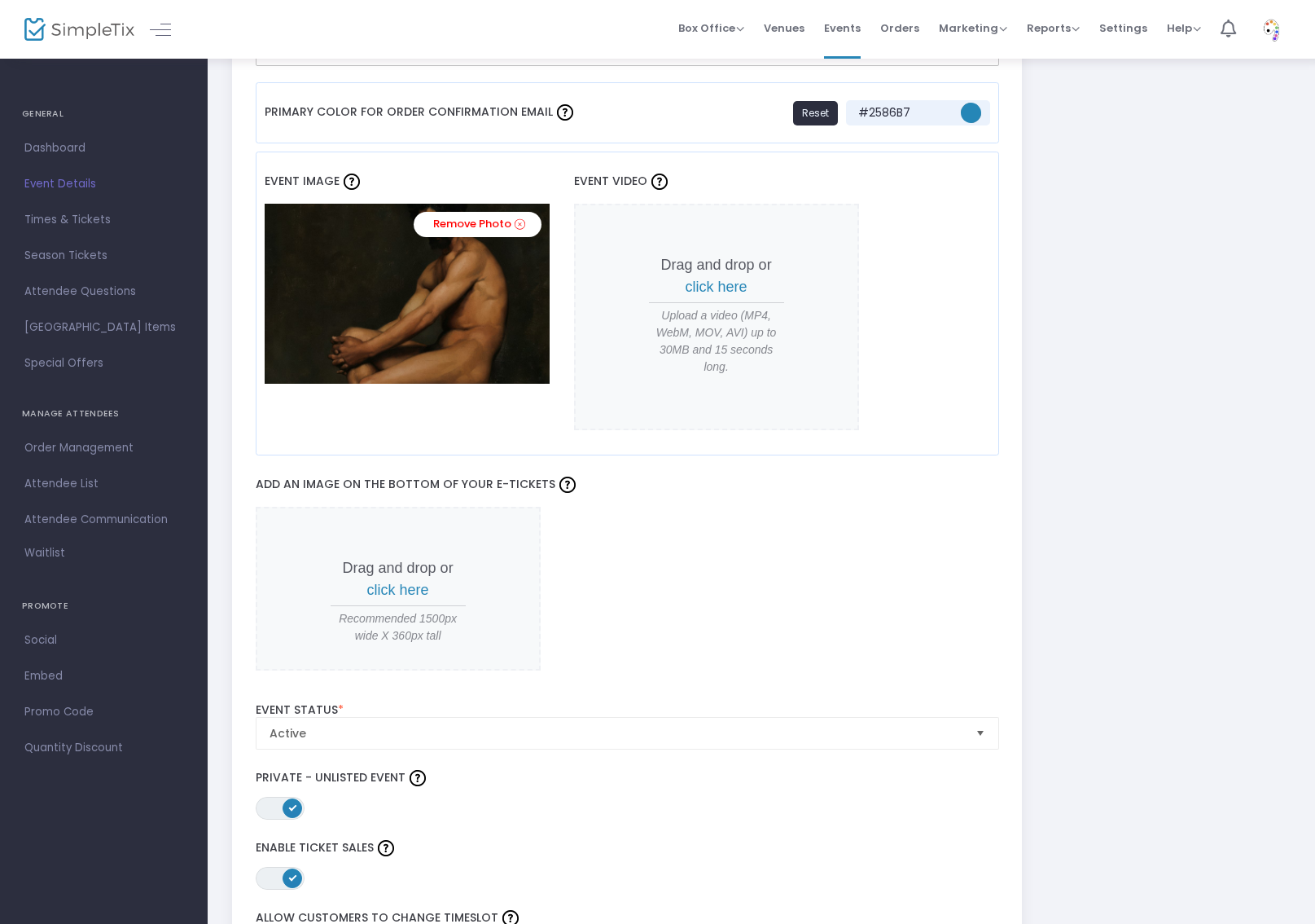
scroll to position [1020, 0]
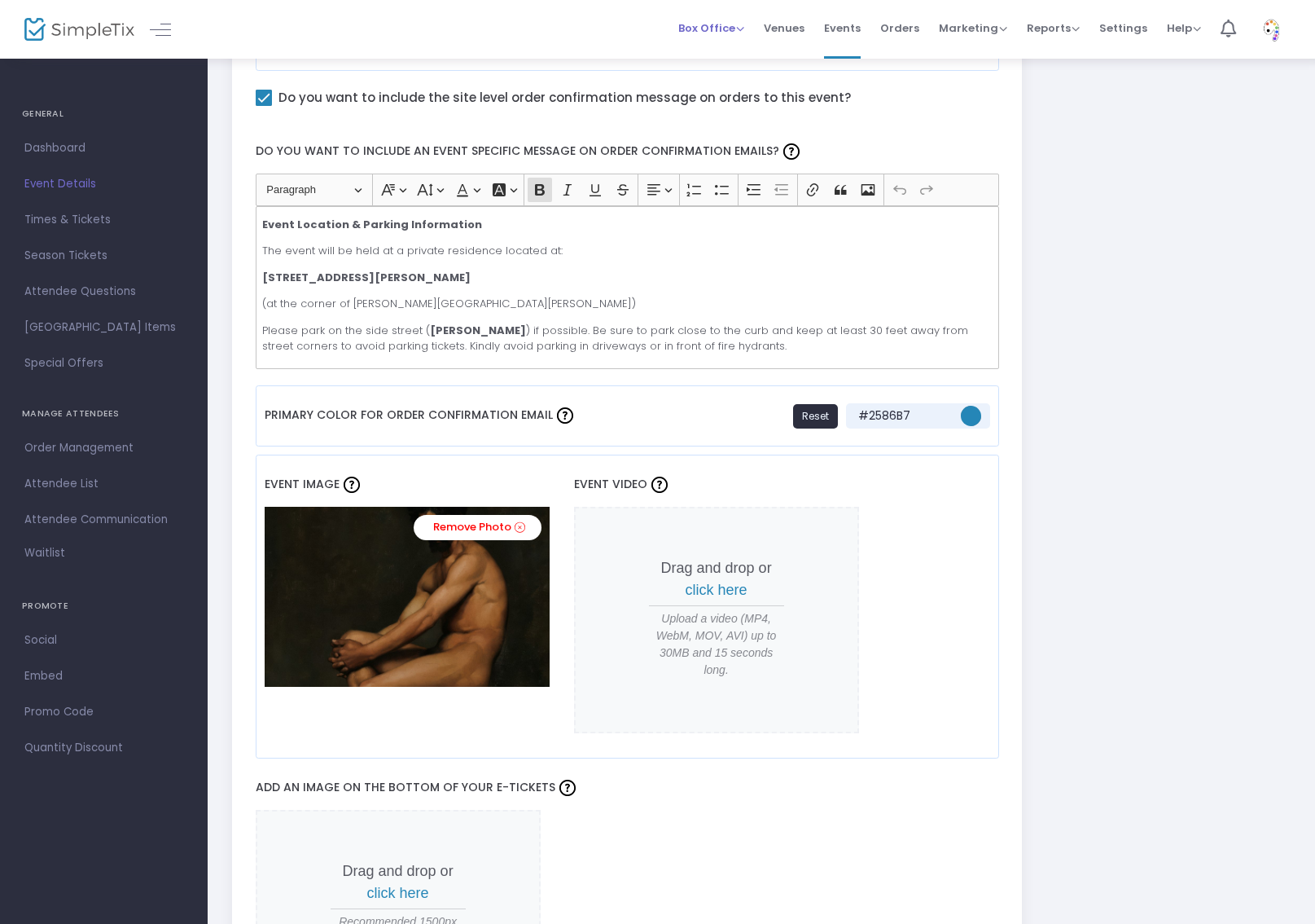
click at [696, 25] on span "Box Office" at bounding box center [712, 28] width 66 height 15
click at [705, 46] on li "Sell Tickets" at bounding box center [737, 55] width 116 height 31
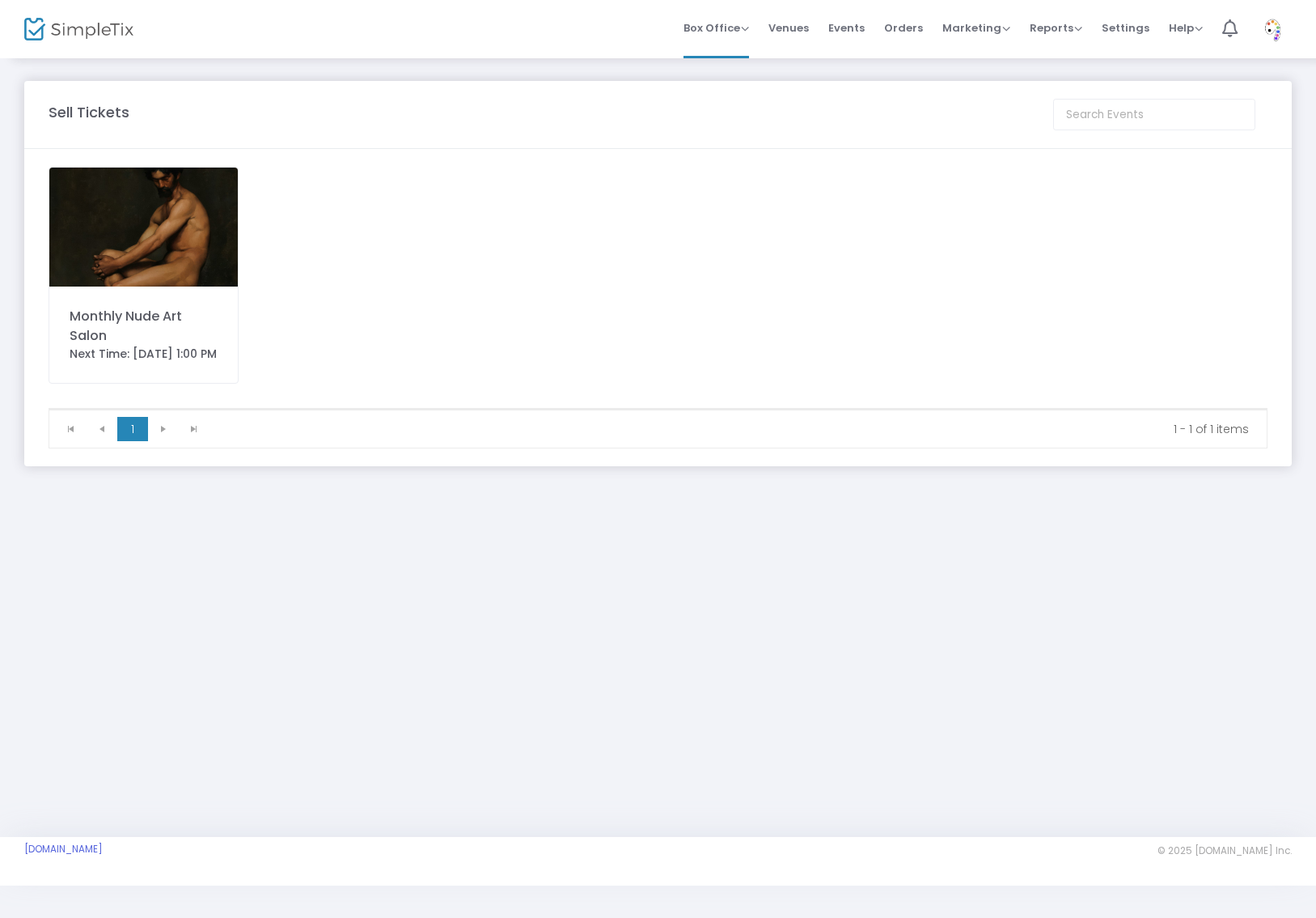
click at [138, 327] on div "Monthly Nude Art Salon" at bounding box center [143, 326] width 148 height 39
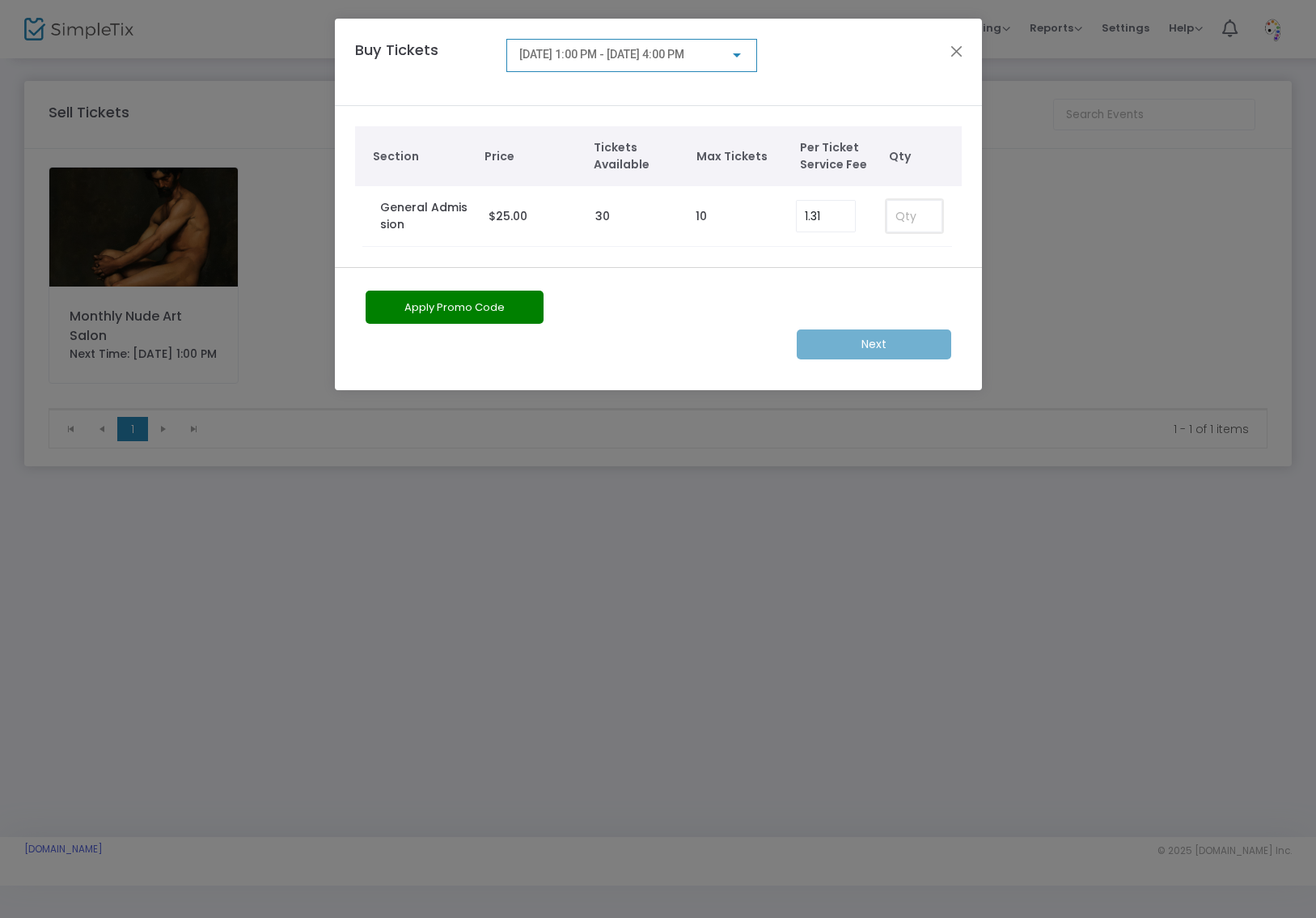
click at [922, 217] on input at bounding box center [914, 216] width 53 height 31
type input "1"
click at [909, 351] on m-button "Next" at bounding box center [874, 344] width 155 height 30
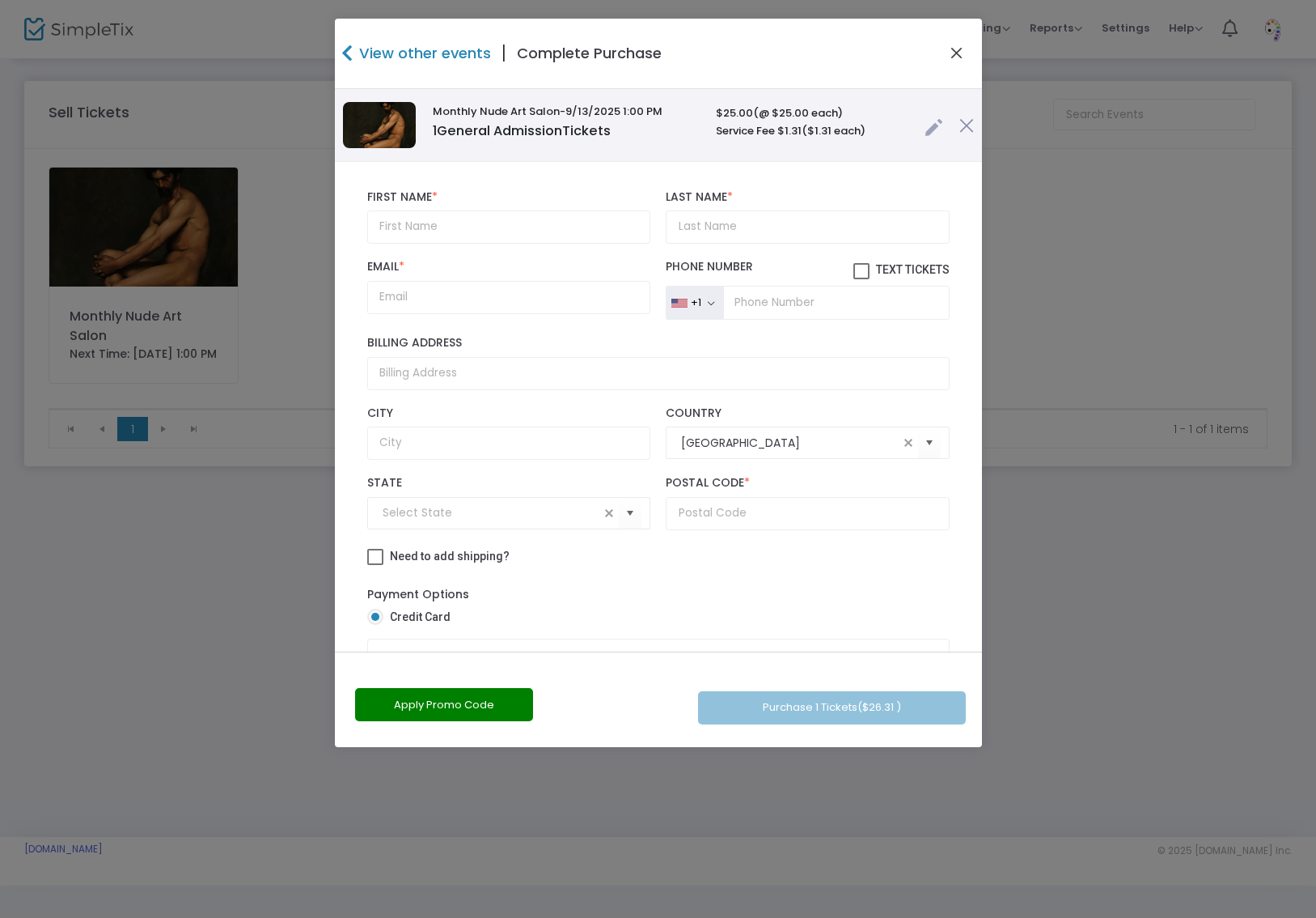
click at [953, 52] on button "Close" at bounding box center [957, 53] width 21 height 21
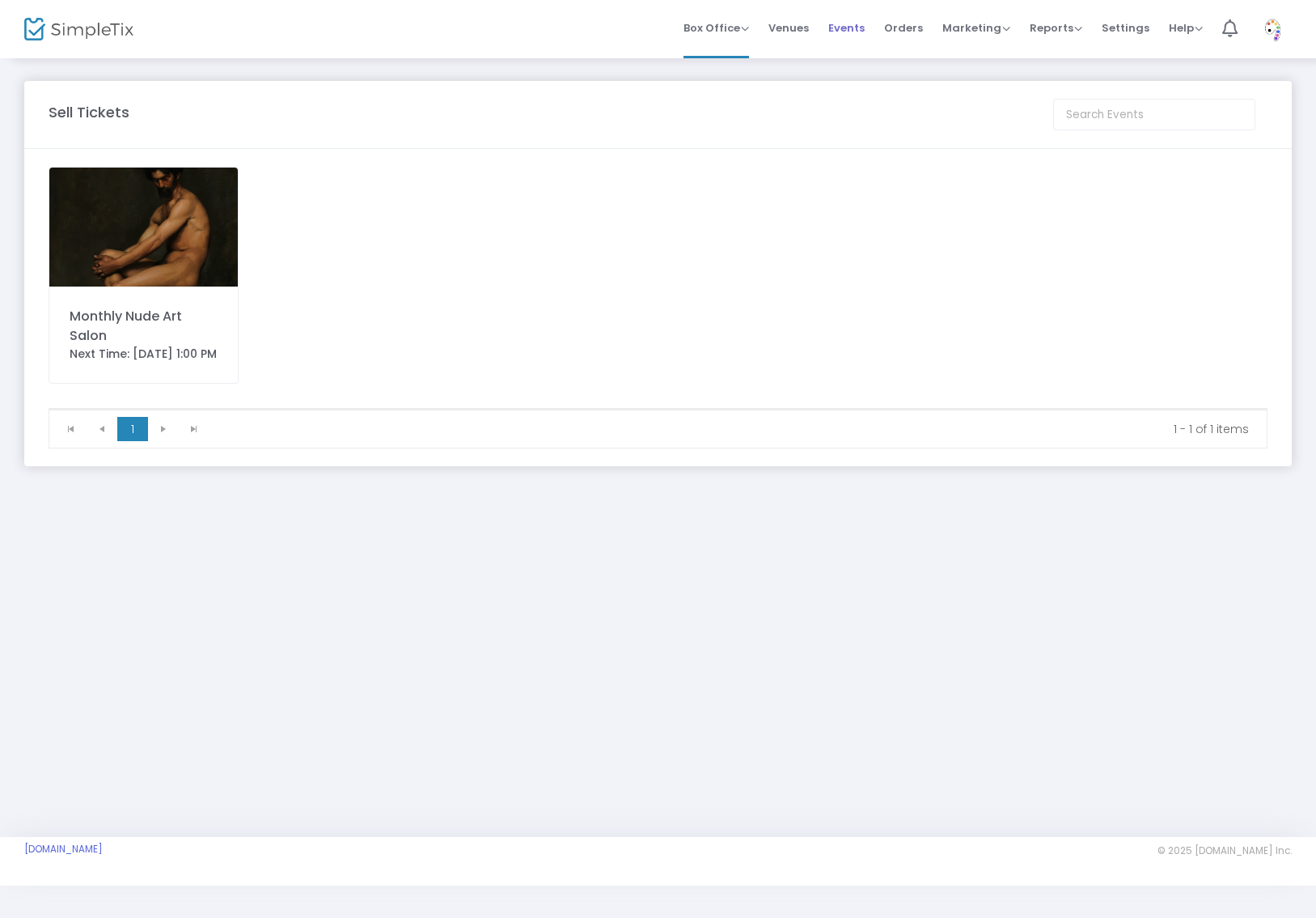
click at [844, 31] on span "Events" at bounding box center [847, 28] width 36 height 41
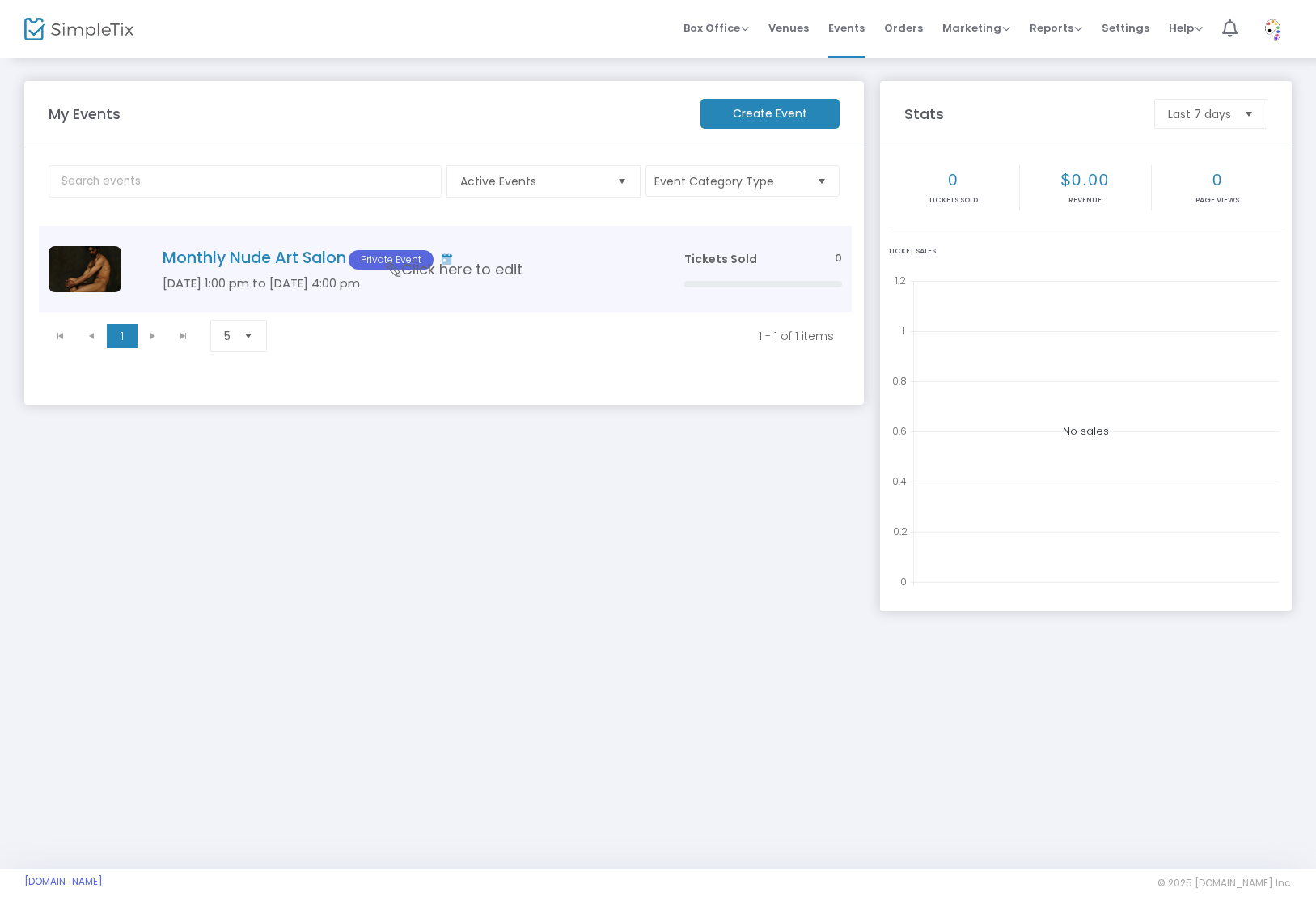
click at [419, 262] on span "Click here to edit" at bounding box center [454, 270] width 136 height 21
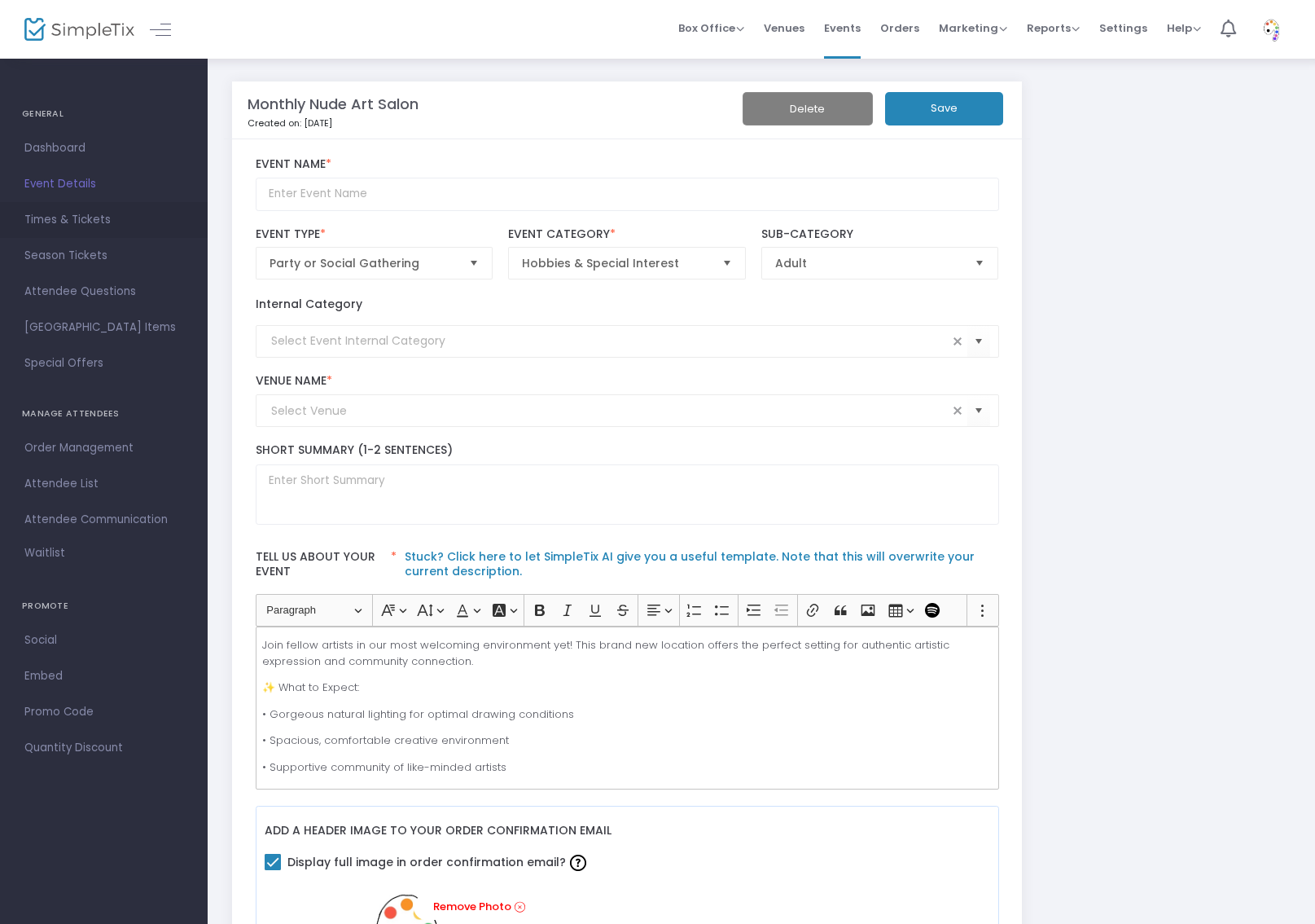
click at [46, 215] on span "Times & Tickets" at bounding box center [103, 220] width 158 height 21
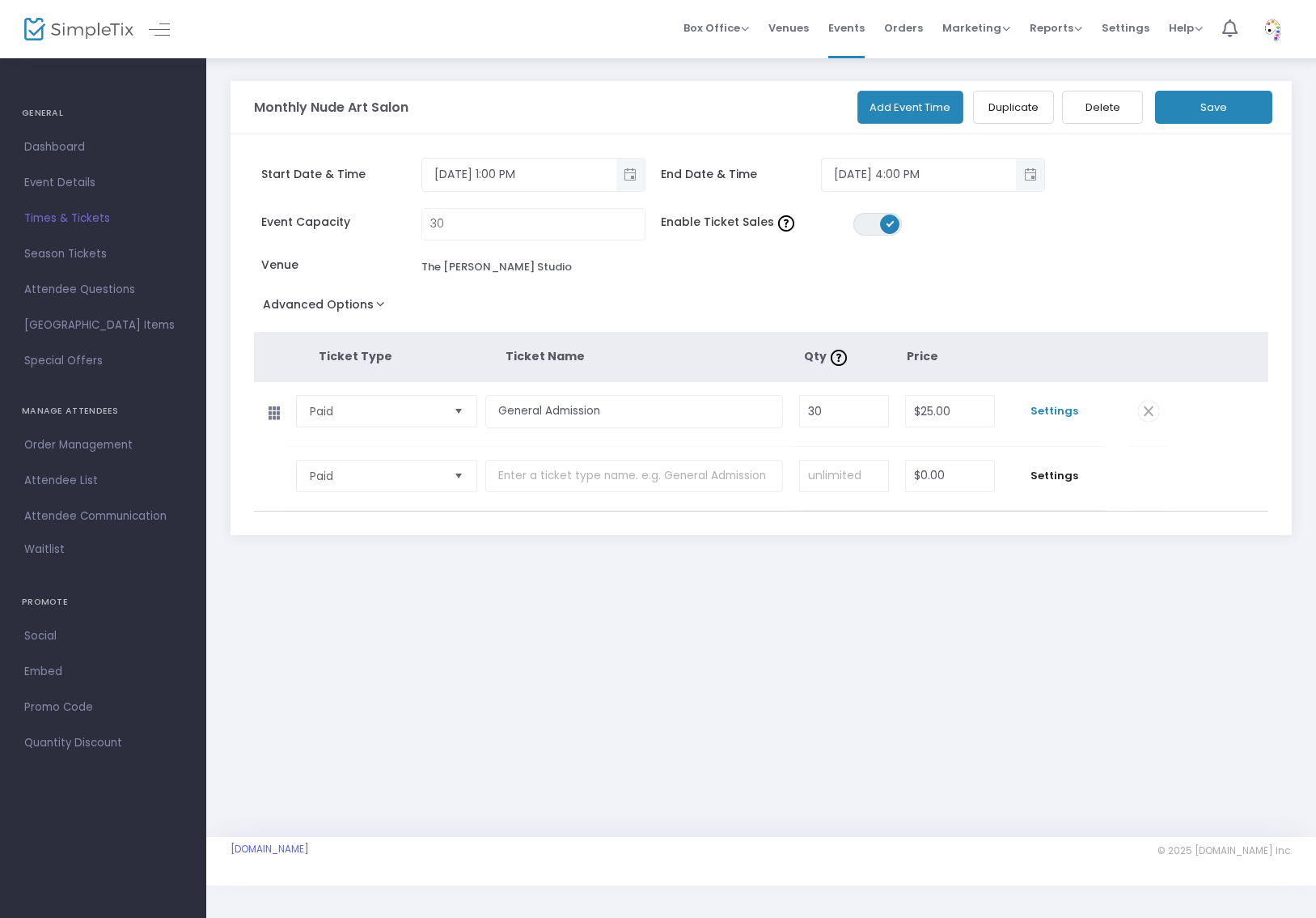
click at [1067, 409] on span "Settings" at bounding box center [1054, 411] width 86 height 16
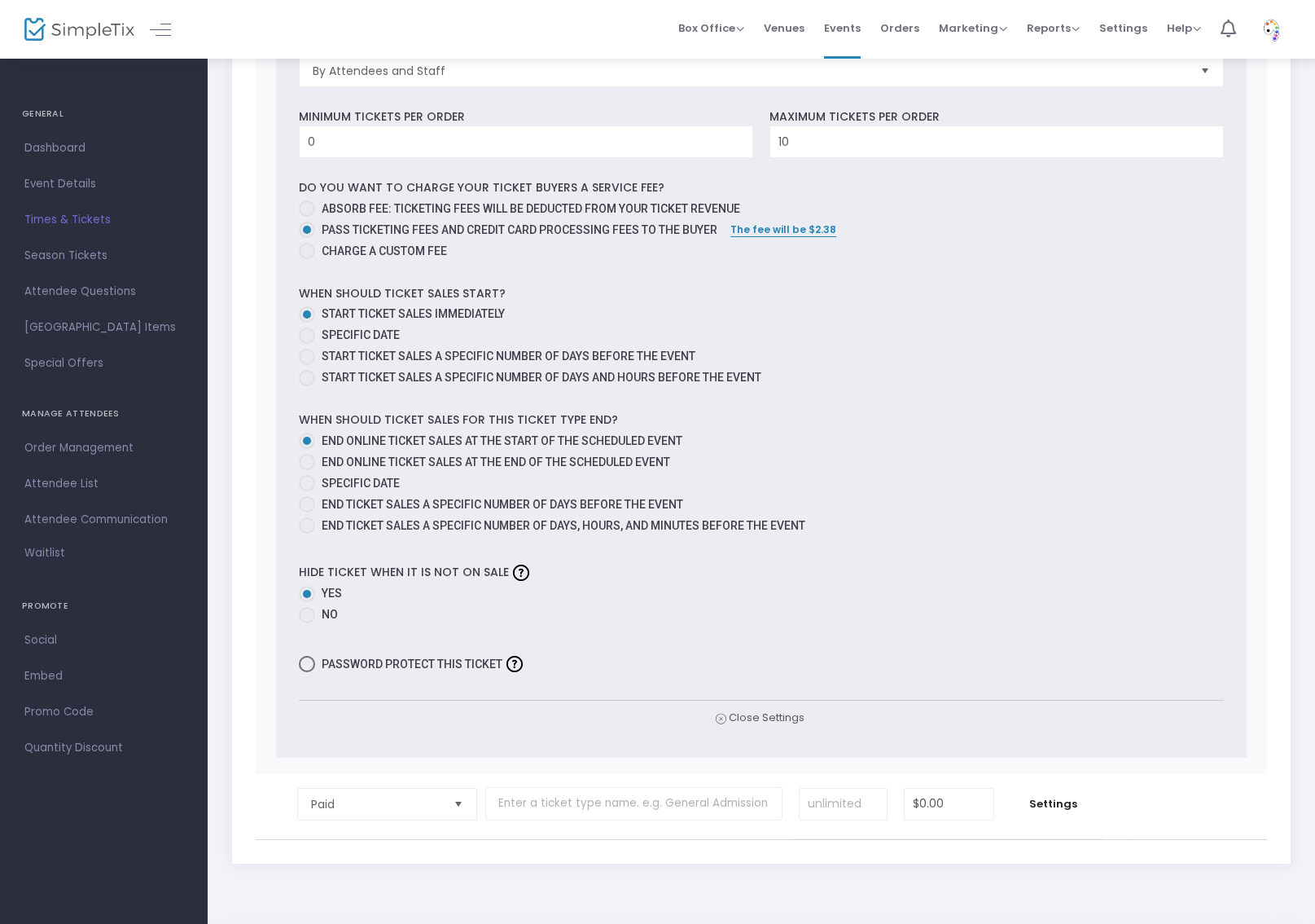
scroll to position [788, 0]
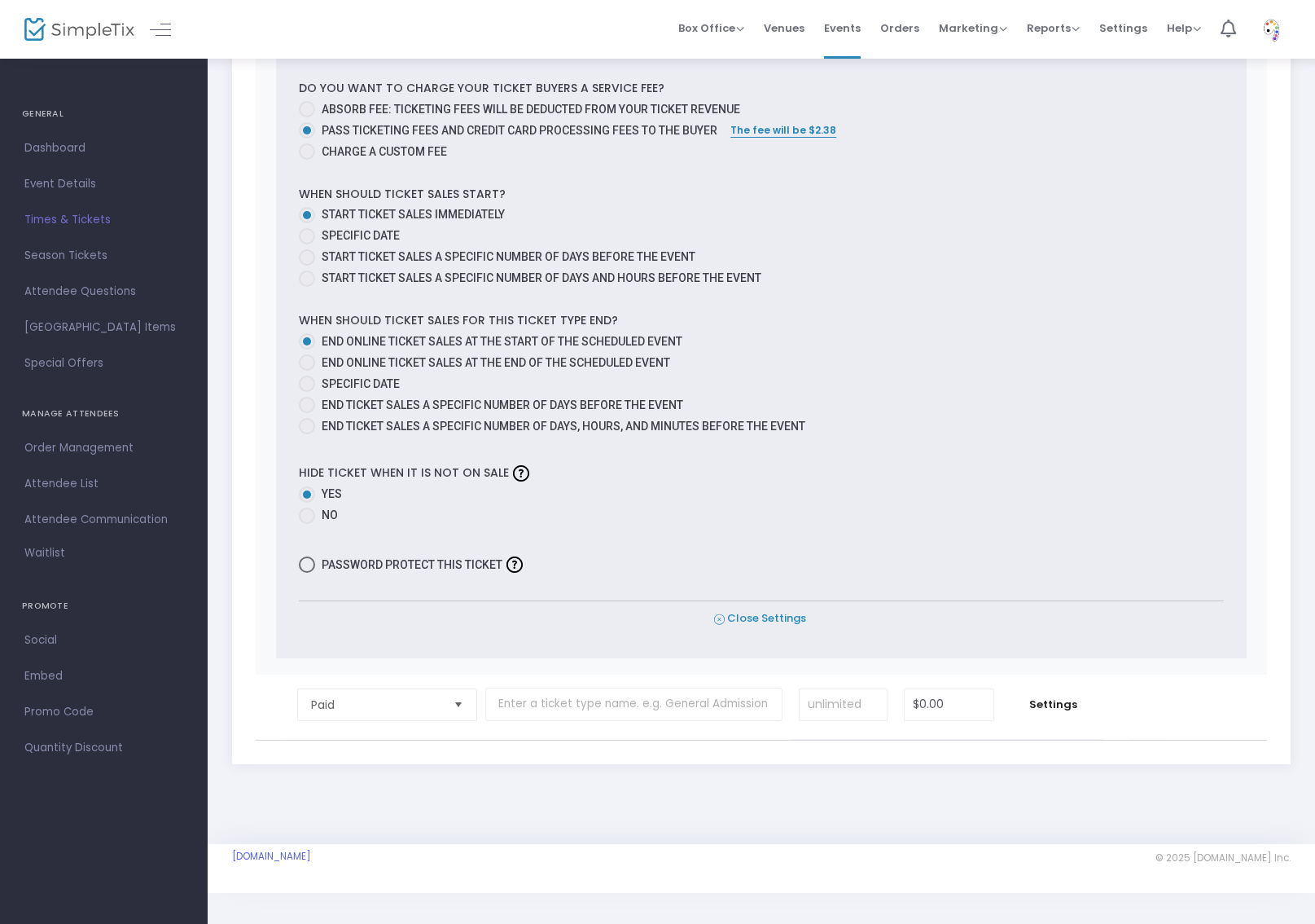
click at [782, 613] on span "Close Settings" at bounding box center [760, 618] width 92 height 17
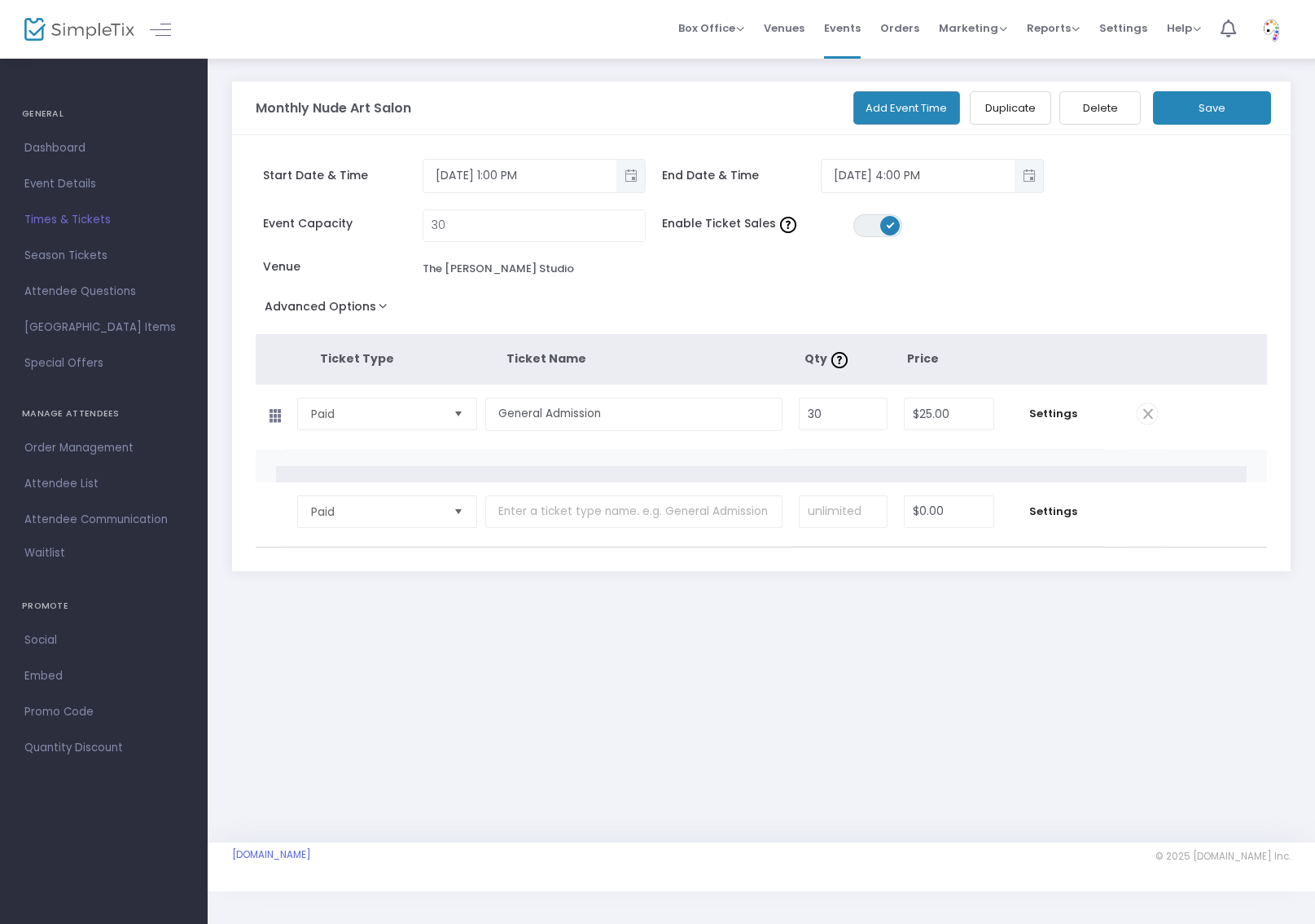
scroll to position [0, 0]
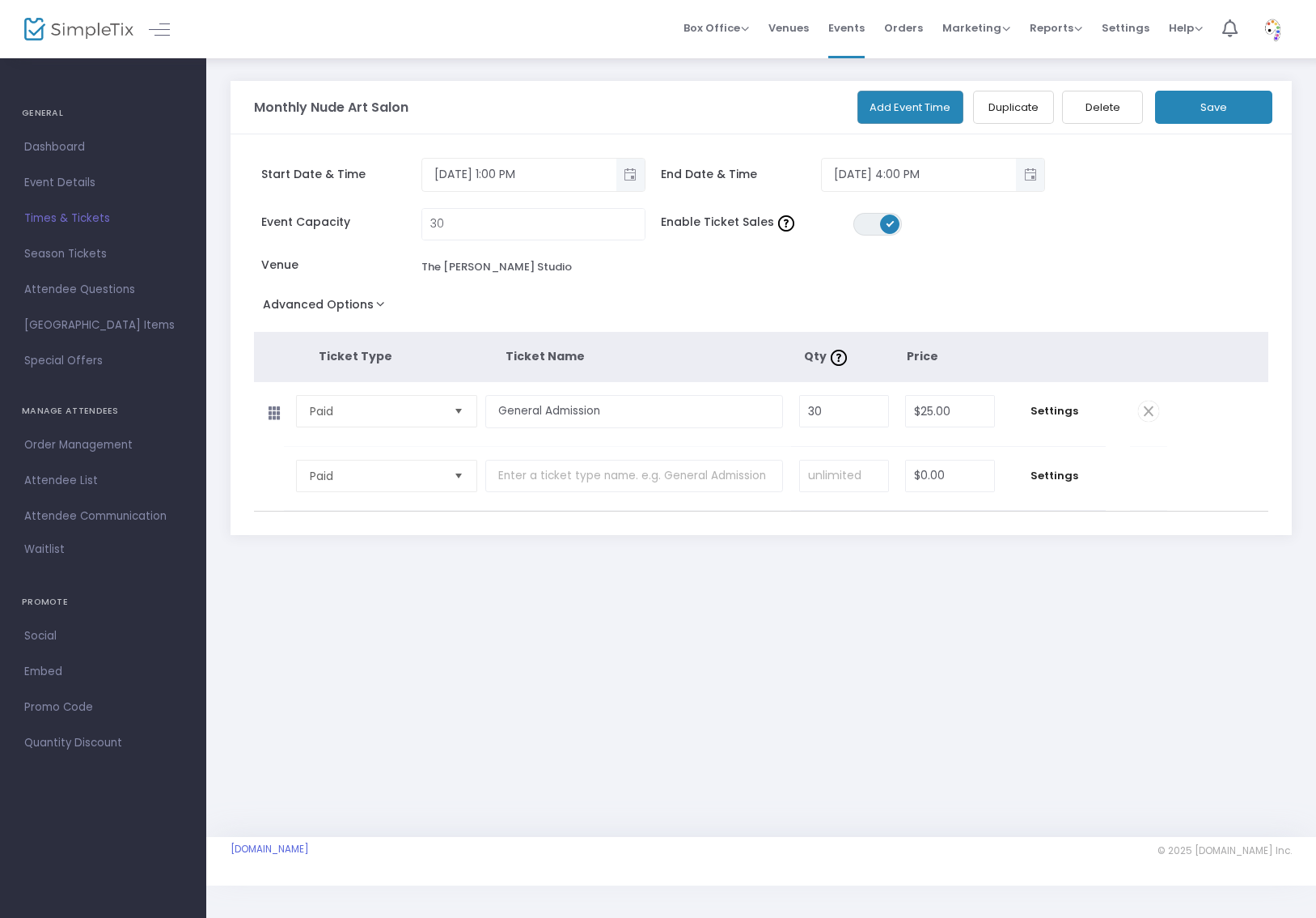
click at [1213, 105] on button "Save" at bounding box center [1214, 107] width 117 height 33
click at [45, 630] on span "Social" at bounding box center [102, 636] width 157 height 21
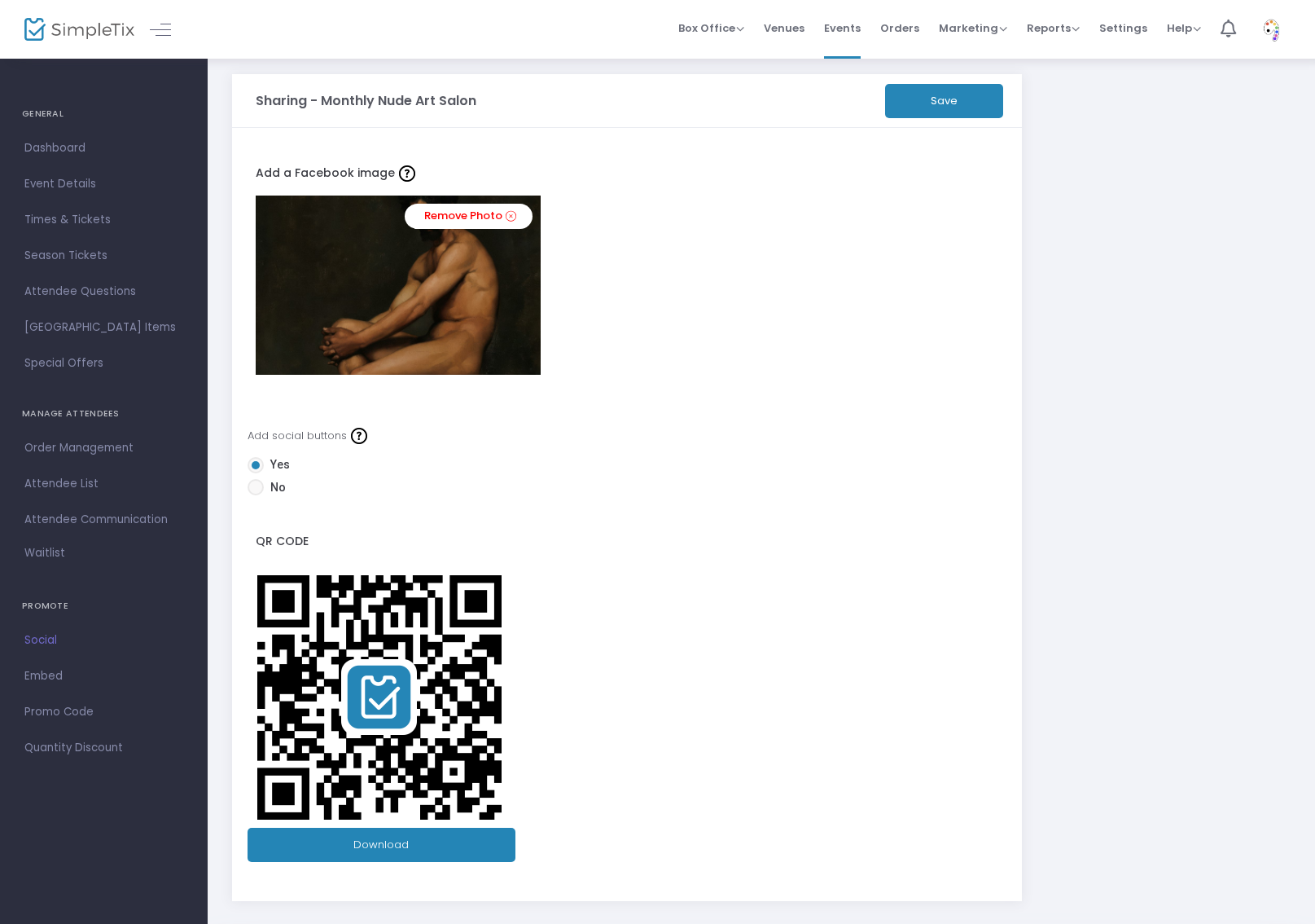
scroll to position [122, 0]
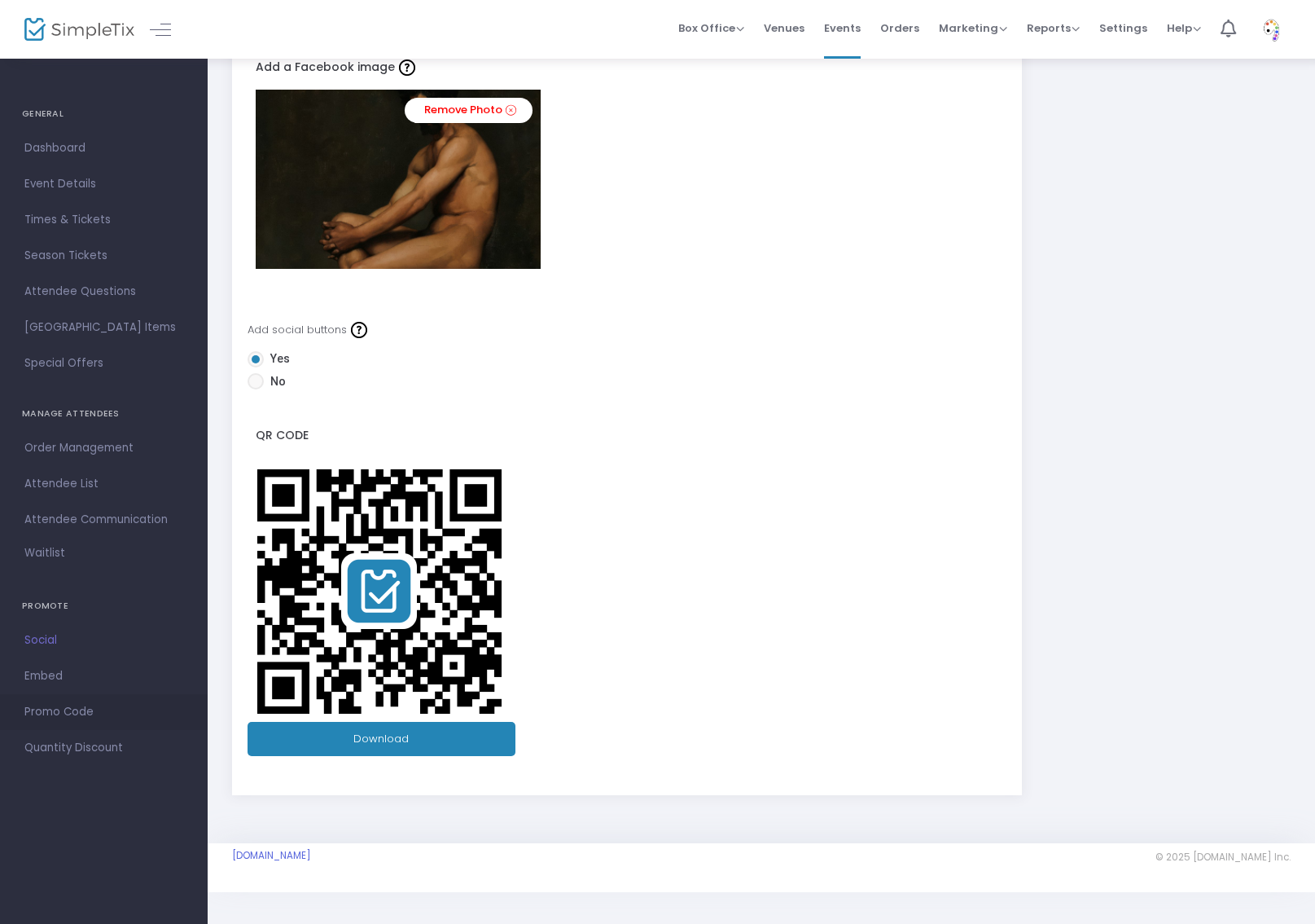
click at [90, 708] on span "Promo Code" at bounding box center [103, 712] width 158 height 21
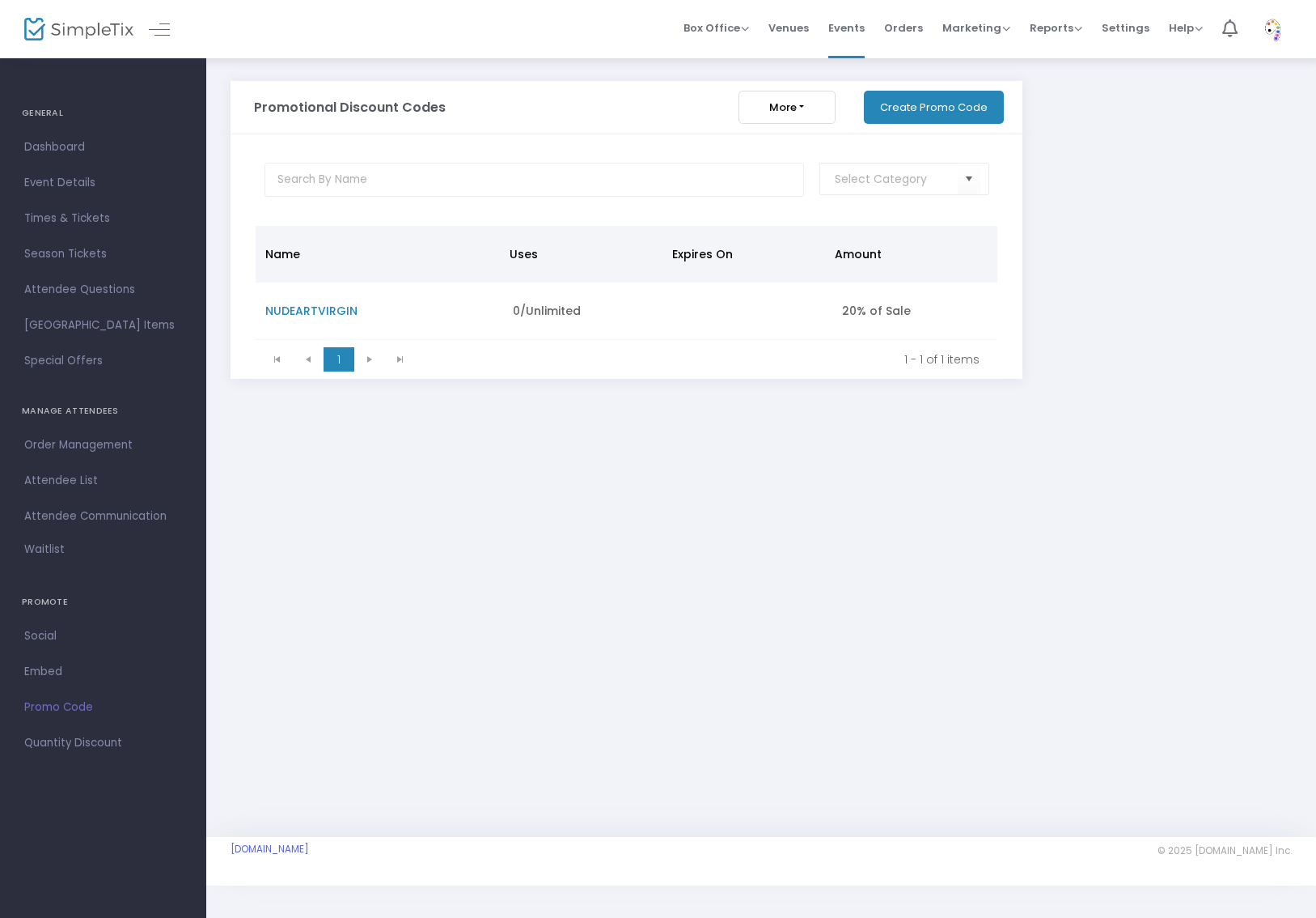
click at [943, 113] on button "Create Promo Code" at bounding box center [934, 107] width 140 height 33
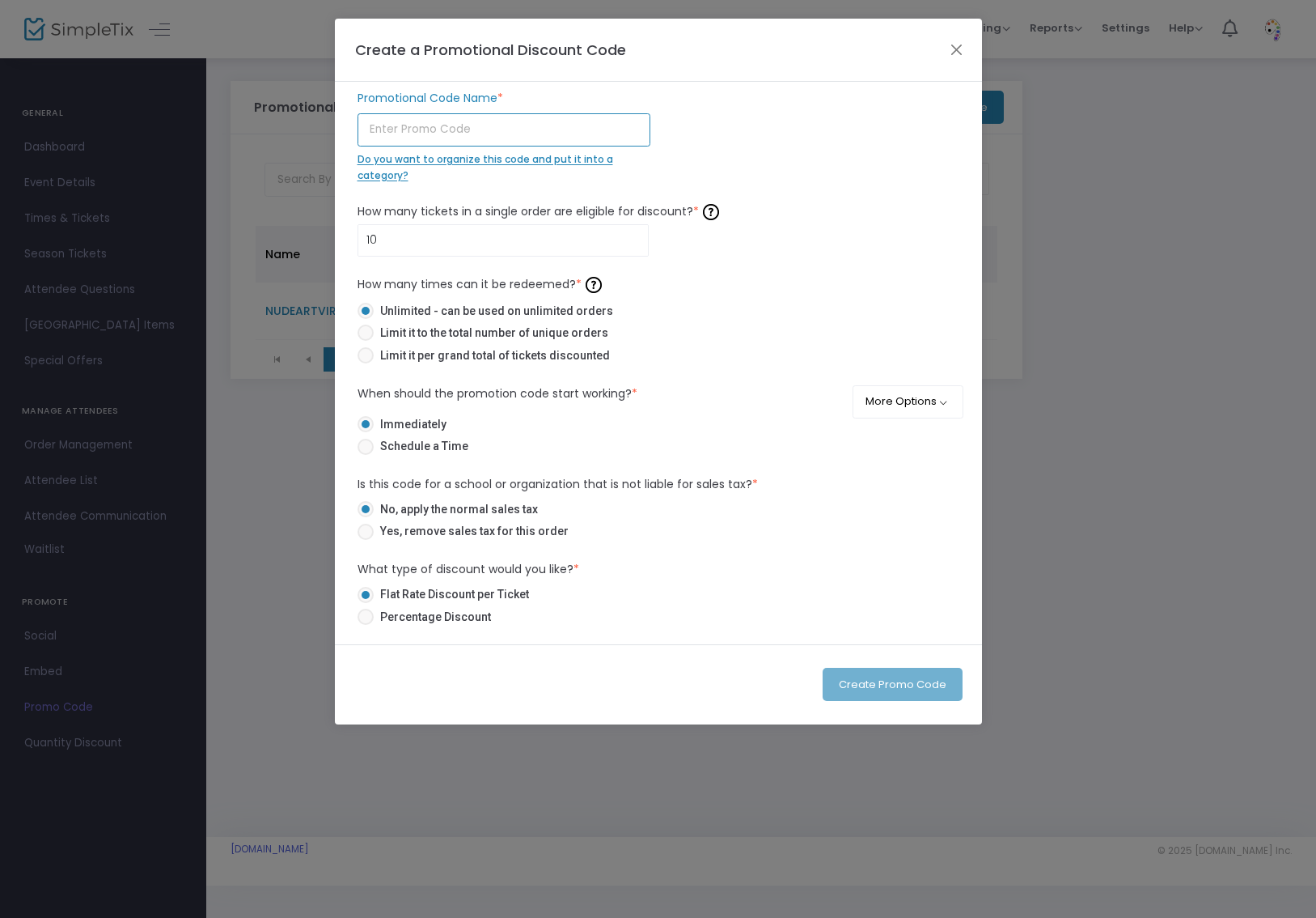
click at [552, 141] on input "text" at bounding box center [503, 129] width 293 height 33
type input "N"
type input "LETSGETNAKED"
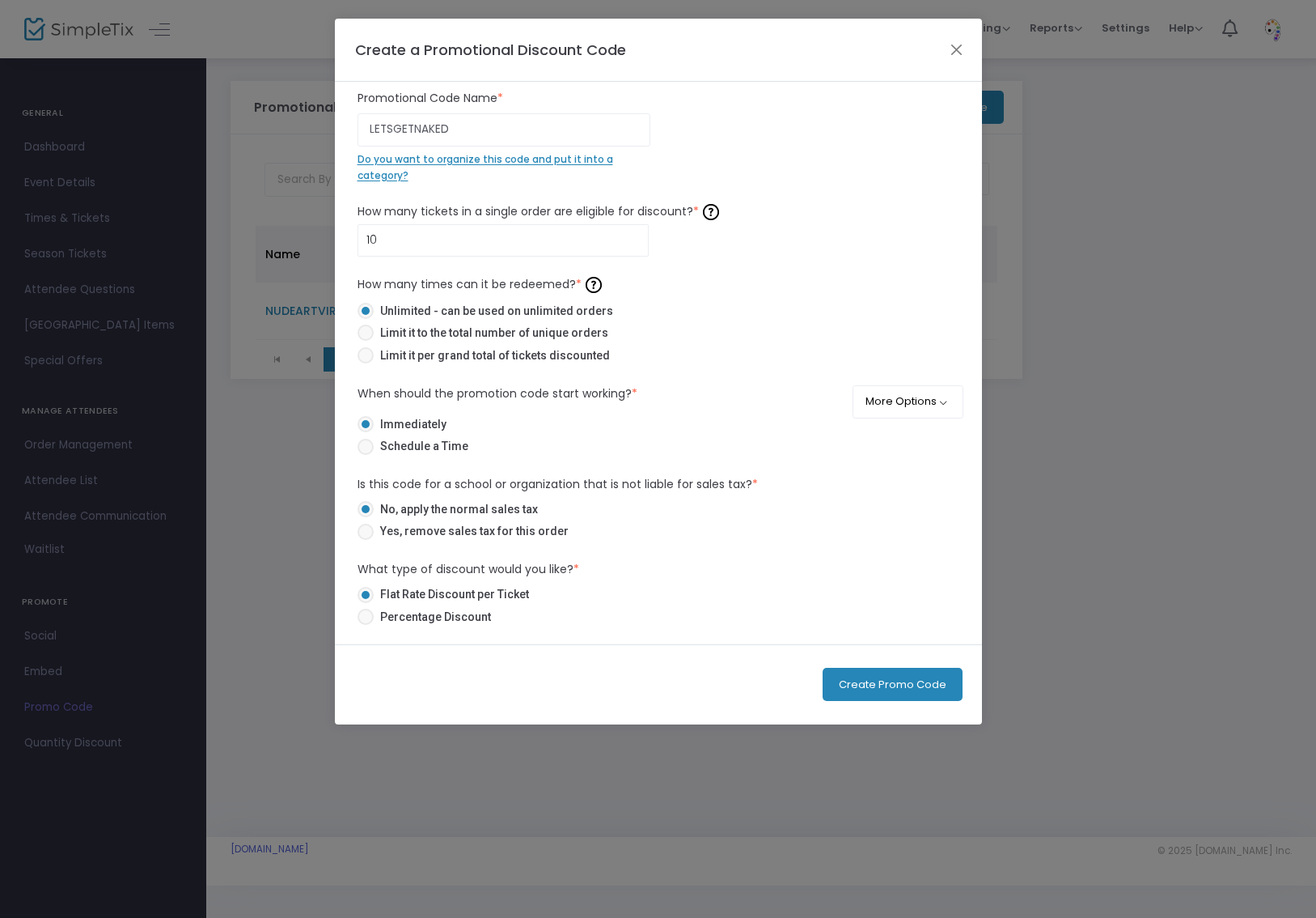
click at [463, 615] on span "Percentage Discount" at bounding box center [432, 616] width 117 height 17
click at [365, 624] on input "Percentage Discount" at bounding box center [365, 624] width 1 height 1
radio input "true"
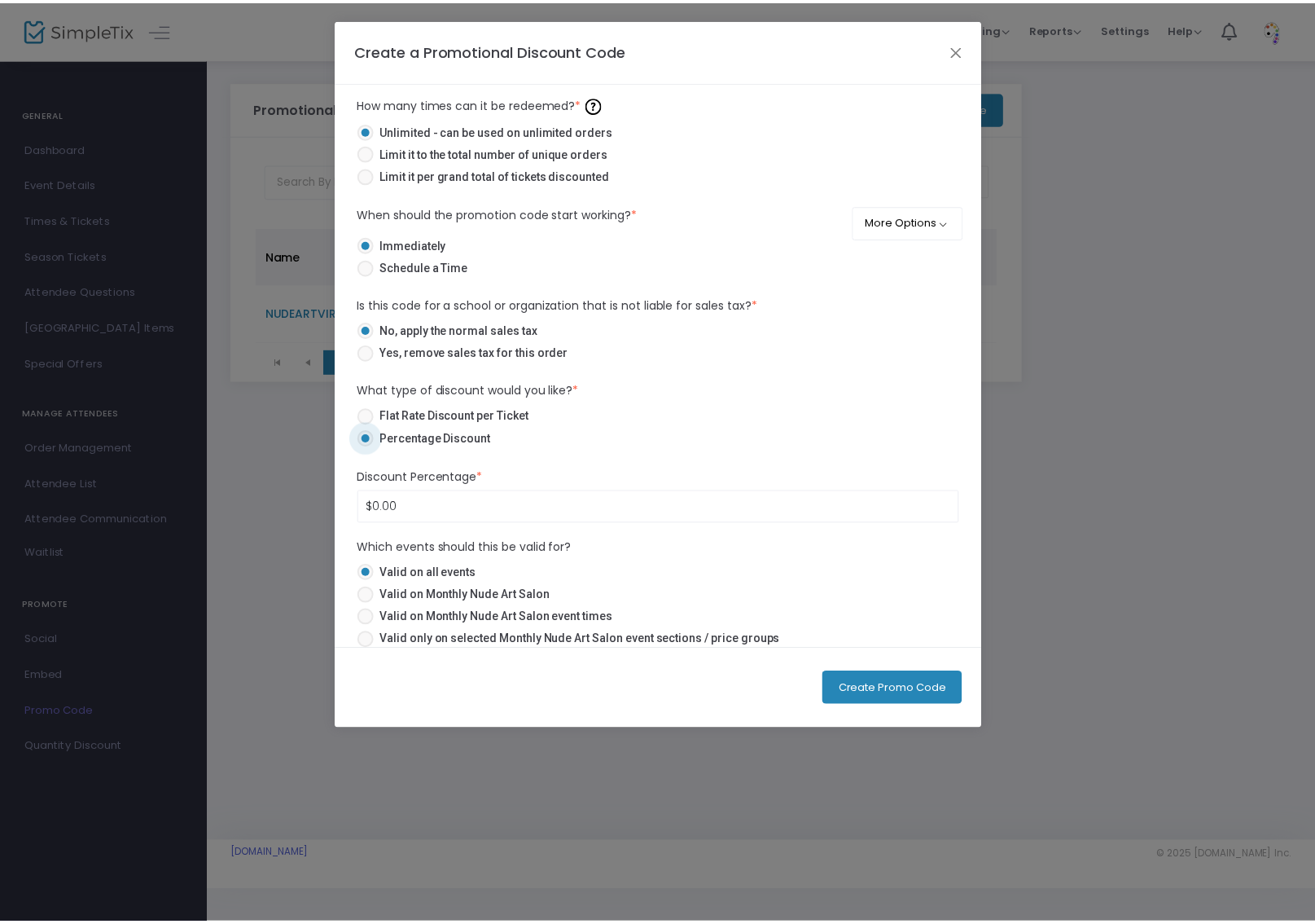
scroll to position [198, 0]
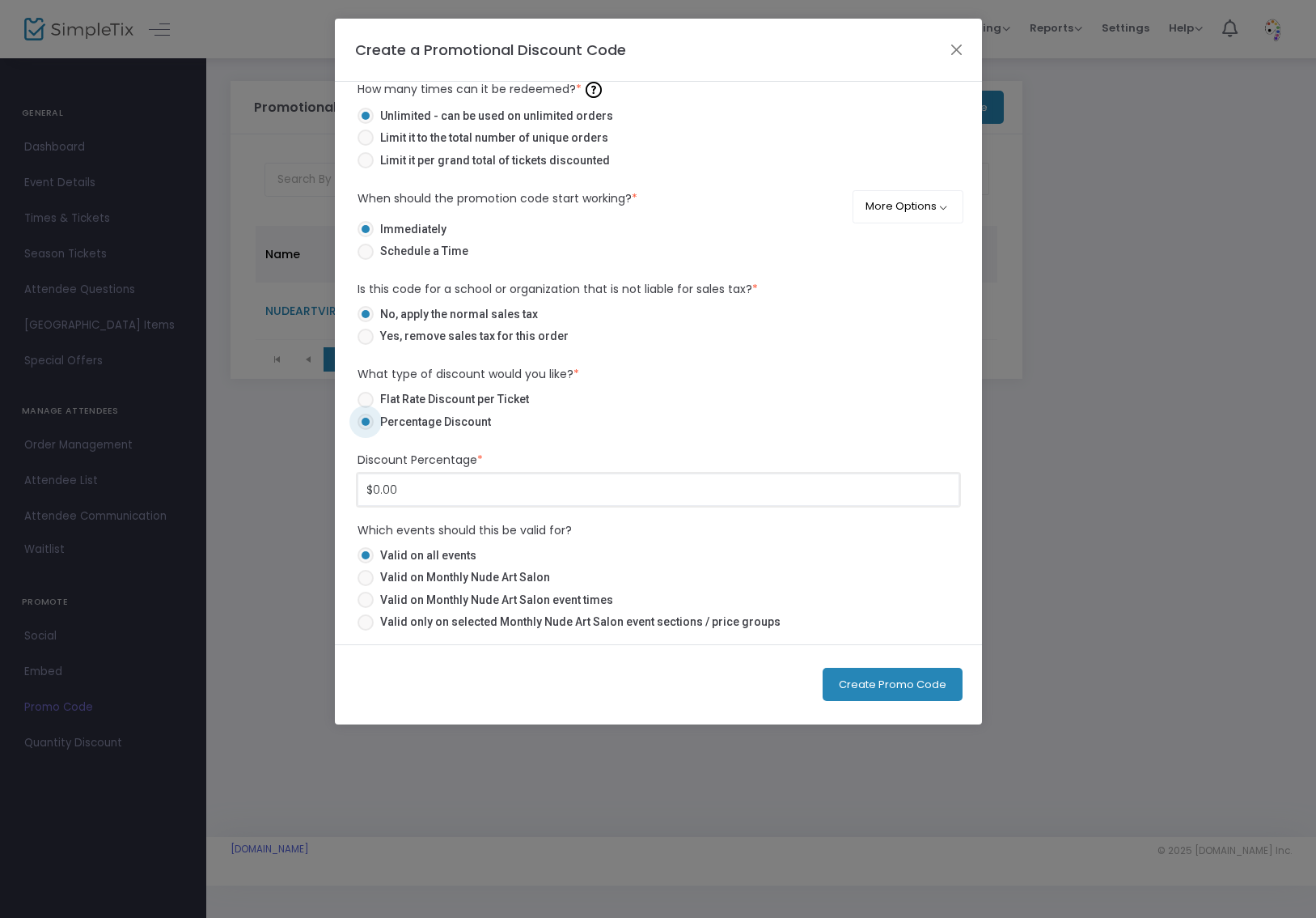
click at [415, 485] on input "$0.00" at bounding box center [658, 489] width 600 height 31
type input "100"
click at [920, 677] on button "Create Promo Code" at bounding box center [892, 684] width 140 height 33
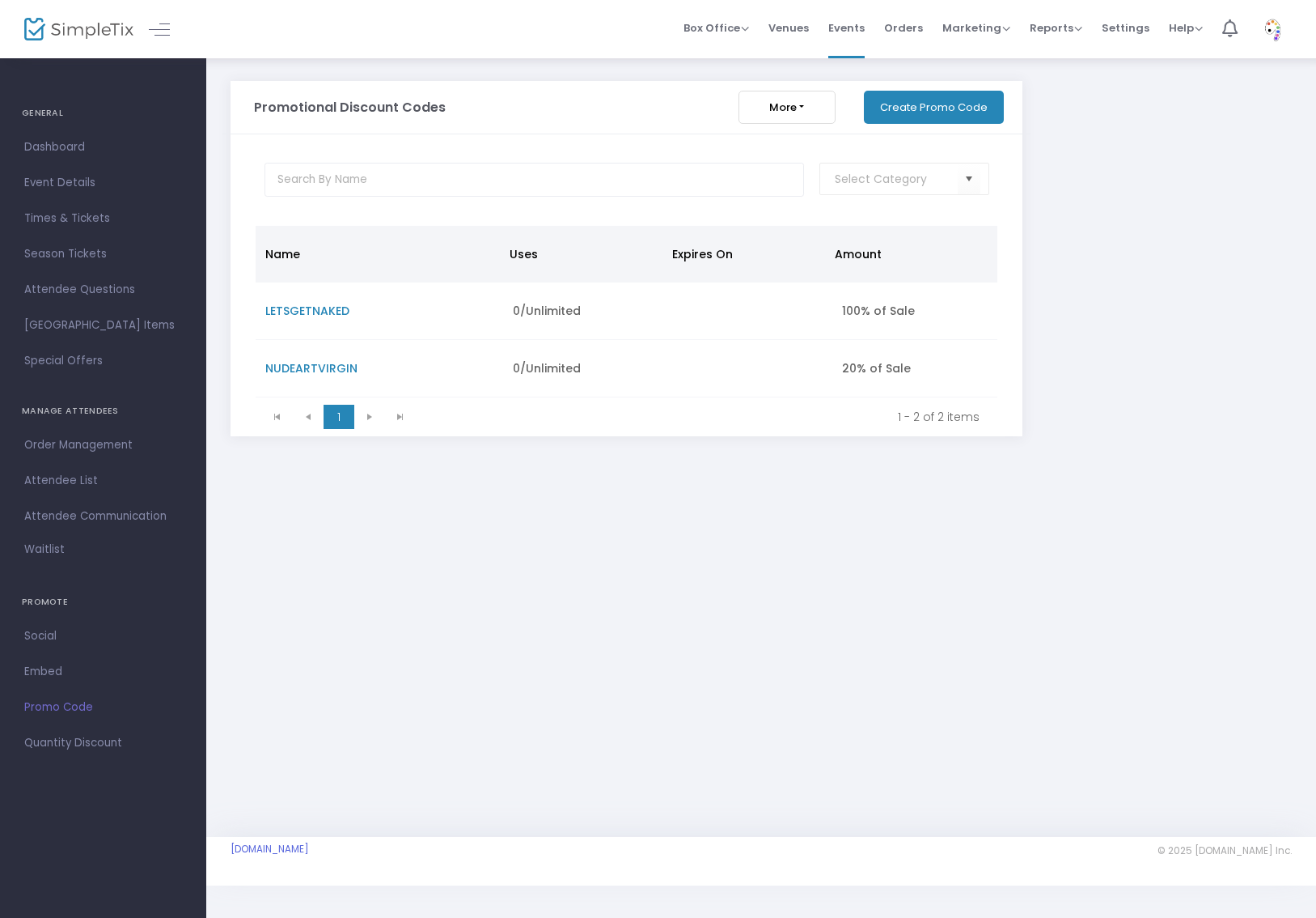
click at [64, 476] on span "Attendee List" at bounding box center [102, 481] width 157 height 21
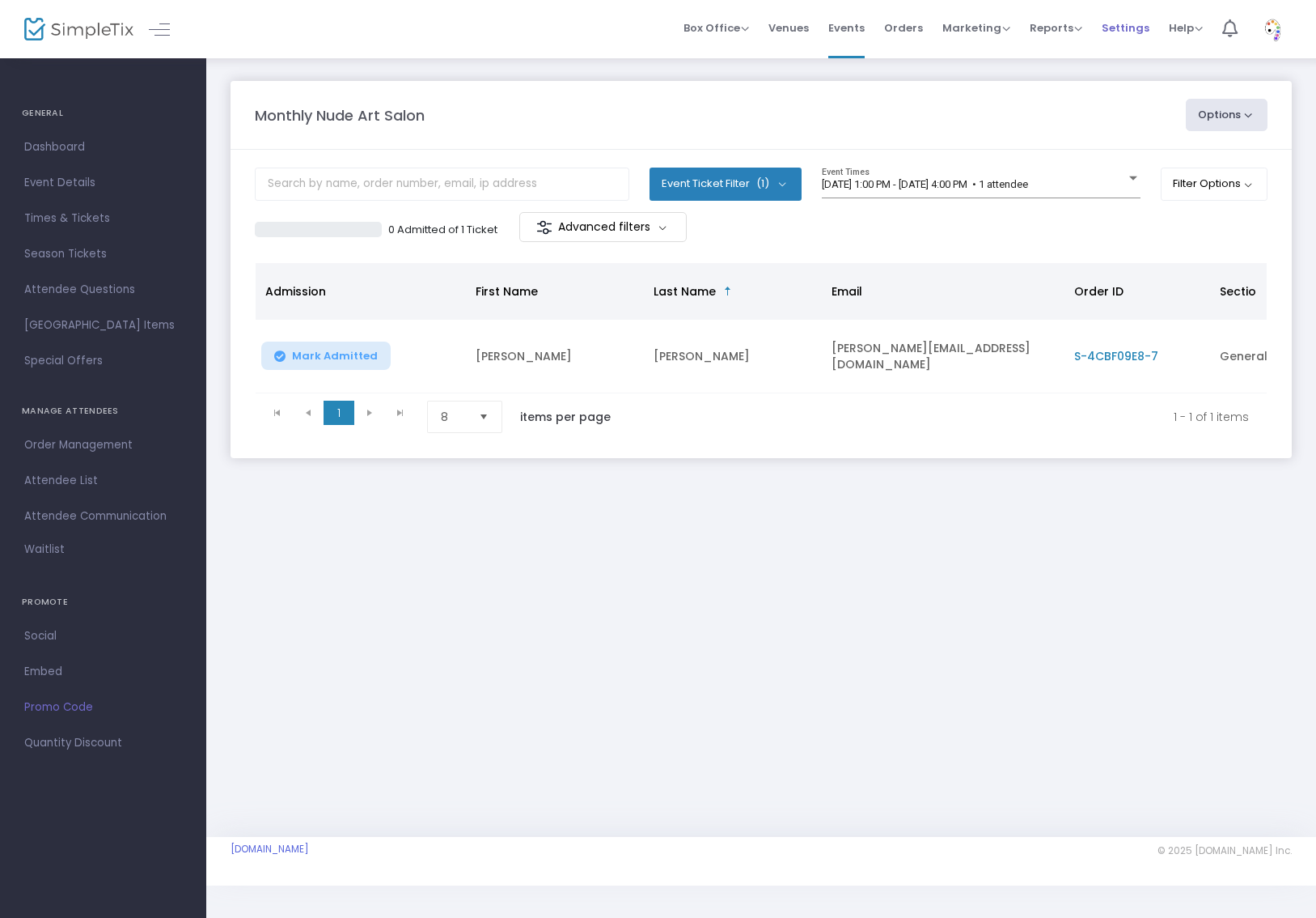
click at [1144, 20] on span "Settings" at bounding box center [1126, 28] width 48 height 41
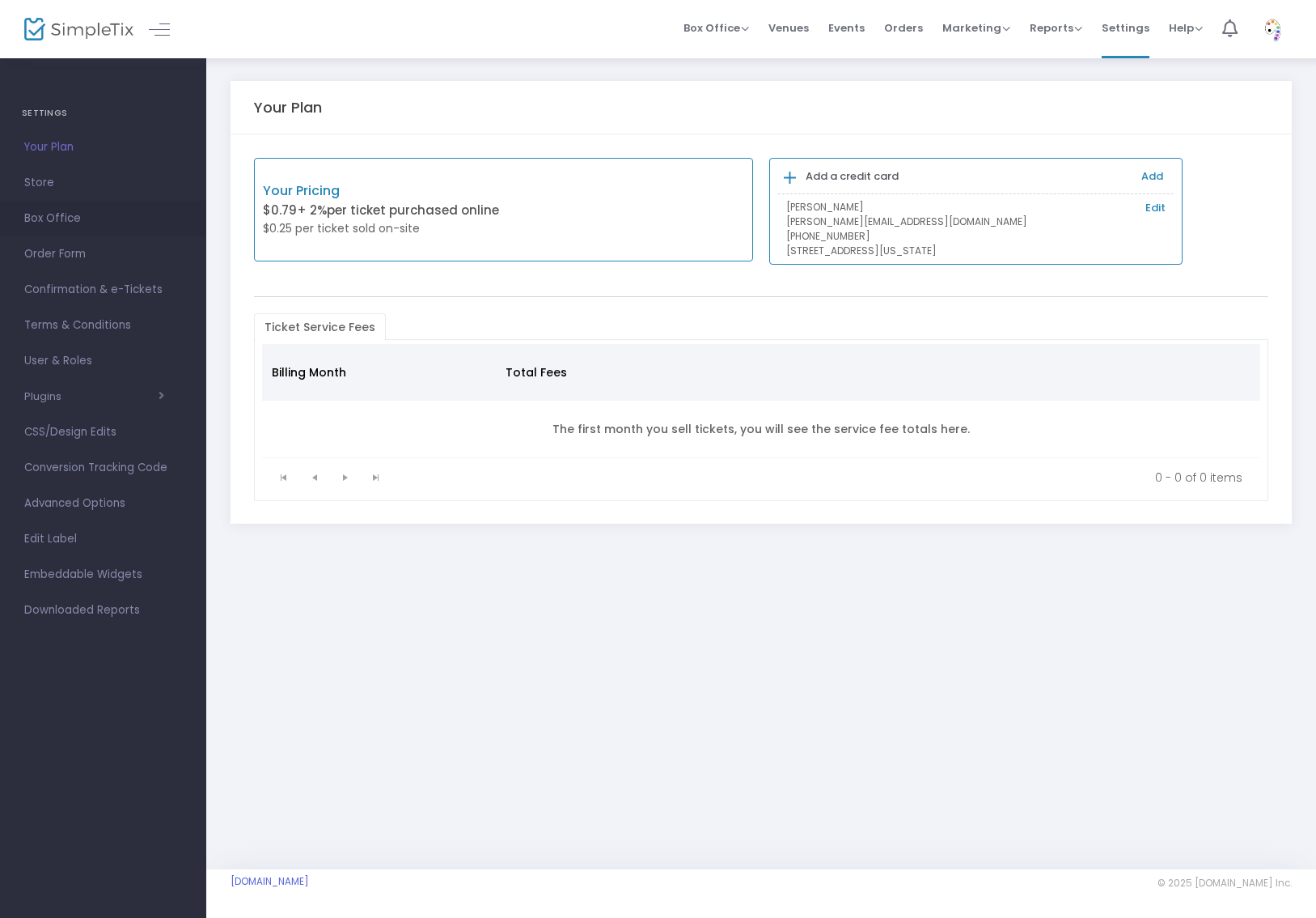
click at [88, 214] on span "Box Office" at bounding box center [102, 219] width 157 height 21
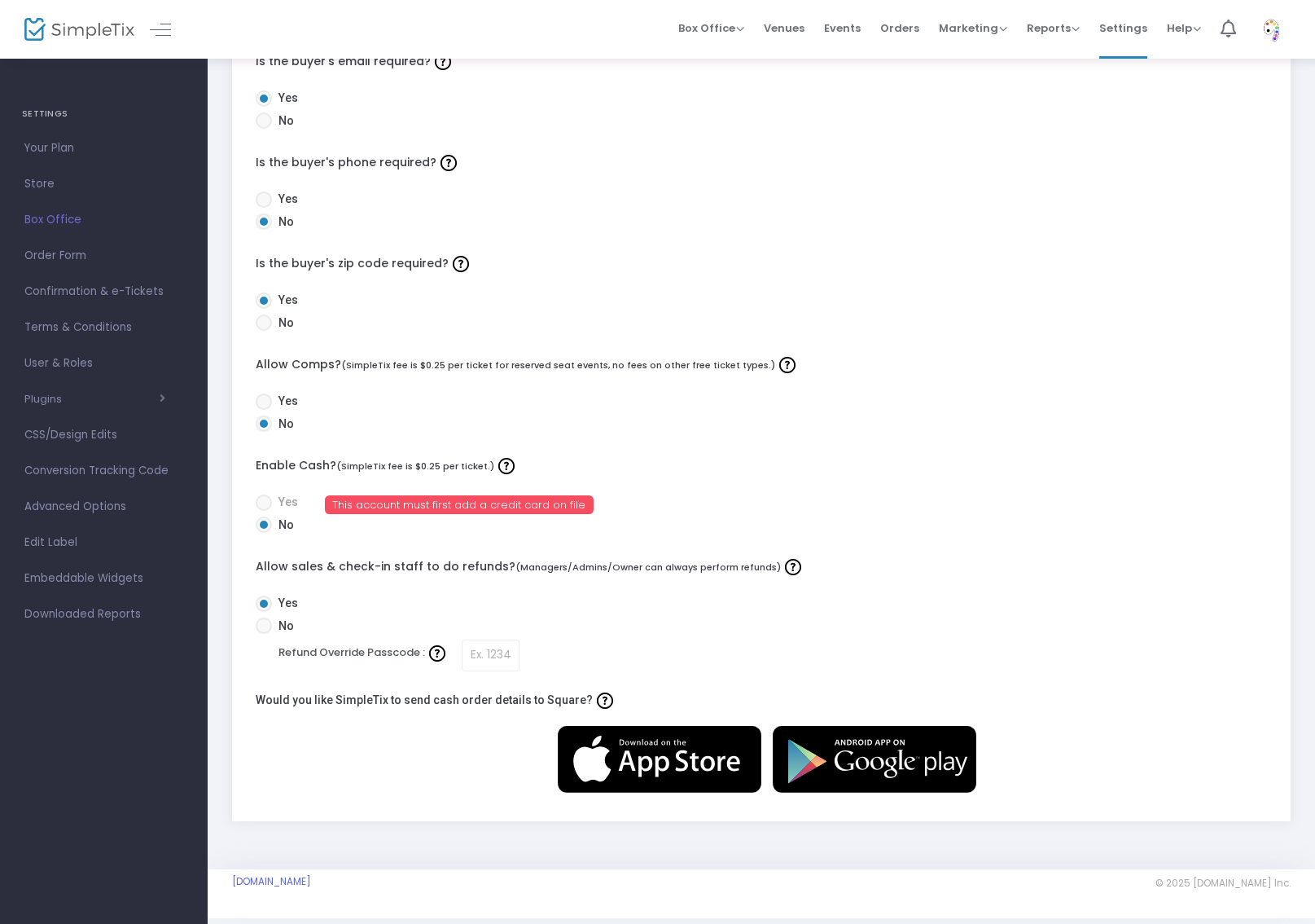
scroll to position [342, 0]
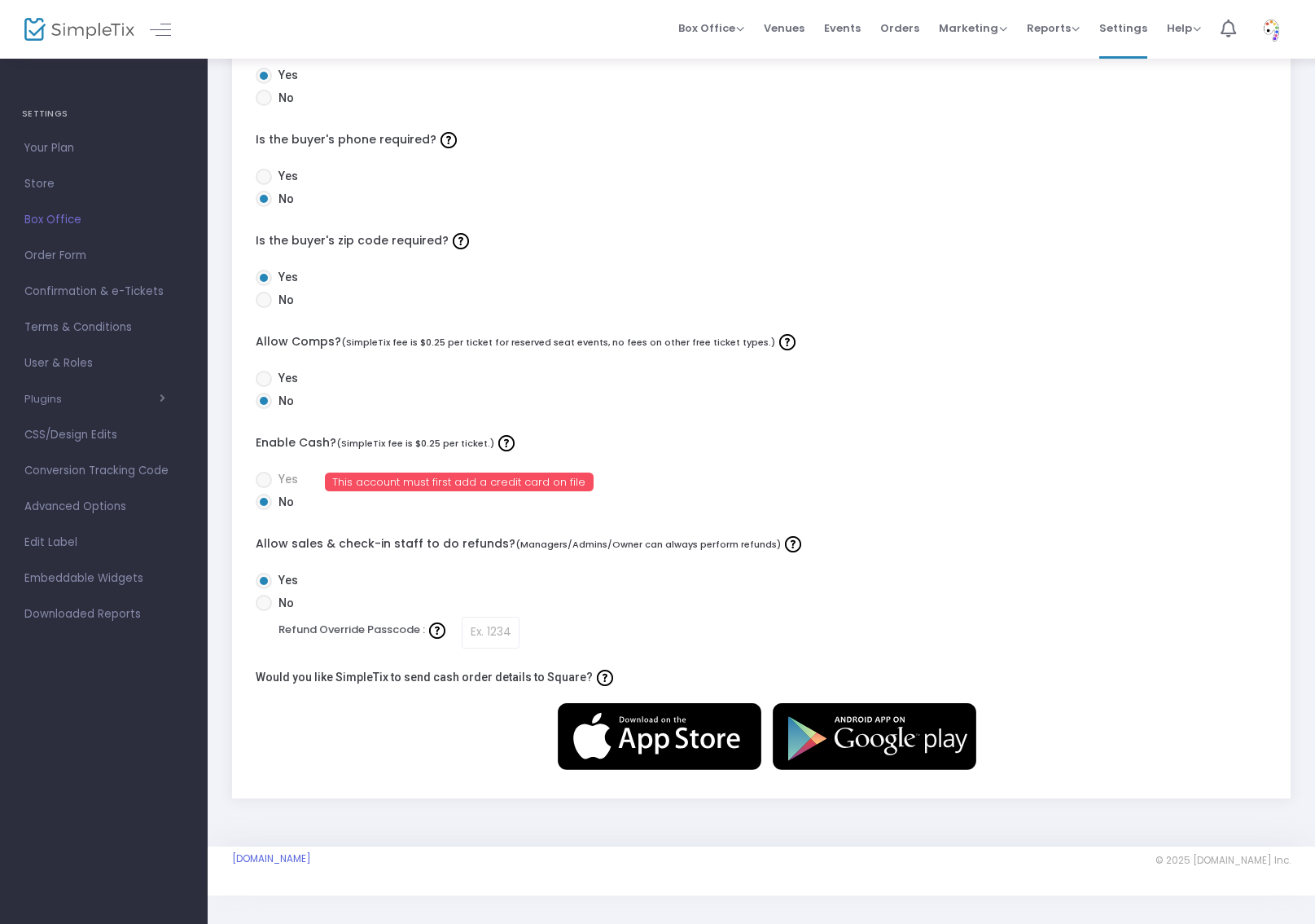
click at [692, 727] on img at bounding box center [659, 736] width 203 height 67
click at [849, 26] on span "Events" at bounding box center [842, 28] width 37 height 41
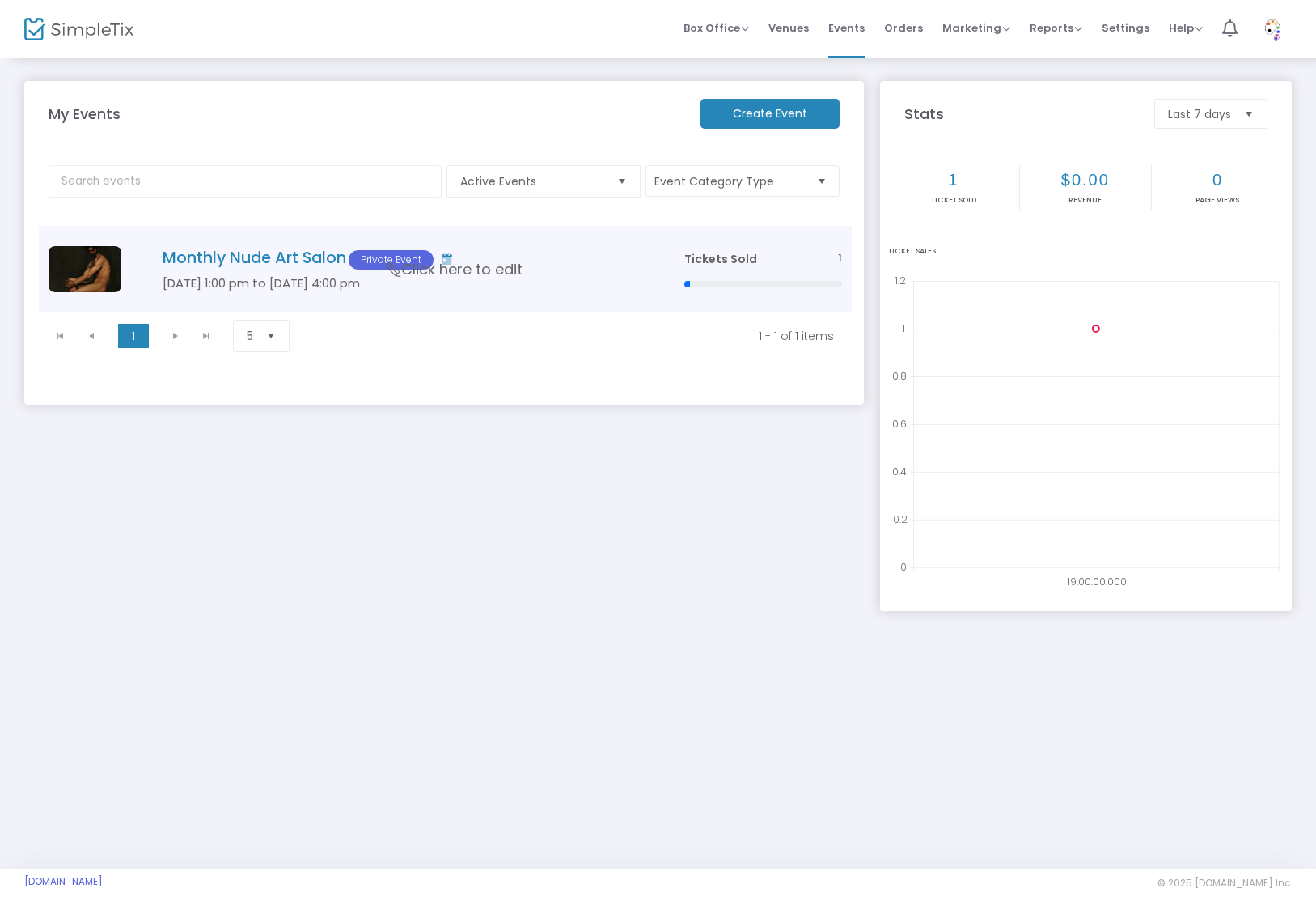
click at [437, 275] on span "Click here to edit" at bounding box center [454, 270] width 136 height 21
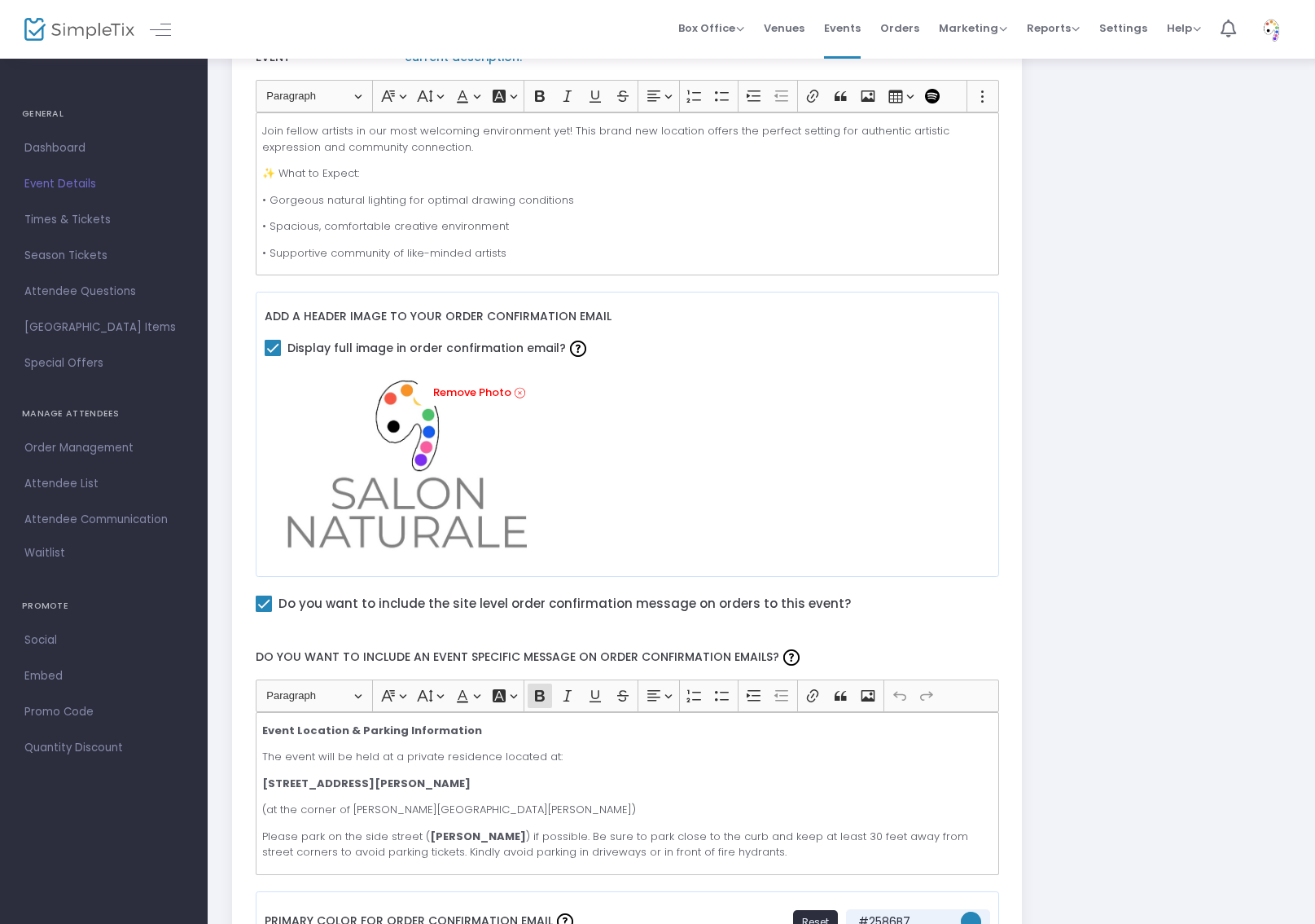
scroll to position [355, 0]
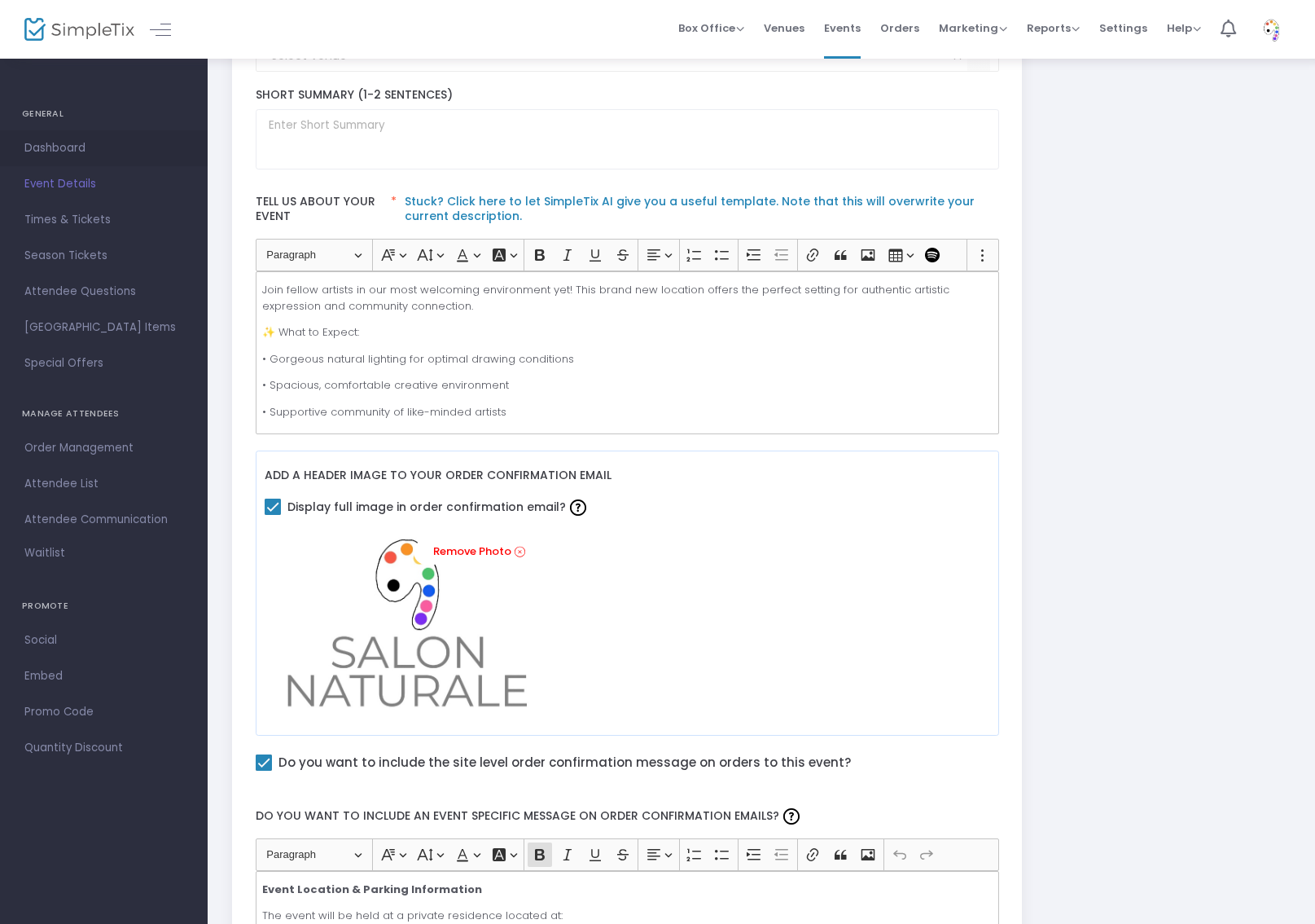
click at [81, 151] on span "Dashboard" at bounding box center [103, 149] width 158 height 21
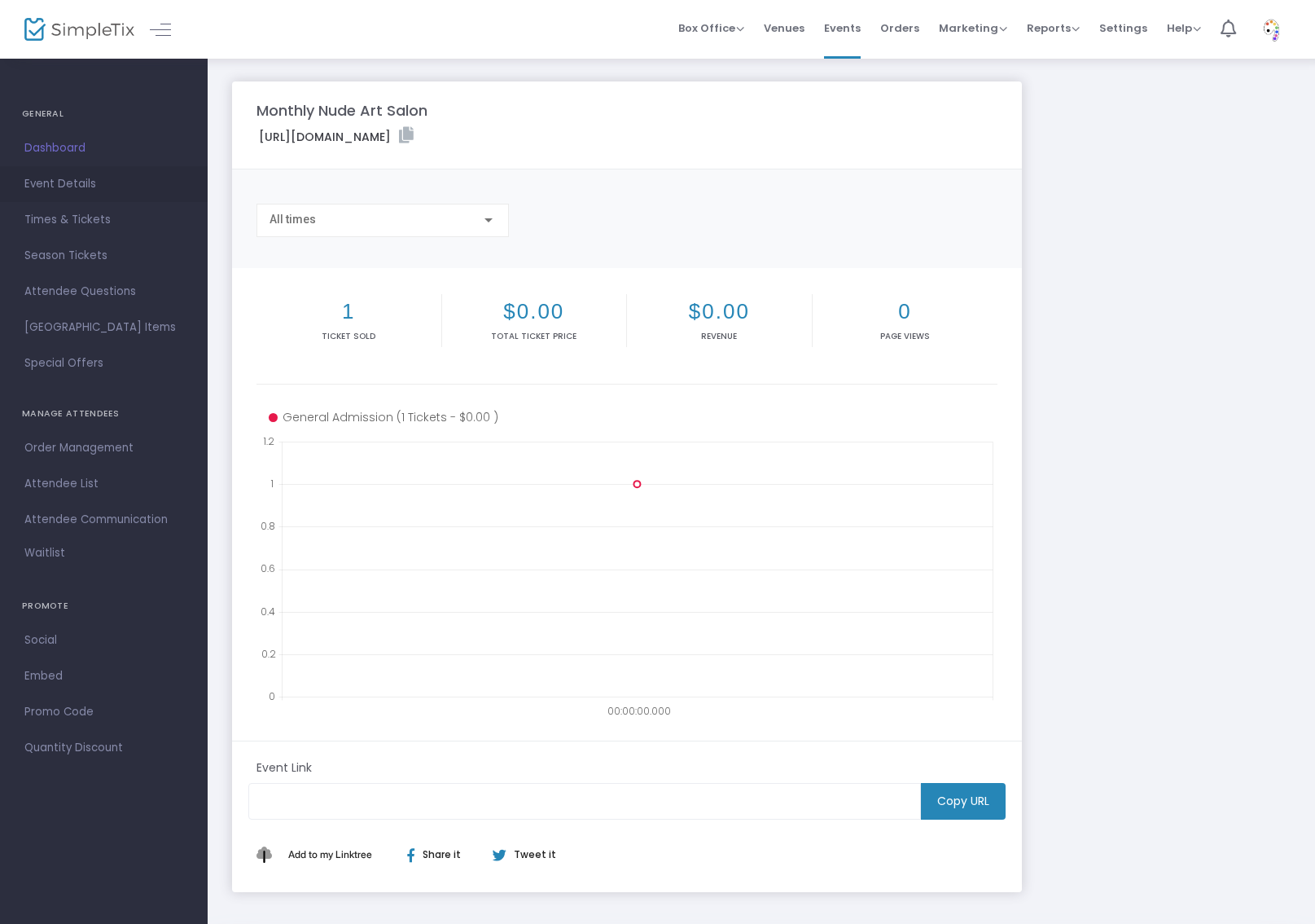
click at [89, 182] on span "Event Details" at bounding box center [103, 184] width 158 height 21
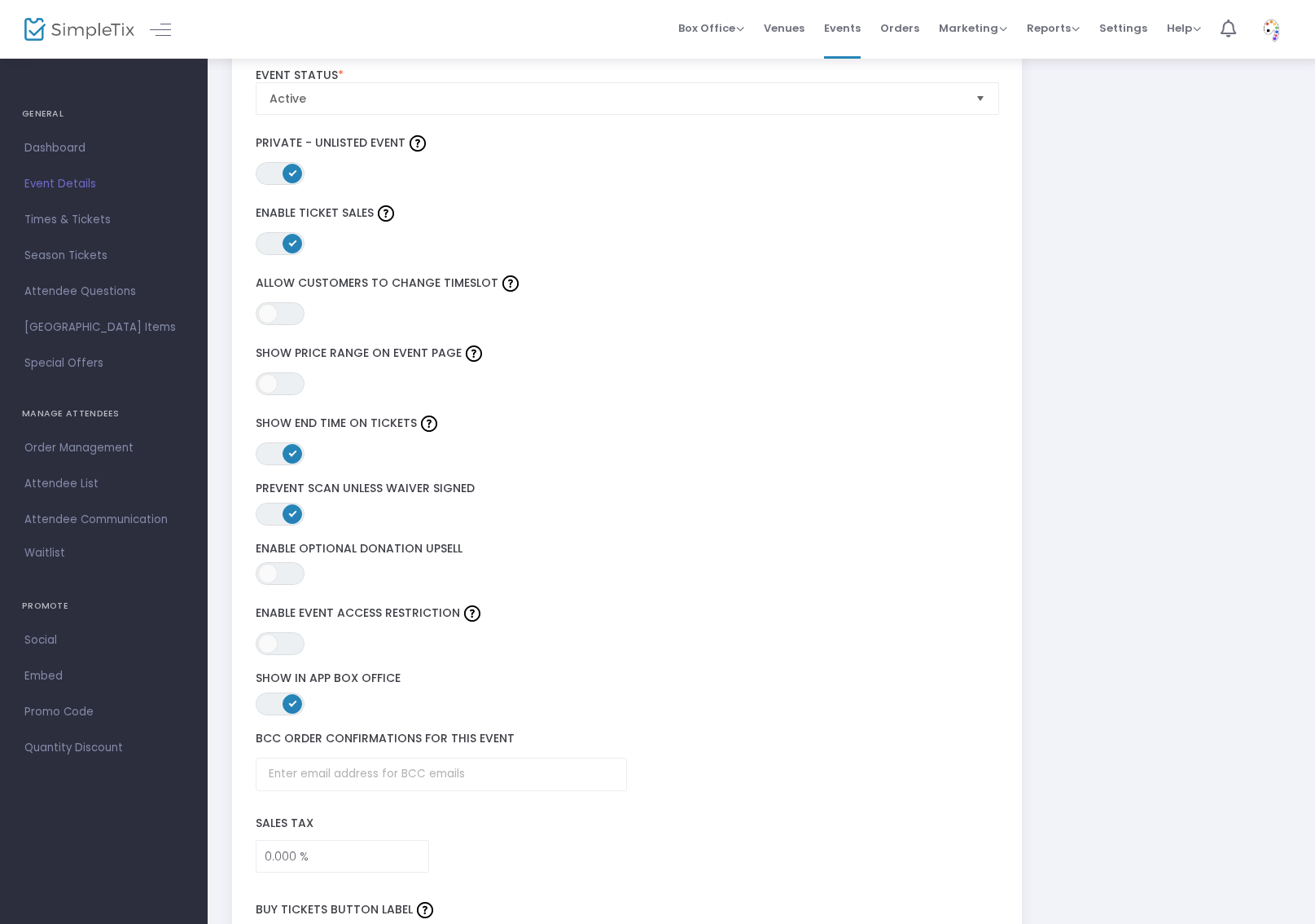
scroll to position [1774, 0]
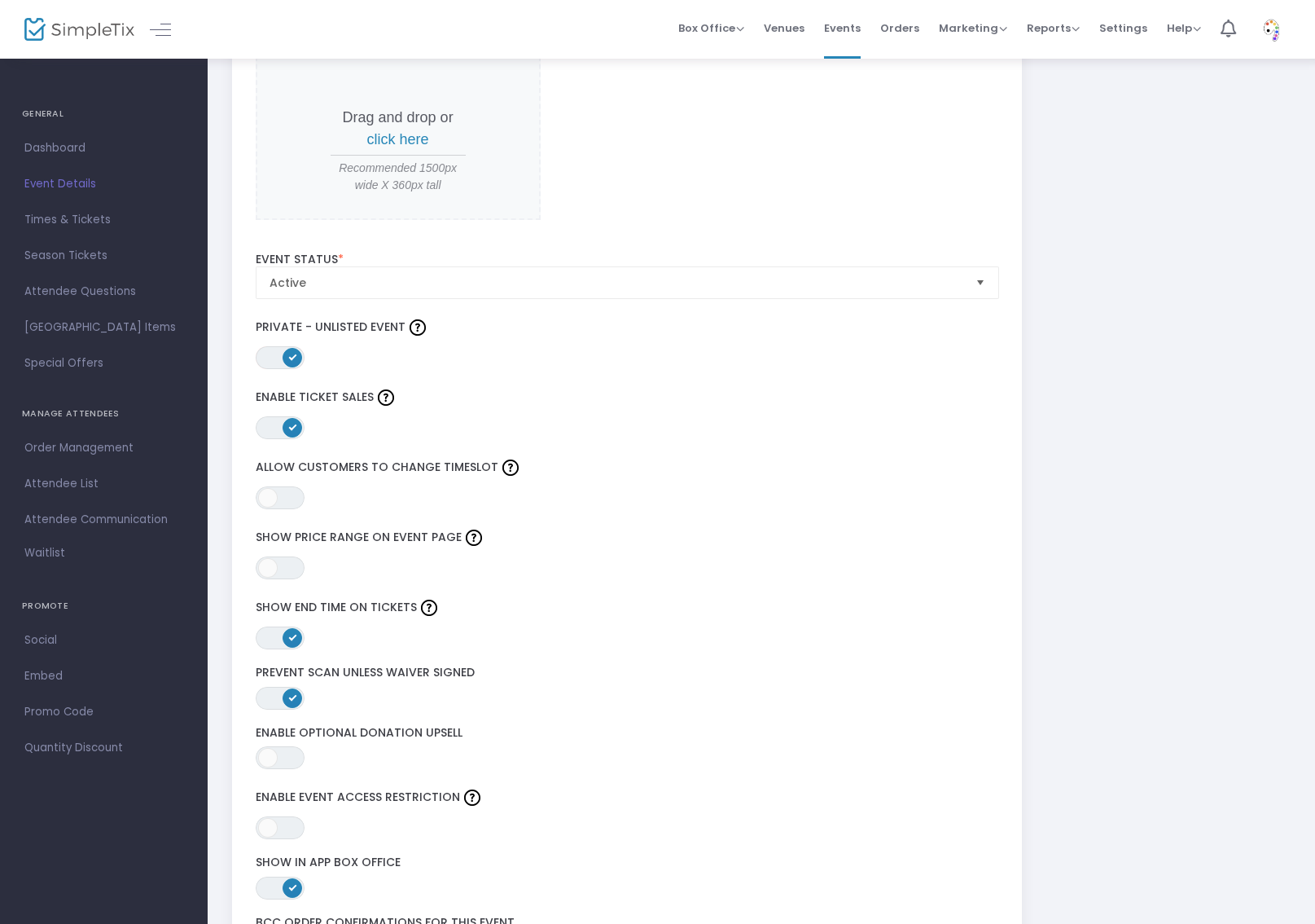
click at [266, 355] on span "ON OFF" at bounding box center [280, 357] width 49 height 22
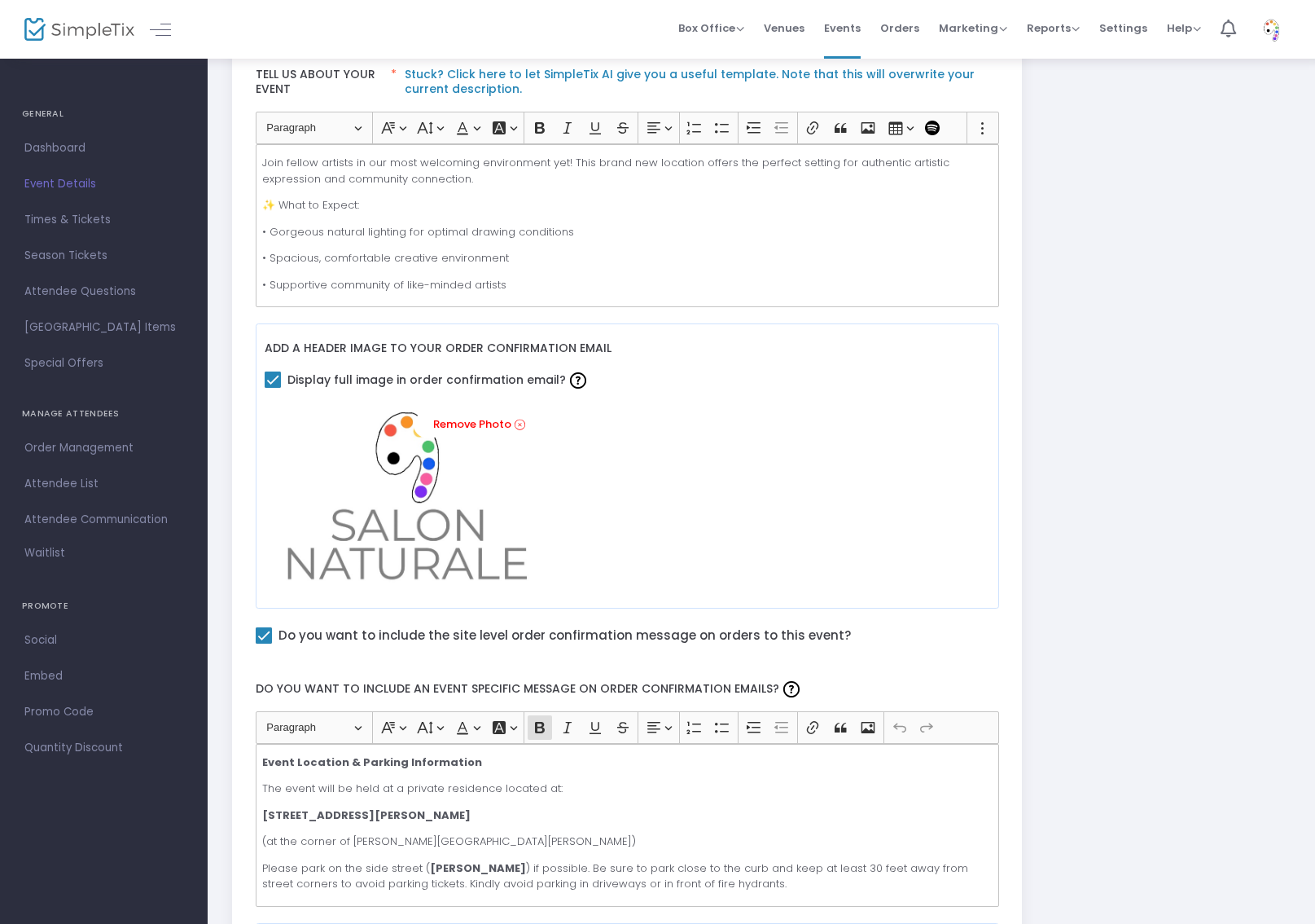
scroll to position [0, 0]
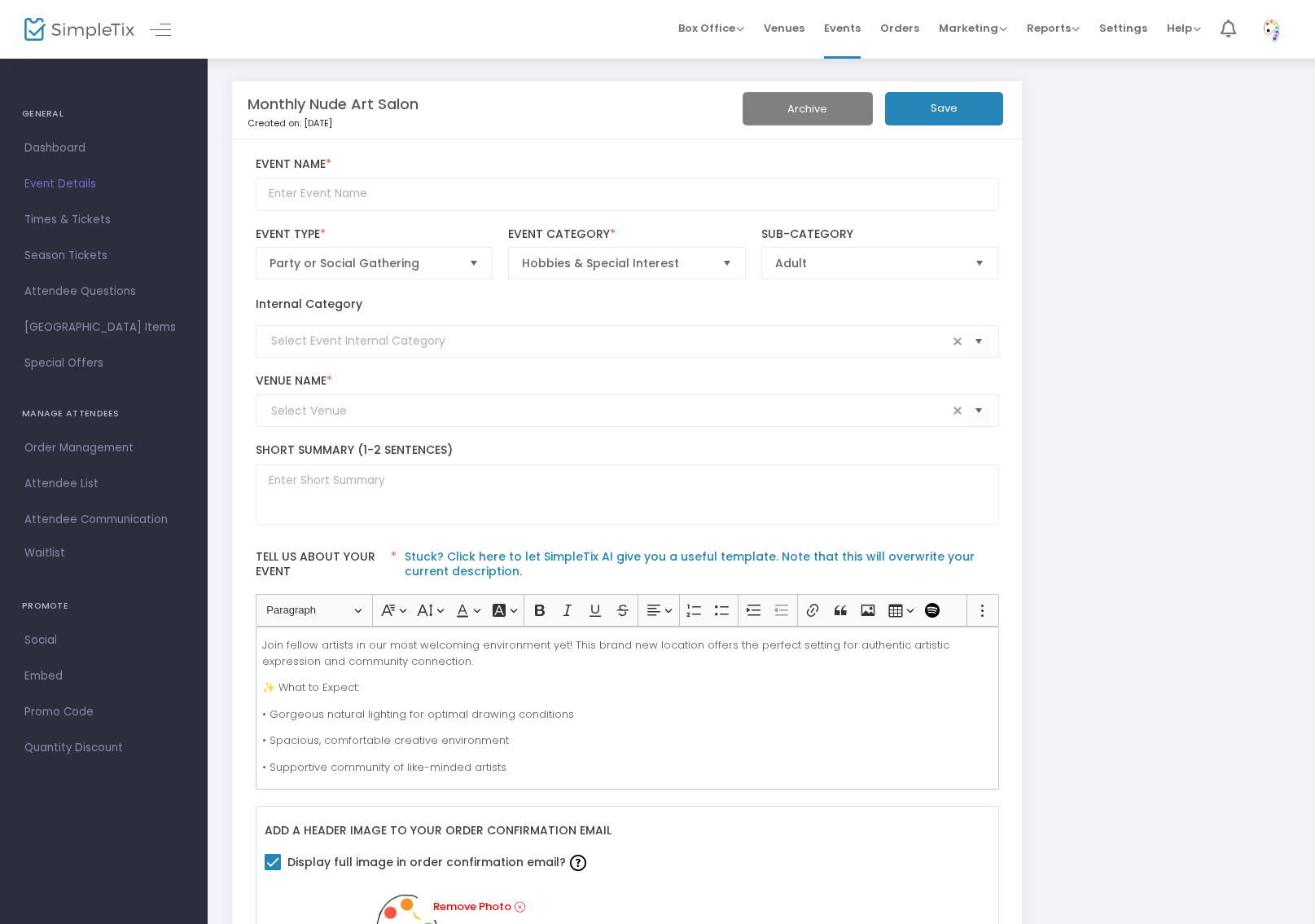
click at [979, 115] on button "Save" at bounding box center [944, 108] width 118 height 33
click at [737, 24] on span "Box Office" at bounding box center [712, 28] width 66 height 15
click at [1120, 30] on span "Settings" at bounding box center [1123, 28] width 48 height 41
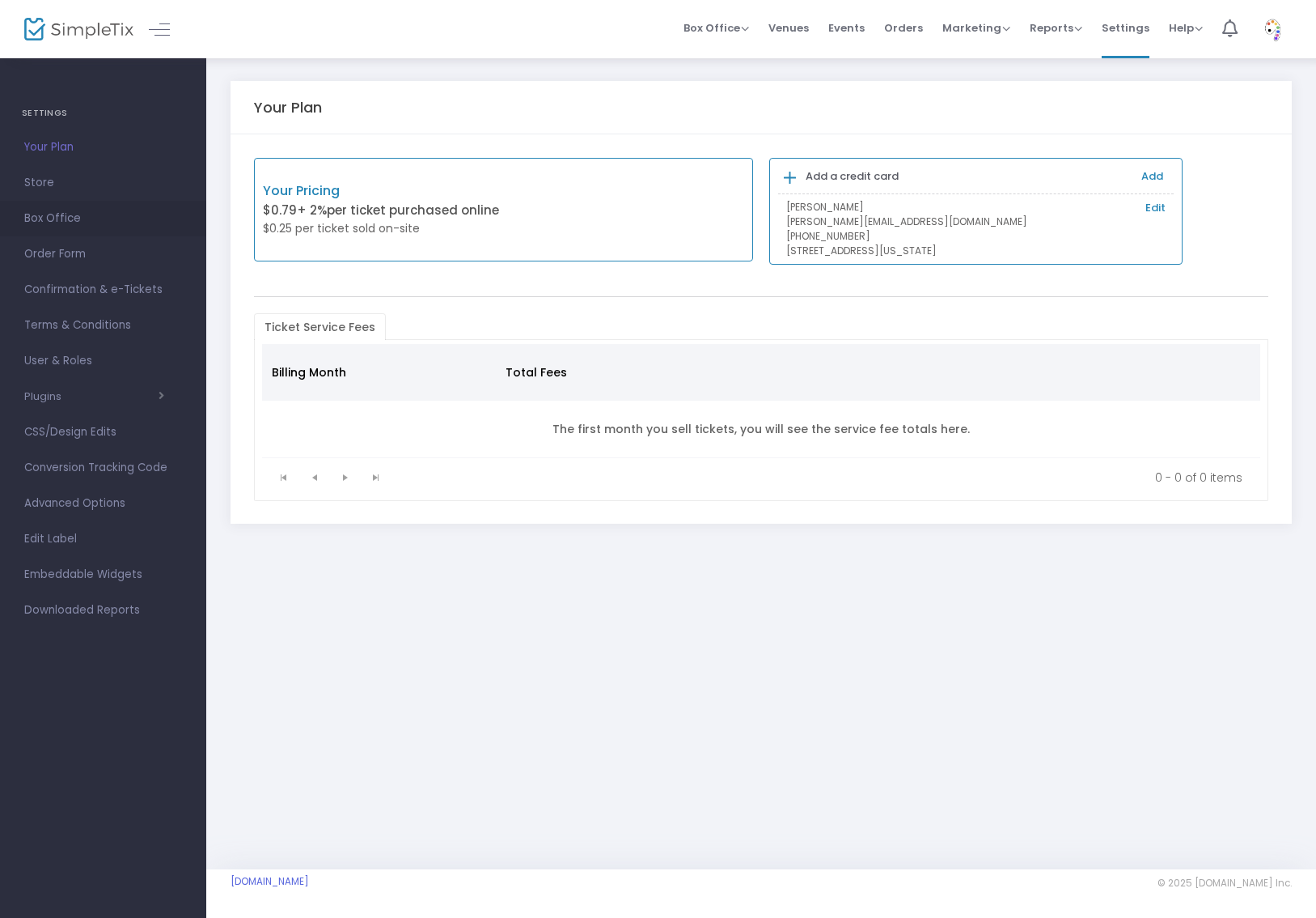
click at [83, 219] on span "Box Office" at bounding box center [102, 219] width 157 height 21
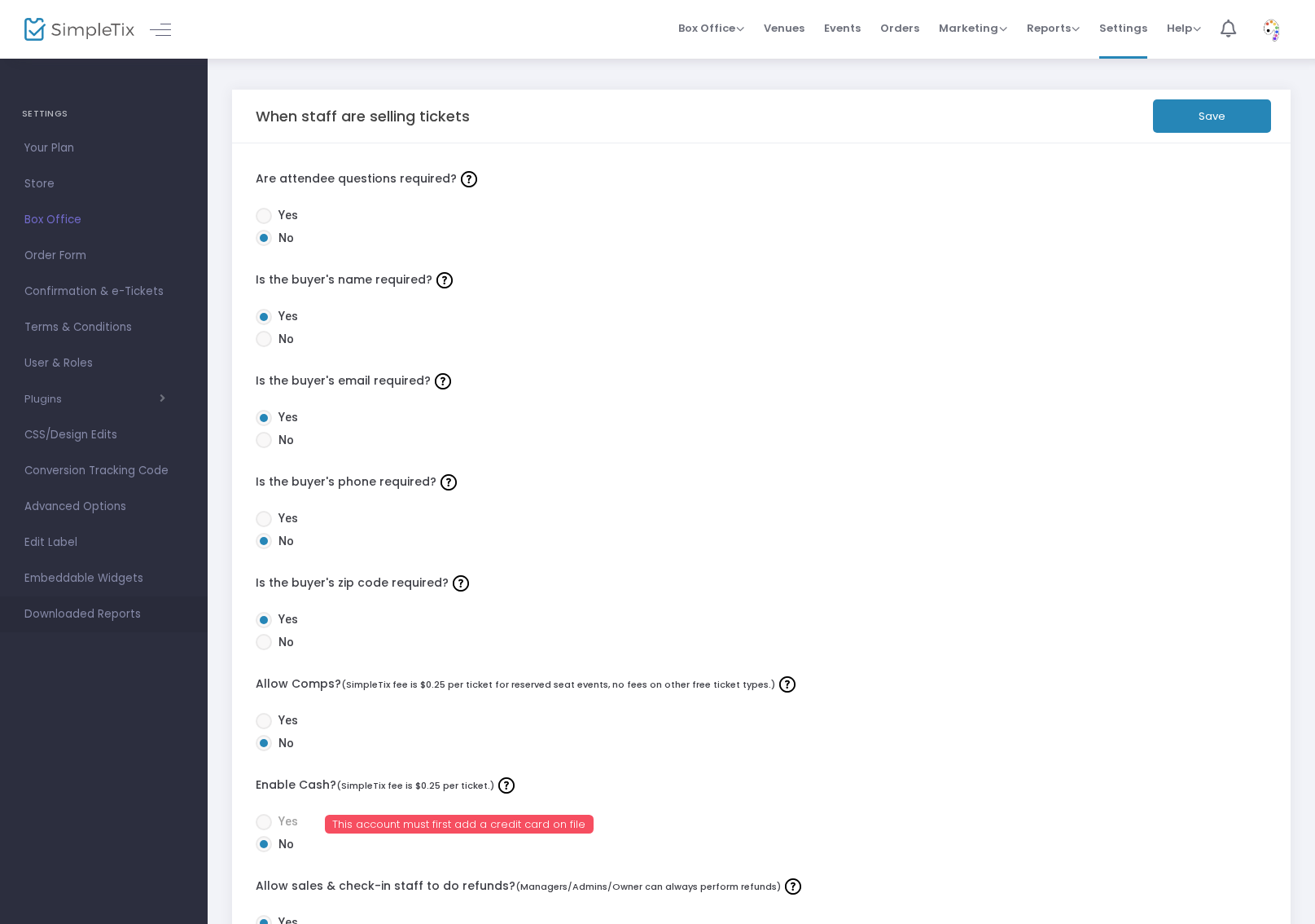
click at [124, 610] on span "Downloaded Reports" at bounding box center [103, 614] width 158 height 21
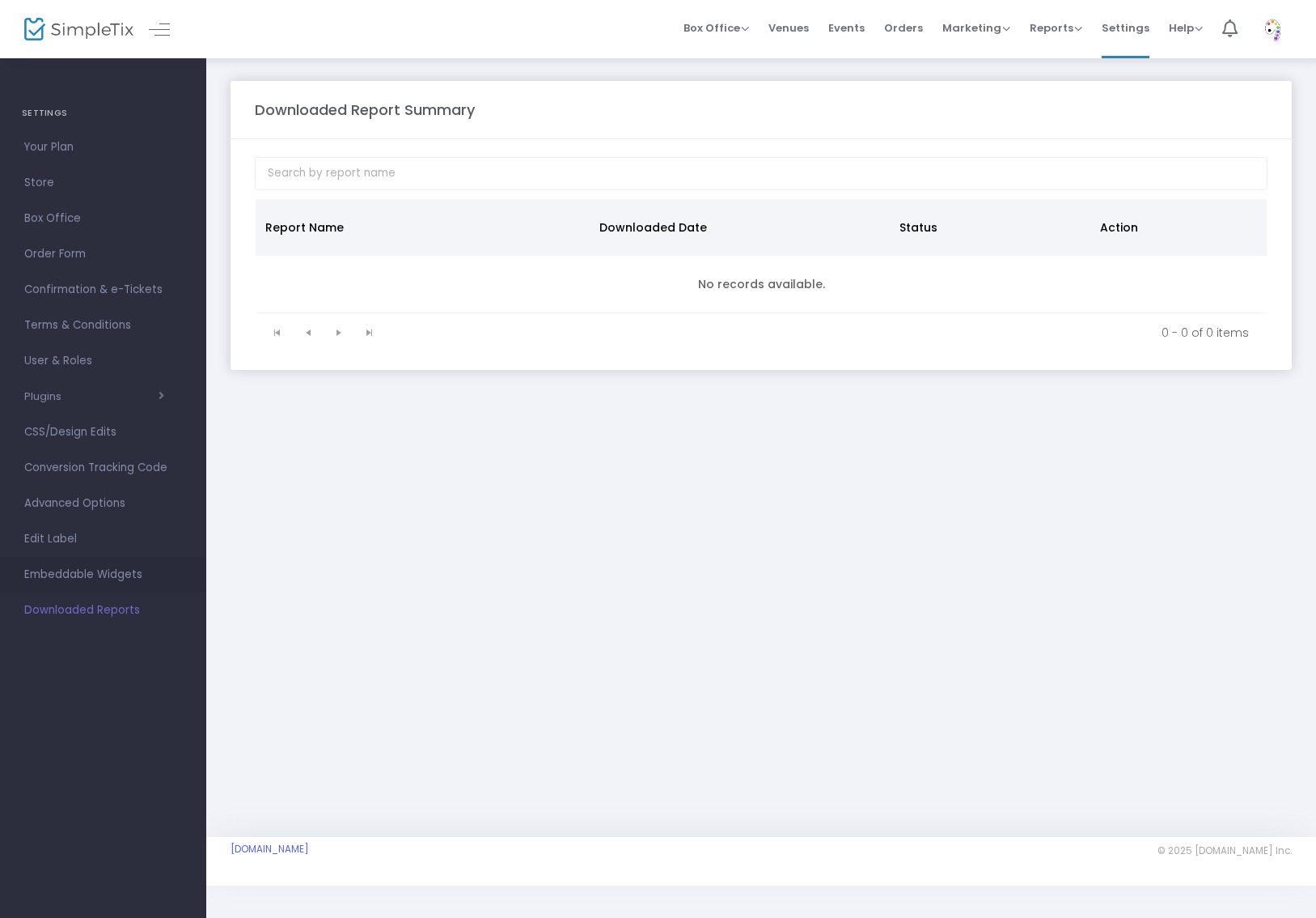
click at [114, 576] on span "Embeddable Widgets" at bounding box center [102, 575] width 157 height 21
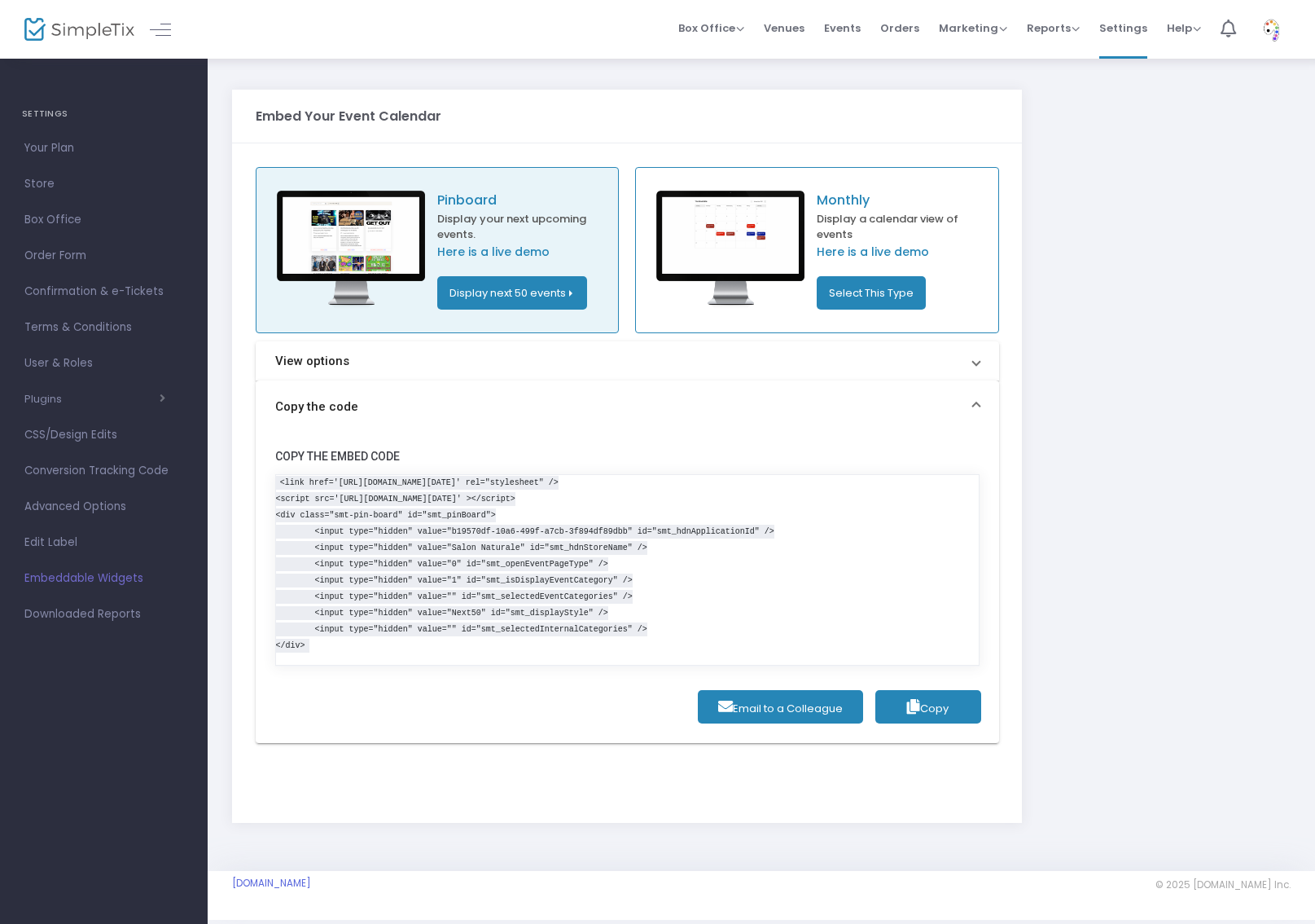
click at [1003, 357] on div "Pinboard Display your next upcoming events. Here is a live demo Display next 50…" at bounding box center [627, 483] width 790 height 680
click at [990, 360] on mat-expansion-panel-header "View options" at bounding box center [628, 361] width 744 height 39
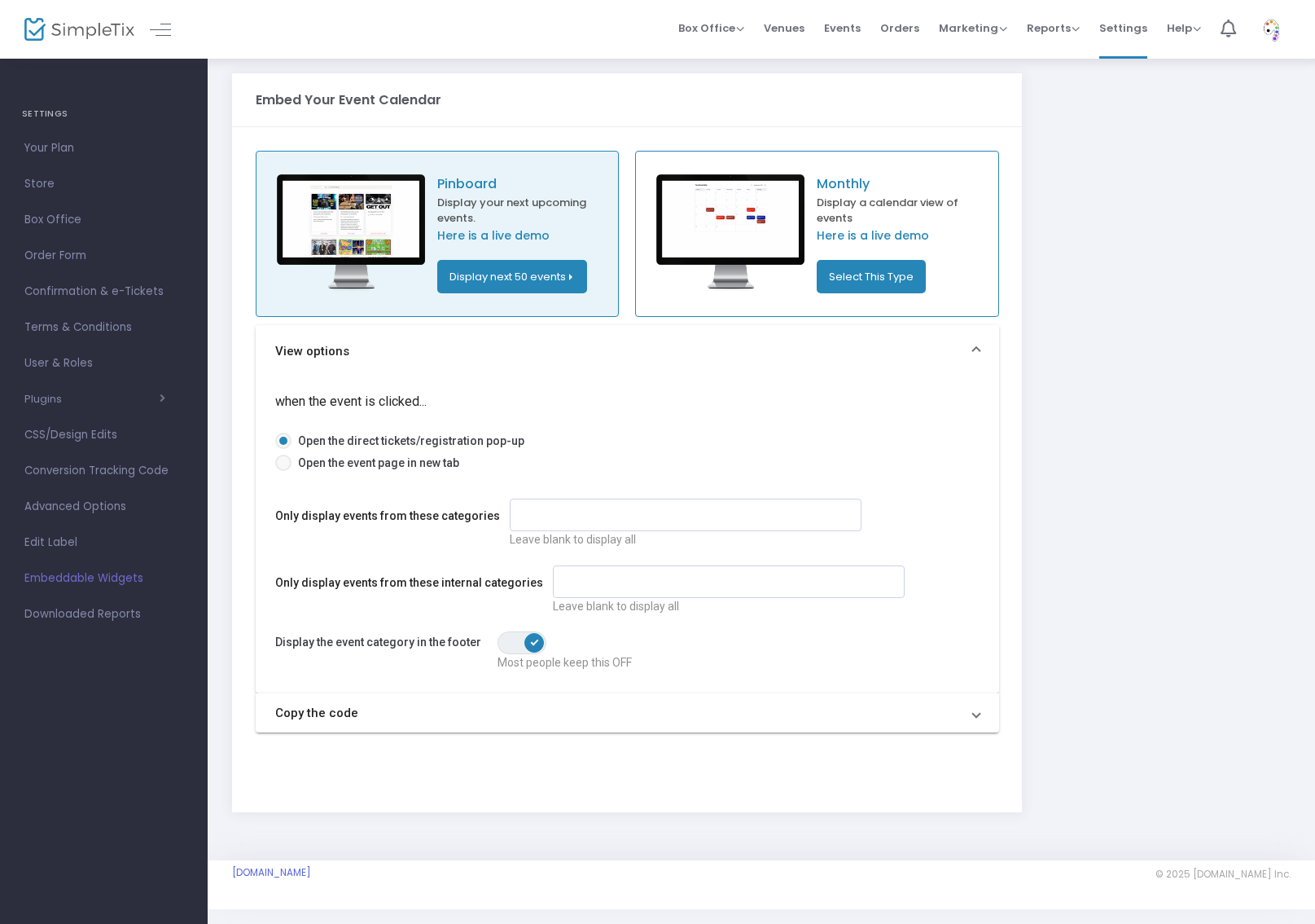
scroll to position [33, 0]
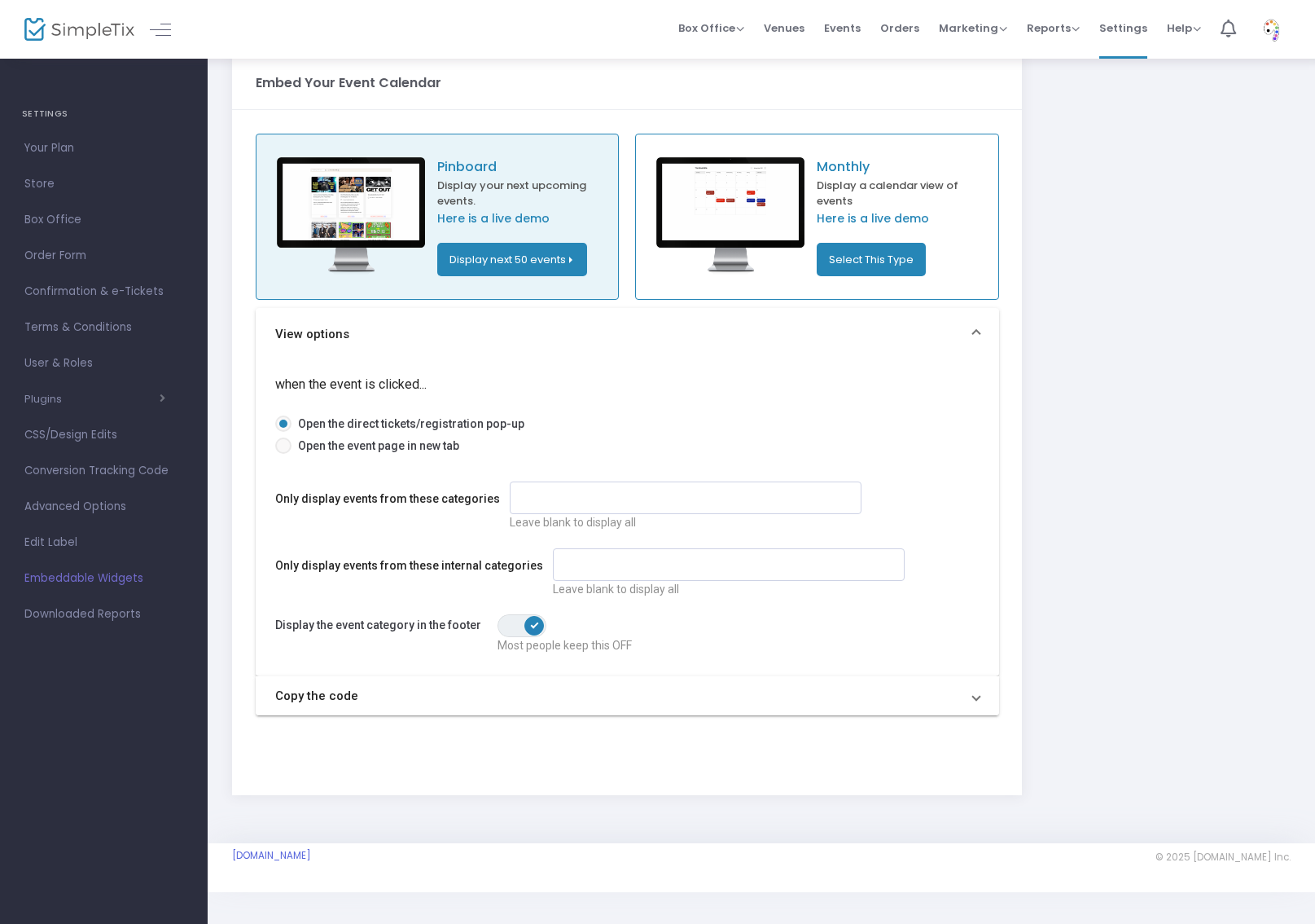
click at [472, 700] on mat-panel-title "Copy the code" at bounding box center [618, 696] width 685 height 19
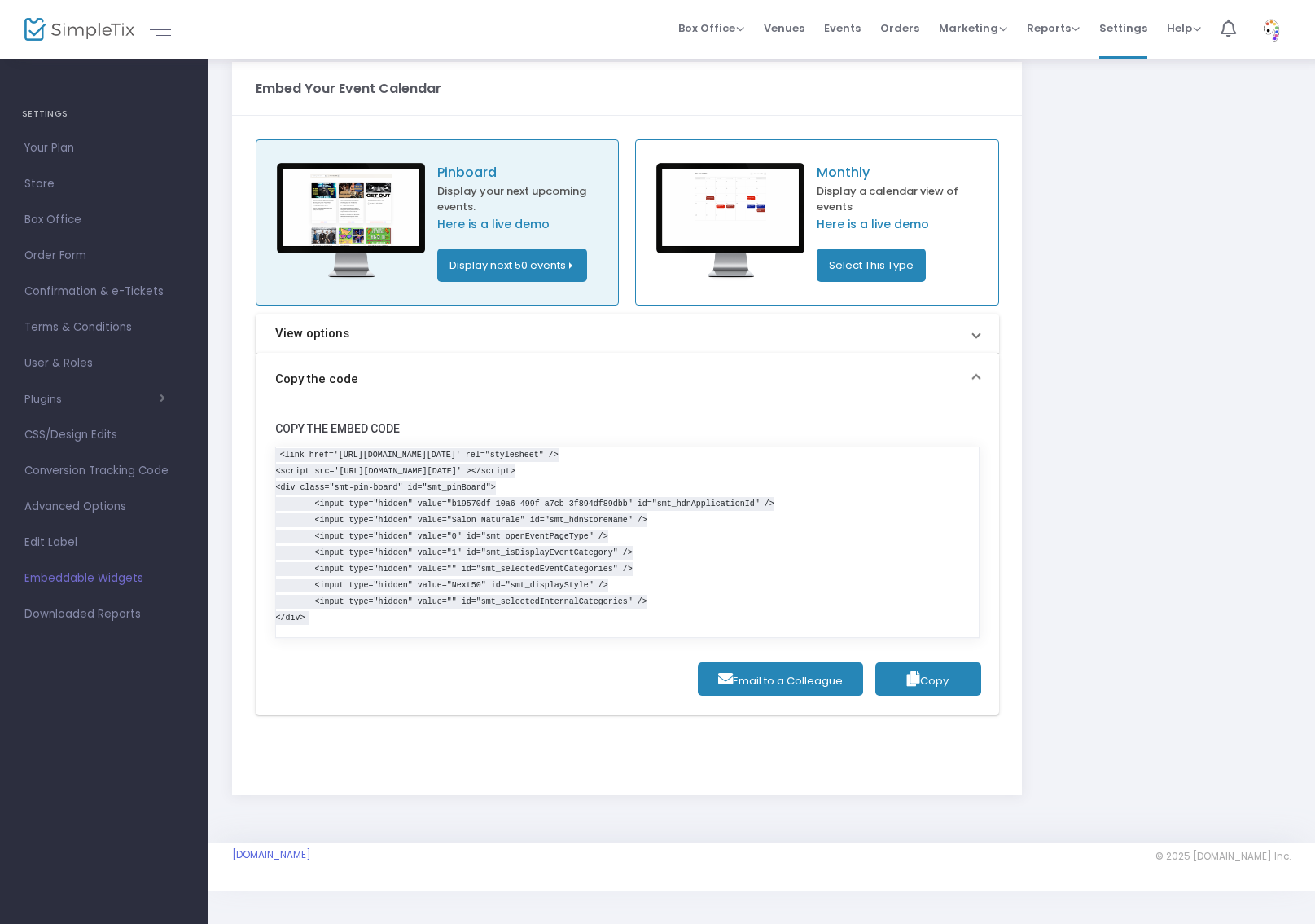
scroll to position [27, 0]
click at [940, 673] on span "Copy" at bounding box center [928, 680] width 41 height 15
click at [474, 294] on div "Pinboard Display your next upcoming events. Here is a live demo Display next 50…" at bounding box center [438, 223] width 364 height 167
click at [481, 271] on button "Display next 50 events" at bounding box center [512, 265] width 149 height 33
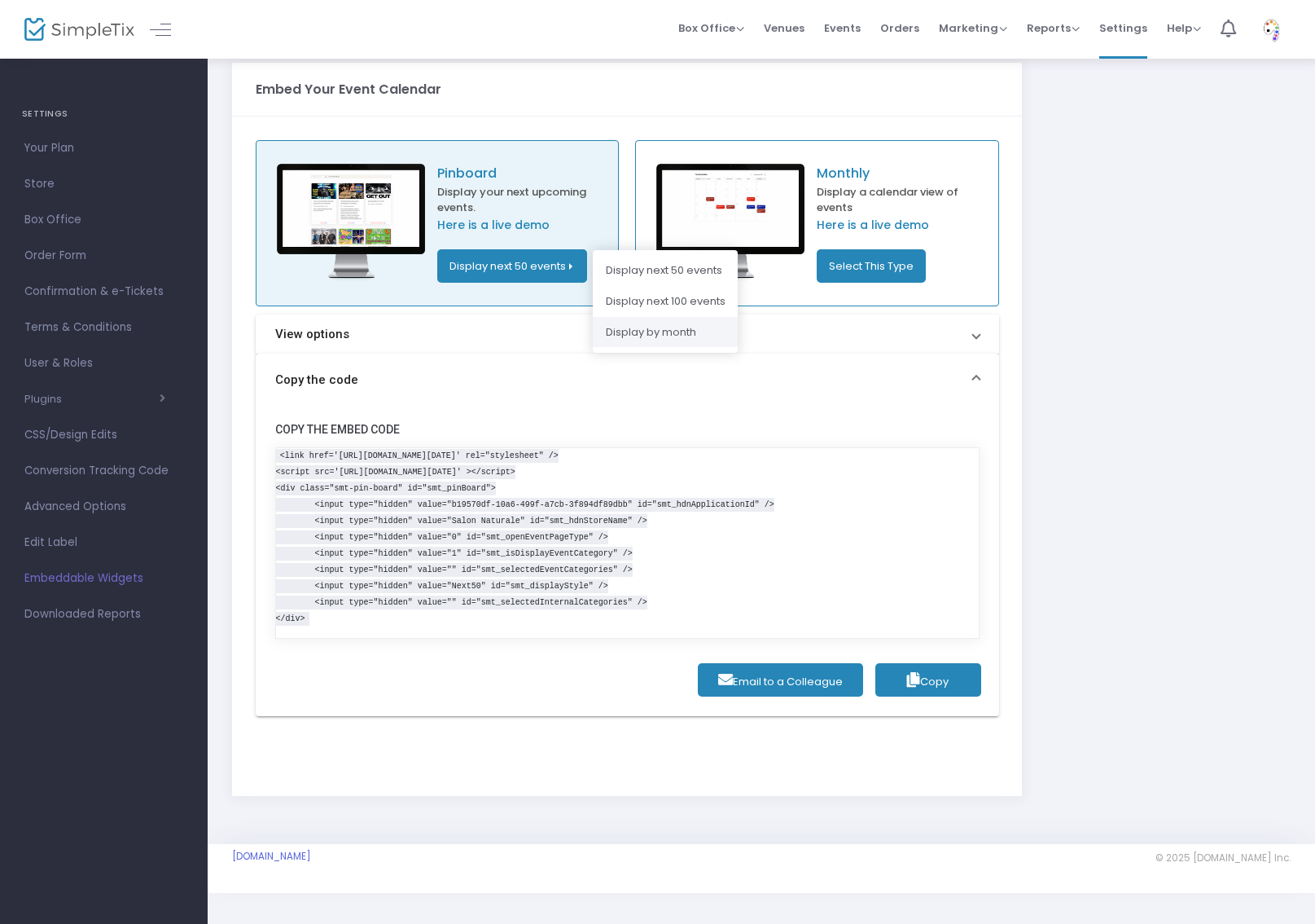
click at [679, 325] on li "Display by month" at bounding box center [665, 332] width 145 height 31
click at [705, 278] on img at bounding box center [730, 223] width 173 height 118
click at [889, 277] on button "Select This Type" at bounding box center [872, 265] width 109 height 33
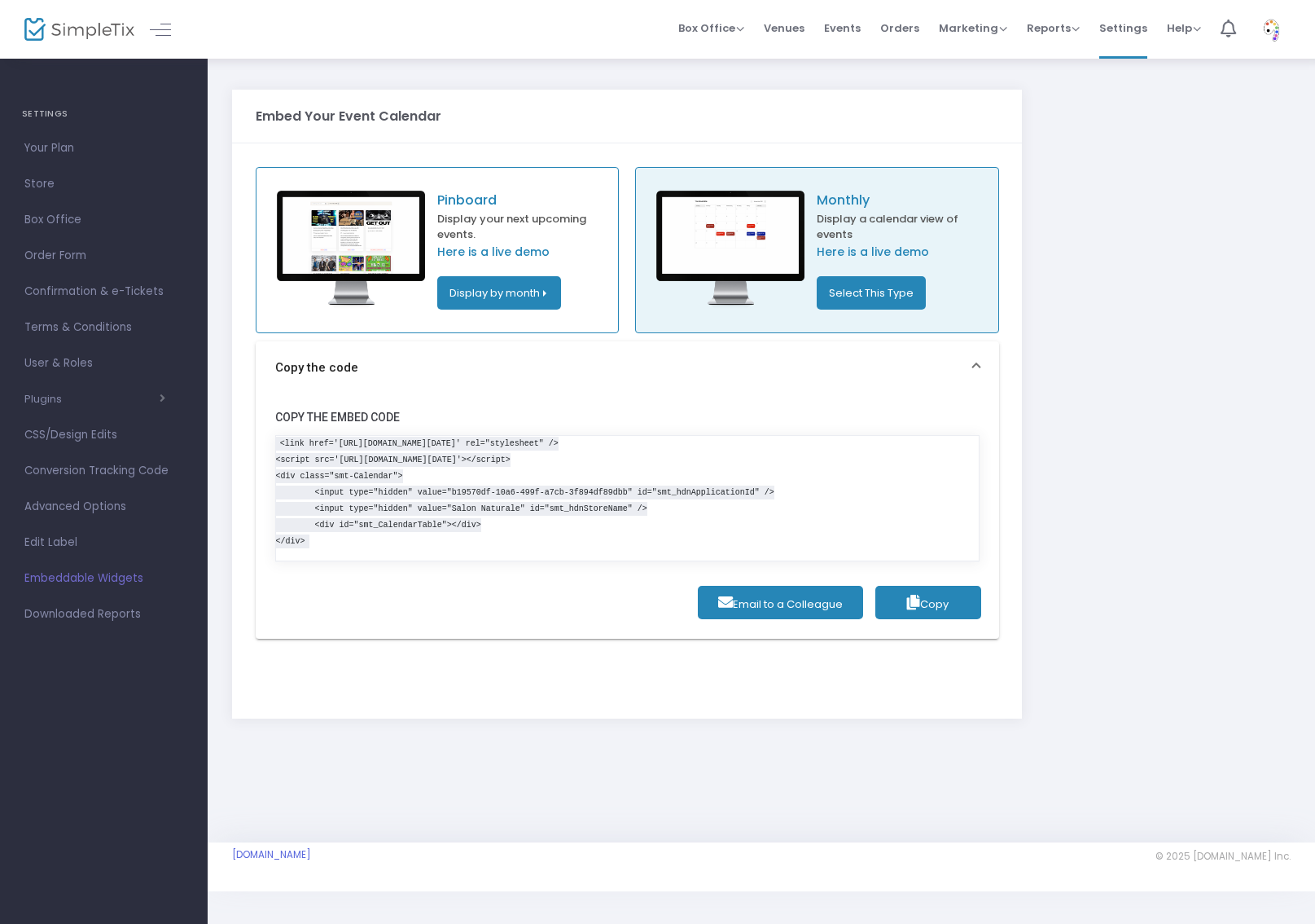
scroll to position [0, 0]
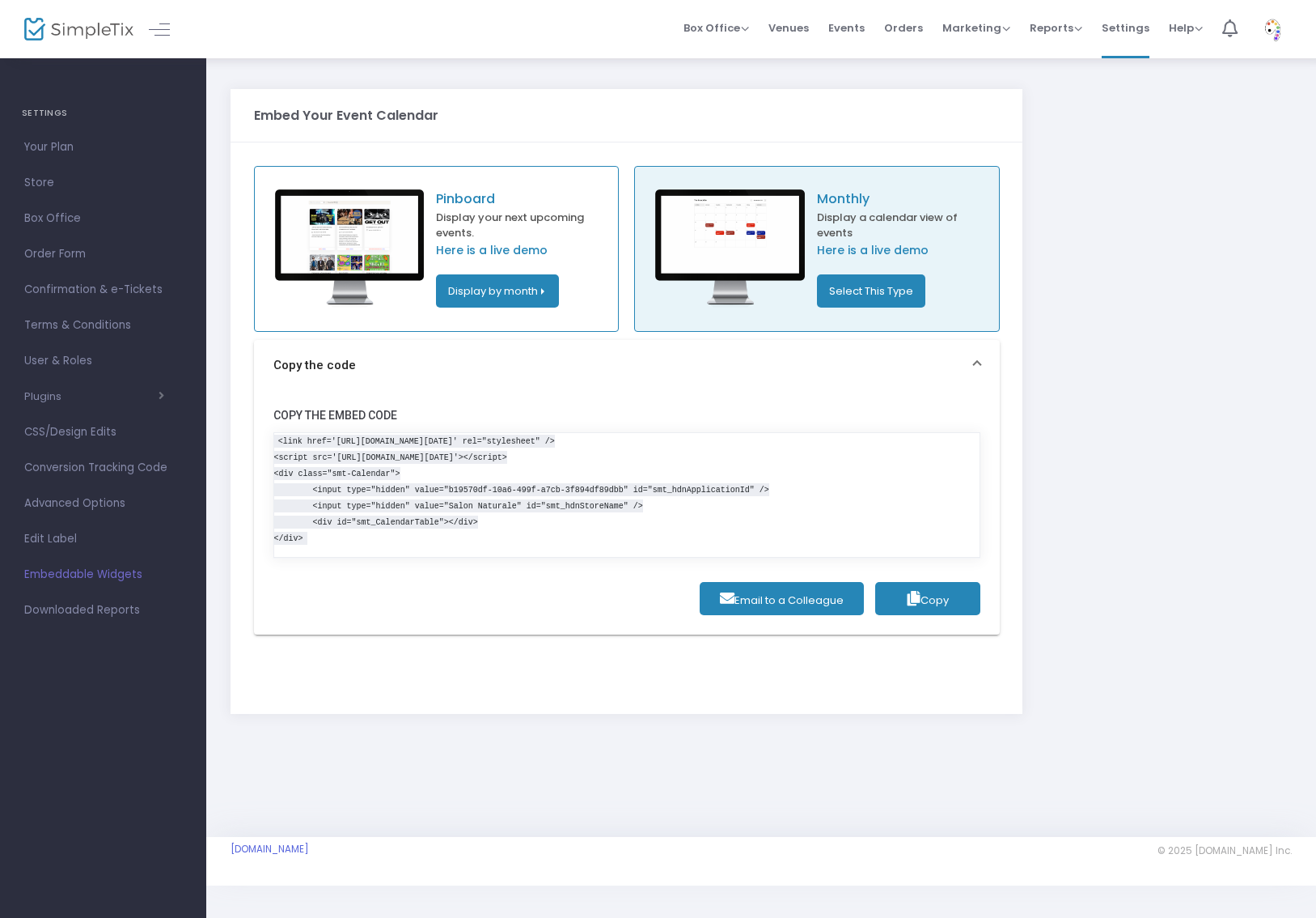
click at [516, 284] on button "Display by month" at bounding box center [497, 290] width 123 height 33
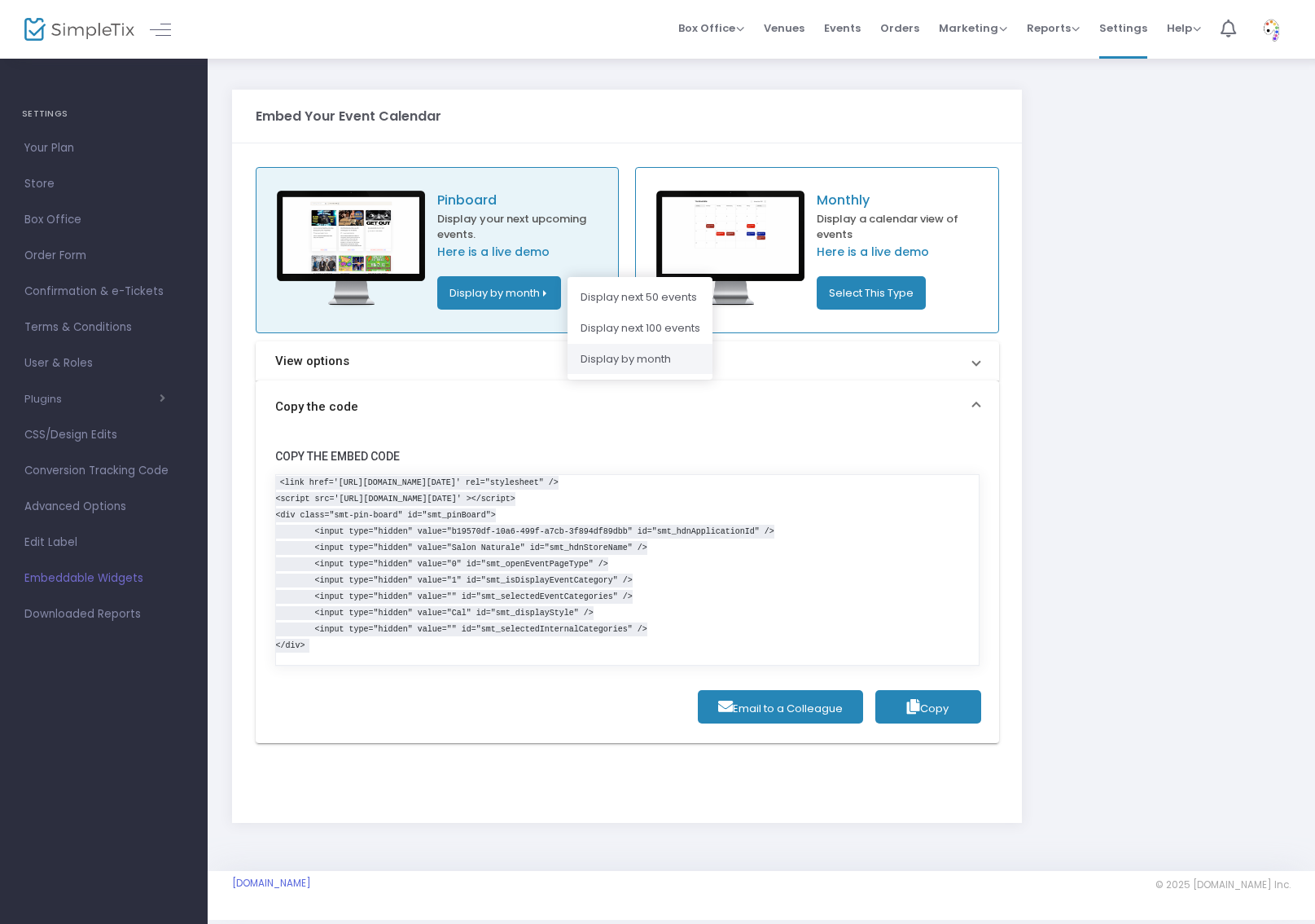
click at [665, 346] on li "Display by month" at bounding box center [640, 359] width 145 height 31
click at [945, 706] on span "Copy" at bounding box center [928, 707] width 41 height 15
